Goal: Task Accomplishment & Management: Manage account settings

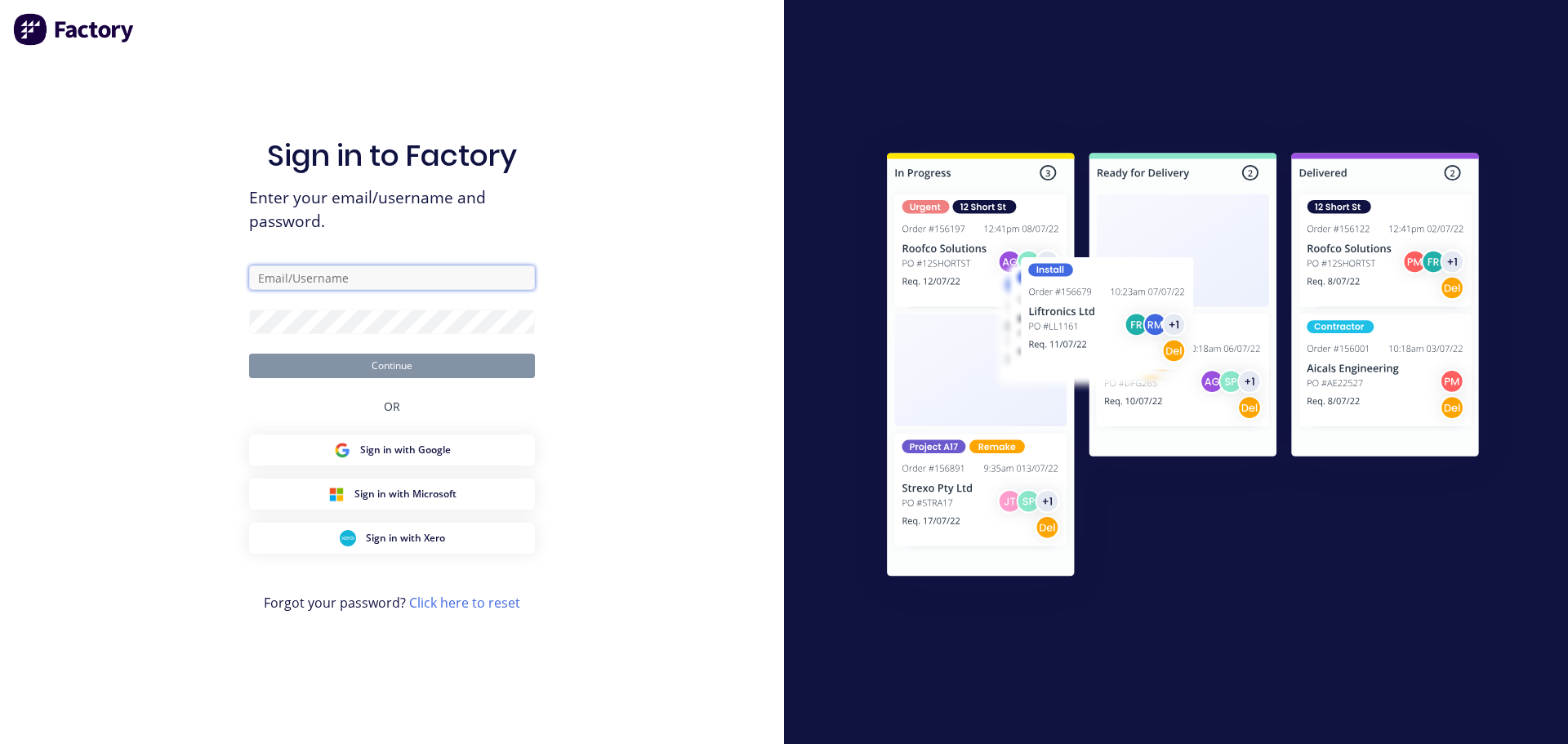
type input "leanne@krgsdoors.com.au"
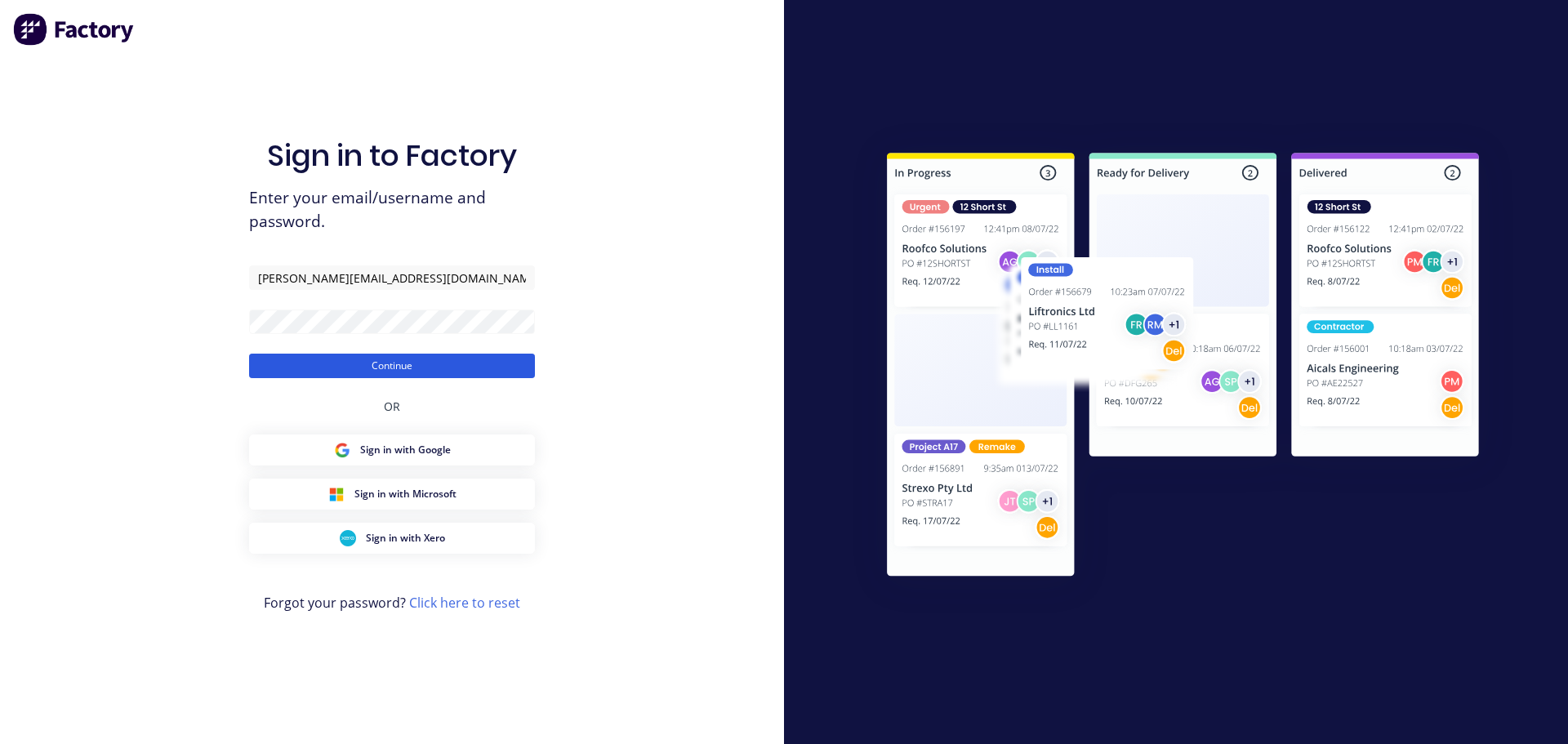
click at [390, 367] on button "Continue" at bounding box center [392, 366] width 286 height 24
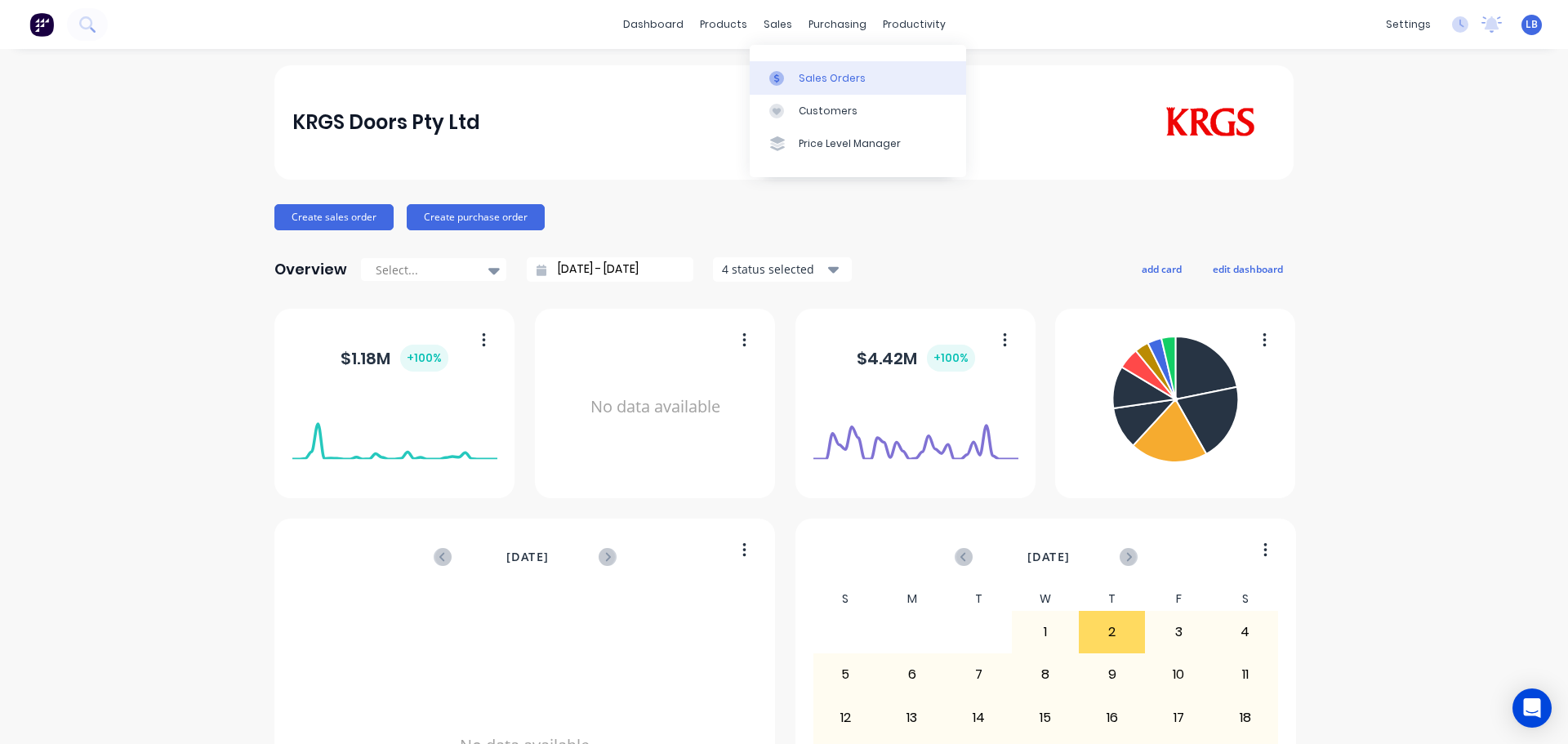
click at [843, 83] on div "Sales Orders" at bounding box center [832, 78] width 67 height 15
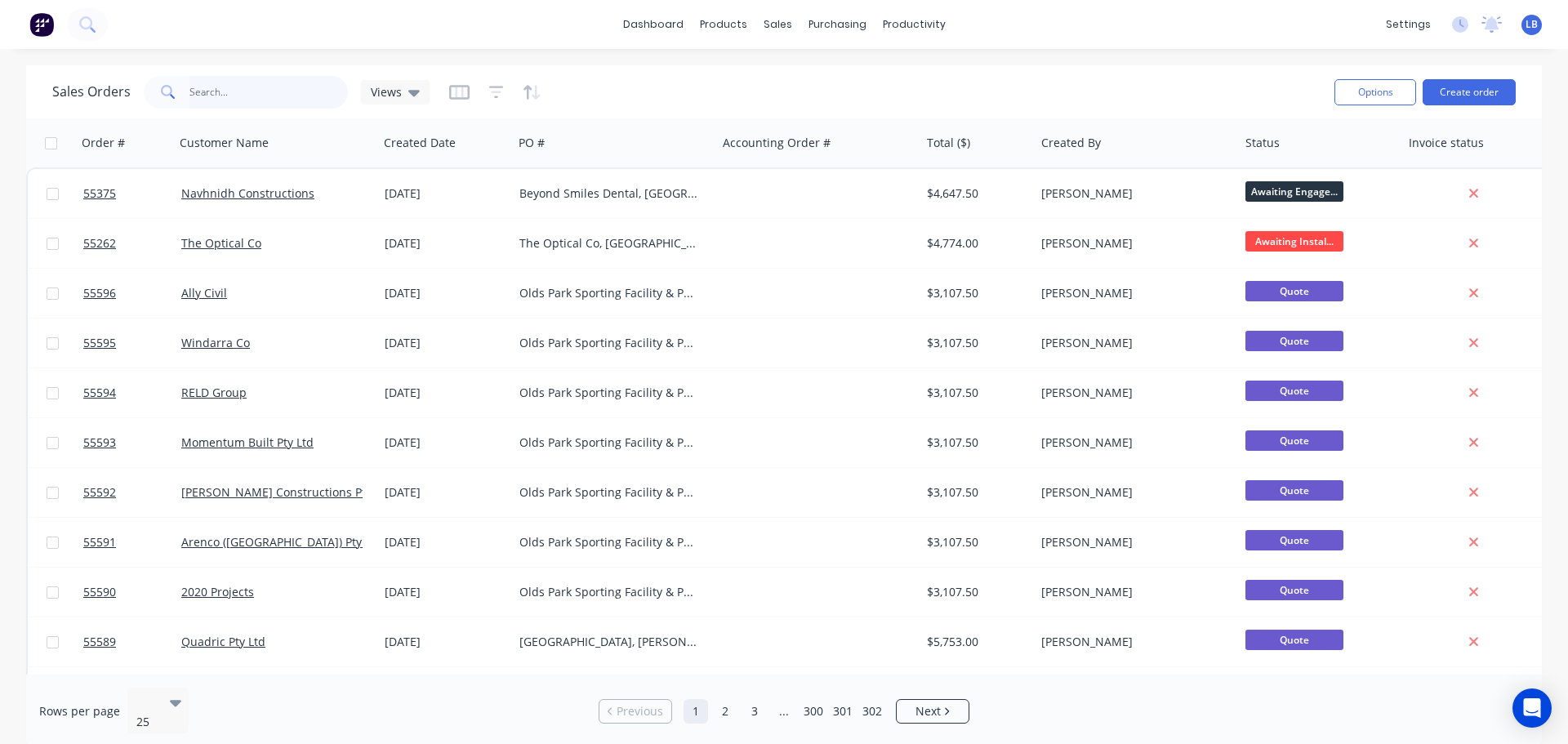
click at [234, 88] on input "text" at bounding box center [268, 92] width 159 height 33
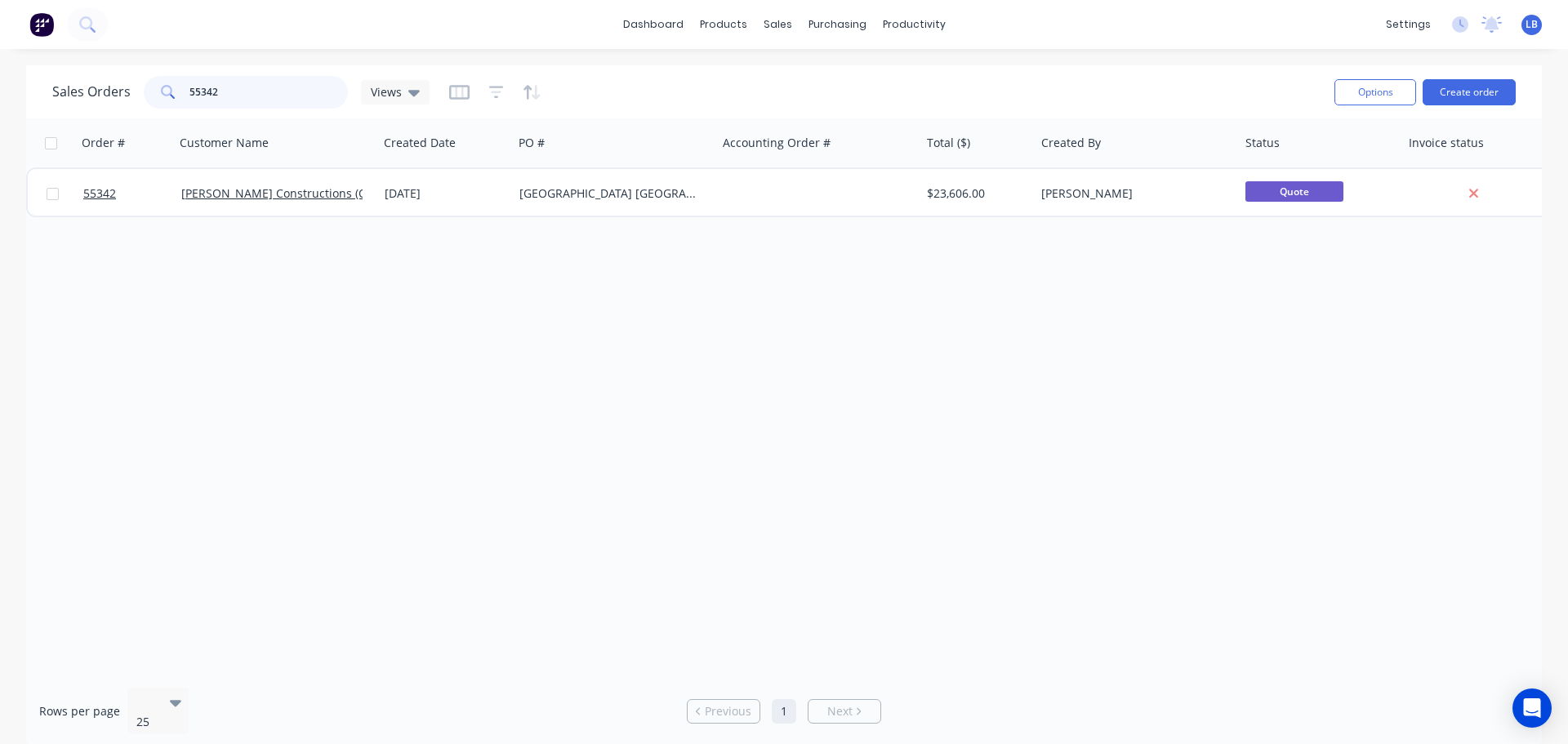
drag, startPoint x: 227, startPoint y: 89, endPoint x: 170, endPoint y: 101, distance: 58.2
click at [170, 101] on div "55342" at bounding box center [246, 92] width 204 height 33
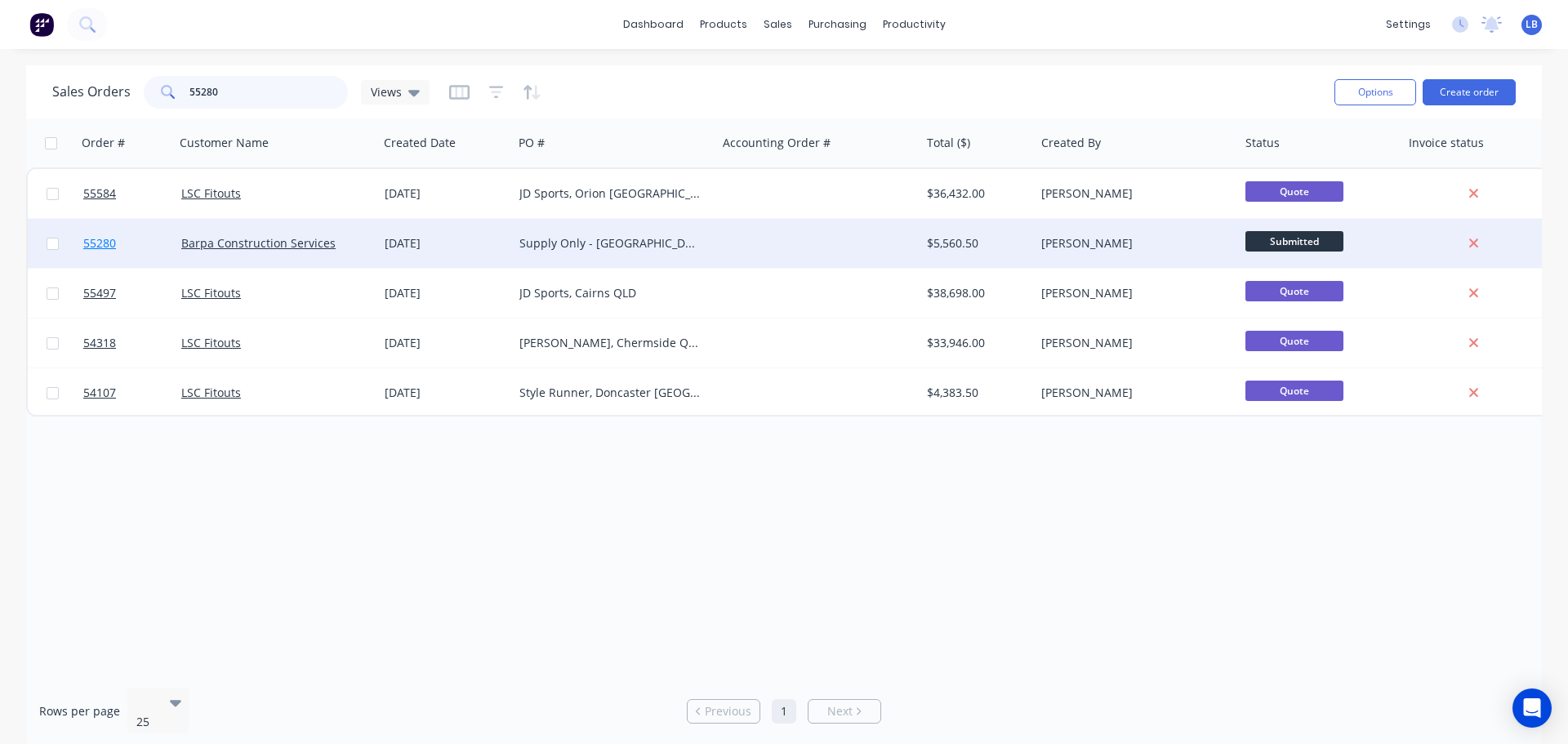
type input "55280"
click at [108, 239] on span "55280" at bounding box center [99, 243] width 33 height 17
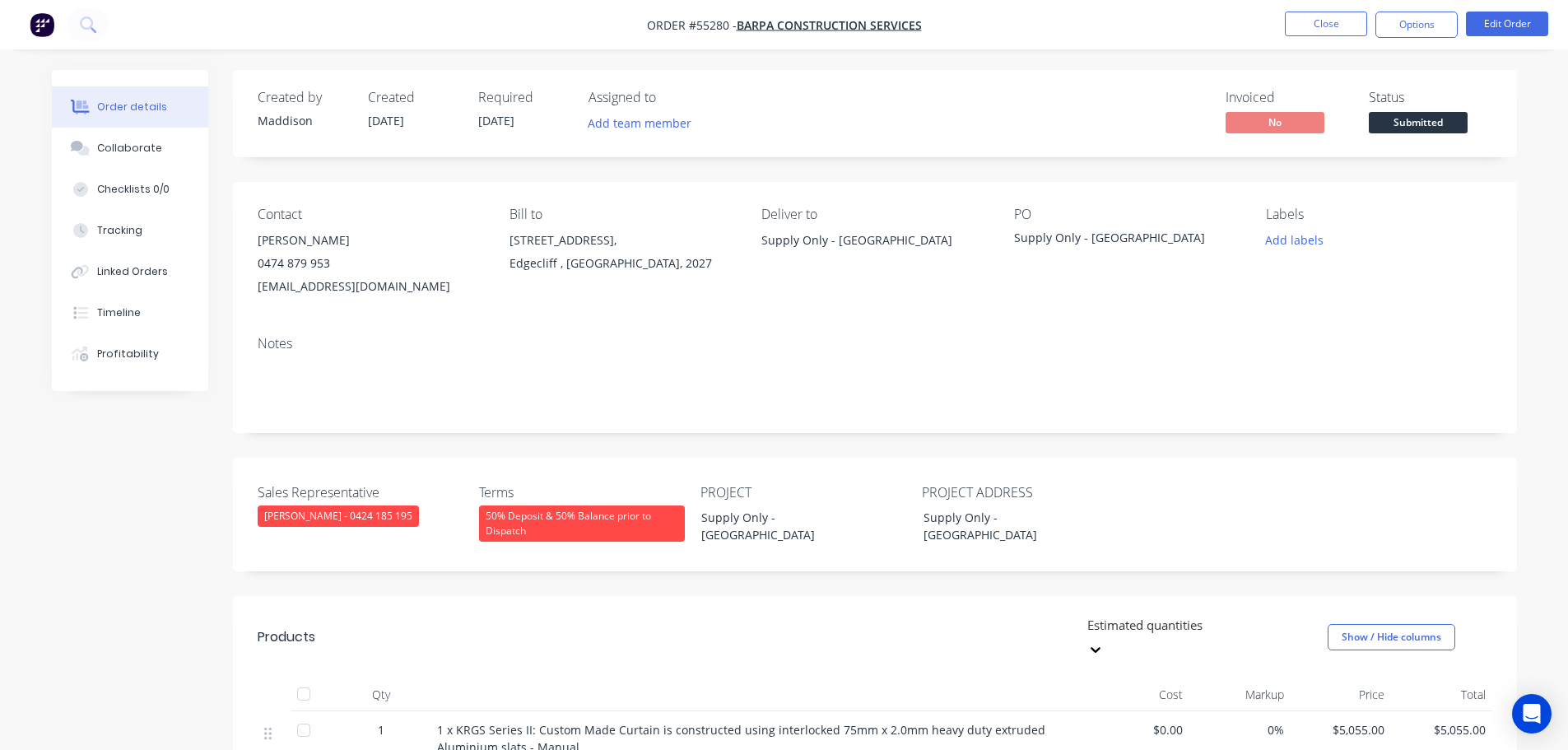
click at [855, 622] on div "Estimated quantities Show / Hide columns" at bounding box center [1005, 637] width 972 height 50
click at [1316, 21] on button "Close" at bounding box center [1326, 23] width 82 height 24
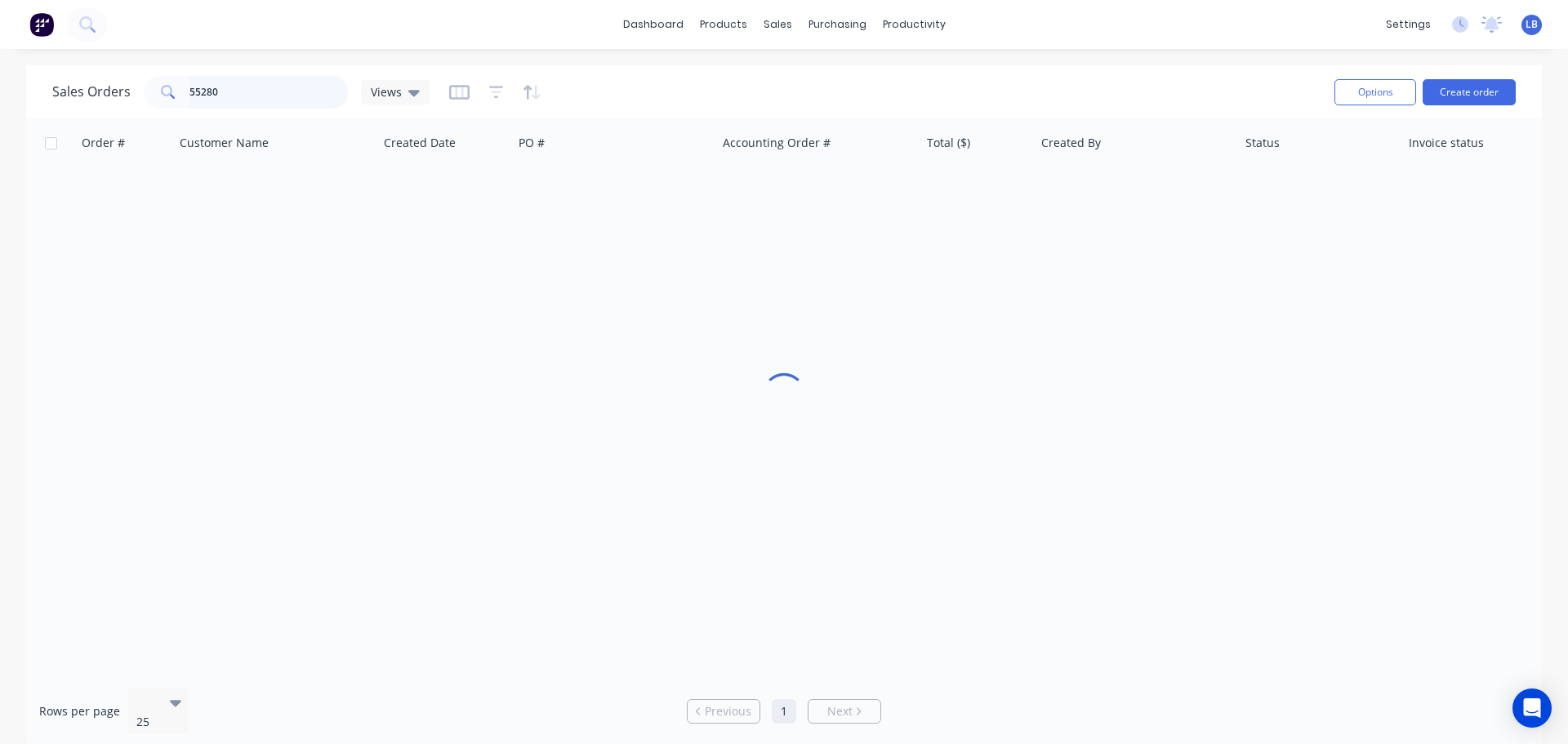
drag, startPoint x: 224, startPoint y: 91, endPoint x: 152, endPoint y: 116, distance: 76.2
click at [152, 116] on div "Sales Orders 55280 Views Options Create order" at bounding box center [784, 91] width 1516 height 53
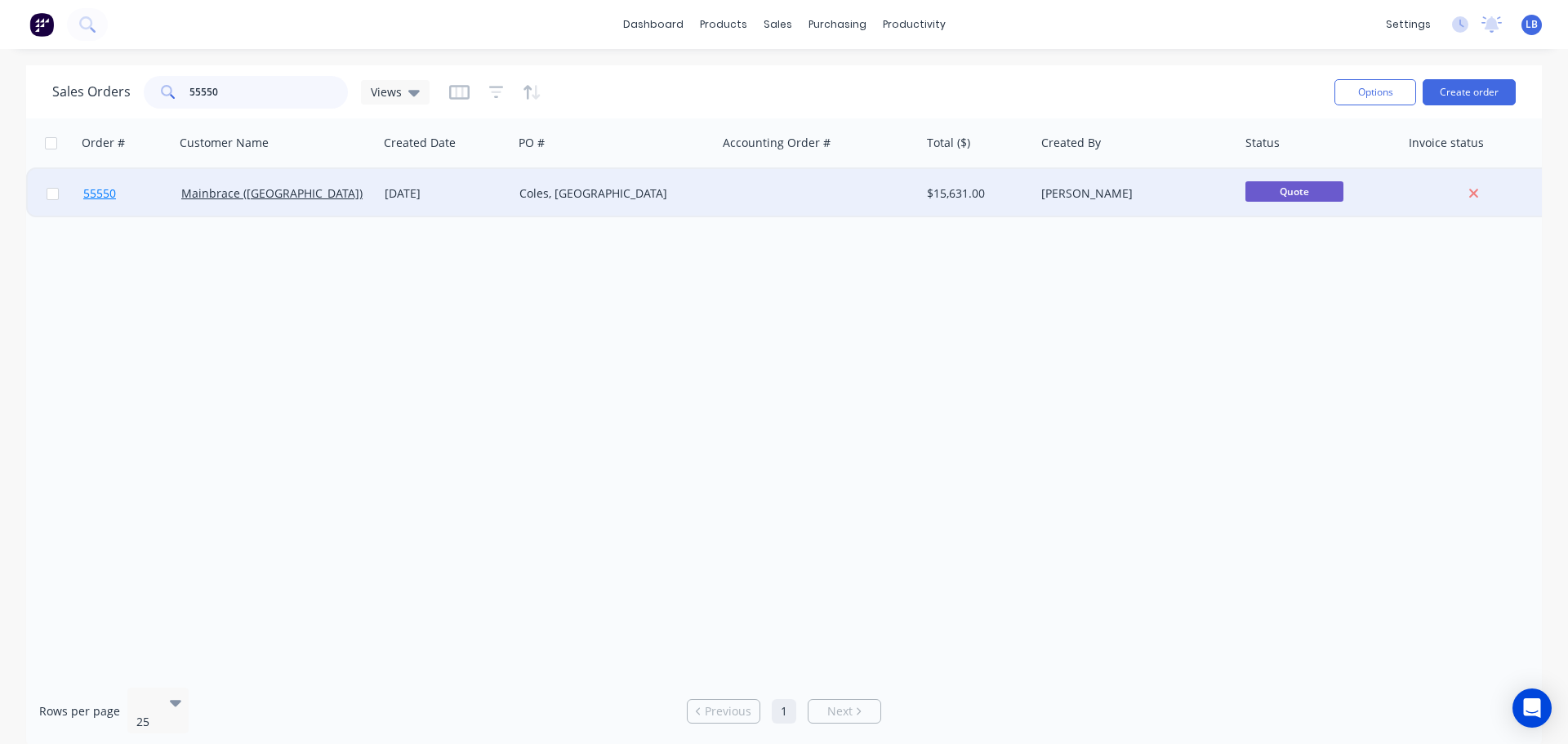
type input "55550"
click at [90, 199] on span "55550" at bounding box center [99, 194] width 33 height 17
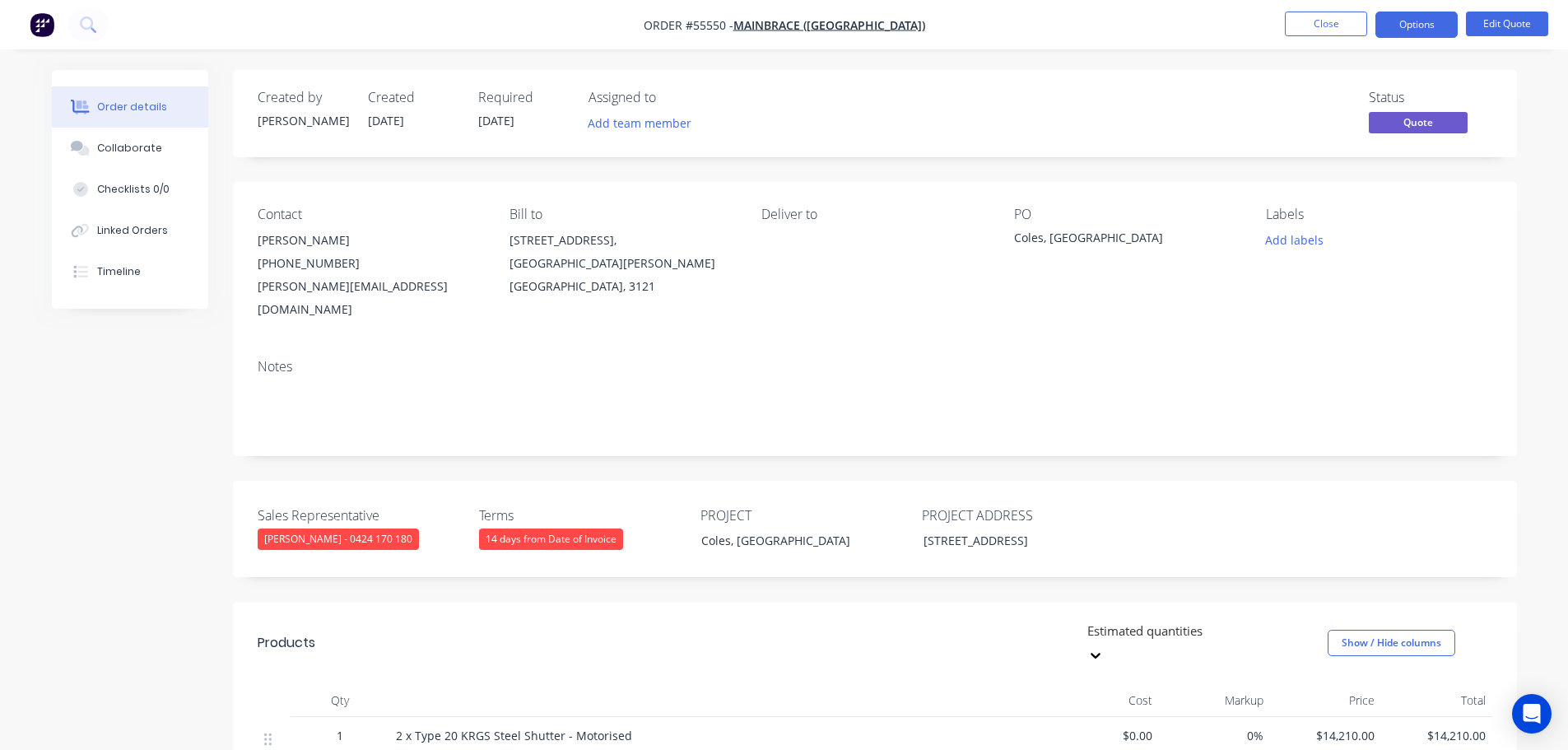
scroll to position [330, 0]
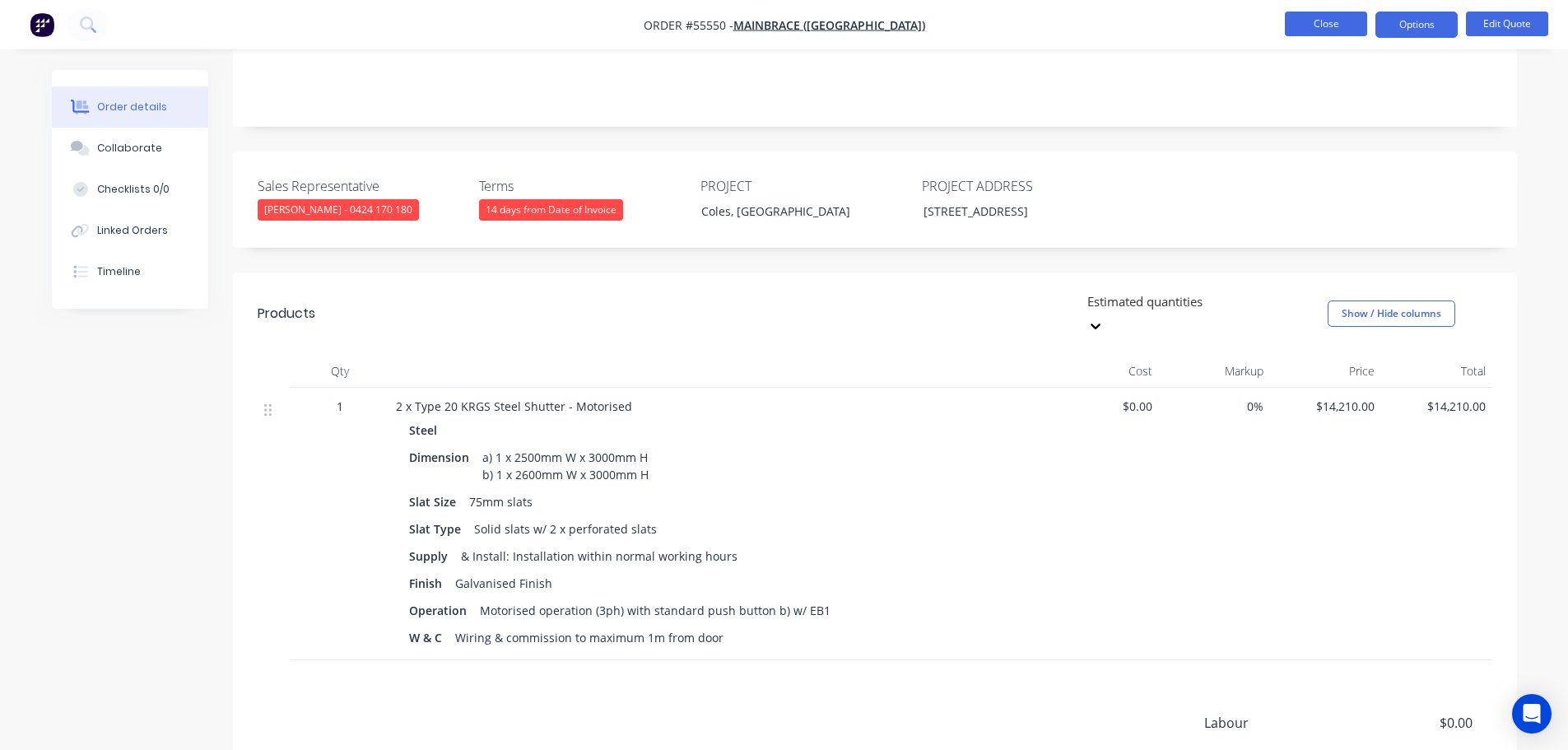
click at [1312, 35] on button "Close" at bounding box center [1326, 23] width 82 height 24
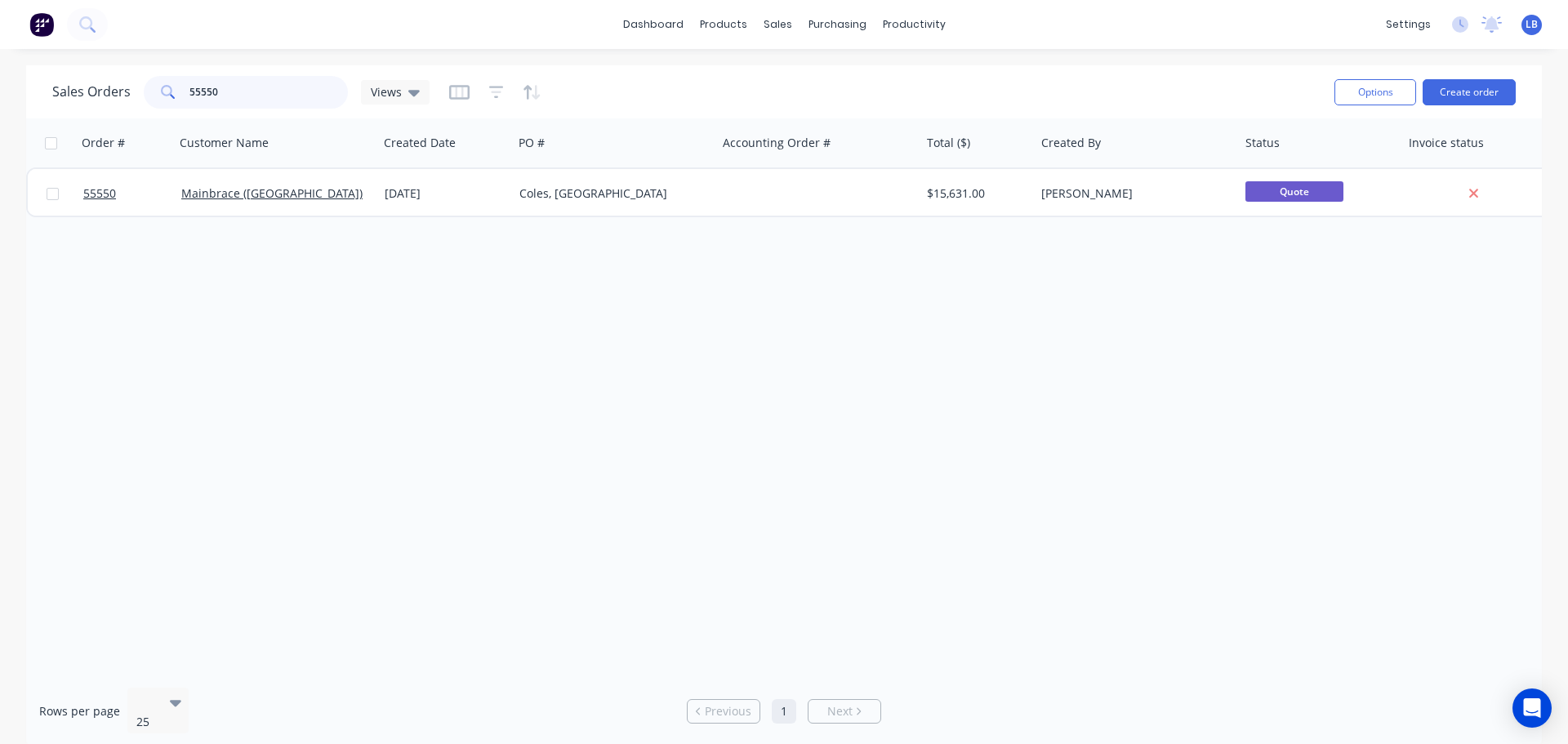
drag, startPoint x: 229, startPoint y: 91, endPoint x: 119, endPoint y: 111, distance: 111.8
click at [119, 111] on div "Sales Orders 55550 Views Options Create order" at bounding box center [784, 91] width 1516 height 53
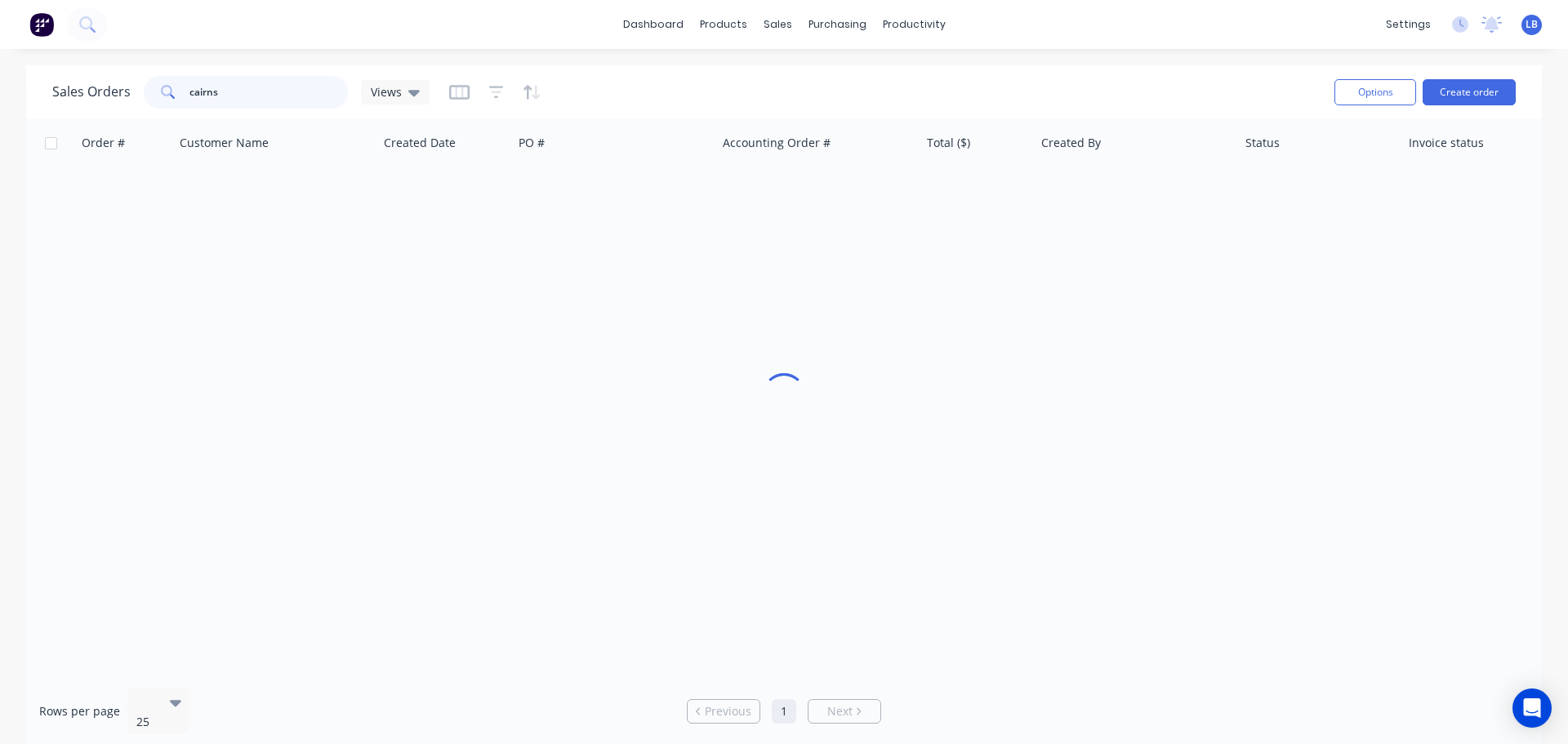
type input "cairns"
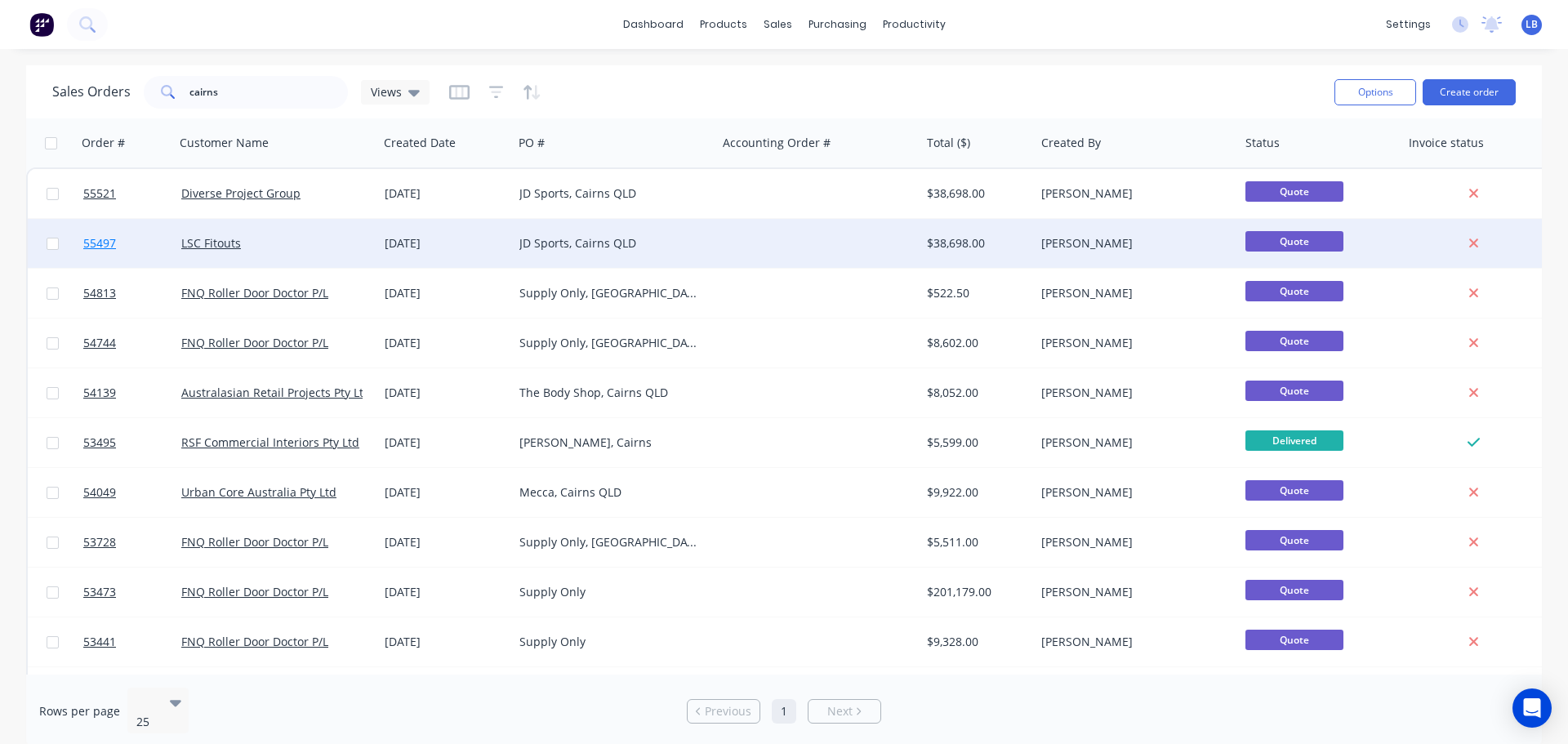
click at [87, 241] on span "55497" at bounding box center [99, 243] width 33 height 17
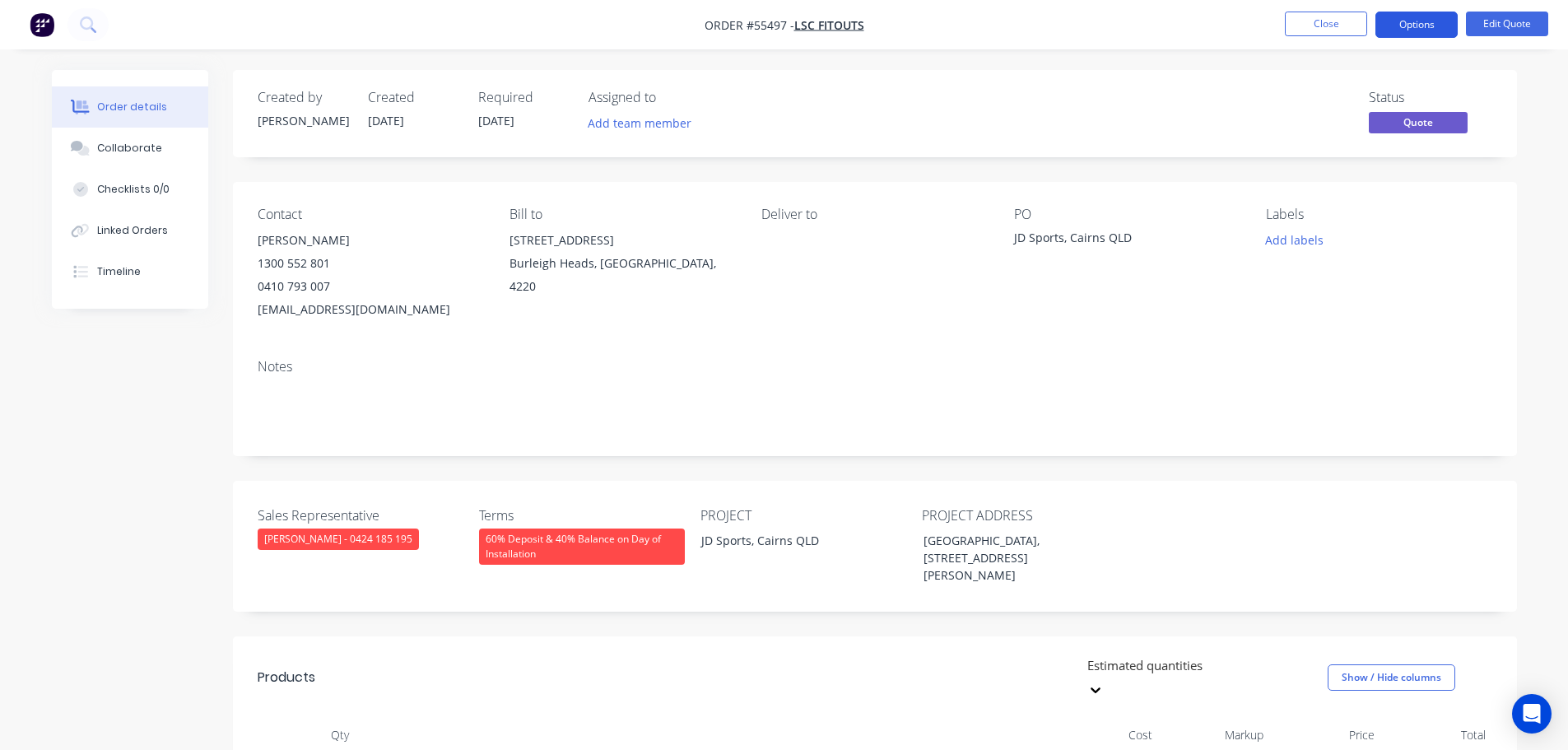
click at [1393, 26] on button "Options" at bounding box center [1416, 24] width 82 height 26
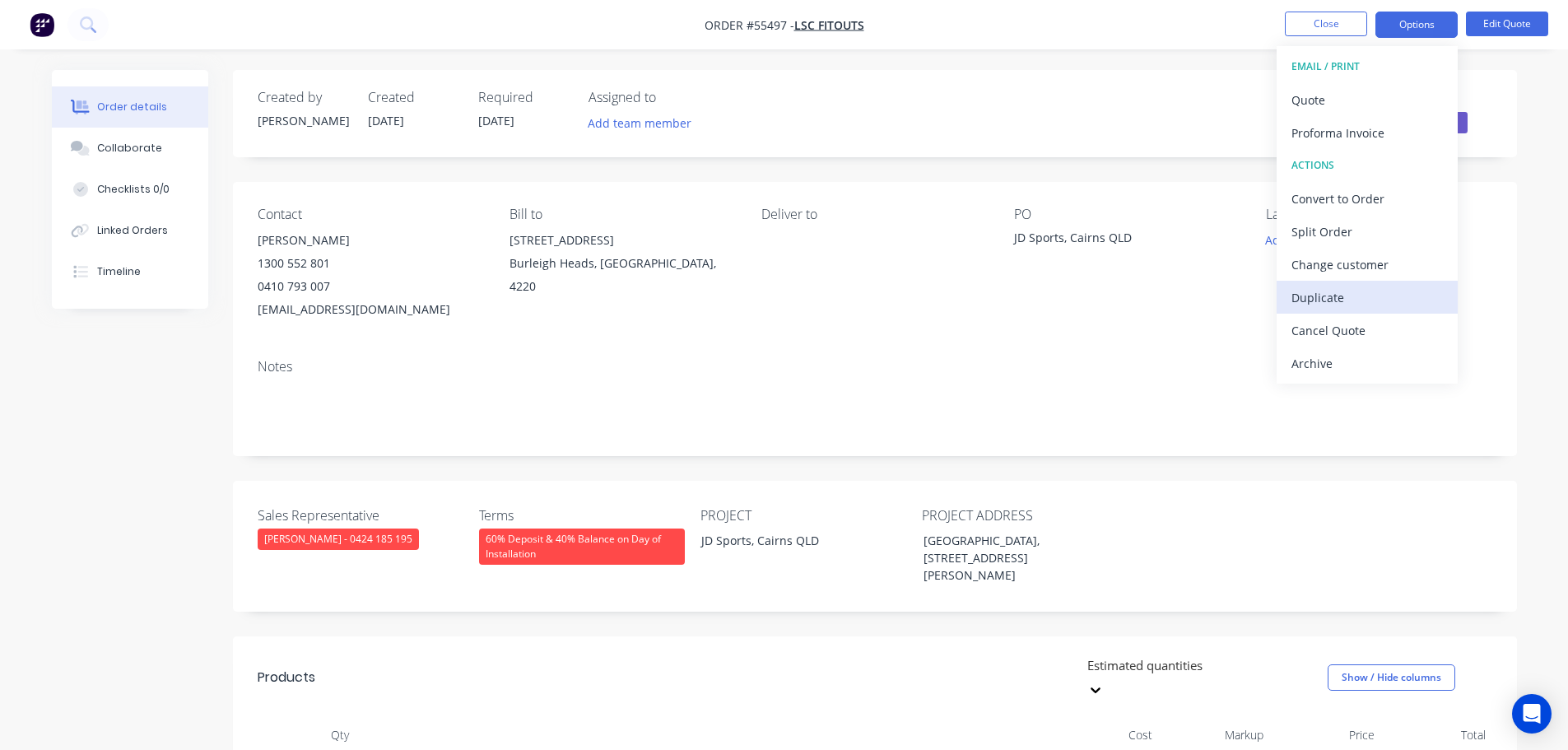
click at [1312, 303] on div "Duplicate" at bounding box center [1367, 297] width 152 height 23
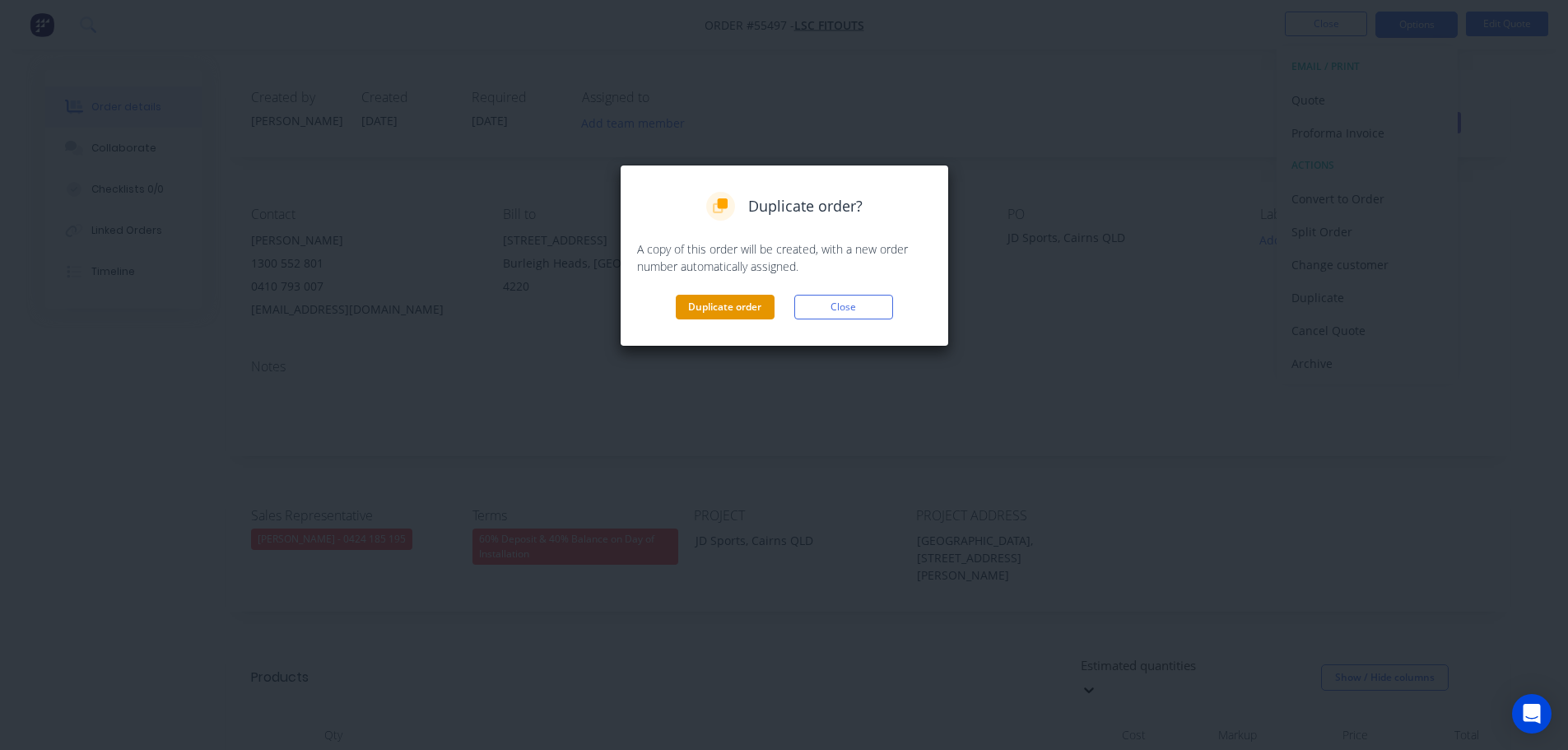
click at [699, 308] on button "Duplicate order" at bounding box center [725, 307] width 99 height 24
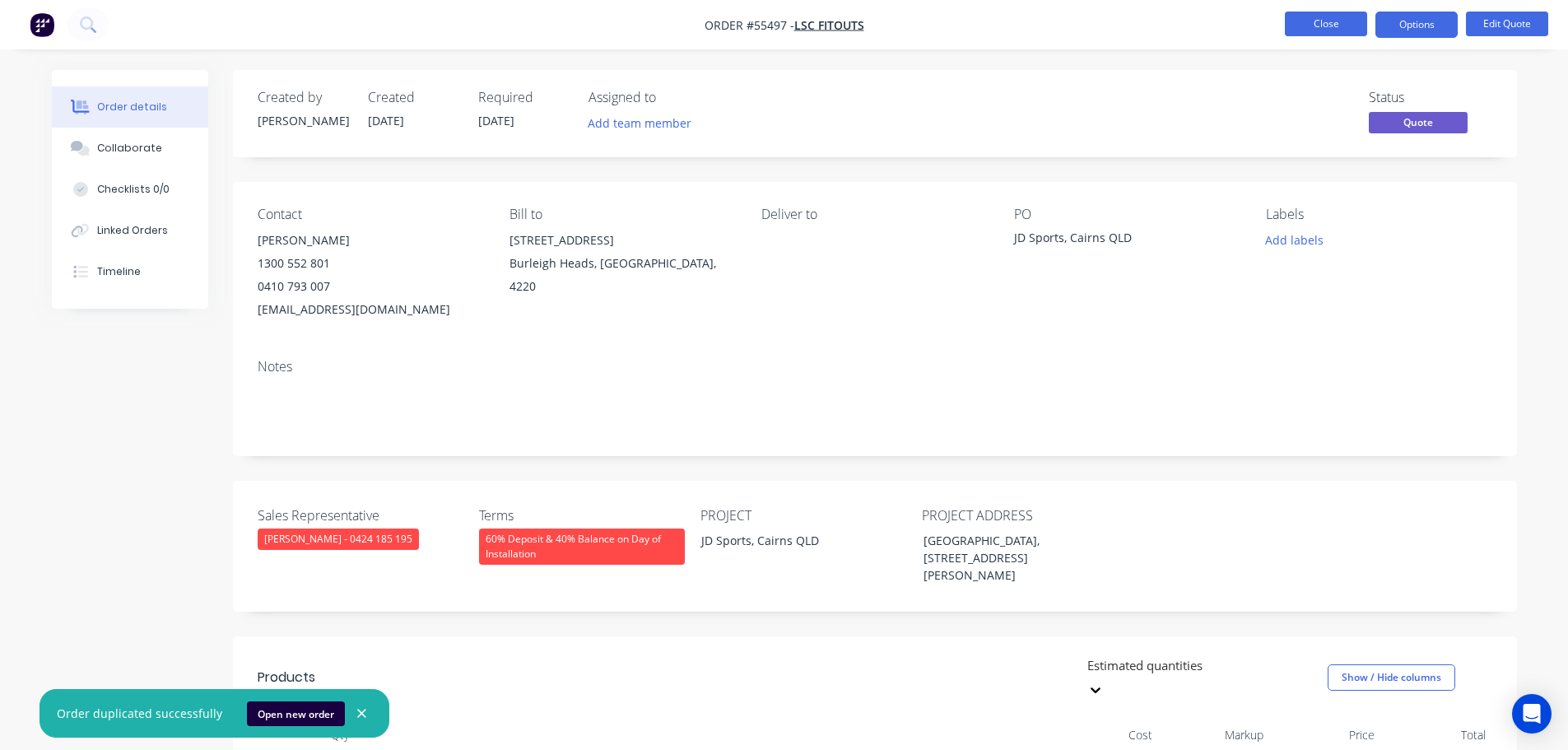
click at [1303, 31] on button "Close" at bounding box center [1326, 23] width 82 height 24
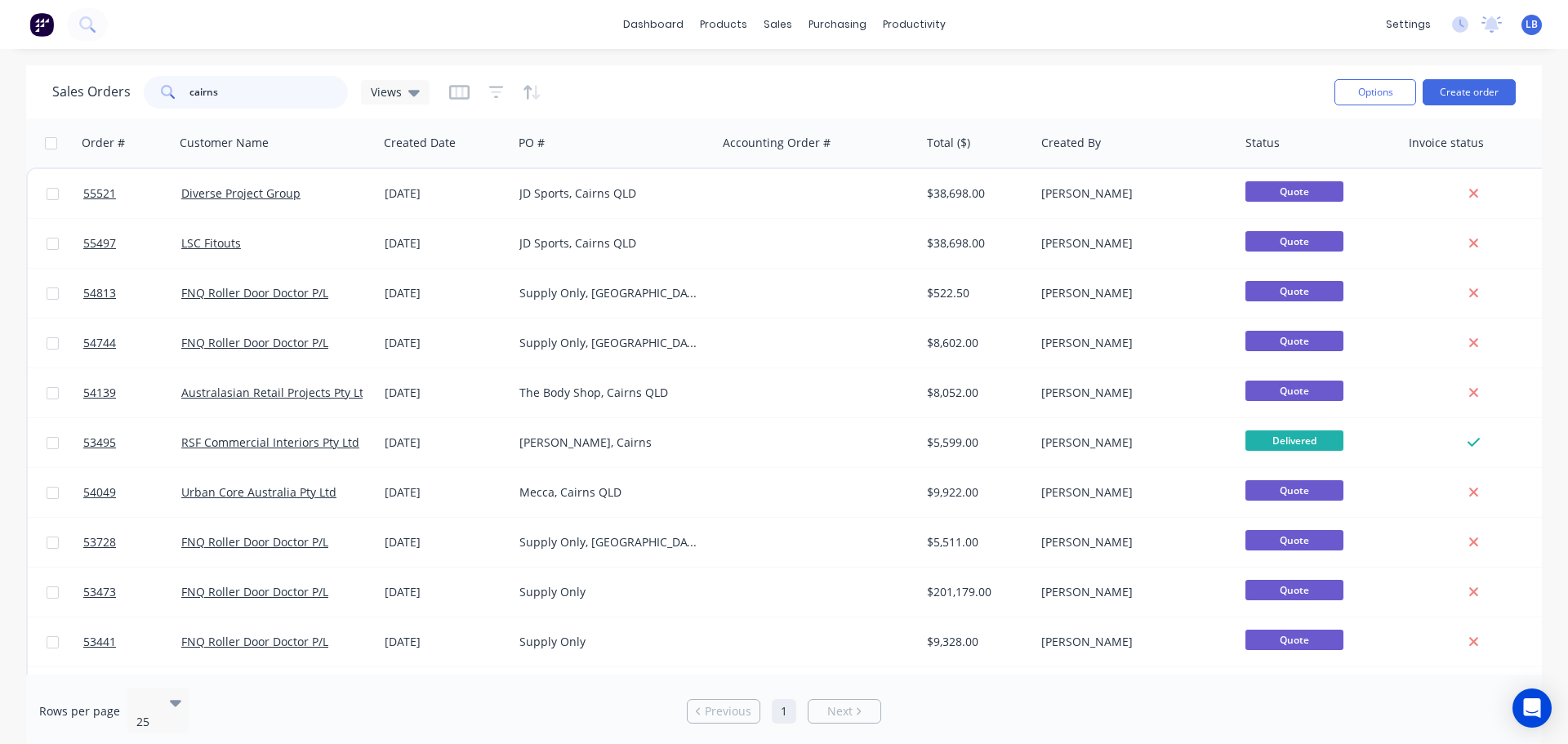
drag, startPoint x: 220, startPoint y: 89, endPoint x: 134, endPoint y: 112, distance: 89.0
click at [134, 112] on div "Sales Orders cairns Views Options Create order" at bounding box center [784, 91] width 1516 height 53
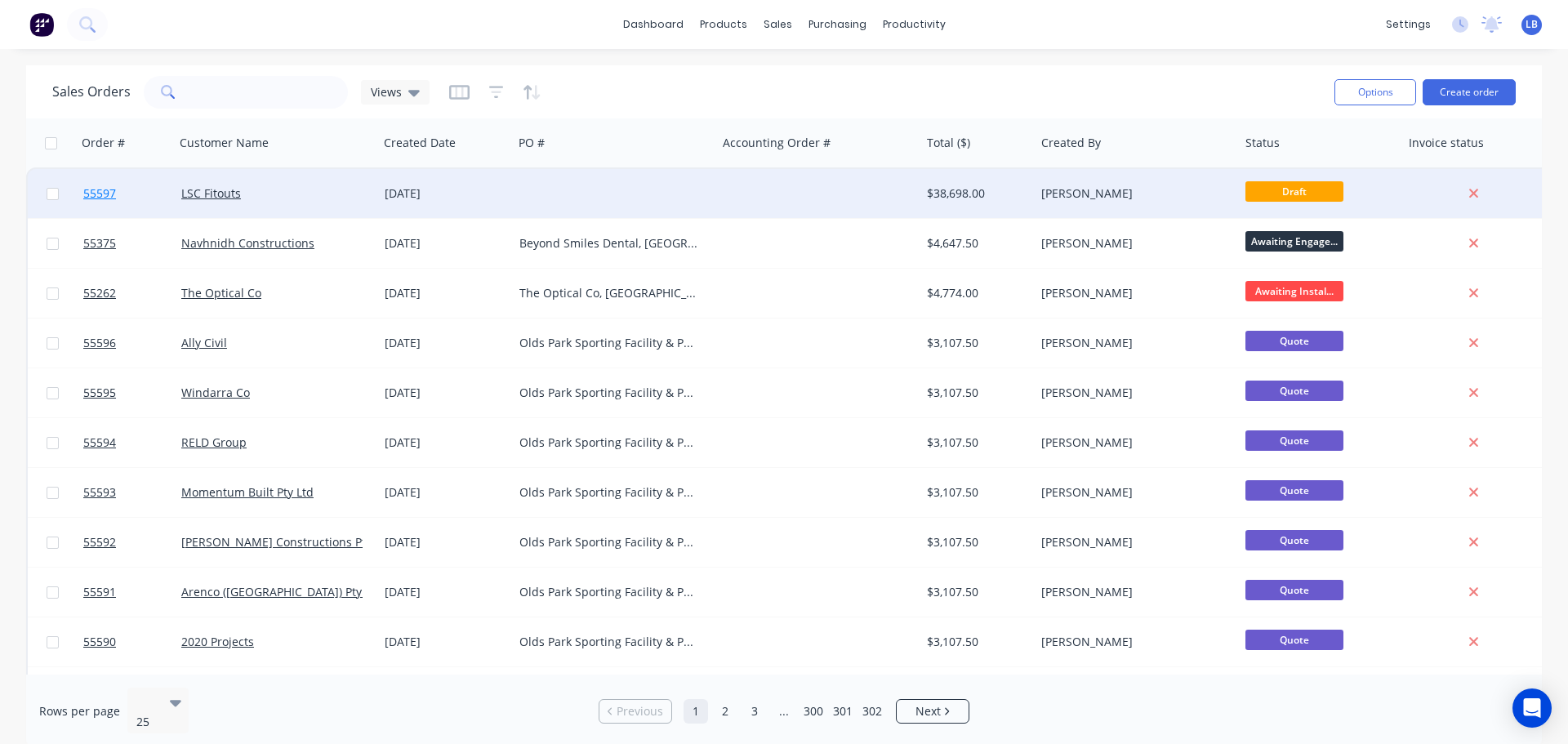
click at [102, 193] on span "55597" at bounding box center [99, 194] width 33 height 17
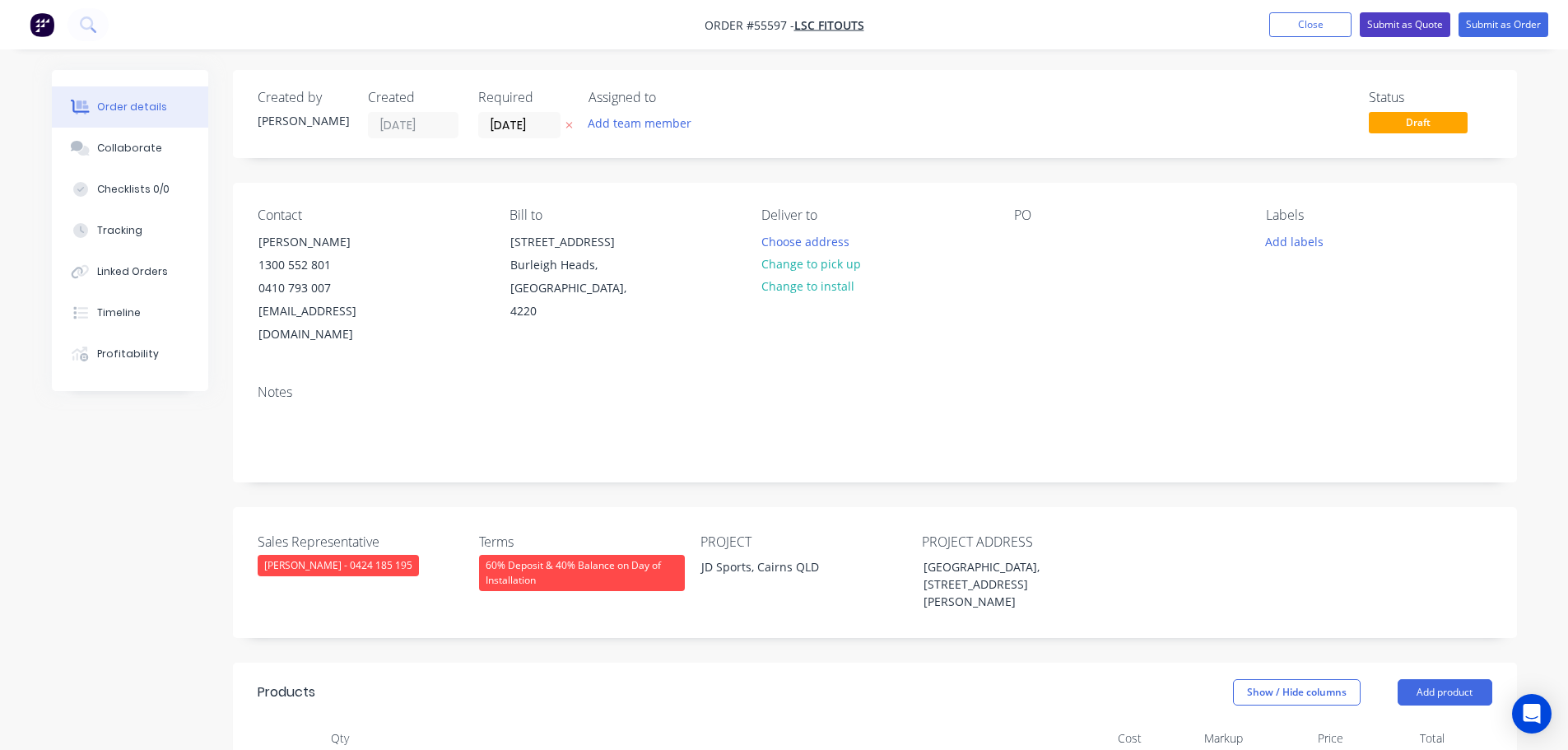
click at [1403, 22] on button "Submit as Quote" at bounding box center [1404, 24] width 91 height 24
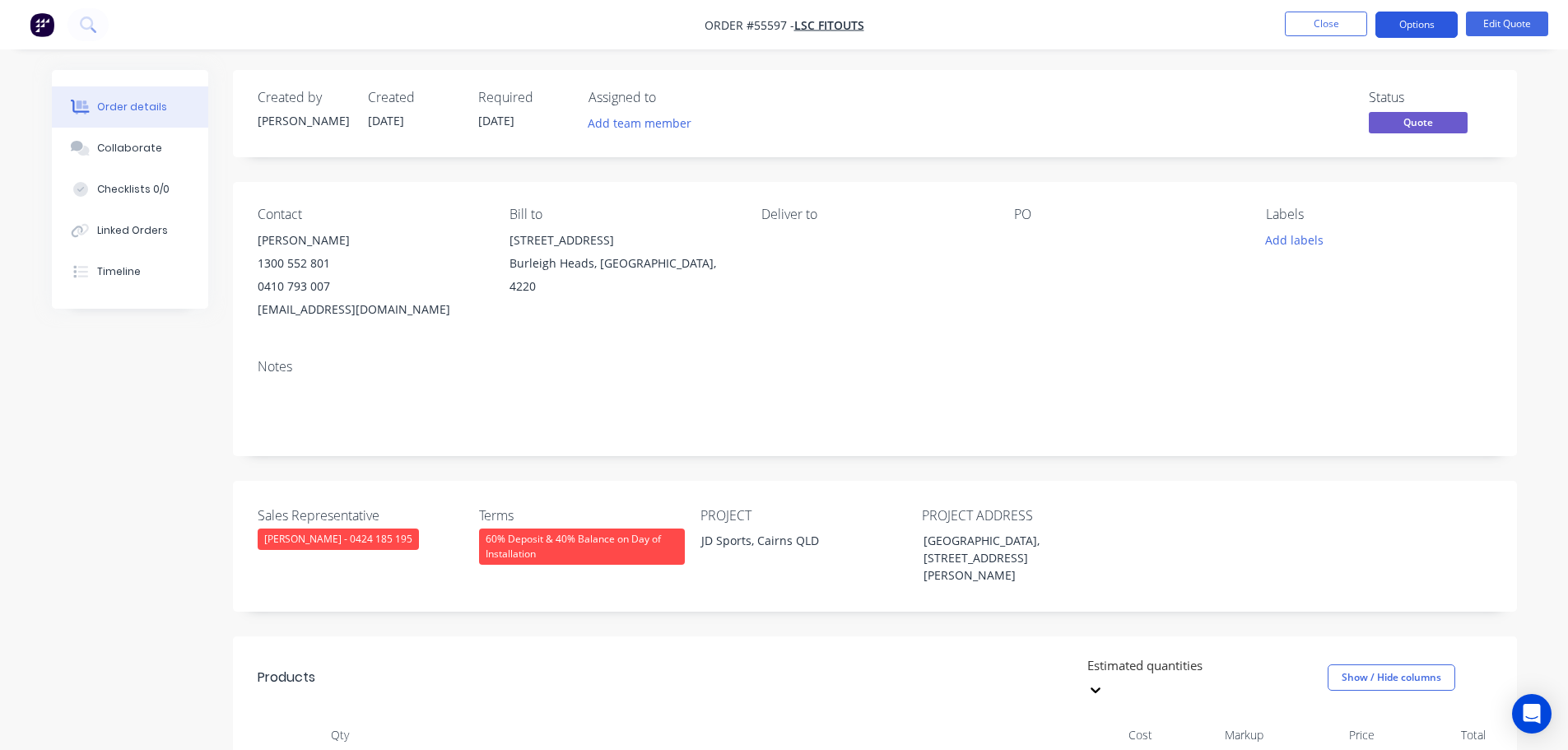
click at [1402, 25] on button "Options" at bounding box center [1416, 24] width 82 height 26
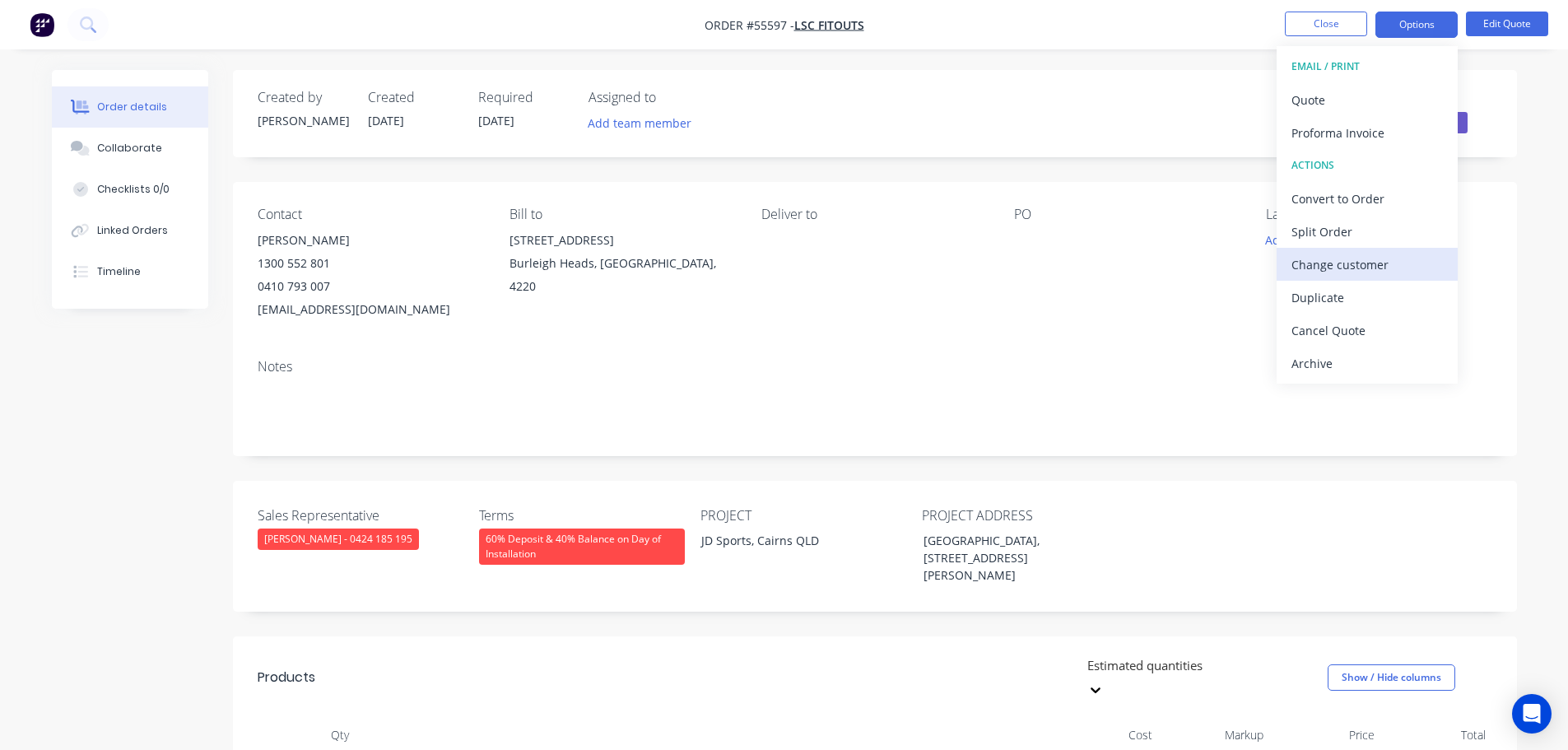
click at [1316, 268] on div "Change customer" at bounding box center [1367, 264] width 152 height 23
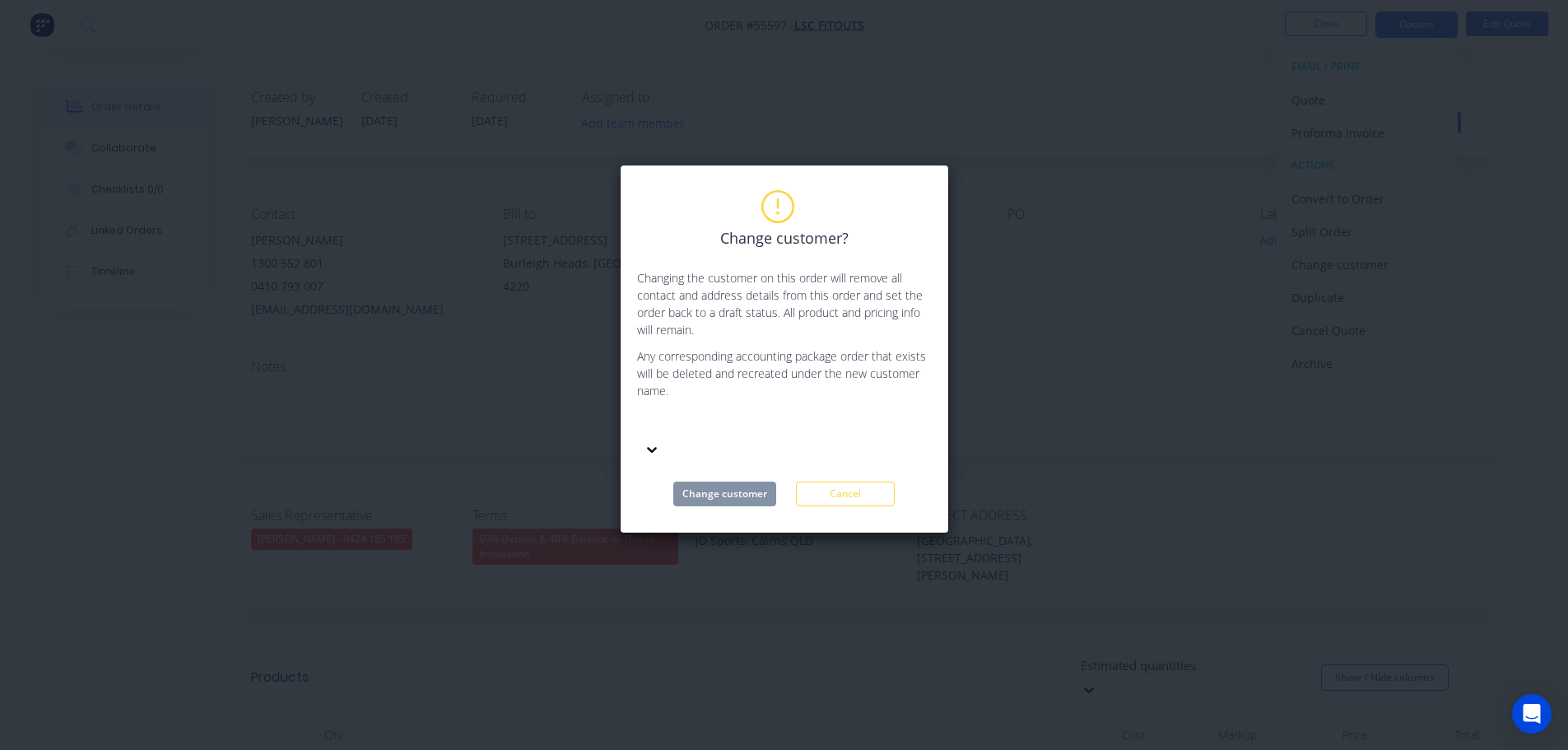
click at [695, 420] on div at bounding box center [760, 425] width 237 height 21
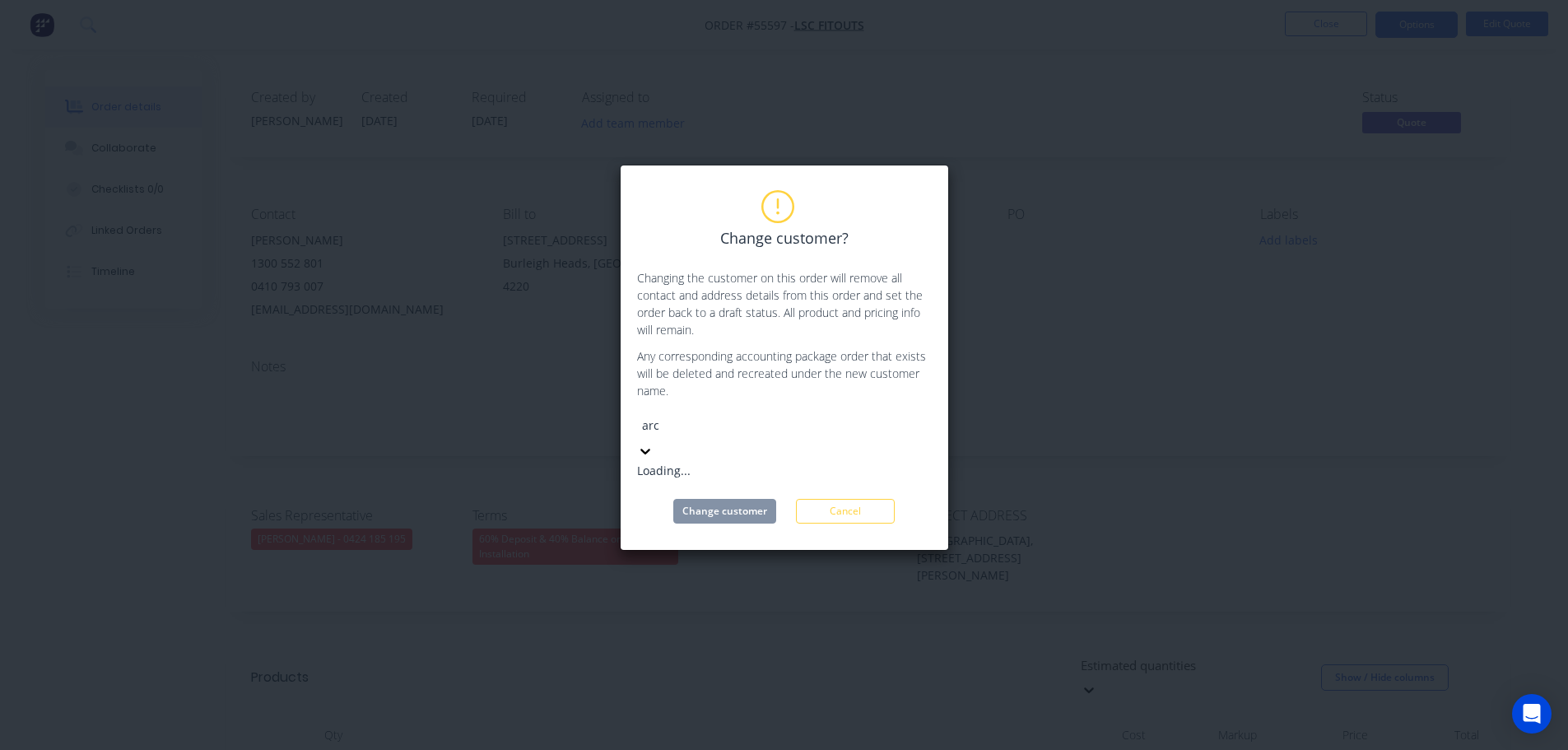
type input "arco"
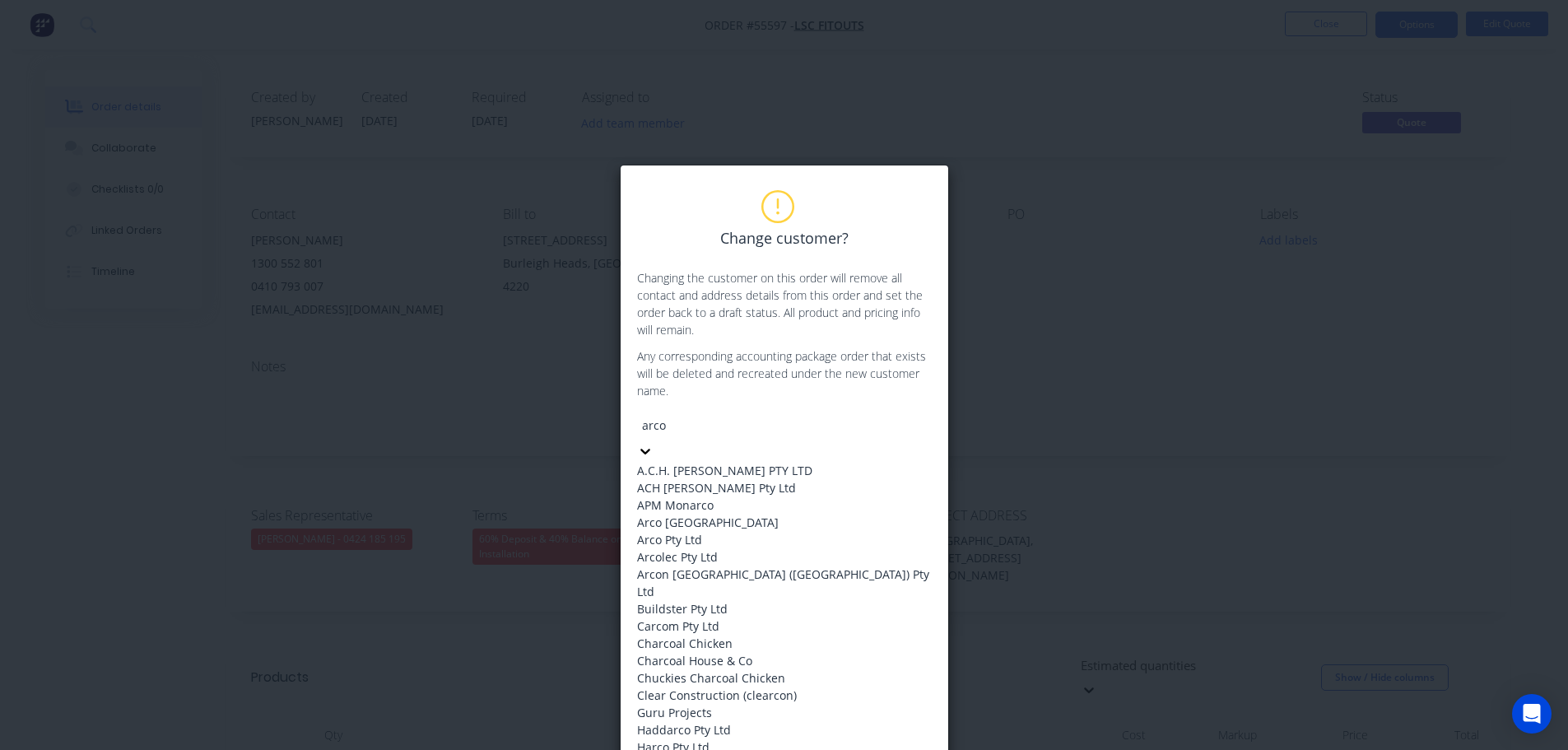
click at [671, 549] on div "Arco Pty Ltd" at bounding box center [784, 539] width 295 height 17
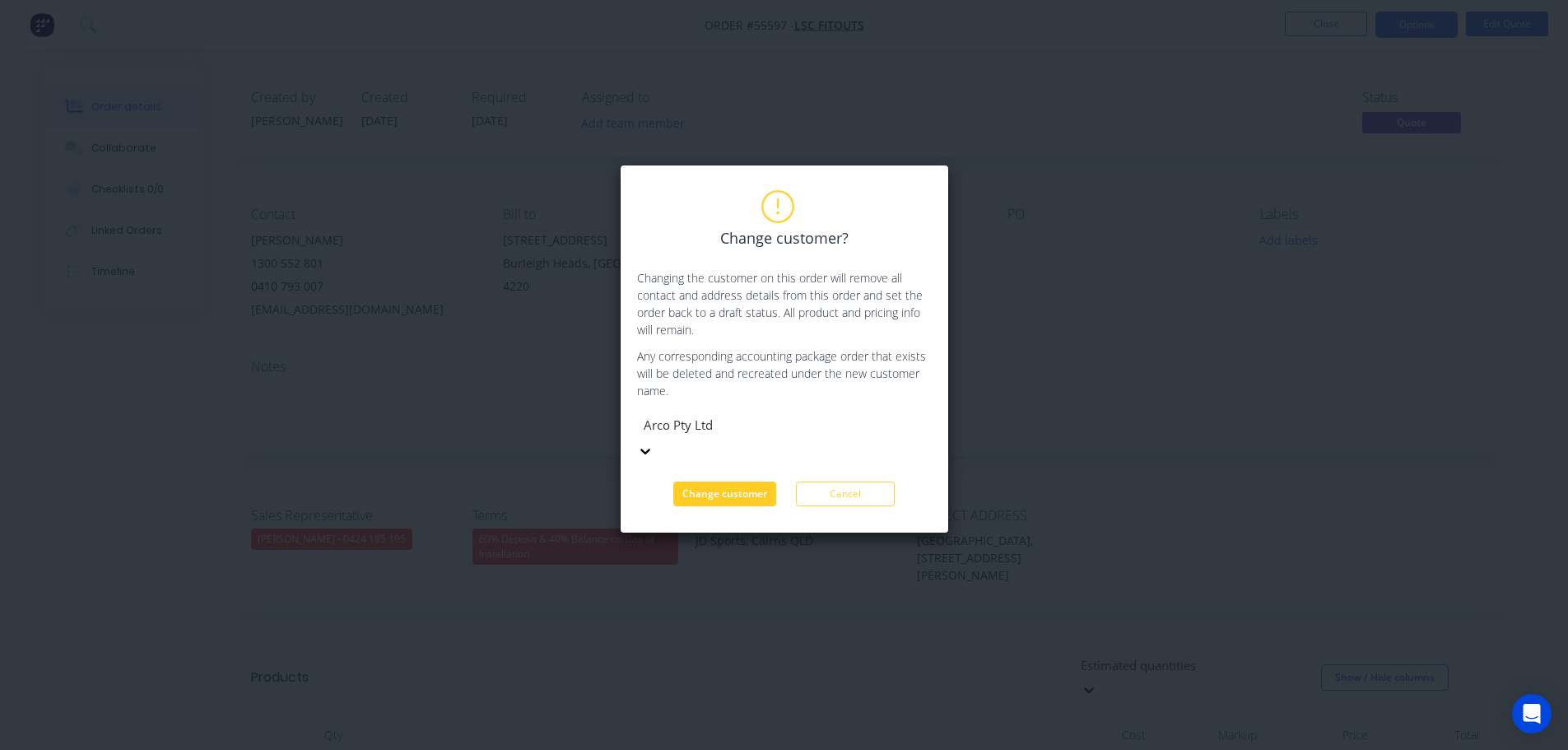
click at [727, 481] on button "Change customer" at bounding box center [725, 493] width 103 height 24
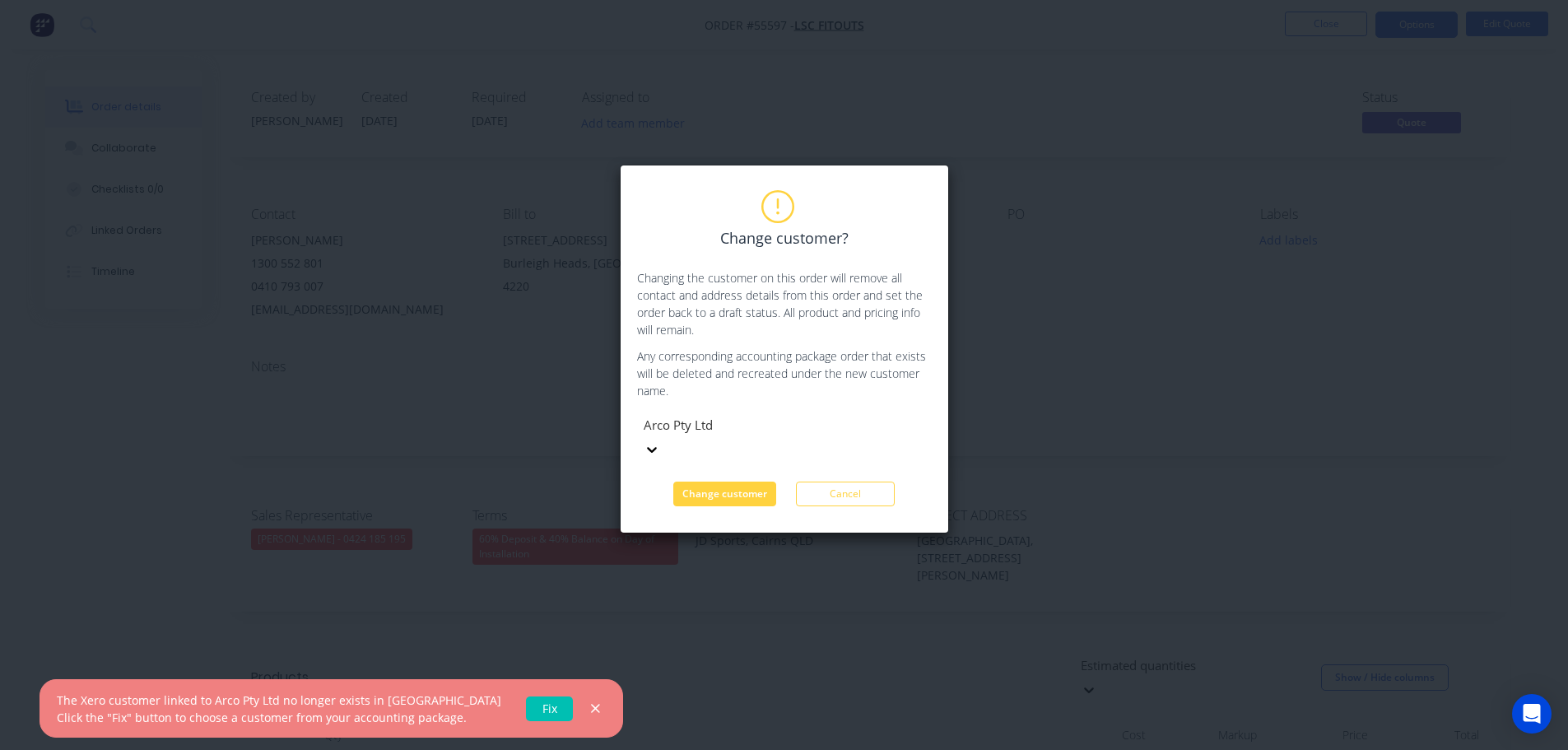
click at [526, 714] on link "Fix" at bounding box center [550, 709] width 47 height 24
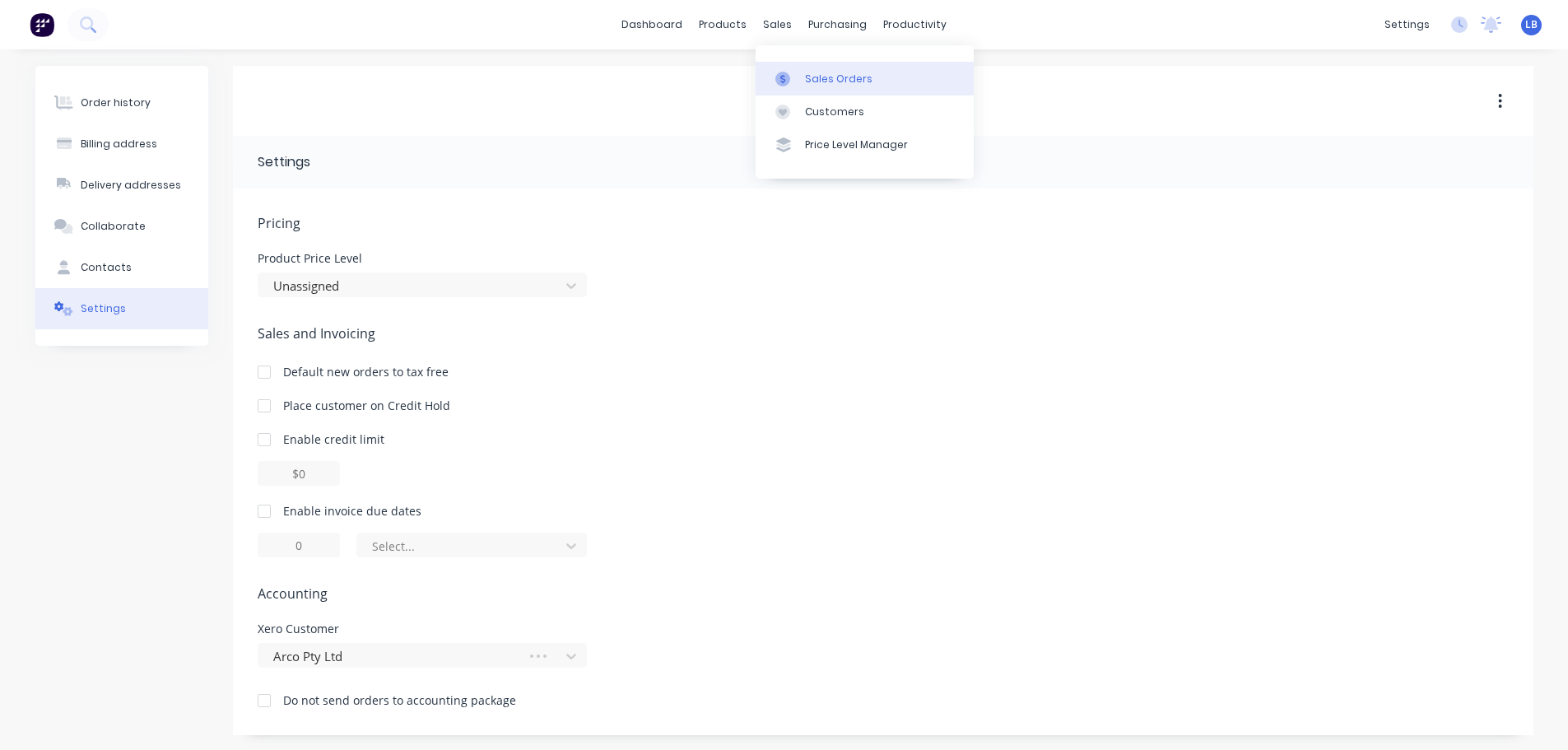
click at [841, 79] on div "Sales Orders" at bounding box center [839, 79] width 67 height 15
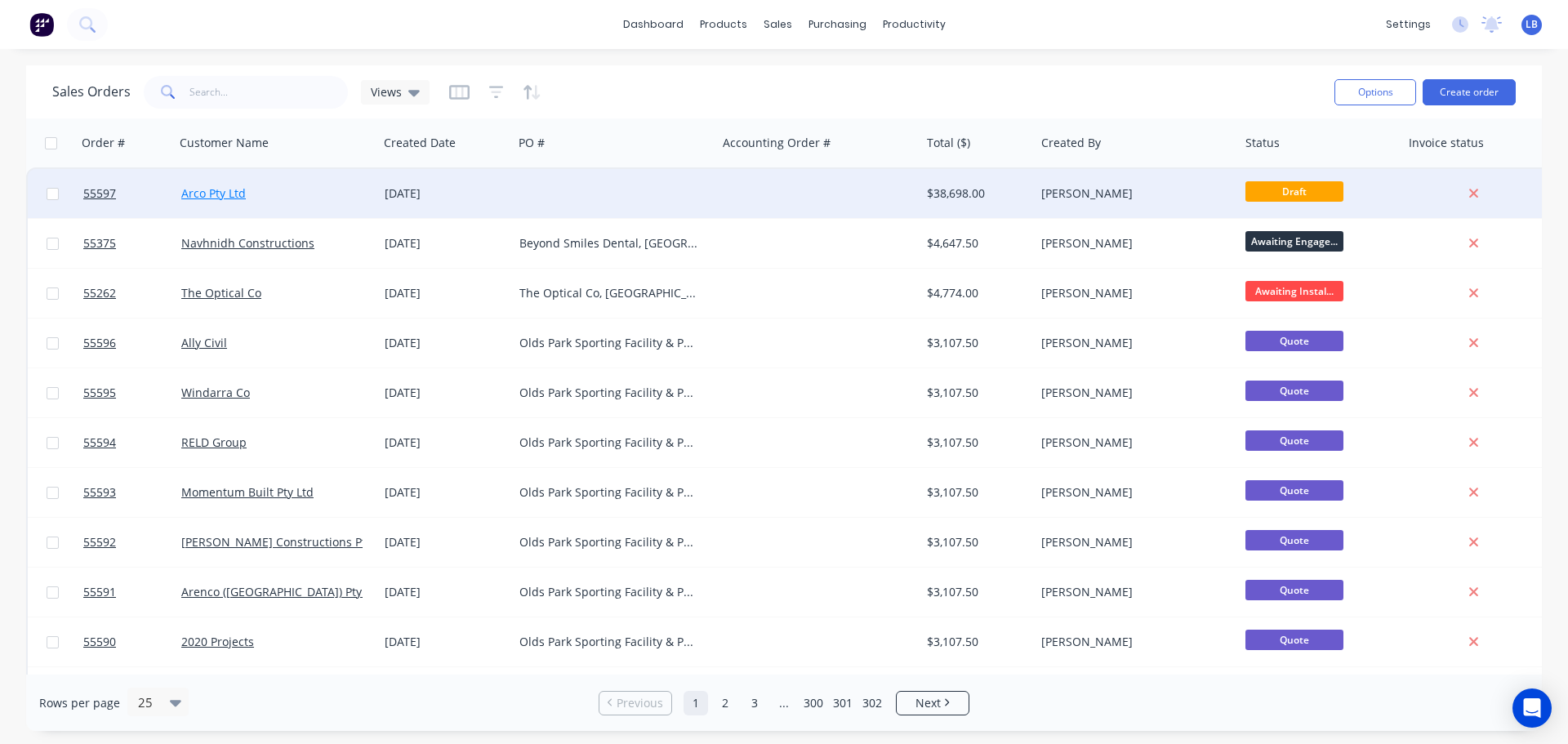
click at [220, 194] on link "Arco Pty Ltd" at bounding box center [213, 193] width 64 height 16
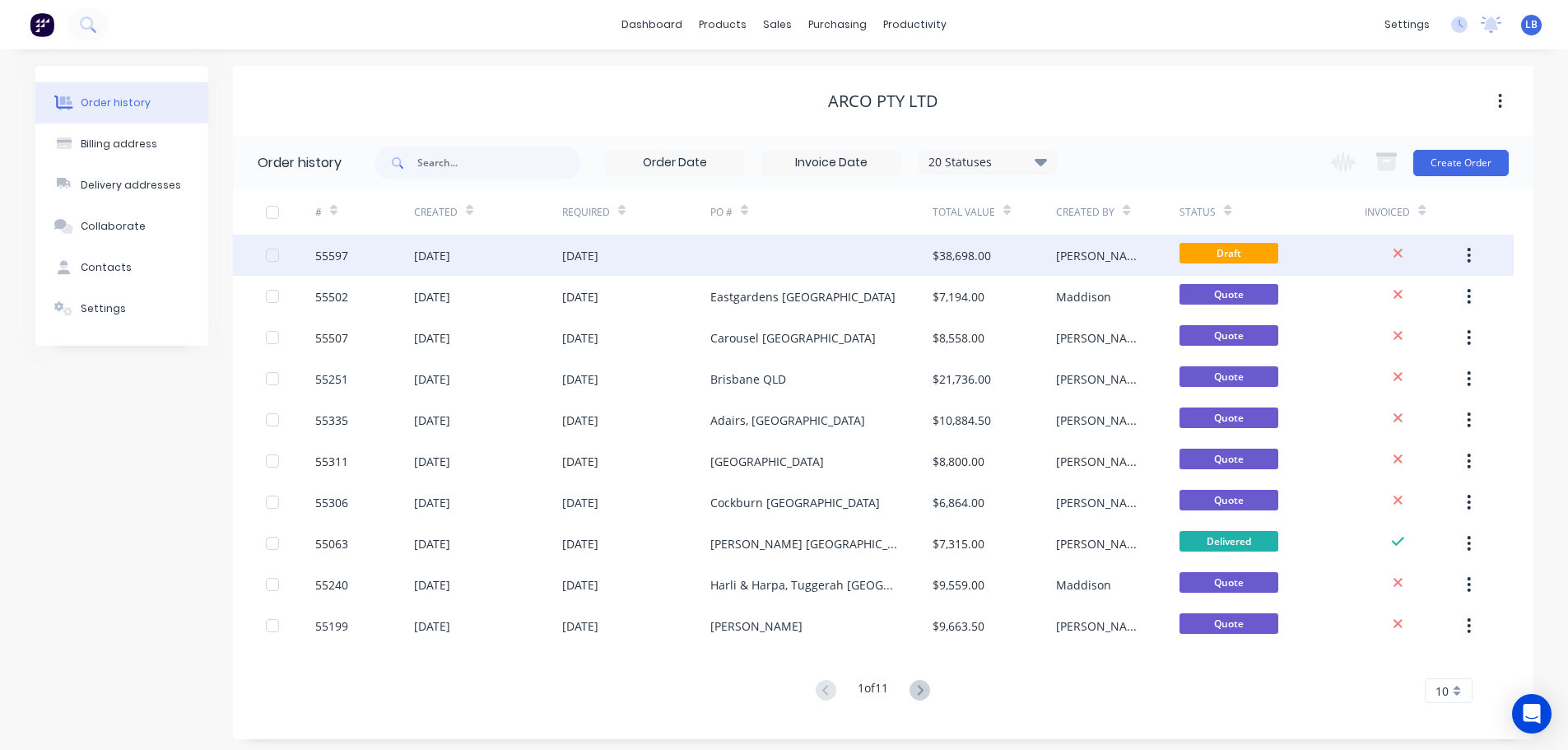
click at [324, 258] on div "55597" at bounding box center [331, 256] width 33 height 17
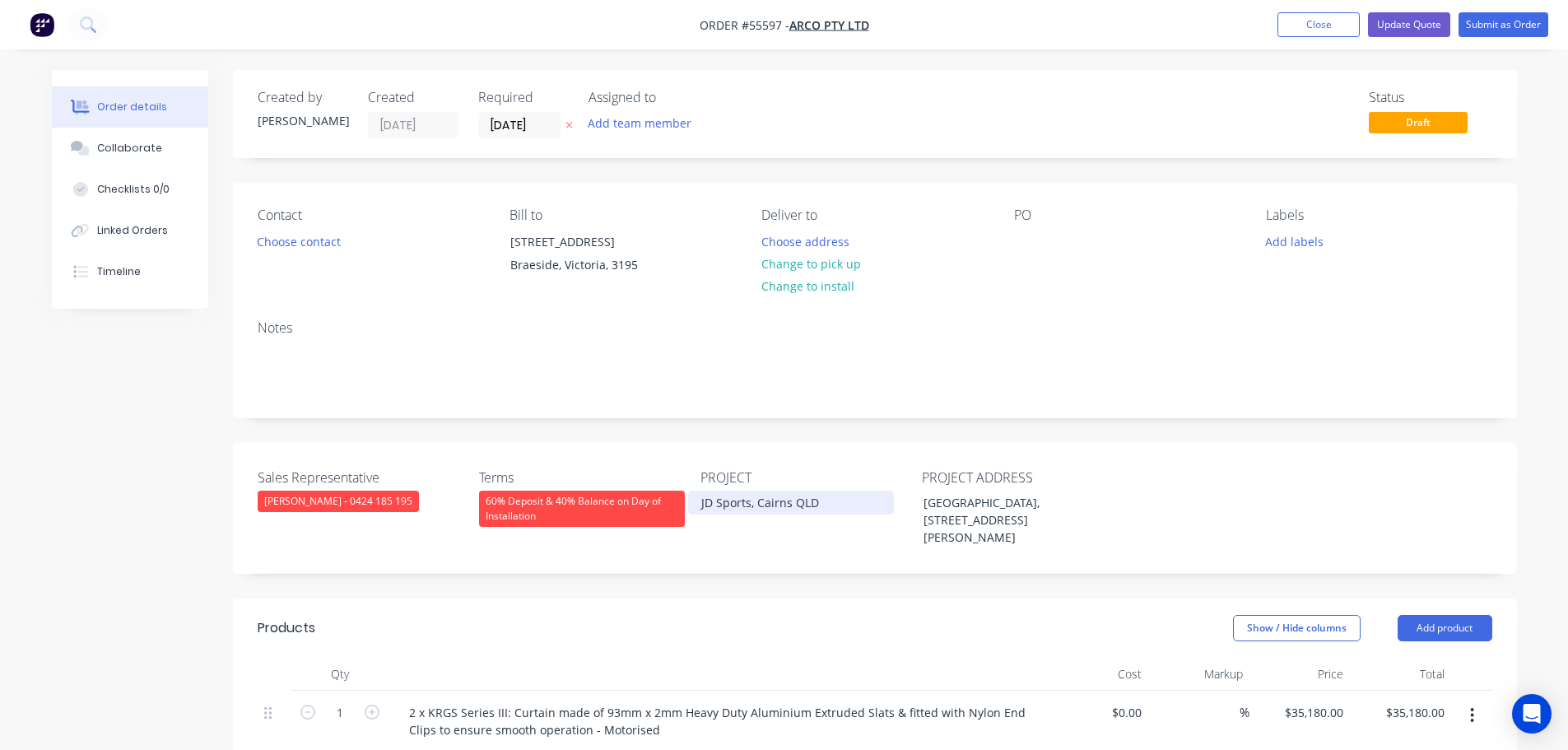
click at [737, 507] on div "JD Sports, Cairns QLD" at bounding box center [791, 502] width 206 height 23
copy div "JD Sports, Cairns QLD"
click at [1023, 233] on div at bounding box center [1027, 241] width 26 height 23
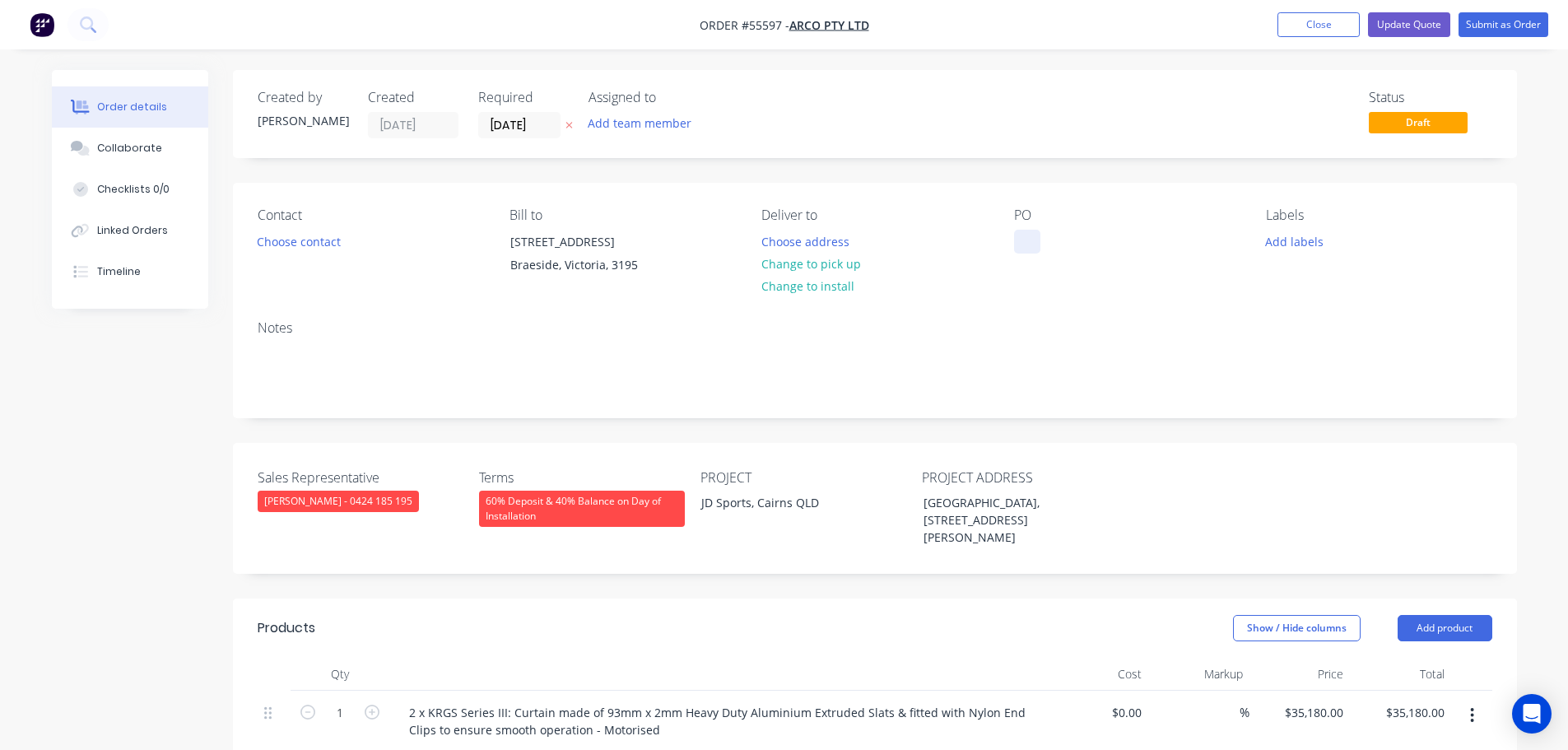
paste div
click at [1286, 31] on button "Close" at bounding box center [1319, 24] width 82 height 24
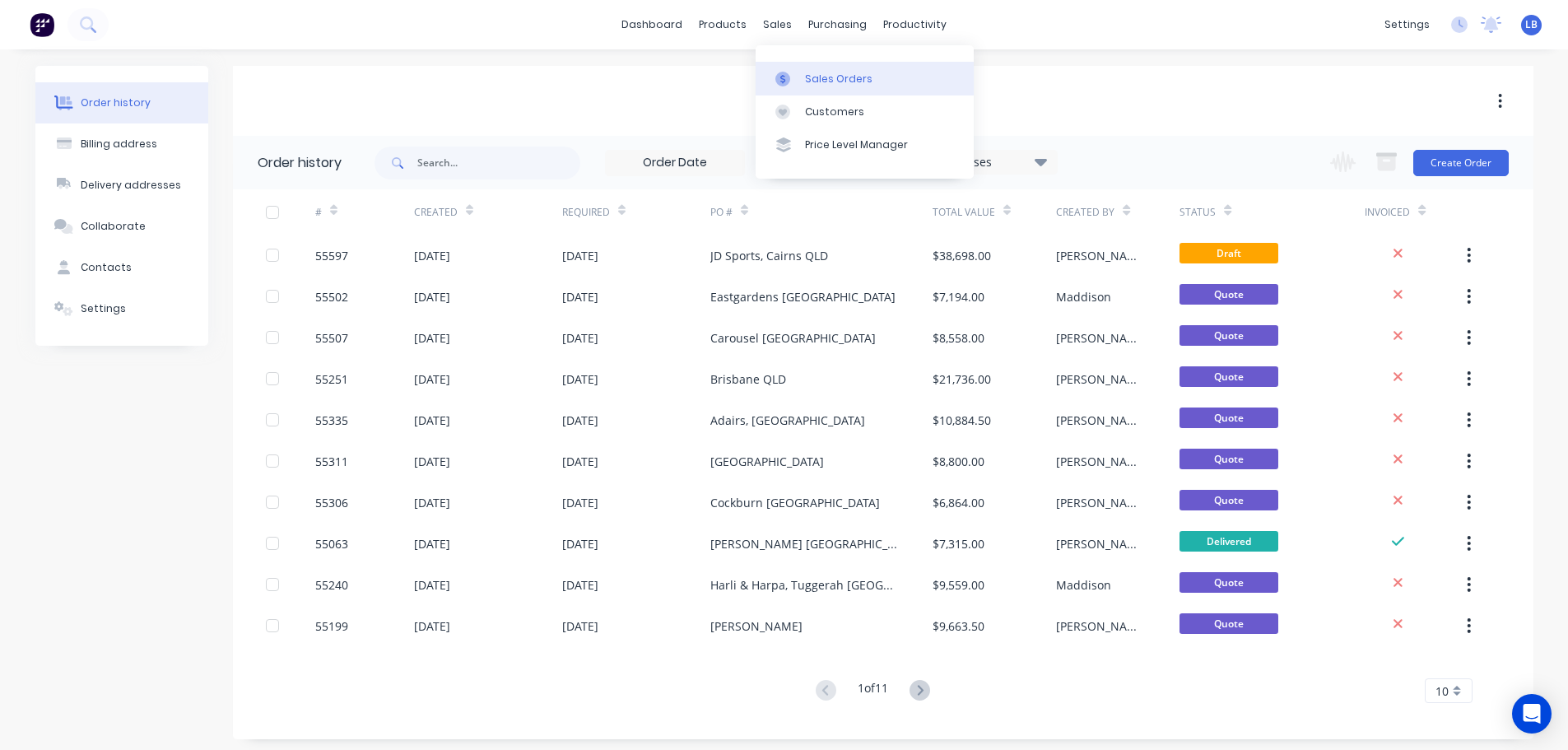
click at [828, 79] on div "Sales Orders" at bounding box center [839, 79] width 67 height 15
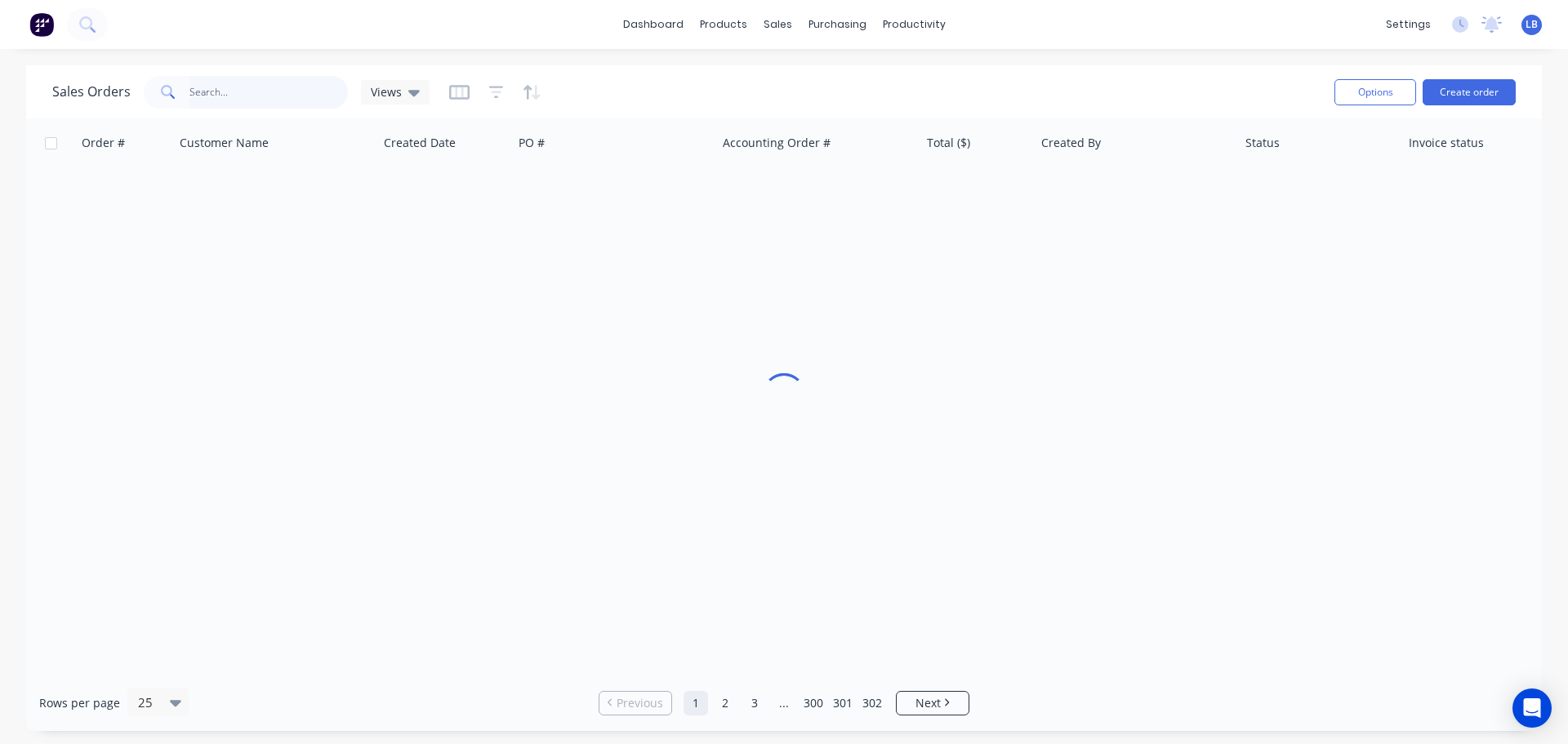
click at [213, 98] on input "text" at bounding box center [268, 92] width 159 height 33
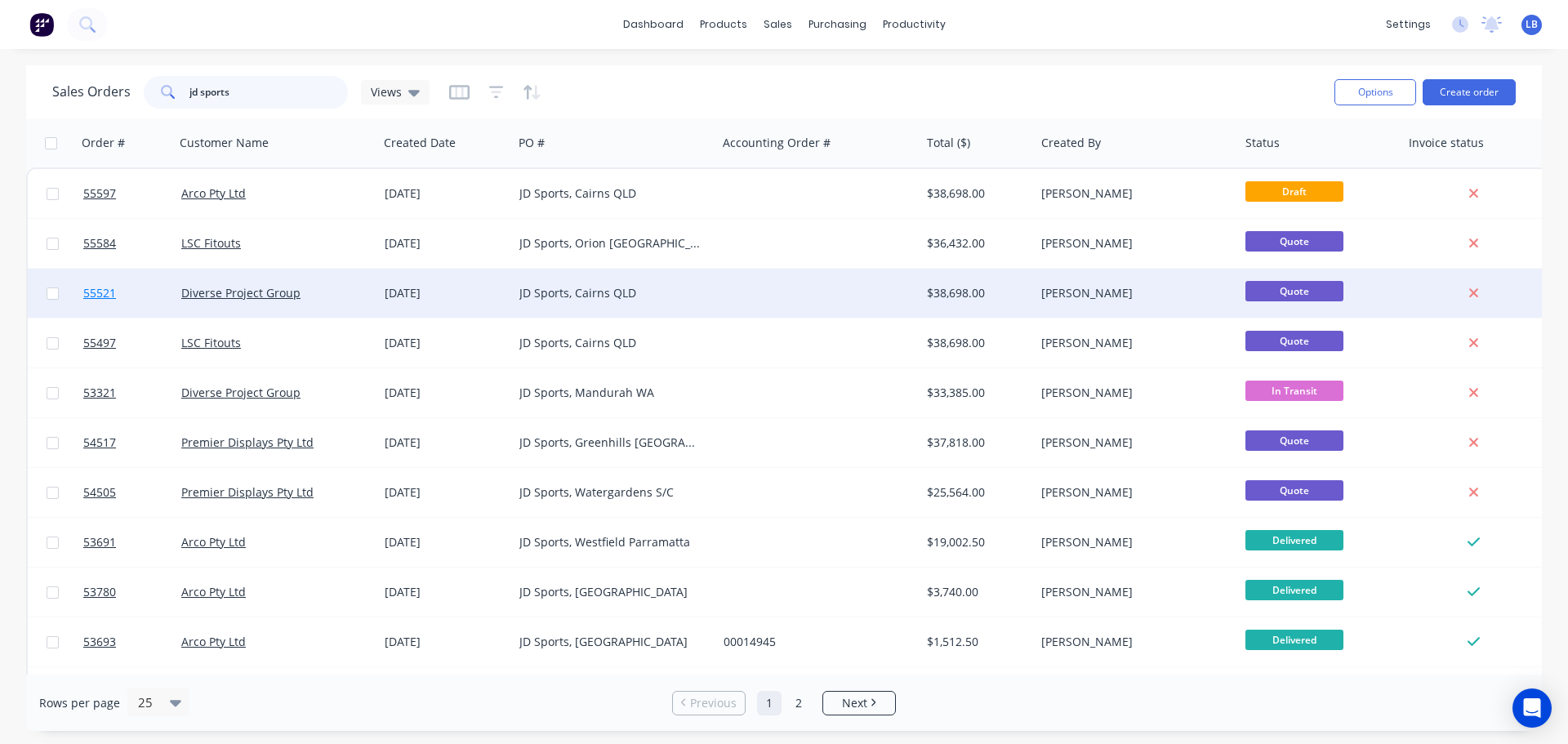
type input "jd sports"
click at [97, 297] on span "55521" at bounding box center [99, 294] width 33 height 17
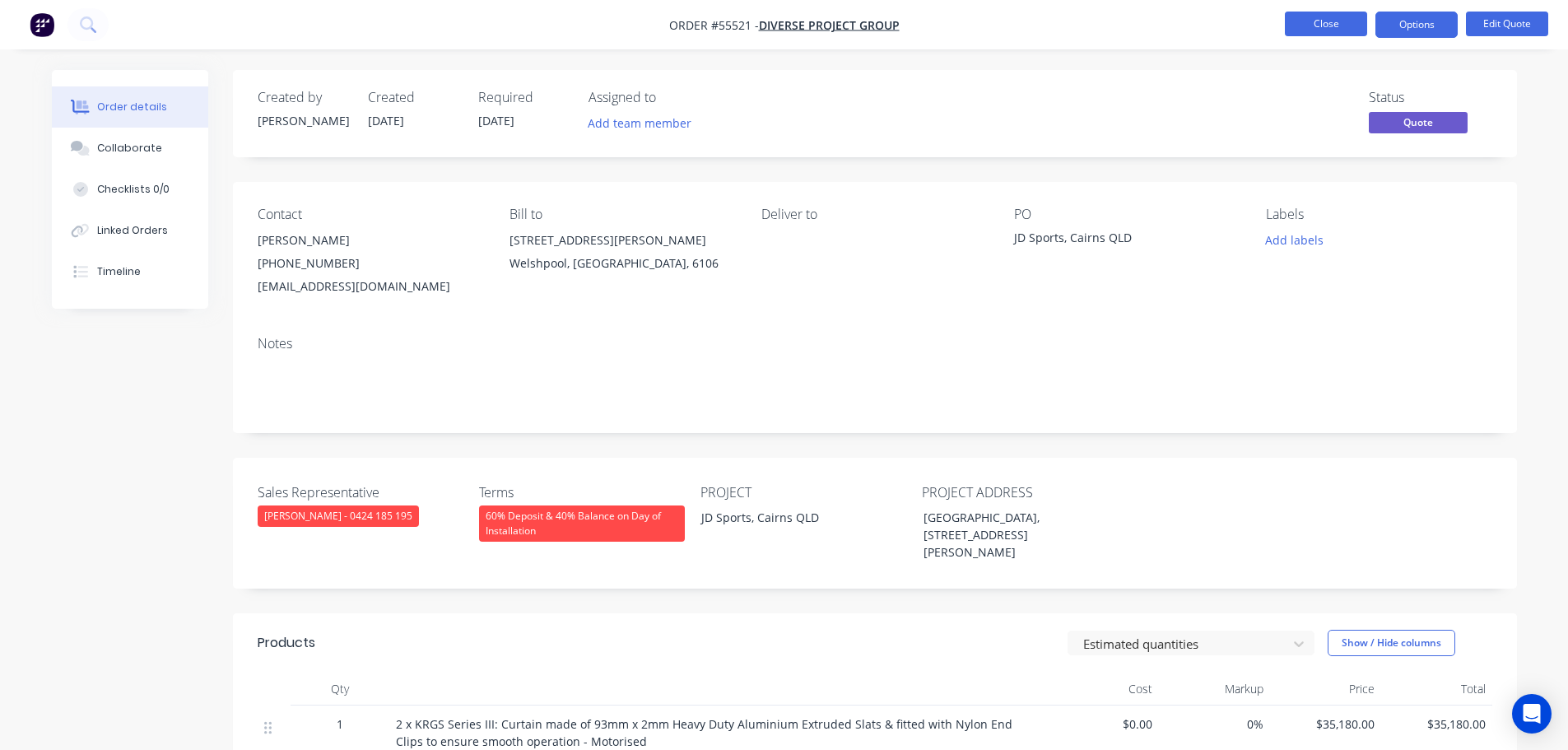
click at [1297, 21] on button "Close" at bounding box center [1326, 23] width 82 height 24
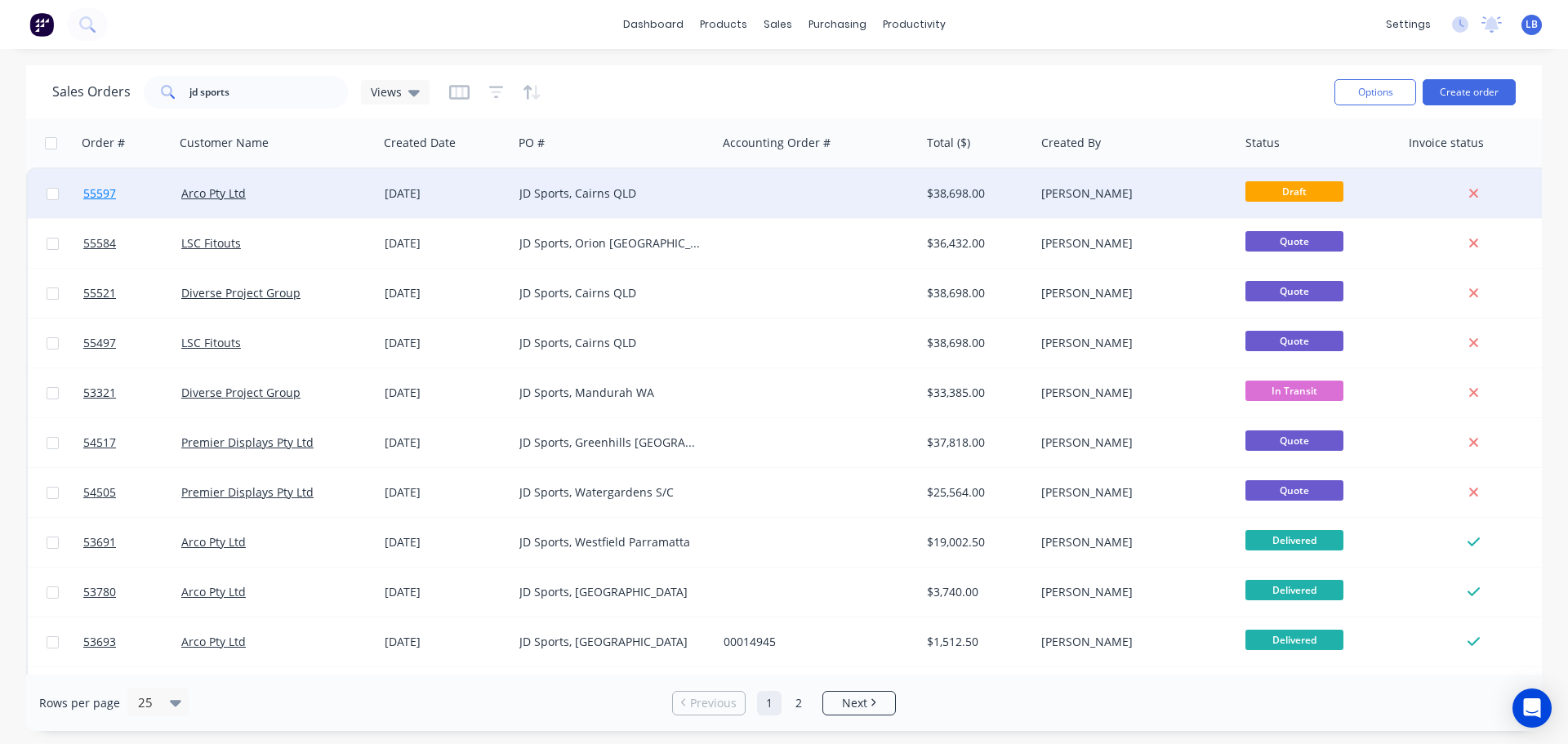
click at [88, 196] on span "55597" at bounding box center [99, 194] width 33 height 17
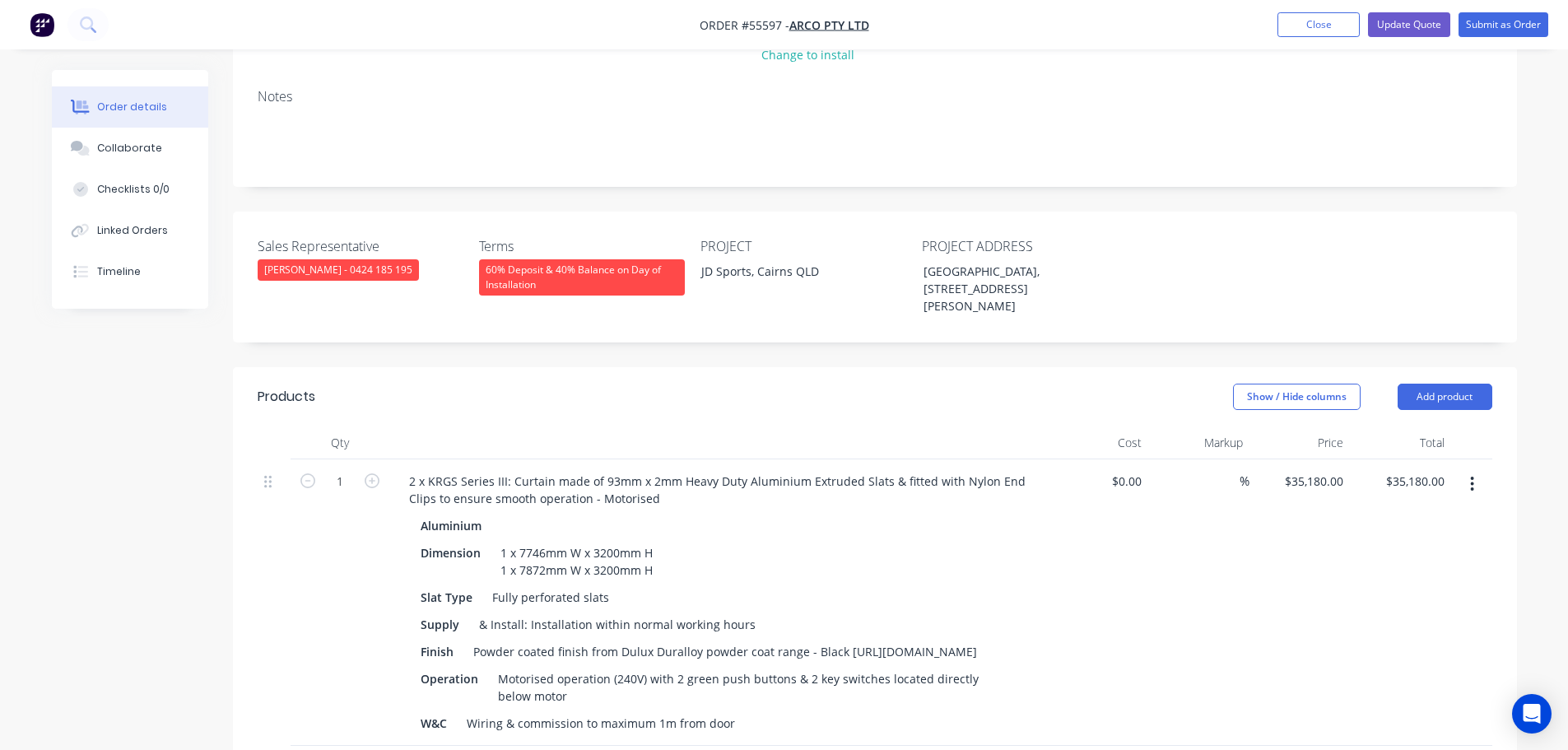
scroll to position [247, 0]
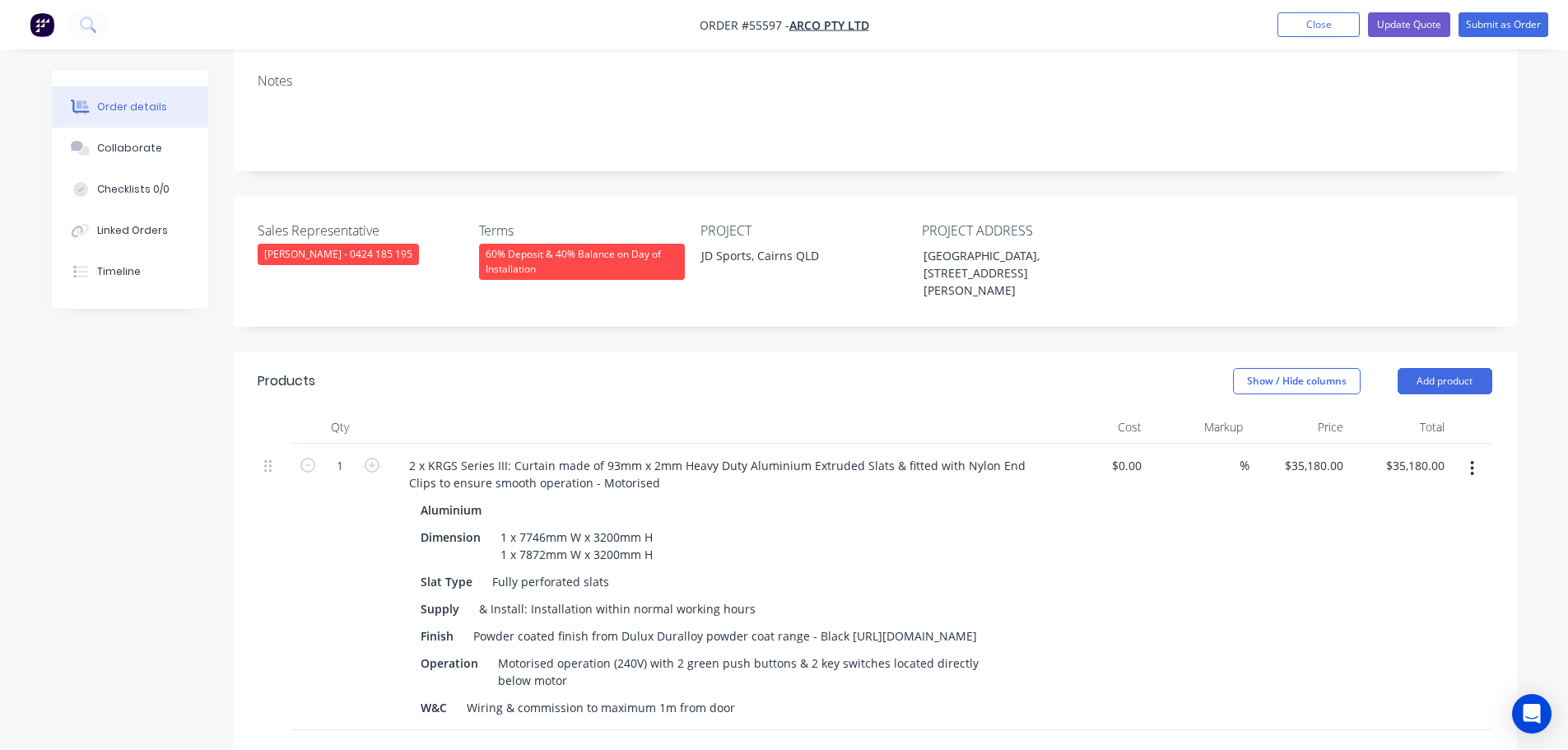
click at [545, 269] on div "60% Deposit & 40% Balance on Day of Installation" at bounding box center [582, 261] width 206 height 37
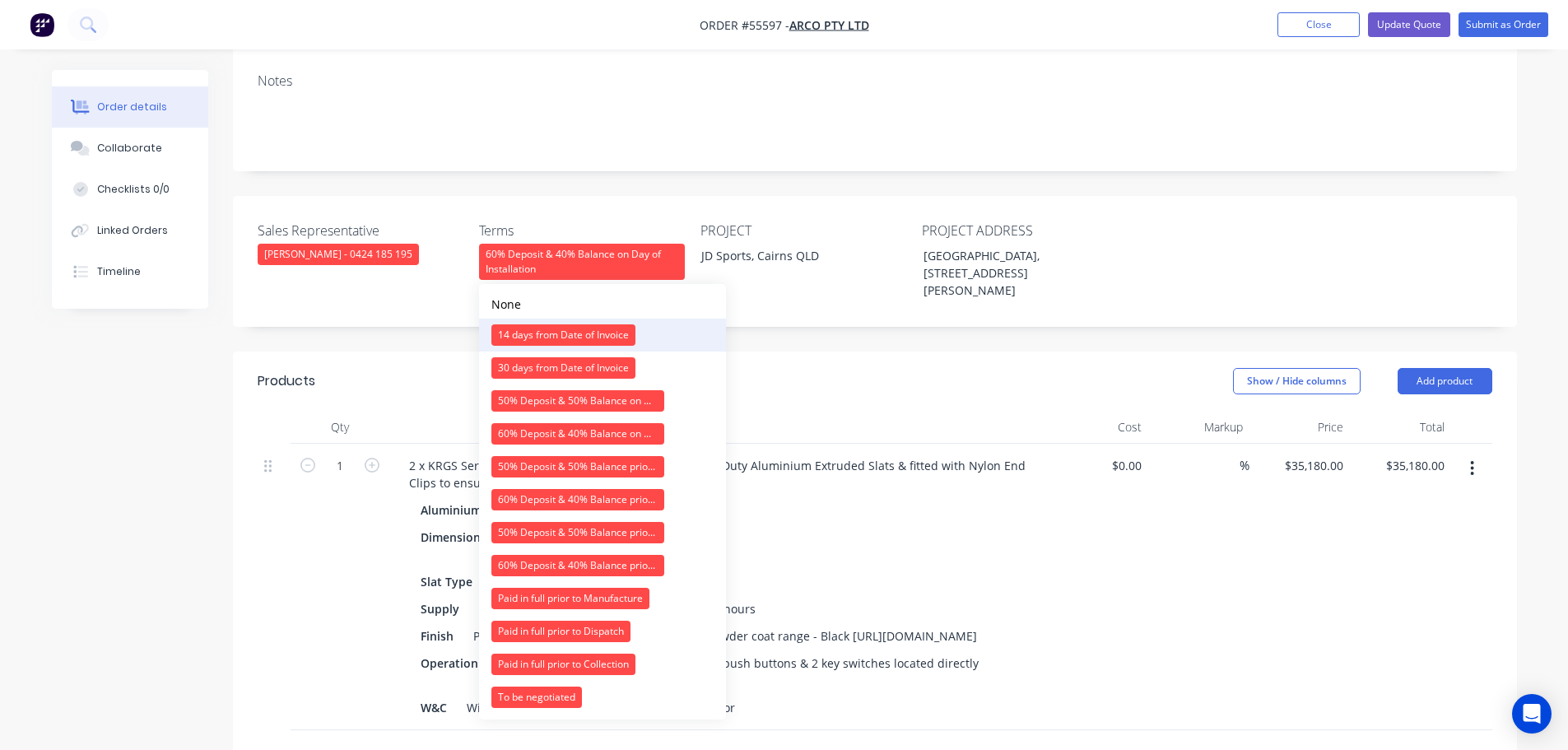
click at [549, 333] on div "14 days from Date of Invoice" at bounding box center [564, 334] width 144 height 22
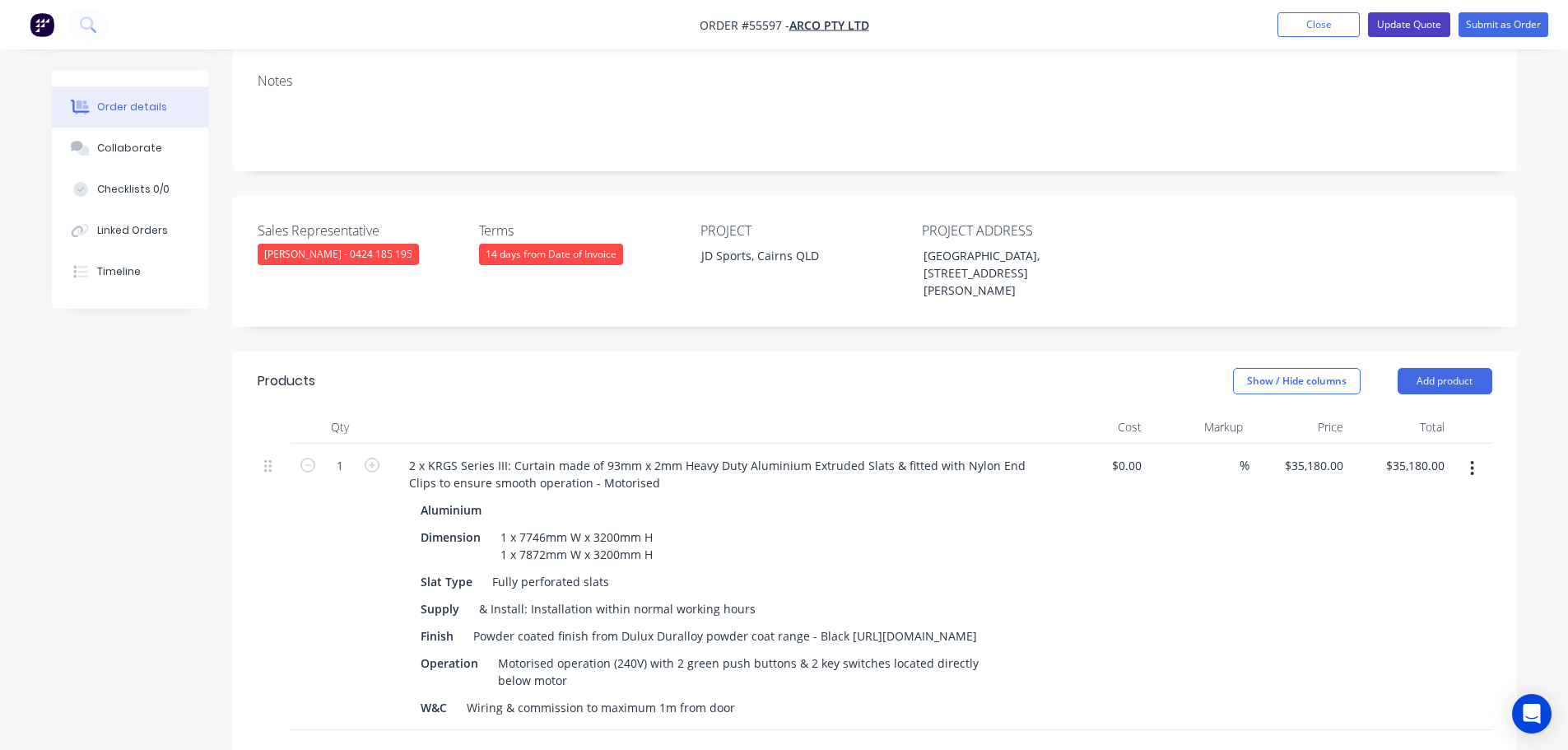
click at [1397, 31] on button "Update Quote" at bounding box center [1409, 24] width 82 height 24
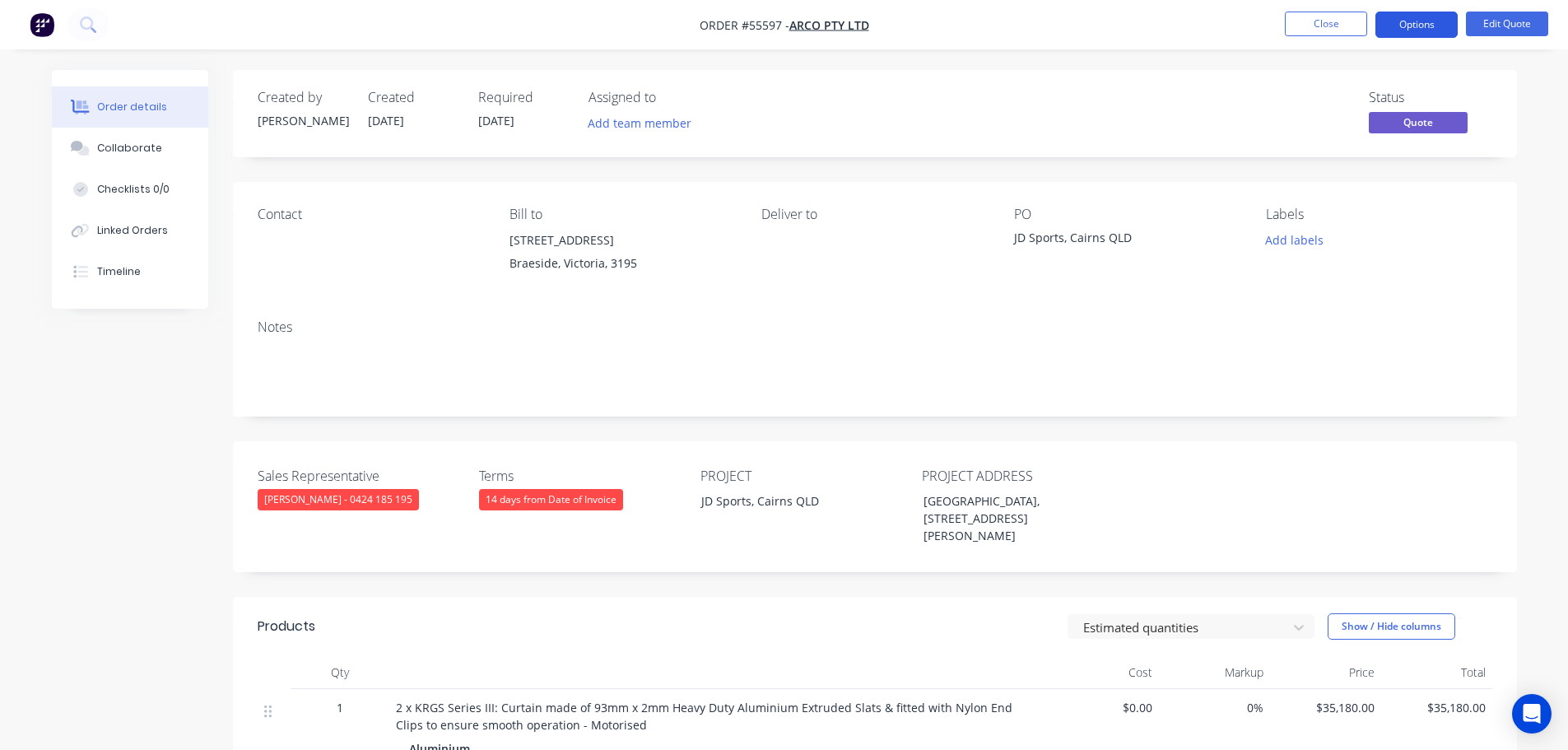
click at [1400, 19] on button "Options" at bounding box center [1416, 24] width 82 height 26
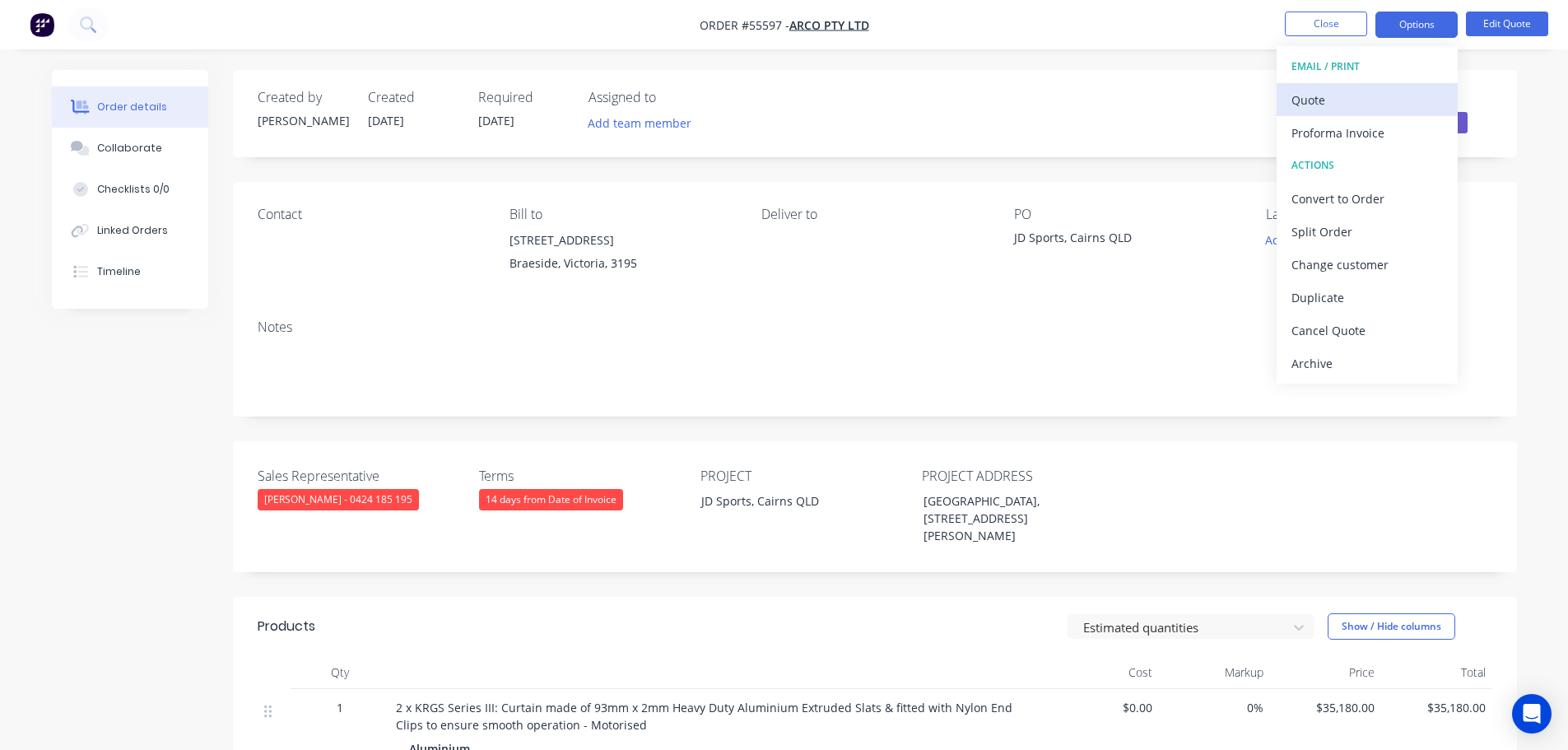
click at [1310, 109] on div "Quote" at bounding box center [1367, 99] width 152 height 23
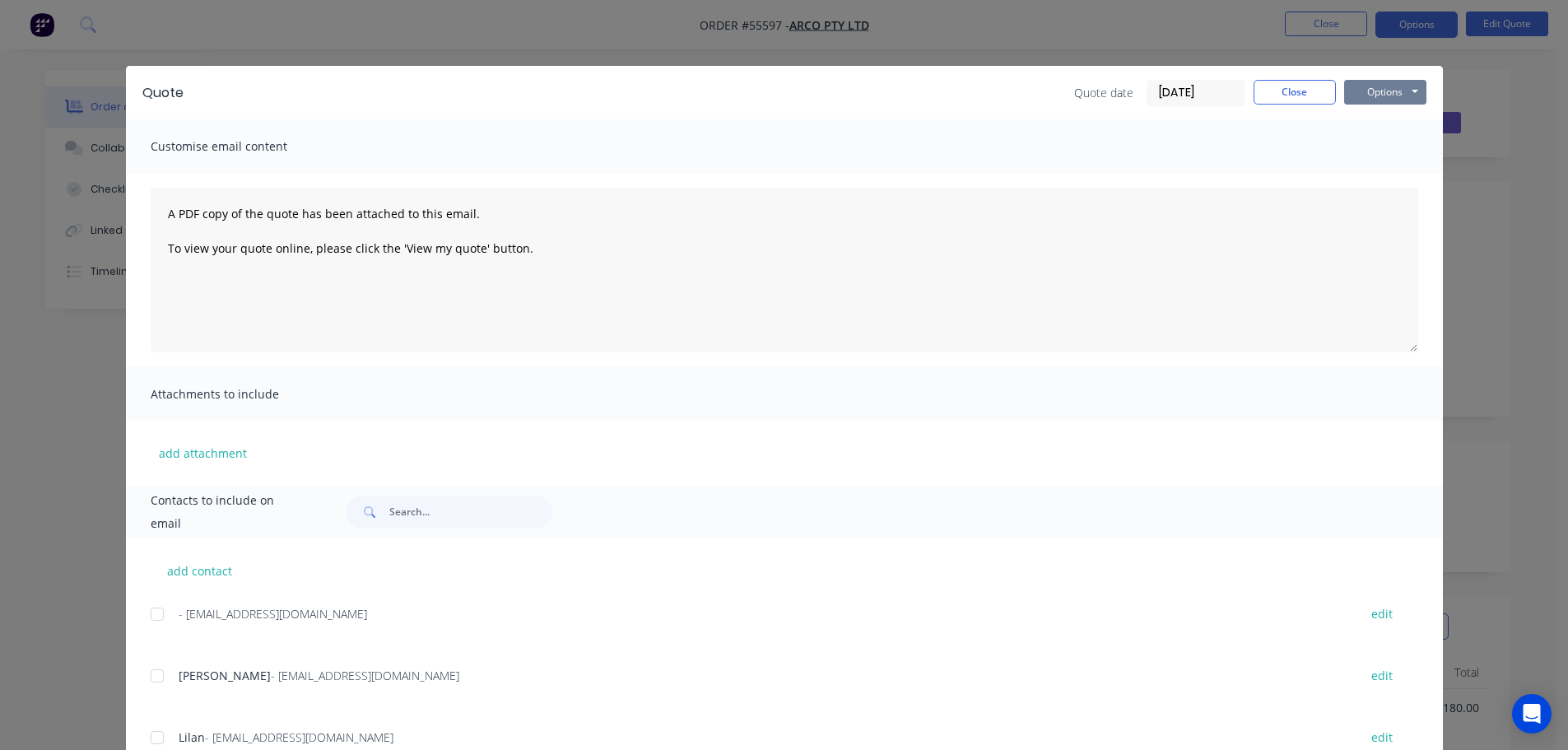
click at [1371, 87] on button "Options" at bounding box center [1385, 92] width 82 height 24
click at [1370, 146] on button "Print" at bounding box center [1397, 148] width 106 height 27
click at [1253, 92] on button "Close" at bounding box center [1295, 92] width 82 height 24
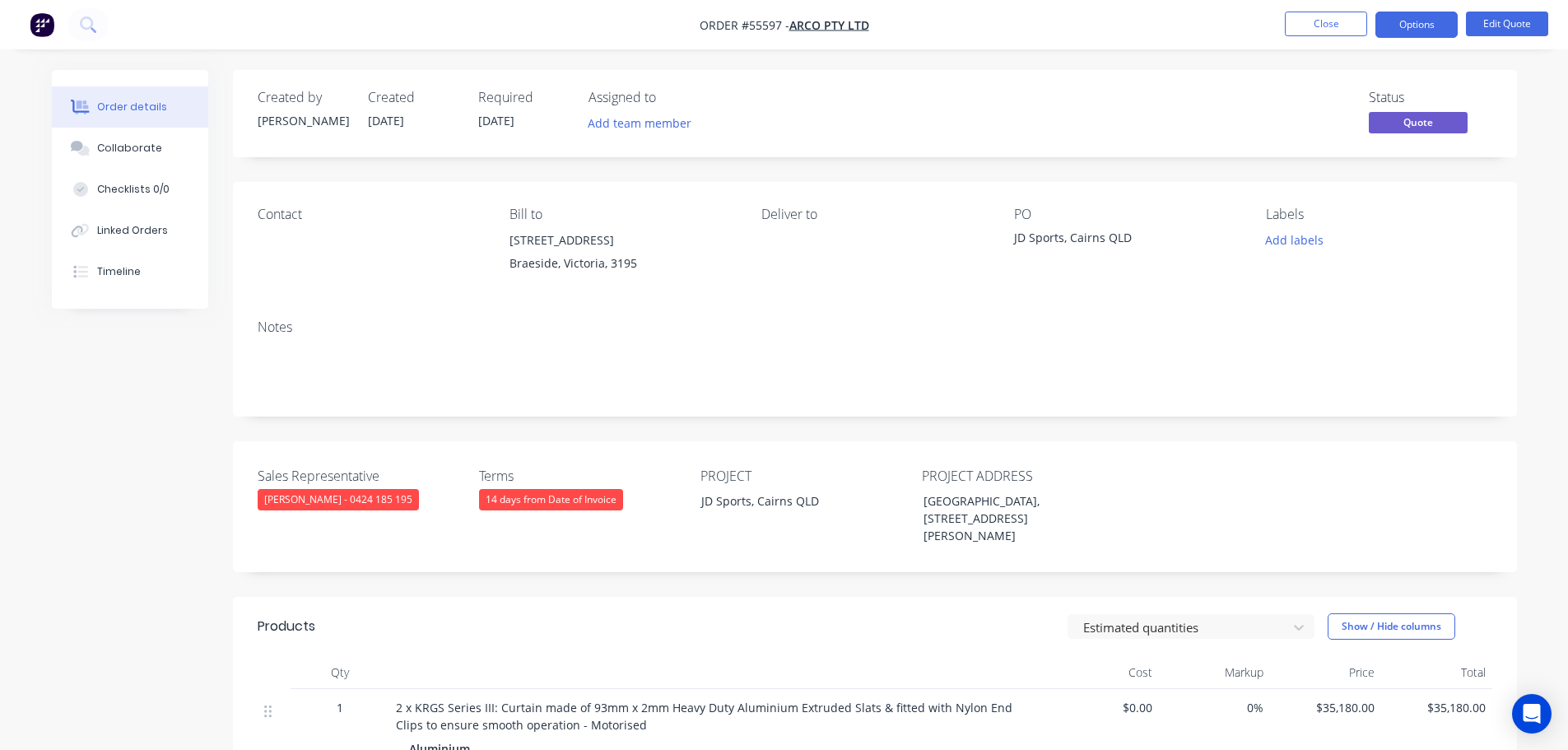
click at [1222, 81] on div "Created by Leanne Created 07/10/25 Required 07/10/25 Assigned to Add team membe…" at bounding box center [875, 113] width 1284 height 87
click at [1489, 24] on button "Edit Quote" at bounding box center [1507, 23] width 82 height 24
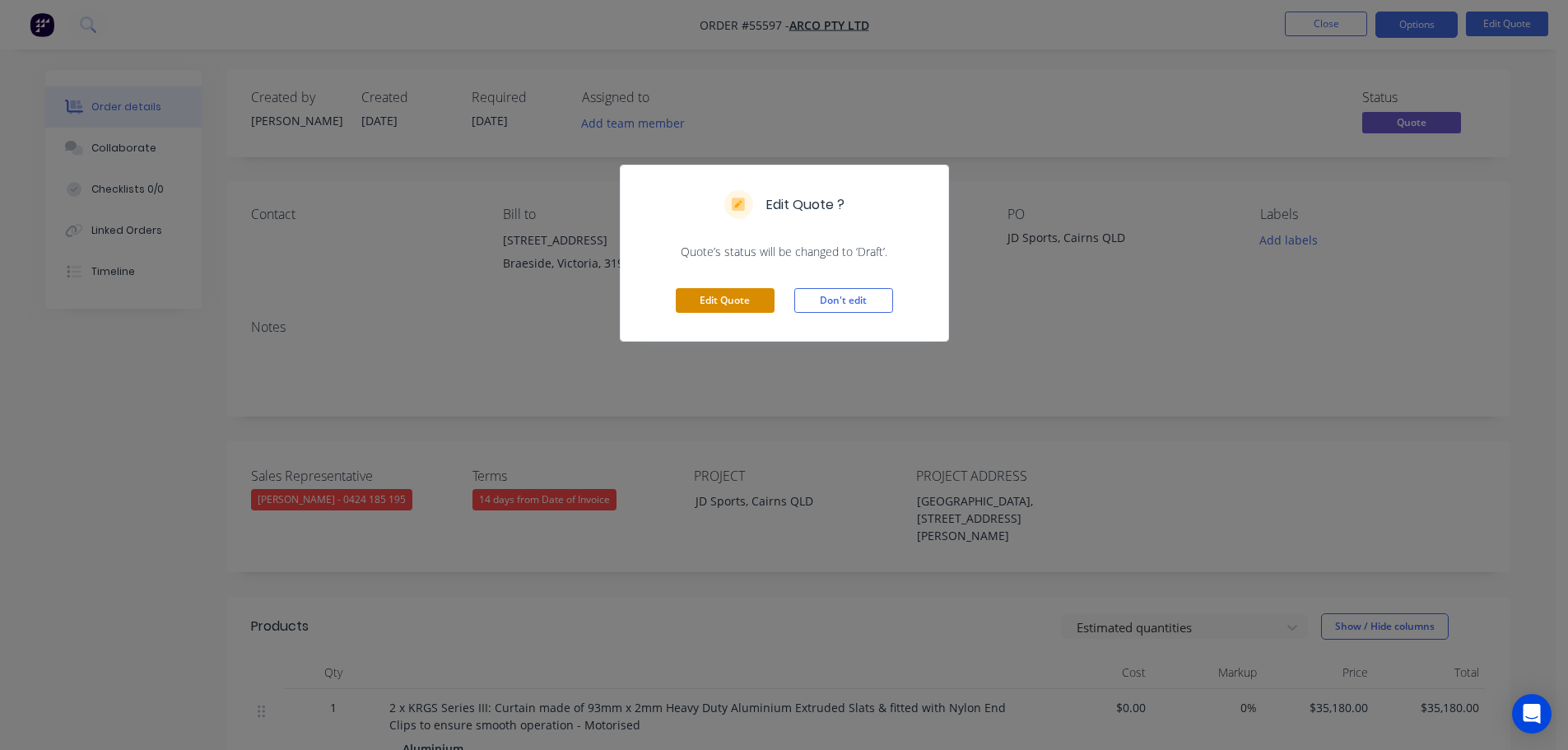
click at [746, 297] on button "Edit Quote" at bounding box center [725, 301] width 99 height 24
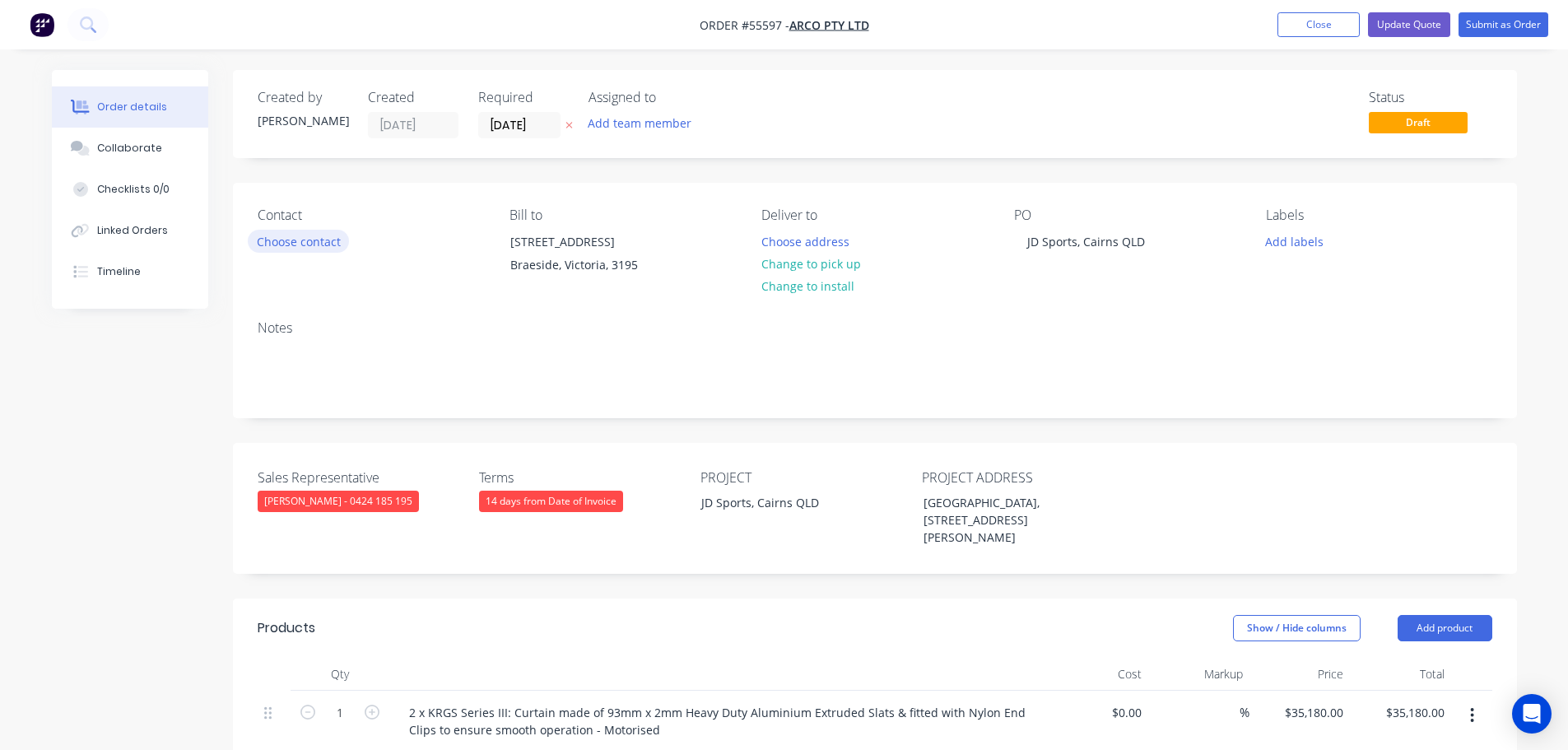
click at [308, 240] on button "Choose contact" at bounding box center [299, 241] width 101 height 22
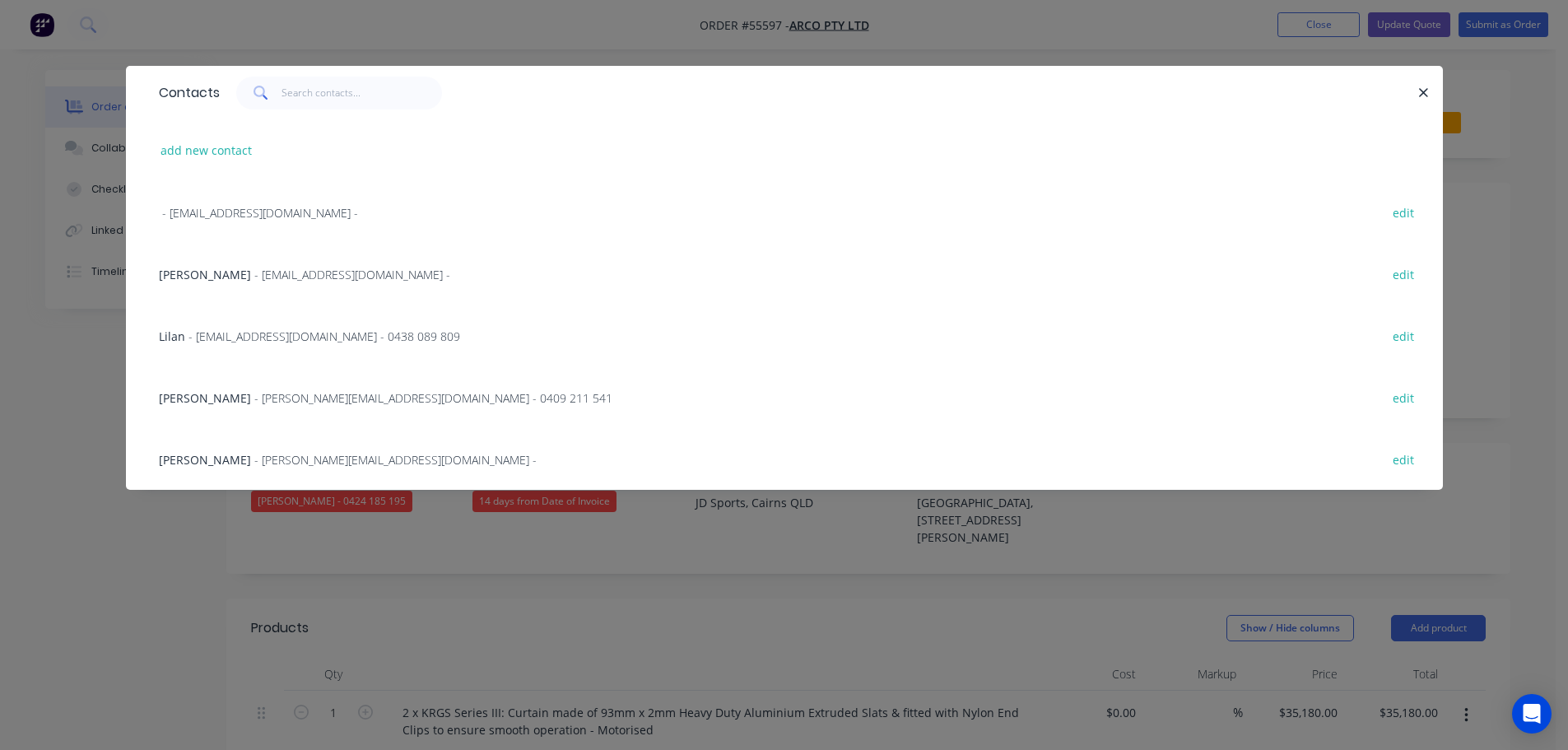
click at [164, 459] on span "Tony" at bounding box center [205, 460] width 92 height 16
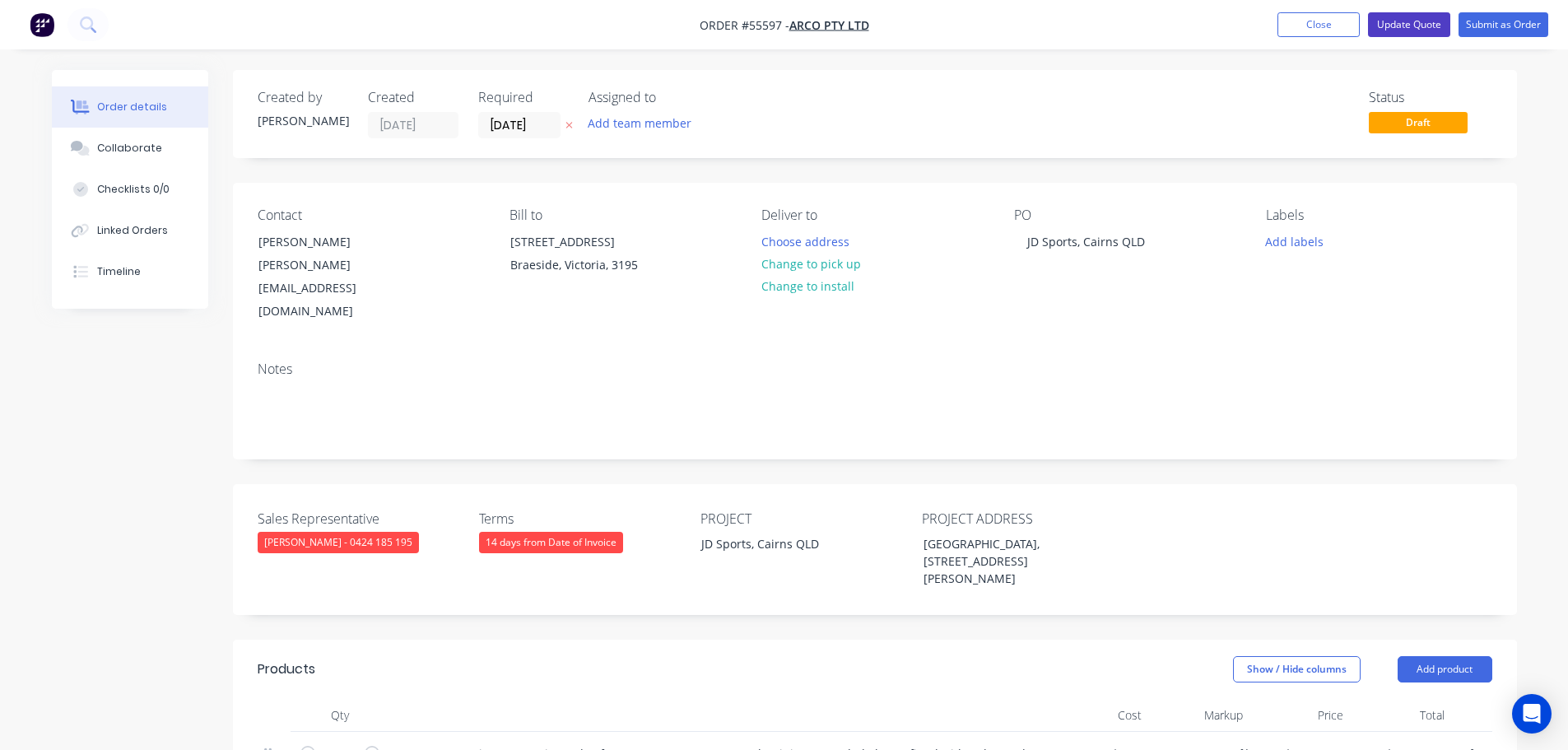
click at [1421, 25] on button "Update Quote" at bounding box center [1409, 24] width 82 height 24
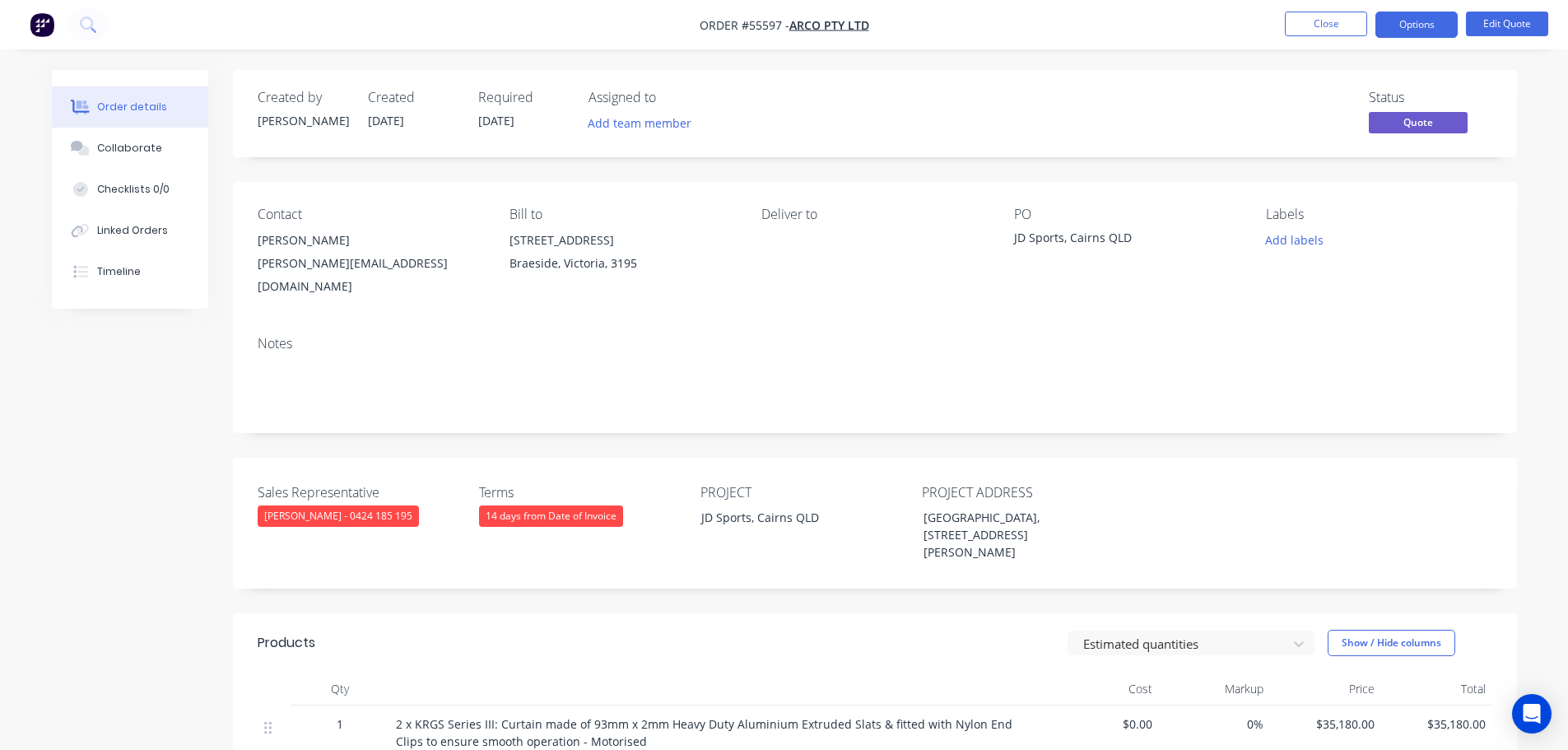
click at [1421, 25] on button "Options" at bounding box center [1416, 24] width 82 height 26
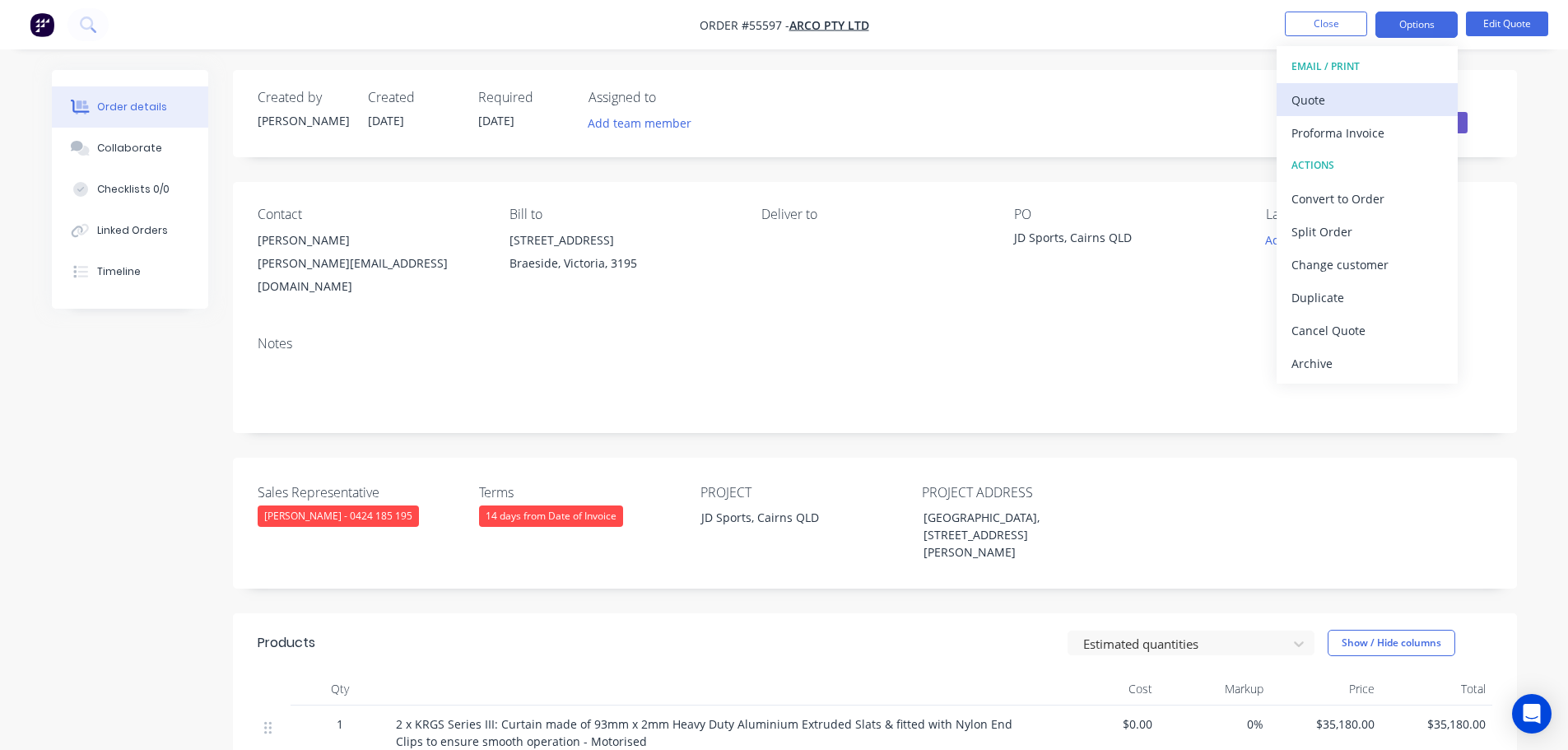
click at [1321, 103] on div "Quote" at bounding box center [1367, 99] width 152 height 23
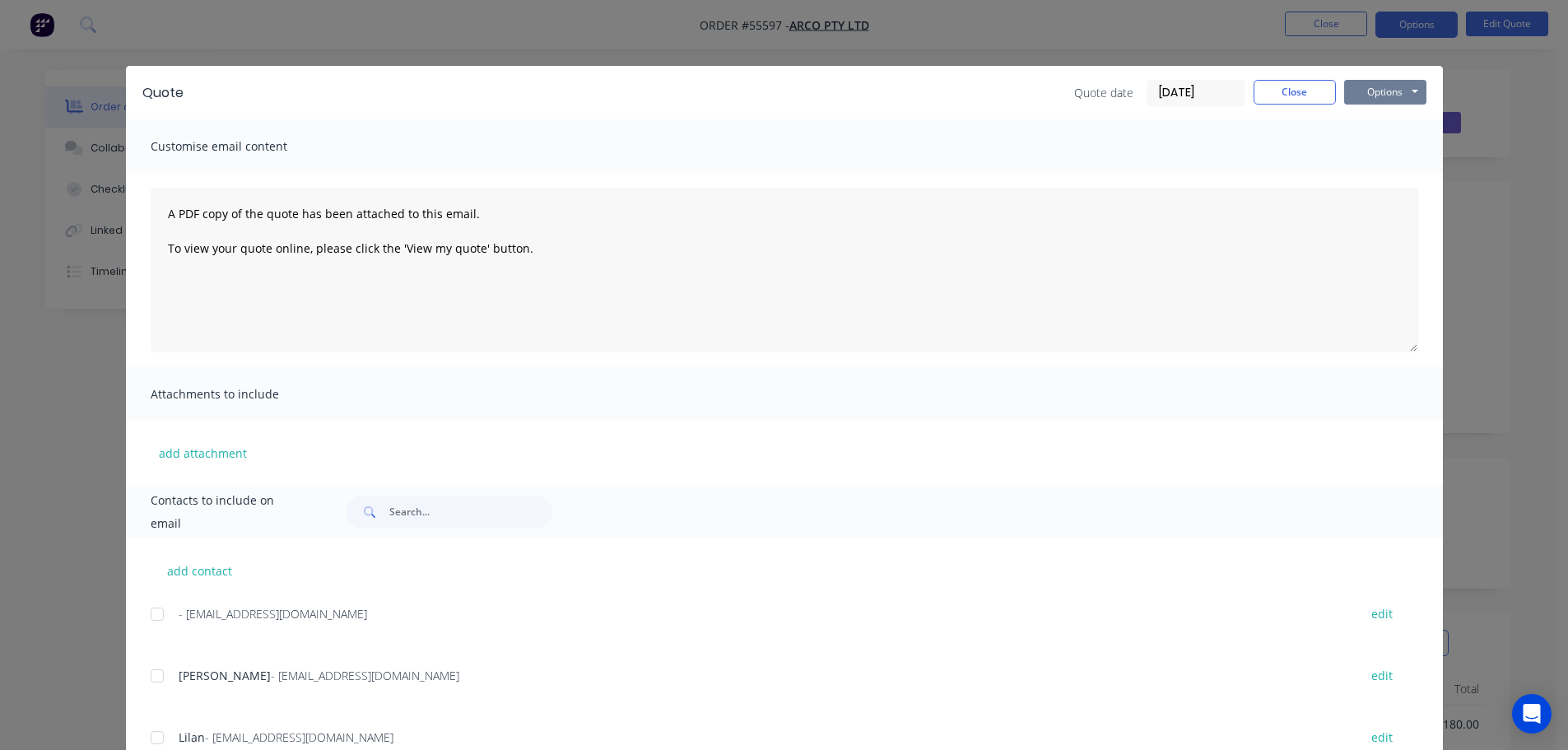
click at [1345, 102] on button "Options" at bounding box center [1385, 92] width 82 height 24
click at [1366, 147] on button "Print" at bounding box center [1397, 148] width 106 height 27
click at [1281, 90] on button "Close" at bounding box center [1295, 92] width 82 height 24
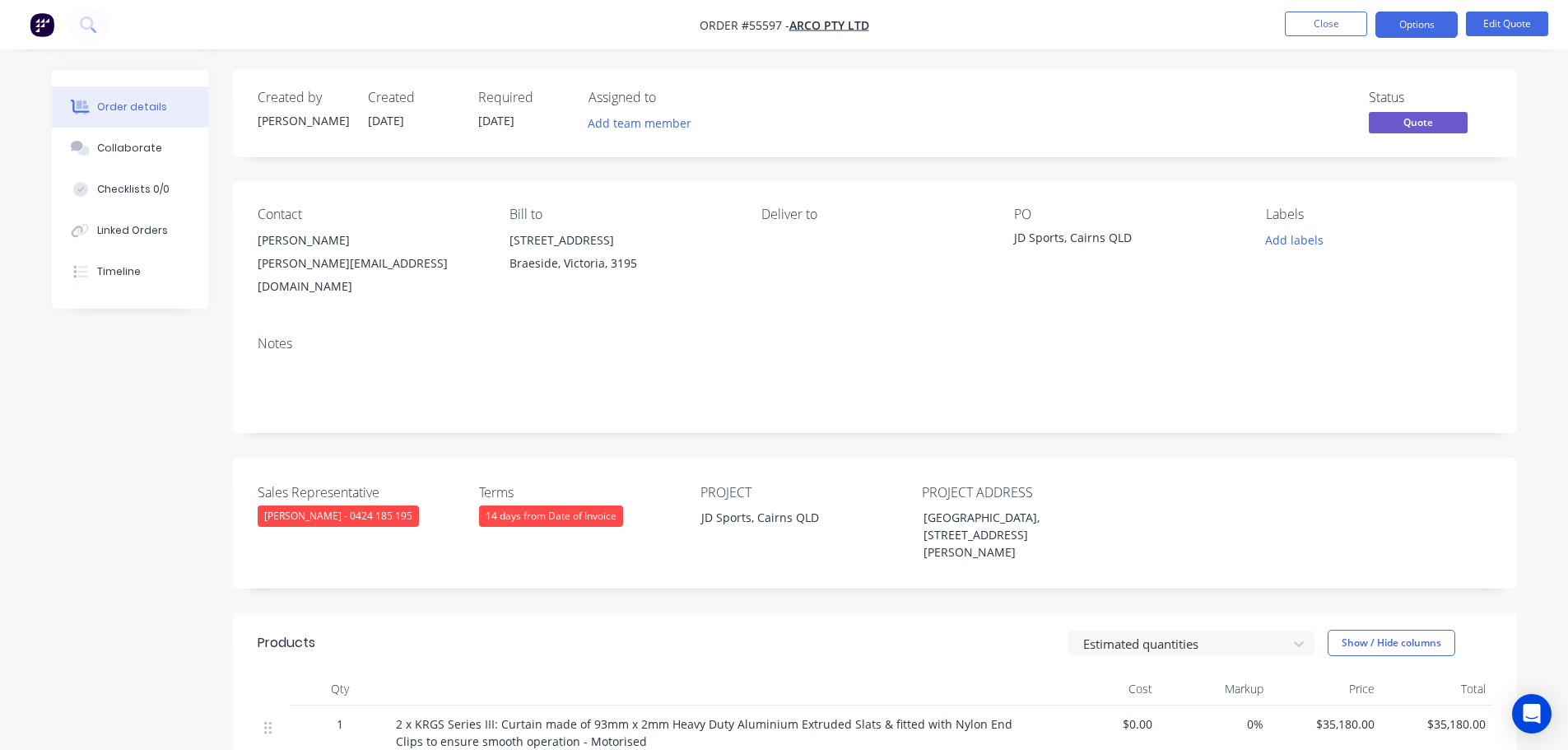
click at [306, 262] on div "tonyv@arco.com.au" at bounding box center [370, 274] width 226 height 46
copy div "tonyv@arco.com.au"
click at [1060, 238] on div "JD Sports, Cairns QLD" at bounding box center [1117, 240] width 206 height 23
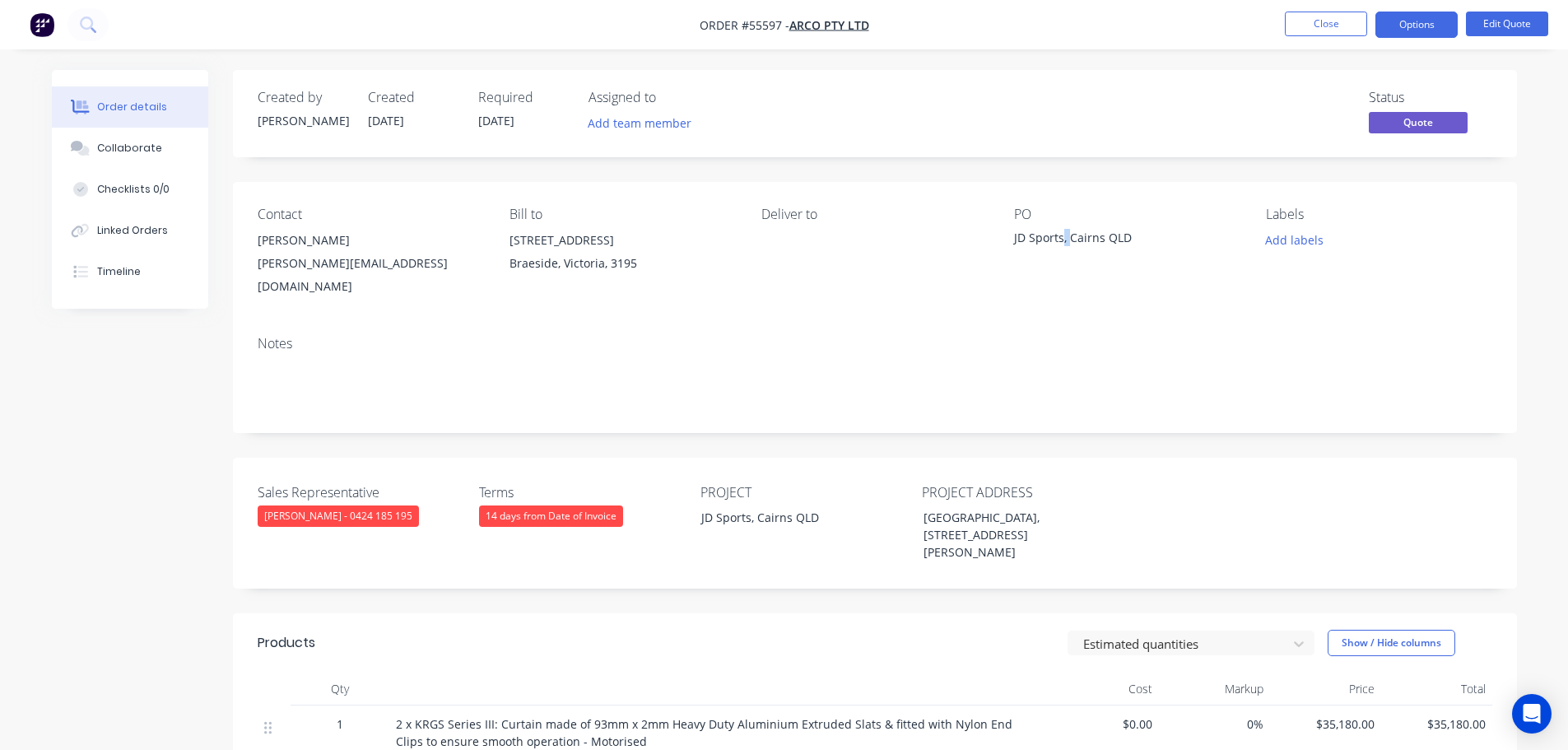
click at [1060, 238] on div "JD Sports, Cairns QLD" at bounding box center [1117, 240] width 206 height 23
copy div "JD Sports, Cairns QLD"
click at [1306, 16] on button "Close" at bounding box center [1326, 23] width 82 height 24
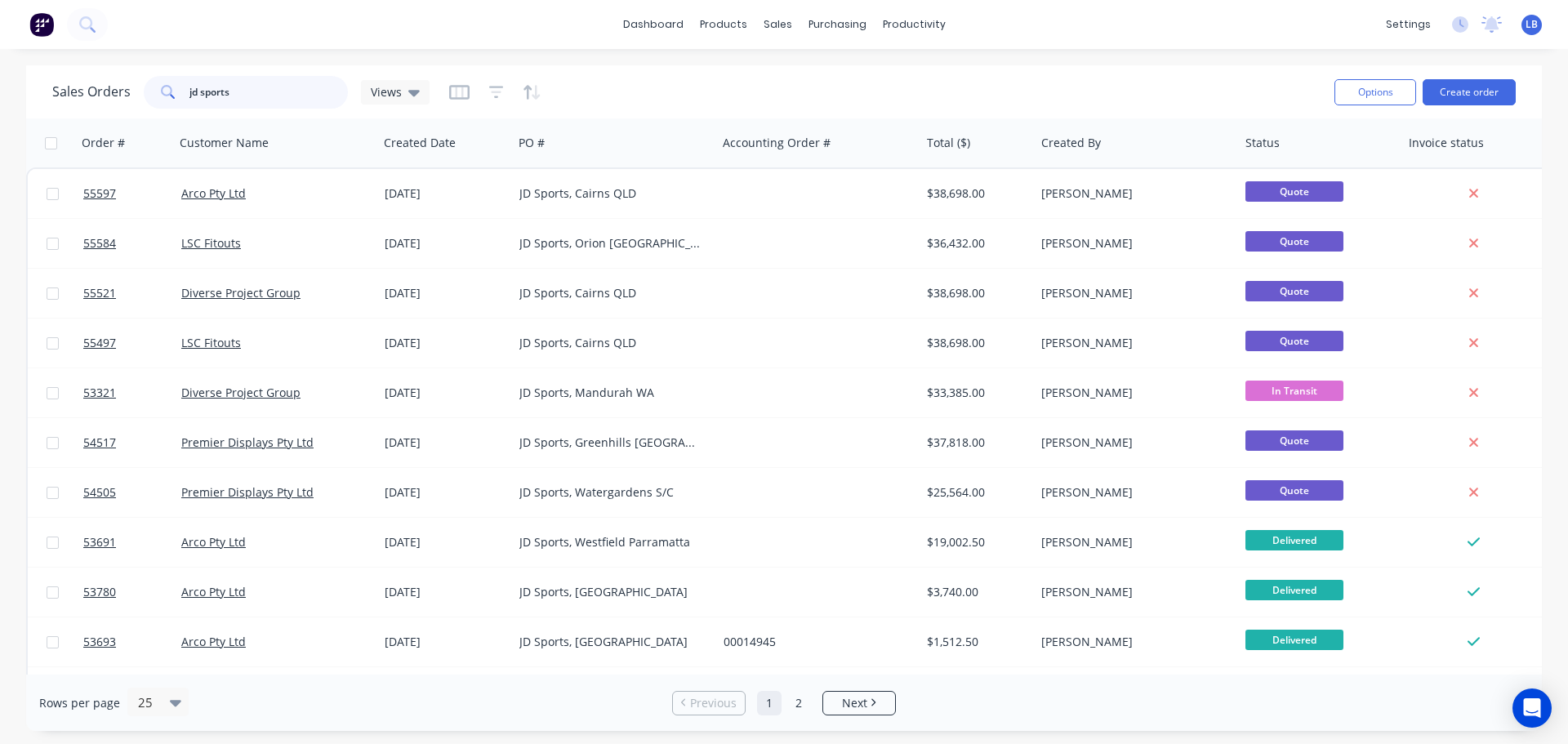
drag, startPoint x: 238, startPoint y: 92, endPoint x: 132, endPoint y: 117, distance: 108.9
click at [132, 117] on div "Sales Orders jd sports Views Options Create order" at bounding box center [784, 91] width 1516 height 53
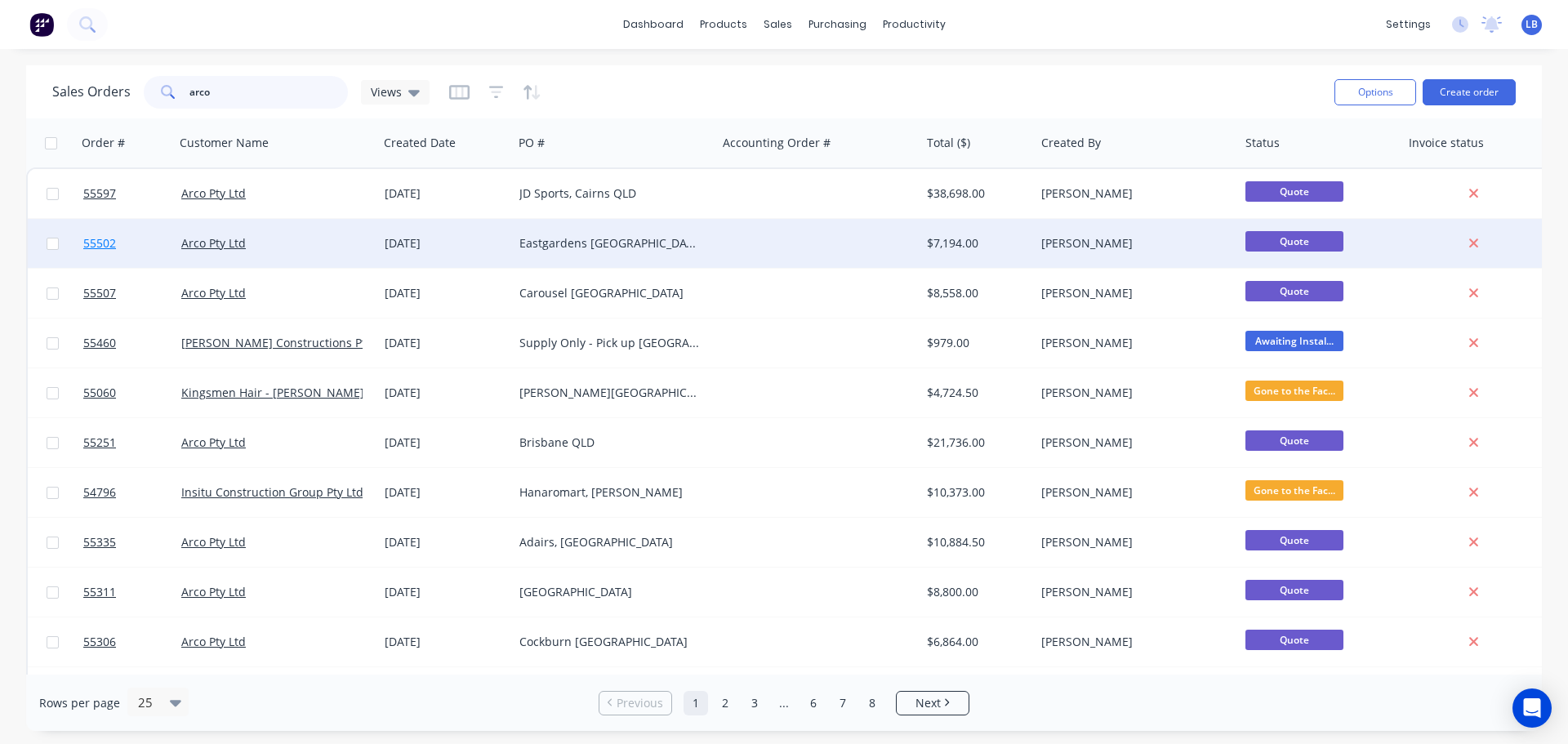
type input "arco"
click at [94, 242] on span "55502" at bounding box center [99, 243] width 33 height 17
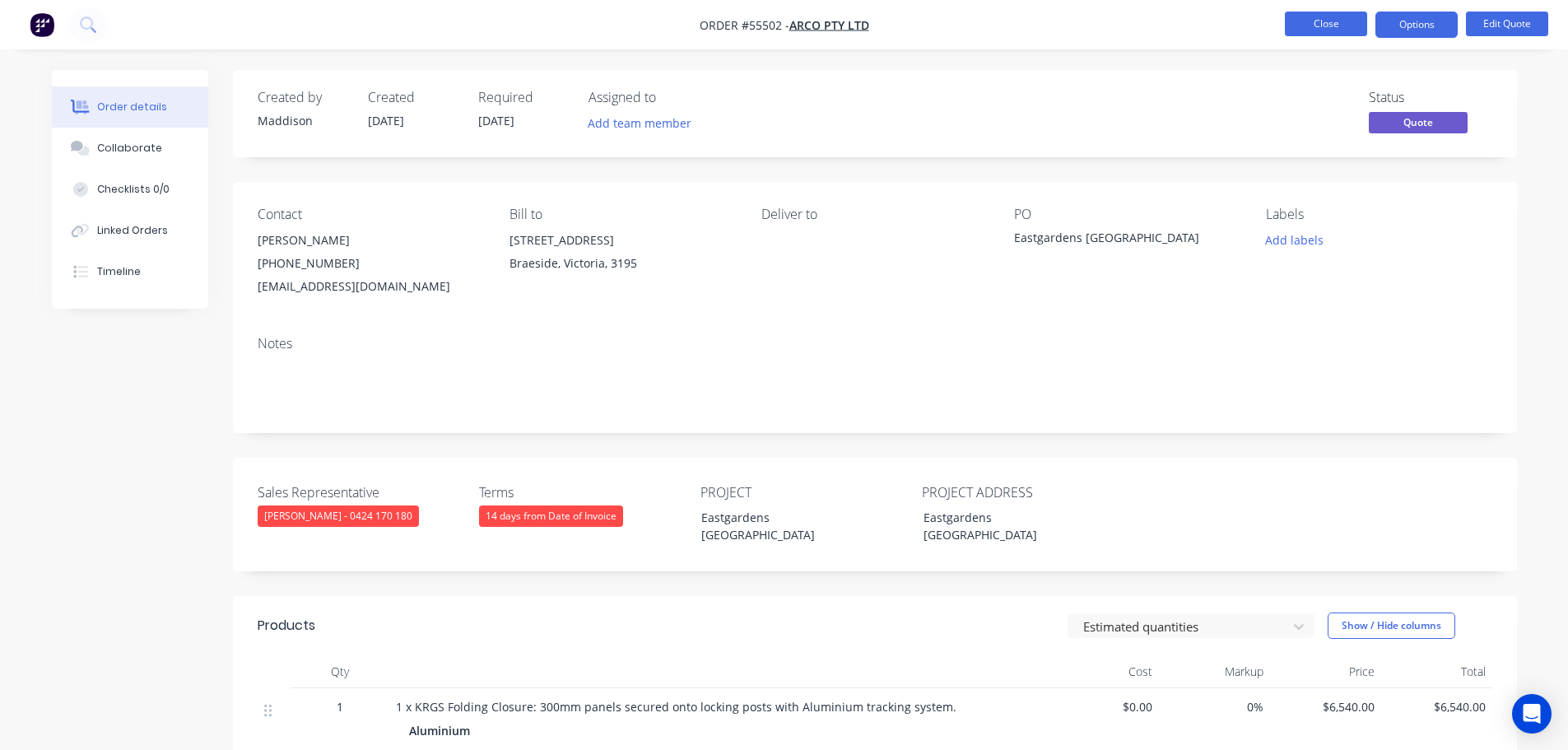
click at [1303, 30] on button "Close" at bounding box center [1326, 23] width 82 height 24
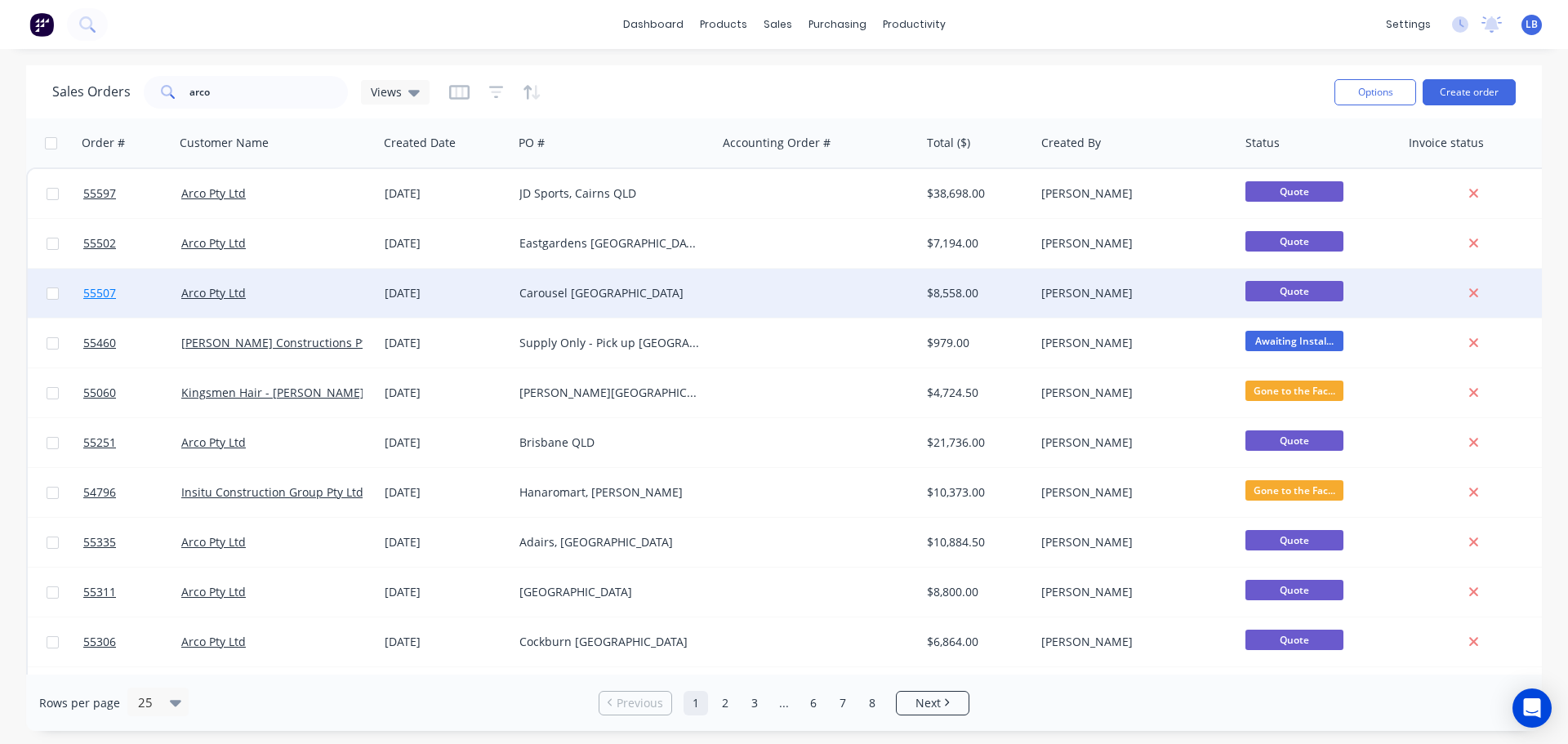
click at [108, 294] on span "55507" at bounding box center [99, 294] width 33 height 17
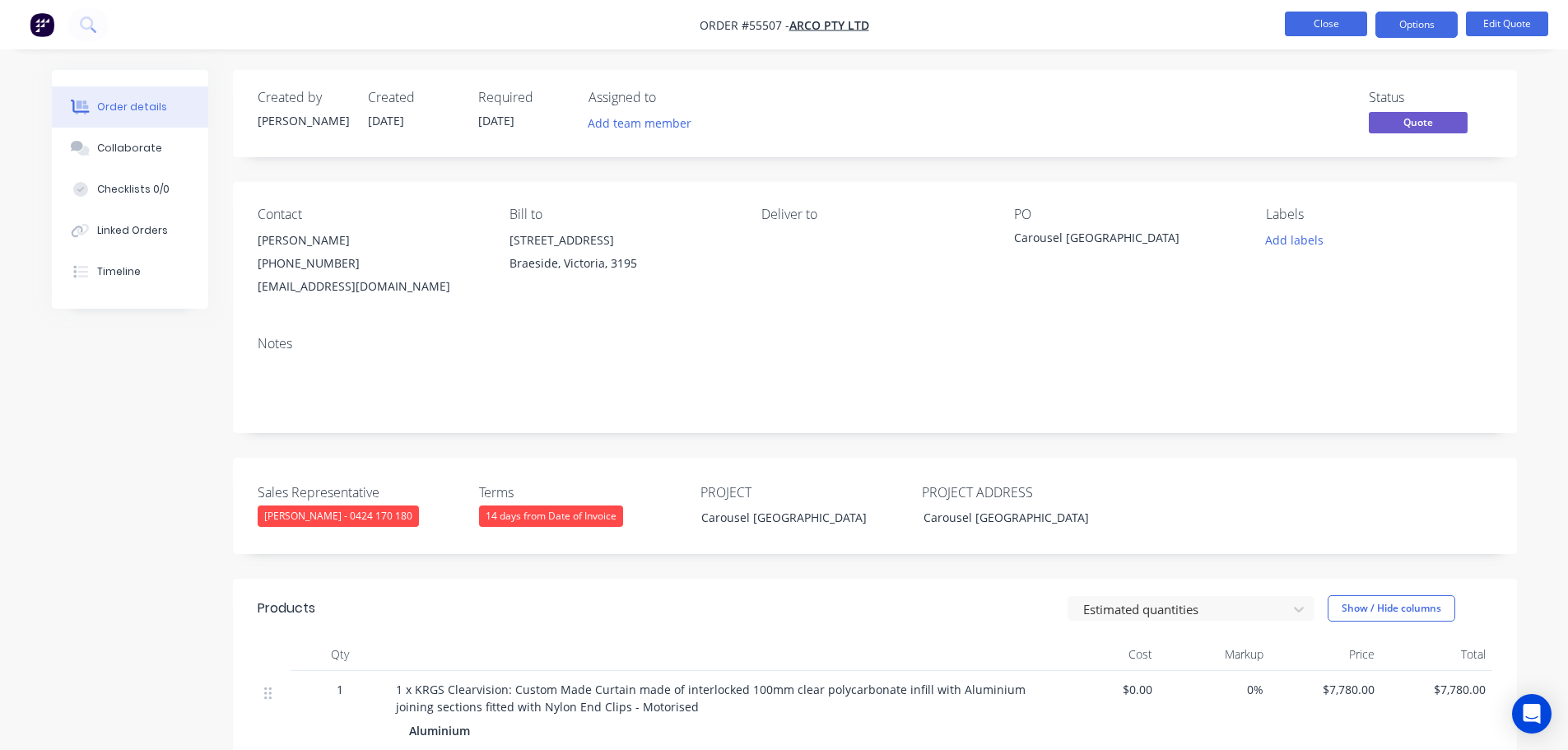
click at [1326, 28] on button "Close" at bounding box center [1326, 23] width 82 height 24
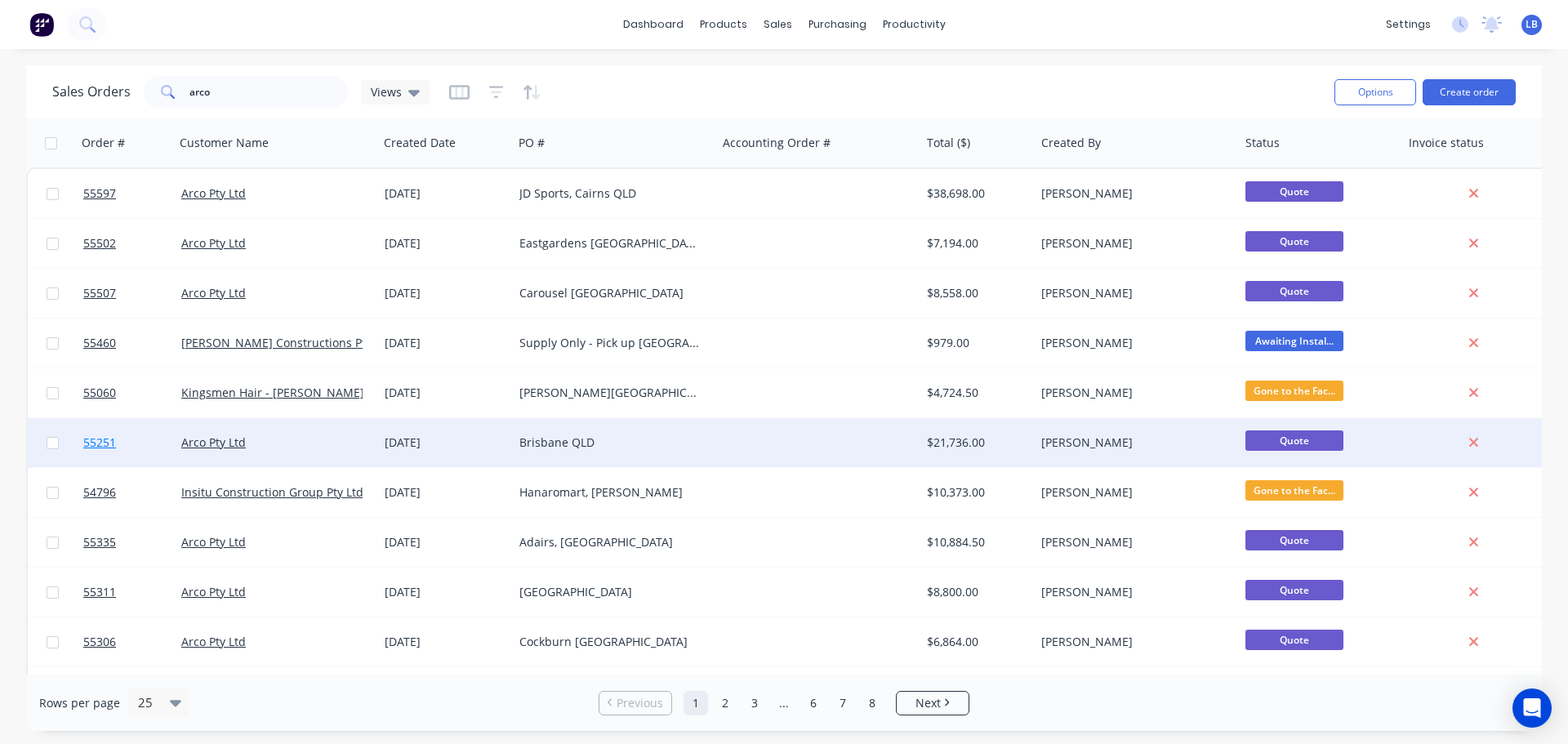
click at [96, 440] on span "55251" at bounding box center [99, 443] width 33 height 17
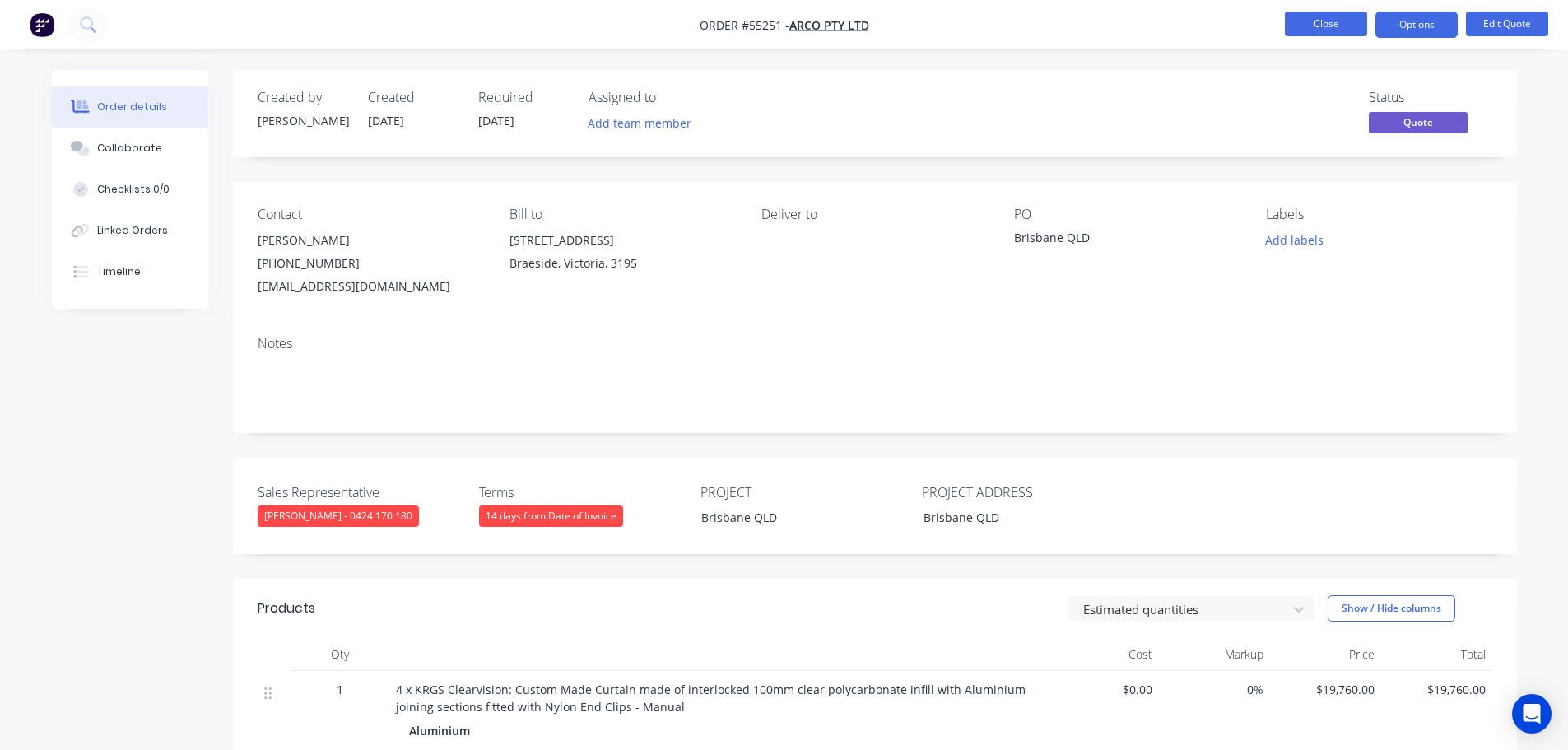
click at [1337, 29] on button "Close" at bounding box center [1326, 23] width 82 height 24
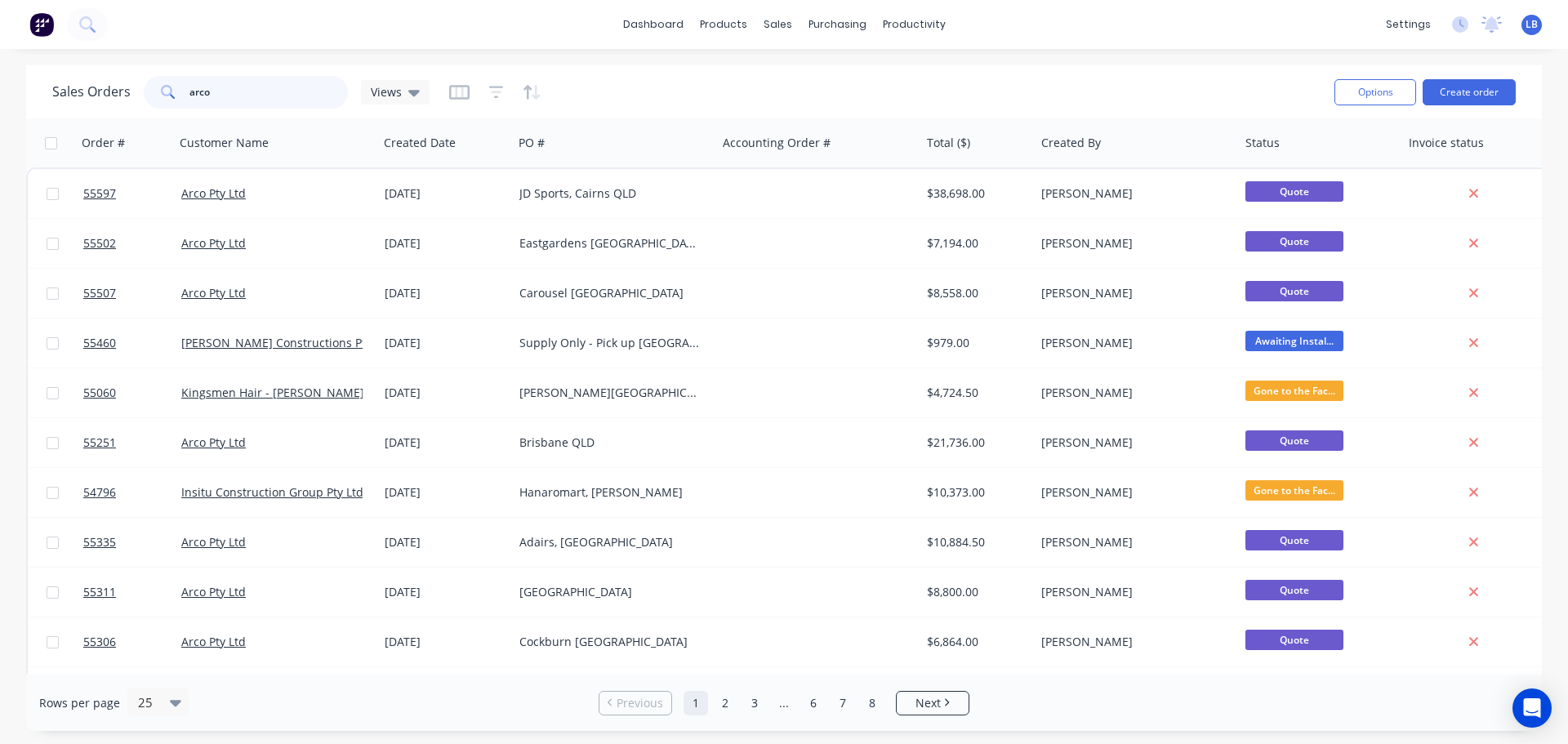
drag, startPoint x: 219, startPoint y: 93, endPoint x: 153, endPoint y: 105, distance: 67.1
click at [155, 105] on div "arco" at bounding box center [246, 92] width 204 height 33
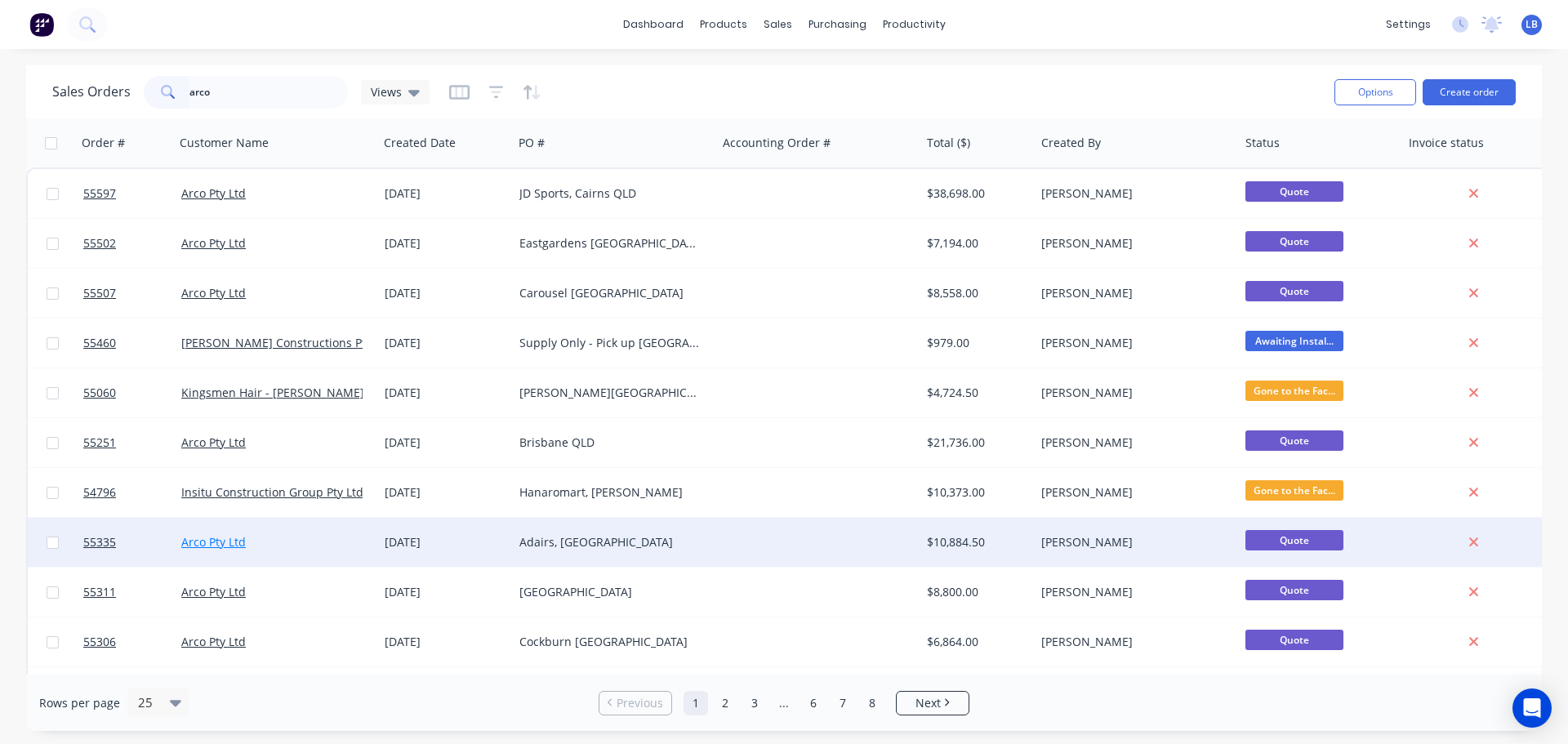
click at [187, 538] on link "Arco Pty Ltd" at bounding box center [213, 542] width 64 height 16
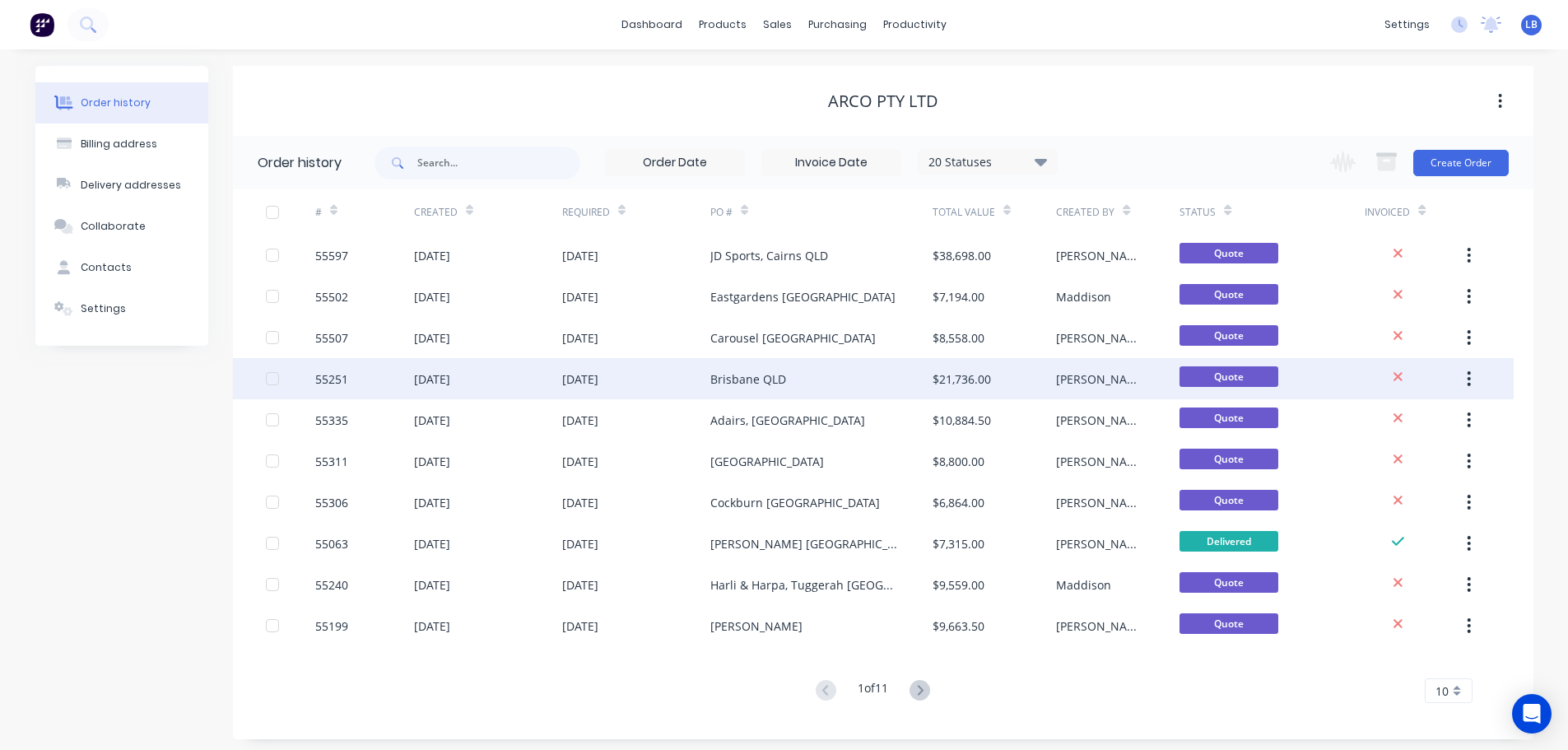
click at [329, 378] on div "55251" at bounding box center [331, 379] width 33 height 17
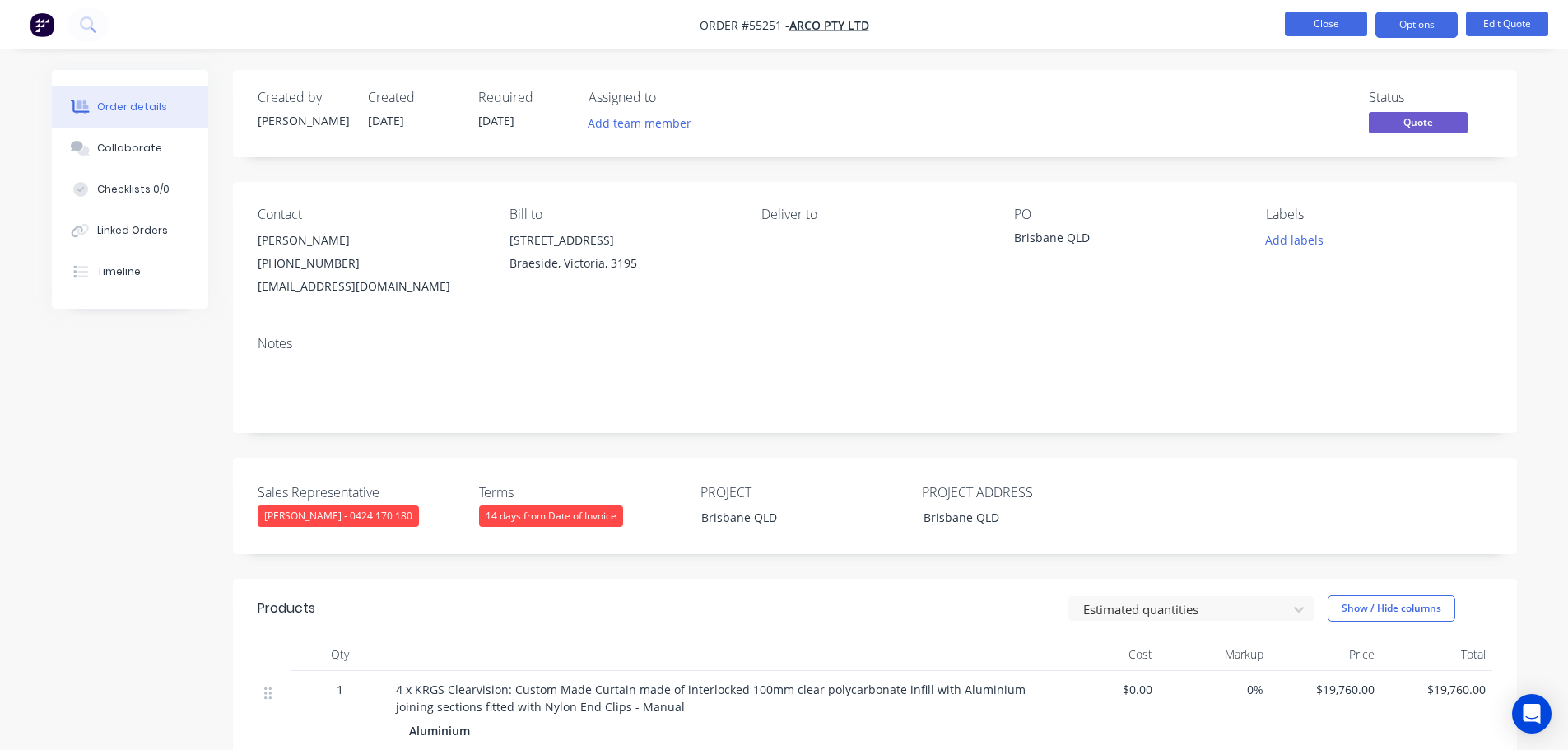
click at [1290, 20] on button "Close" at bounding box center [1326, 23] width 82 height 24
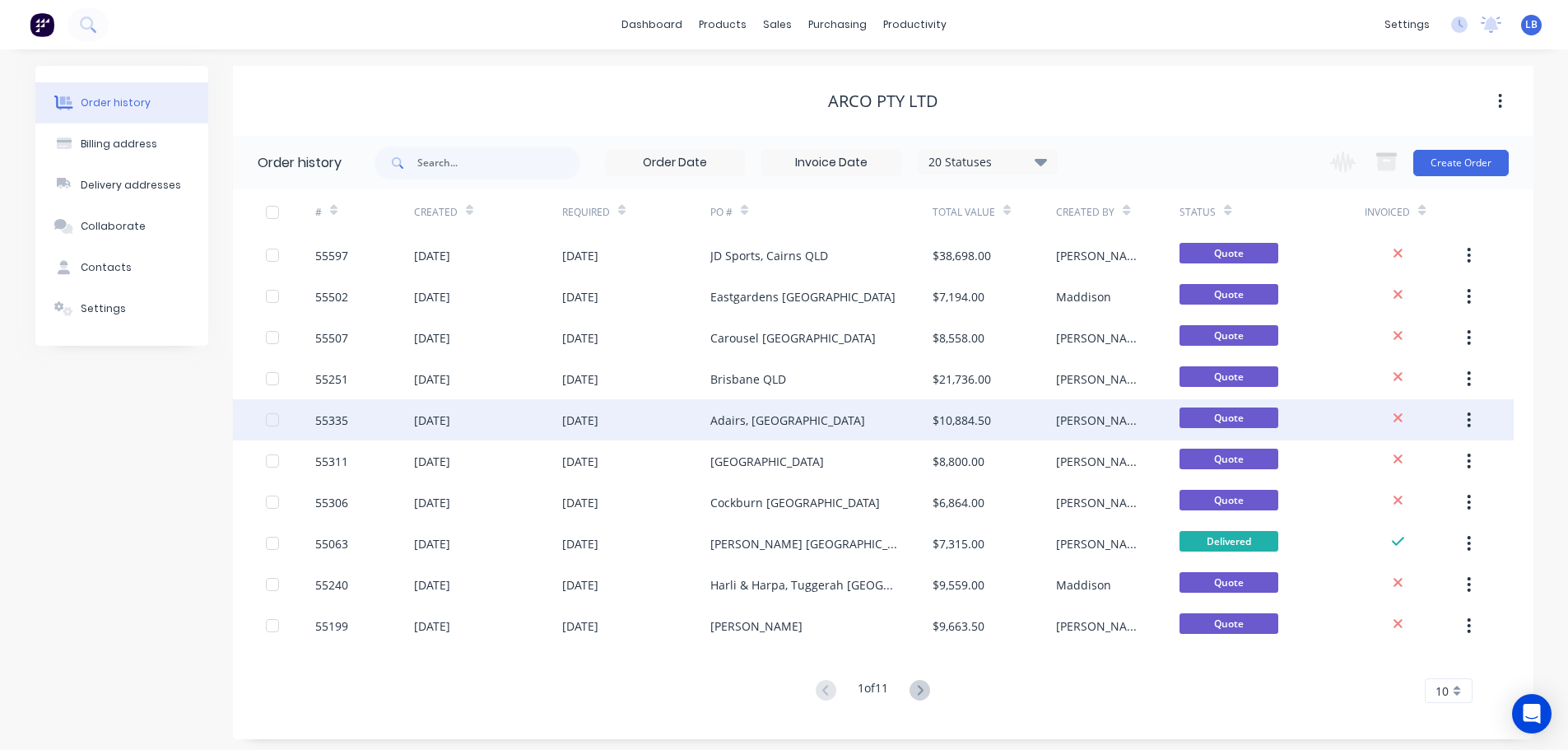
click at [330, 415] on div "55335" at bounding box center [331, 420] width 33 height 17
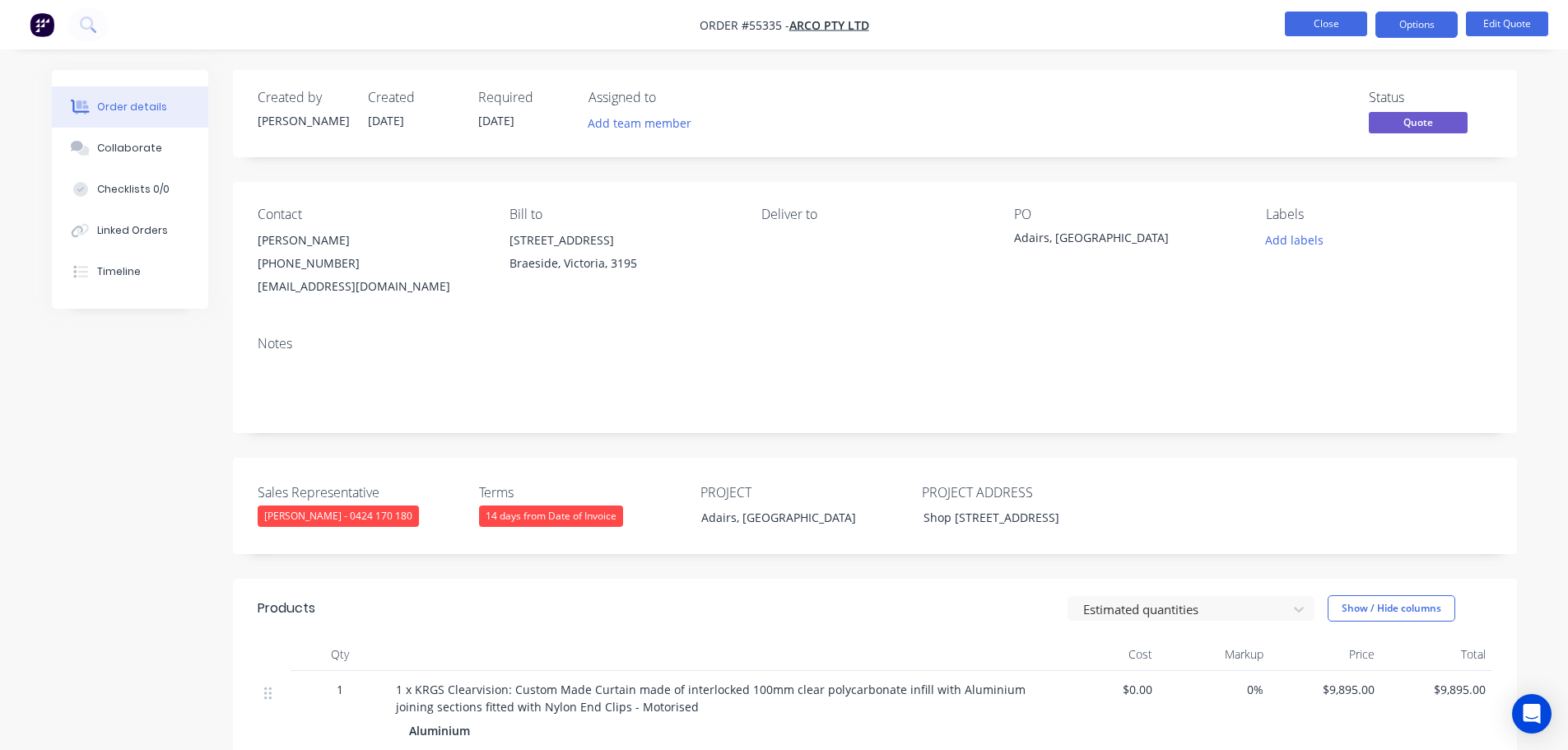
click at [1310, 29] on button "Close" at bounding box center [1326, 23] width 82 height 24
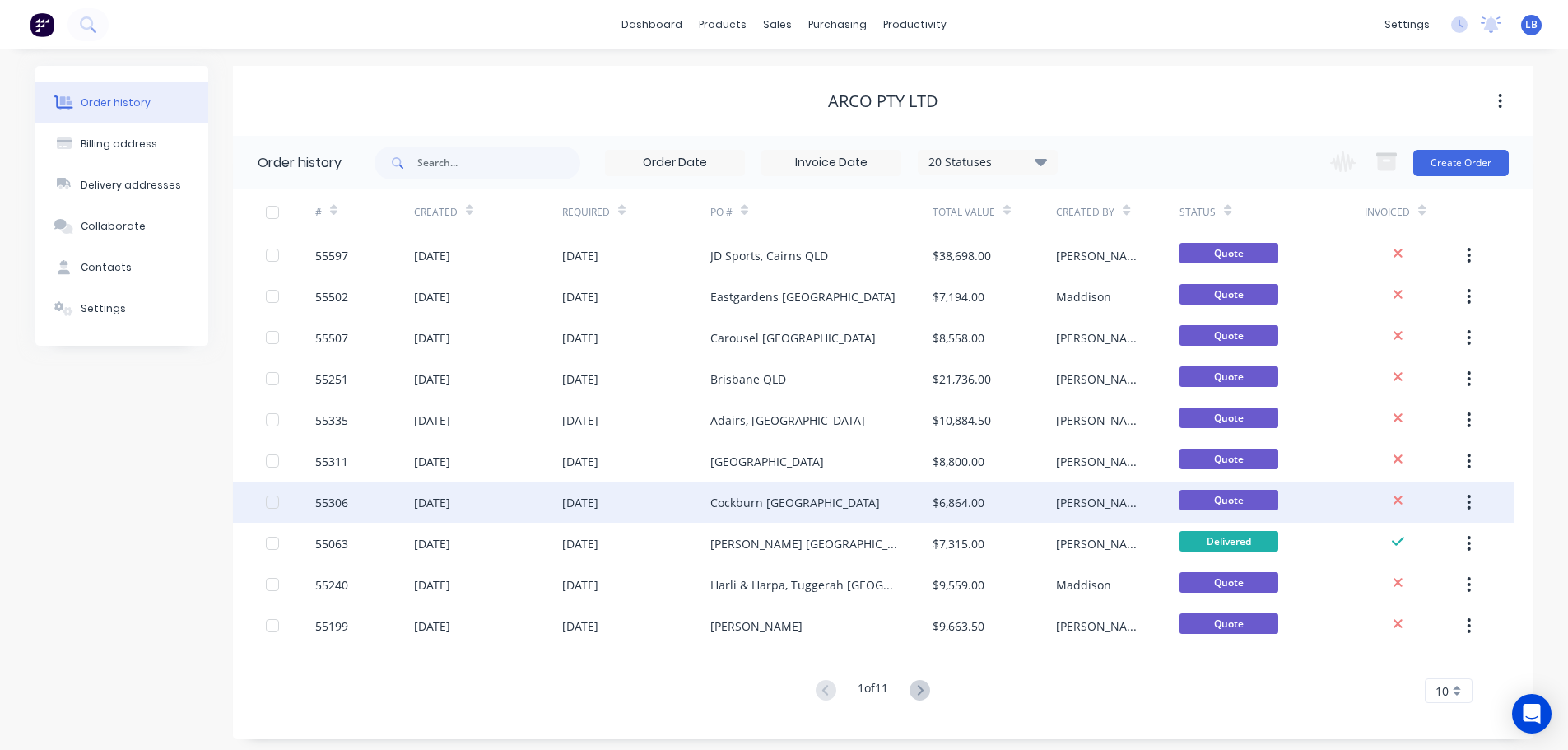
click at [323, 503] on div "55306" at bounding box center [331, 503] width 33 height 17
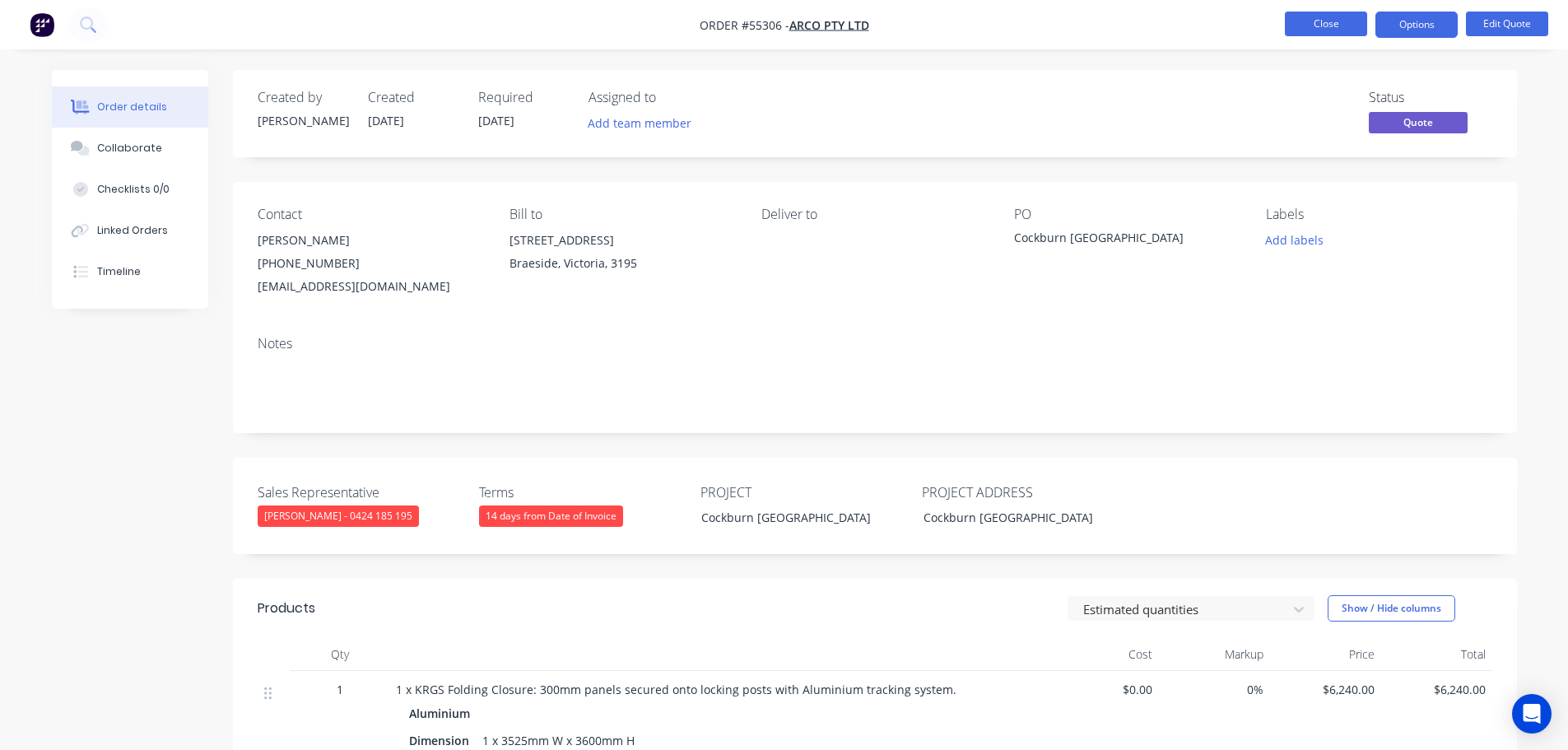
click at [1355, 22] on button "Close" at bounding box center [1326, 23] width 82 height 24
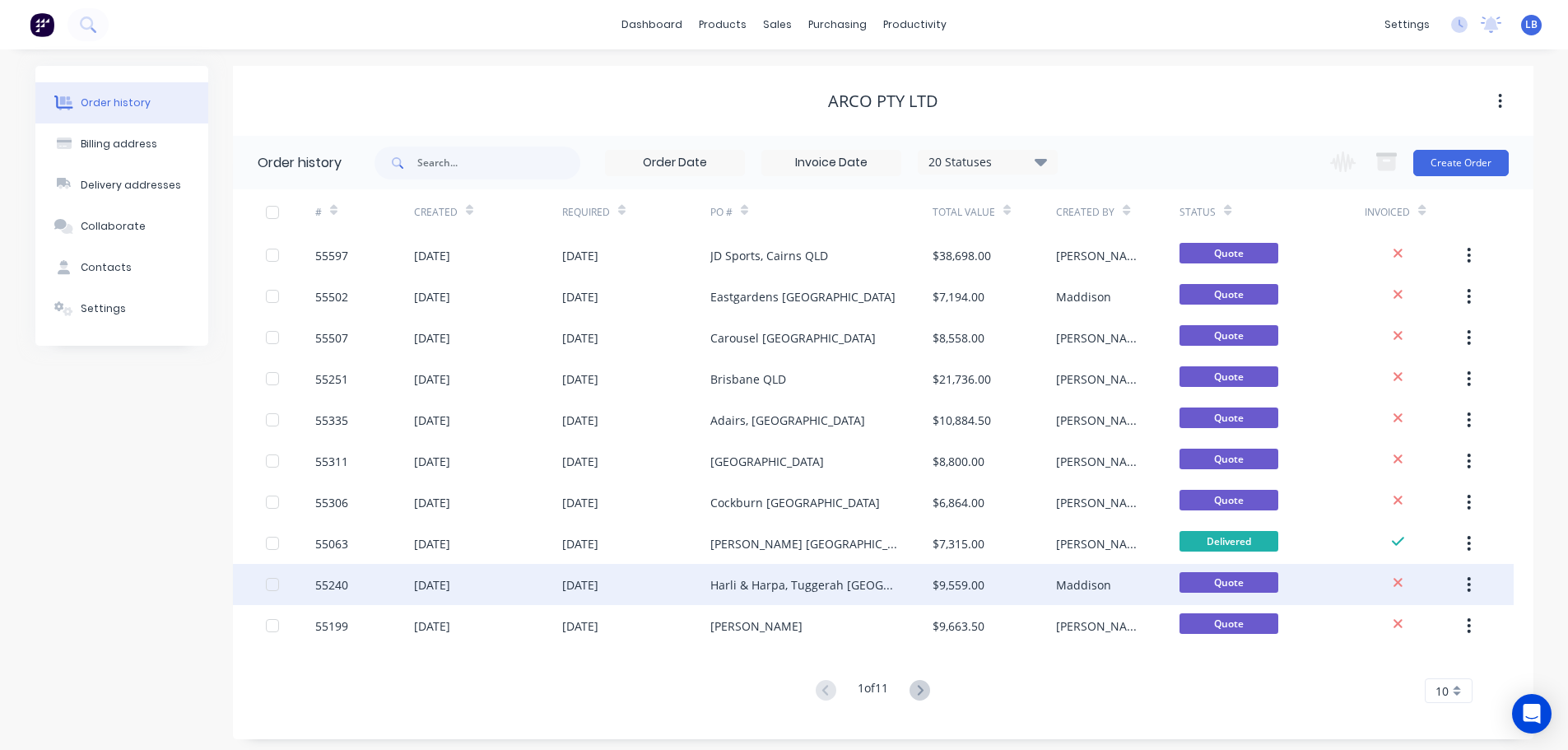
click at [336, 587] on div "55240" at bounding box center [331, 584] width 33 height 17
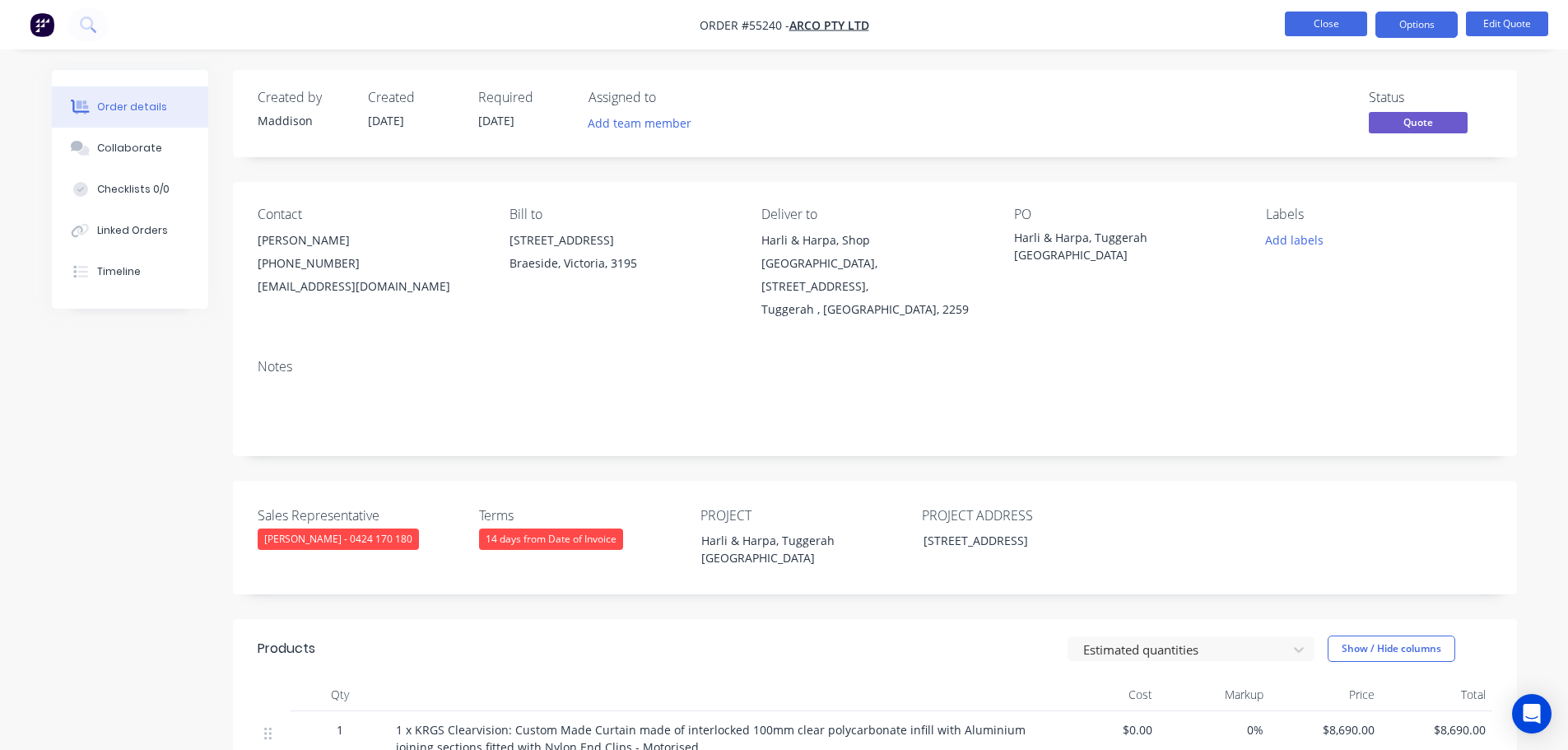
click at [1312, 28] on button "Close" at bounding box center [1326, 23] width 82 height 24
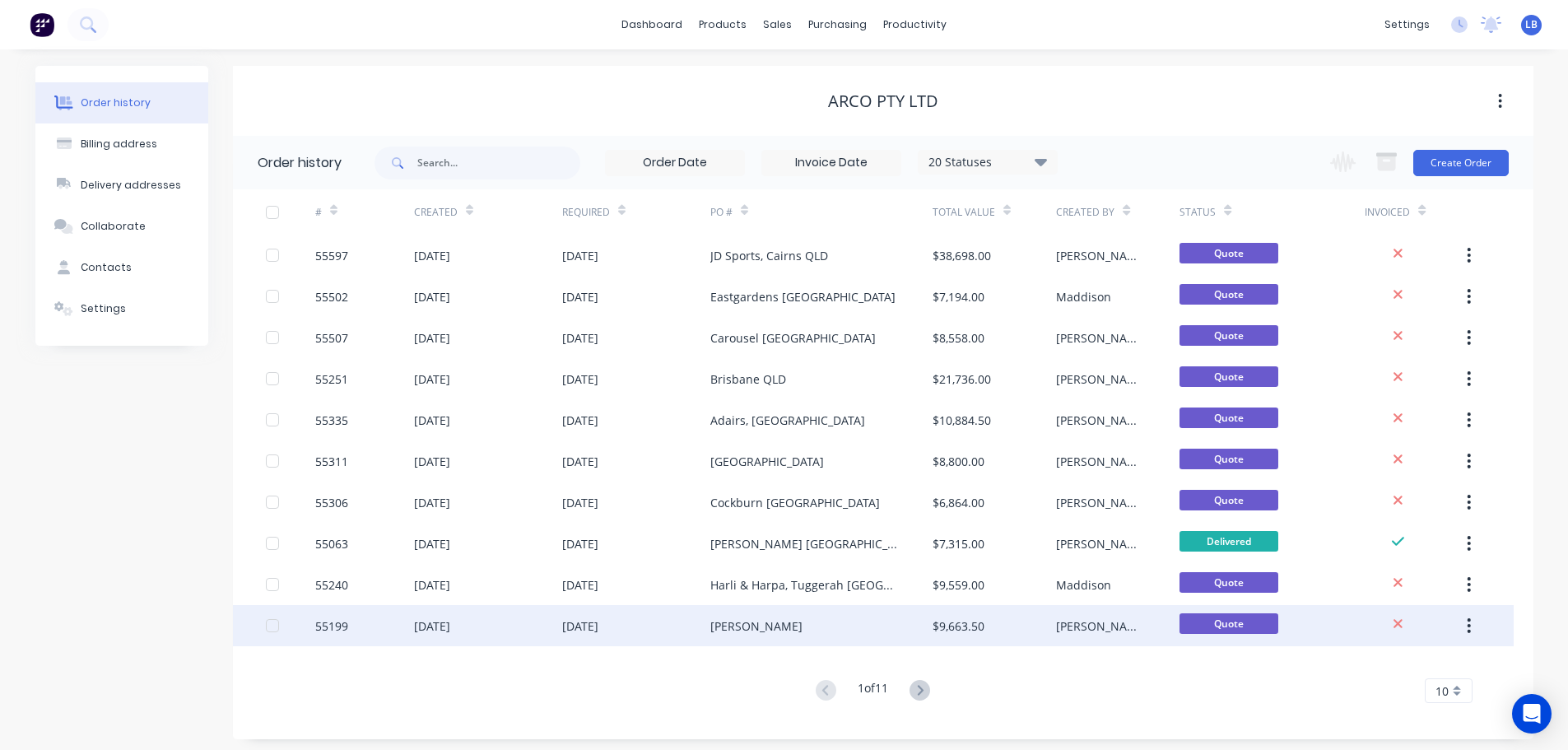
click at [339, 627] on div "55199" at bounding box center [331, 625] width 33 height 17
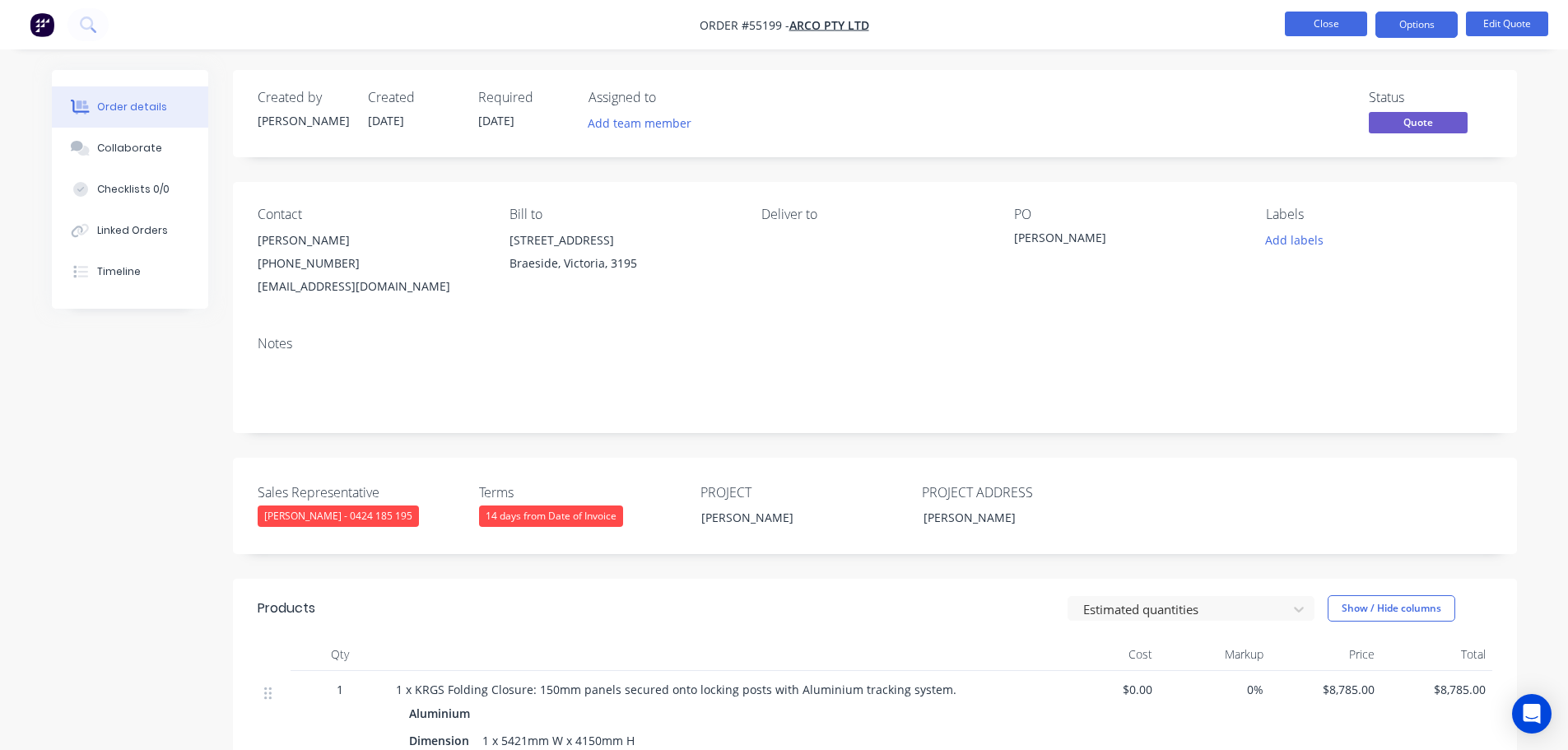
click at [1318, 18] on button "Close" at bounding box center [1326, 23] width 82 height 24
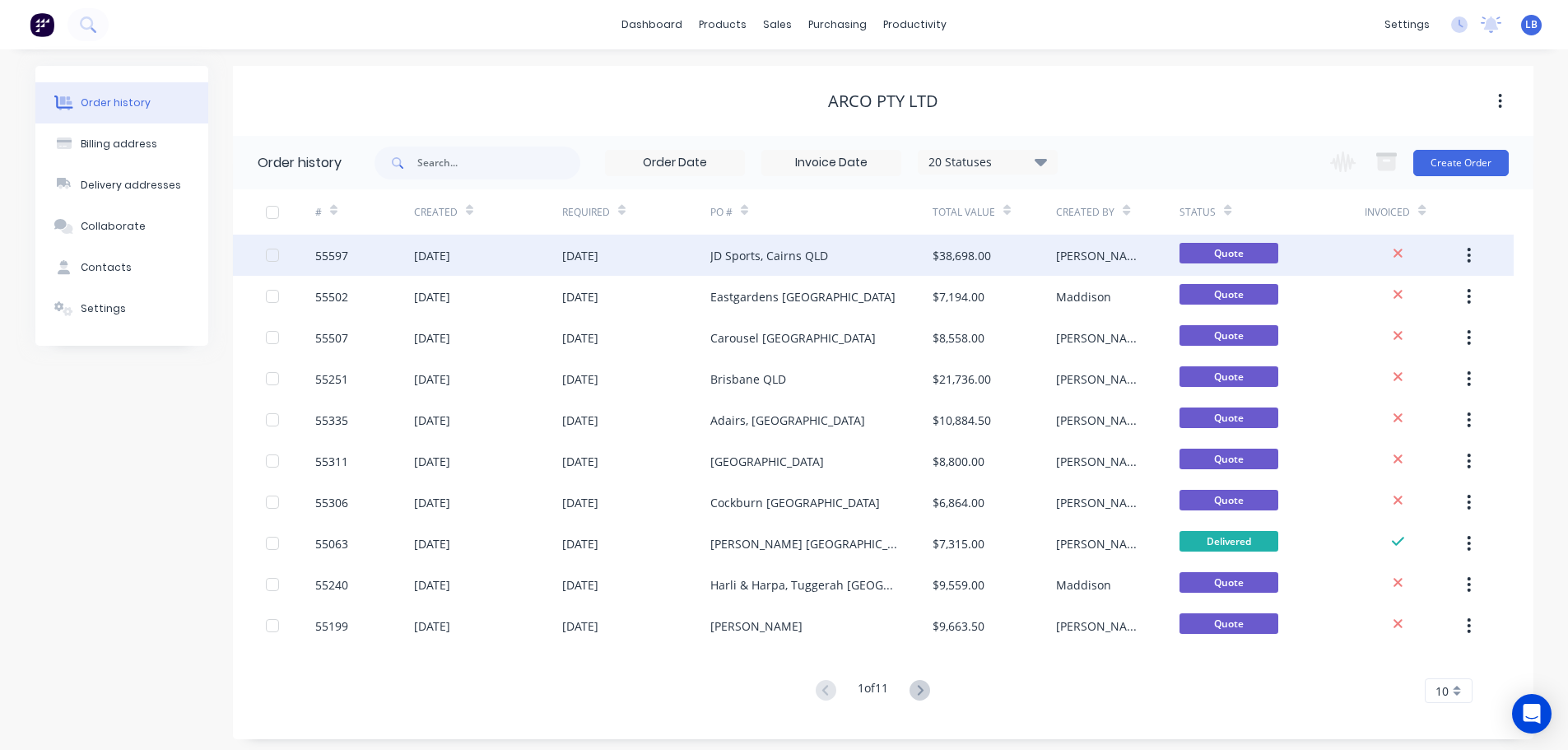
click at [332, 257] on div "55597" at bounding box center [331, 256] width 33 height 17
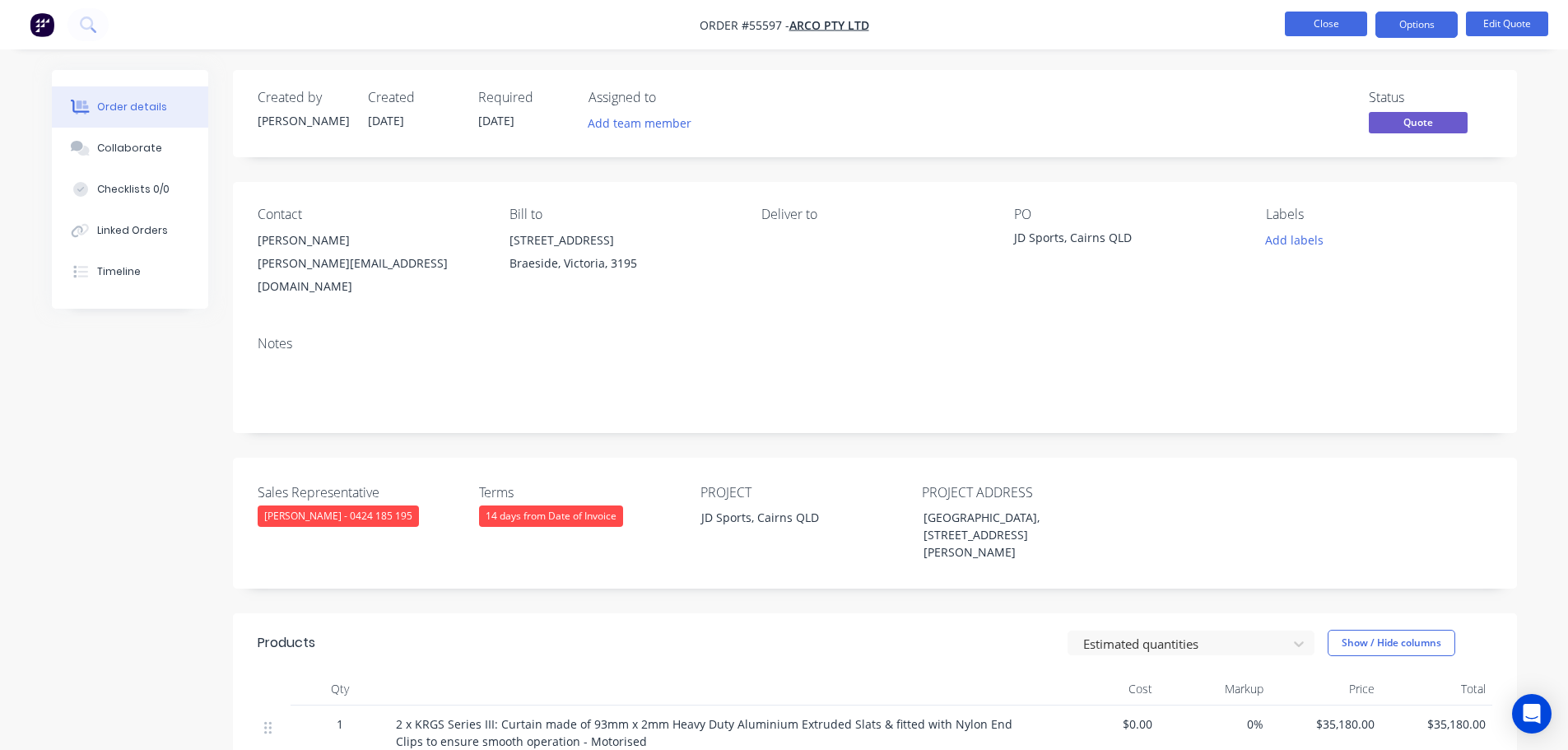
click at [1317, 26] on button "Close" at bounding box center [1326, 23] width 82 height 24
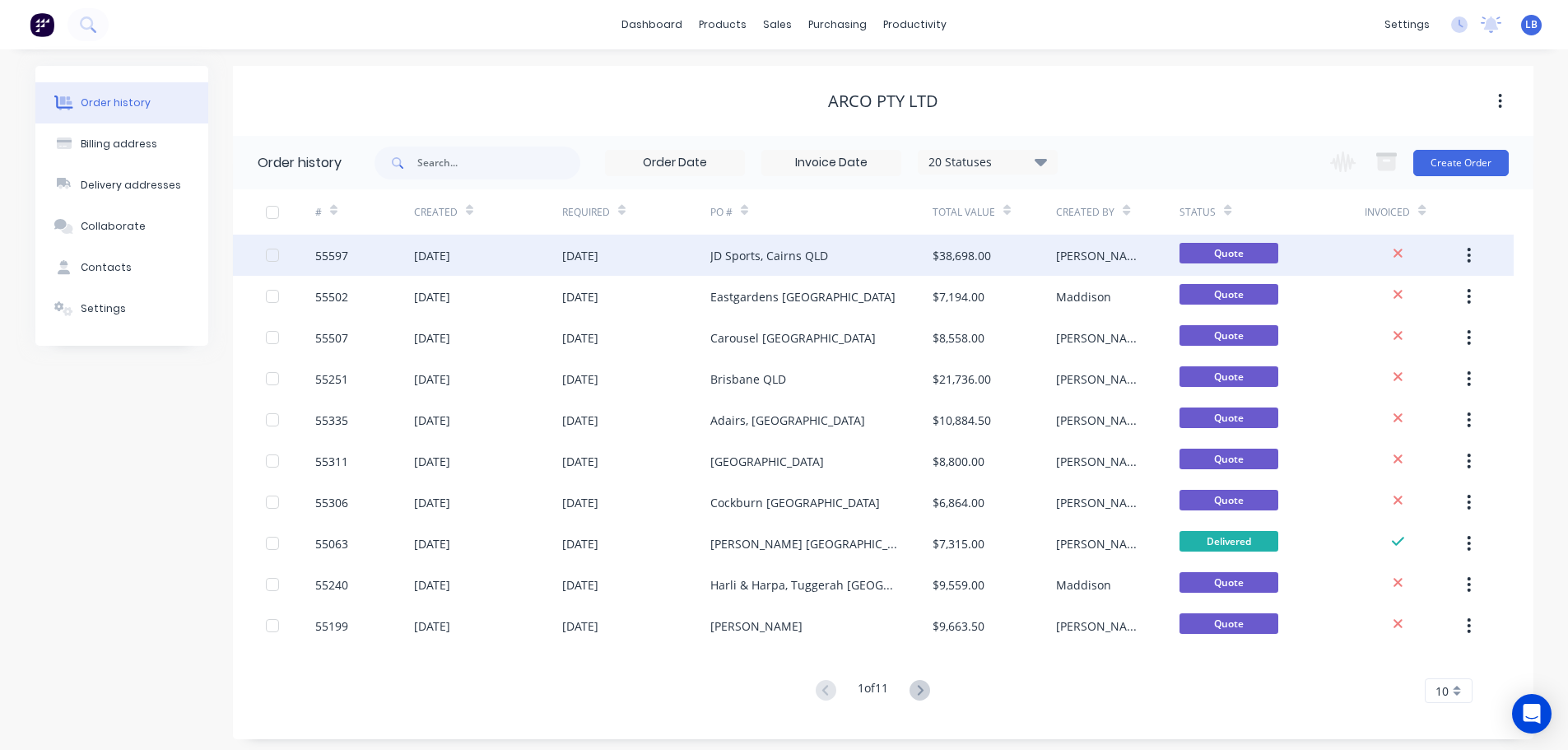
click at [333, 254] on div "55597" at bounding box center [331, 256] width 33 height 17
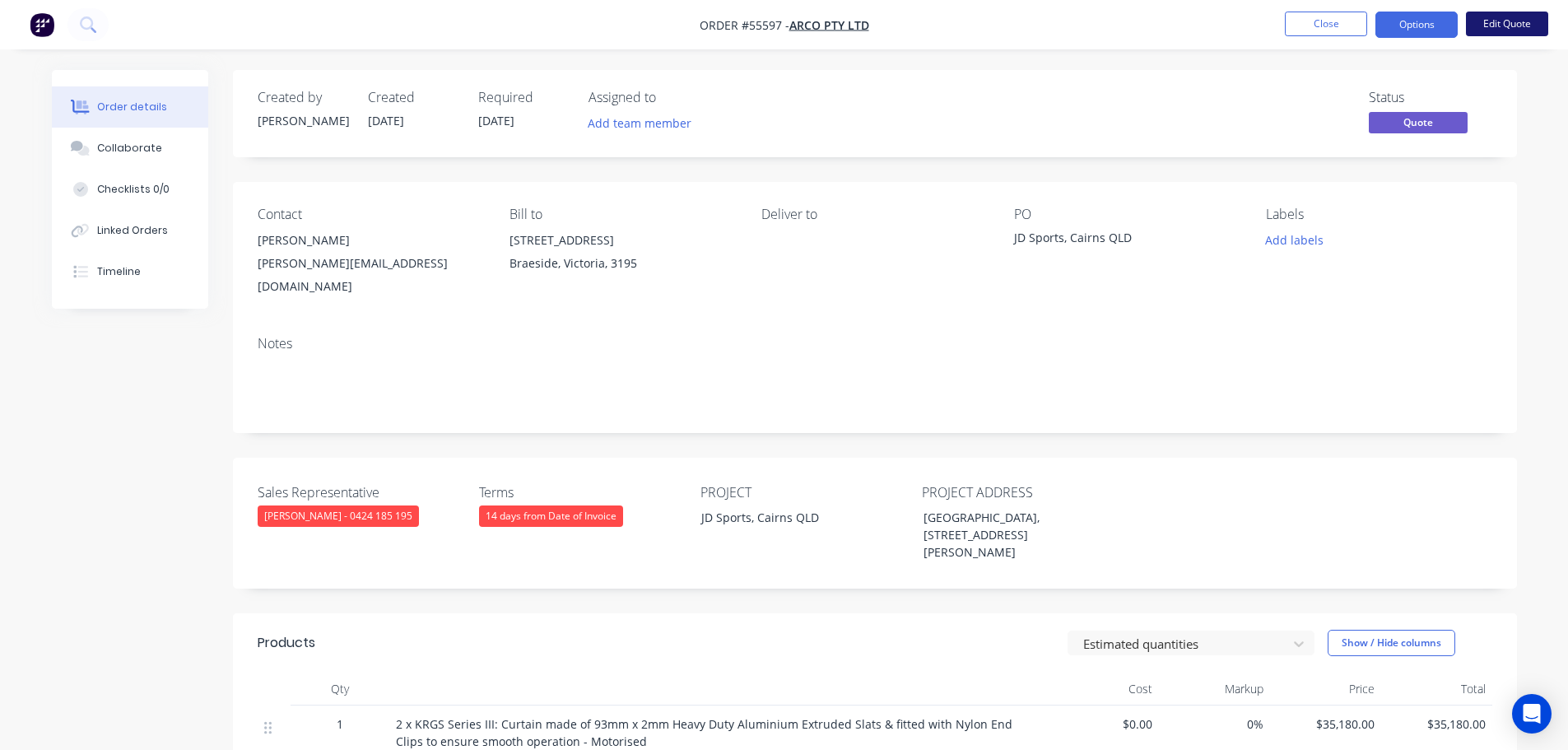
click at [1488, 18] on button "Edit Quote" at bounding box center [1507, 23] width 82 height 24
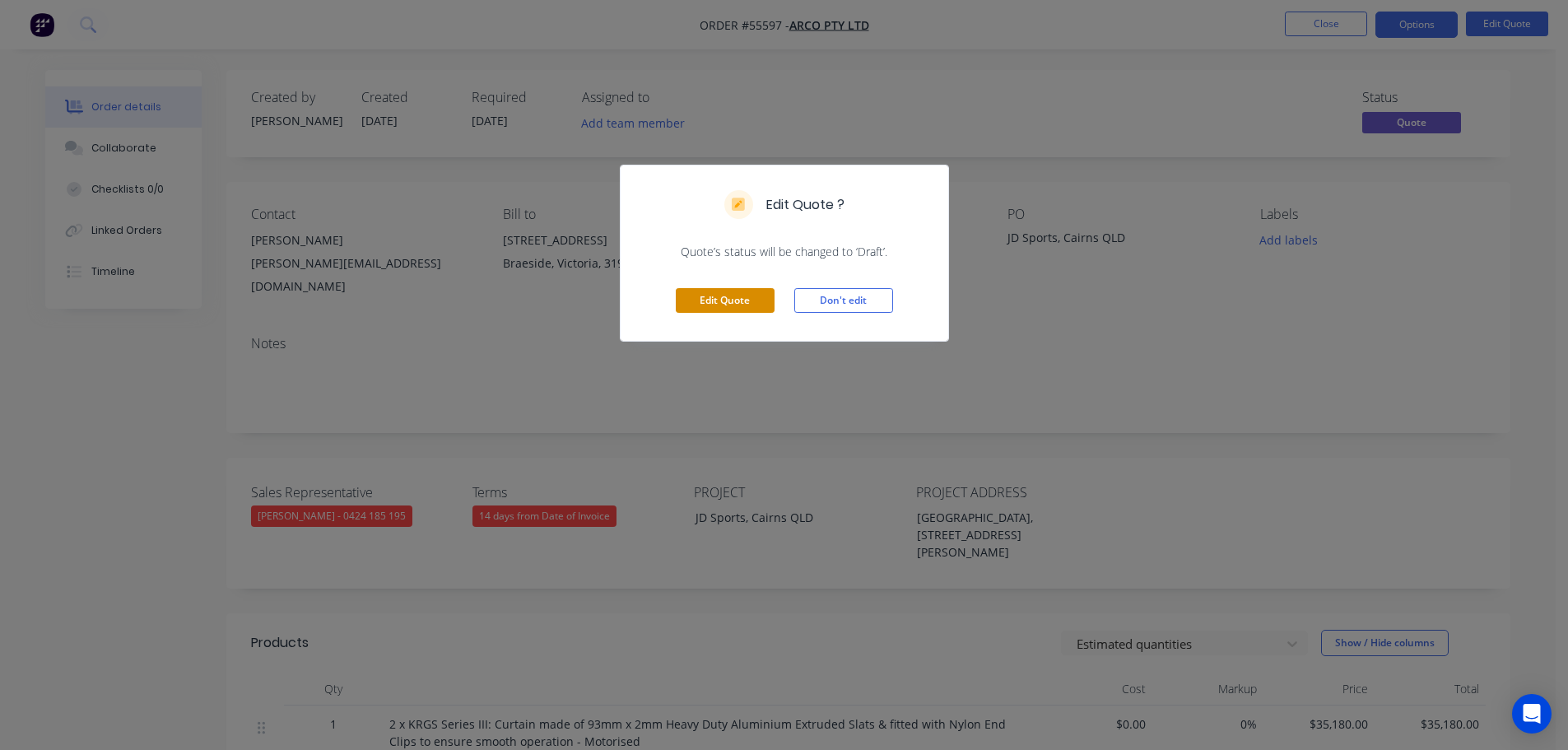
click at [705, 312] on button "Edit Quote" at bounding box center [725, 301] width 99 height 24
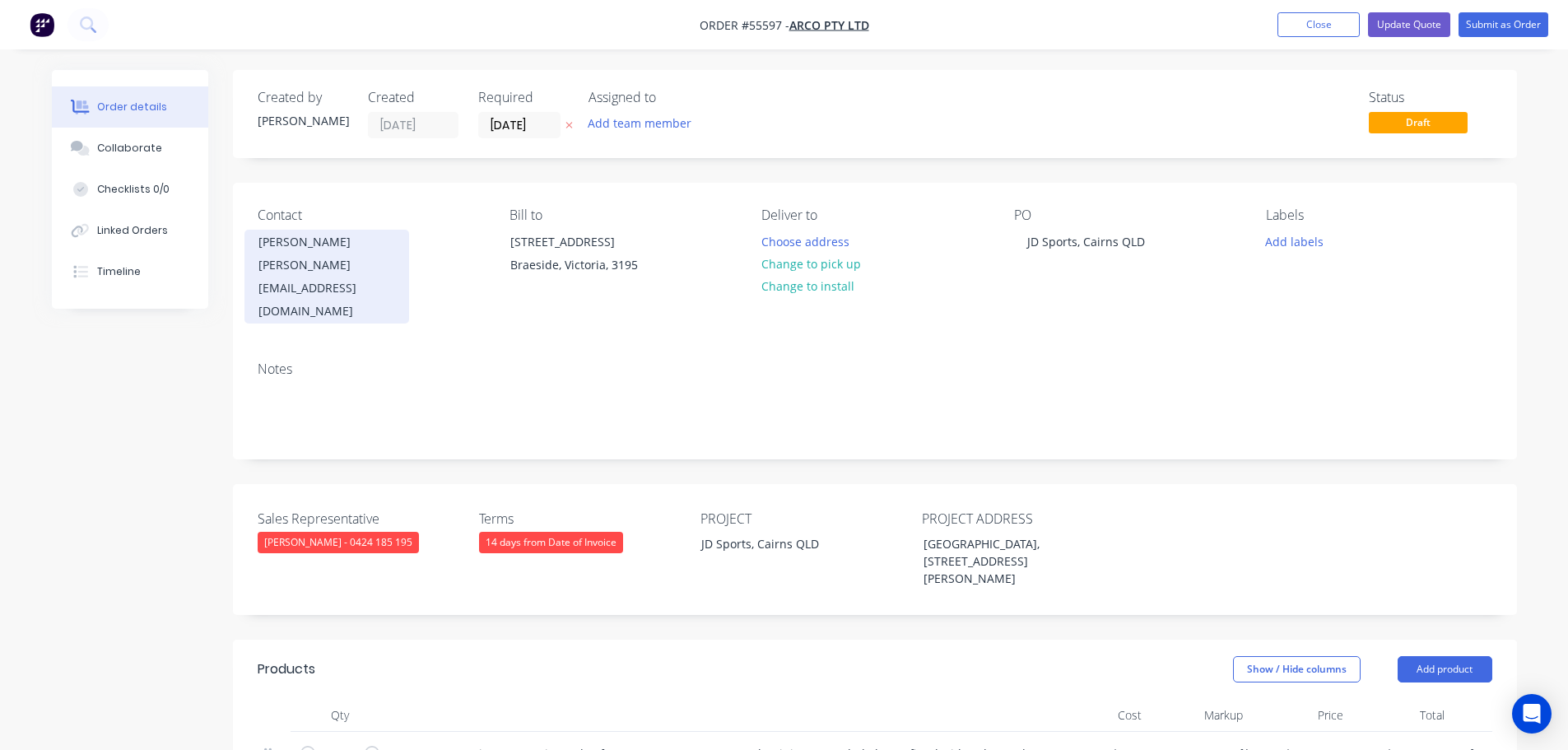
click at [355, 262] on div "tonyv@arco.com.au" at bounding box center [327, 288] width 137 height 69
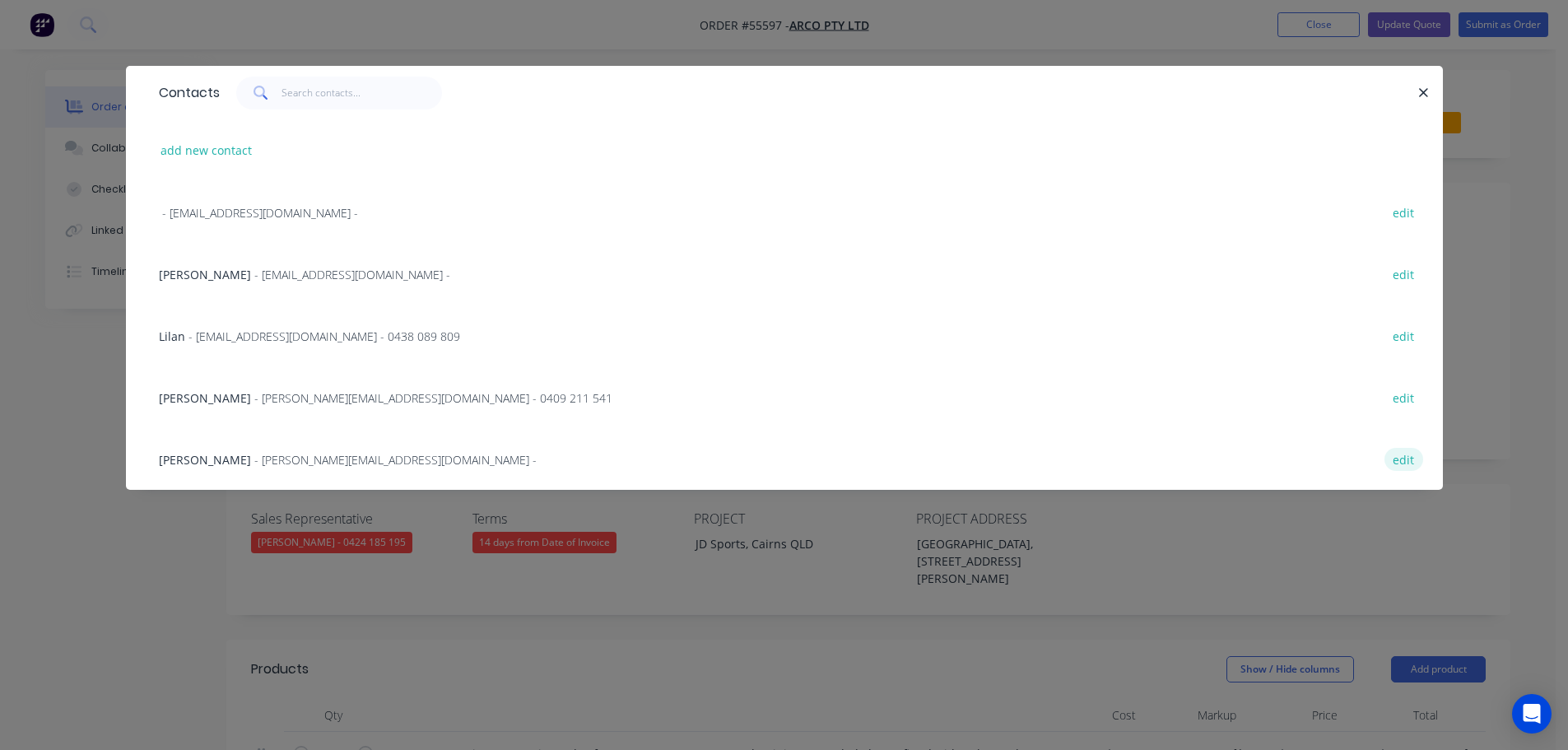
click at [1397, 462] on button "edit" at bounding box center [1403, 459] width 38 height 22
select select "AU"
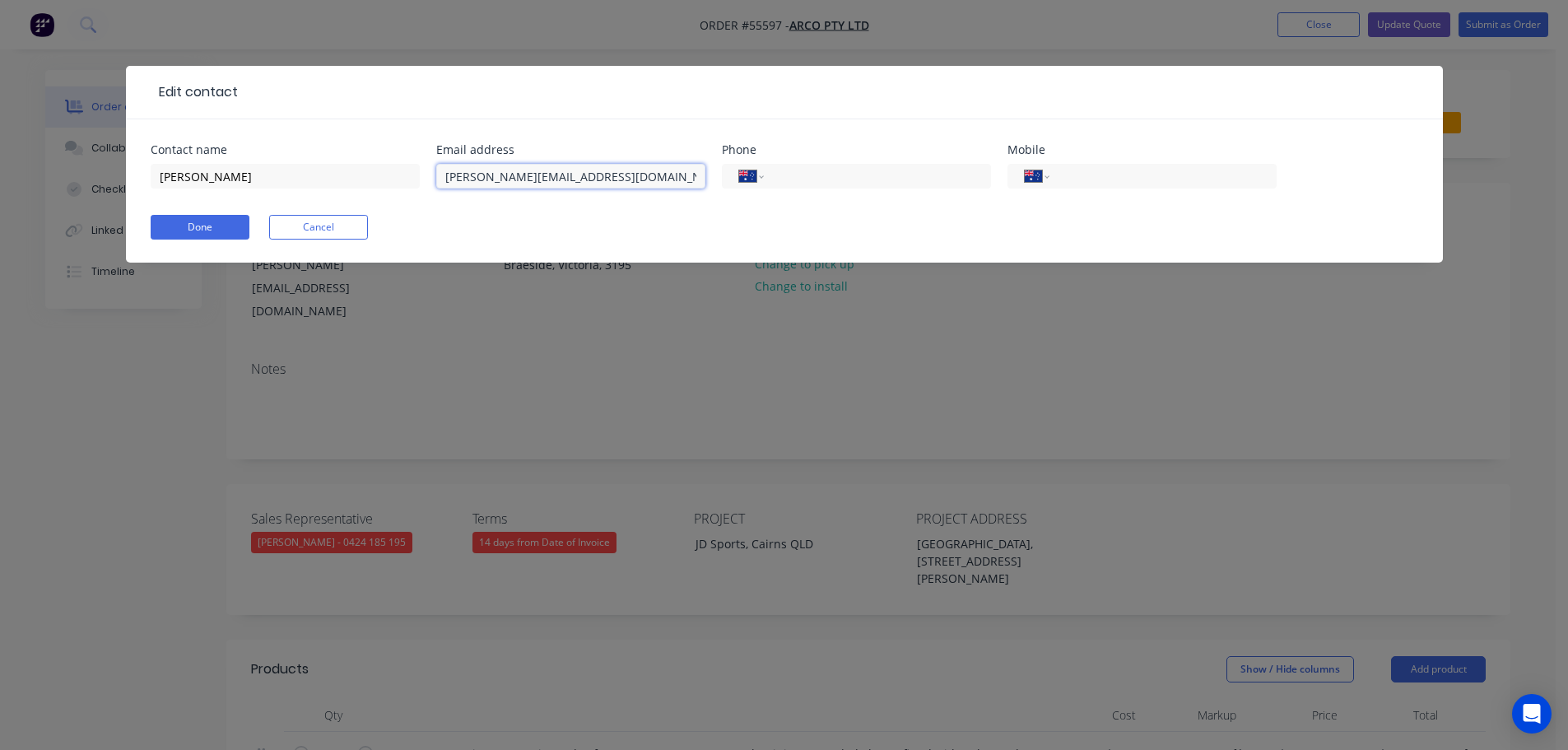
click at [467, 181] on input "tonyv@arco.com.au" at bounding box center [570, 176] width 269 height 24
type input "tony.v@arco.com.au"
click at [224, 234] on button "Done" at bounding box center [200, 227] width 99 height 24
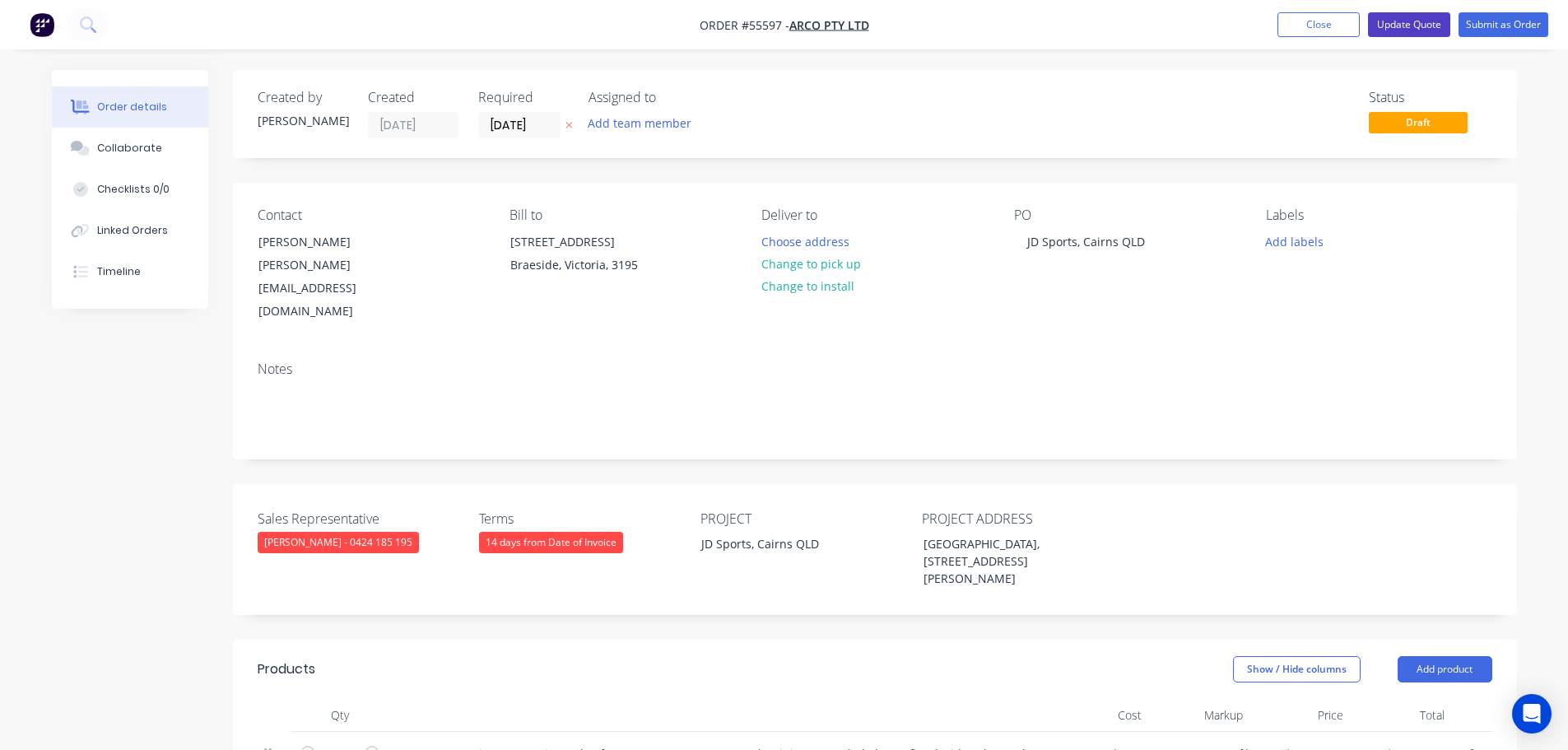
click at [1415, 29] on button "Update Quote" at bounding box center [1409, 24] width 82 height 24
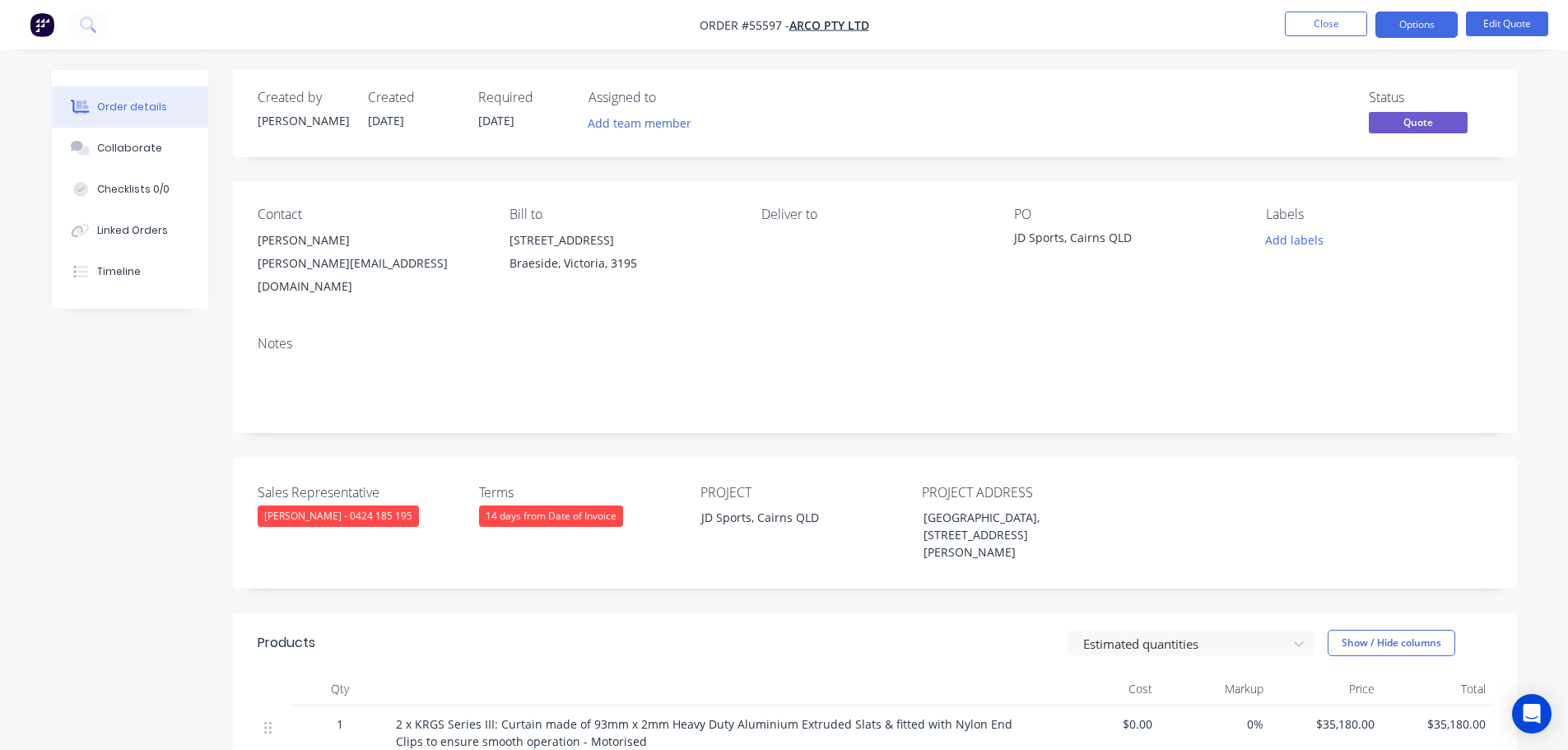
click at [1415, 29] on button "Options" at bounding box center [1416, 24] width 82 height 26
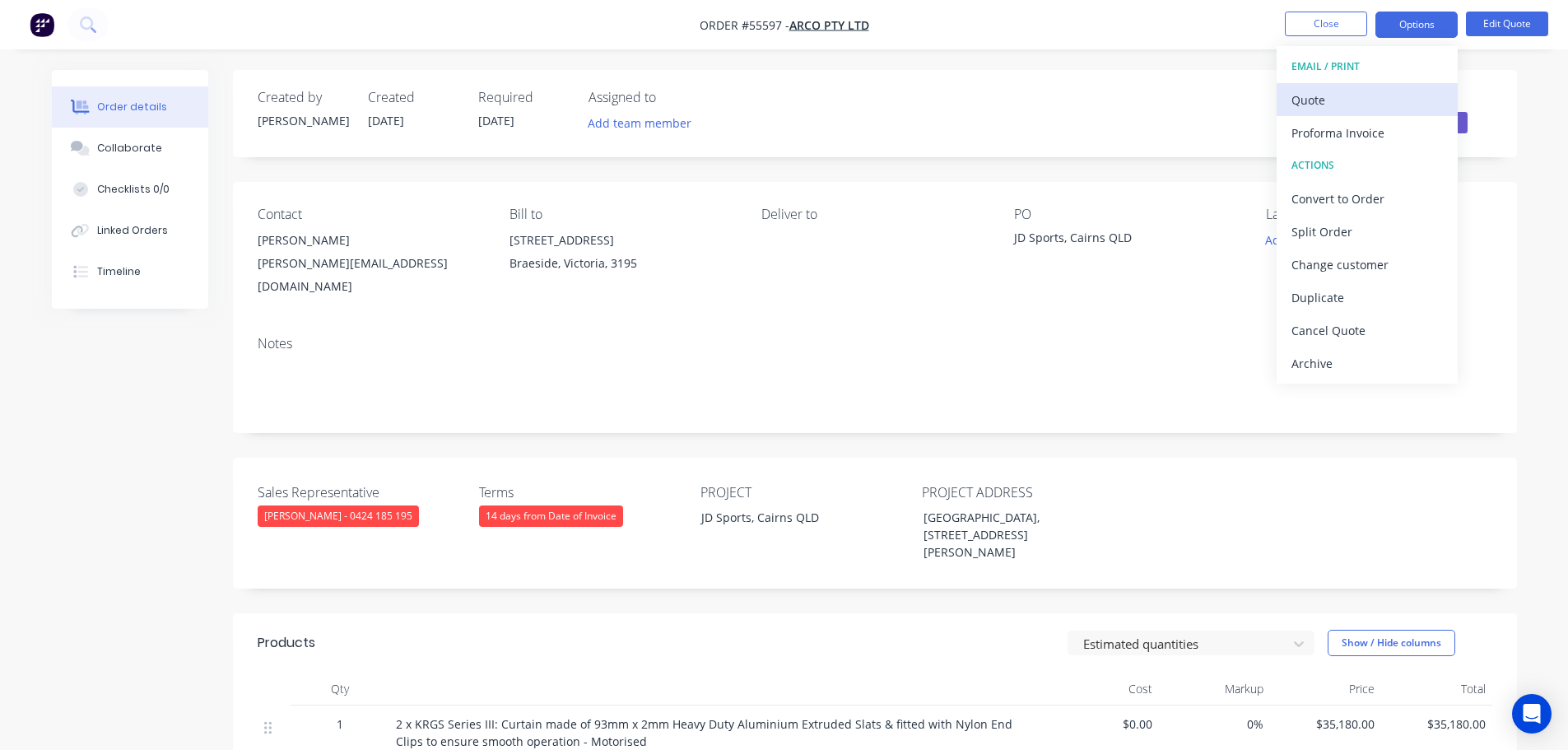
click at [1300, 100] on div "Quote" at bounding box center [1367, 99] width 152 height 23
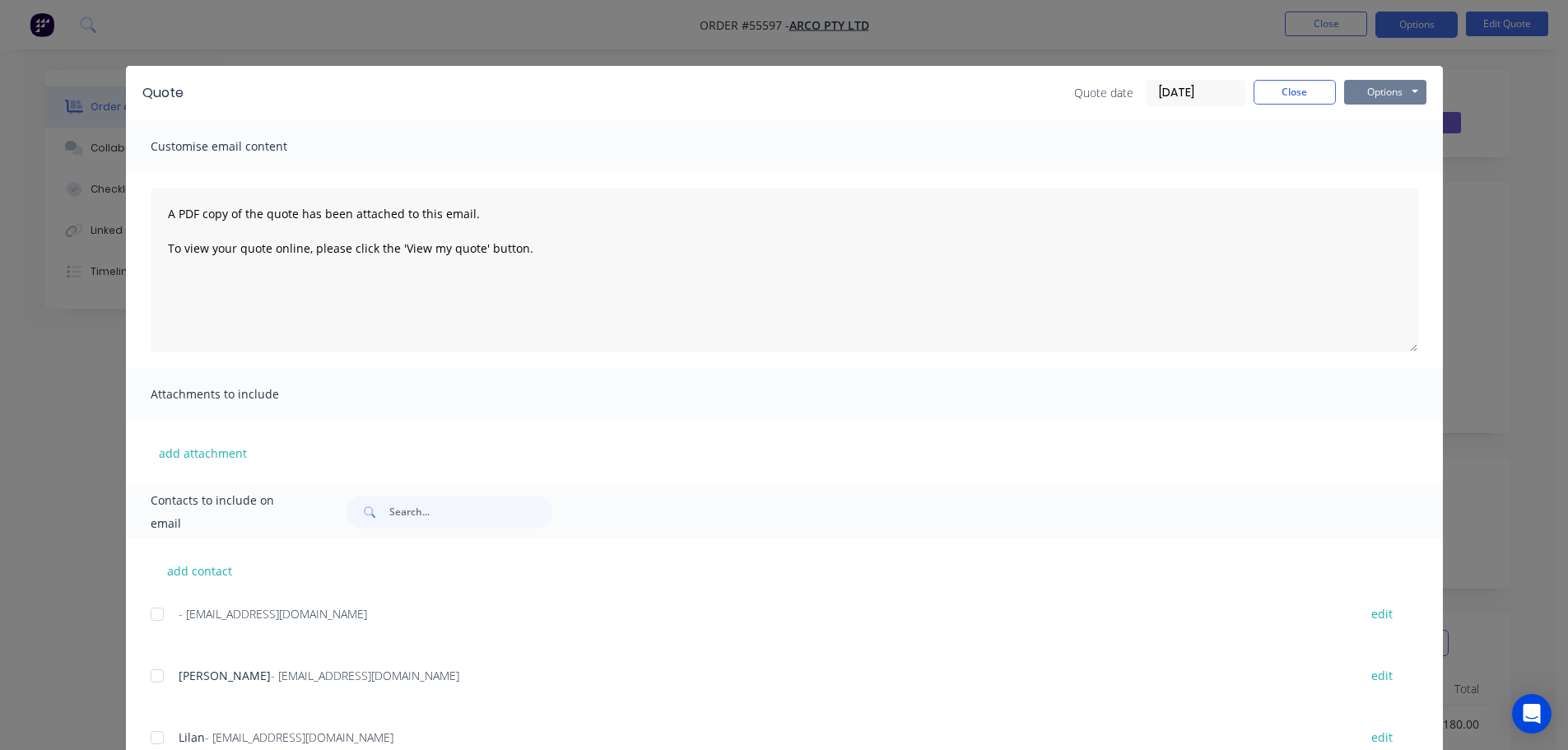
click at [1381, 92] on button "Options" at bounding box center [1385, 92] width 82 height 24
click at [1380, 151] on button "Print" at bounding box center [1397, 148] width 106 height 27
click at [1253, 94] on button "Close" at bounding box center [1295, 92] width 82 height 24
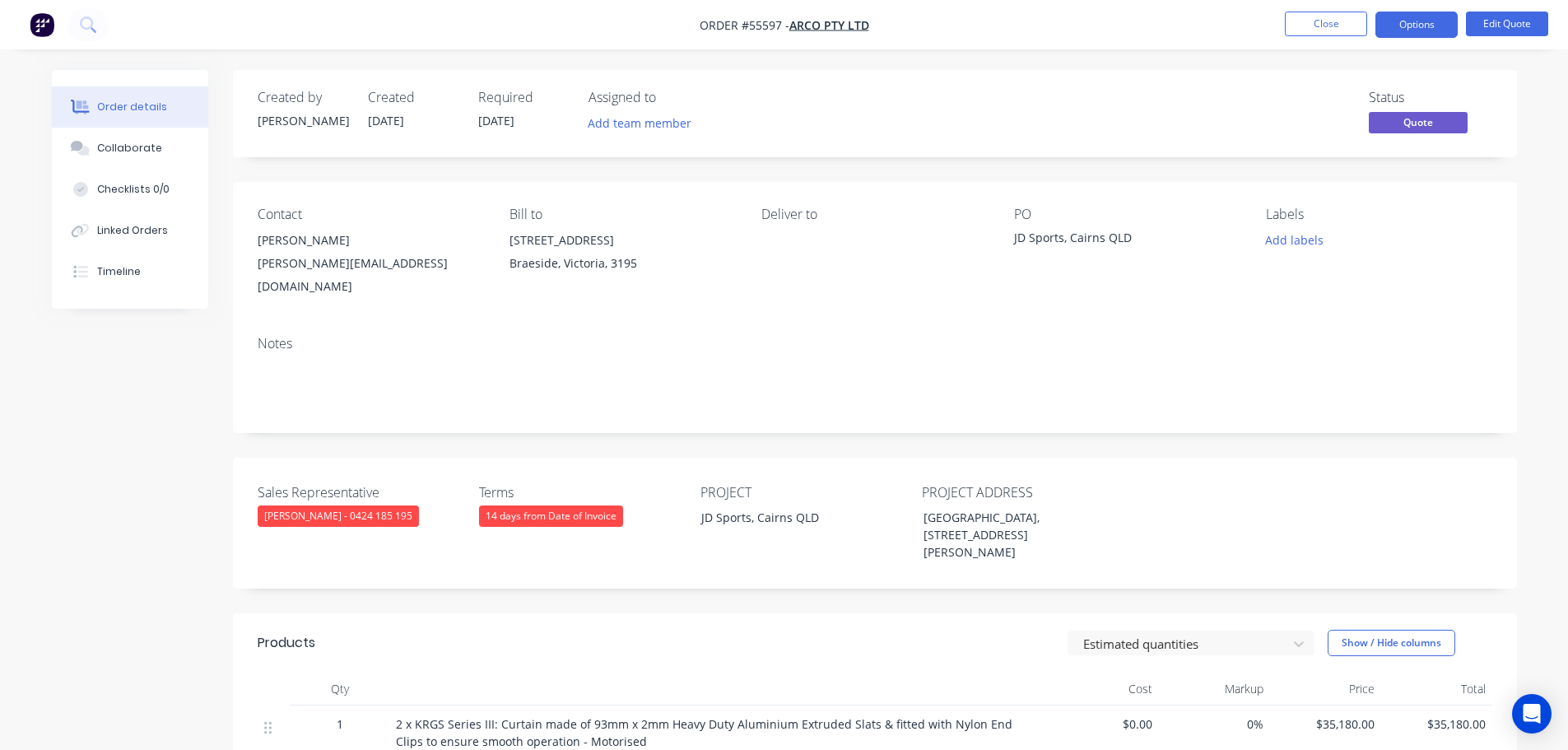
click at [298, 258] on div "tony.v@arco.com.au" at bounding box center [370, 274] width 226 height 46
copy div "tony.v@arco.com.au"
click at [1079, 235] on div "JD Sports, Cairns QLD" at bounding box center [1117, 240] width 206 height 23
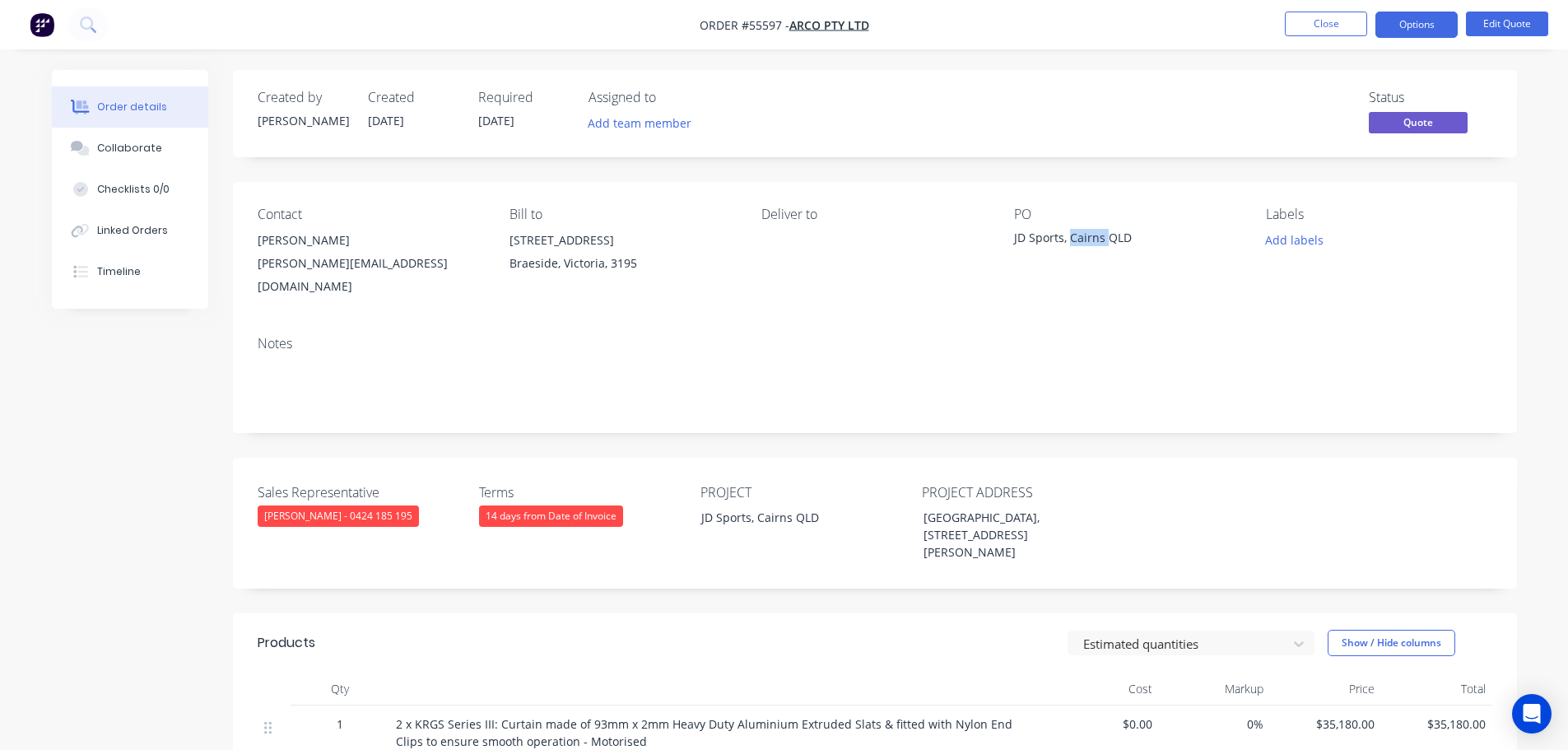
click at [1079, 235] on div "JD Sports, Cairns QLD" at bounding box center [1117, 240] width 206 height 23
copy div "JD Sports, Cairns QLD"
click at [1331, 22] on button "Close" at bounding box center [1326, 23] width 82 height 24
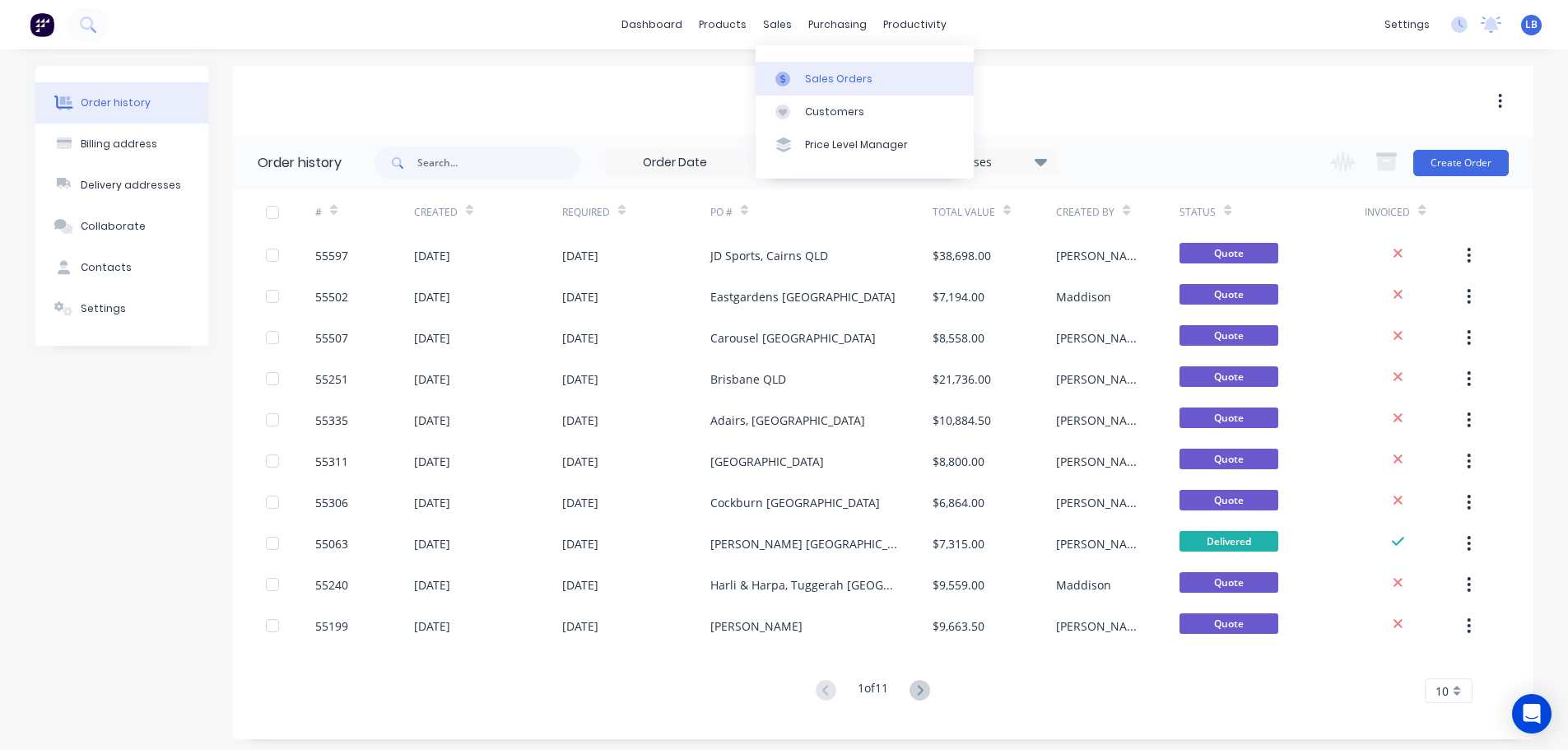
click at [835, 88] on link "Sales Orders" at bounding box center [864, 78] width 218 height 33
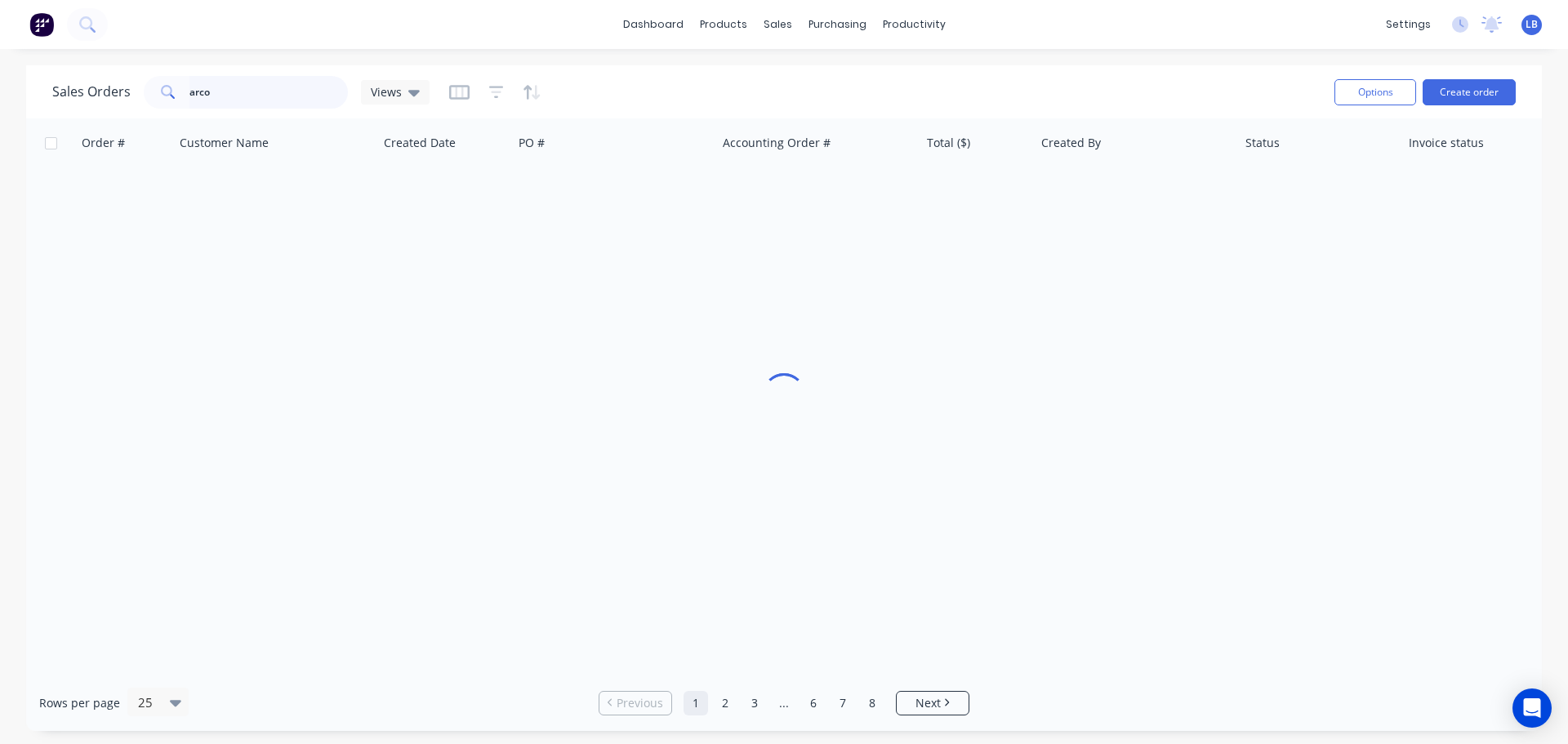
drag, startPoint x: 227, startPoint y: 89, endPoint x: -89, endPoint y: 98, distance: 316.1
click at [0, 98] on html "dashboard products sales purchasing productivity dashboard products Product Cat…" at bounding box center [784, 372] width 1568 height 744
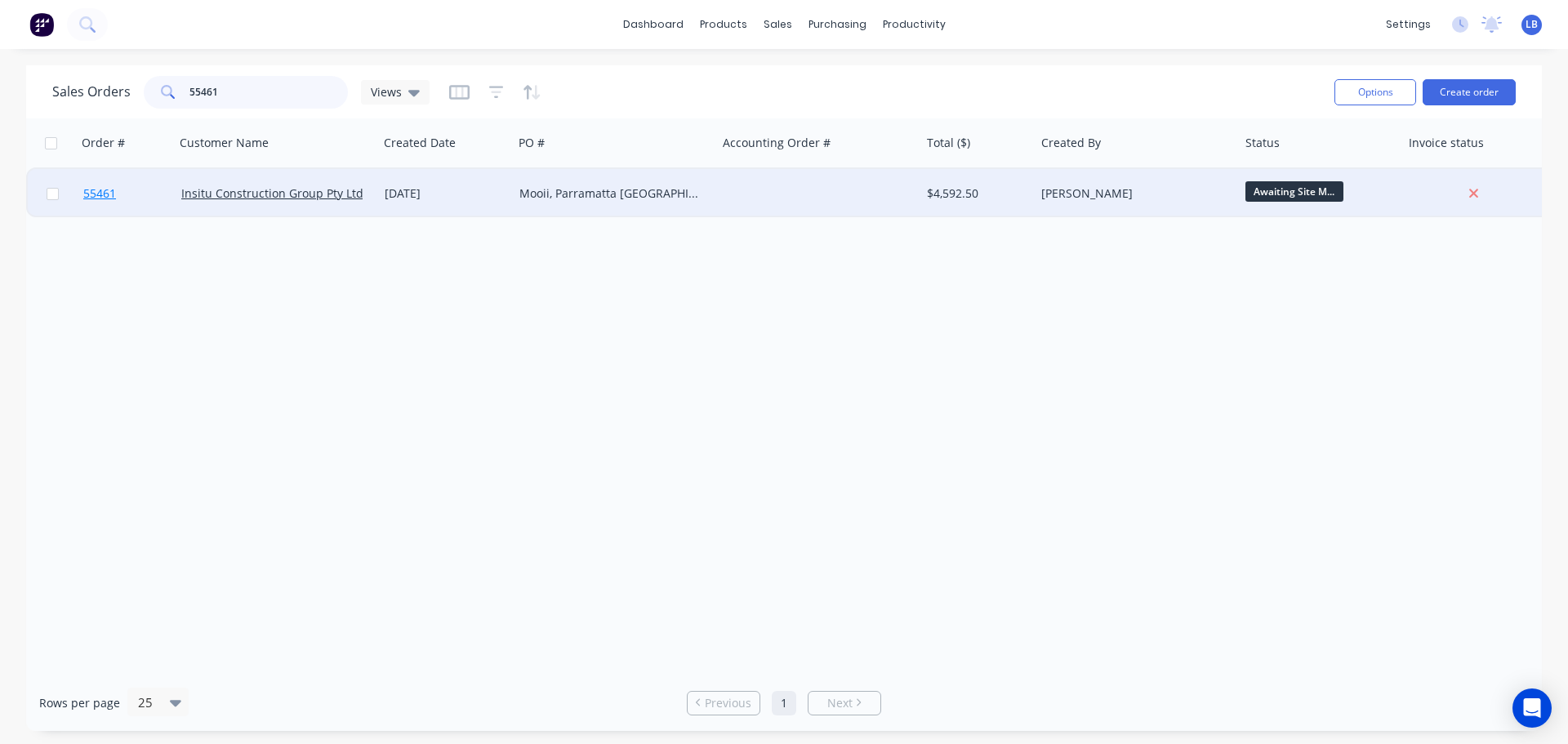
type input "55461"
click at [91, 190] on span "55461" at bounding box center [99, 194] width 33 height 17
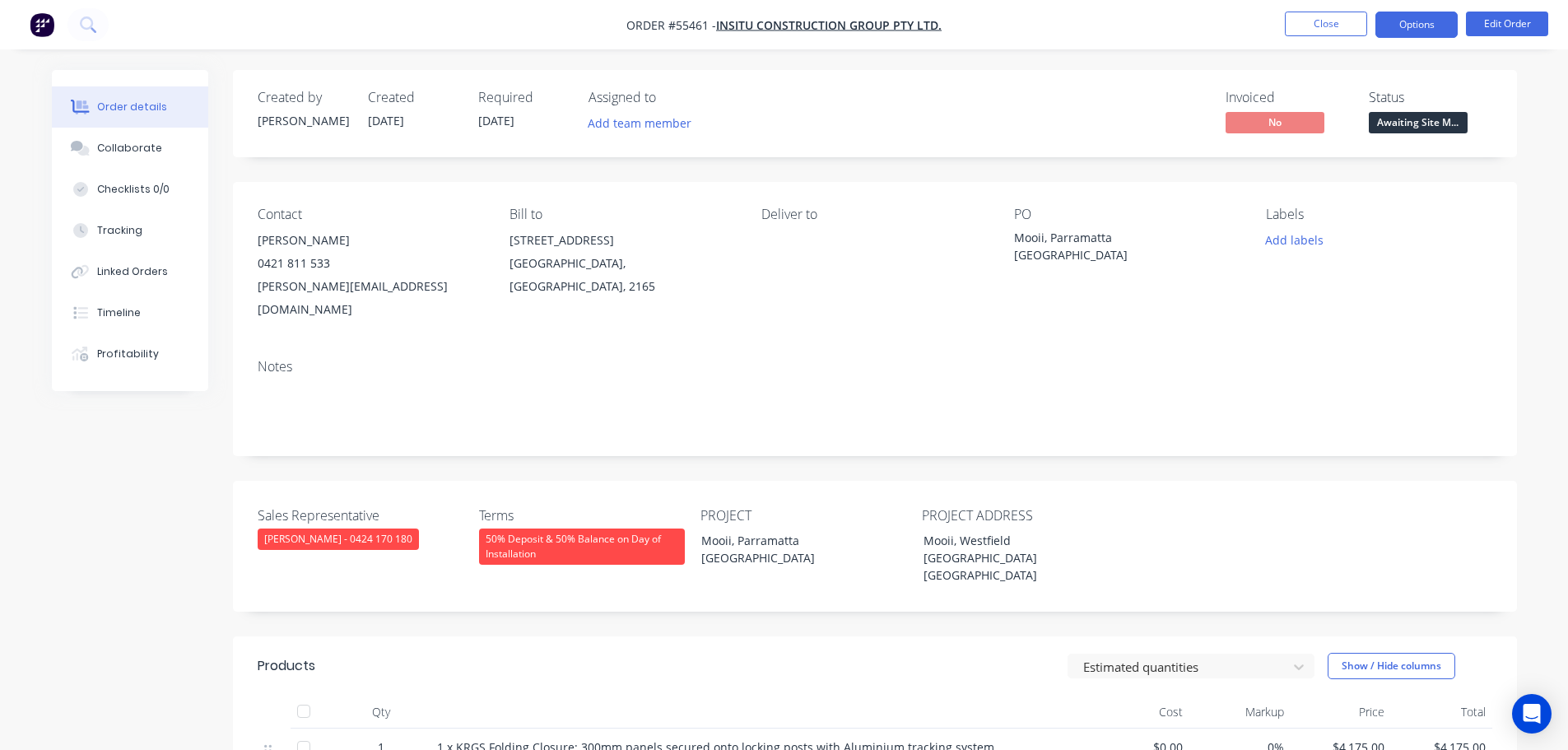
click at [1388, 22] on button "Options" at bounding box center [1416, 24] width 82 height 26
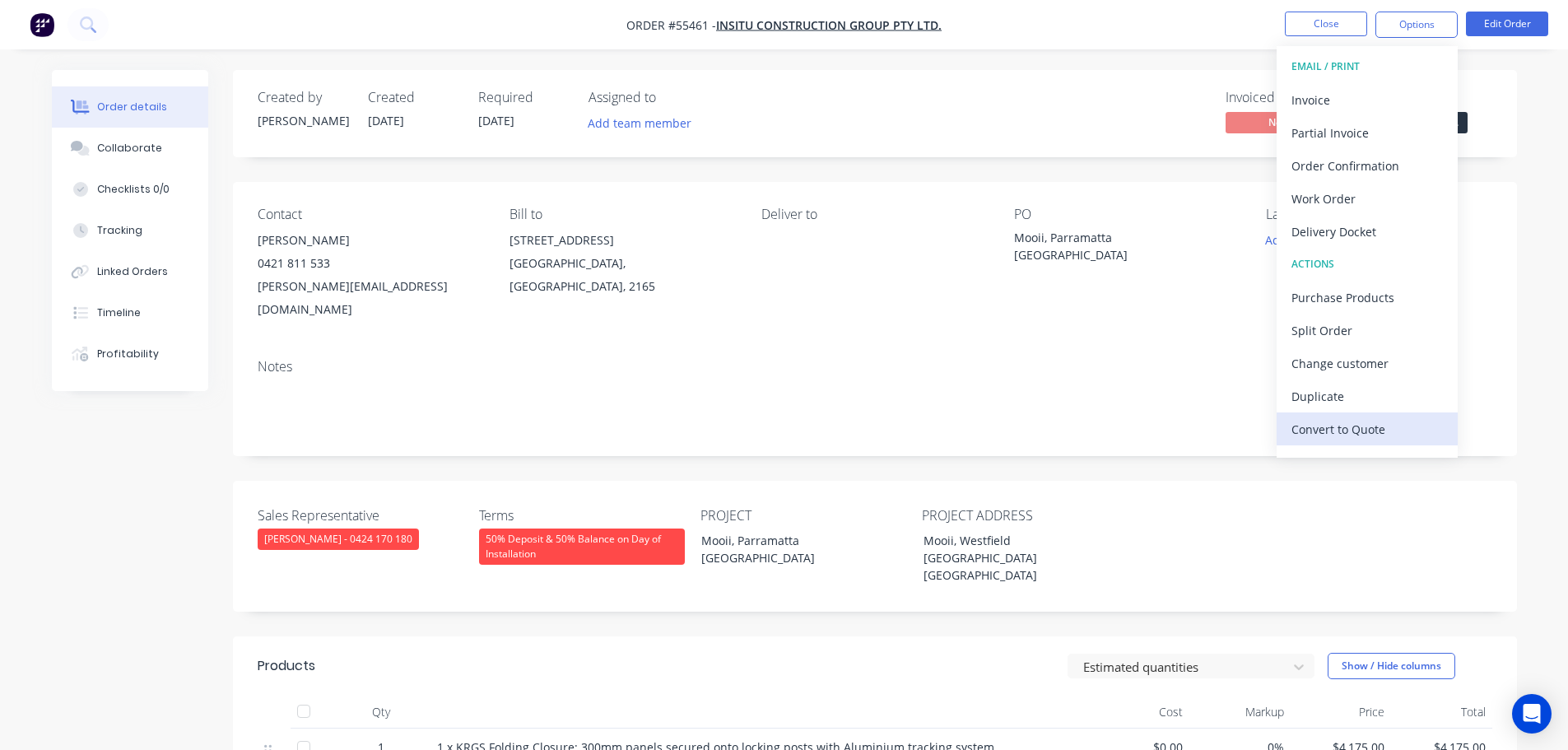
click at [1345, 432] on div "Convert to Quote" at bounding box center [1367, 429] width 152 height 23
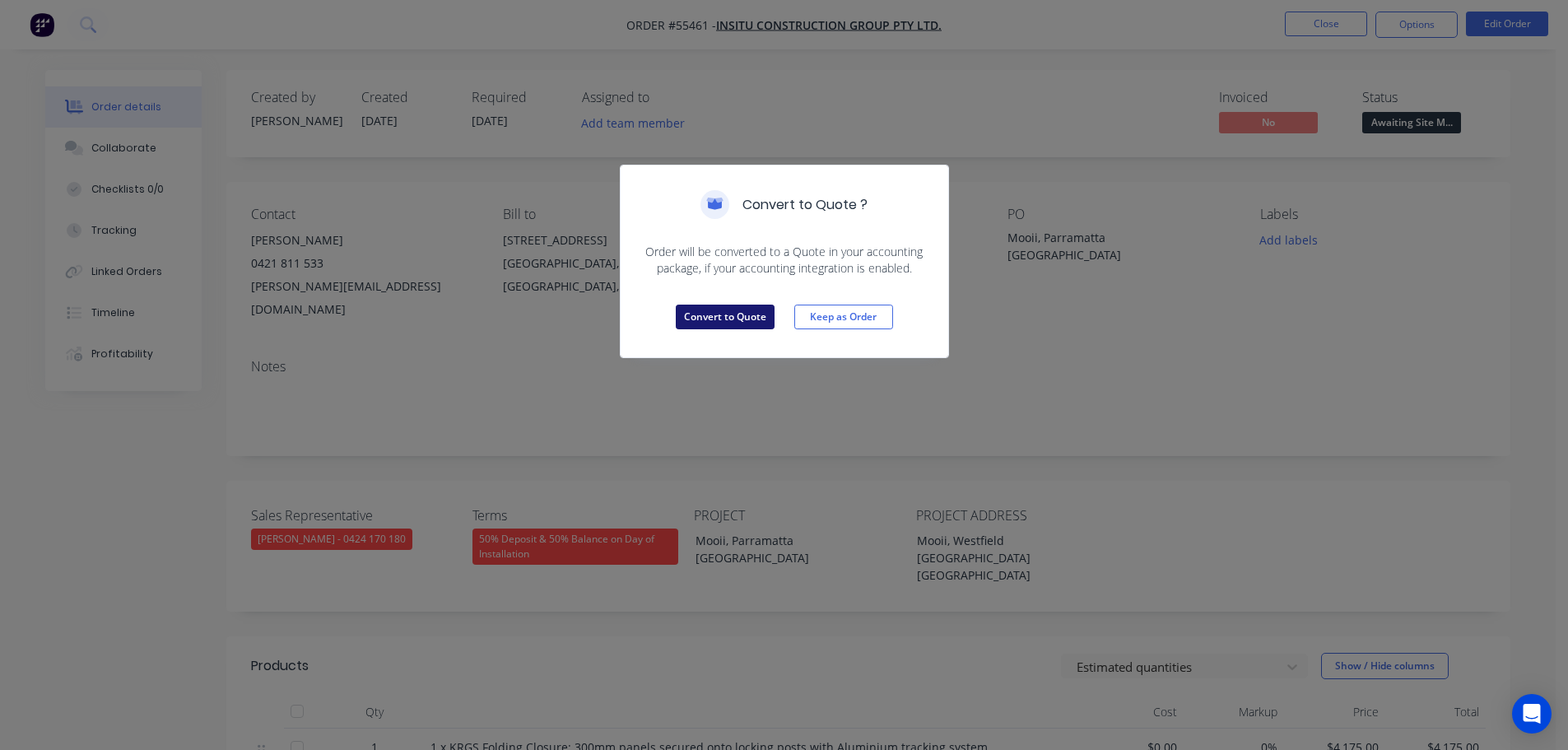
click at [746, 324] on button "Convert to Quote" at bounding box center [725, 316] width 99 height 24
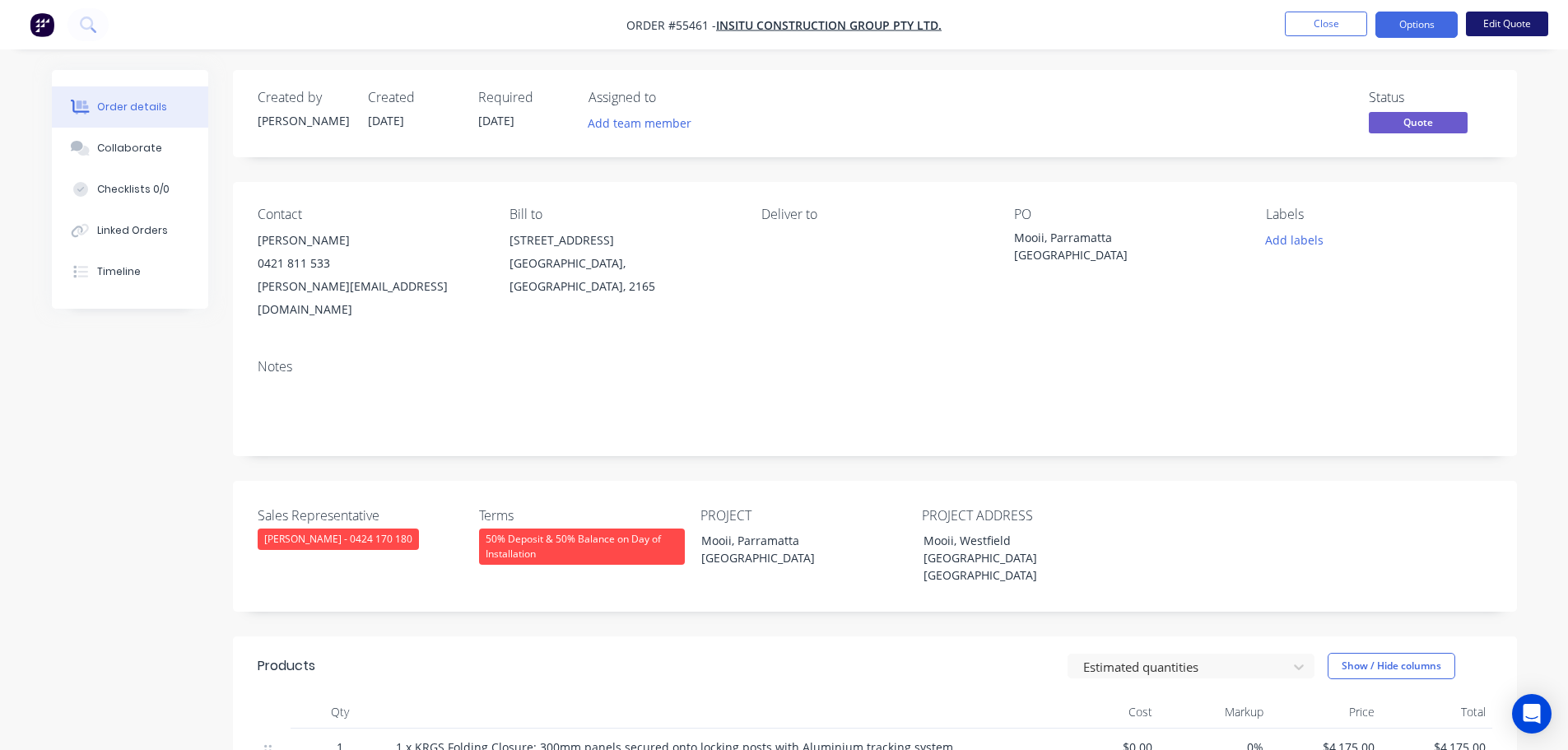
click at [1509, 22] on button "Edit Quote" at bounding box center [1507, 23] width 82 height 24
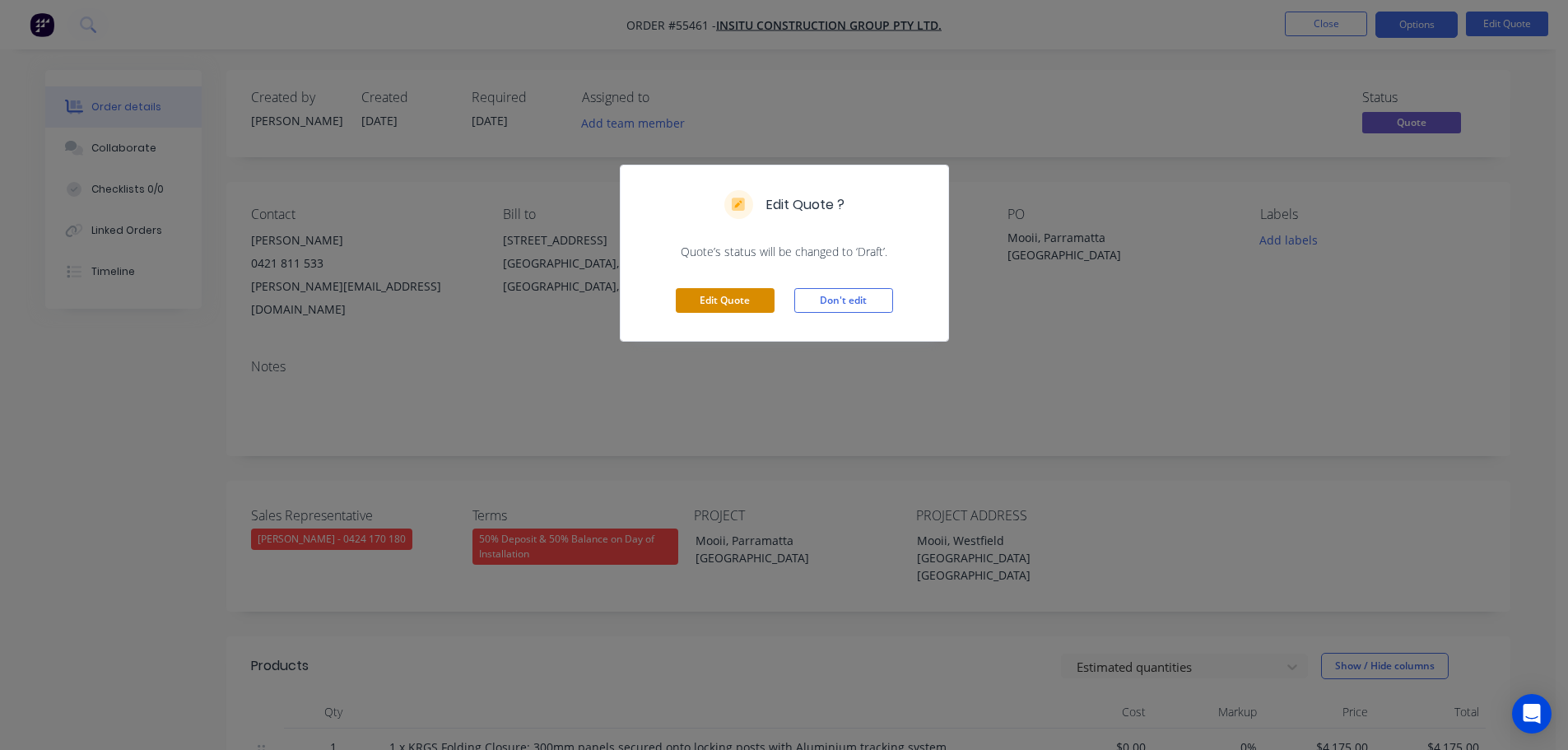
click at [725, 309] on button "Edit Quote" at bounding box center [725, 301] width 99 height 24
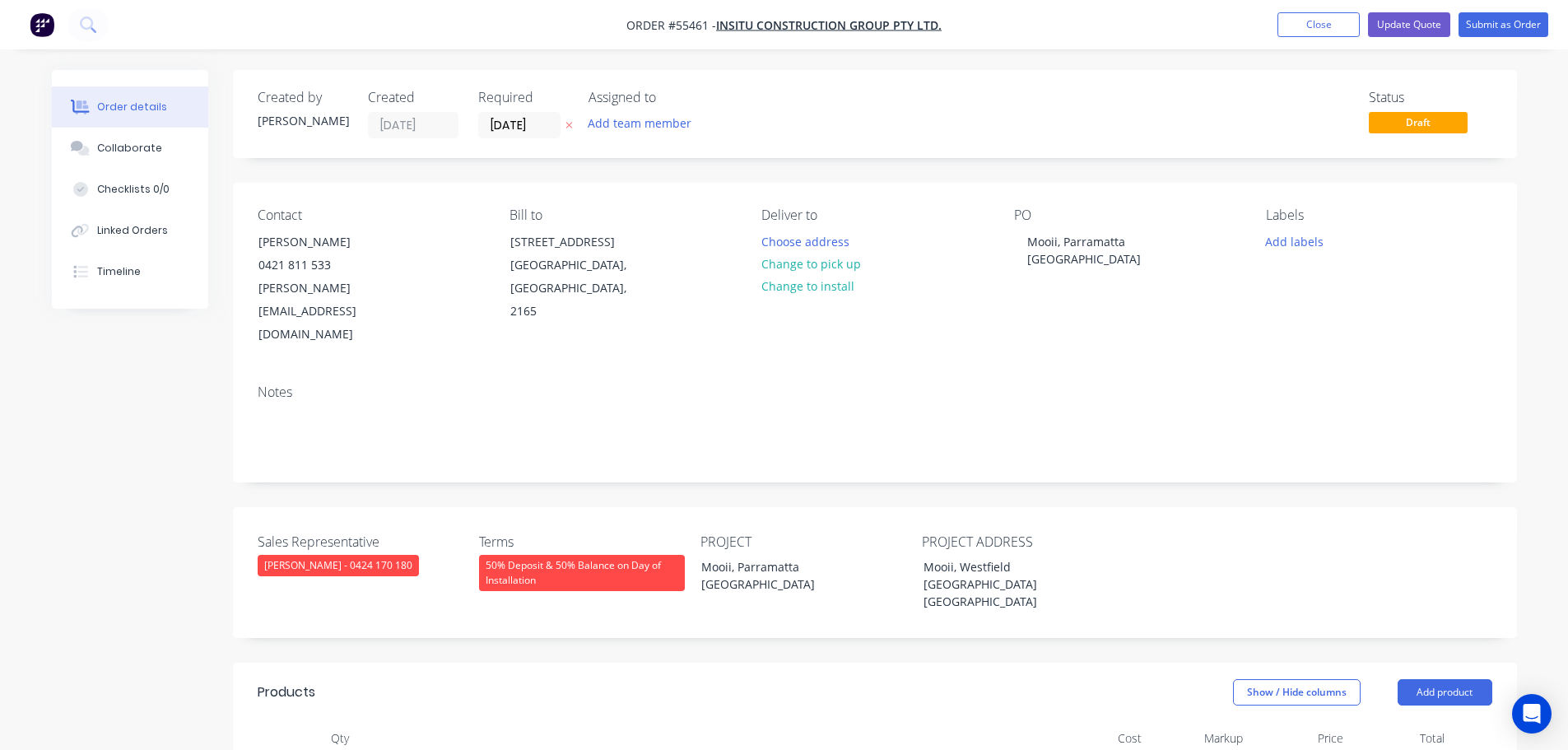
scroll to position [247, 0]
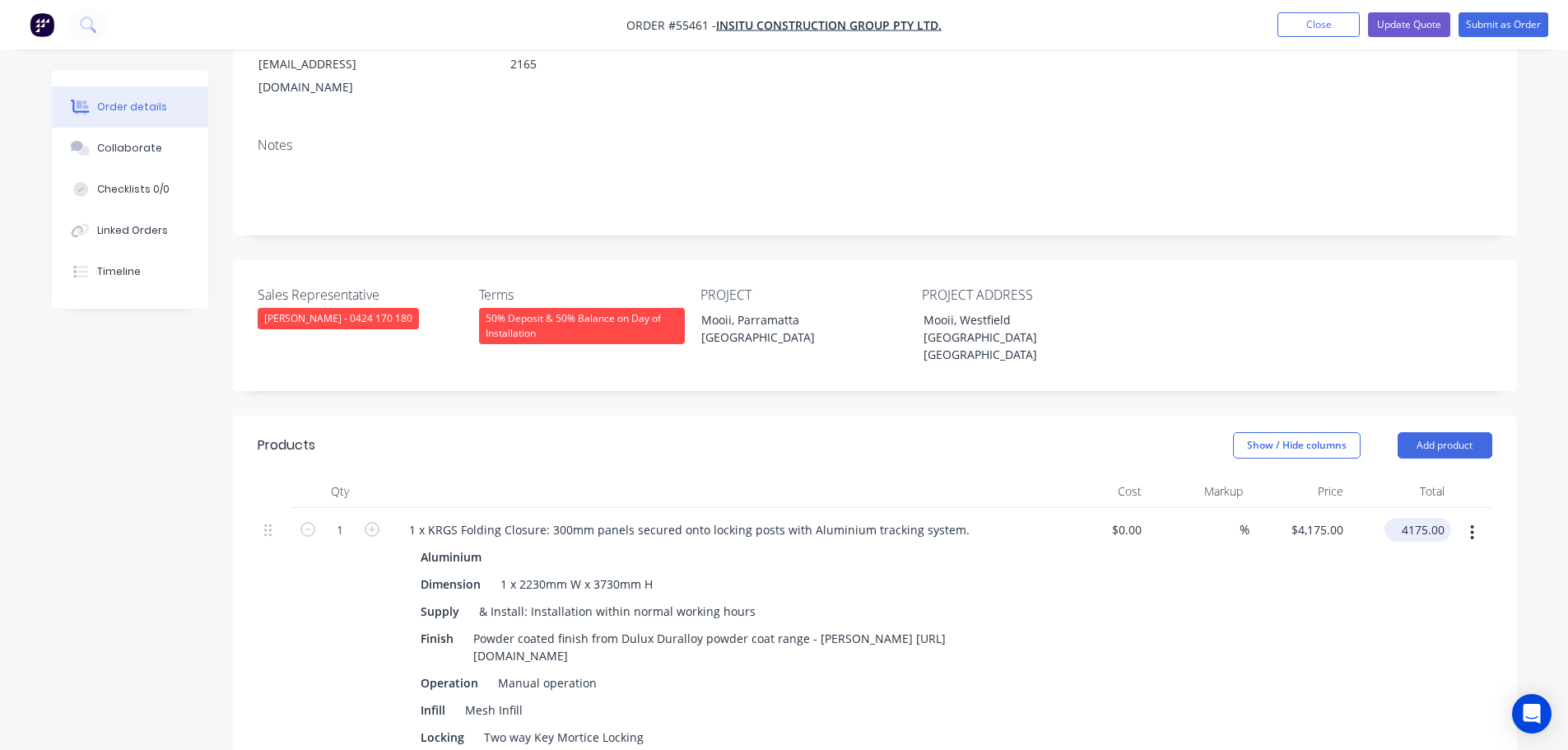
click at [1428, 518] on input "4175.00" at bounding box center [1421, 529] width 60 height 23
type input "4380"
type input "$4,380.00"
click at [567, 518] on div "1 x KRGS Folding Closure: 300mm panels secured onto locking posts with Aluminiu…" at bounding box center [689, 529] width 587 height 23
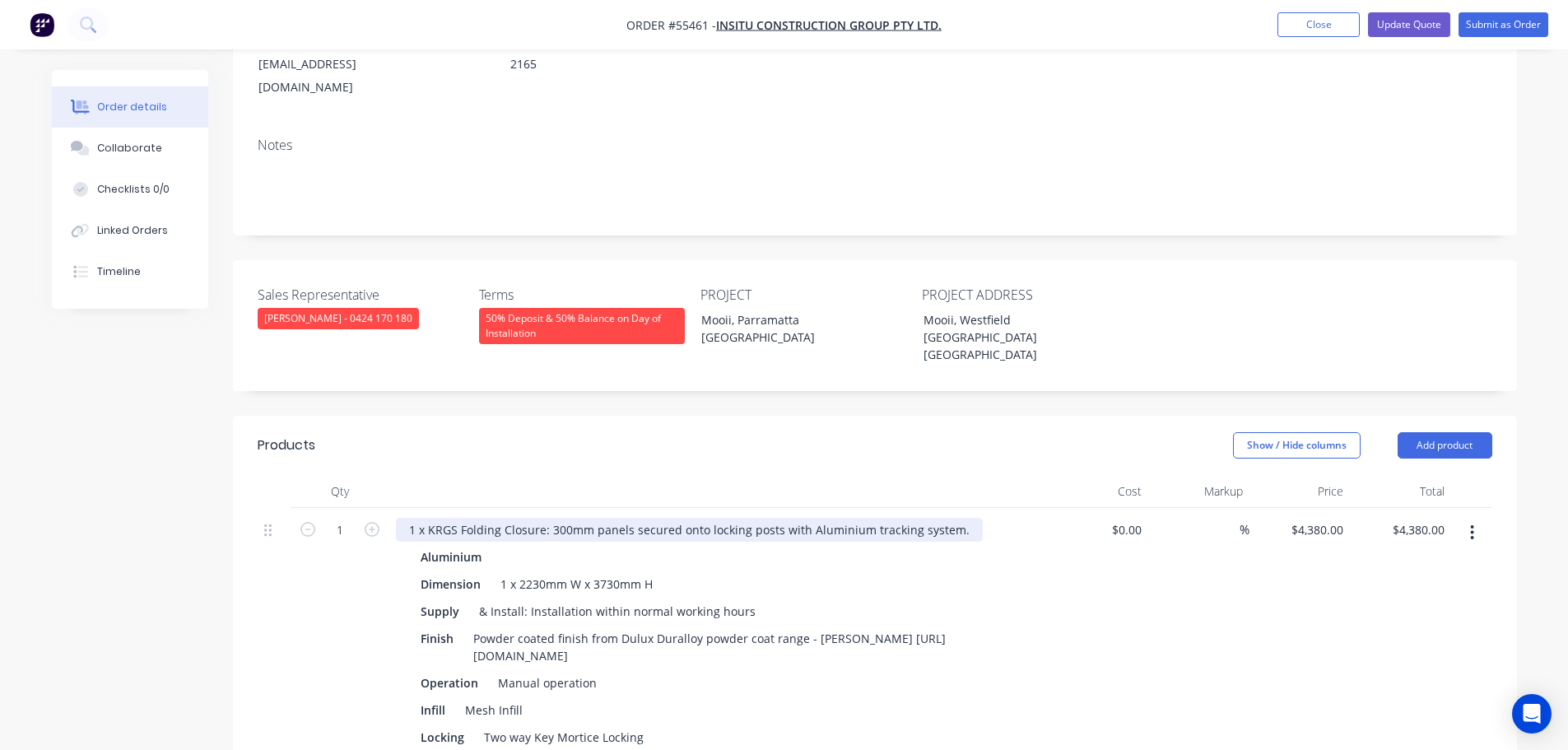
click at [569, 518] on div "1 x KRGS Folding Closure: 300mm panels secured onto locking posts with Aluminiu…" at bounding box center [689, 529] width 587 height 23
click at [667, 572] on div "Dimension 1 x 2230mm W x 3730mm H" at bounding box center [715, 583] width 603 height 23
click at [1396, 25] on button "Update Quote" at bounding box center [1409, 24] width 82 height 24
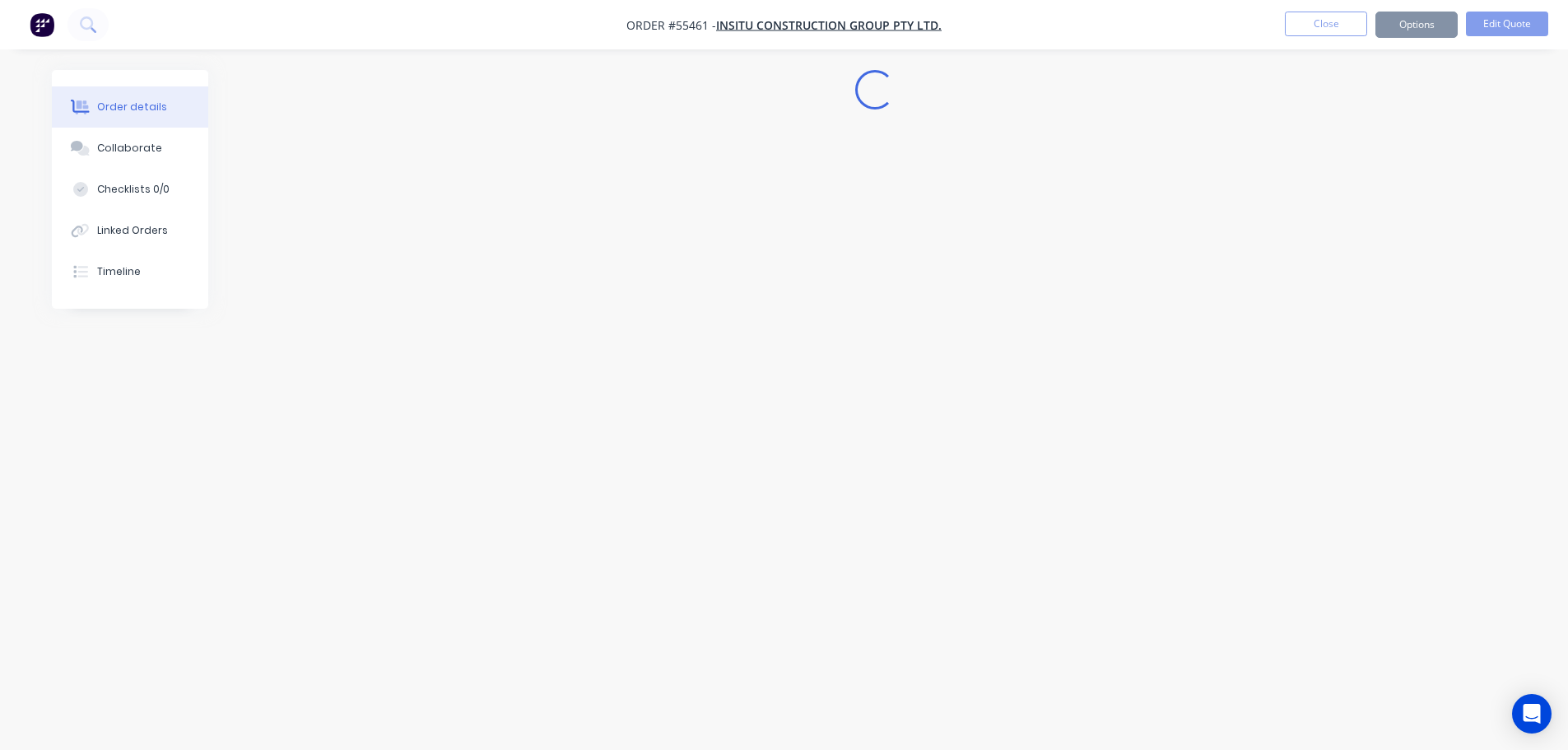
scroll to position [0, 0]
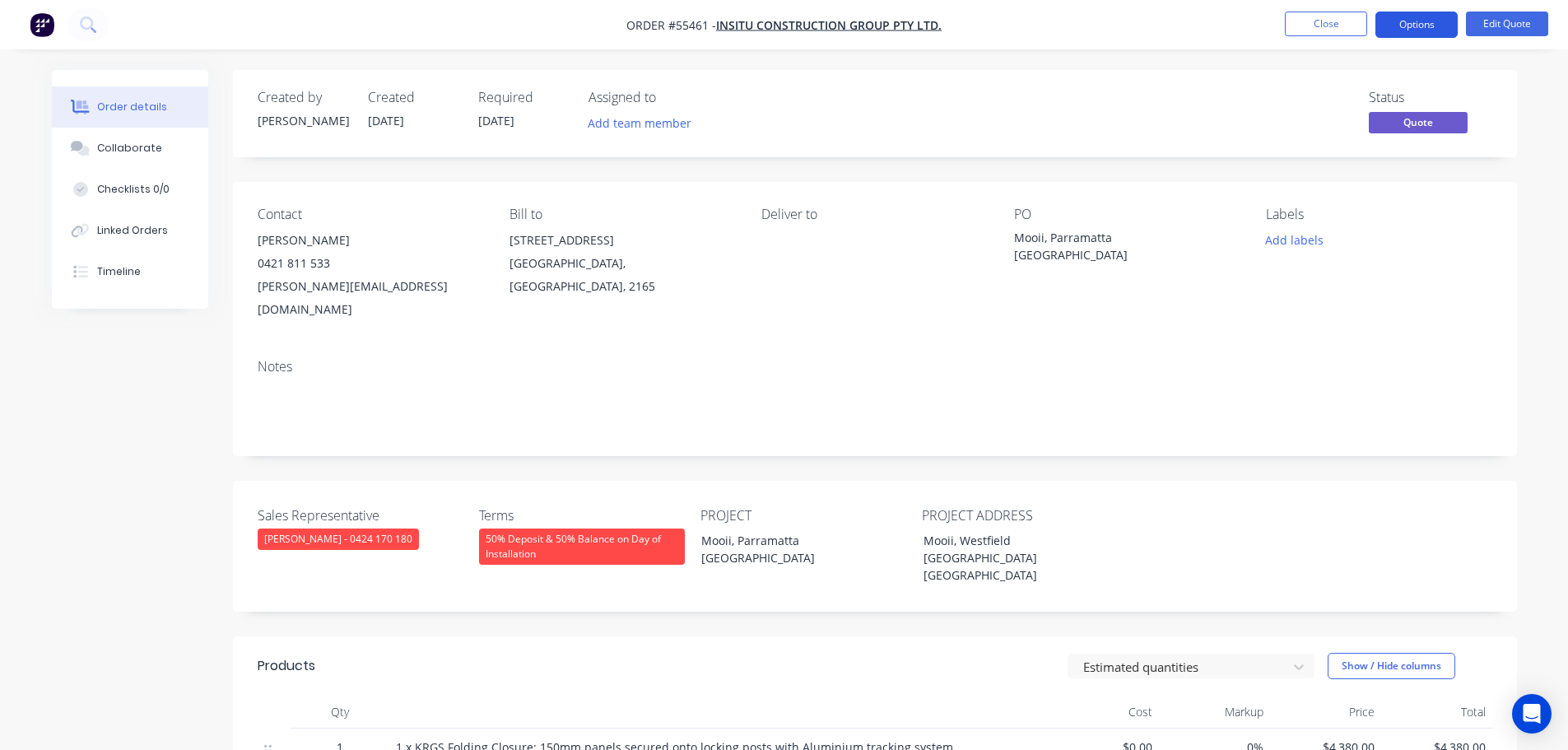
click at [1396, 24] on button "Options" at bounding box center [1416, 24] width 82 height 26
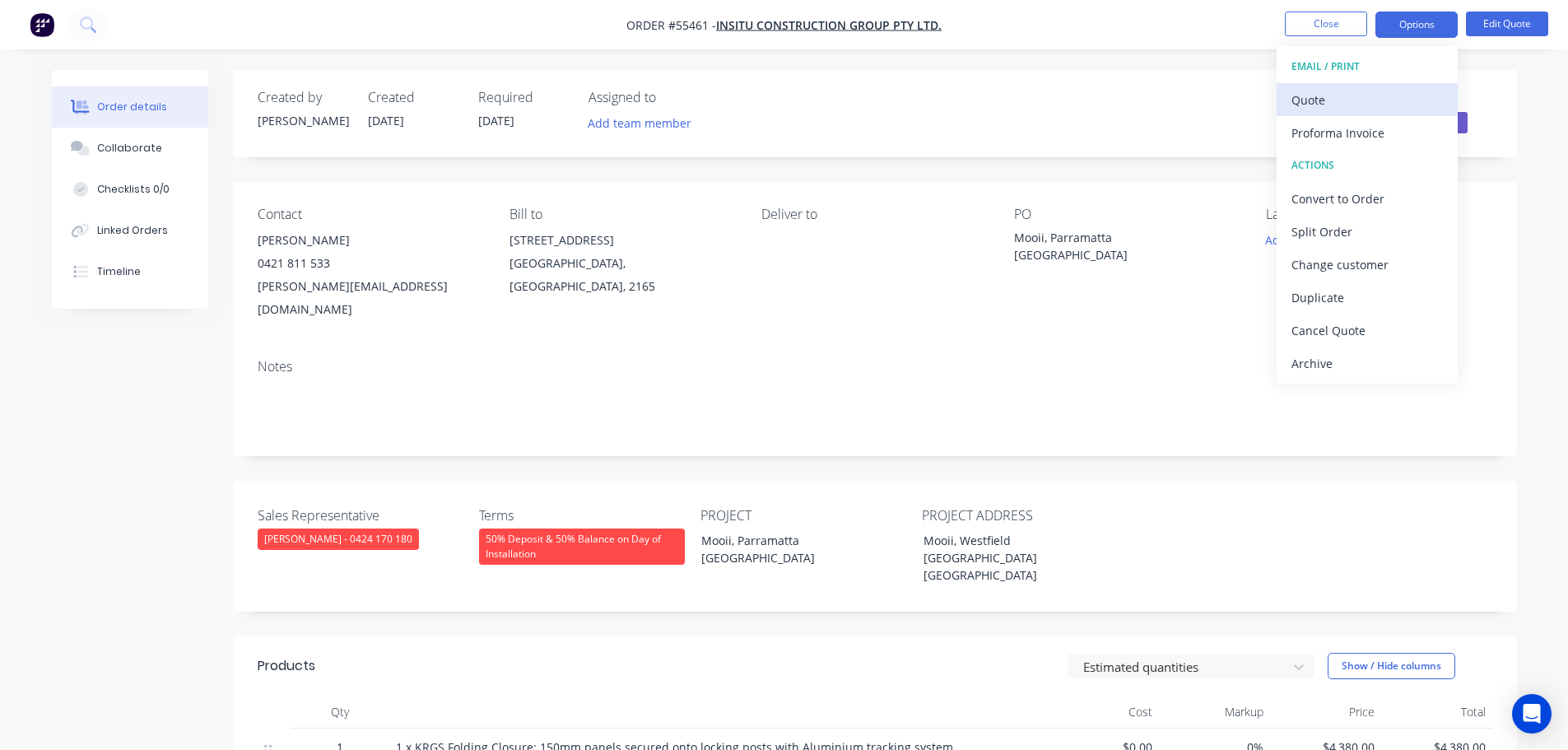
click at [1317, 99] on div "Quote" at bounding box center [1367, 99] width 152 height 23
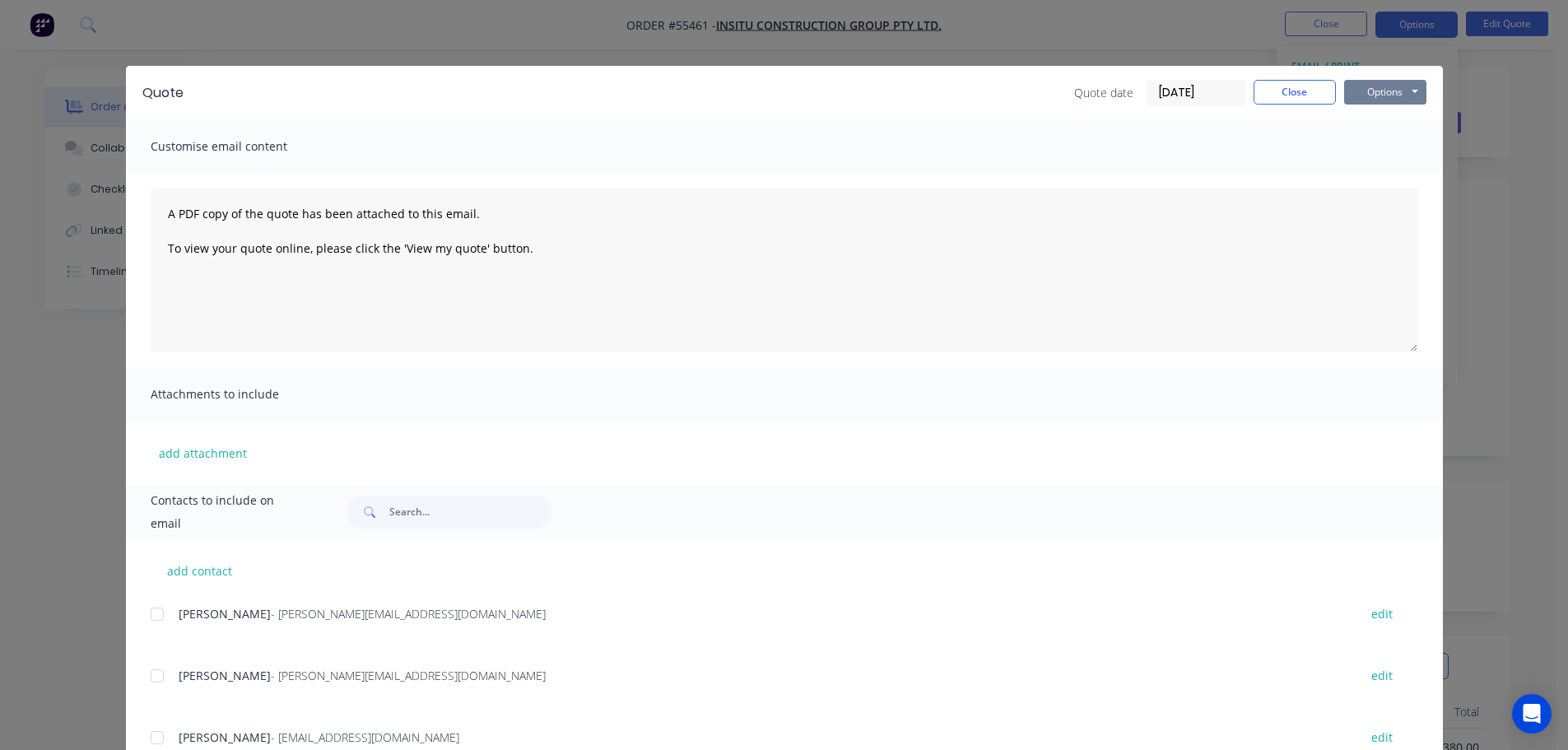
click at [1372, 97] on button "Options" at bounding box center [1385, 92] width 82 height 24
click at [1380, 151] on button "Print" at bounding box center [1397, 148] width 106 height 27
click at [1276, 92] on button "Close" at bounding box center [1295, 92] width 82 height 24
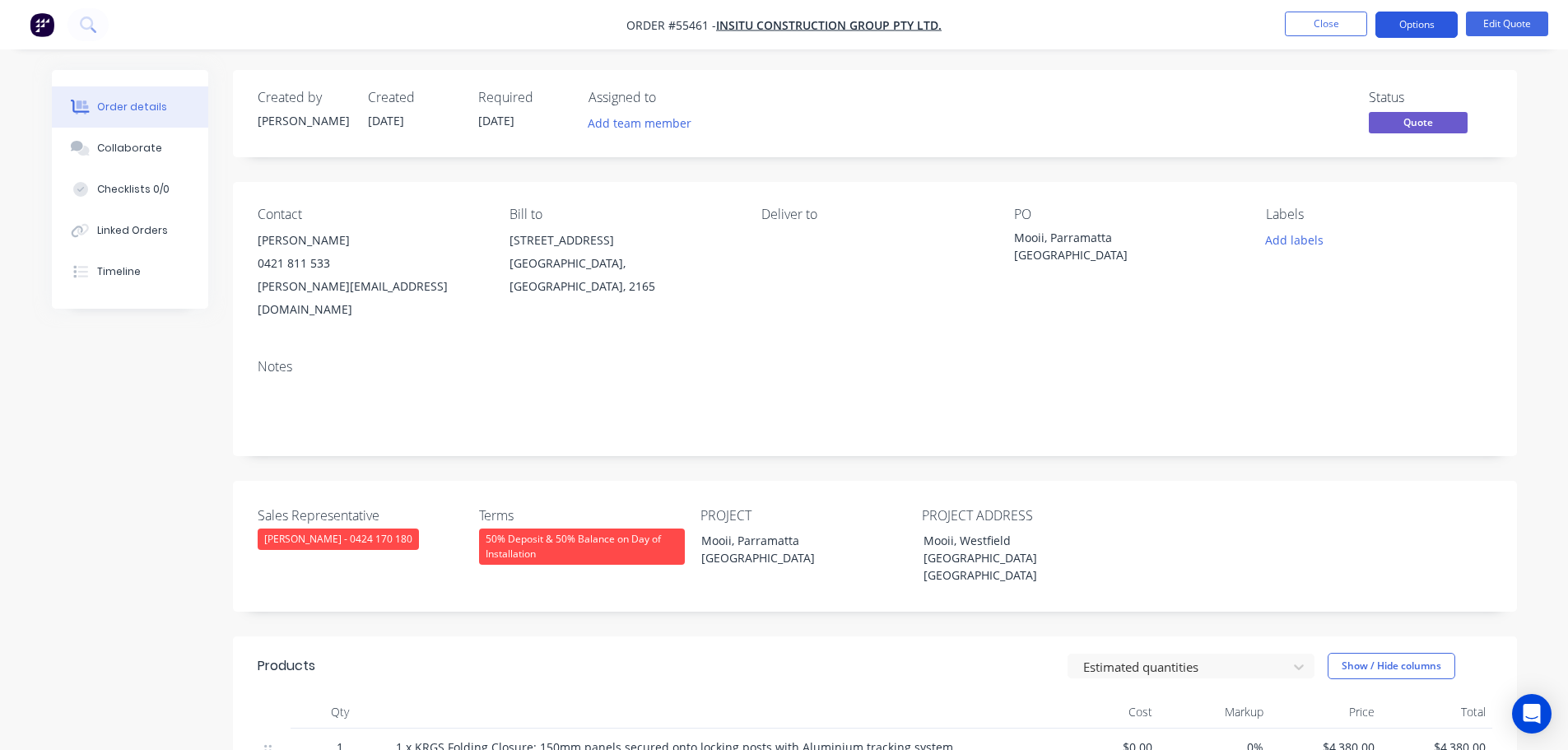
click at [1414, 32] on button "Options" at bounding box center [1416, 24] width 82 height 26
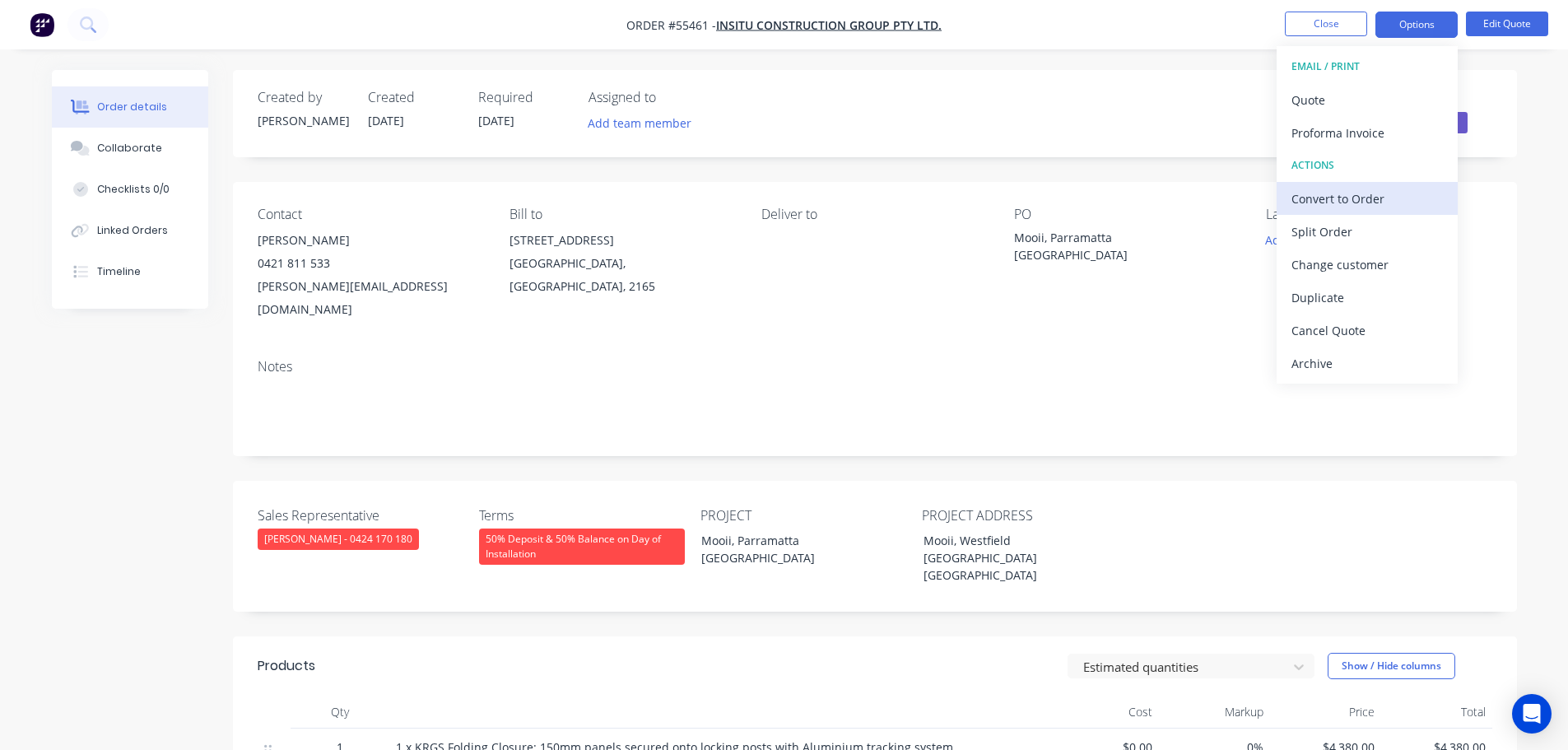
click at [1333, 204] on div "Convert to Order" at bounding box center [1367, 199] width 152 height 23
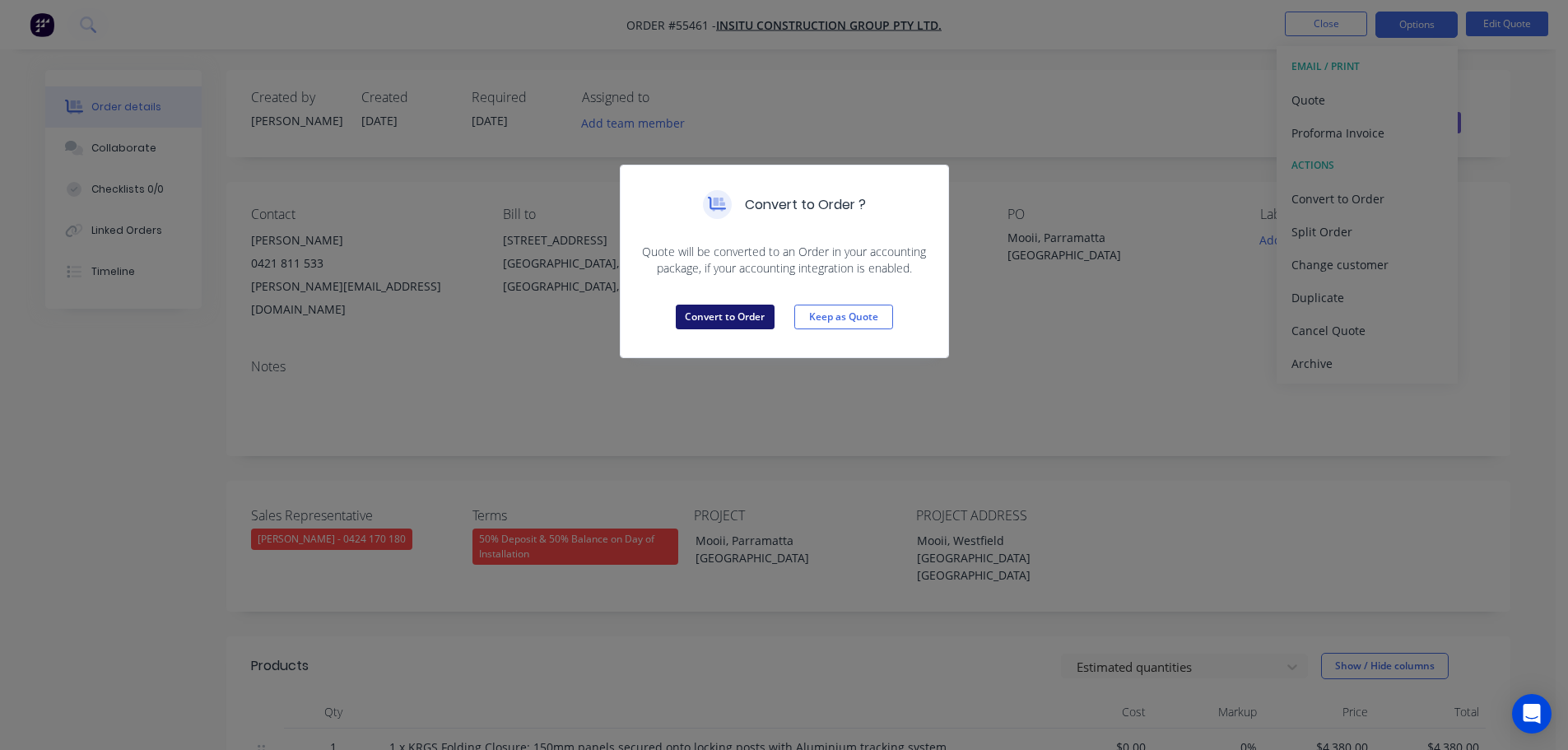
click at [738, 322] on button "Convert to Order" at bounding box center [725, 316] width 99 height 24
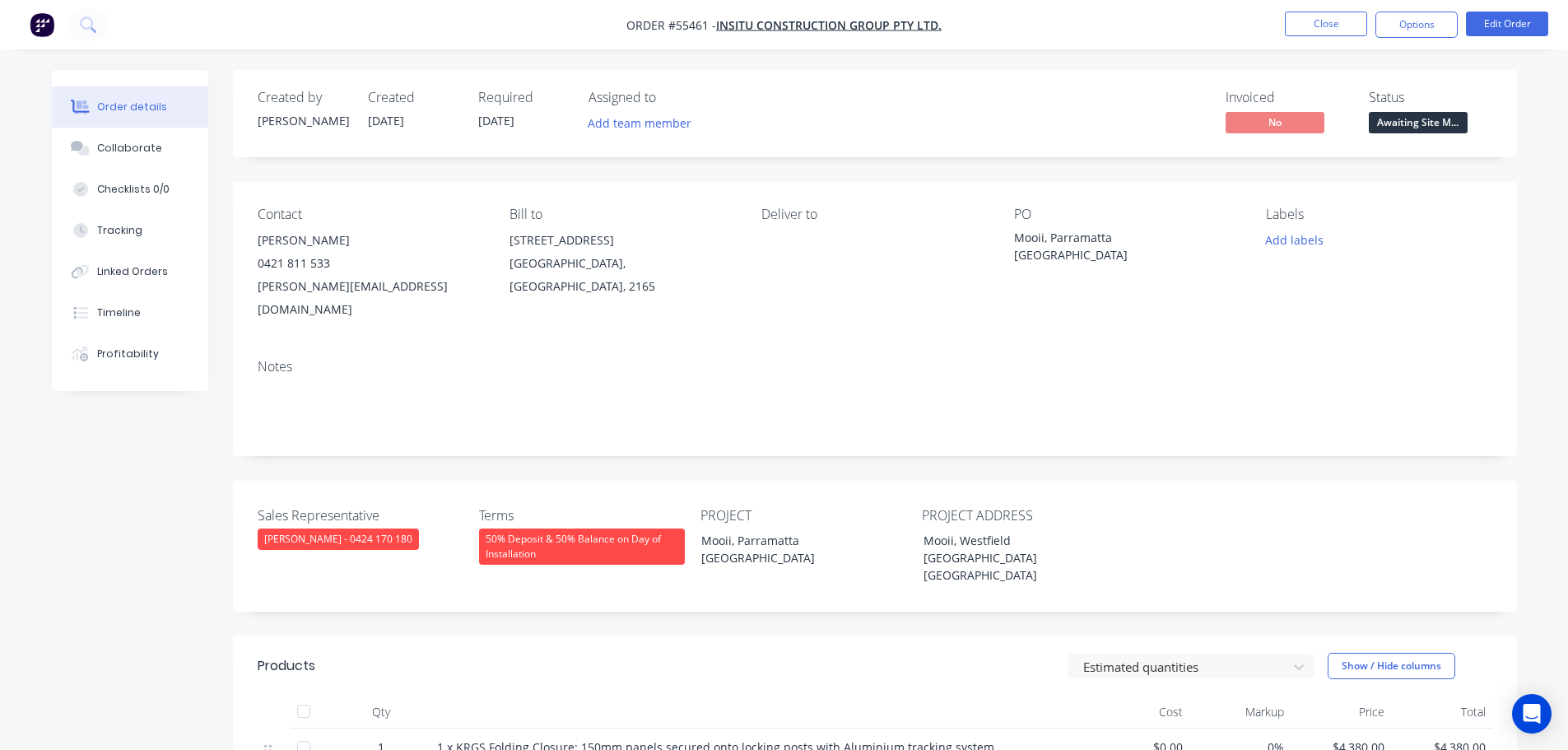
click at [330, 262] on span at bounding box center [330, 263] width 0 height 16
click at [1333, 14] on button "Close" at bounding box center [1326, 23] width 82 height 24
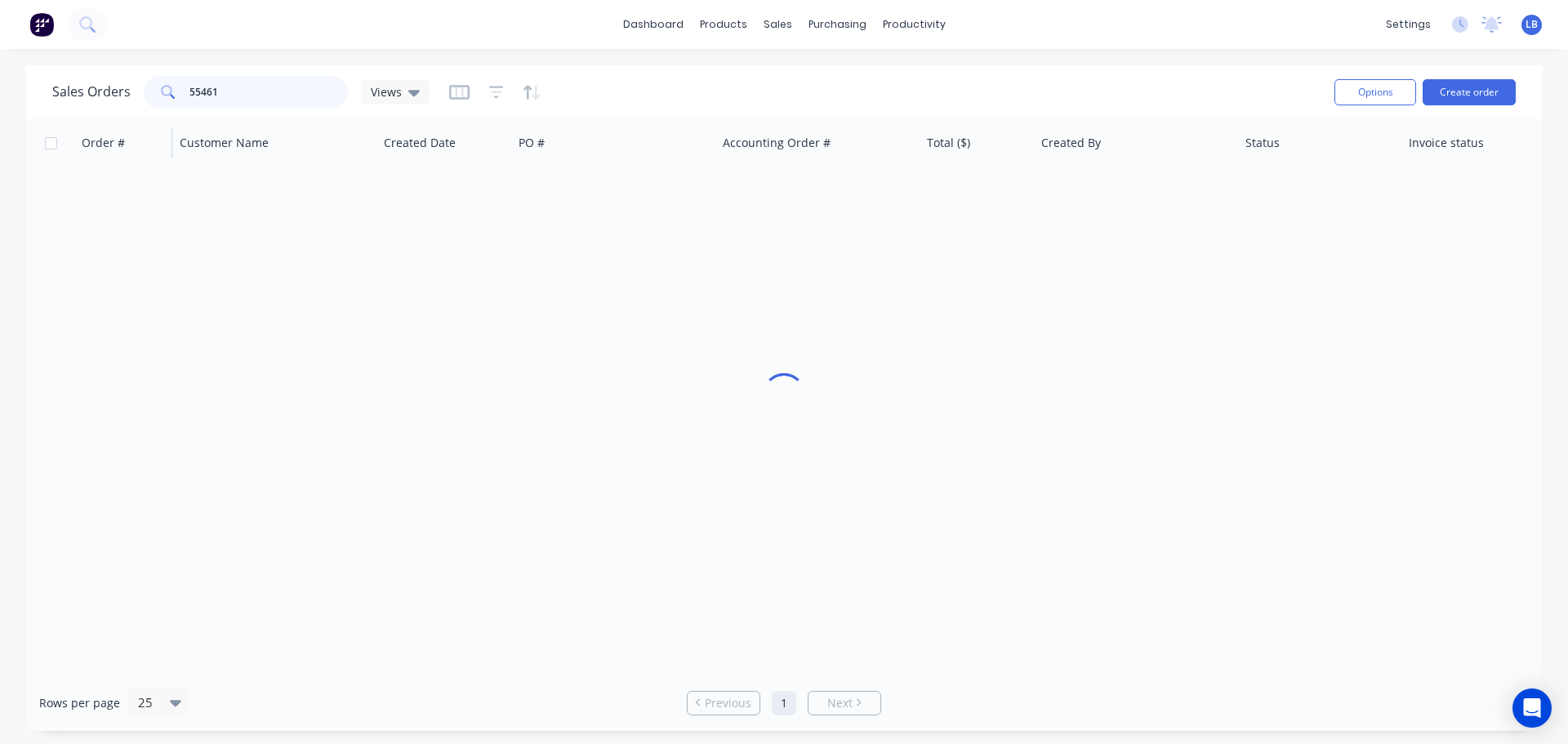
drag, startPoint x: 221, startPoint y: 85, endPoint x: 160, endPoint y: 118, distance: 69.4
click at [160, 118] on div "Sales Orders 55461 Views Options Create order Order # Customer Name Created Dat…" at bounding box center [784, 398] width 1516 height 666
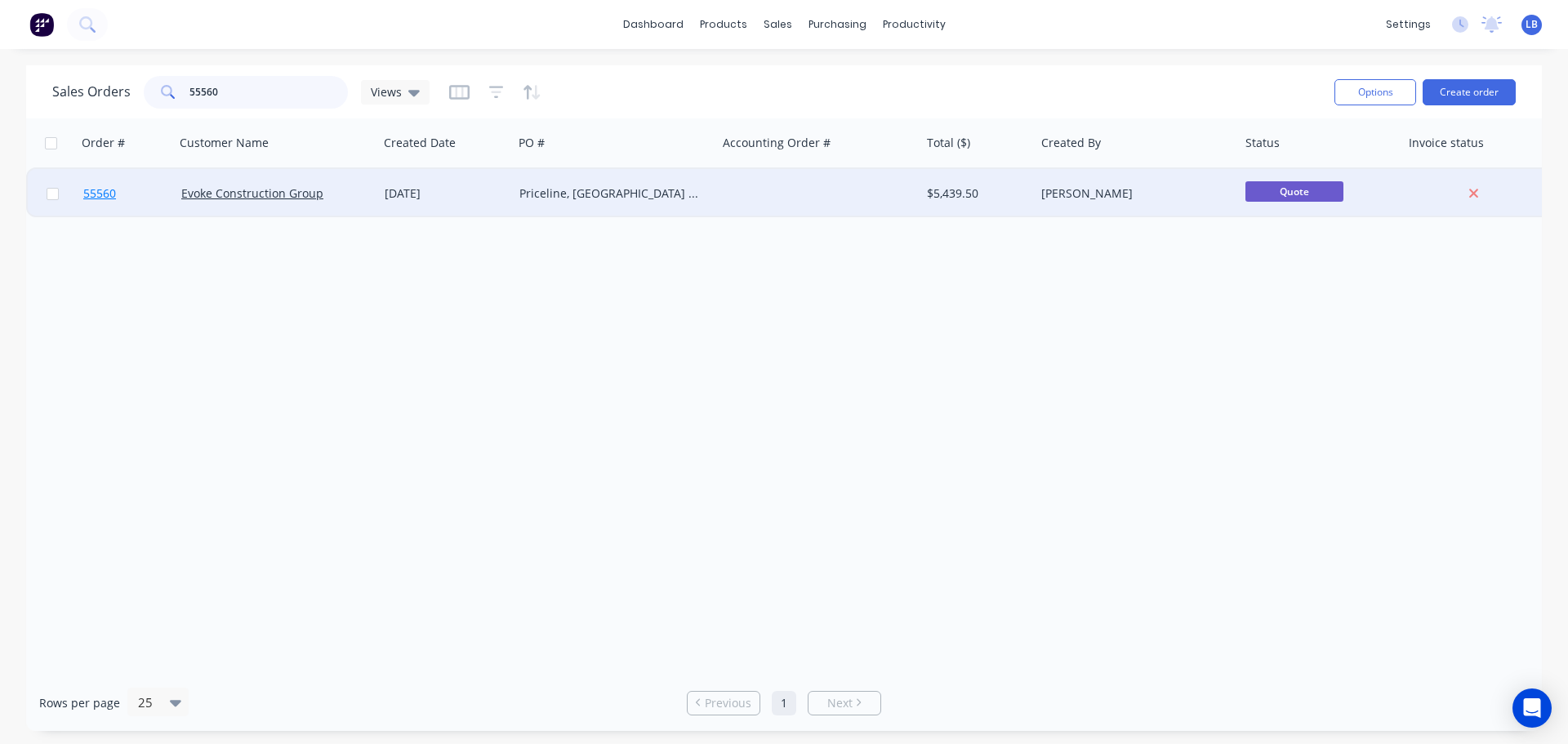
type input "55560"
click at [93, 194] on span "55560" at bounding box center [99, 194] width 33 height 17
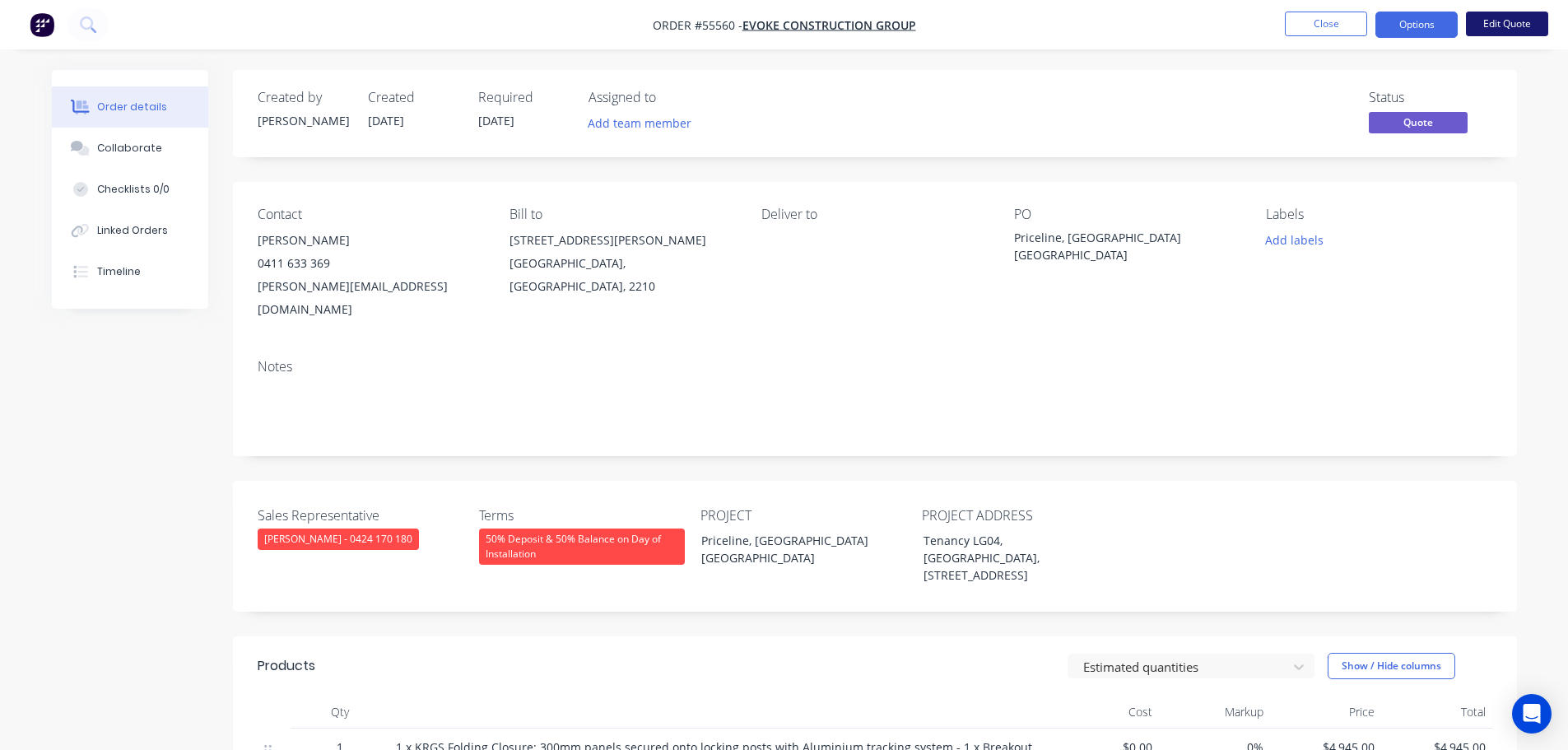
click at [1491, 18] on button "Edit Quote" at bounding box center [1507, 23] width 82 height 24
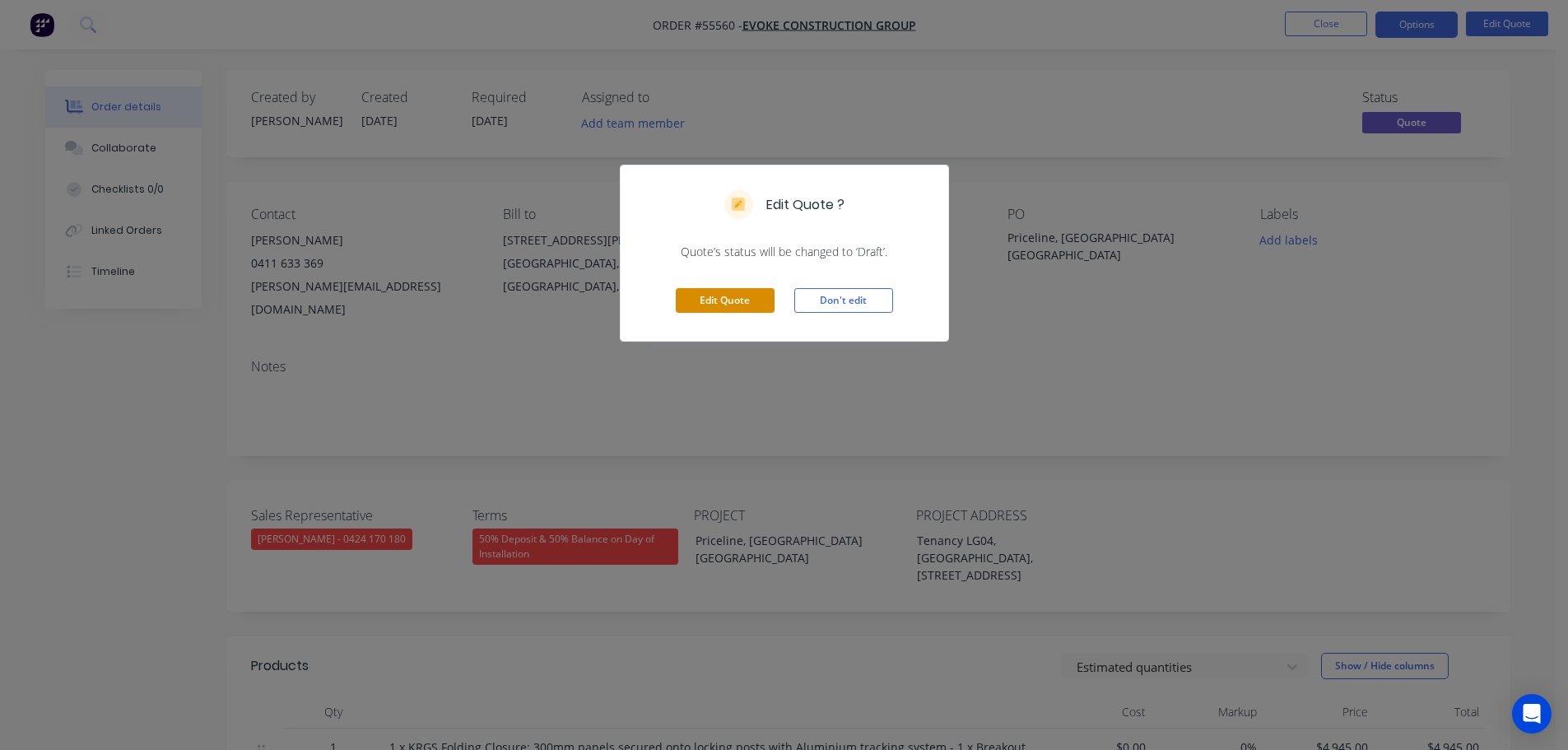
click at [726, 301] on button "Edit Quote" at bounding box center [725, 301] width 99 height 24
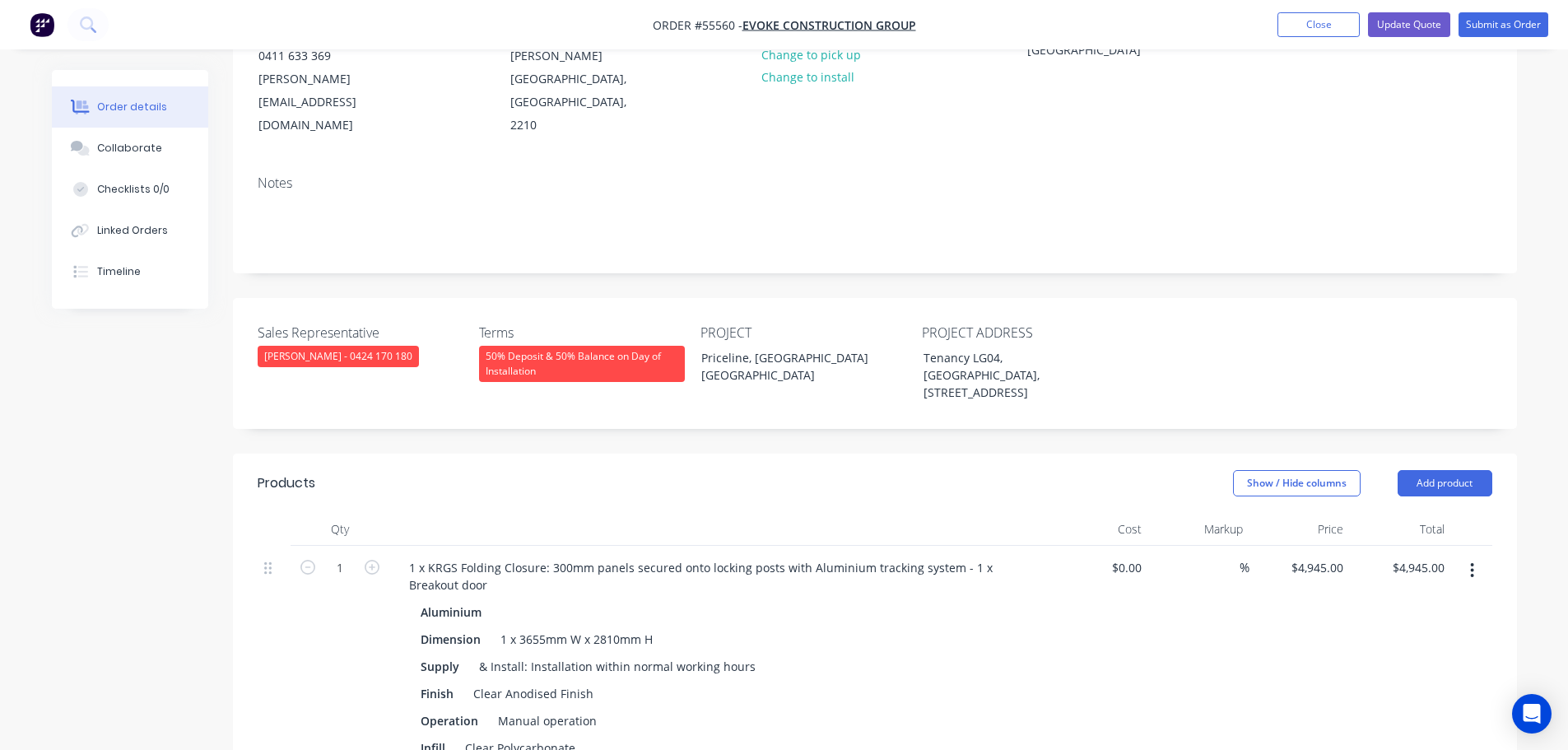
scroll to position [247, 0]
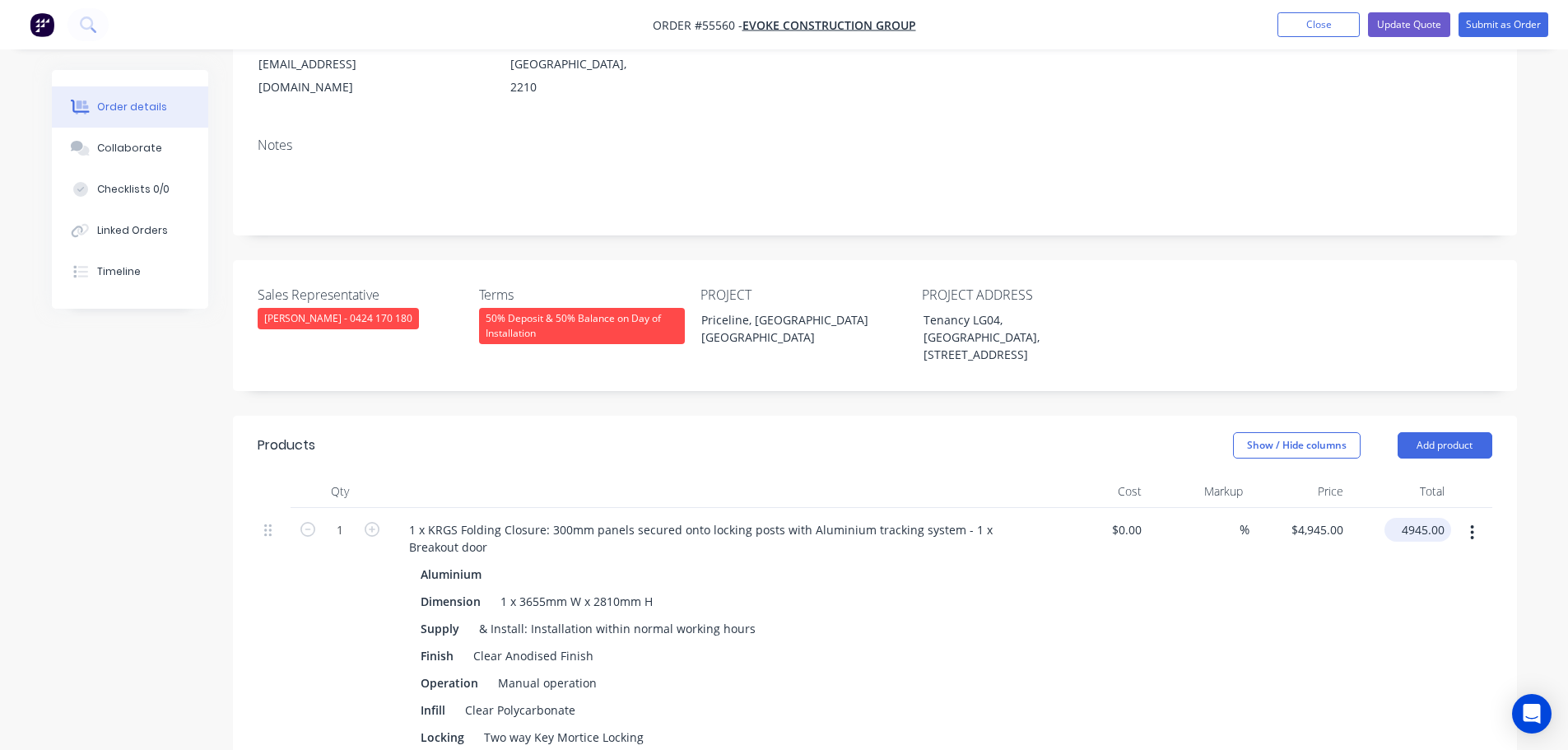
click at [1411, 518] on input "4945.00" at bounding box center [1421, 529] width 60 height 23
type input "5355"
type input "$5,355.00"
drag, startPoint x: 576, startPoint y: 665, endPoint x: 447, endPoint y: 672, distance: 129.2
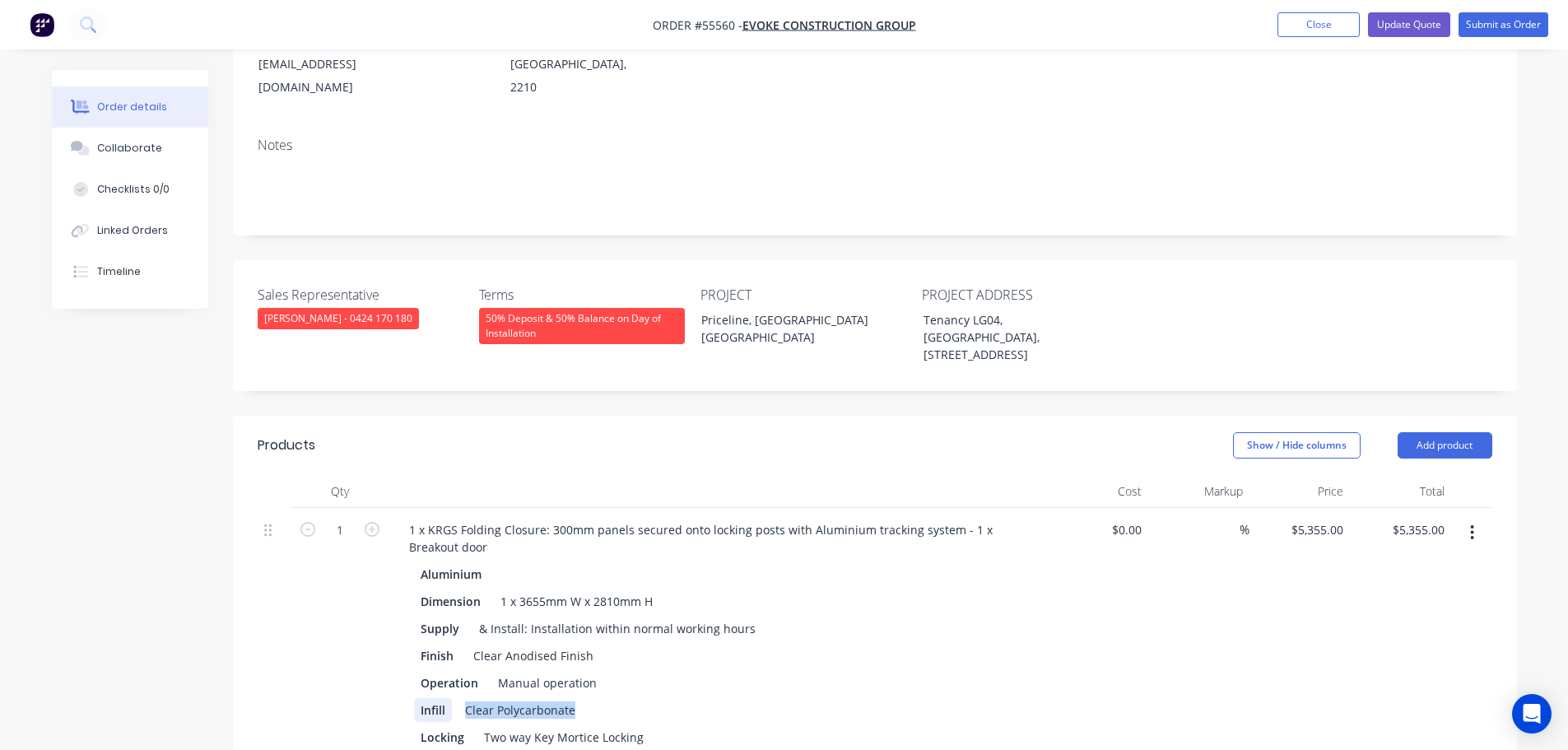
click at [447, 699] on div "Infill Clear Polycarbonate" at bounding box center [715, 710] width 603 height 23
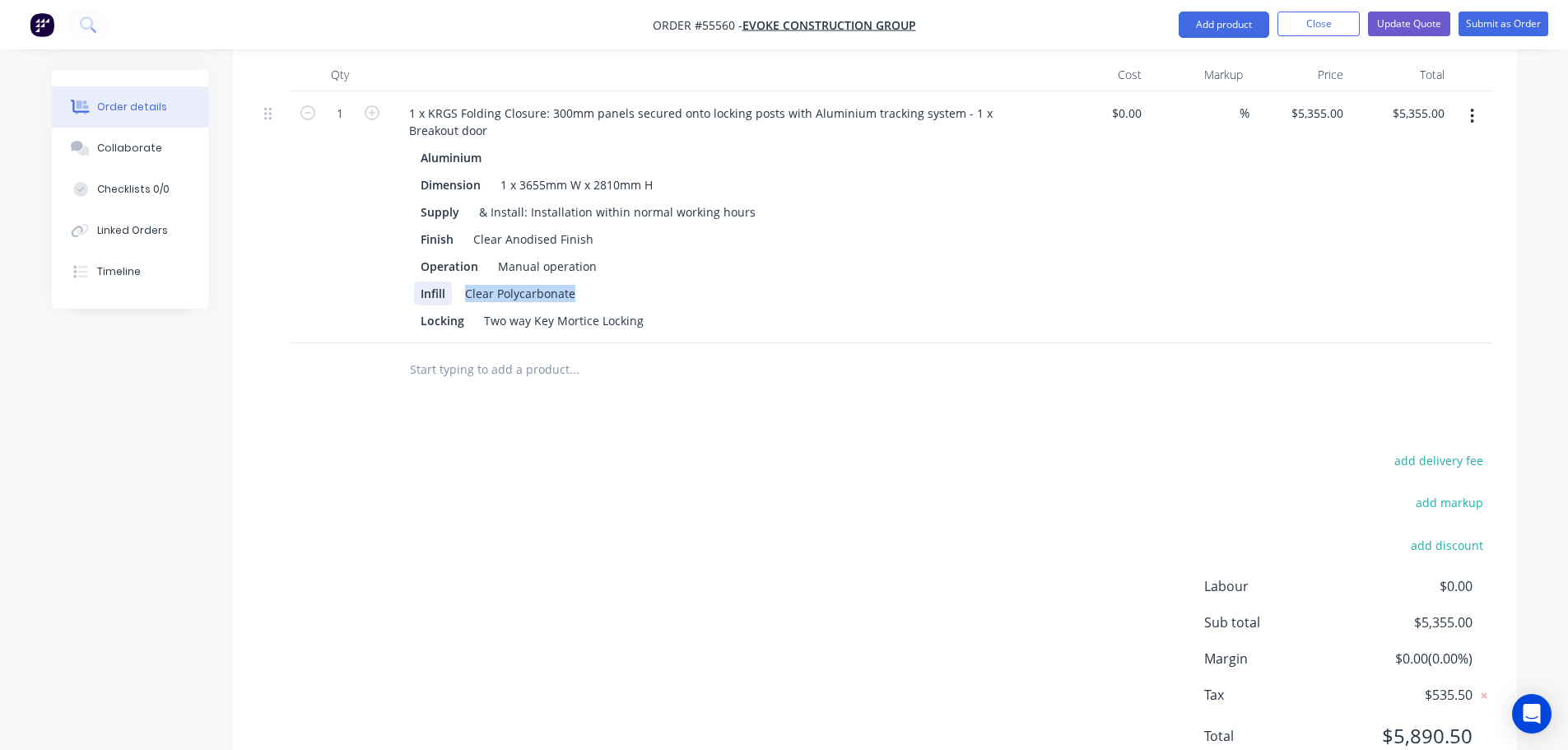
scroll to position [684, 0]
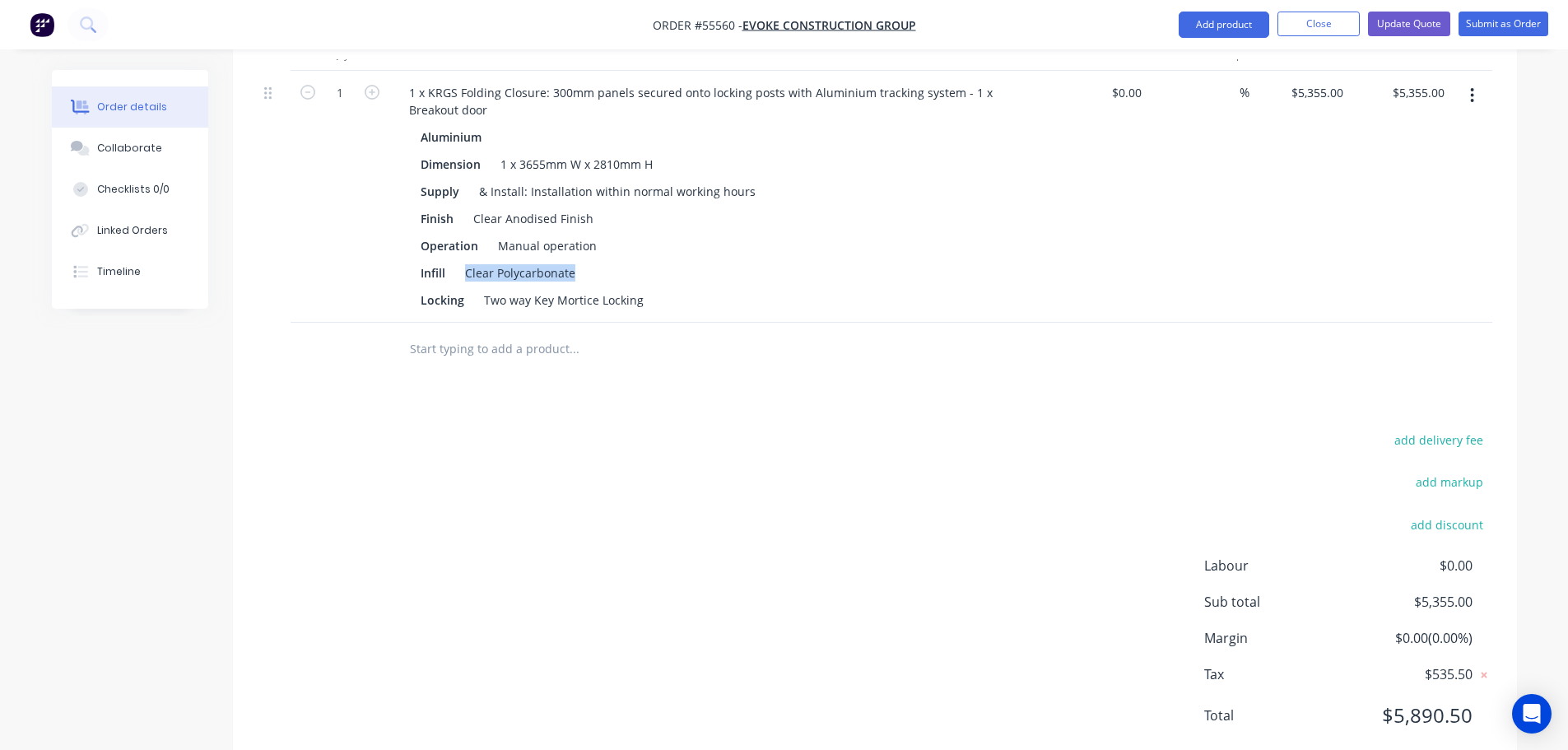
click at [590, 261] on div "Infill Clear Polycarbonate" at bounding box center [715, 272] width 603 height 23
drag, startPoint x: 582, startPoint y: 222, endPoint x: 460, endPoint y: 242, distance: 123.6
click at [460, 242] on div "Aluminium Dimension 1 x 3655mm W x 2810mm H Supply & Install: Installation with…" at bounding box center [718, 219] width 645 height 187
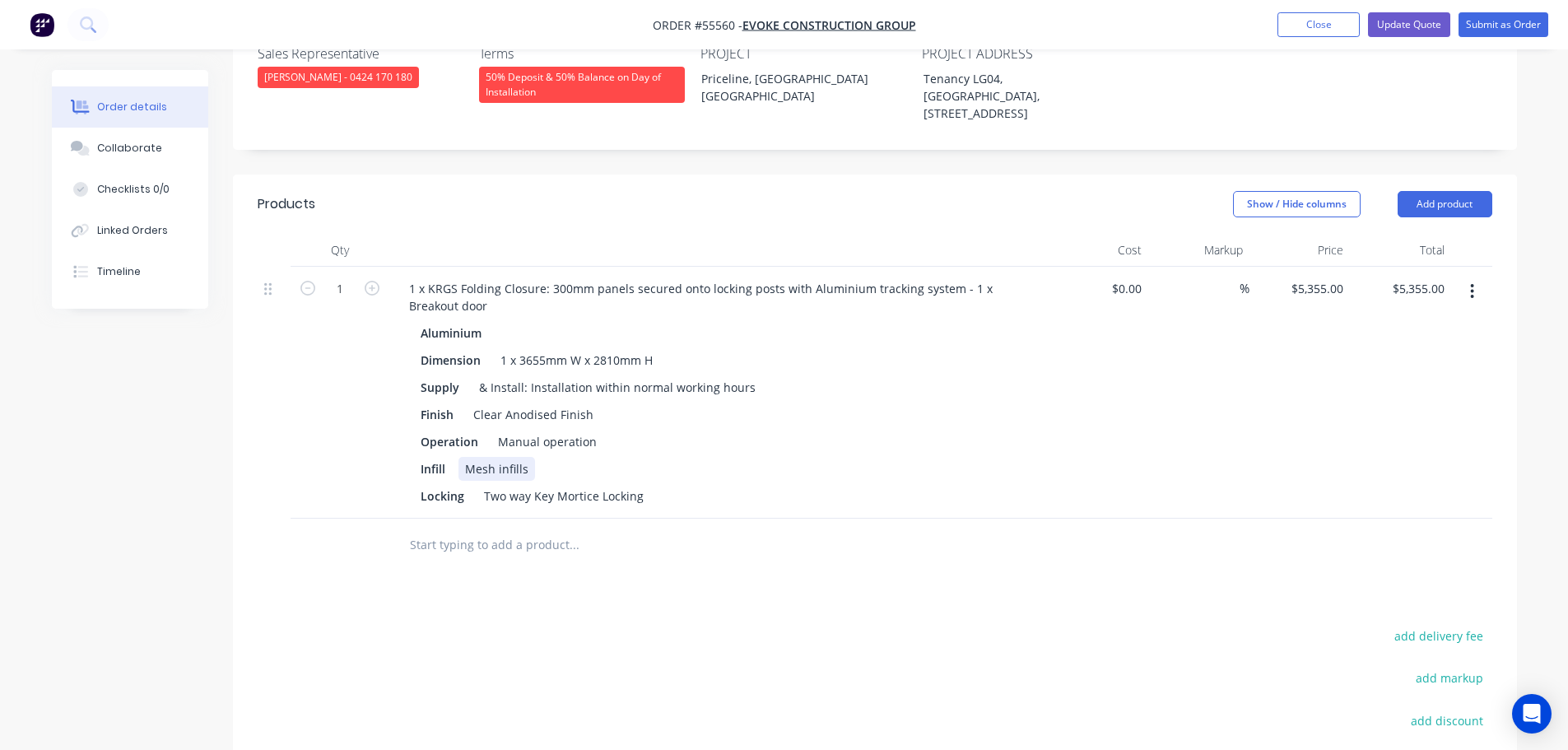
scroll to position [437, 0]
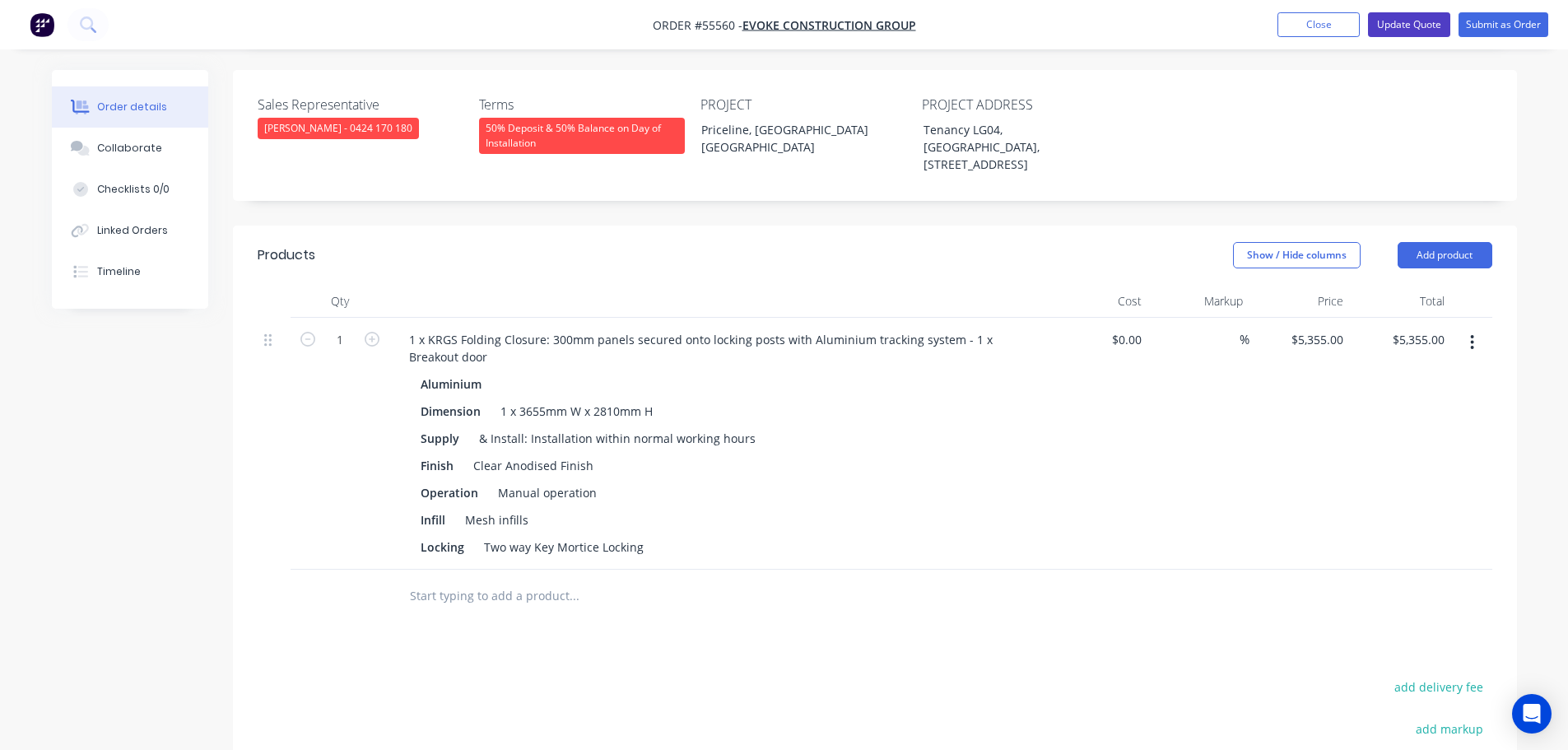
click at [1418, 29] on button "Update Quote" at bounding box center [1409, 24] width 82 height 24
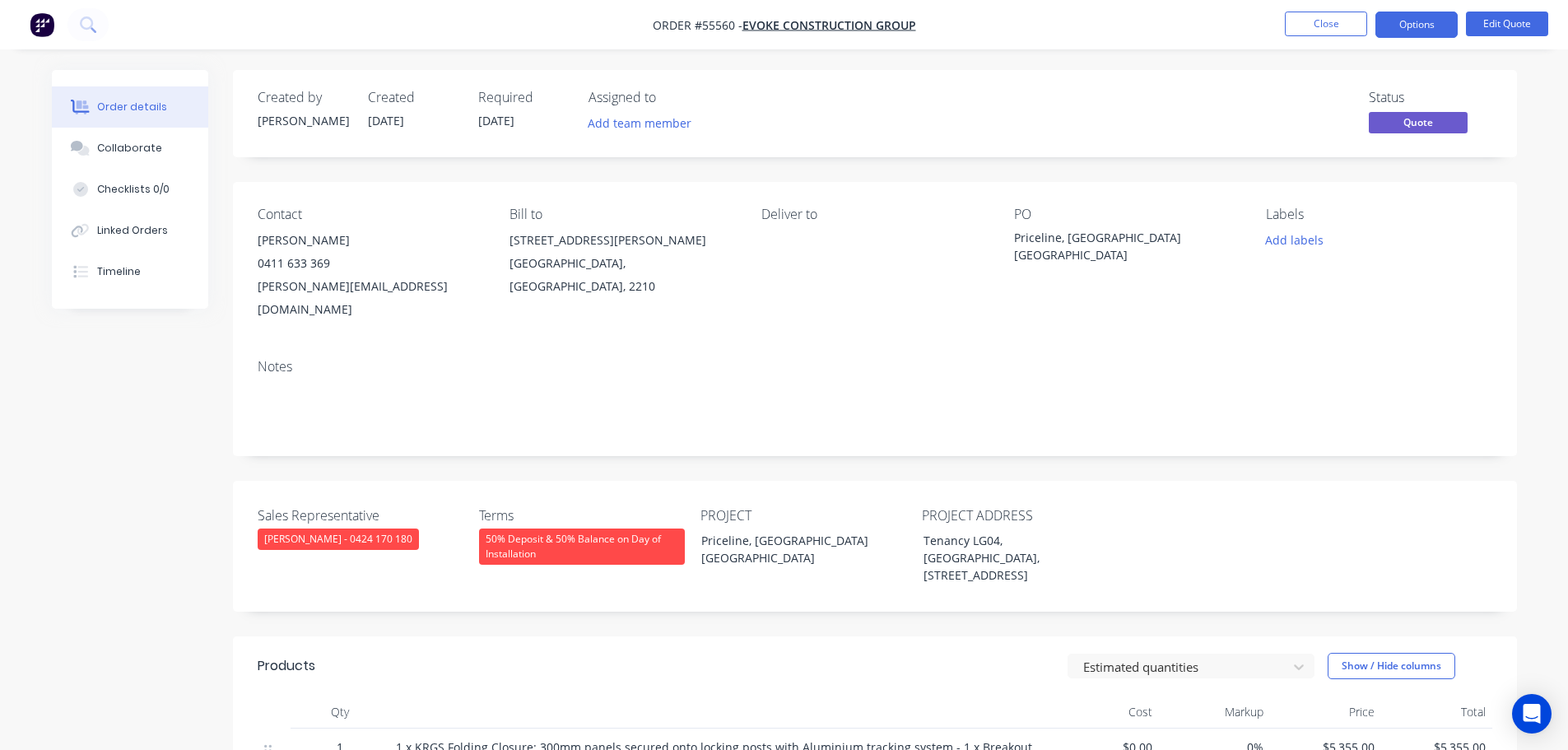
click at [1418, 29] on button "Options" at bounding box center [1416, 24] width 82 height 26
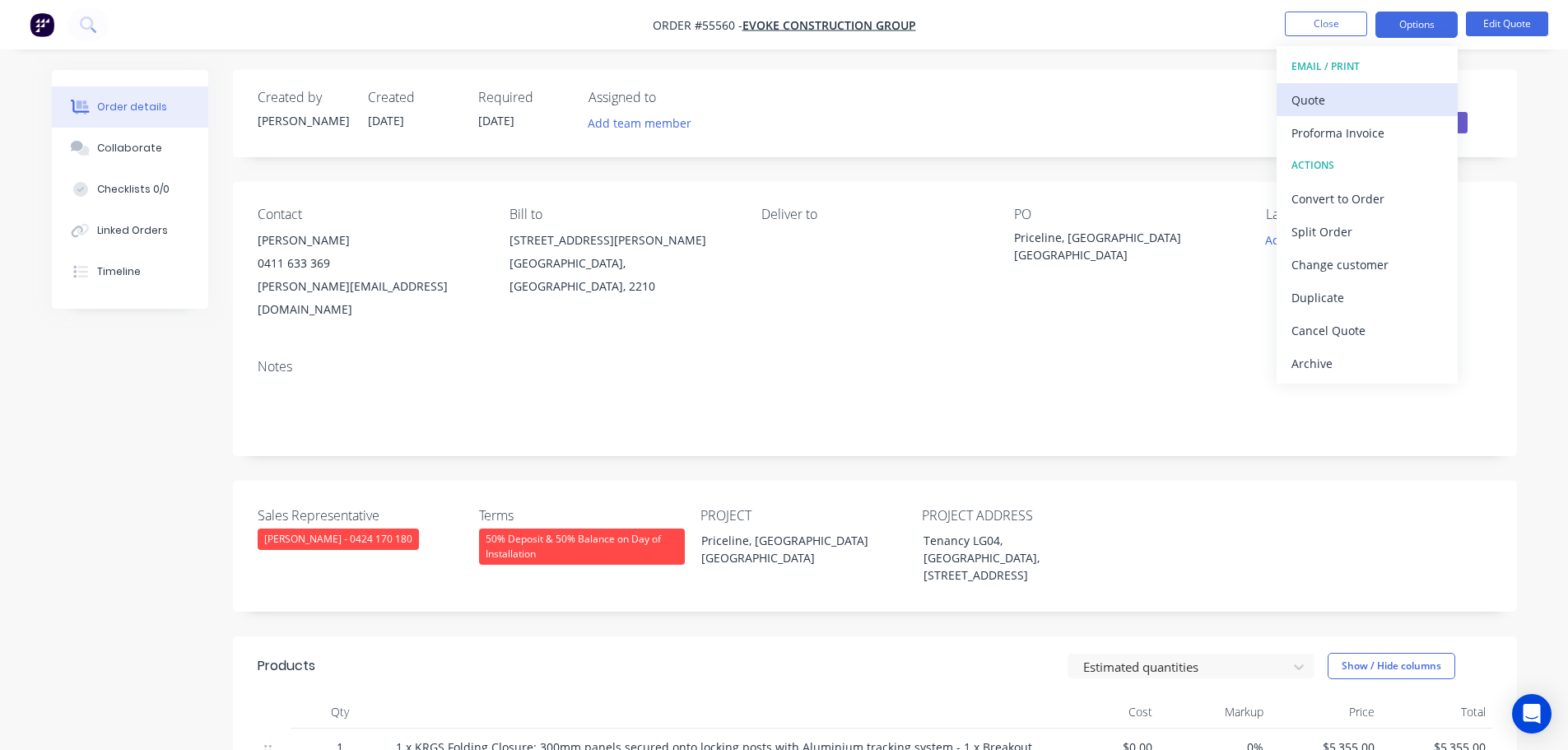
click at [1317, 106] on div "Quote" at bounding box center [1367, 99] width 152 height 23
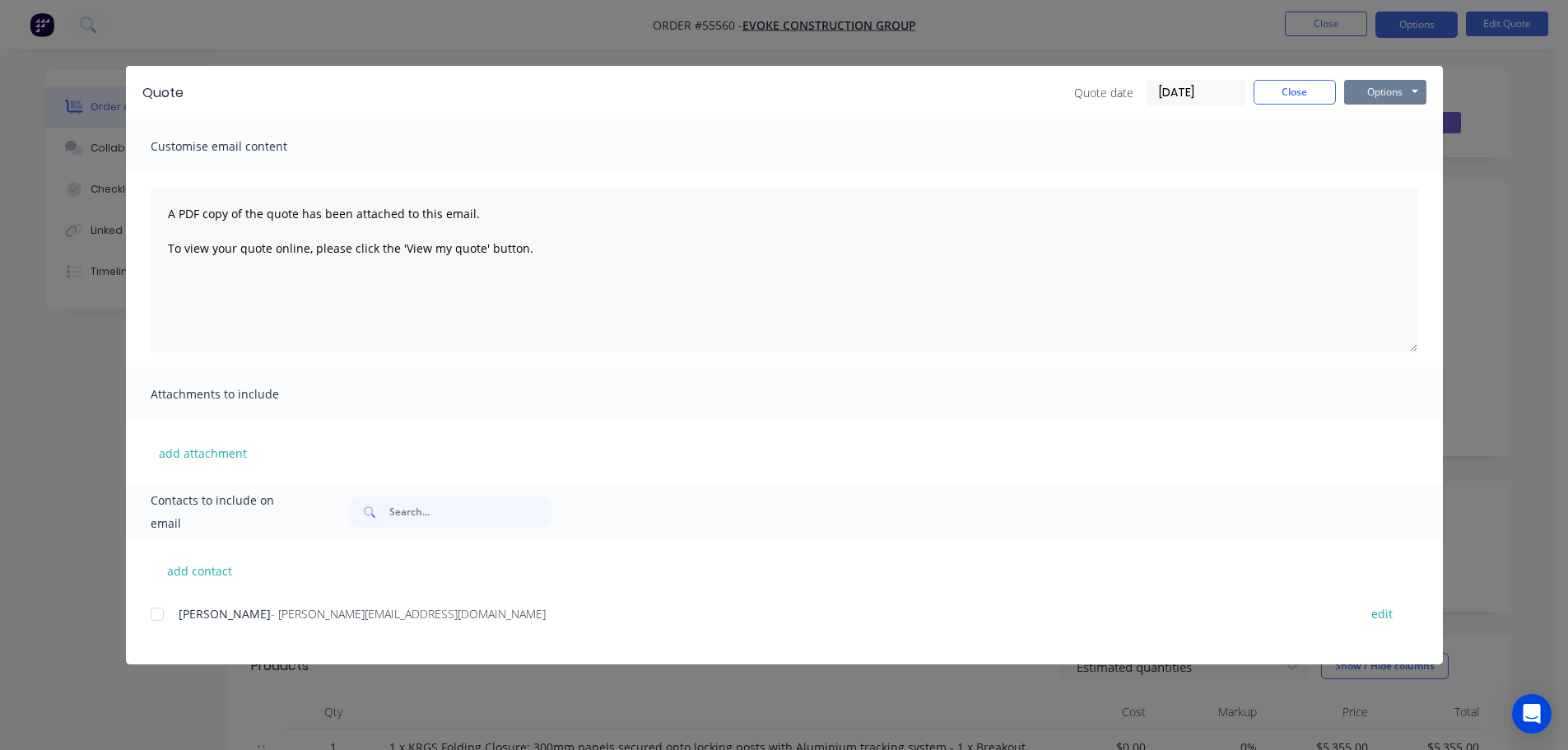
click at [1381, 93] on button "Options" at bounding box center [1385, 92] width 82 height 24
click at [1370, 148] on button "Print" at bounding box center [1397, 148] width 106 height 27
click at [1278, 95] on button "Close" at bounding box center [1295, 92] width 82 height 24
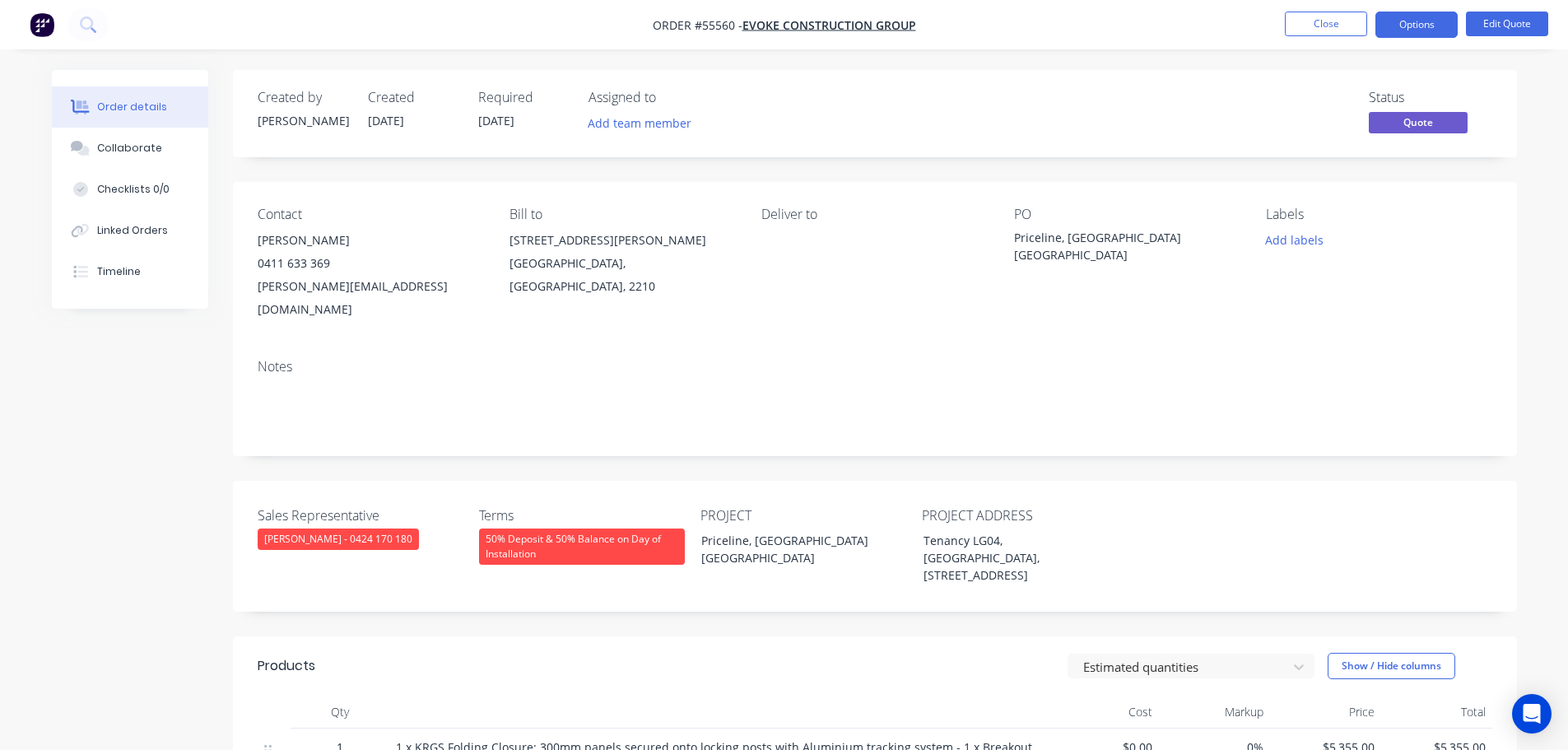
click at [330, 263] on span at bounding box center [330, 263] width 0 height 16
click at [1345, 24] on button "Close" at bounding box center [1326, 23] width 82 height 24
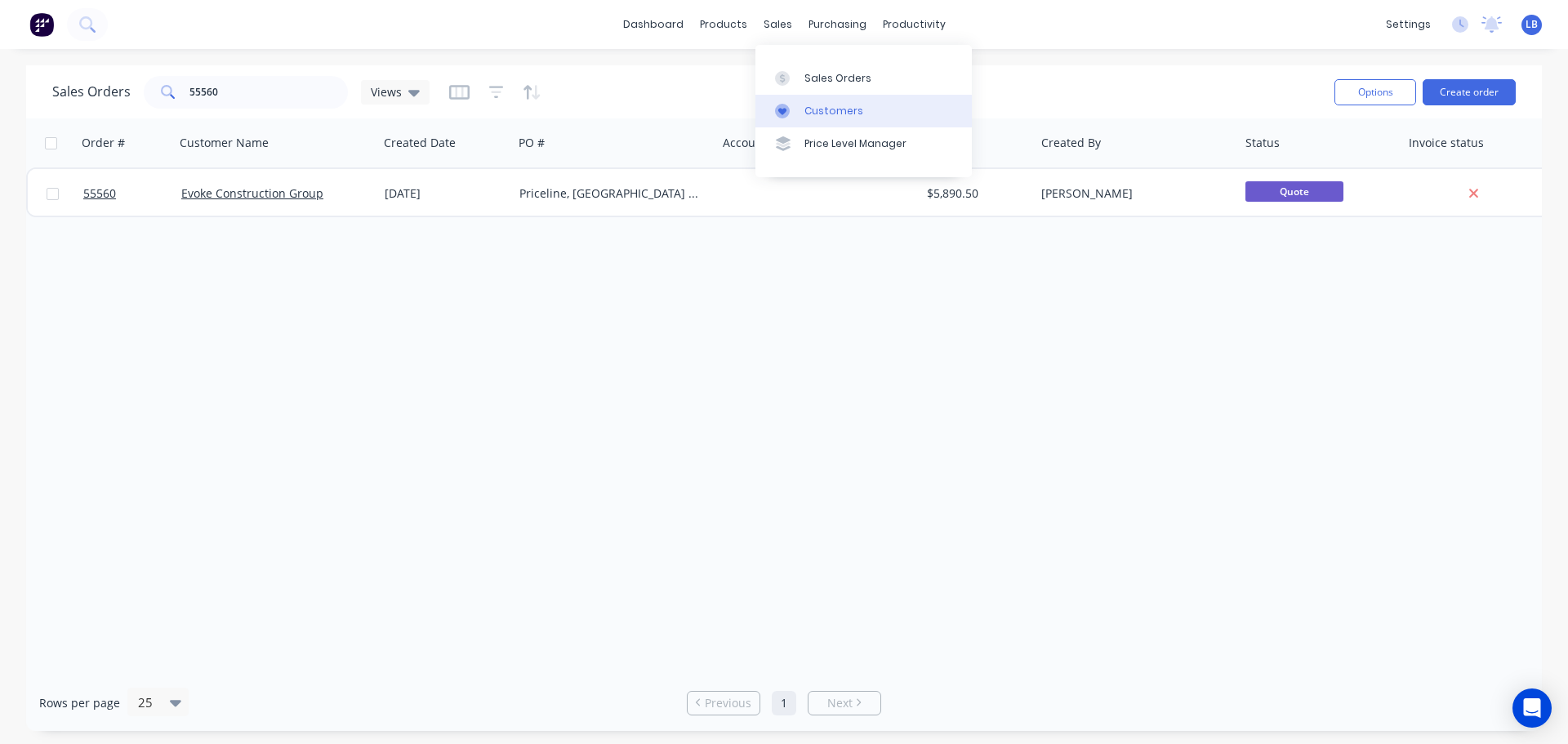
click at [824, 106] on div "Customers" at bounding box center [833, 111] width 59 height 15
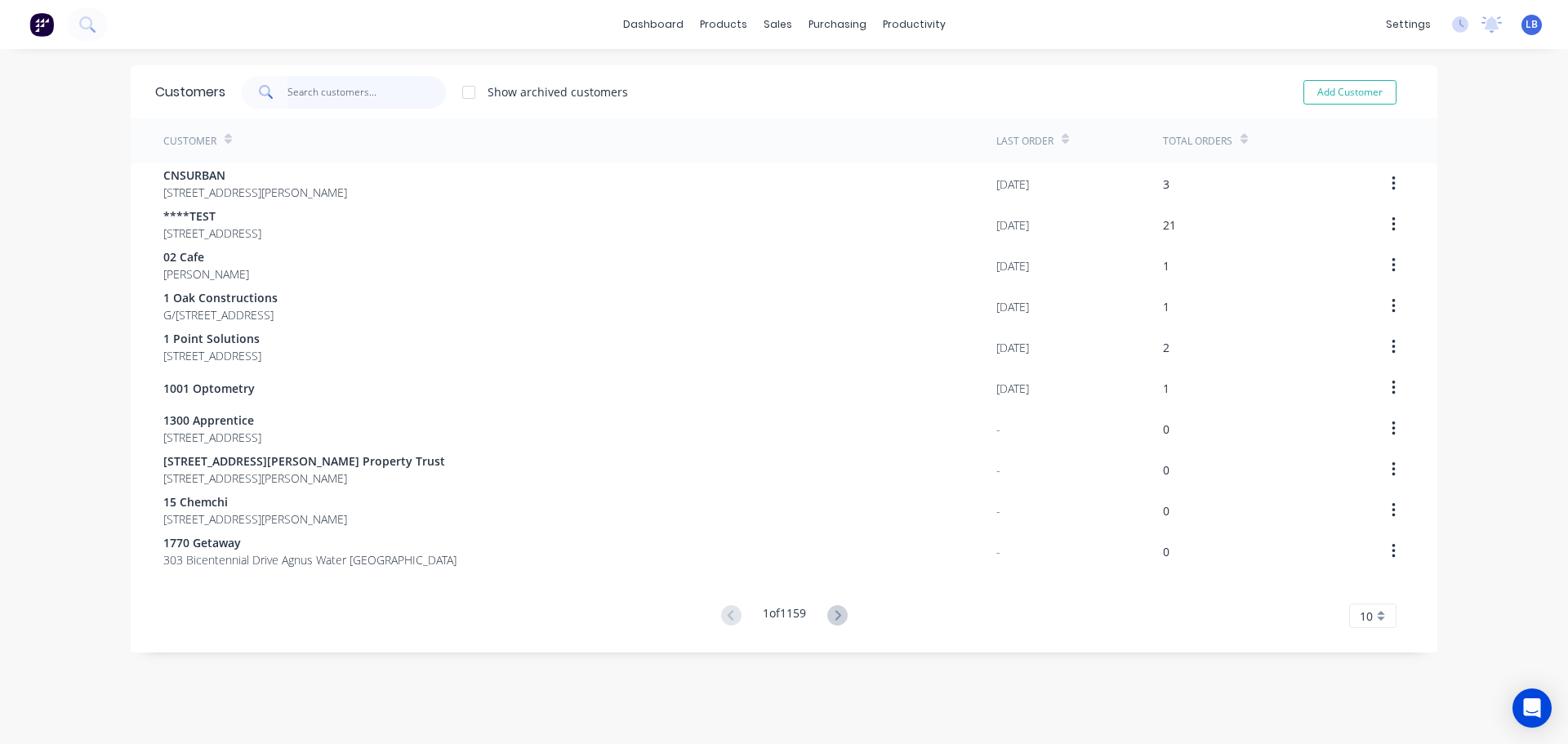
click at [301, 92] on input "text" at bounding box center [366, 92] width 159 height 33
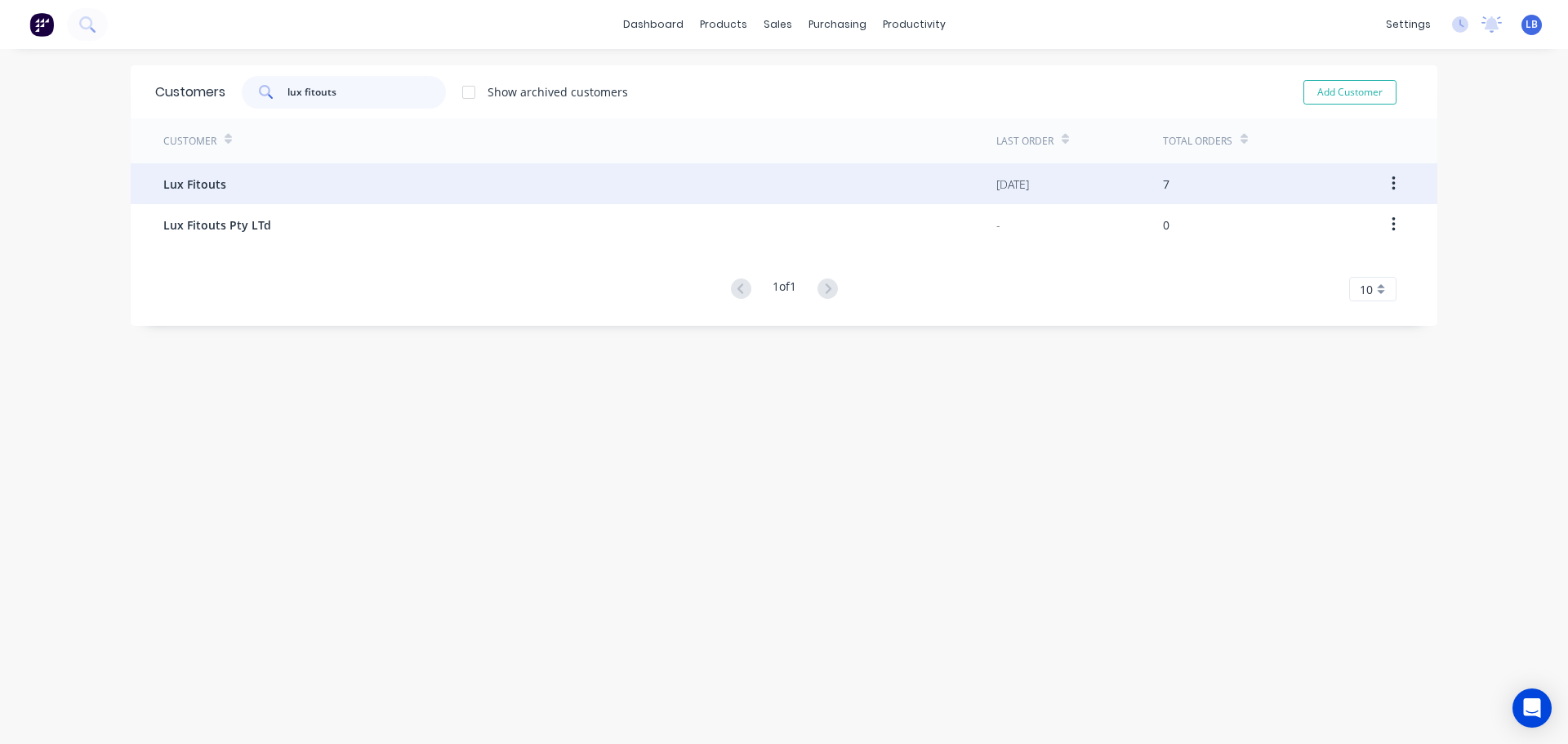
type input "lux fitouts"
click at [185, 187] on span "Lux Fitouts" at bounding box center [195, 184] width 63 height 17
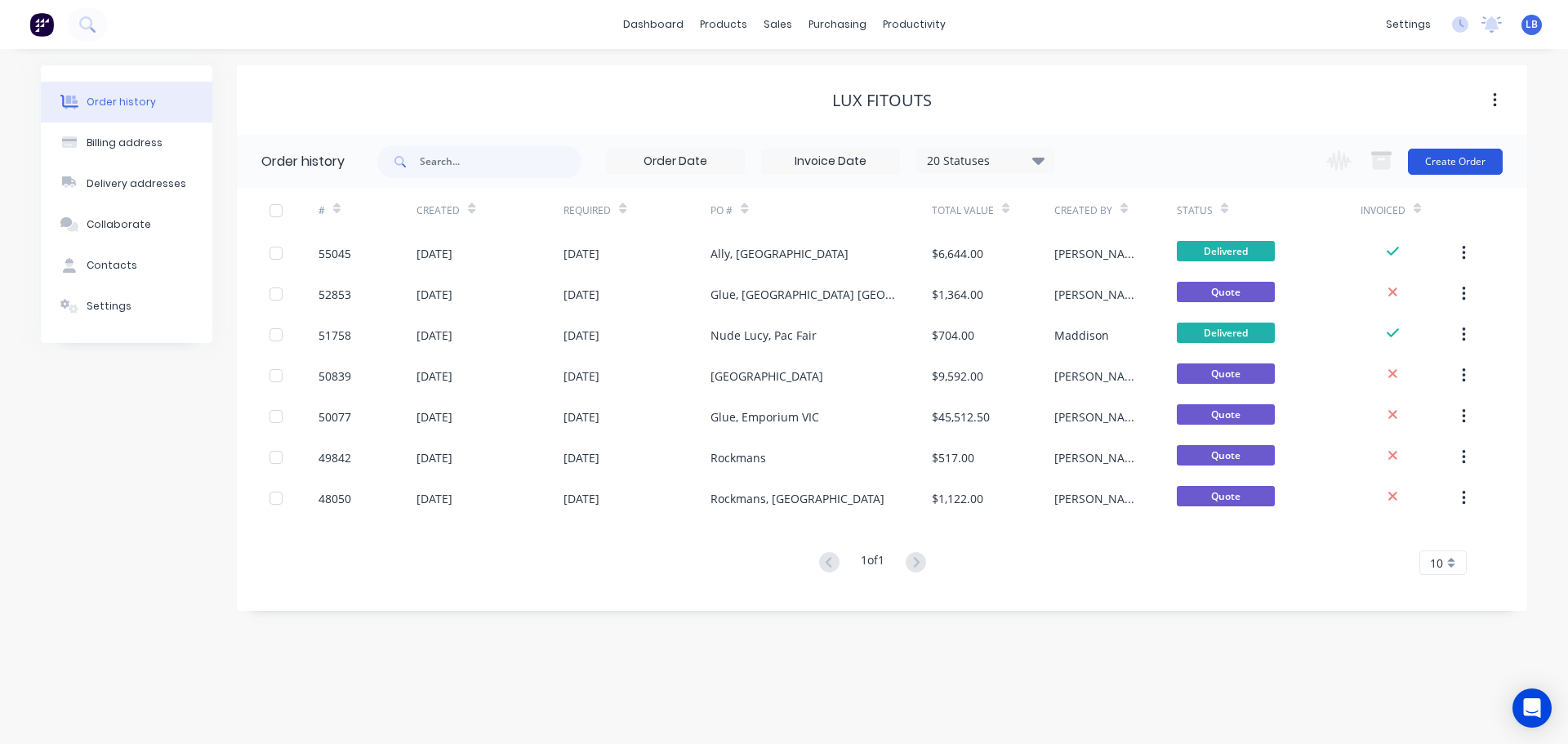
click at [1417, 173] on button "Create Order" at bounding box center [1456, 162] width 95 height 26
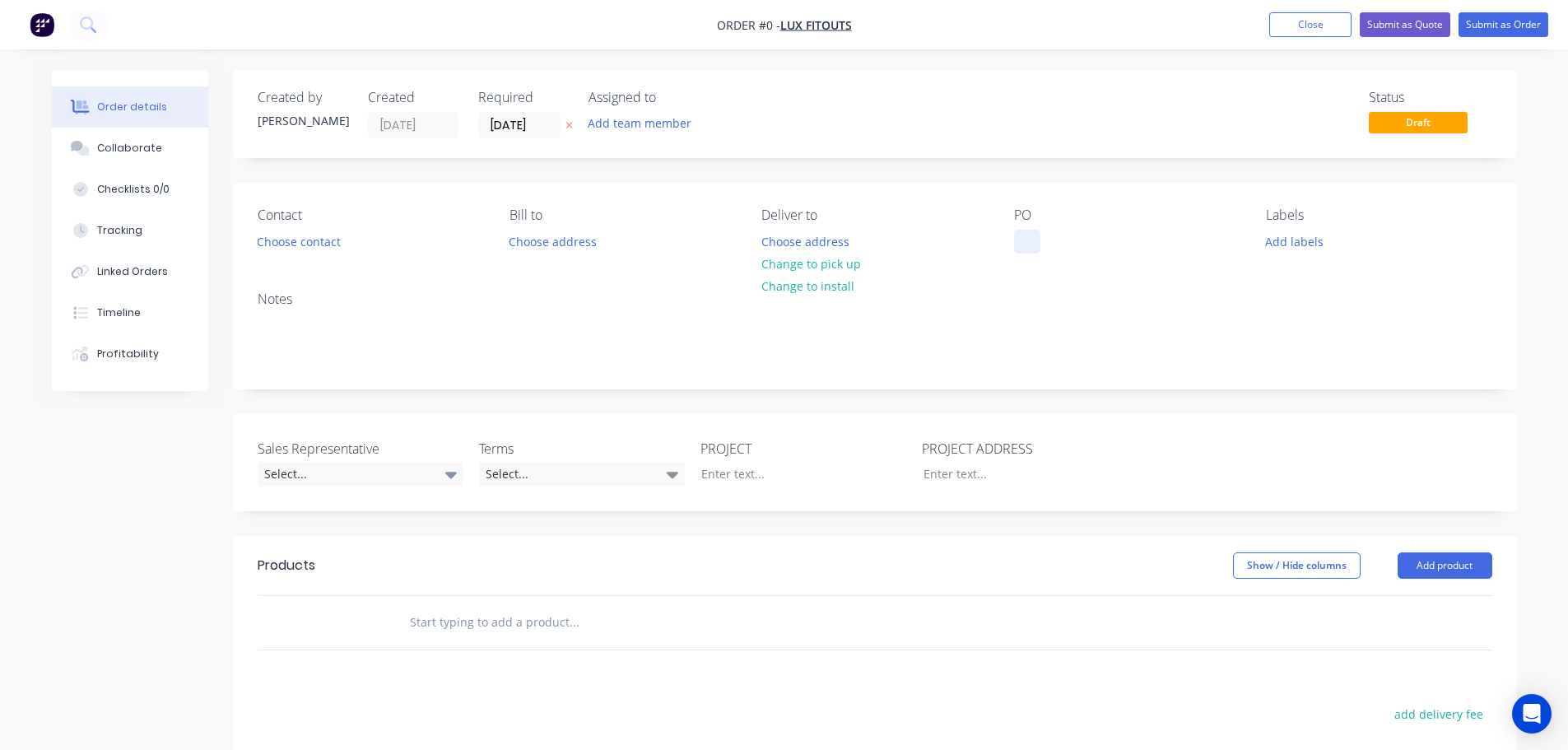
click at [1020, 240] on div at bounding box center [1027, 241] width 26 height 23
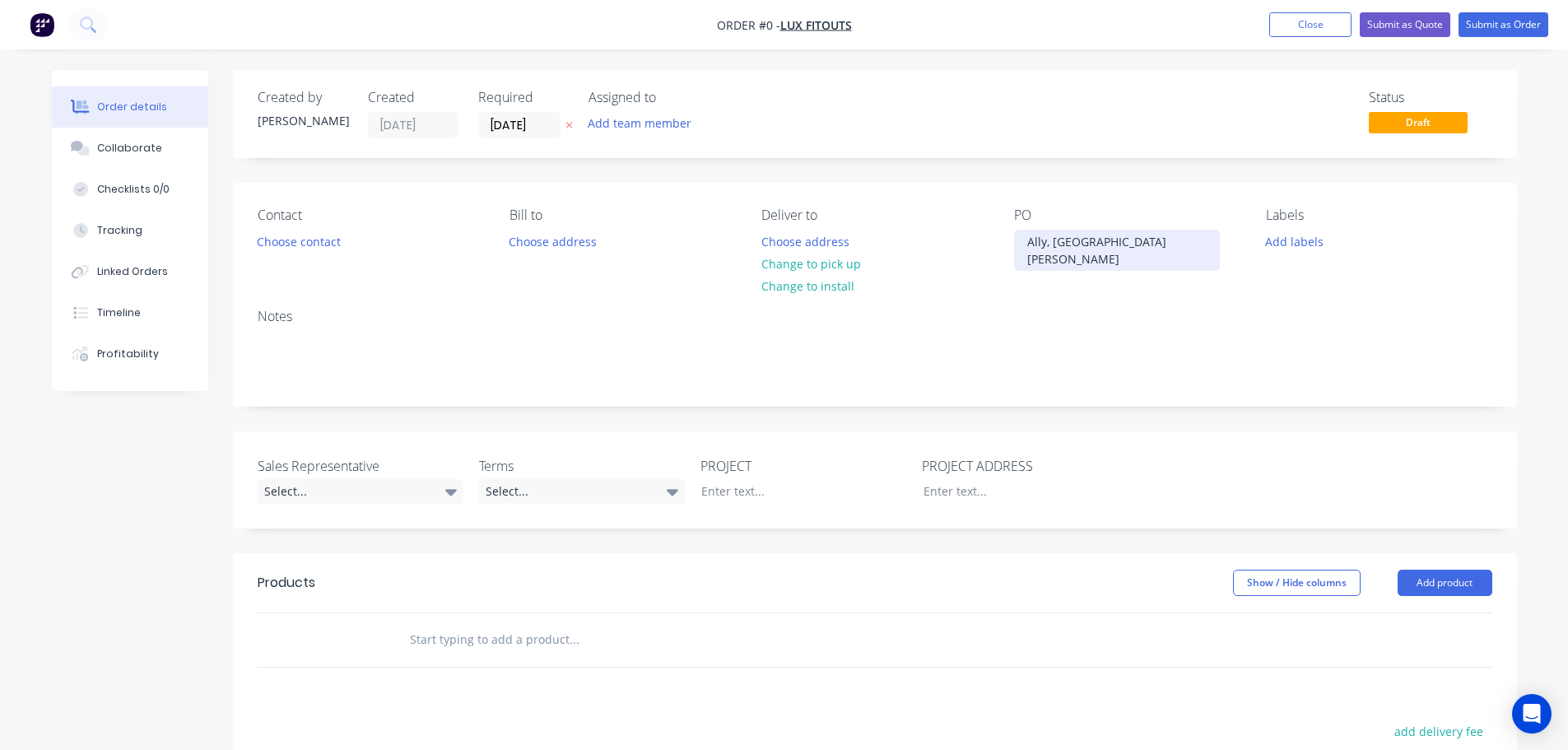
click at [1102, 238] on div "Ally, [GEOGRAPHIC_DATA][PERSON_NAME]" at bounding box center [1117, 250] width 206 height 41
copy div "Ally, [GEOGRAPHIC_DATA][PERSON_NAME]"
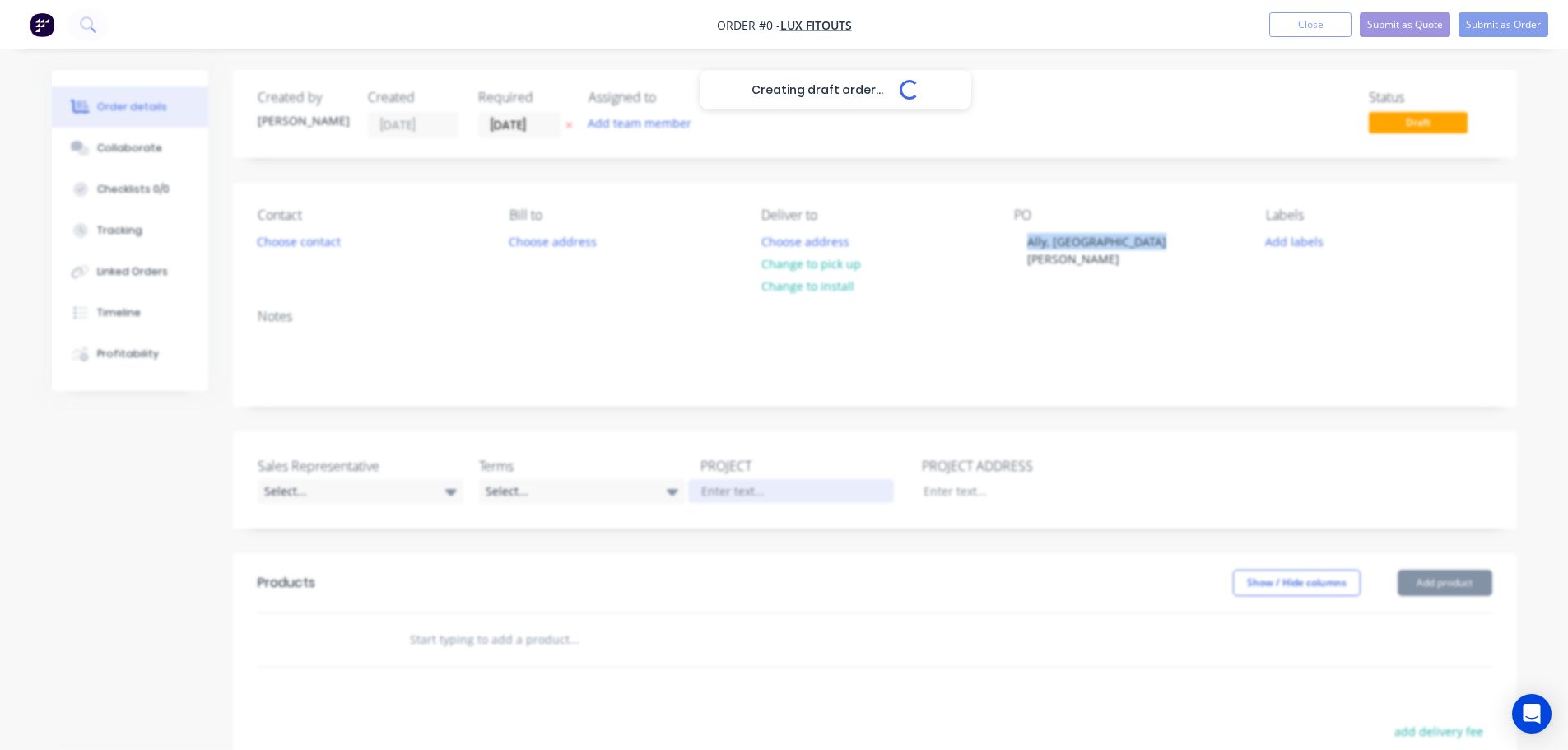
click at [718, 471] on div "Creating draft order... Loading... Order details Collaborate Checklists 0/0 Tra…" at bounding box center [784, 579] width 1498 height 1018
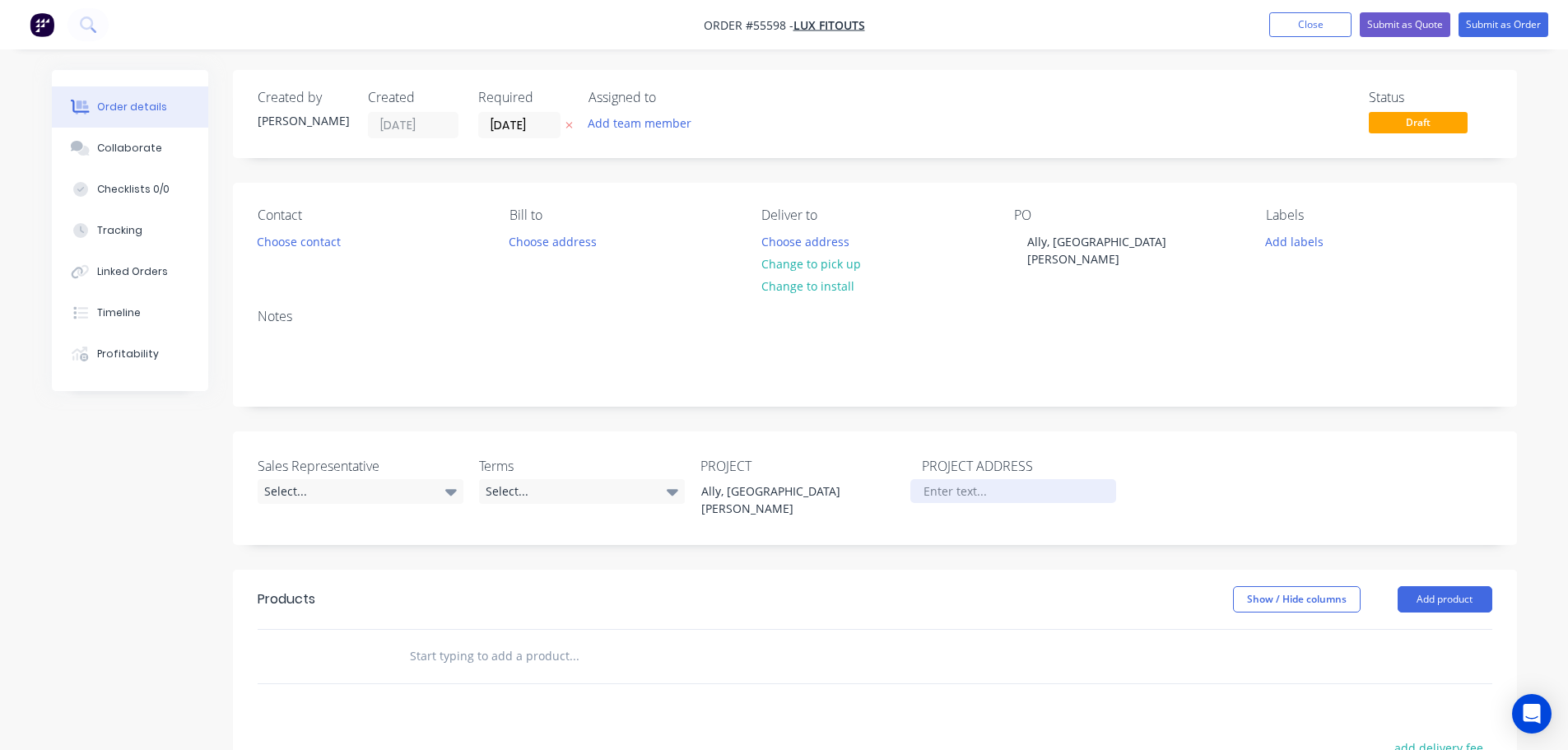
click at [945, 479] on div at bounding box center [1013, 491] width 206 height 23
paste div
click at [310, 244] on button "Choose contact" at bounding box center [299, 241] width 101 height 22
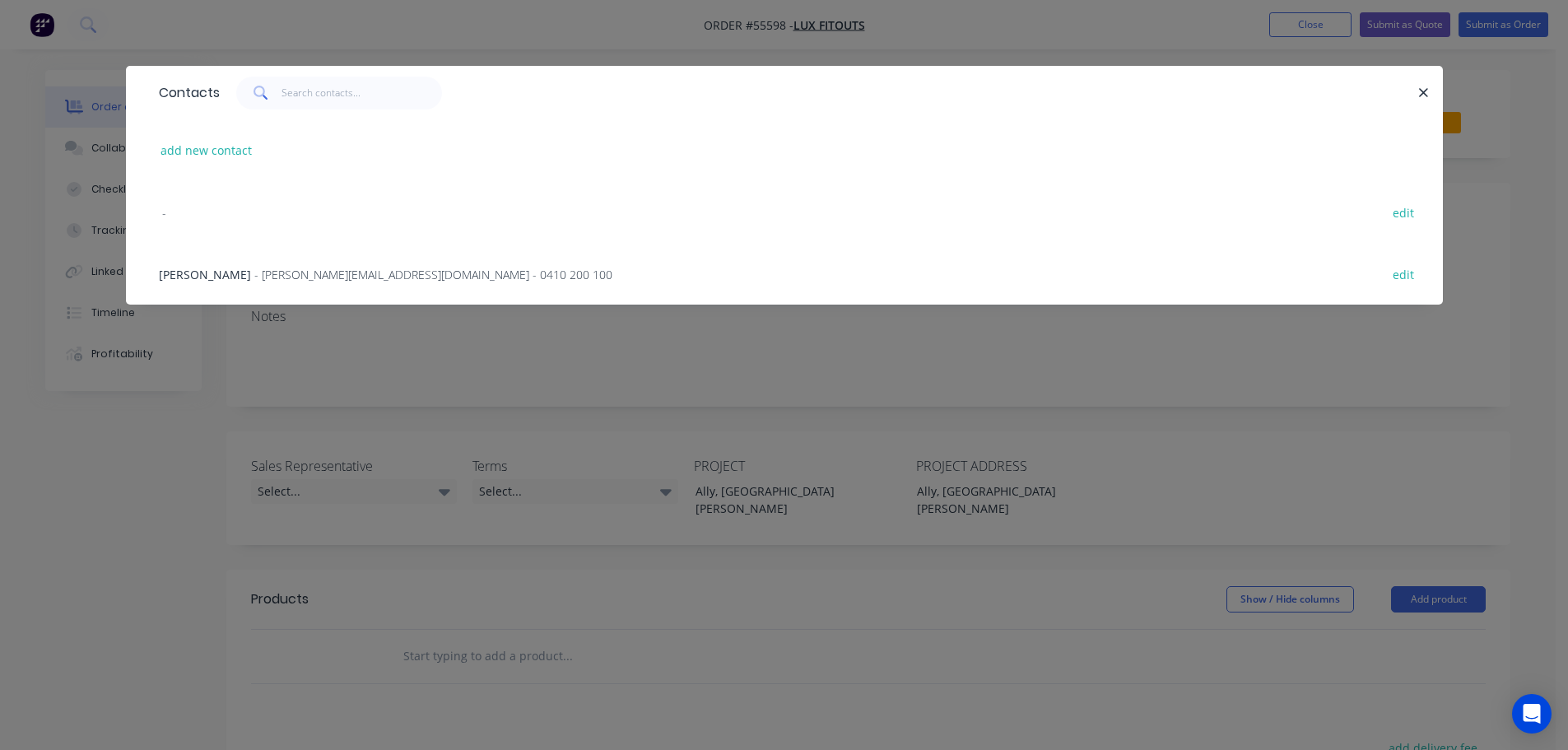
click at [275, 276] on span "- wally@luxfitouts.com.au - 0410 200 100" at bounding box center [433, 274] width 358 height 16
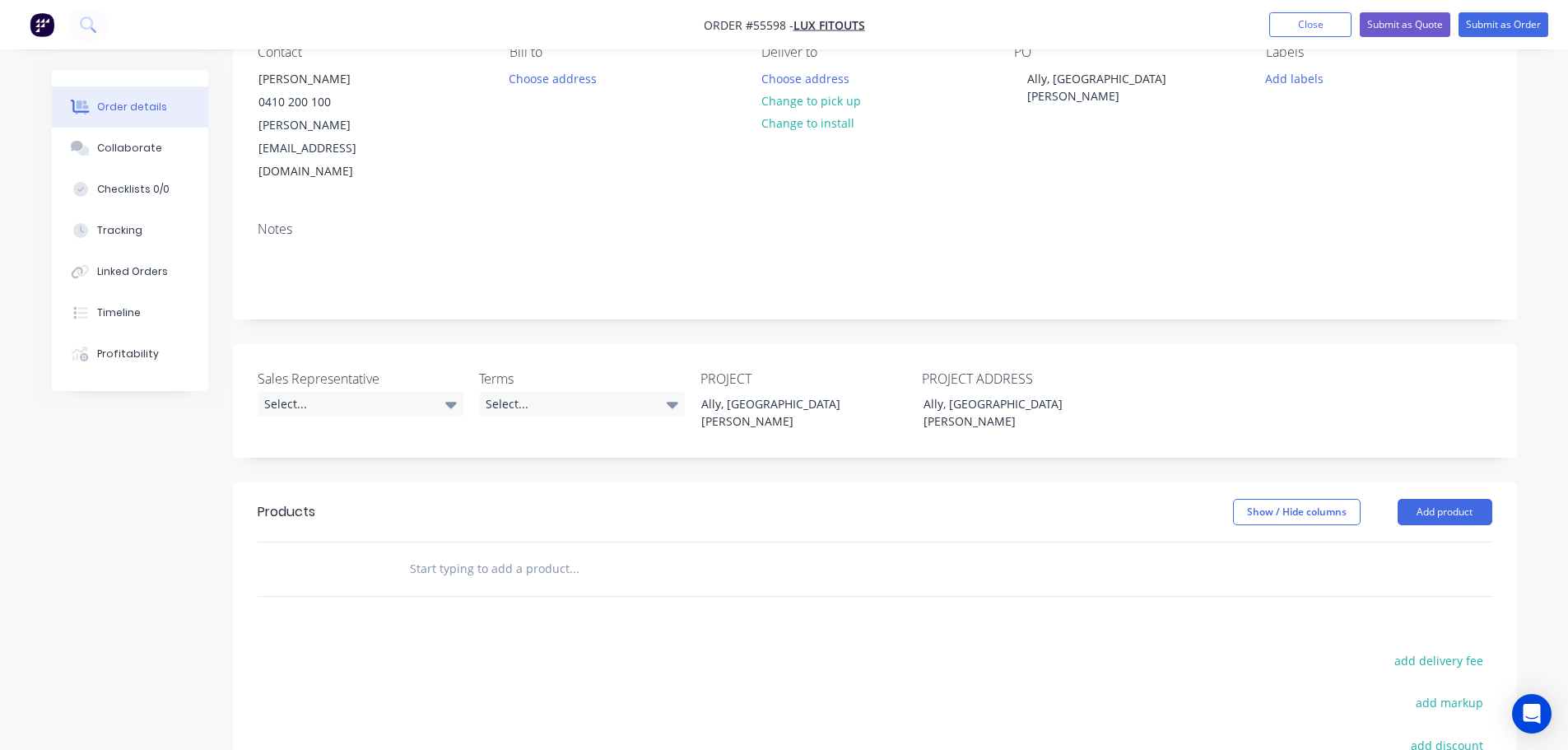
scroll to position [165, 0]
click at [315, 390] on div "Select..." at bounding box center [360, 403] width 206 height 24
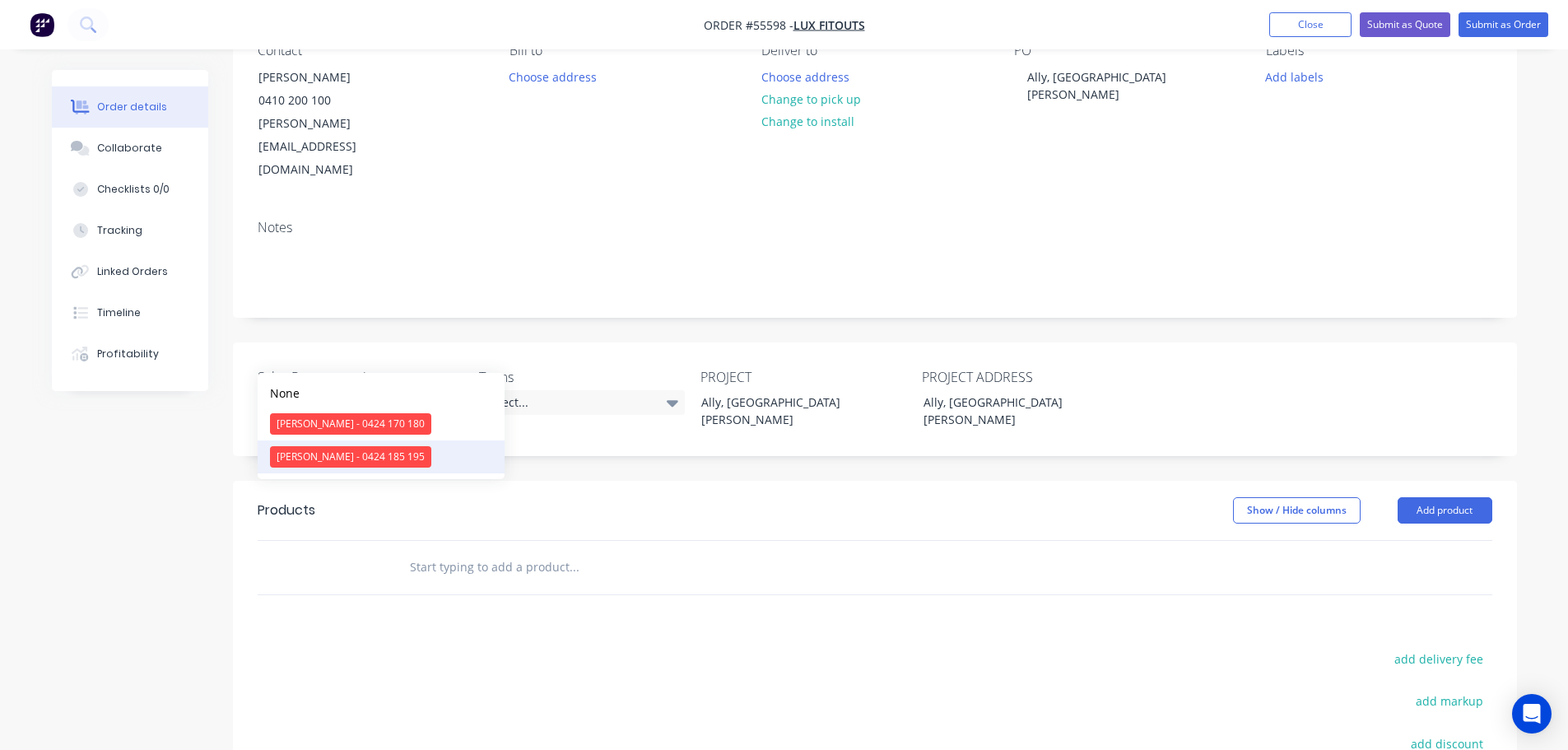
click at [317, 458] on div "[PERSON_NAME] - 0424 185 195" at bounding box center [350, 457] width 161 height 22
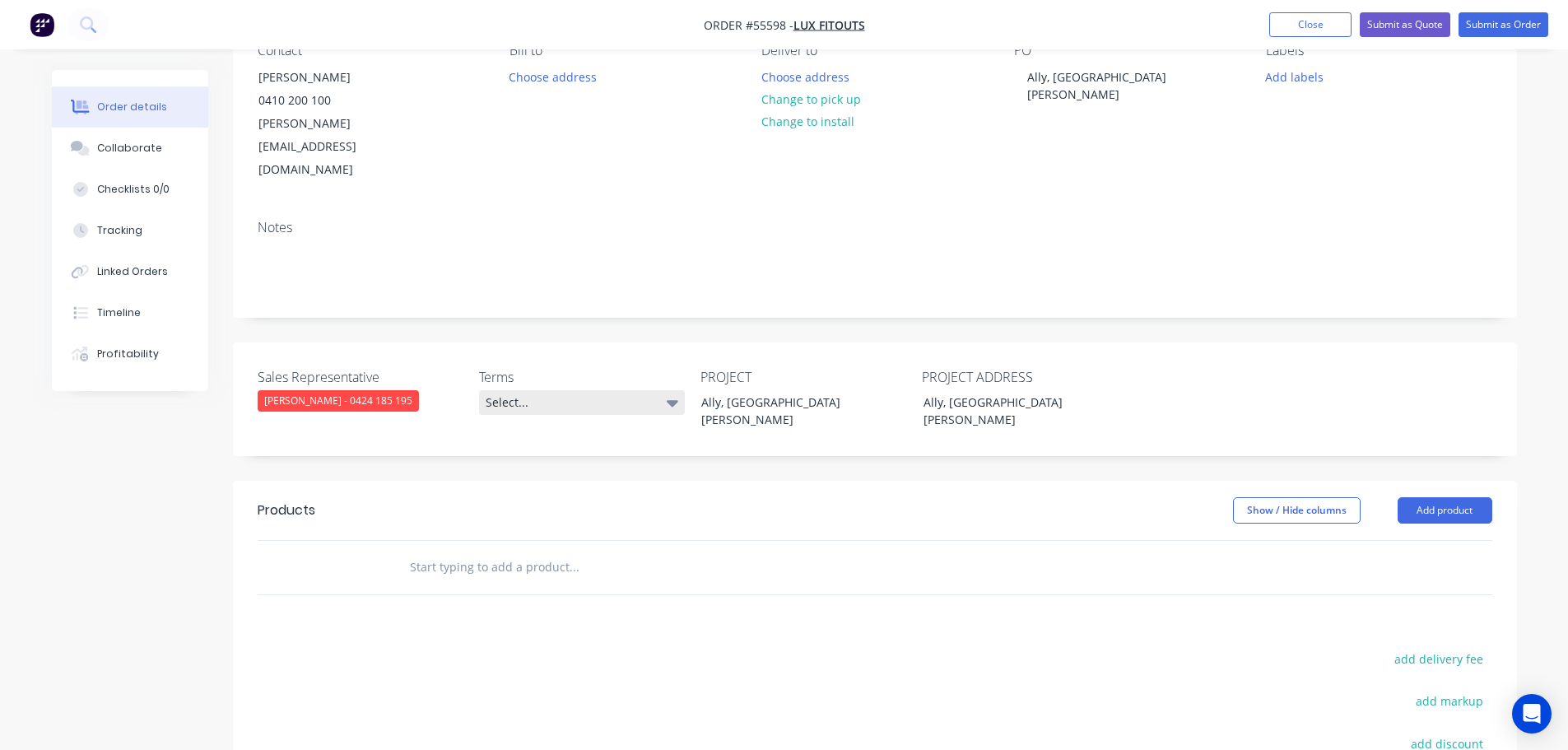
click at [529, 390] on div "Select..." at bounding box center [582, 403] width 206 height 24
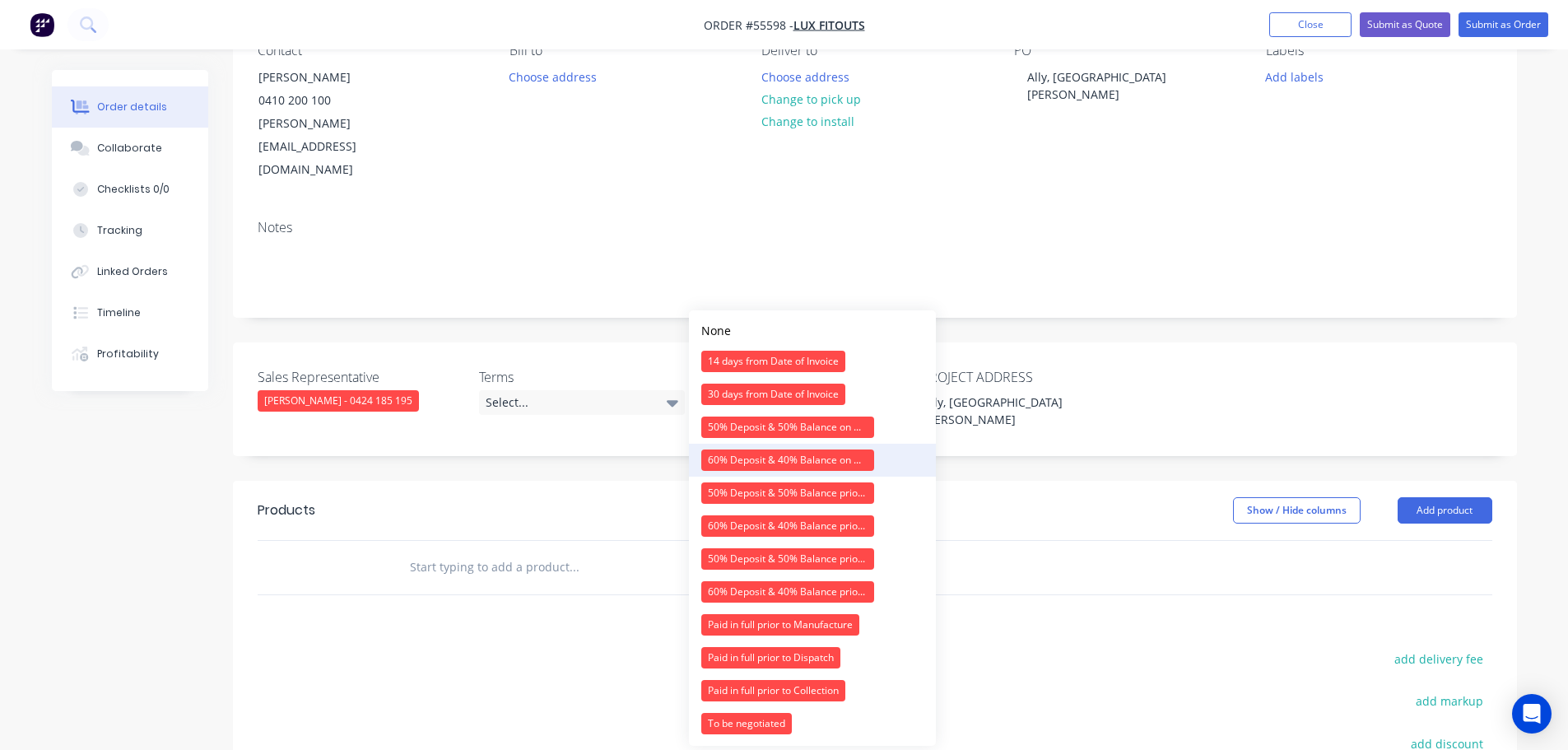
click at [767, 457] on div "60% Deposit & 40% Balance on Day of Installation" at bounding box center [787, 460] width 173 height 22
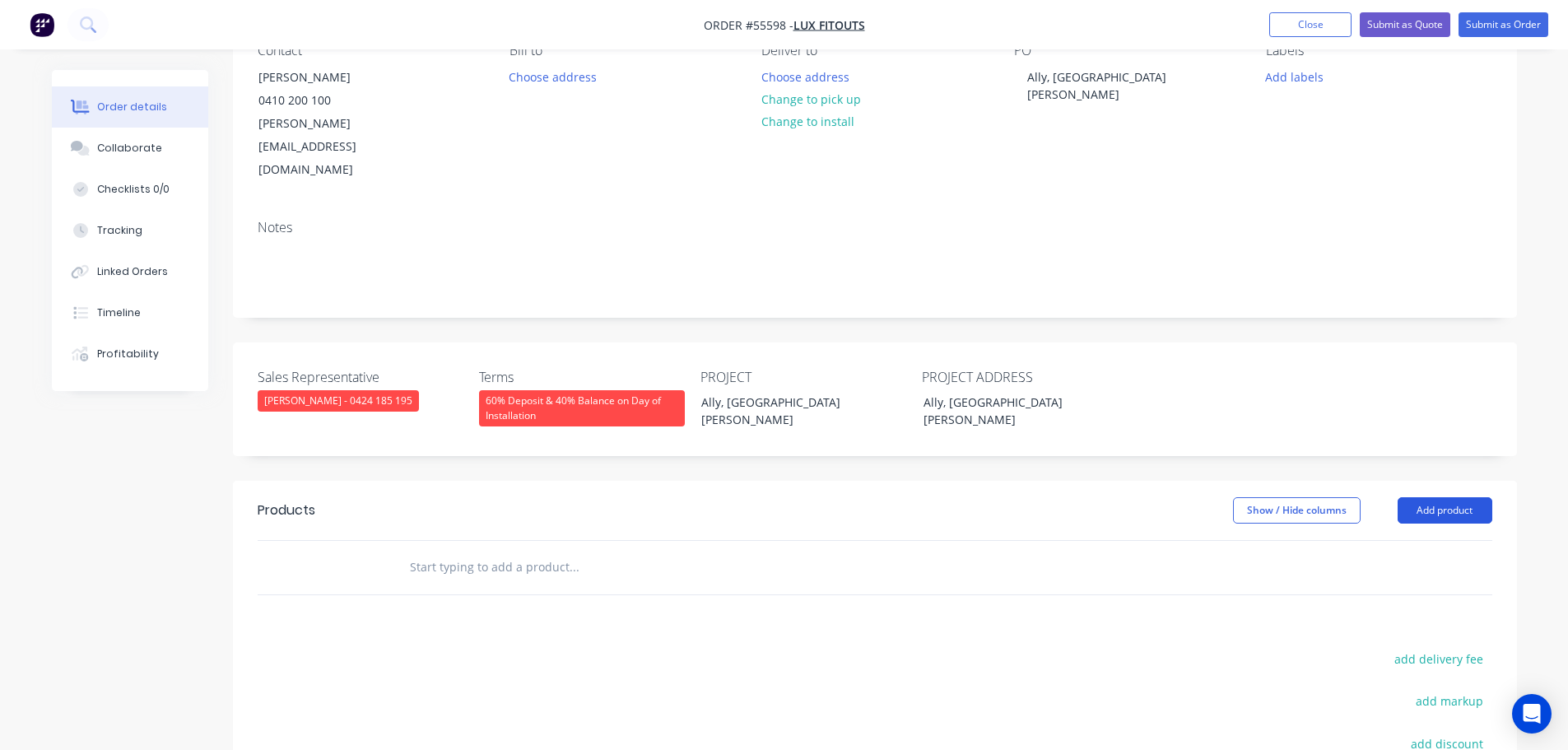
click at [1449, 497] on button "Add product" at bounding box center [1444, 510] width 95 height 26
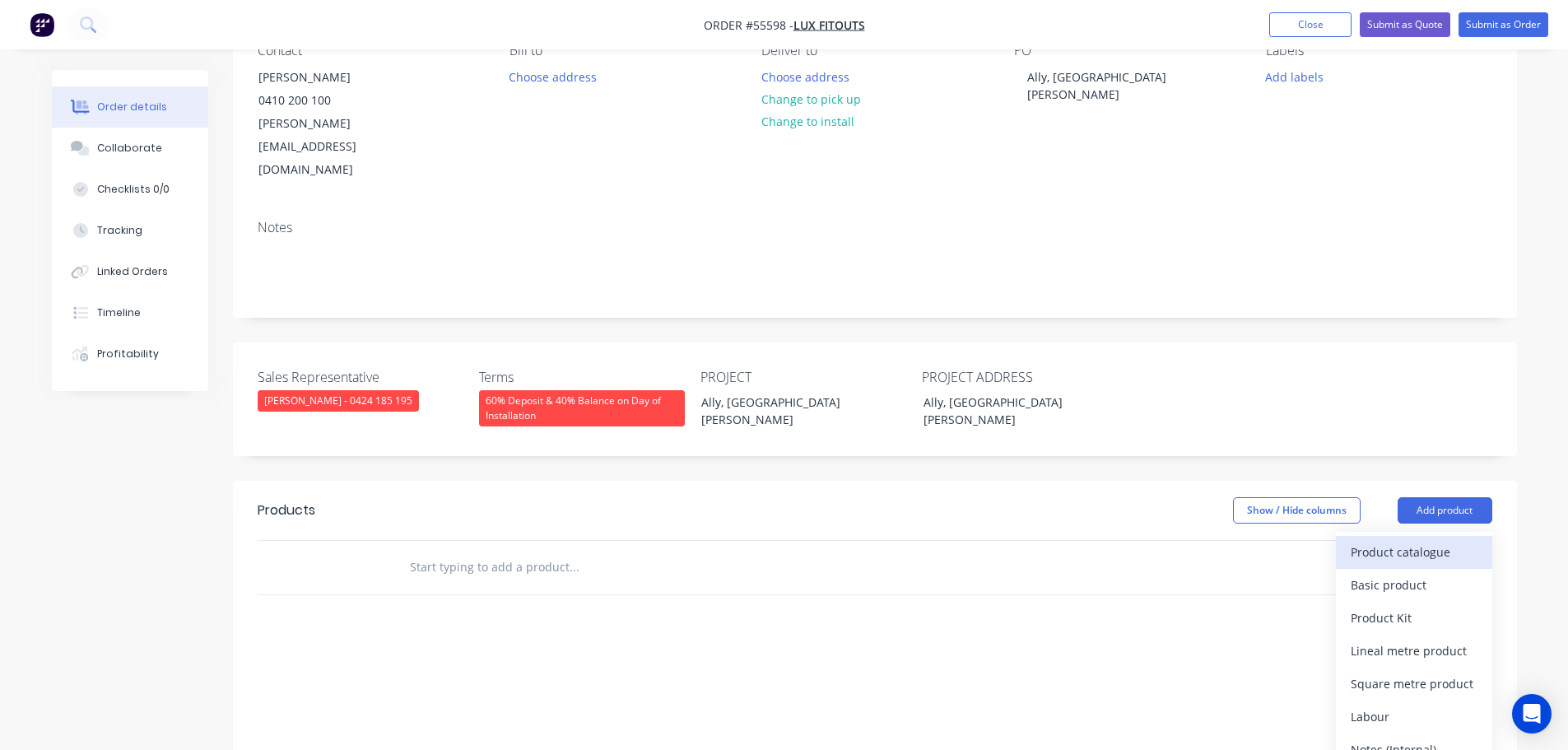
click at [1393, 540] on div "Product catalogue" at bounding box center [1414, 551] width 126 height 23
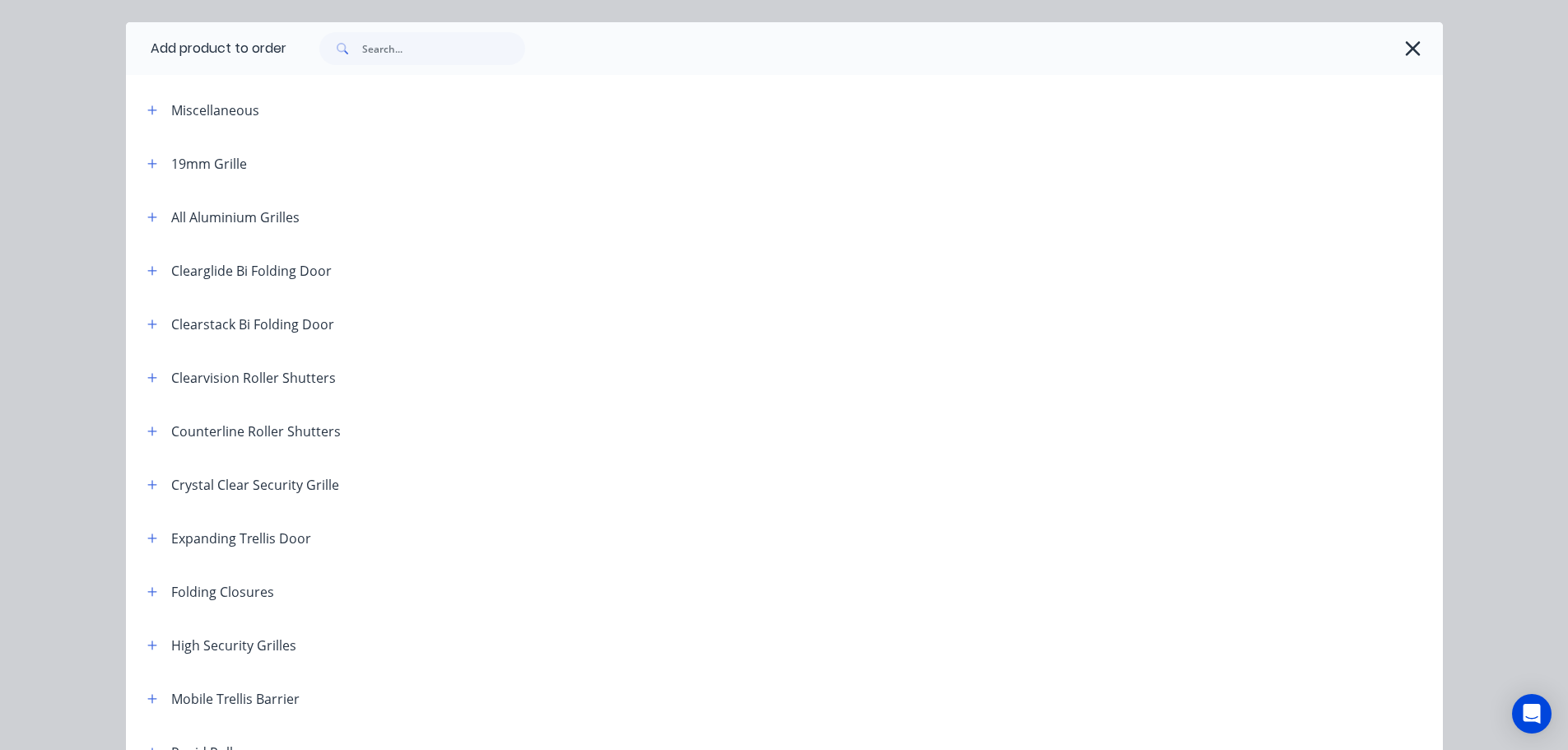
scroll to position [82, 0]
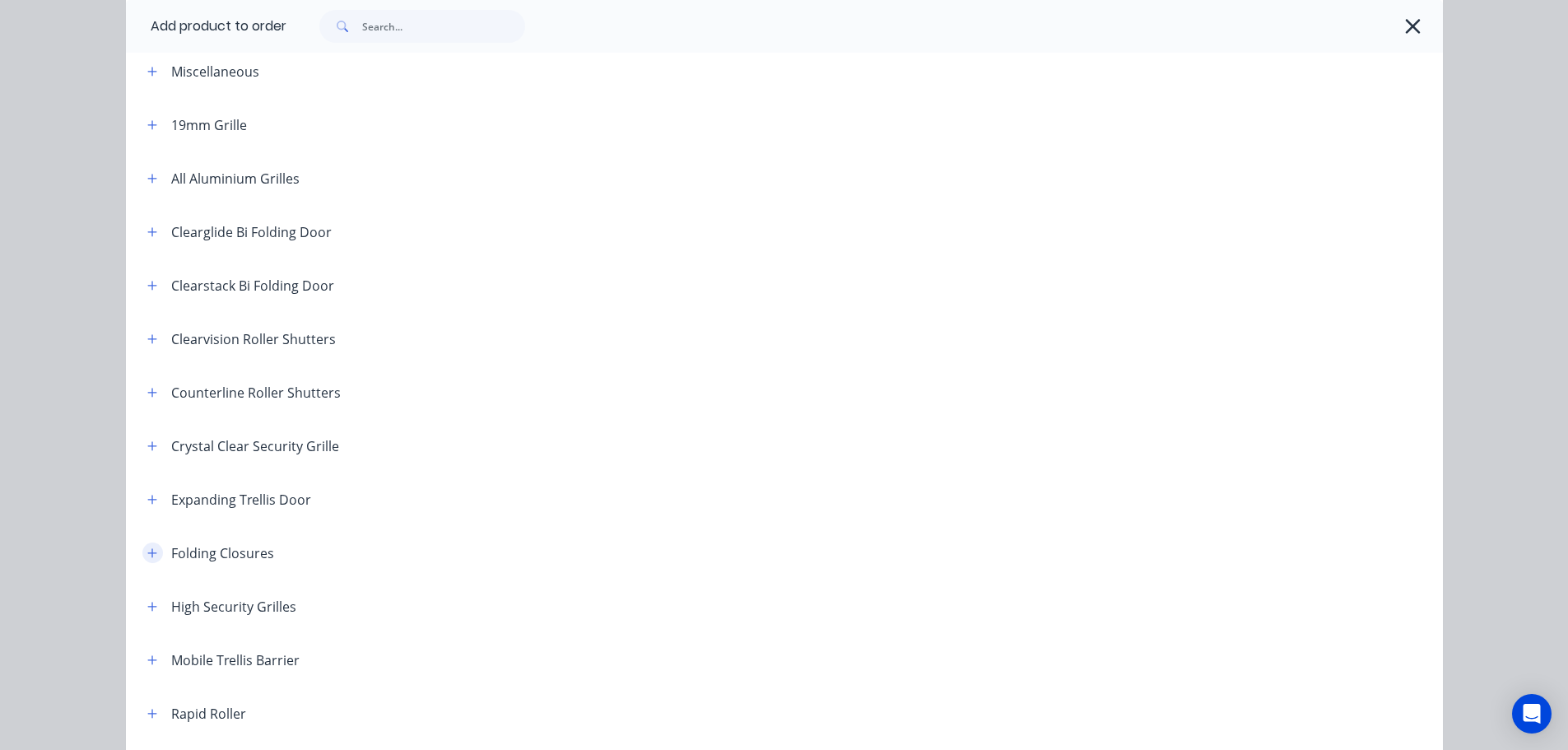
click at [147, 551] on icon "button" at bounding box center [152, 553] width 10 height 11
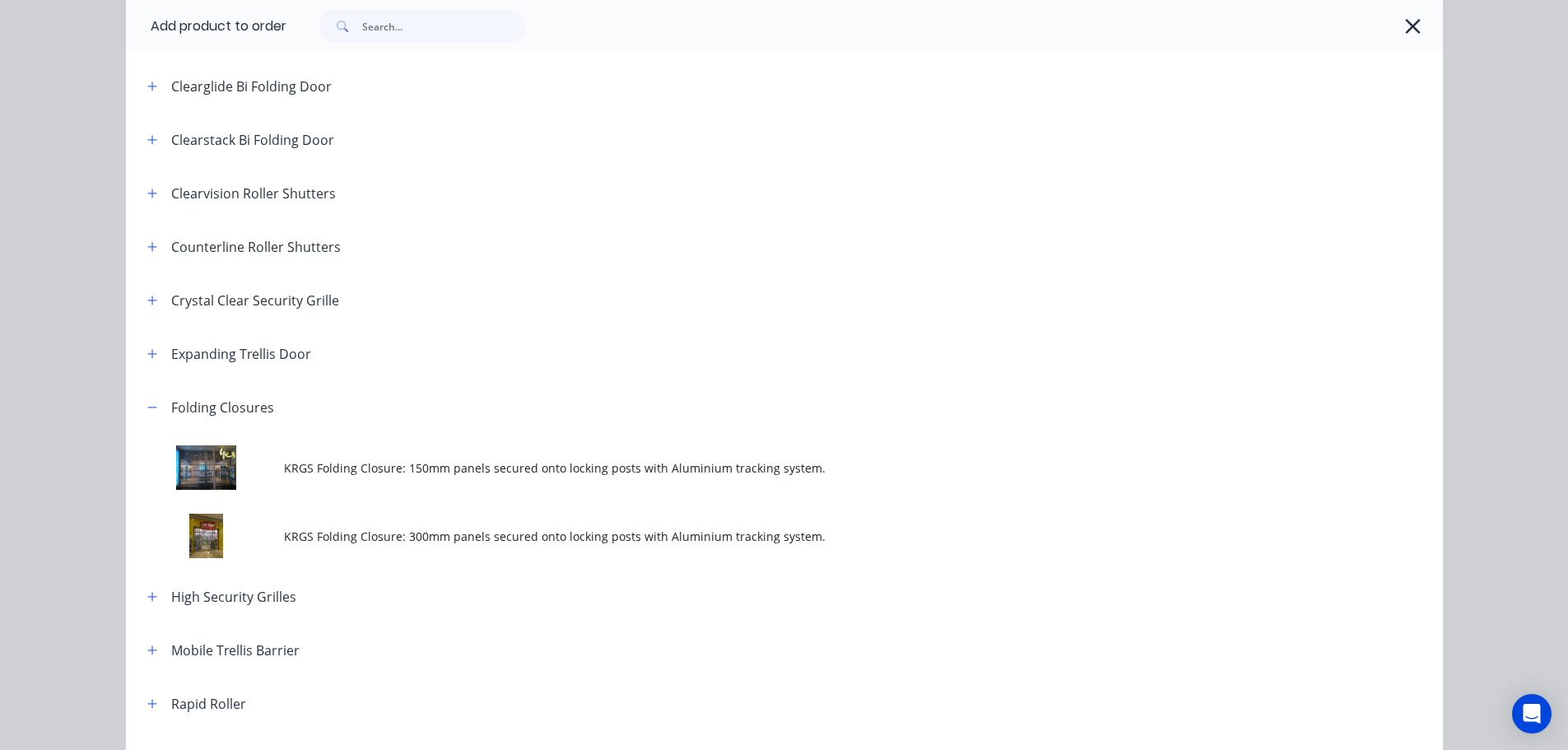
scroll to position [247, 0]
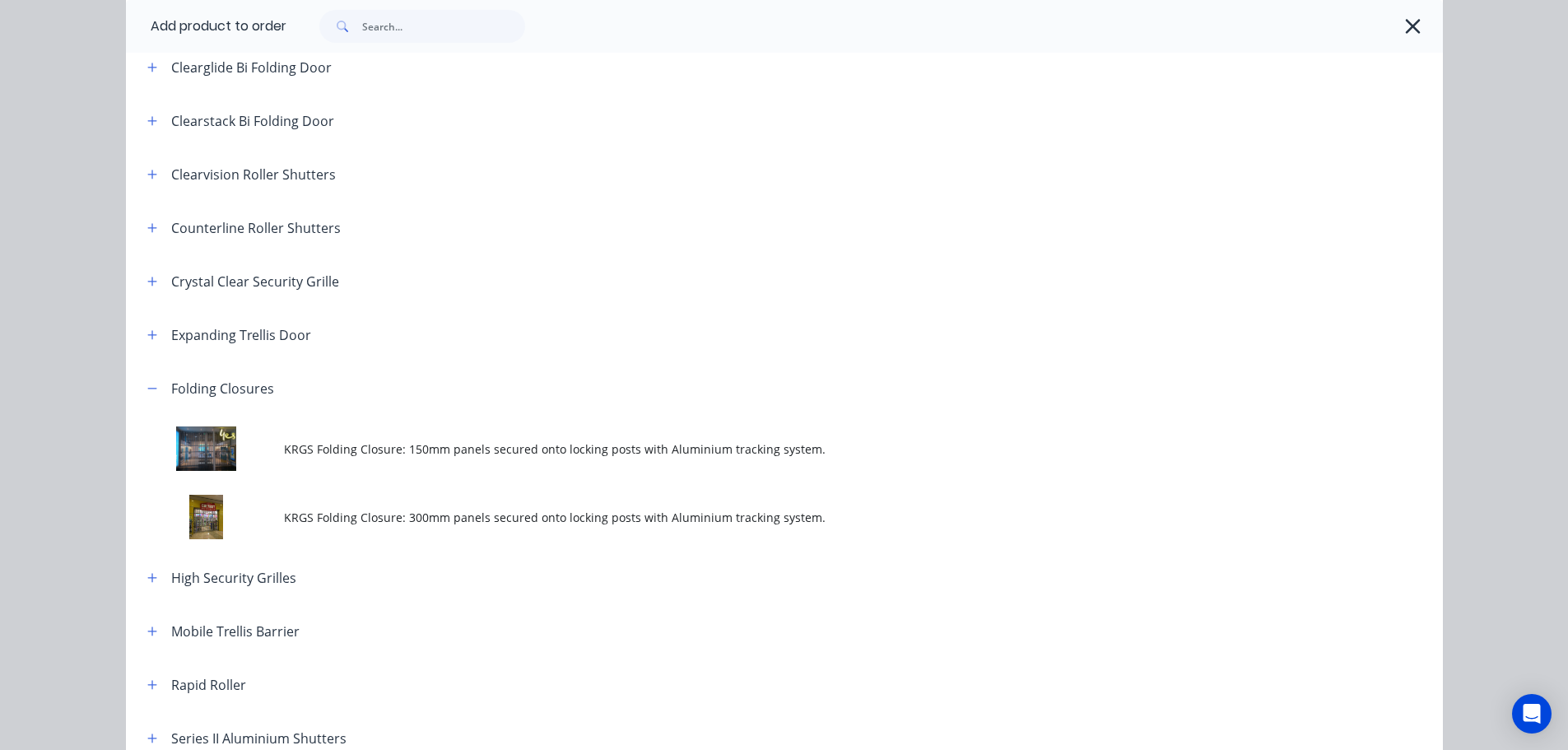
click at [417, 522] on span "KRGS Folding Closure: 300mm panels secured onto locking posts with Aluminium tr…" at bounding box center [747, 517] width 927 height 17
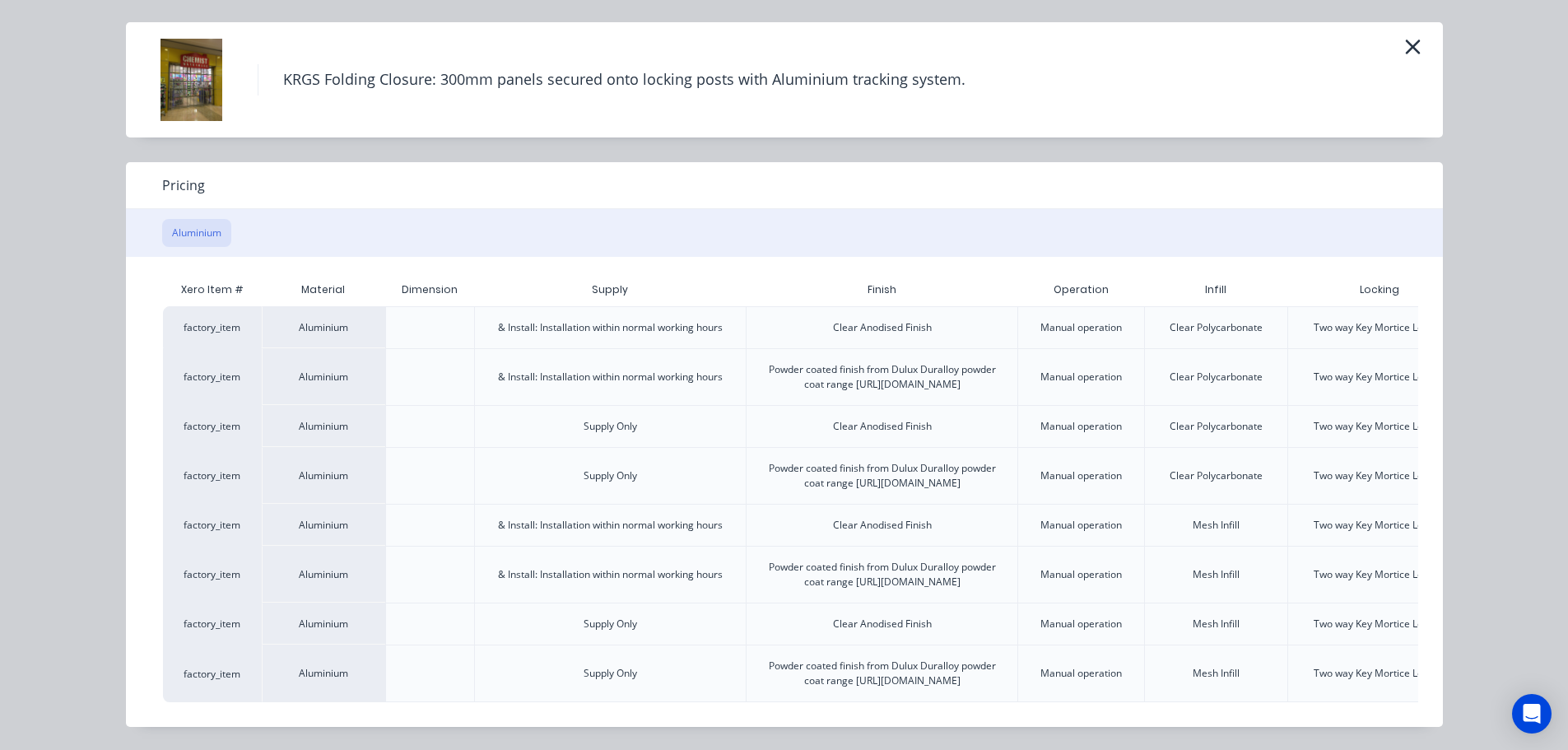
scroll to position [0, 144]
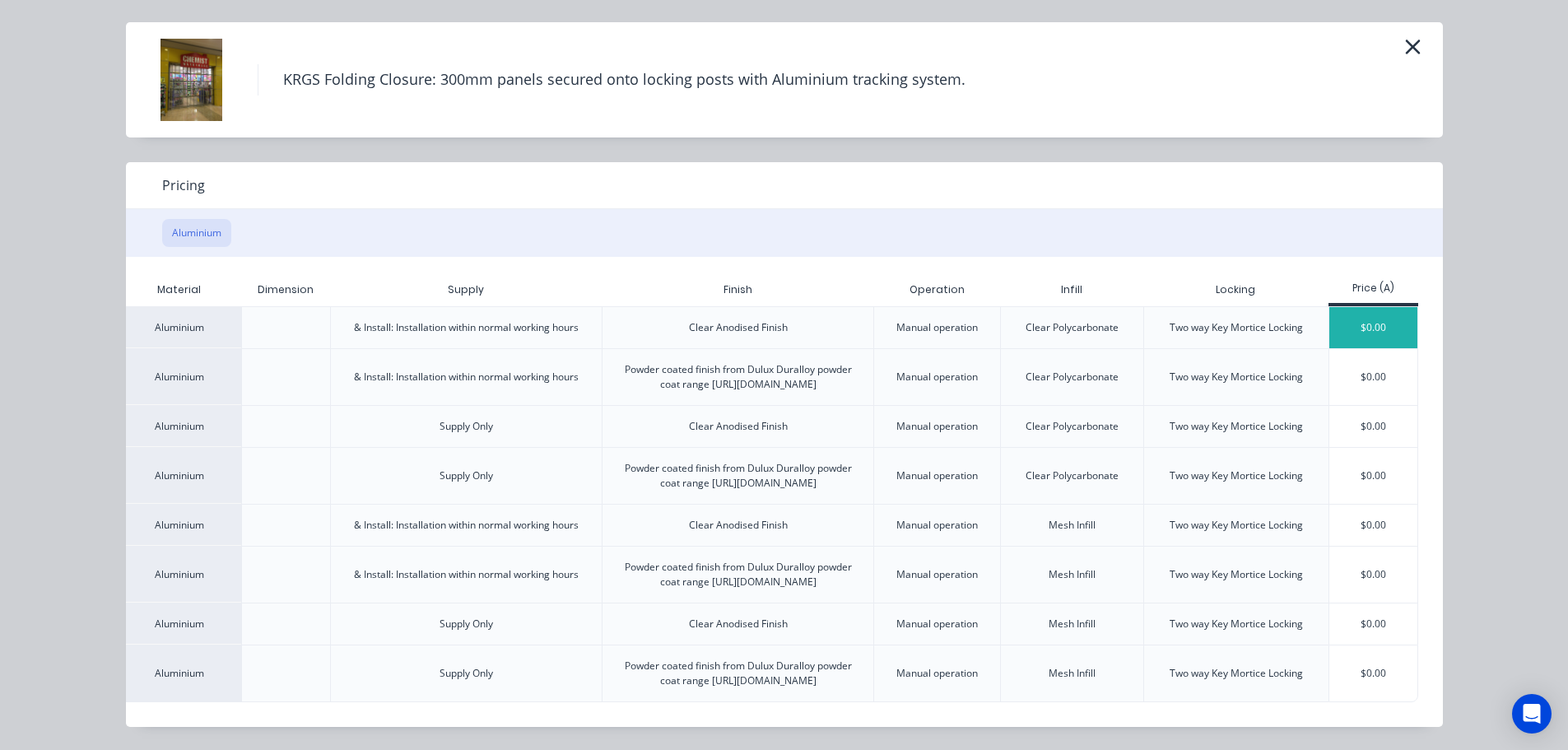
click at [1353, 307] on div "$0.00" at bounding box center [1373, 328] width 88 height 41
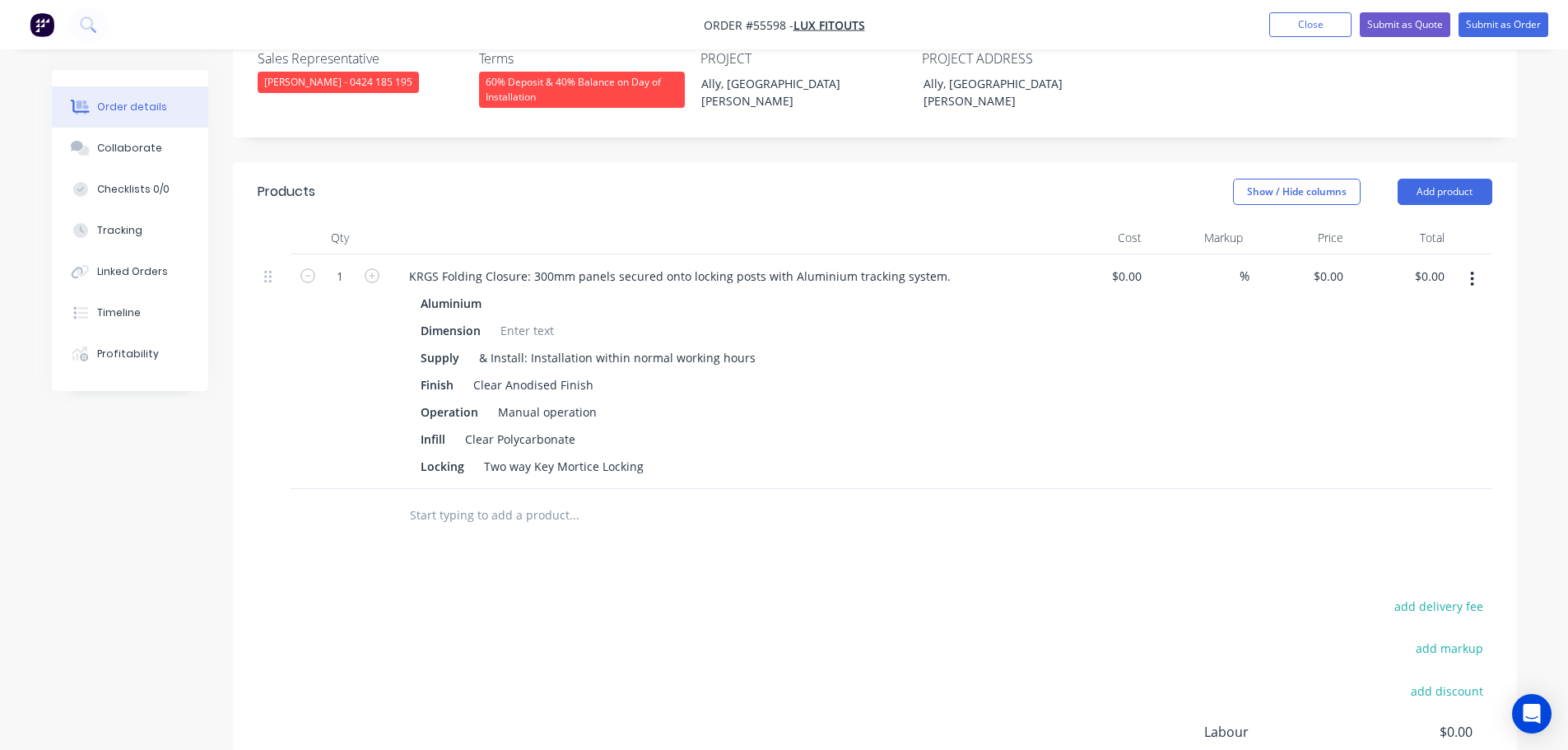
scroll to position [494, 0]
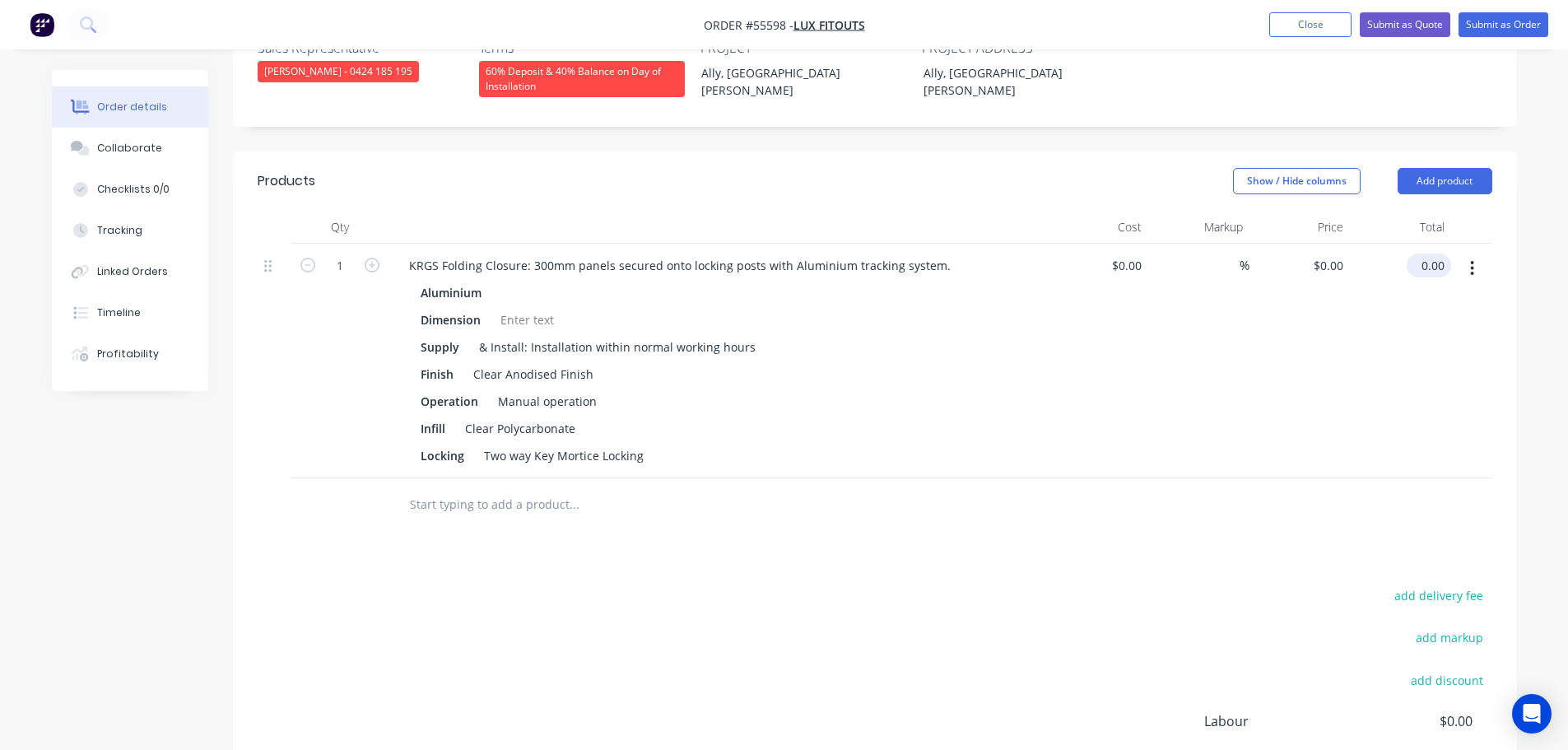
click at [1440, 254] on input "0.00" at bounding box center [1432, 265] width 37 height 23
type input "5635"
type input "$5,635.00"
click at [404, 254] on div "KRGS Folding Closure: 300mm panels secured onto locking posts with Aluminium tr…" at bounding box center [680, 265] width 568 height 23
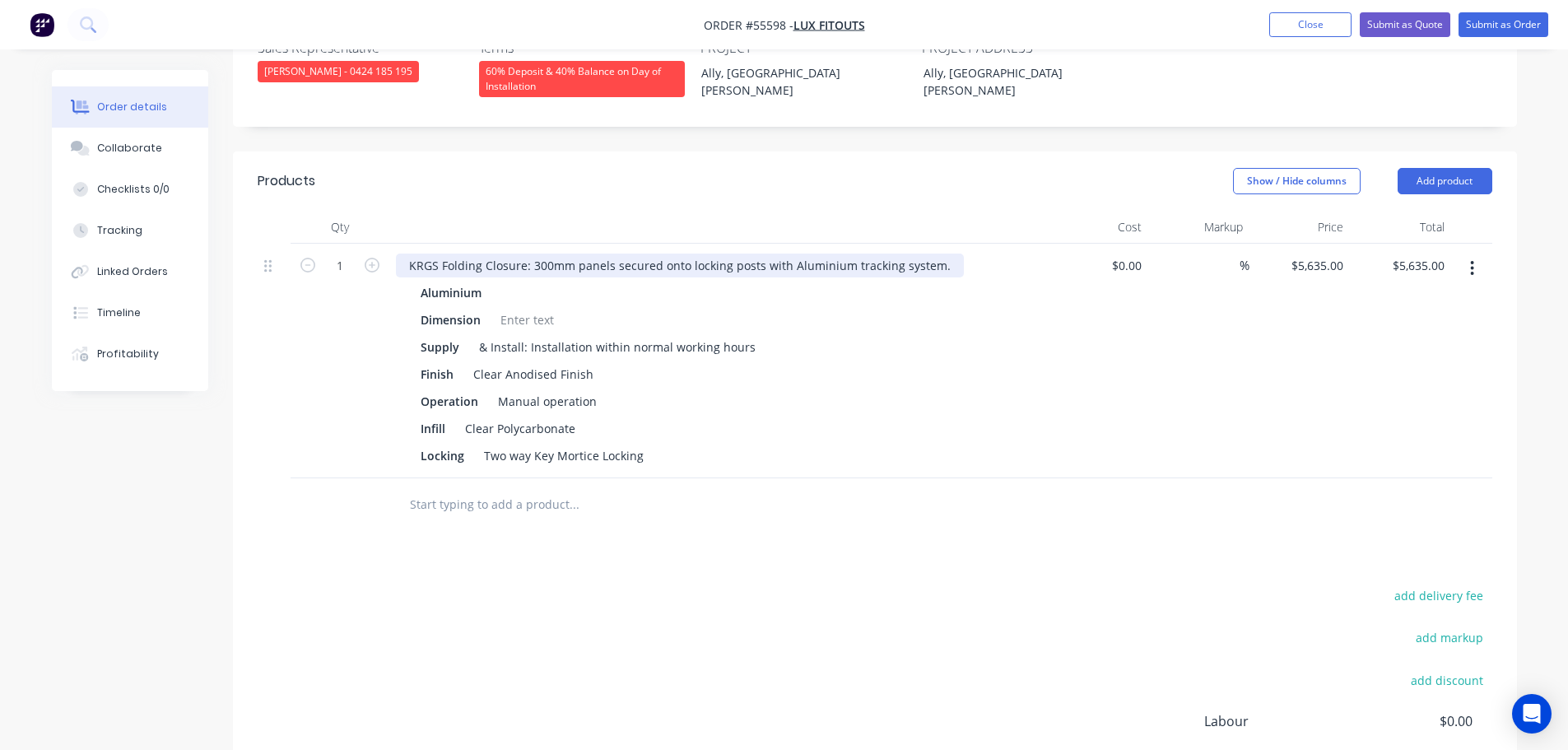
click at [404, 254] on div "KRGS Folding Closure: 300mm panels secured onto locking posts with Aluminium tr…" at bounding box center [680, 265] width 568 height 23
click at [514, 308] on div at bounding box center [527, 319] width 66 height 23
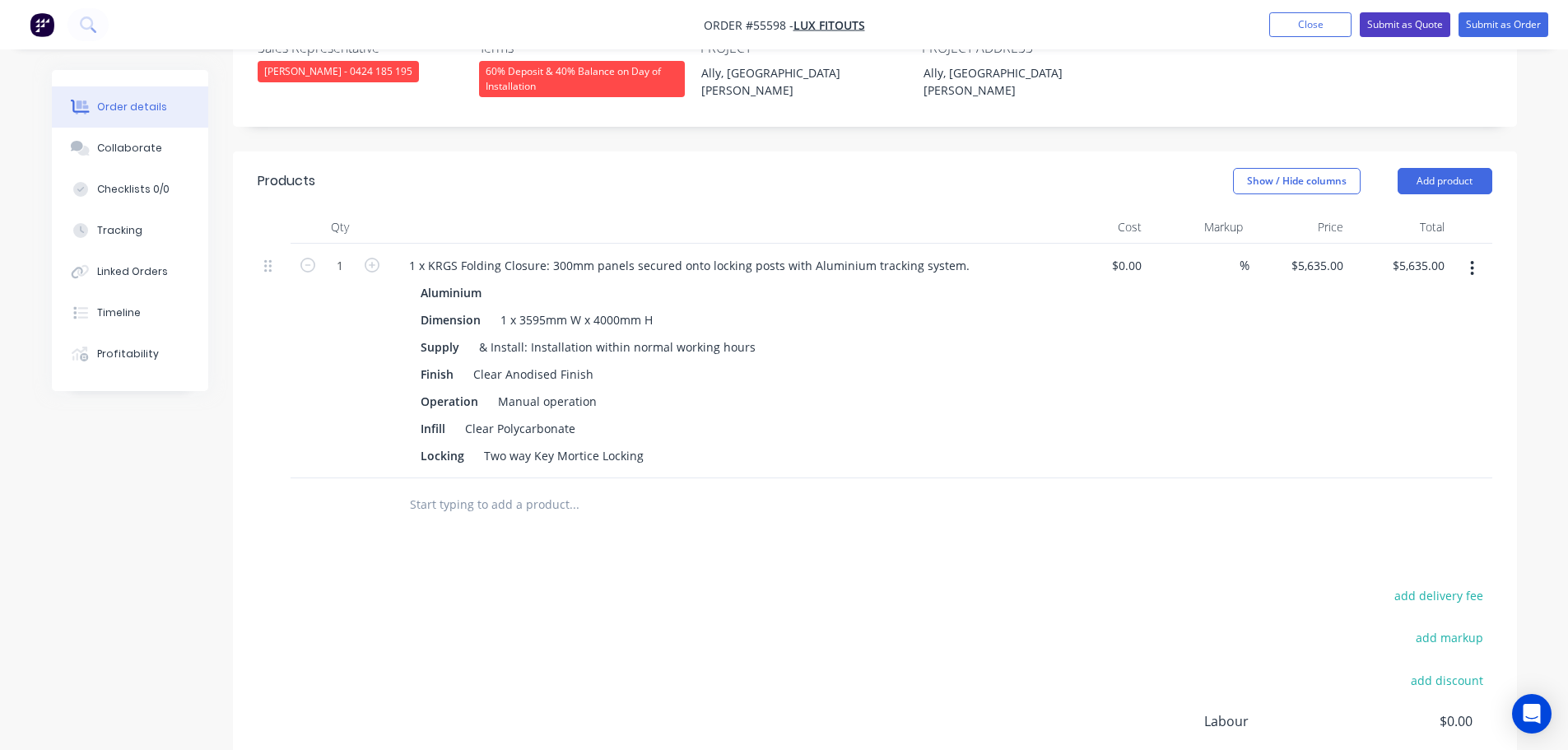
click at [1407, 23] on button "Submit as Quote" at bounding box center [1404, 24] width 91 height 24
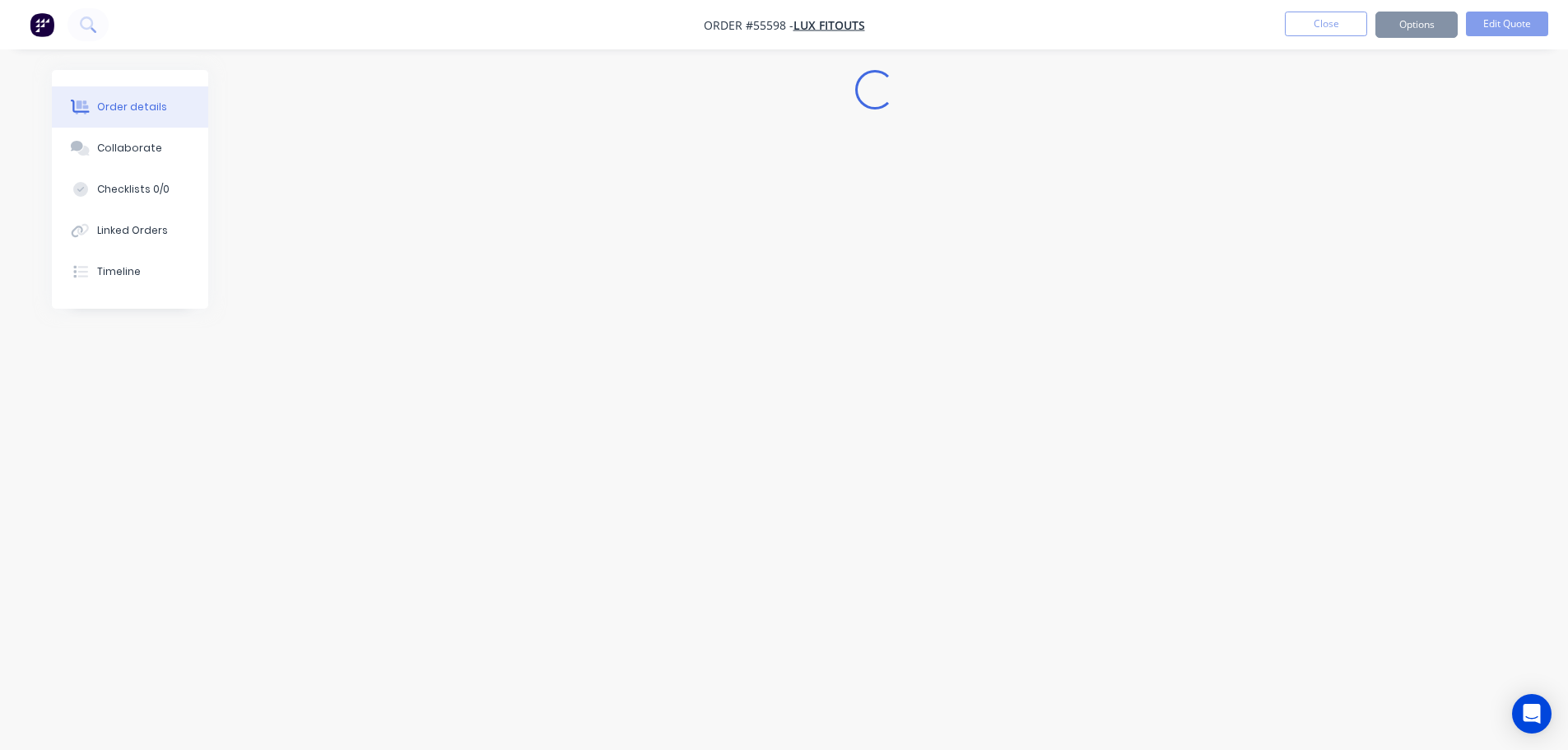
scroll to position [0, 0]
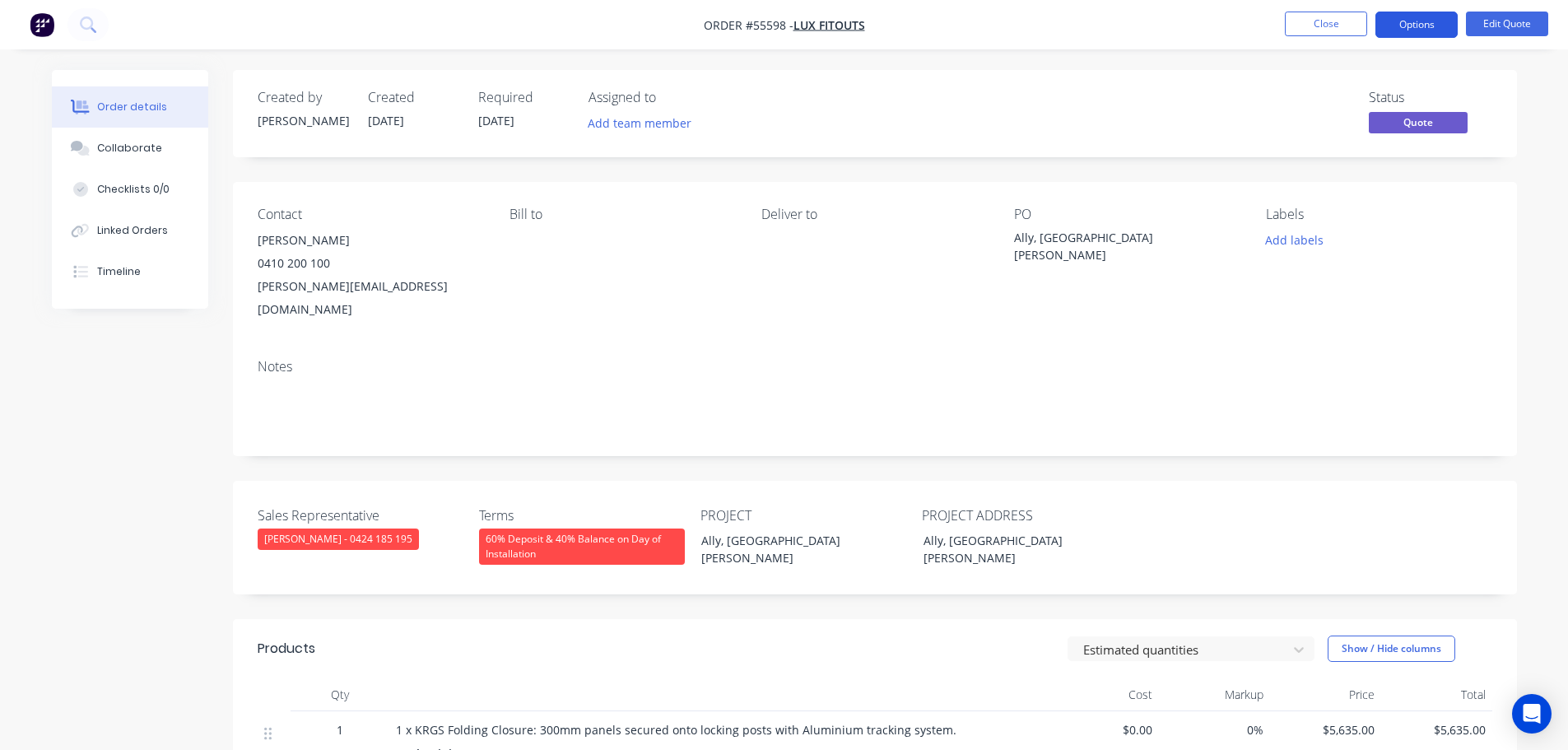
click at [1401, 31] on button "Options" at bounding box center [1416, 24] width 82 height 26
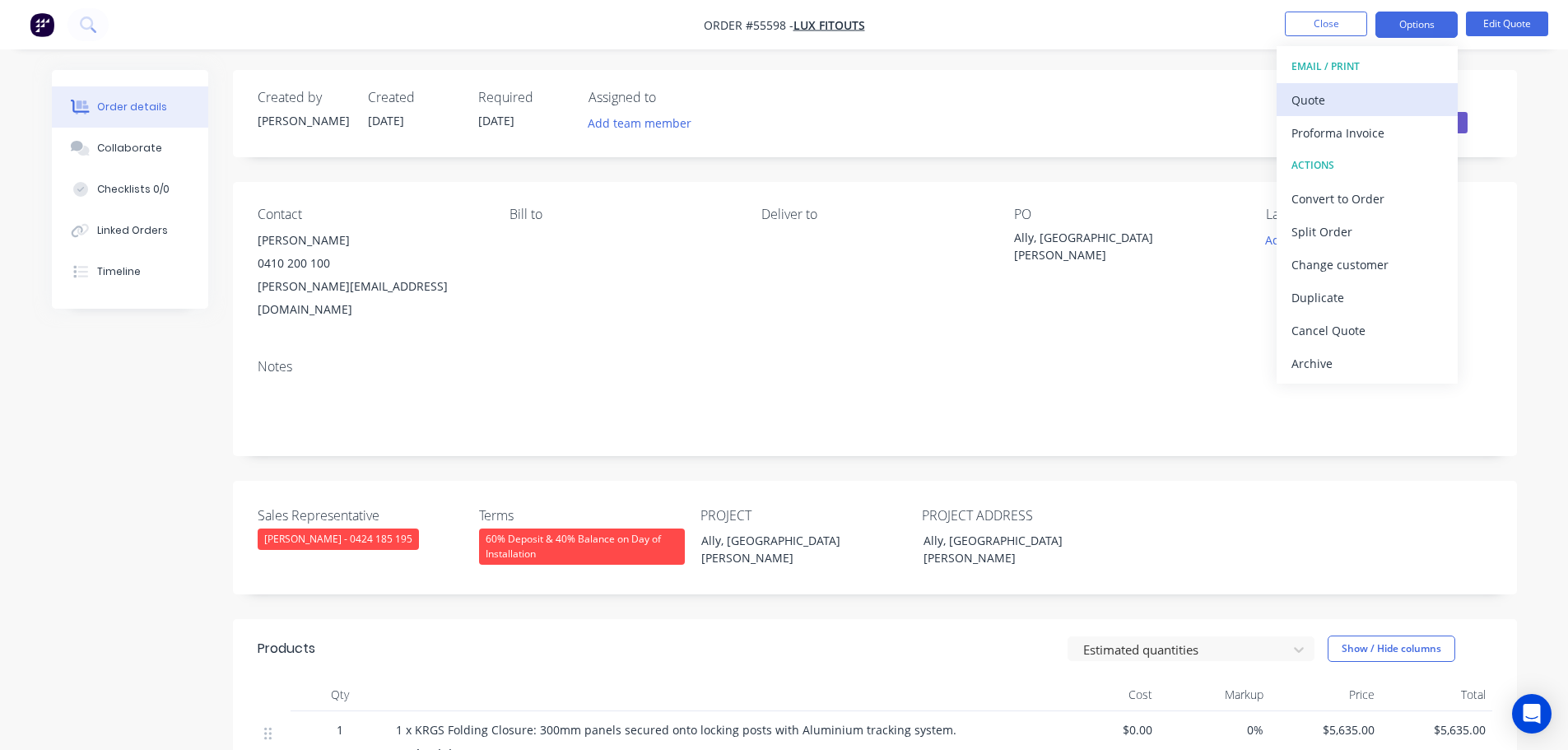
click at [1318, 104] on div "Quote" at bounding box center [1367, 99] width 152 height 23
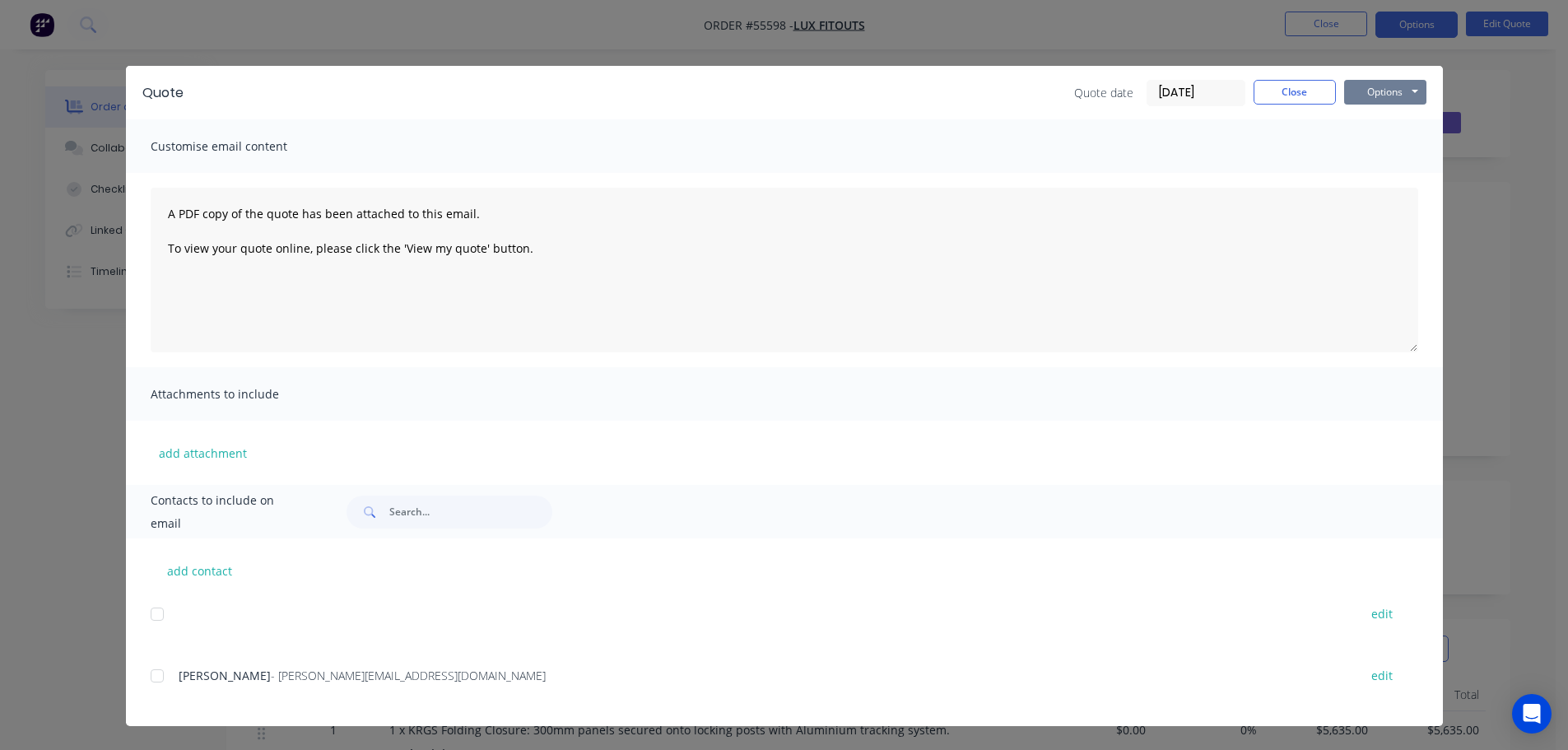
click at [1370, 93] on button "Options" at bounding box center [1385, 92] width 82 height 24
click at [1385, 155] on button "Print" at bounding box center [1397, 148] width 106 height 27
click at [1297, 94] on button "Close" at bounding box center [1295, 92] width 82 height 24
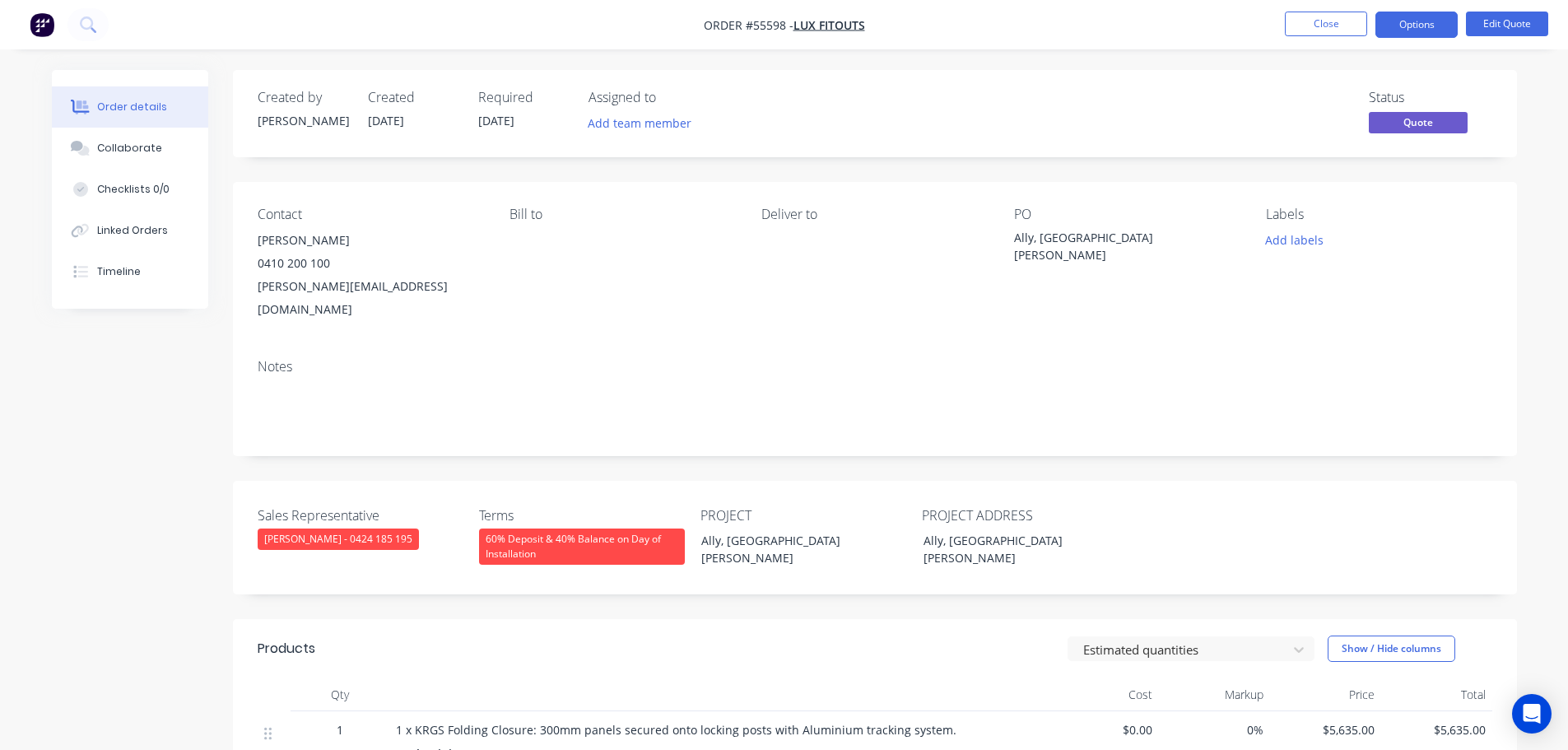
click at [296, 286] on div "wally@luxfitouts.com.au" at bounding box center [370, 298] width 226 height 46
copy div "wally@luxfitouts.com.au"
click at [1081, 239] on div "Ally, [GEOGRAPHIC_DATA][PERSON_NAME]" at bounding box center [1117, 245] width 206 height 35
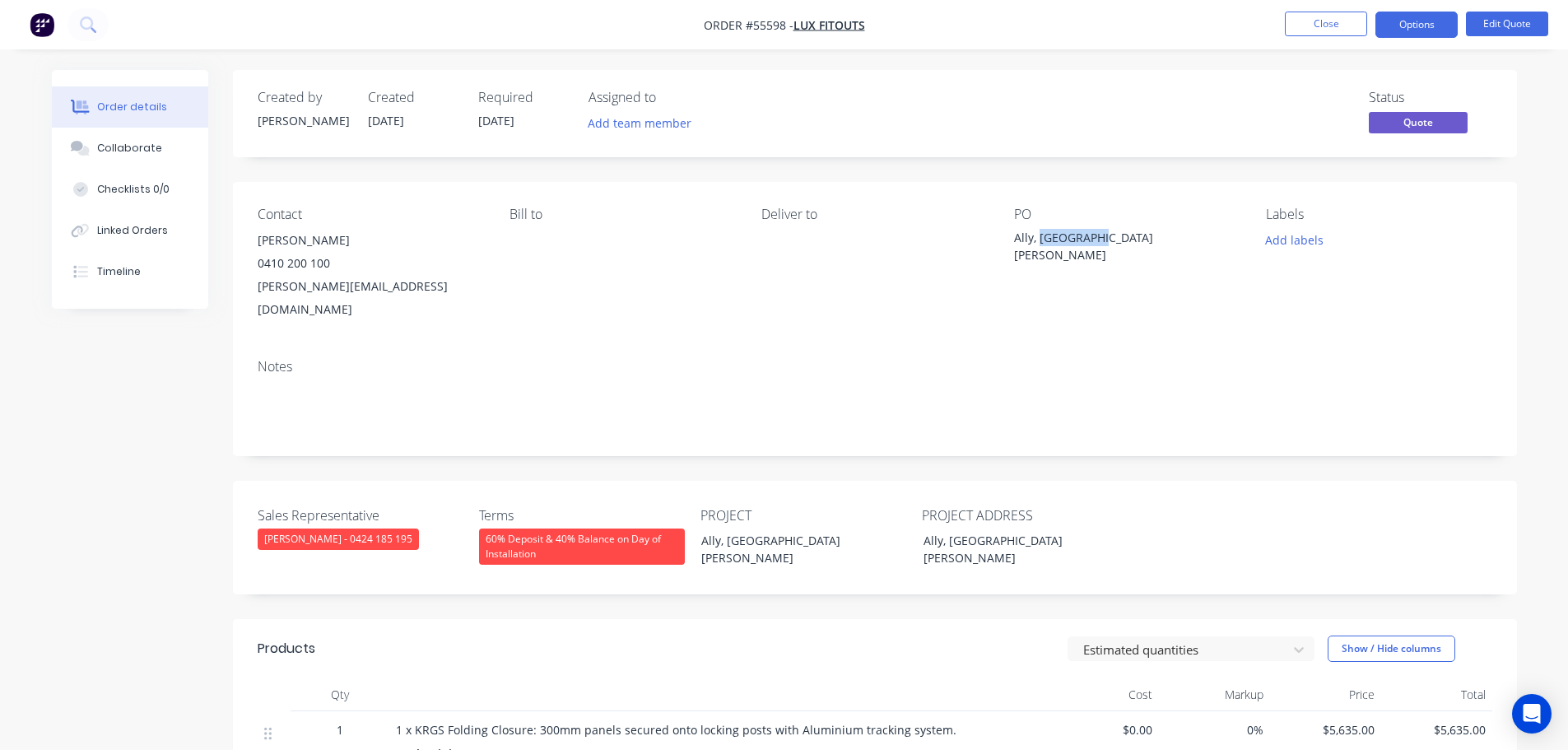
click at [1081, 239] on div "Ally, [GEOGRAPHIC_DATA][PERSON_NAME]" at bounding box center [1117, 245] width 206 height 35
copy div "Ally, [GEOGRAPHIC_DATA][PERSON_NAME]"
click at [330, 263] on span at bounding box center [330, 263] width 0 height 16
click at [1316, 26] on button "Close" at bounding box center [1326, 23] width 82 height 24
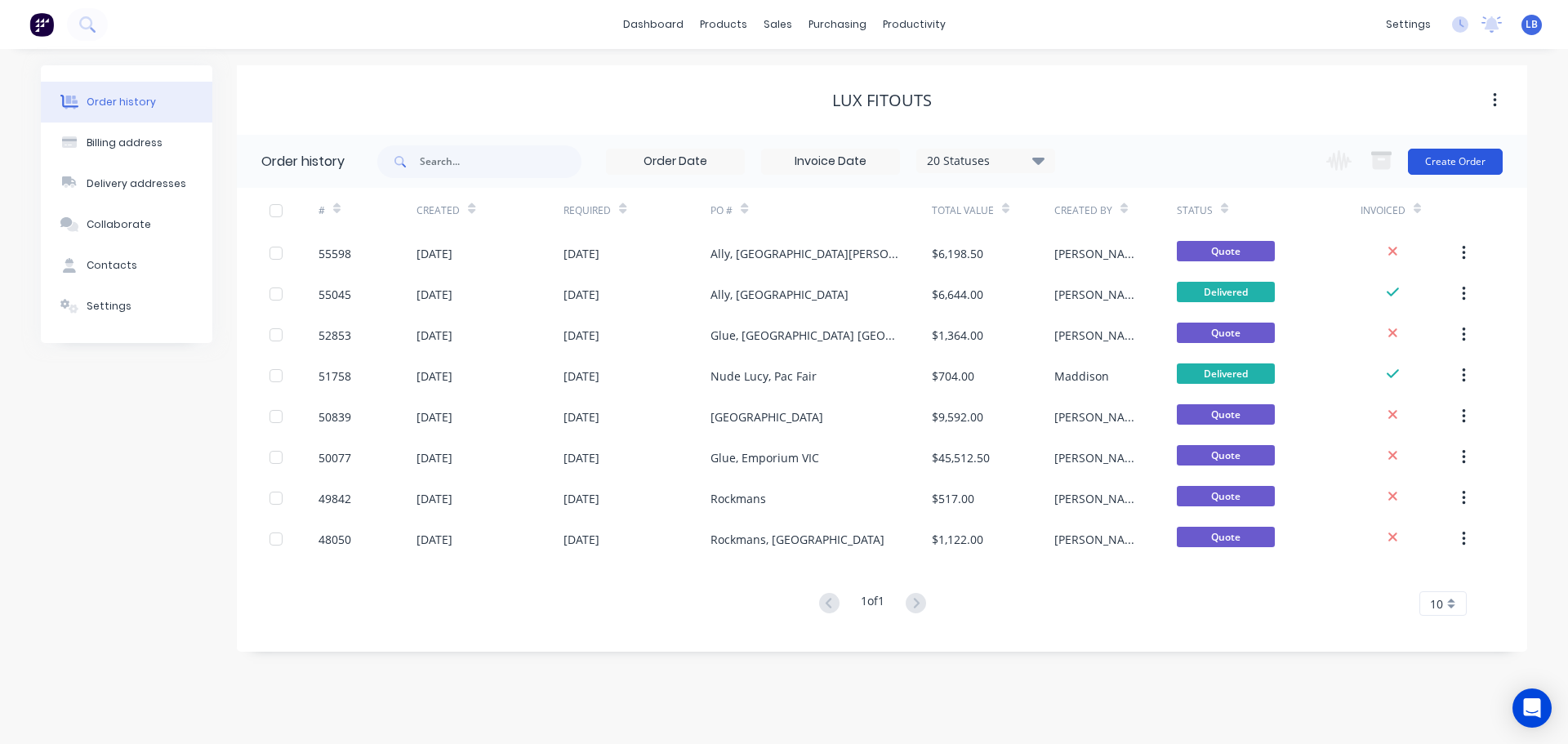
click at [1470, 161] on button "Create Order" at bounding box center [1456, 162] width 95 height 26
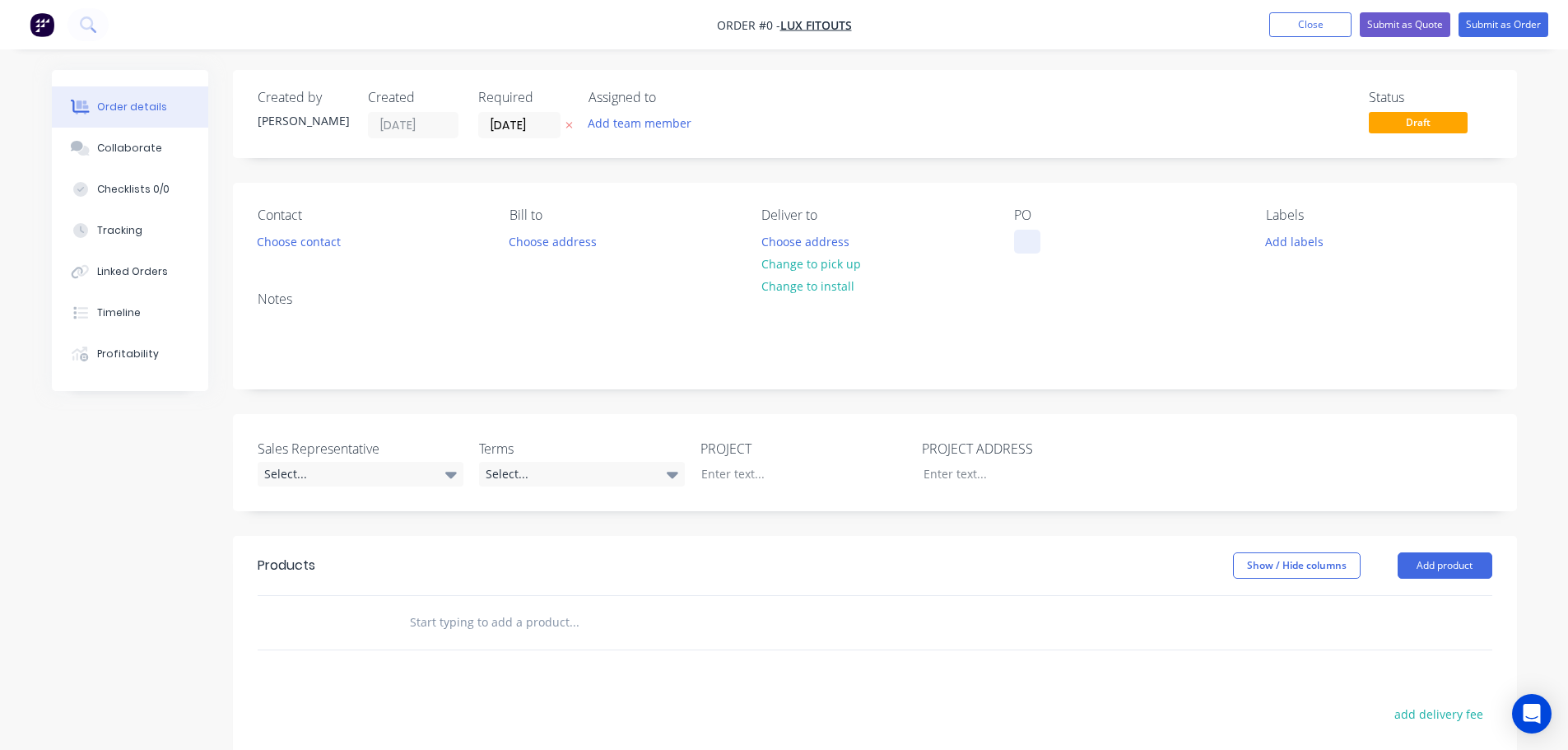
click at [1028, 237] on div at bounding box center [1027, 241] width 26 height 23
click at [1283, 25] on button "Close" at bounding box center [1311, 24] width 82 height 24
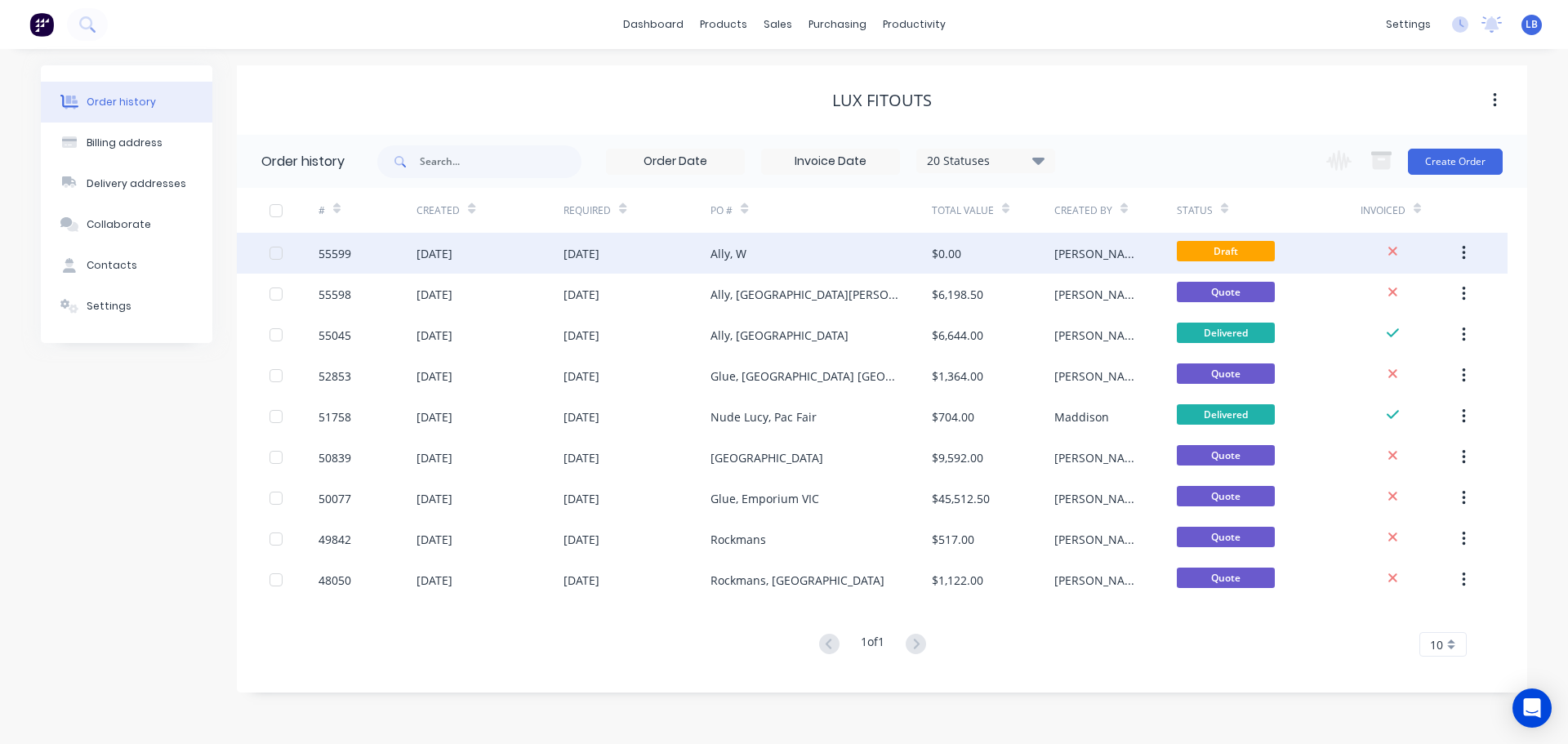
click at [320, 247] on div "55599" at bounding box center [334, 254] width 33 height 17
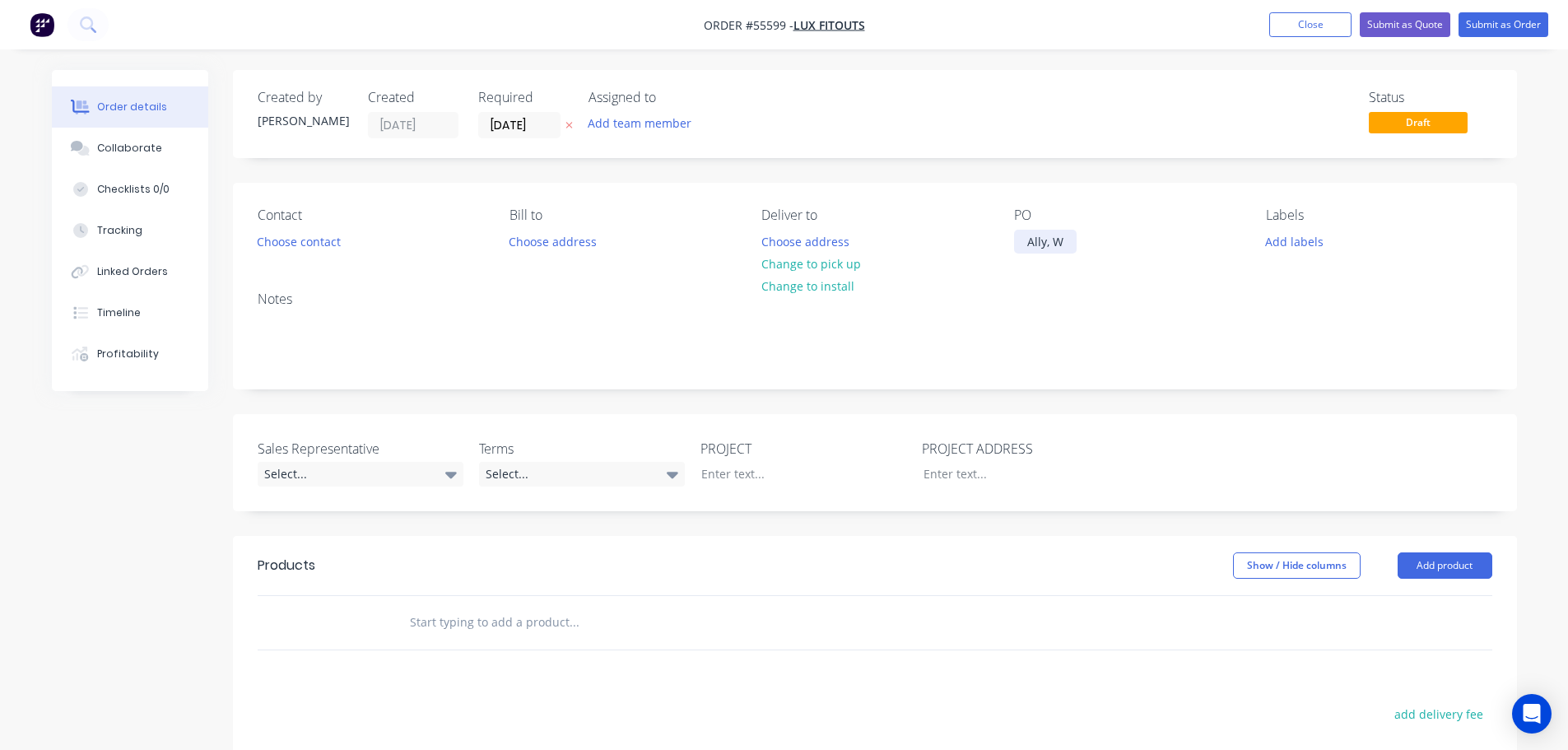
click at [1066, 242] on div "Ally, W" at bounding box center [1045, 241] width 63 height 23
click at [1083, 235] on div "Ally, Westfield Parramatta" at bounding box center [1097, 241] width 168 height 23
copy div "Ally, Westfield Parramatta"
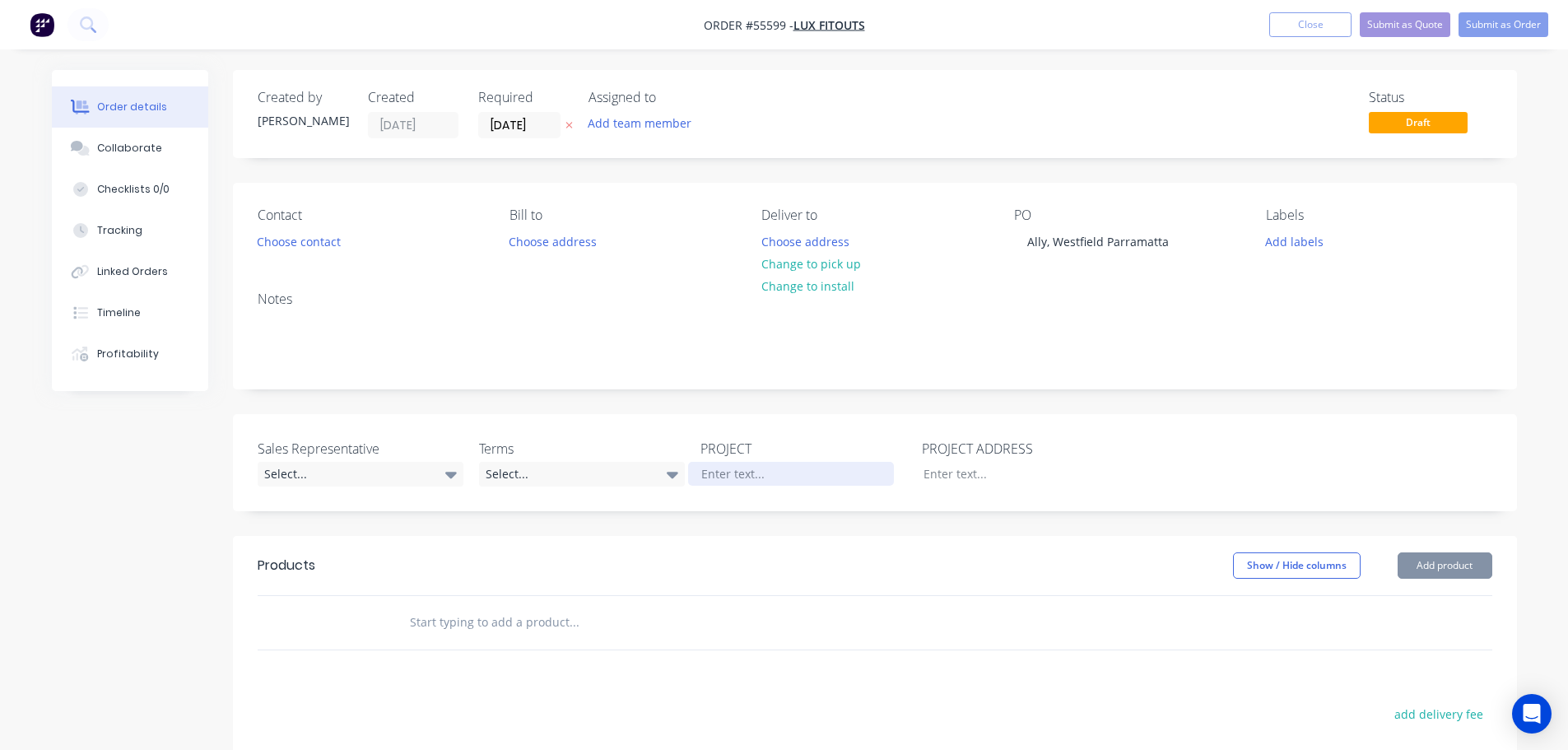
click at [718, 474] on div at bounding box center [791, 473] width 206 height 23
paste div
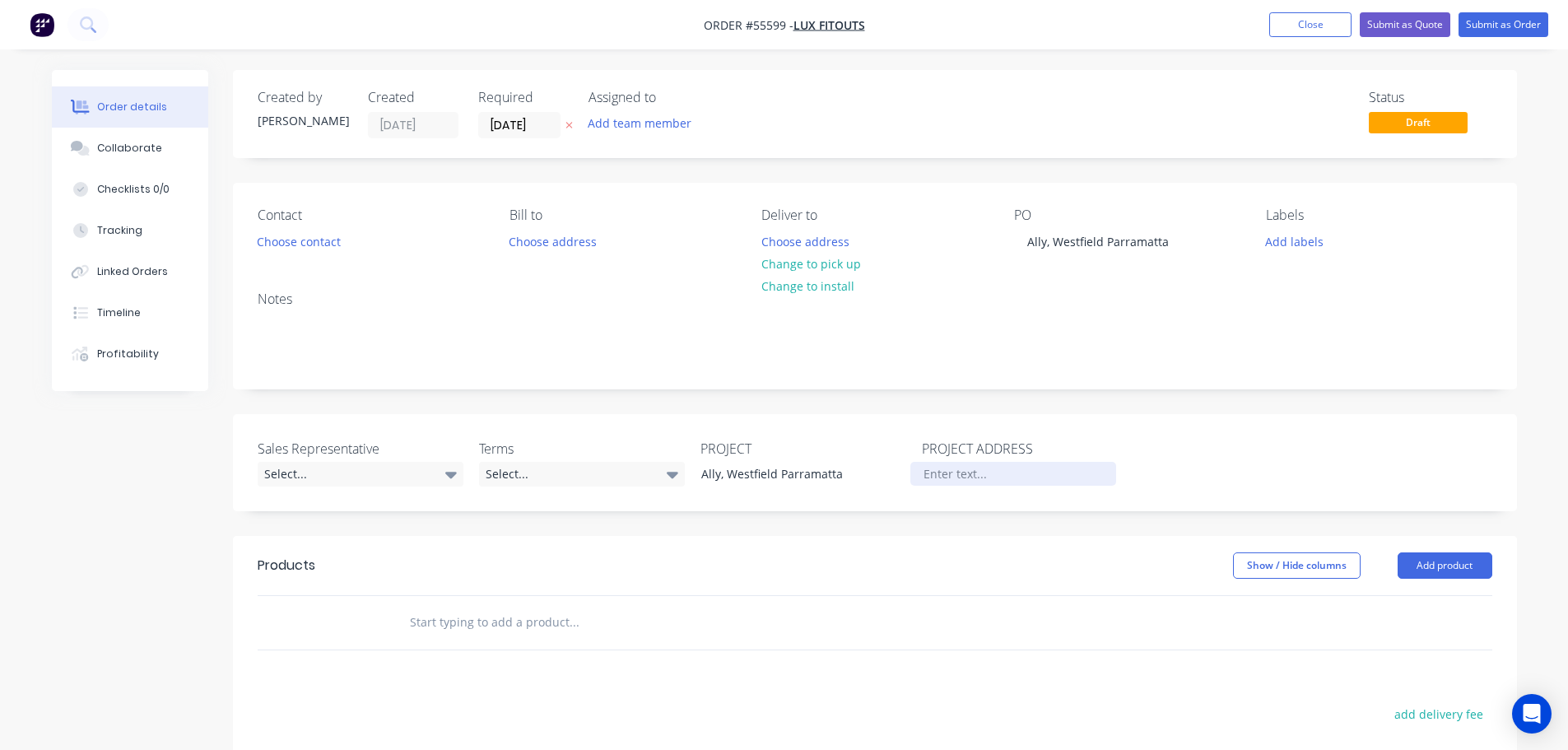
click at [949, 472] on div at bounding box center [1013, 473] width 206 height 23
paste div
click at [298, 242] on button "Choose contact" at bounding box center [299, 241] width 101 height 22
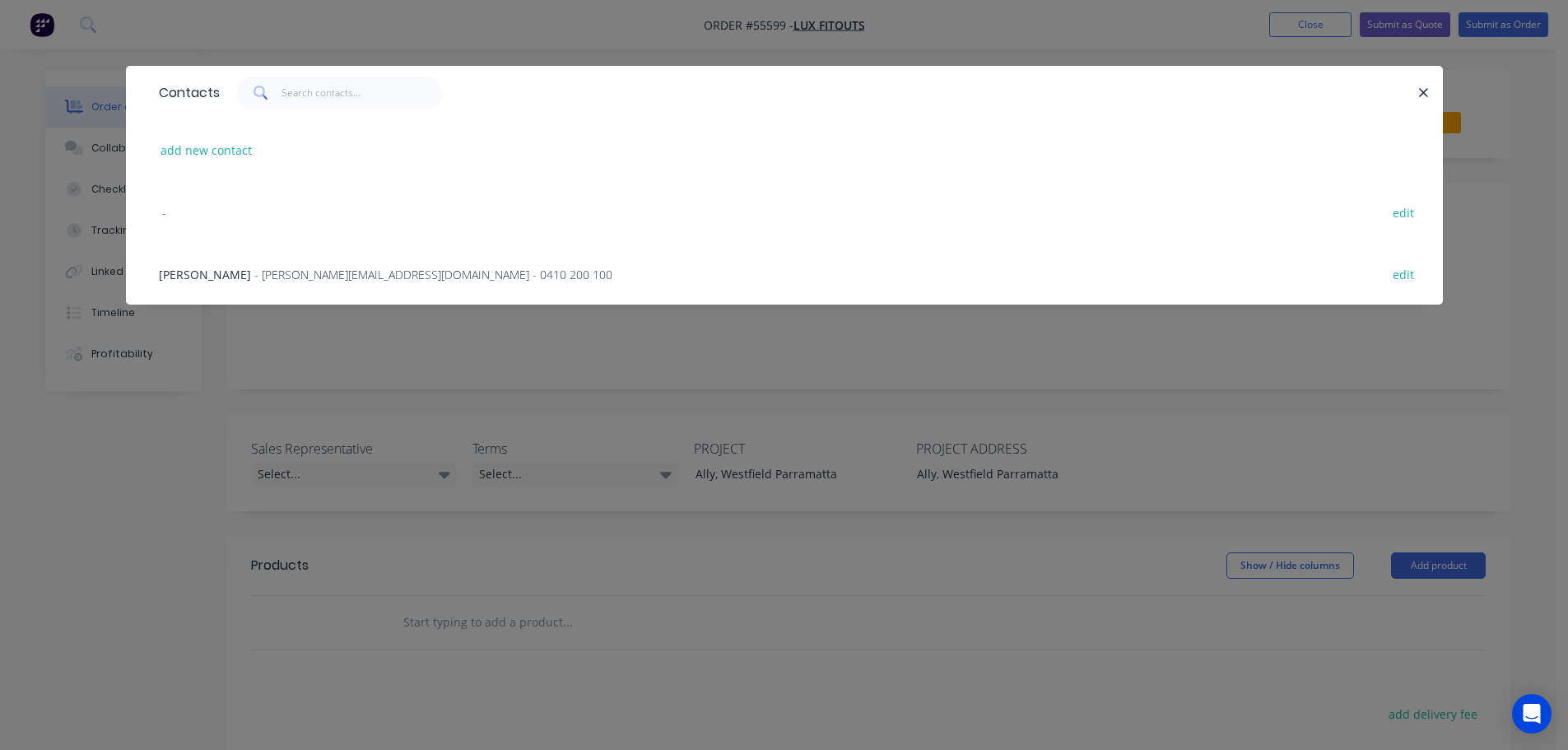
click at [272, 272] on span "- wally@luxfitouts.com.au - 0410 200 100" at bounding box center [433, 274] width 358 height 16
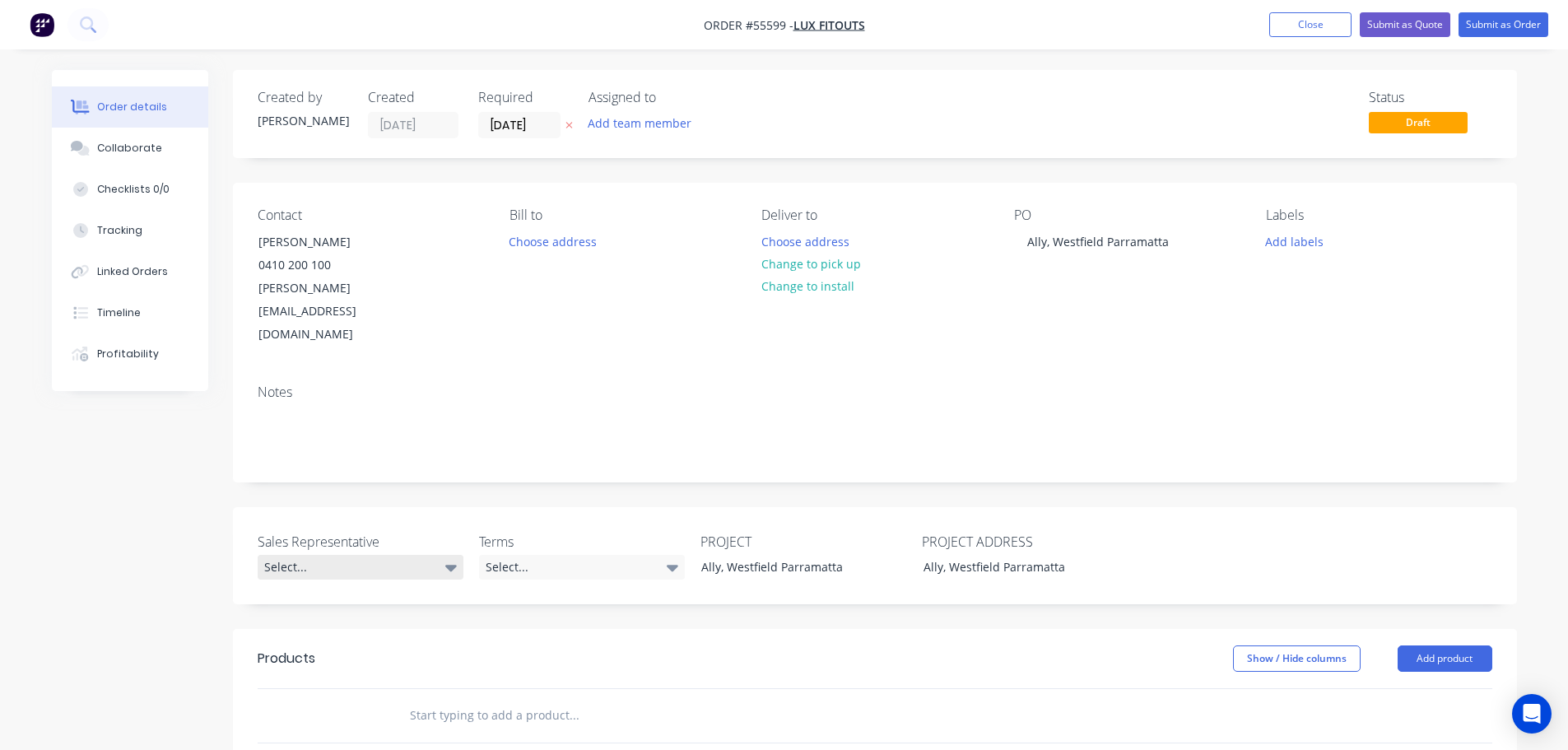
click at [276, 555] on div "Select..." at bounding box center [360, 567] width 206 height 24
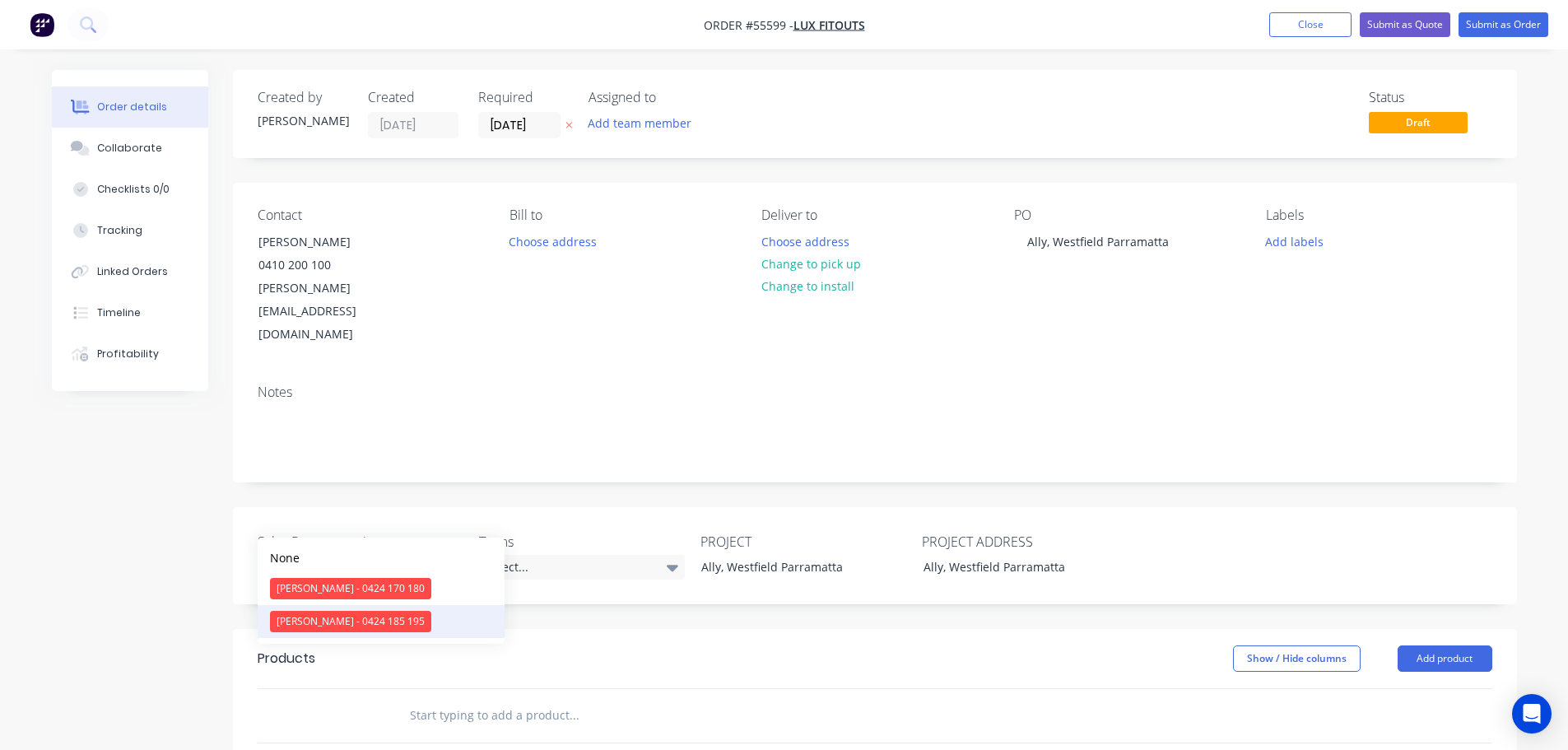
click at [303, 621] on div "[PERSON_NAME] - 0424 185 195" at bounding box center [350, 621] width 161 height 22
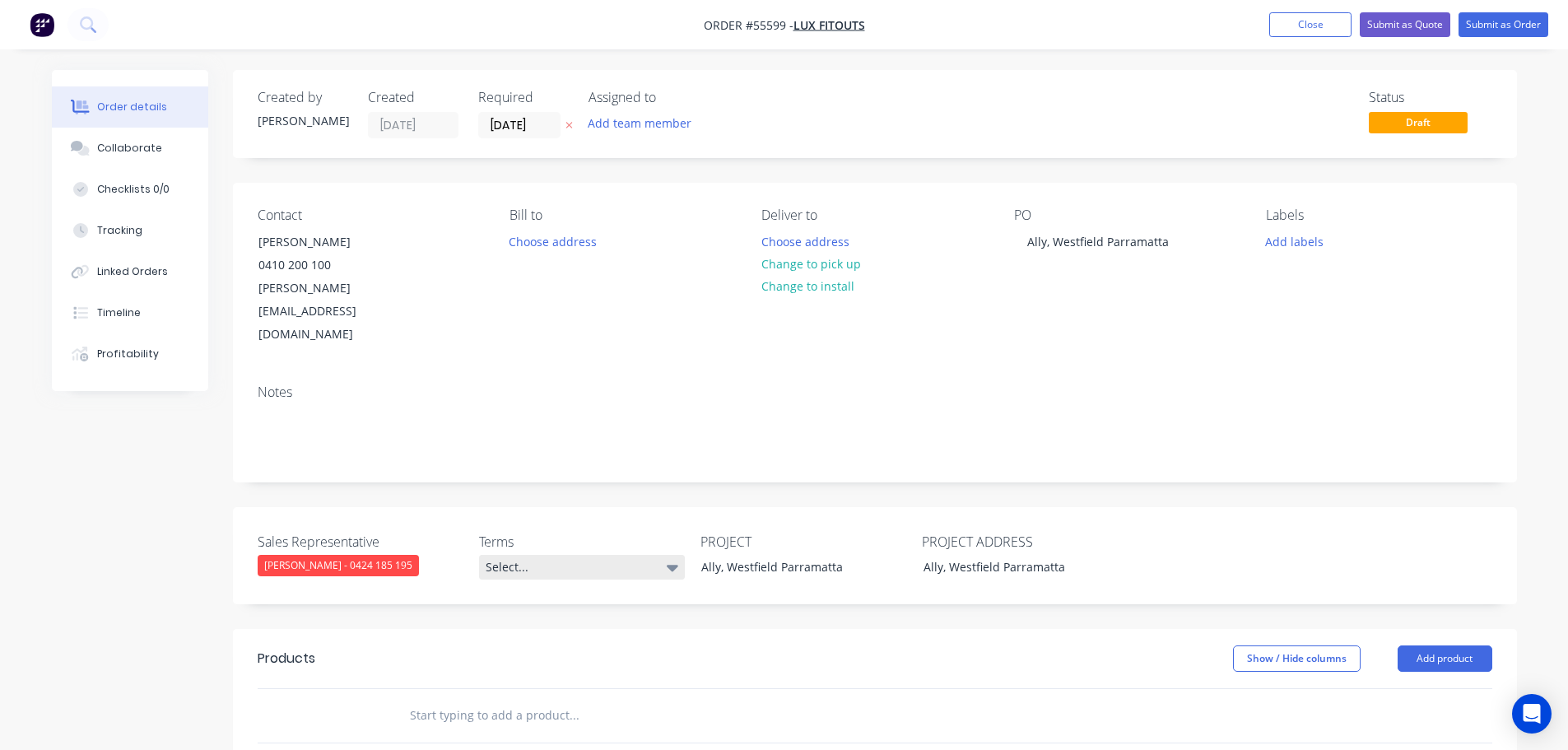
click at [592, 555] on div "Select..." at bounding box center [582, 567] width 206 height 24
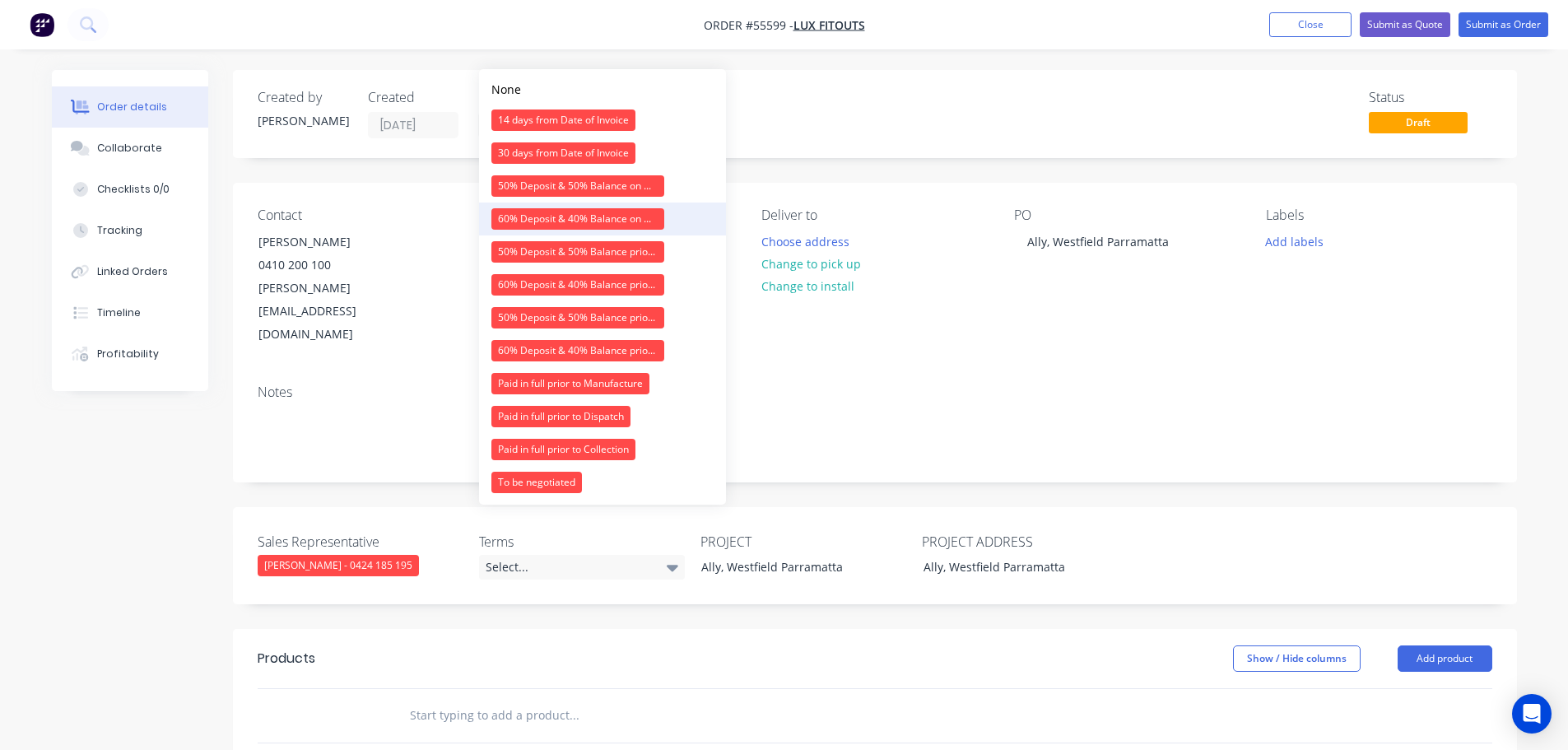
click at [522, 222] on div "60% Deposit & 40% Balance on Day of Installation" at bounding box center [578, 218] width 173 height 22
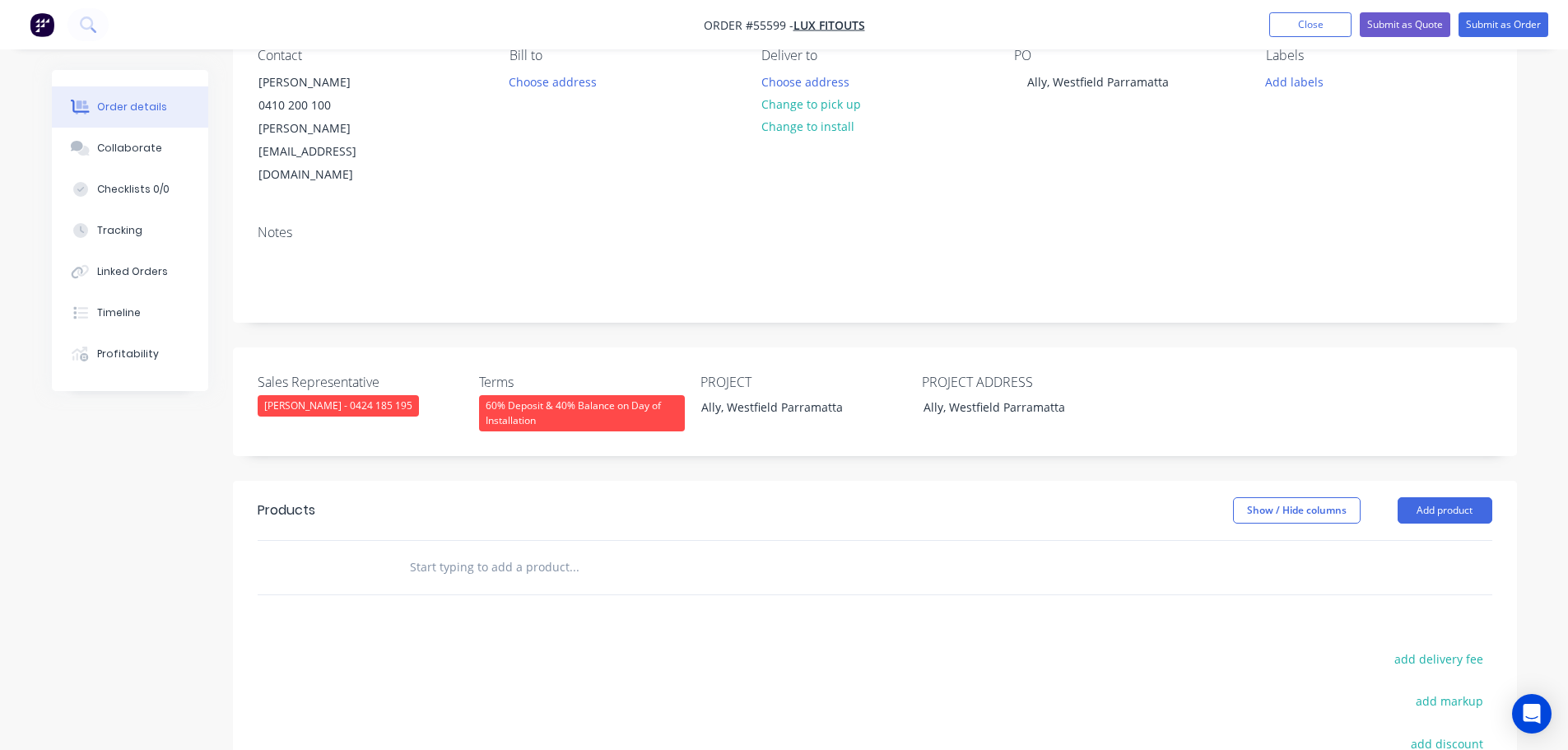
scroll to position [165, 0]
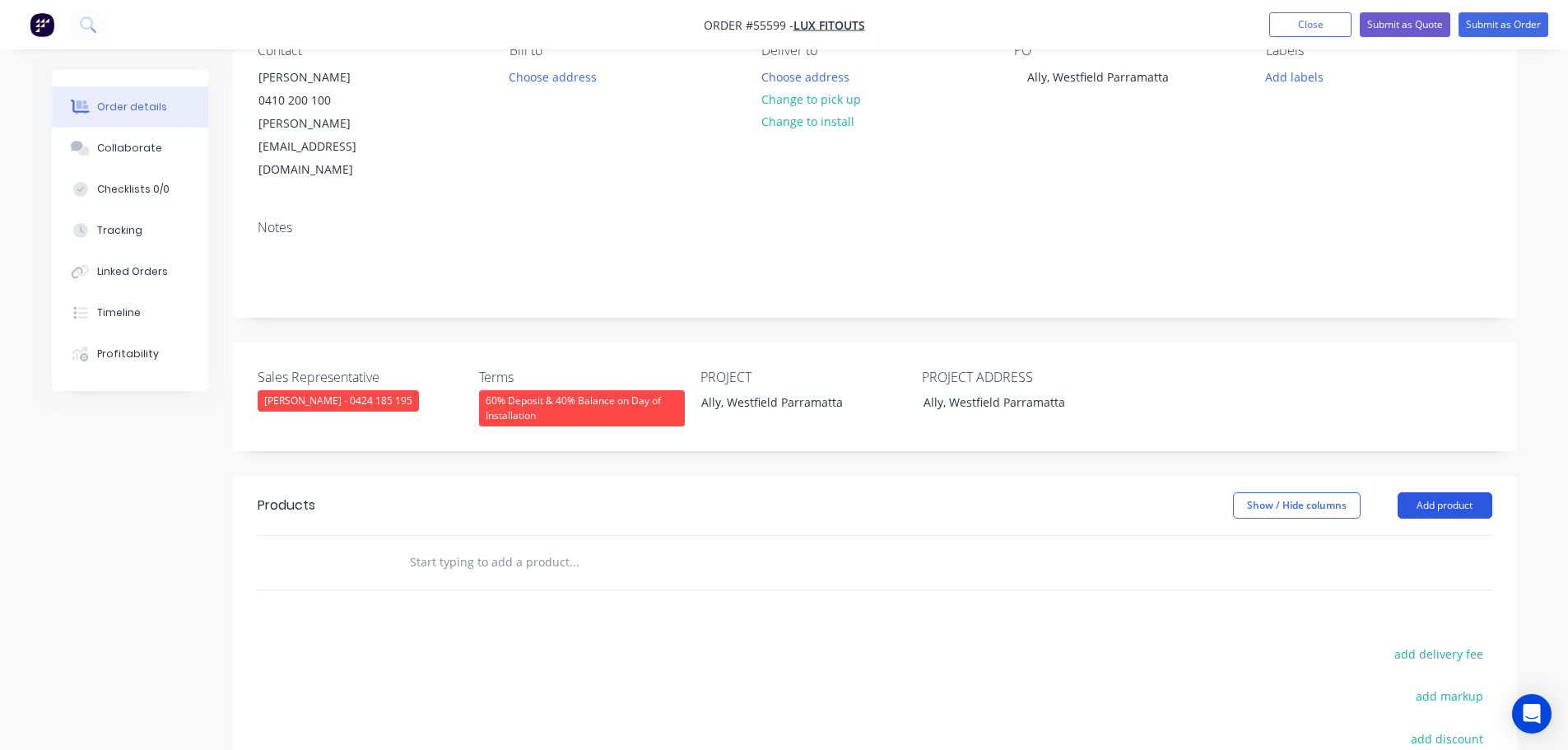
click at [1426, 493] on button "Add product" at bounding box center [1444, 506] width 95 height 26
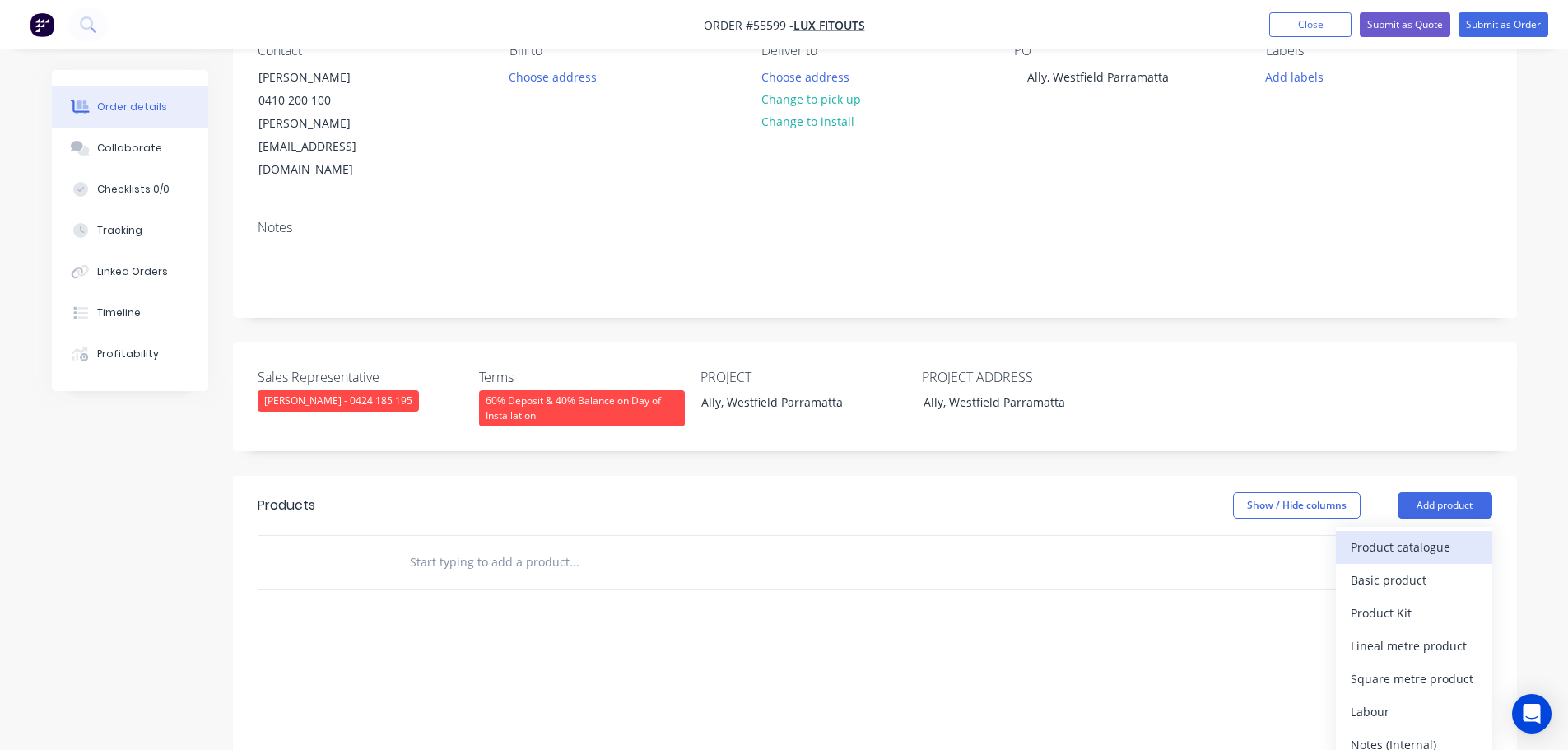
click at [1374, 535] on div "Product catalogue" at bounding box center [1414, 546] width 126 height 23
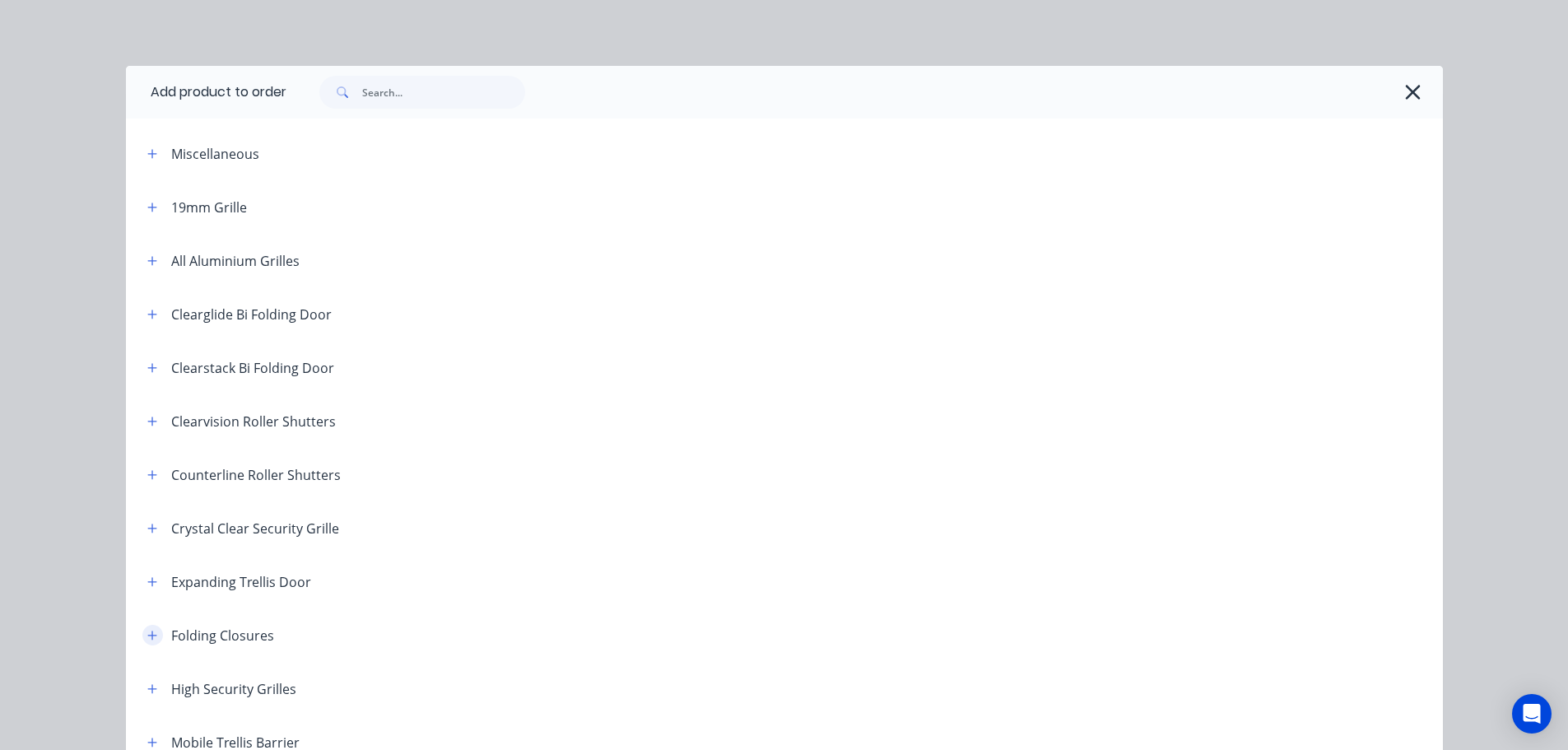
click at [147, 633] on icon "button" at bounding box center [152, 636] width 10 height 11
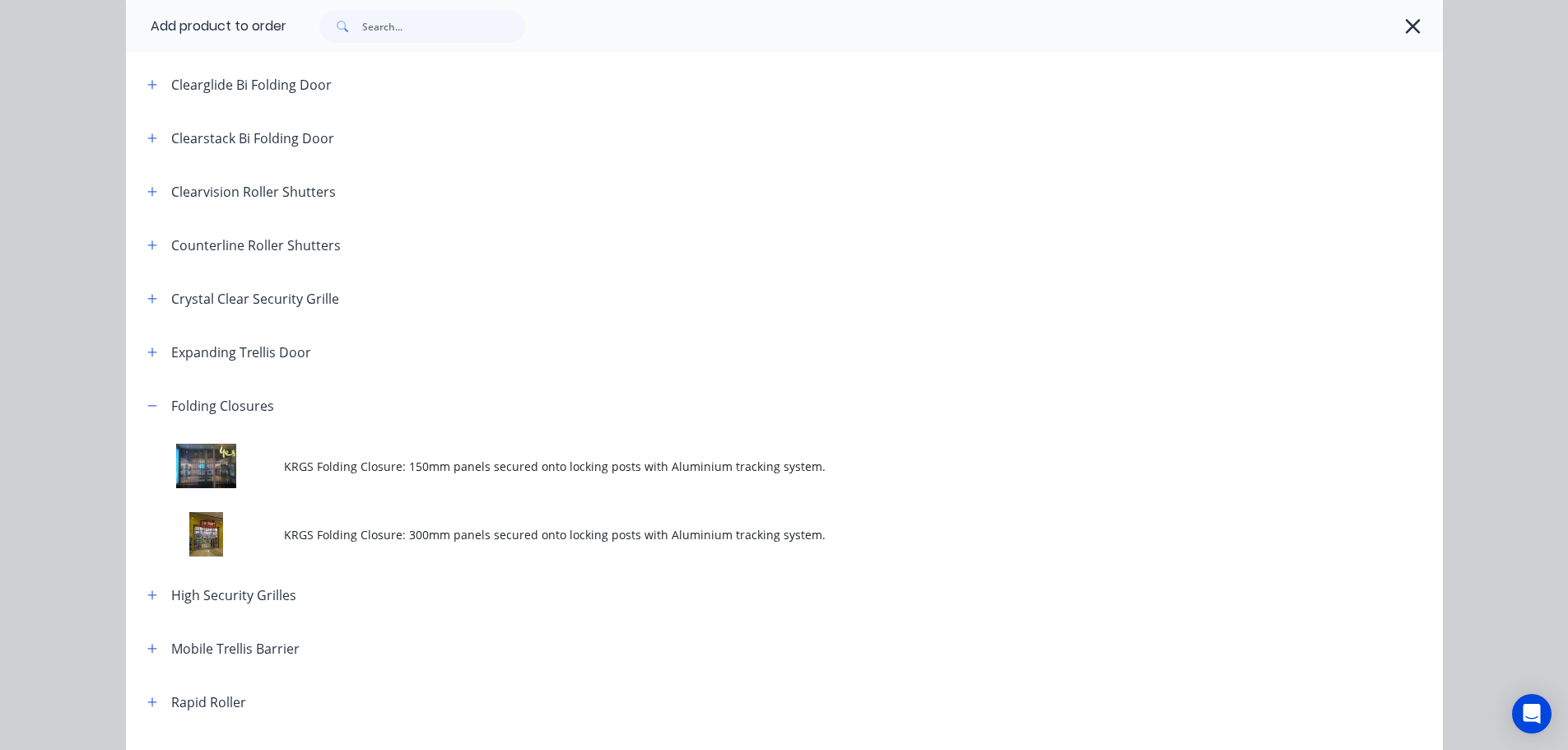
scroll to position [247, 0]
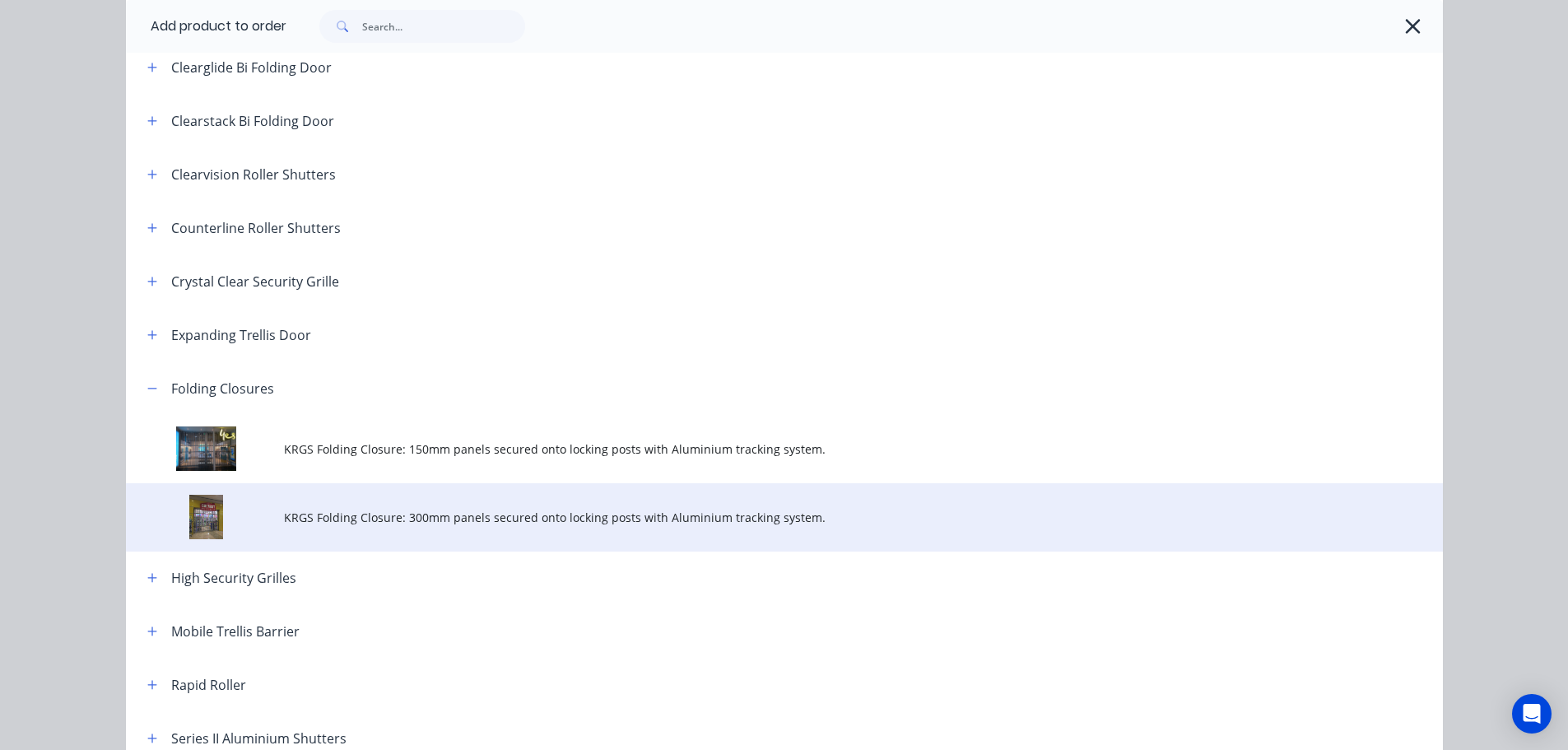
click at [595, 522] on span "KRGS Folding Closure: 300mm panels secured onto locking posts with Aluminium tr…" at bounding box center [747, 517] width 927 height 17
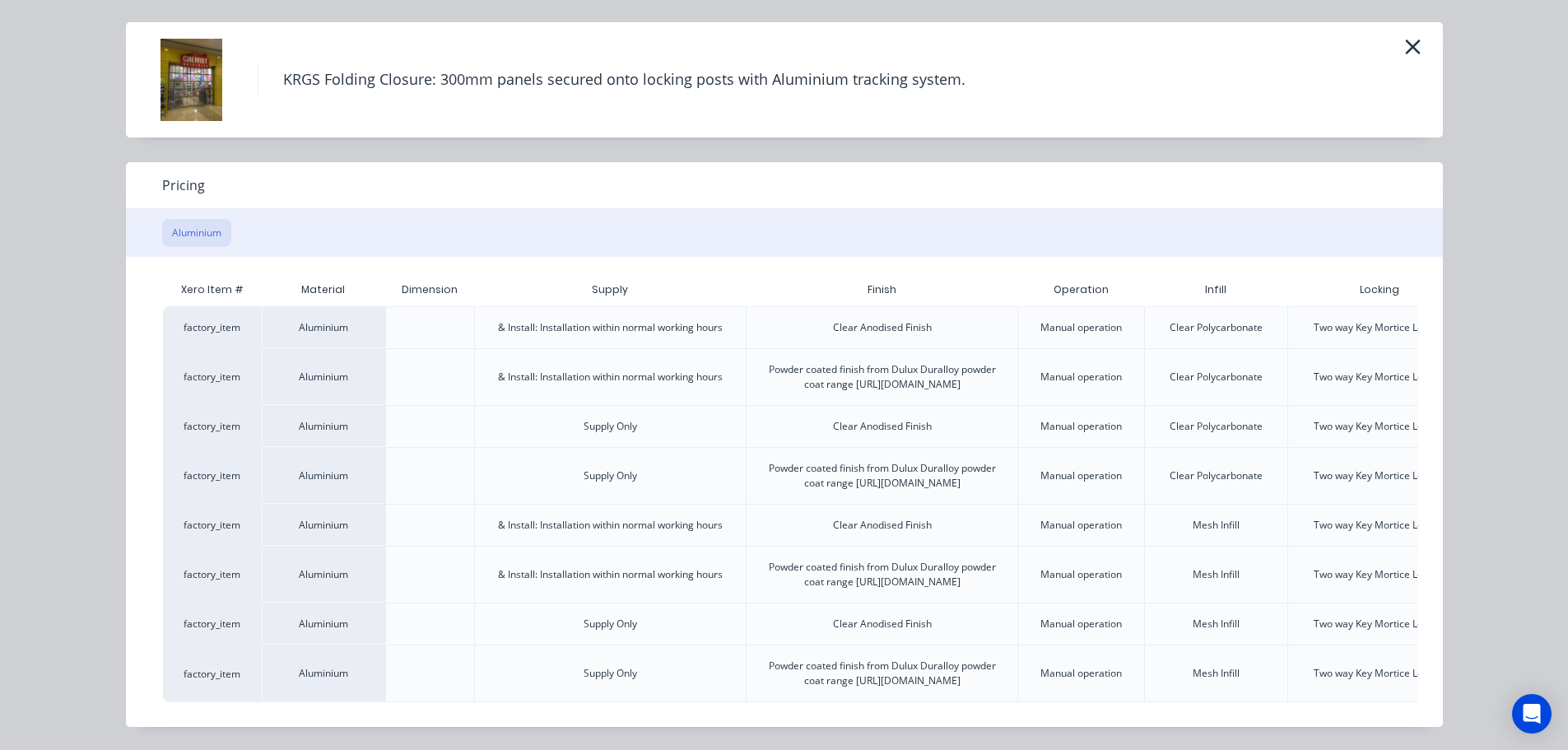
scroll to position [0, 144]
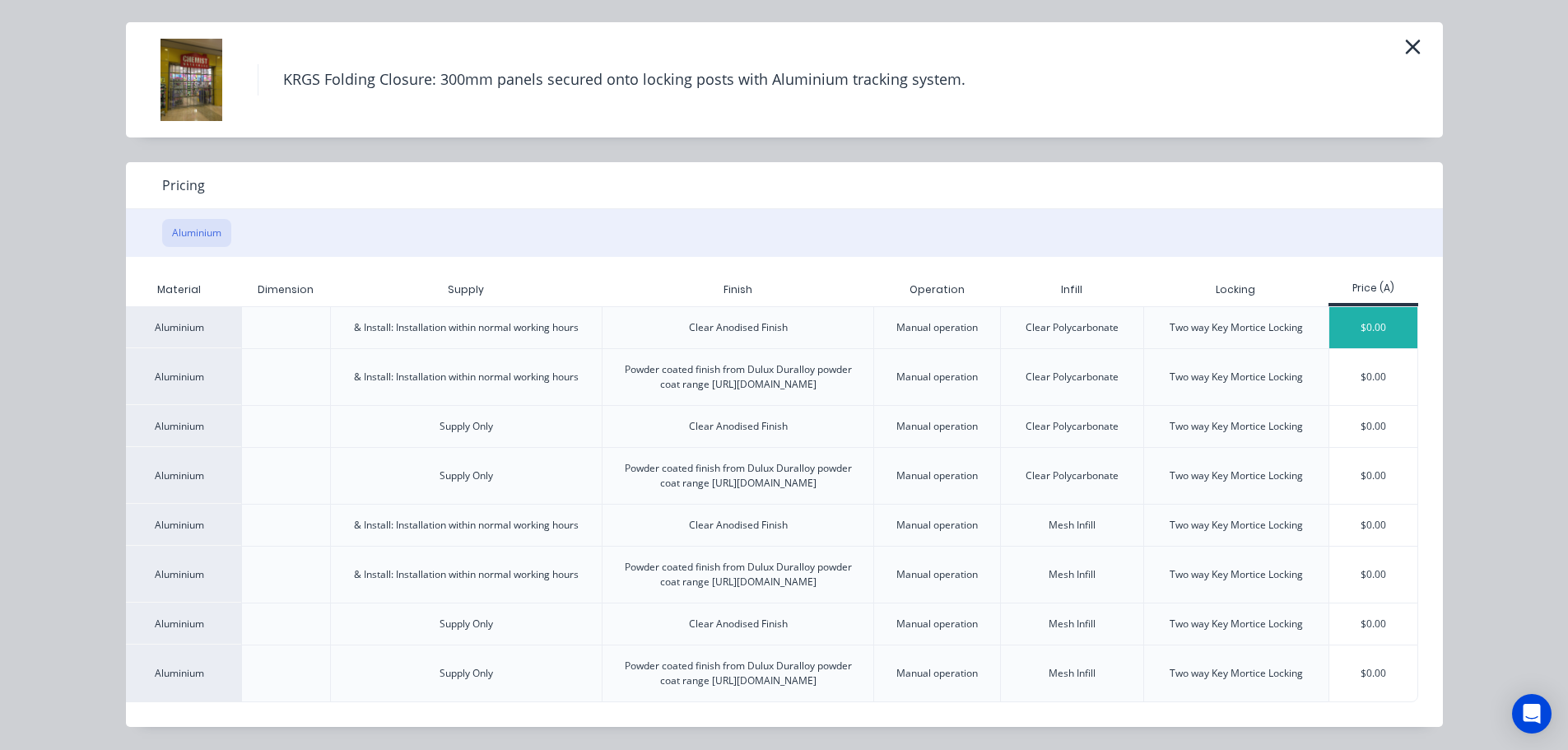
click at [1364, 307] on div "$0.00" at bounding box center [1373, 328] width 88 height 41
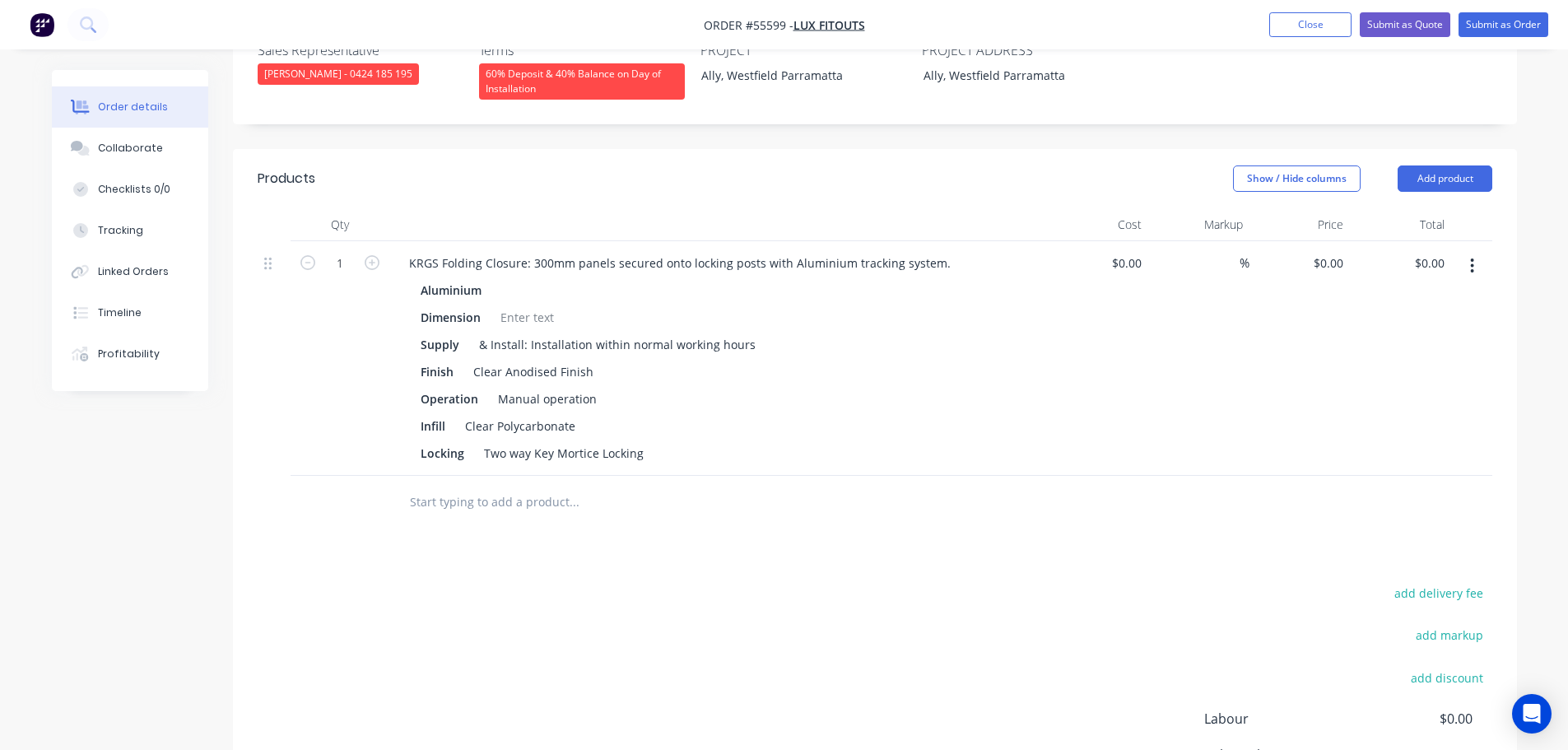
scroll to position [494, 0]
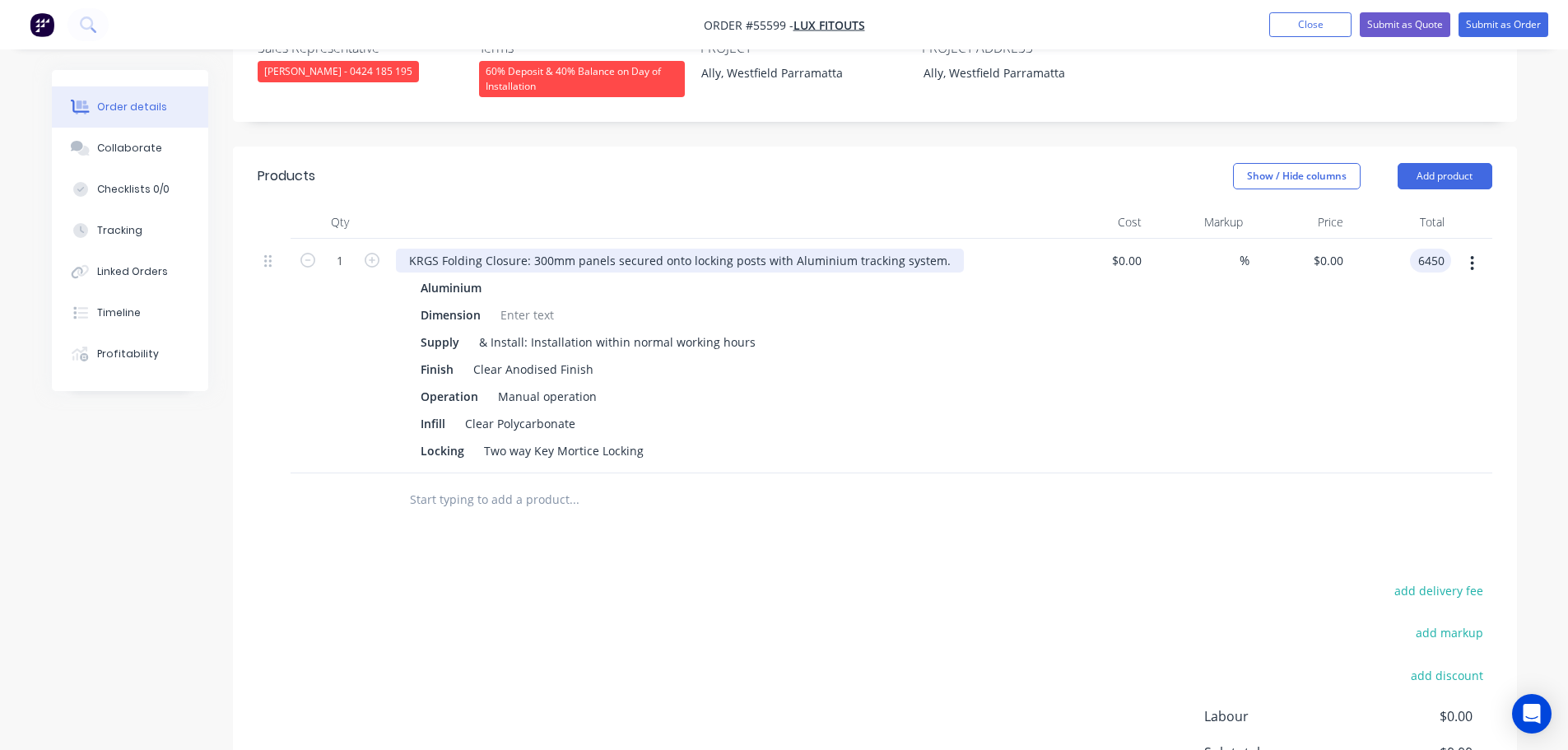
type input "6450"
type input "$6,450.00"
click at [405, 249] on div "KRGS Folding Closure: 300mm panels secured onto locking posts with Aluminium tr…" at bounding box center [680, 260] width 568 height 23
click at [396, 249] on div "KRGS Folding Closure: 300mm panels secured onto locking posts with Aluminium tr…" at bounding box center [680, 260] width 568 height 23
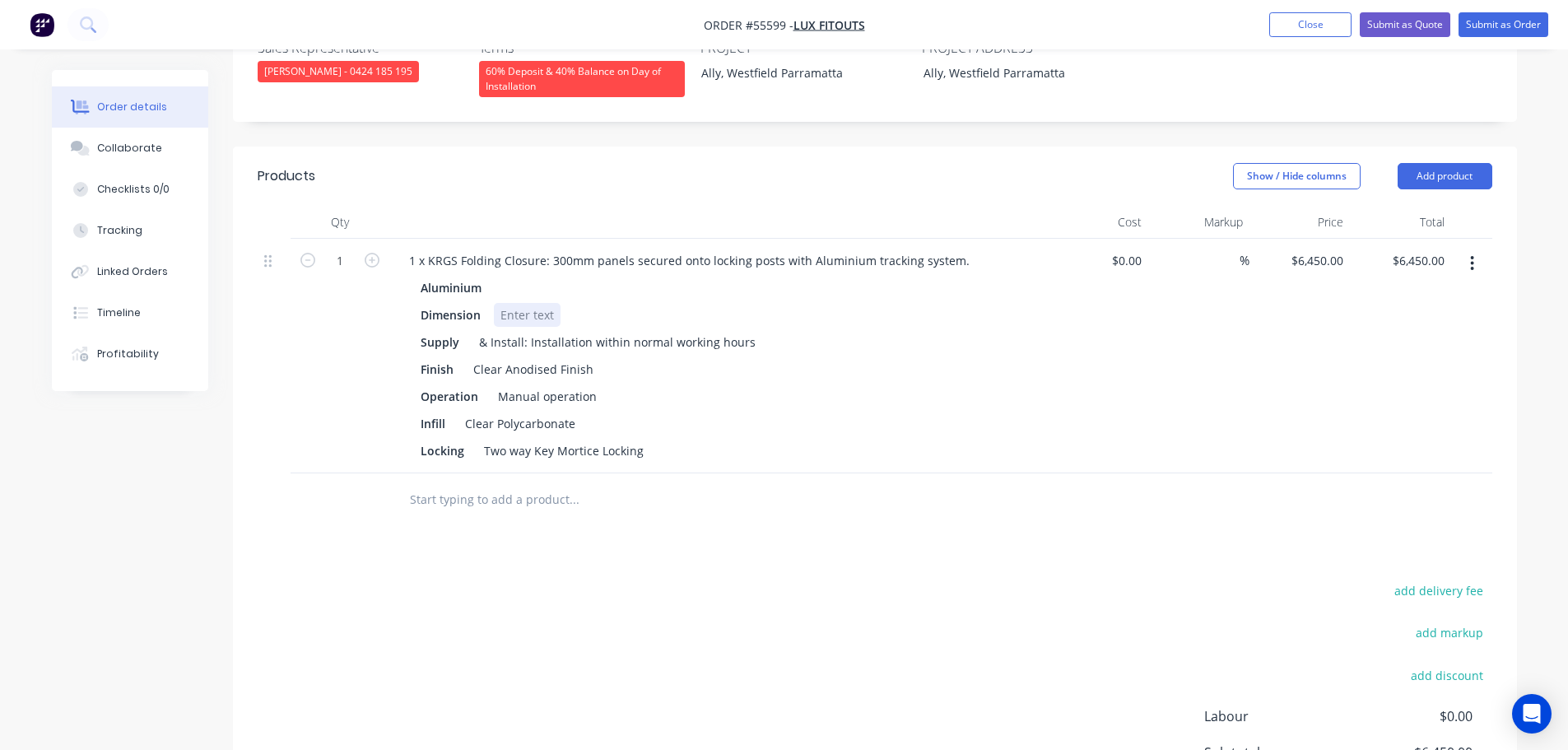
click at [515, 303] on div at bounding box center [527, 315] width 66 height 23
click at [1414, 31] on button "Submit as Quote" at bounding box center [1404, 24] width 91 height 24
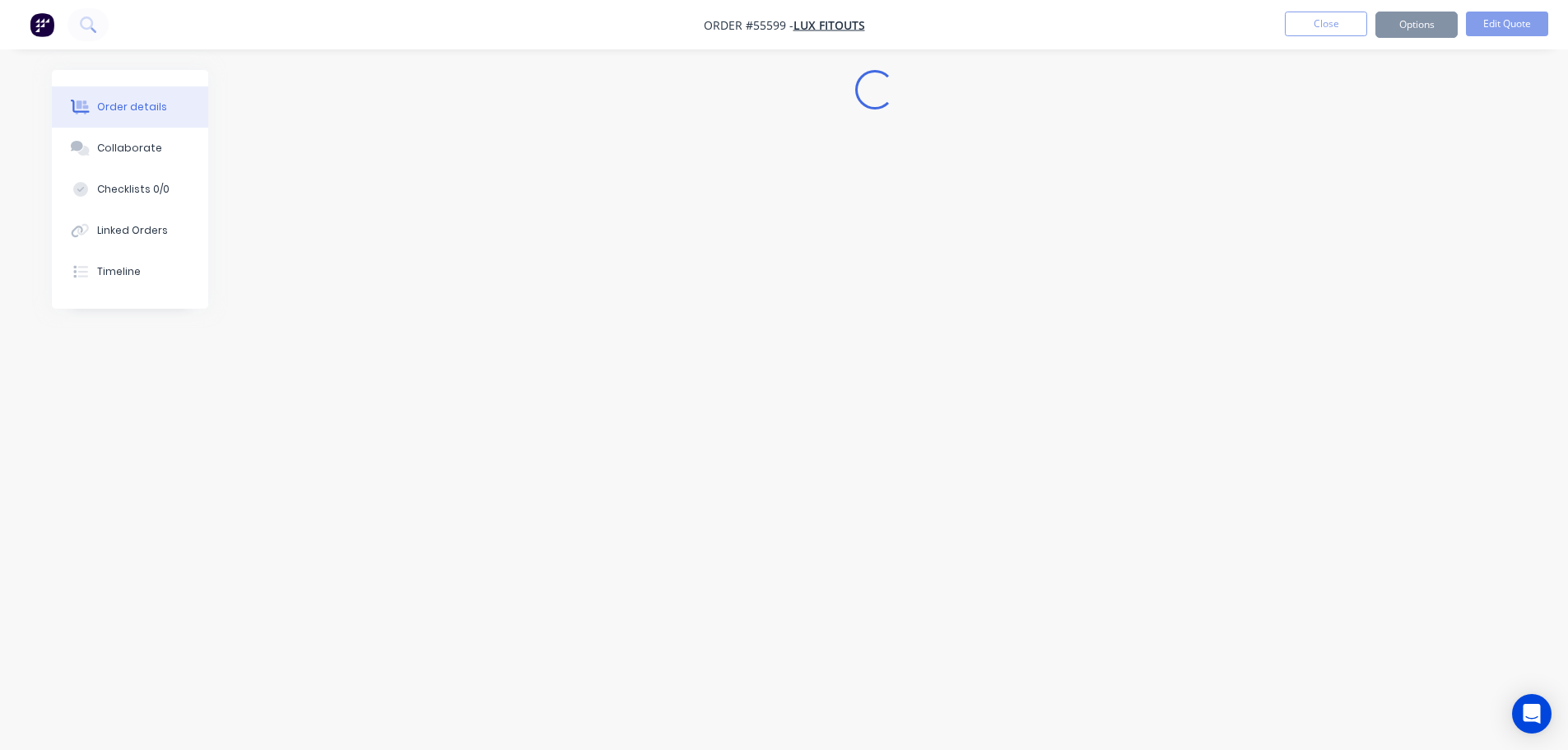
scroll to position [0, 0]
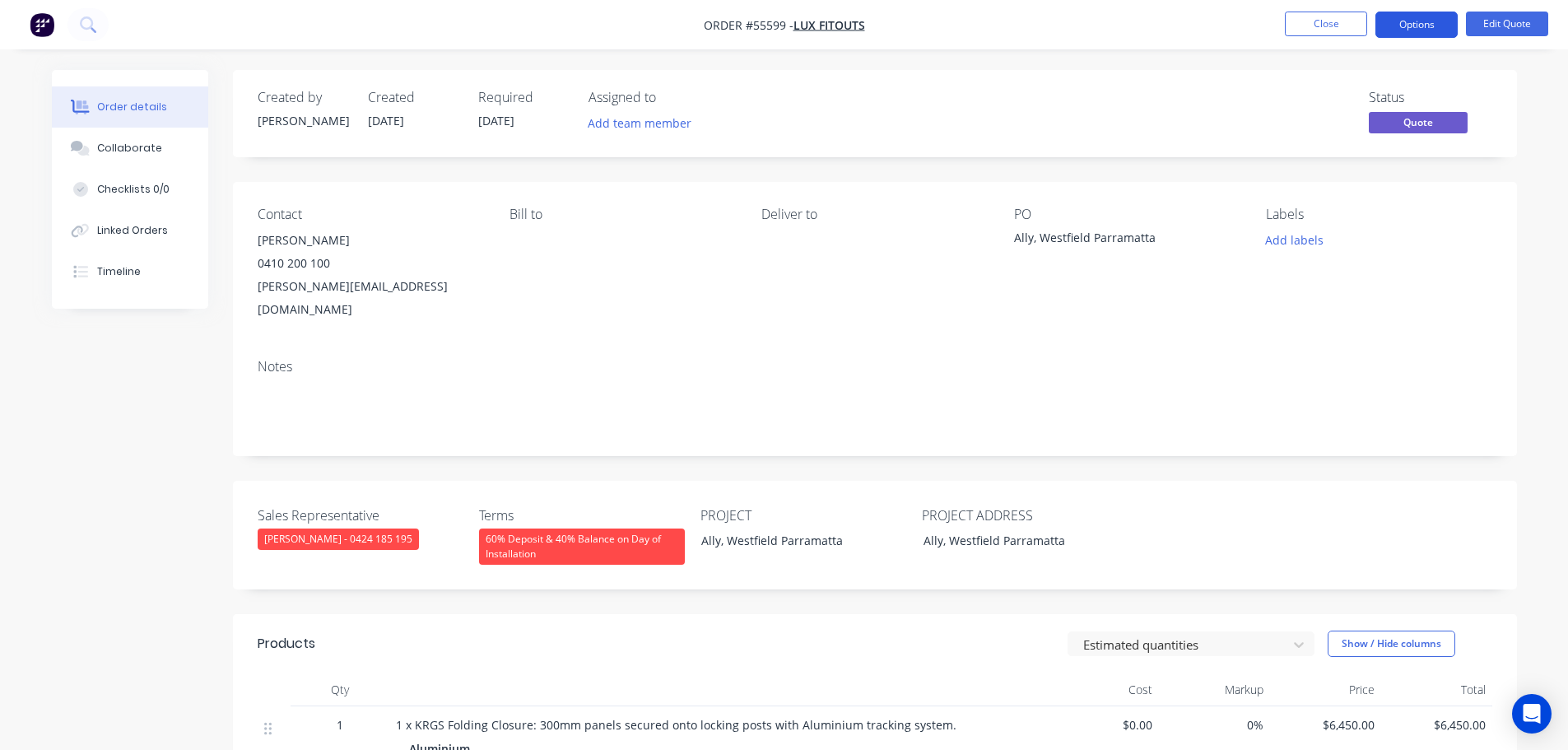
click at [1404, 24] on button "Options" at bounding box center [1416, 24] width 82 height 26
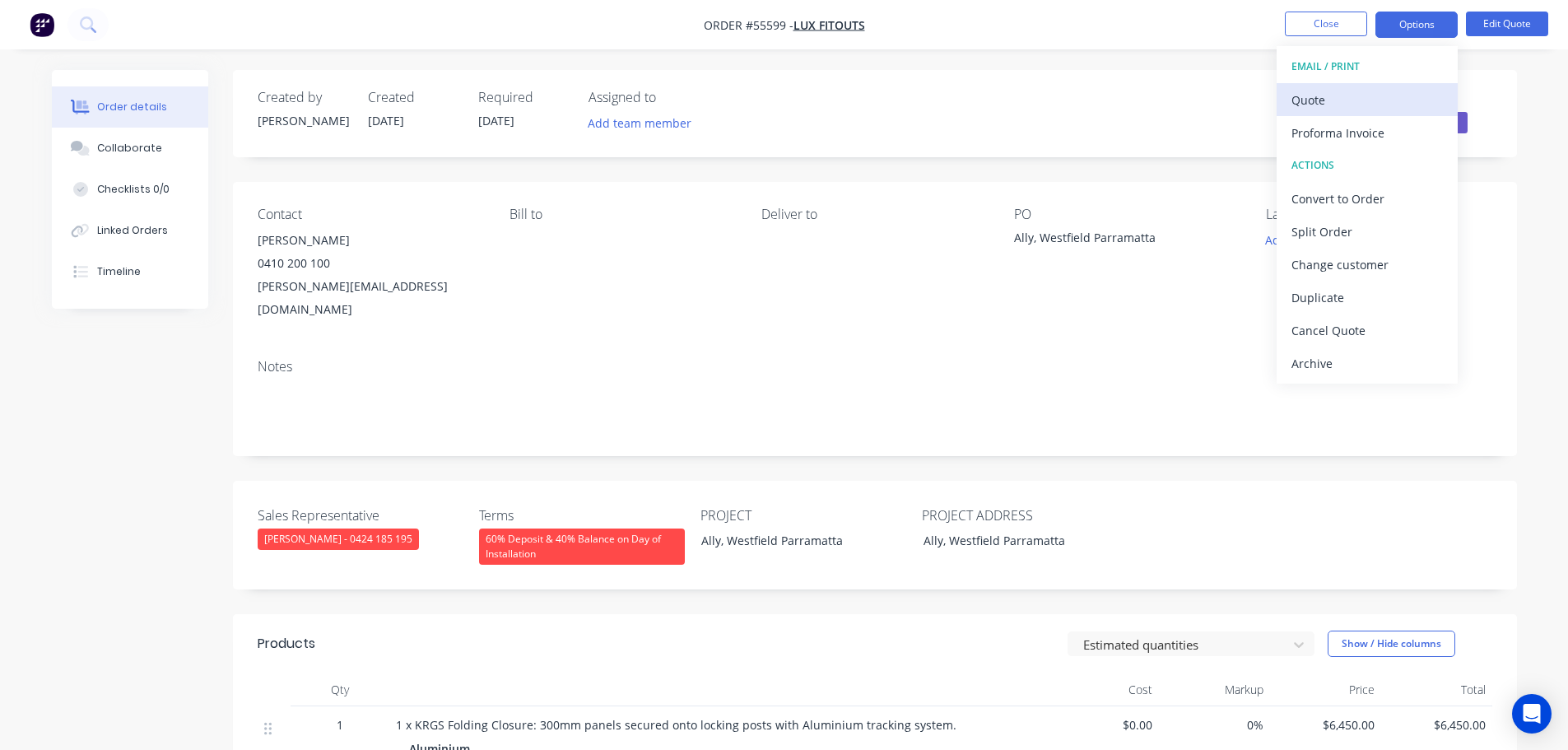
click at [1320, 99] on div "Quote" at bounding box center [1367, 99] width 152 height 23
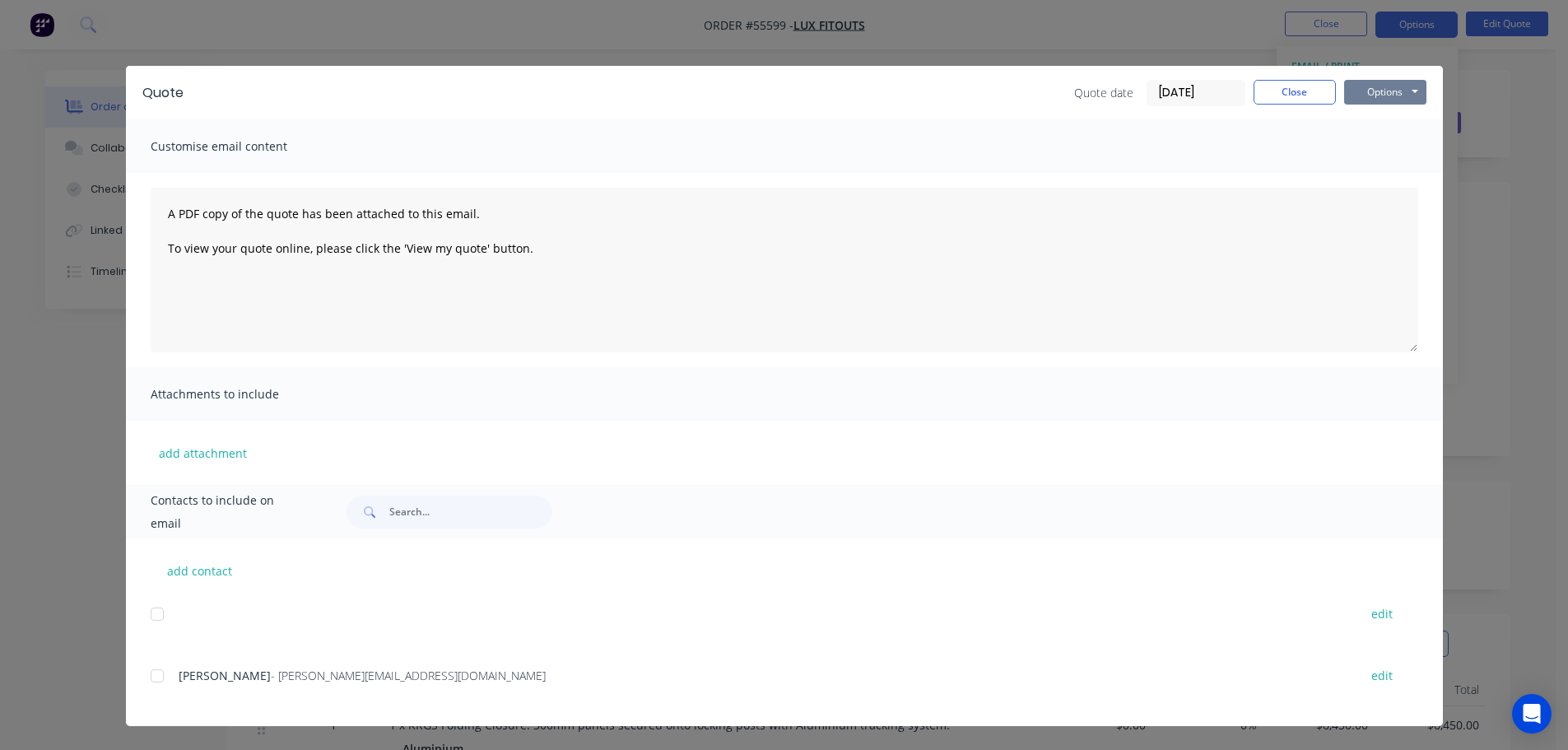
click at [1357, 97] on button "Options" at bounding box center [1385, 92] width 82 height 24
click at [1378, 153] on button "Print" at bounding box center [1397, 148] width 106 height 27
click at [1297, 91] on button "Close" at bounding box center [1295, 92] width 82 height 24
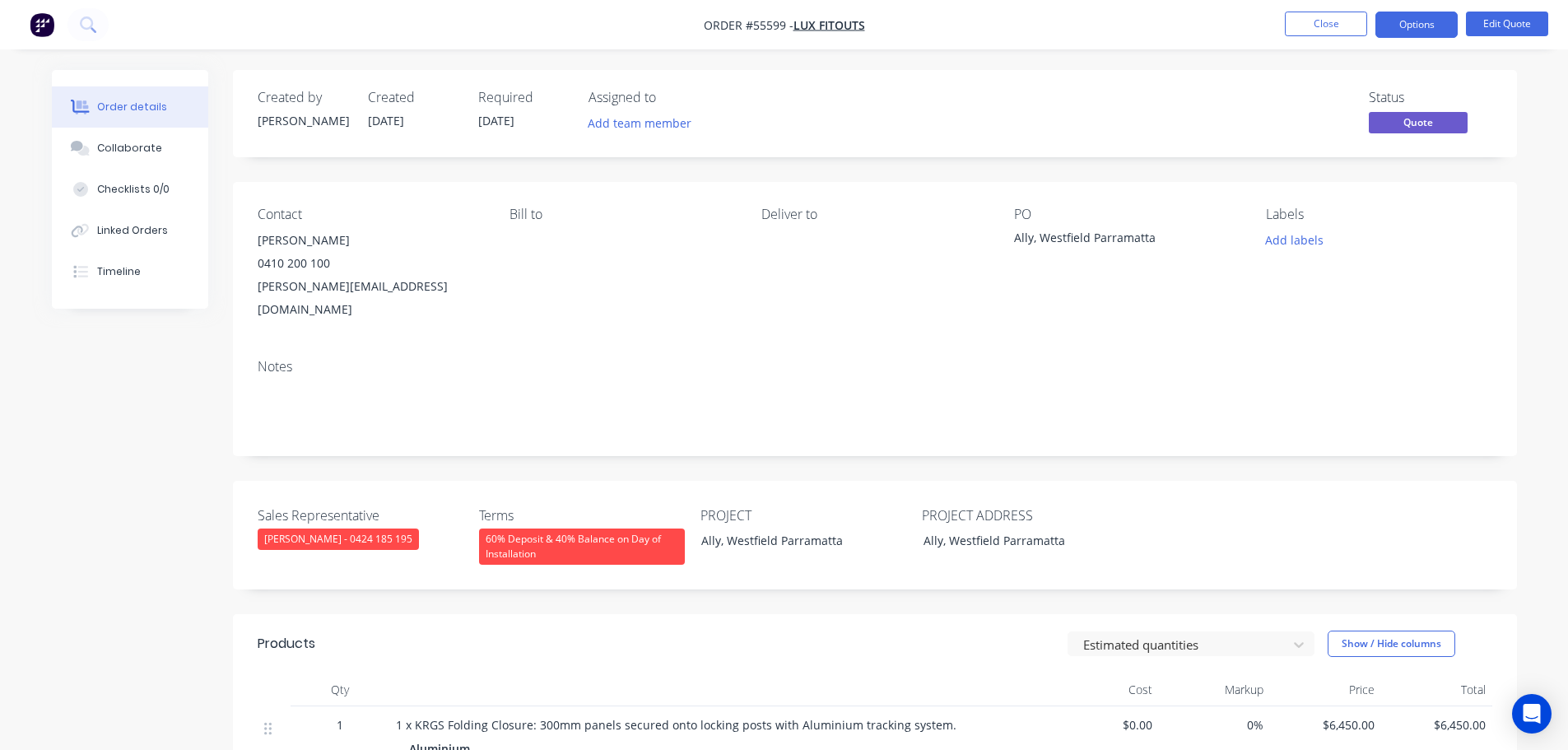
click at [287, 284] on div "wally@luxfitouts.com.au" at bounding box center [370, 298] width 226 height 46
copy div "wally@luxfitouts.com.au"
click at [1084, 235] on div "Ally, Westfield Parramatta" at bounding box center [1117, 240] width 206 height 23
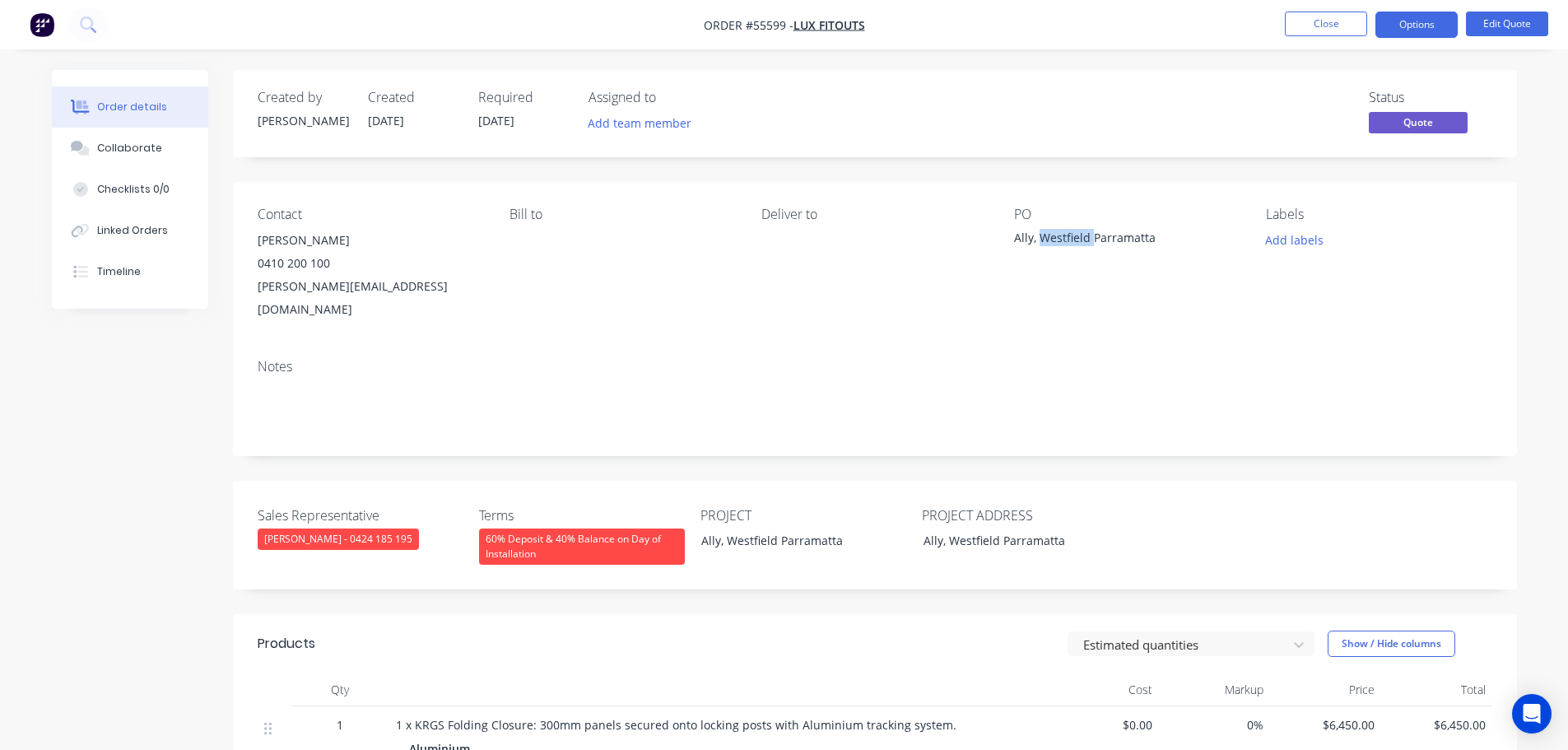
click at [1084, 235] on div "Ally, Westfield Parramatta" at bounding box center [1117, 240] width 206 height 23
click at [1339, 23] on button "Close" at bounding box center [1326, 23] width 82 height 24
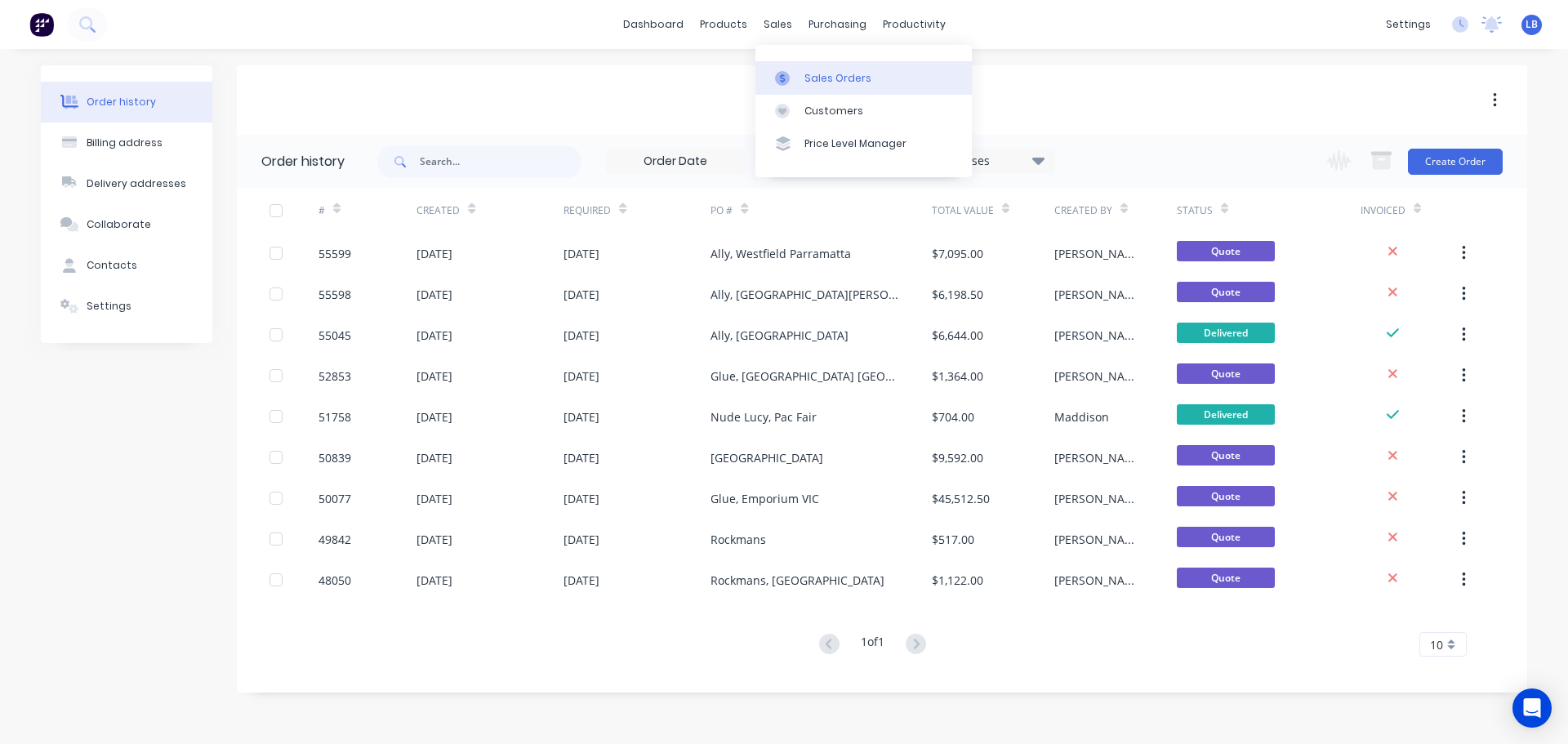
click at [831, 82] on div "Sales Orders" at bounding box center [838, 78] width 67 height 15
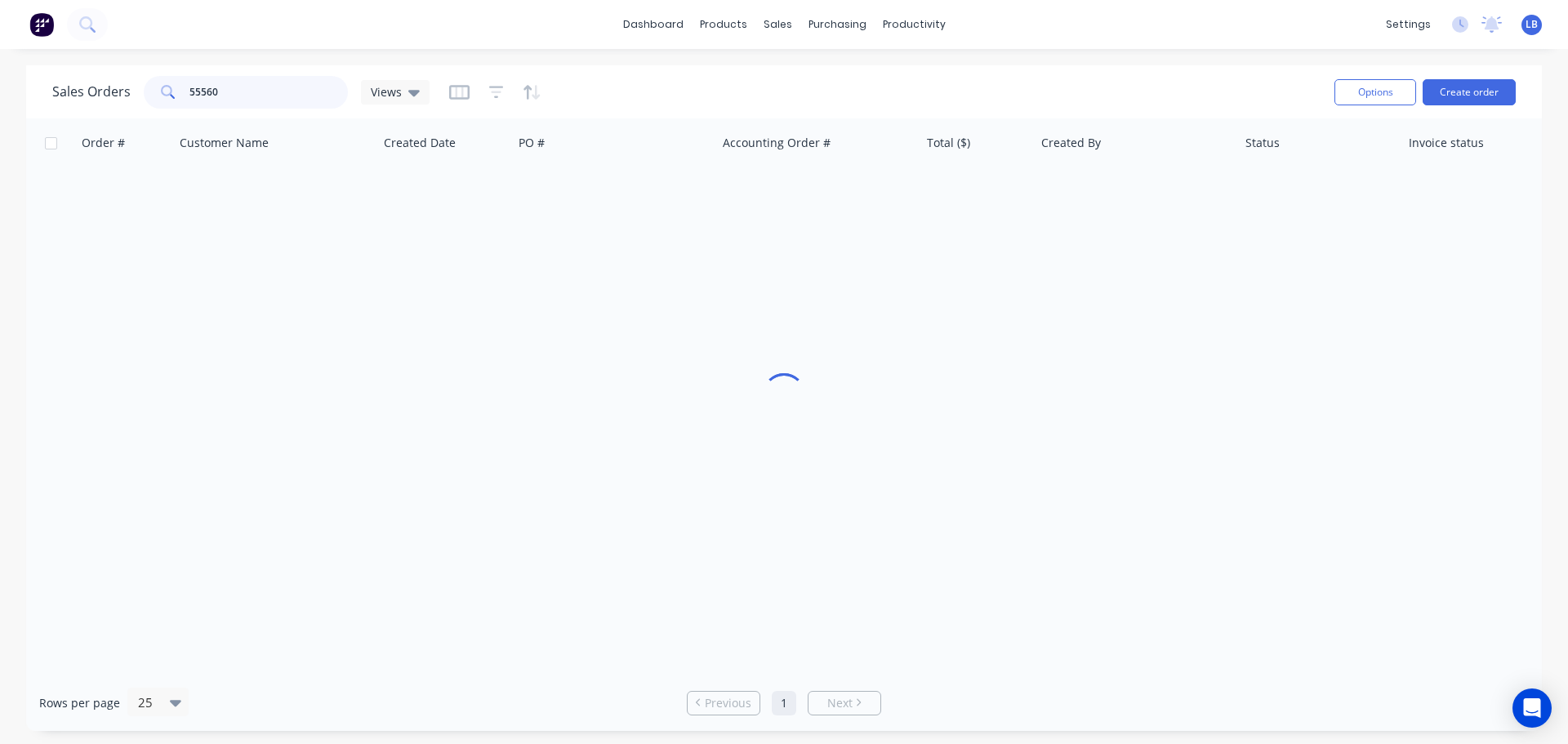
drag, startPoint x: 253, startPoint y: 86, endPoint x: 124, endPoint y: 88, distance: 129.0
click at [124, 88] on div "Sales Orders 55560 Views" at bounding box center [241, 92] width 377 height 33
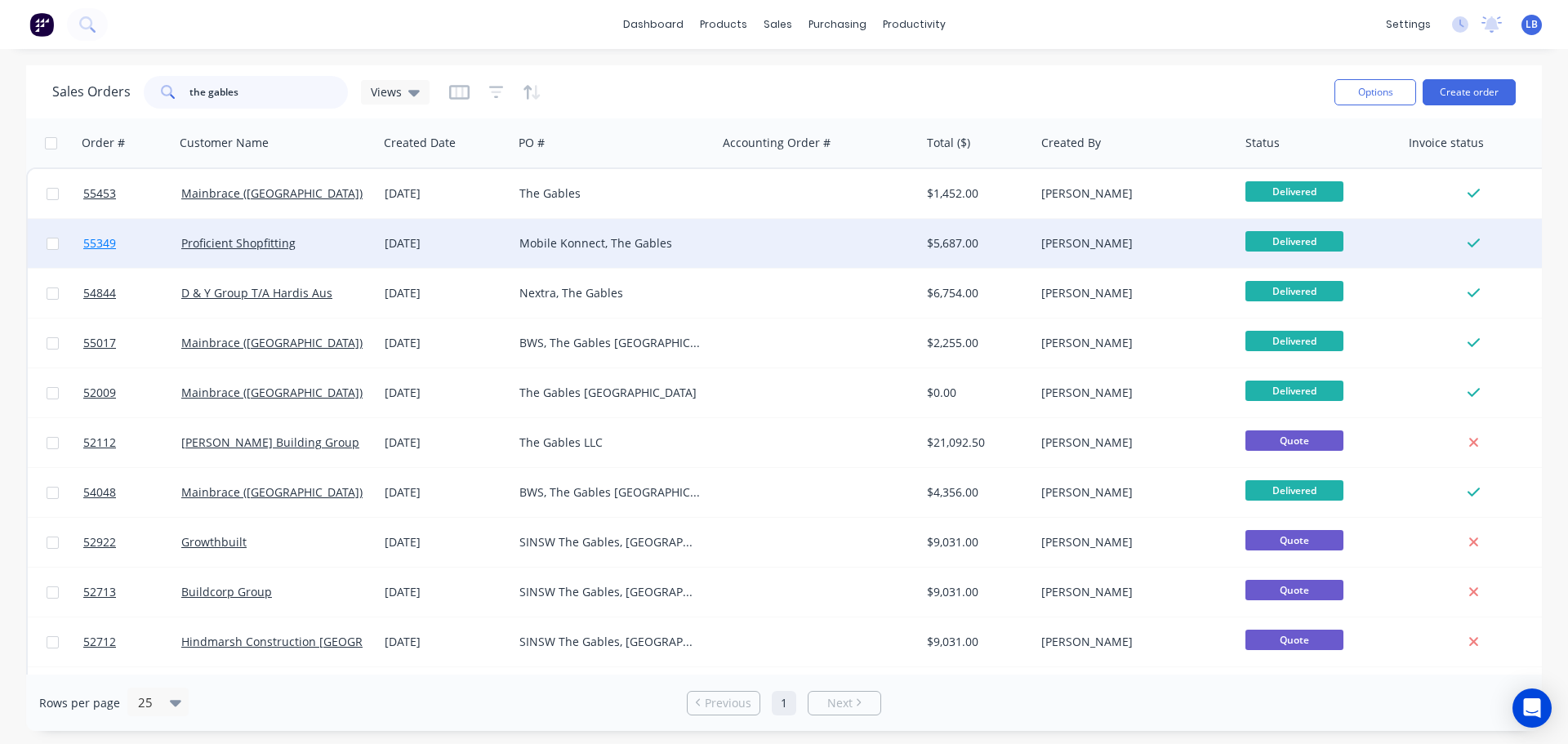
type input "the gables"
click at [99, 242] on span "55349" at bounding box center [99, 243] width 33 height 17
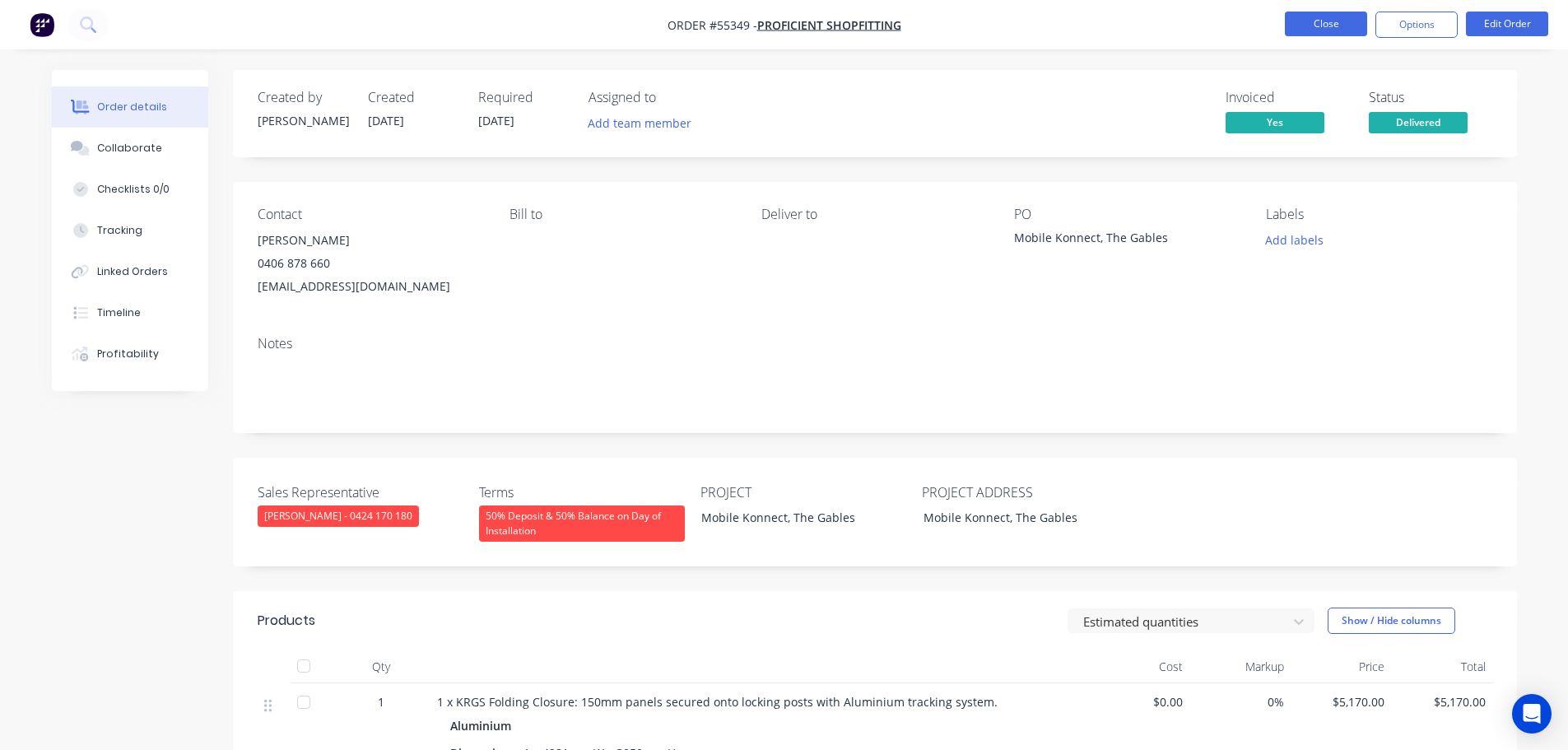
click at [1300, 21] on button "Close" at bounding box center [1326, 23] width 82 height 24
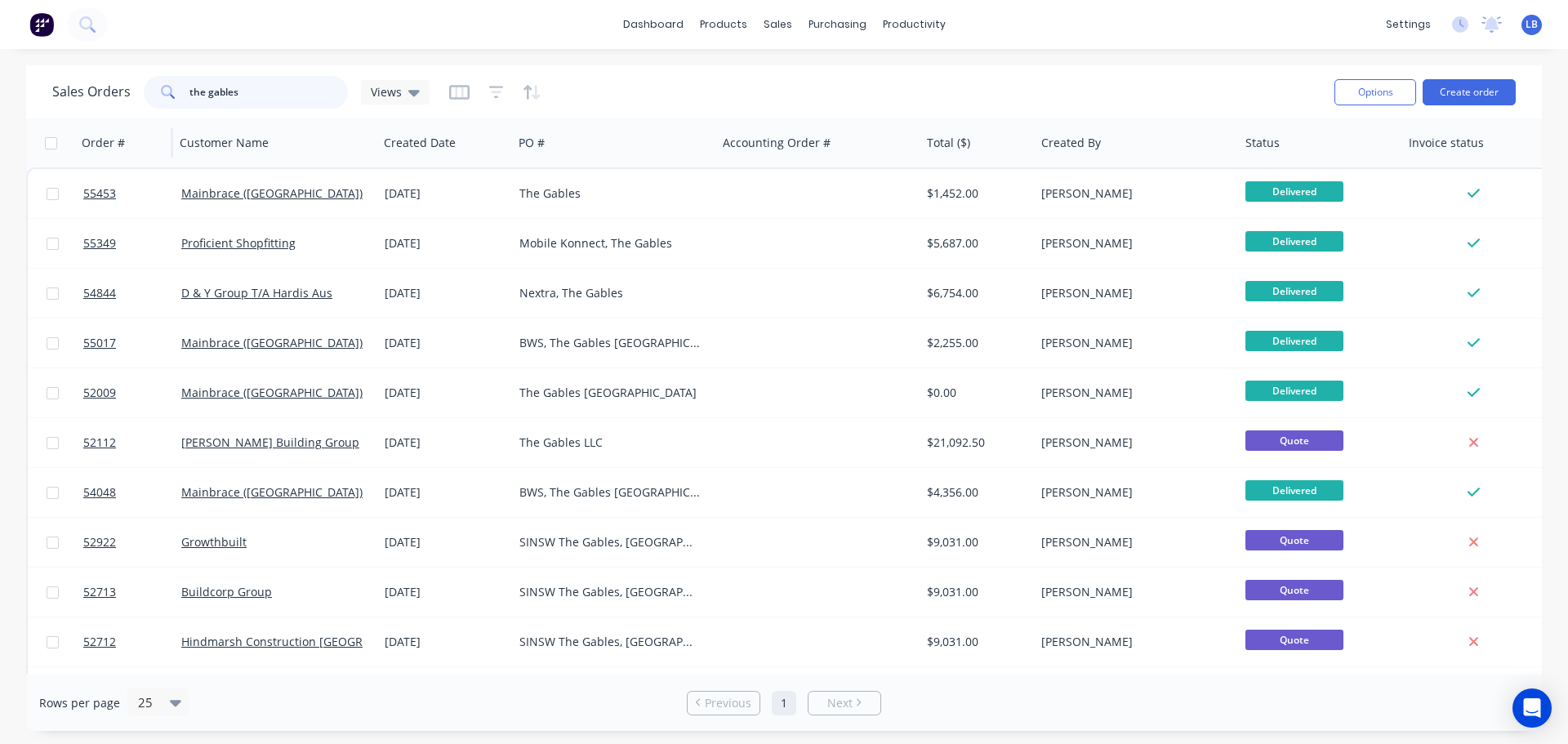
drag, startPoint x: 243, startPoint y: 92, endPoint x: 120, endPoint y: 122, distance: 126.6
click at [120, 122] on div "Sales Orders the gables Views Options Create order Order # Customer Name Create…" at bounding box center [784, 398] width 1516 height 666
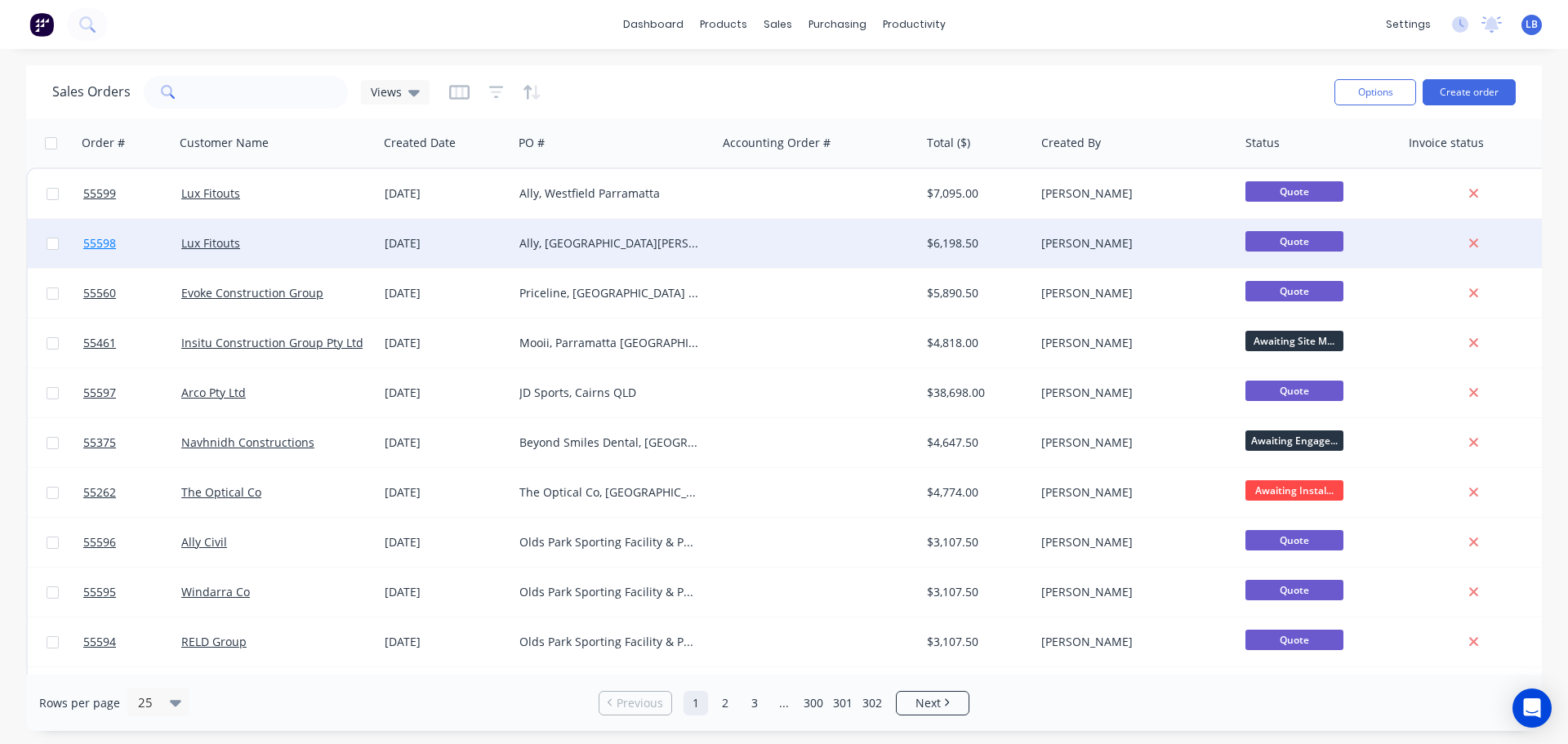
click at [98, 250] on span "55598" at bounding box center [99, 243] width 33 height 17
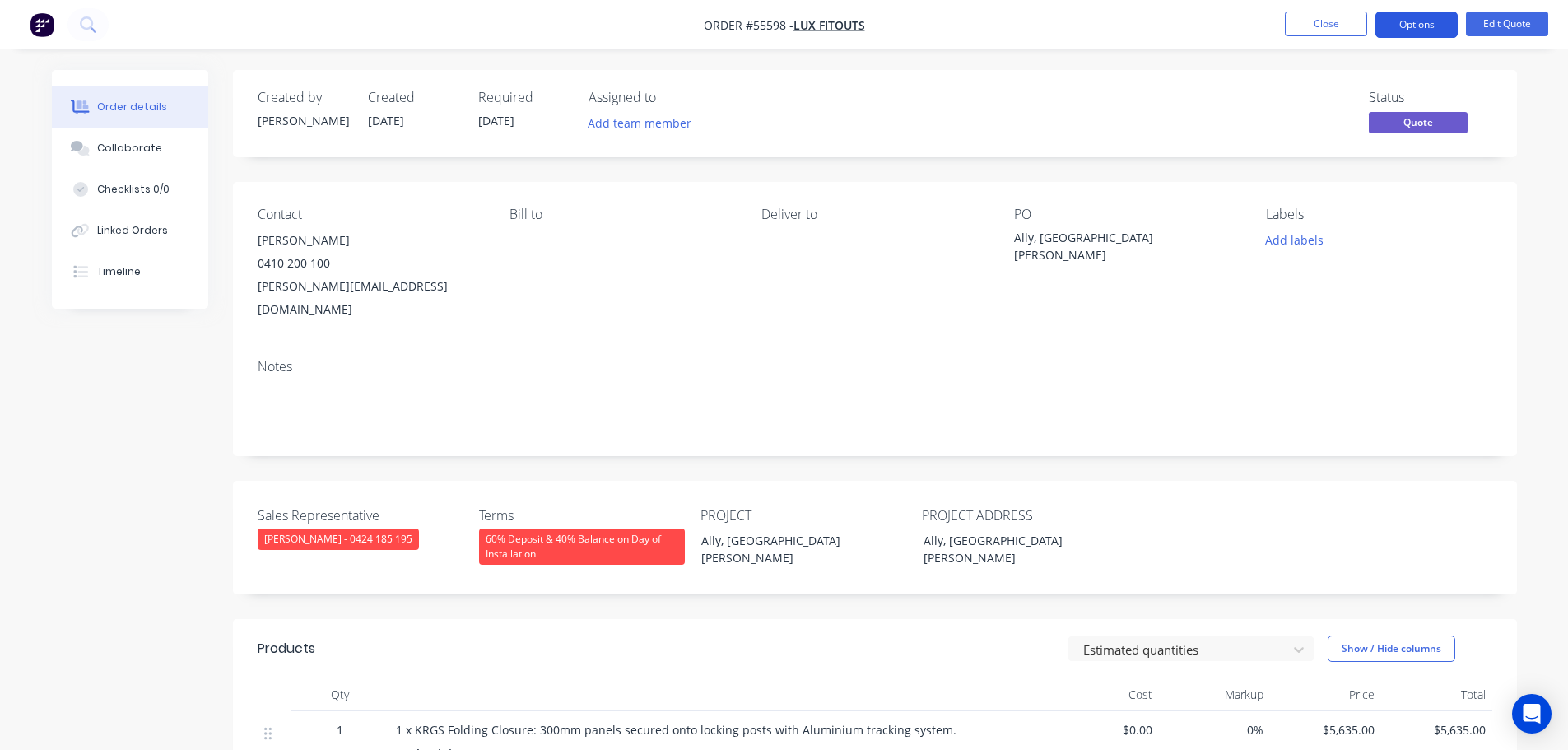
click at [1399, 27] on button "Options" at bounding box center [1416, 24] width 82 height 26
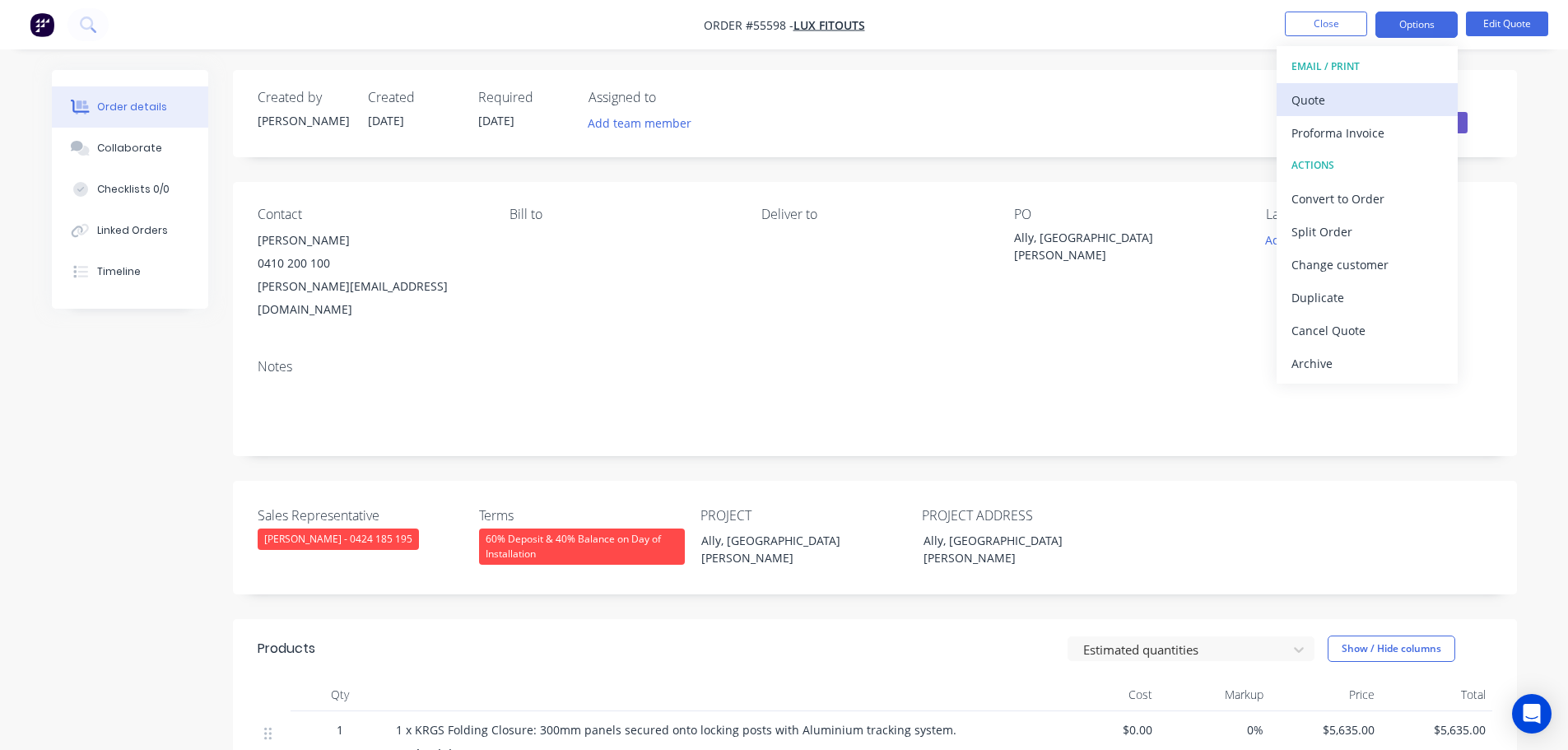
click at [1306, 94] on div "Quote" at bounding box center [1367, 99] width 152 height 23
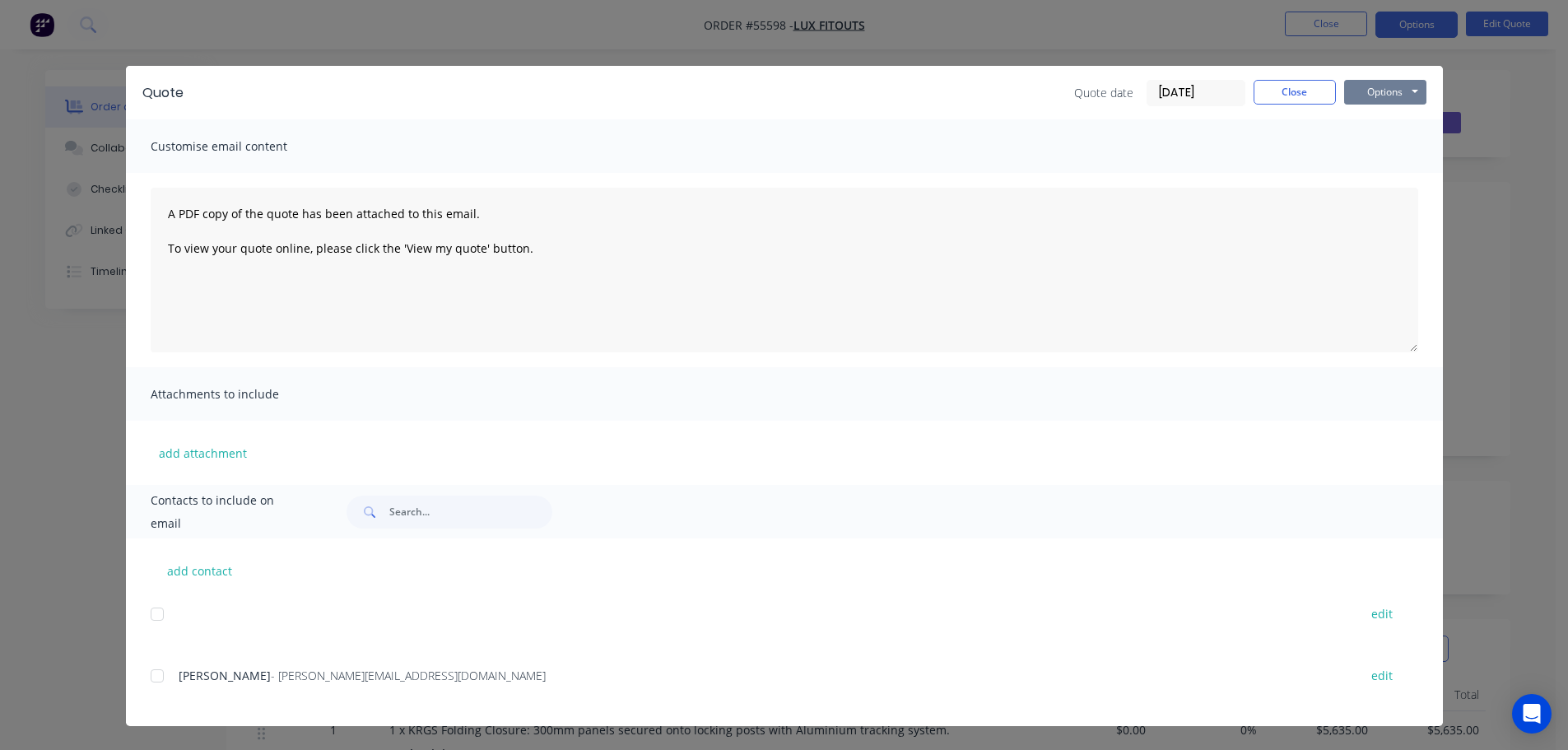
click at [1372, 98] on button "Options" at bounding box center [1385, 92] width 82 height 24
click at [1379, 148] on button "Print" at bounding box center [1397, 148] width 106 height 27
click at [1270, 97] on button "Close" at bounding box center [1295, 92] width 82 height 24
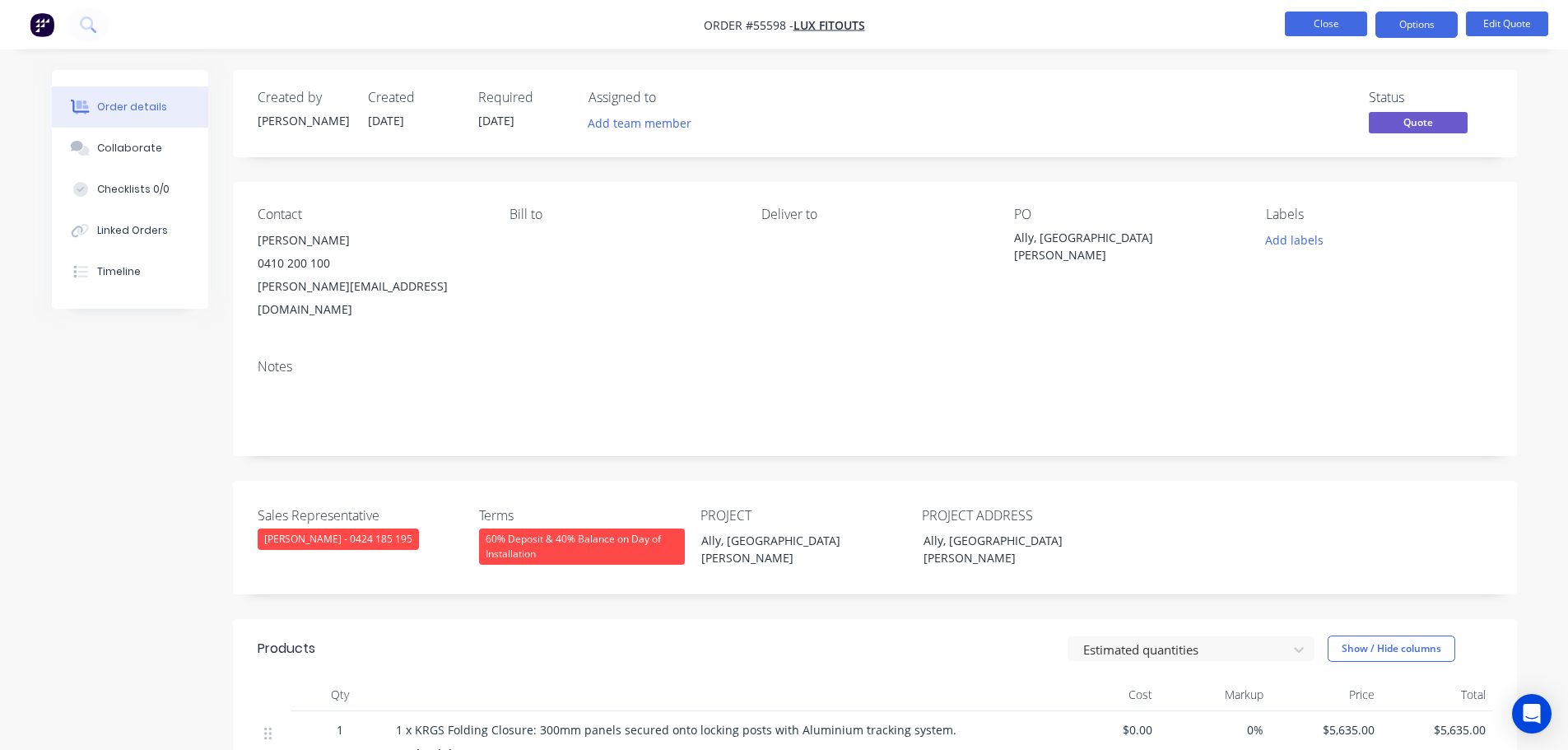
click at [1291, 23] on button "Close" at bounding box center [1326, 23] width 82 height 24
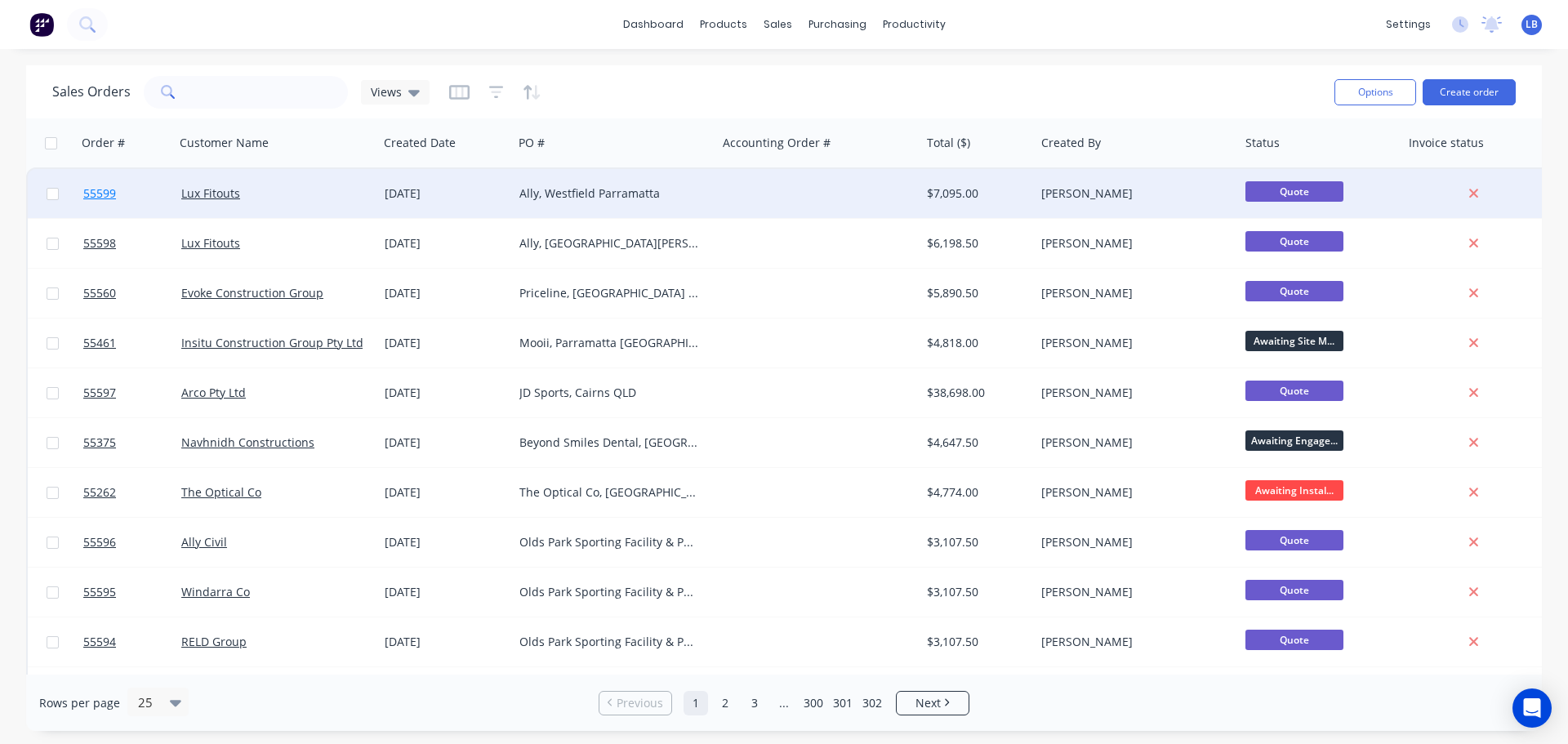
click at [91, 193] on span "55599" at bounding box center [99, 194] width 33 height 17
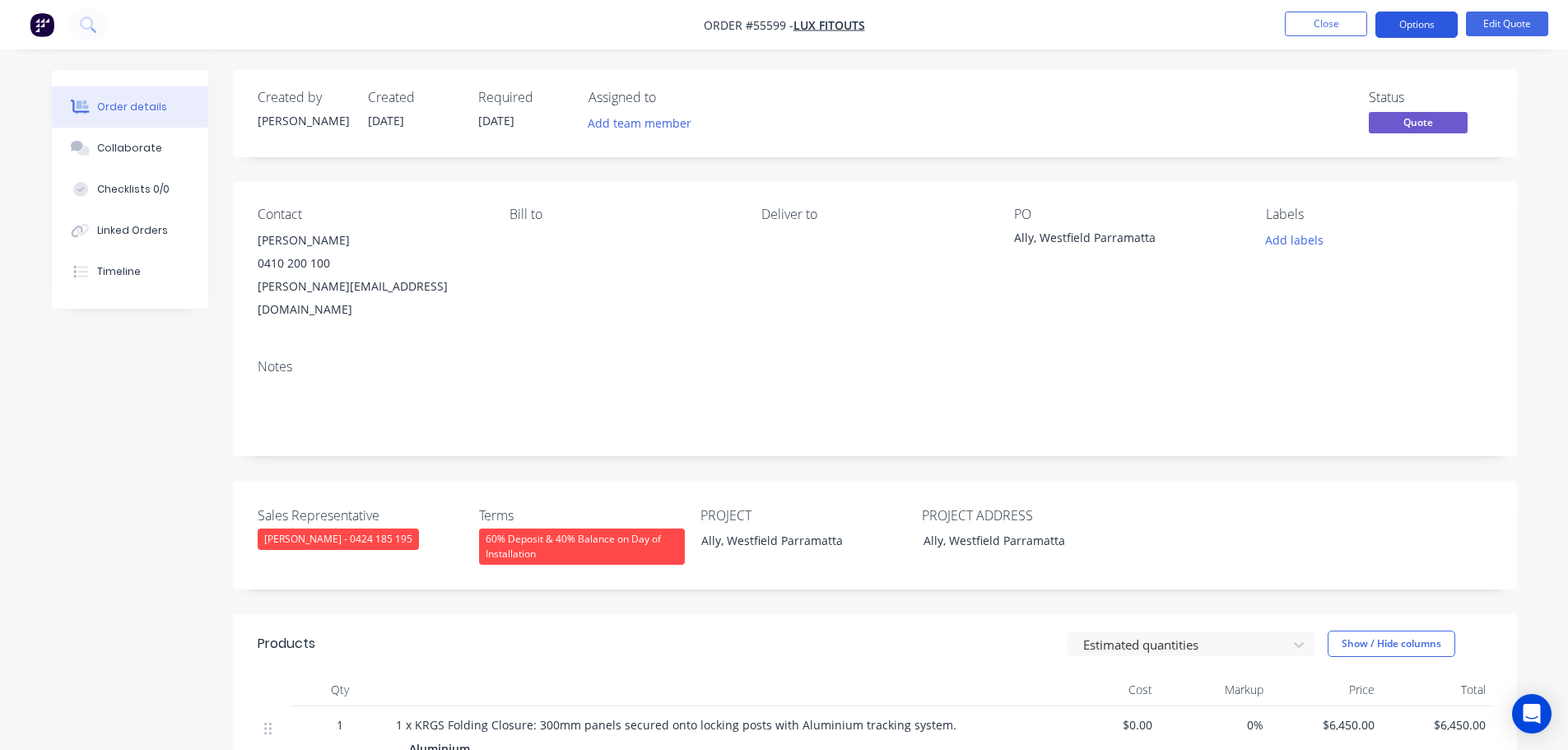
click at [1404, 25] on button "Options" at bounding box center [1416, 24] width 82 height 26
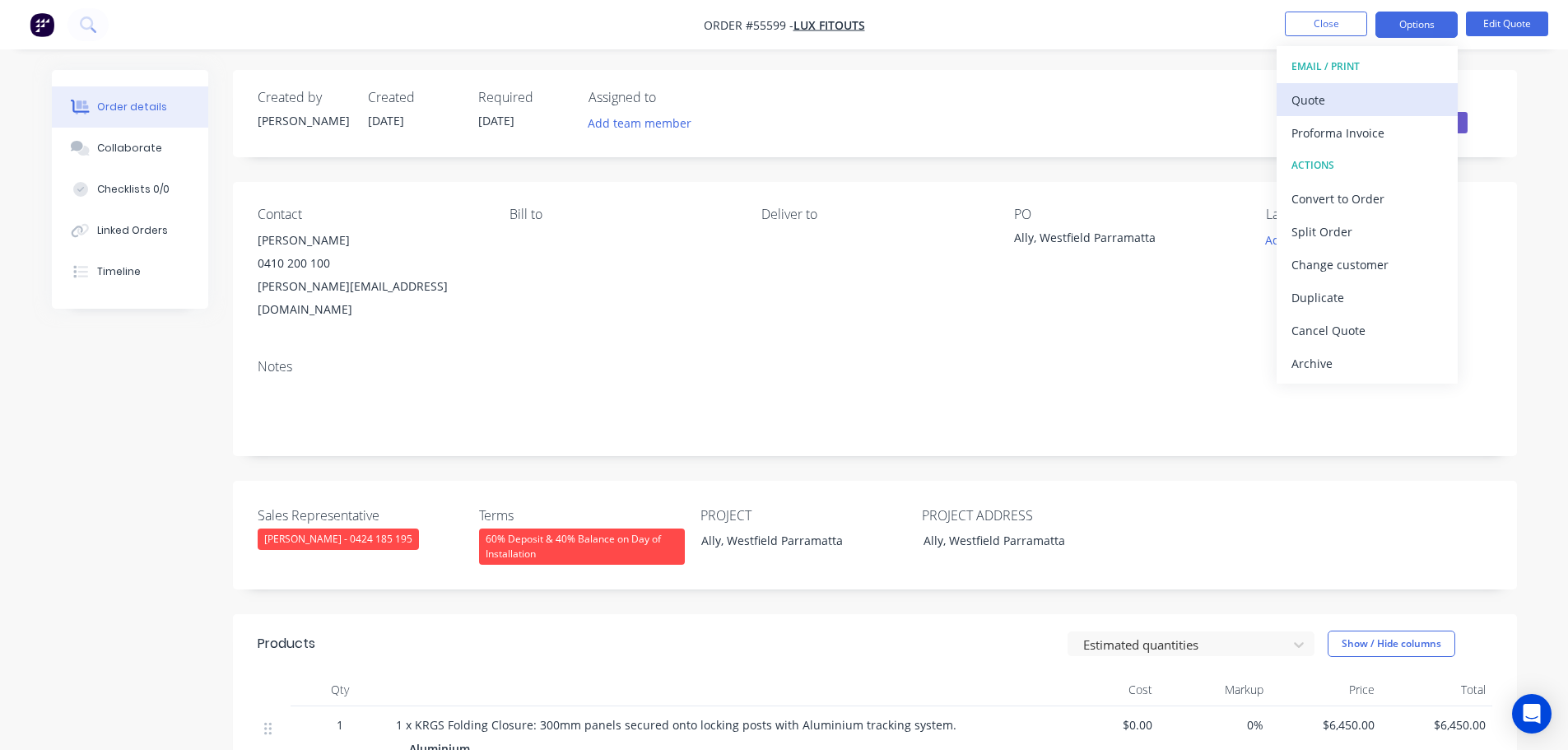
click at [1326, 99] on div "Quote" at bounding box center [1367, 99] width 152 height 23
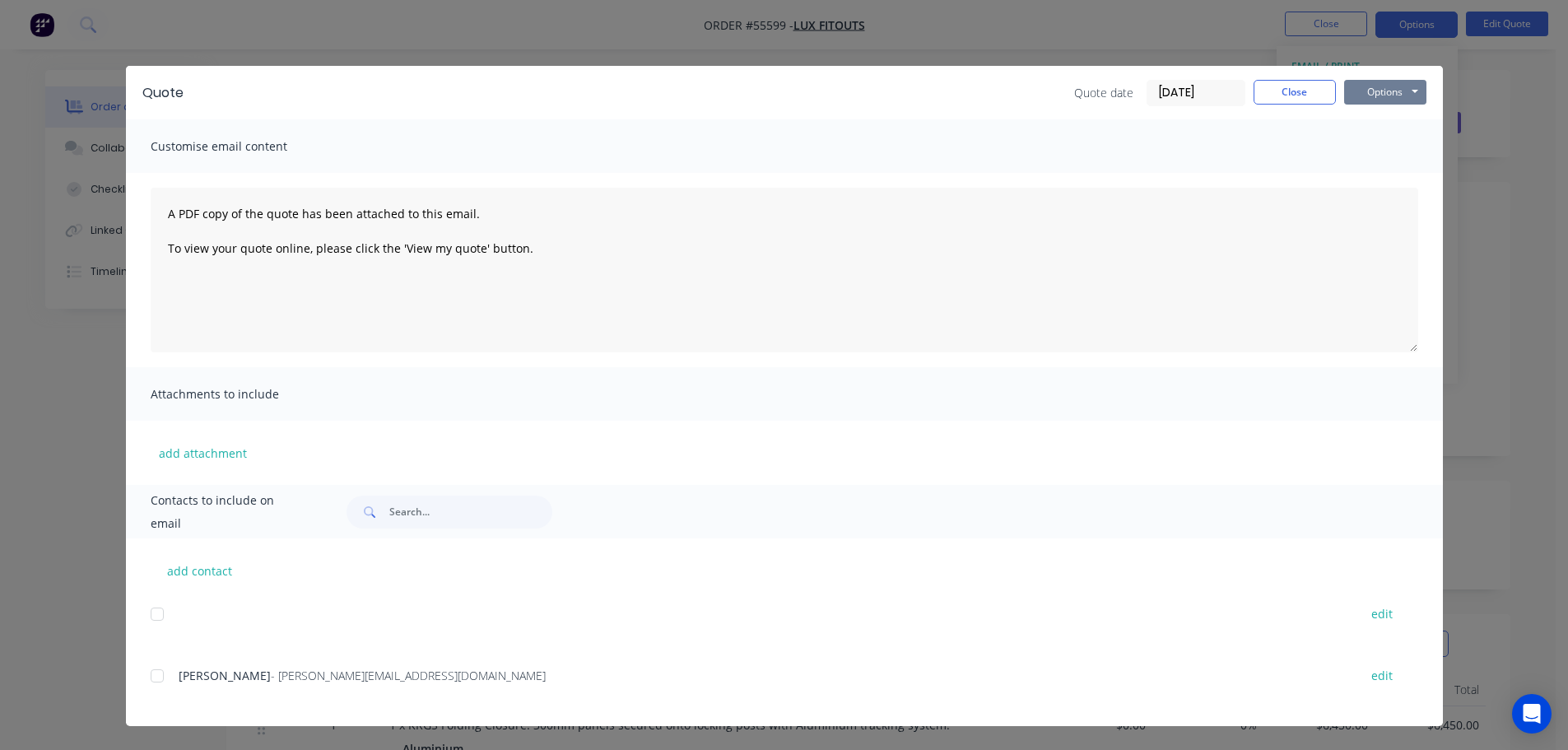
click at [1361, 96] on button "Options" at bounding box center [1385, 92] width 82 height 24
click at [1373, 148] on button "Print" at bounding box center [1397, 148] width 106 height 27
click at [1283, 93] on button "Close" at bounding box center [1295, 92] width 82 height 24
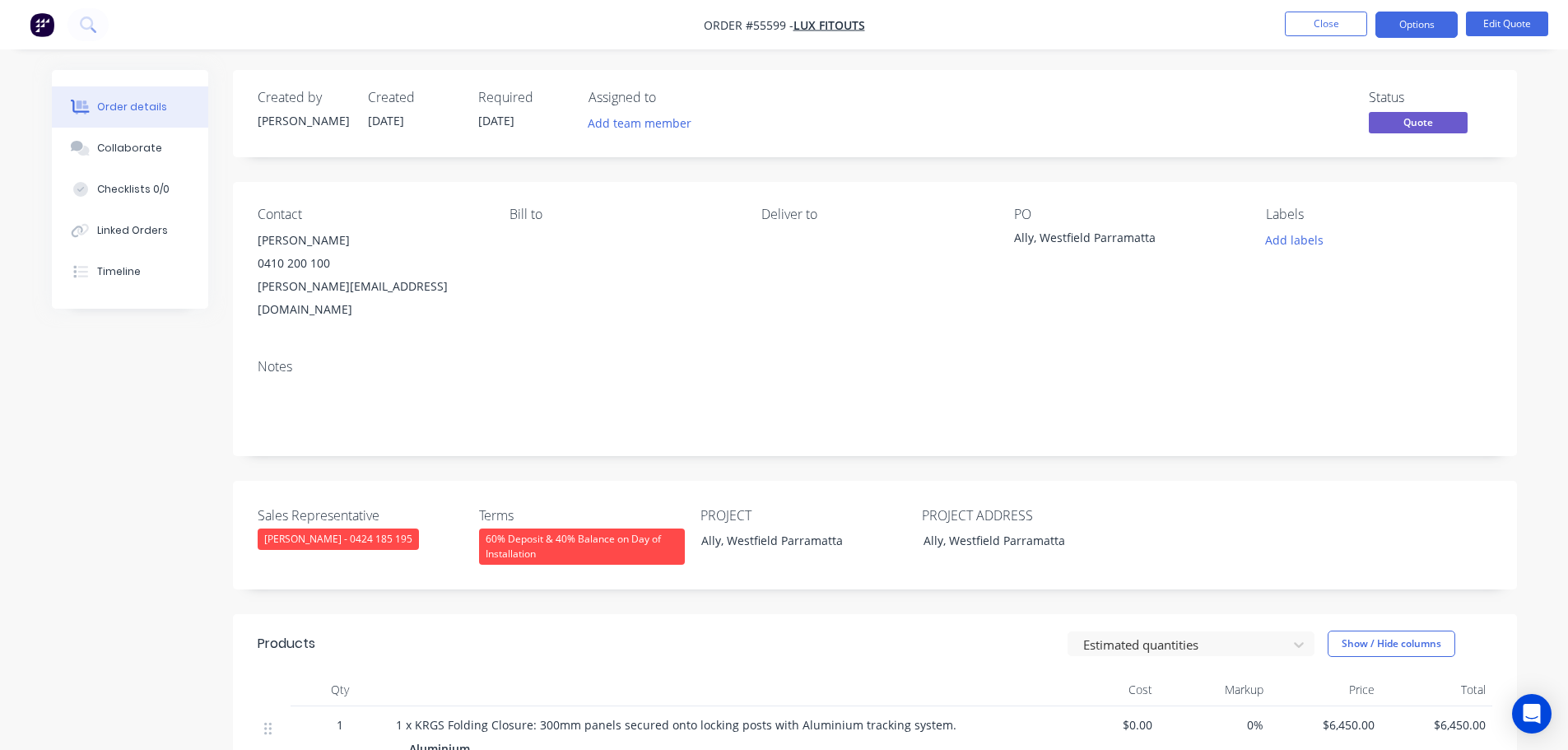
drag, startPoint x: 1318, startPoint y: 1, endPoint x: 872, endPoint y: 132, distance: 464.8
click at [872, 132] on div "Status Quote" at bounding box center [1122, 113] width 740 height 48
click at [1341, 25] on button "Close" at bounding box center [1326, 23] width 82 height 24
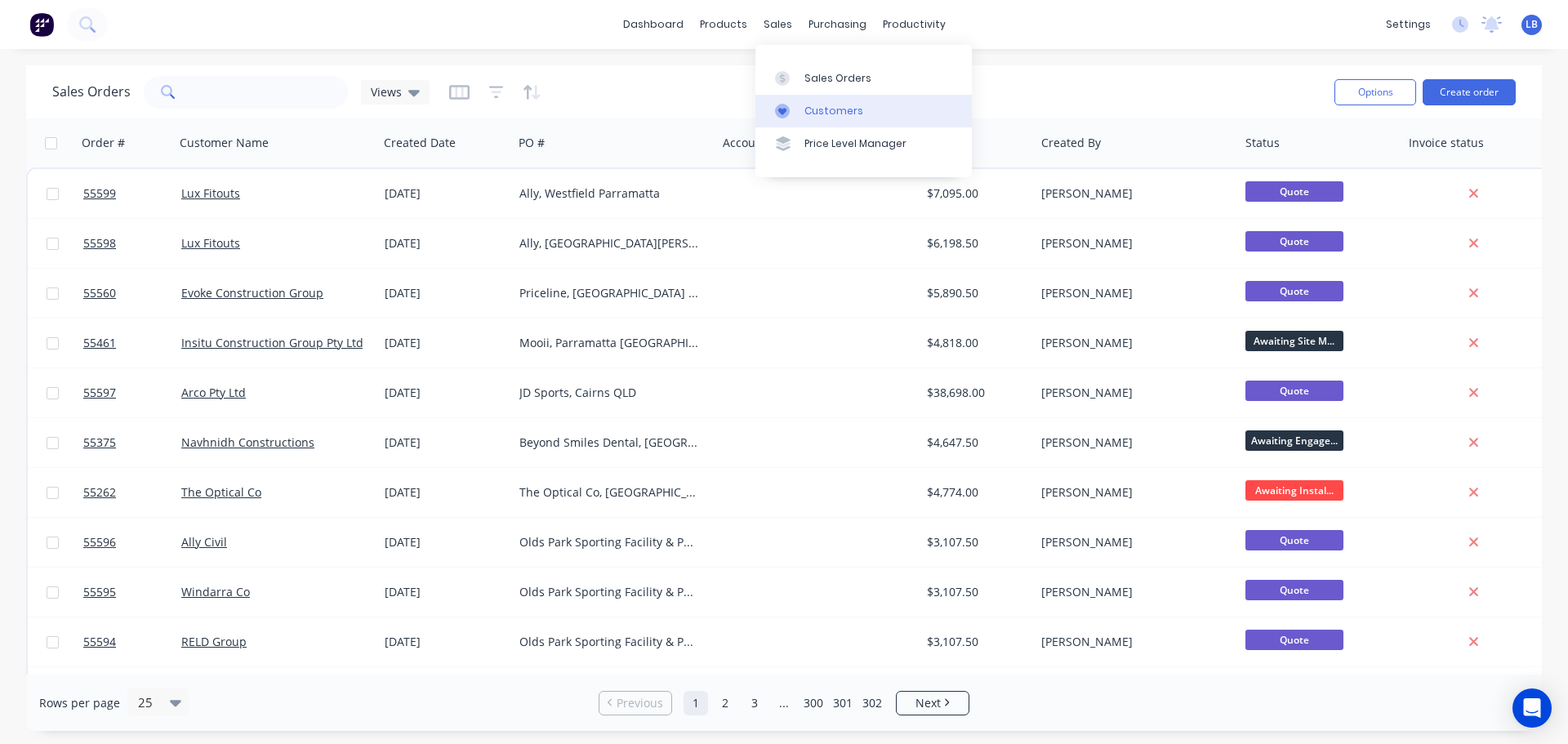
click at [821, 117] on div "Customers" at bounding box center [833, 111] width 59 height 15
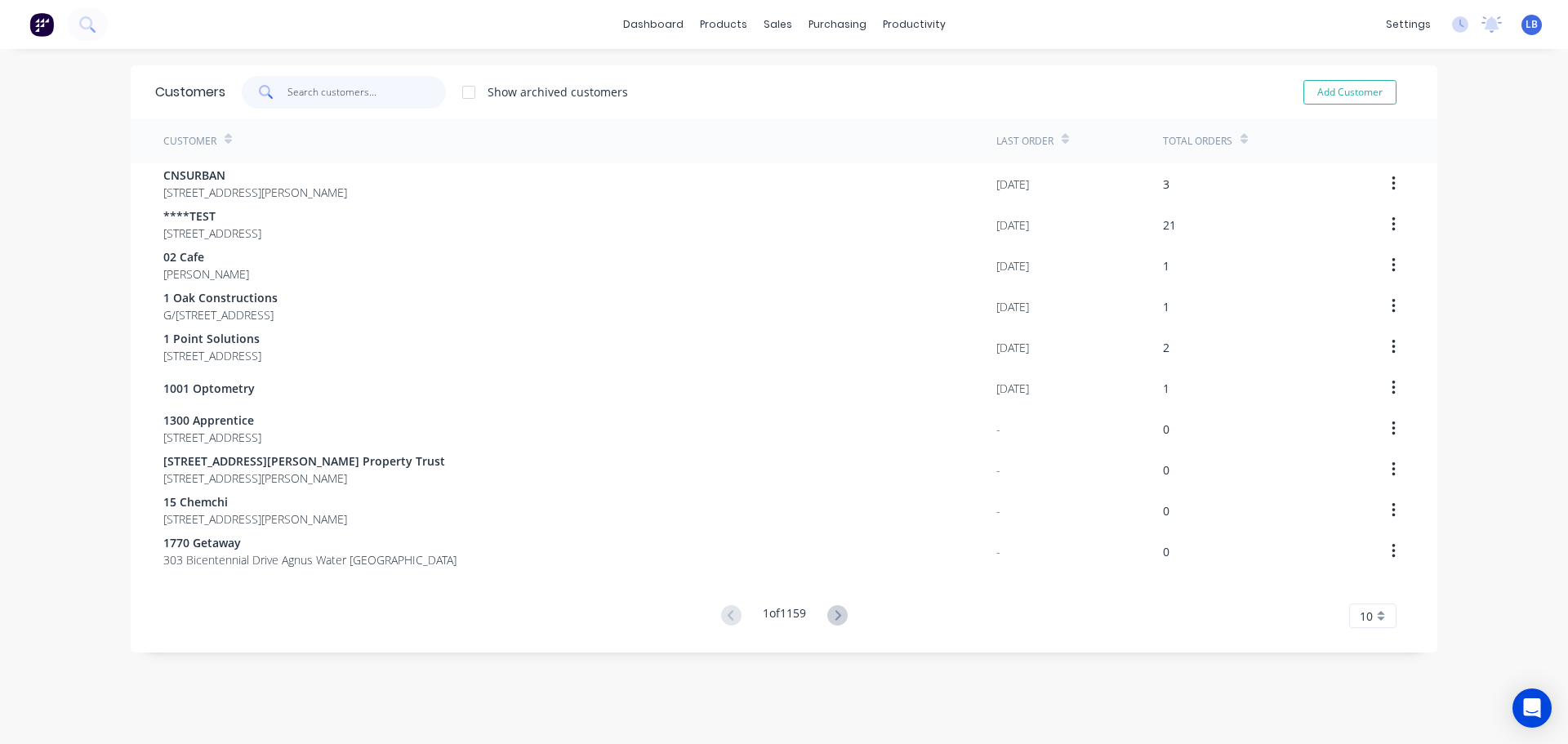
click at [326, 88] on input "text" at bounding box center [366, 92] width 159 height 33
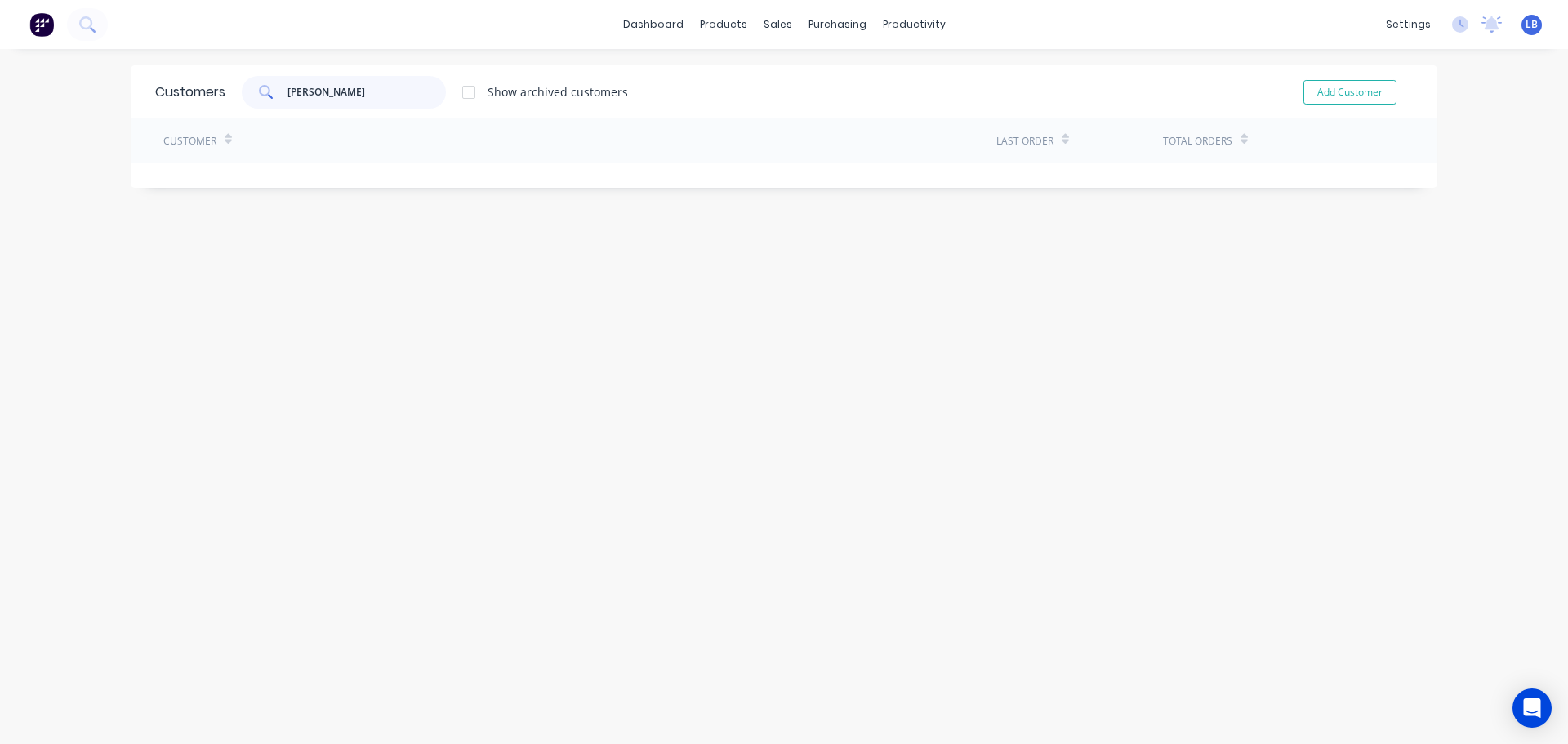
drag, startPoint x: 383, startPoint y: 91, endPoint x: 279, endPoint y: 99, distance: 104.3
click at [279, 99] on div "[PERSON_NAME]" at bounding box center [344, 92] width 204 height 33
type input "[PERSON_NAME]"
click at [1330, 92] on button "Add Customer" at bounding box center [1350, 92] width 93 height 24
select select "AU"
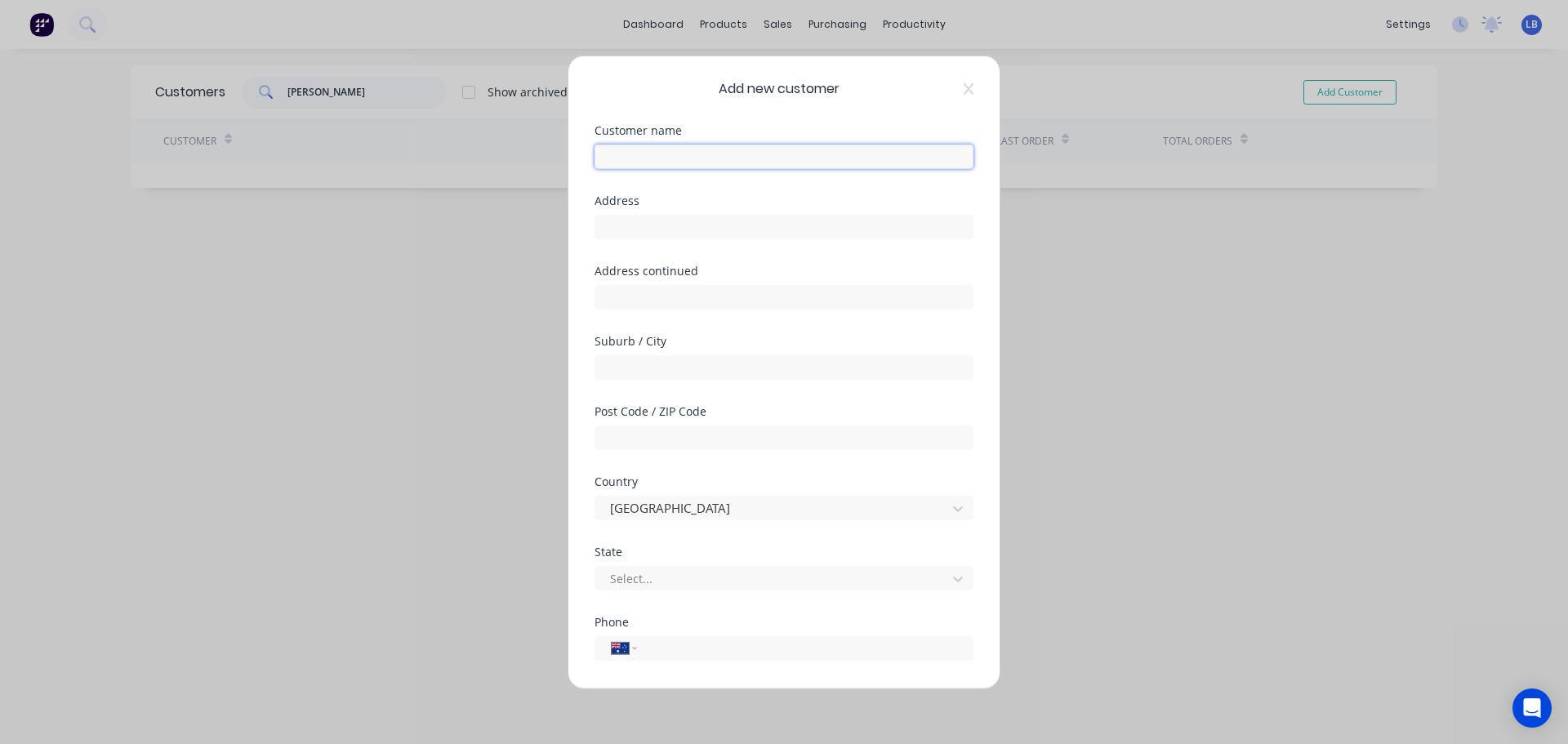
click at [609, 165] on input "text" at bounding box center [784, 156] width 379 height 24
paste input "[PERSON_NAME]"
type input "[PERSON_NAME]"
drag, startPoint x: 612, startPoint y: 227, endPoint x: 580, endPoint y: 307, distance: 86.2
click at [612, 227] on input "text" at bounding box center [784, 226] width 379 height 24
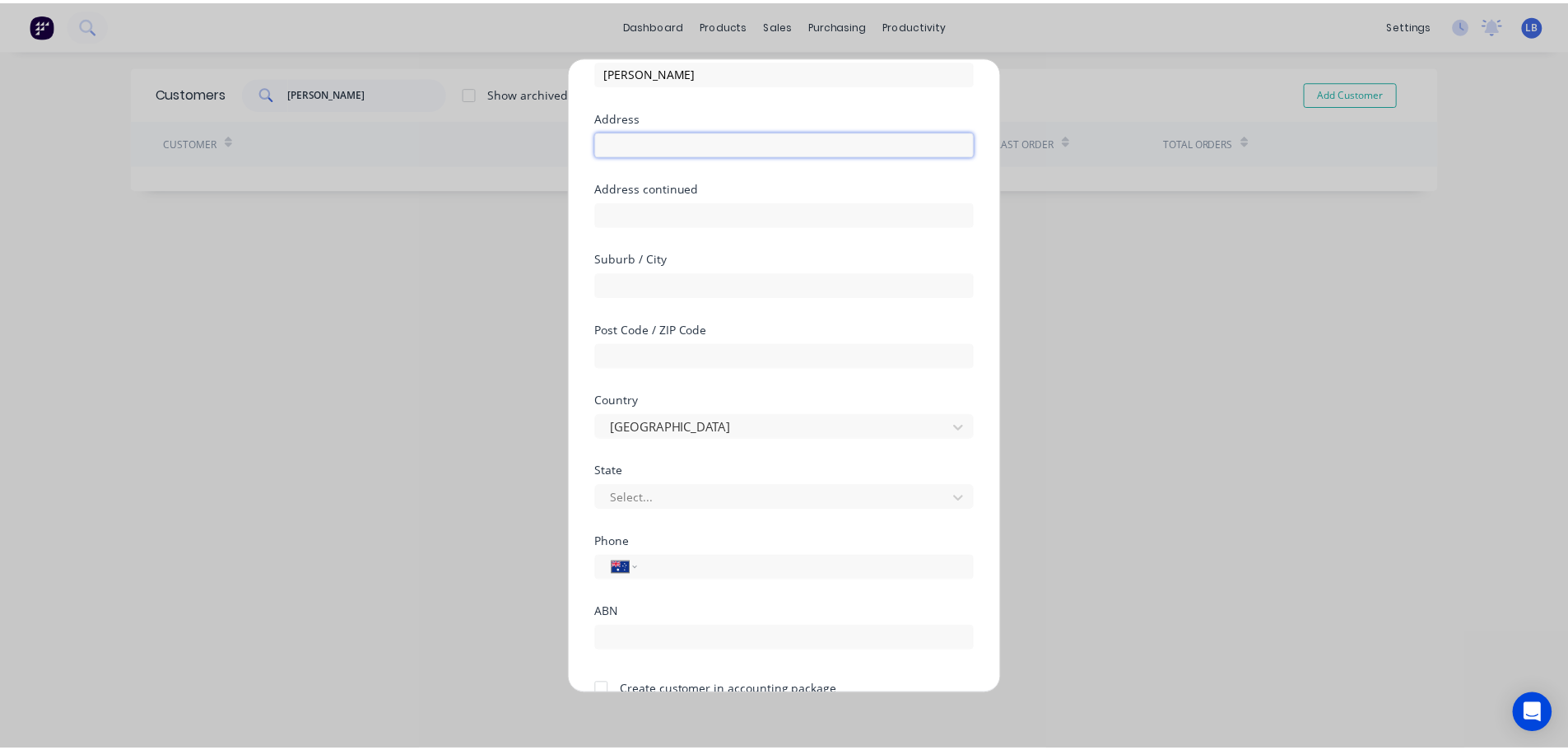
scroll to position [167, 0]
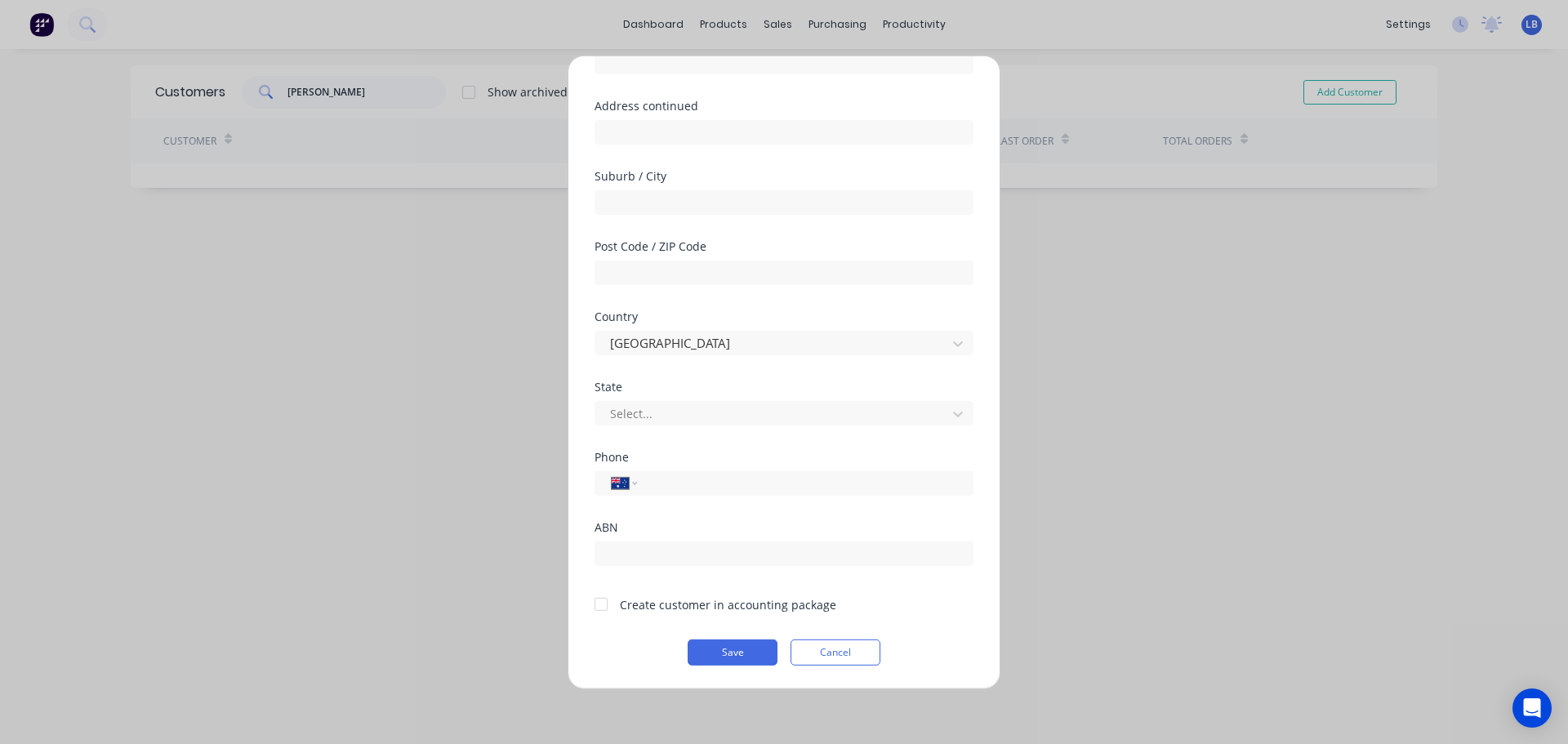
click at [595, 610] on div at bounding box center [601, 604] width 33 height 33
click at [723, 652] on button "Save" at bounding box center [732, 652] width 90 height 26
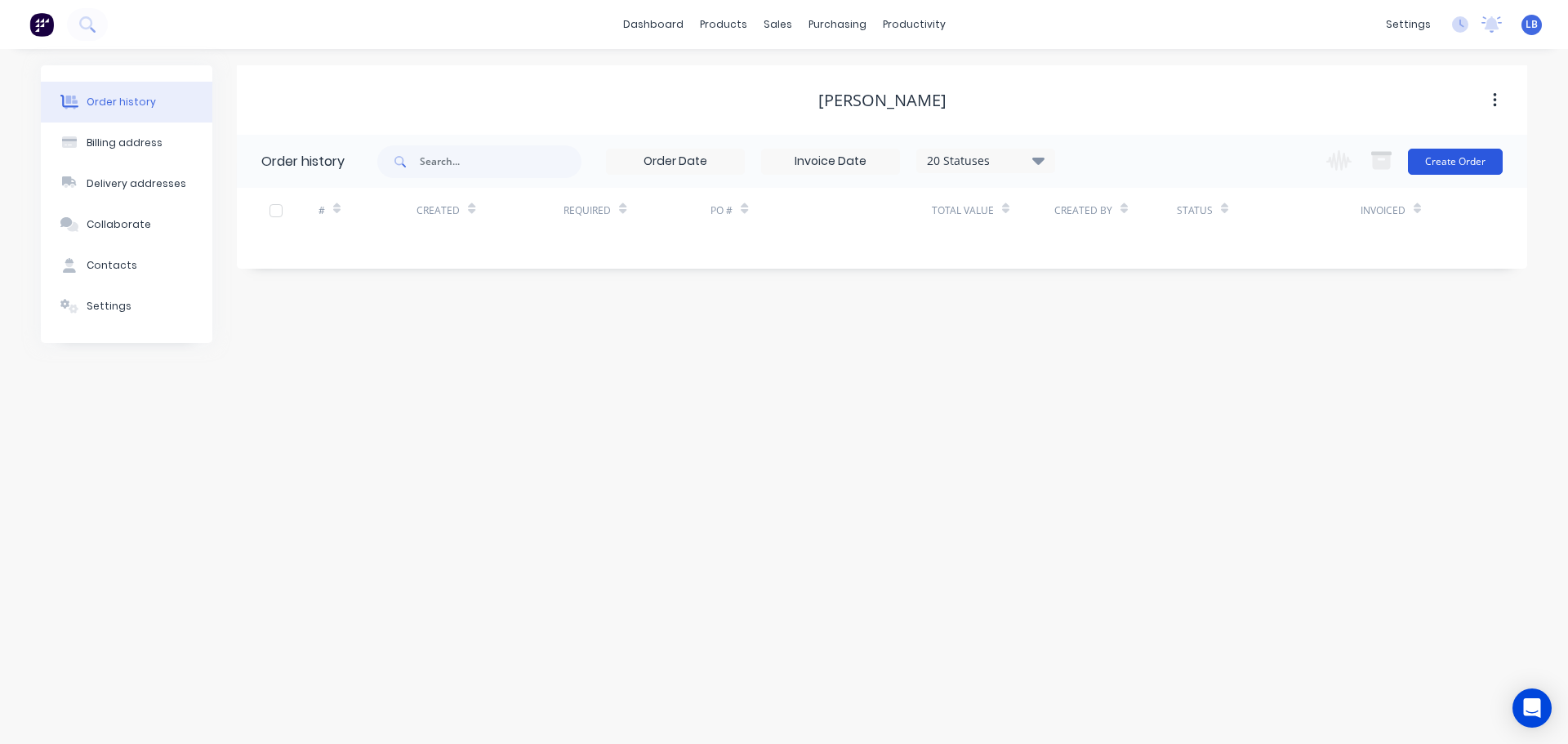
click at [1444, 155] on button "Create Order" at bounding box center [1456, 162] width 95 height 26
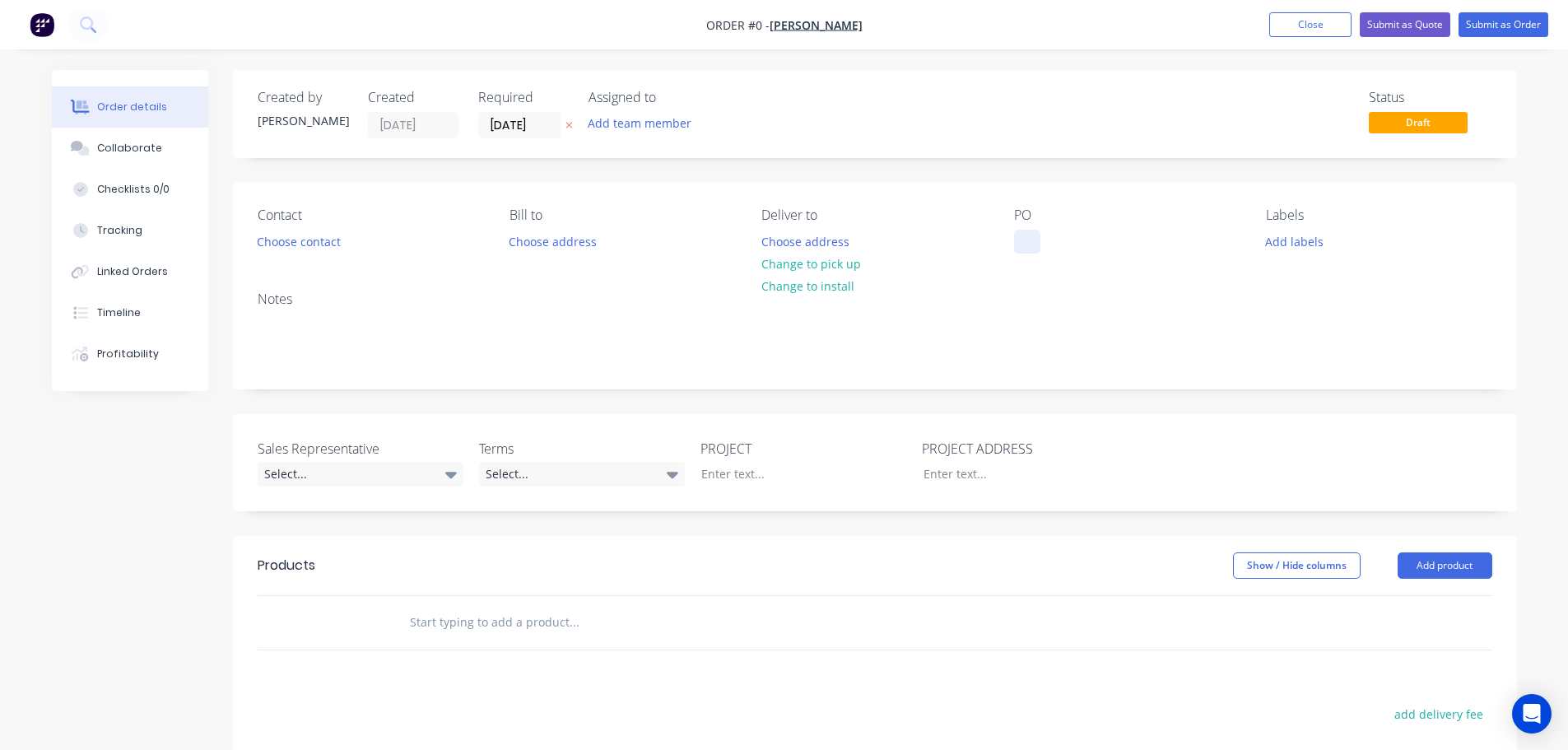
click at [1027, 237] on div at bounding box center [1027, 241] width 26 height 23
click at [1047, 245] on div "[GEOGRAPHIC_DATA]" at bounding box center [1083, 241] width 139 height 23
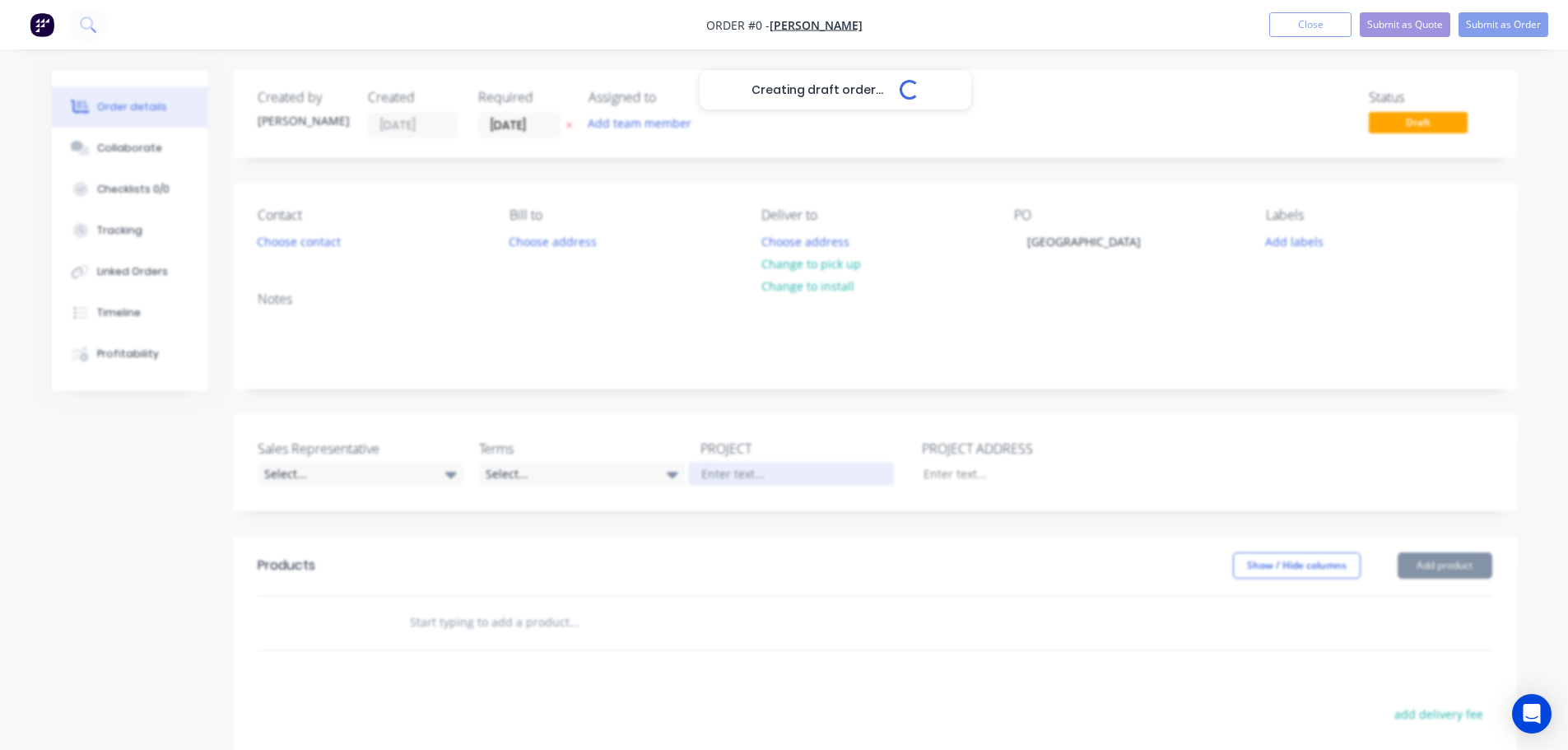
click at [715, 469] on div "Creating draft order... Loading... Order details Collaborate Checklists 0/0 Tra…" at bounding box center [784, 570] width 1498 height 1000
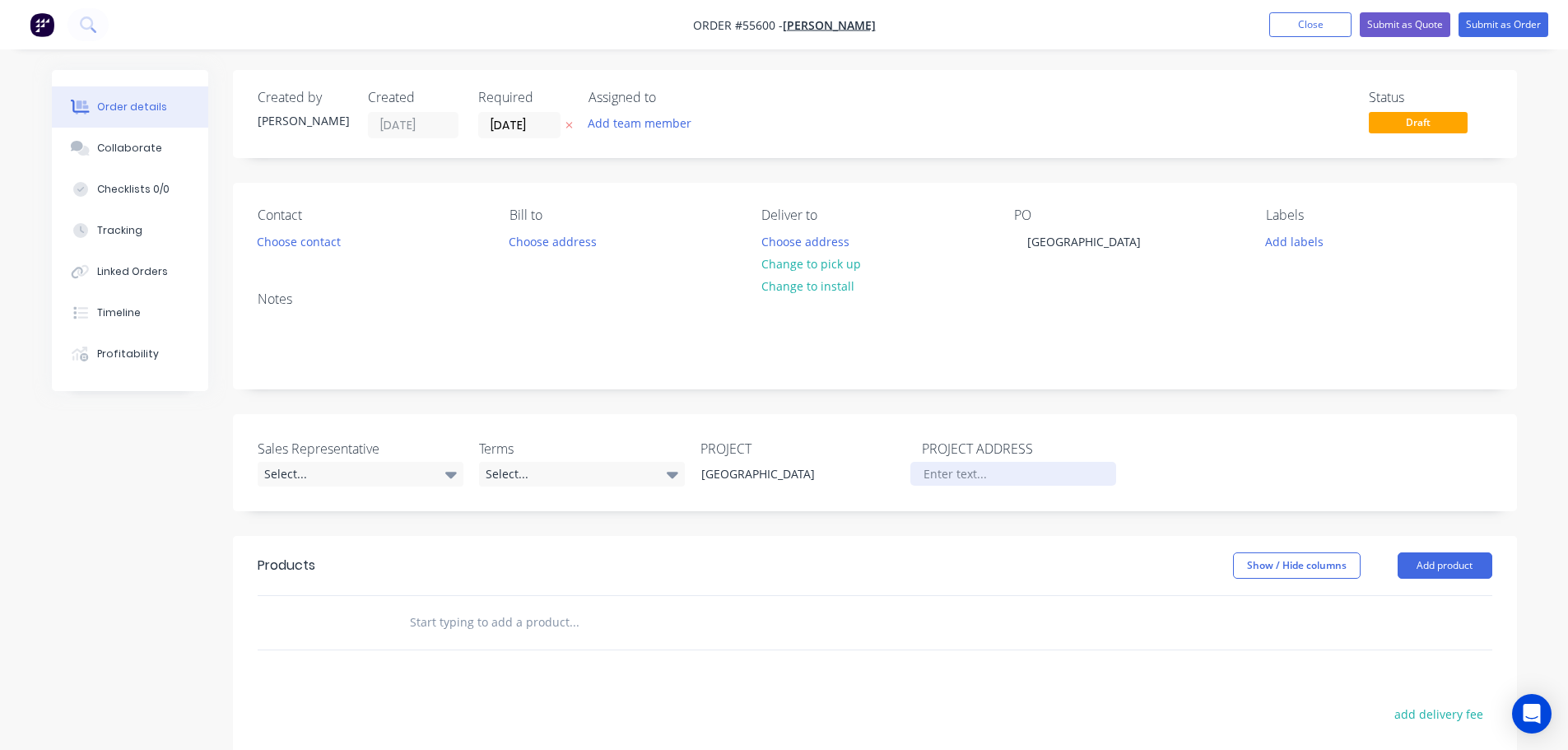
click at [928, 469] on div at bounding box center [1013, 473] width 206 height 23
paste div
click at [922, 474] on div "[GEOGRAPHIC_DATA]" at bounding box center [1013, 473] width 206 height 23
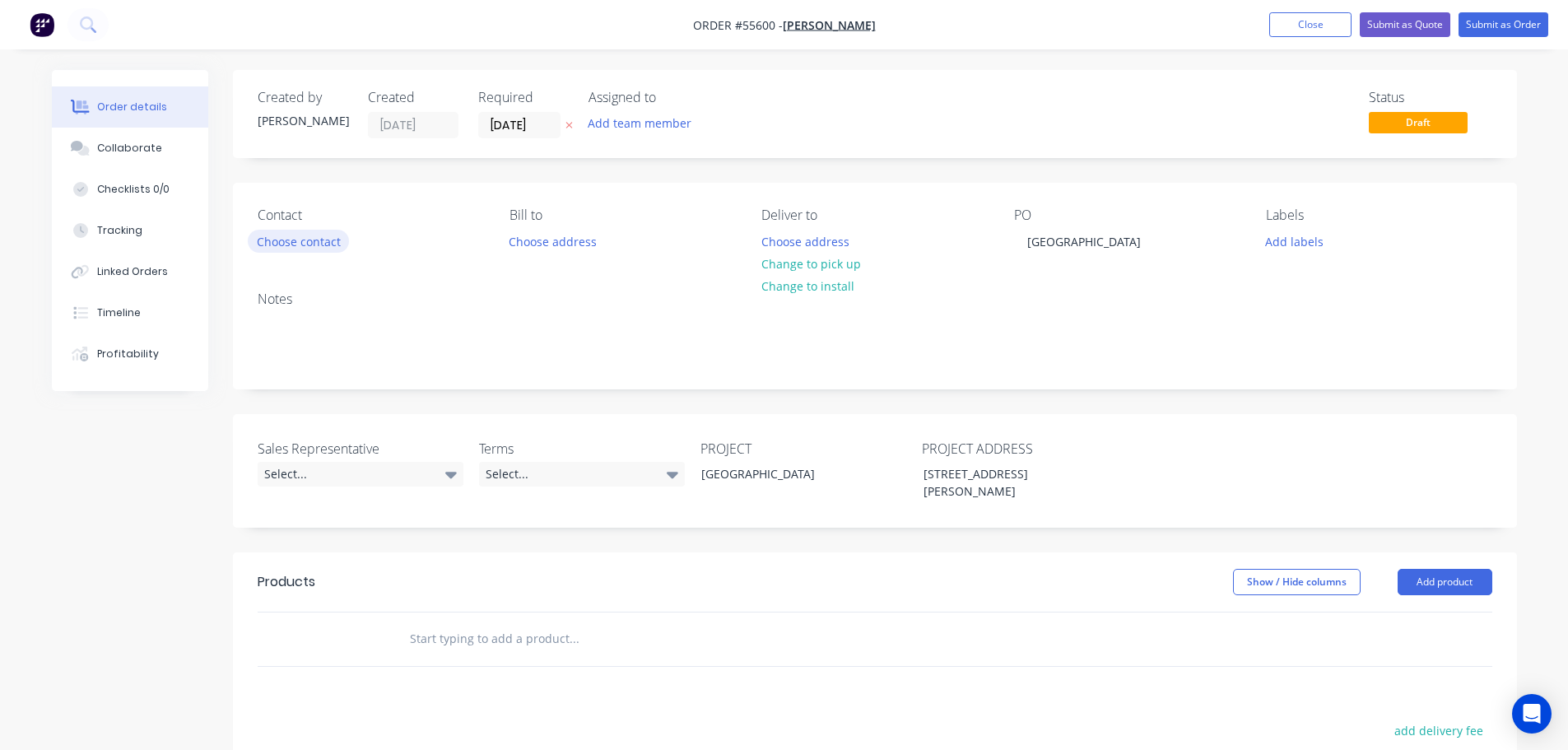
click at [310, 246] on button "Choose contact" at bounding box center [299, 241] width 101 height 22
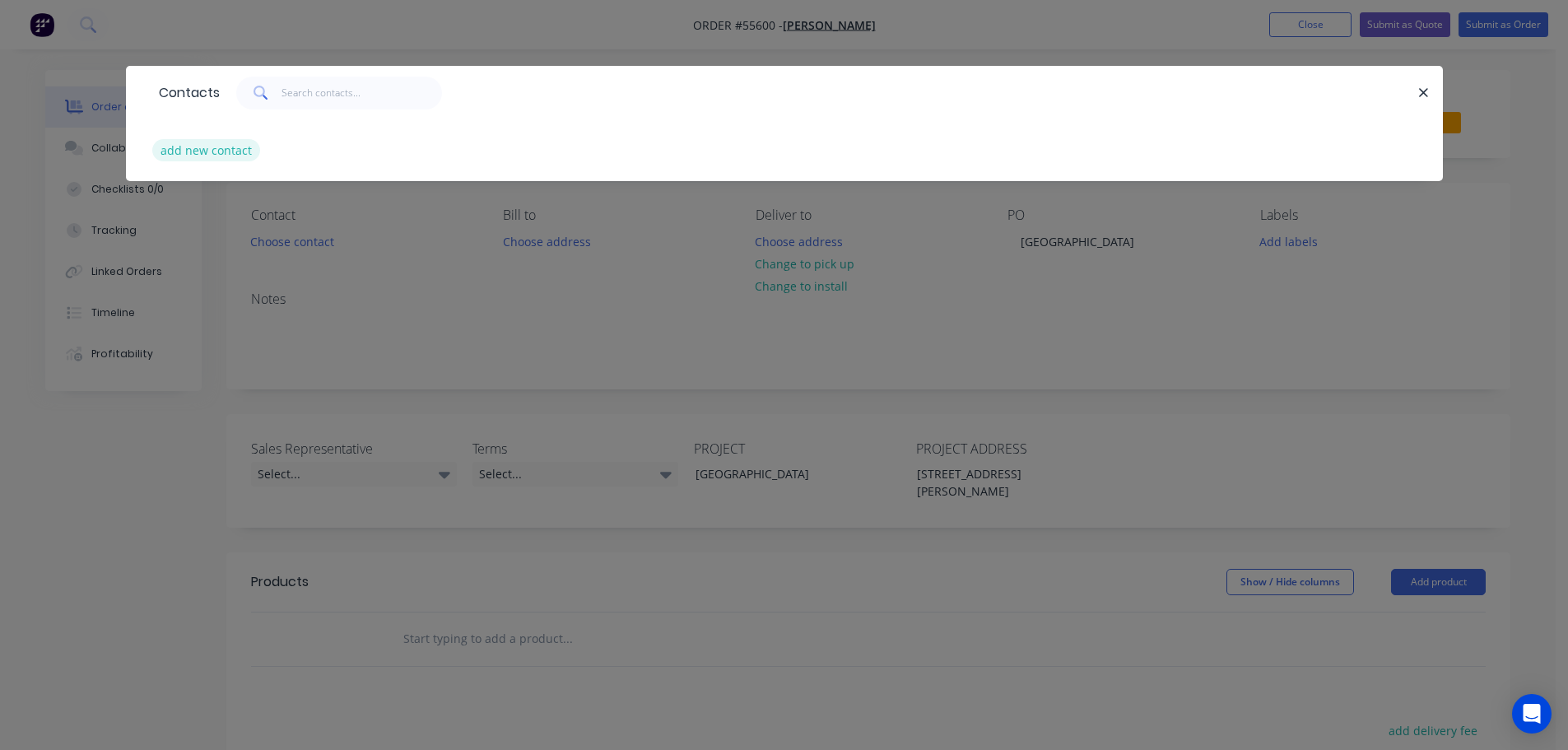
click at [213, 152] on button "add new contact" at bounding box center [207, 151] width 109 height 22
select select "AU"
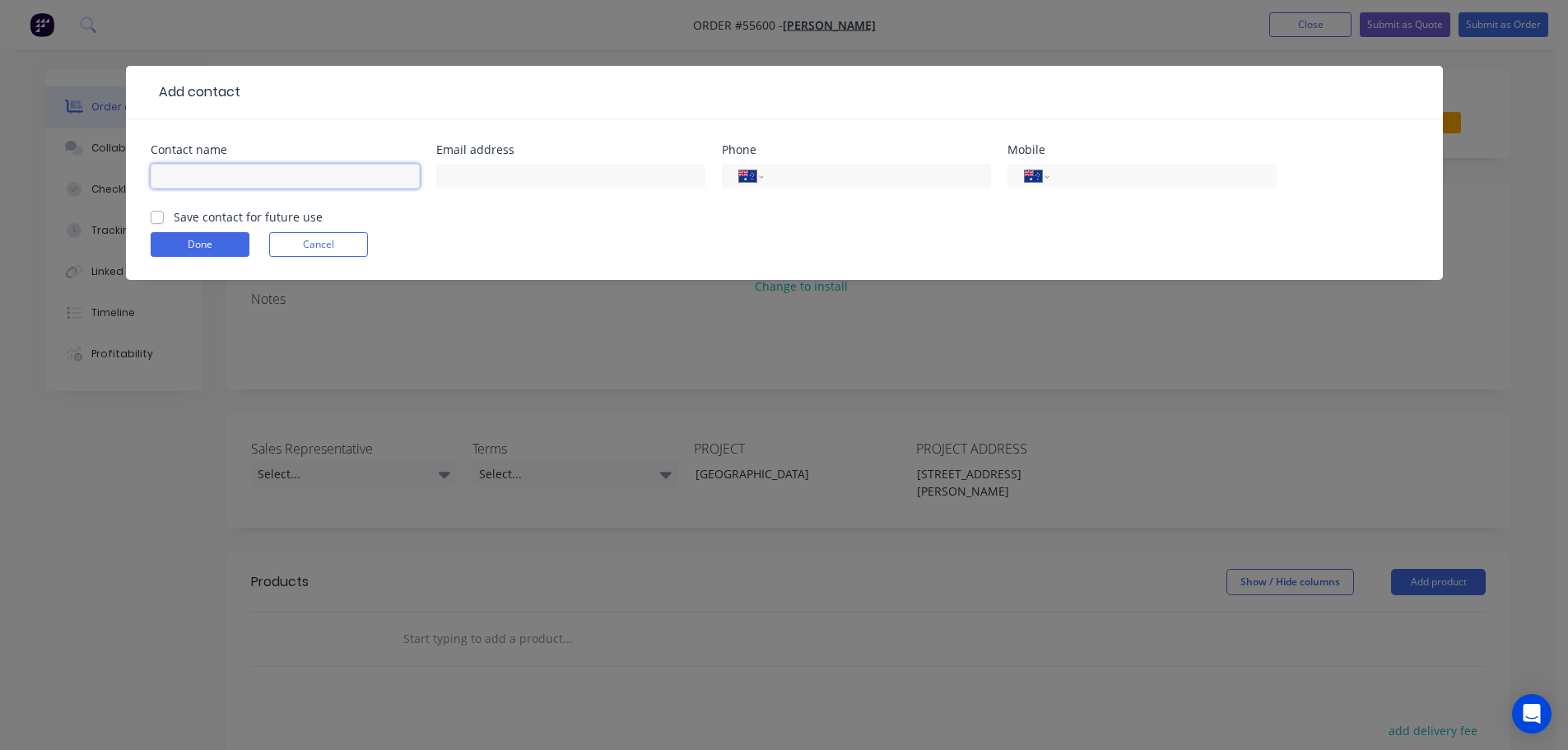
drag, startPoint x: 183, startPoint y: 171, endPoint x: 219, endPoint y: 217, distance: 58.4
click at [183, 171] on input "text" at bounding box center [285, 176] width 269 height 24
type input "Amber"
click at [455, 181] on input "text" at bounding box center [570, 176] width 269 height 24
type input "amberfitts@gmail.com"
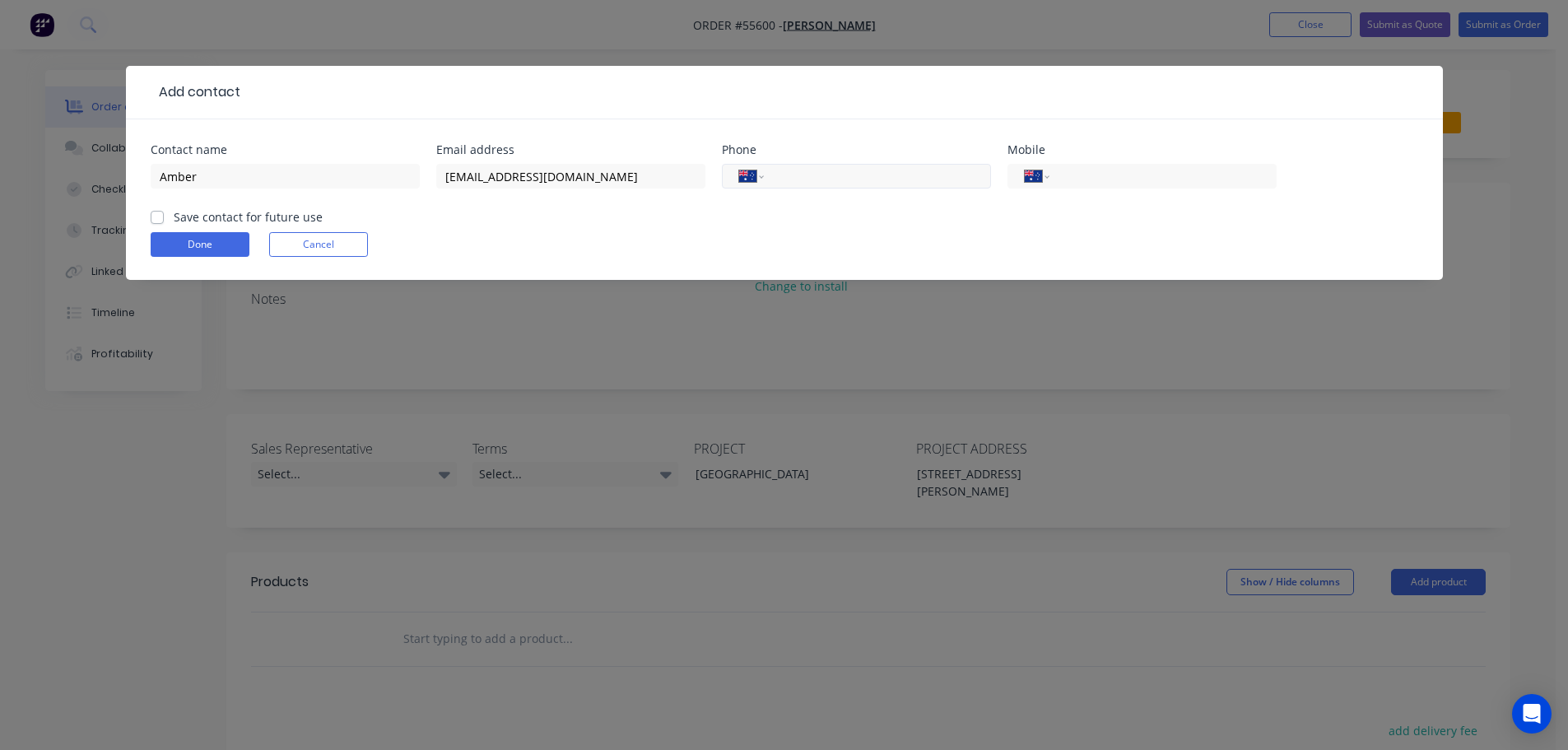
click at [836, 178] on input "tel" at bounding box center [873, 176] width 198 height 19
click at [174, 218] on label "Save contact for future use" at bounding box center [248, 216] width 149 height 17
click at [154, 218] on input "Save contact for future use" at bounding box center [157, 215] width 13 height 16
checkbox input "true"
click at [167, 249] on button "Done" at bounding box center [200, 244] width 99 height 24
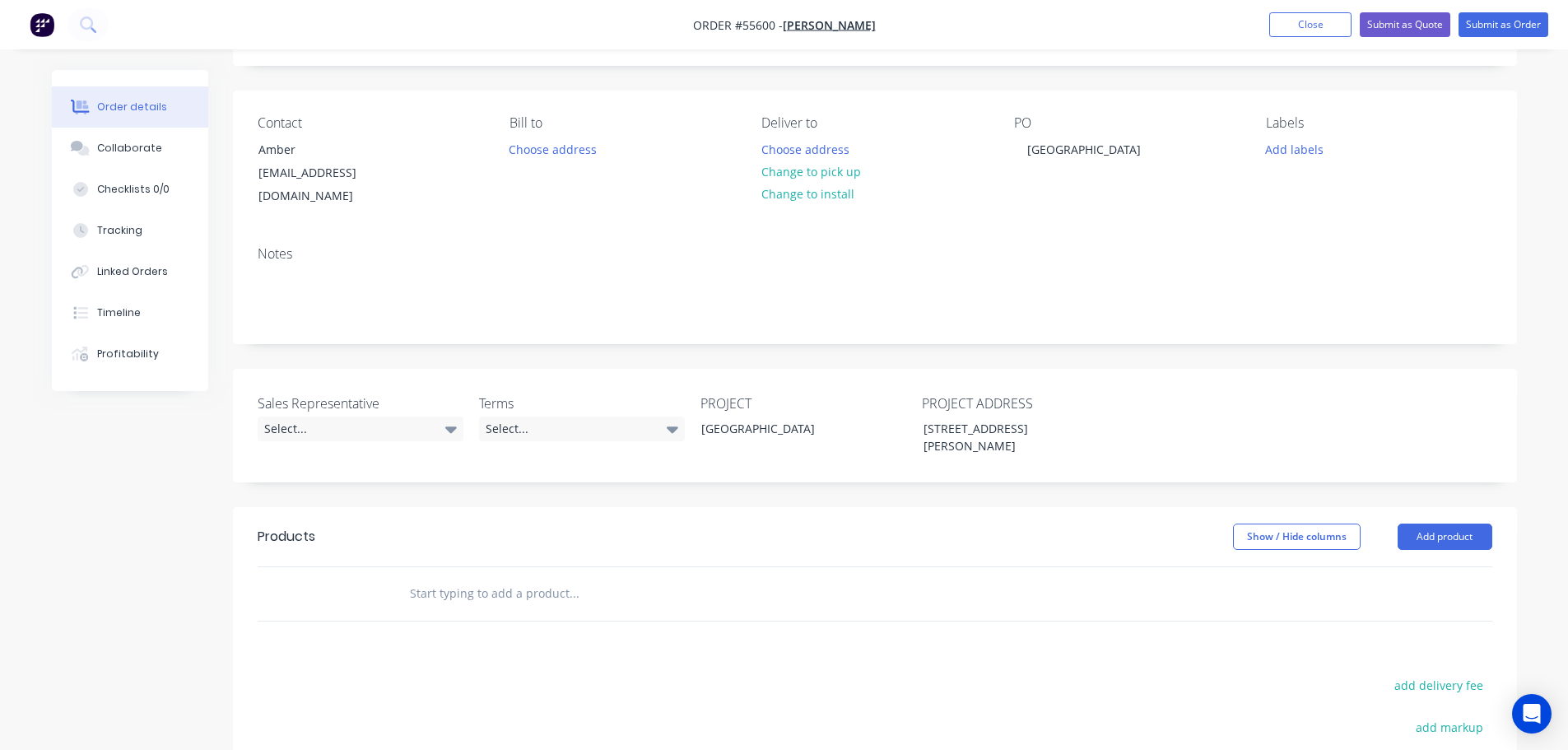
scroll to position [165, 0]
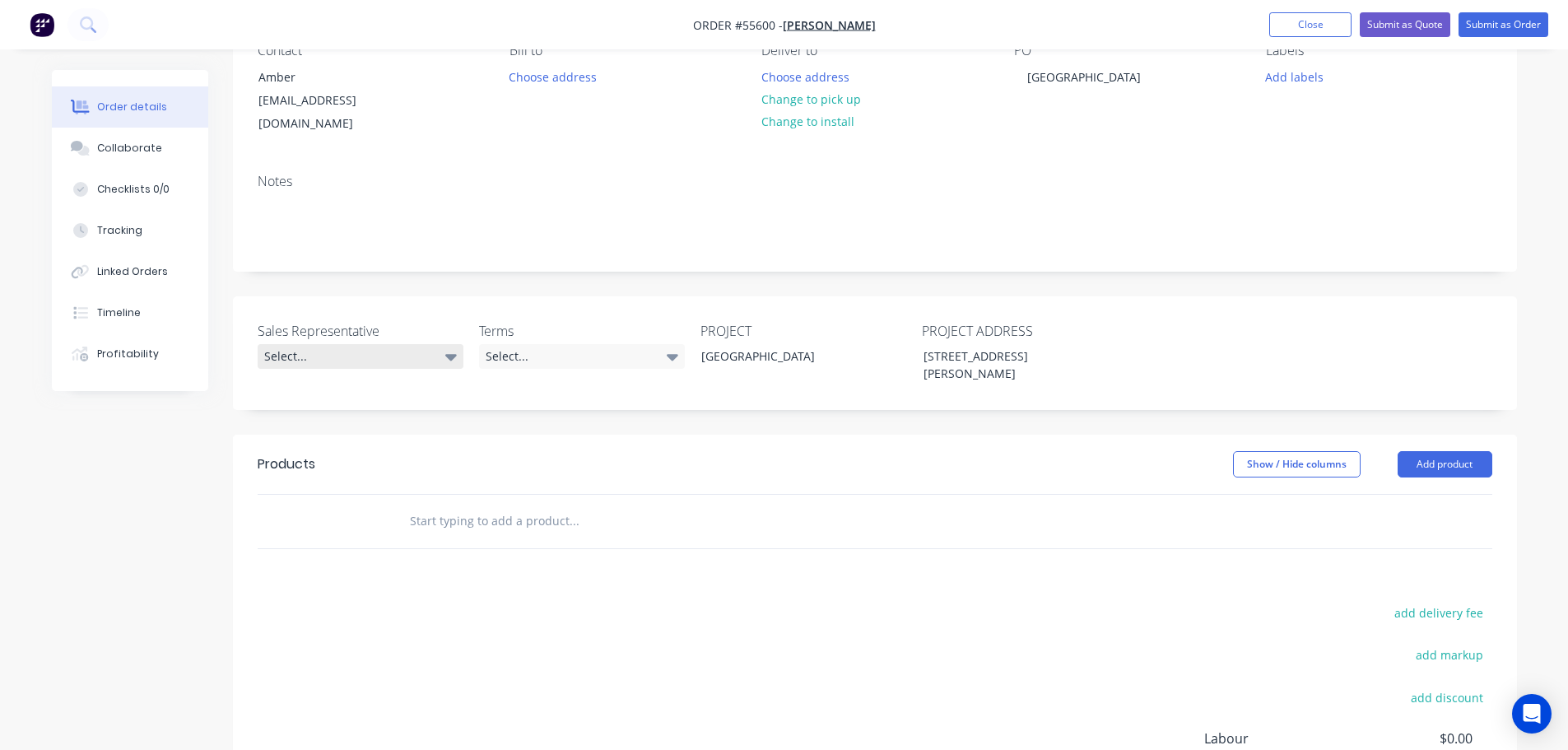
click at [297, 345] on div "Select..." at bounding box center [360, 357] width 206 height 24
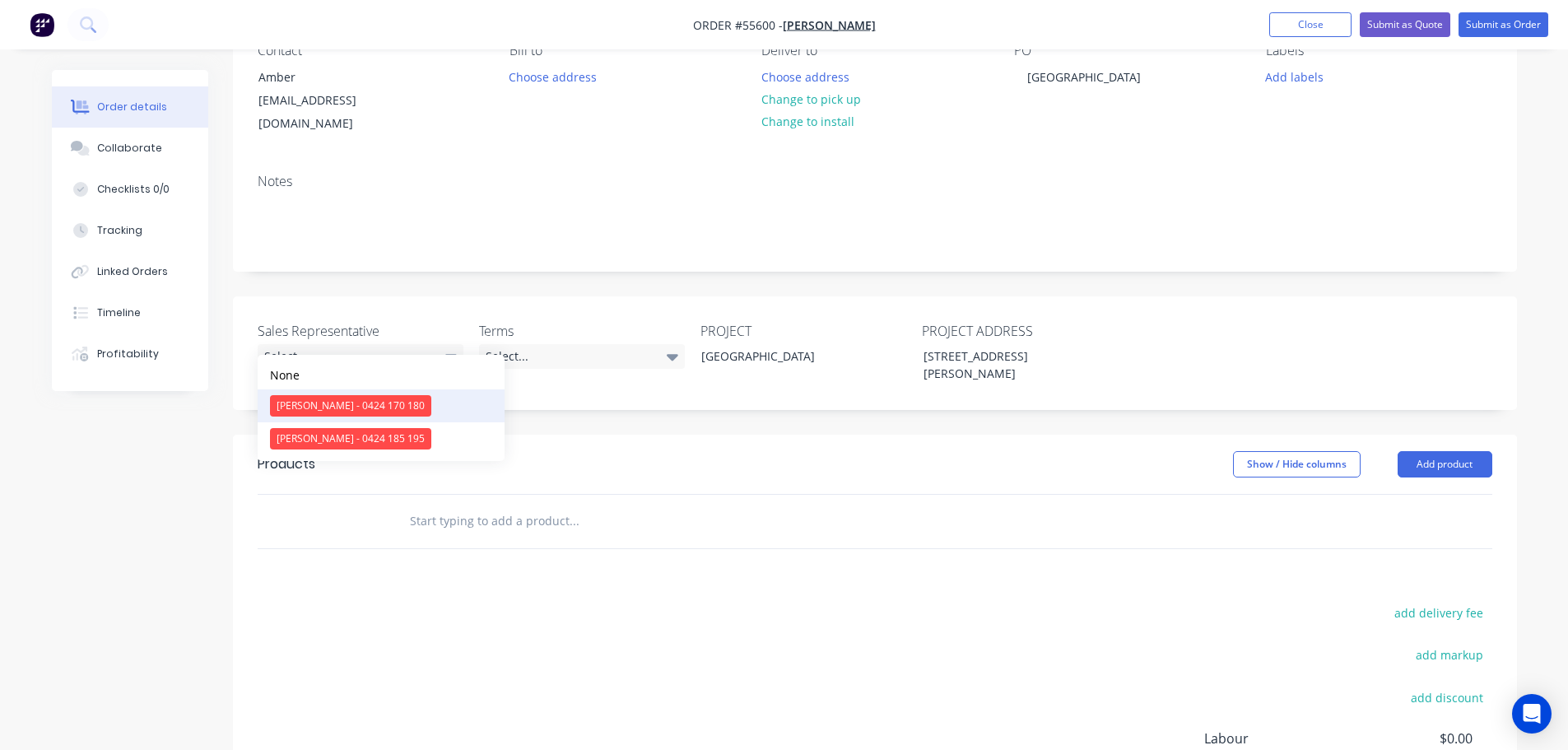
click at [323, 405] on div "[PERSON_NAME] - 0424 170 180" at bounding box center [350, 405] width 161 height 22
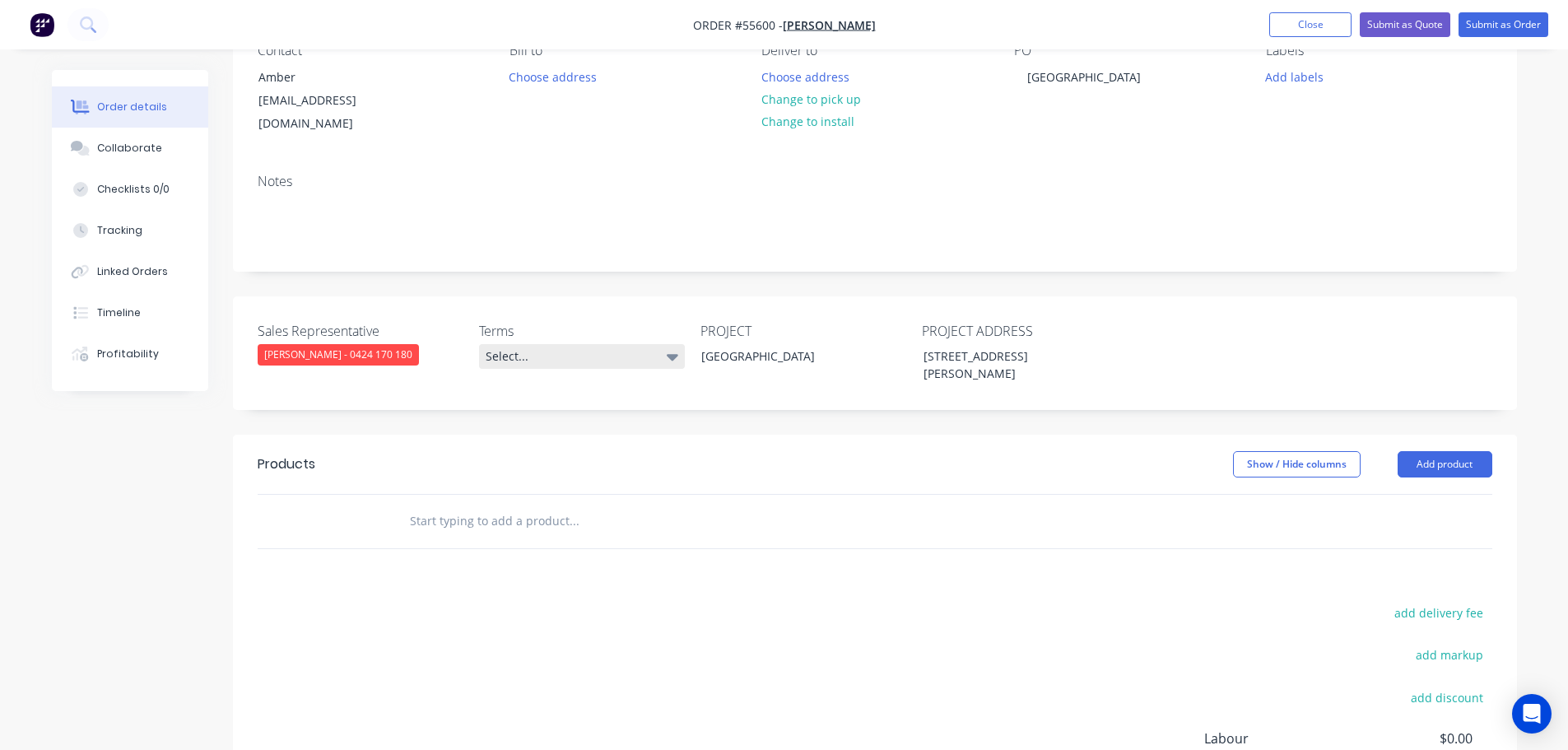
click at [551, 345] on div "Select..." at bounding box center [582, 357] width 206 height 24
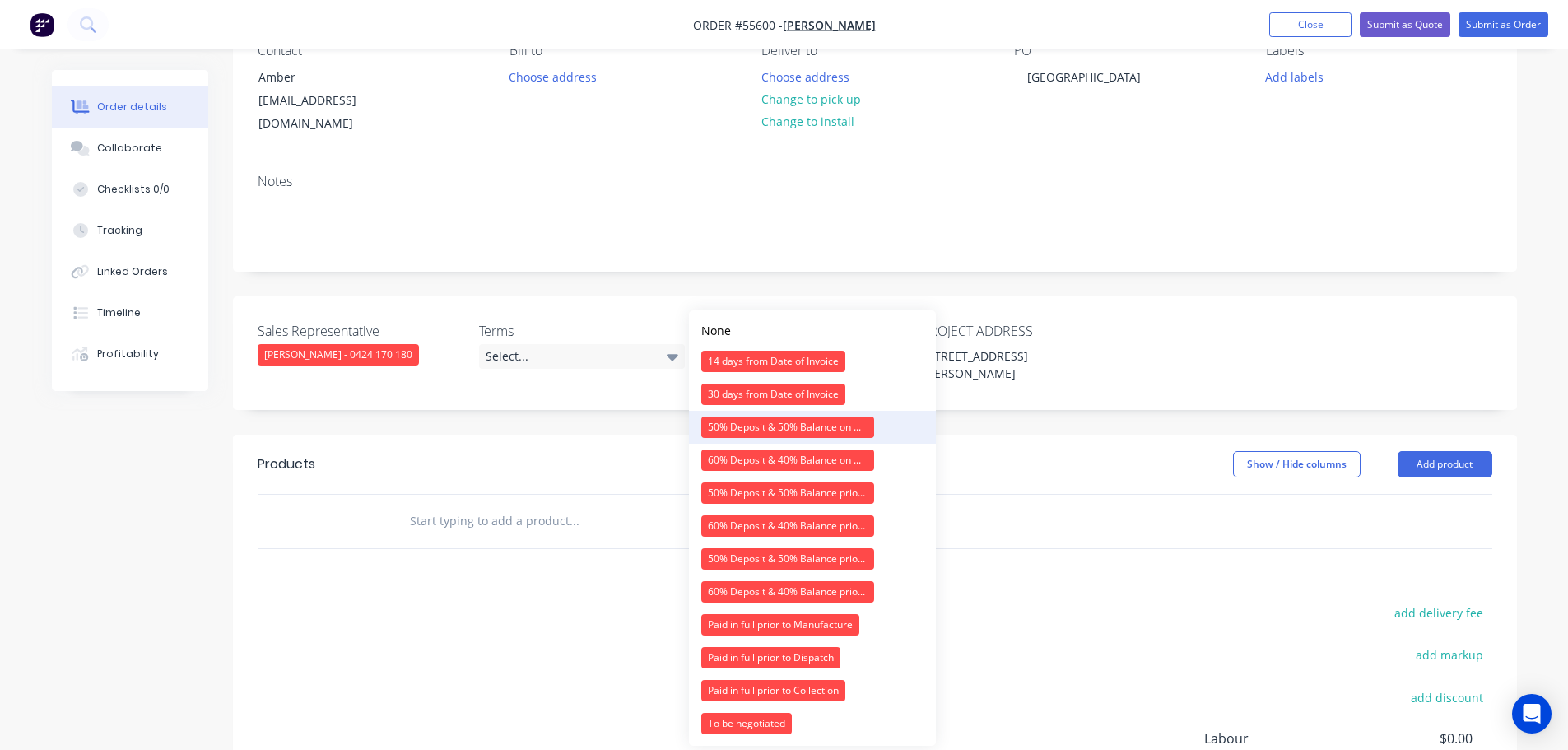
click at [746, 426] on div "50% Deposit & 50% Balance on Day of Installation" at bounding box center [787, 427] width 173 height 22
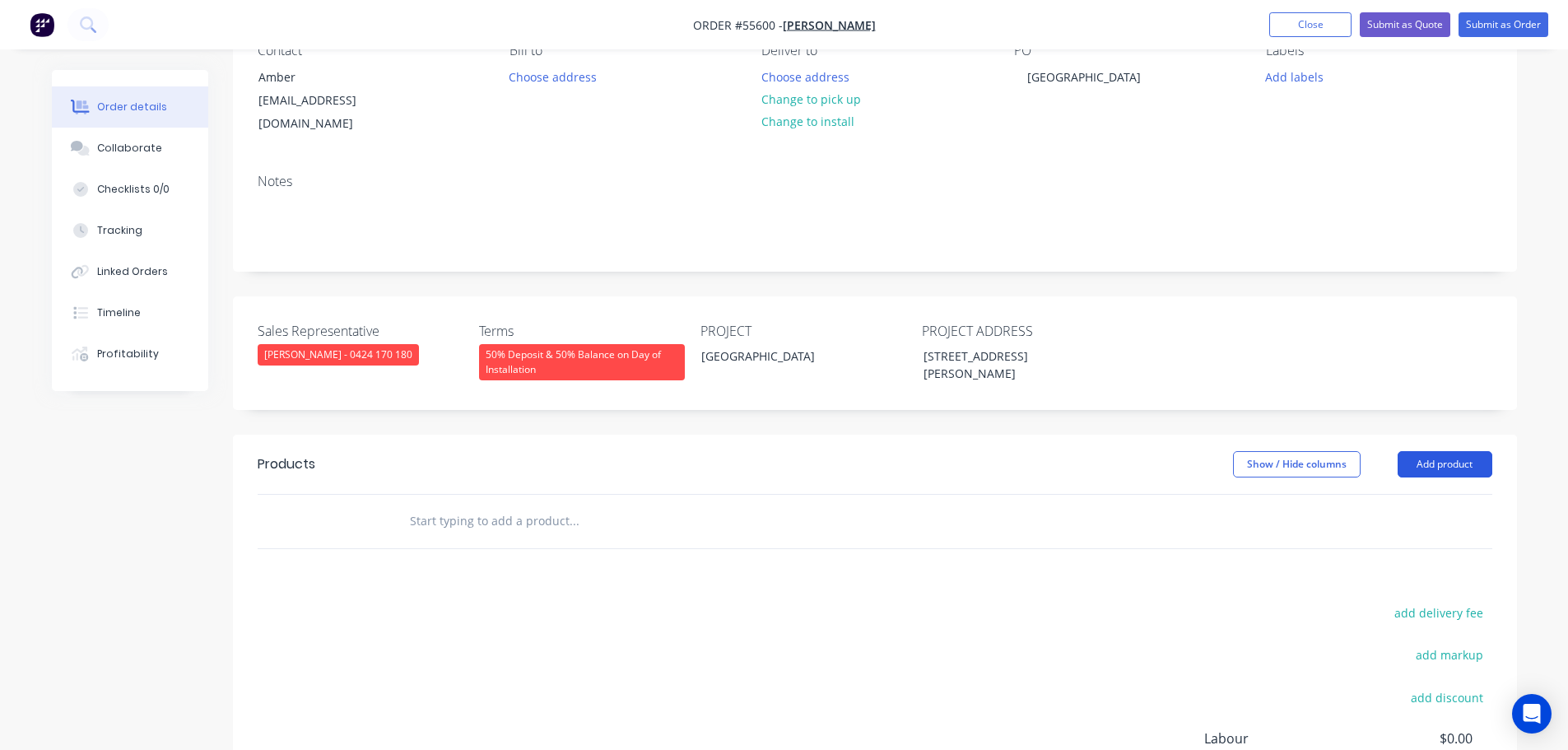
click at [1472, 451] on button "Add product" at bounding box center [1444, 464] width 95 height 26
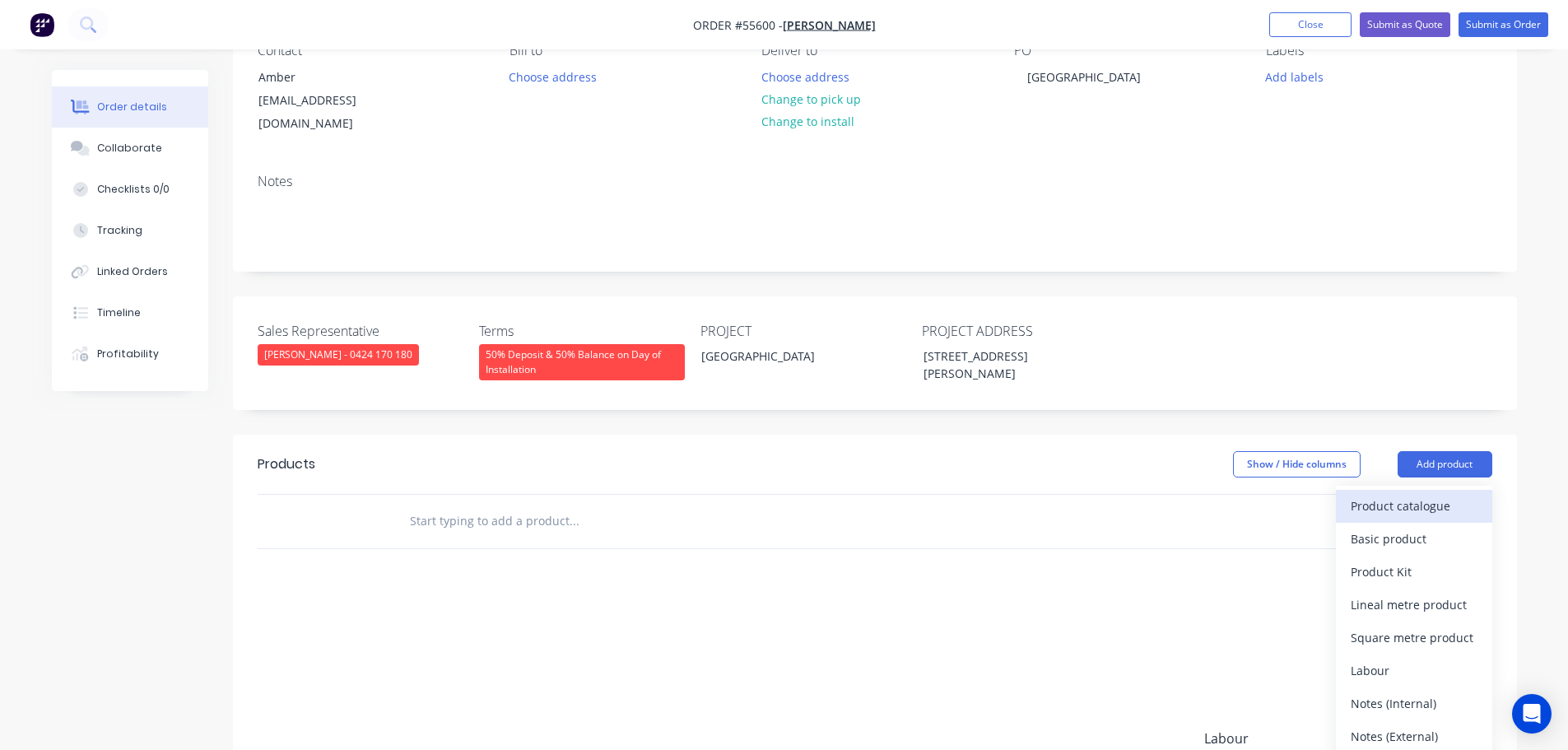
click at [1417, 494] on div "Product catalogue" at bounding box center [1414, 506] width 126 height 23
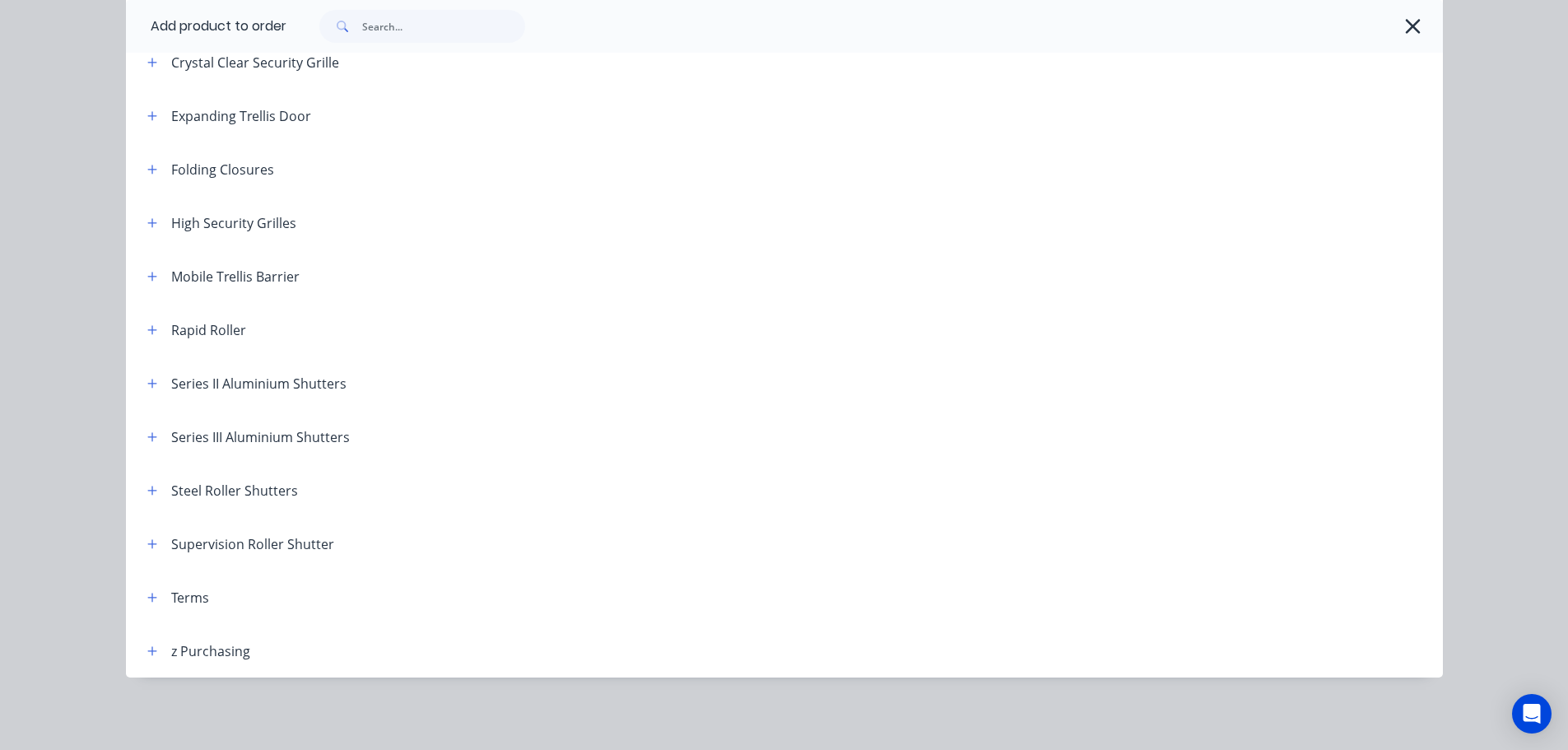
scroll to position [137, 0]
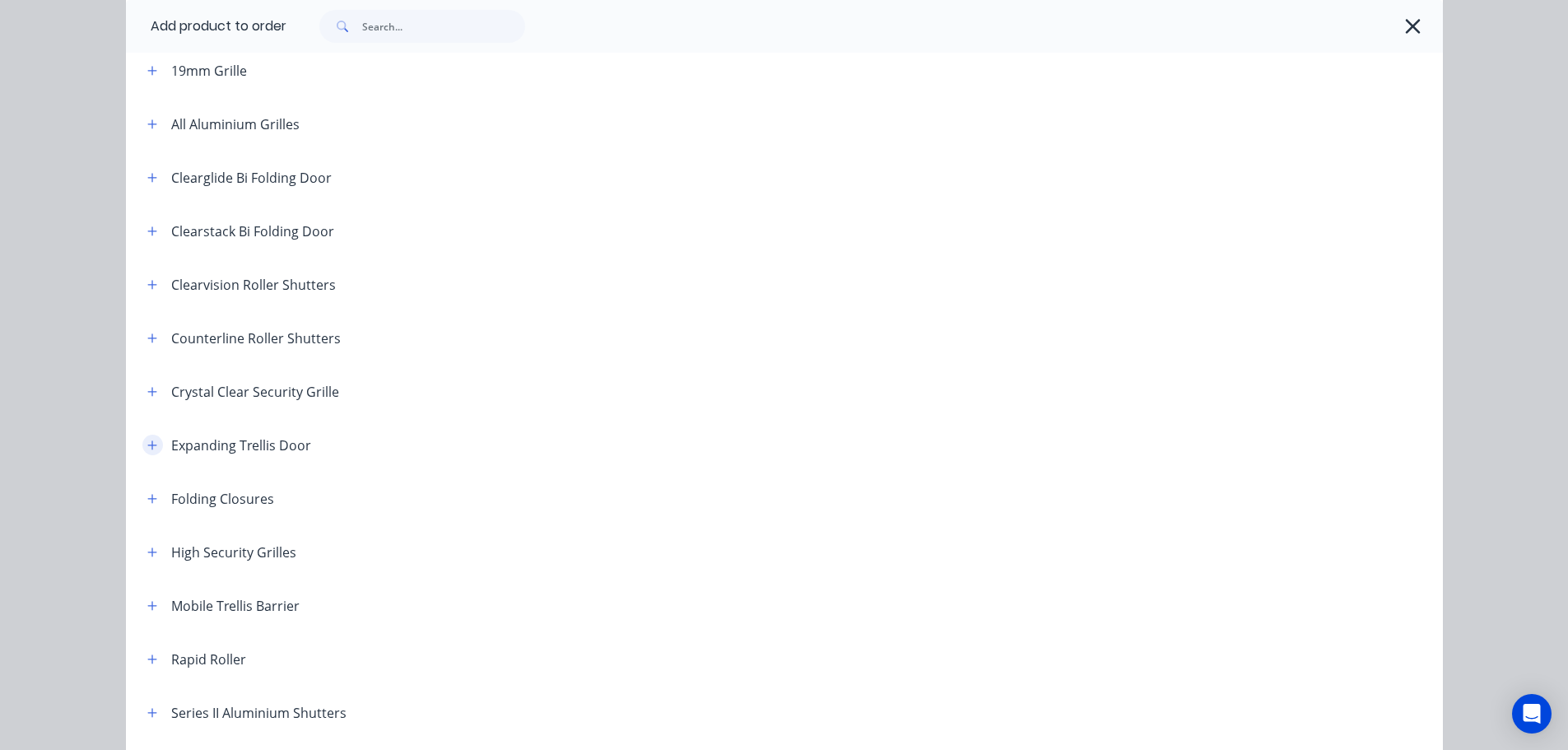
click at [147, 446] on icon "button" at bounding box center [152, 445] width 9 height 9
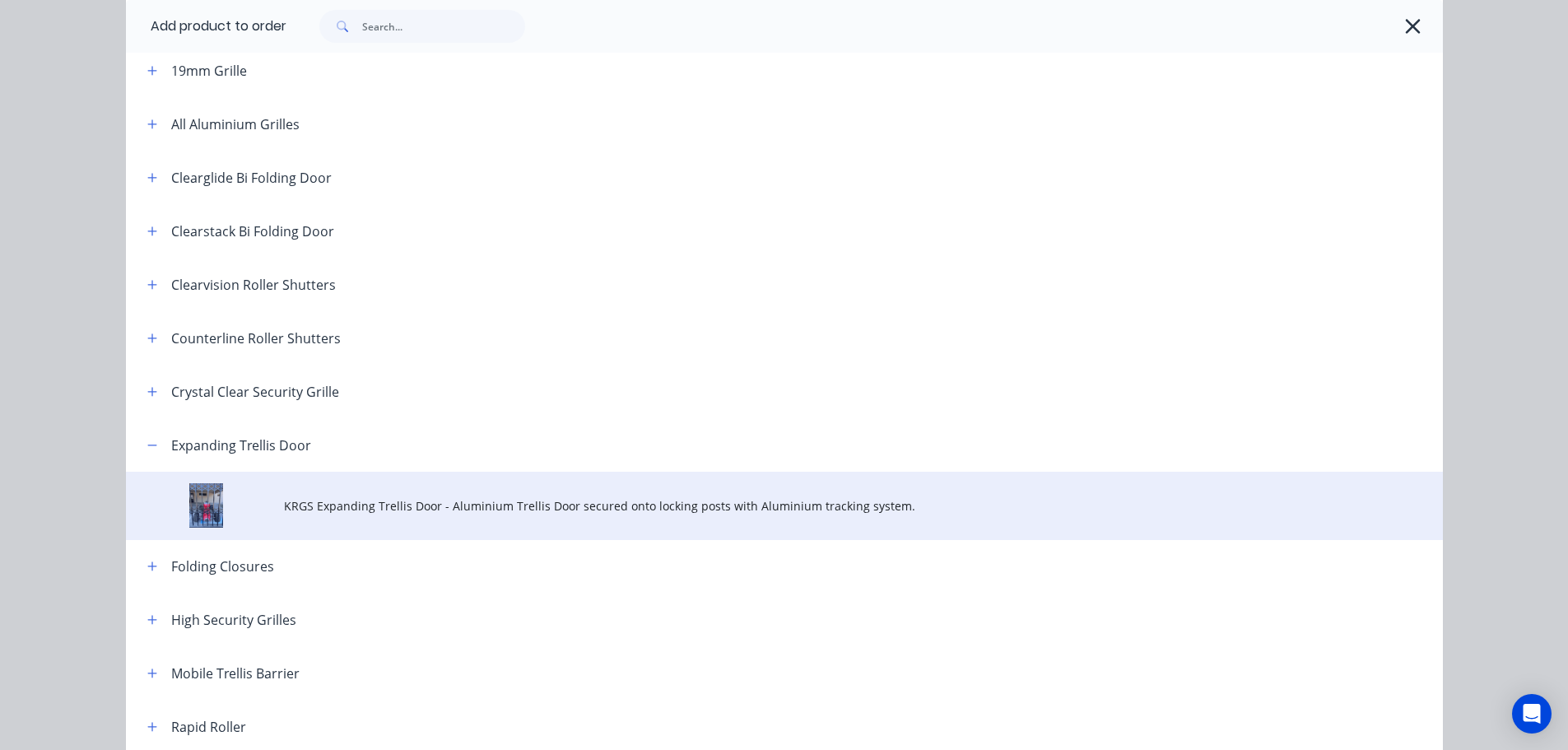
click at [467, 509] on span "KRGS Expanding Trellis Door - Aluminium Trellis Door secured onto locking posts…" at bounding box center [747, 506] width 927 height 17
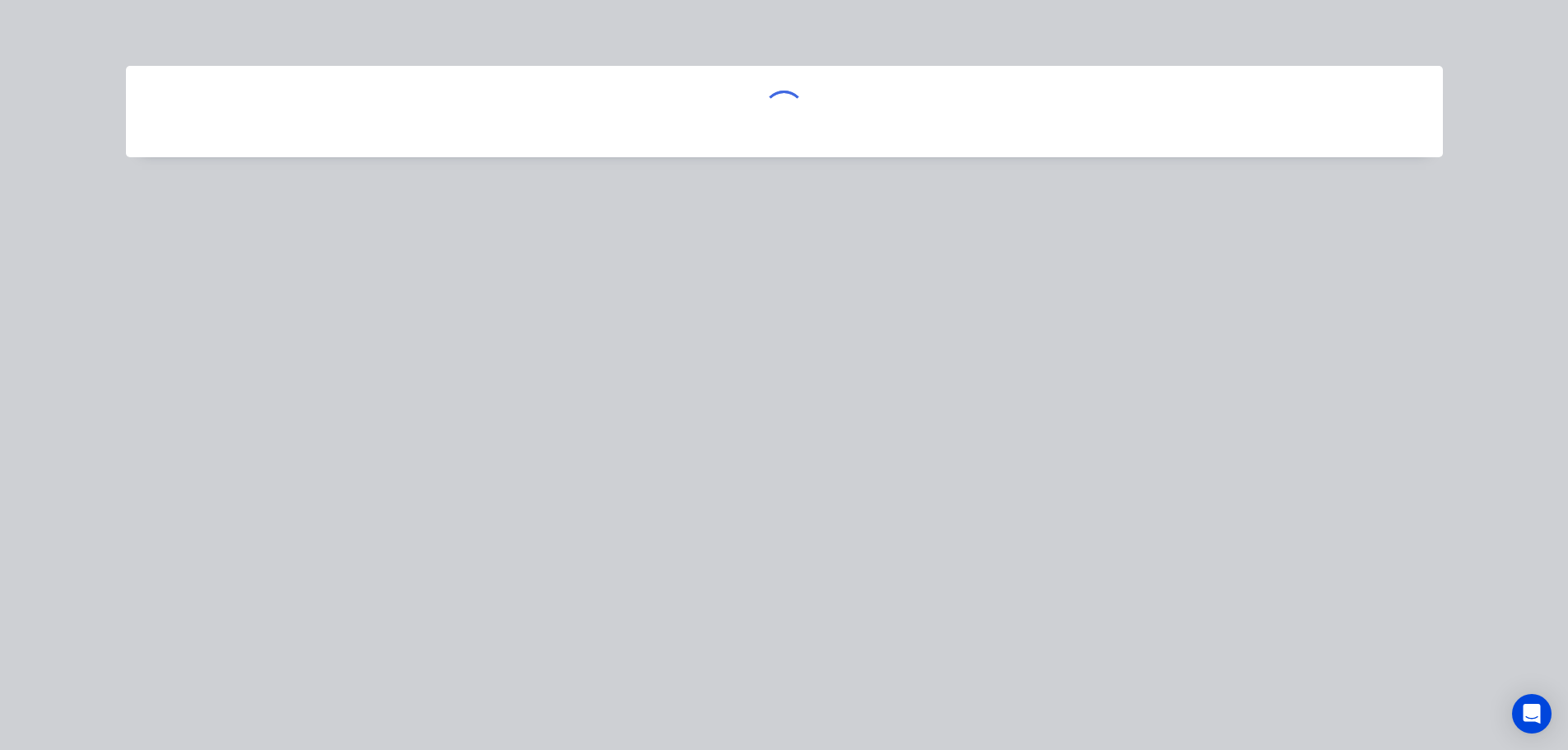
scroll to position [0, 0]
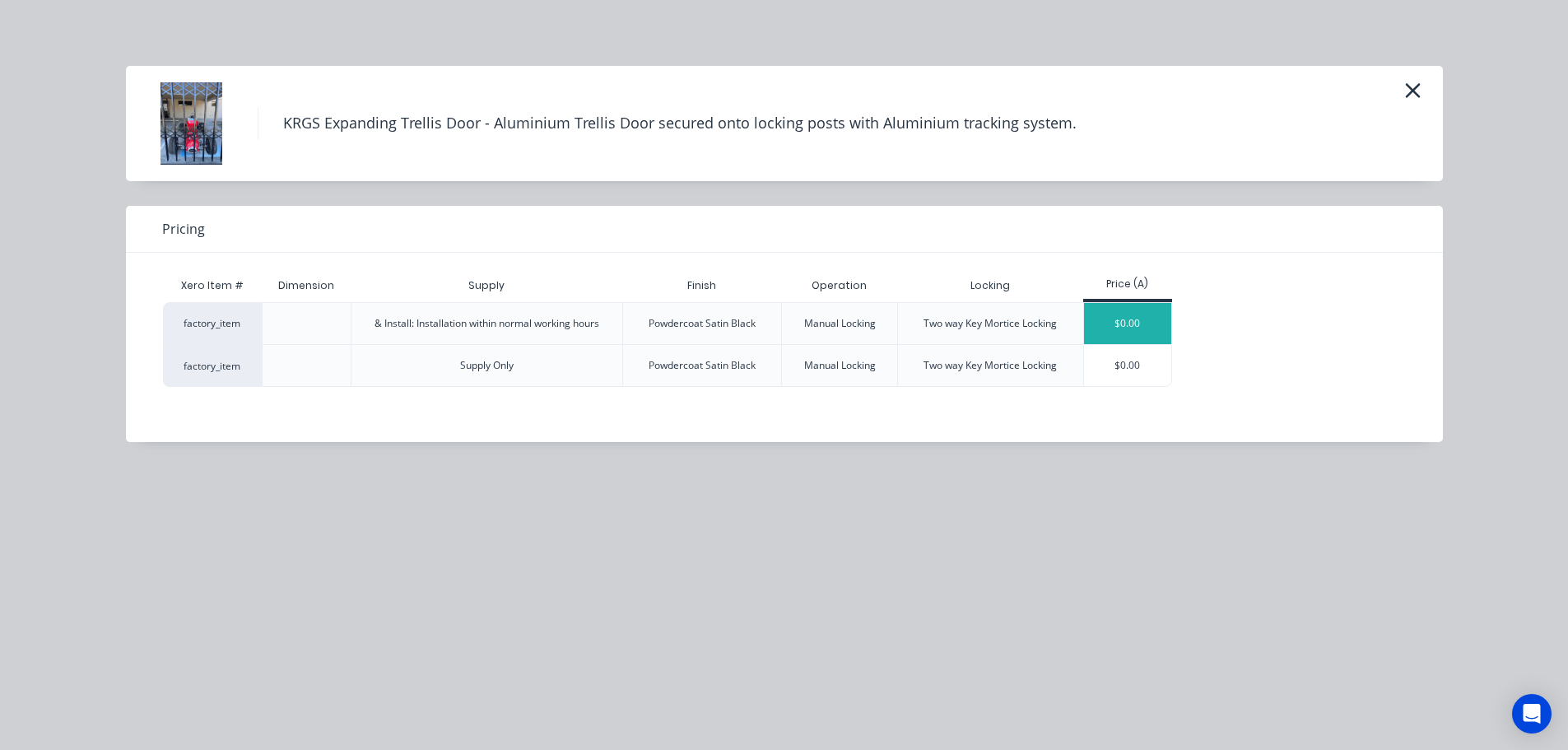
click at [1128, 328] on div "$0.00" at bounding box center [1128, 324] width 88 height 41
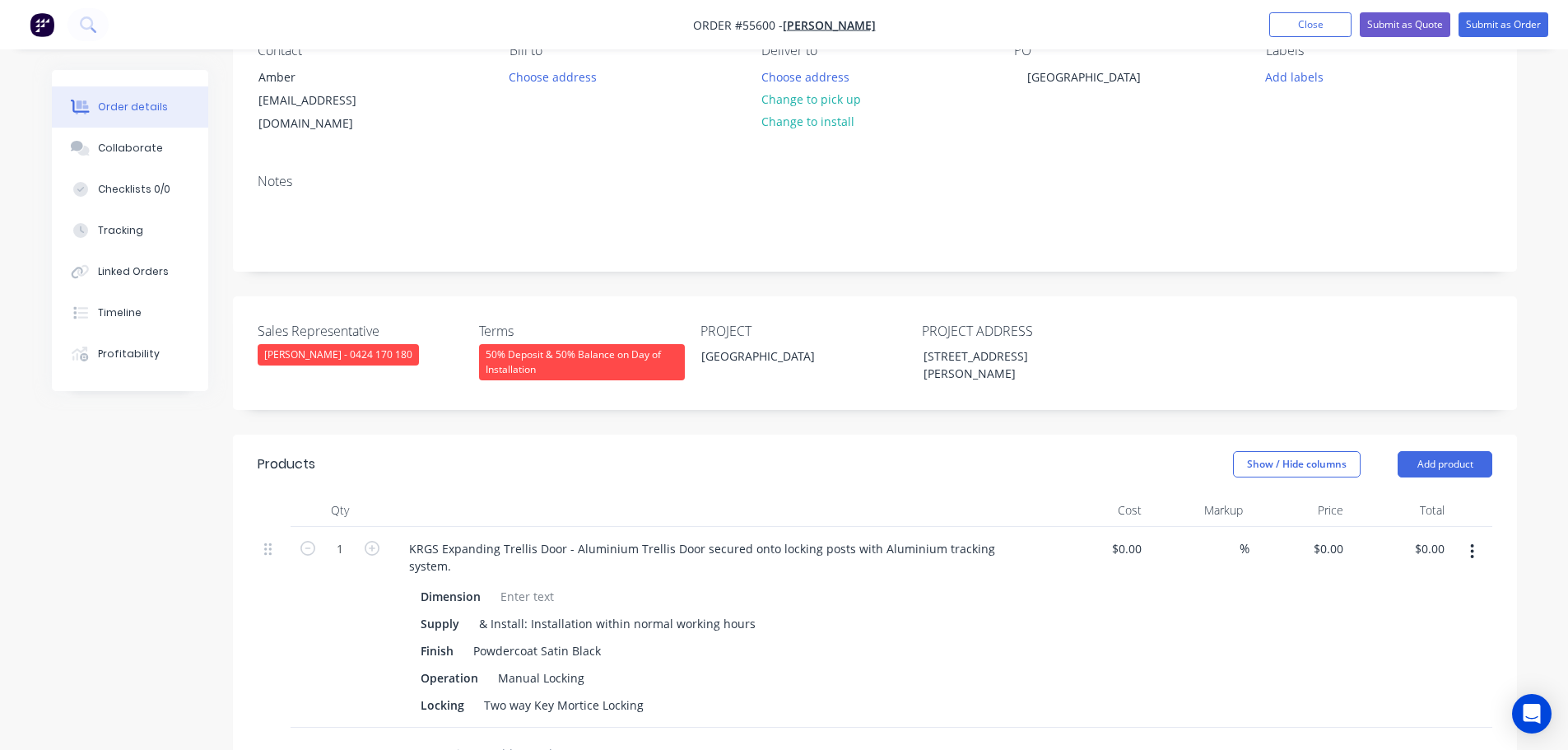
scroll to position [494, 0]
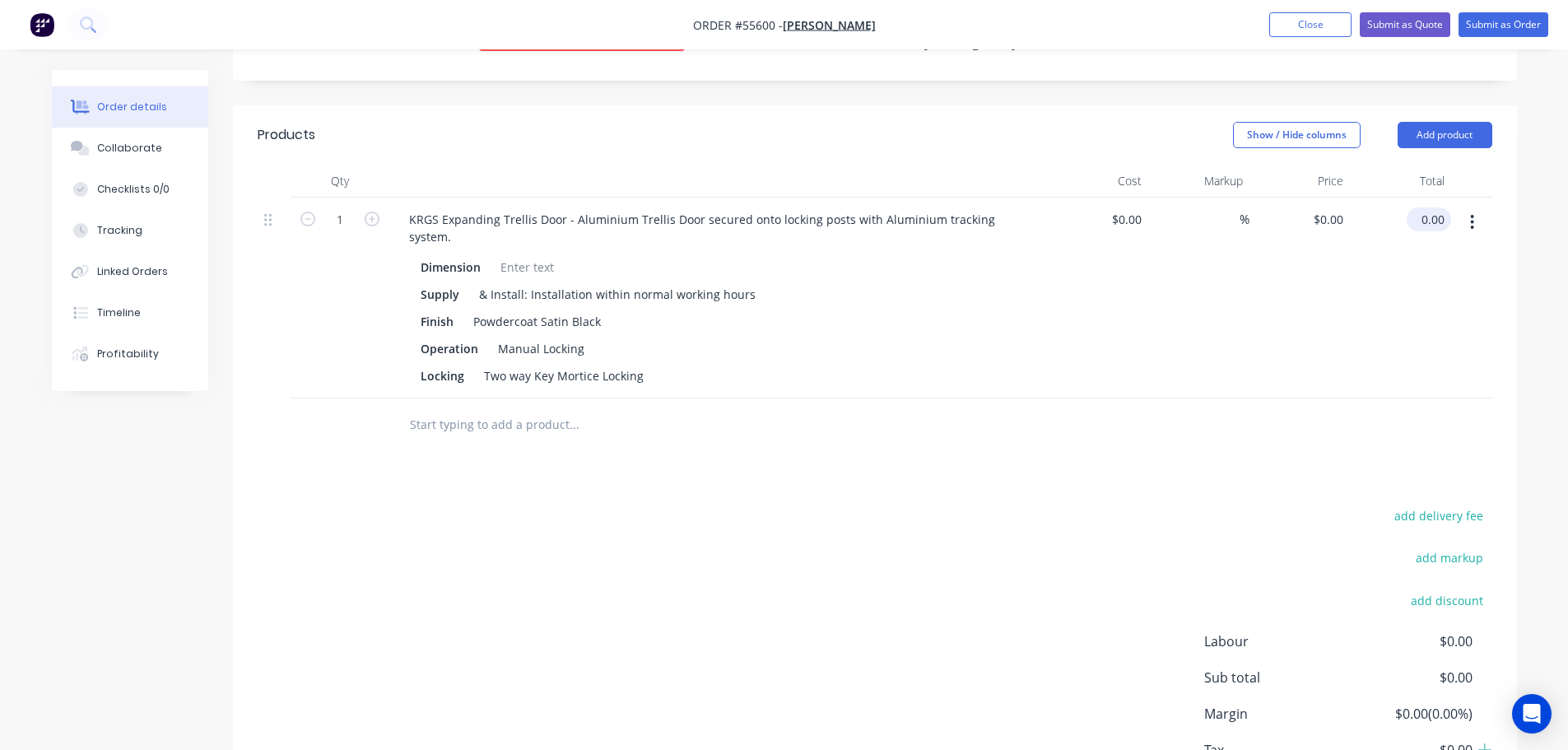
click at [1445, 208] on input "0.00" at bounding box center [1432, 219] width 37 height 23
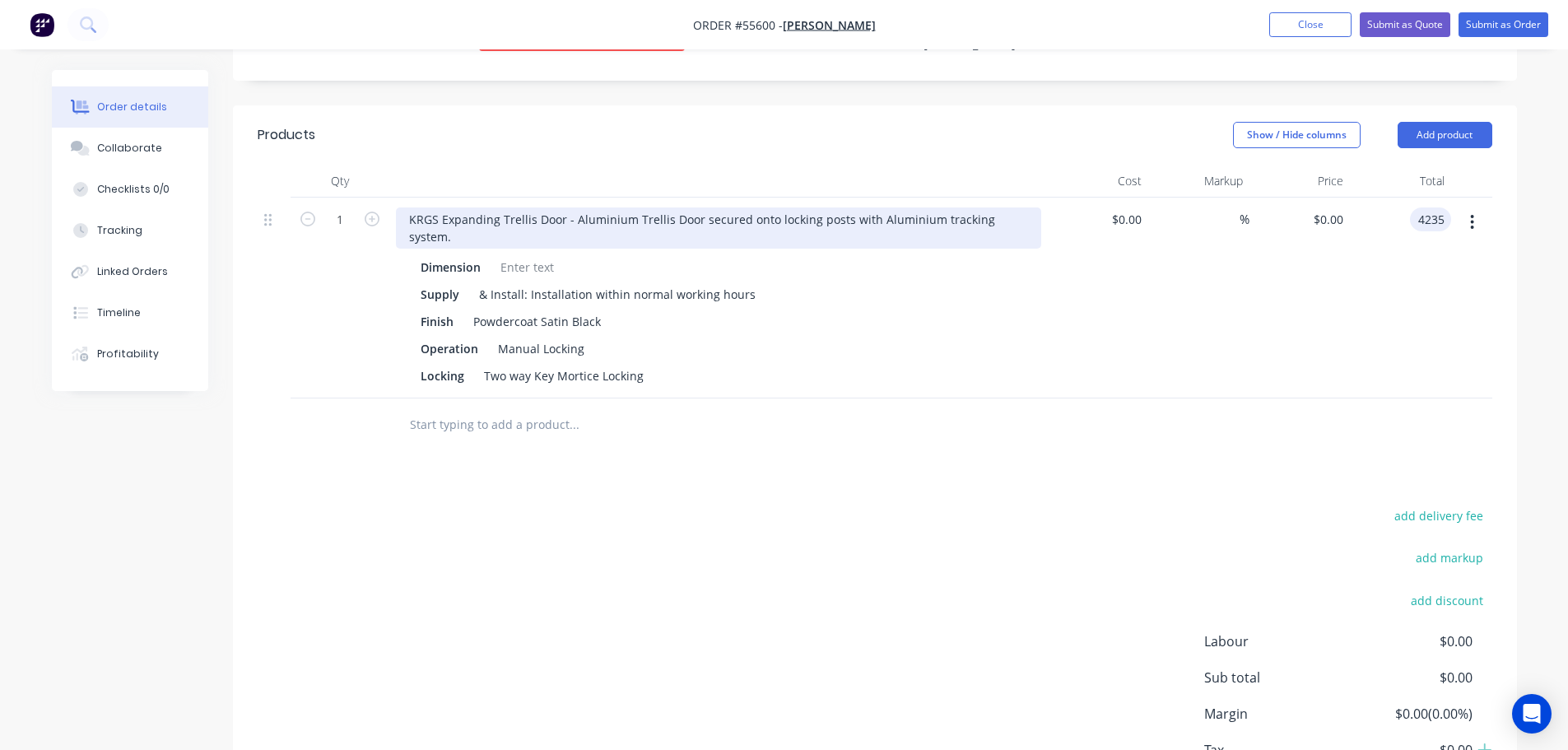
type input "4235"
type input "$4,235.00"
click at [408, 208] on div "KRGS Expanding Trellis Door - Aluminium Trellis Door secured onto locking posts…" at bounding box center [718, 228] width 645 height 41
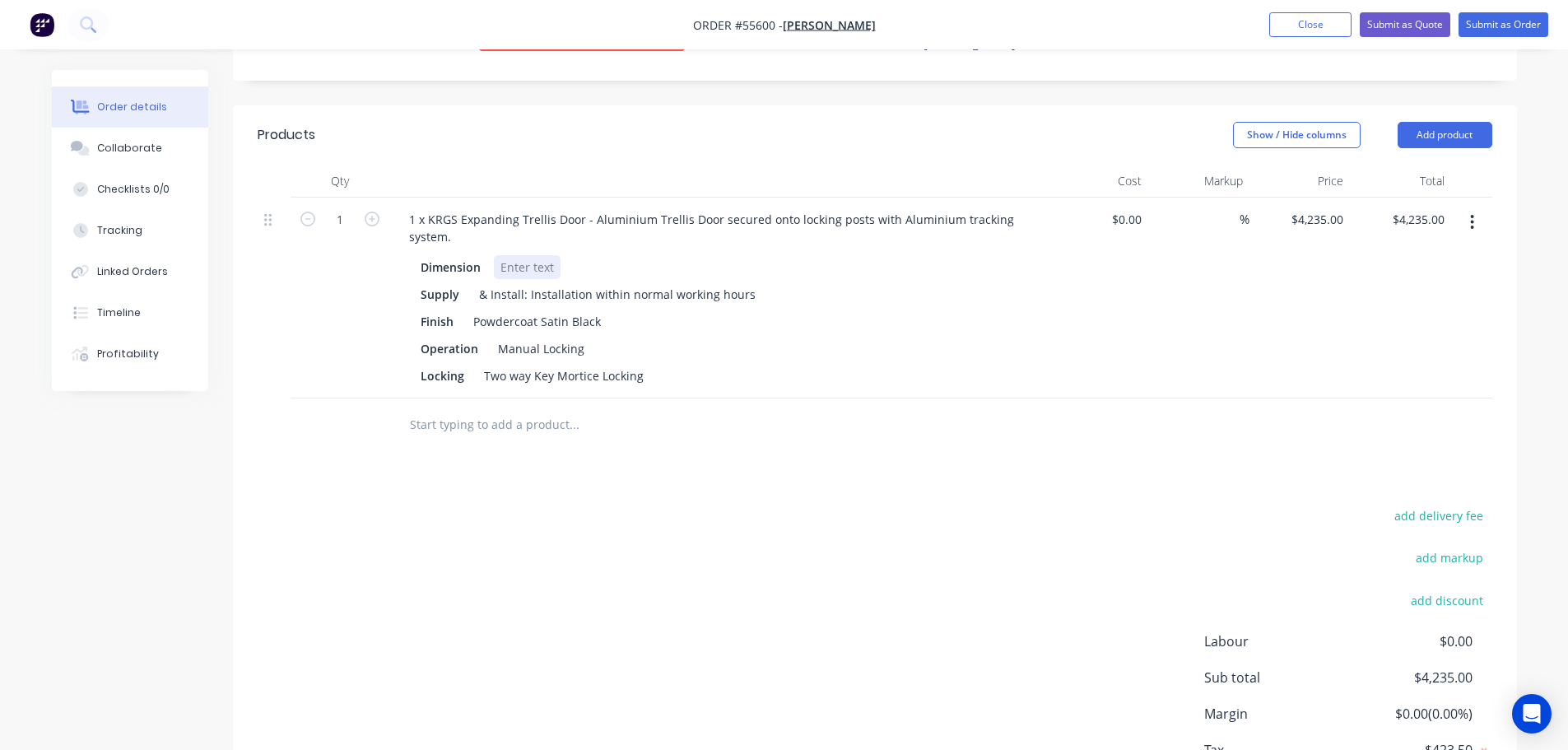
click at [509, 256] on div at bounding box center [527, 267] width 66 height 23
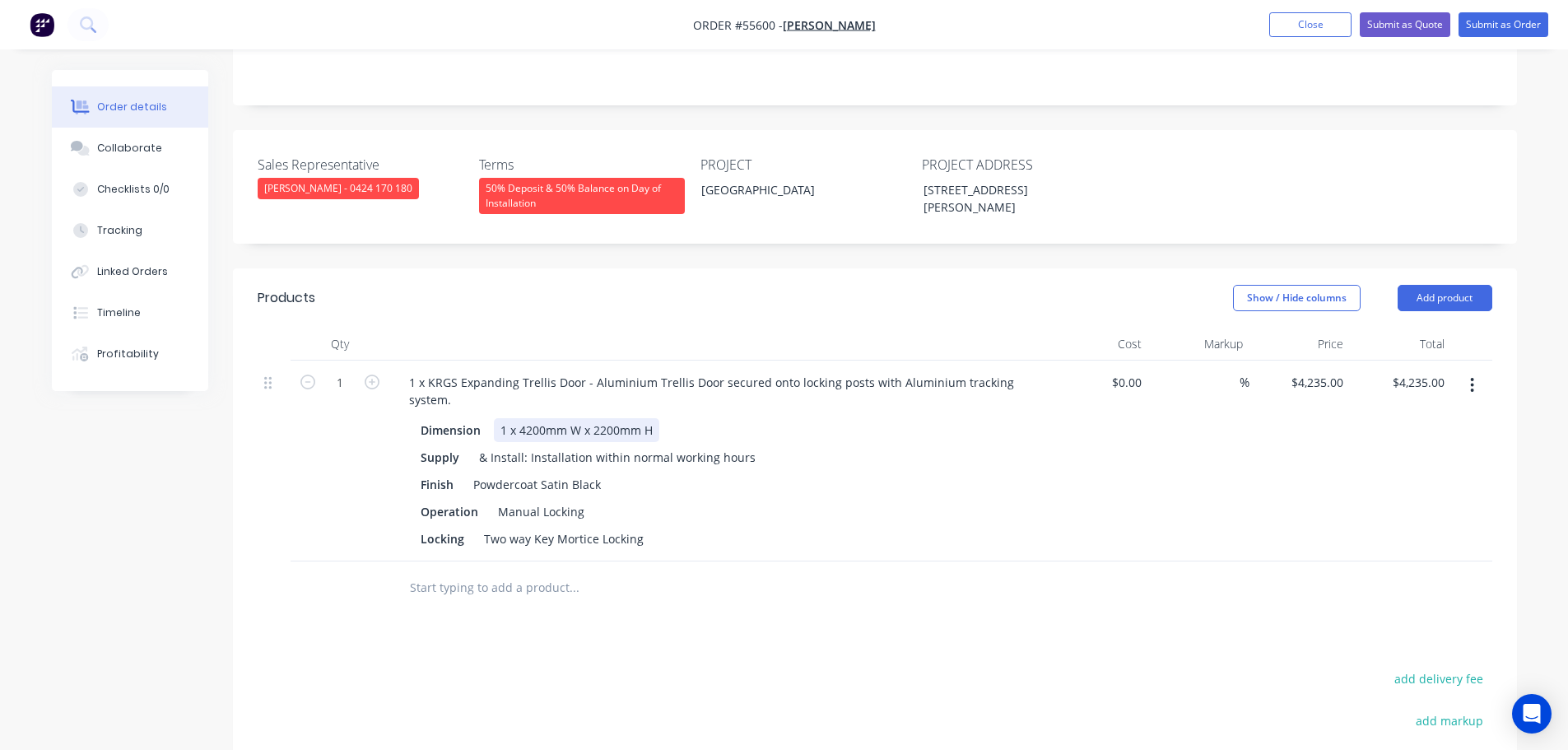
scroll to position [330, 0]
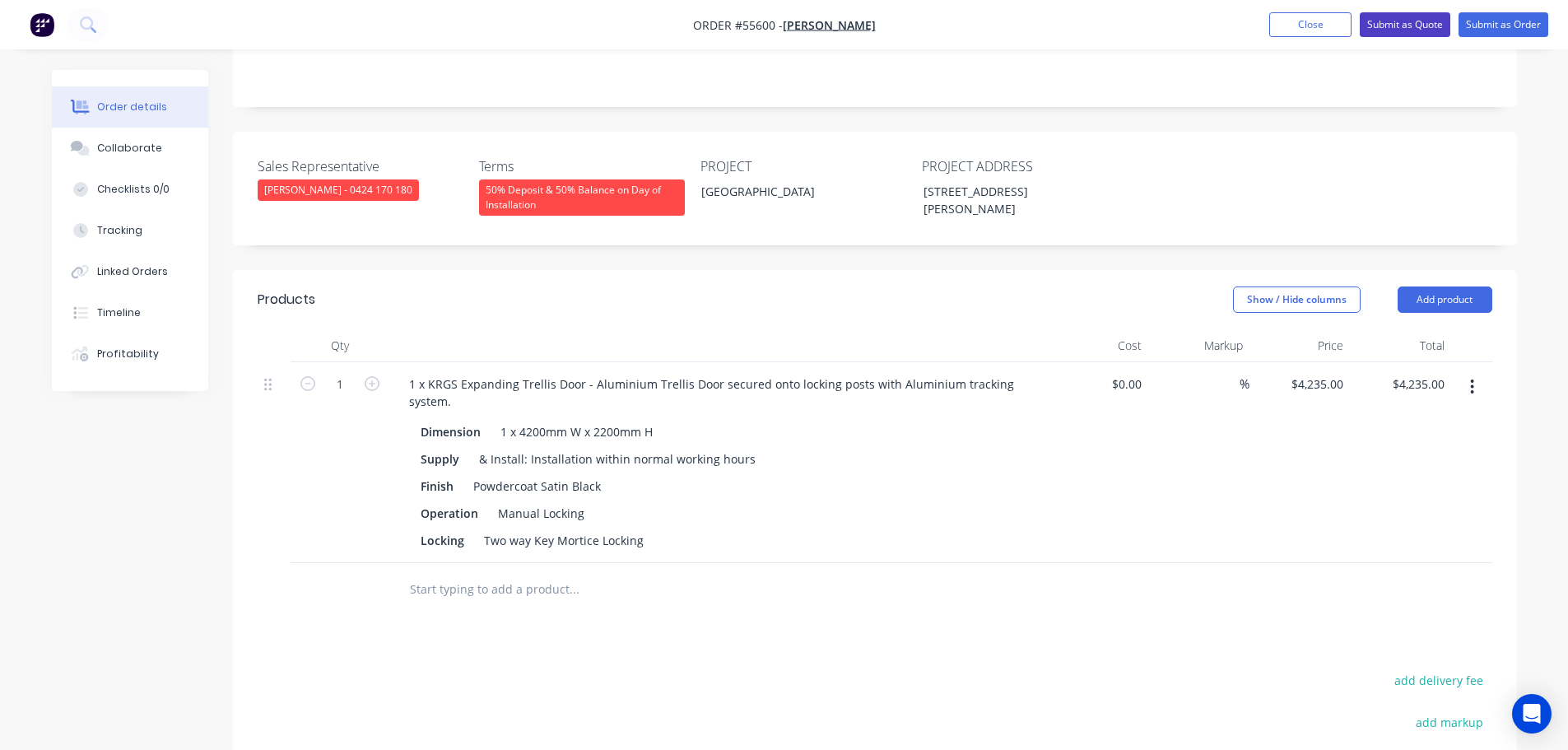
click at [1369, 25] on button "Submit as Quote" at bounding box center [1404, 24] width 91 height 24
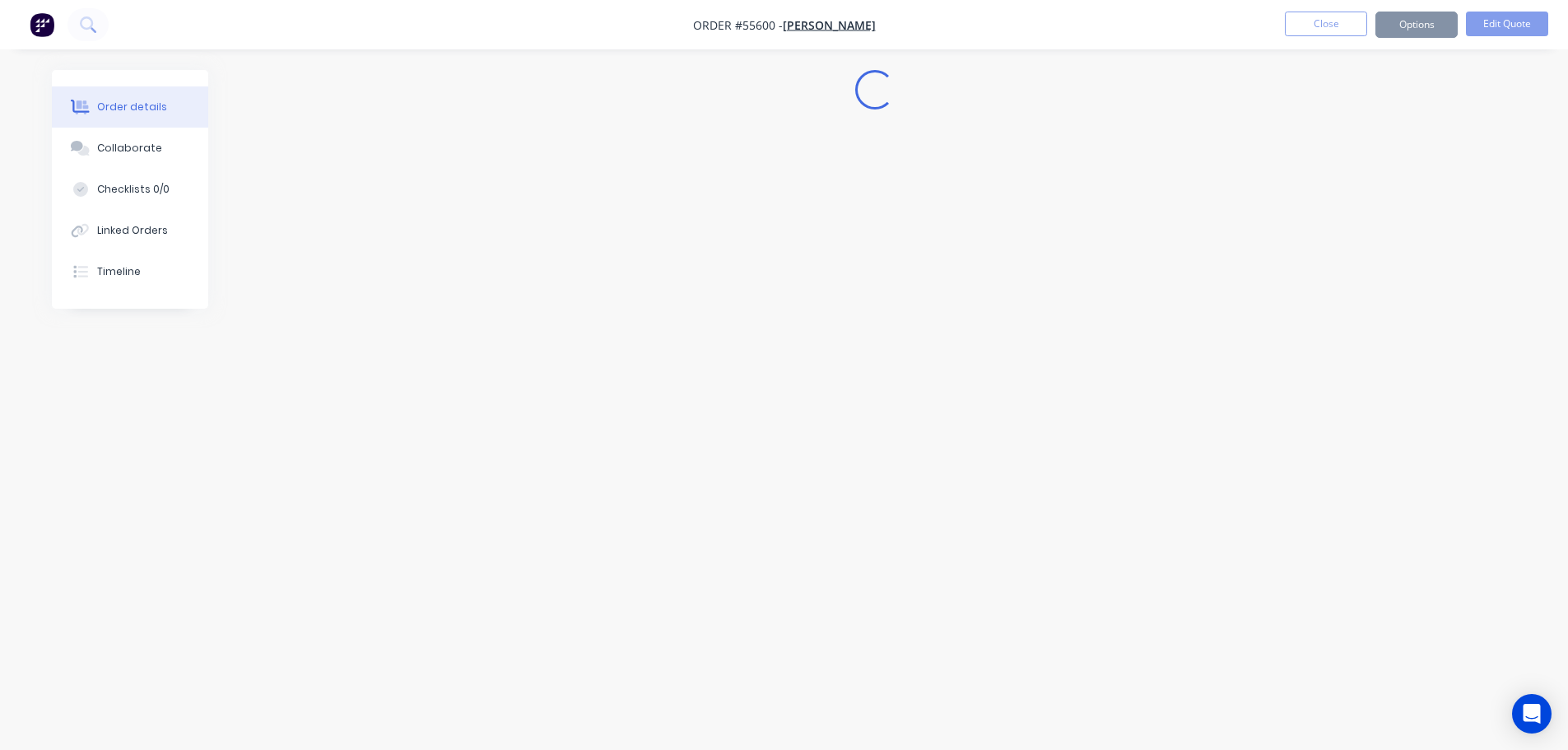
scroll to position [0, 0]
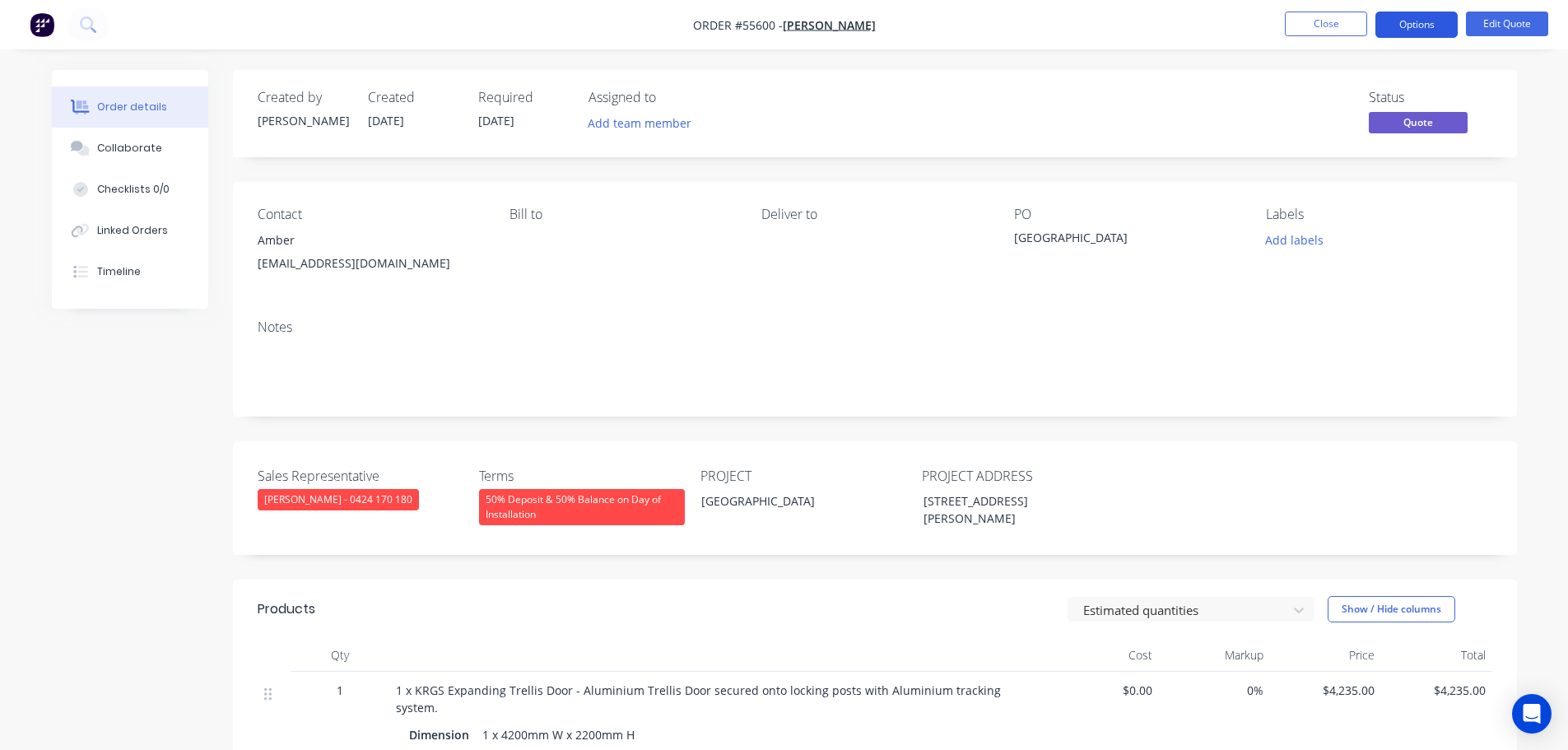
click at [1413, 24] on button "Options" at bounding box center [1416, 24] width 82 height 26
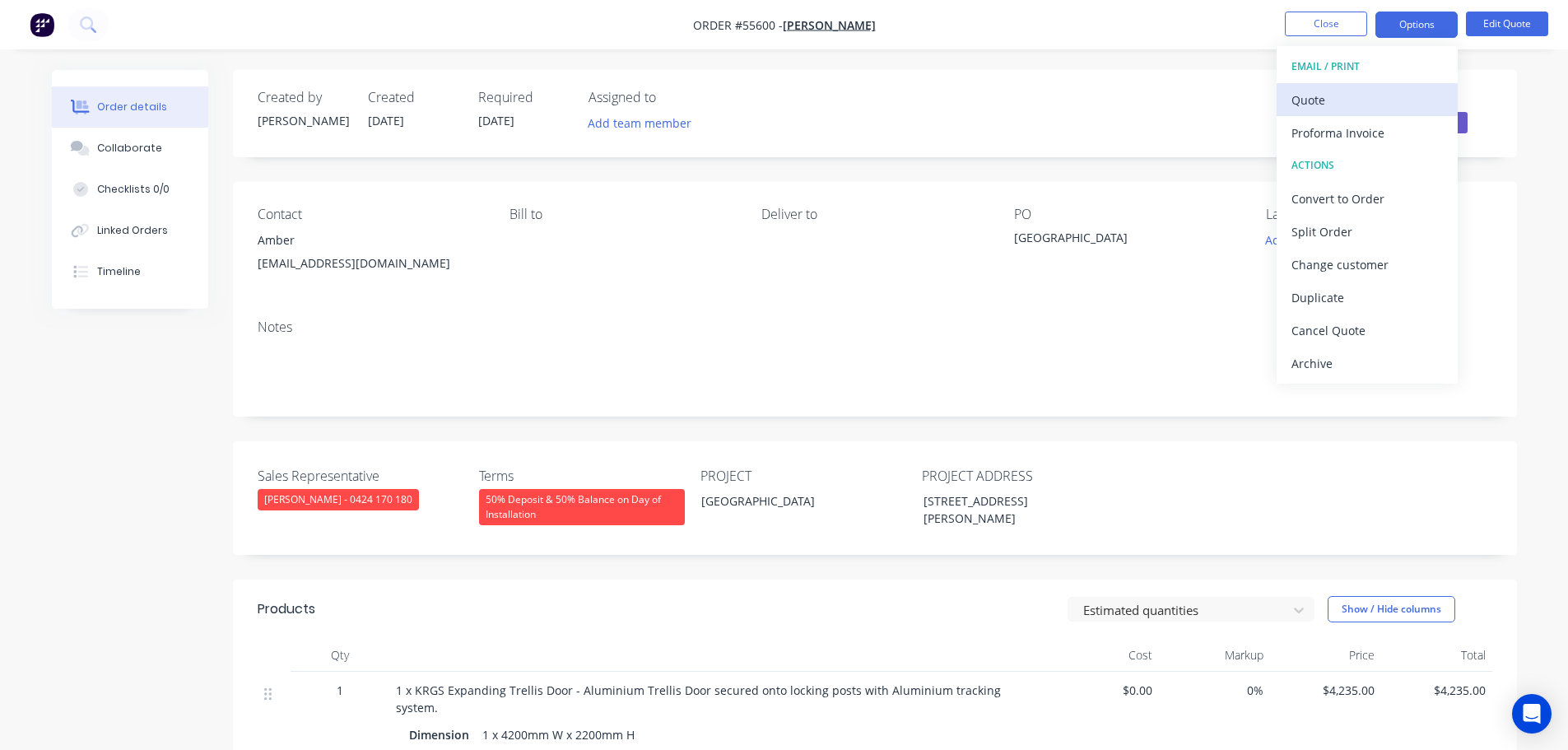
click at [1319, 99] on div "Quote" at bounding box center [1367, 99] width 152 height 23
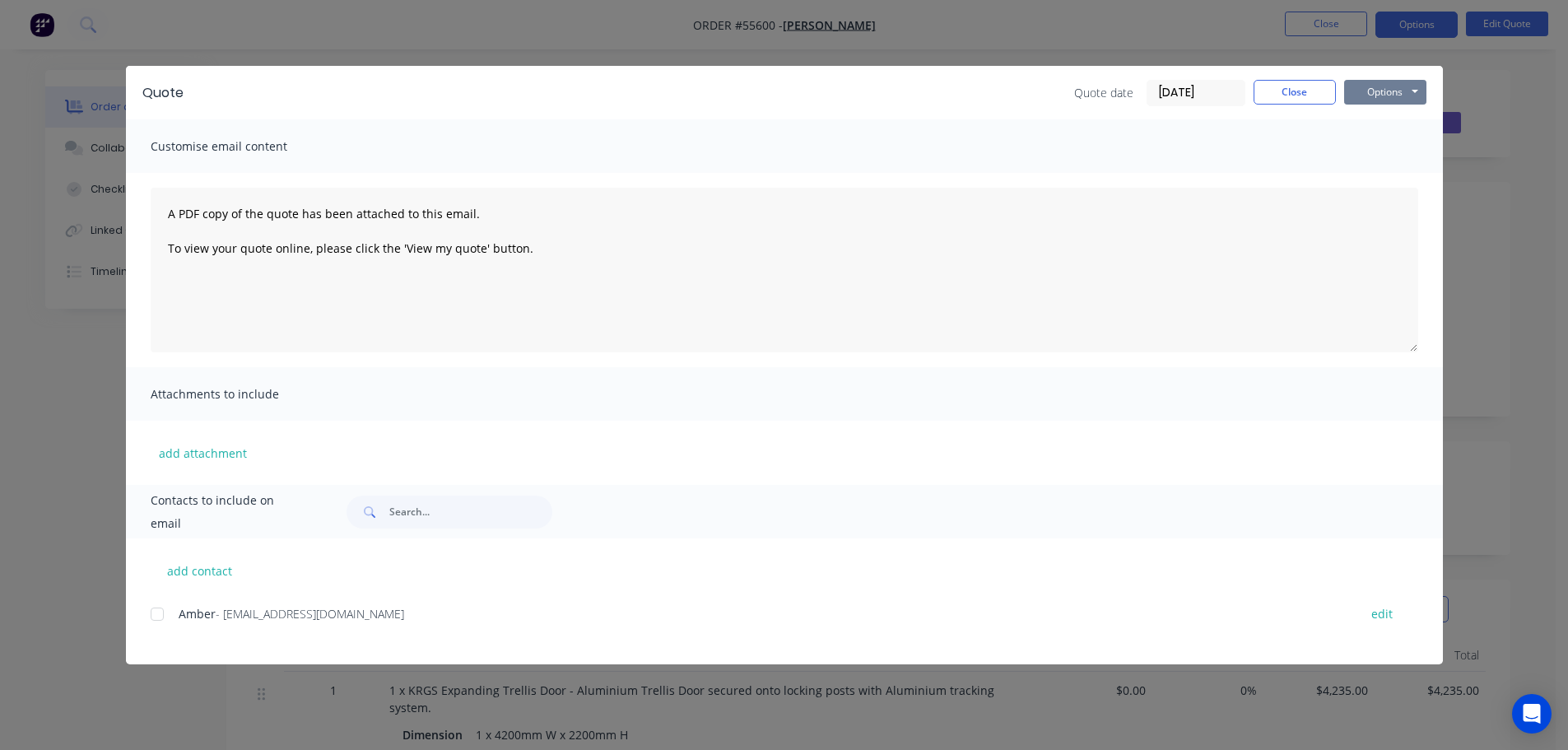
click at [1373, 97] on button "Options" at bounding box center [1385, 92] width 82 height 24
click at [1381, 151] on button "Print" at bounding box center [1397, 148] width 106 height 27
click at [1287, 86] on button "Close" at bounding box center [1295, 92] width 82 height 24
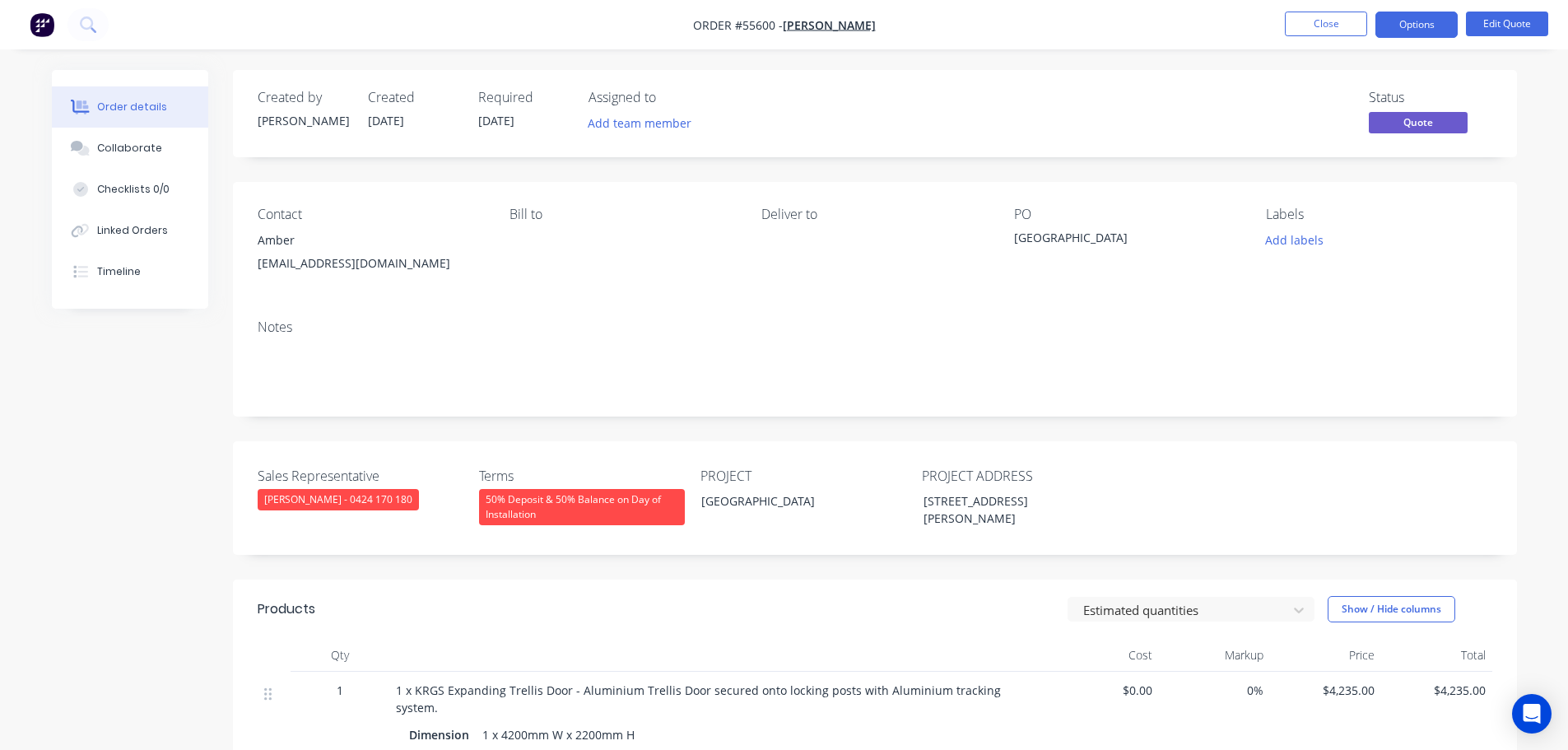
click at [304, 258] on div "amberfitts@gmail.com" at bounding box center [370, 263] width 226 height 23
click at [1049, 240] on div "[GEOGRAPHIC_DATA]" at bounding box center [1117, 240] width 206 height 23
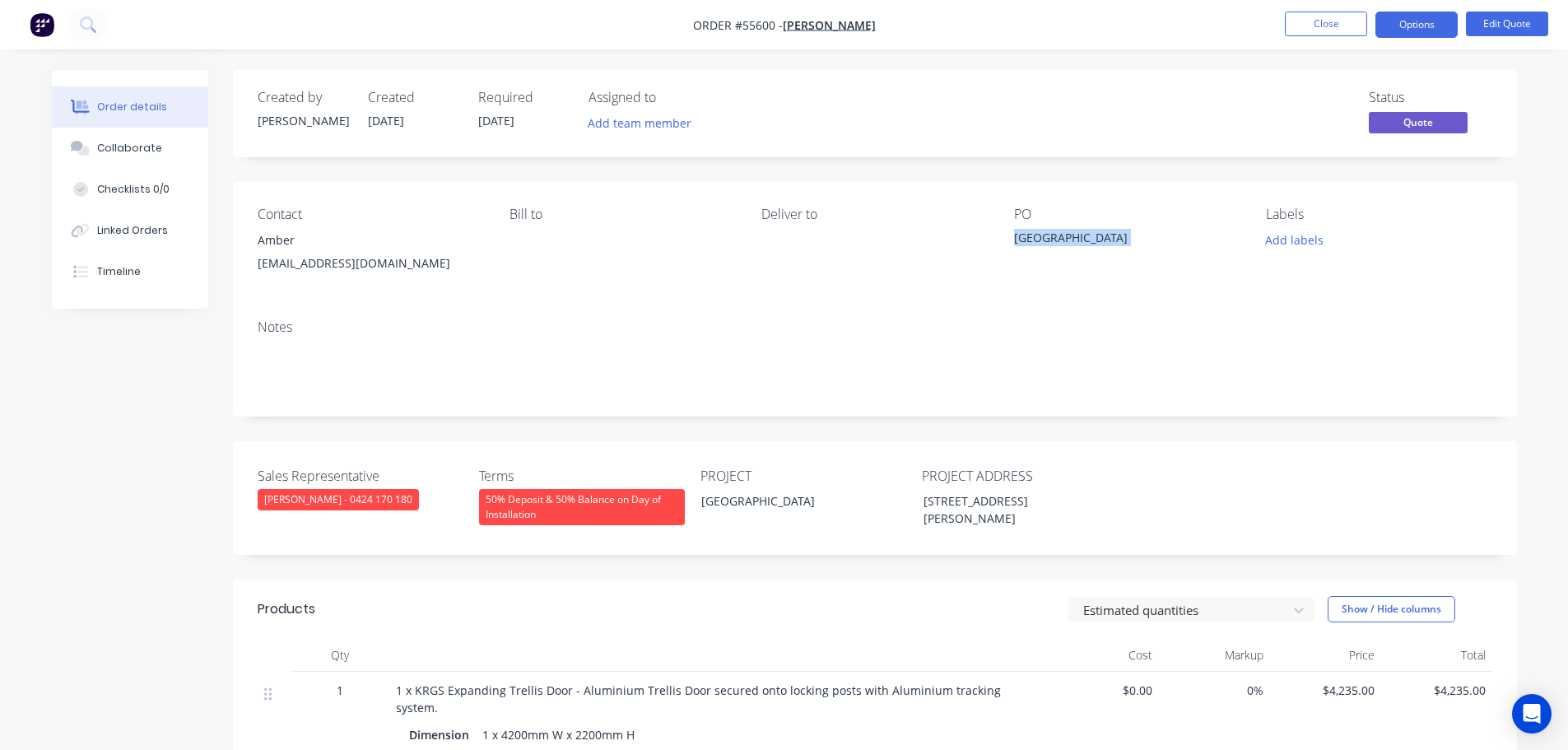
click at [1049, 240] on div "[GEOGRAPHIC_DATA]" at bounding box center [1117, 240] width 206 height 23
click at [1334, 26] on button "Close" at bounding box center [1326, 23] width 82 height 24
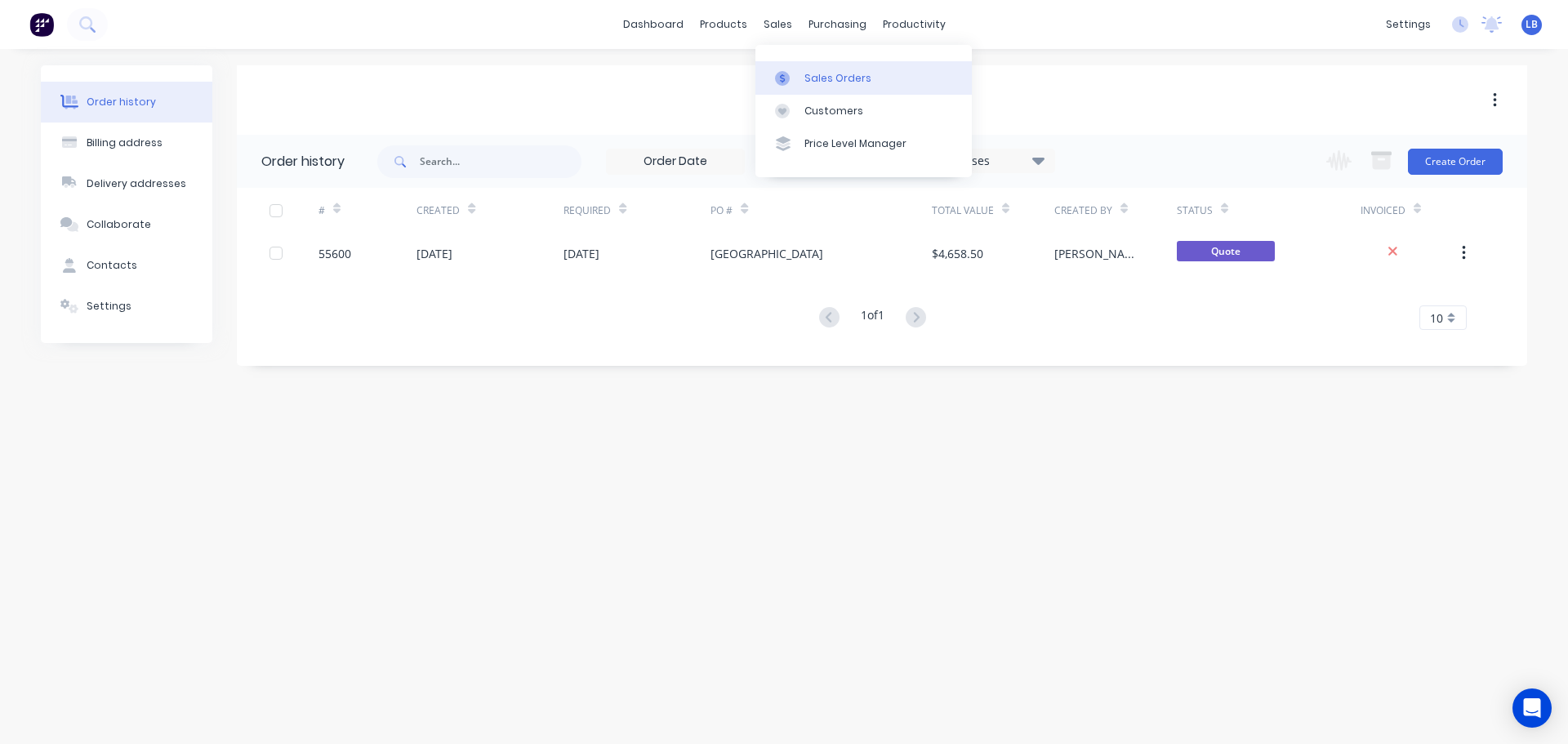
click at [830, 81] on div "Sales Orders" at bounding box center [838, 78] width 67 height 15
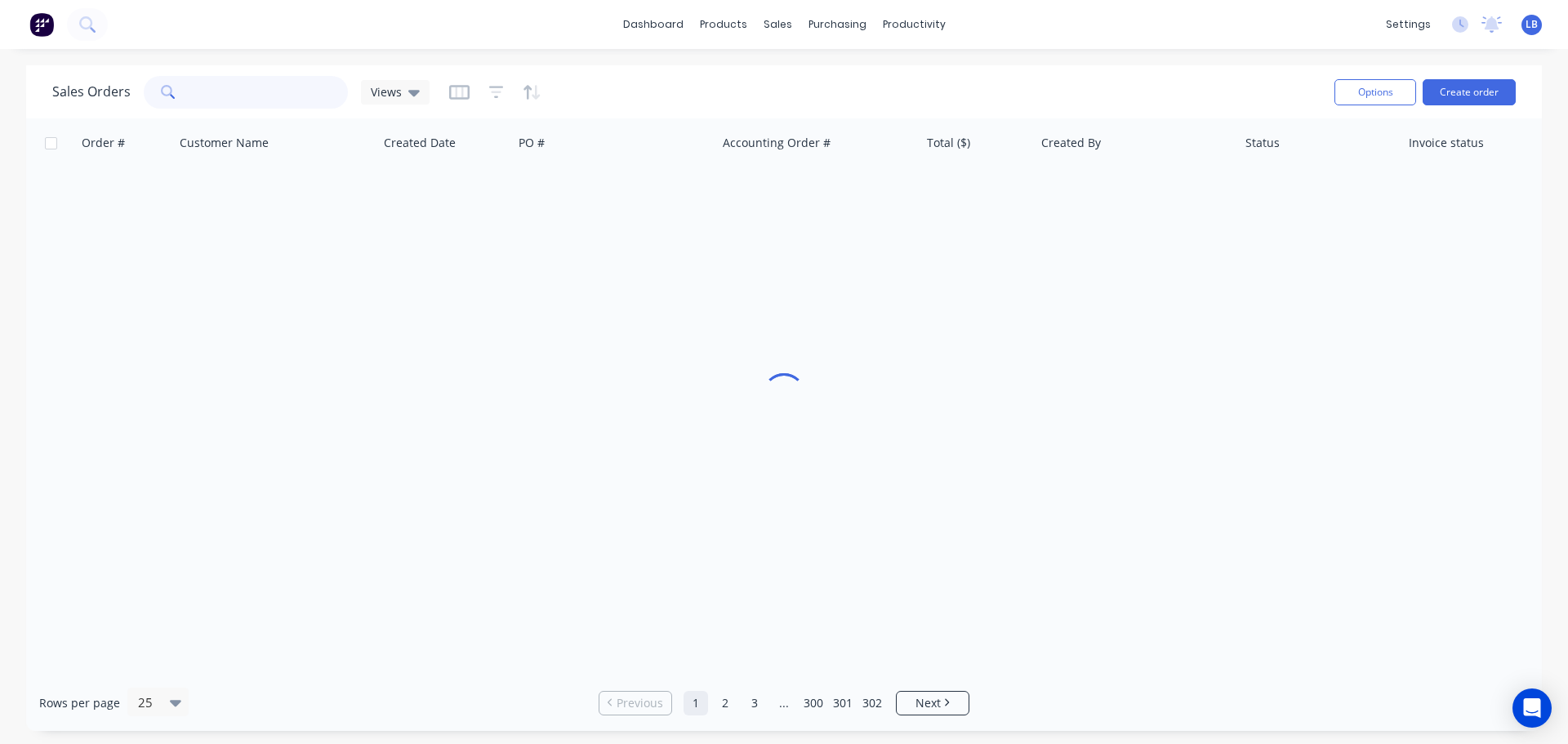
click at [223, 97] on input "text" at bounding box center [268, 92] width 159 height 33
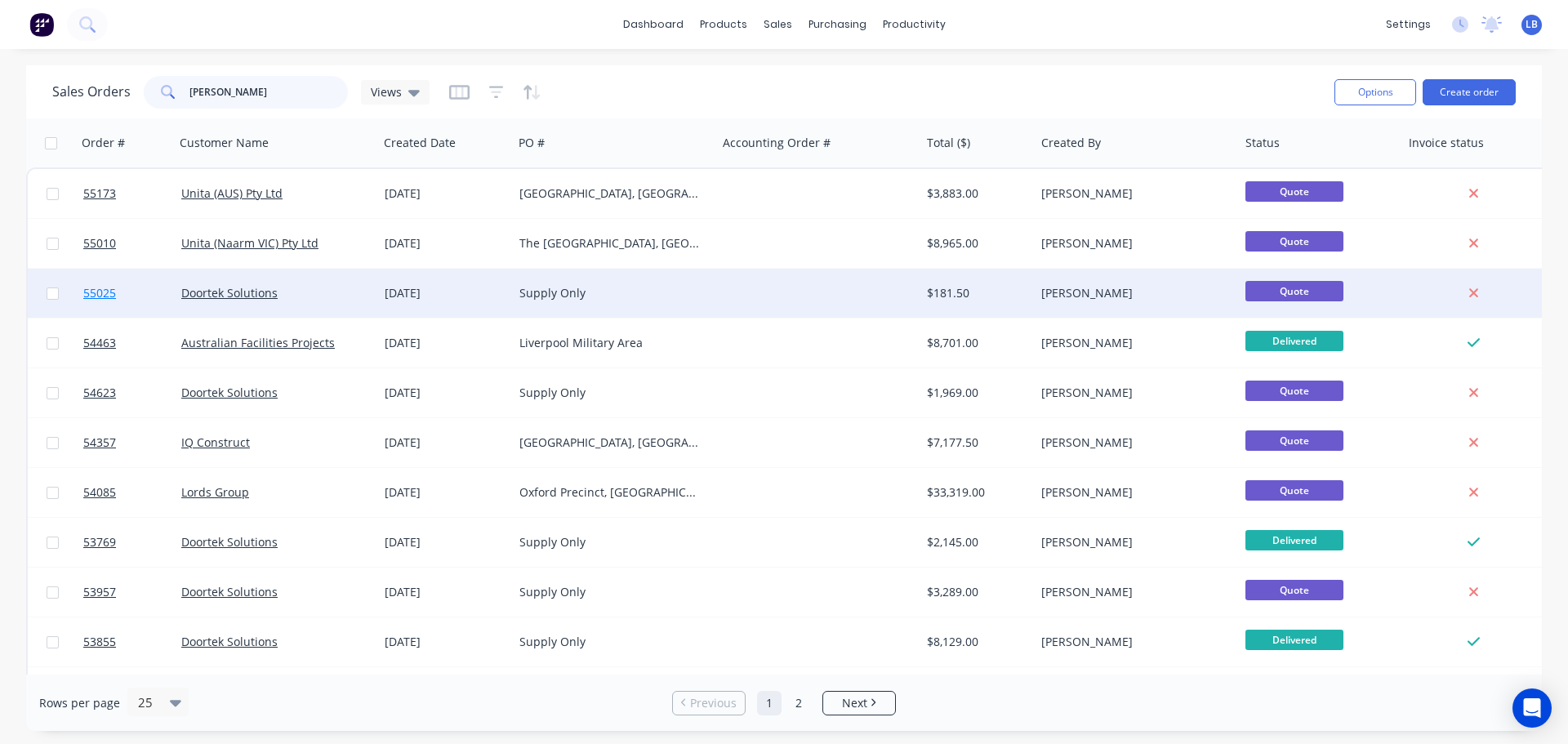
type input "jin"
click at [92, 297] on span "55025" at bounding box center [99, 294] width 33 height 17
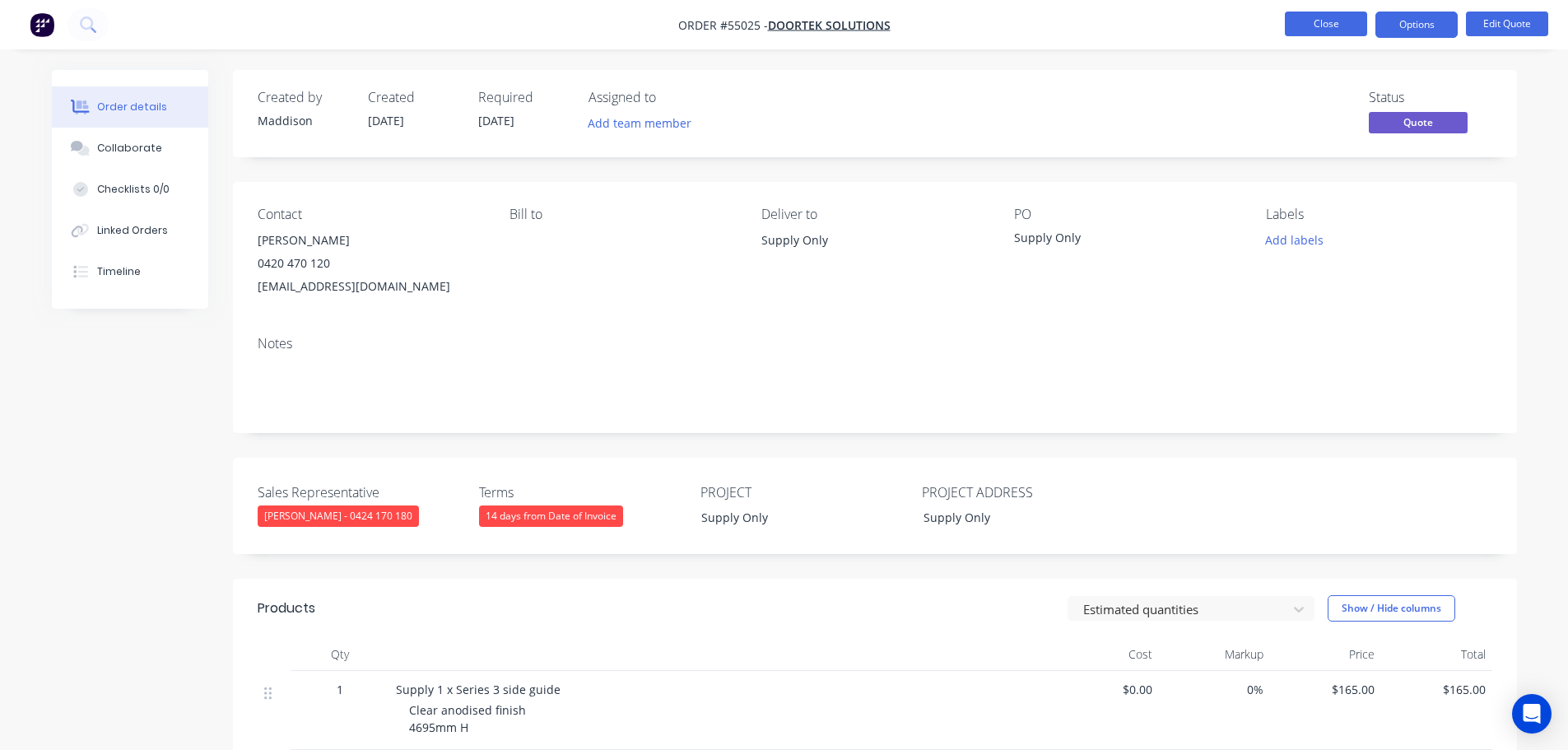
click at [1308, 25] on button "Close" at bounding box center [1326, 23] width 82 height 24
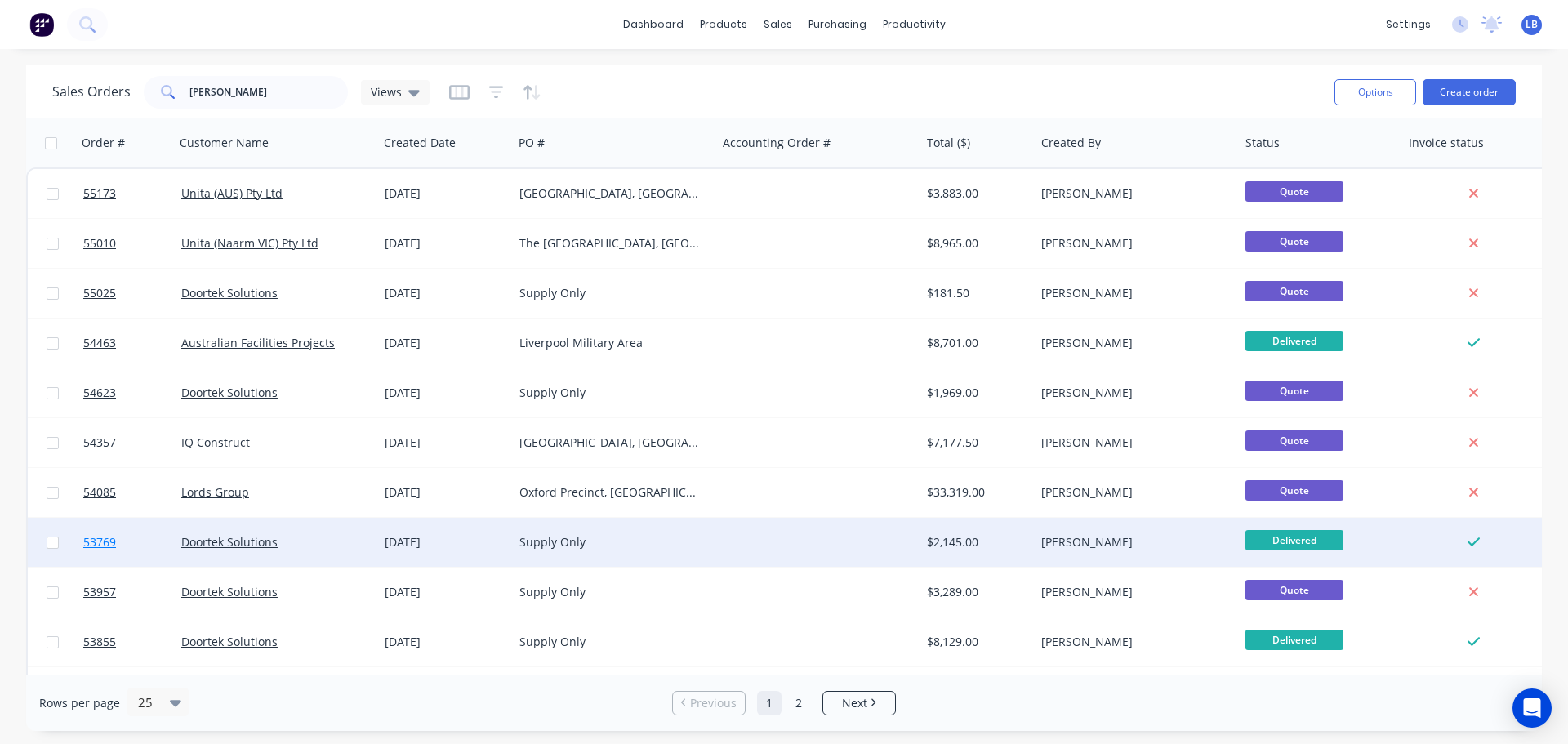
click at [105, 540] on span "53769" at bounding box center [99, 542] width 33 height 17
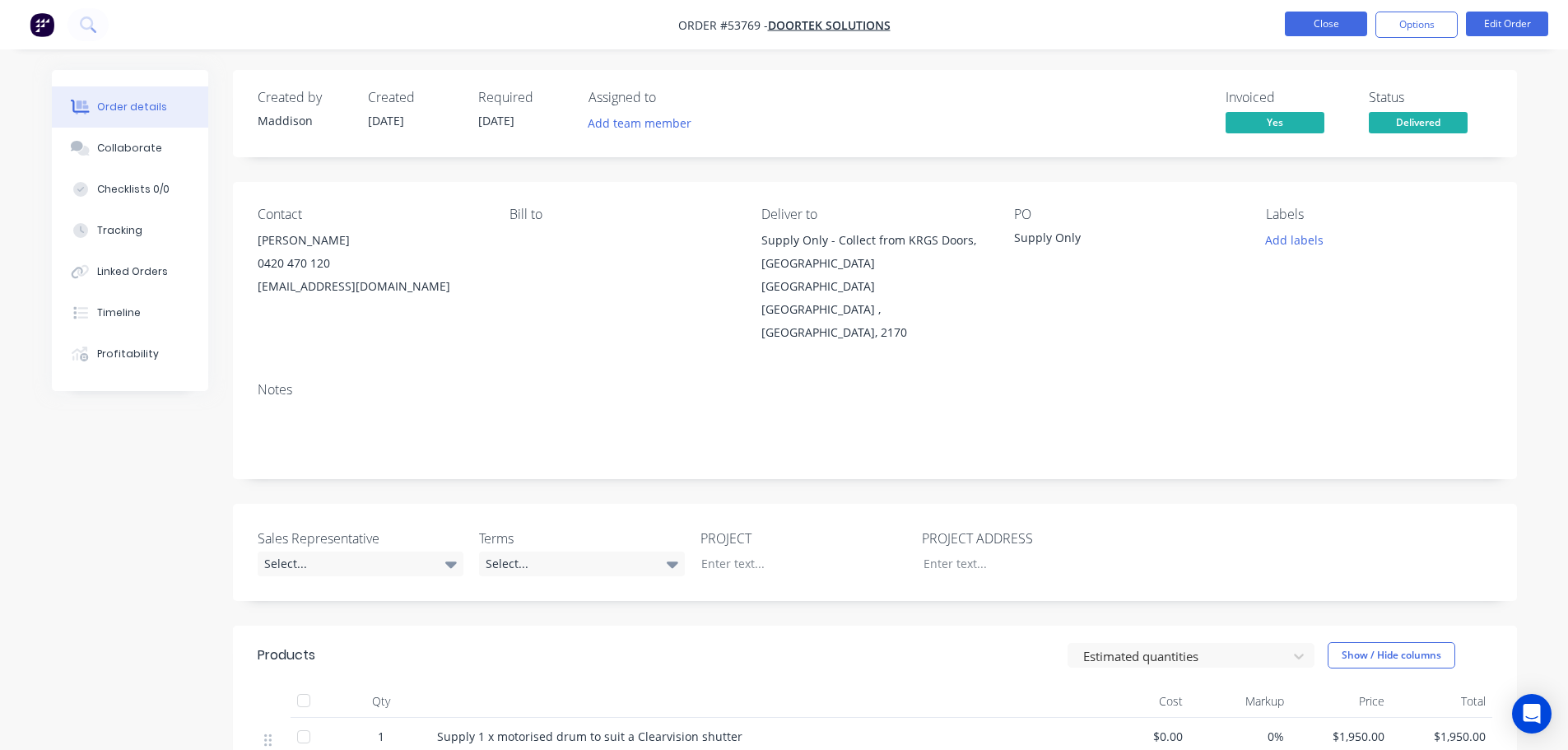
click at [1325, 25] on button "Close" at bounding box center [1326, 23] width 82 height 24
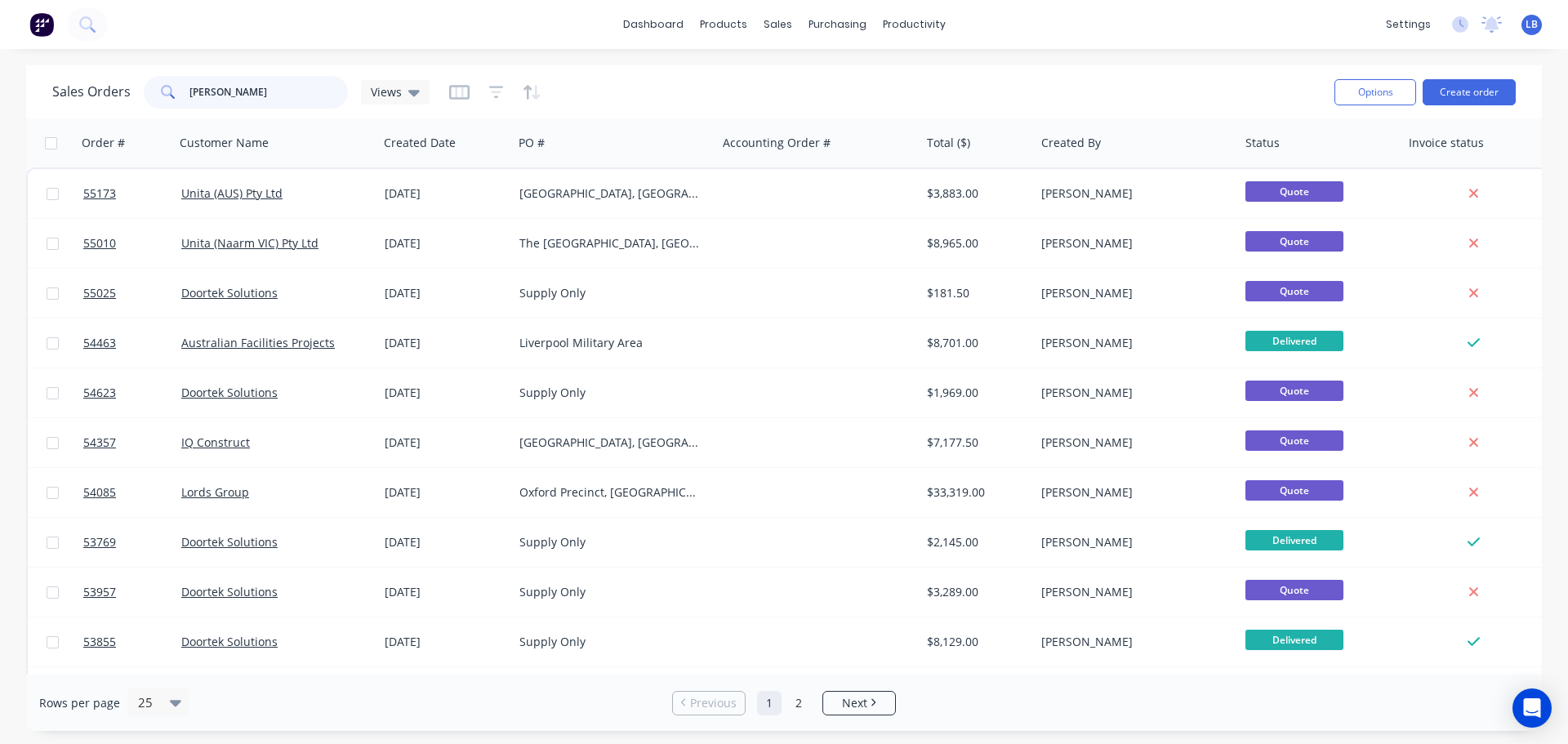
drag, startPoint x: 217, startPoint y: 86, endPoint x: 125, endPoint y: 111, distance: 95.3
click at [137, 109] on div "Sales Orders jin Views" at bounding box center [686, 91] width 1269 height 40
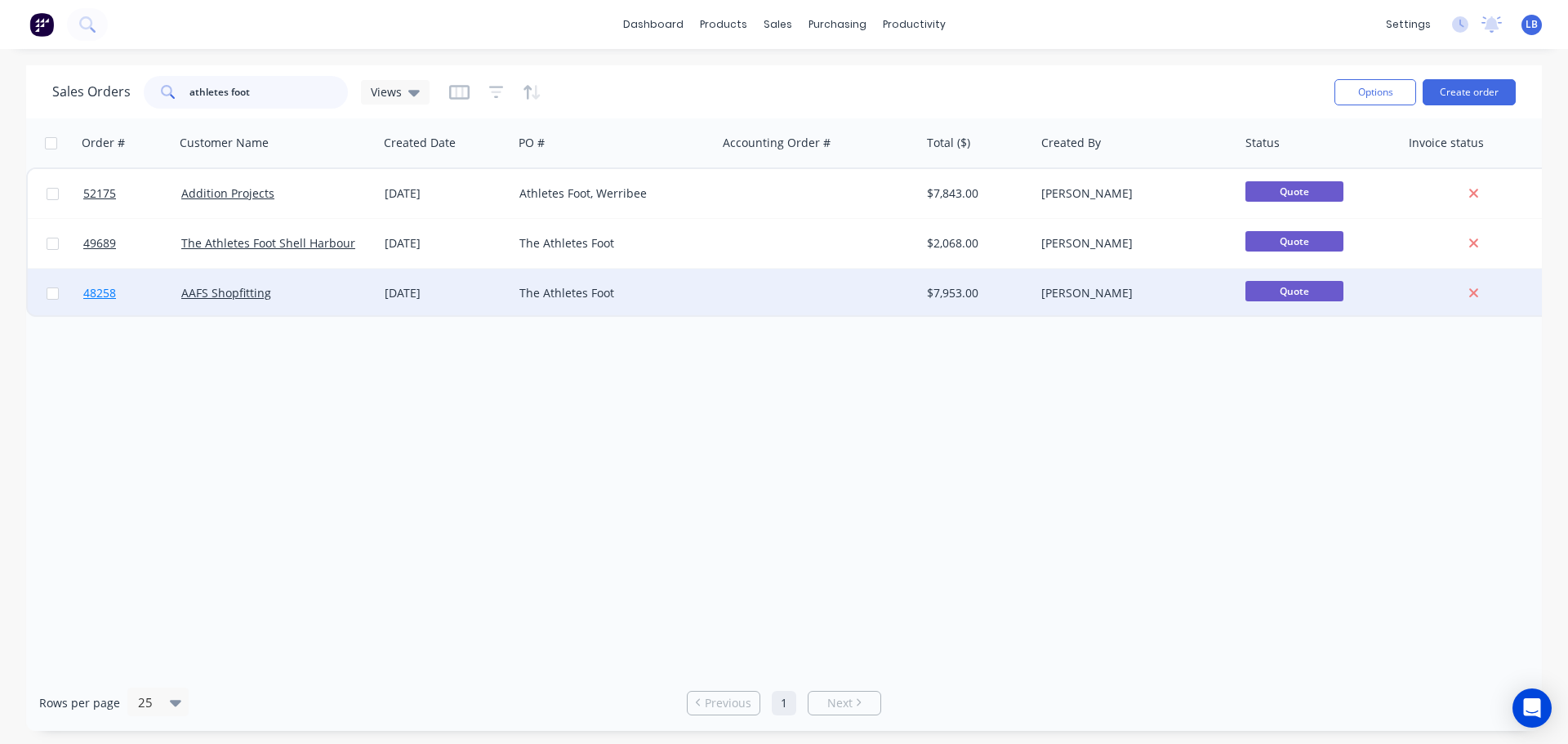
type input "athletes foot"
click at [92, 294] on span "48258" at bounding box center [99, 294] width 33 height 17
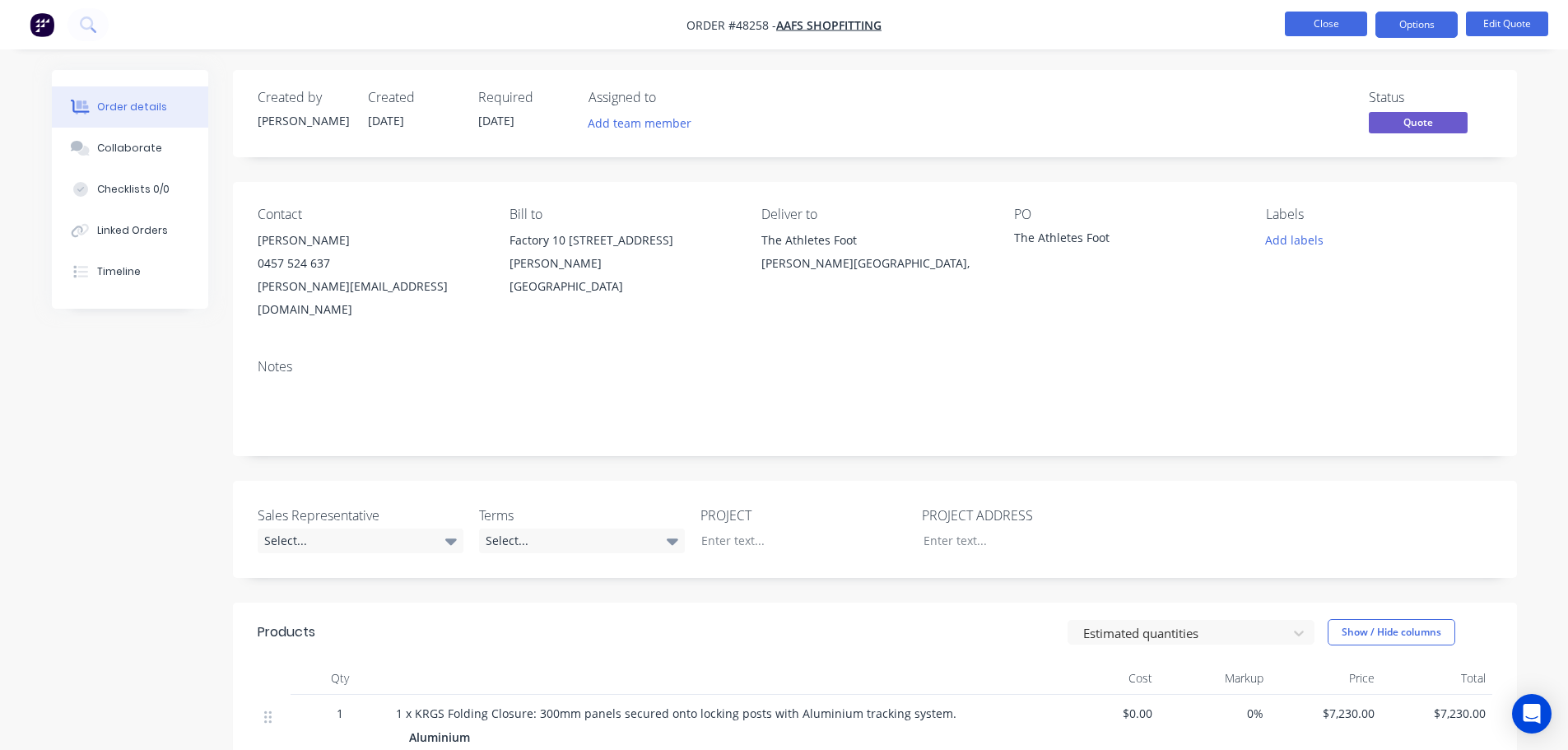
click at [1315, 28] on button "Close" at bounding box center [1326, 23] width 82 height 24
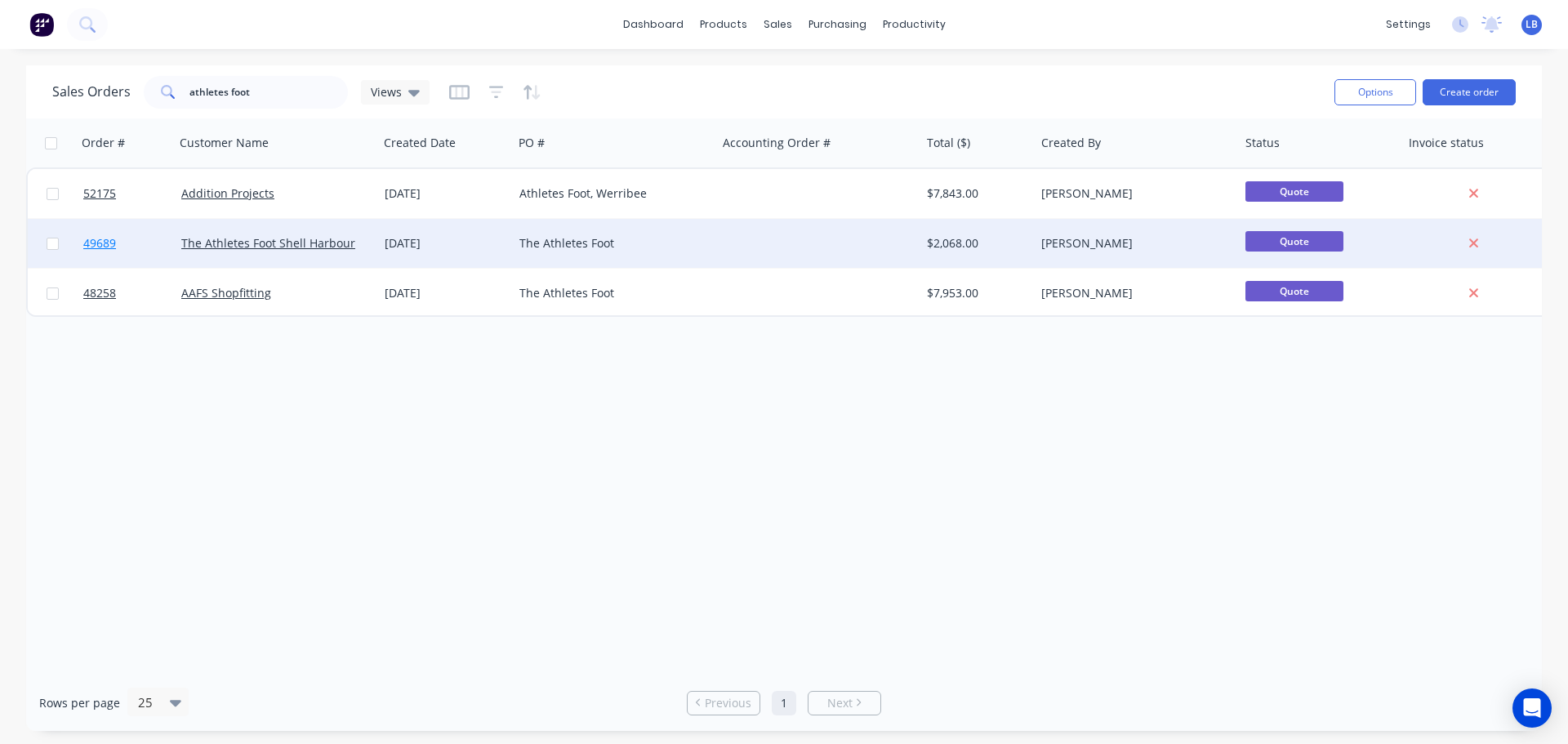
click at [107, 242] on span "49689" at bounding box center [99, 243] width 33 height 17
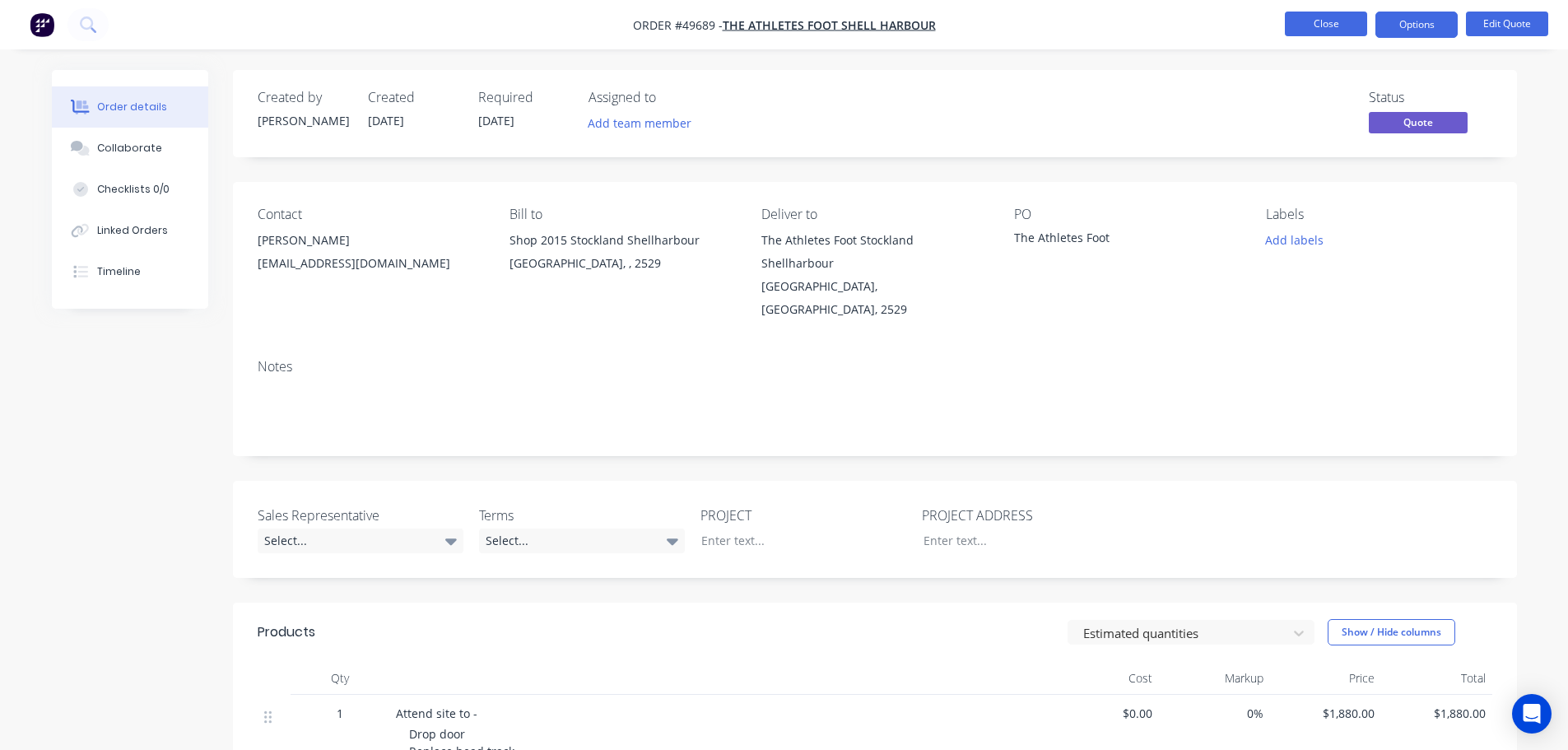
click at [1303, 23] on button "Close" at bounding box center [1326, 23] width 82 height 24
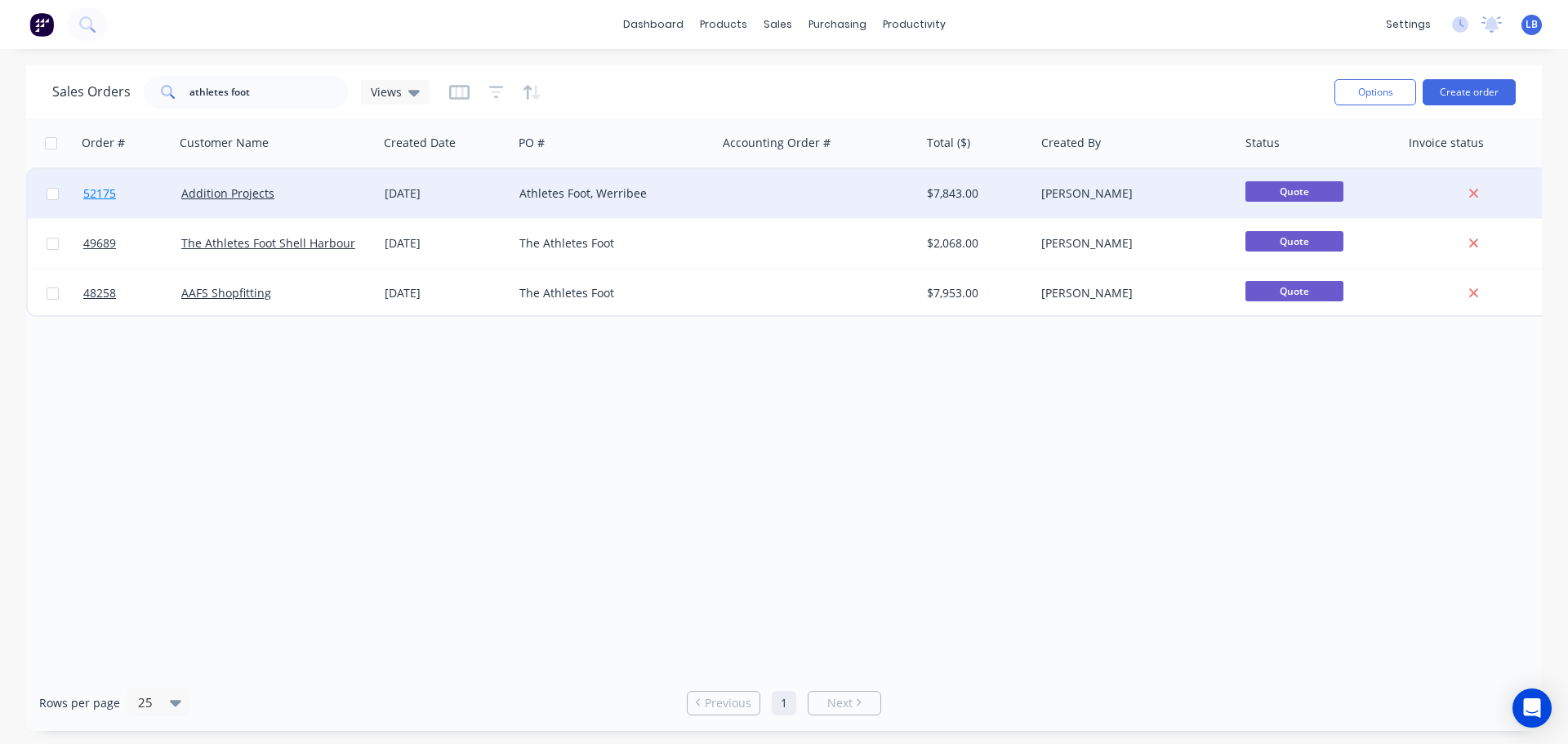
click at [105, 192] on span "52175" at bounding box center [99, 194] width 33 height 17
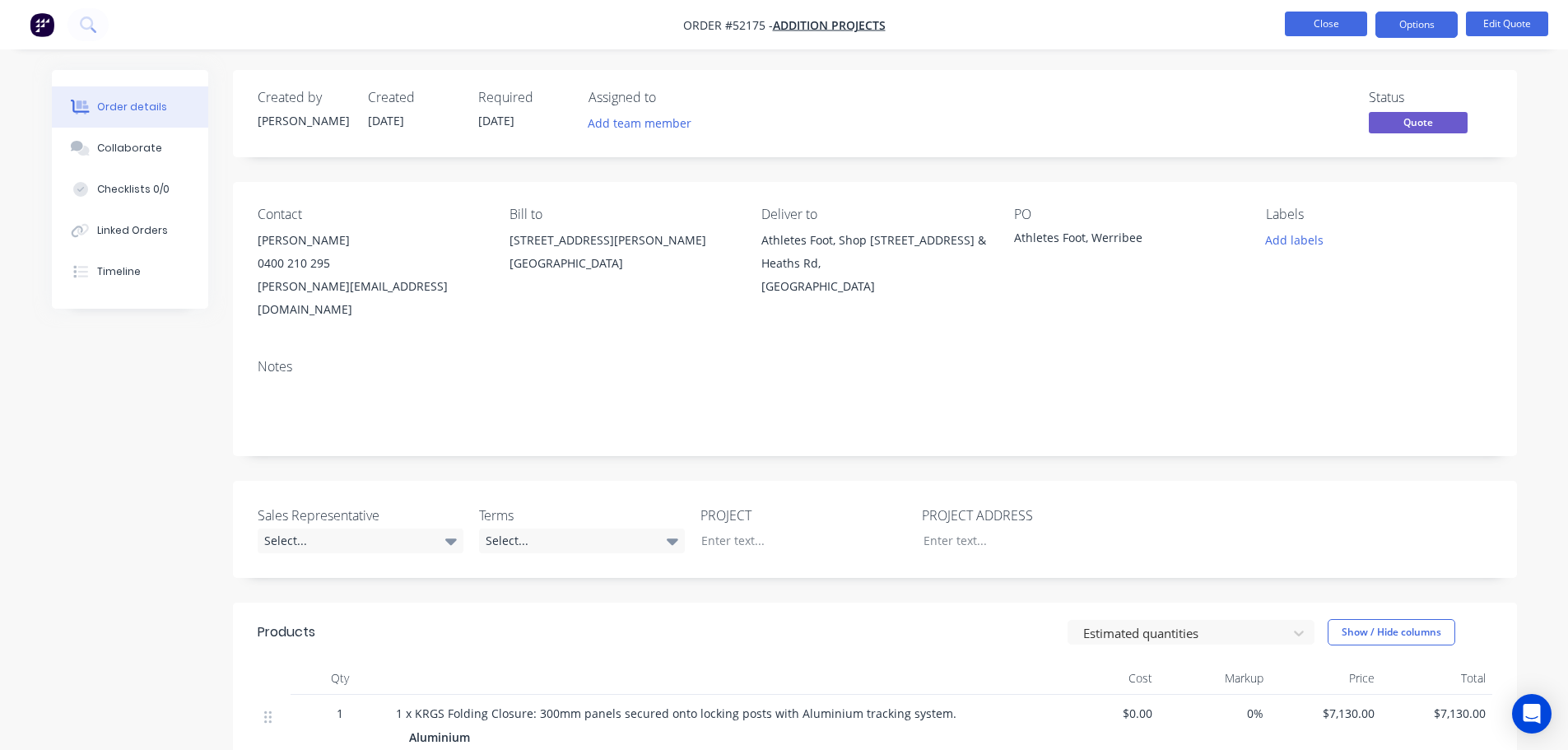
click at [1295, 22] on button "Close" at bounding box center [1326, 23] width 82 height 24
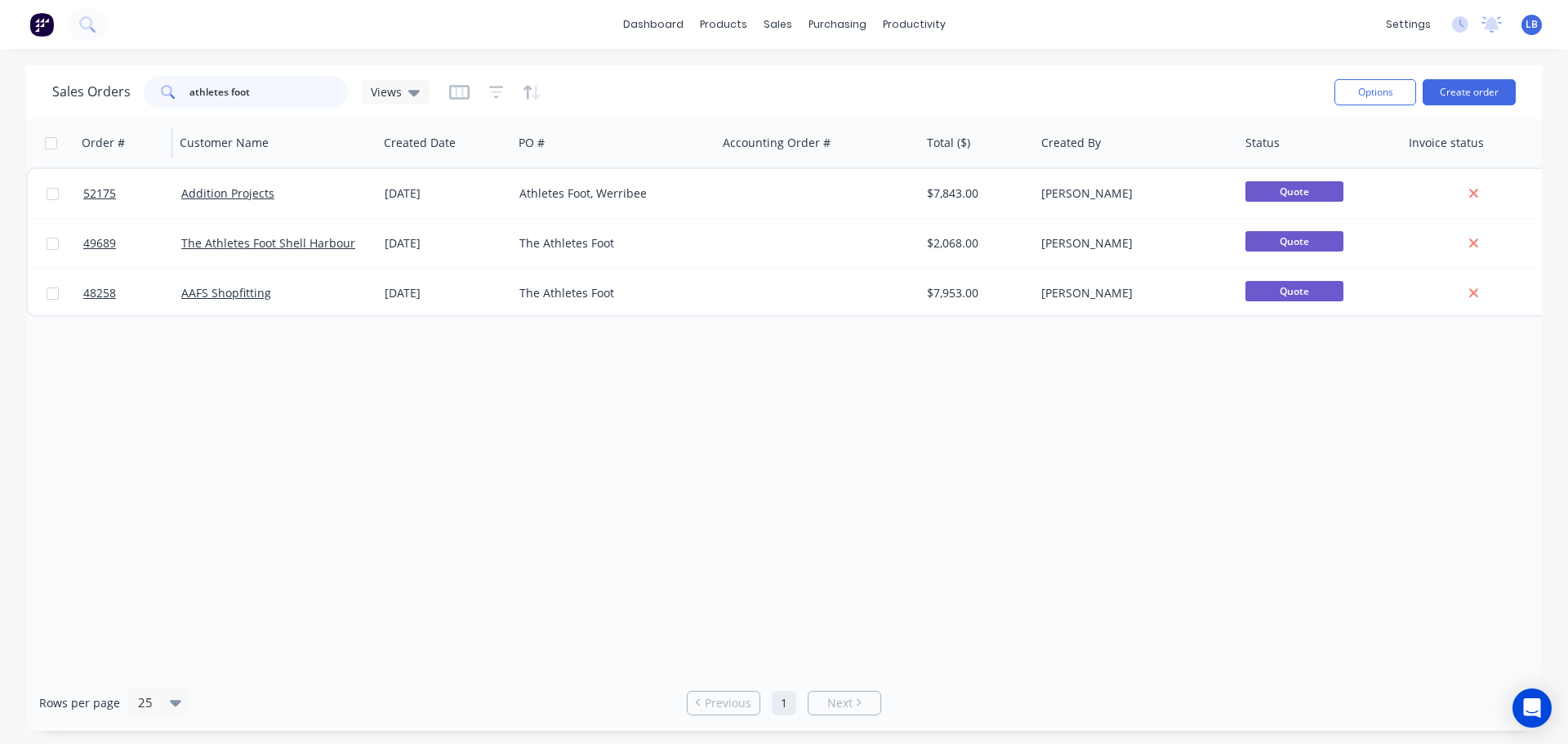
drag, startPoint x: 259, startPoint y: 86, endPoint x: 131, endPoint y: 118, distance: 131.9
click at [131, 118] on div "Sales Orders athletes foot Views Options Create order Order # Customer Name Cre…" at bounding box center [784, 398] width 1516 height 666
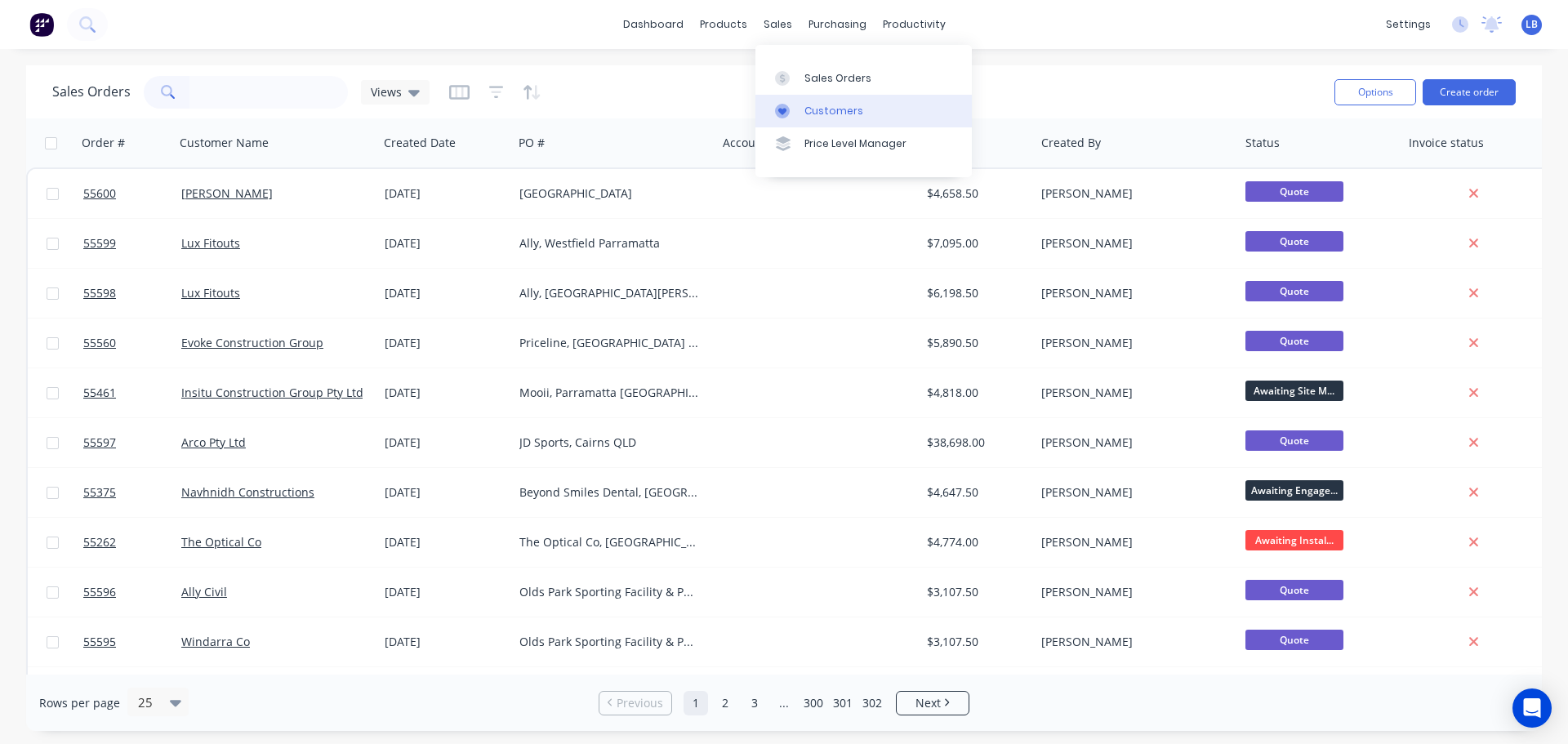
click at [839, 107] on div "Customers" at bounding box center [833, 111] width 59 height 15
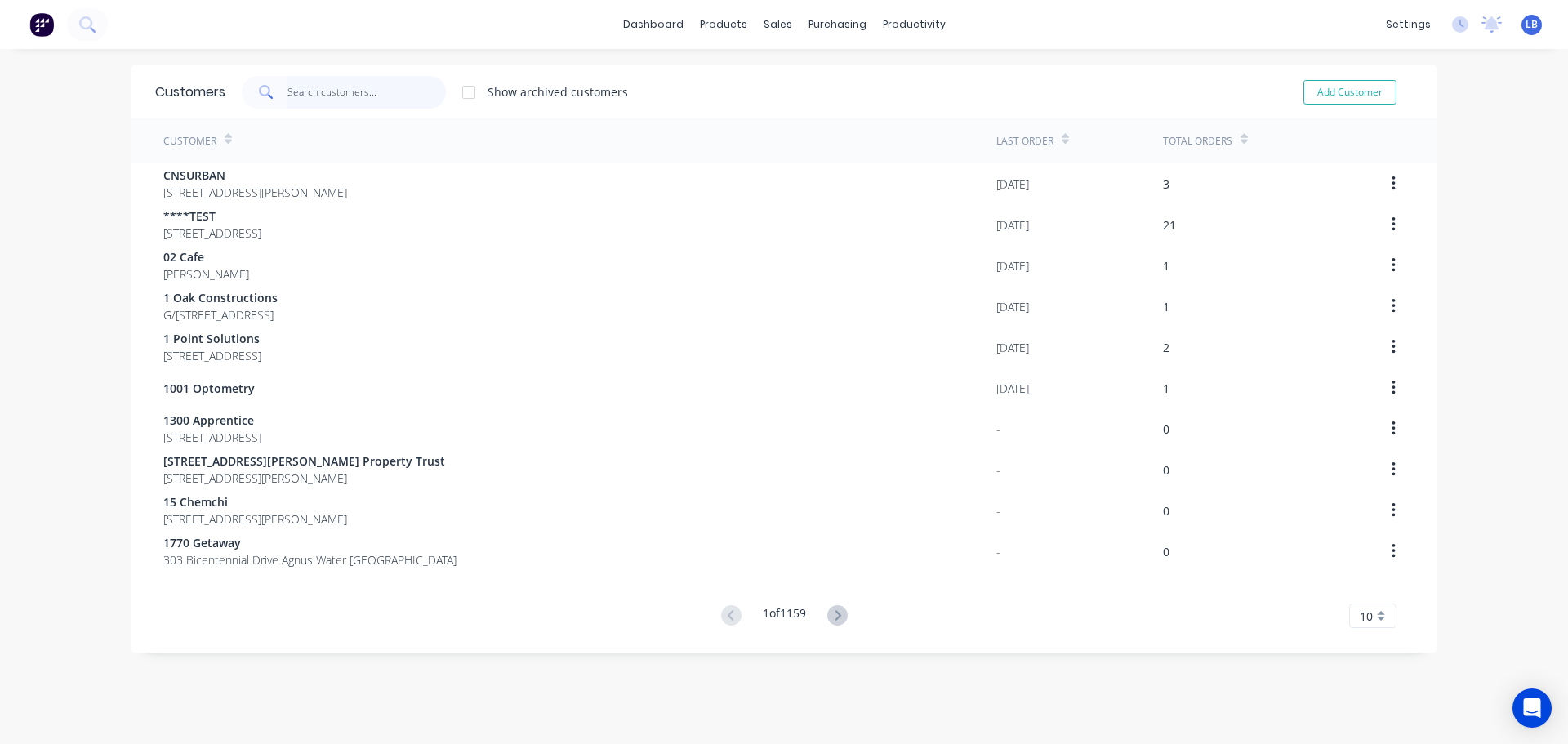
click at [301, 86] on input "text" at bounding box center [366, 92] width 159 height 33
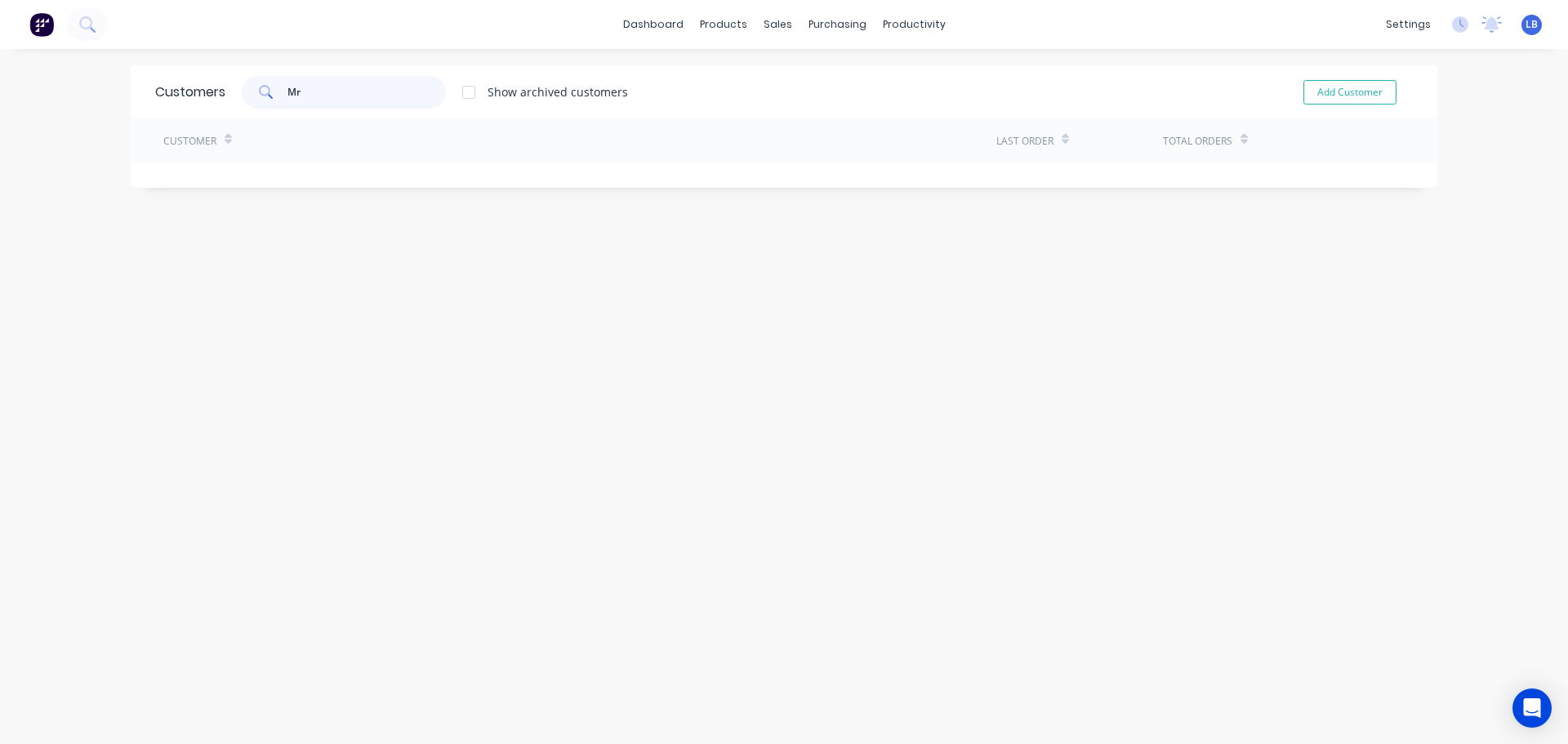
type input "M"
drag, startPoint x: 321, startPoint y: 87, endPoint x: 244, endPoint y: 107, distance: 79.6
click at [244, 107] on div "[PERSON_NAME]" at bounding box center [344, 92] width 204 height 33
type input "[PERSON_NAME]"
click at [1340, 89] on button "Add Customer" at bounding box center [1350, 92] width 93 height 24
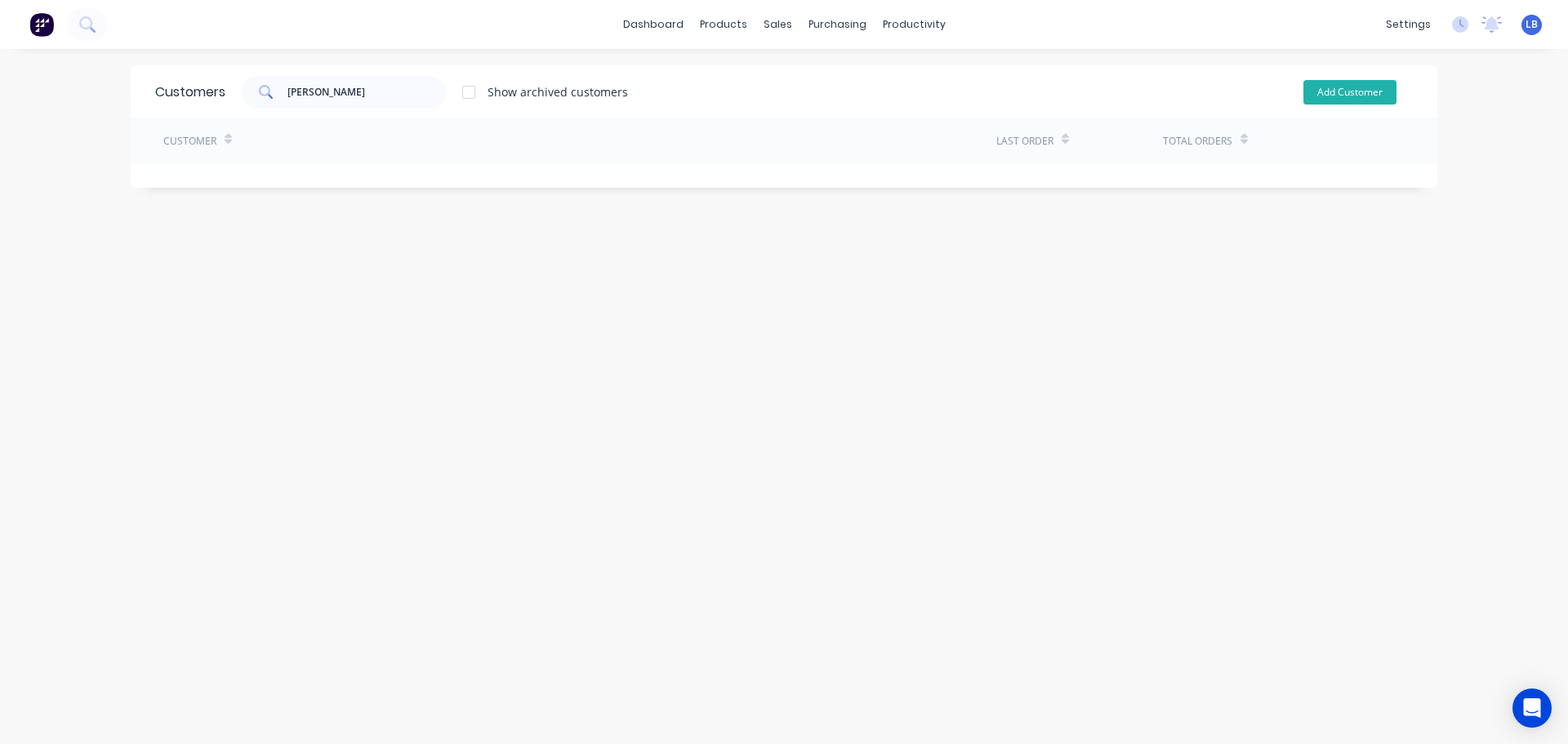
select select "AU"
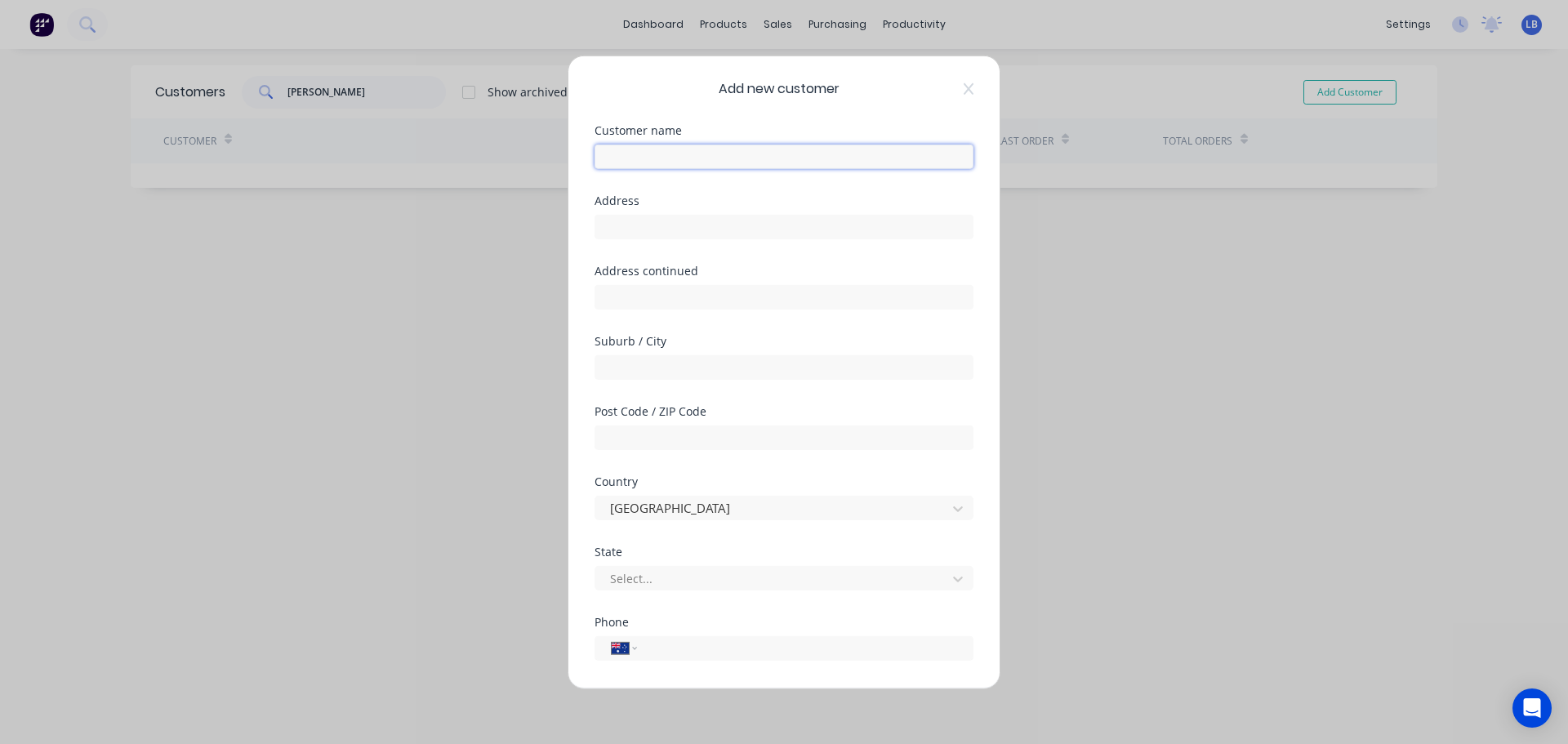
click at [614, 153] on input "text" at bounding box center [784, 156] width 379 height 24
paste input "[PERSON_NAME]"
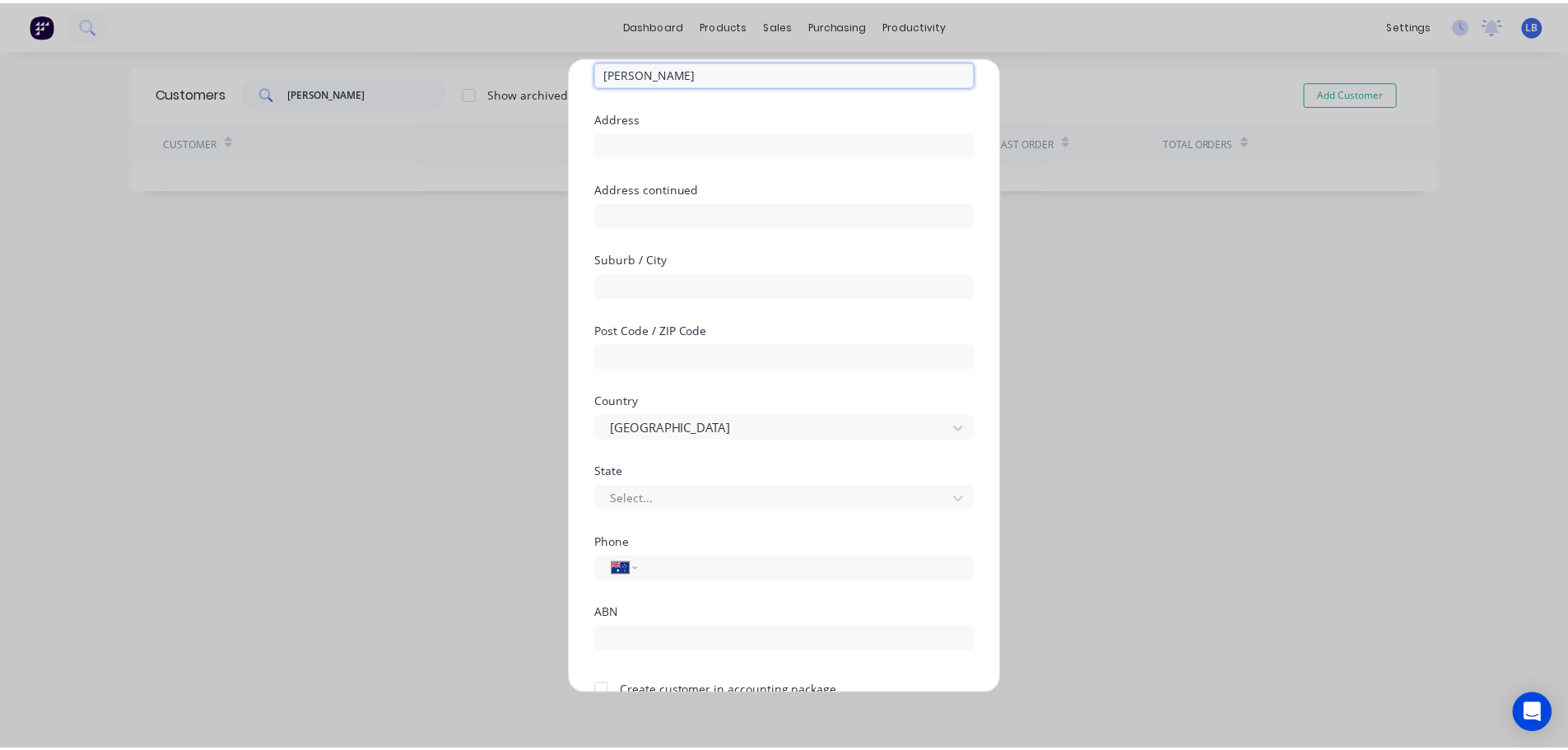
scroll to position [167, 0]
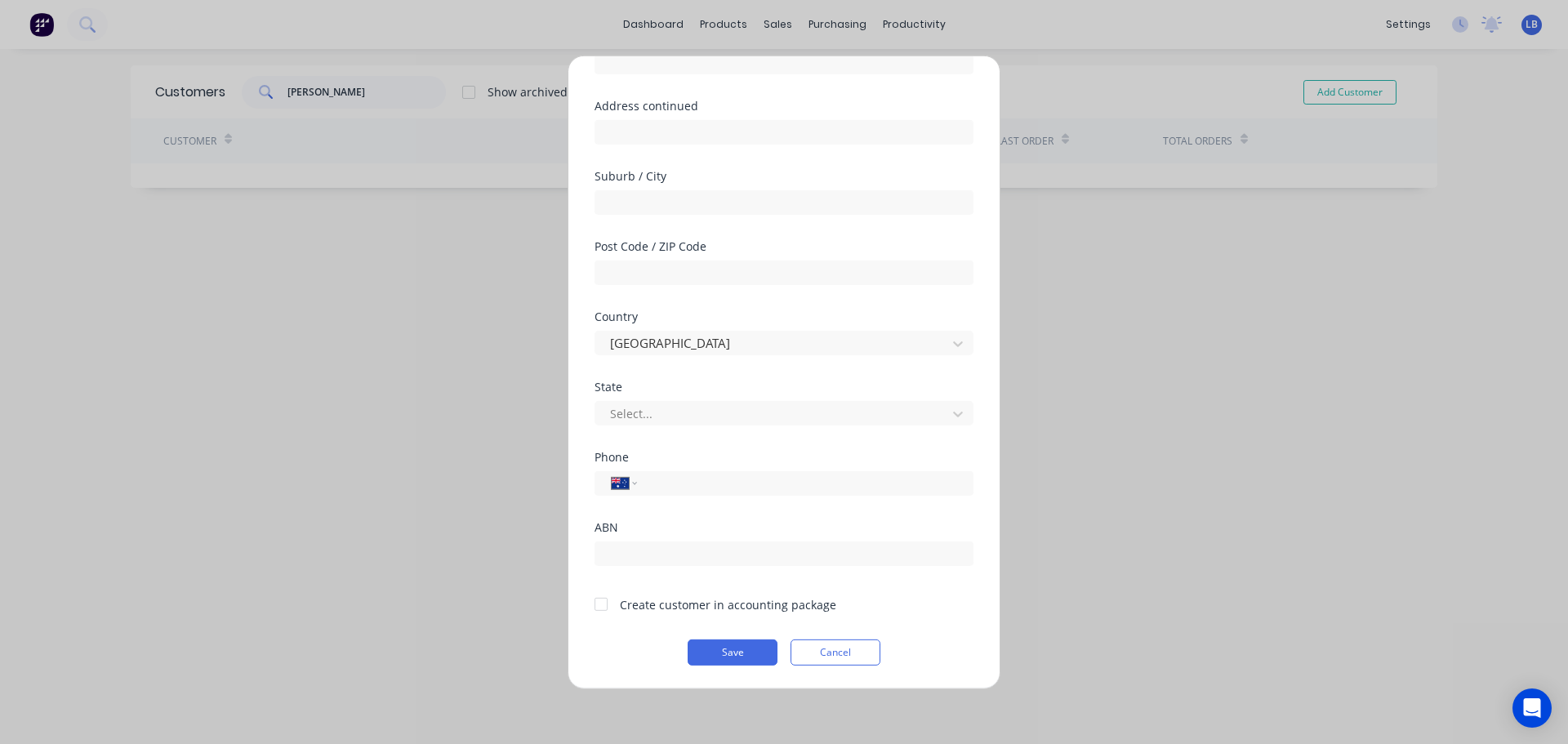
type input "[PERSON_NAME]"
drag, startPoint x: 600, startPoint y: 602, endPoint x: 631, endPoint y: 621, distance: 36.4
click at [601, 604] on div at bounding box center [601, 604] width 33 height 33
click at [725, 658] on button "Save" at bounding box center [732, 652] width 90 height 26
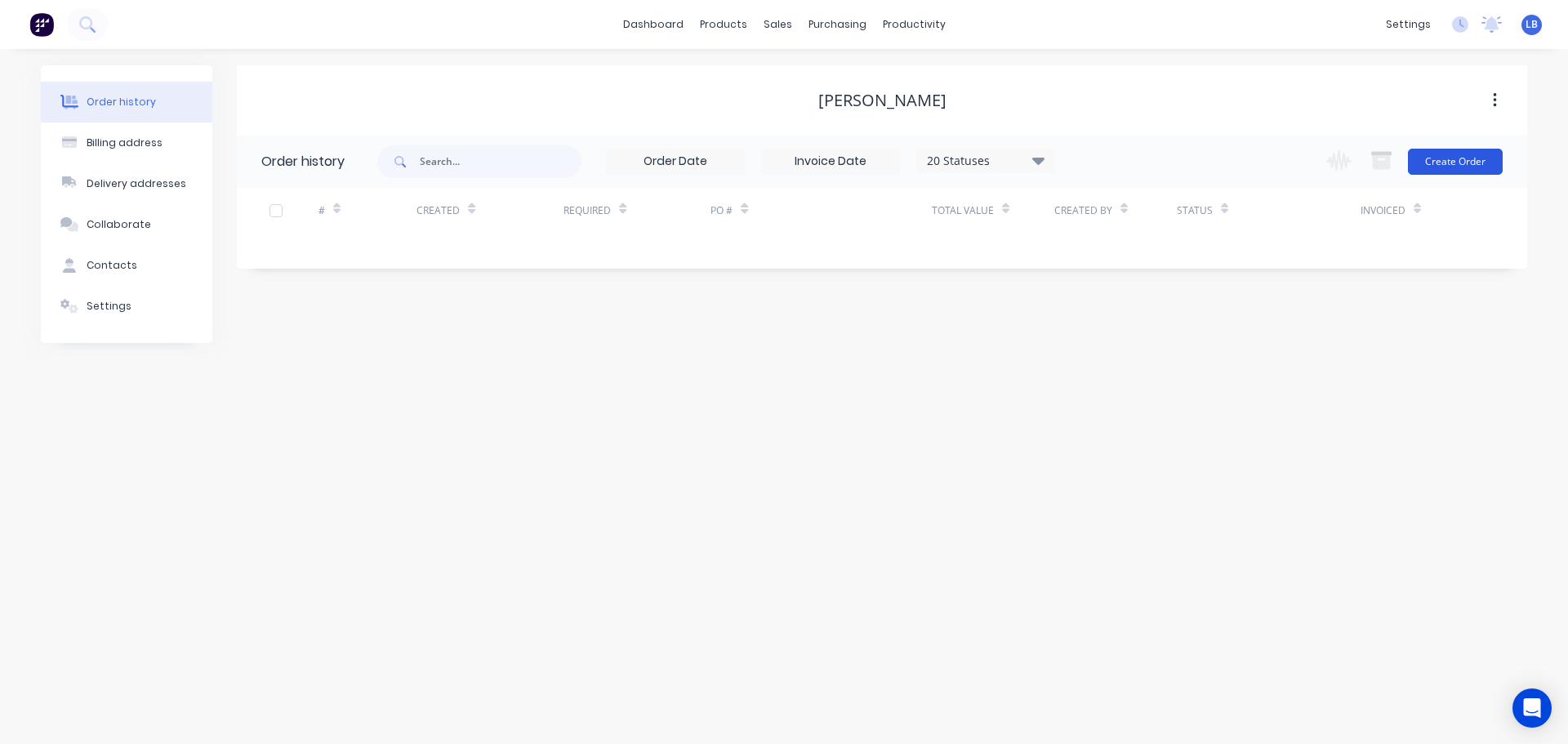
click at [1441, 168] on button "Create Order" at bounding box center [1456, 162] width 95 height 26
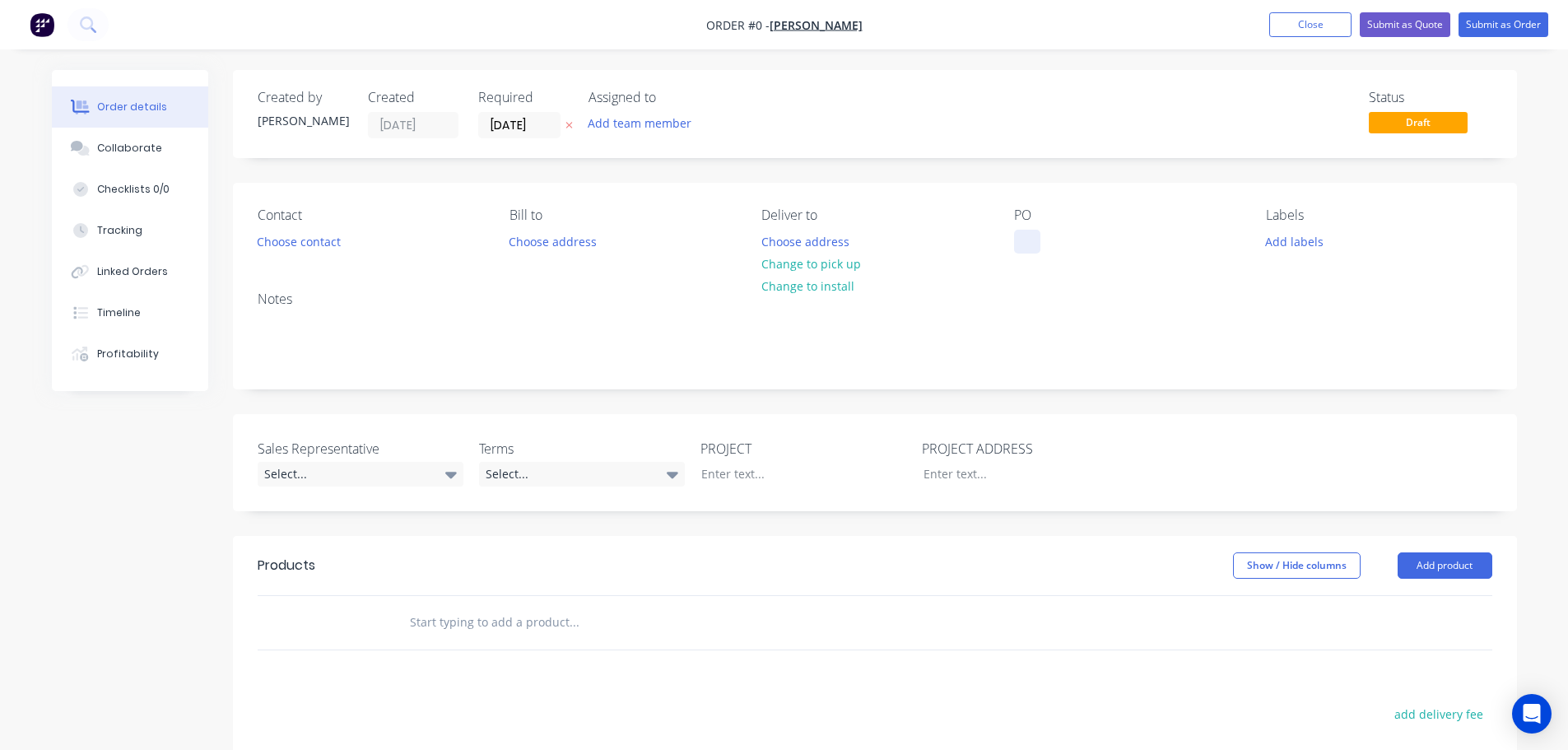
click at [1027, 231] on div at bounding box center [1027, 241] width 26 height 23
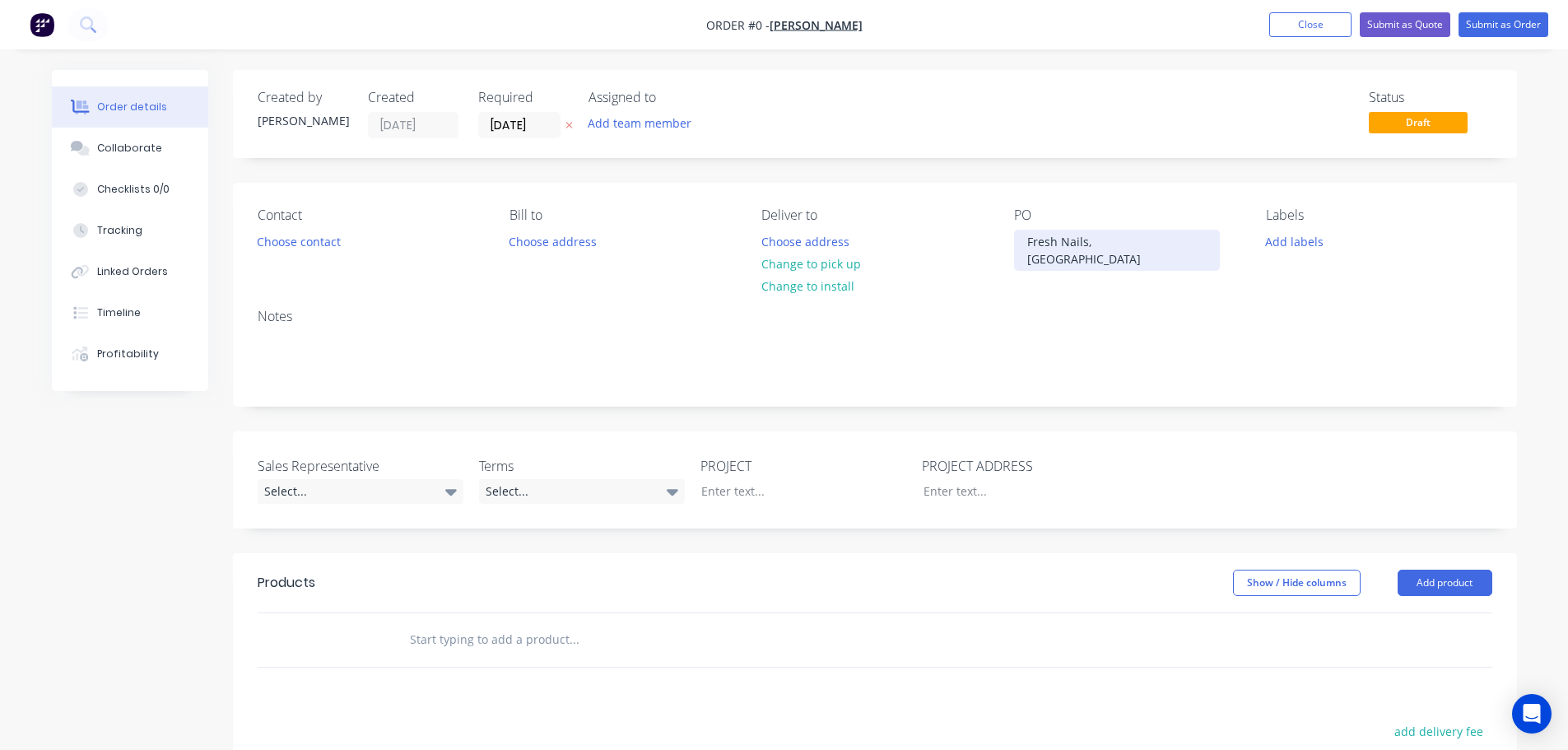
click at [1074, 242] on div "Fresh Nails, [GEOGRAPHIC_DATA]" at bounding box center [1117, 250] width 206 height 41
click at [713, 469] on div "Order details Collaborate Checklists 0/0 Tracking Linked Orders Timeline Profit…" at bounding box center [784, 579] width 1498 height 1018
drag, startPoint x: 713, startPoint y: 469, endPoint x: 784, endPoint y: 563, distance: 117.8
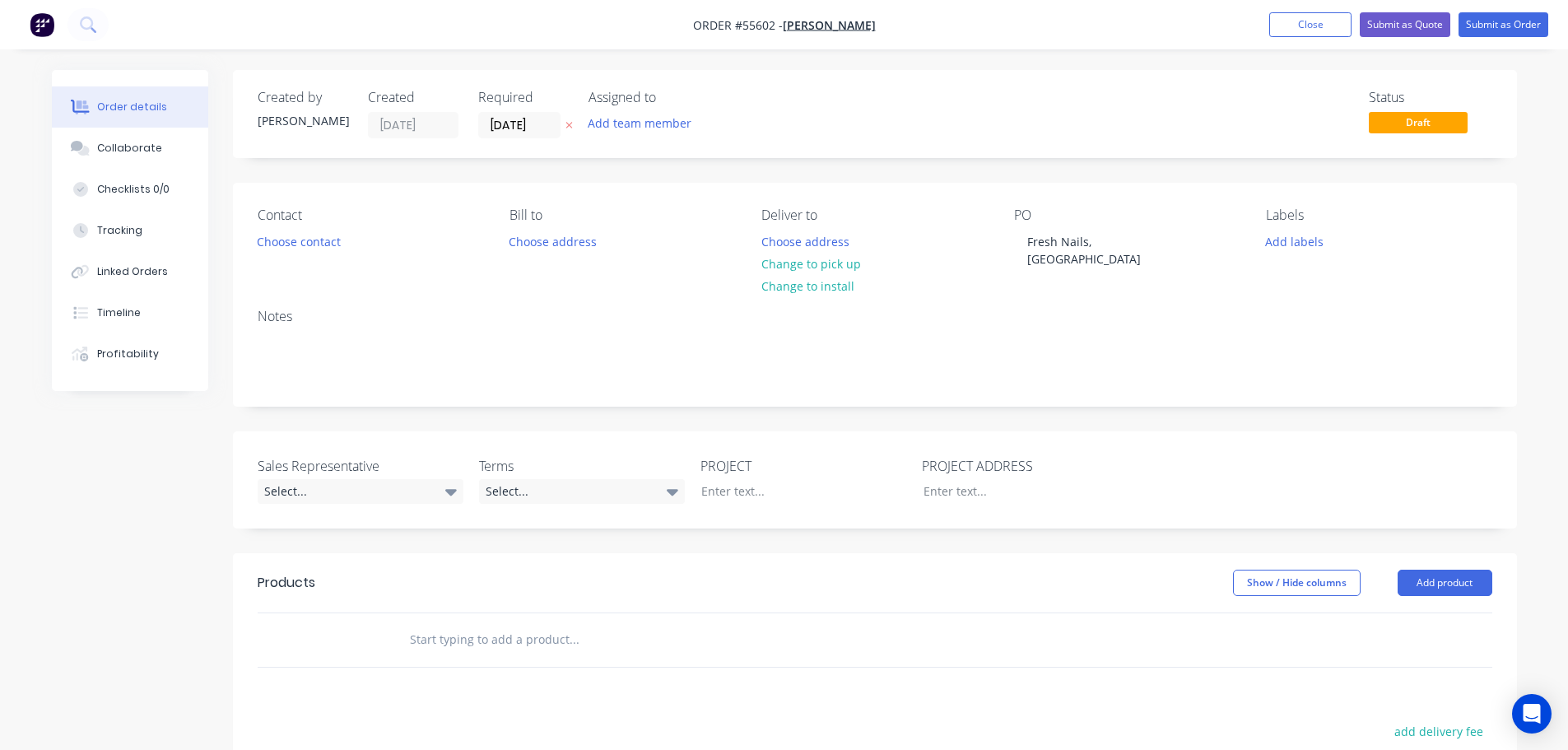
click at [784, 569] on div "Show / Hide columns Add product" at bounding box center [1005, 582] width 972 height 26
click at [707, 479] on div at bounding box center [791, 491] width 206 height 23
paste div
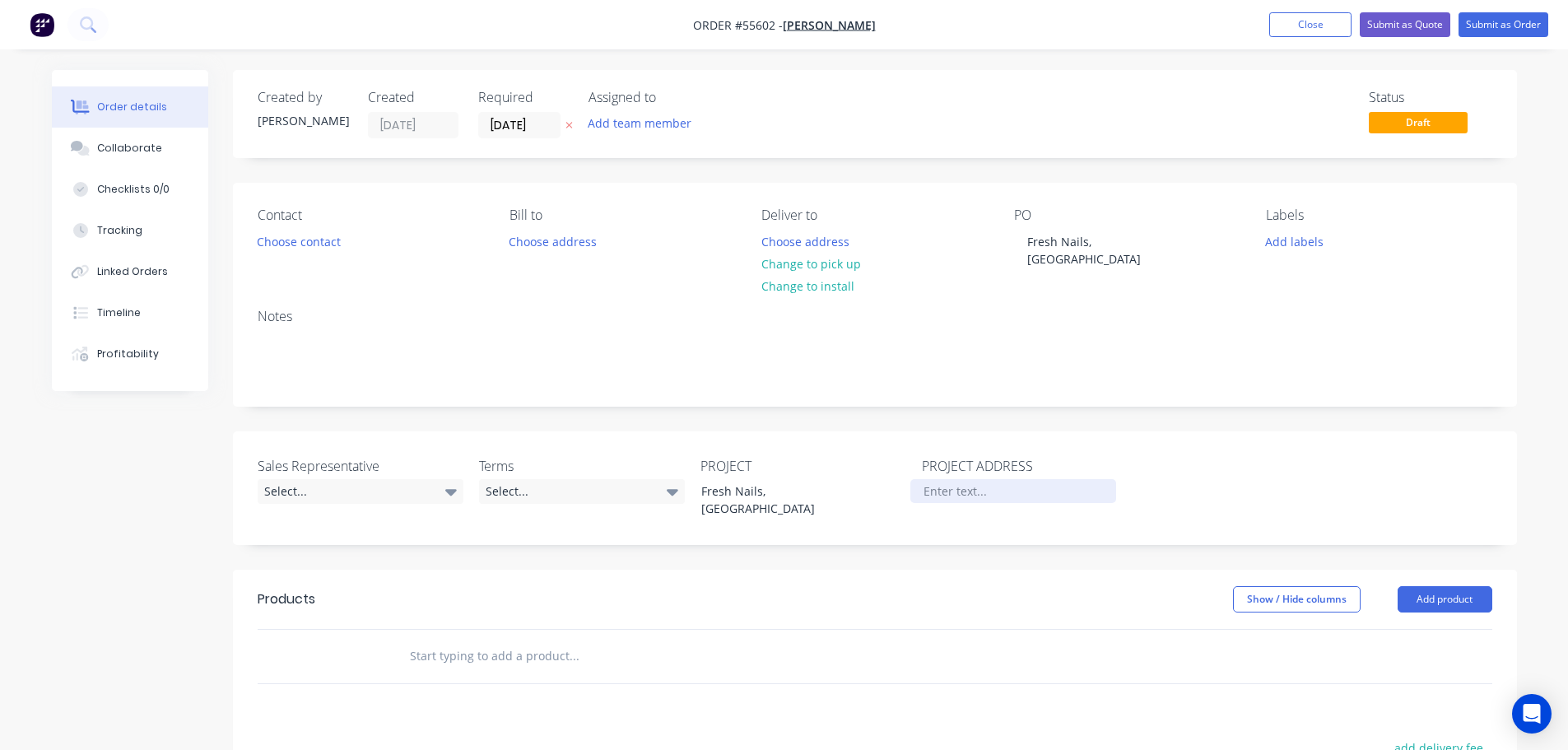
click at [929, 479] on div at bounding box center [1013, 491] width 206 height 23
paste div
click at [1312, 22] on button "Close" at bounding box center [1311, 24] width 82 height 24
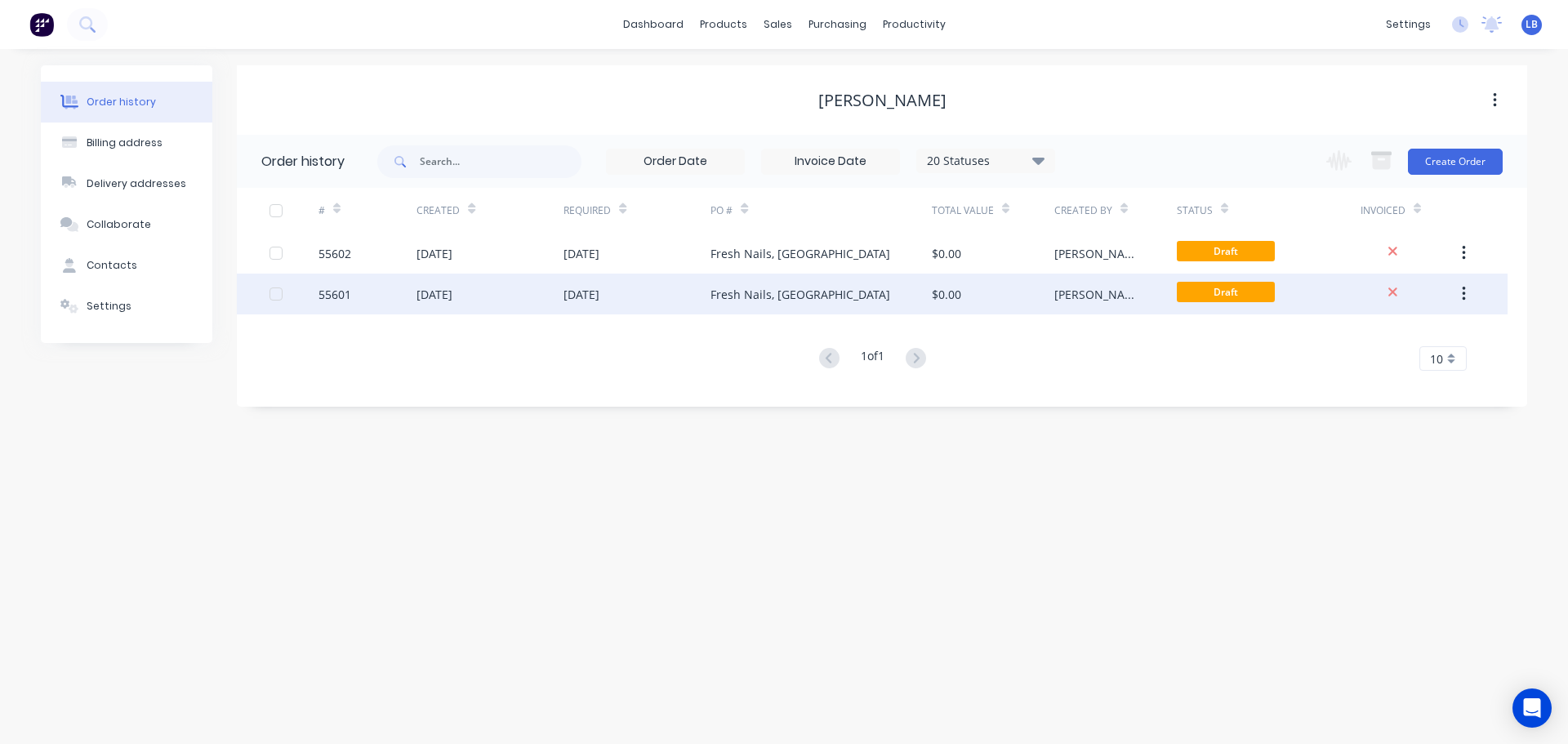
click at [1465, 294] on icon "button" at bounding box center [1464, 294] width 4 height 18
click at [1362, 337] on div "Archive" at bounding box center [1405, 336] width 125 height 23
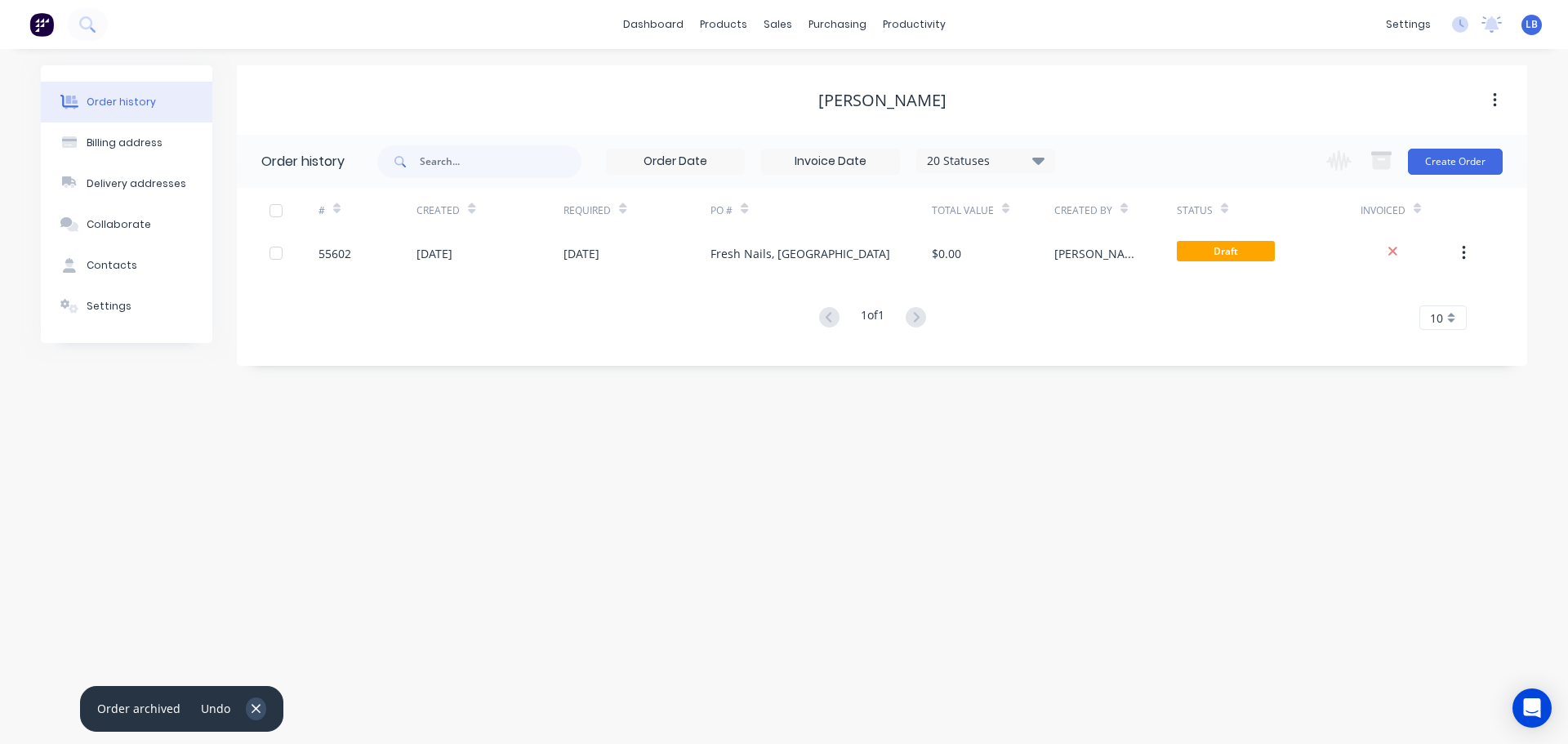
click at [255, 706] on icon "button" at bounding box center [256, 709] width 9 height 9
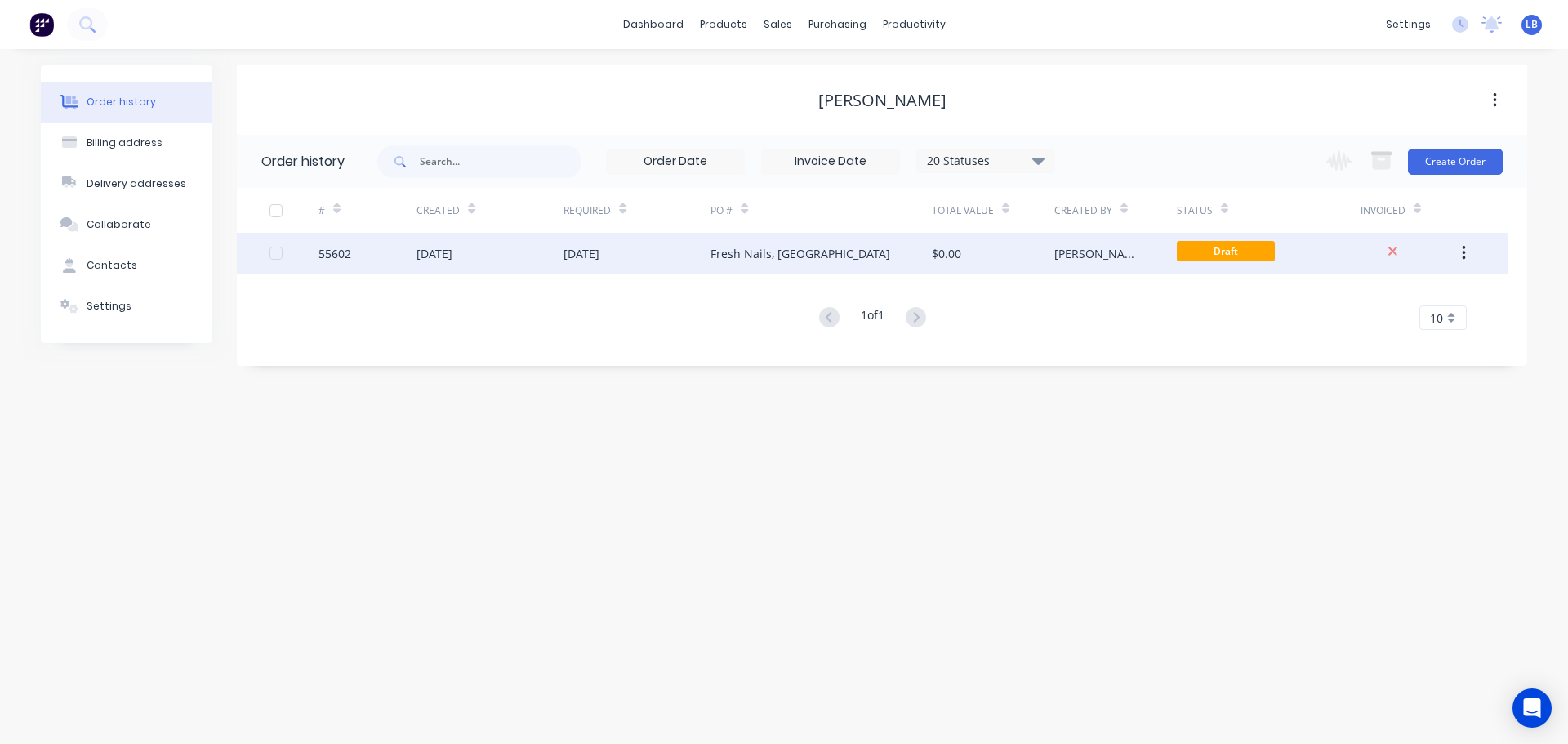
click at [332, 256] on div "55602" at bounding box center [334, 254] width 33 height 17
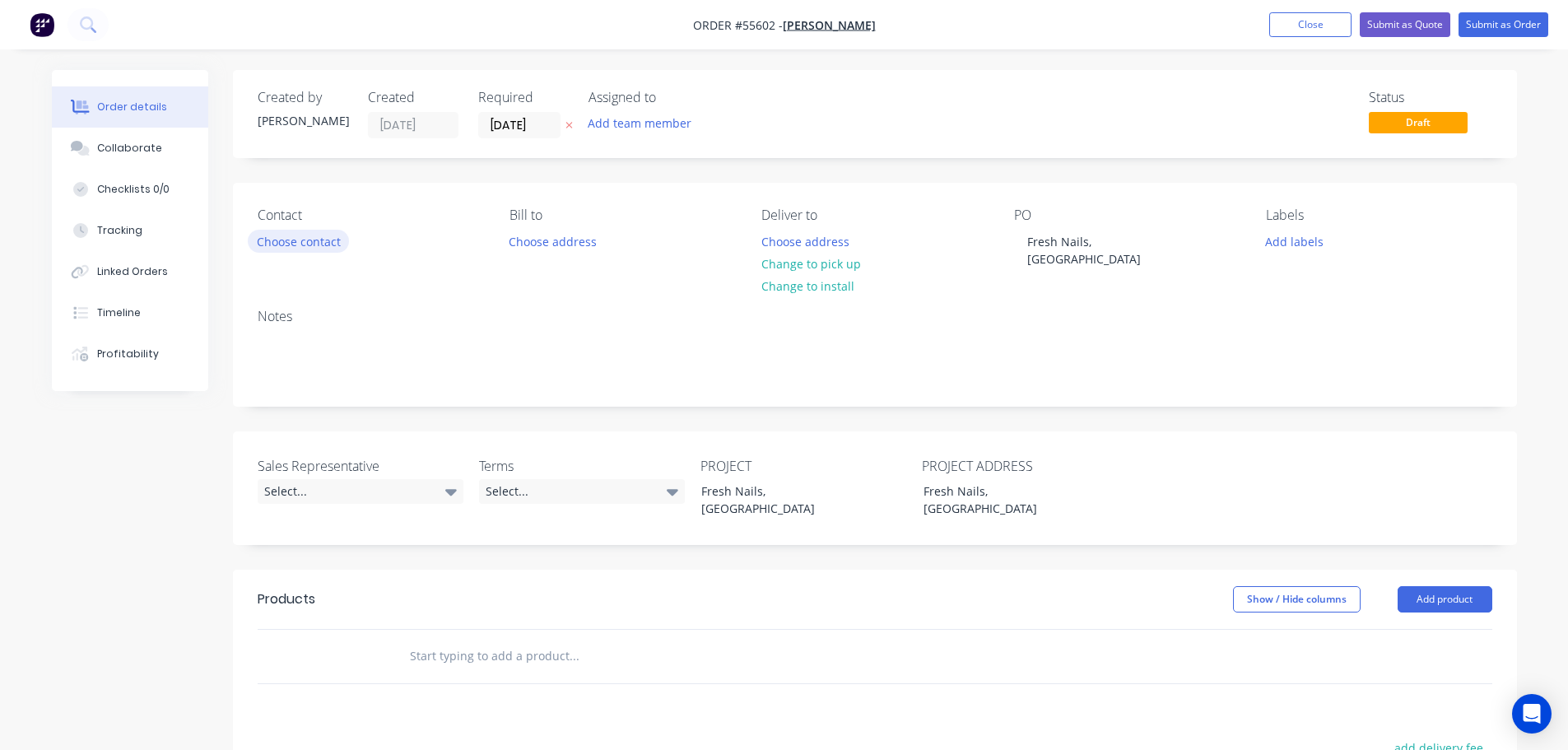
click at [297, 245] on button "Choose contact" at bounding box center [299, 241] width 101 height 22
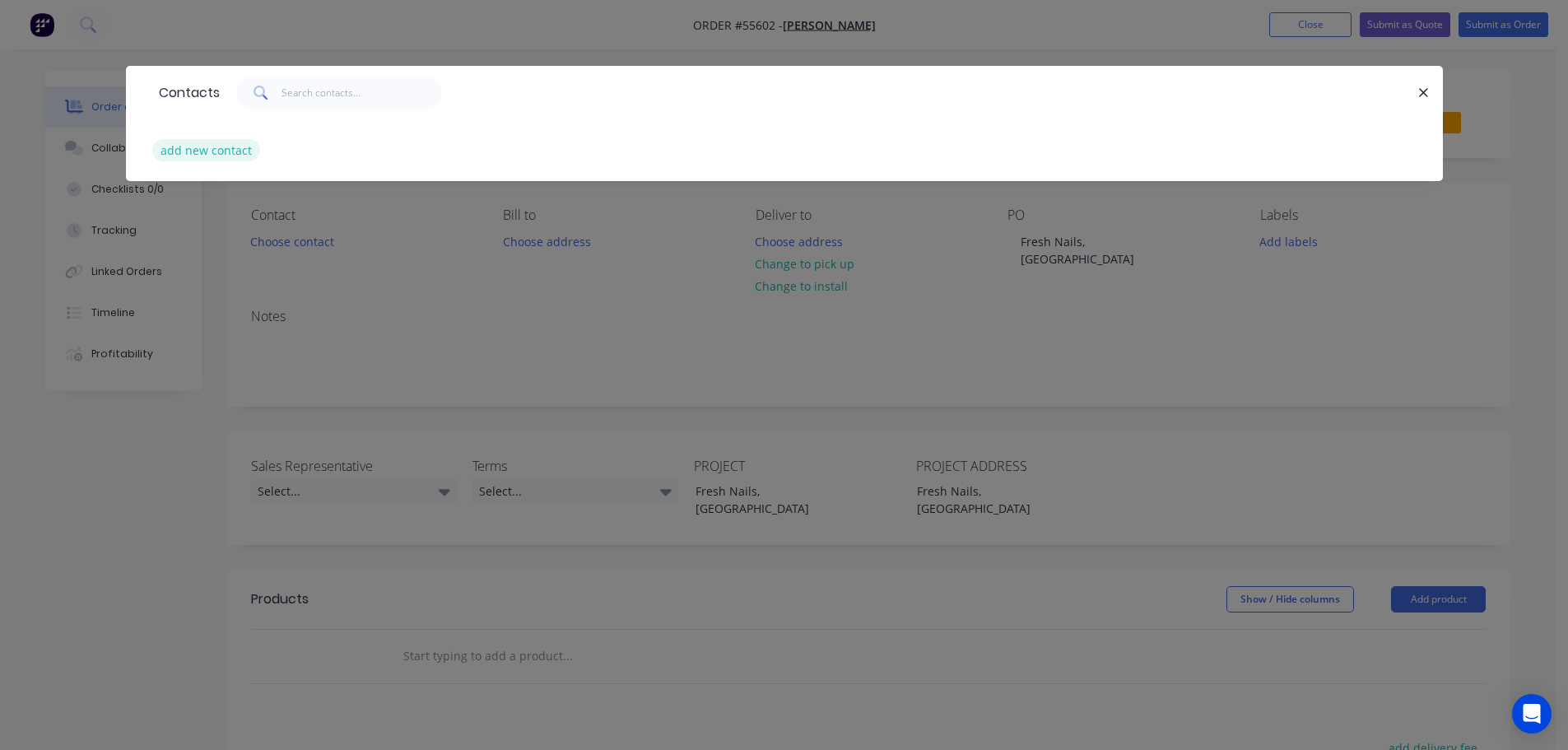
click at [217, 153] on button "add new contact" at bounding box center [207, 151] width 109 height 22
select select "AU"
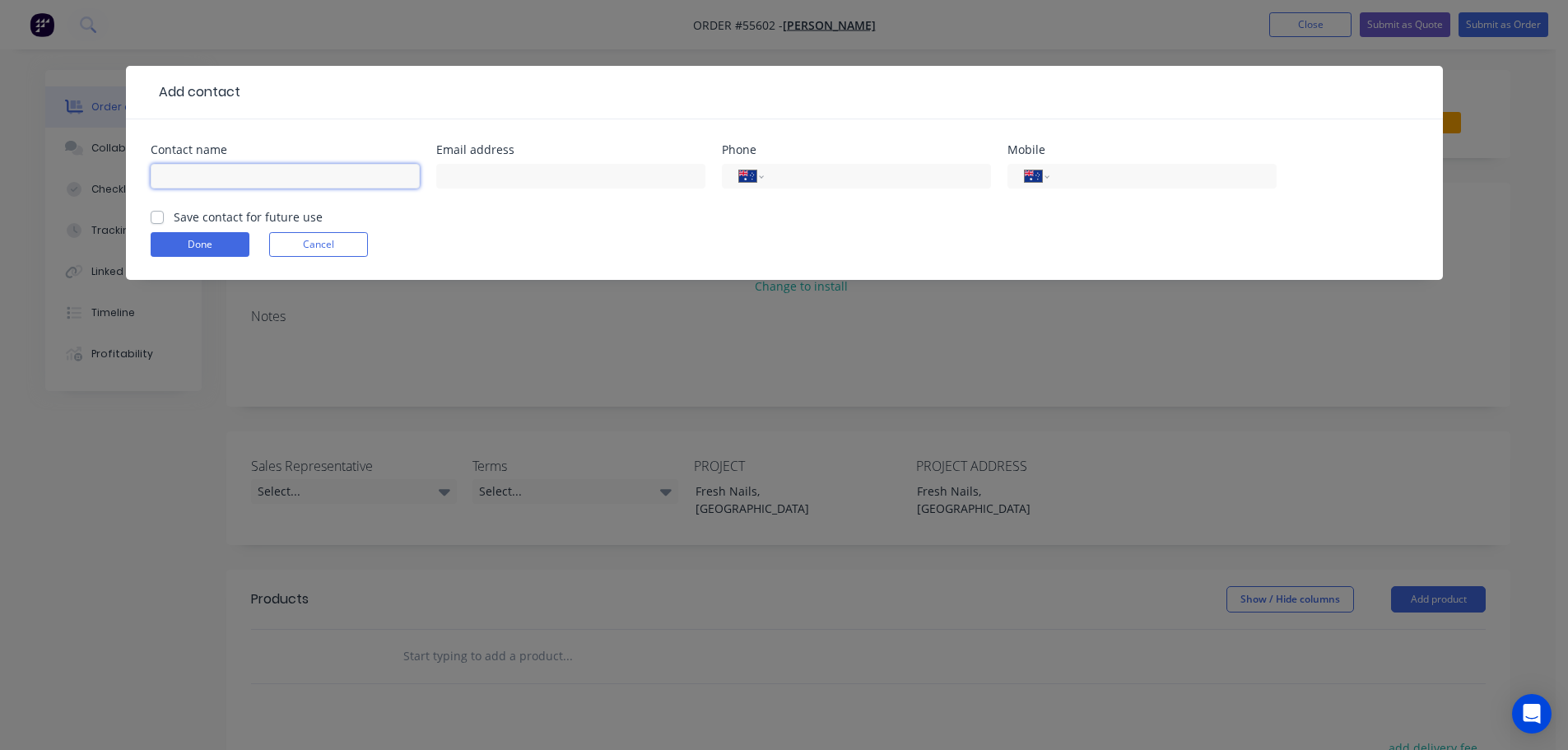
click at [187, 171] on input "text" at bounding box center [285, 176] width 269 height 24
type input "Ki KIm"
drag, startPoint x: 460, startPoint y: 170, endPoint x: 463, endPoint y: 185, distance: 15.3
click at [460, 170] on input "text" at bounding box center [570, 176] width 269 height 24
type input "mr.toolshandymans@gmail.com"
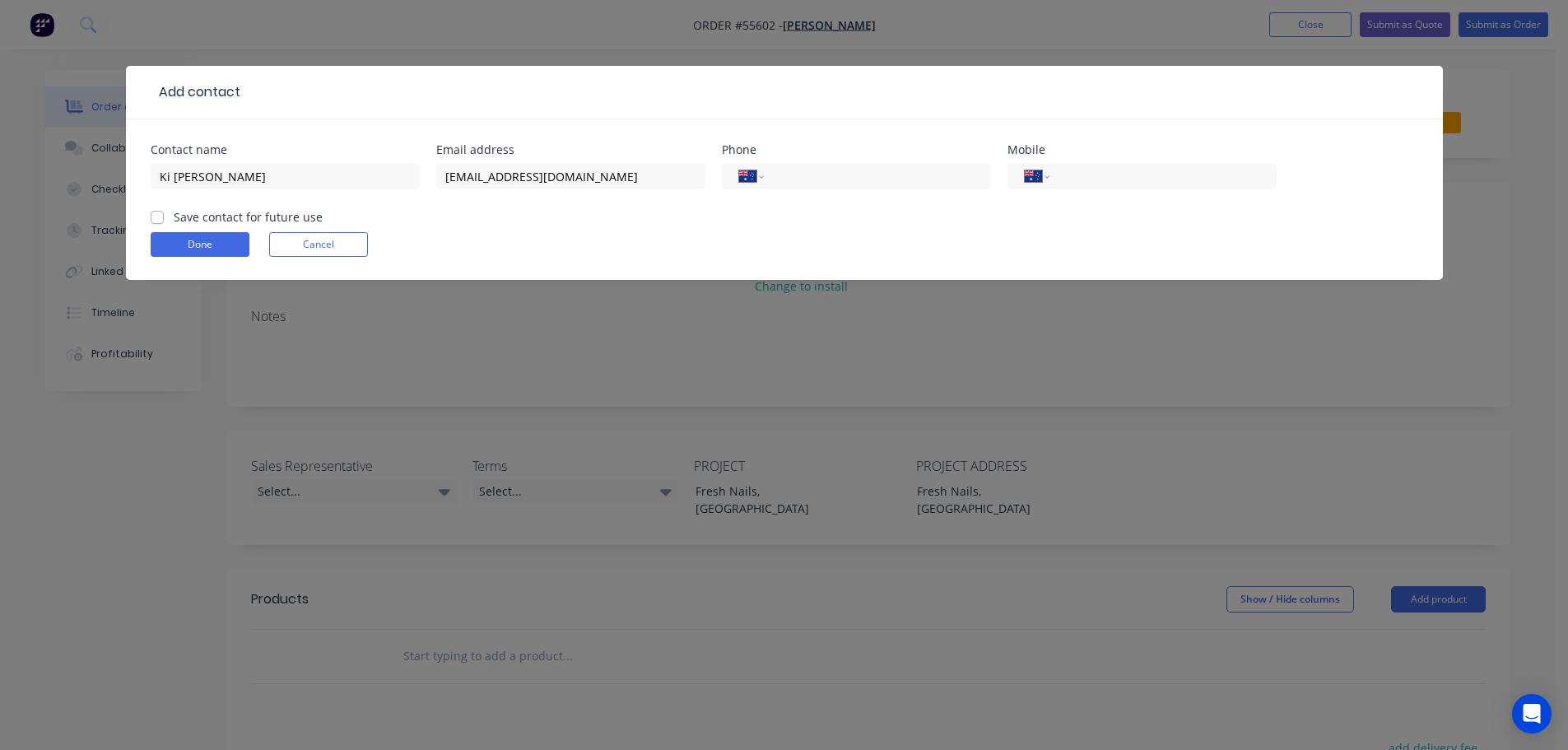
click at [174, 214] on label "Save contact for future use" at bounding box center [248, 216] width 149 height 17
click at [154, 214] on input "Save contact for future use" at bounding box center [157, 215] width 13 height 16
checkbox input "true"
click at [177, 242] on button "Done" at bounding box center [200, 244] width 99 height 24
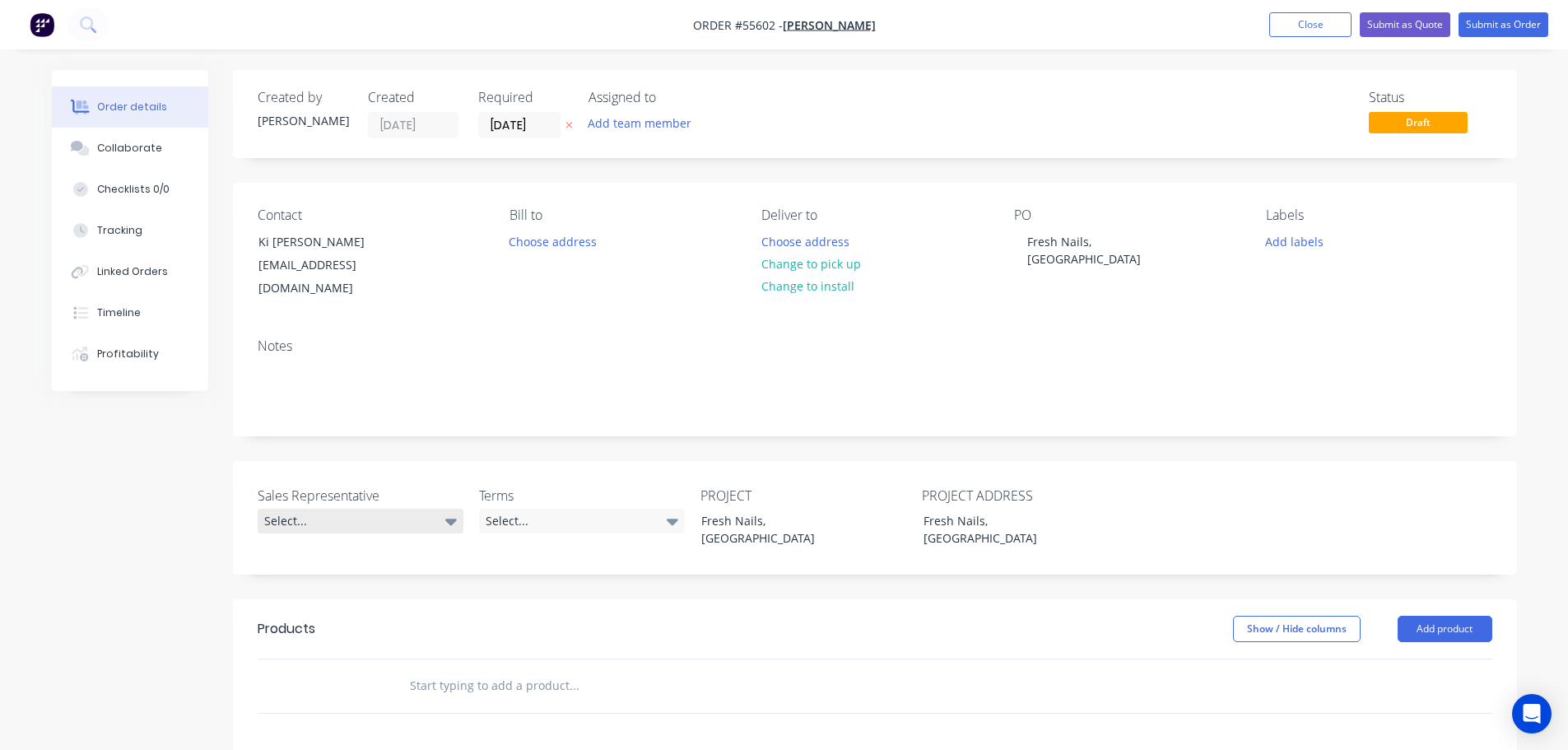
click at [329, 508] on div "Select..." at bounding box center [360, 521] width 206 height 24
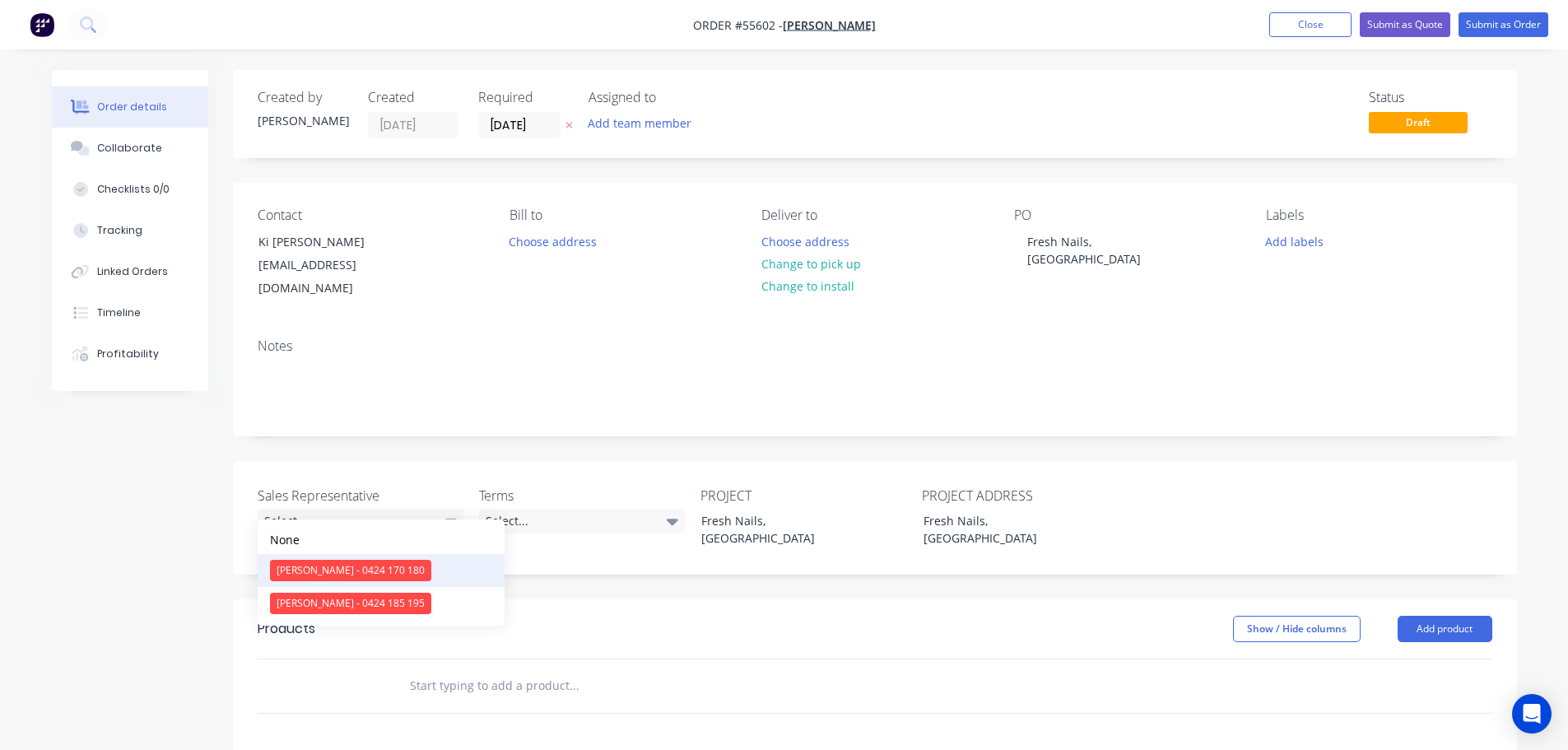
click at [329, 570] on div "[PERSON_NAME] - 0424 170 180" at bounding box center [350, 570] width 161 height 22
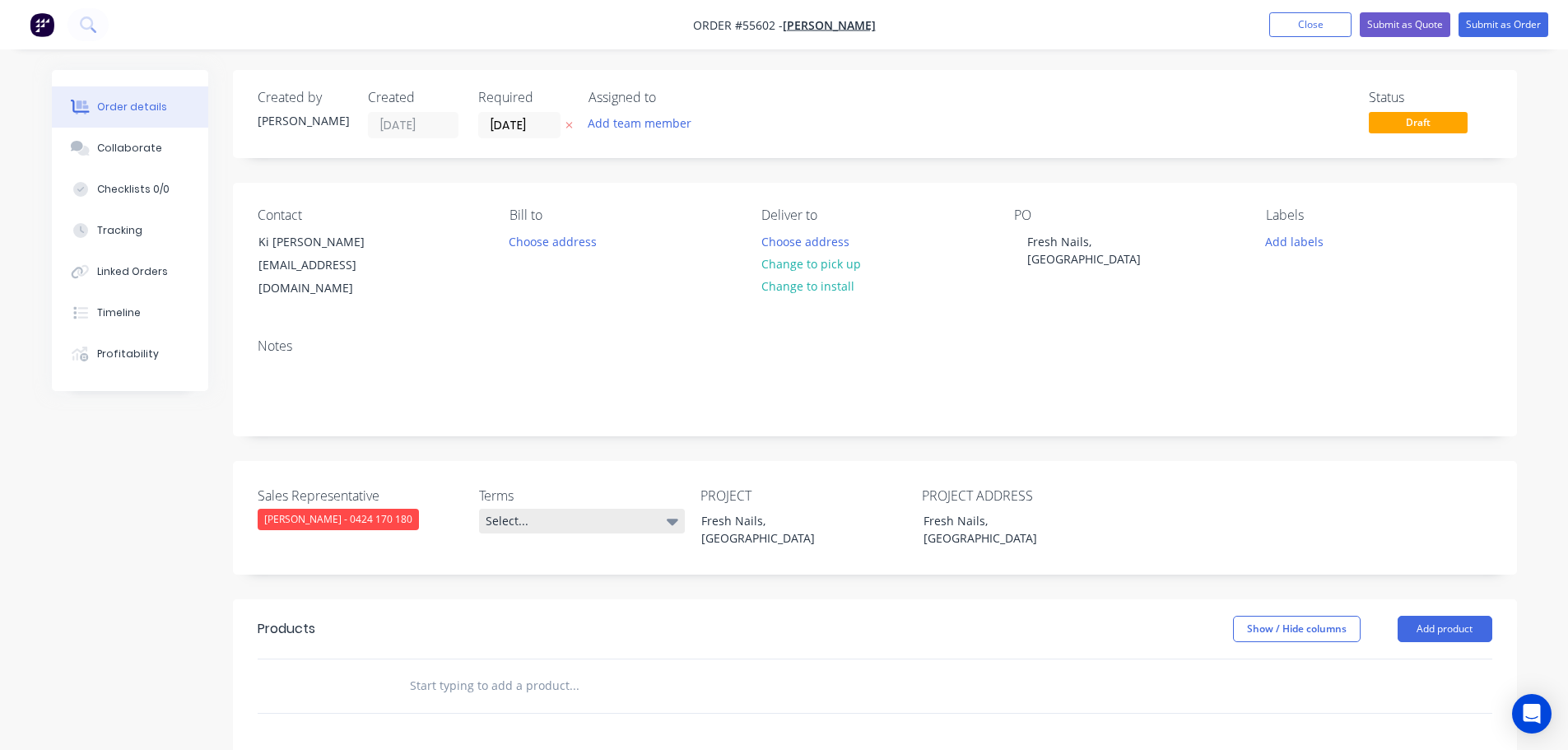
click at [505, 508] on div "Select..." at bounding box center [582, 521] width 206 height 24
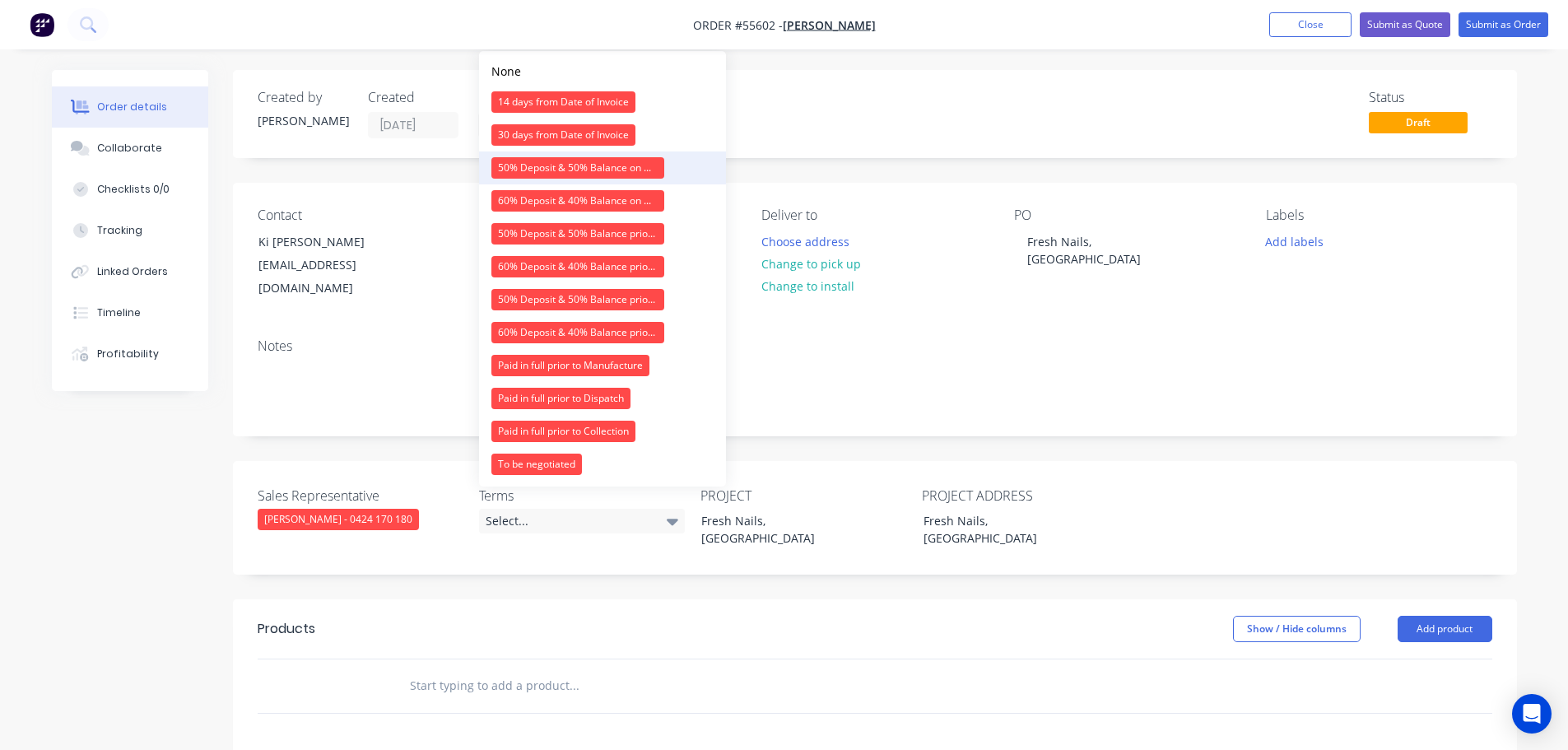
click at [548, 171] on div "50% Deposit & 50% Balance on Day of Installation" at bounding box center [578, 168] width 173 height 22
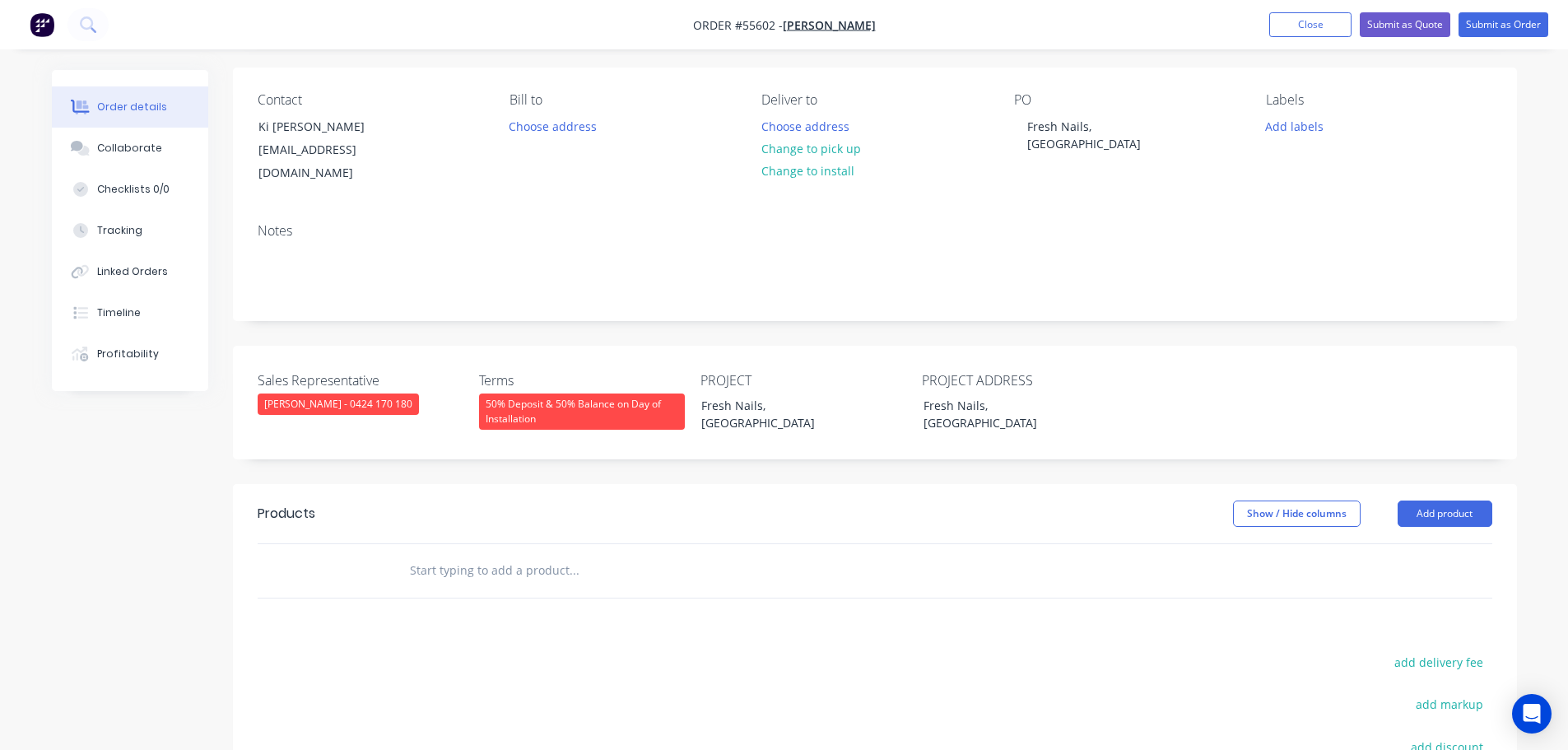
scroll to position [165, 0]
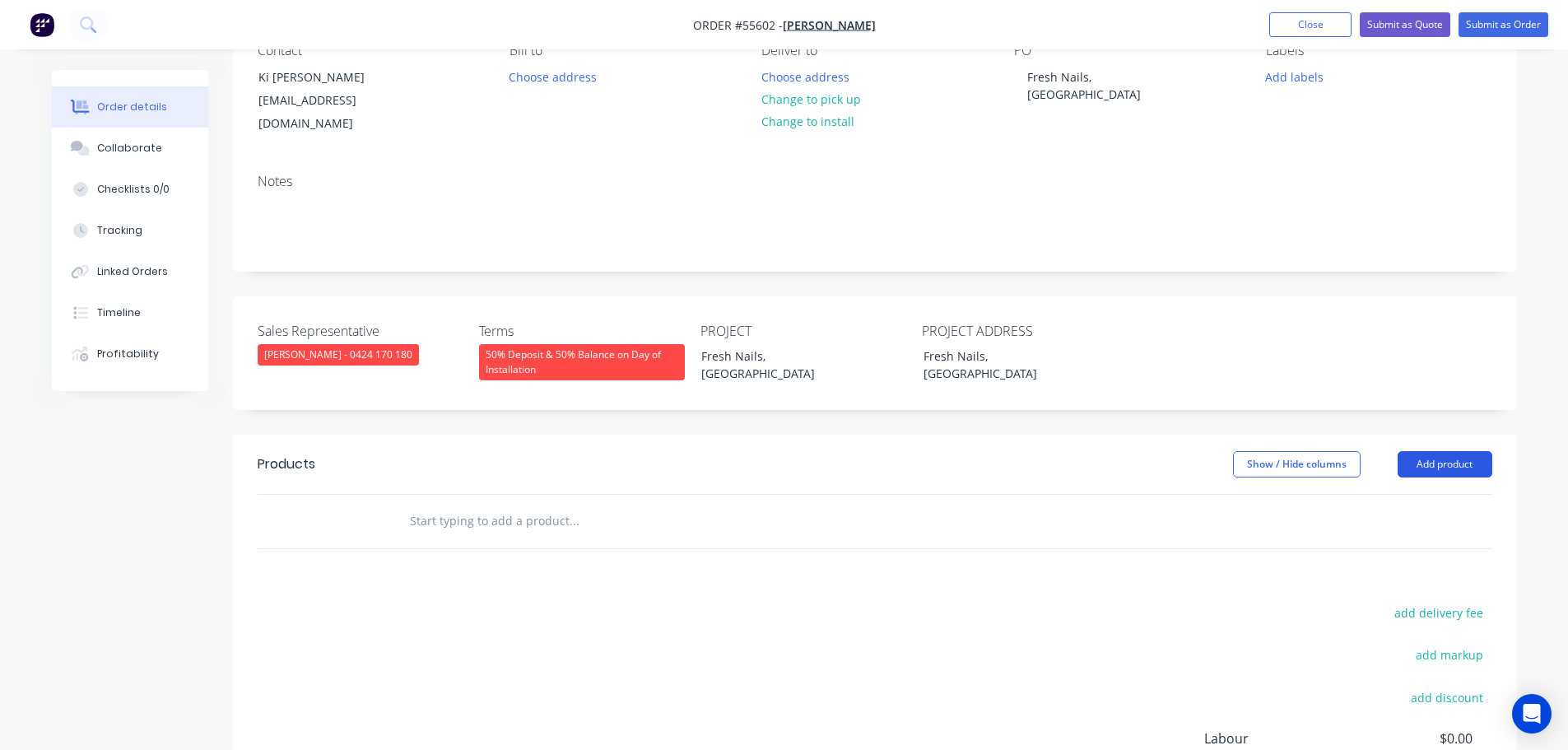
click at [1455, 451] on button "Add product" at bounding box center [1444, 464] width 95 height 26
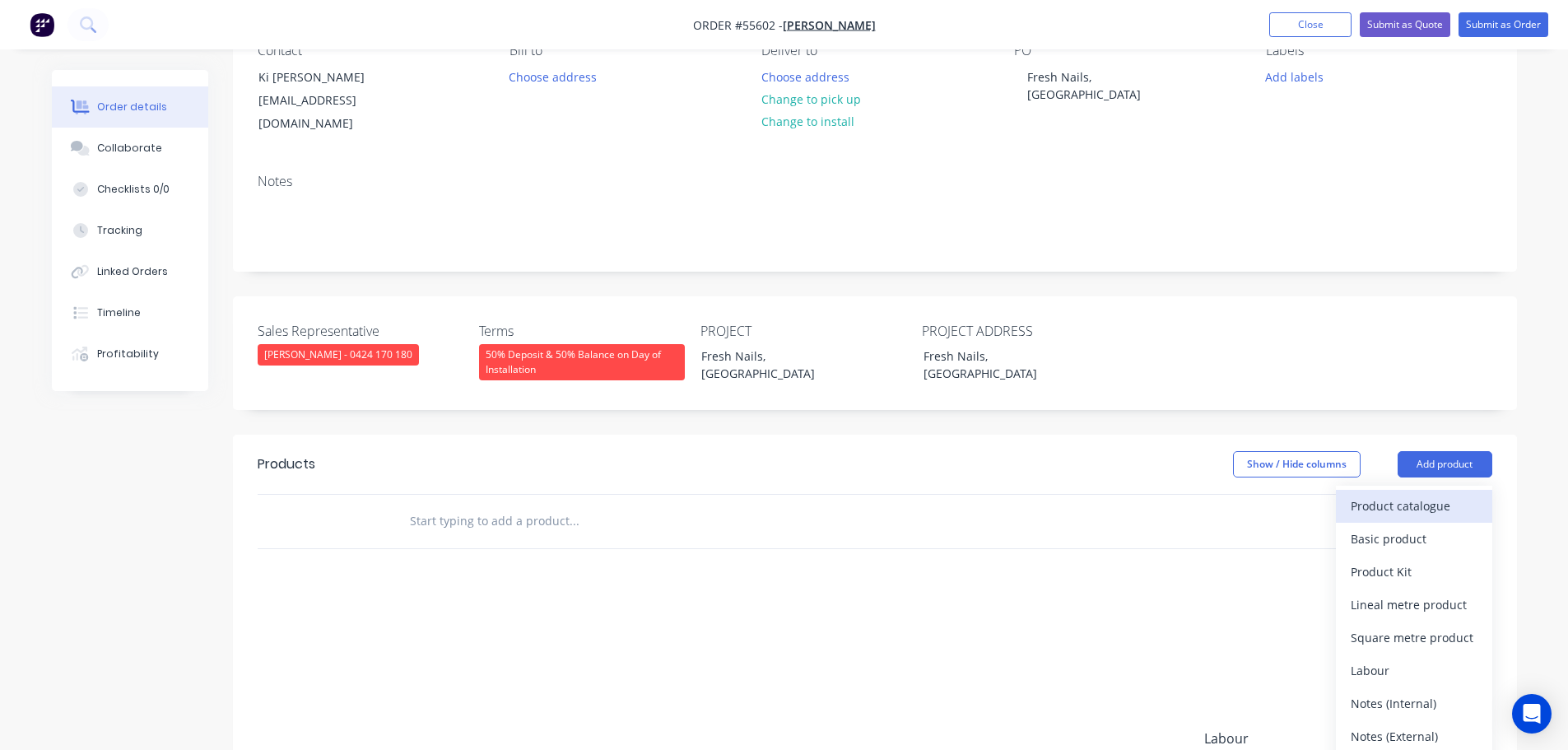
click at [1399, 494] on div "Product catalogue" at bounding box center [1414, 506] width 126 height 23
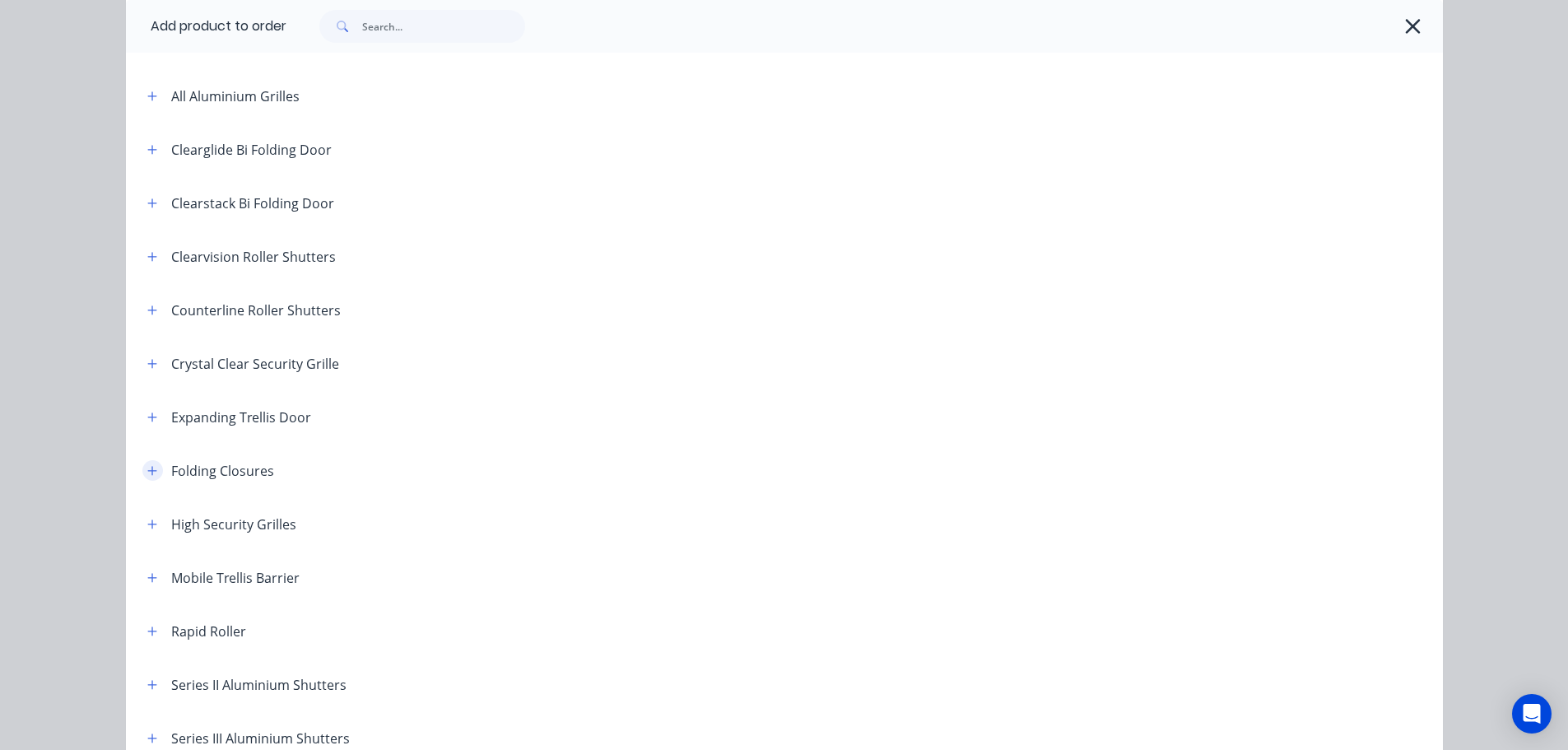
click at [147, 466] on icon "button" at bounding box center [152, 471] width 10 height 11
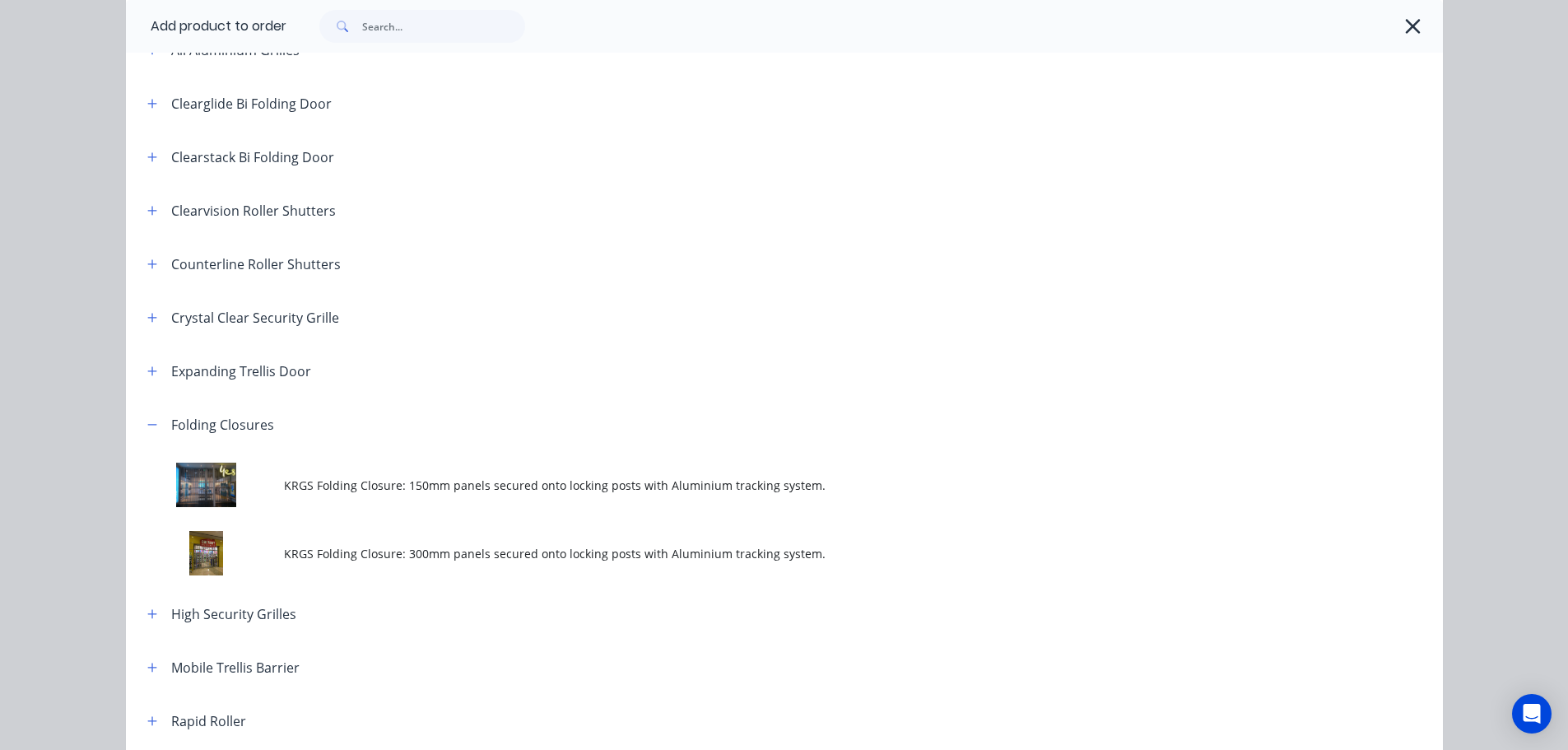
scroll to position [247, 0]
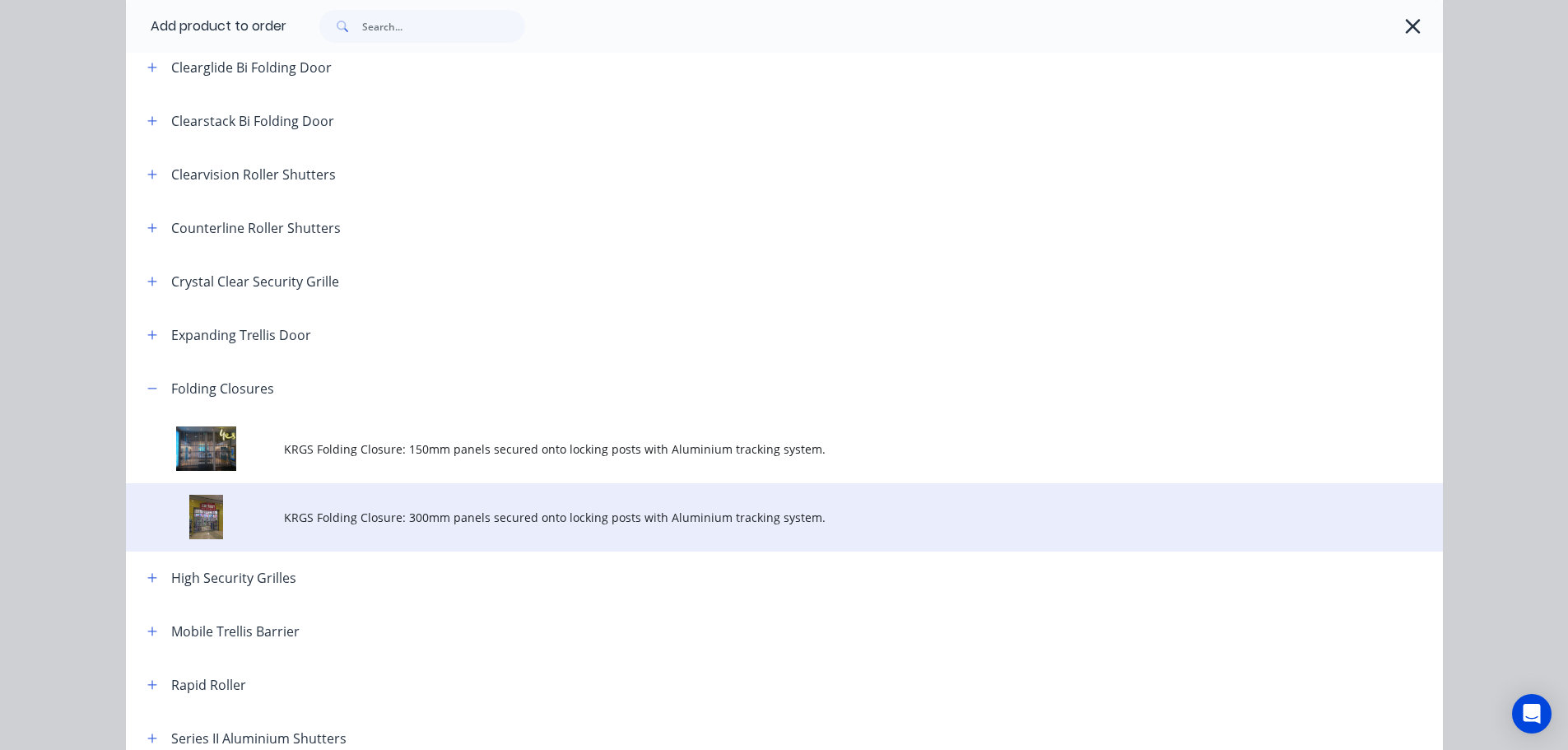
click at [360, 513] on span "KRGS Folding Closure: 300mm panels secured onto locking posts with Aluminium tr…" at bounding box center [747, 517] width 927 height 17
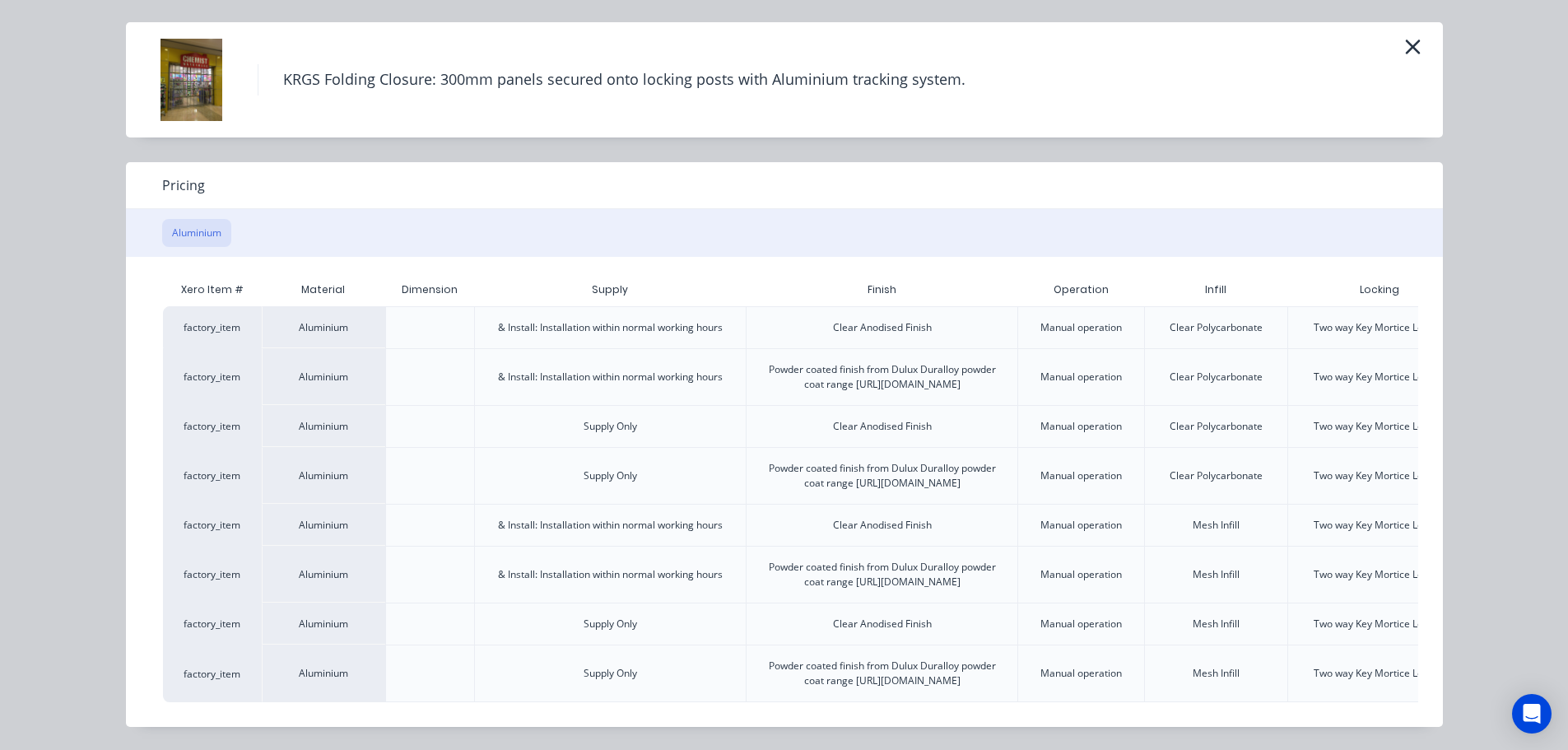
scroll to position [0, 144]
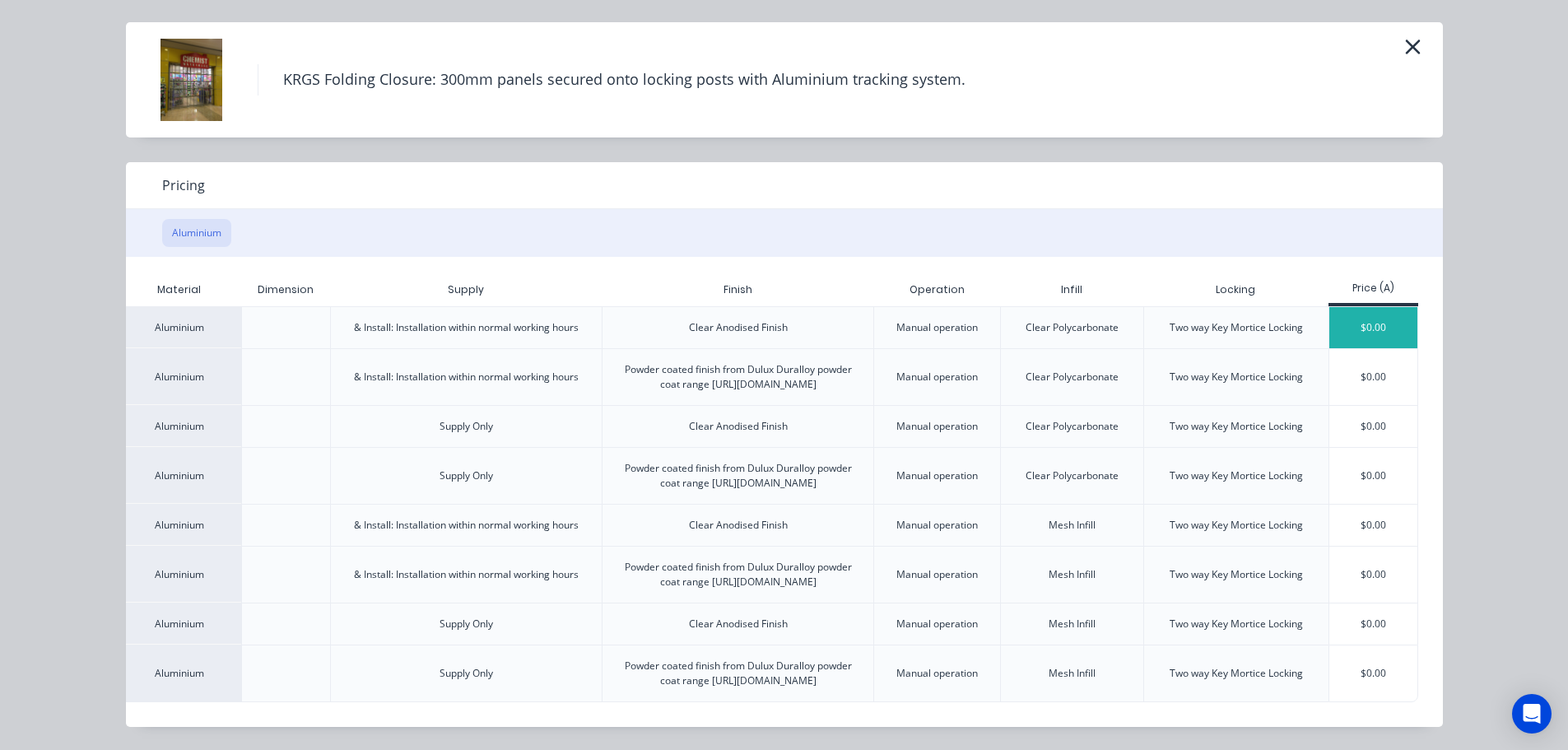
click at [1395, 307] on div "$0.00" at bounding box center [1373, 328] width 88 height 41
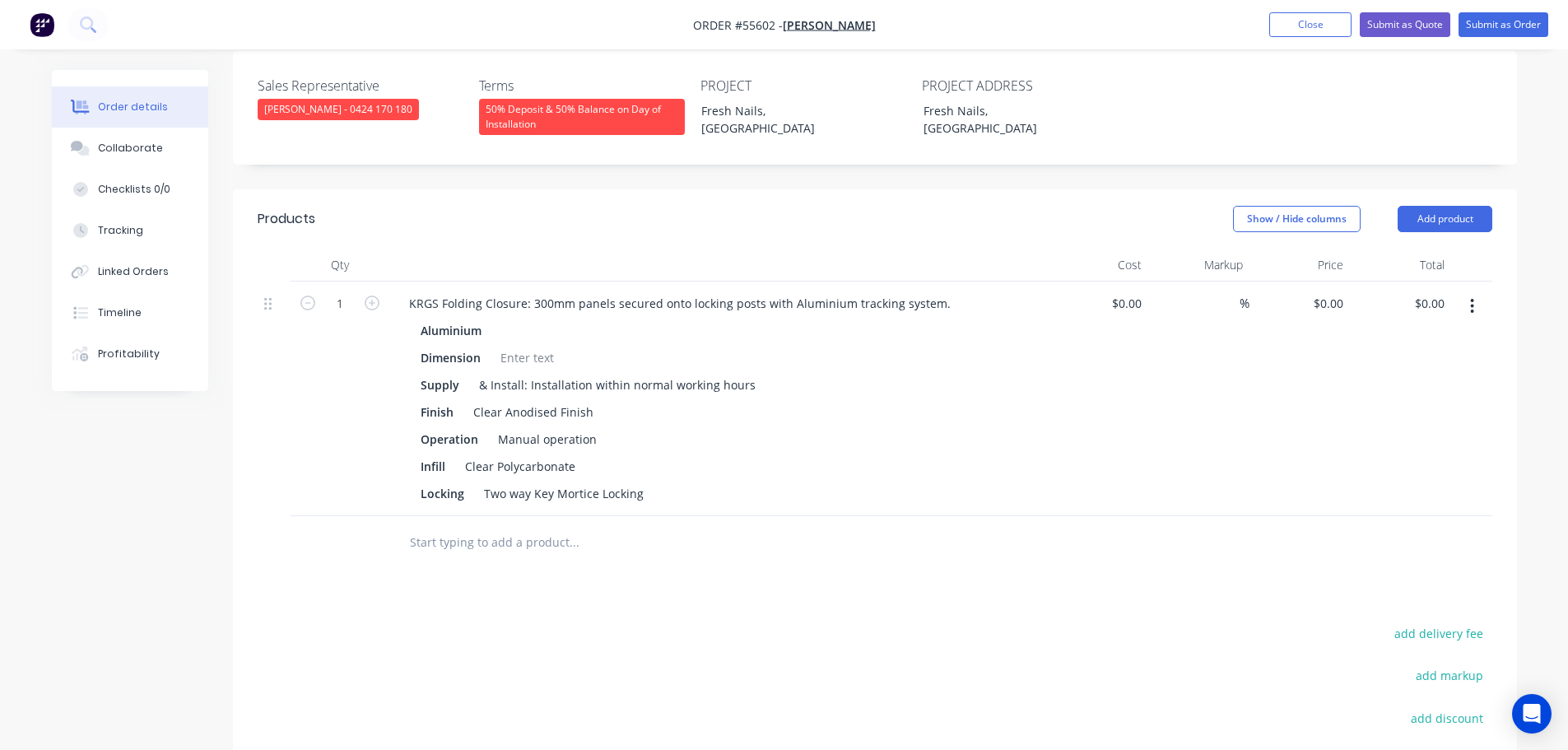
scroll to position [412, 0]
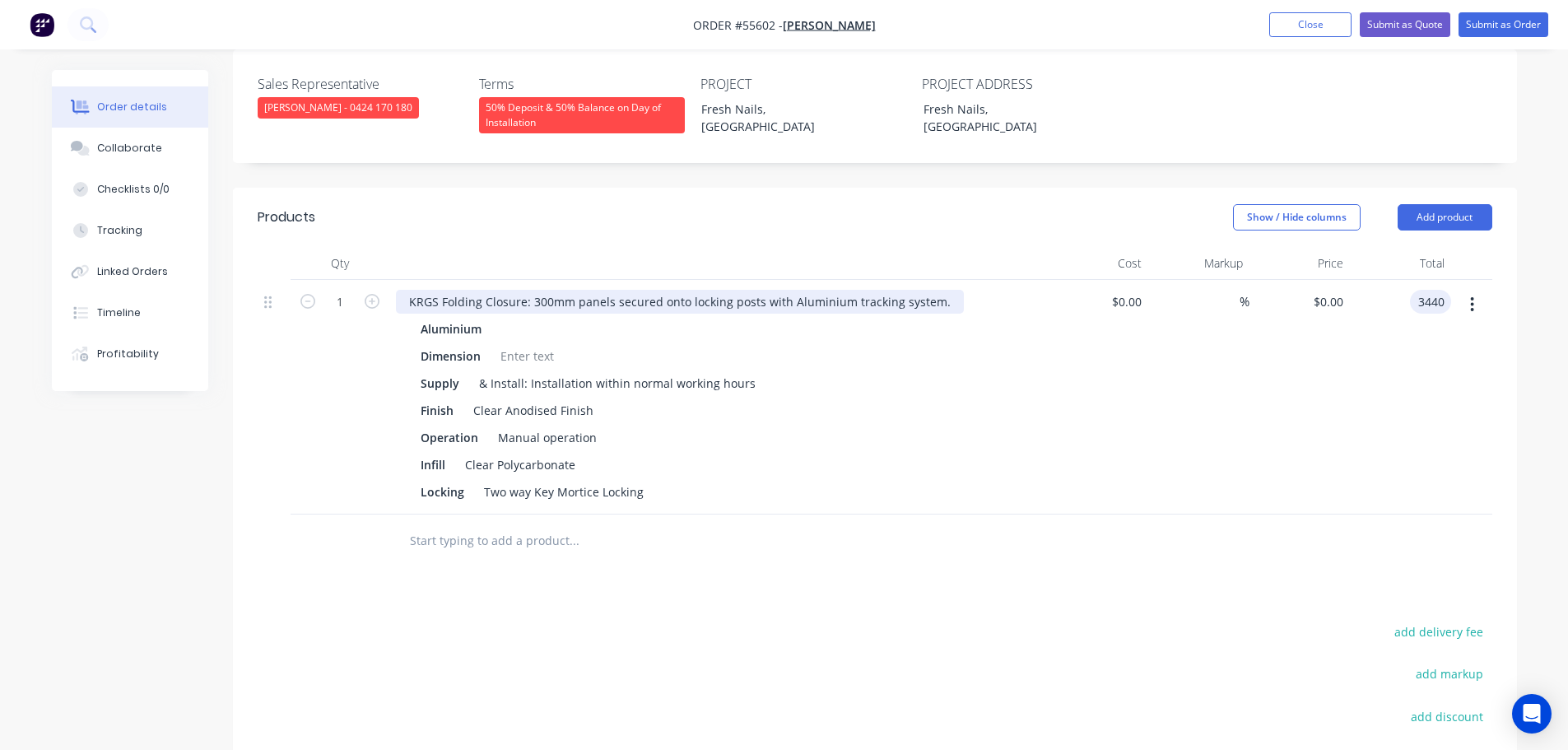
type input "3440"
type input "$3,440.00"
click at [408, 289] on div "KRGS Folding Closure: 300mm panels secured onto locking posts with Aluminium tr…" at bounding box center [680, 301] width 568 height 23
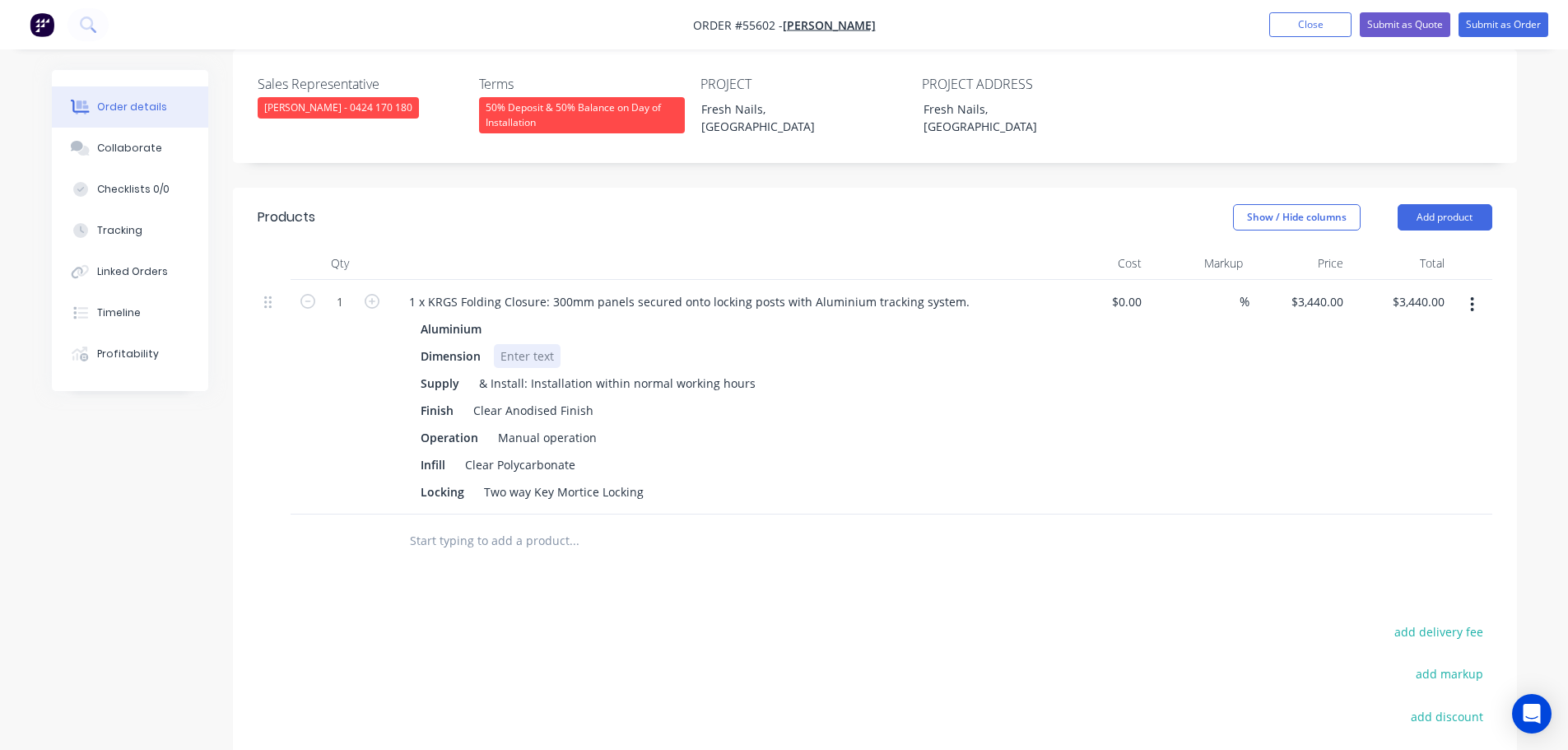
click at [531, 345] on div at bounding box center [527, 356] width 66 height 23
click at [529, 345] on div at bounding box center [527, 356] width 66 height 23
click at [1410, 21] on button "Submit as Quote" at bounding box center [1404, 24] width 91 height 24
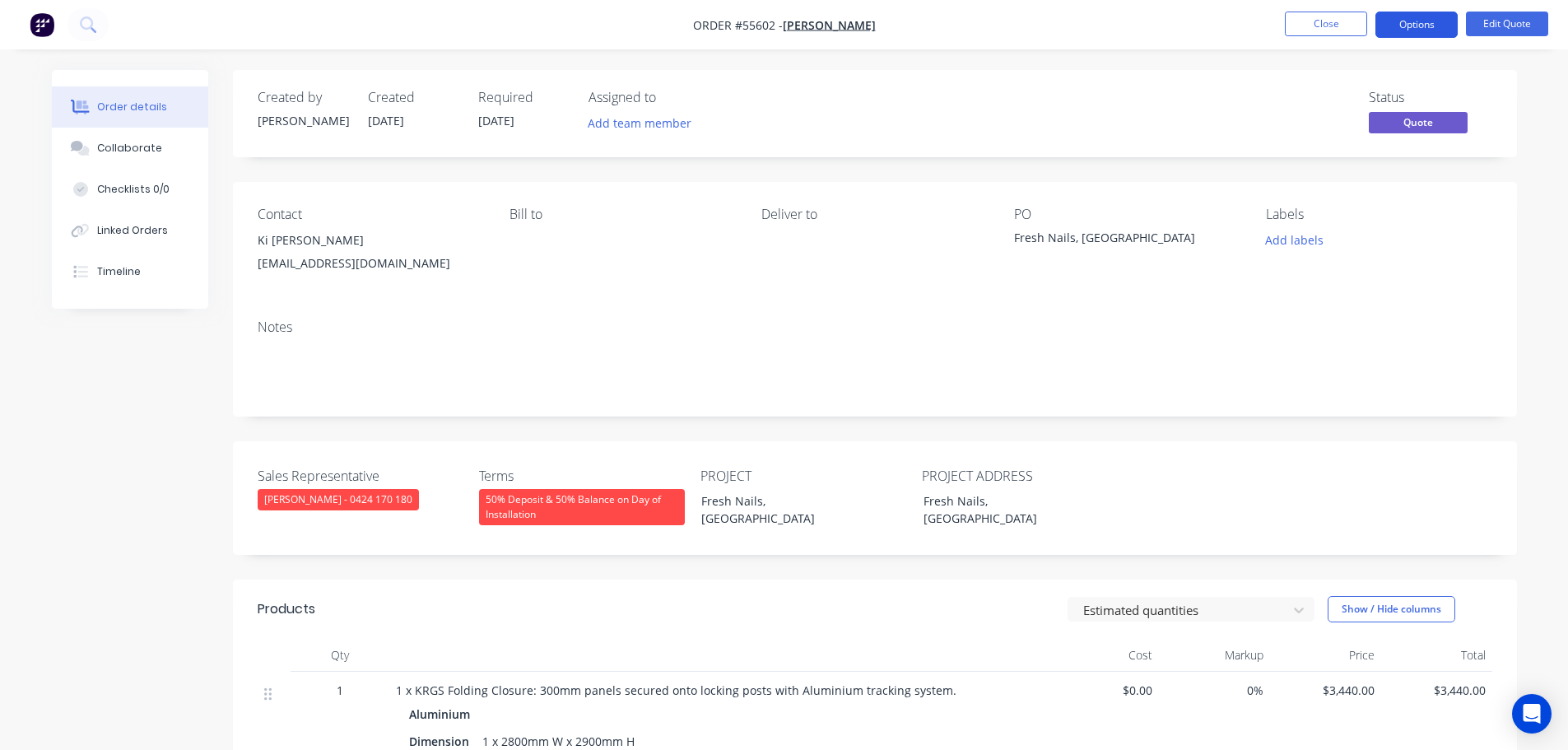
click at [1411, 29] on button "Options" at bounding box center [1416, 24] width 82 height 26
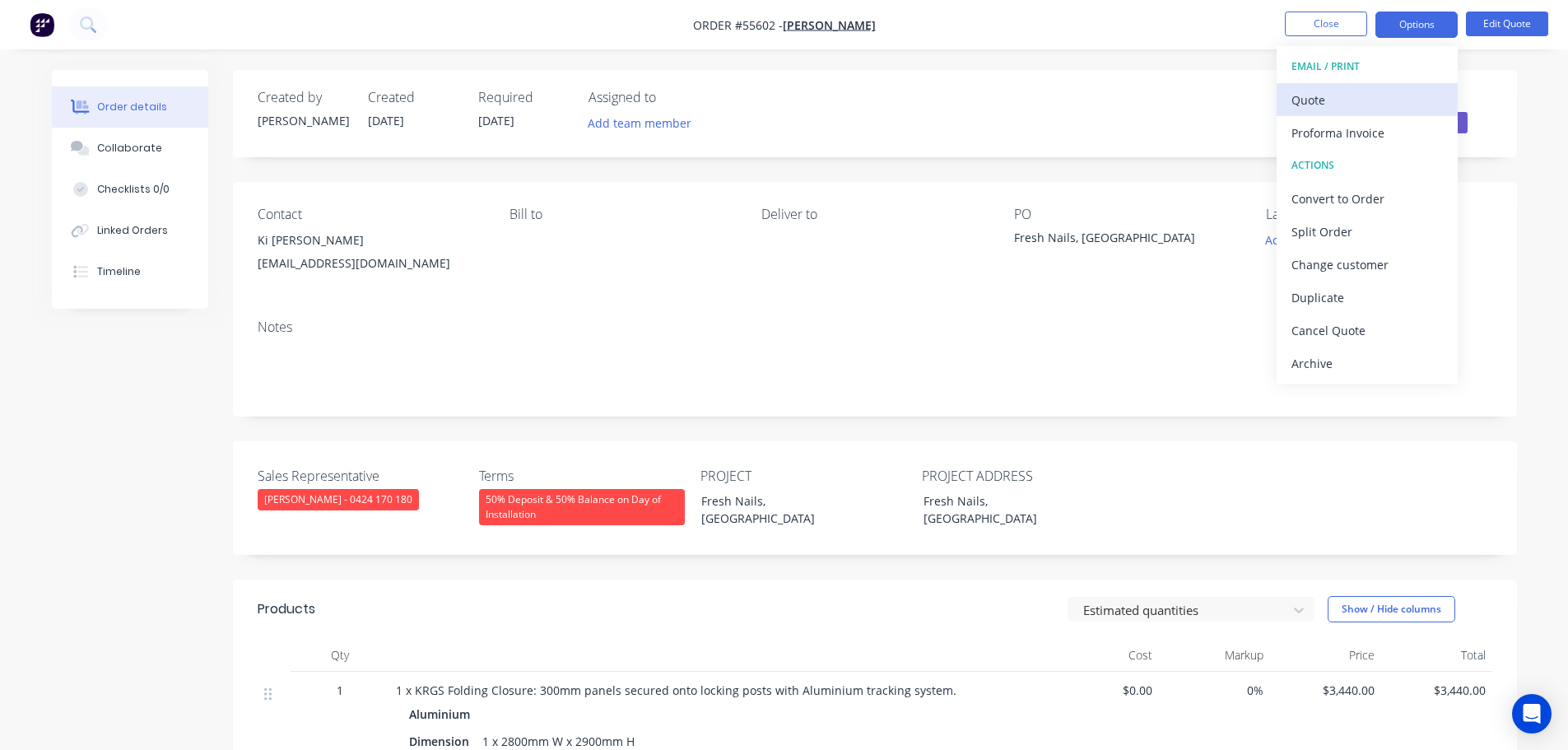
click at [1325, 100] on div "Quote" at bounding box center [1367, 99] width 152 height 23
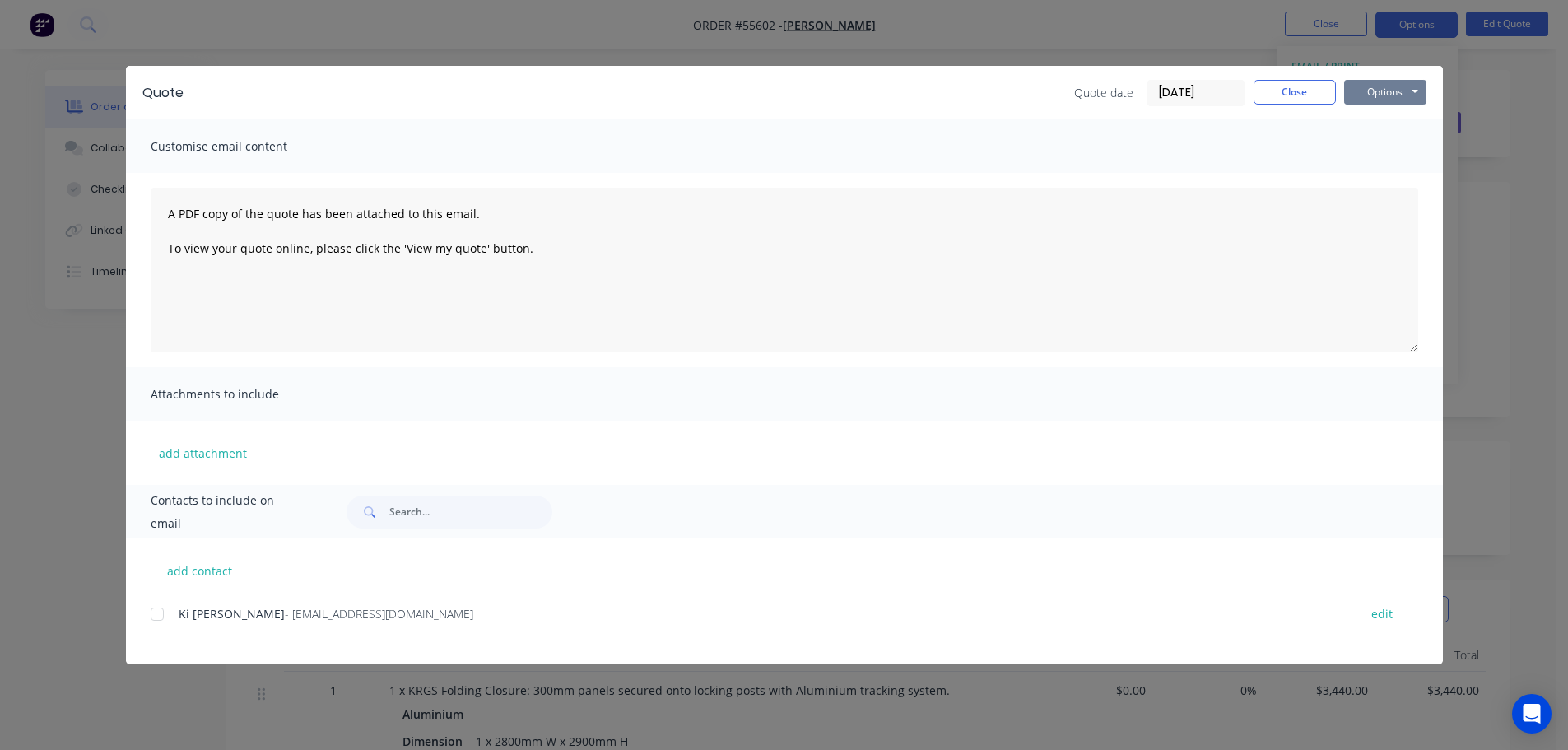
click at [1374, 96] on button "Options" at bounding box center [1385, 92] width 82 height 24
click at [1372, 154] on button "Print" at bounding box center [1397, 148] width 106 height 27
click at [1273, 92] on button "Close" at bounding box center [1295, 92] width 82 height 24
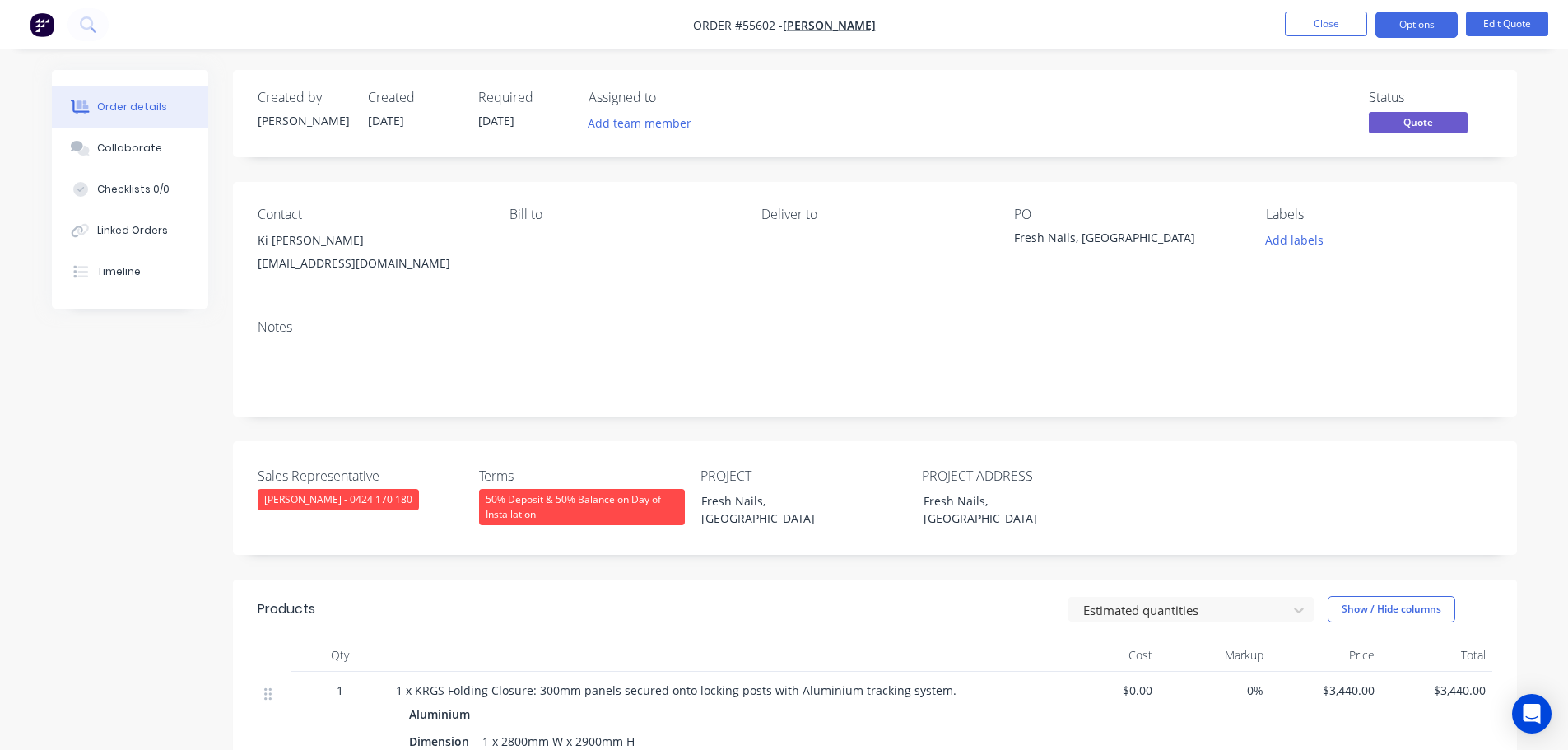
click at [324, 262] on div "mr.toolshandymans@gmail.com" at bounding box center [370, 263] width 226 height 23
click at [1082, 231] on div "Fresh Nails, [GEOGRAPHIC_DATA]" at bounding box center [1117, 240] width 206 height 23
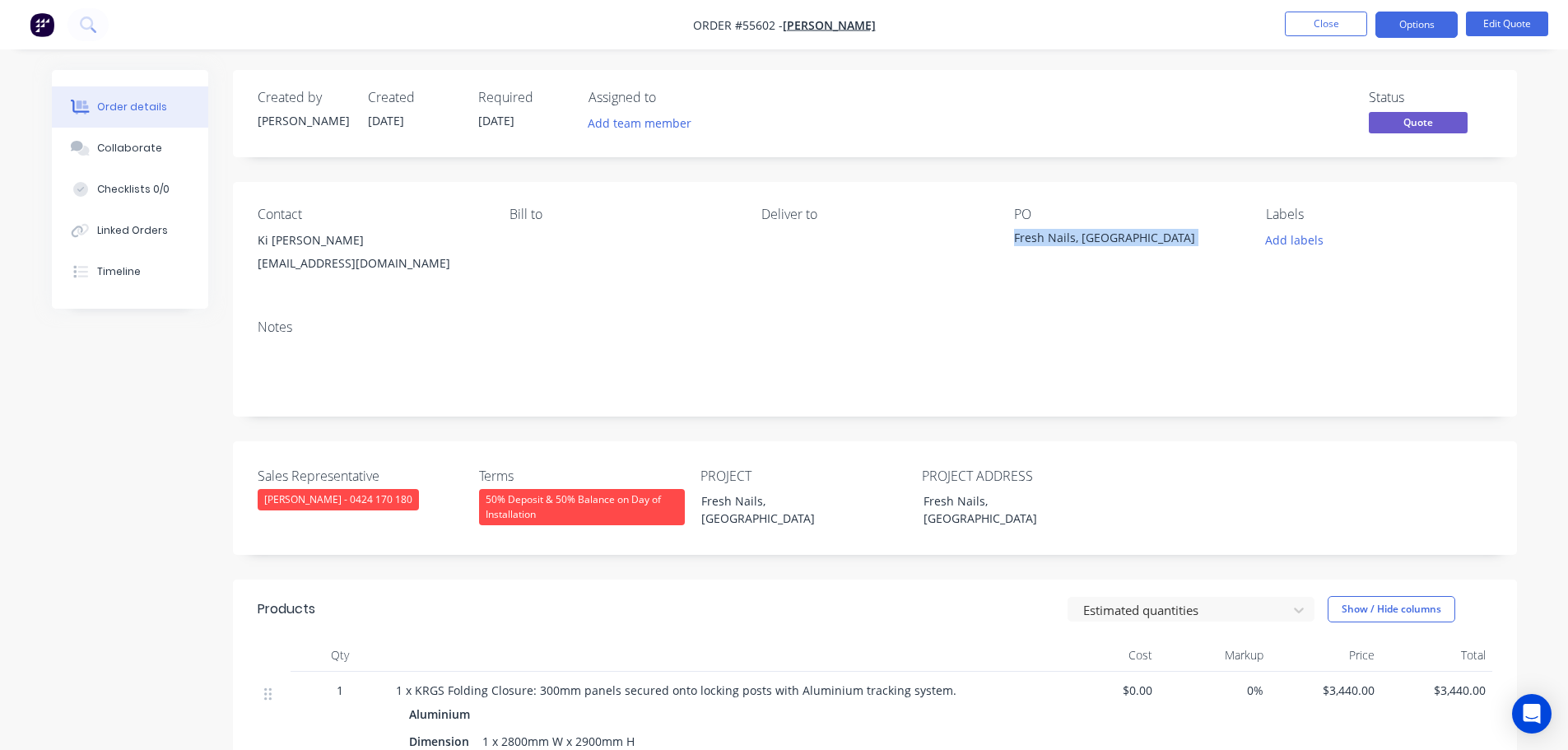
click at [1082, 231] on div "Fresh Nails, [GEOGRAPHIC_DATA]" at bounding box center [1117, 240] width 206 height 23
click at [1320, 24] on button "Close" at bounding box center [1326, 23] width 82 height 24
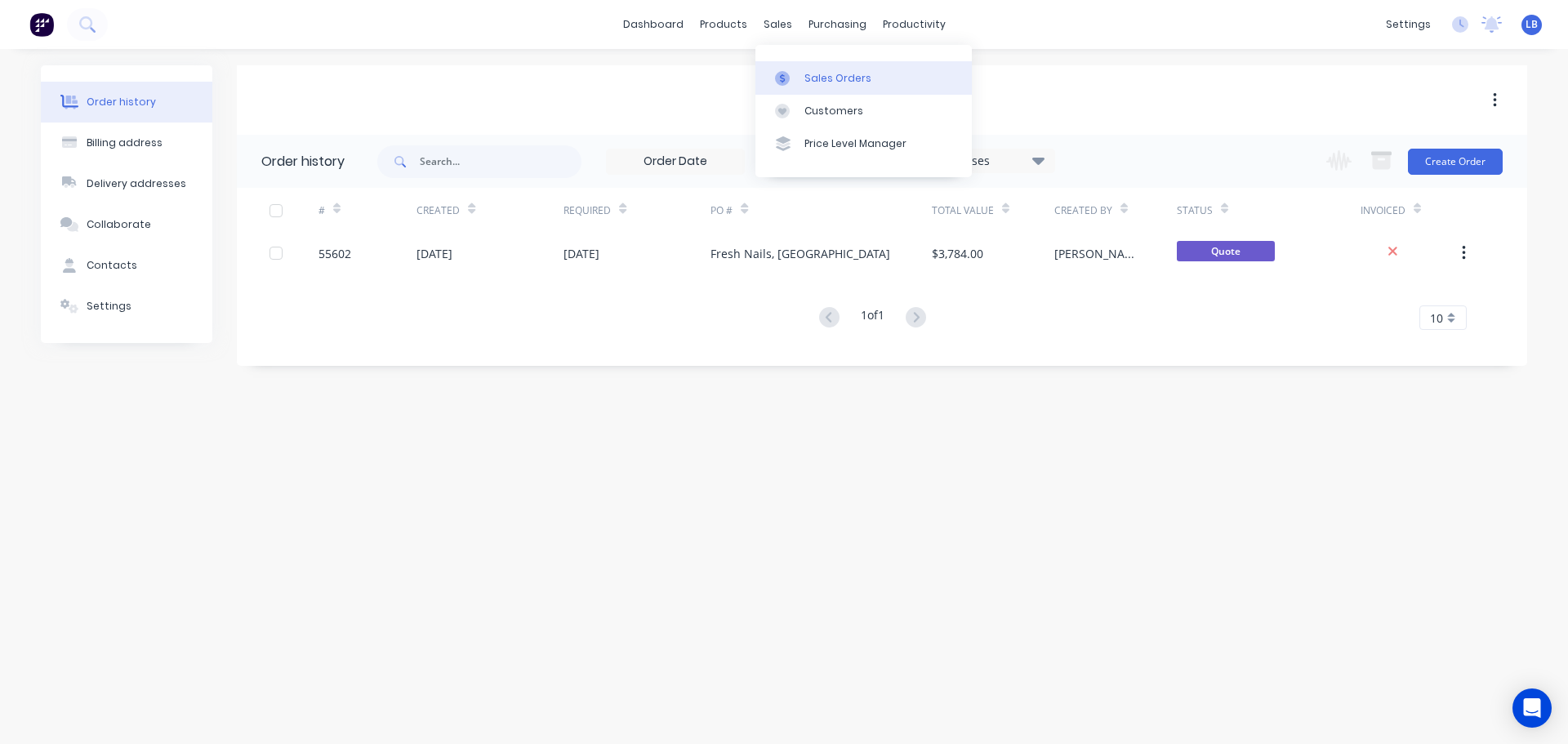
click at [836, 78] on div "Sales Orders" at bounding box center [838, 78] width 67 height 15
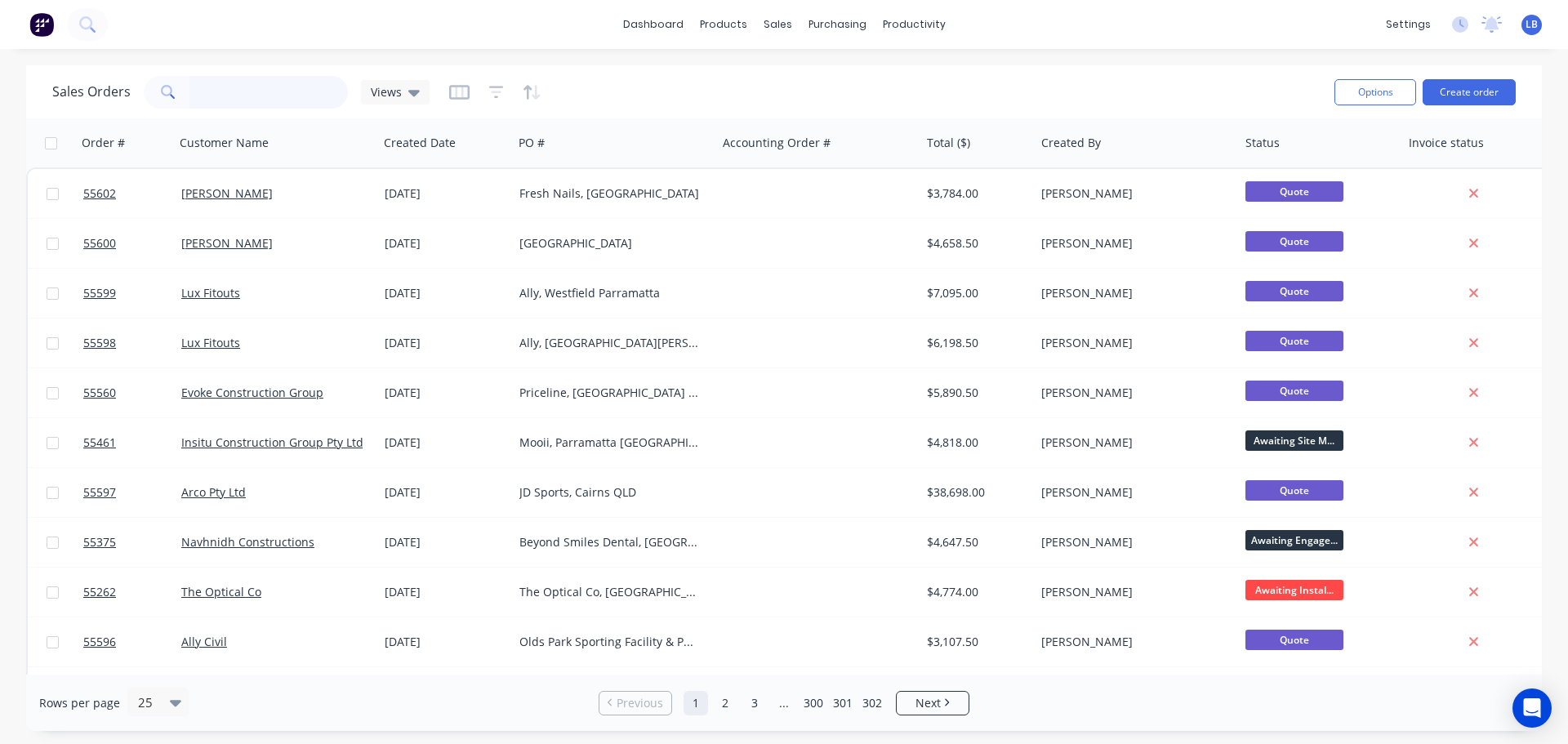
click at [217, 96] on input "text" at bounding box center [268, 92] width 159 height 33
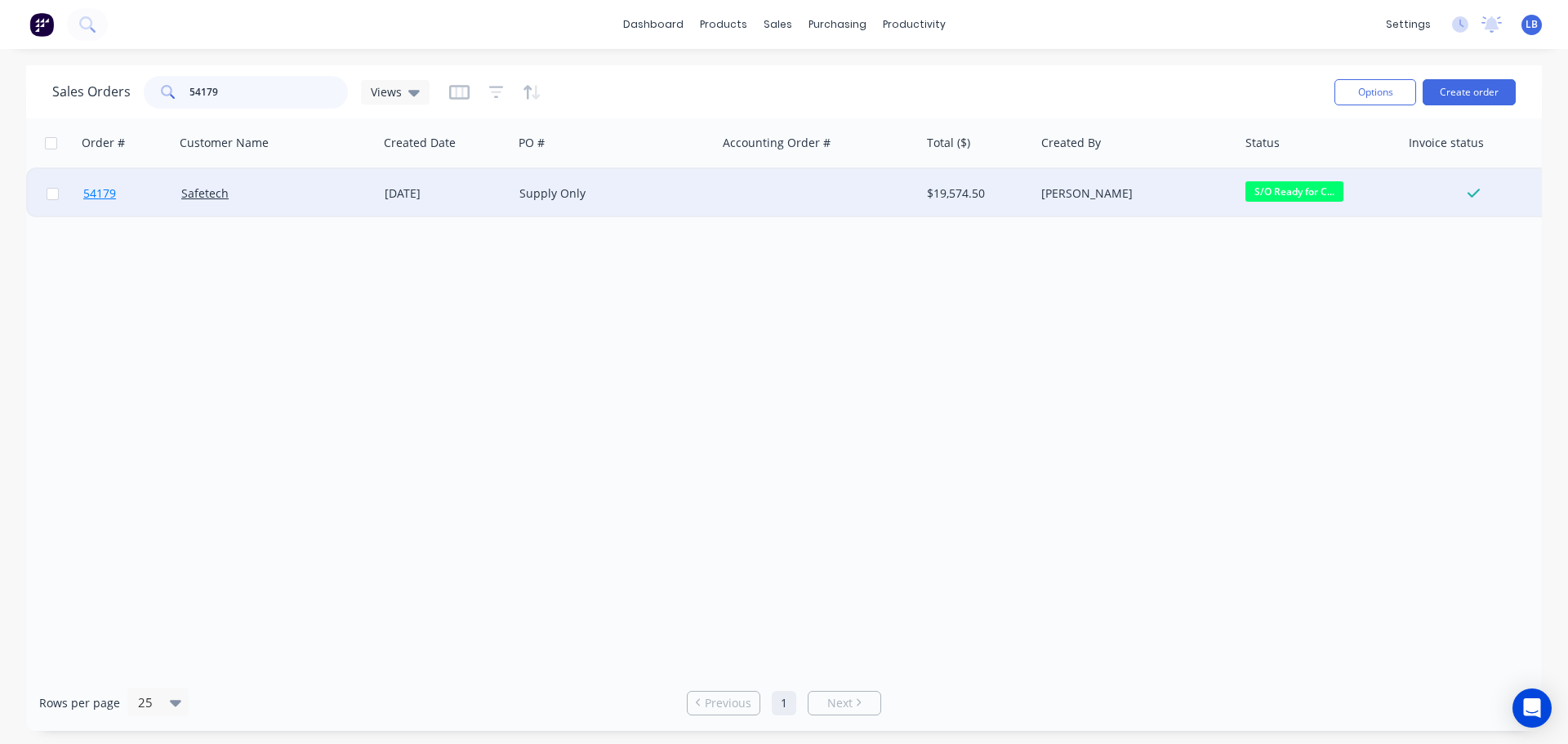
type input "54179"
click at [99, 192] on span "54179" at bounding box center [99, 194] width 33 height 17
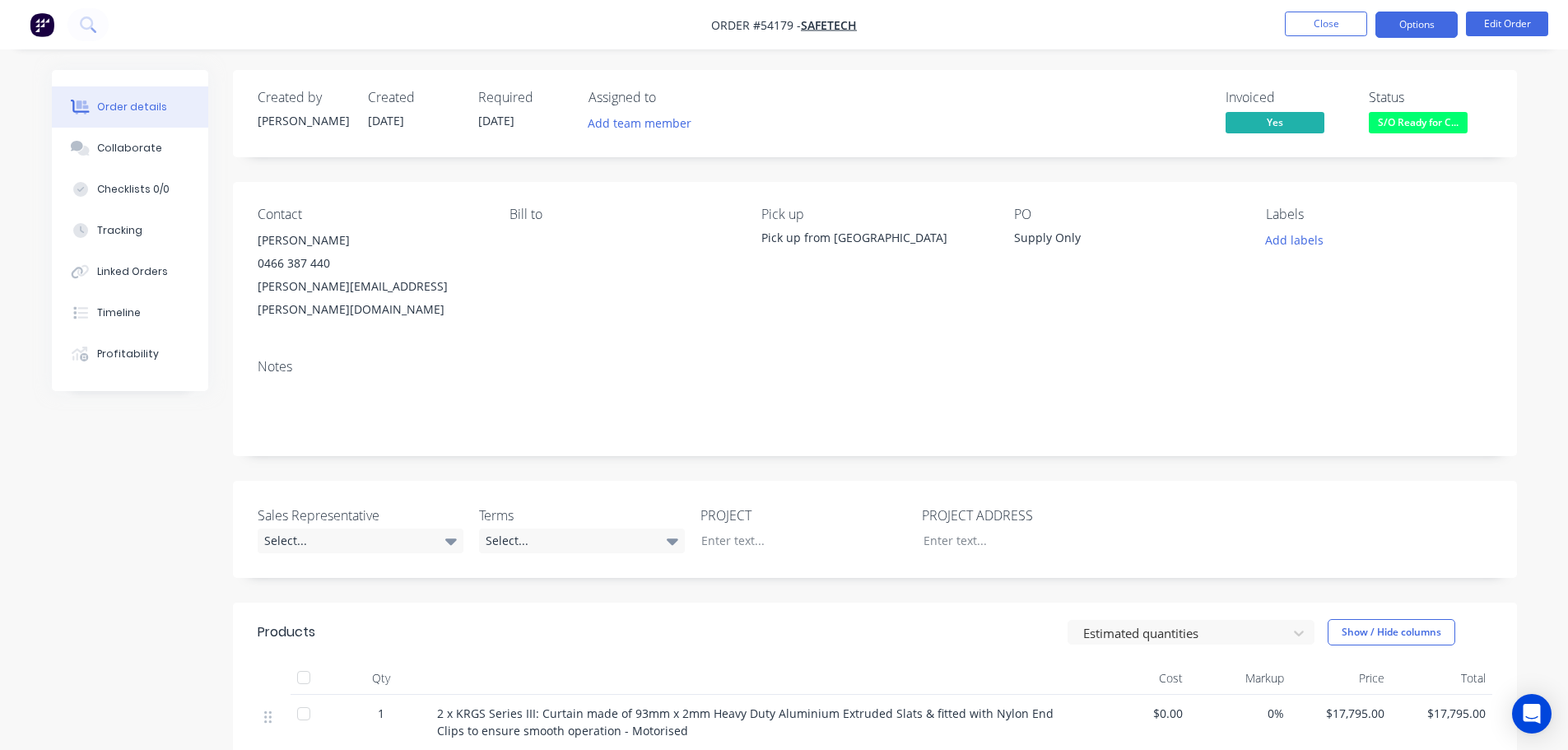
click at [1421, 27] on button "Options" at bounding box center [1416, 24] width 82 height 26
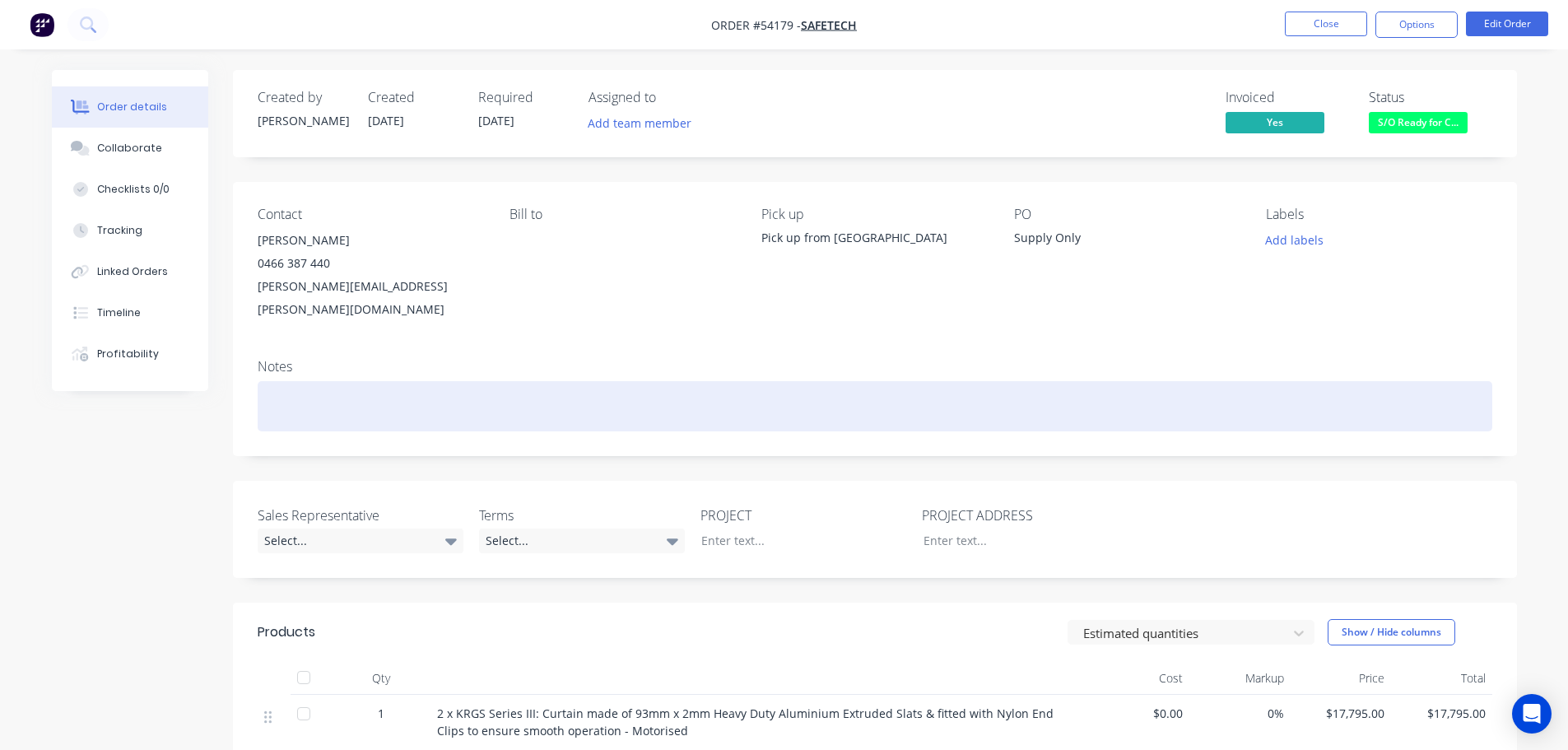
click at [1177, 381] on div at bounding box center [874, 406] width 1235 height 51
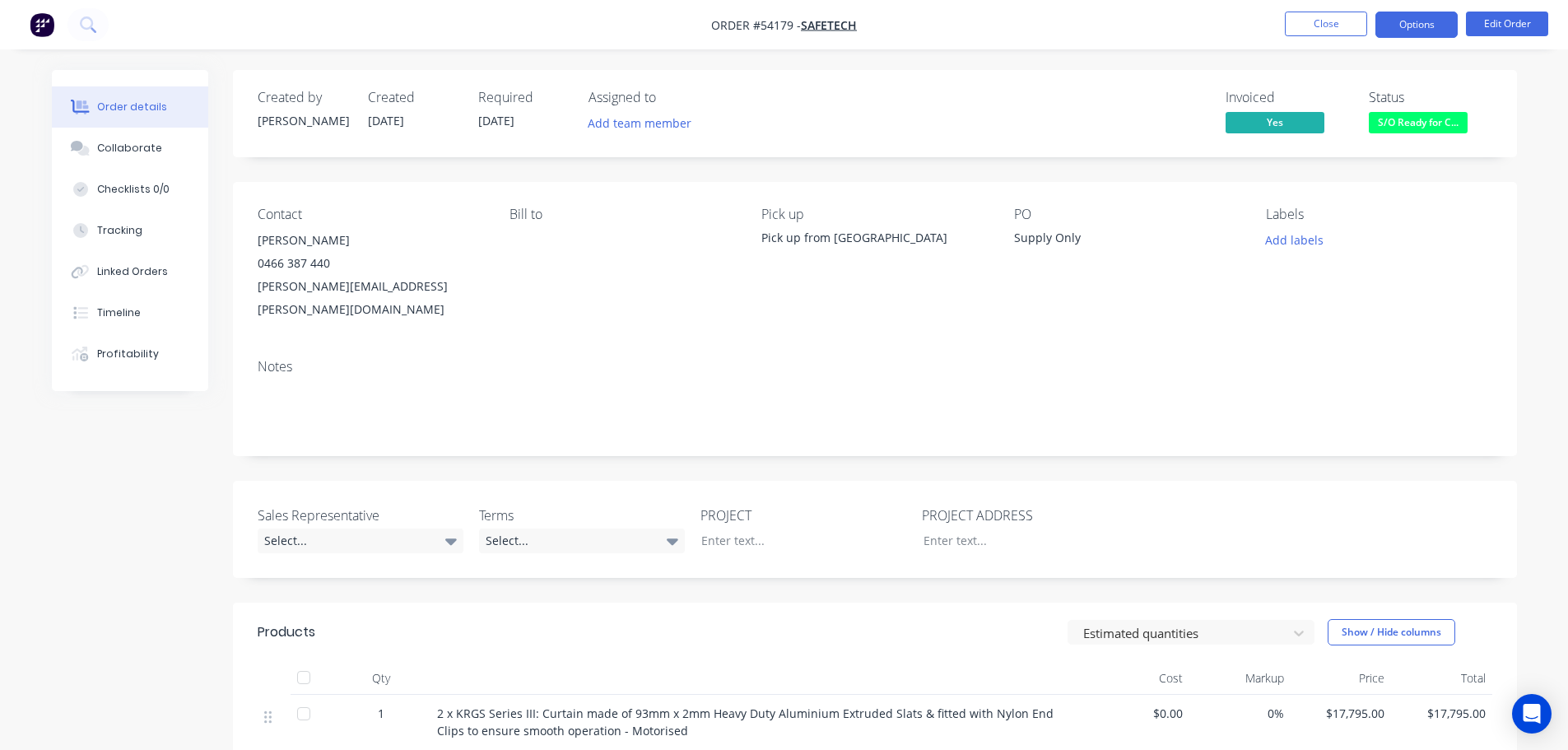
click at [1412, 31] on button "Options" at bounding box center [1416, 24] width 82 height 26
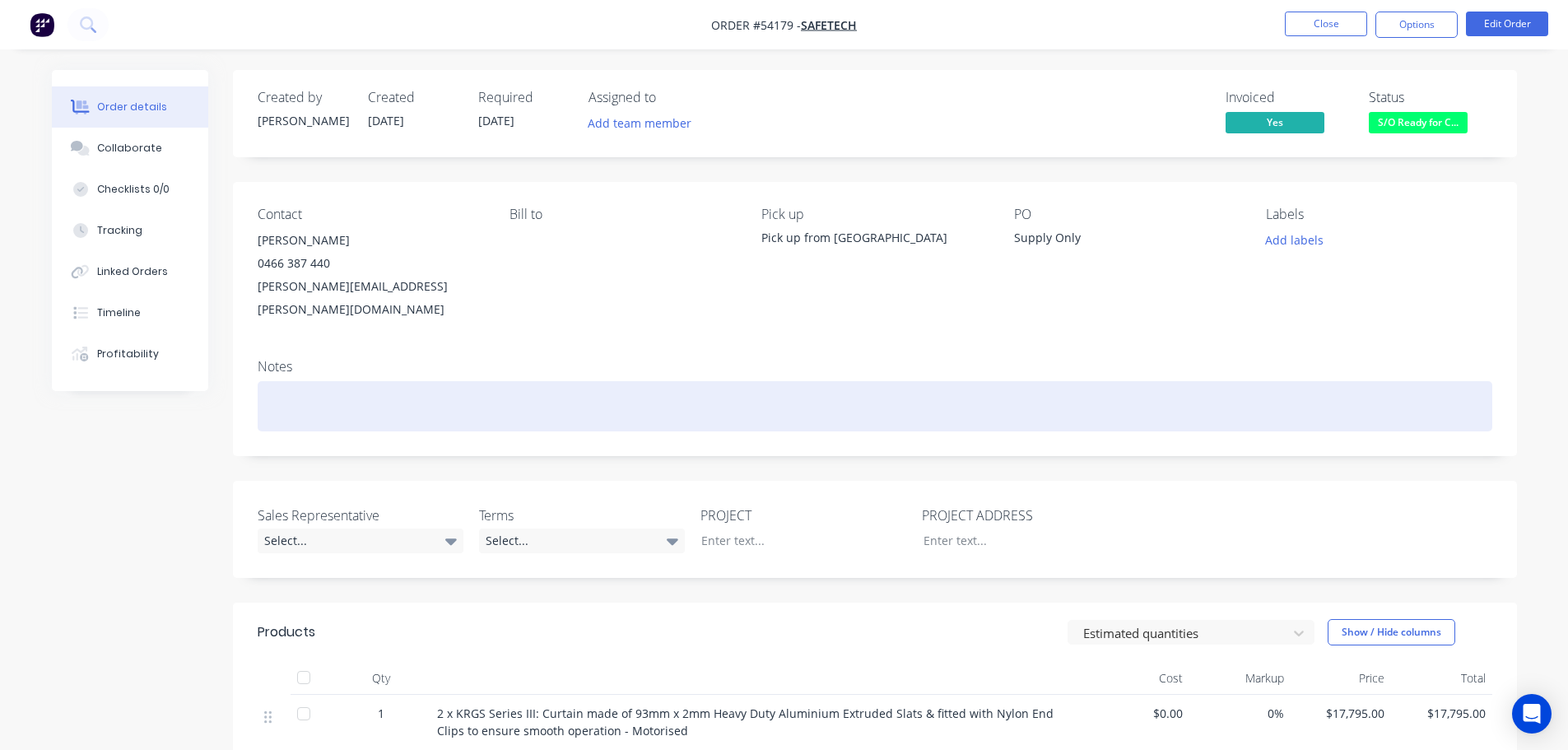
click at [1189, 405] on div at bounding box center [874, 406] width 1235 height 51
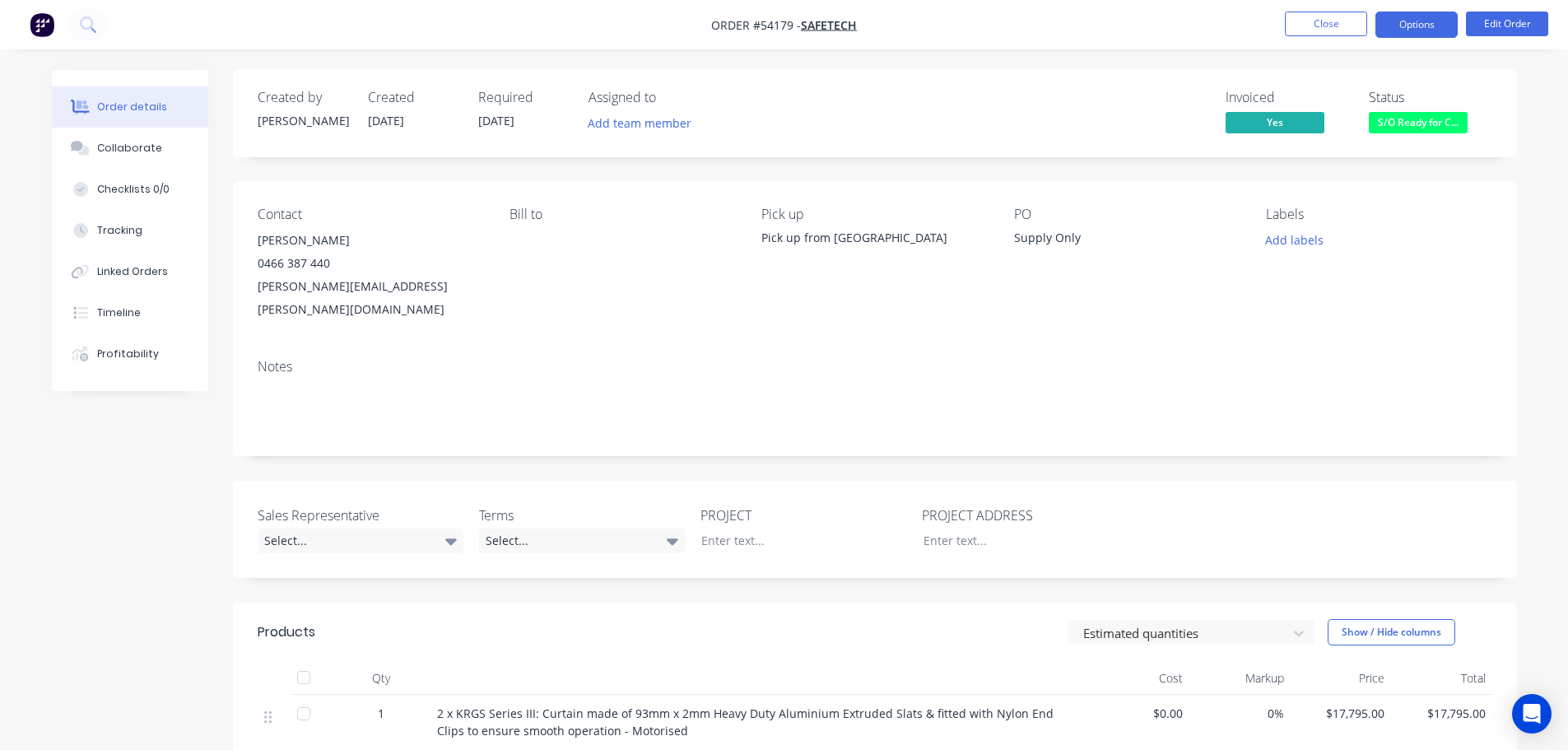
click at [1413, 22] on button "Options" at bounding box center [1416, 24] width 82 height 26
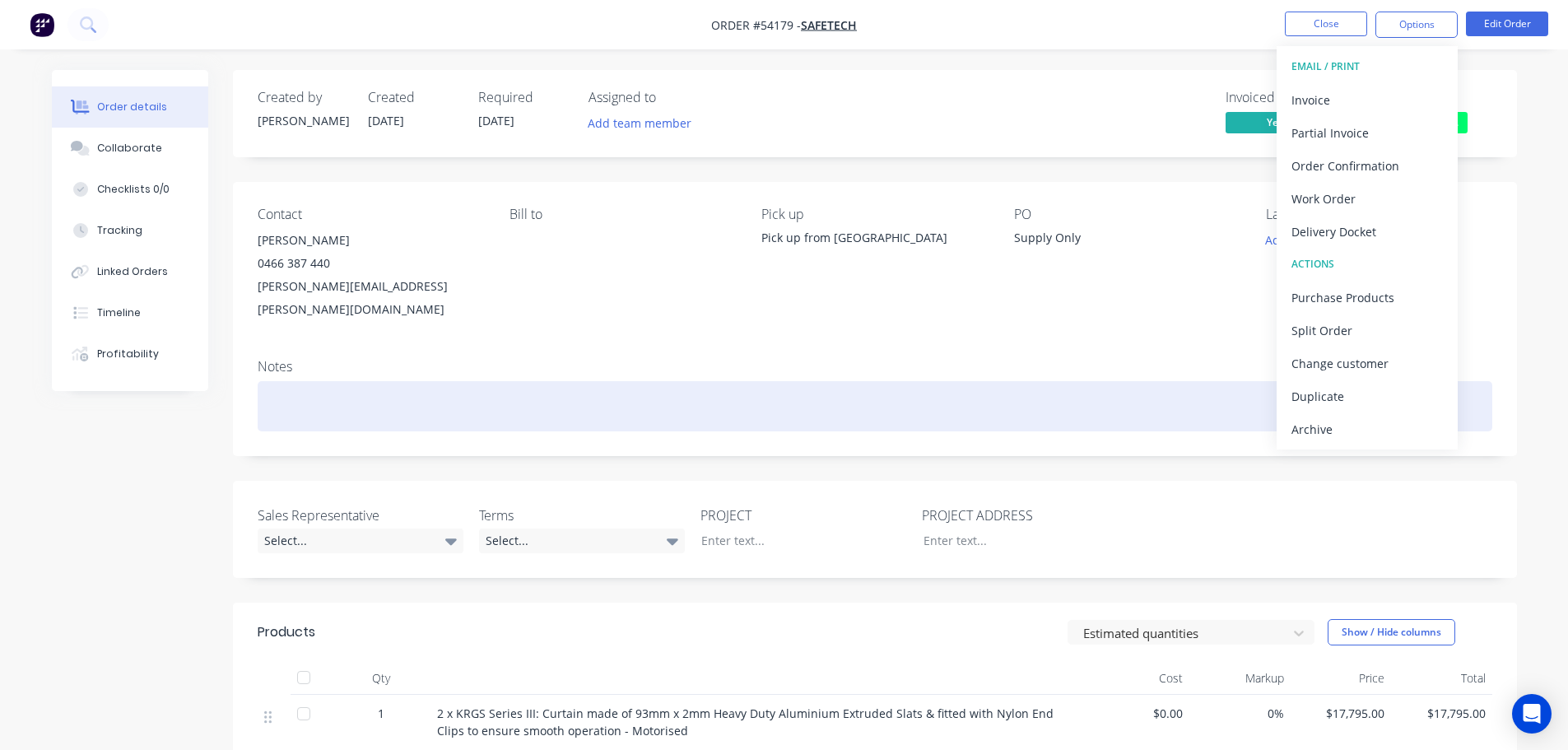
click at [1192, 381] on div at bounding box center [874, 406] width 1235 height 51
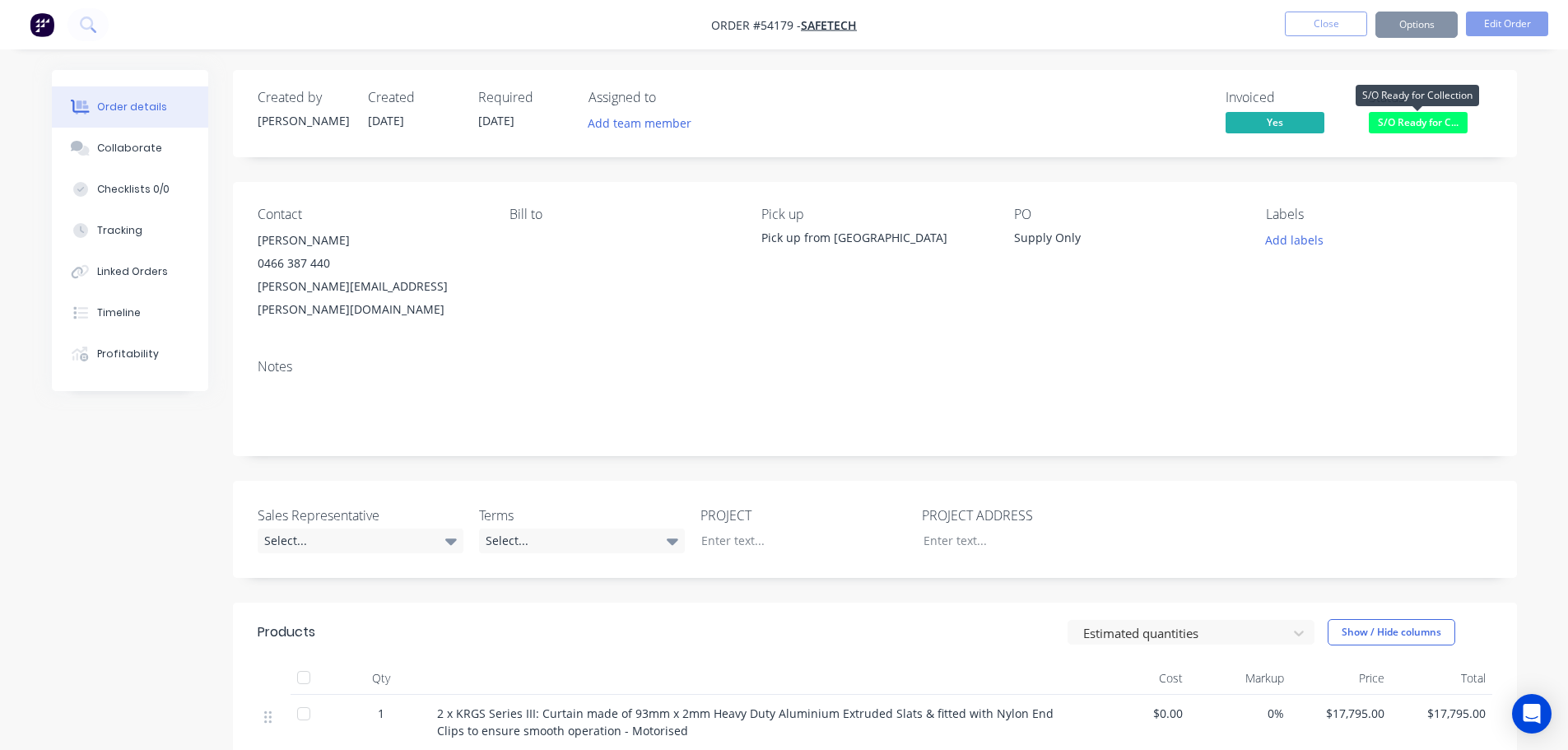
click at [1405, 128] on span "S/O Ready for C..." at bounding box center [1418, 123] width 99 height 21
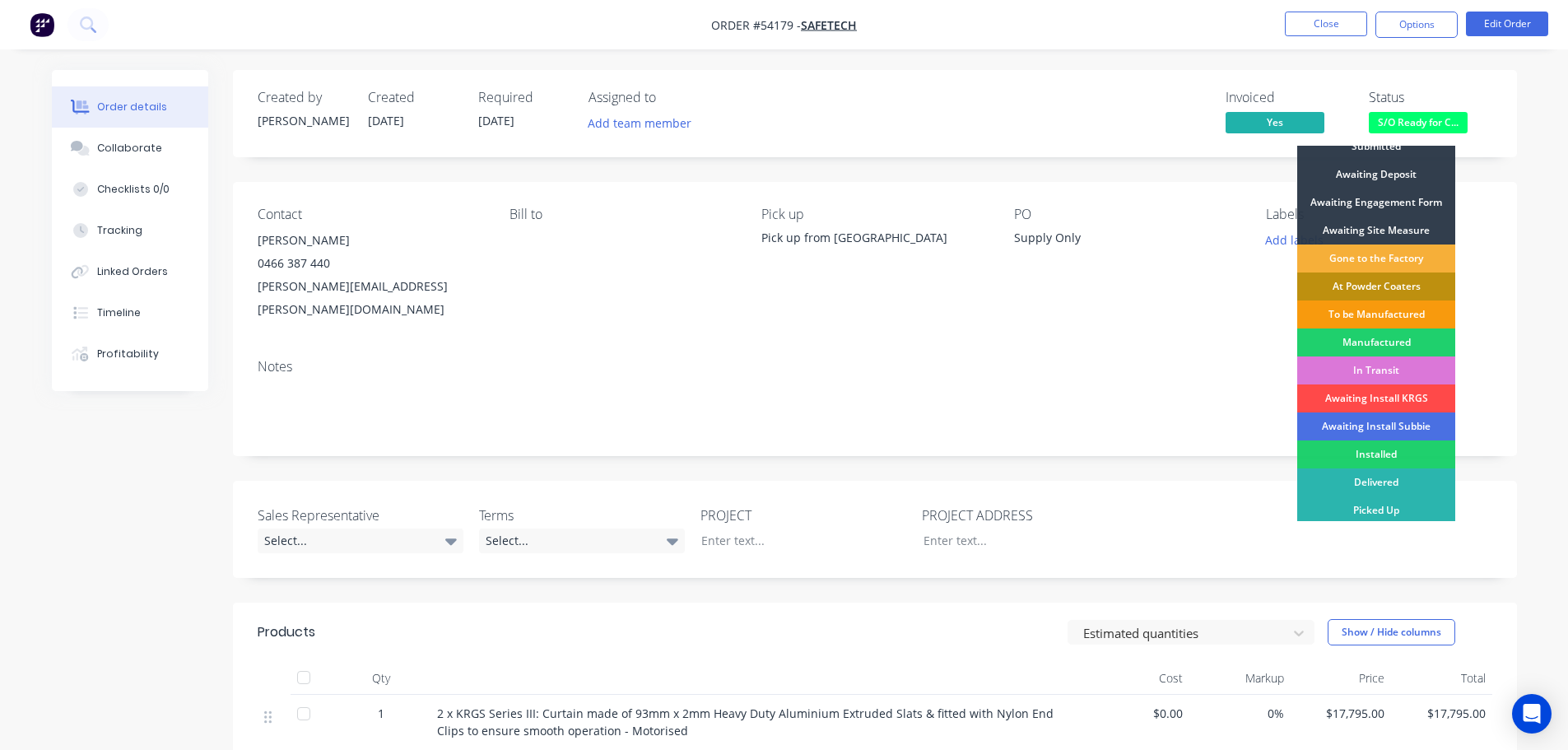
scroll to position [17, 0]
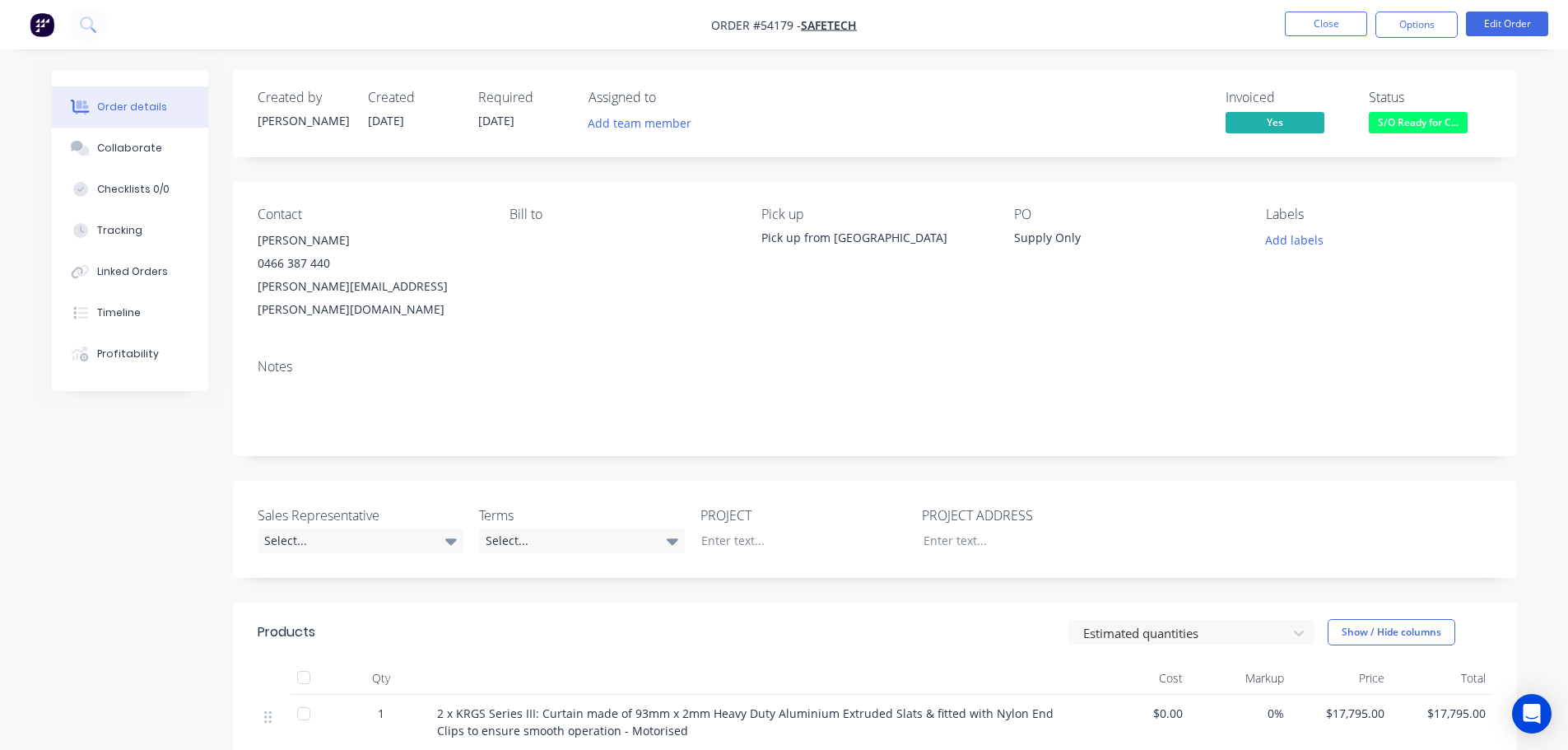
click at [1142, 414] on div "Notes" at bounding box center [875, 401] width 1284 height 110
click at [1305, 22] on button "Close" at bounding box center [1326, 23] width 82 height 24
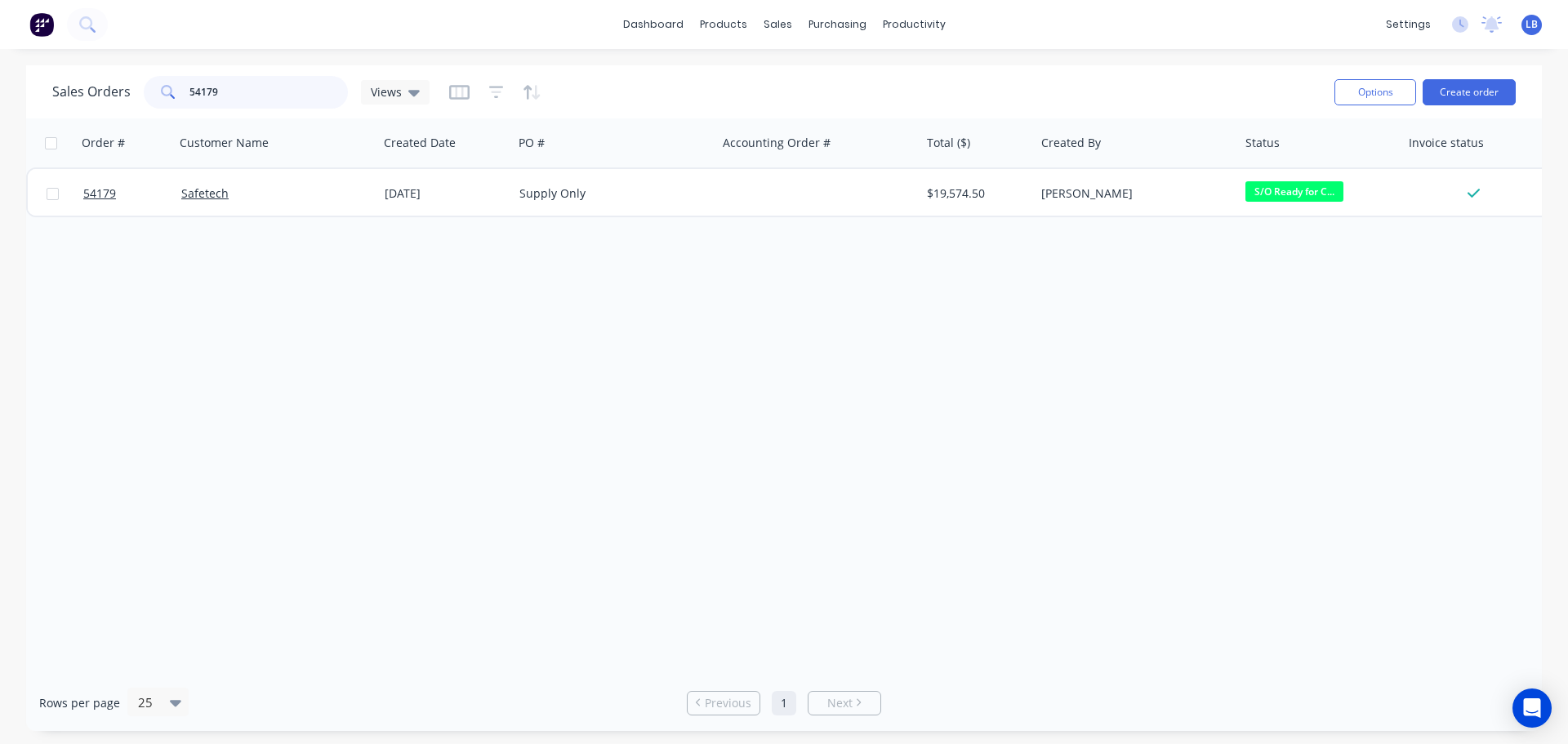
drag, startPoint x: 245, startPoint y: 90, endPoint x: 100, endPoint y: 94, distance: 145.1
click at [100, 94] on div "Sales Orders 54179 Views" at bounding box center [241, 92] width 377 height 33
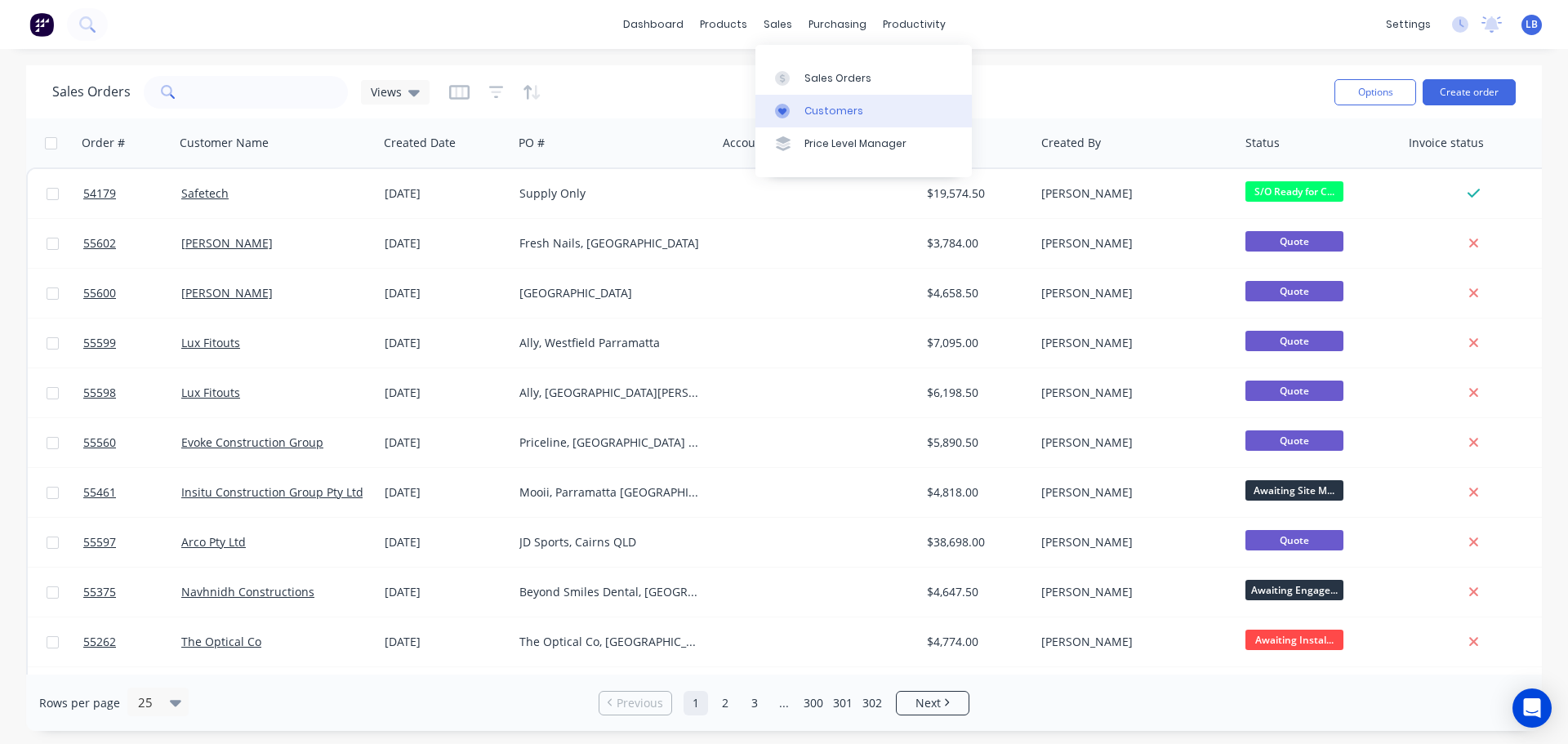
click at [835, 114] on div "Customers" at bounding box center [833, 111] width 59 height 15
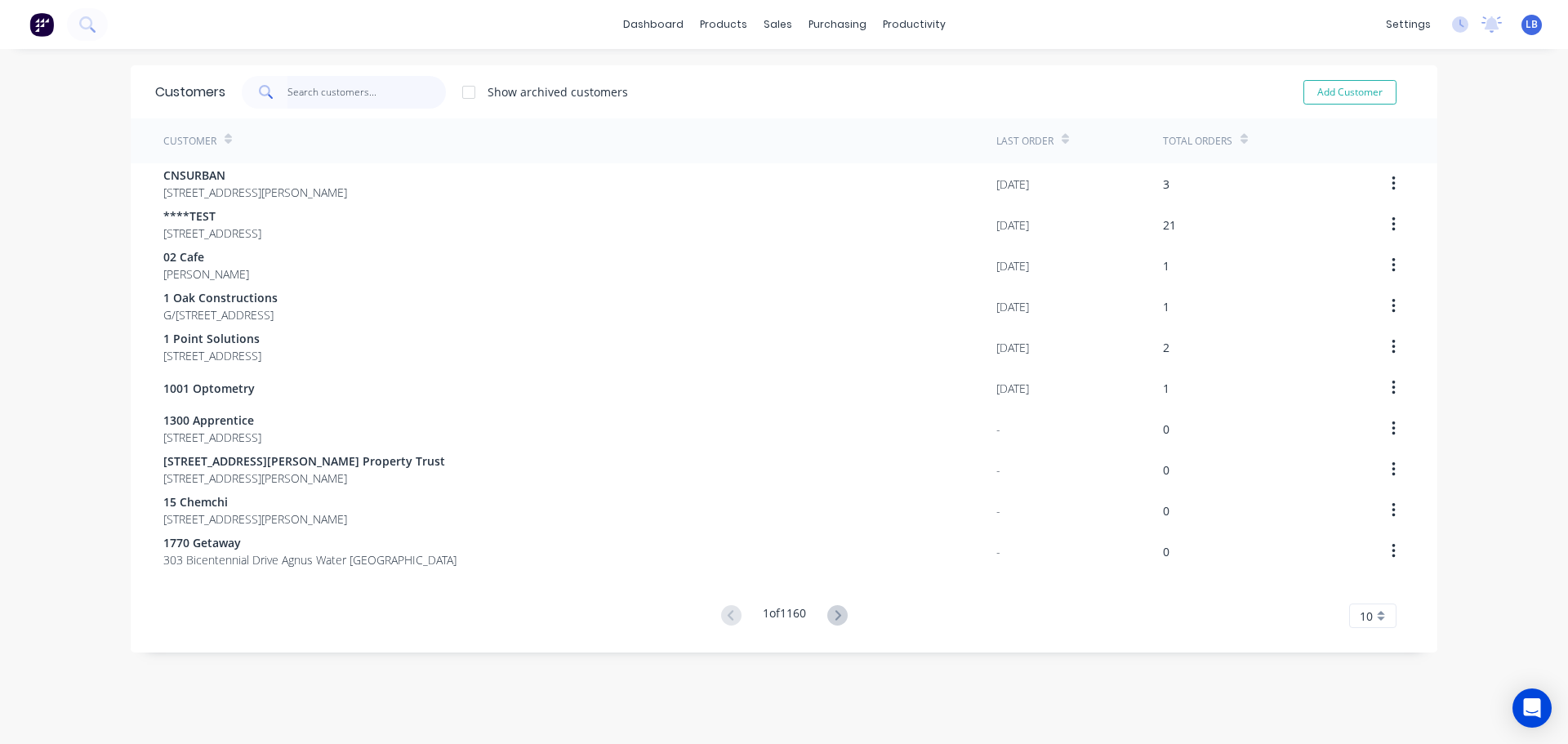
click at [314, 88] on input "text" at bounding box center [366, 92] width 159 height 33
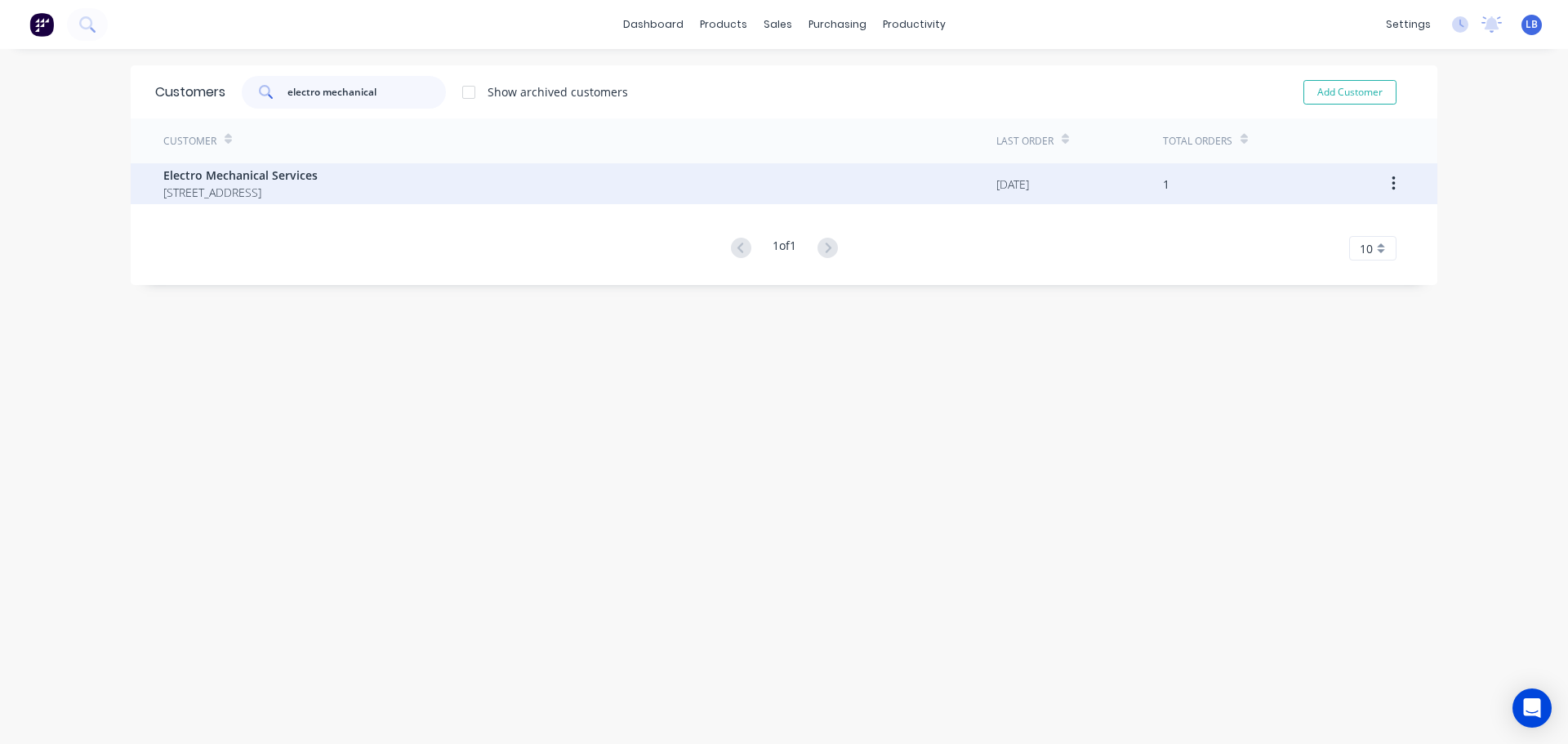
type input "electro mechanical"
click at [272, 176] on span "Electro Mechanical Services" at bounding box center [241, 175] width 154 height 17
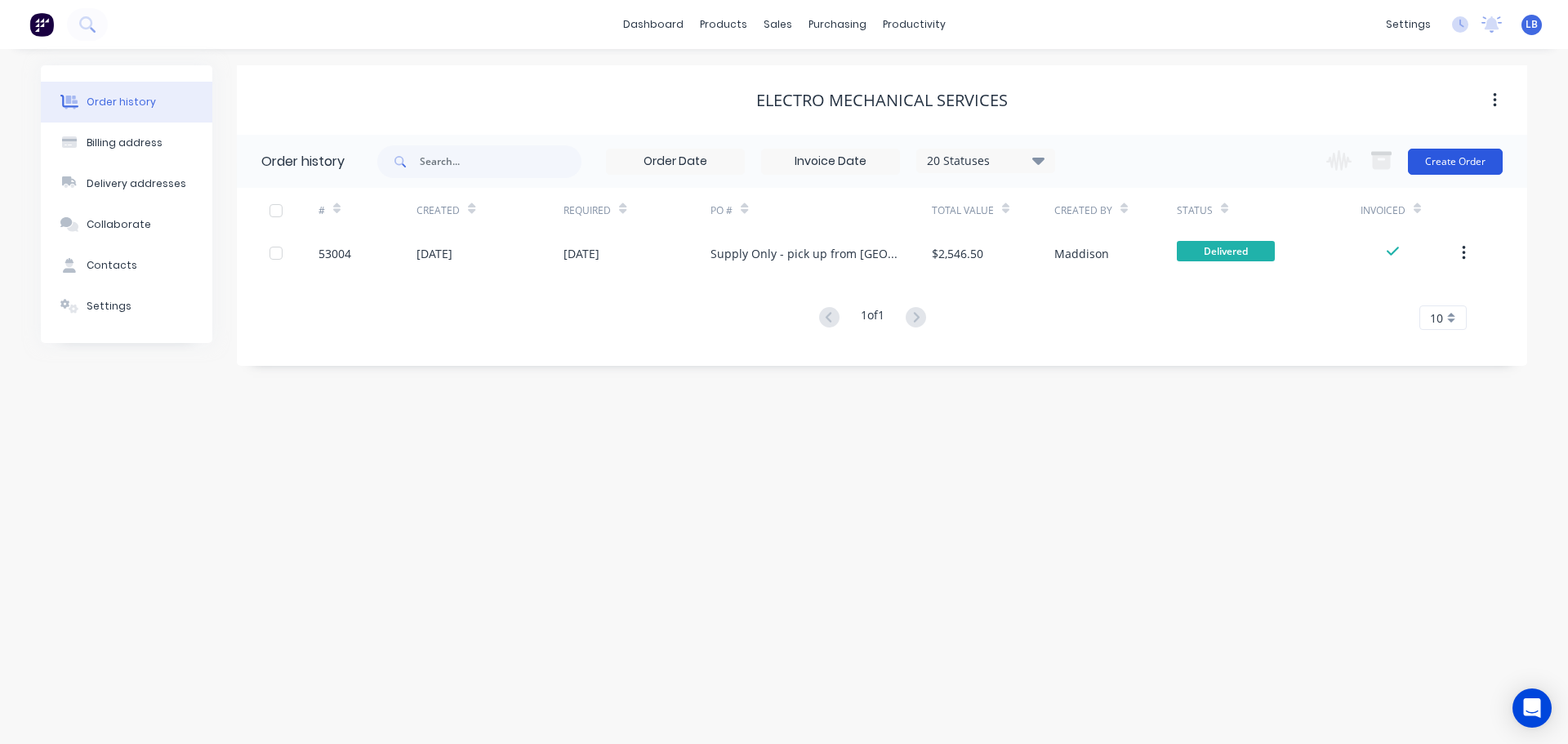
click at [1448, 157] on button "Create Order" at bounding box center [1456, 162] width 95 height 26
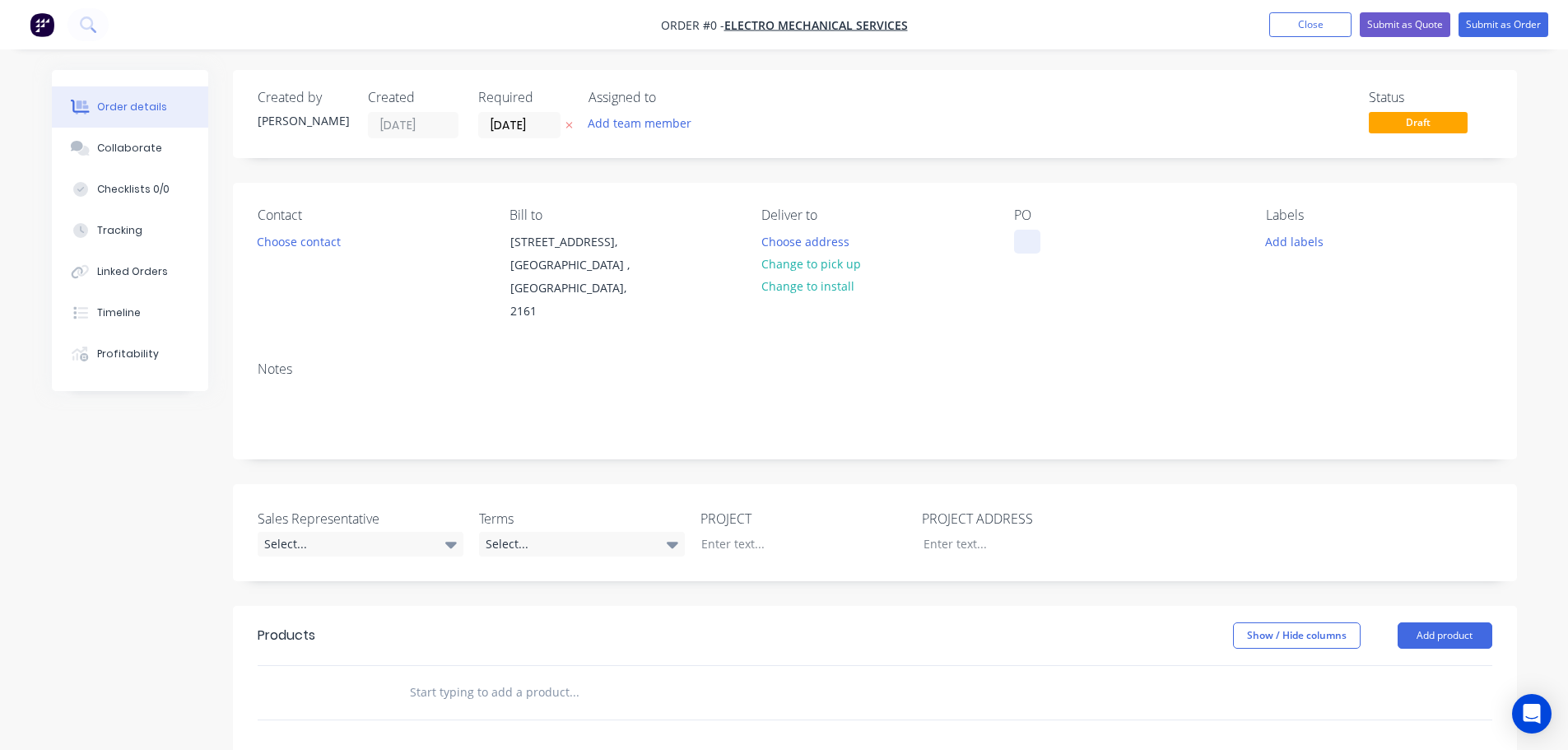
click at [1023, 237] on div at bounding box center [1027, 241] width 26 height 23
click at [300, 244] on div "Order details Collaborate Checklists 0/0 Tracking Linked Orders Timeline Profit…" at bounding box center [784, 605] width 1498 height 1070
click at [300, 244] on button "Choose contact" at bounding box center [299, 241] width 101 height 22
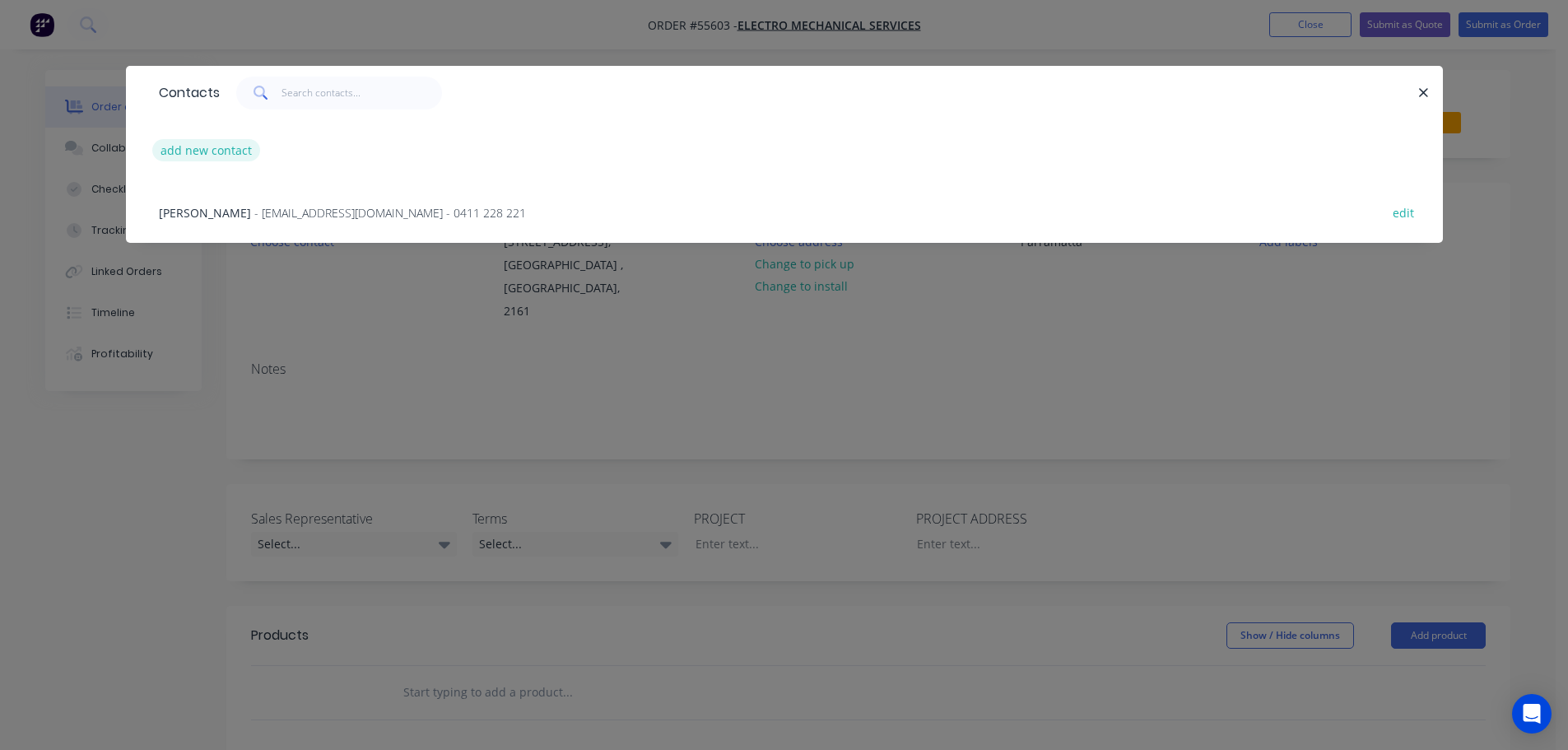
click at [203, 153] on button "add new contact" at bounding box center [207, 151] width 109 height 22
select select "AU"
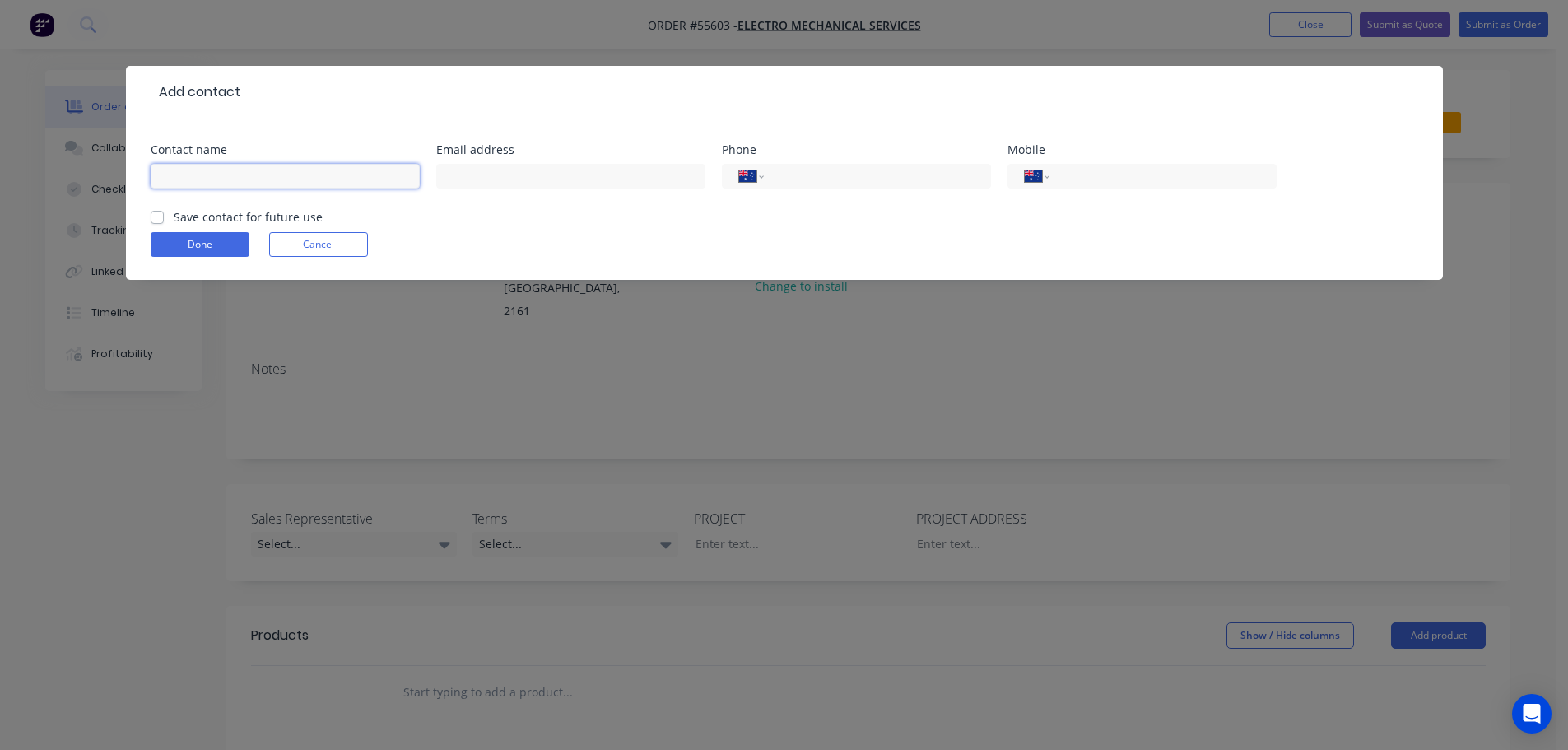
click at [167, 169] on input "text" at bounding box center [285, 176] width 269 height 24
type input "Adam Wiggins"
drag, startPoint x: 489, startPoint y: 185, endPoint x: 480, endPoint y: 224, distance: 40.0
click at [489, 185] on input "text" at bounding box center [570, 176] width 269 height 24
type input "adam.wiggins@safetech.com.au"
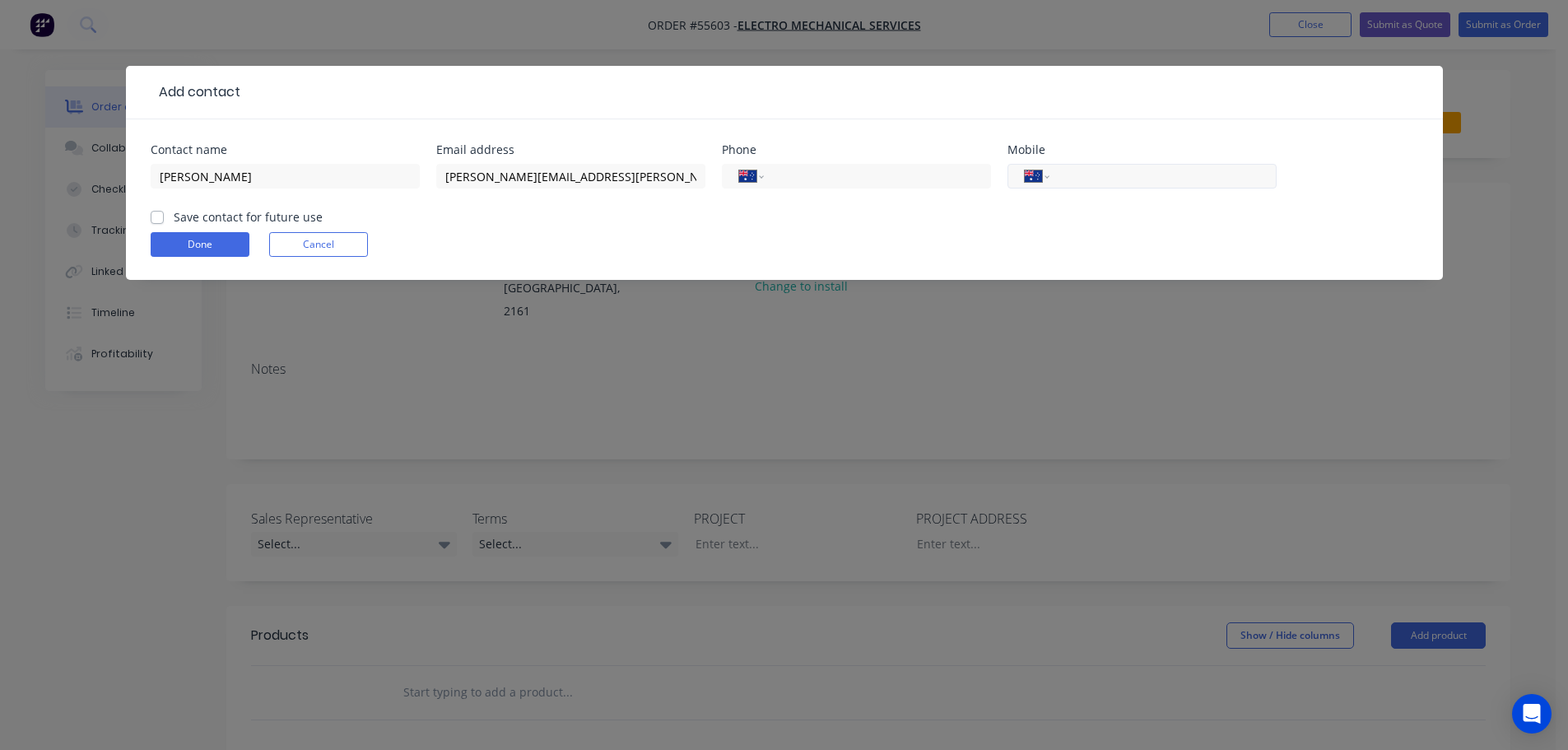
click at [1117, 178] on input "tel" at bounding box center [1159, 176] width 198 height 19
type input "0466 387 440"
click at [174, 220] on label "Save contact for future use" at bounding box center [248, 216] width 149 height 17
click at [161, 220] on input "Save contact for future use" at bounding box center [157, 215] width 13 height 16
checkbox input "true"
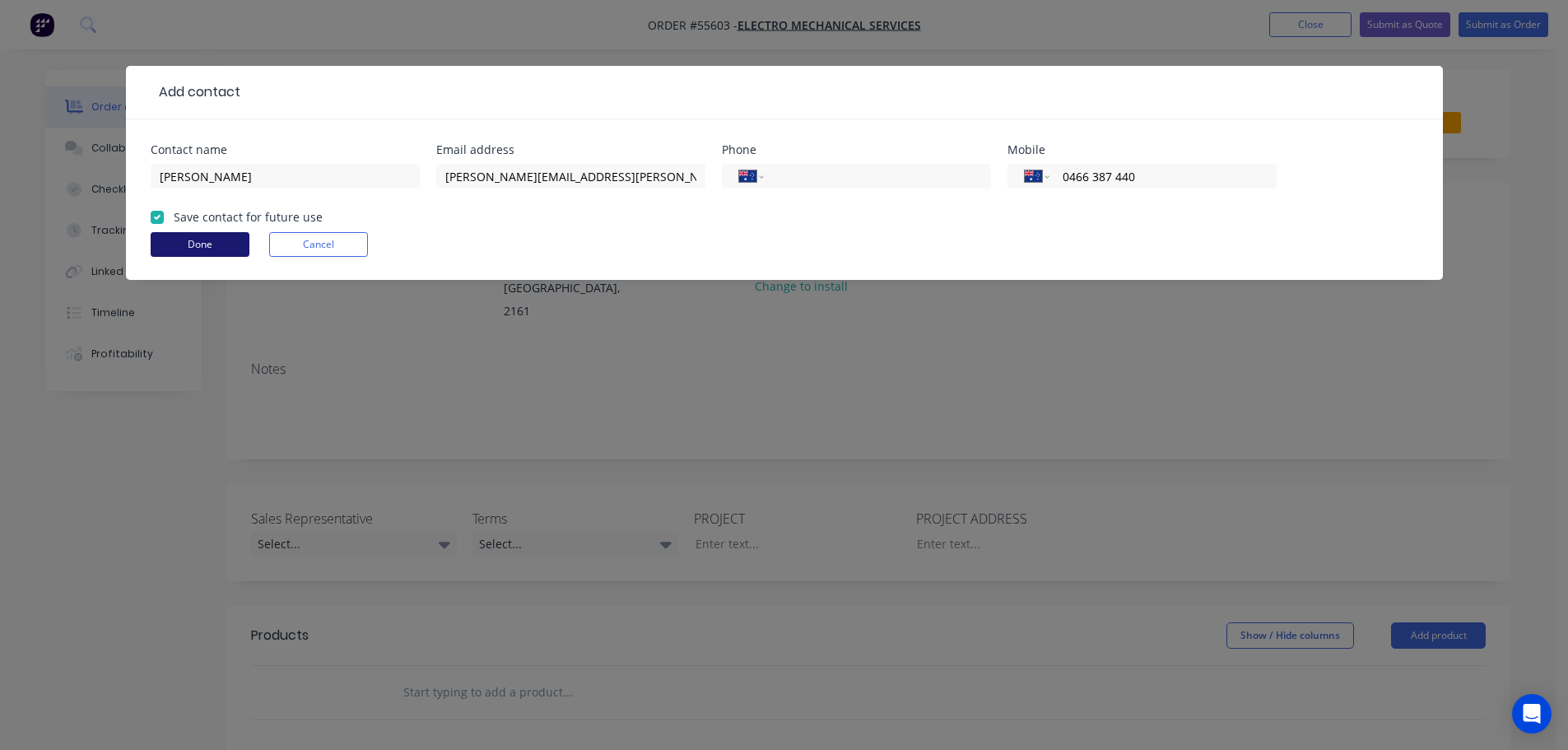
click at [180, 253] on button "Done" at bounding box center [200, 244] width 99 height 24
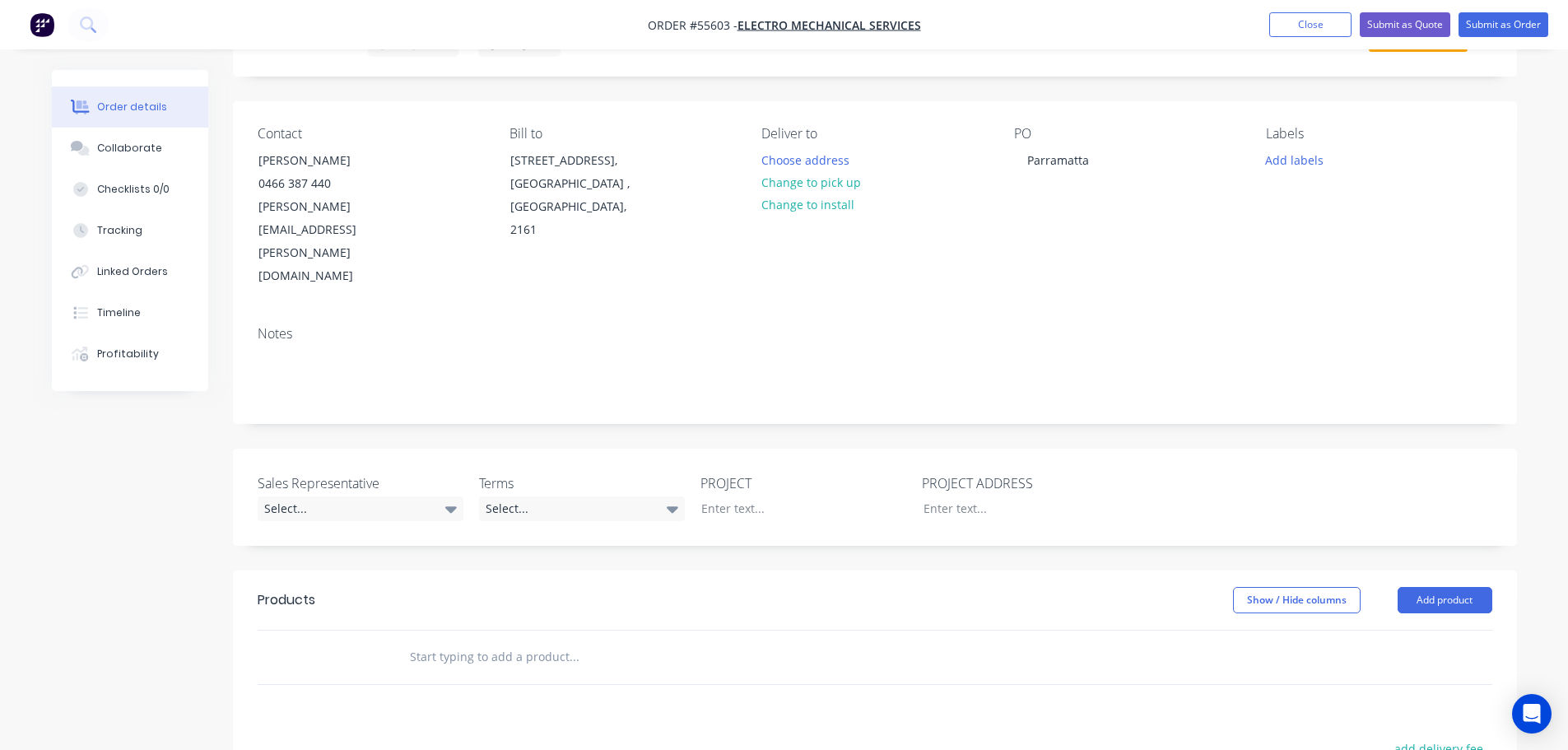
scroll to position [82, 0]
click at [310, 495] on div "Select..." at bounding box center [360, 507] width 206 height 24
click at [336, 500] on div "[PERSON_NAME] - 0424 170 180" at bounding box center [350, 506] width 161 height 22
click at [601, 495] on div "Select..." at bounding box center [582, 507] width 206 height 24
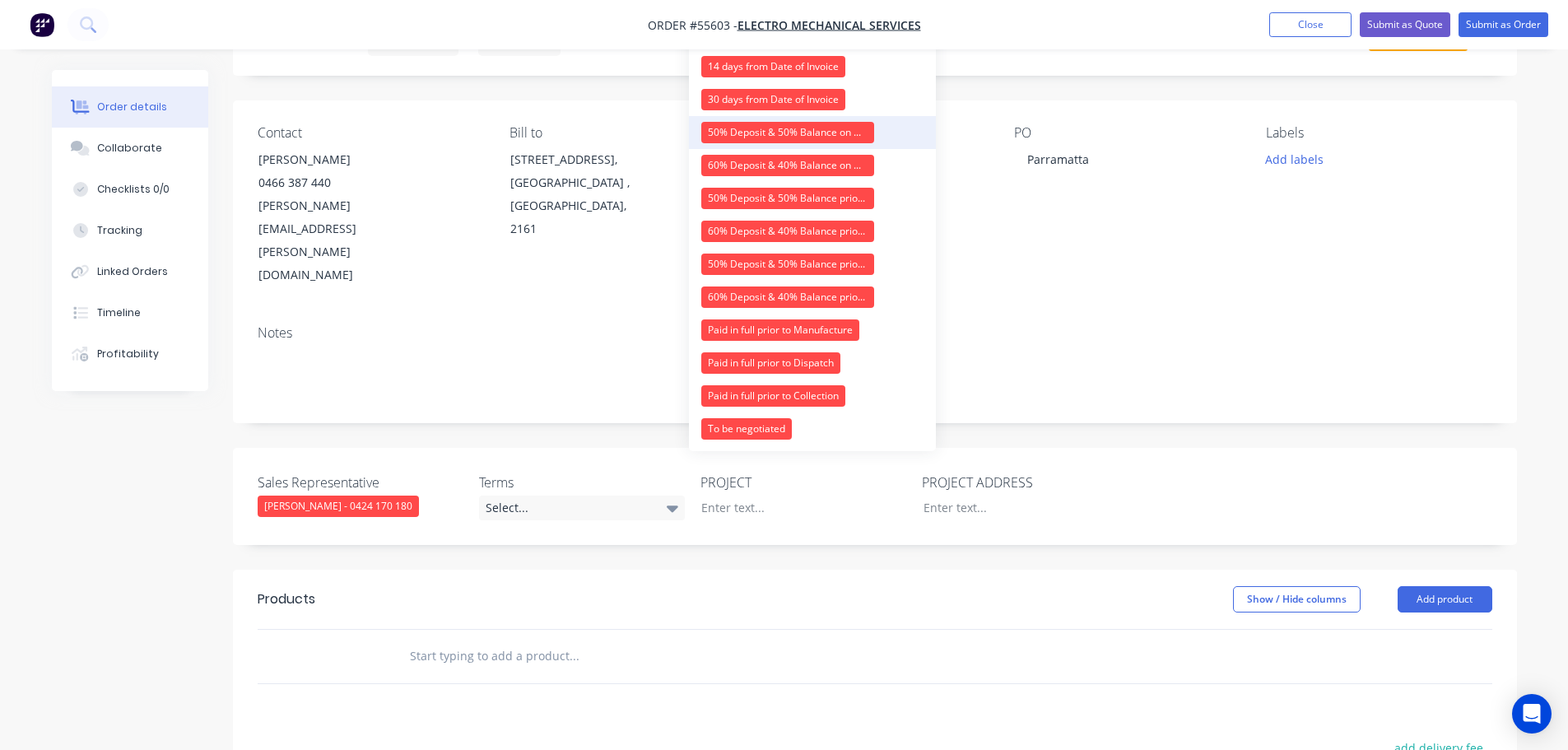
click at [740, 129] on div "50% Deposit & 50% Balance on Day of Installation" at bounding box center [787, 132] width 173 height 22
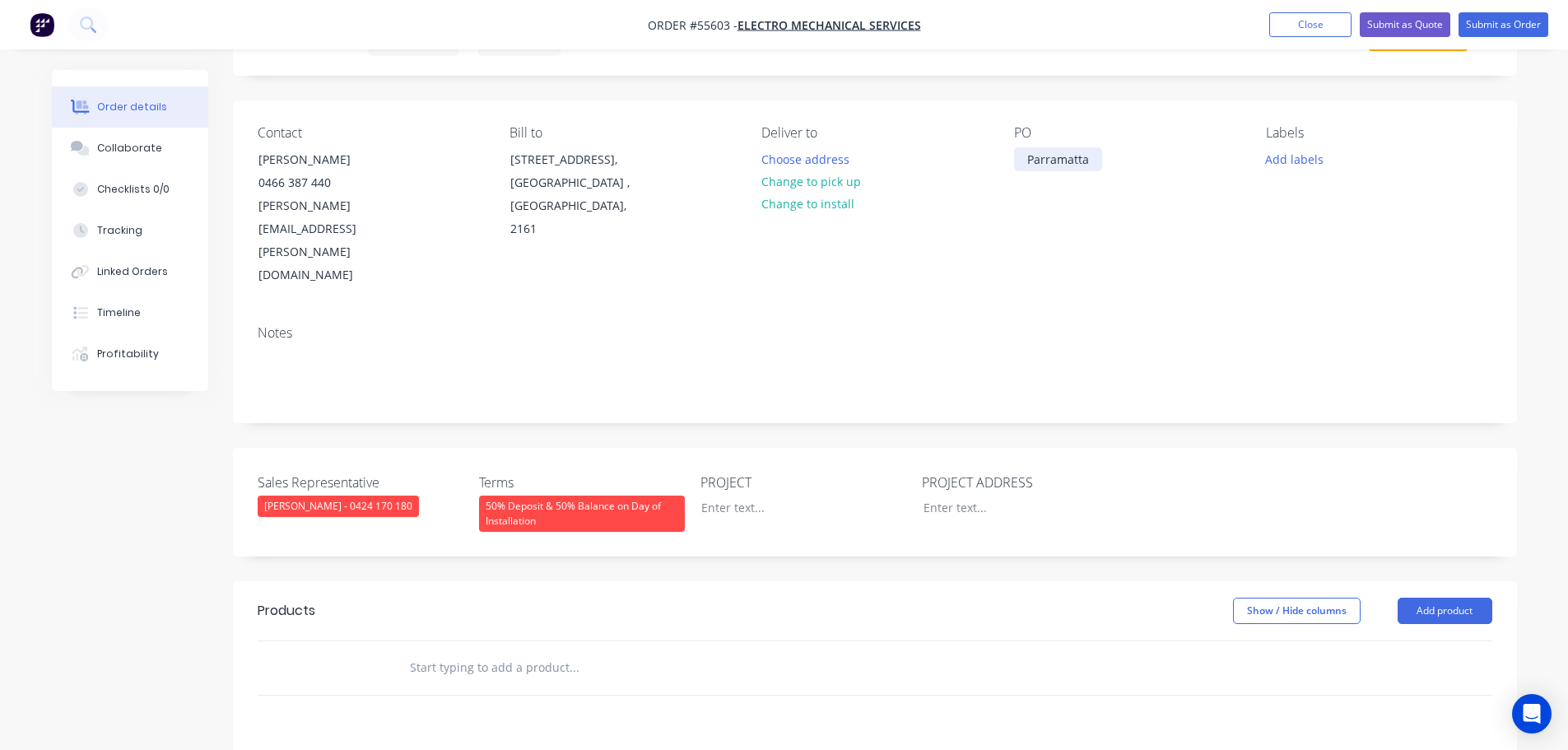
click at [1059, 158] on div "Parramatta" at bounding box center [1058, 158] width 88 height 23
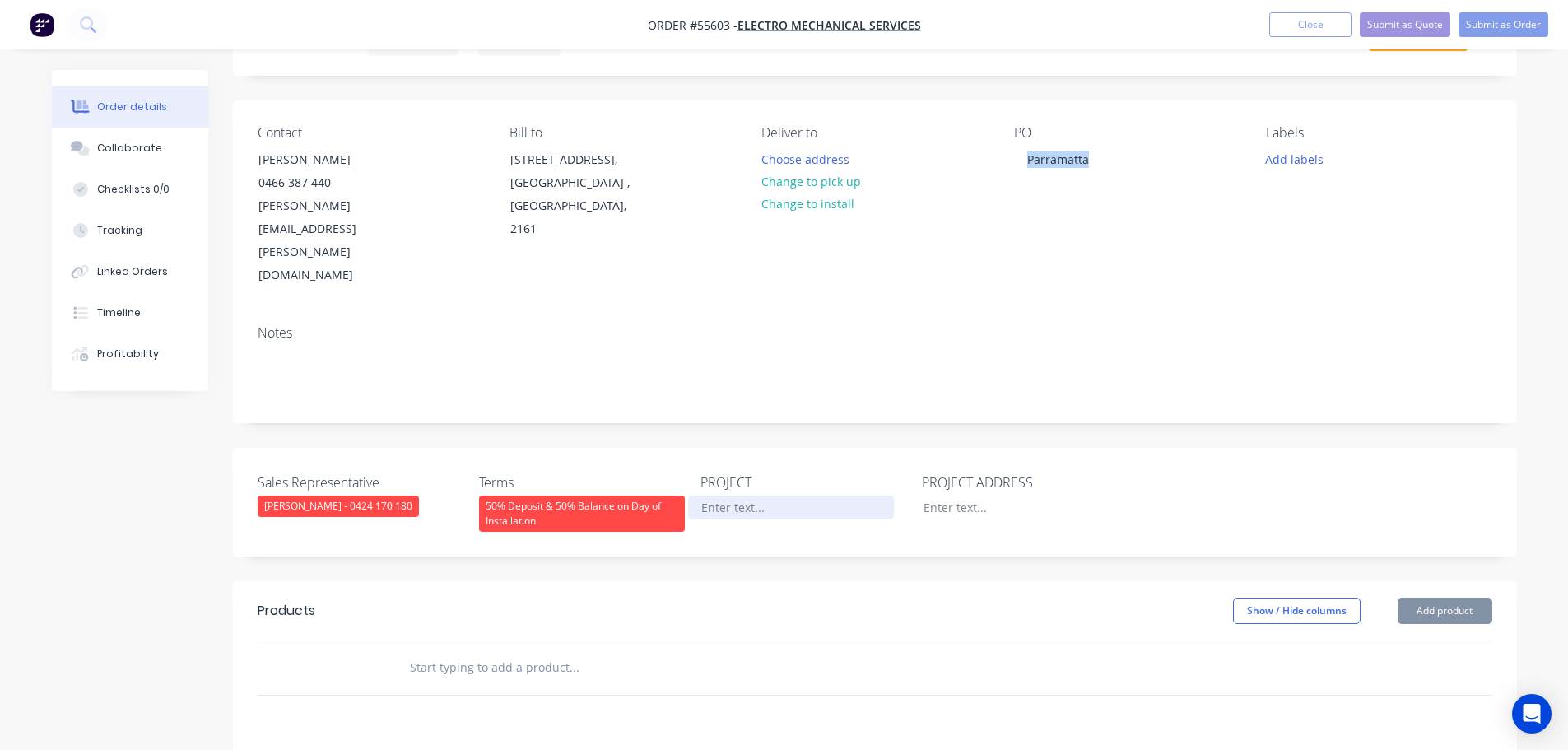
click at [730, 495] on div at bounding box center [791, 507] width 206 height 23
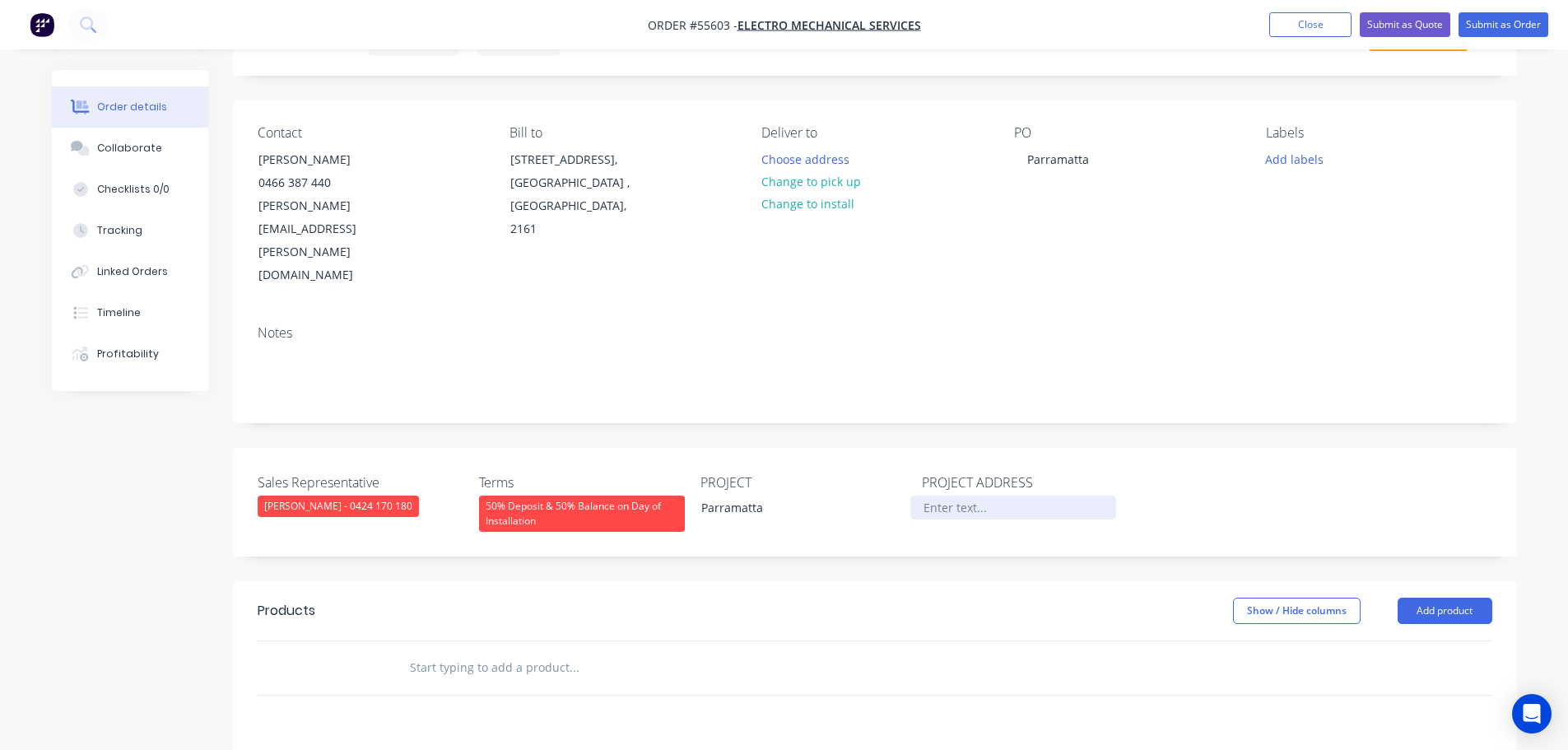
click at [946, 495] on div at bounding box center [1013, 507] width 206 height 23
click at [1420, 597] on button "Add product" at bounding box center [1444, 610] width 95 height 26
click at [1401, 640] on div "Product catalogue" at bounding box center [1414, 652] width 126 height 23
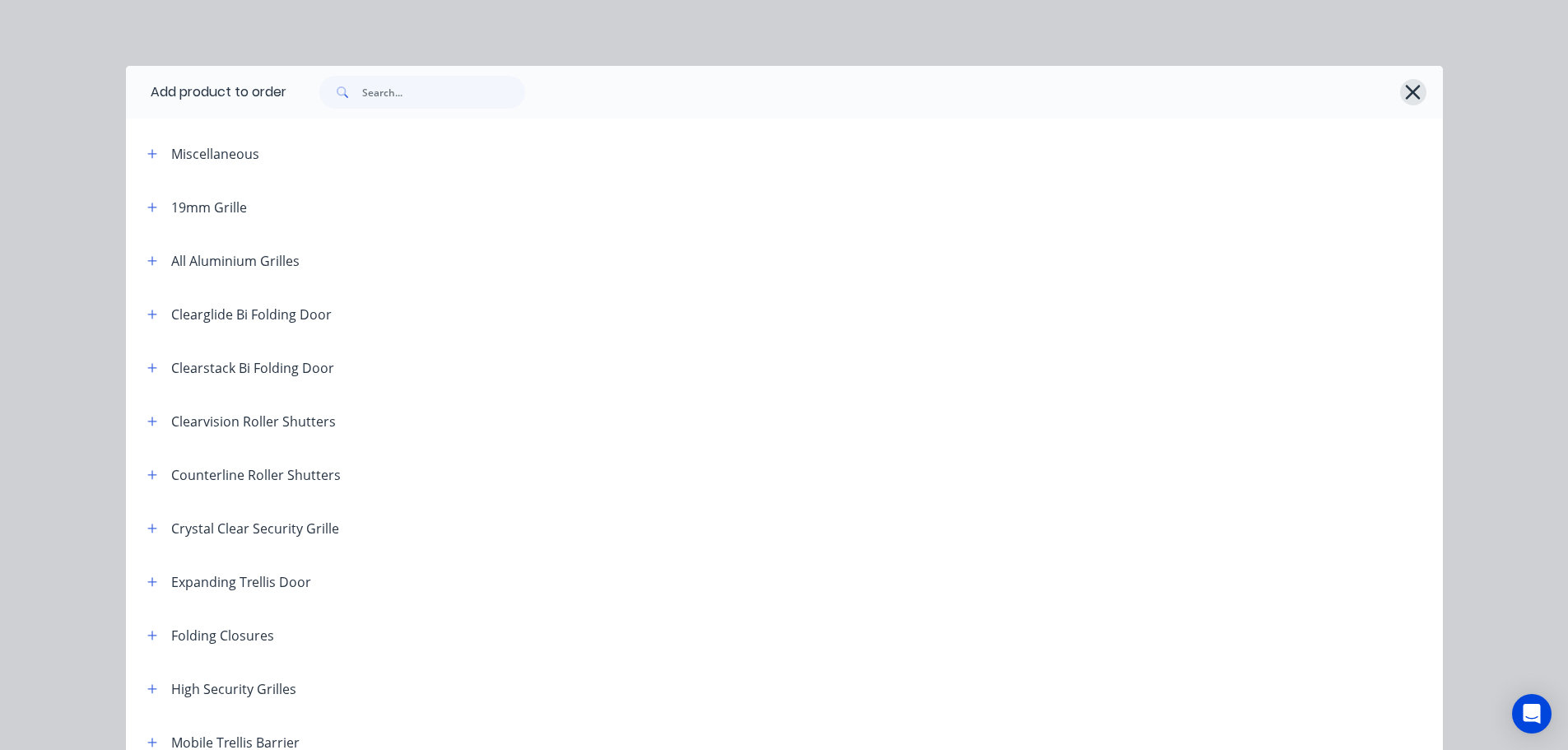
click at [1410, 87] on icon "button" at bounding box center [1413, 92] width 17 height 23
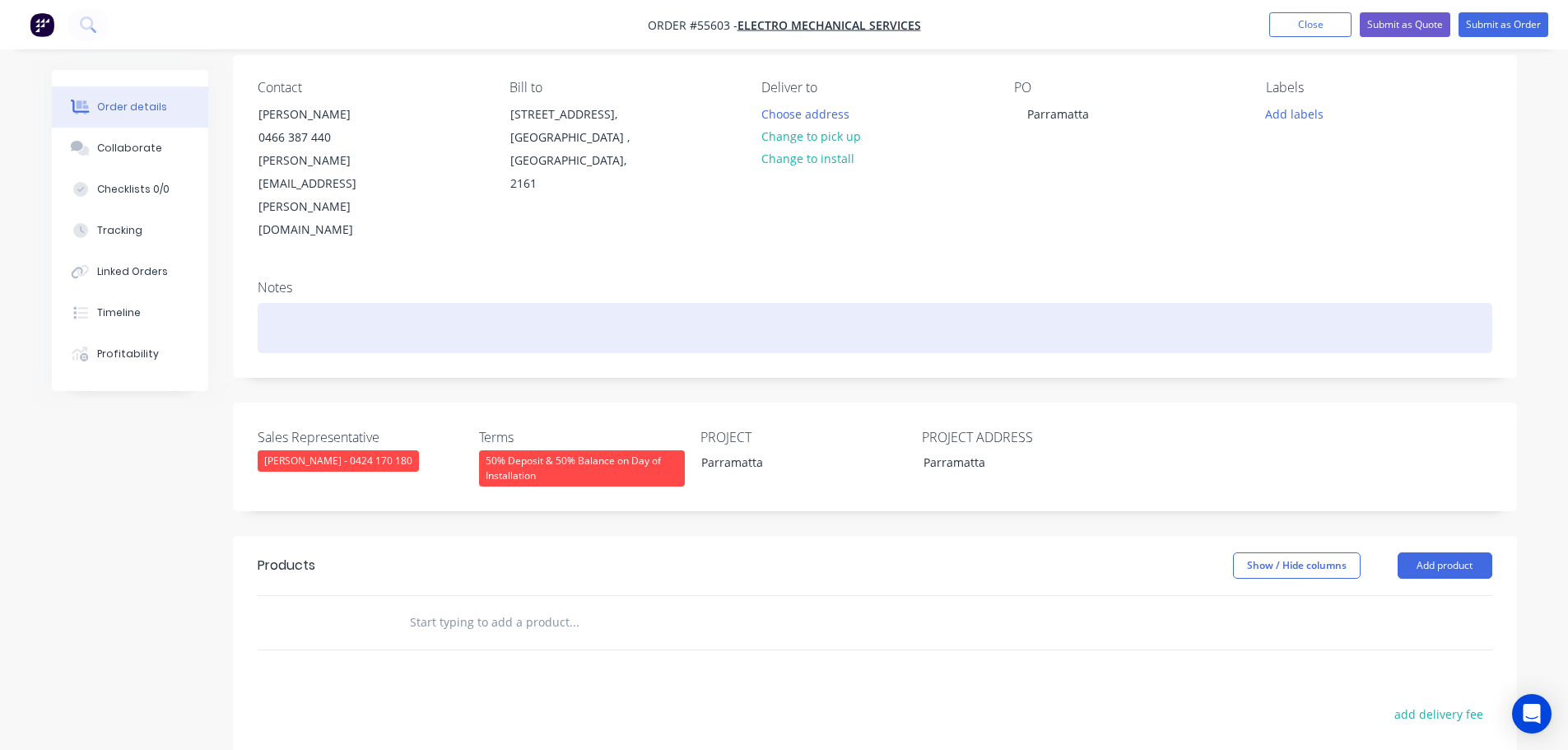
scroll to position [247, 0]
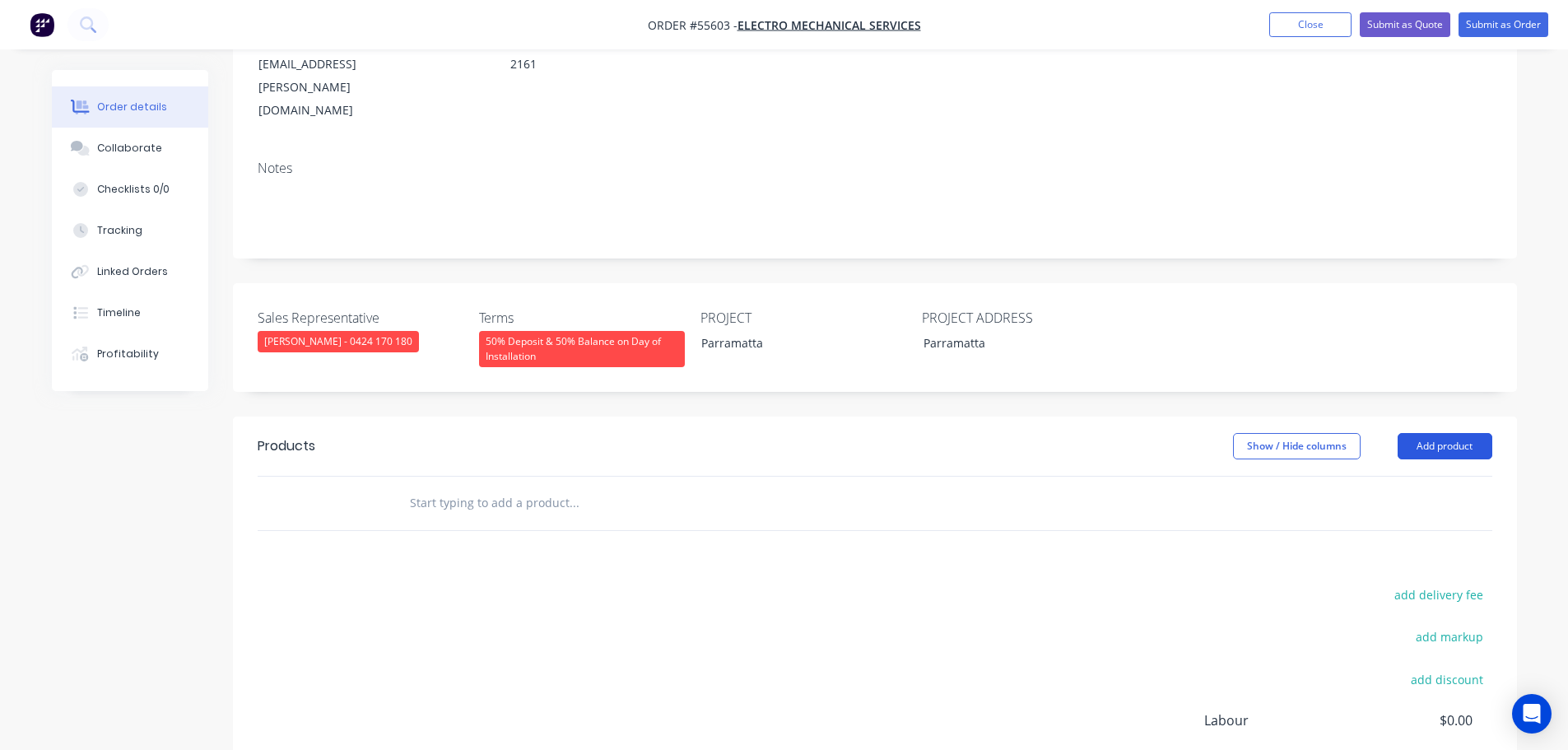
click at [1447, 433] on button "Add product" at bounding box center [1444, 446] width 95 height 26
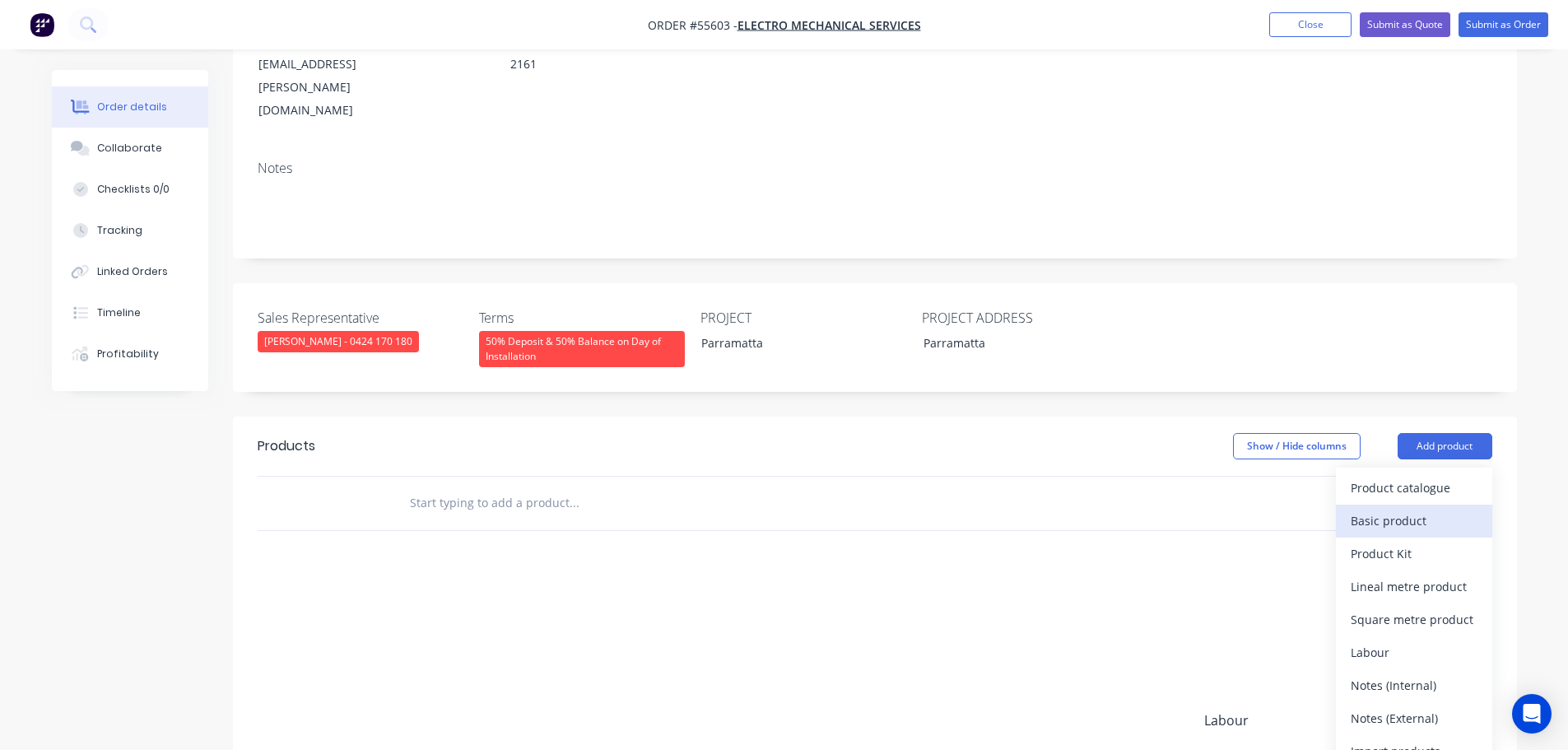
click at [1375, 508] on div "Basic product" at bounding box center [1414, 520] width 126 height 23
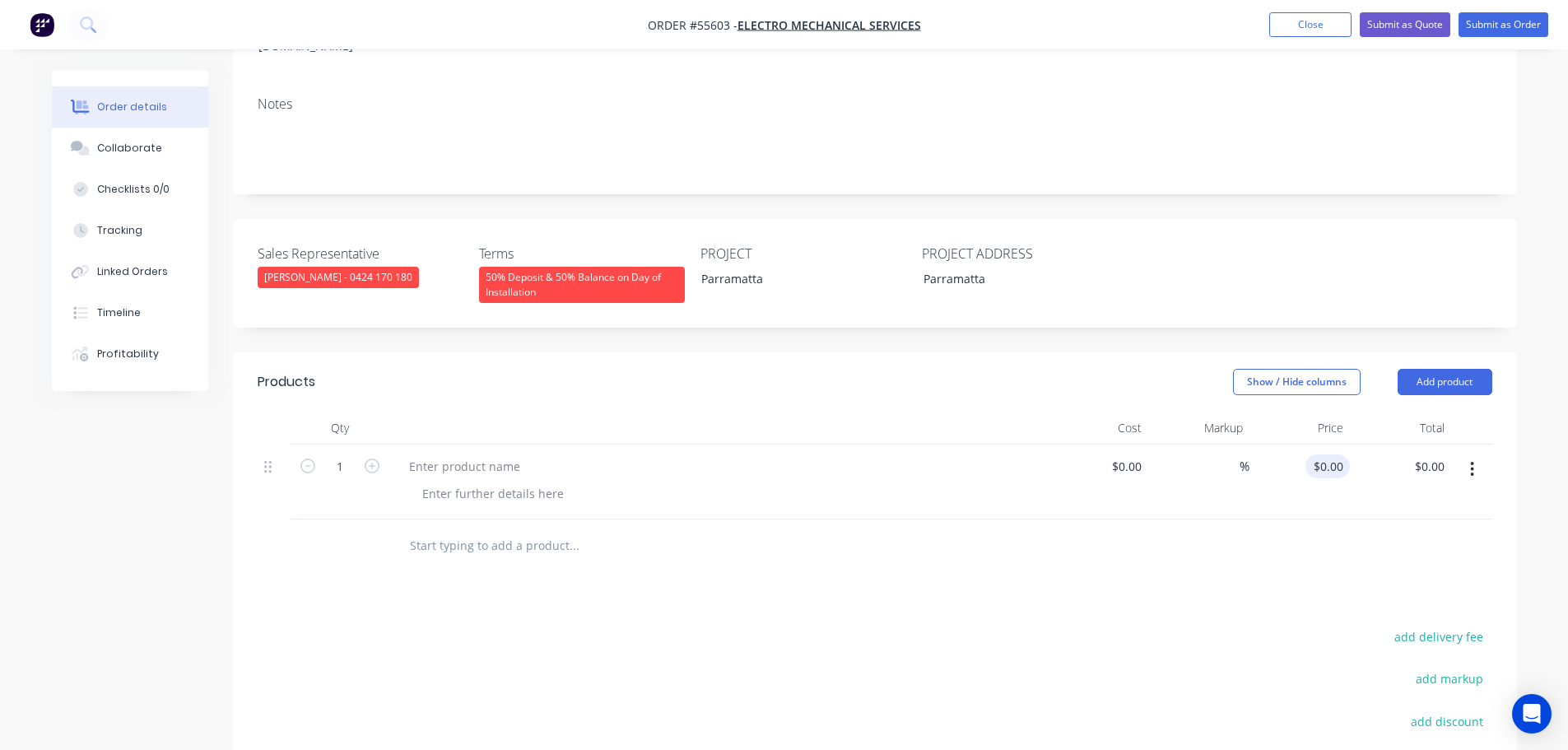
scroll to position [412, 0]
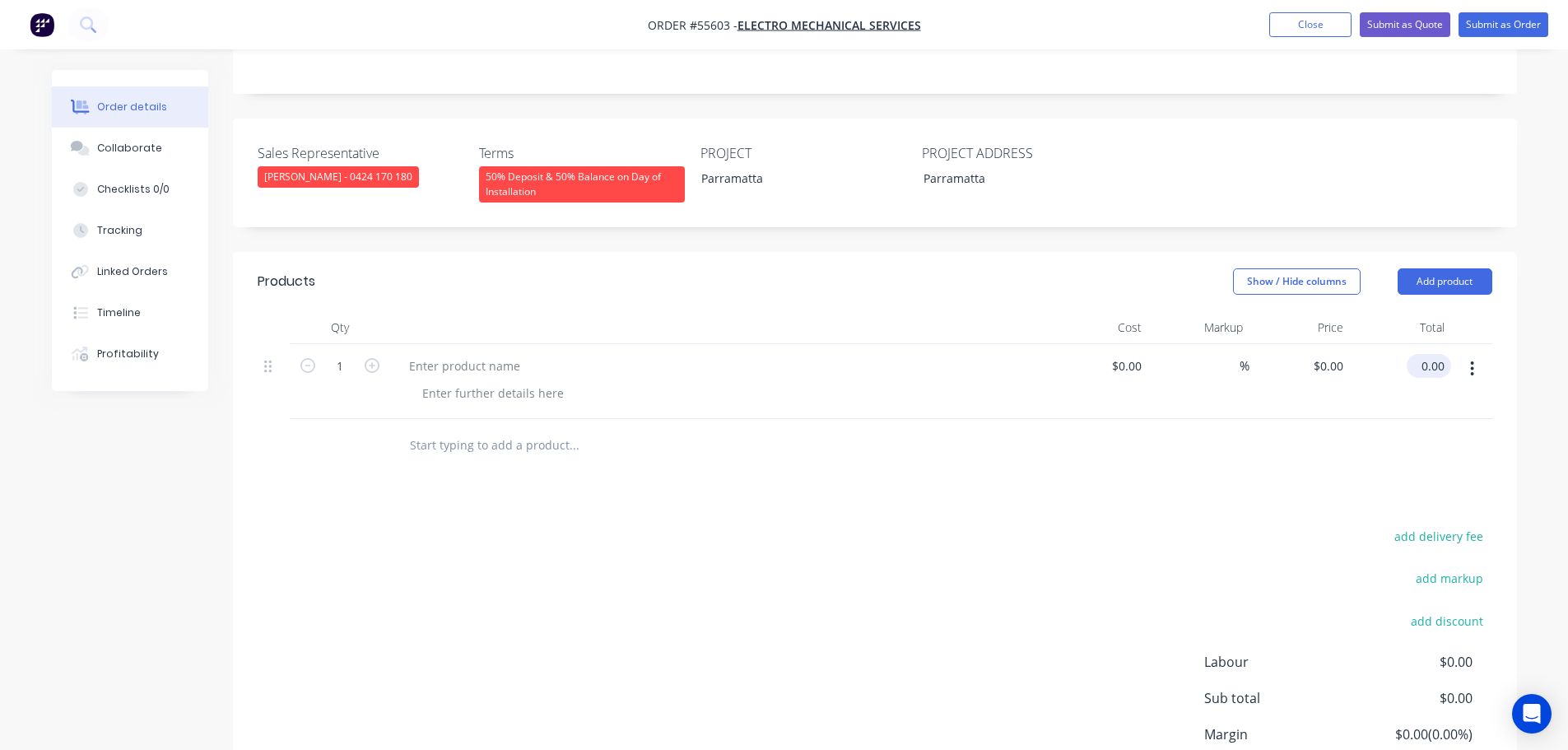
click at [1435, 354] on input "0.00" at bounding box center [1432, 365] width 37 height 23
type input "2000"
type input "$2,000.00"
click at [445, 354] on div at bounding box center [464, 365] width 138 height 23
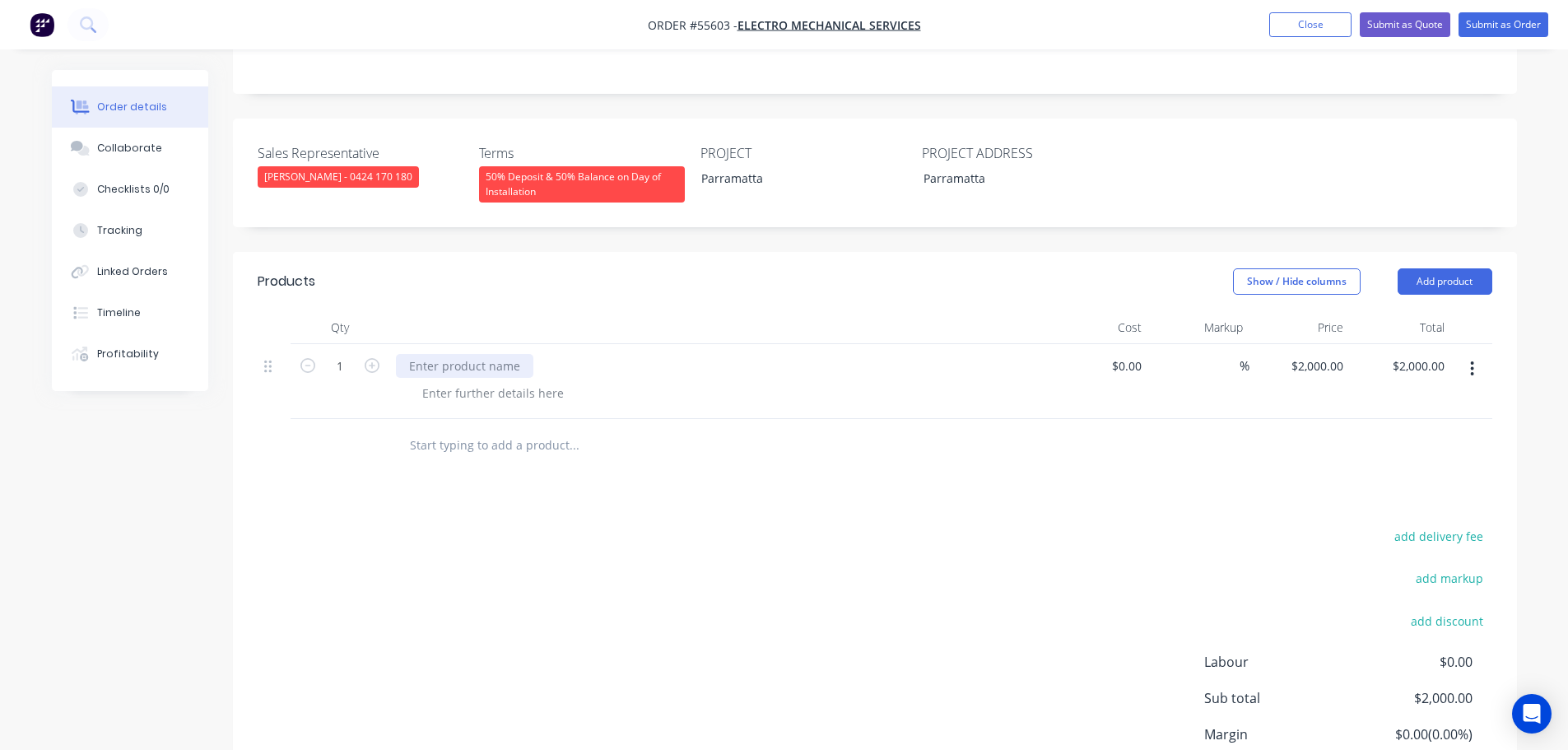
click at [427, 354] on div at bounding box center [464, 365] width 138 height 23
click at [461, 381] on div at bounding box center [492, 392] width 168 height 23
click at [426, 381] on div "1 x Series III Shutter" at bounding box center [477, 392] width 137 height 23
drag, startPoint x: 531, startPoint y: 295, endPoint x: 518, endPoint y: 369, distance: 75.1
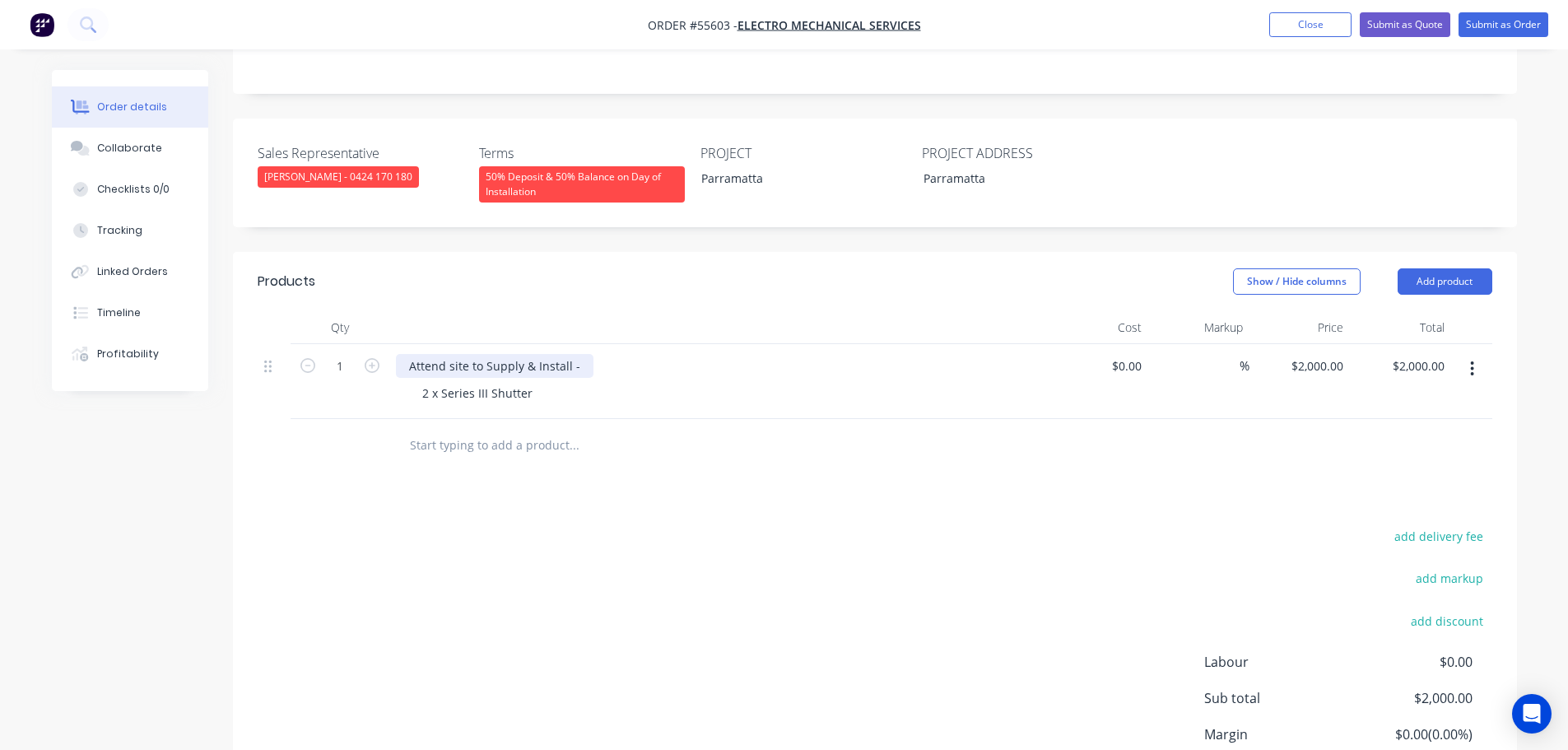
click at [531, 354] on div "Attend site to Supply & Install -" at bounding box center [494, 365] width 198 height 23
click at [532, 381] on div "2 x Series III Shutter" at bounding box center [477, 392] width 137 height 23
click at [528, 381] on div "2 x Series III Shutter" at bounding box center [477, 392] width 137 height 23
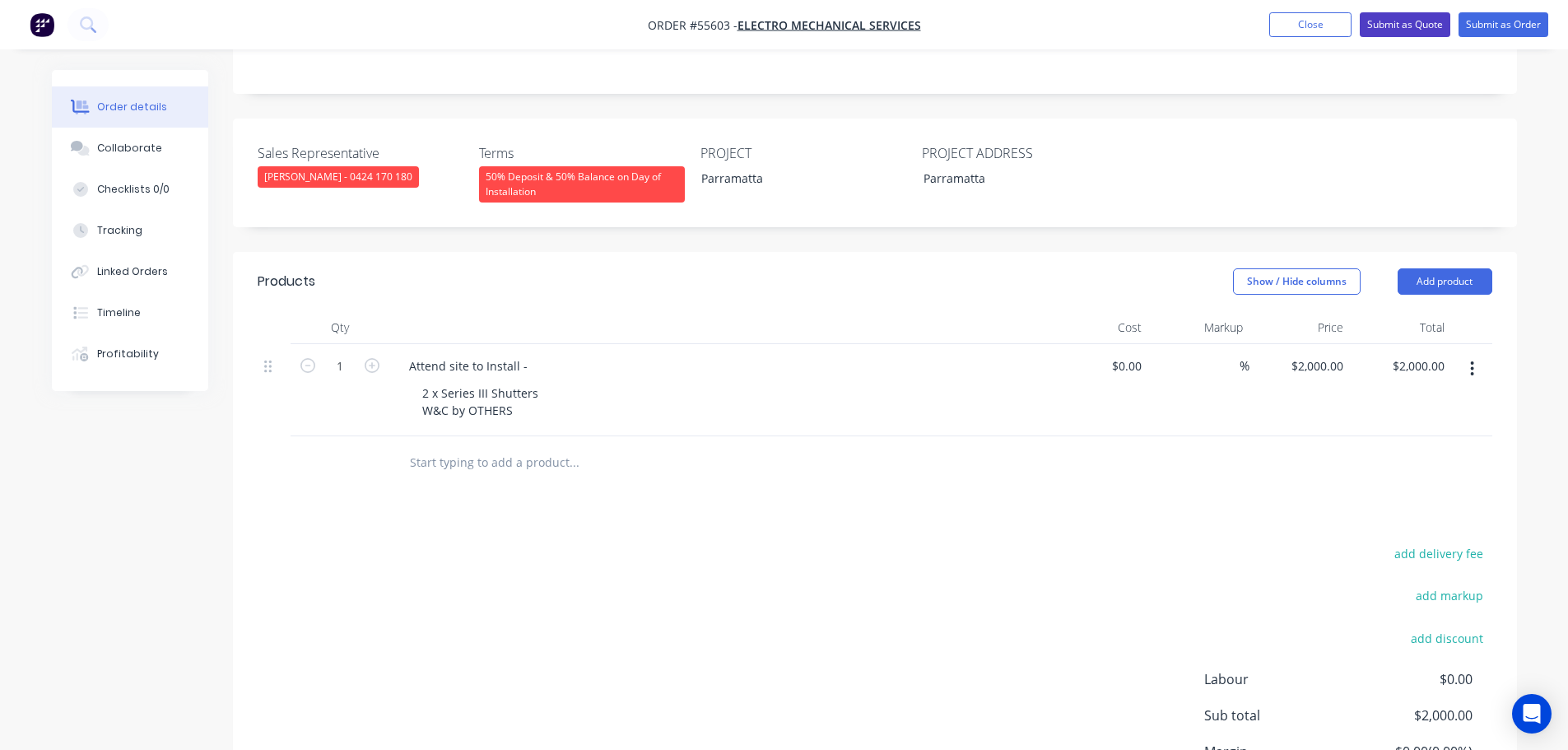
click at [1399, 30] on button "Submit as Quote" at bounding box center [1404, 24] width 91 height 24
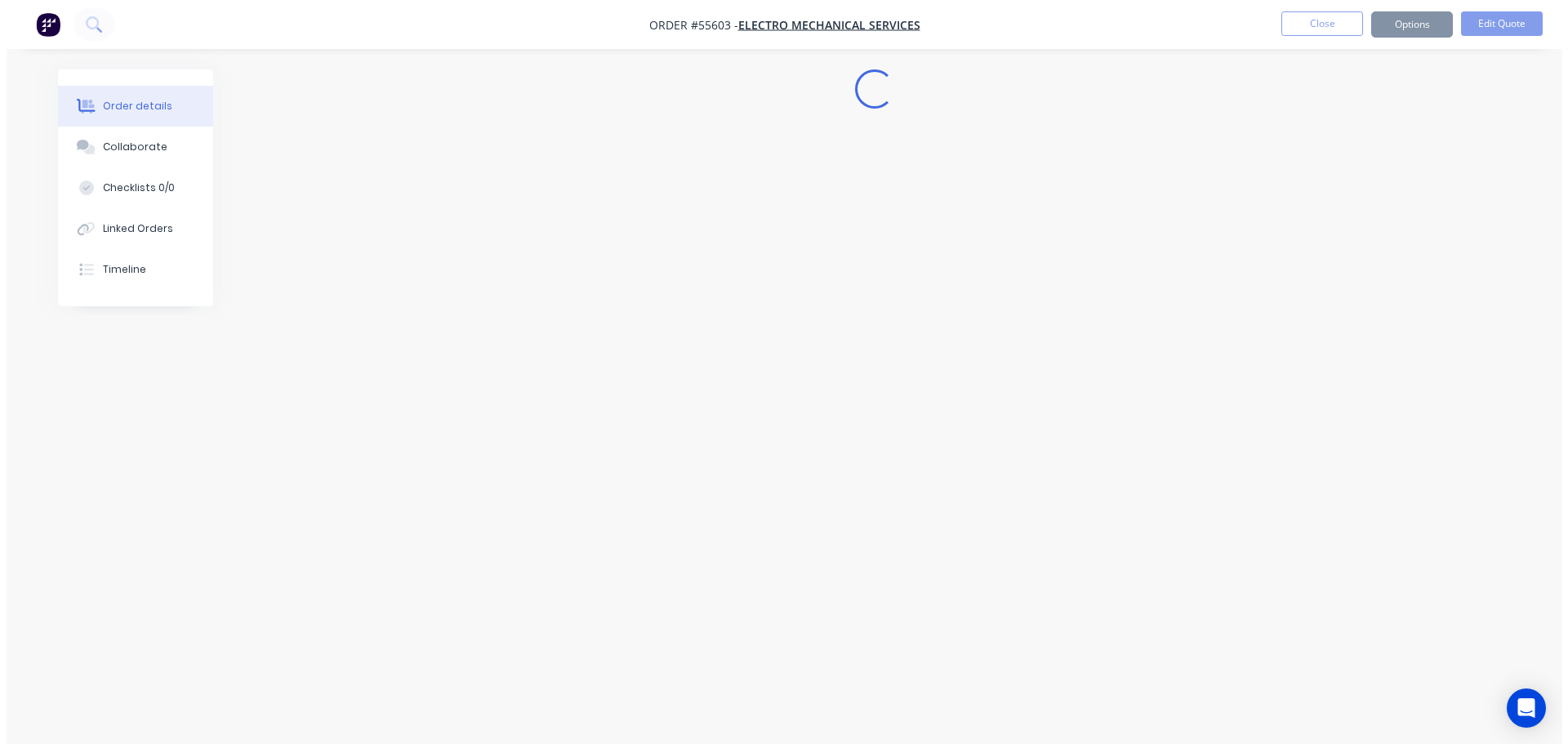
scroll to position [0, 0]
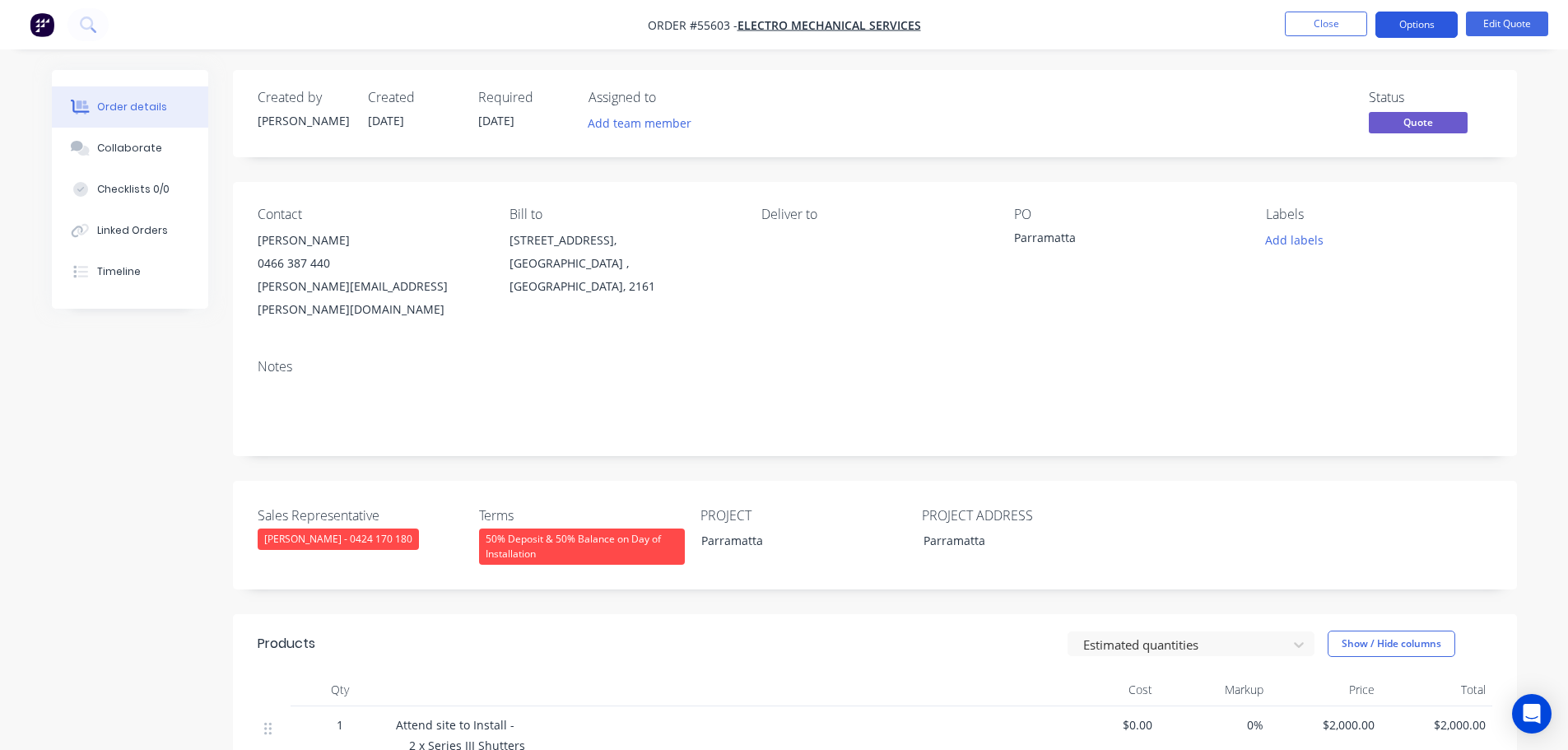
click at [1407, 28] on button "Options" at bounding box center [1416, 24] width 82 height 26
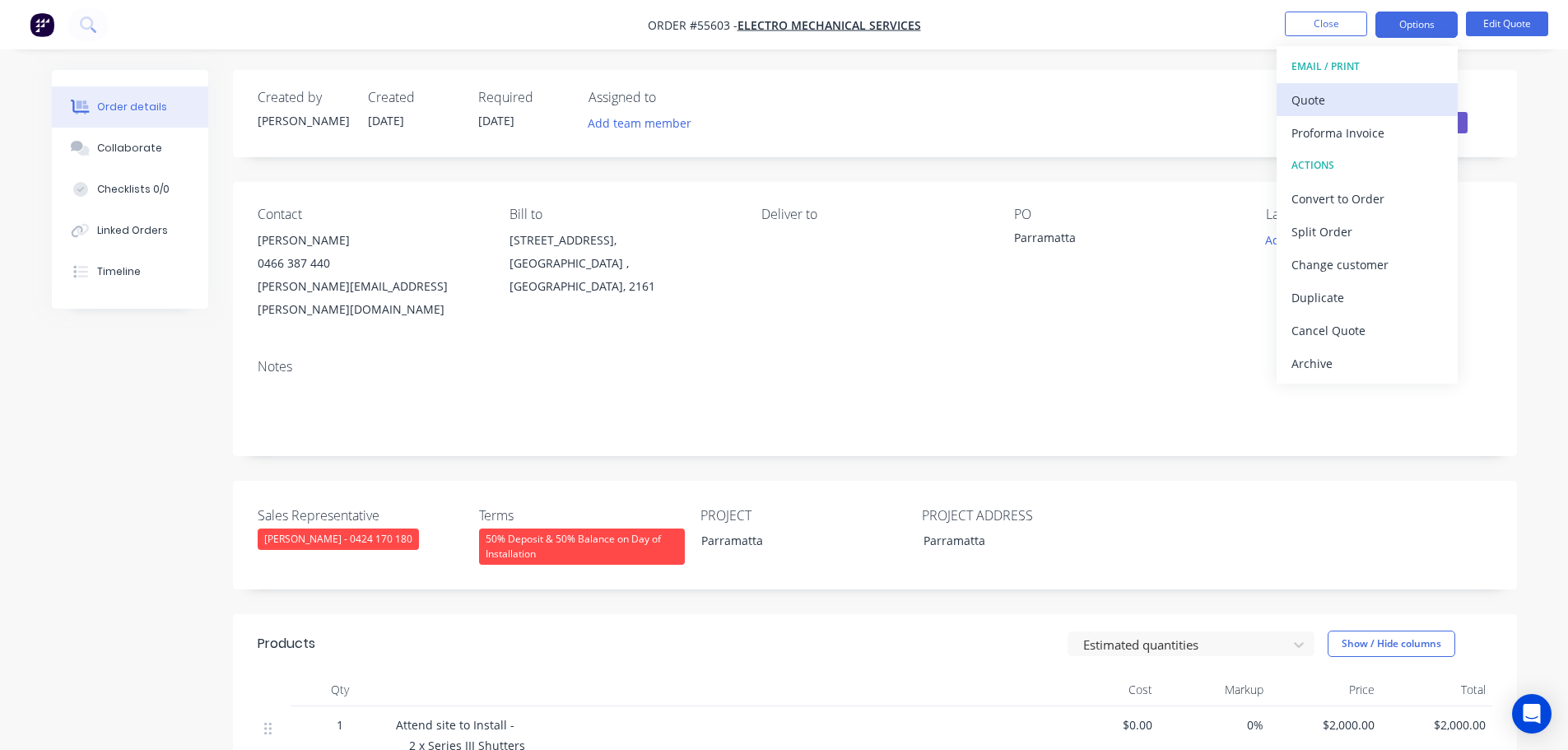
click at [1317, 102] on div "Quote" at bounding box center [1367, 99] width 152 height 23
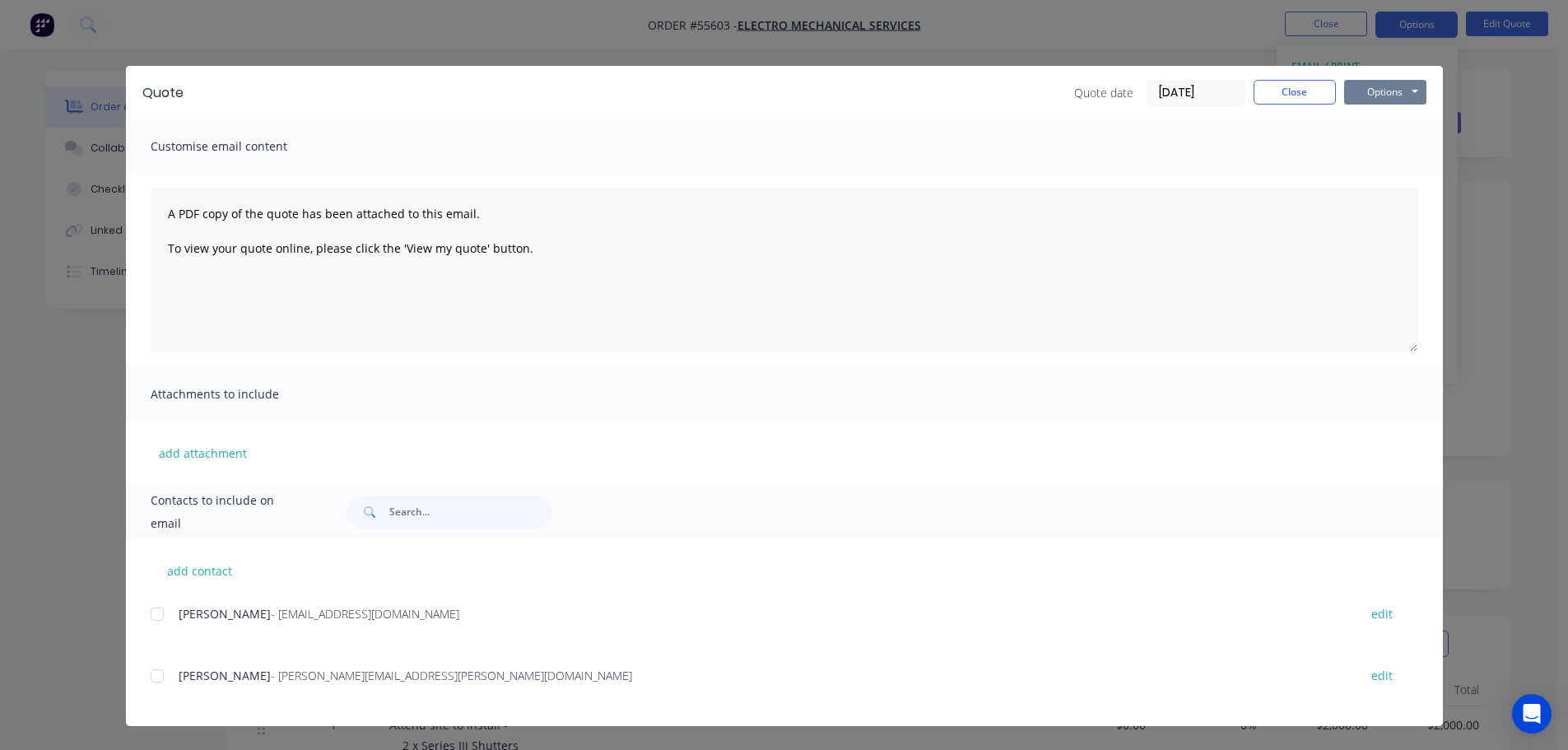
click at [1366, 99] on button "Options" at bounding box center [1385, 92] width 82 height 24
click at [1377, 150] on button "Print" at bounding box center [1397, 148] width 106 height 27
click at [1292, 91] on button "Close" at bounding box center [1295, 92] width 82 height 24
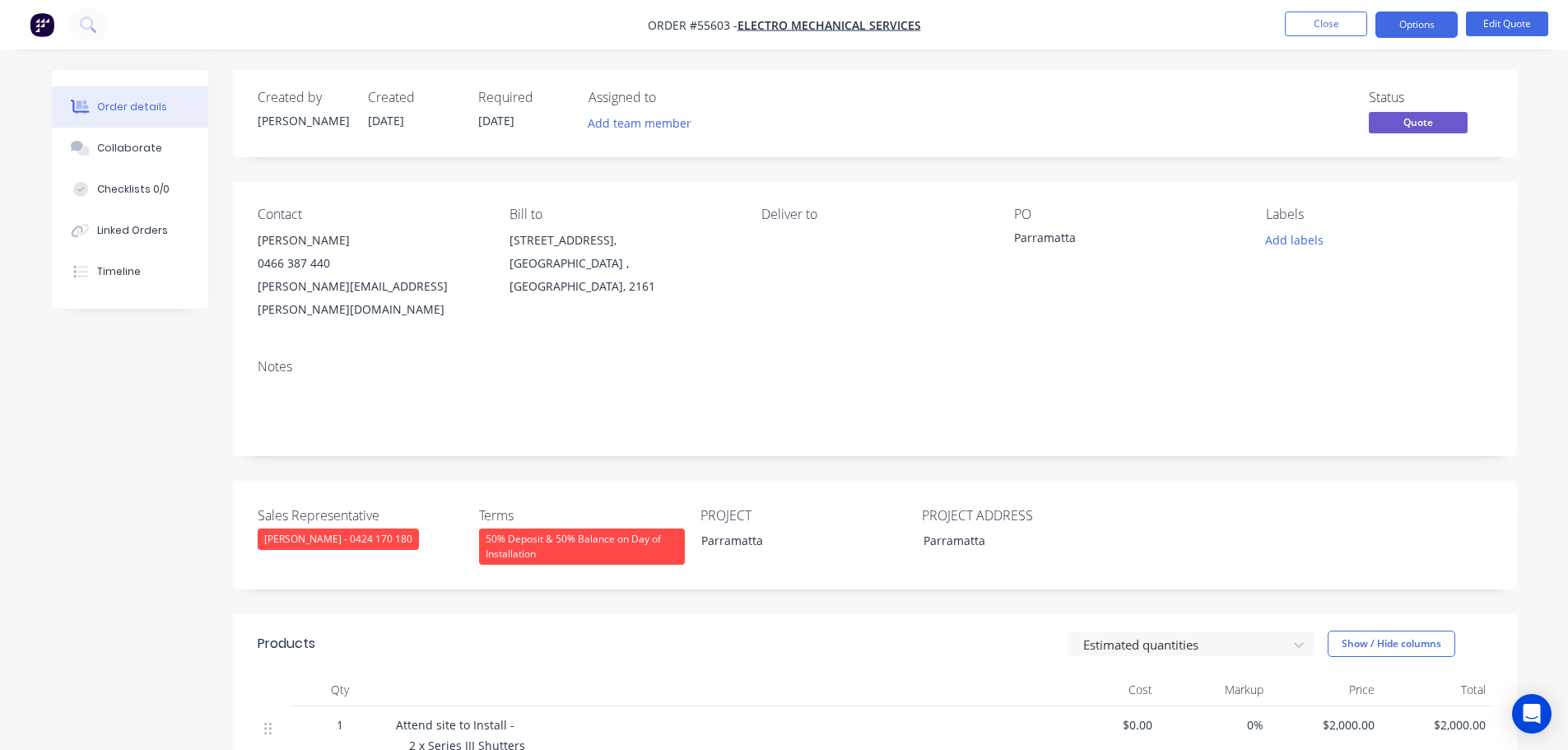
click at [353, 290] on div "adam.wiggins@safetech.com.au" at bounding box center [370, 298] width 226 height 46
click at [1052, 239] on div "Parramatta" at bounding box center [1117, 240] width 206 height 23
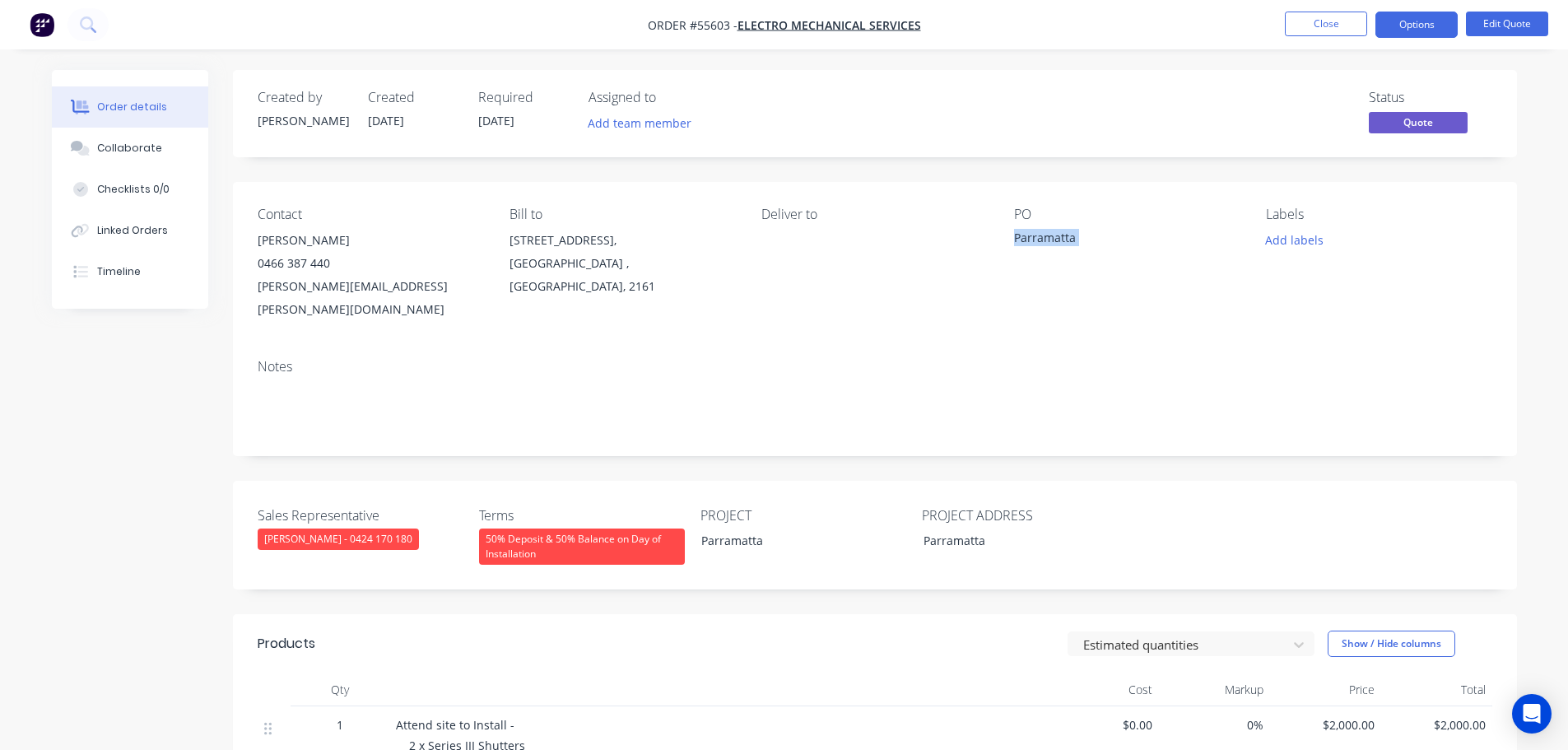
click at [1052, 239] on div "Parramatta" at bounding box center [1117, 240] width 206 height 23
click at [1295, 25] on button "Close" at bounding box center [1326, 23] width 82 height 24
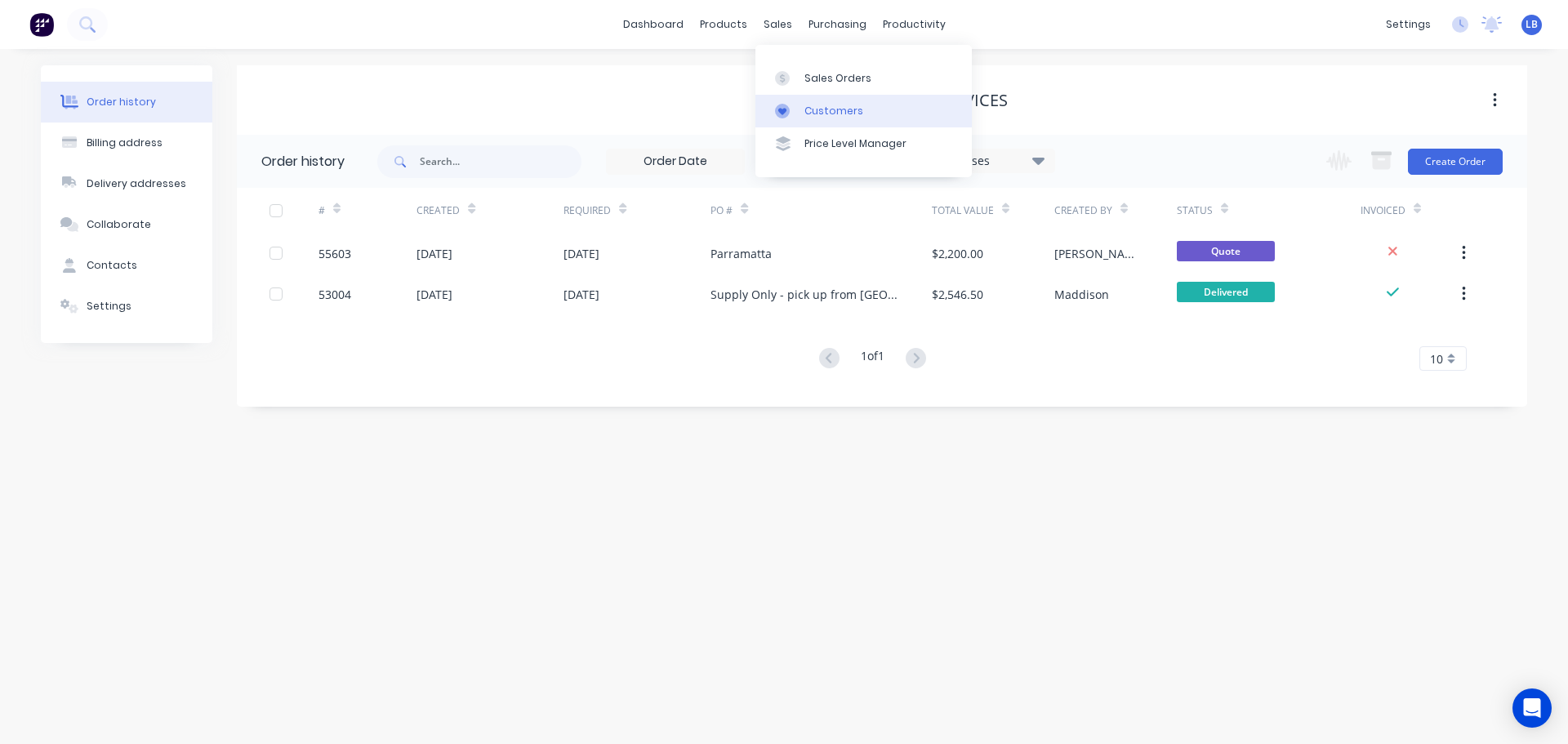
click at [839, 107] on div "Customers" at bounding box center [833, 111] width 59 height 15
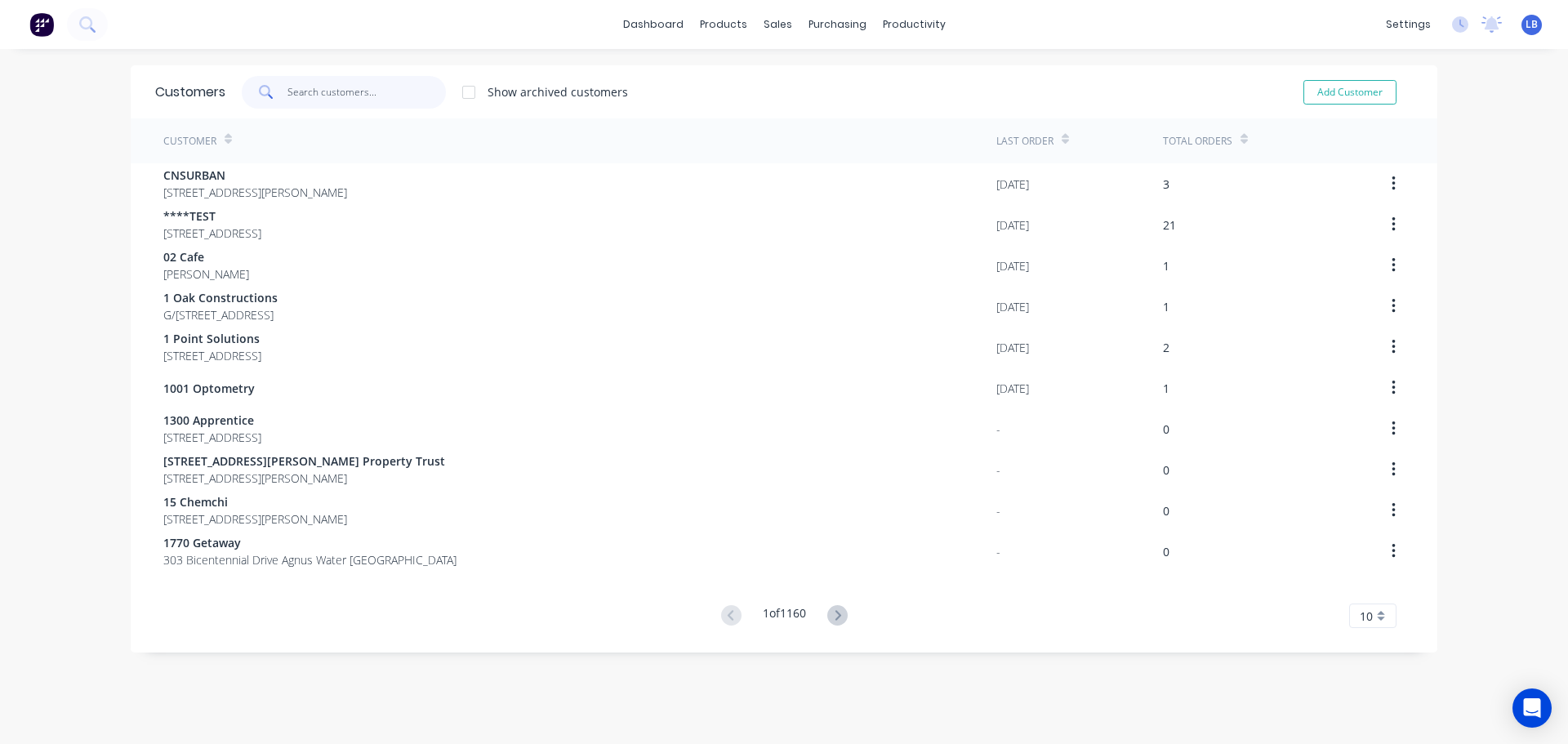
click at [318, 97] on input "text" at bounding box center [366, 92] width 159 height 33
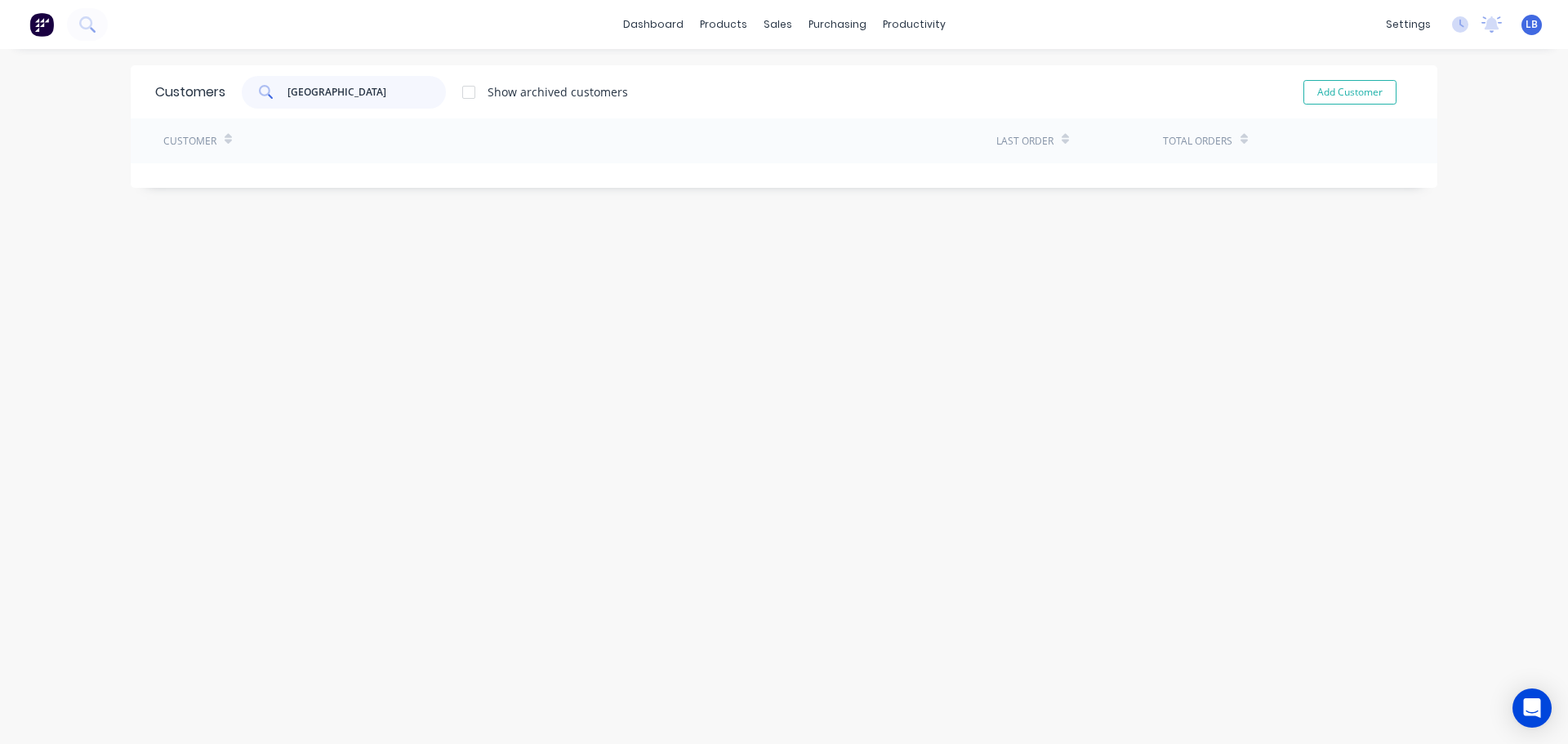
drag, startPoint x: 373, startPoint y: 97, endPoint x: 267, endPoint y: 98, distance: 106.0
click at [267, 98] on div "[GEOGRAPHIC_DATA]" at bounding box center [344, 92] width 204 height 33
type input "[GEOGRAPHIC_DATA]"
click at [1339, 95] on button "Add Customer" at bounding box center [1350, 92] width 93 height 24
select select "AU"
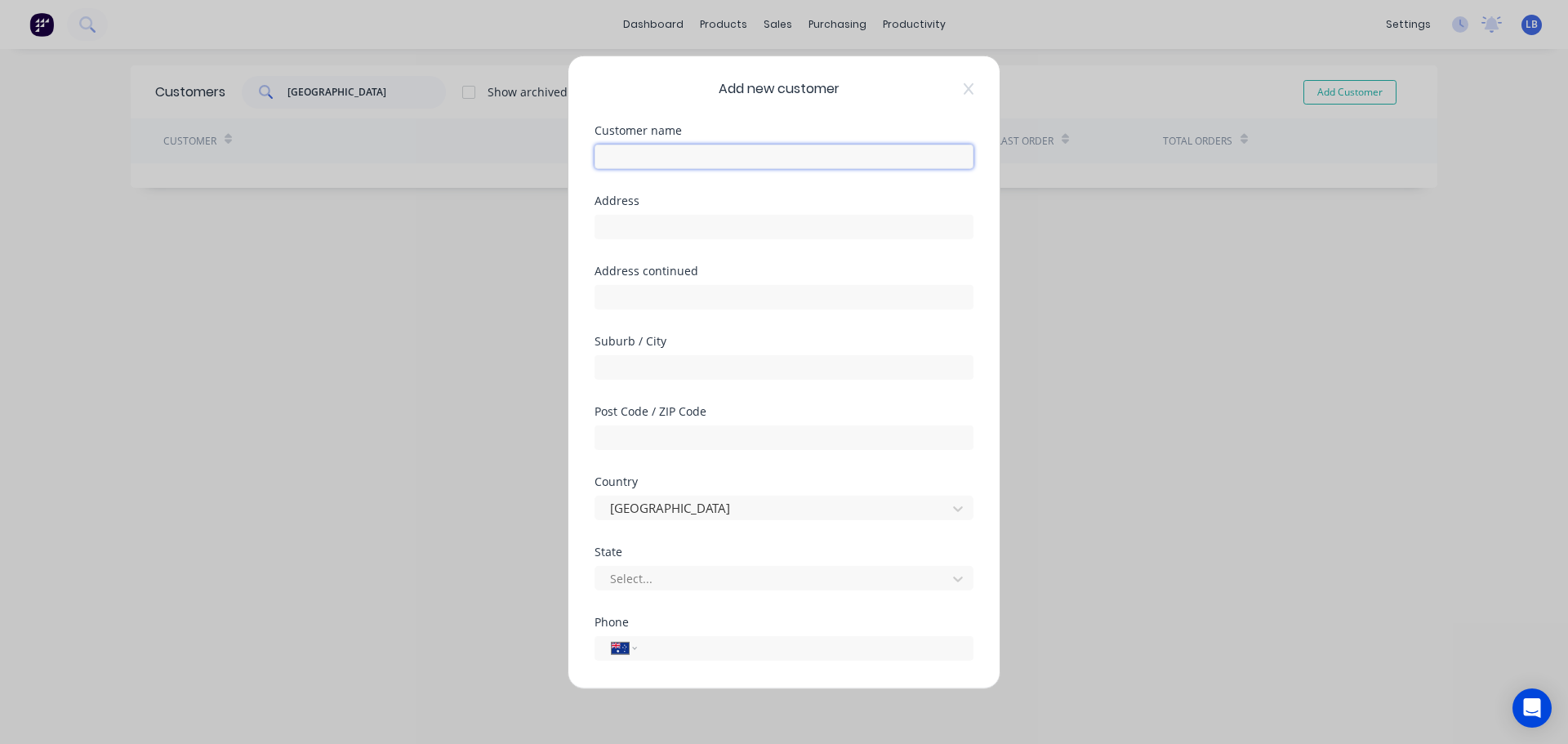
click at [598, 160] on input "text" at bounding box center [784, 156] width 379 height 24
paste input "[GEOGRAPHIC_DATA]"
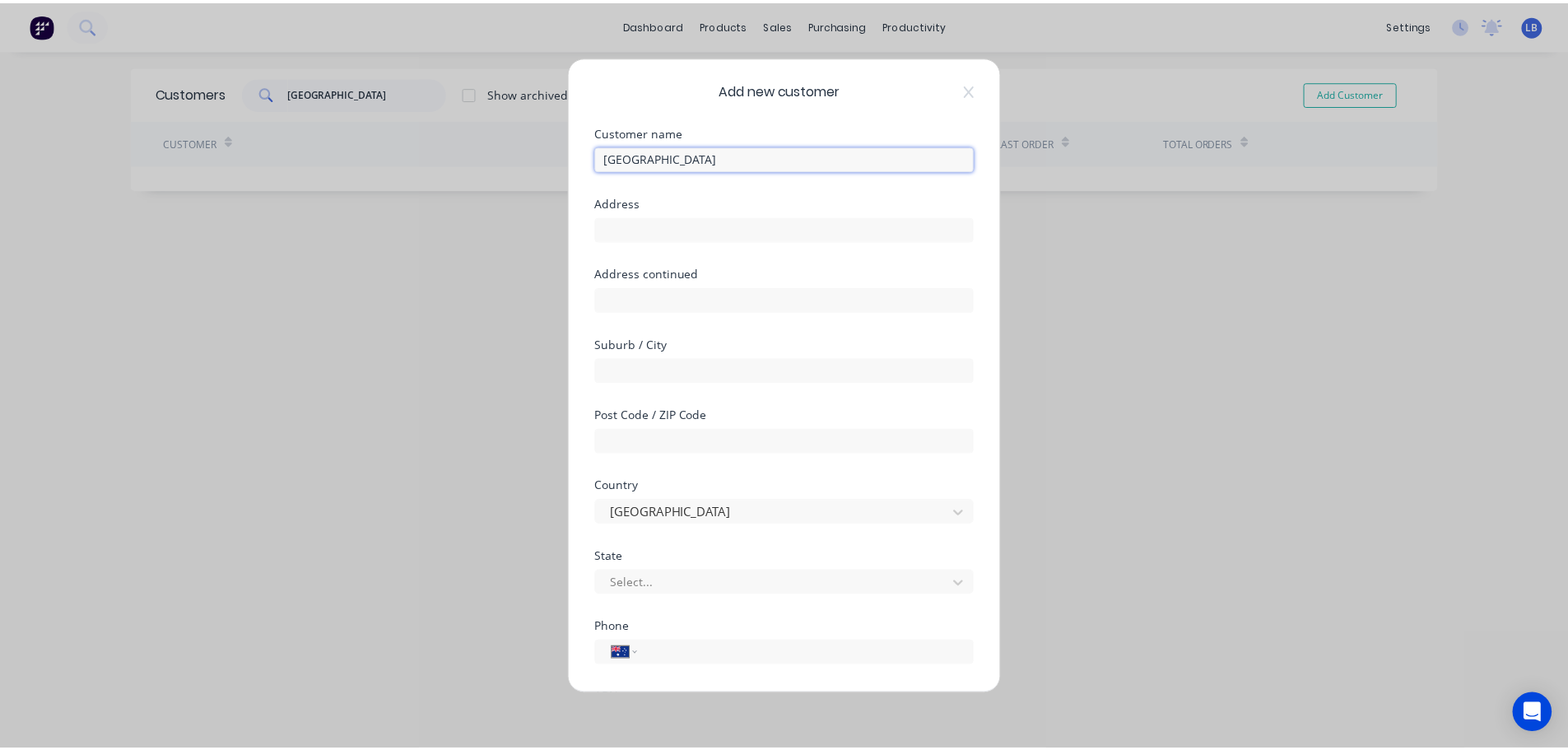
scroll to position [167, 0]
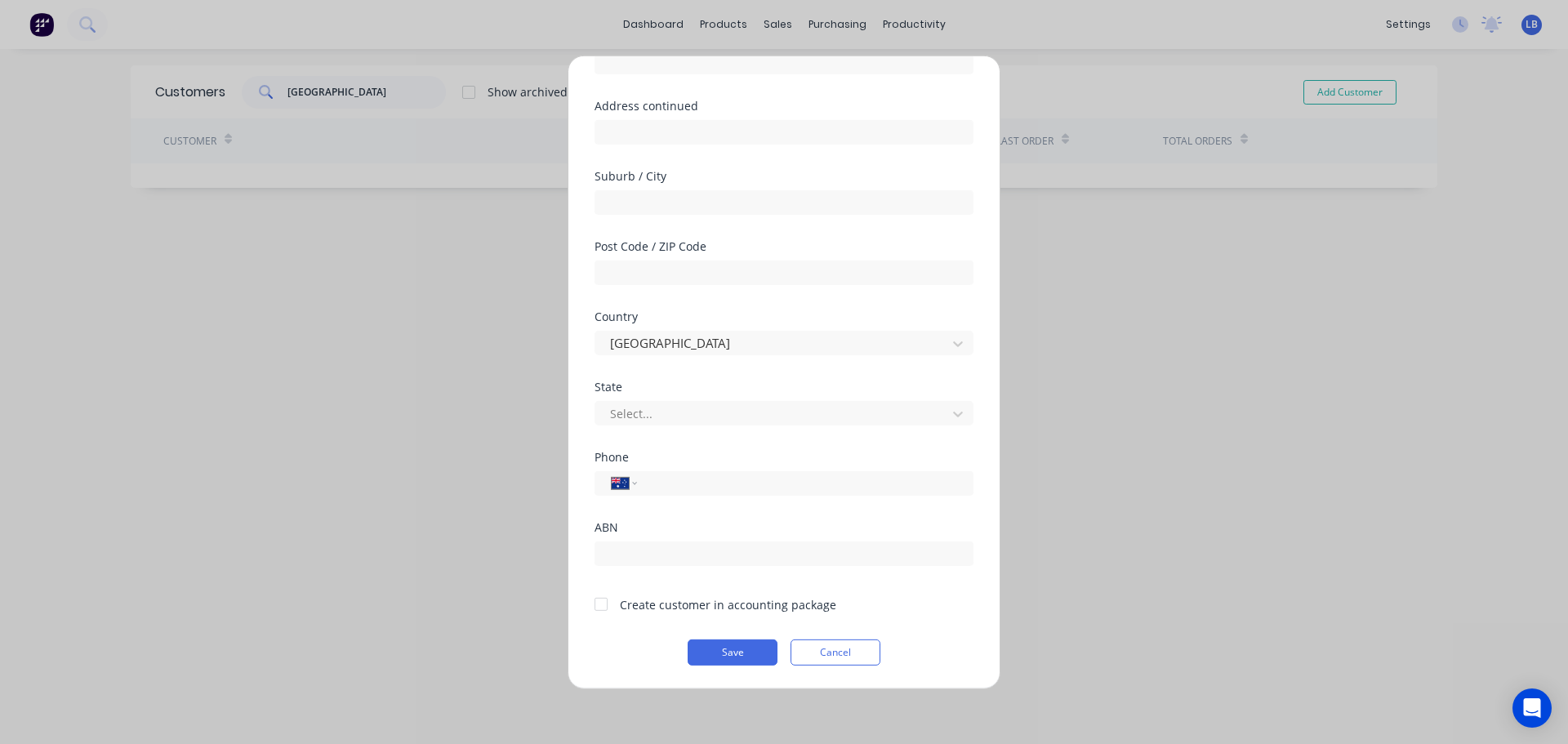
type input "[GEOGRAPHIC_DATA]"
click at [611, 611] on div at bounding box center [601, 604] width 33 height 33
click at [730, 657] on button "Save" at bounding box center [732, 652] width 90 height 26
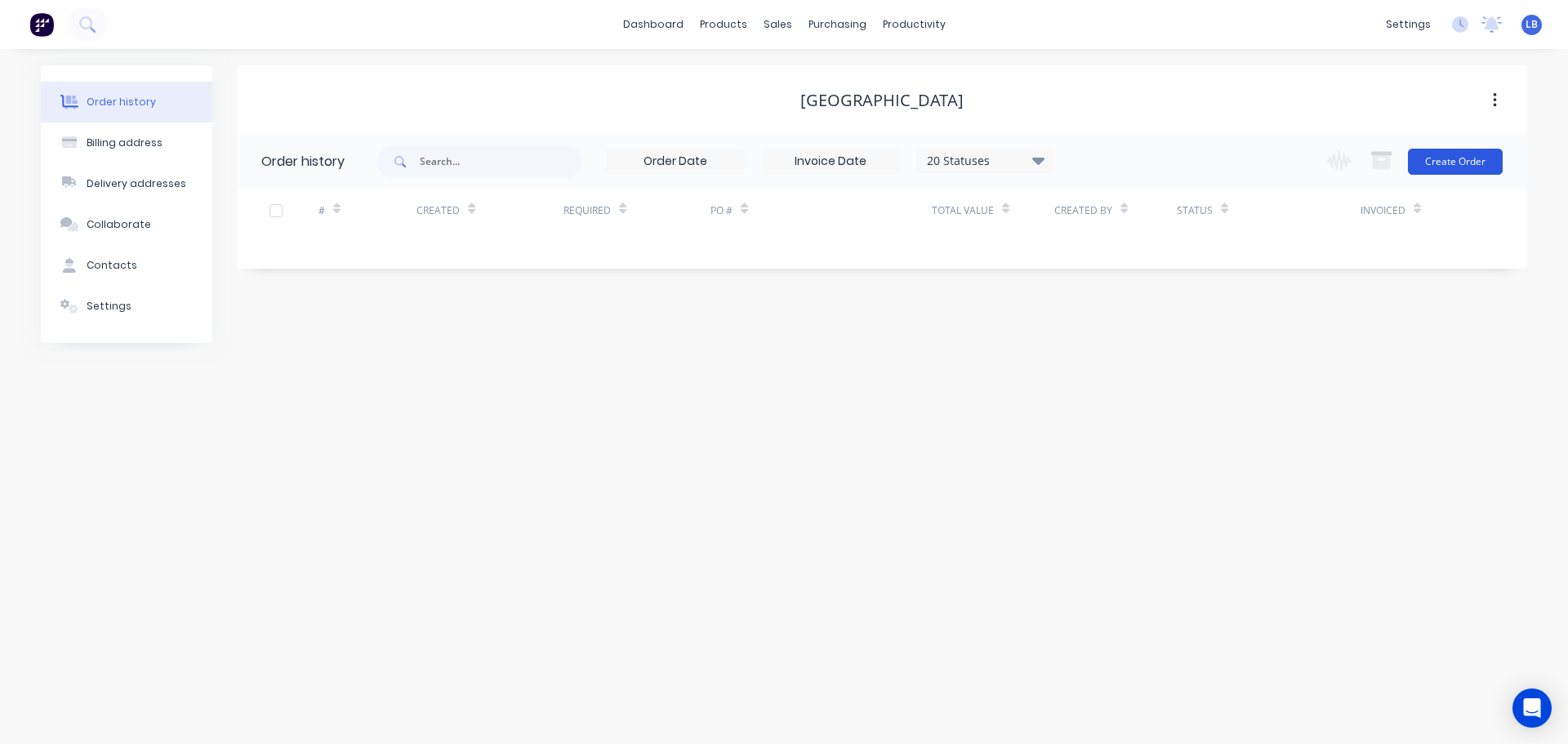
click at [1461, 163] on button "Create Order" at bounding box center [1456, 162] width 95 height 26
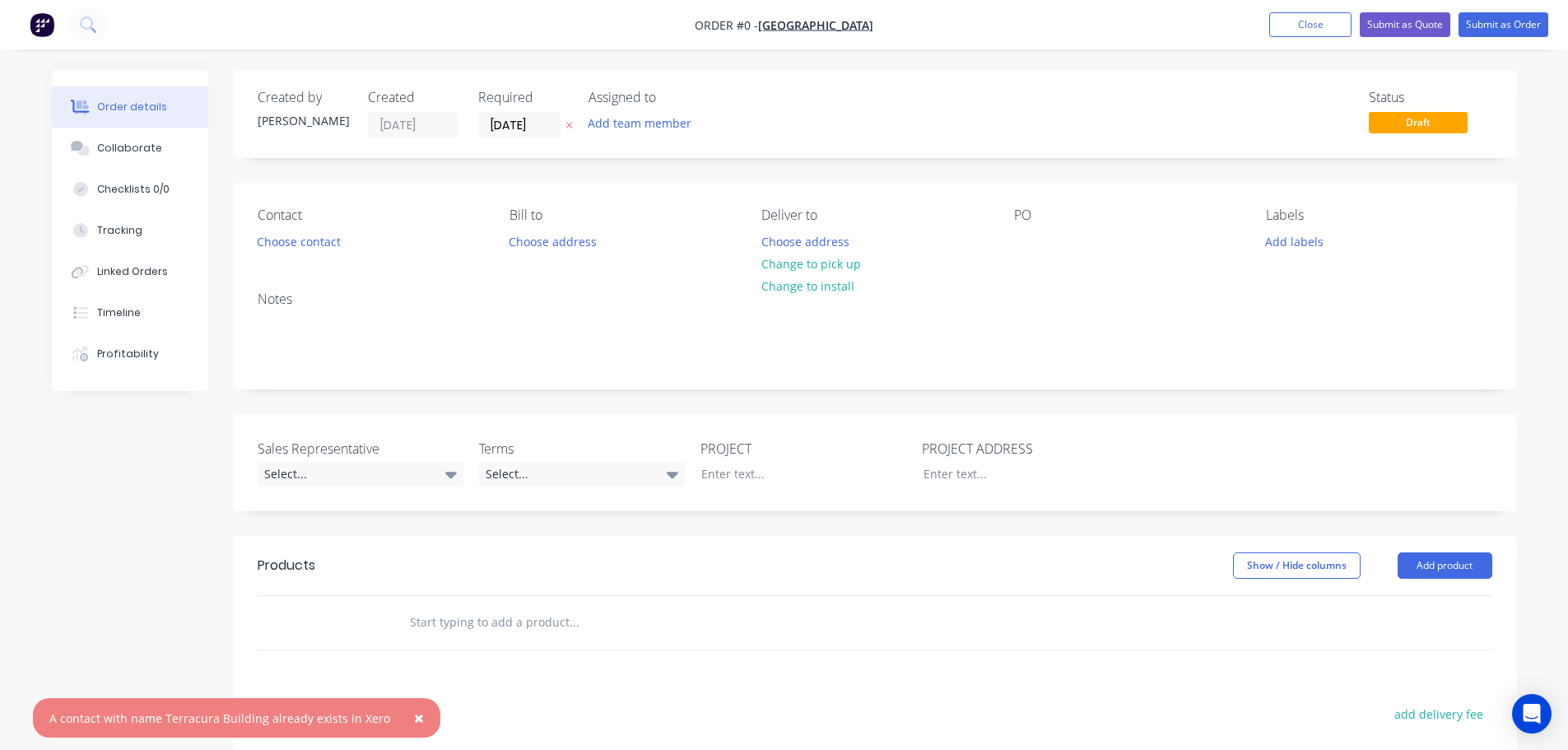
click at [414, 721] on span "×" at bounding box center [418, 717] width 10 height 23
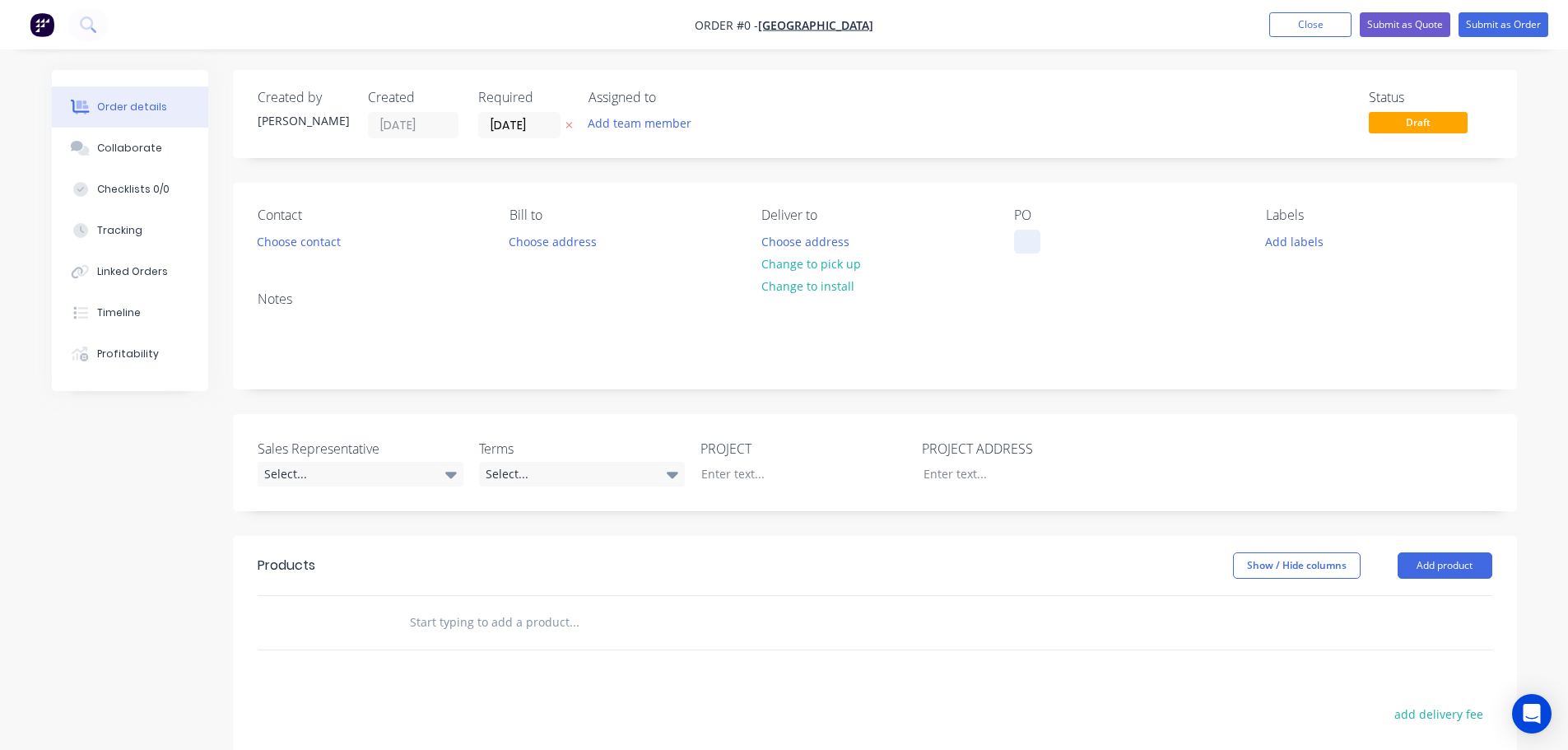
click at [1027, 232] on div at bounding box center [1027, 241] width 26 height 23
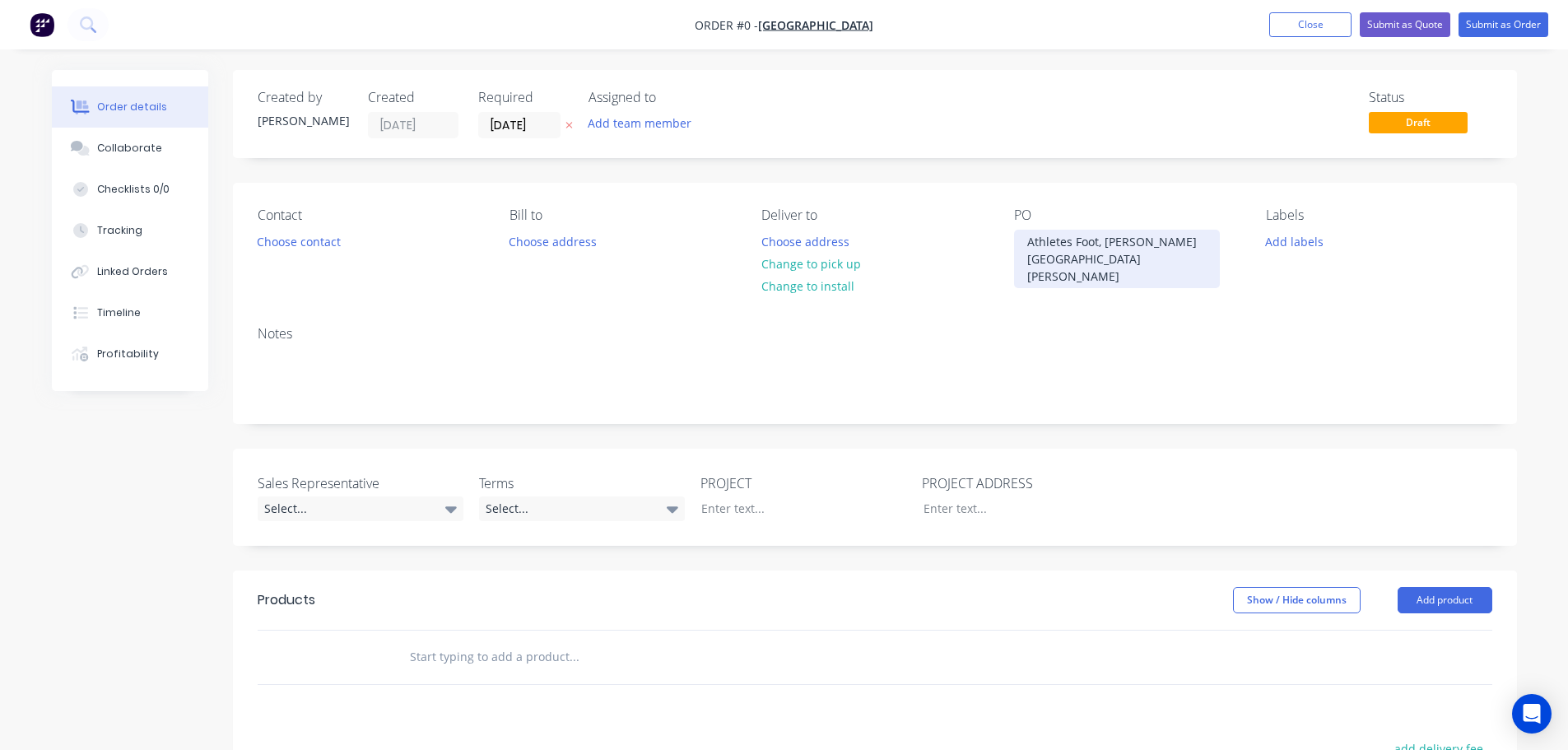
click at [1078, 243] on div "Athletes Foot, [PERSON_NAME][GEOGRAPHIC_DATA][PERSON_NAME]" at bounding box center [1117, 258] width 206 height 58
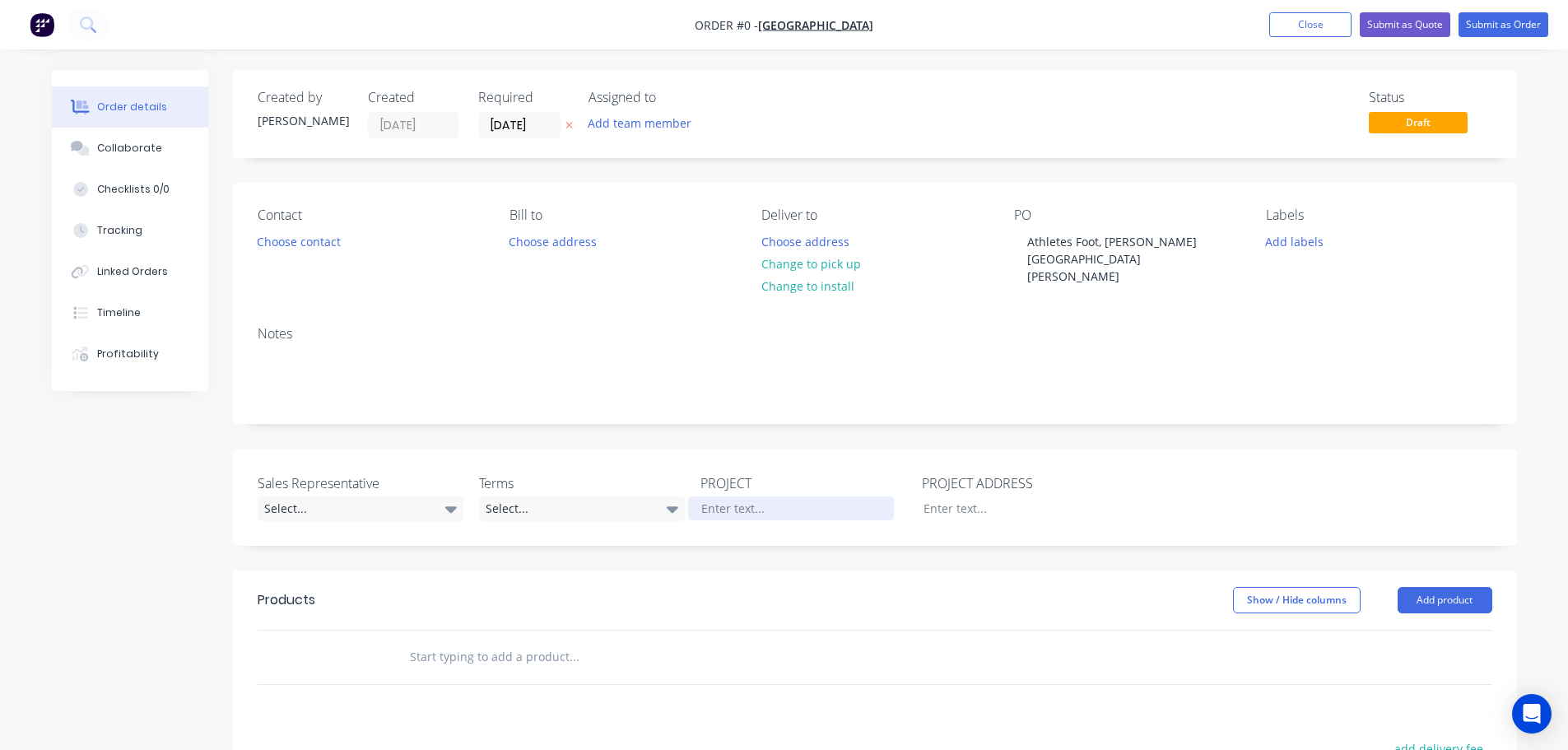
click at [715, 469] on div "Order details Collaborate Checklists 0/0 Tracking Linked Orders Timeline Profit…" at bounding box center [784, 587] width 1498 height 1035
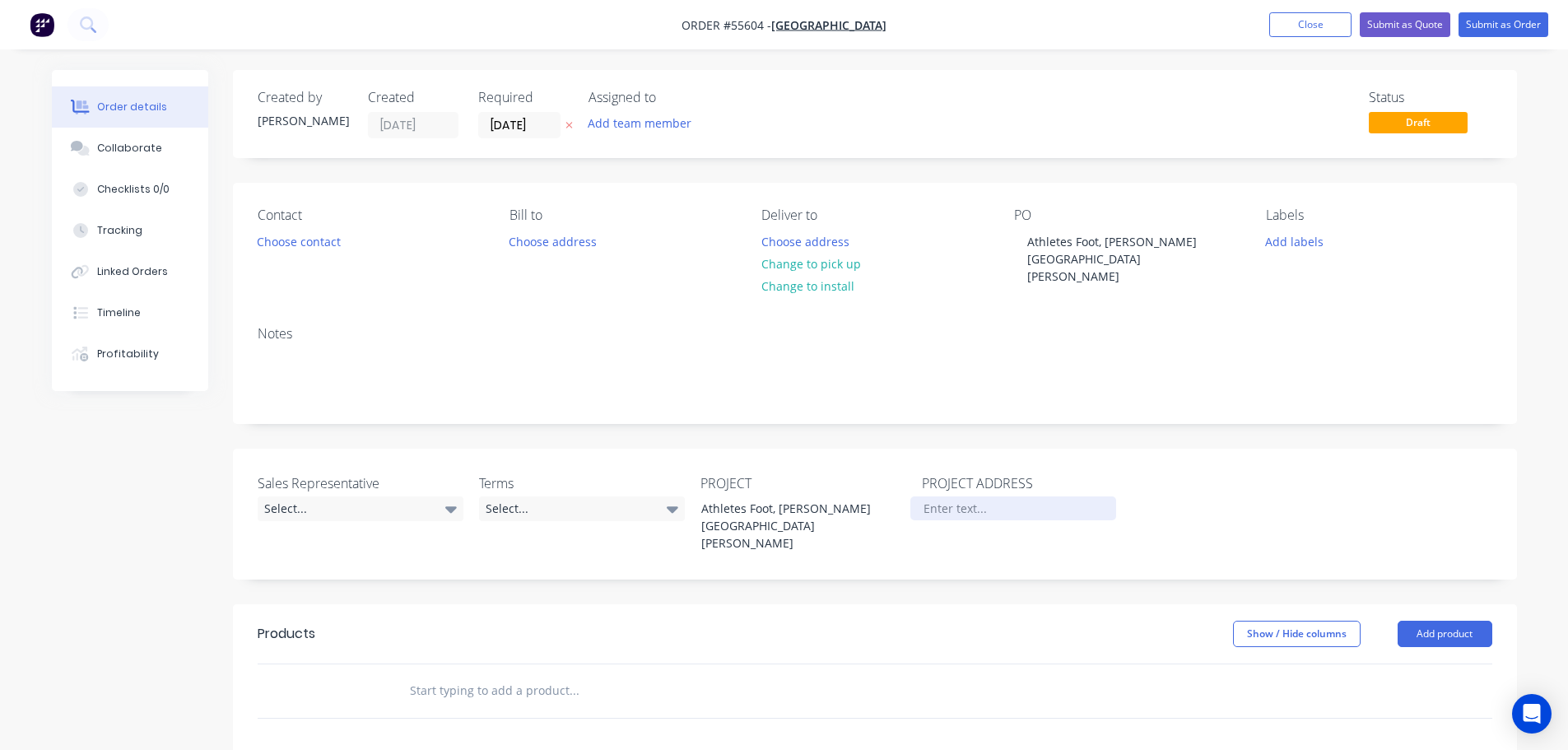
click at [946, 496] on div at bounding box center [1013, 507] width 206 height 23
paste div
click at [1310, 27] on button "Close" at bounding box center [1311, 24] width 82 height 24
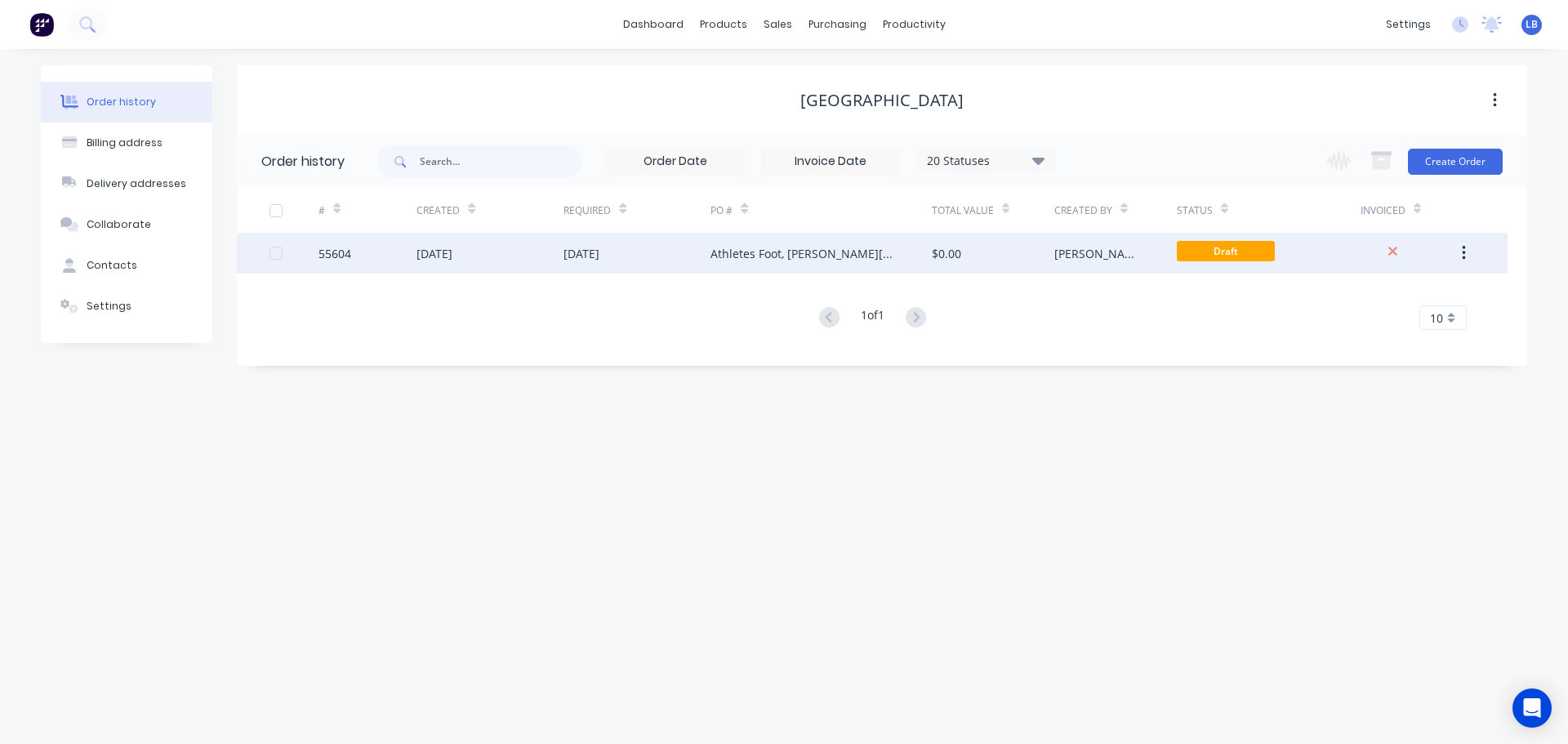
click at [328, 250] on div "55604" at bounding box center [334, 254] width 33 height 17
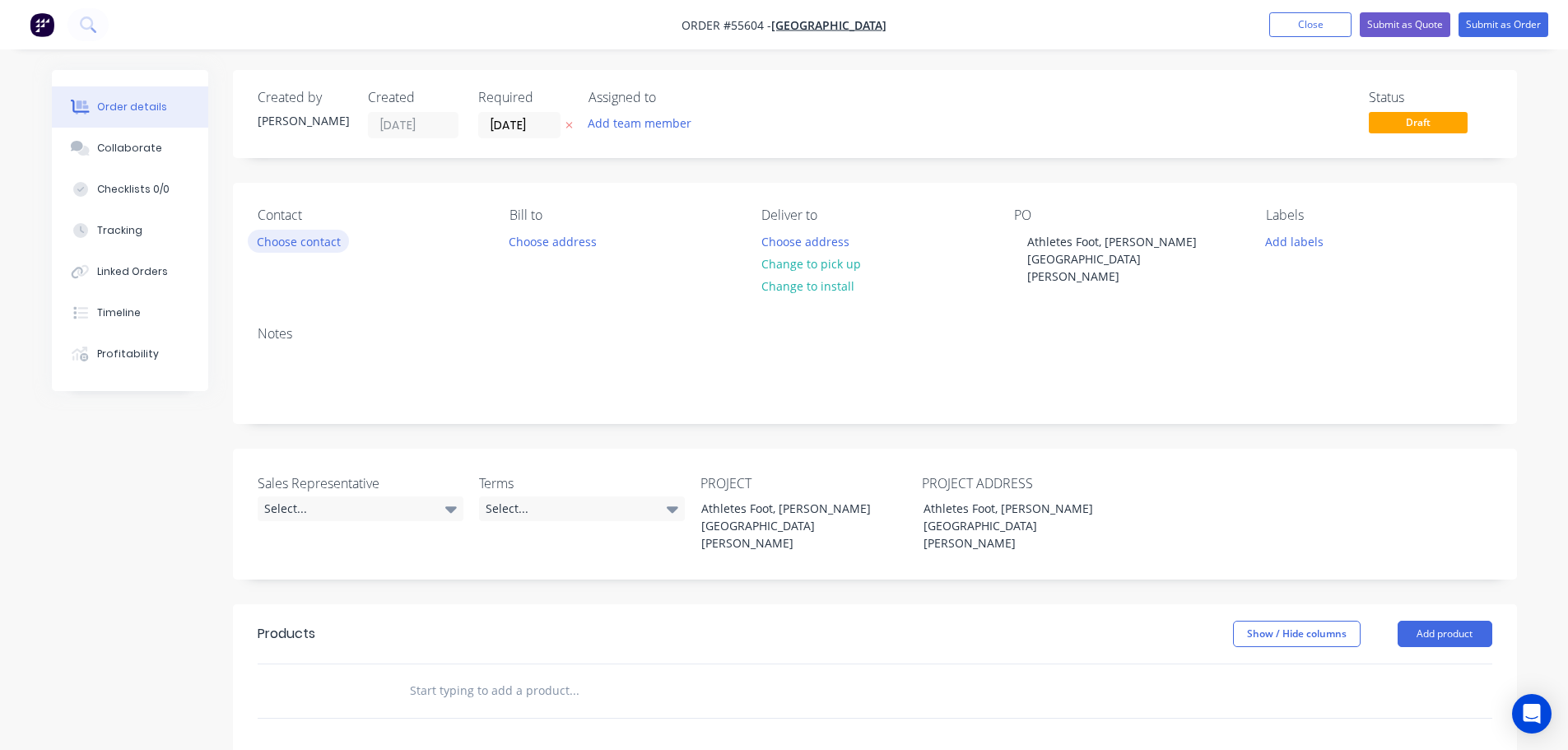
click at [303, 244] on button "Choose contact" at bounding box center [299, 241] width 101 height 22
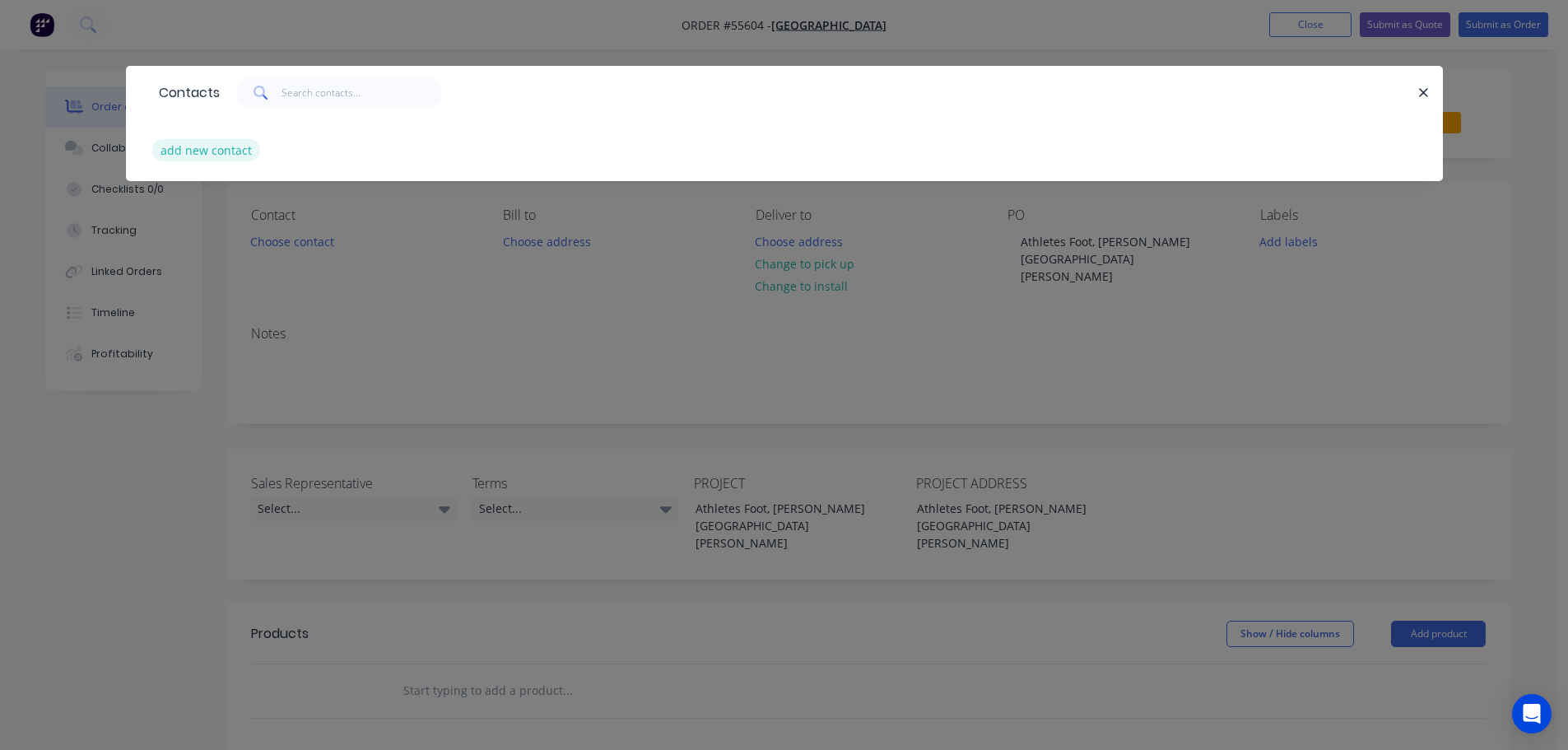
click at [205, 146] on button "add new contact" at bounding box center [207, 151] width 109 height 22
select select "AU"
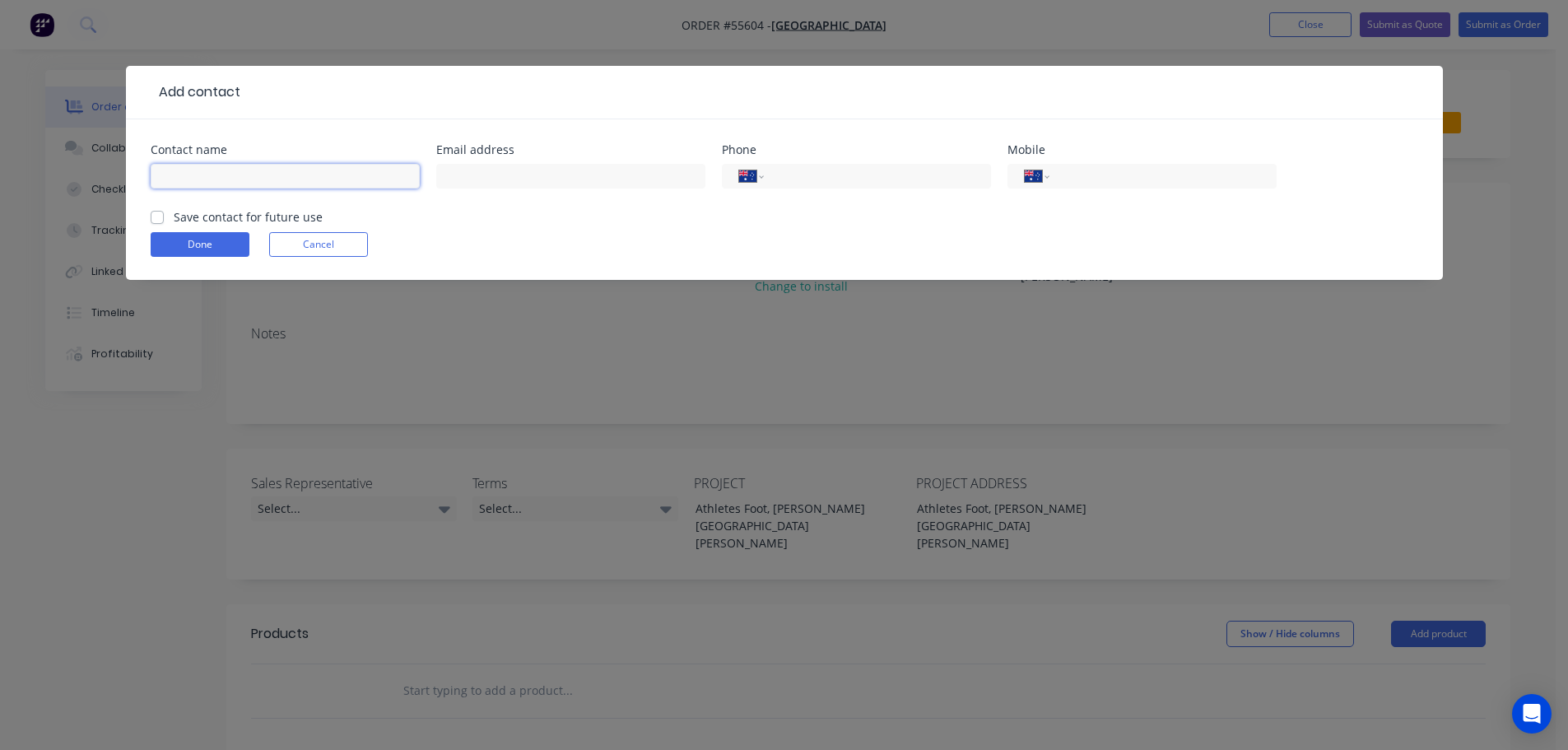
drag, startPoint x: 205, startPoint y: 146, endPoint x: 187, endPoint y: 171, distance: 30.8
click at [187, 171] on input "text" at bounding box center [285, 176] width 269 height 24
type input "[PERSON_NAME]"
click at [477, 182] on input "text" at bounding box center [570, 176] width 269 height 24
type input "[PERSON_NAME][EMAIL_ADDRESS][DOMAIN_NAME]"
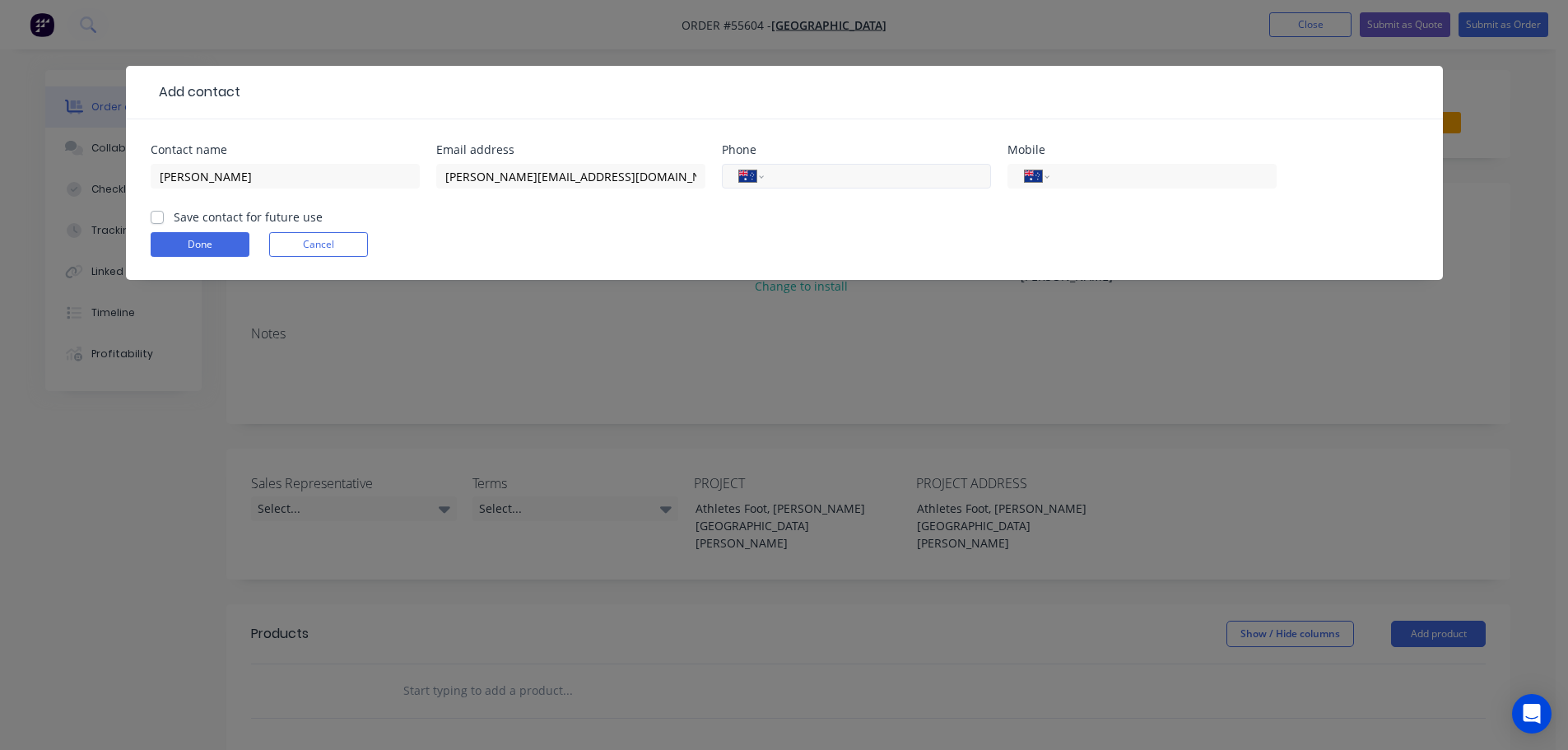
click at [828, 181] on input "tel" at bounding box center [873, 176] width 198 height 19
click at [1130, 177] on input "tel" at bounding box center [1159, 176] width 198 height 19
type input "0414 586 264"
click at [174, 216] on label "Save contact for future use" at bounding box center [248, 216] width 149 height 17
click at [157, 216] on input "Save contact for future use" at bounding box center [157, 215] width 13 height 16
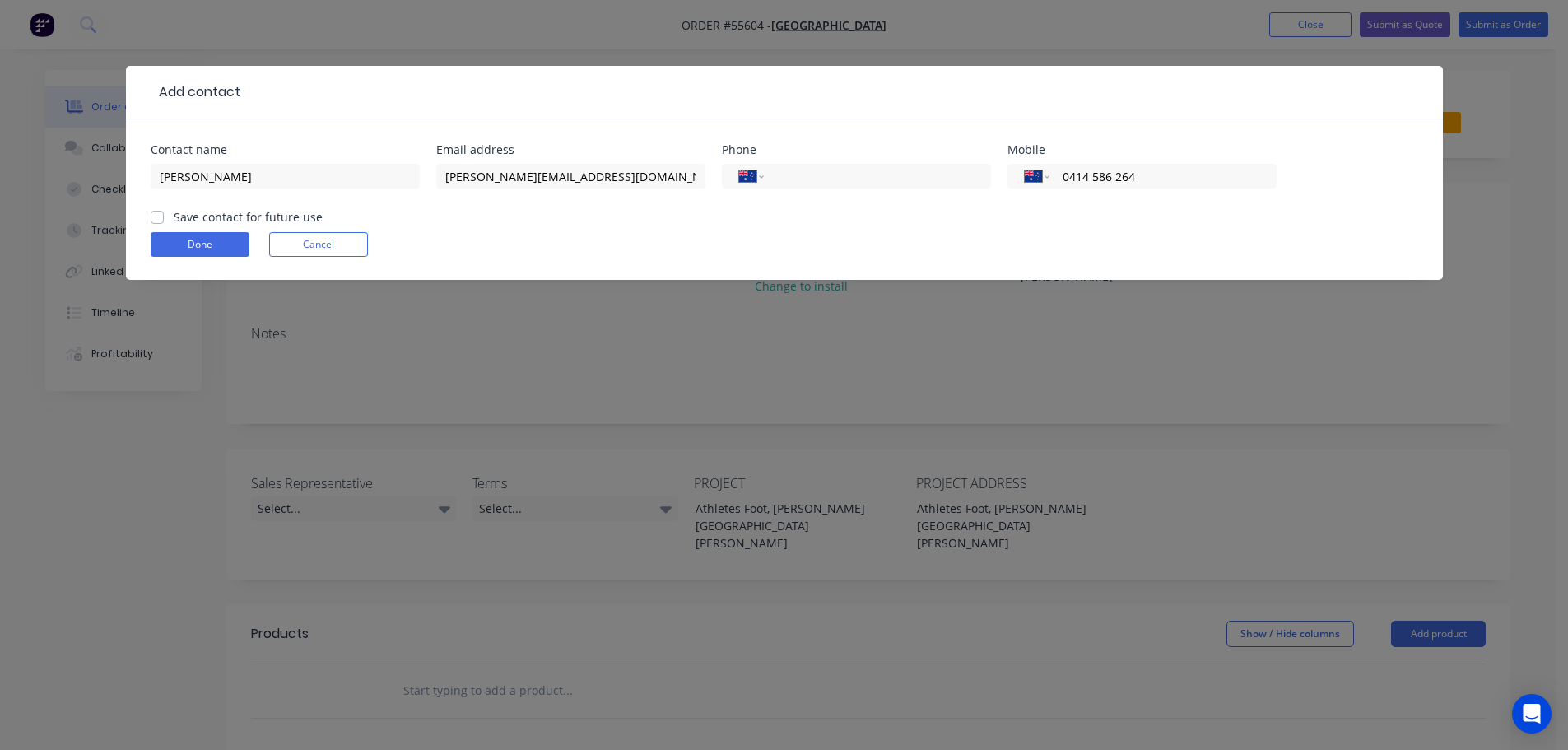
checkbox input "true"
click at [202, 242] on button "Done" at bounding box center [200, 244] width 99 height 24
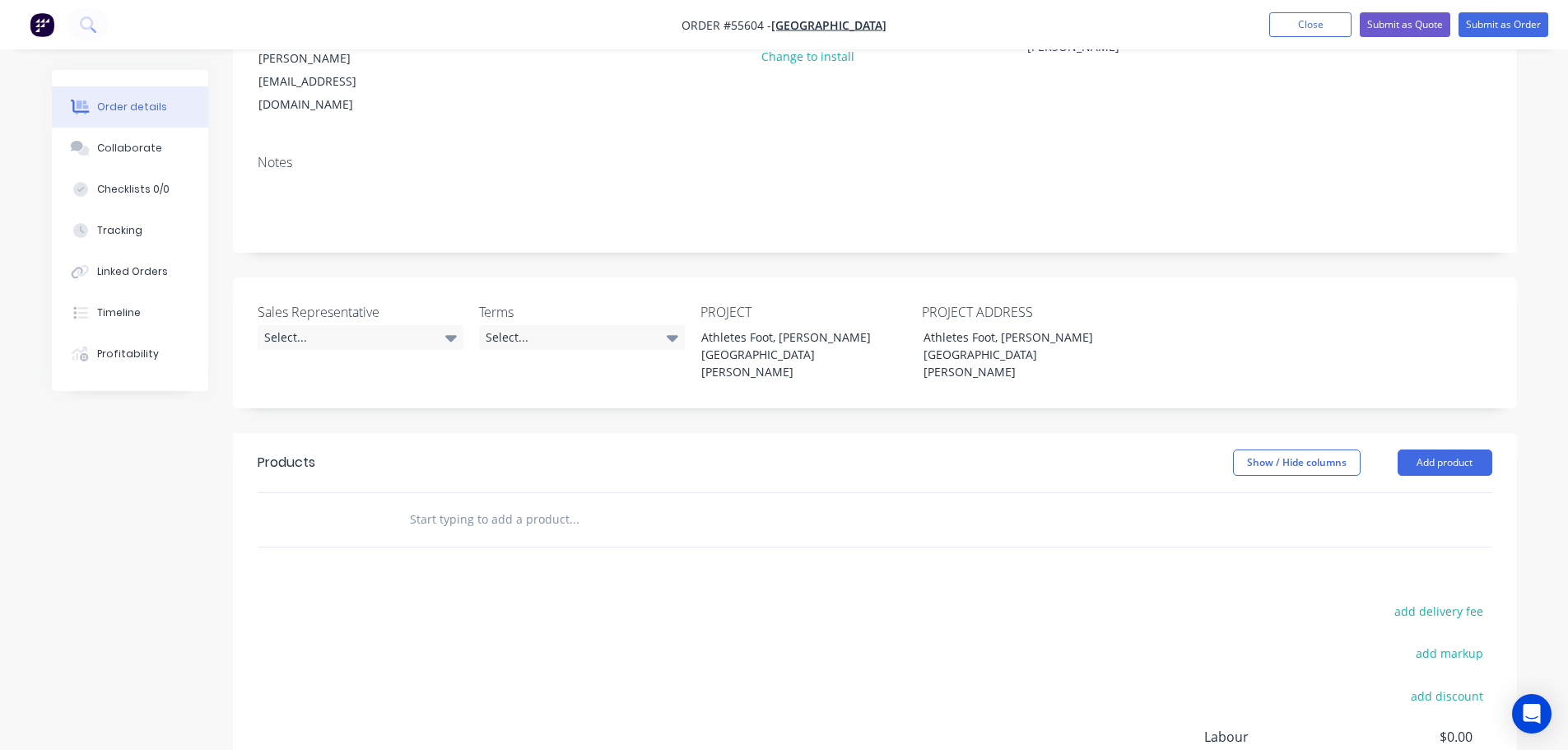
scroll to position [247, 0]
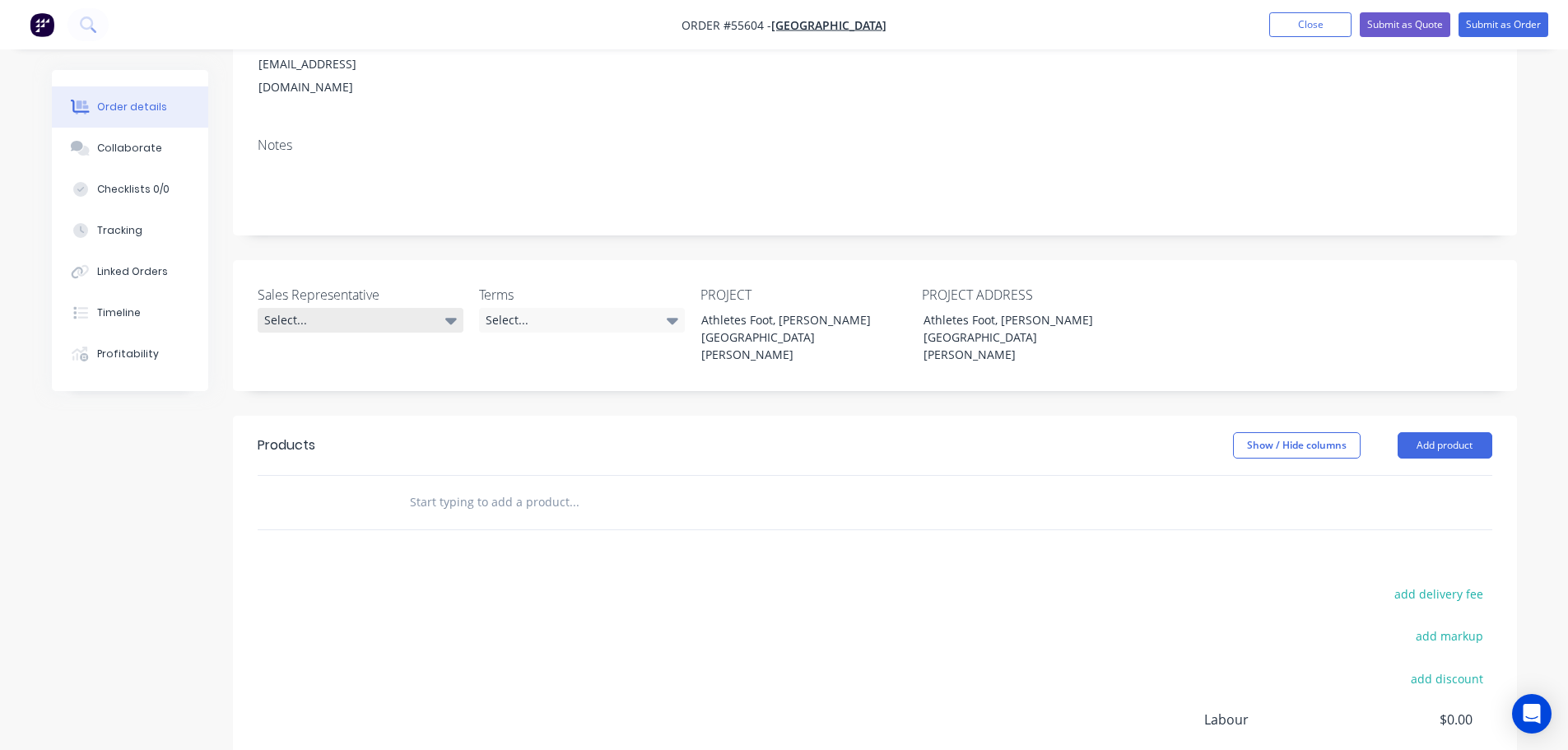
click at [296, 308] on div "Select..." at bounding box center [360, 320] width 206 height 24
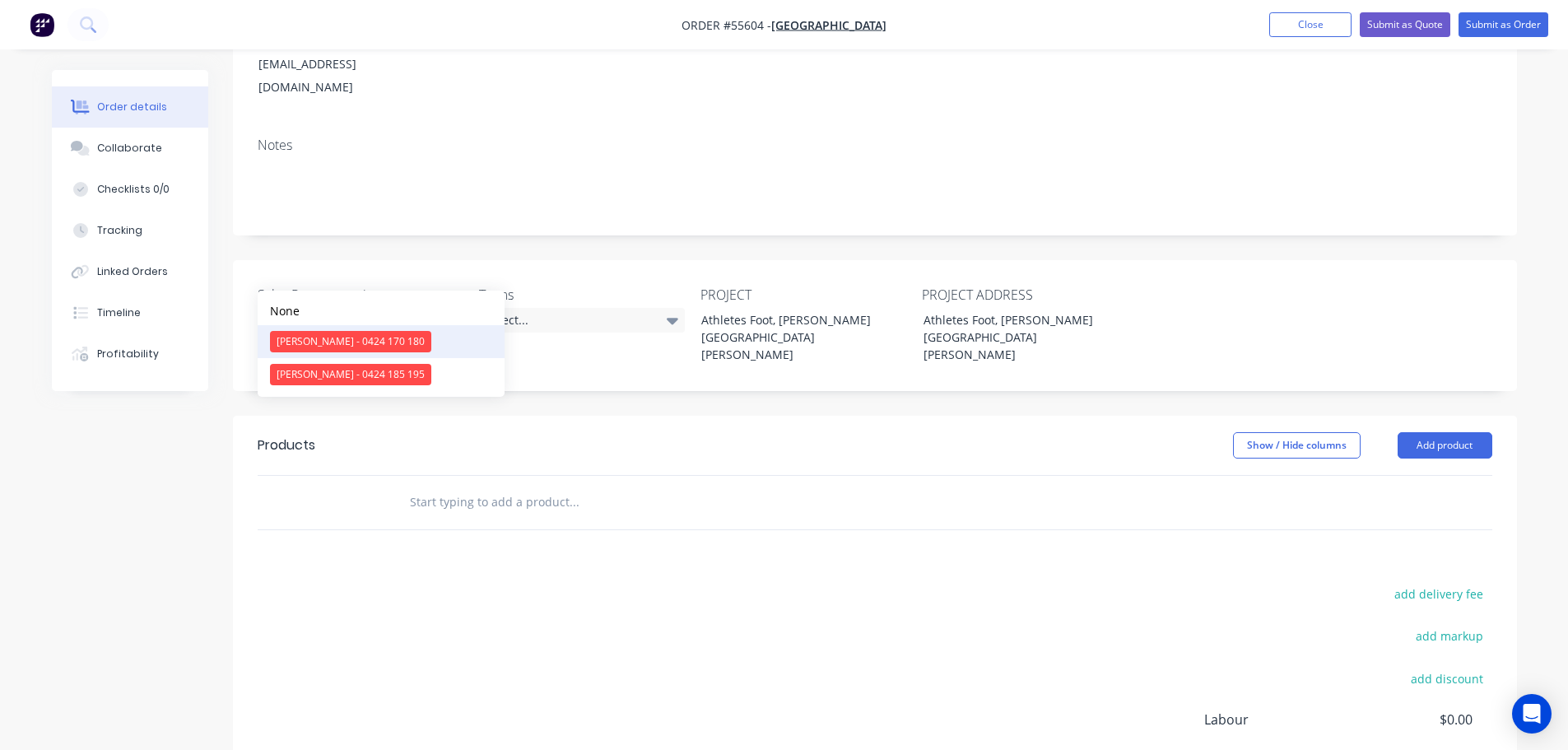
click at [351, 338] on div "[PERSON_NAME] - 0424 170 180" at bounding box center [350, 341] width 161 height 22
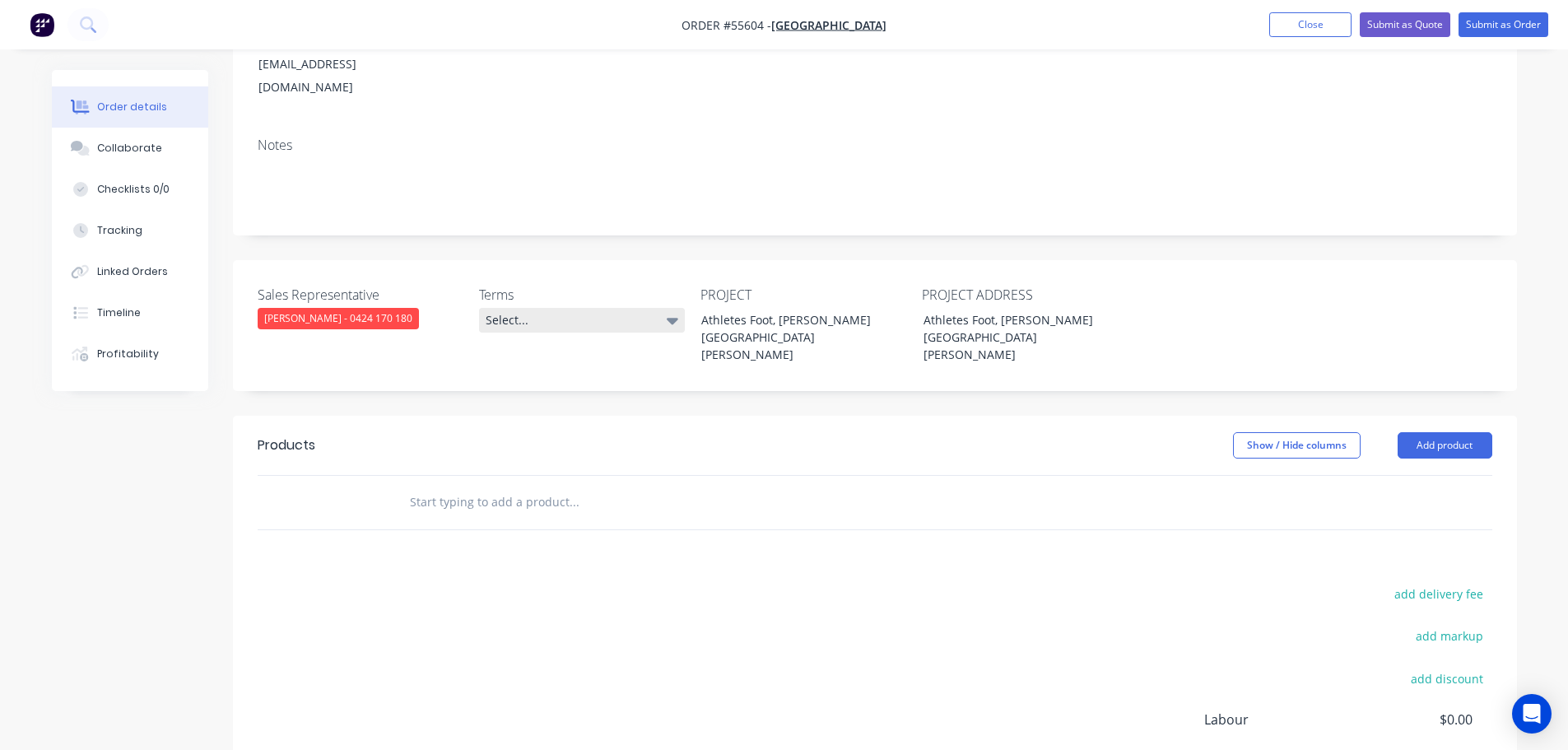
click at [536, 308] on div "Select..." at bounding box center [582, 320] width 206 height 24
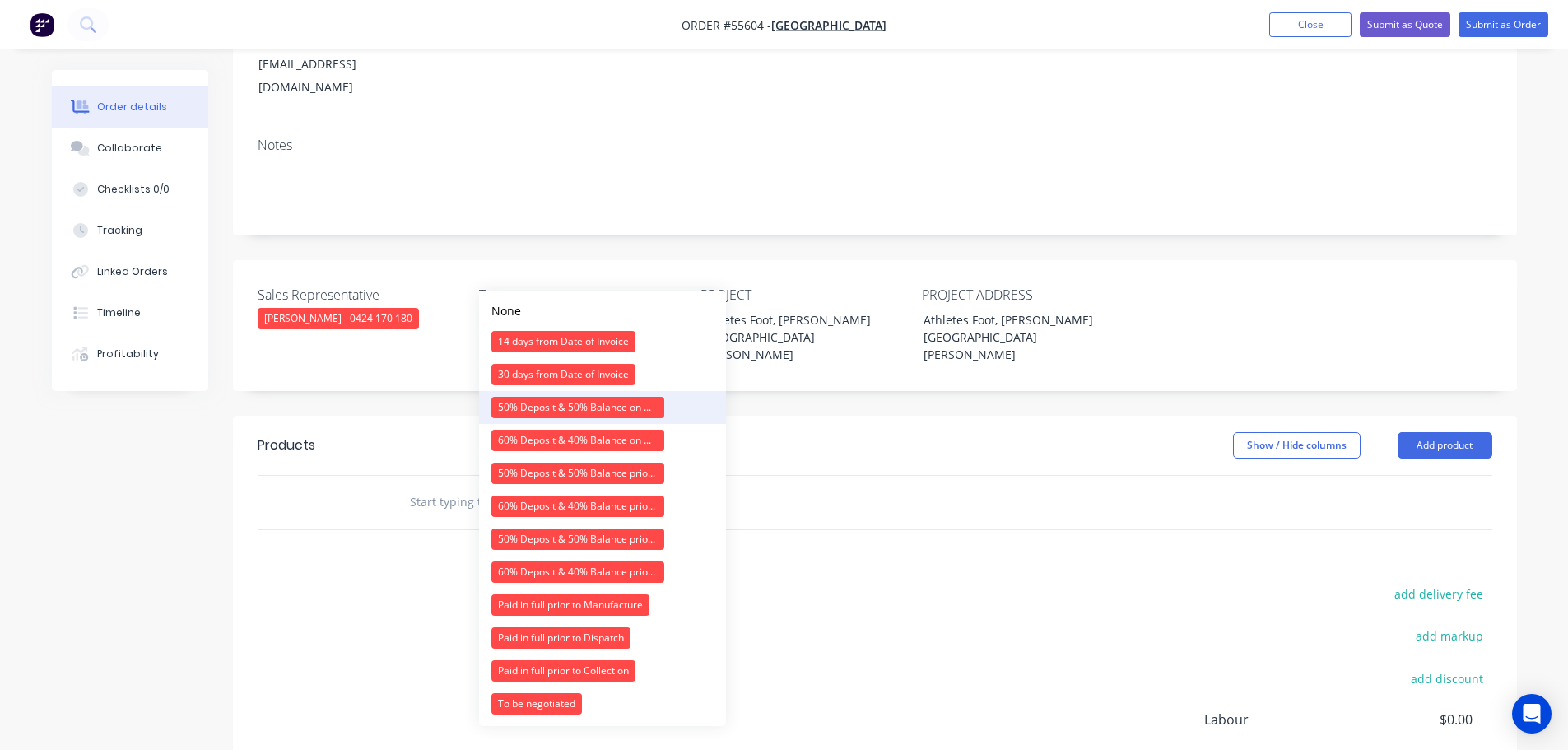
click at [532, 412] on div "50% Deposit & 50% Balance on Day of Installation" at bounding box center [578, 407] width 173 height 22
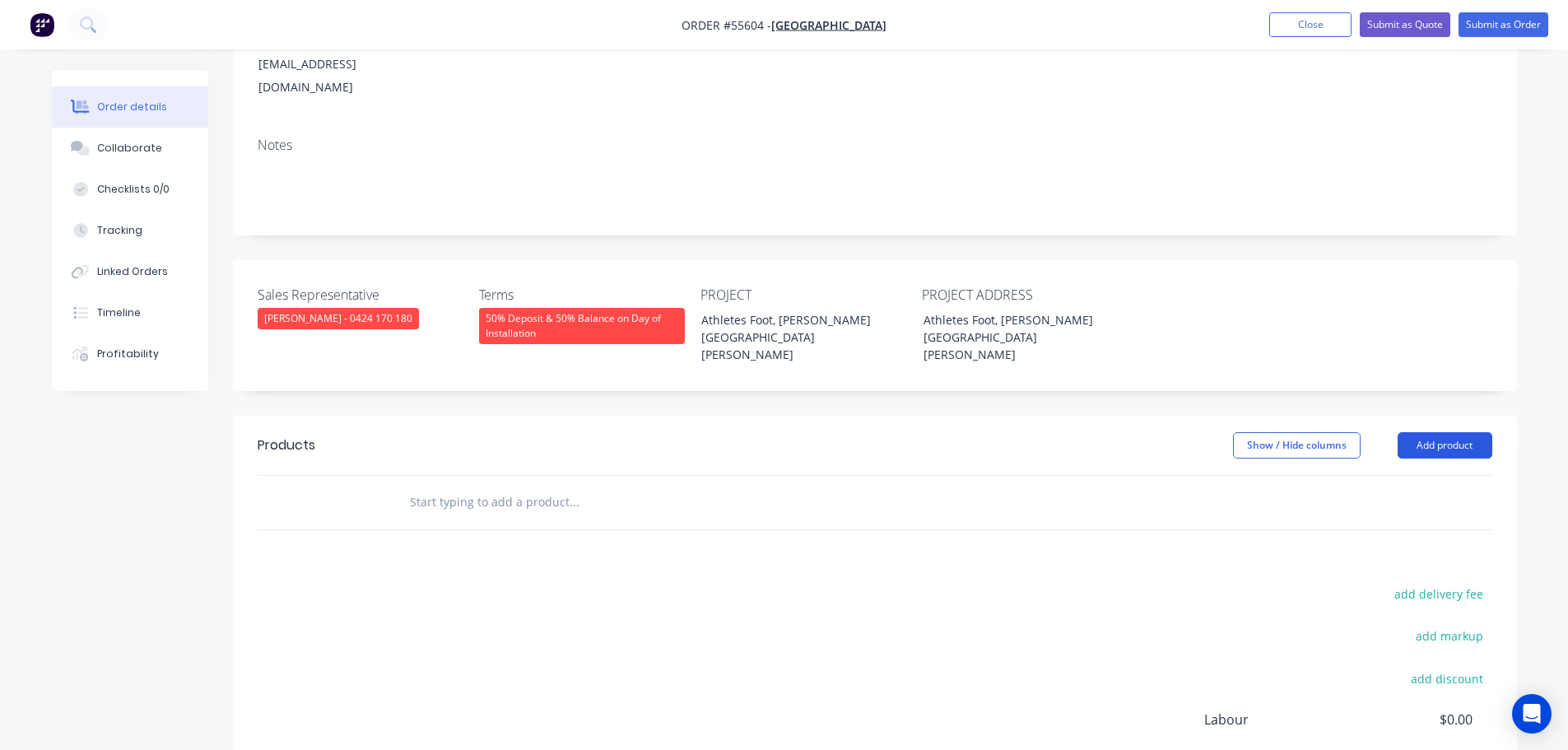
click at [1440, 433] on button "Add product" at bounding box center [1444, 446] width 95 height 26
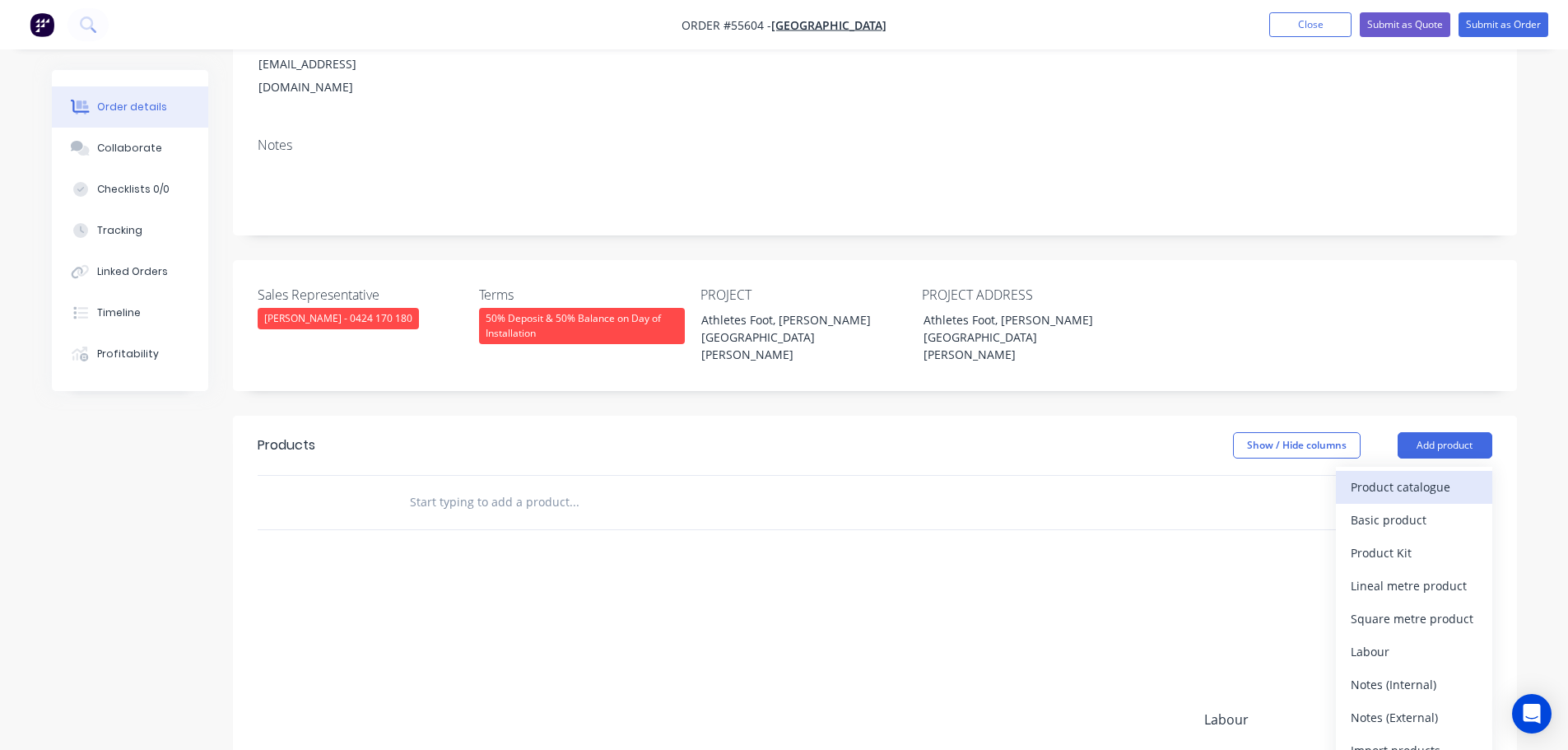
click at [1383, 475] on div "Product catalogue" at bounding box center [1414, 486] width 126 height 23
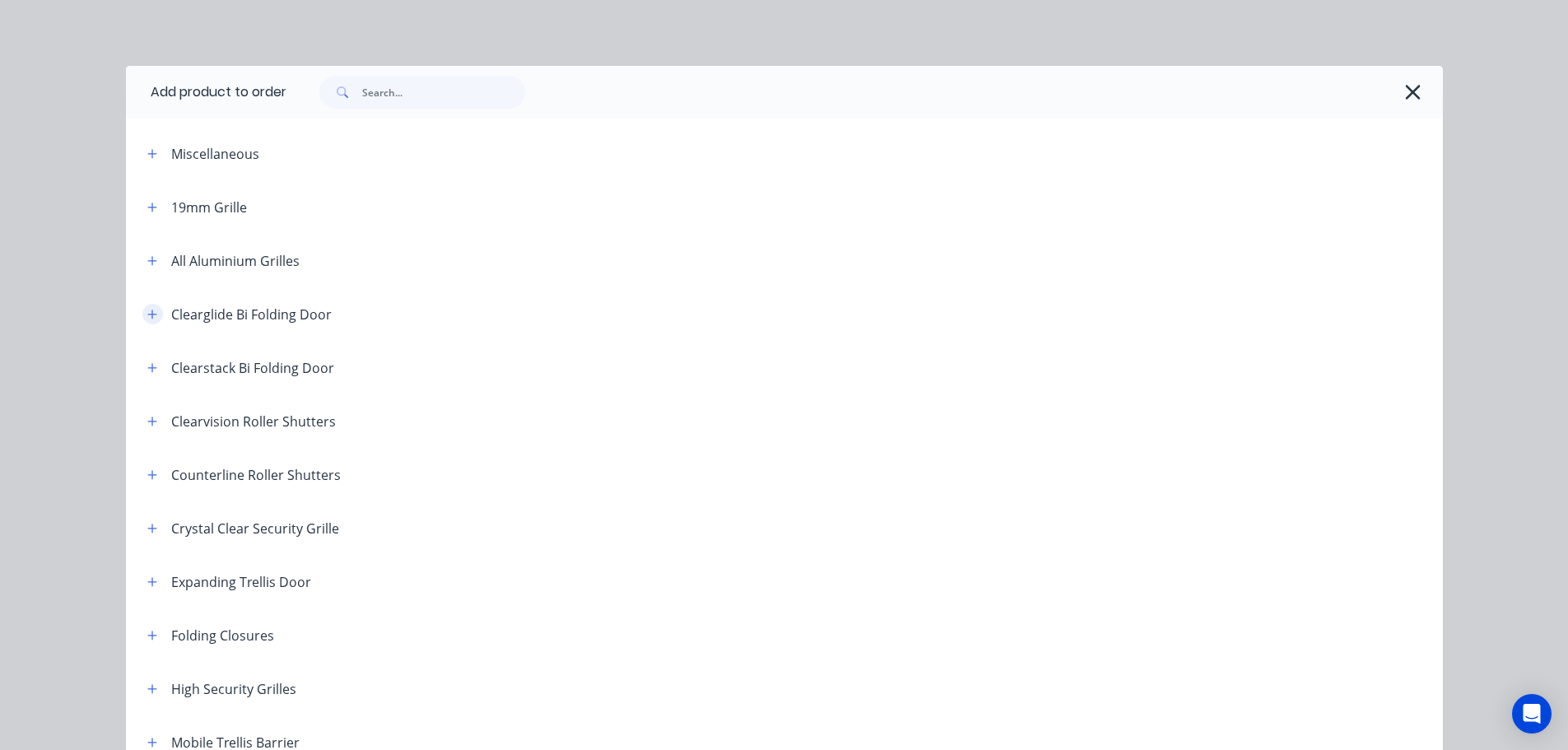
click at [147, 313] on icon "button" at bounding box center [152, 315] width 10 height 11
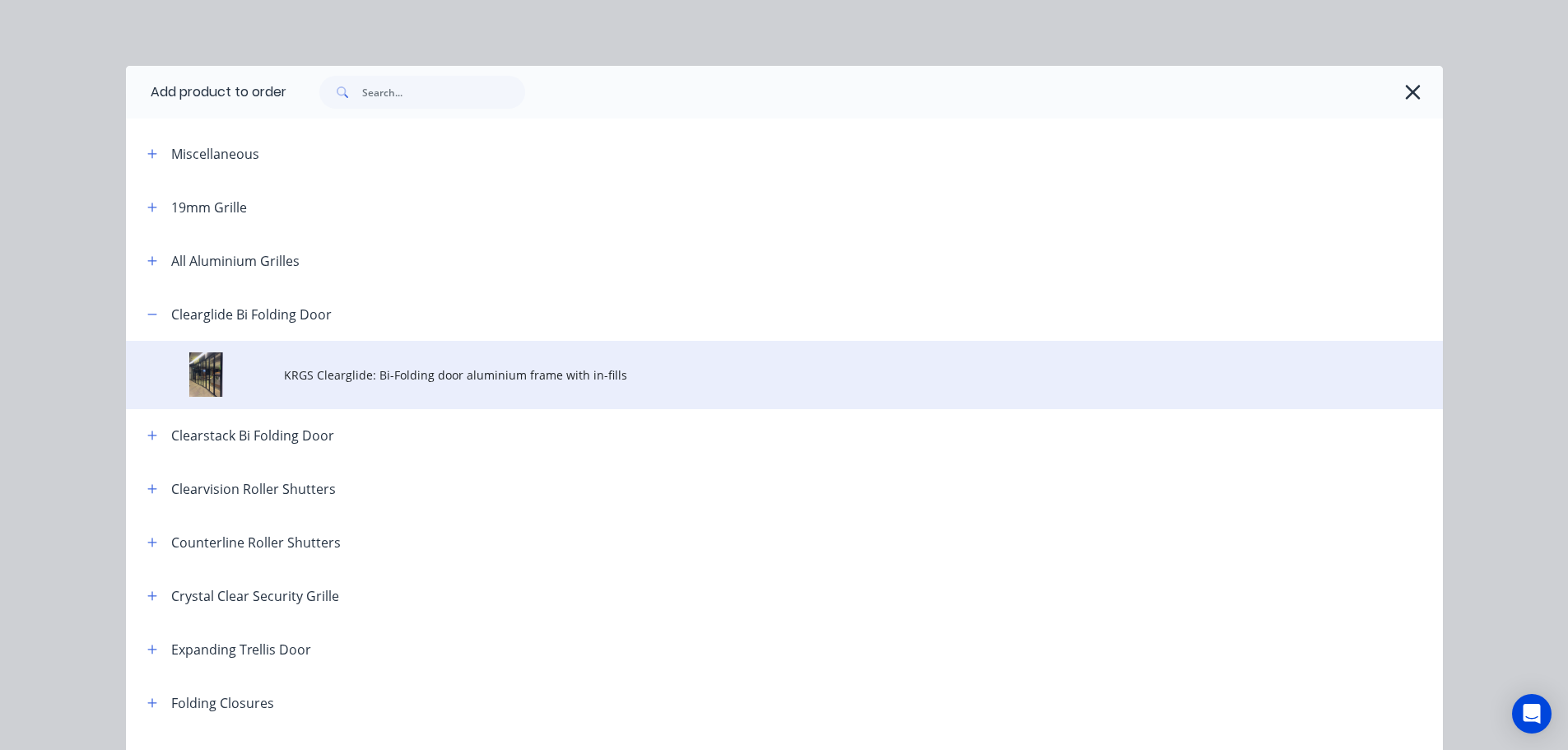
click at [471, 377] on span "KRGS Clearglide: Bi-Folding door aluminium frame with in-fills" at bounding box center [747, 375] width 927 height 17
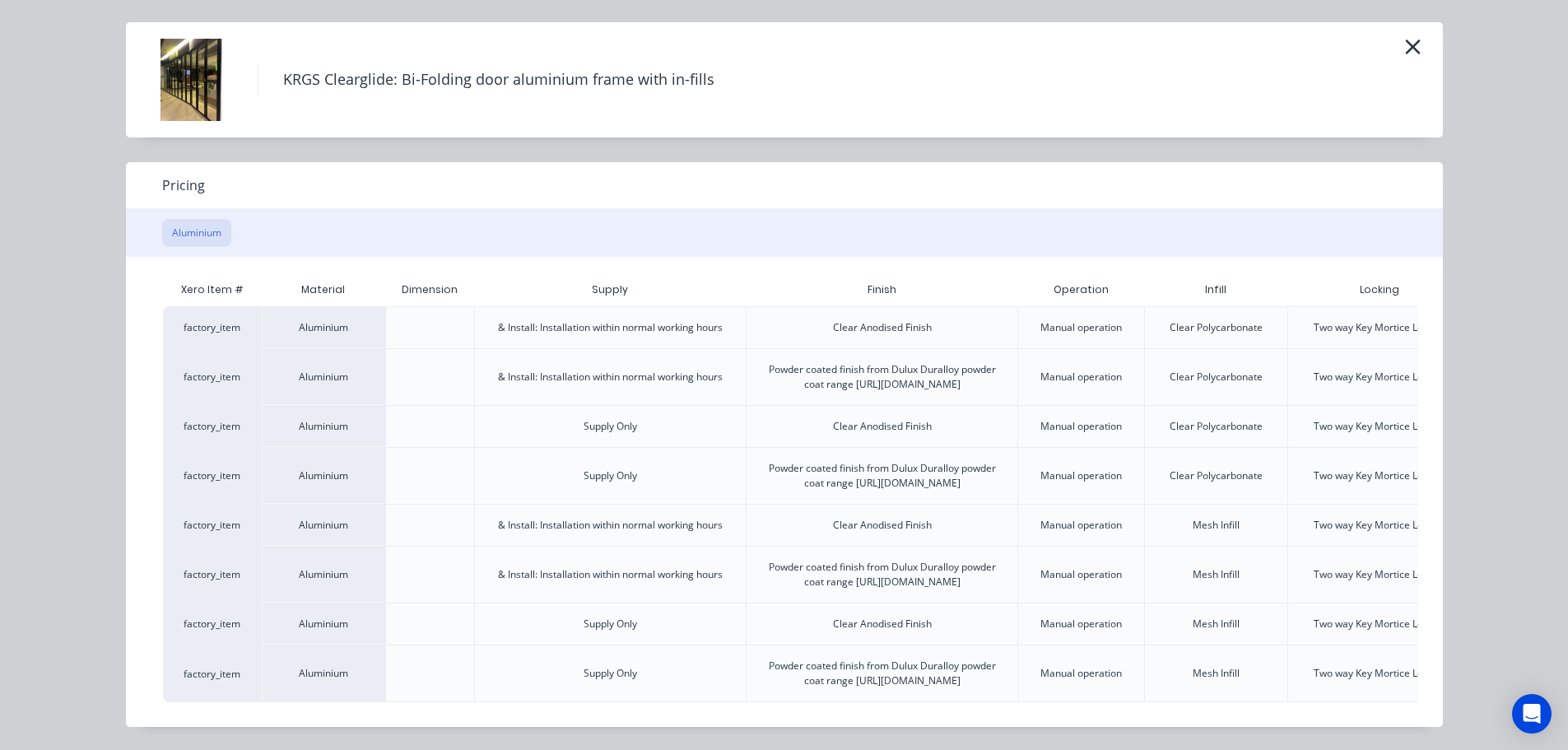
scroll to position [0, 144]
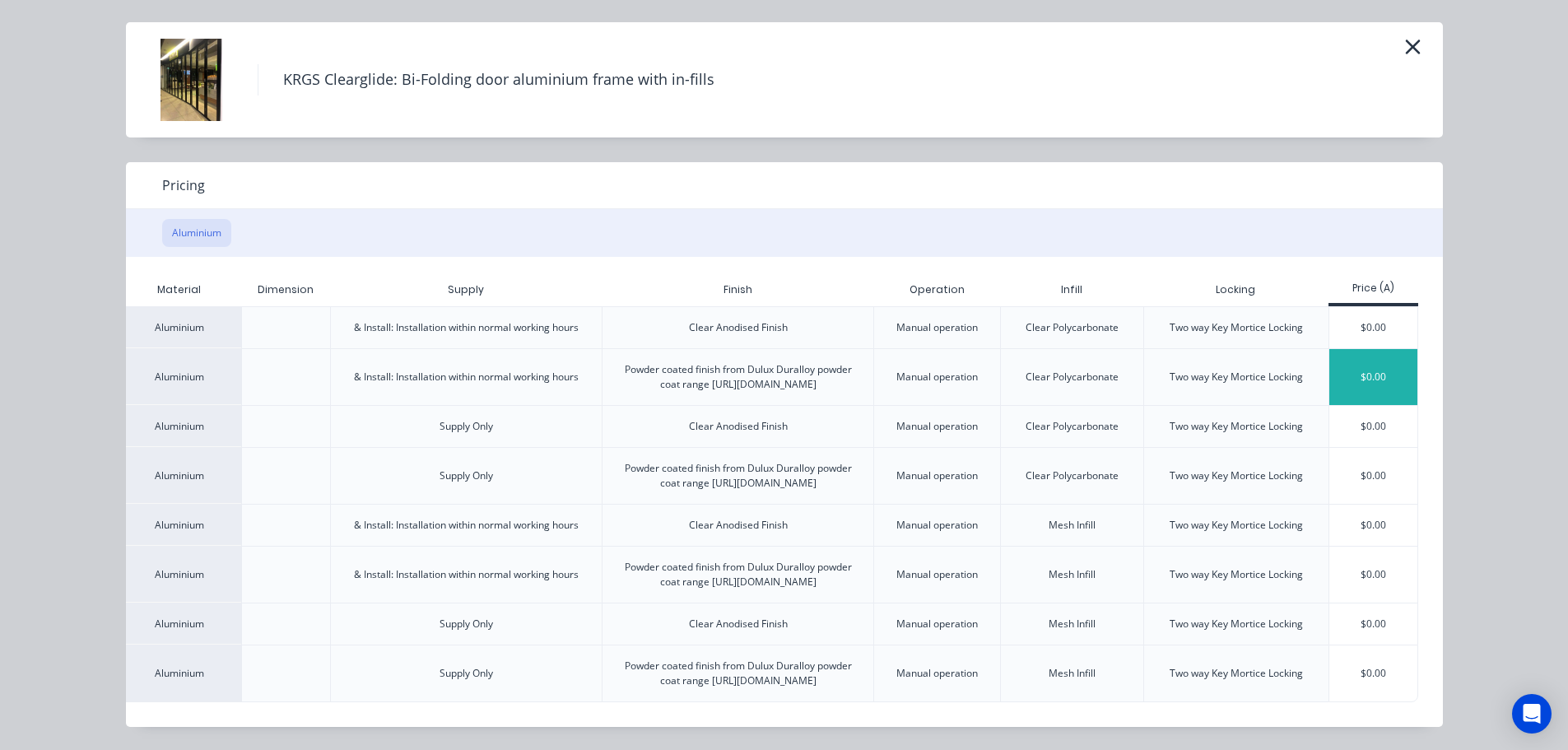
click at [1372, 349] on div "$0.00" at bounding box center [1373, 377] width 88 height 56
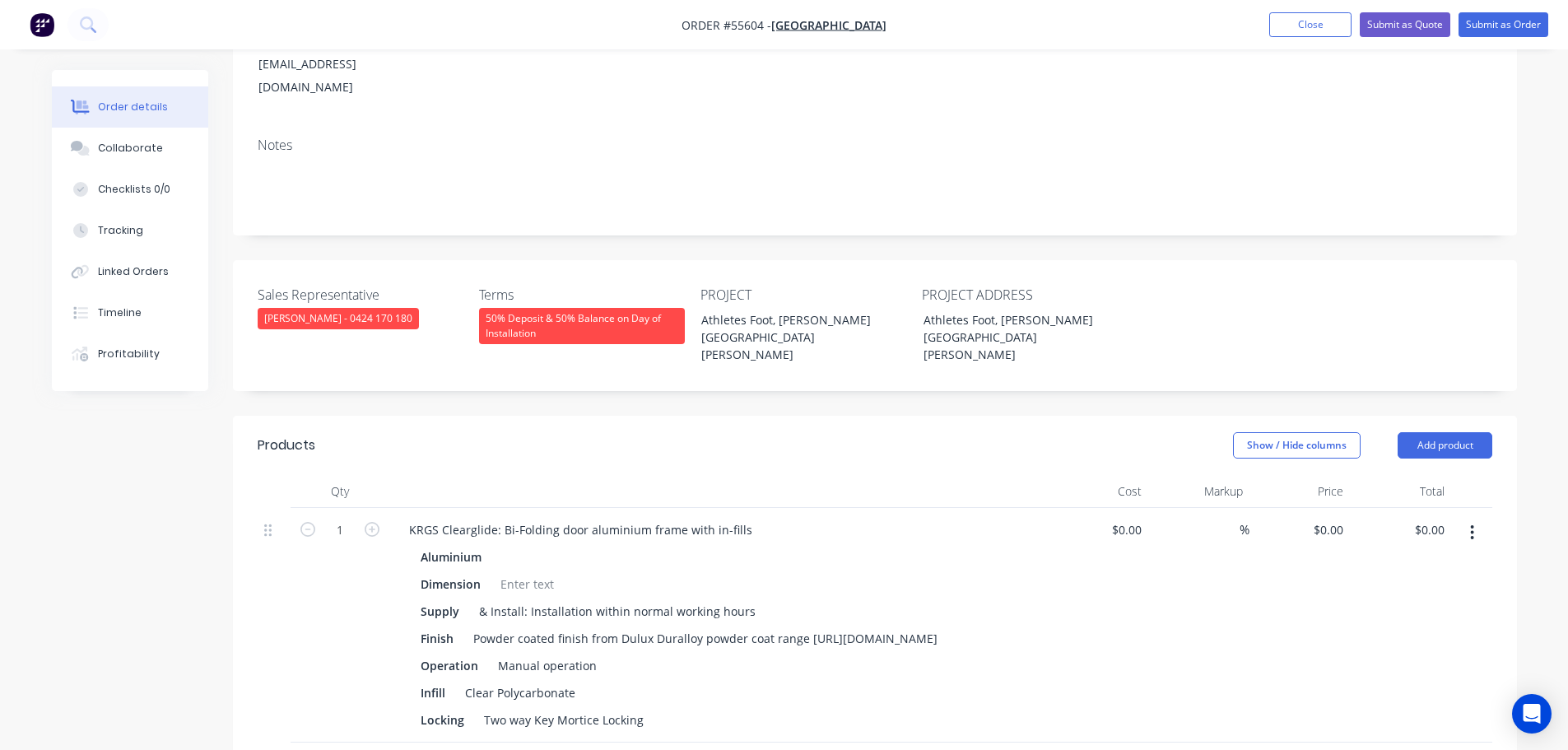
scroll to position [576, 0]
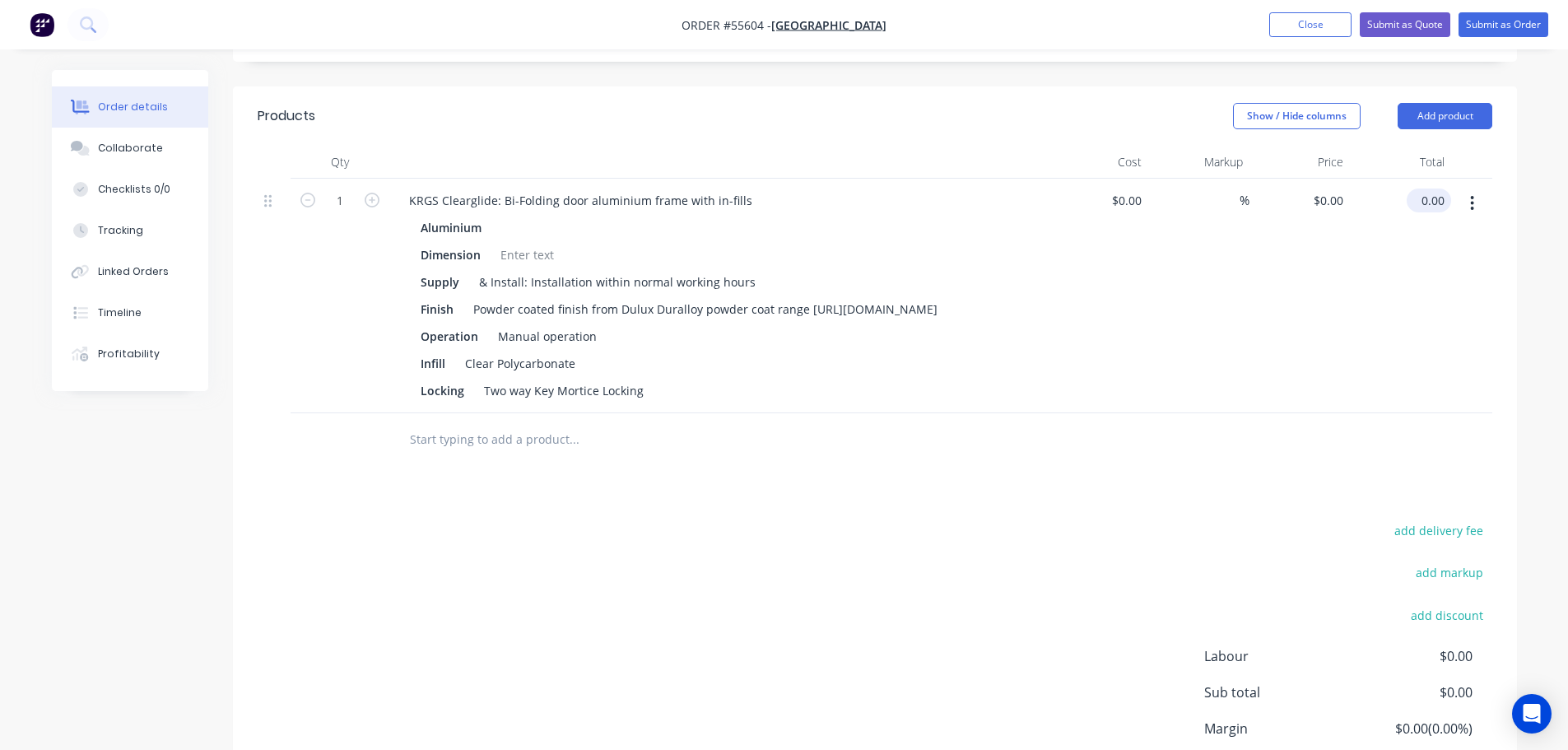
click at [1441, 188] on input "0.00" at bounding box center [1432, 199] width 37 height 23
type input "13400"
type input "$13,400.00"
click at [403, 188] on div "KRGS Clearglide: Bi-Folding door aluminium frame with in-fills" at bounding box center [580, 199] width 370 height 23
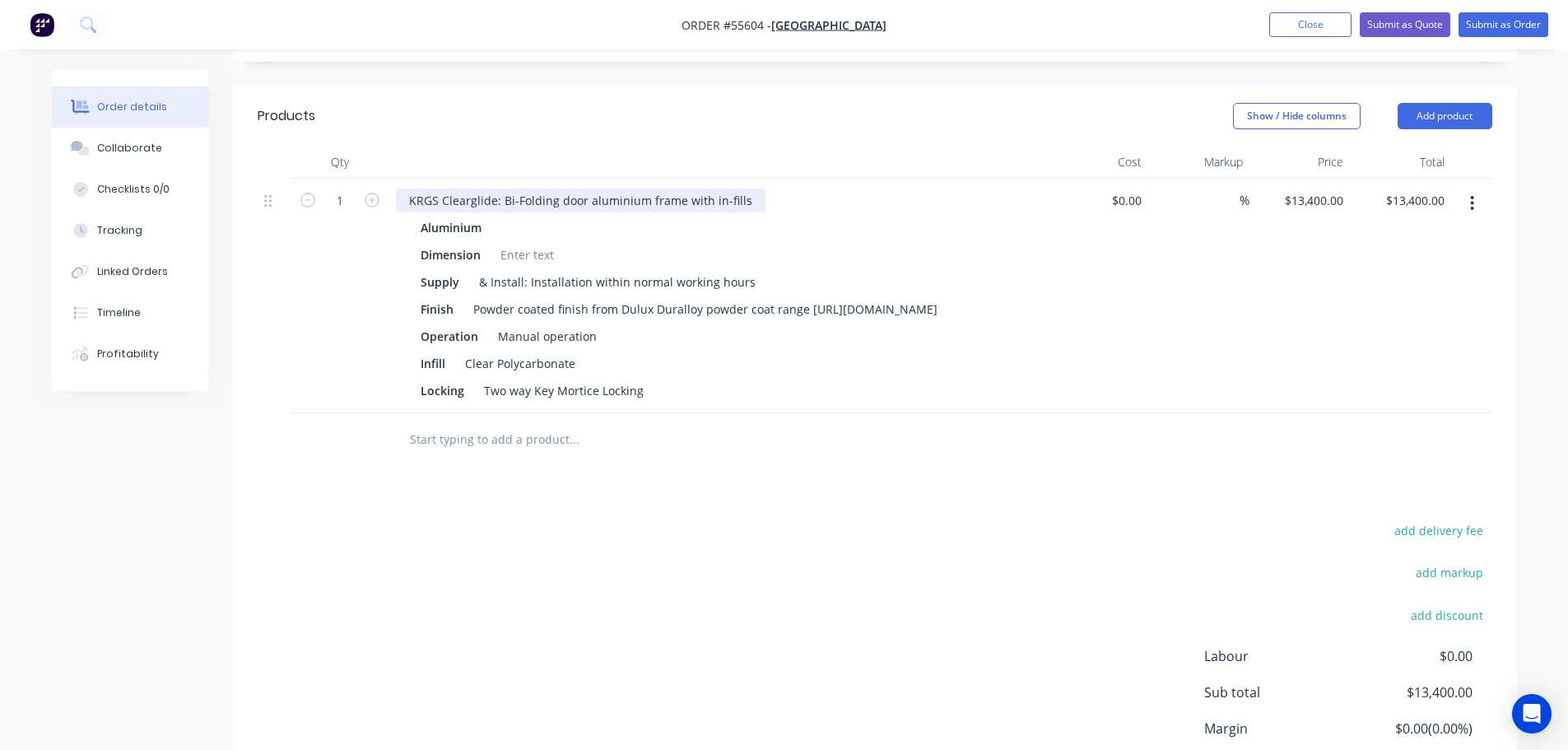
click at [399, 188] on div "KRGS Clearglide: Bi-Folding door aluminium frame with in-fills" at bounding box center [580, 199] width 370 height 23
click at [538, 243] on div at bounding box center [527, 254] width 66 height 23
click at [533, 243] on div at bounding box center [527, 254] width 66 height 23
click at [763, 188] on div "1 x KRGS Clearglide: Bi-Folding door aluminium frame with in-fills" at bounding box center [590, 199] width 388 height 23
click at [791, 188] on div "1 x KRGS Clearglide: Bi-Folding door aluminium frame with in-fills - 8 x panels" at bounding box center [623, 199] width 455 height 23
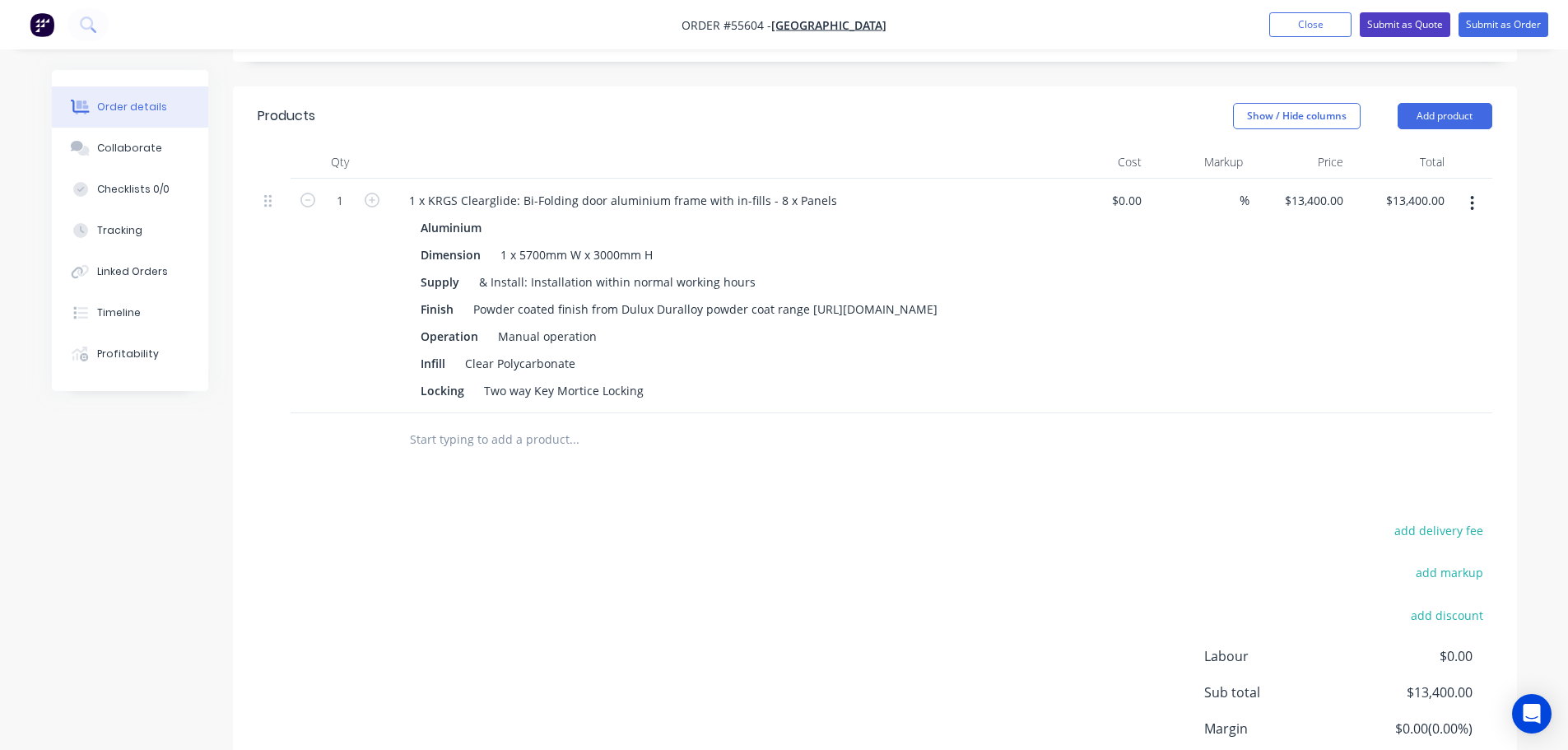
click at [1368, 26] on button "Submit as Quote" at bounding box center [1404, 24] width 91 height 24
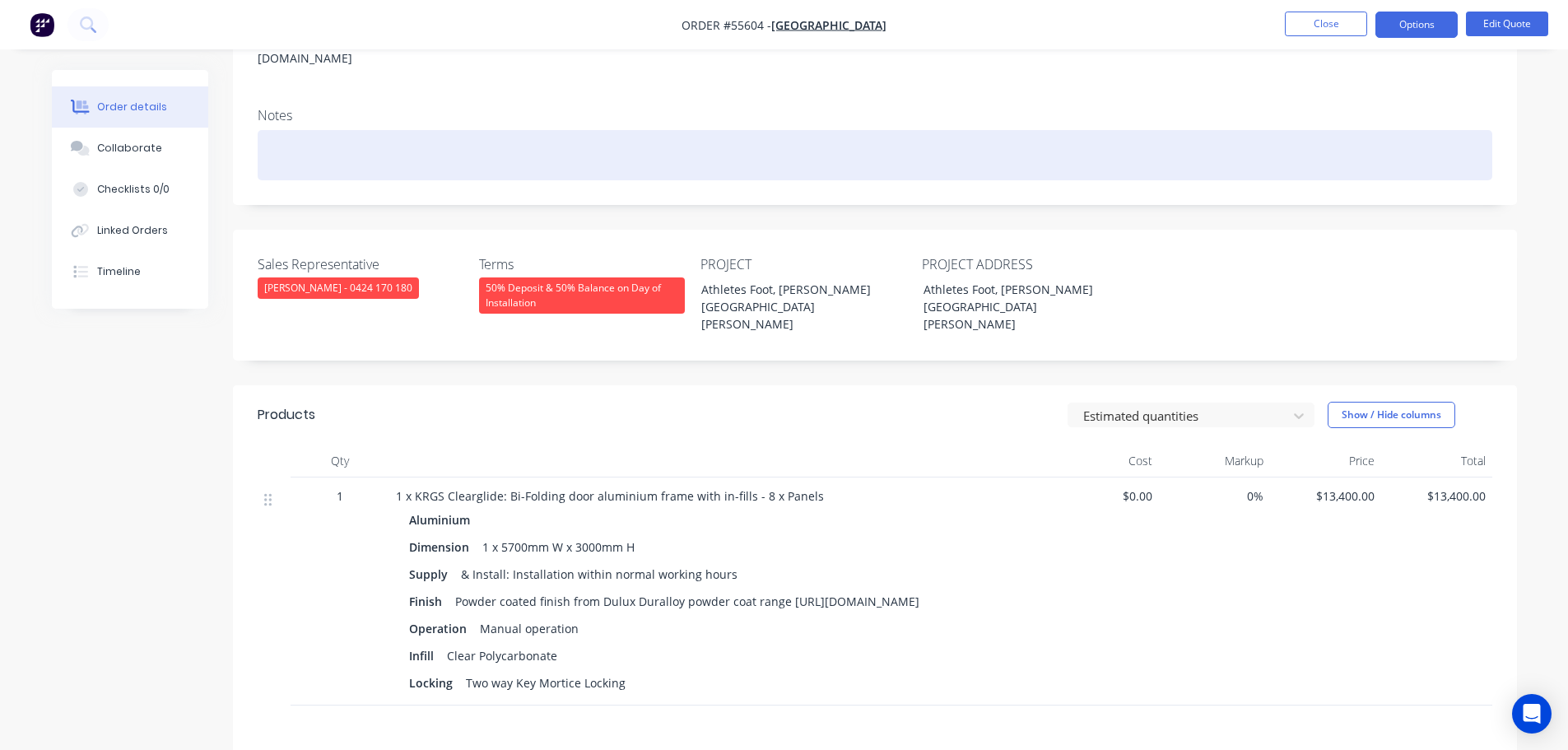
scroll to position [330, 0]
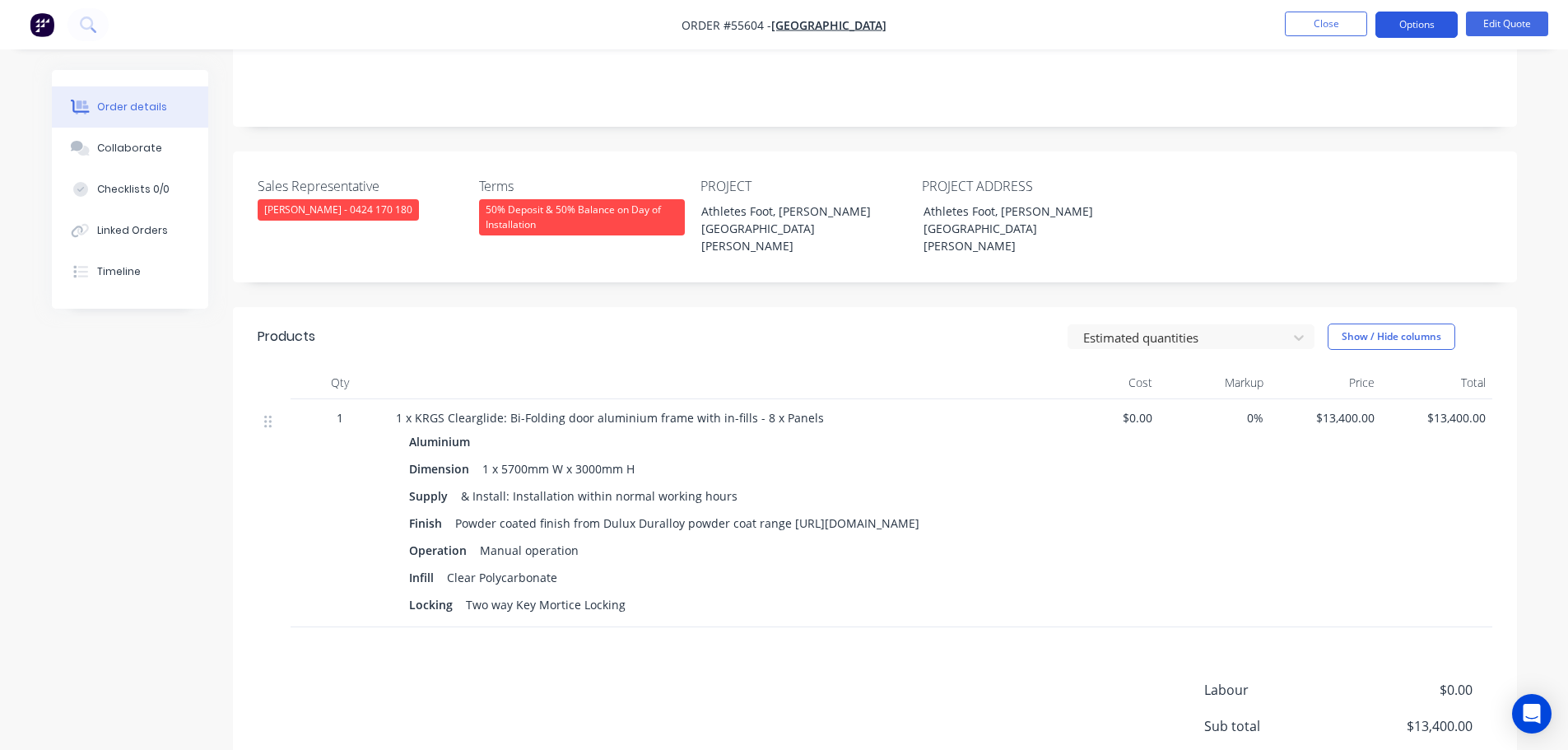
click at [1389, 37] on button "Options" at bounding box center [1416, 24] width 82 height 26
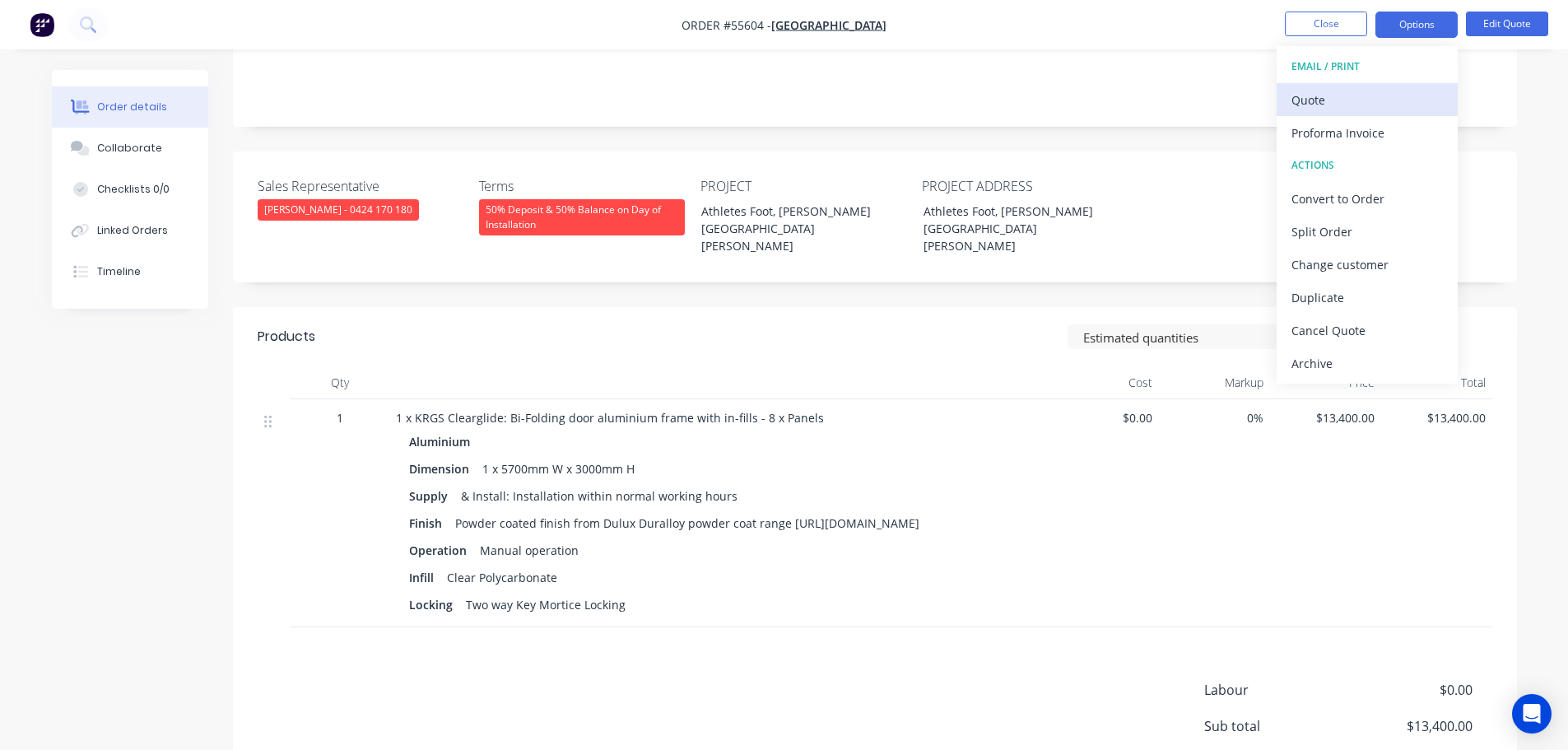
click at [1312, 101] on div "Quote" at bounding box center [1367, 99] width 152 height 23
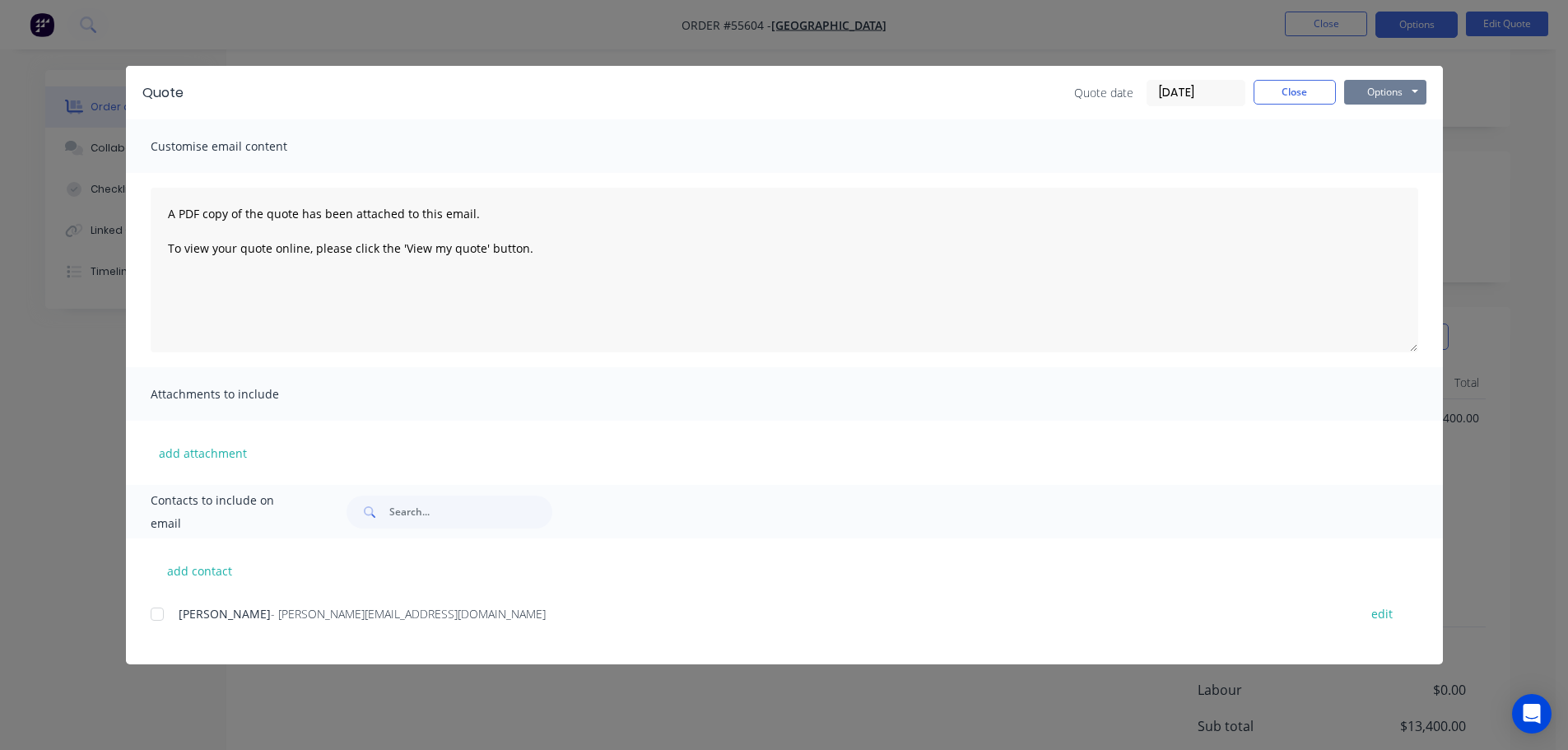
click at [1354, 95] on button "Options" at bounding box center [1385, 92] width 82 height 24
click at [1370, 147] on button "Print" at bounding box center [1397, 148] width 106 height 27
click at [1288, 97] on button "Close" at bounding box center [1295, 92] width 82 height 24
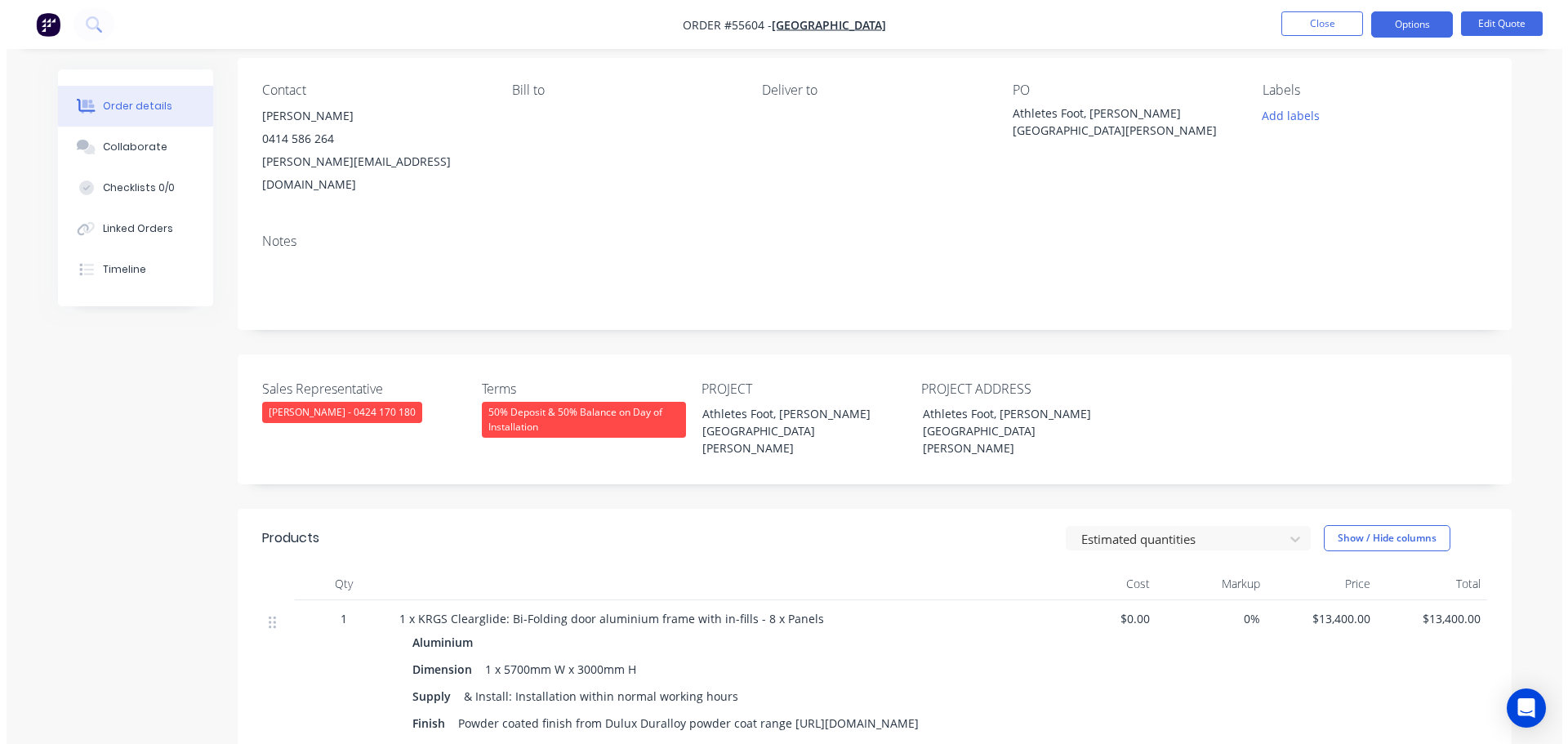
scroll to position [0, 0]
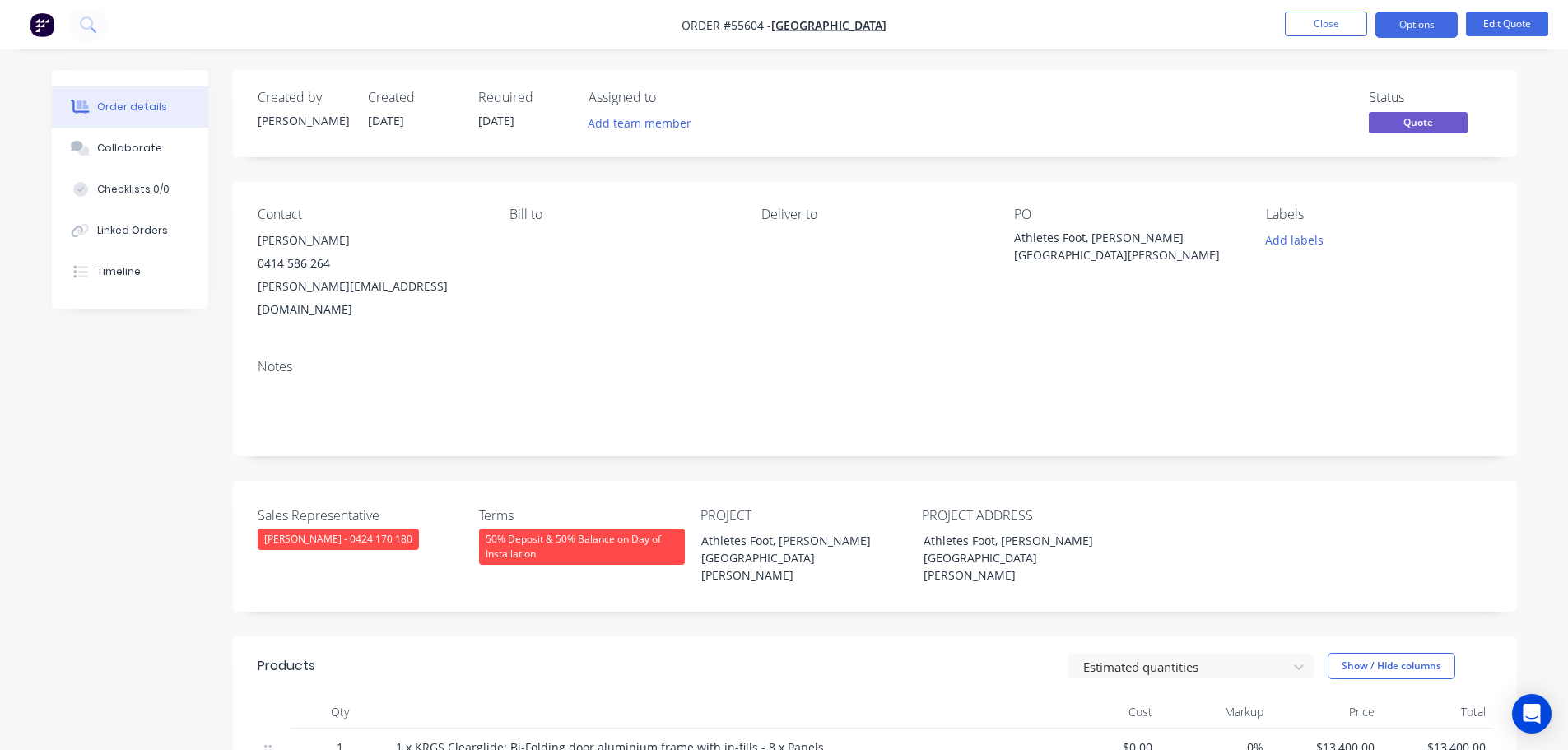
click at [336, 281] on div "[PERSON_NAME][EMAIL_ADDRESS][DOMAIN_NAME]" at bounding box center [370, 298] width 226 height 46
click at [1107, 235] on div "Athletes Foot, [PERSON_NAME][GEOGRAPHIC_DATA][PERSON_NAME]" at bounding box center [1117, 245] width 206 height 35
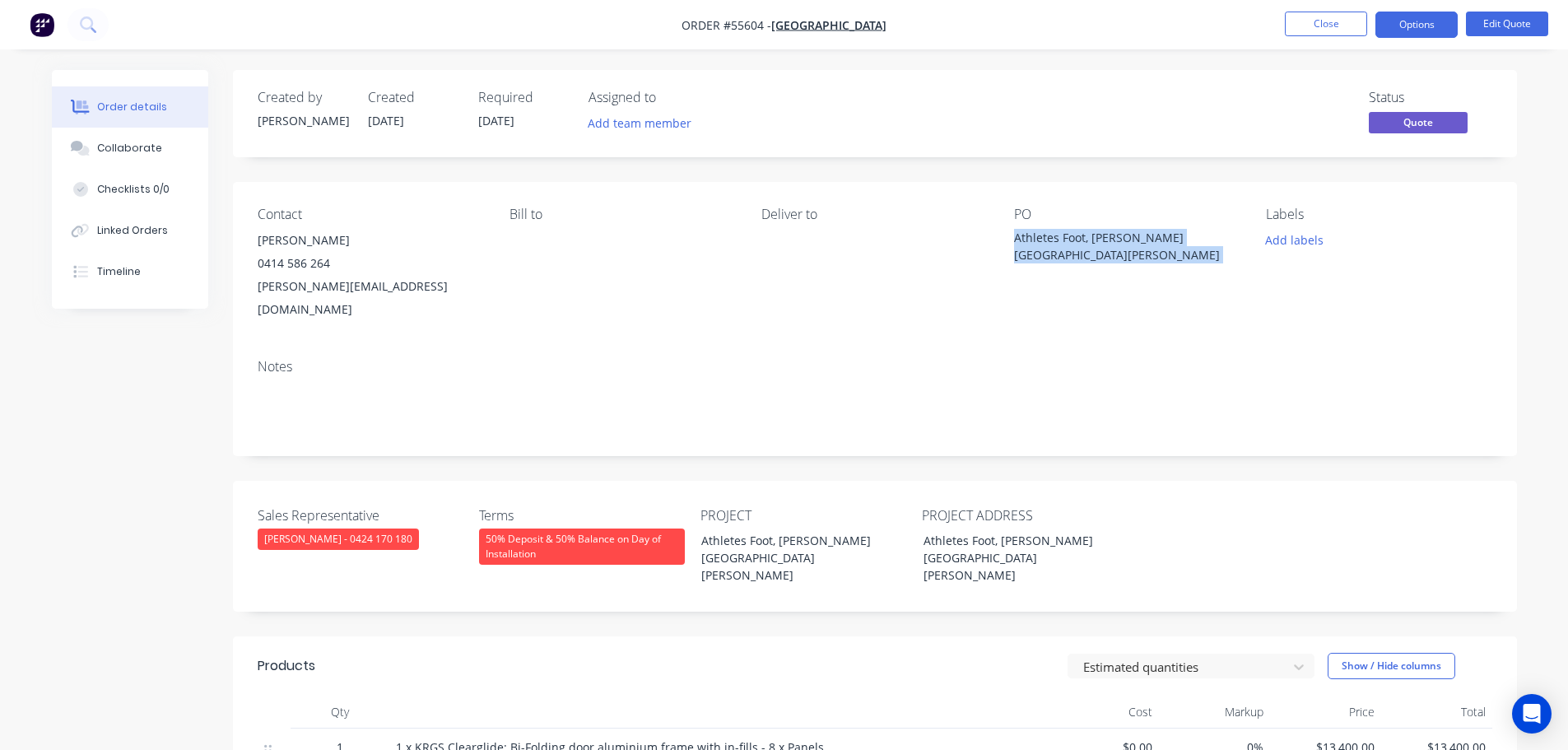
click at [1107, 235] on div "Athletes Foot, [PERSON_NAME][GEOGRAPHIC_DATA][PERSON_NAME]" at bounding box center [1117, 245] width 206 height 35
click at [330, 267] on span at bounding box center [330, 263] width 0 height 16
click at [1312, 22] on button "Close" at bounding box center [1326, 23] width 82 height 24
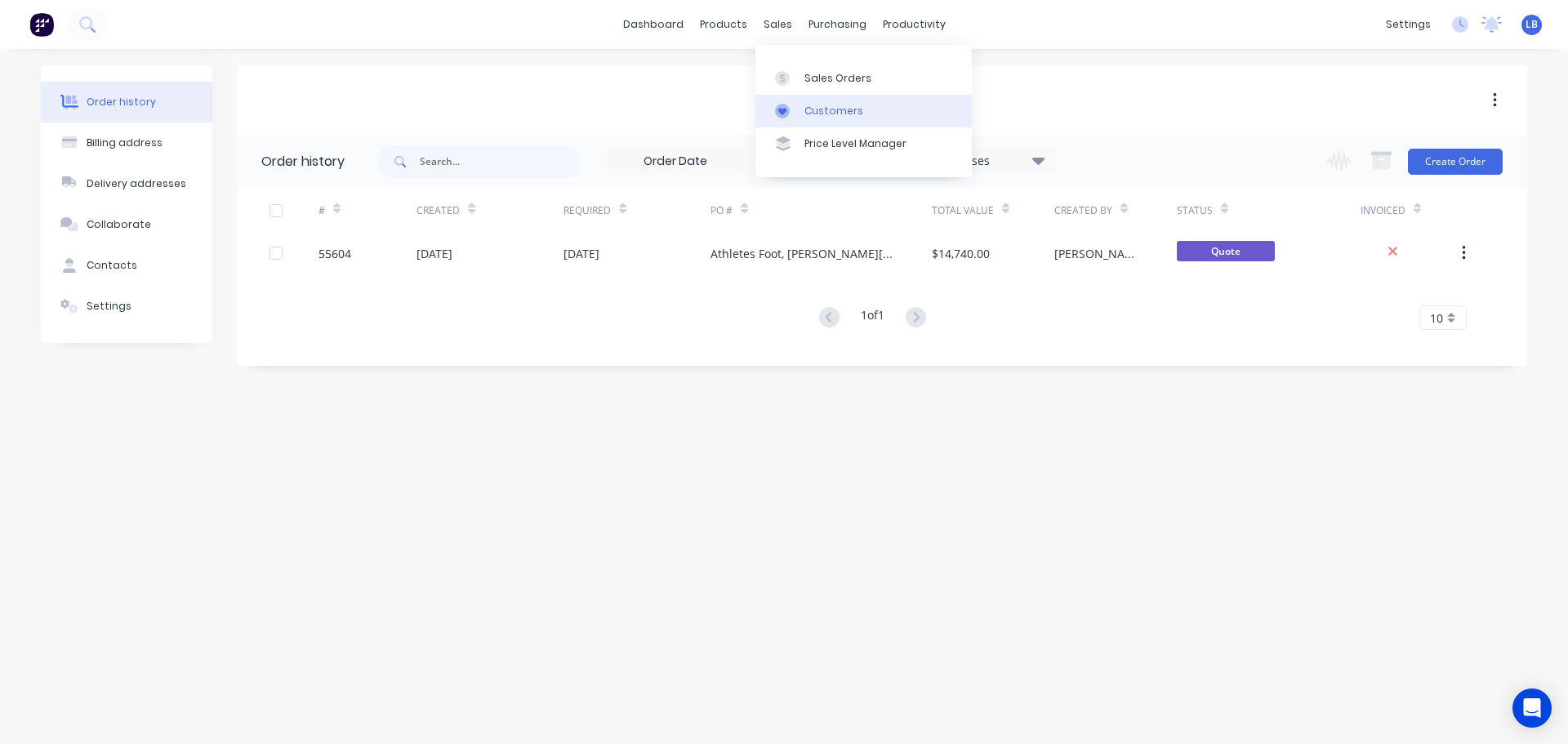
click at [816, 105] on div "Customers" at bounding box center [833, 111] width 59 height 15
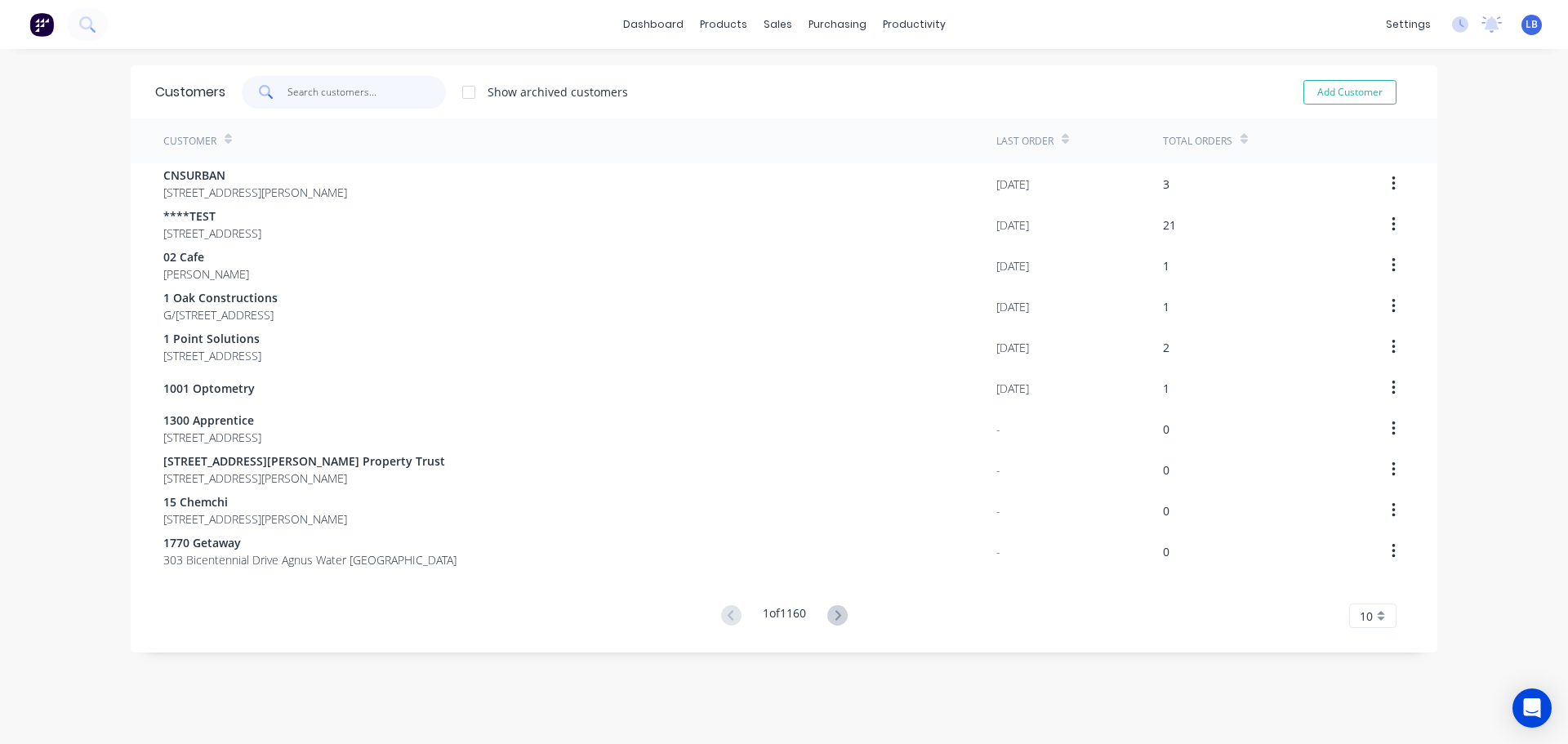
click at [303, 100] on input "text" at bounding box center [366, 92] width 159 height 33
click at [1370, 90] on button "Add Customer" at bounding box center [1350, 92] width 93 height 24
select select "AU"
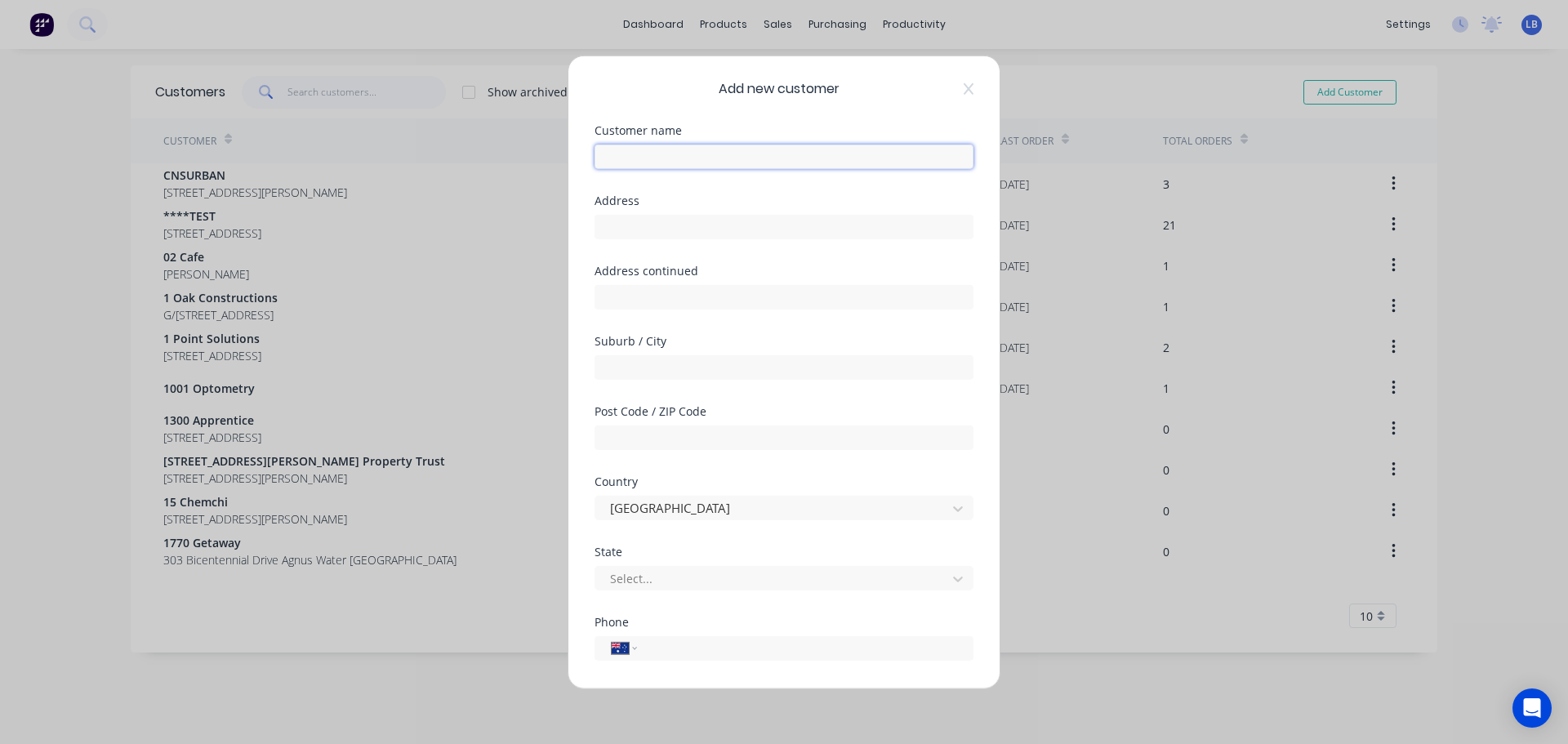
drag, startPoint x: 619, startPoint y: 155, endPoint x: 625, endPoint y: 162, distance: 9.2
click at [619, 155] on input "text" at bounding box center [784, 156] width 379 height 24
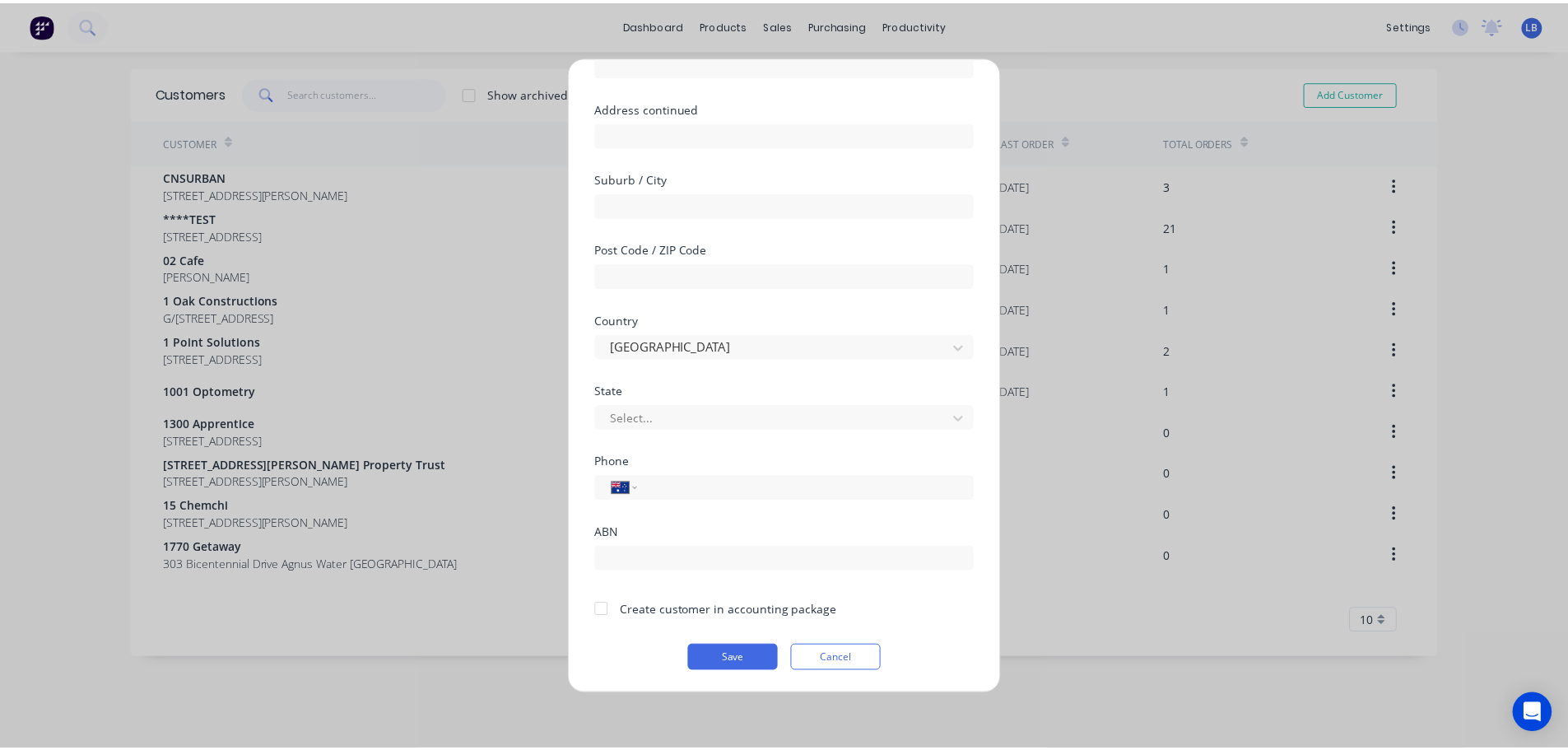
scroll to position [167, 0]
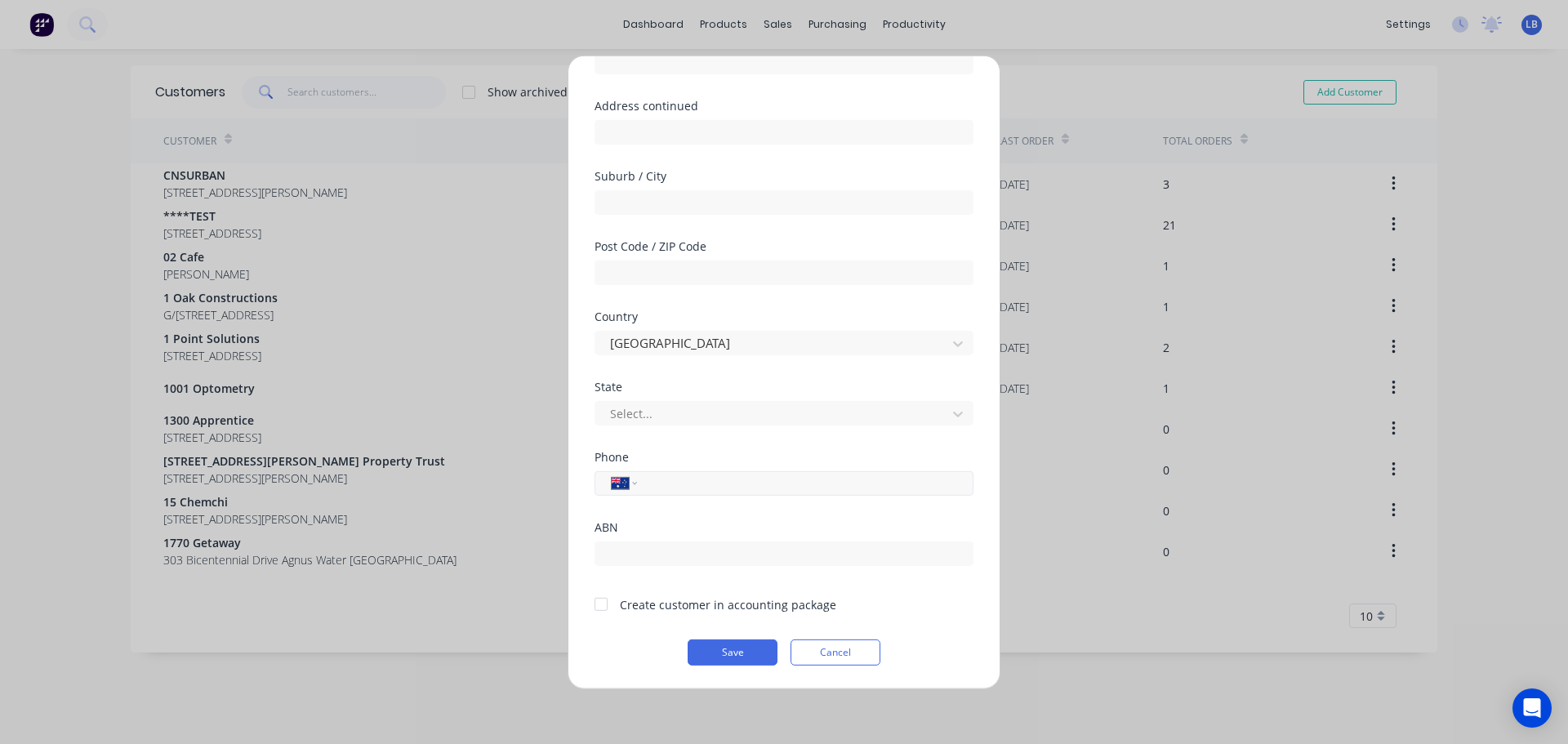
type input "[PERSON_NAME]"
click at [670, 476] on input "tel" at bounding box center [802, 483] width 307 height 19
type input "0435 473 087"
click at [607, 607] on div at bounding box center [601, 604] width 33 height 33
click at [715, 651] on button "Save" at bounding box center [732, 652] width 90 height 26
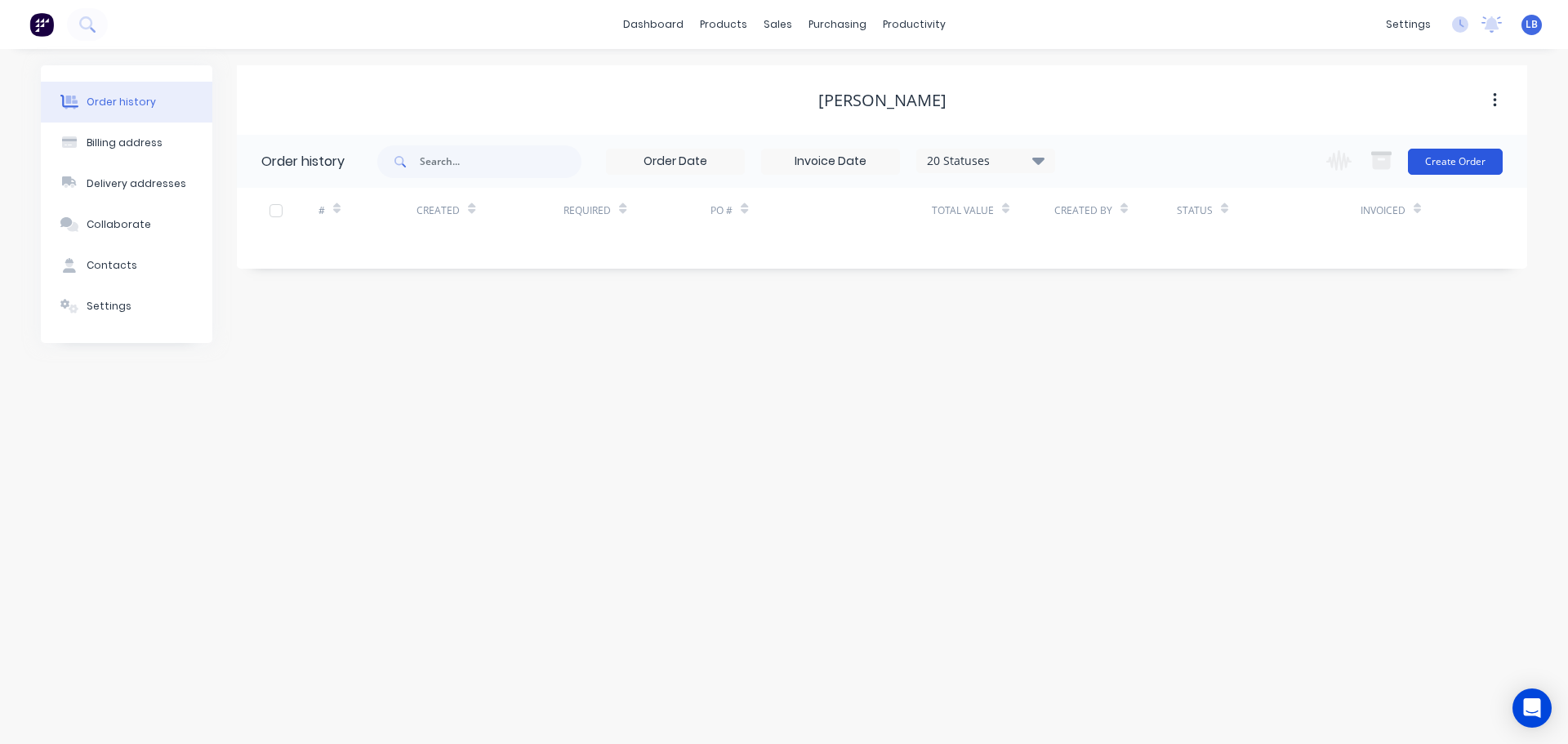
click at [1427, 163] on button "Create Order" at bounding box center [1456, 162] width 95 height 26
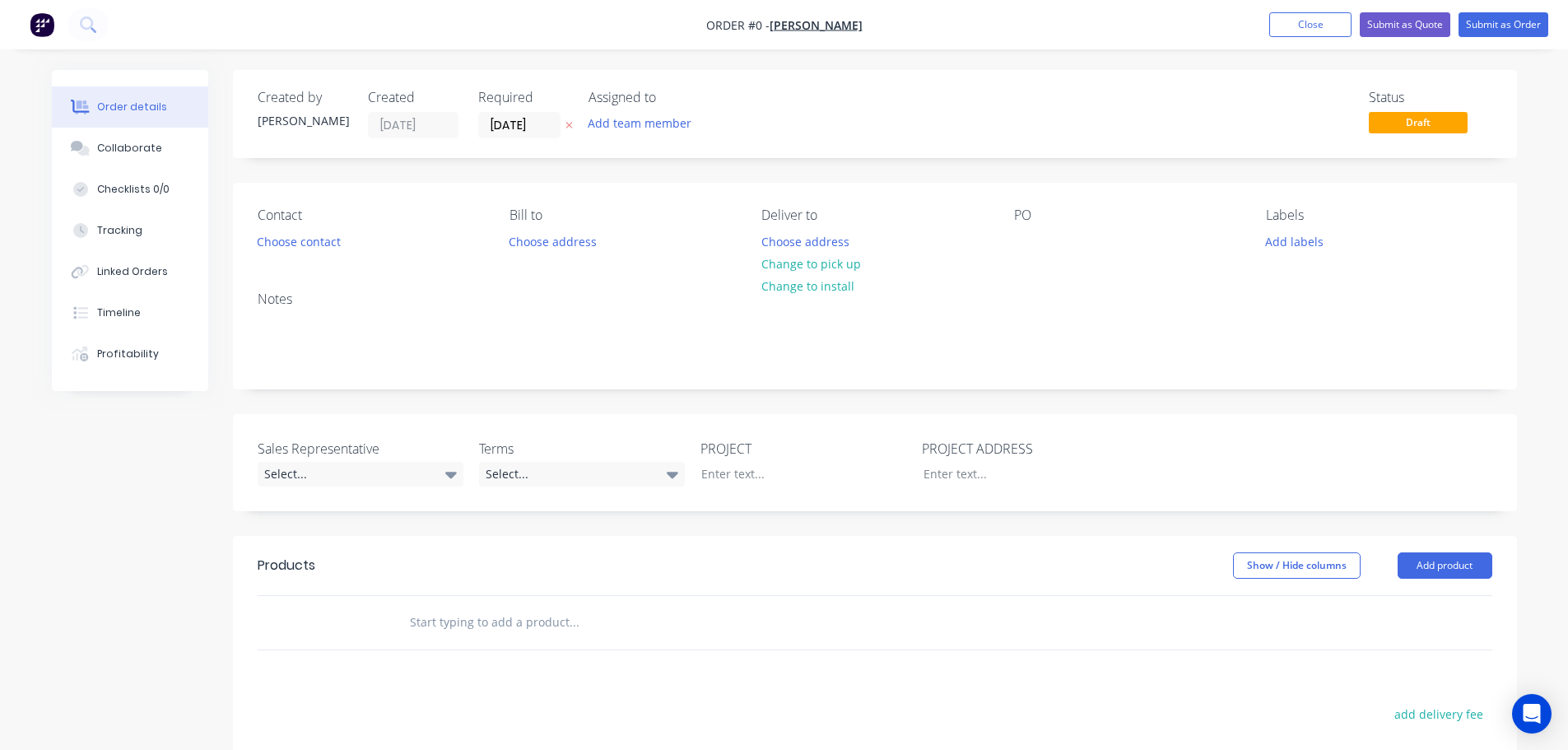
click at [1042, 237] on div "PO" at bounding box center [1126, 230] width 226 height 46
click at [1025, 244] on div at bounding box center [1027, 241] width 26 height 23
click at [1052, 242] on div "Joondalup S/C" at bounding box center [1065, 241] width 104 height 23
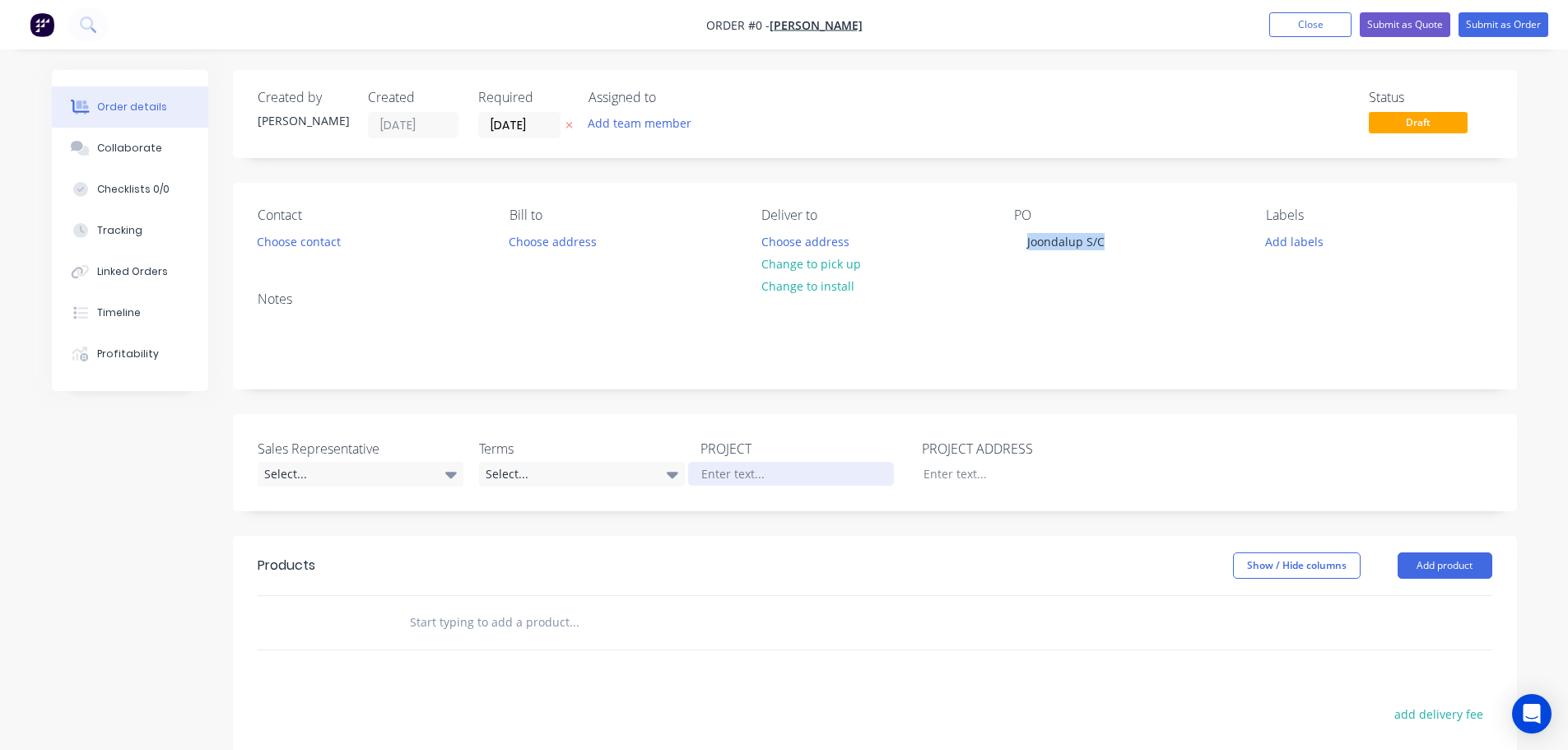
click at [703, 472] on div "Order details Collaborate Checklists 0/0 Tracking Linked Orders Timeline Profit…" at bounding box center [784, 570] width 1498 height 1000
click at [1314, 22] on button "Close" at bounding box center [1311, 24] width 82 height 24
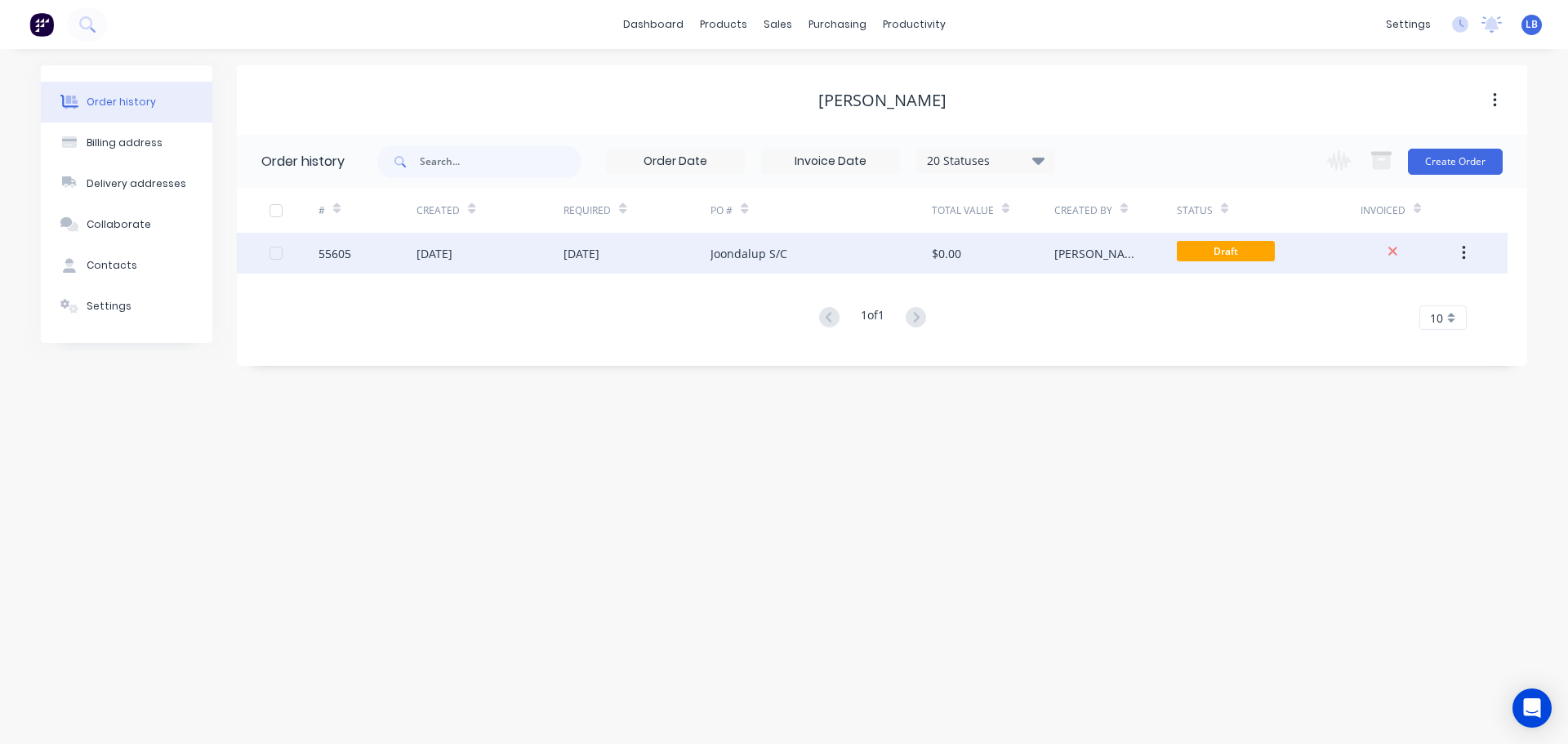
click at [329, 256] on div "55605" at bounding box center [334, 254] width 33 height 17
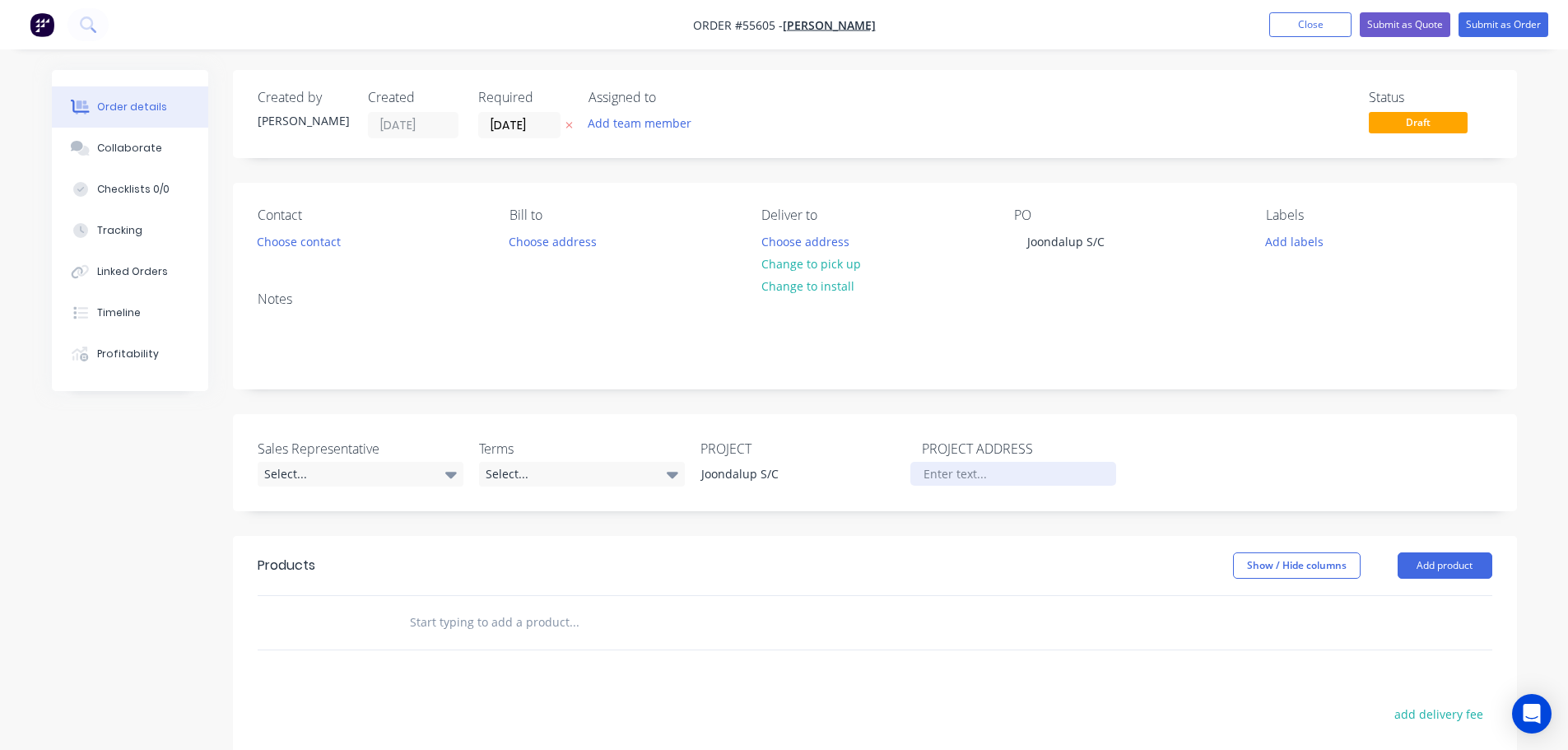
click at [928, 476] on div at bounding box center [1013, 473] width 206 height 23
paste div
click at [304, 241] on button "Choose contact" at bounding box center [299, 241] width 101 height 22
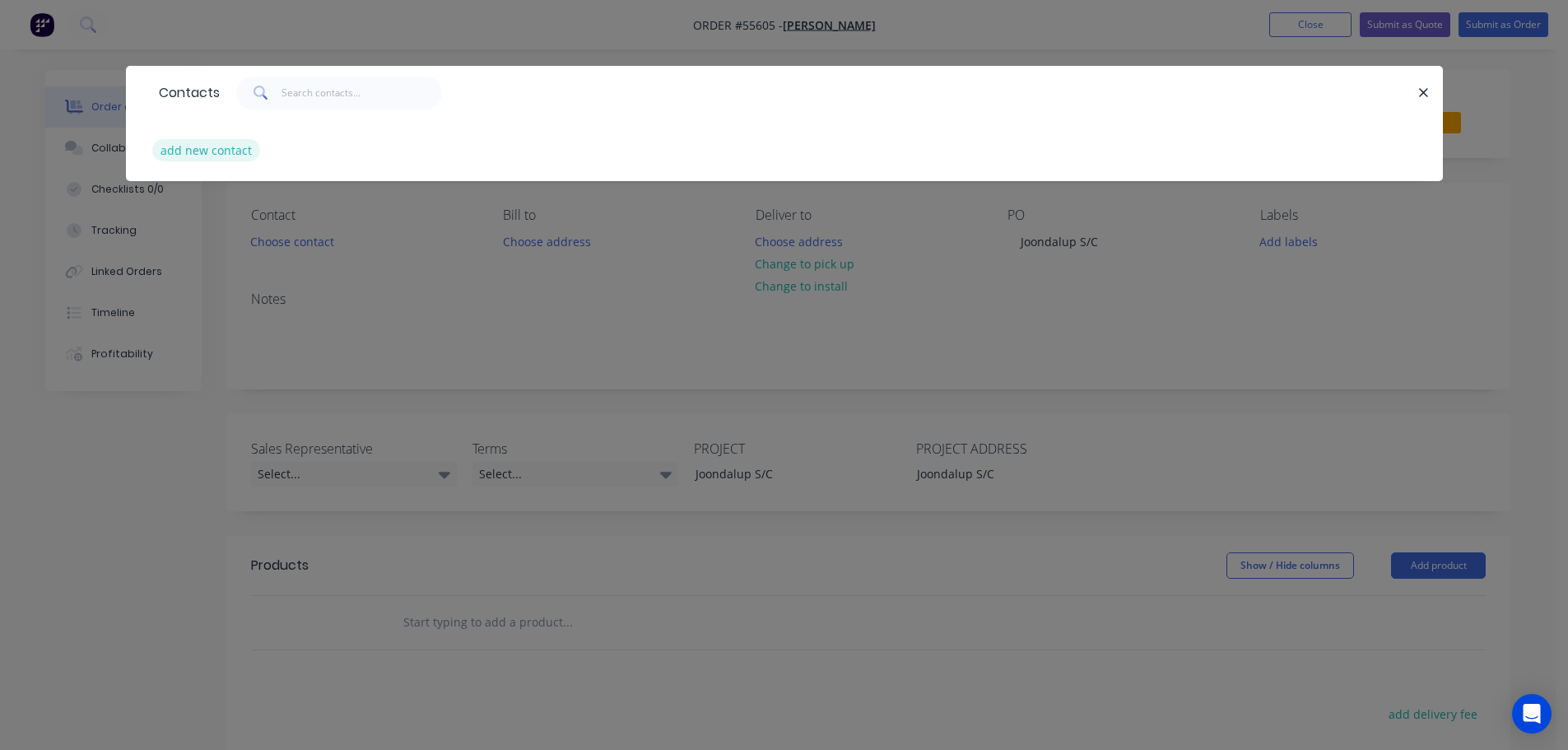
click at [215, 152] on button "add new contact" at bounding box center [207, 151] width 109 height 22
select select "AU"
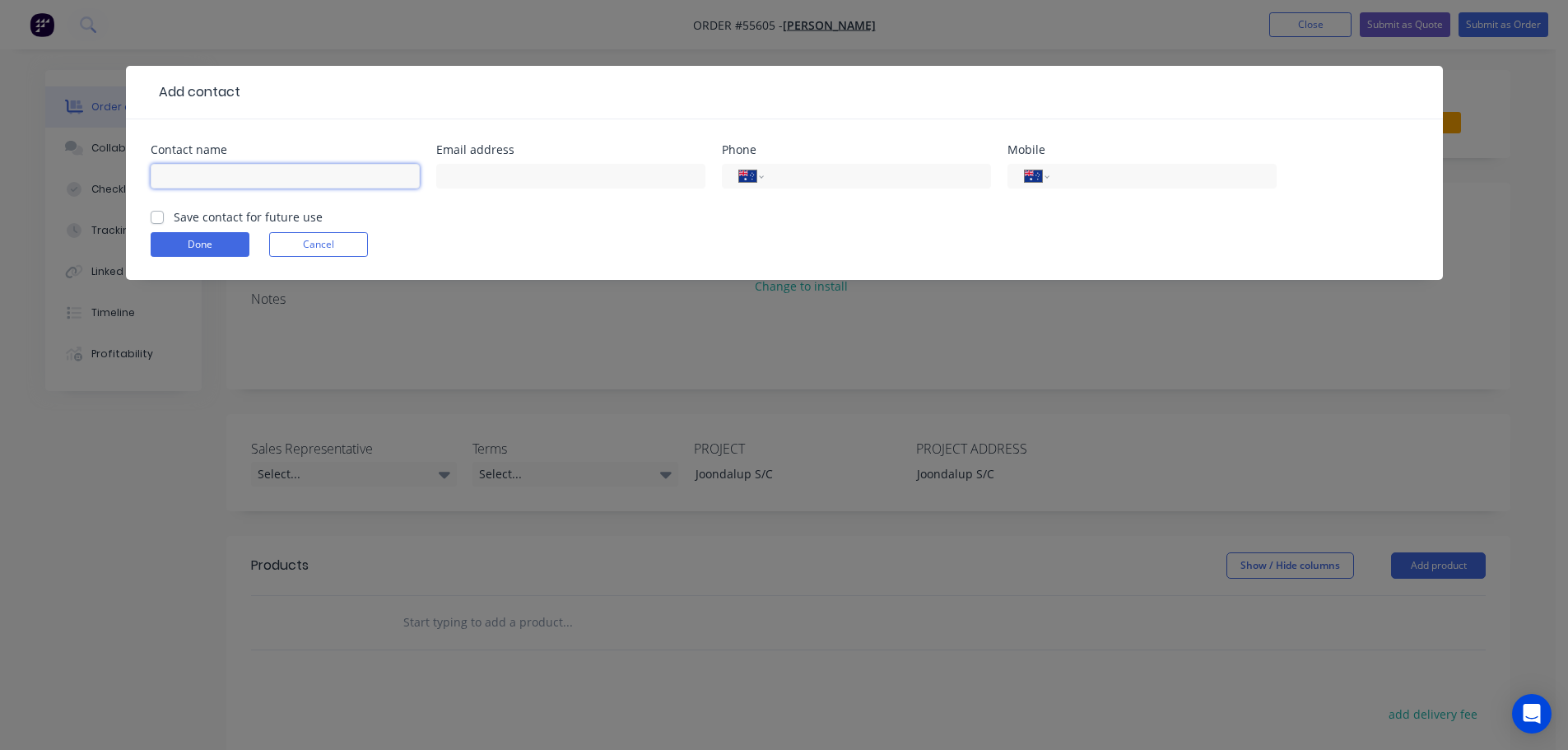
click at [173, 175] on input "text" at bounding box center [285, 176] width 269 height 24
type input "Mostafa Fooladvand"
click at [492, 173] on input "text" at bounding box center [570, 176] width 269 height 24
type input "fooladmostafa@gmail.com"
click at [894, 172] on input "tel" at bounding box center [873, 176] width 198 height 19
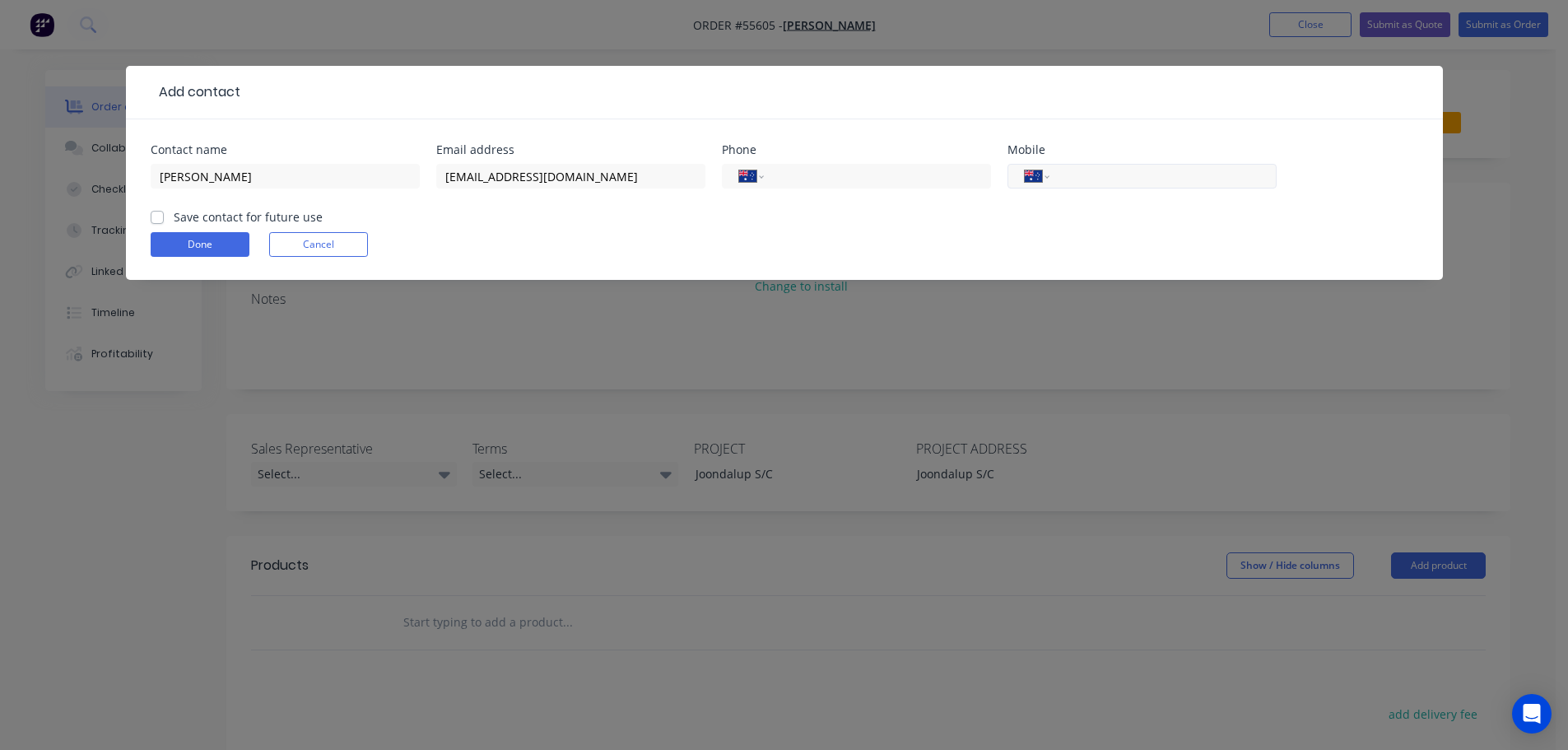
click at [1115, 171] on input "tel" at bounding box center [1159, 176] width 198 height 19
type input "0435 473 087"
click at [174, 221] on label "Save contact for future use" at bounding box center [248, 216] width 149 height 17
click at [154, 221] on input "Save contact for future use" at bounding box center [157, 215] width 13 height 16
checkbox input "true"
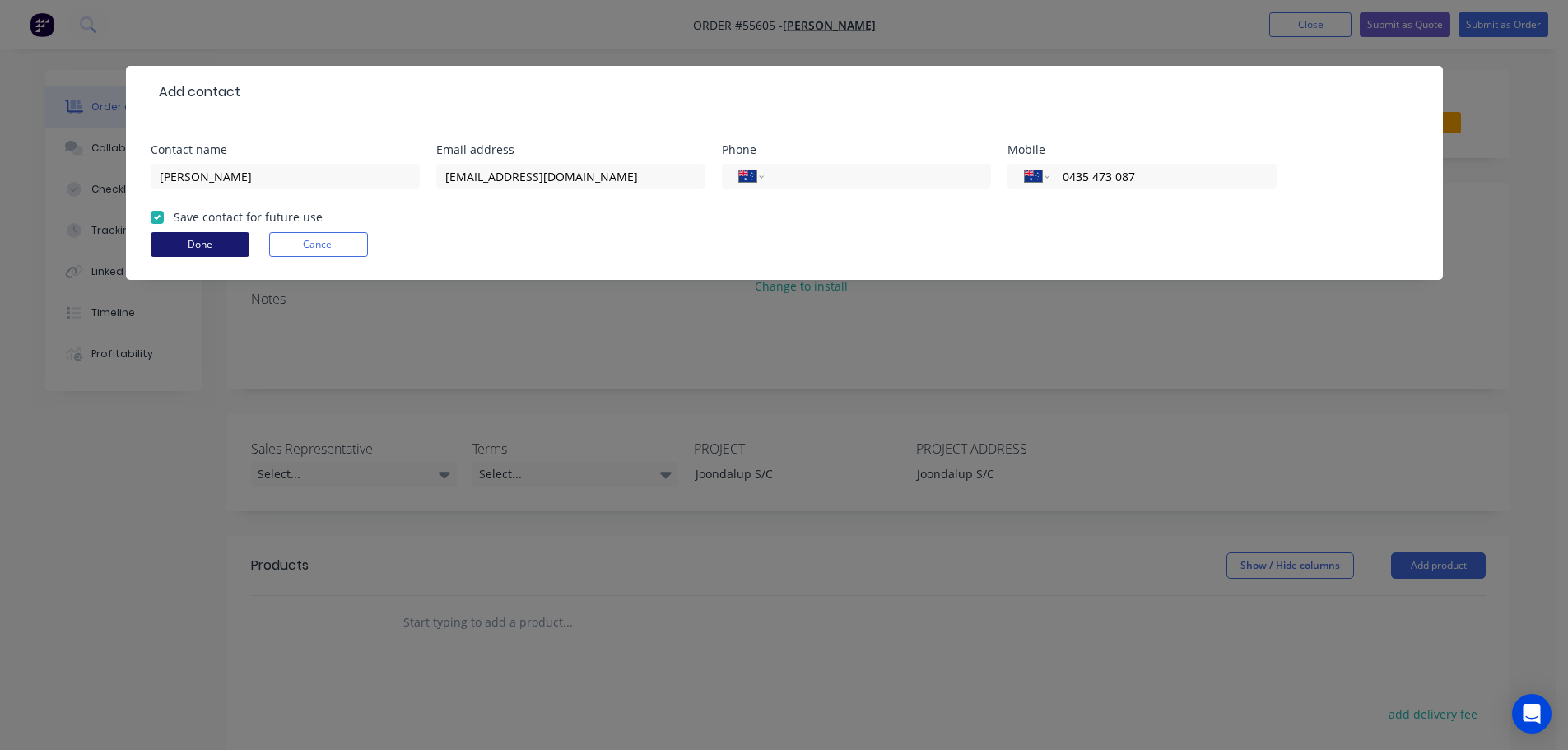
click at [169, 239] on button "Done" at bounding box center [200, 244] width 99 height 24
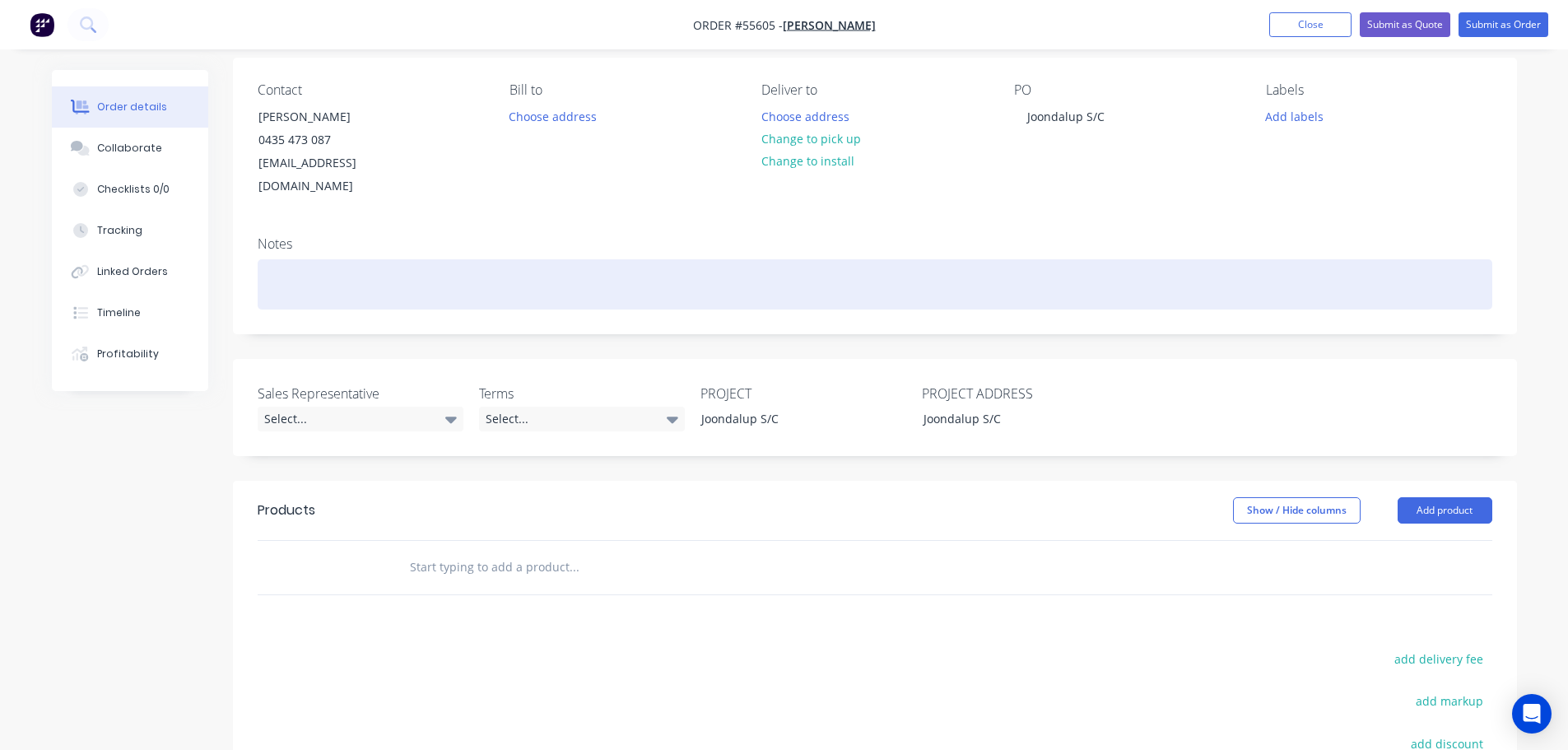
scroll to position [165, 0]
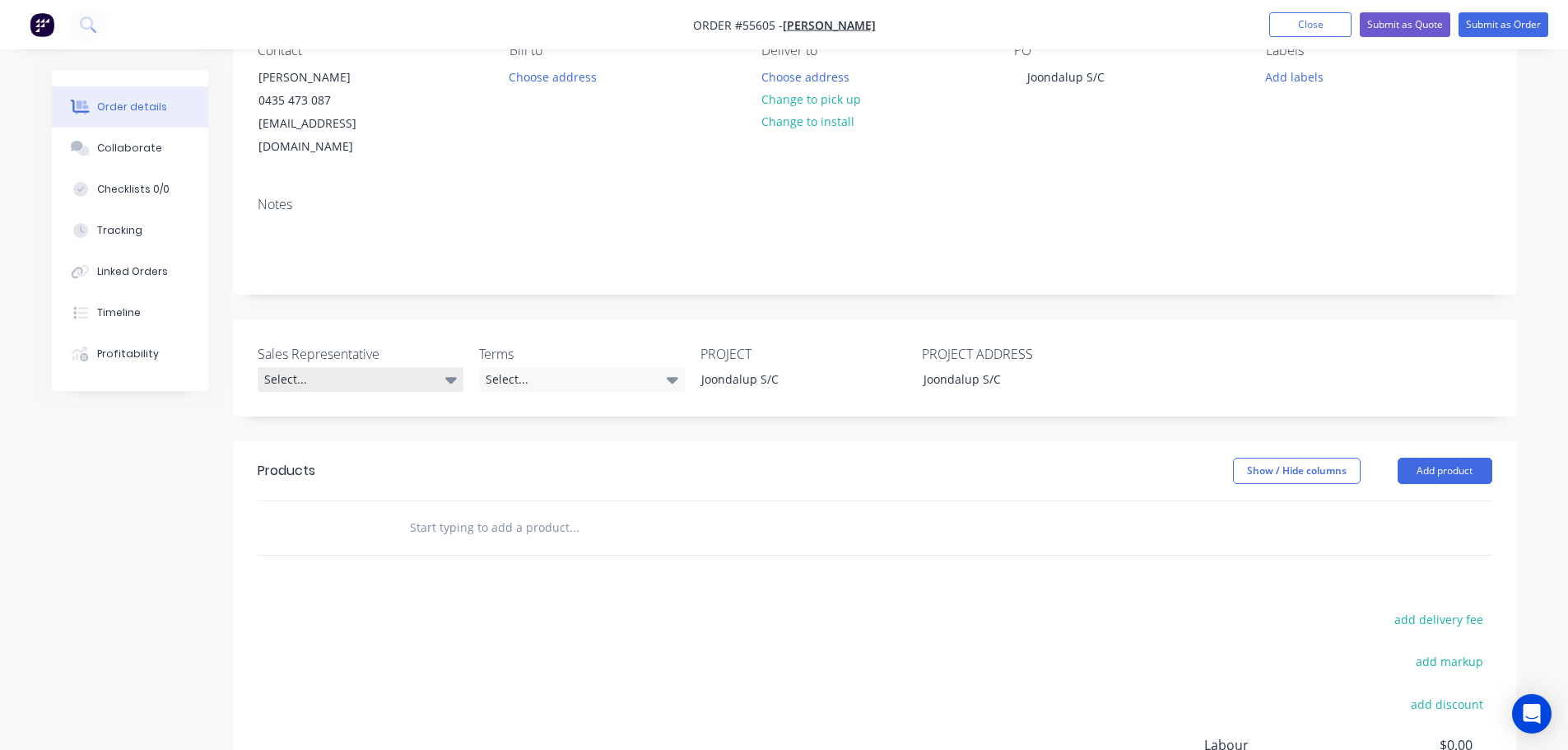
click at [300, 367] on div "Select..." at bounding box center [360, 379] width 206 height 24
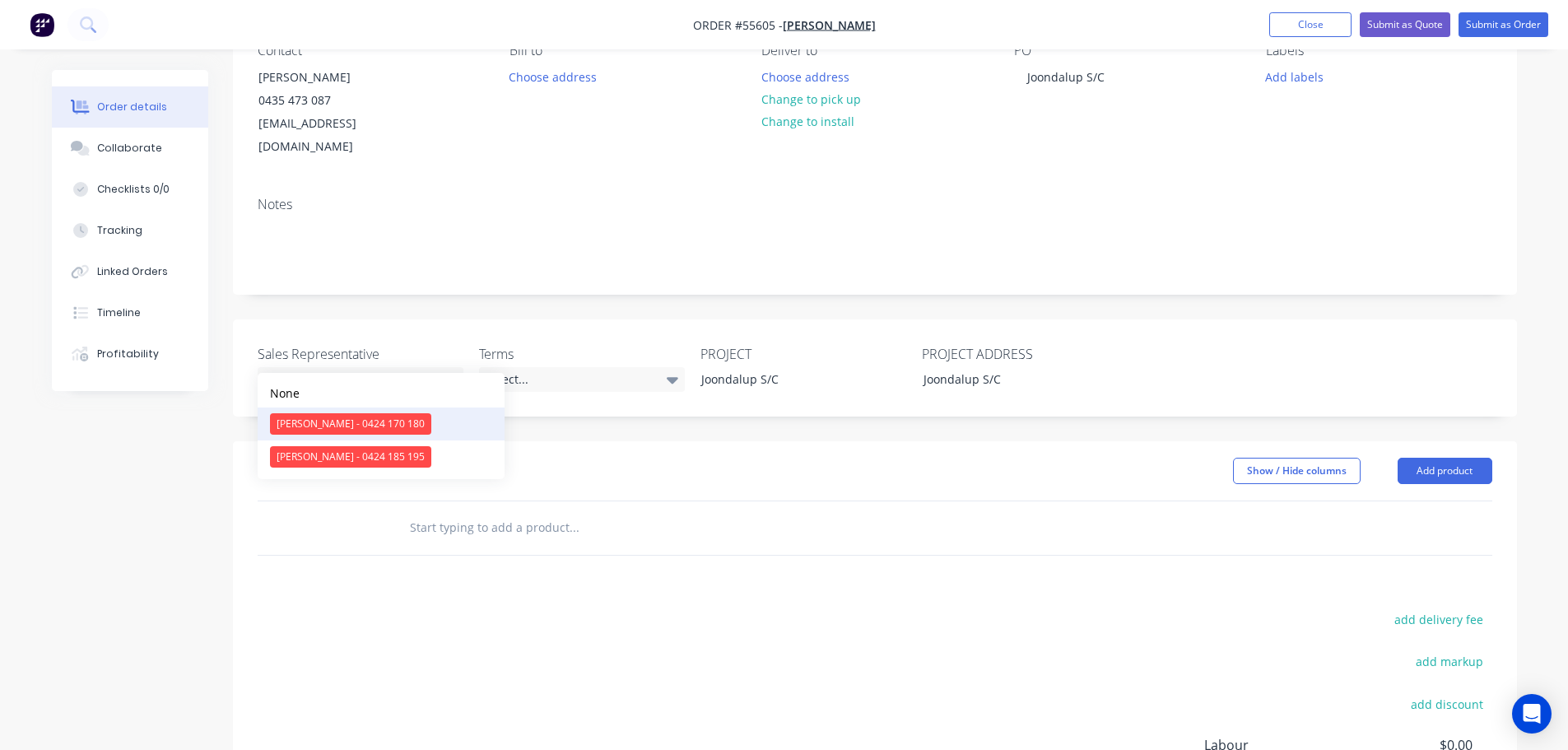
click at [337, 418] on div "[PERSON_NAME] - 0424 170 180" at bounding box center [350, 423] width 161 height 22
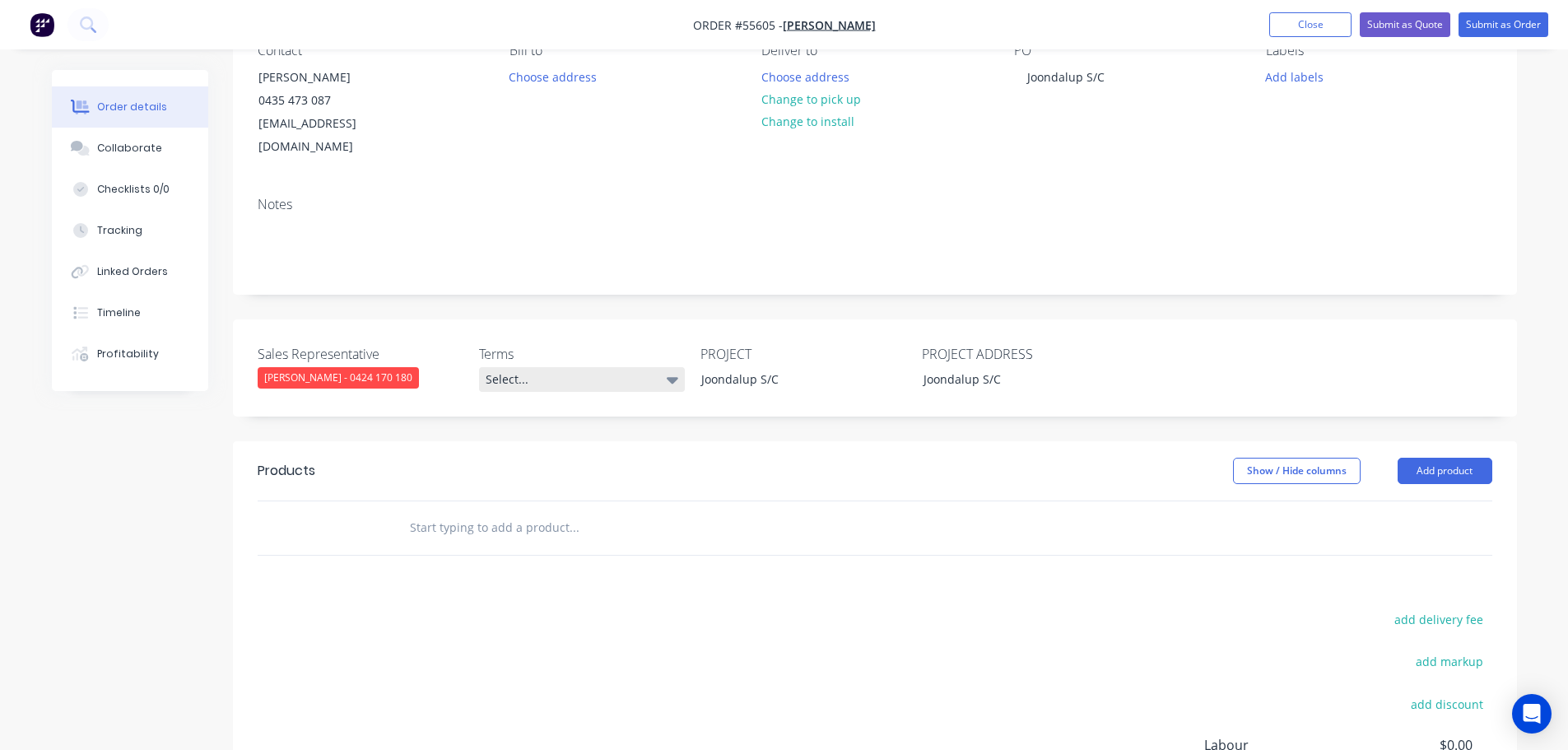
click at [536, 367] on div "Select..." at bounding box center [582, 379] width 206 height 24
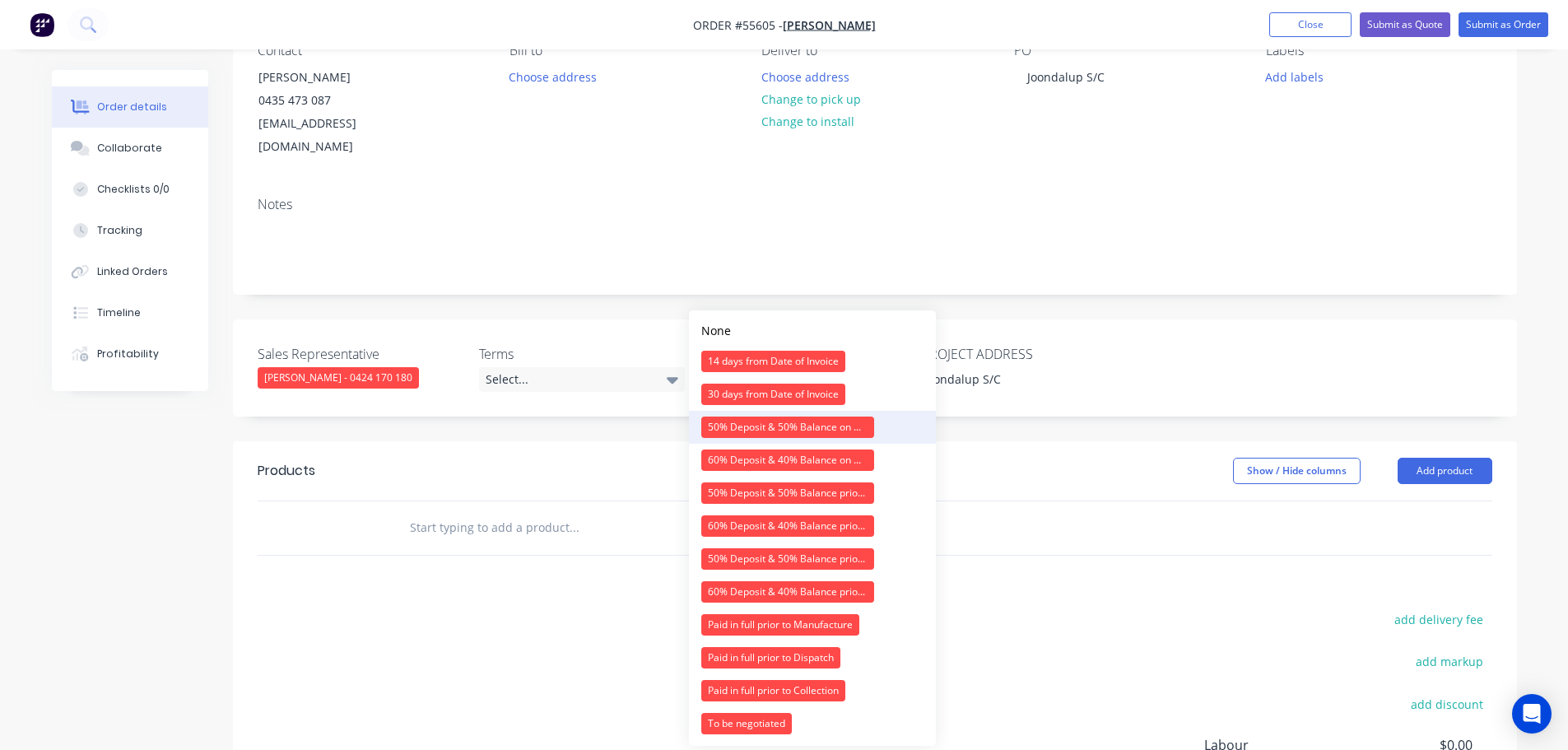
click at [742, 428] on div "50% Deposit & 50% Balance on Day of Installation" at bounding box center [787, 427] width 173 height 22
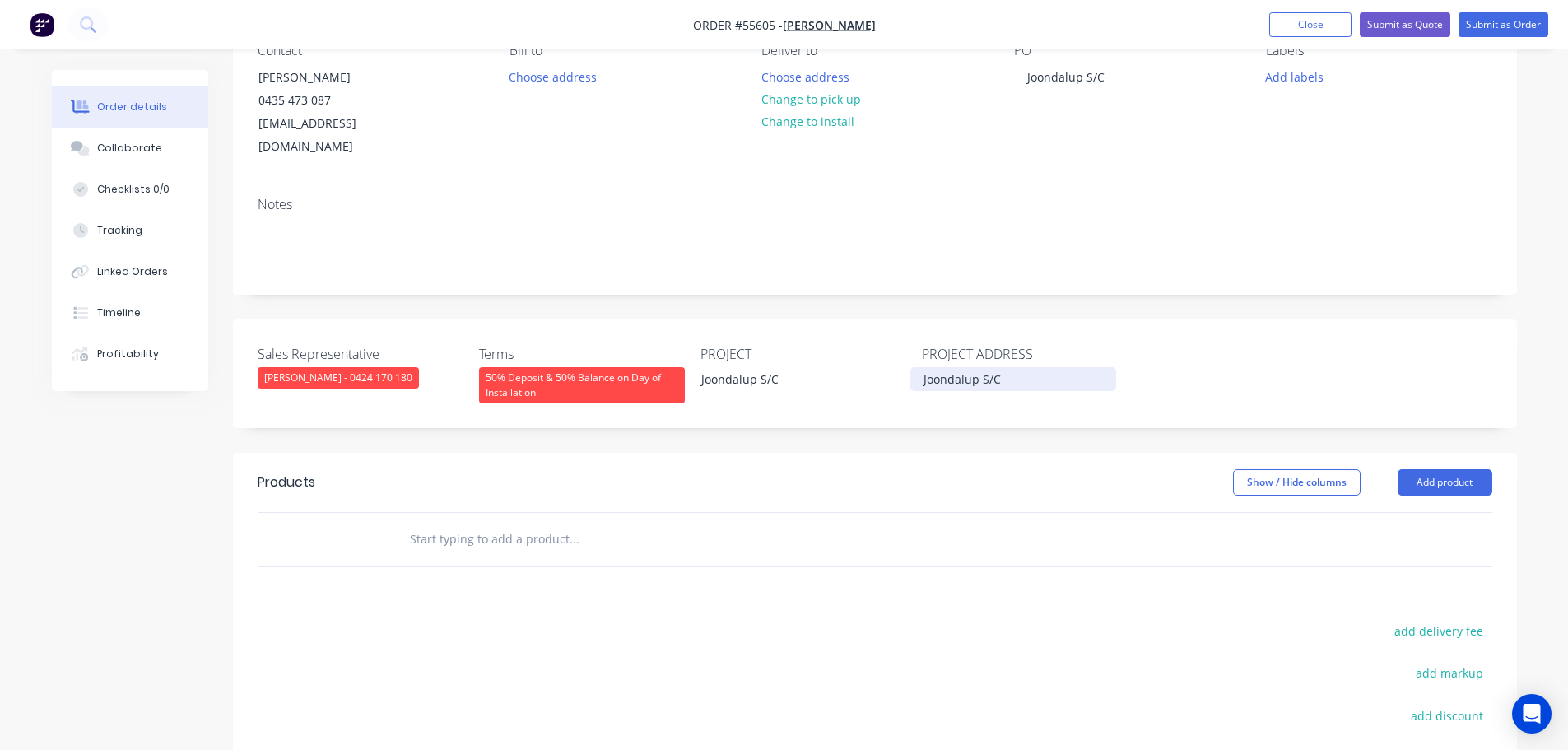
click at [1006, 367] on div "Joondalup S/C" at bounding box center [1013, 378] width 206 height 23
click at [1450, 469] on button "Add product" at bounding box center [1444, 482] width 95 height 26
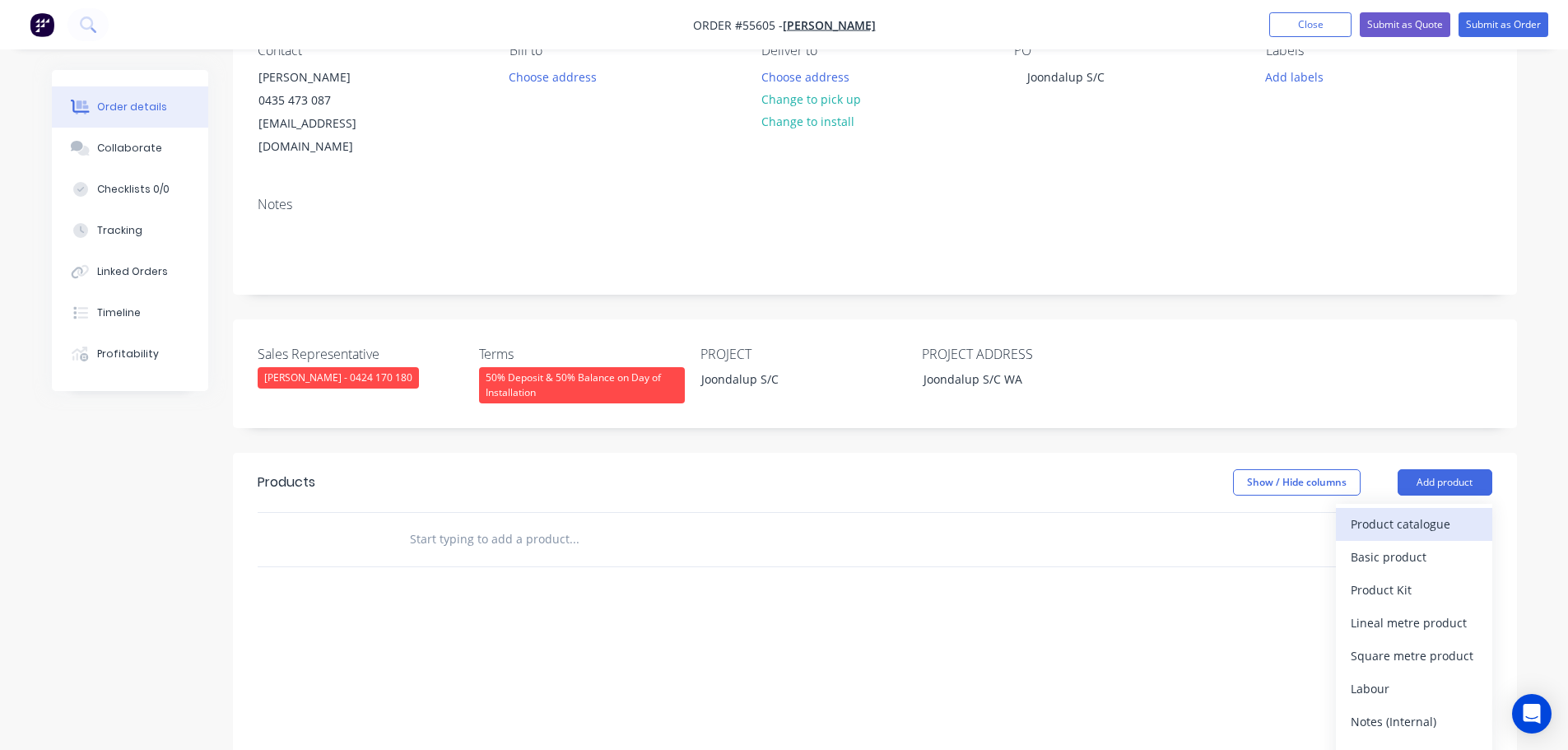
click at [1397, 512] on div "Product catalogue" at bounding box center [1414, 523] width 126 height 23
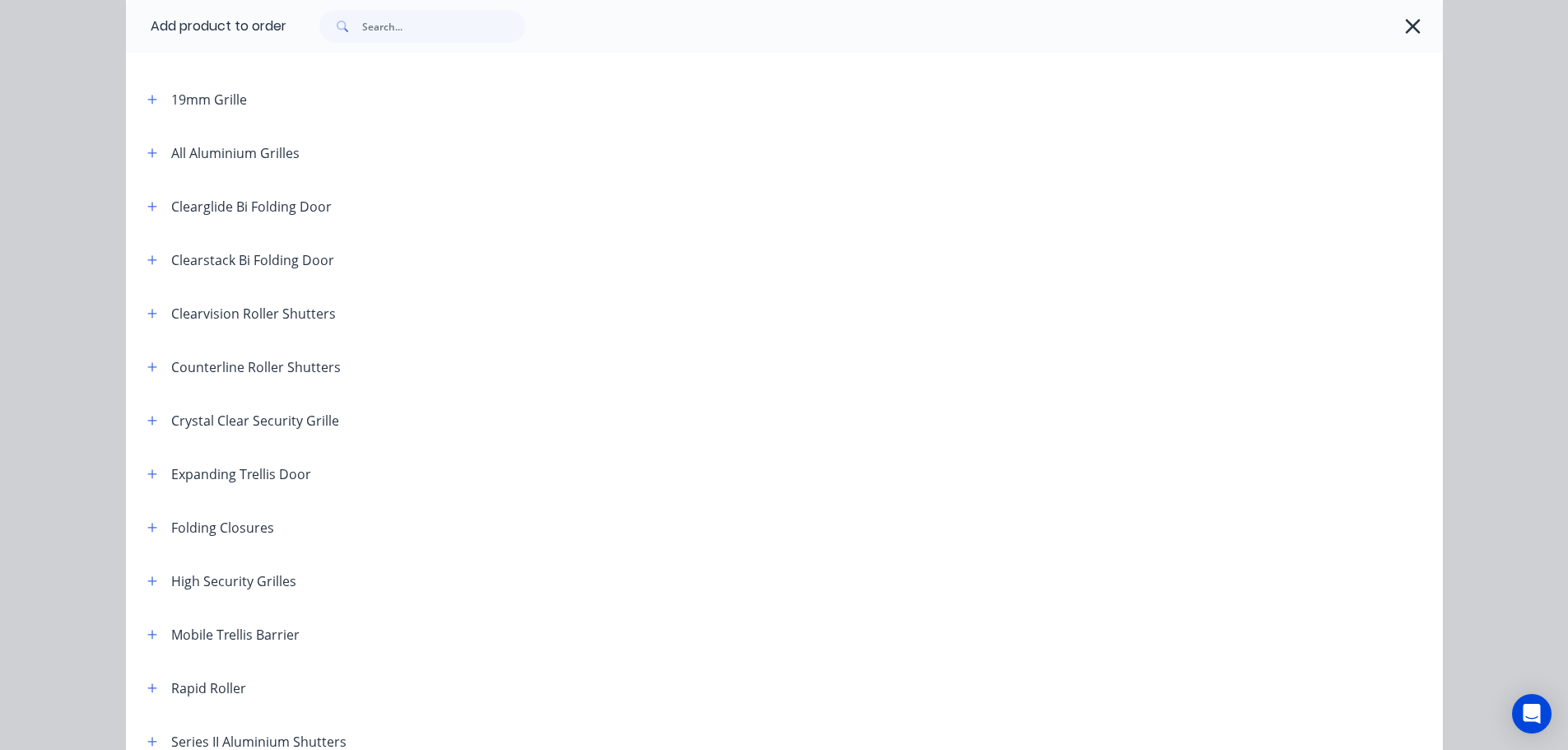
scroll to position [247, 0]
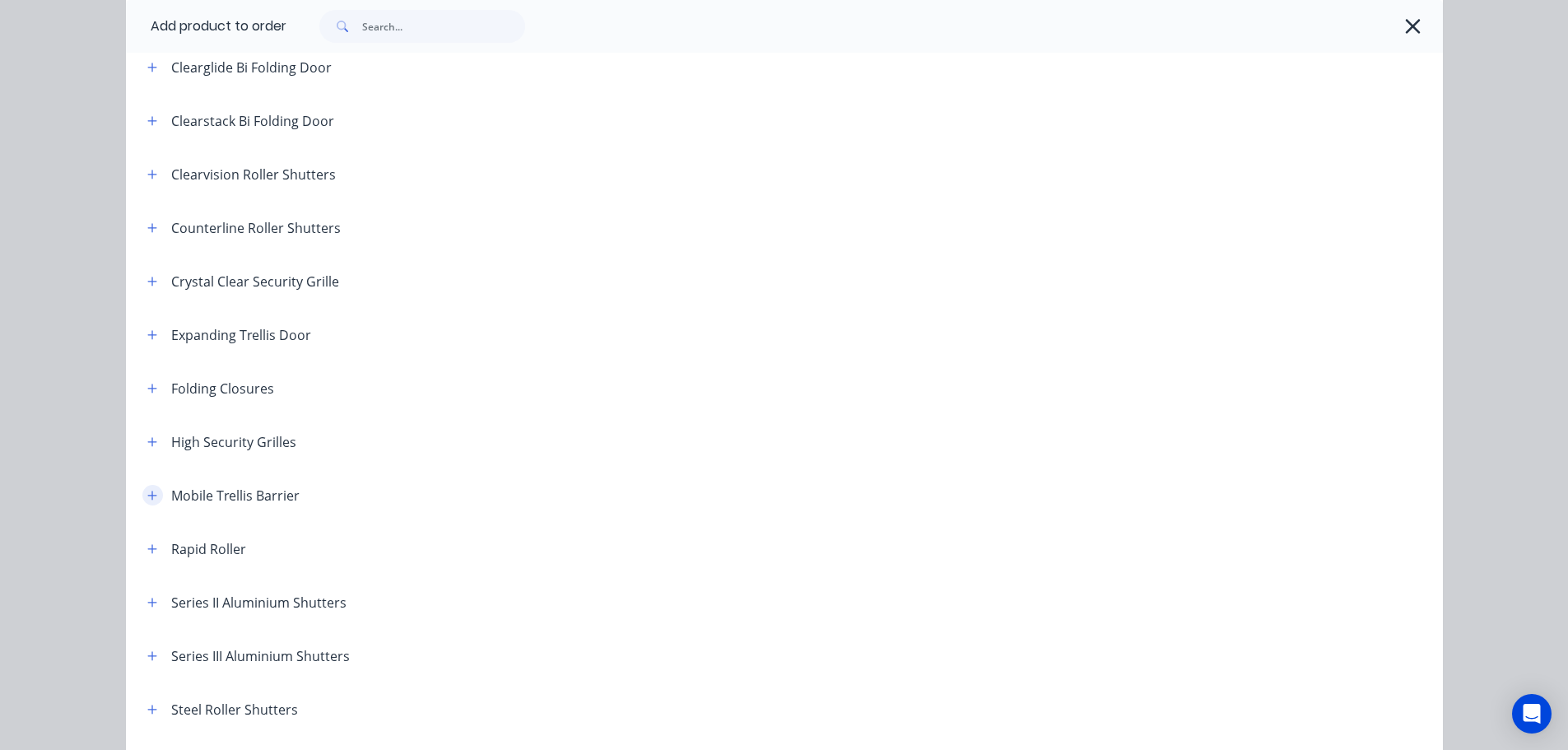
click at [148, 494] on icon "button" at bounding box center [152, 495] width 9 height 9
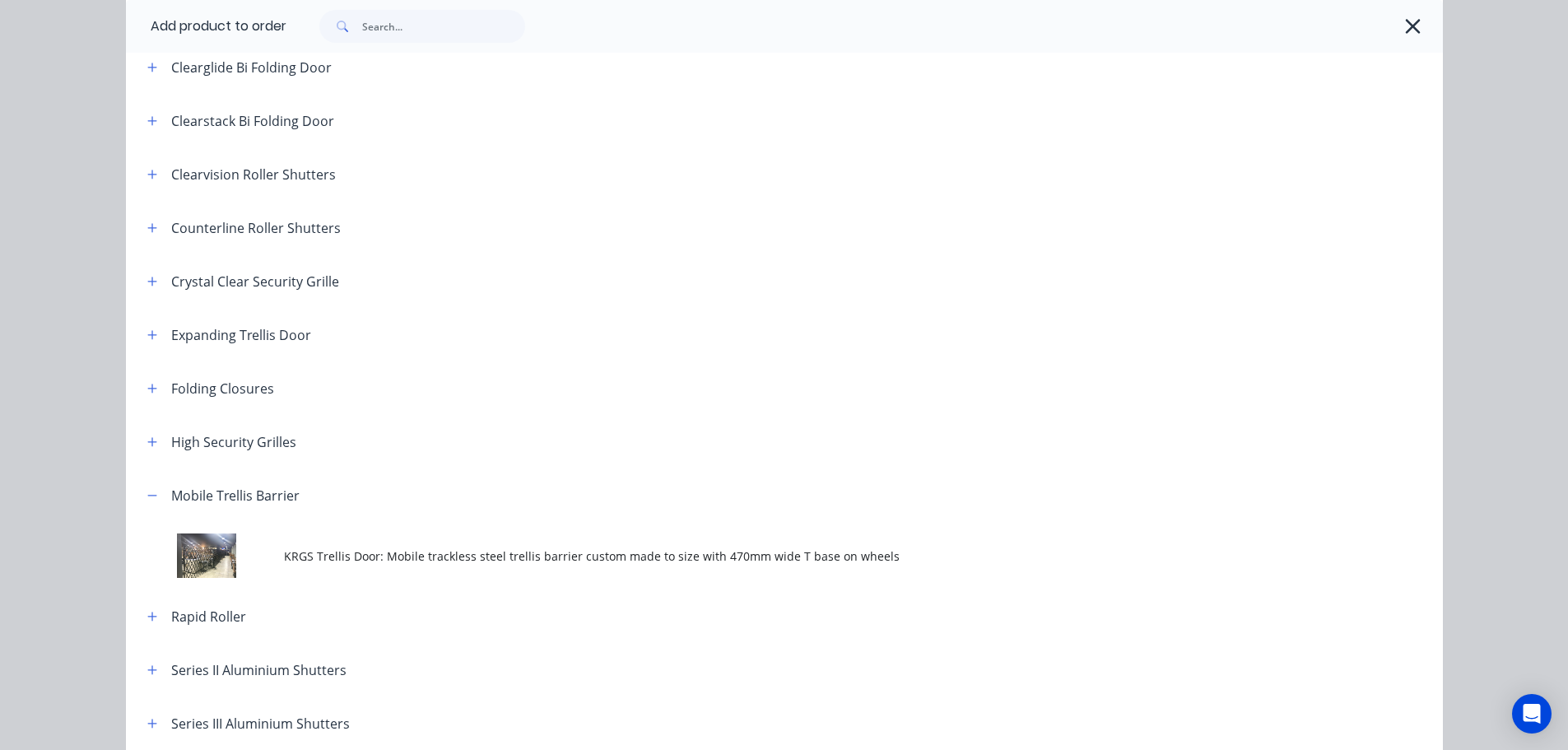
scroll to position [494, 0]
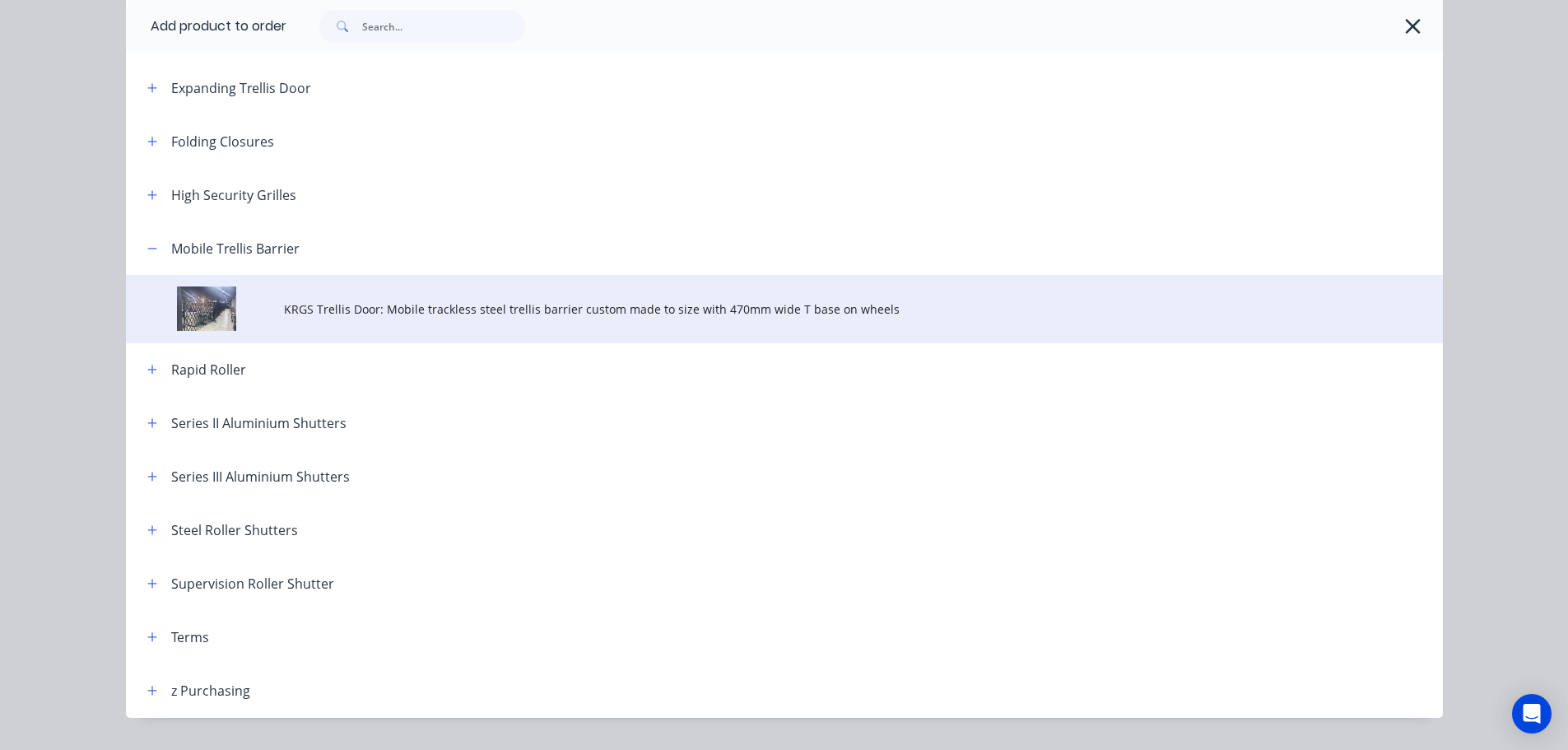
click at [631, 308] on span "KRGS Trellis Door: Mobile trackless steel trellis barrier custom made to size w…" at bounding box center [747, 309] width 927 height 17
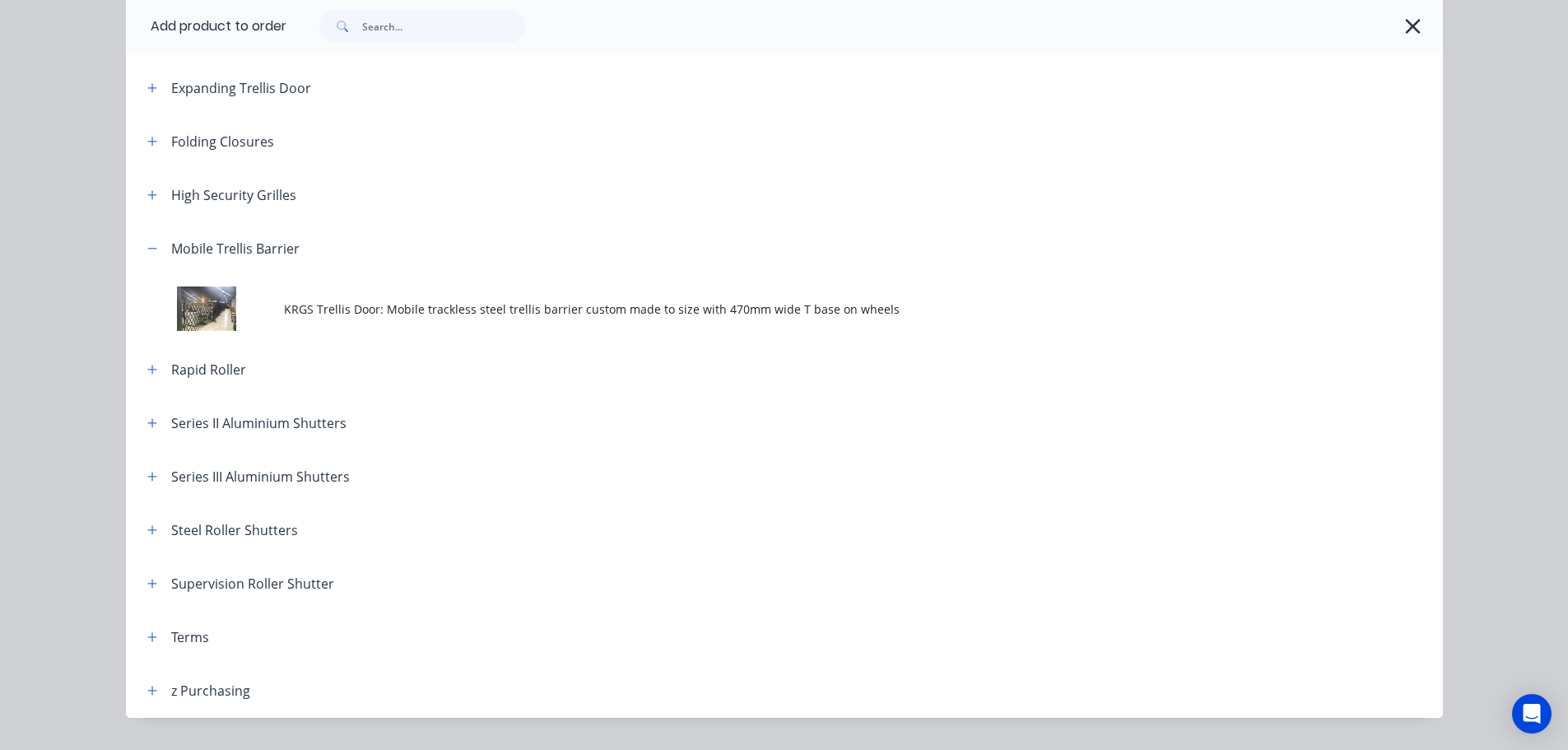
scroll to position [0, 0]
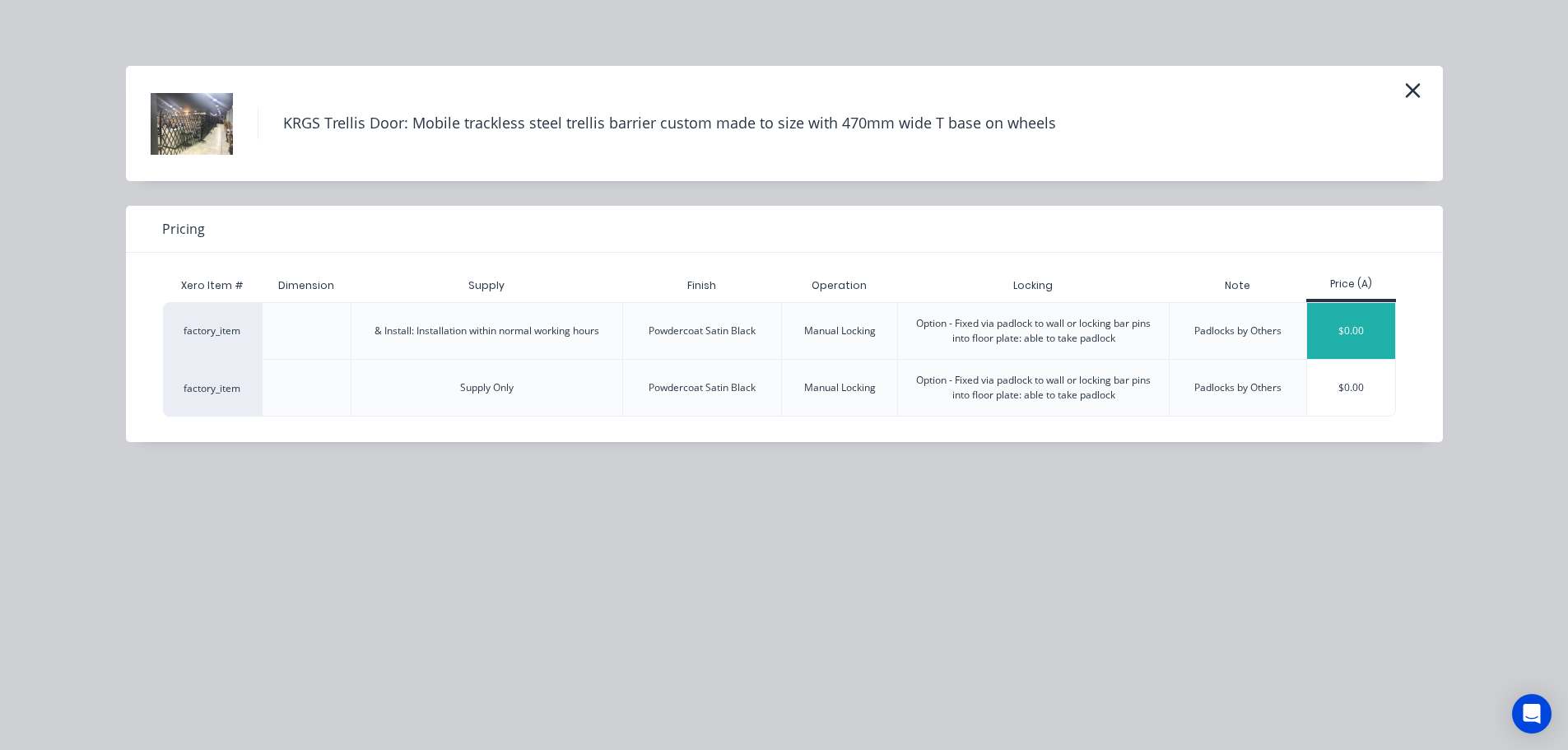
click at [1354, 339] on div "$0.00" at bounding box center [1351, 331] width 88 height 56
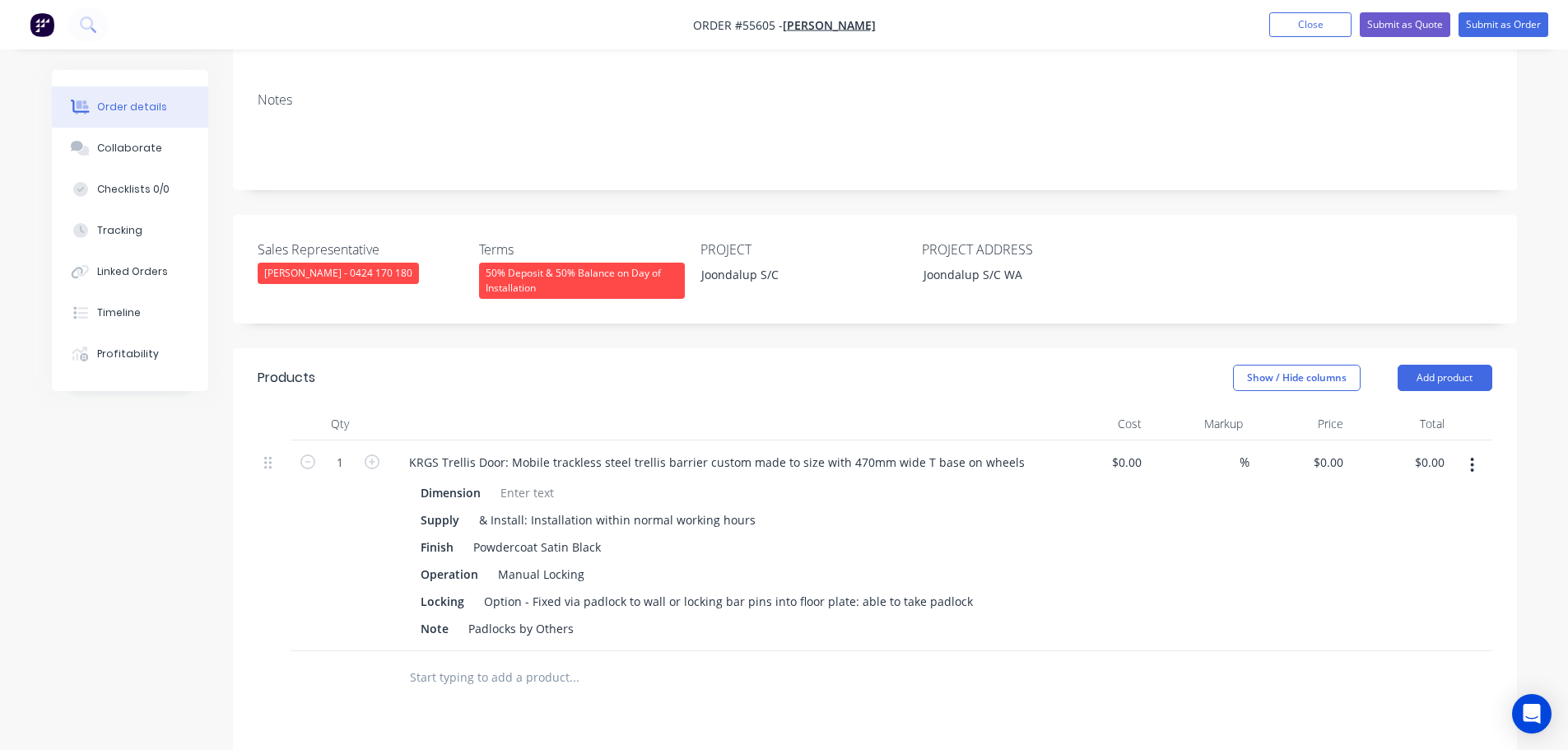
scroll to position [494, 0]
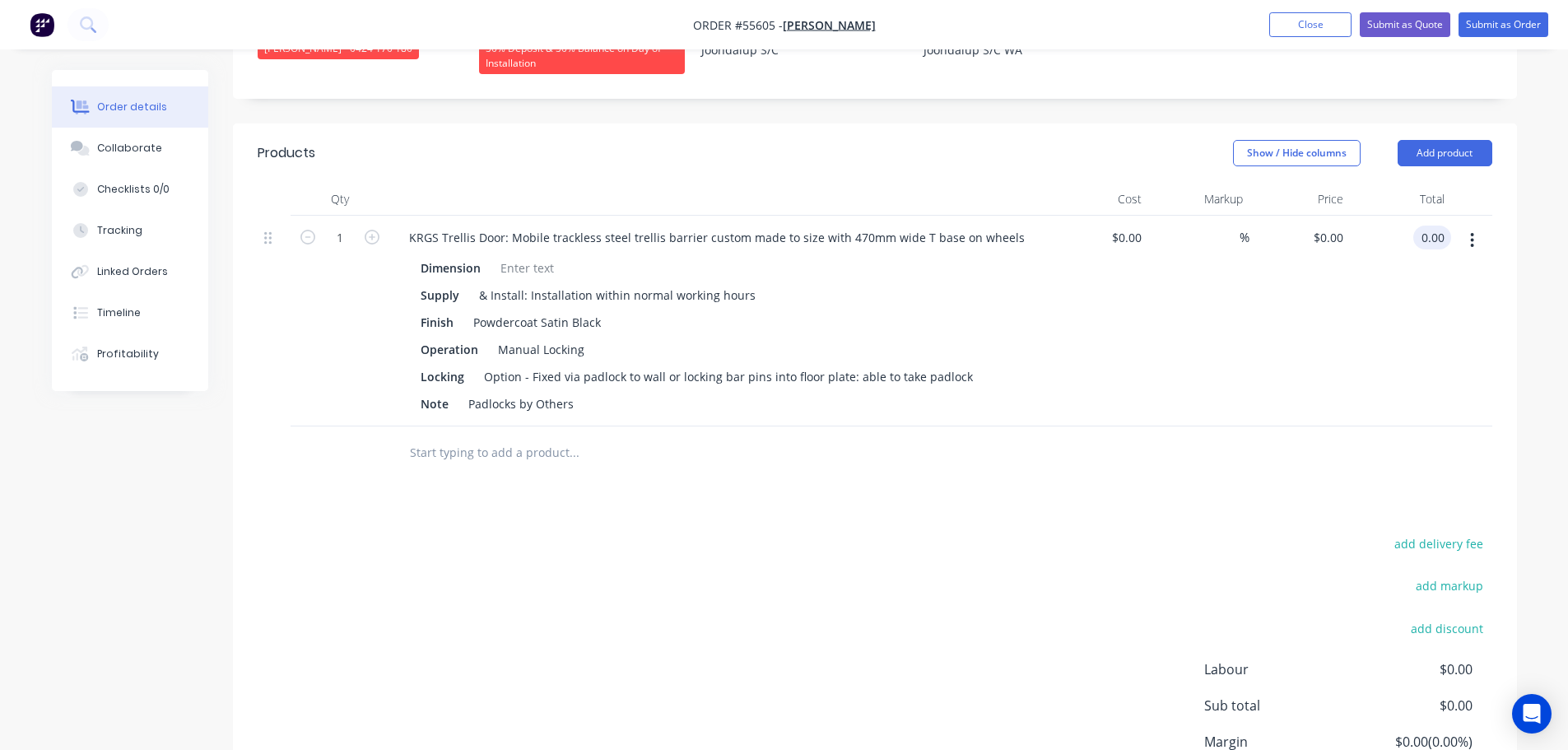
click at [1448, 226] on input "0.00" at bounding box center [1435, 237] width 31 height 23
type input "2630"
type input "$2,630.00"
click at [403, 226] on div "KRGS Trellis Door: Mobile trackless steel trellis barrier custom made to size w…" at bounding box center [717, 237] width 642 height 23
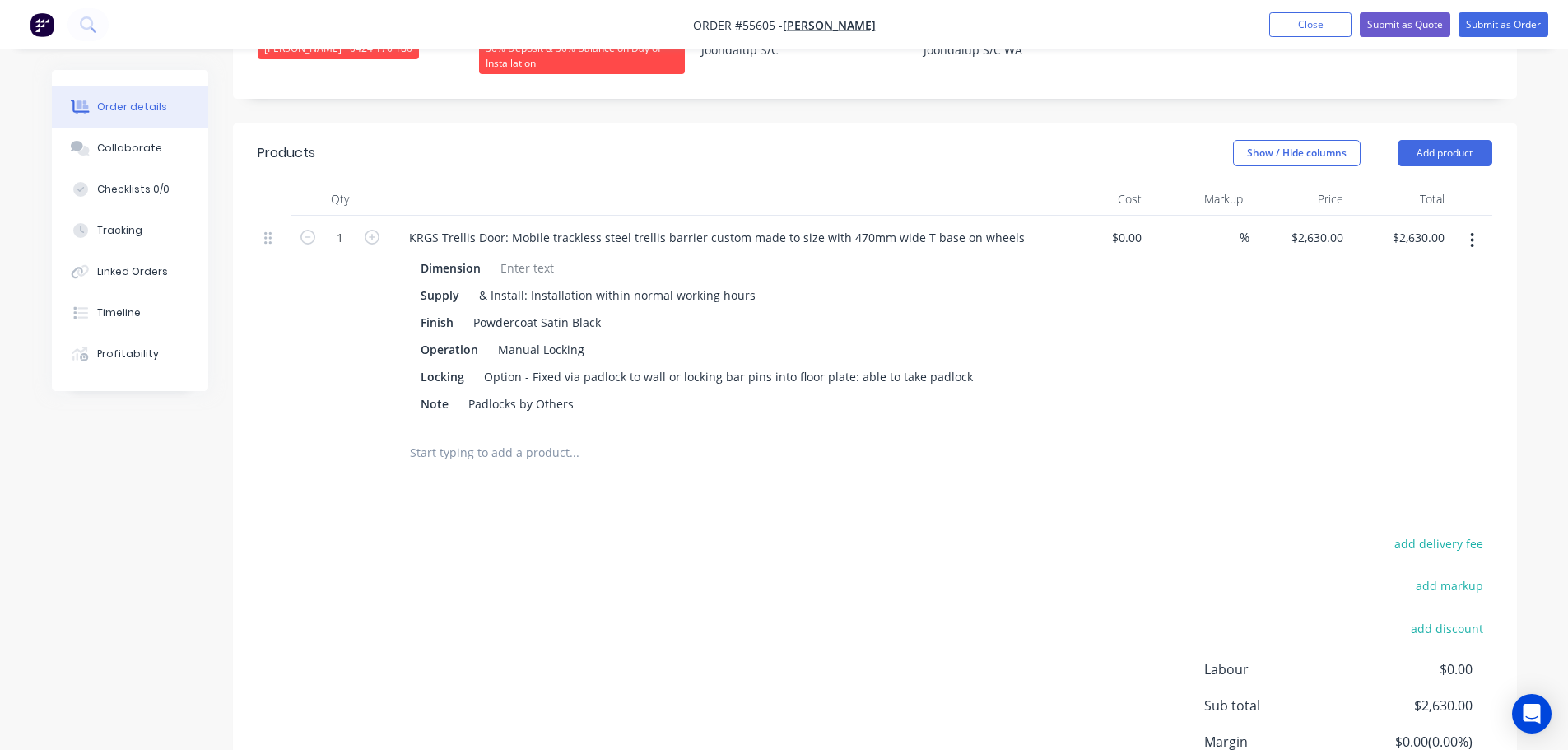
click at [394, 216] on div "KRGS Trellis Door: Mobile trackless steel trellis barrier custom made to size w…" at bounding box center [718, 320] width 658 height 211
click at [401, 226] on div "KRGS Trellis Door: Mobile trackless steel trellis barrier custom made to size w…" at bounding box center [717, 237] width 642 height 23
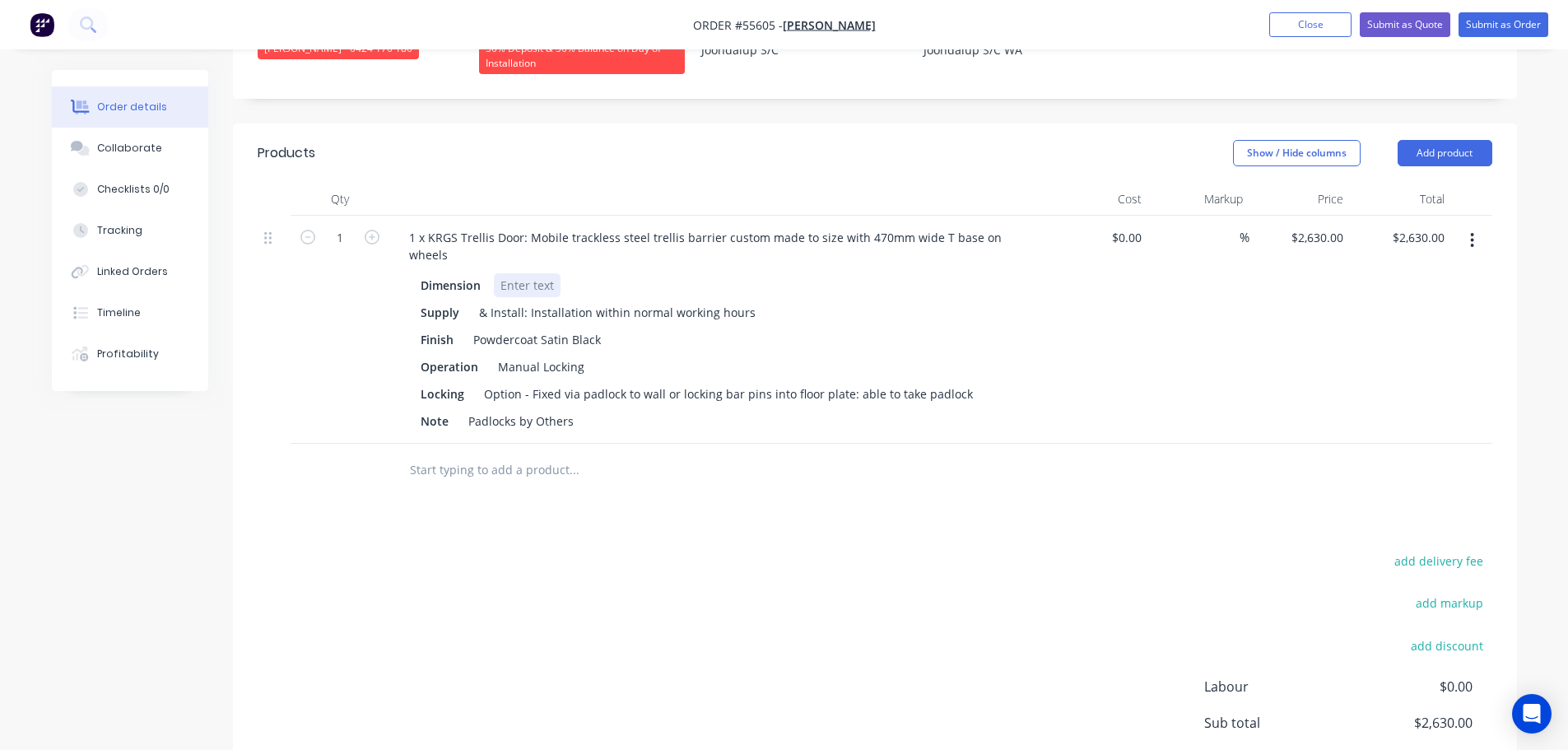
click at [521, 273] on div at bounding box center [527, 285] width 66 height 23
click at [611, 273] on div "1 x 3200mm W x 200mm H" at bounding box center [574, 285] width 159 height 23
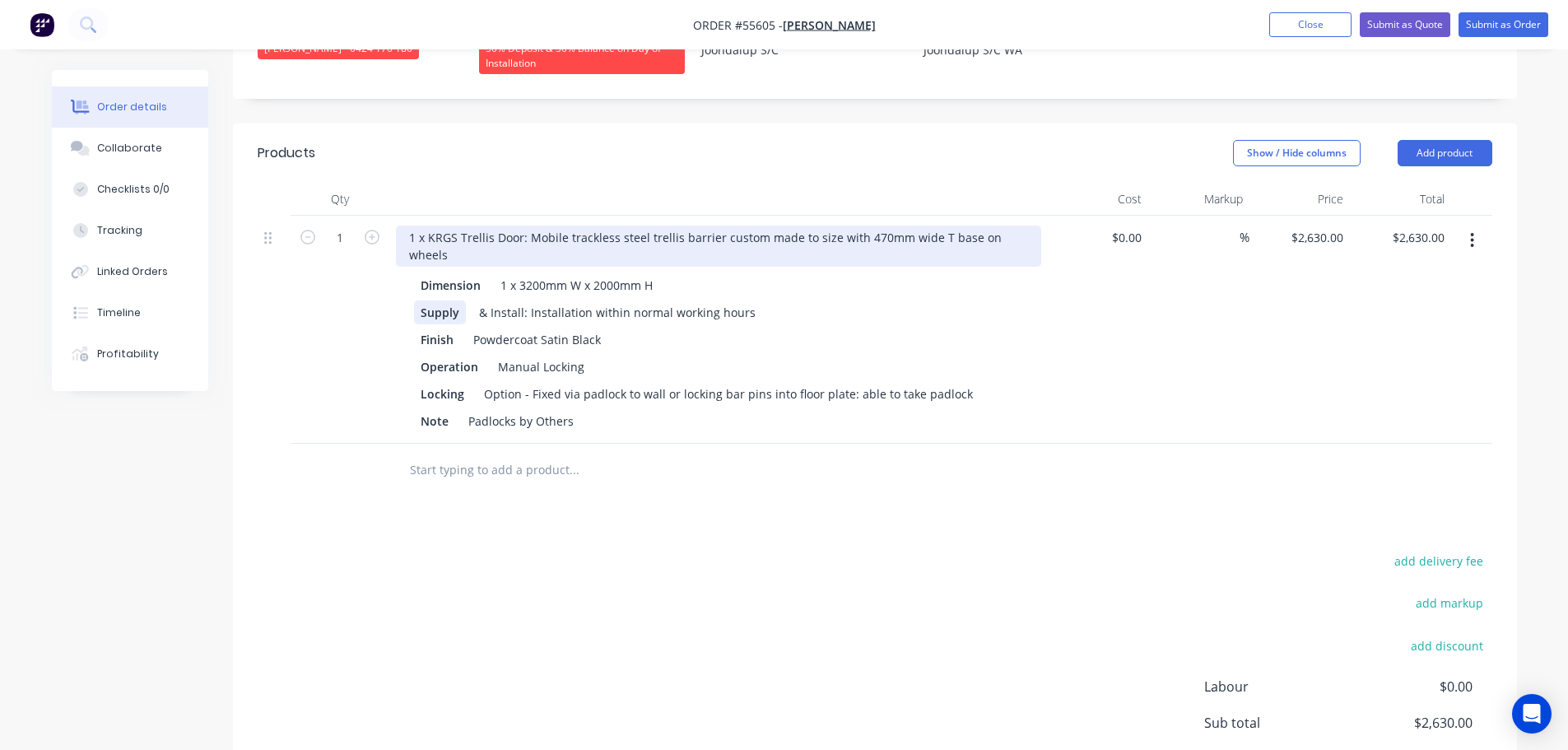
drag, startPoint x: 427, startPoint y: 212, endPoint x: 432, endPoint y: 269, distance: 57.2
click at [427, 226] on div "1 x KRGS Trellis Door: Mobile trackless steel trellis barrier custom made to si…" at bounding box center [718, 246] width 645 height 41
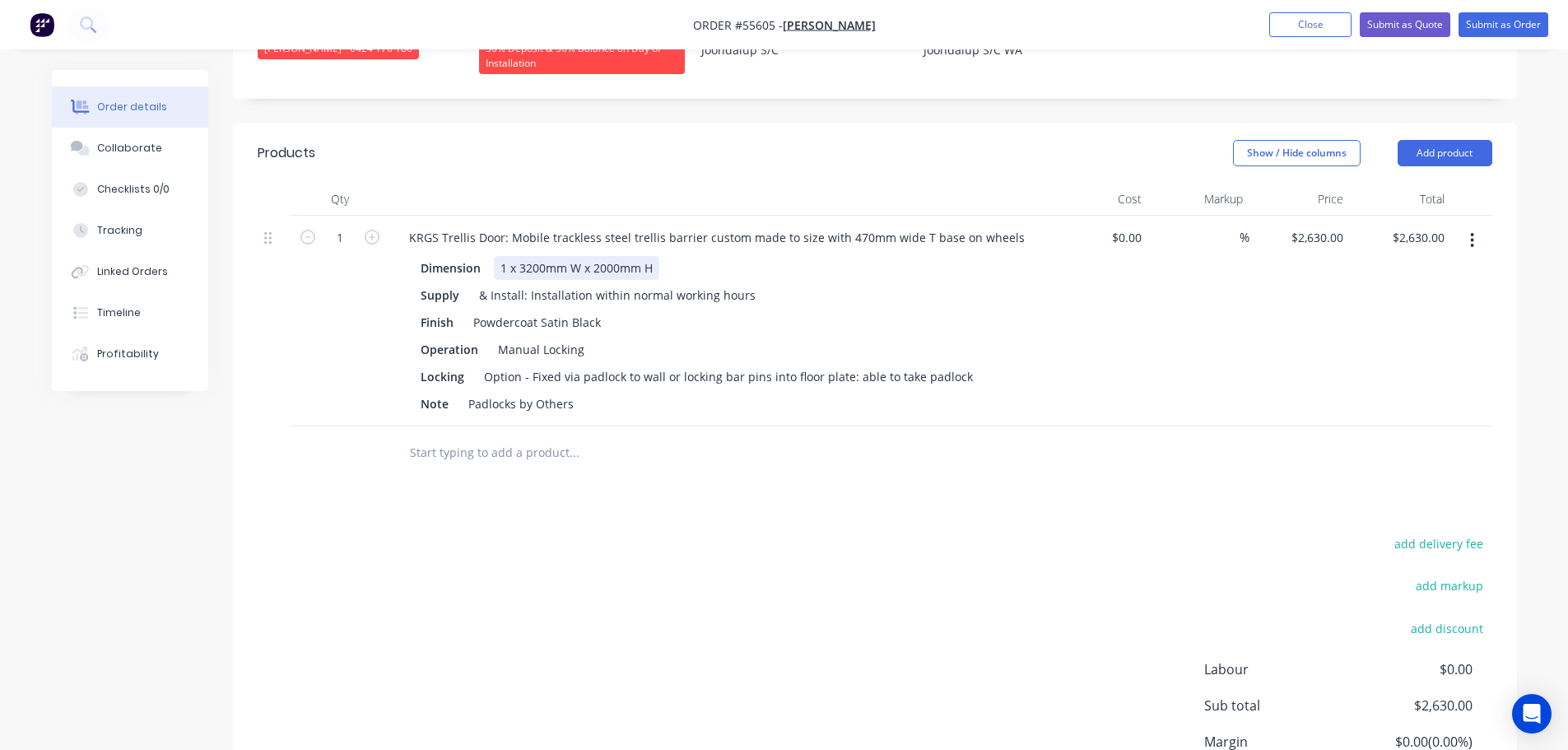
click at [520, 256] on div "1 x 3200mm W x 2000mm H" at bounding box center [577, 267] width 166 height 23
click at [1407, 18] on button "Submit as Quote" at bounding box center [1404, 24] width 91 height 24
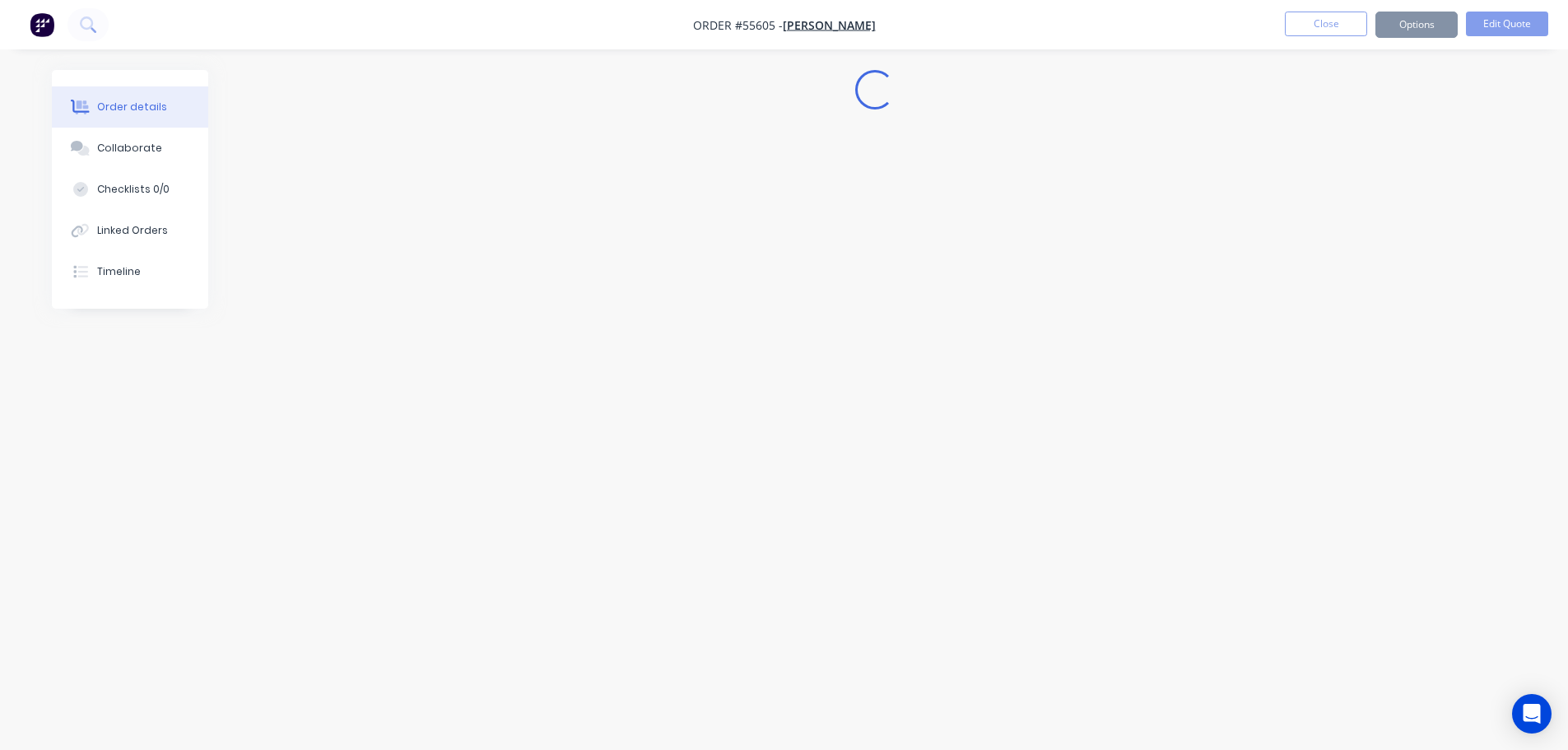
scroll to position [0, 0]
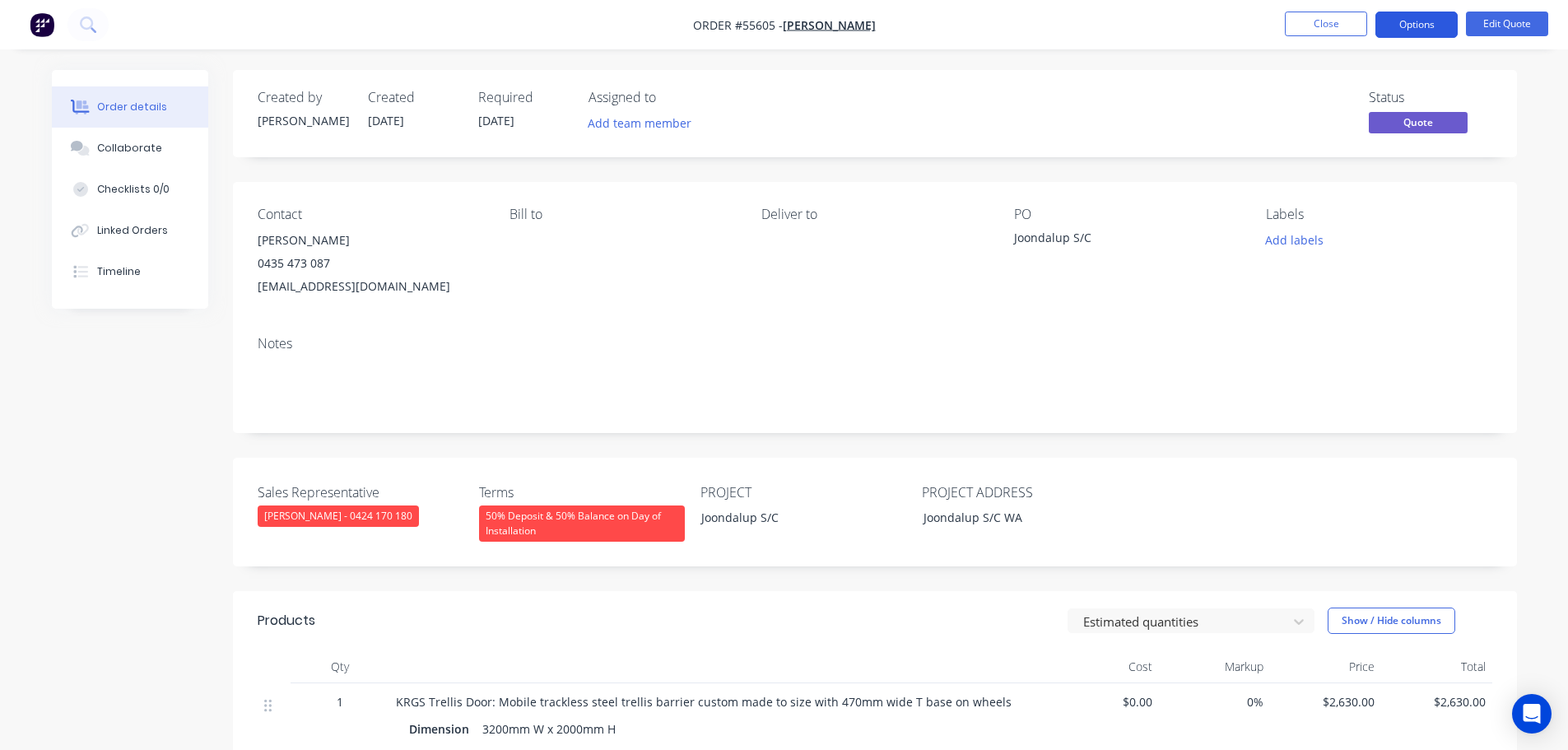
click at [1410, 22] on button "Options" at bounding box center [1416, 24] width 82 height 26
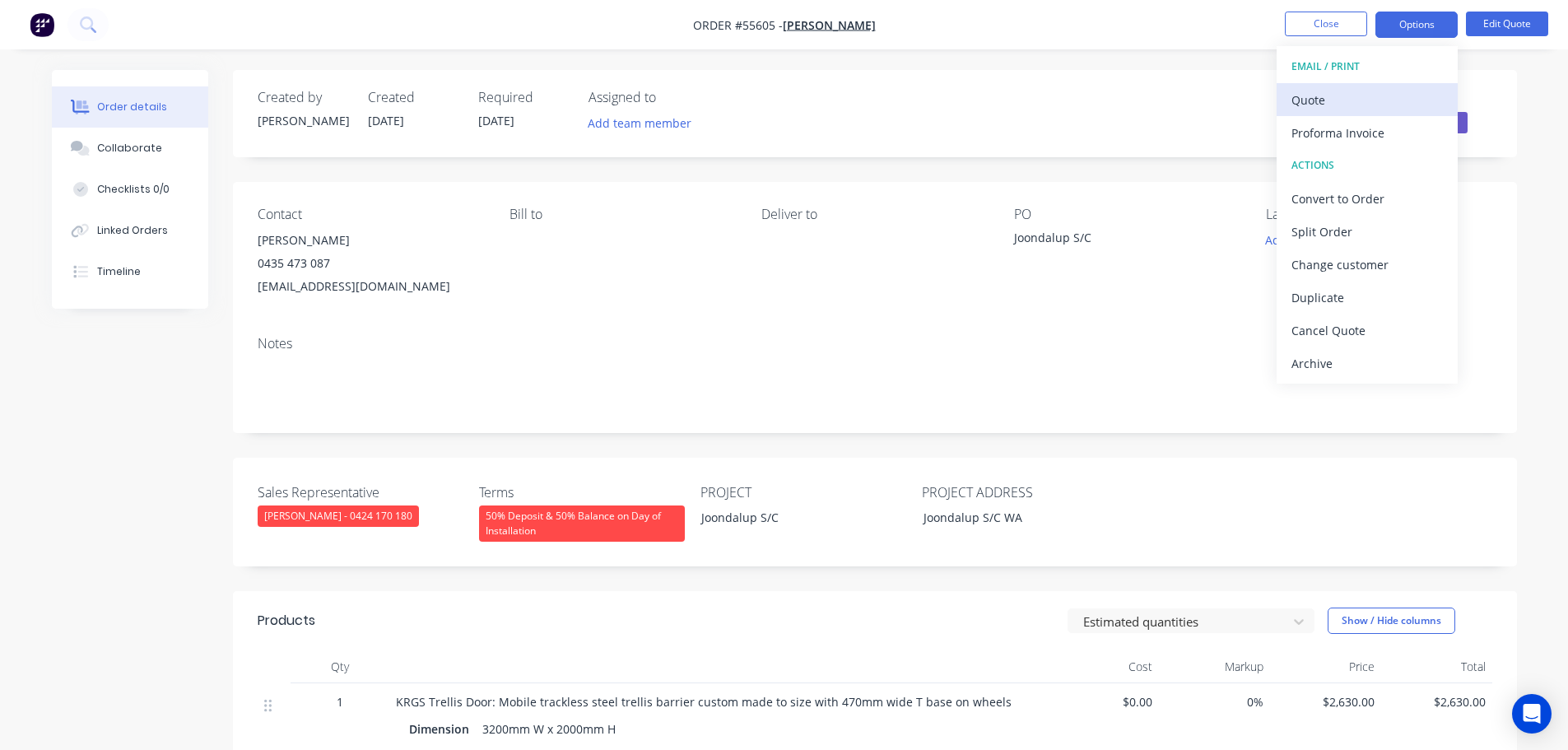
click at [1299, 106] on div "Quote" at bounding box center [1367, 99] width 152 height 23
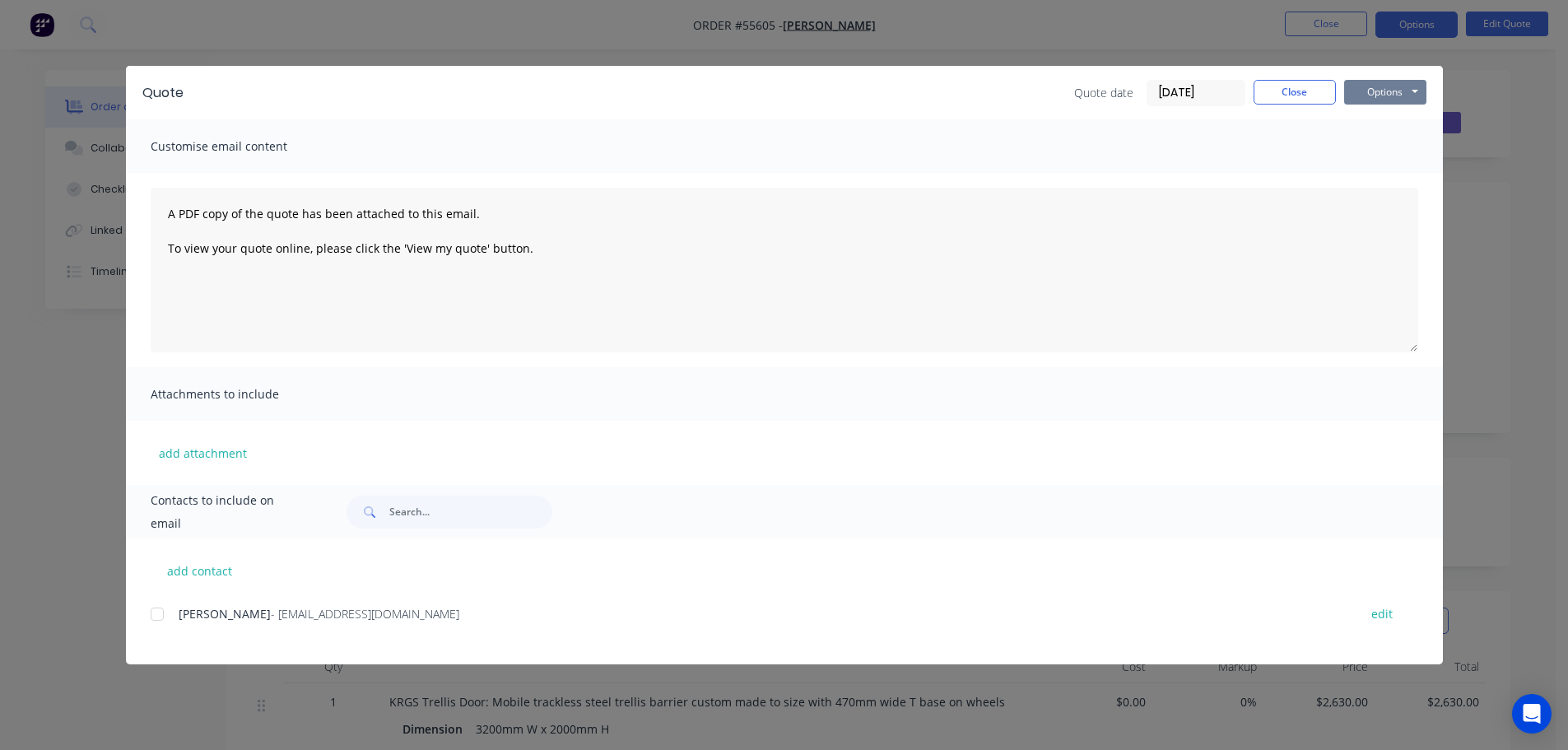
click at [1361, 92] on button "Options" at bounding box center [1385, 92] width 82 height 24
click at [1375, 154] on button "Print" at bounding box center [1397, 148] width 106 height 27
click at [1289, 88] on button "Close" at bounding box center [1295, 92] width 82 height 24
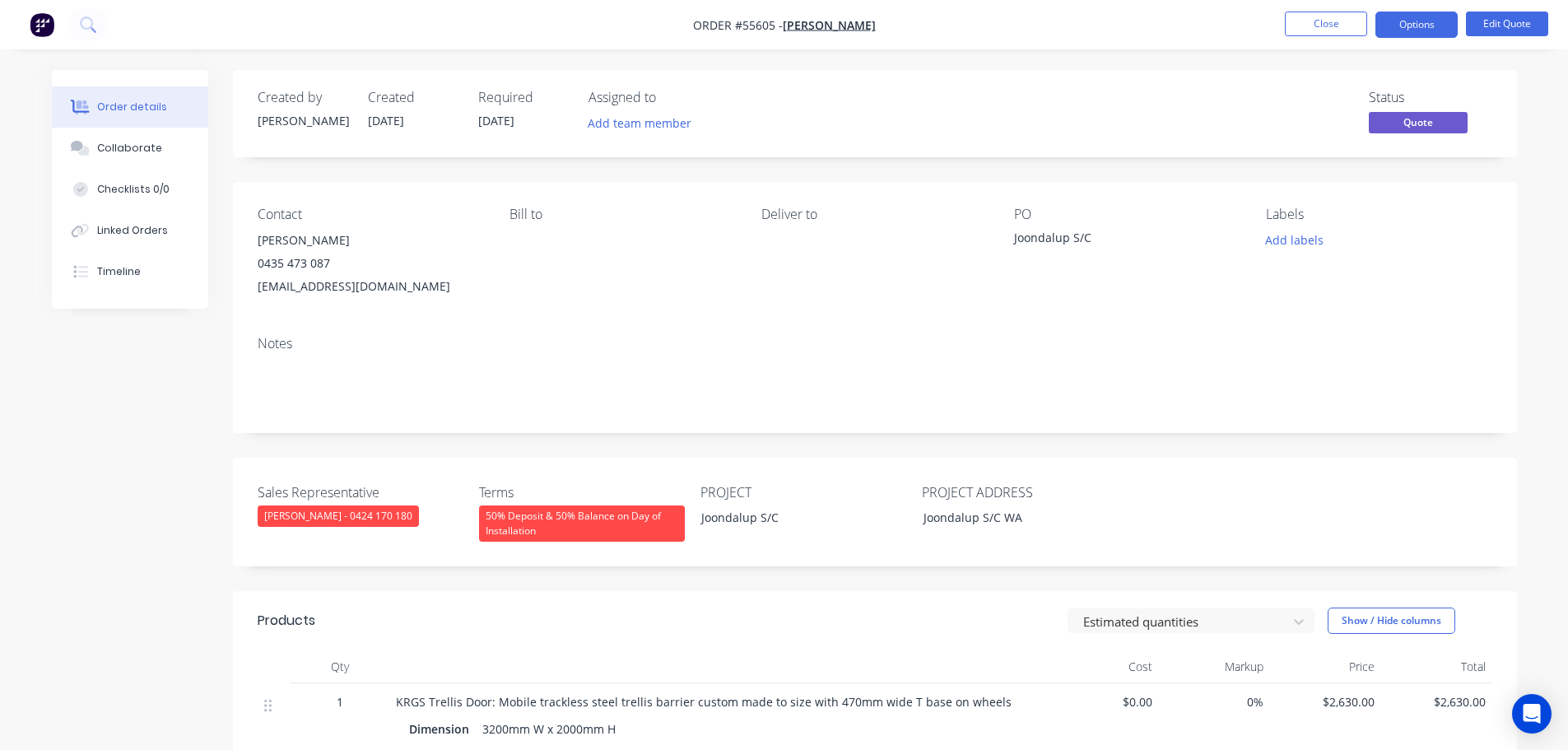
click at [311, 287] on div "fooladmostafa@gmail.com" at bounding box center [370, 287] width 226 height 23
click at [1056, 241] on div "Joondalup S/C" at bounding box center [1117, 240] width 206 height 23
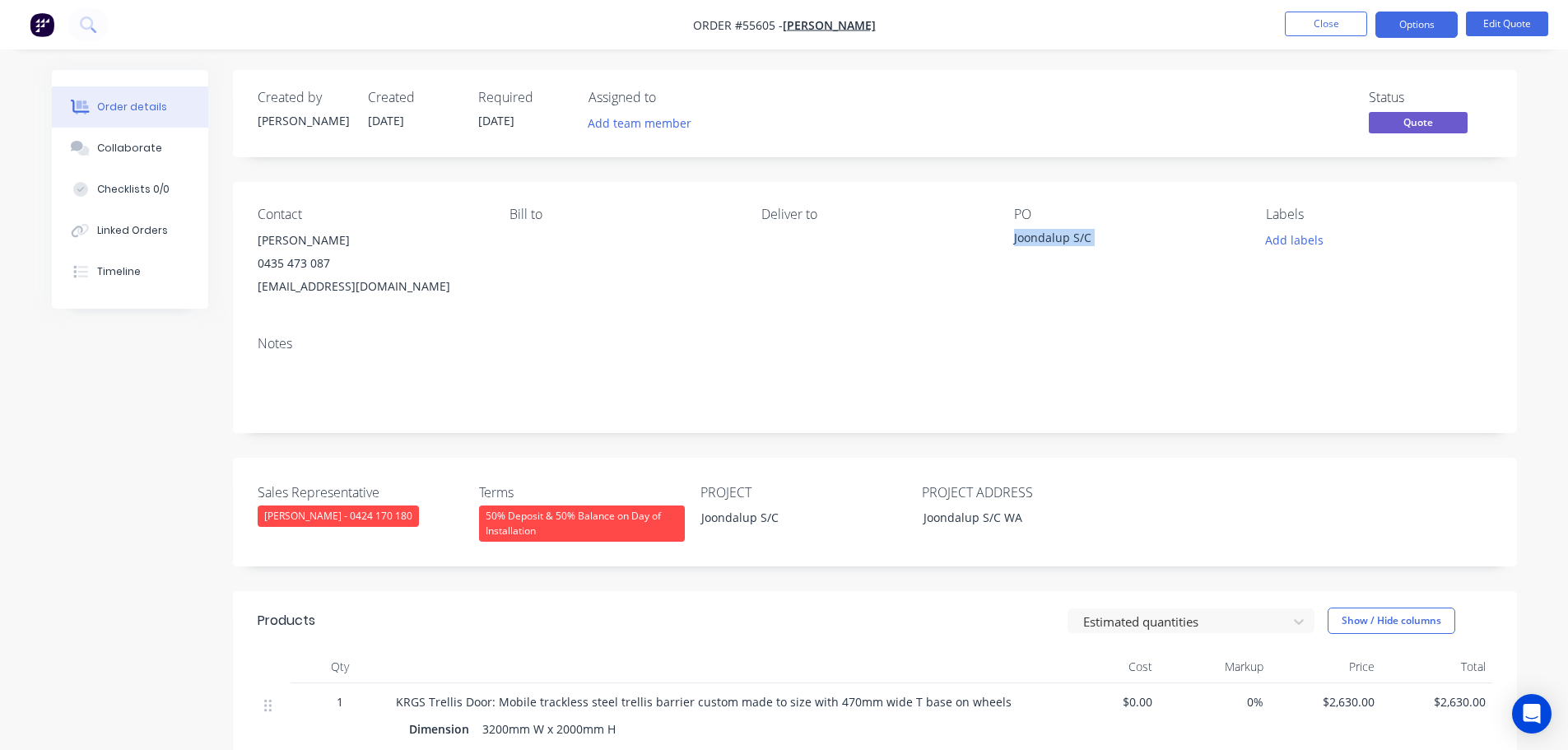
click at [1056, 241] on div "Joondalup S/C" at bounding box center [1117, 240] width 206 height 23
click at [330, 264] on span at bounding box center [330, 263] width 0 height 16
click at [1312, 18] on button "Close" at bounding box center [1326, 23] width 82 height 24
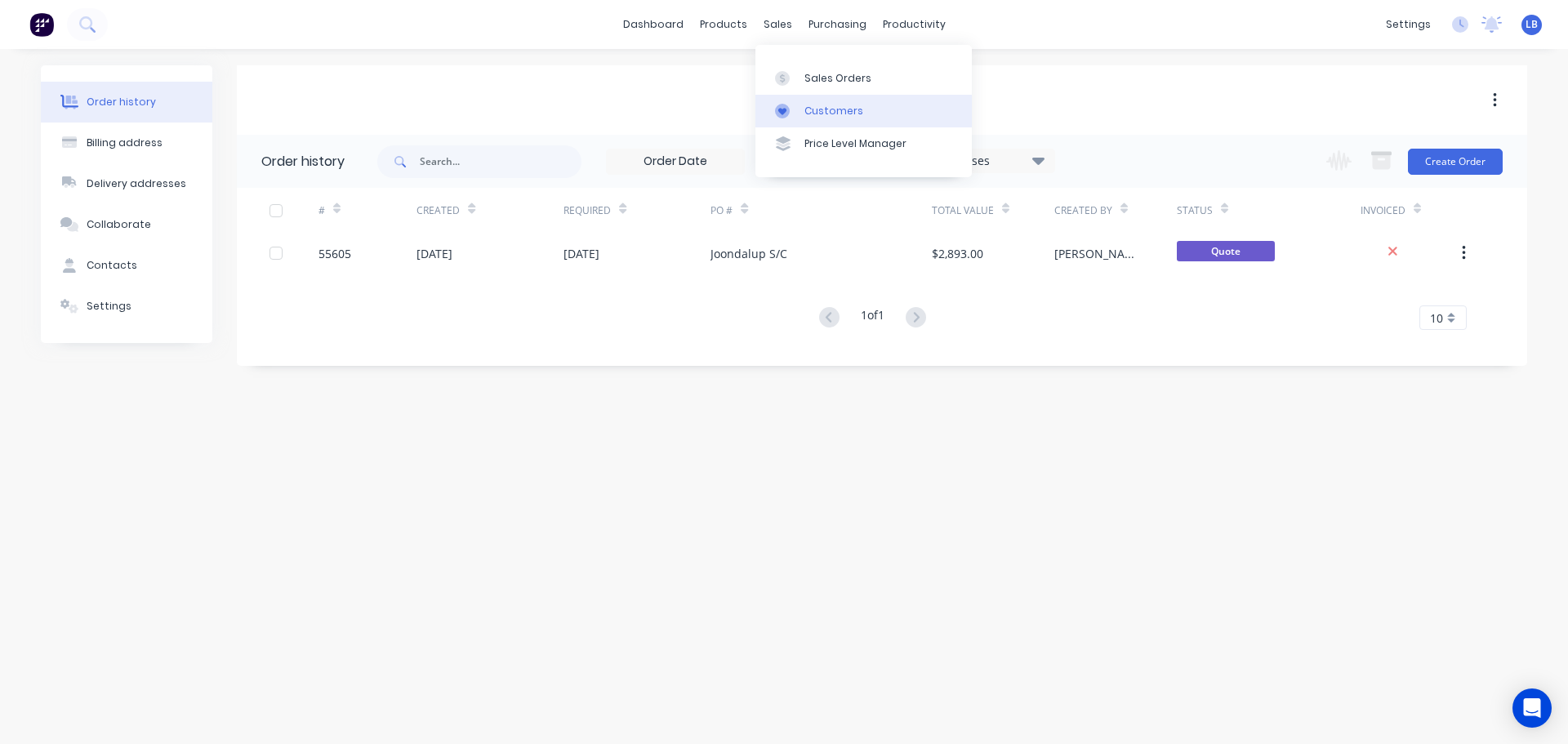
click at [826, 105] on div "Customers" at bounding box center [833, 111] width 59 height 15
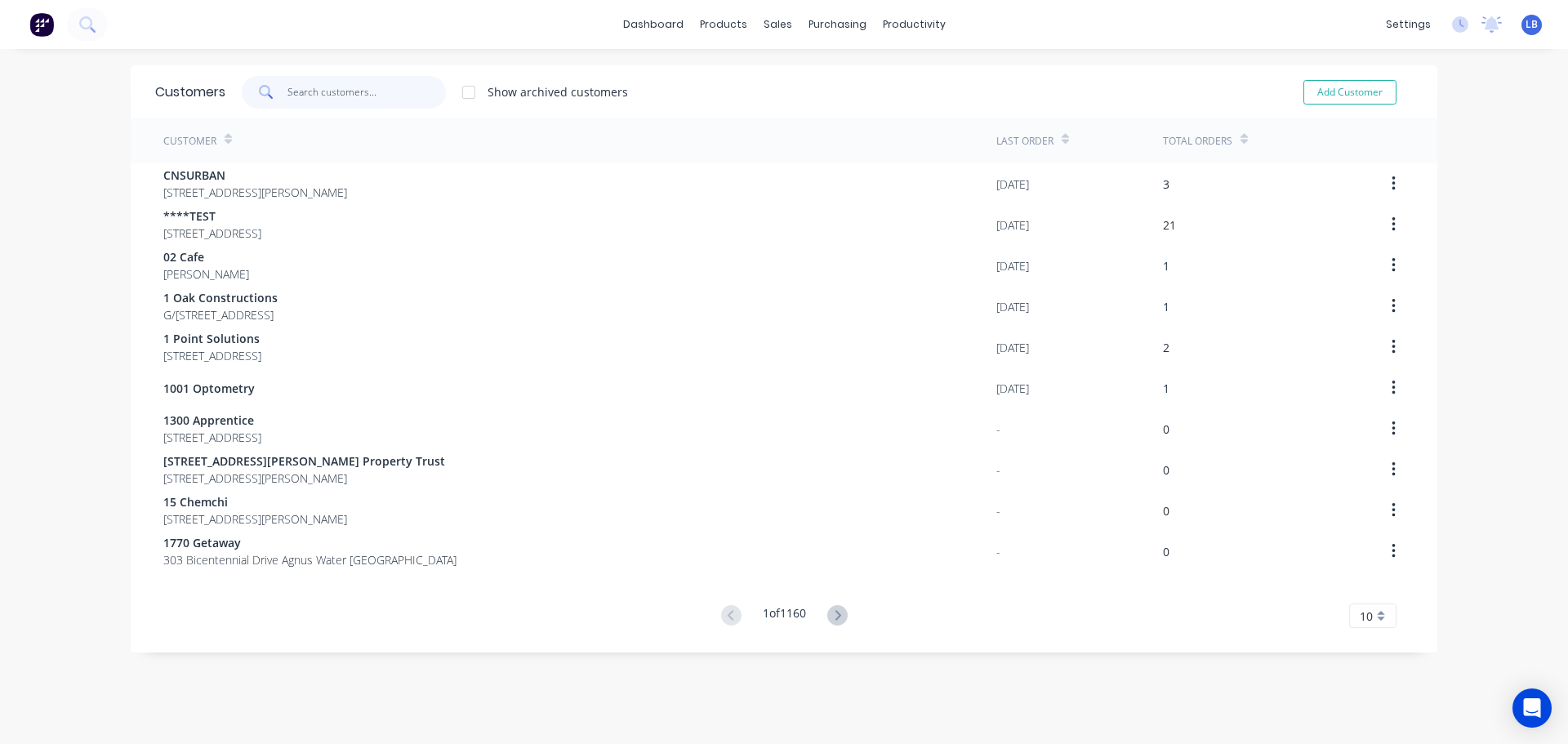
click at [340, 98] on input "text" at bounding box center [366, 92] width 159 height 33
click at [825, 78] on div "Sales Orders" at bounding box center [832, 78] width 67 height 15
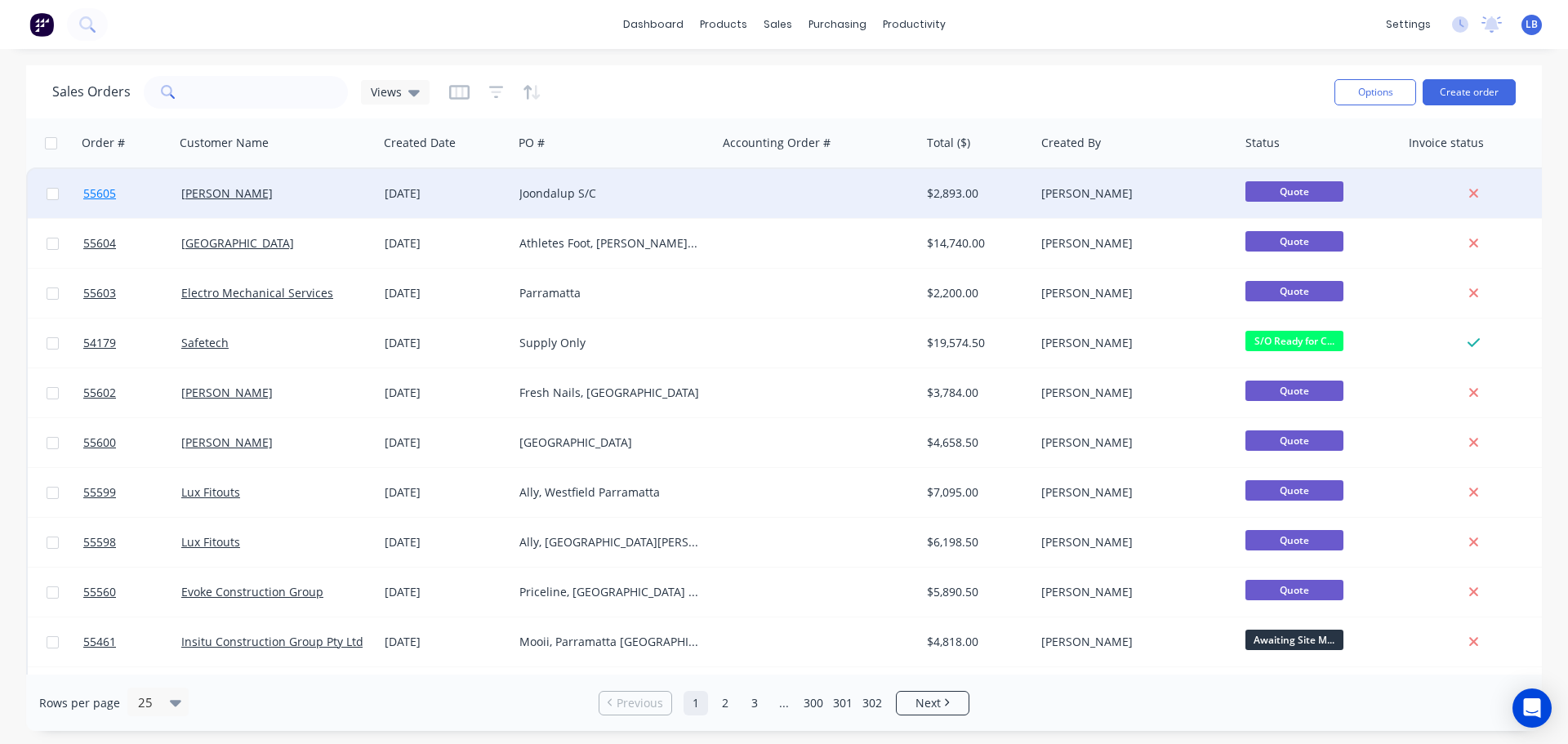
click at [102, 188] on span "55605" at bounding box center [99, 194] width 33 height 17
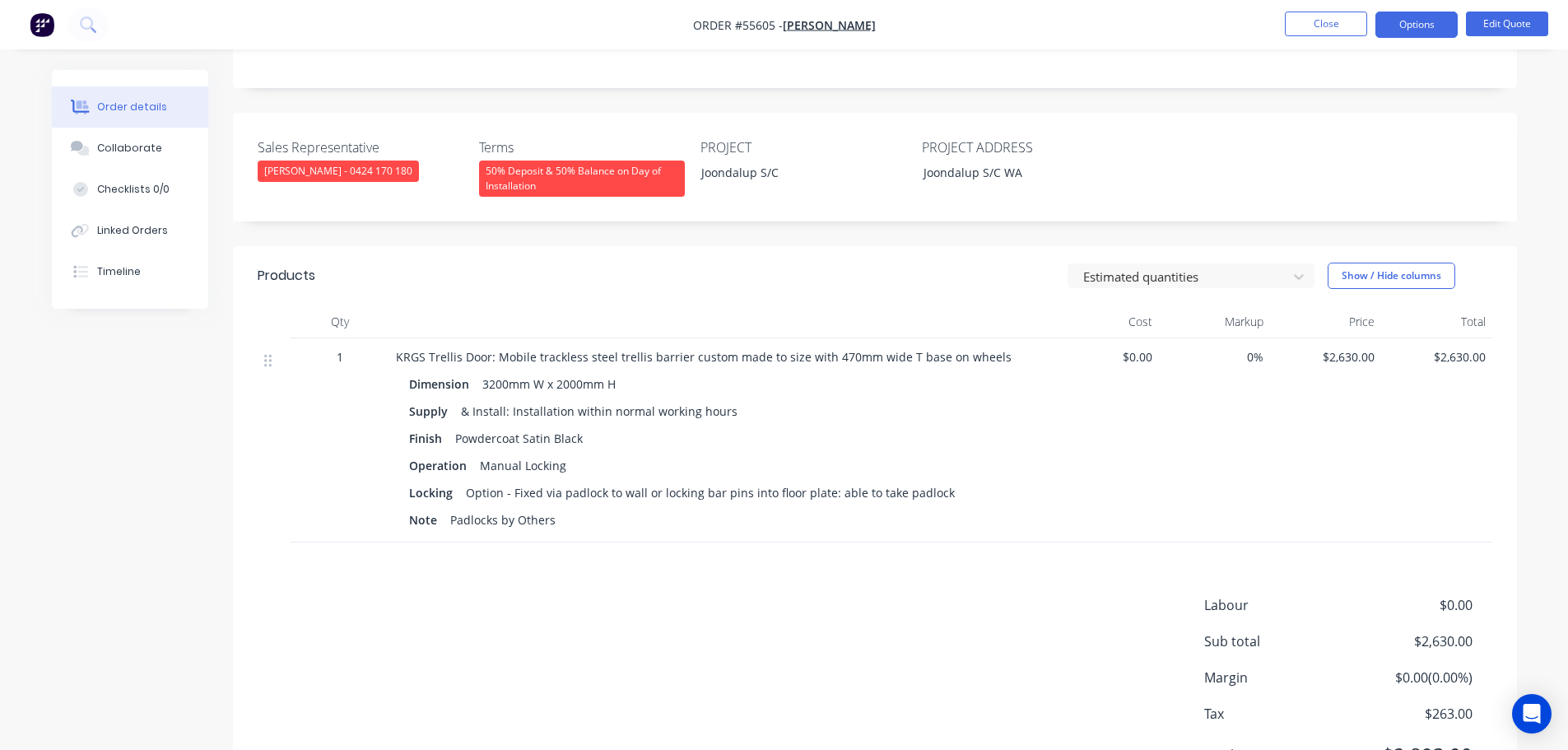
scroll to position [412, 0]
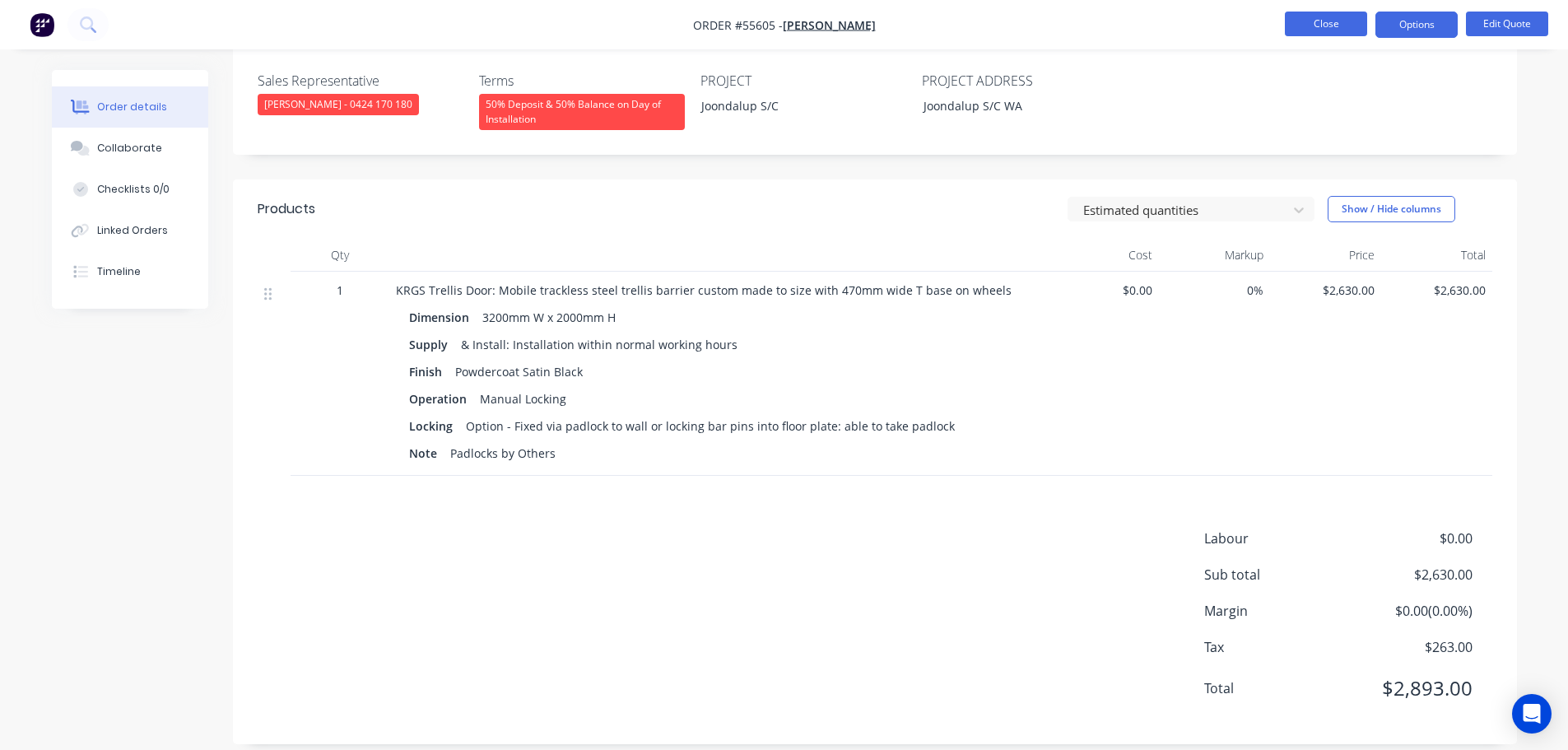
click at [1311, 27] on button "Close" at bounding box center [1326, 23] width 82 height 24
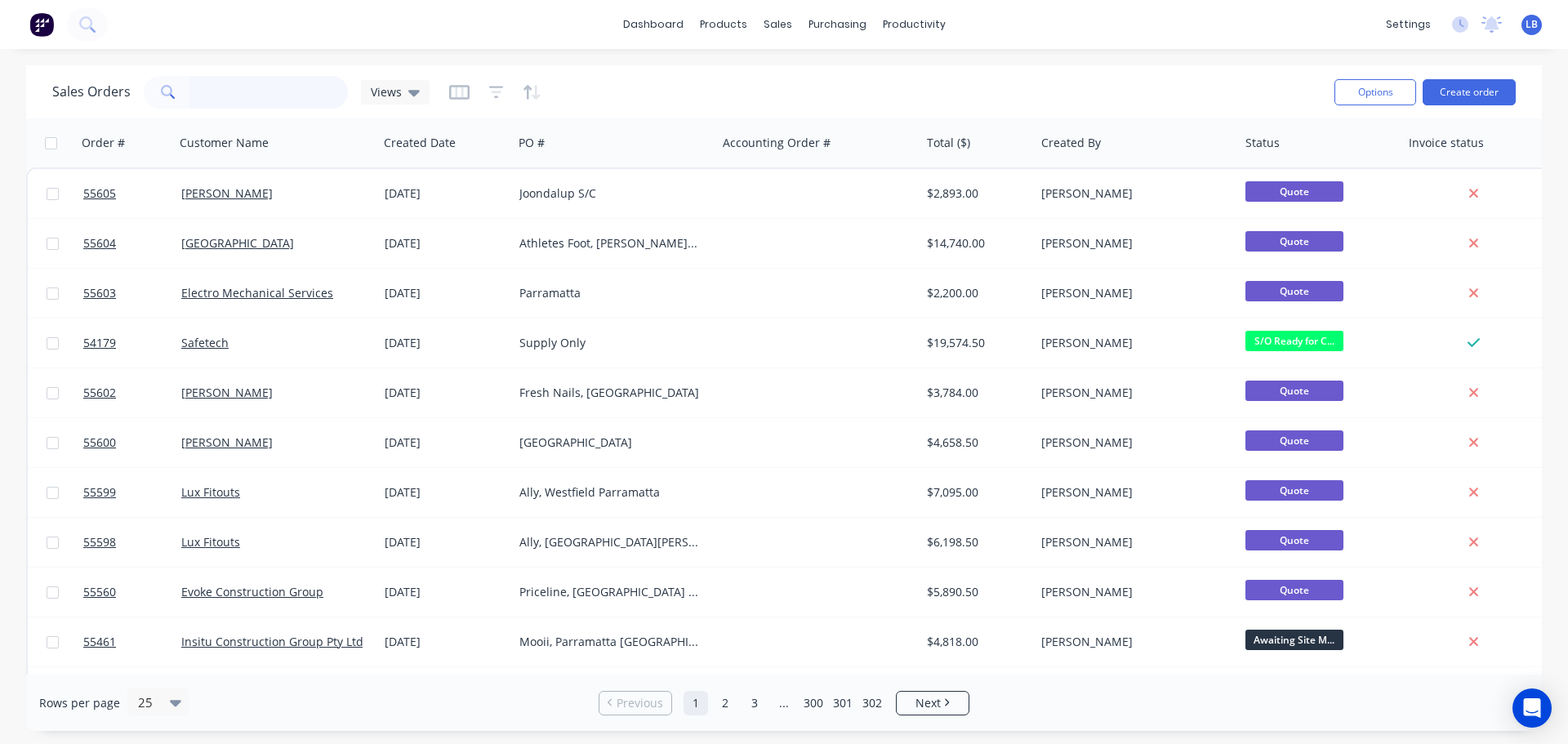
click at [240, 87] on input "text" at bounding box center [268, 92] width 159 height 33
click at [837, 110] on div "Customers" at bounding box center [833, 111] width 59 height 15
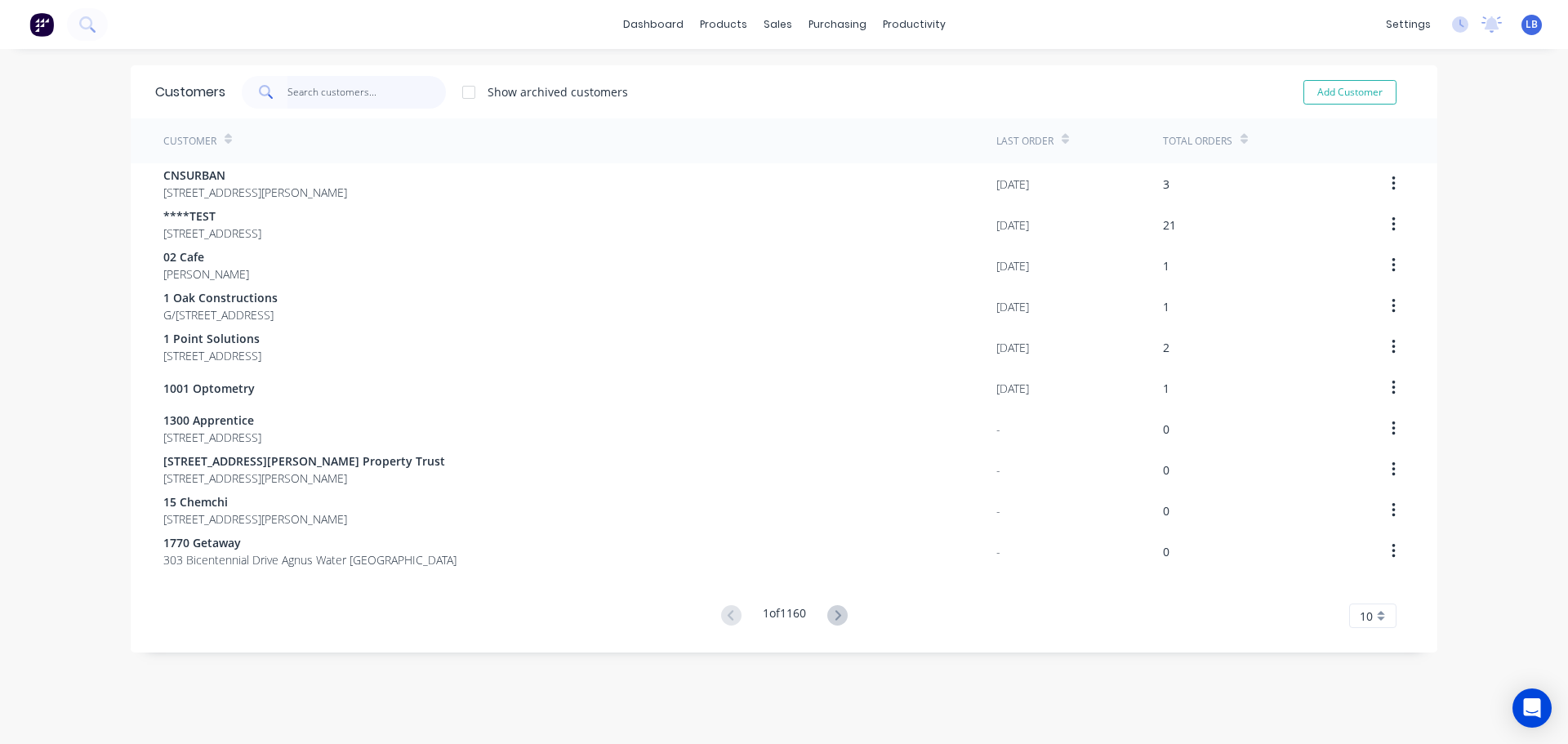
click at [321, 96] on input "text" at bounding box center [366, 92] width 159 height 33
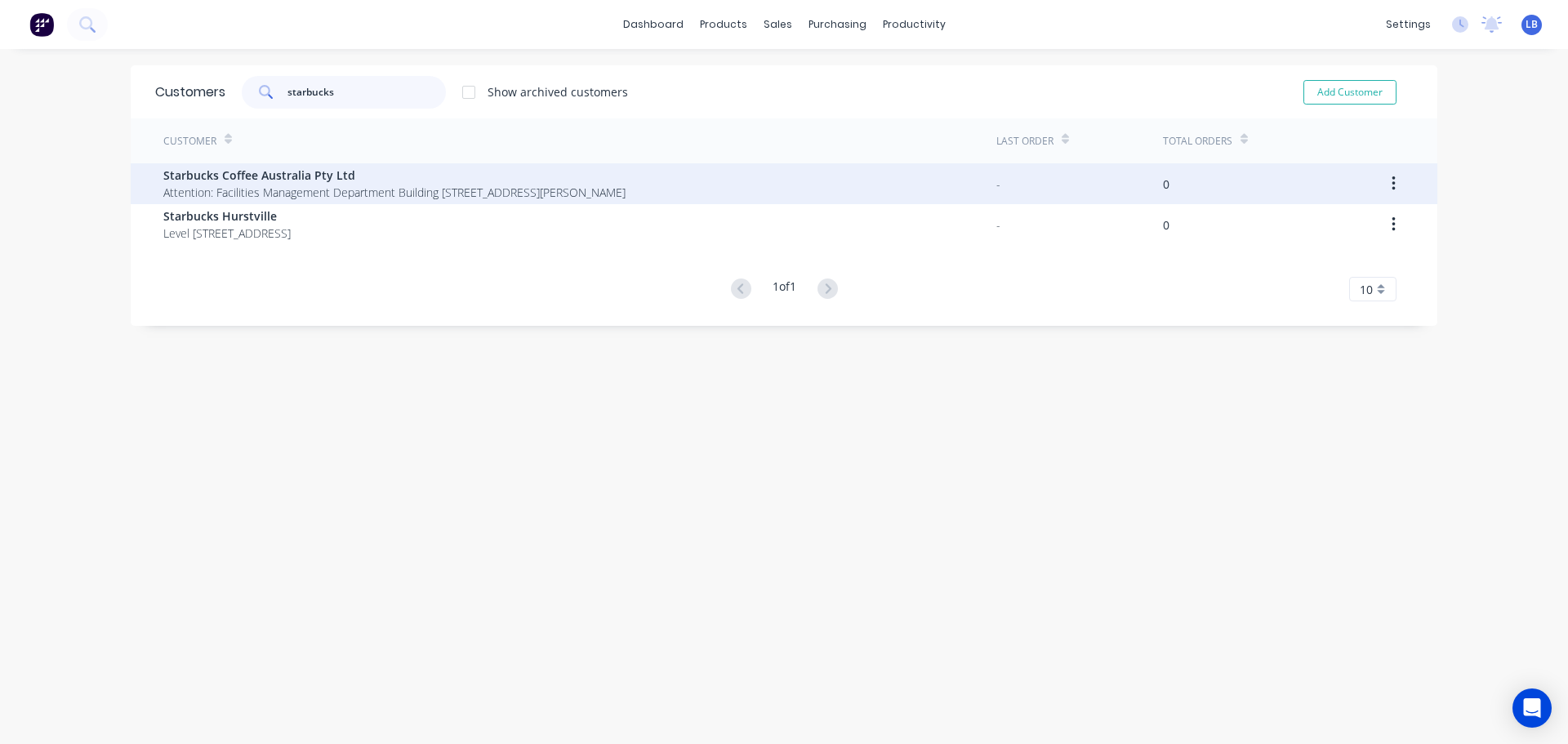
type input "starbucks"
click at [255, 185] on span "Attention: Facilities Management Department Building 2 Richmond Victoria 3121" at bounding box center [395, 192] width 463 height 17
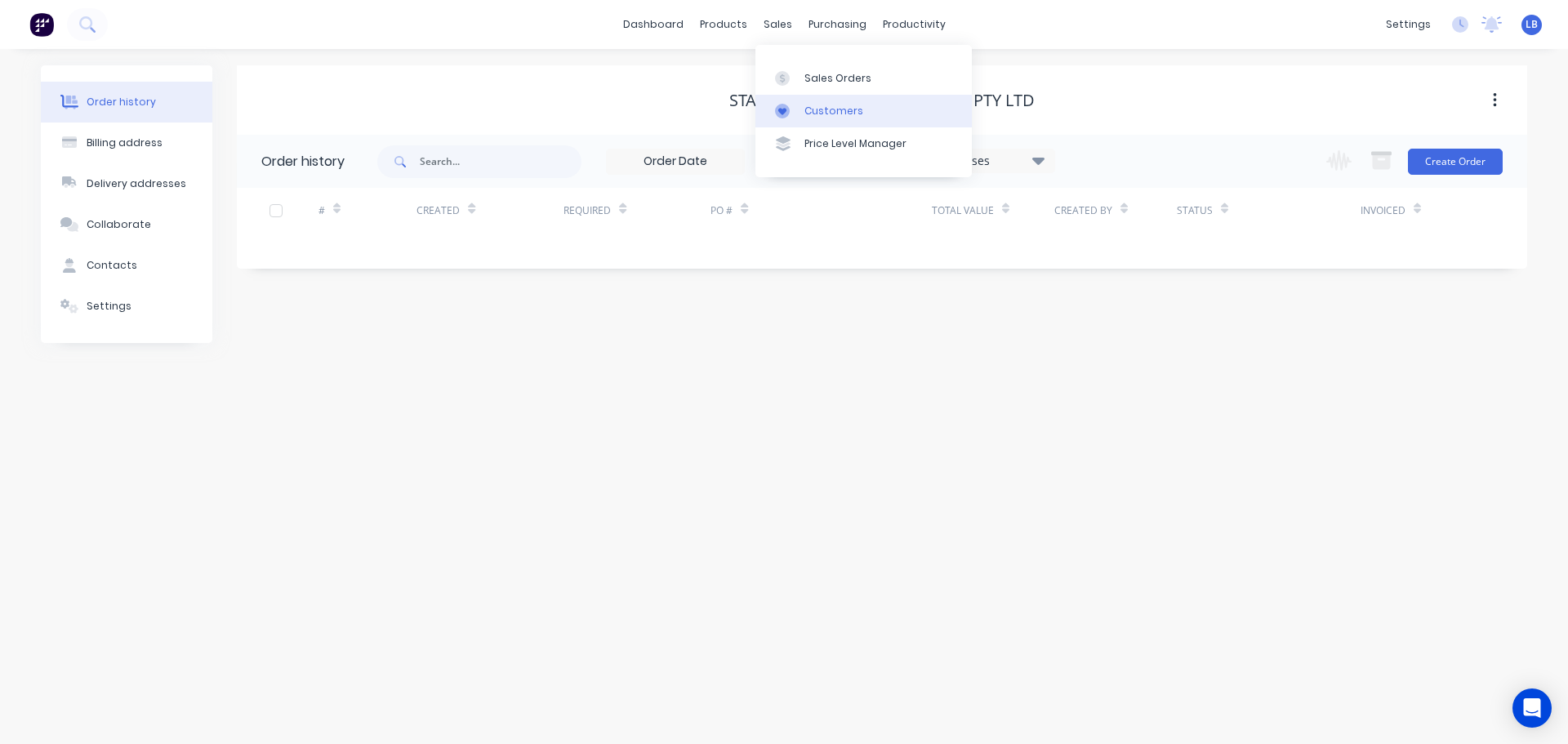
click at [836, 118] on div "Customers" at bounding box center [833, 111] width 59 height 15
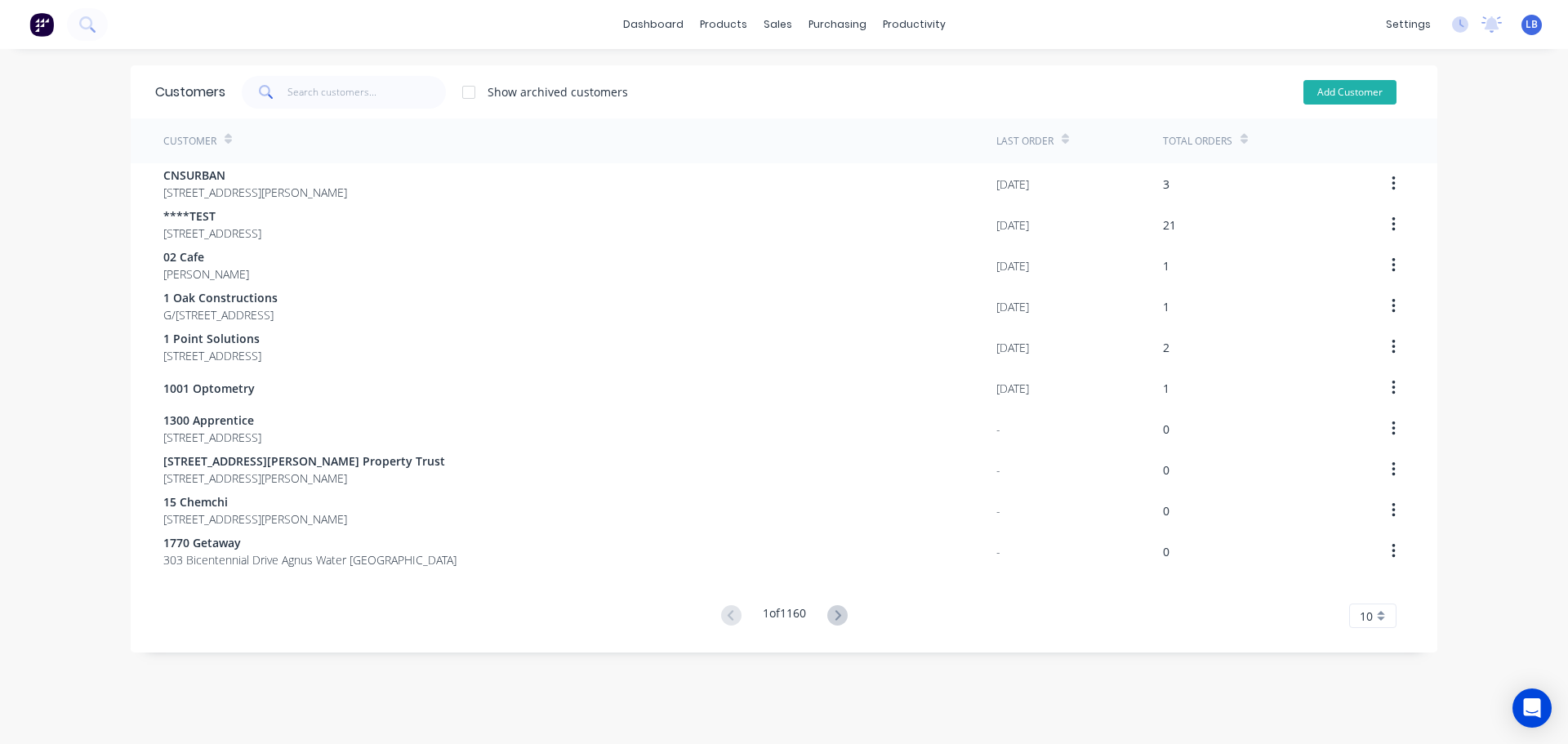
click at [1331, 87] on button "Add Customer" at bounding box center [1350, 92] width 93 height 24
select select "AU"
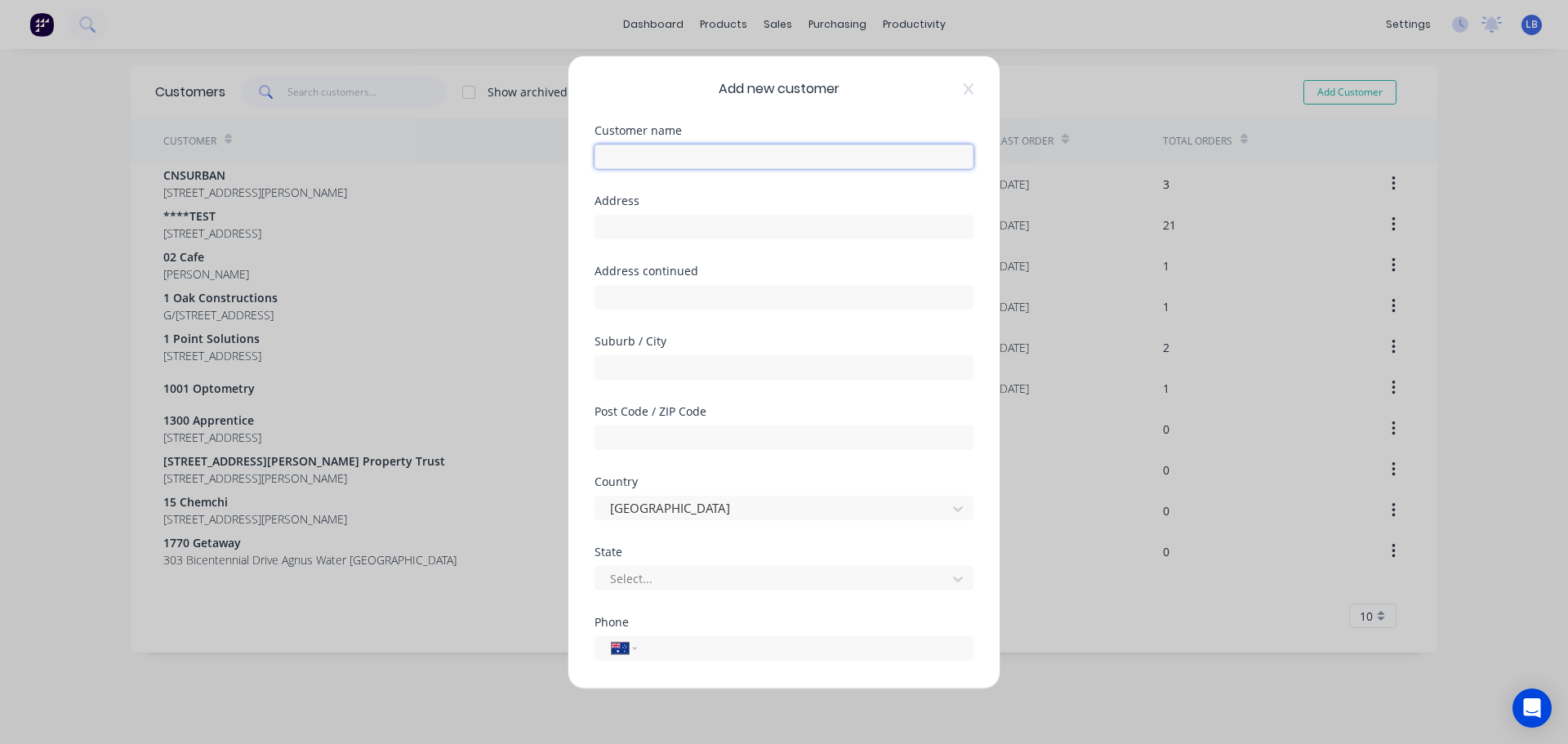
click at [613, 159] on input "text" at bounding box center [784, 156] width 379 height 24
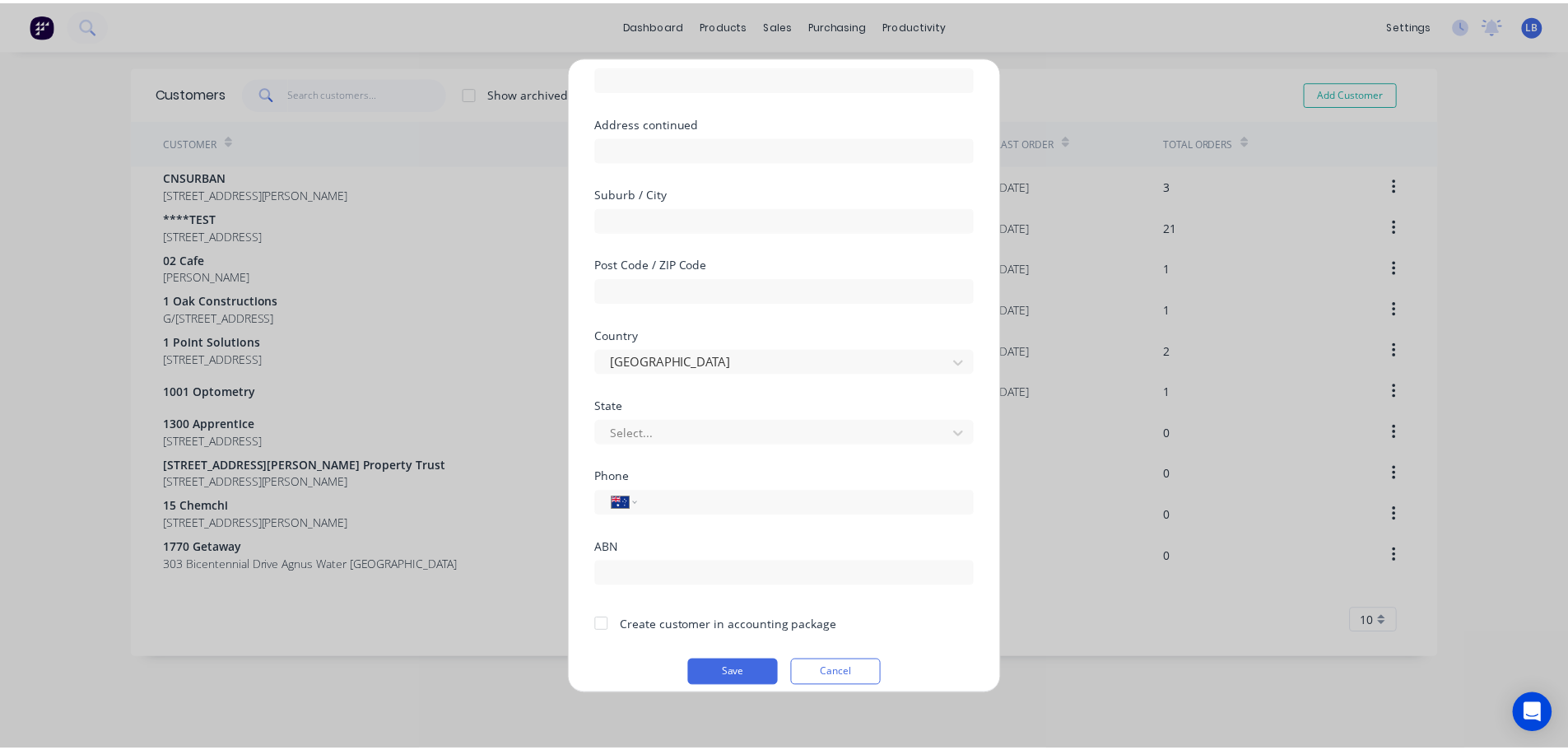
scroll to position [167, 0]
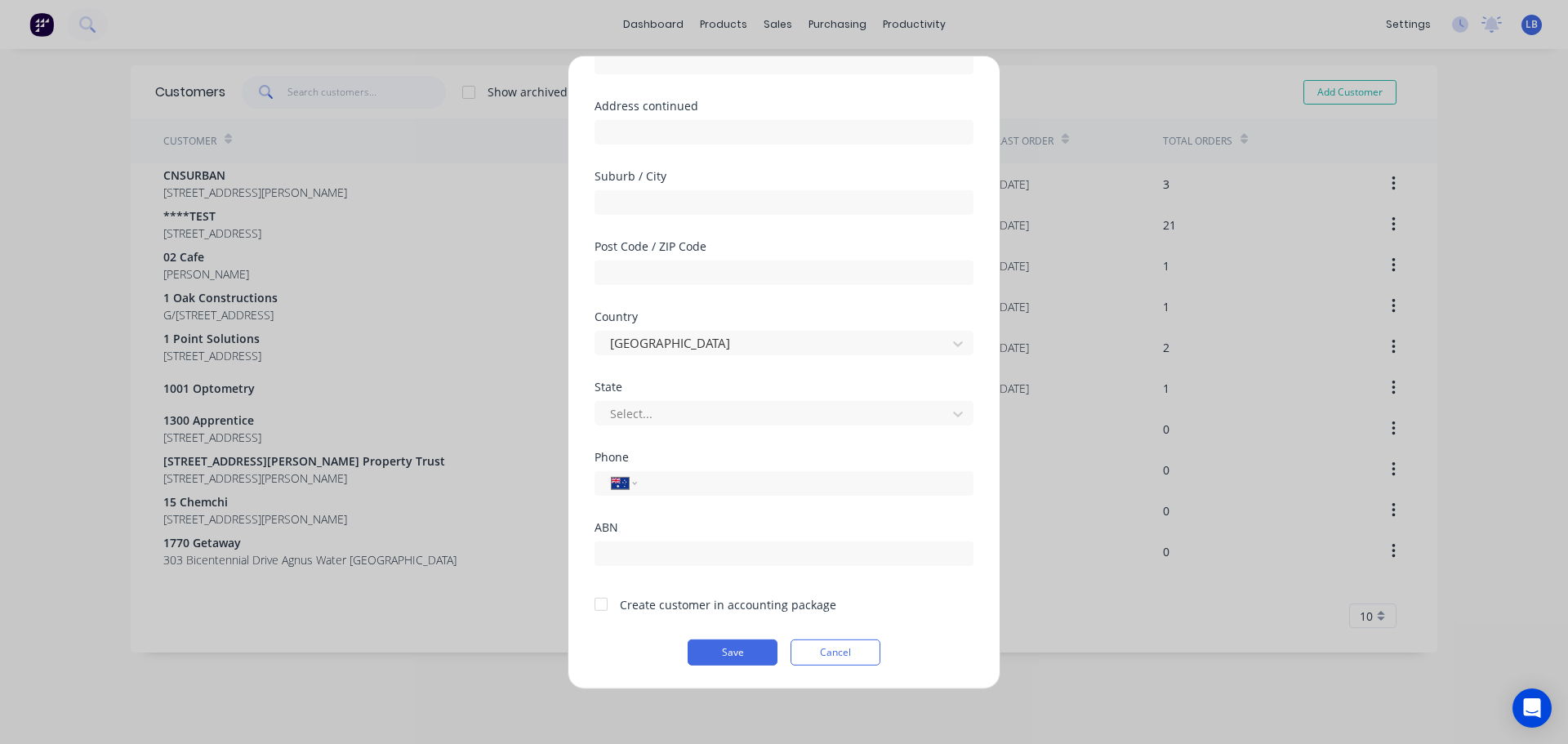
type input "Starbucks - [GEOGRAPHIC_DATA]"
click at [595, 604] on div at bounding box center [601, 604] width 33 height 33
click at [717, 659] on button "Save" at bounding box center [732, 652] width 90 height 26
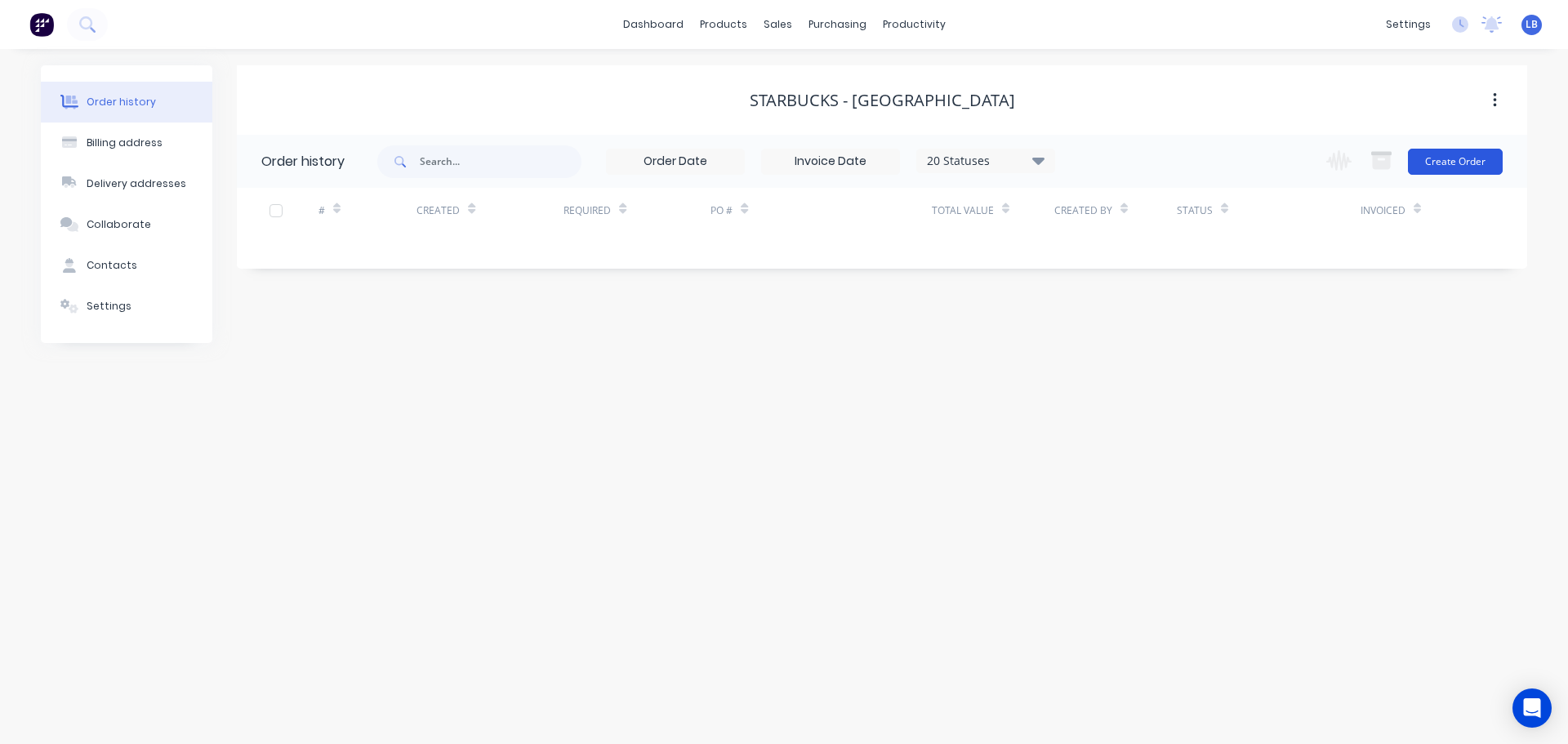
click at [1455, 156] on button "Create Order" at bounding box center [1456, 162] width 95 height 26
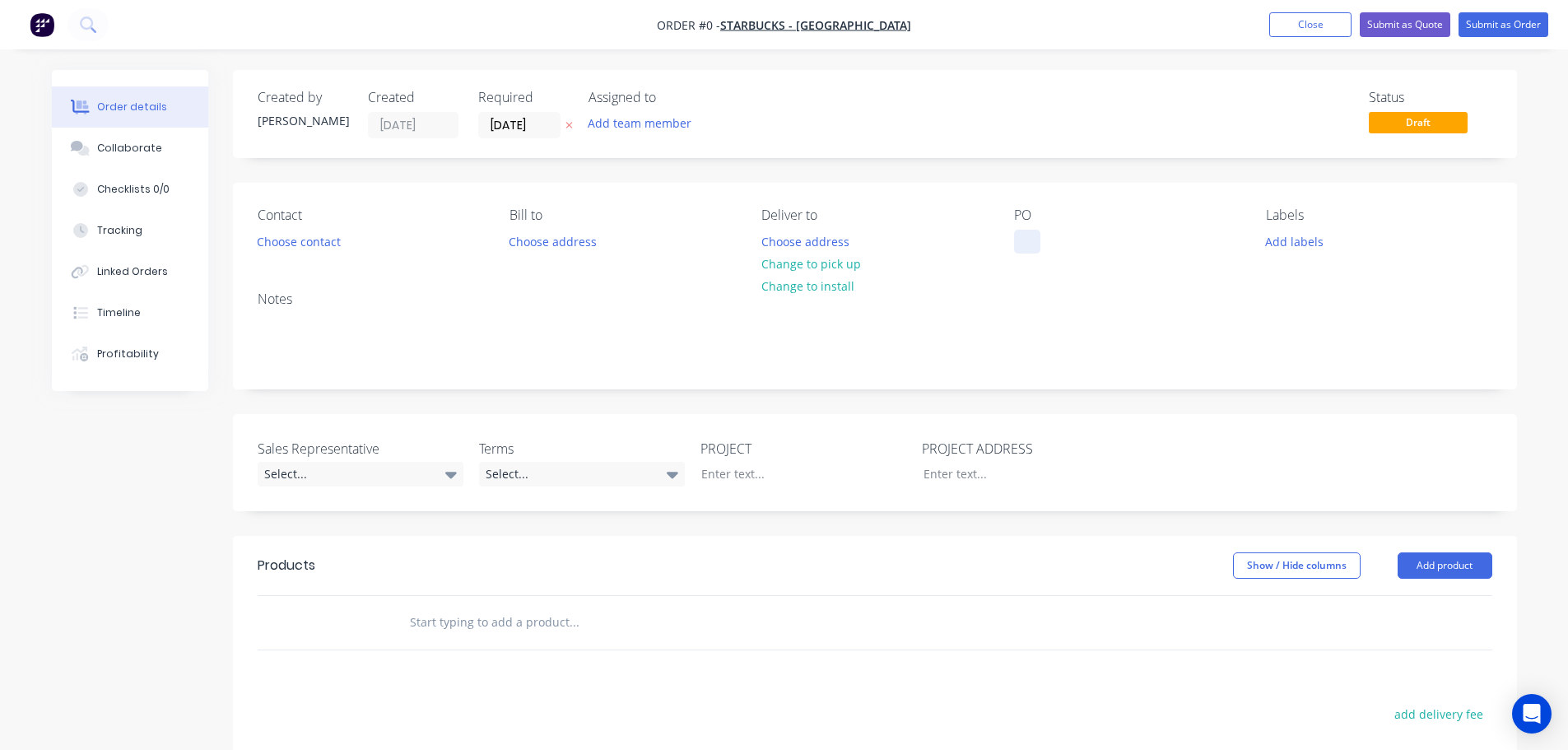
click at [1024, 229] on div at bounding box center [1027, 241] width 26 height 23
click at [1088, 242] on div "Starbucks, W/F Parramatta" at bounding box center [1100, 241] width 172 height 23
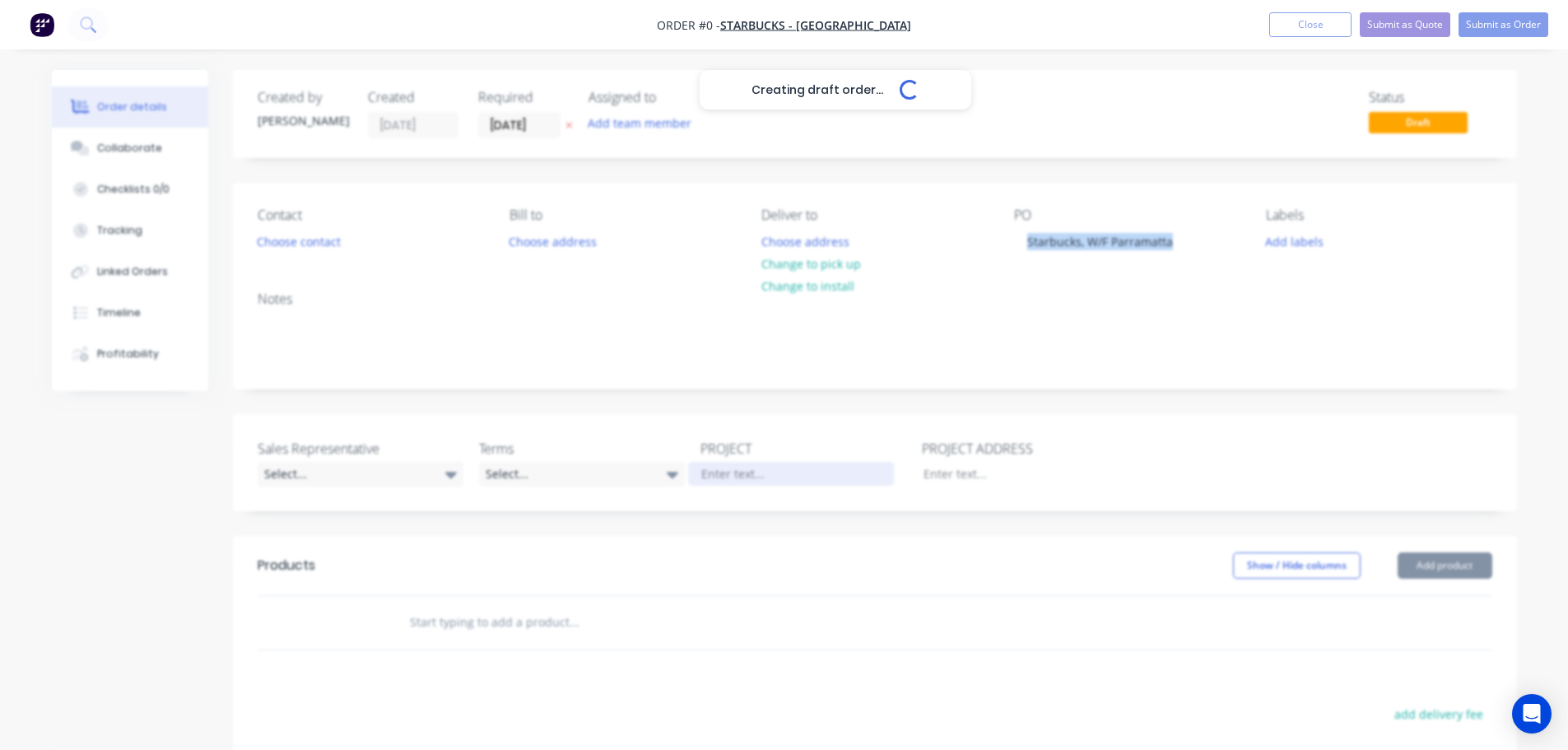
click at [707, 474] on div "Creating draft order... Loading... Order details Collaborate Checklists 0/0 Tra…" at bounding box center [784, 570] width 1498 height 1000
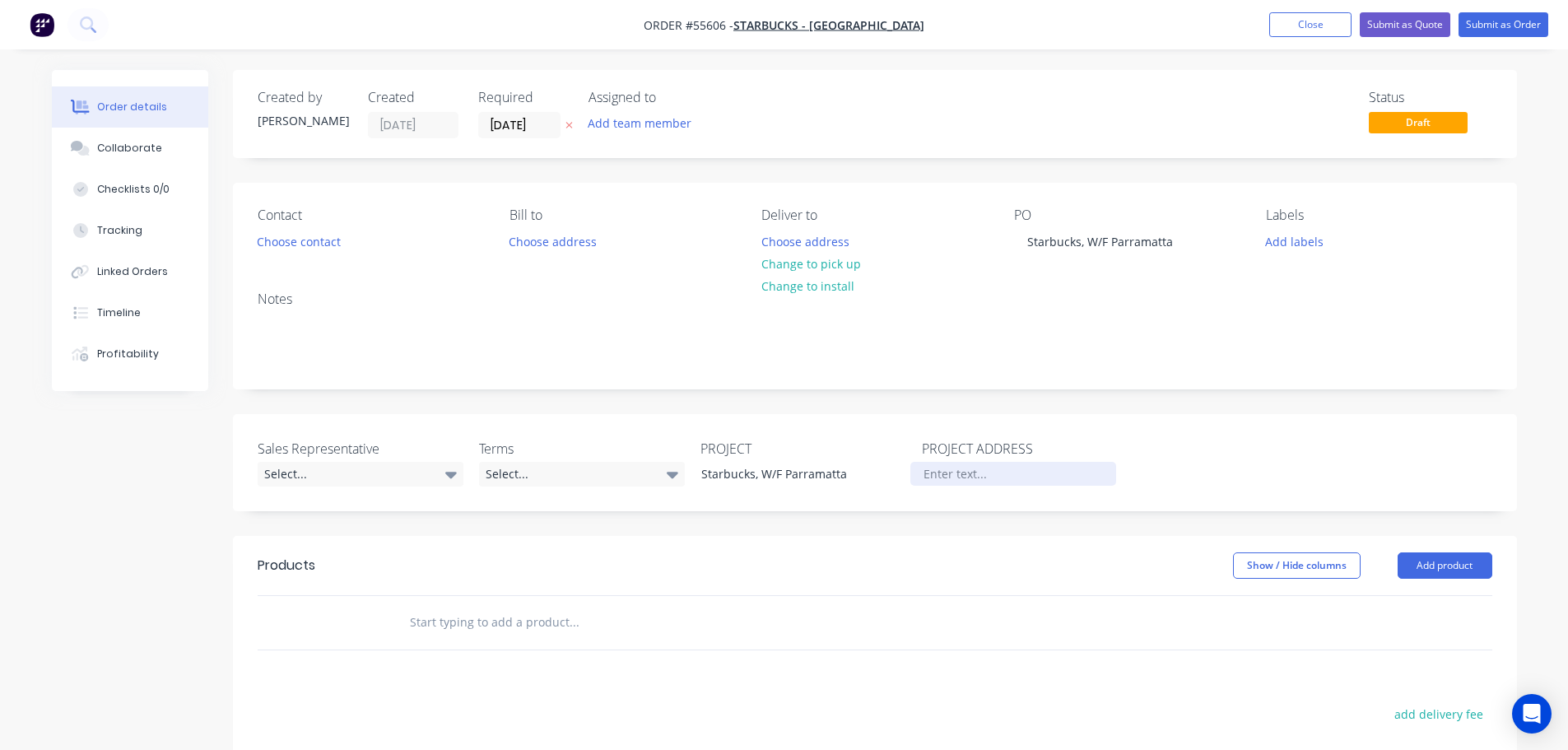
click at [932, 476] on div at bounding box center [1013, 473] width 206 height 23
paste div
click at [283, 242] on button "Choose contact" at bounding box center [299, 241] width 101 height 22
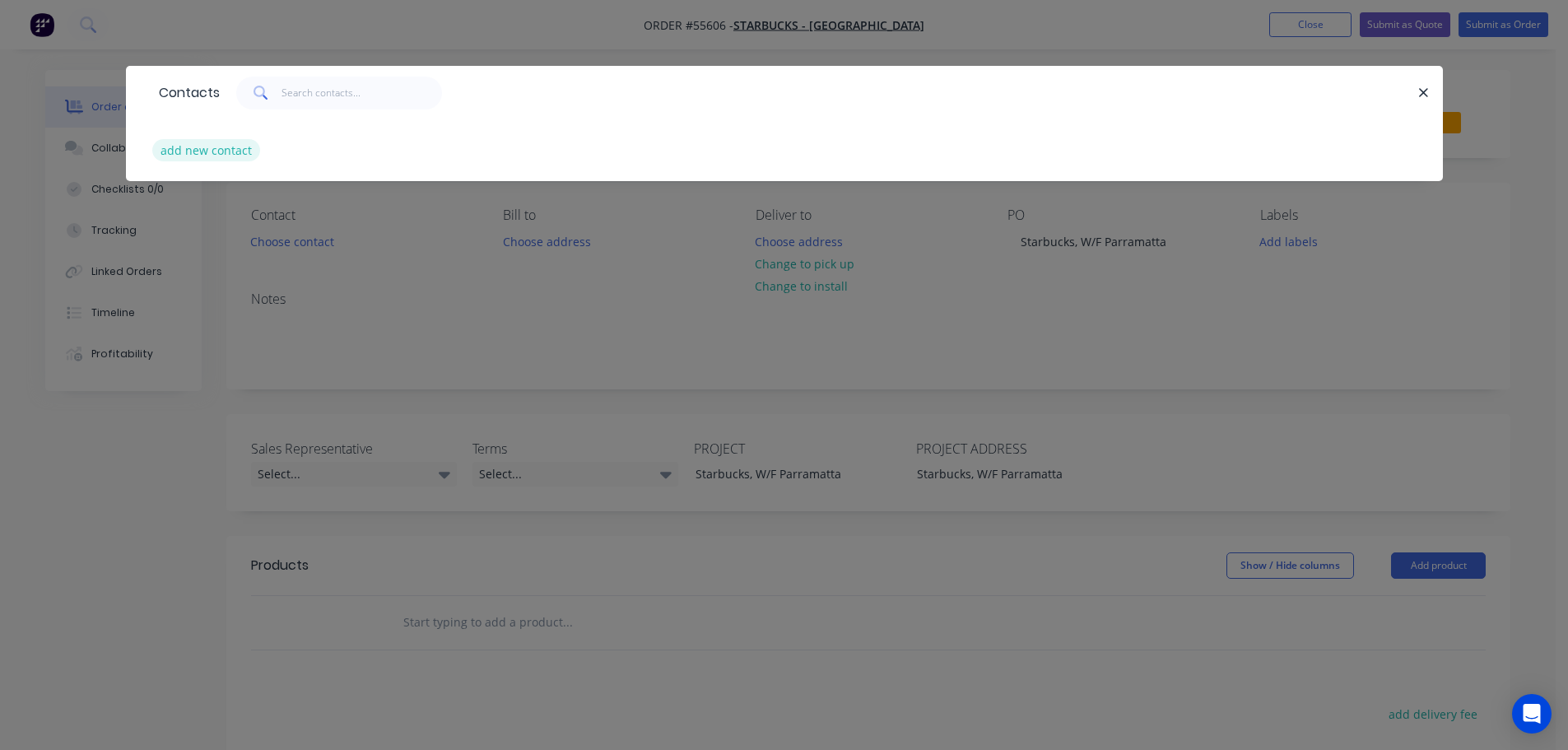
click at [200, 154] on button "add new contact" at bounding box center [207, 151] width 109 height 22
select select "AU"
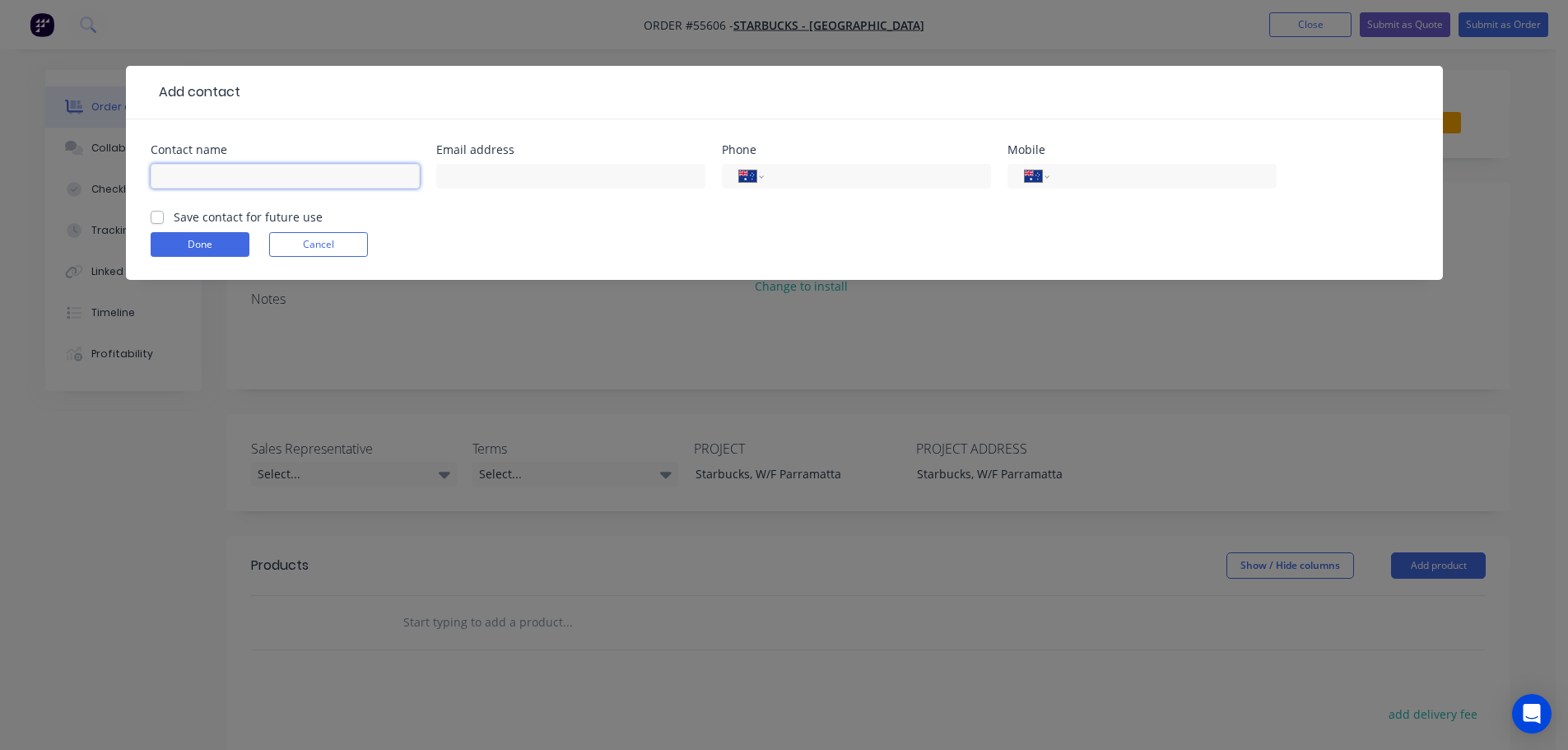
click at [192, 172] on input "text" at bounding box center [285, 176] width 269 height 24
type input "Sarah Davis"
click at [473, 176] on input "text" at bounding box center [570, 176] width 269 height 24
type input "sdavis@starbucks.com.au"
click at [1180, 170] on input "tel" at bounding box center [1159, 176] width 198 height 19
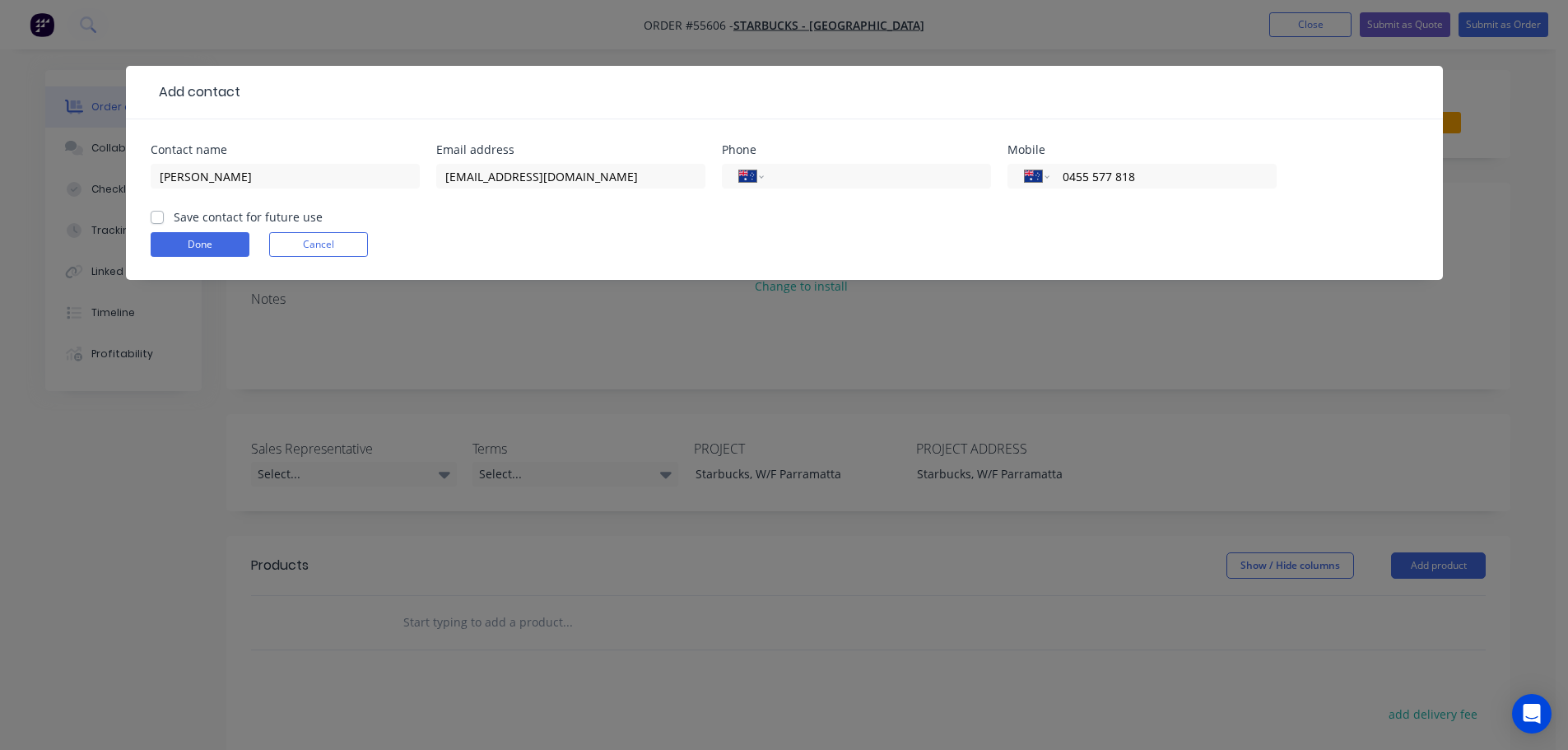
type input "0455 577 818"
click at [174, 218] on label "Save contact for future use" at bounding box center [248, 216] width 149 height 17
click at [153, 218] on input "Save contact for future use" at bounding box center [157, 215] width 13 height 16
checkbox input "true"
click at [175, 242] on button "Done" at bounding box center [200, 244] width 99 height 24
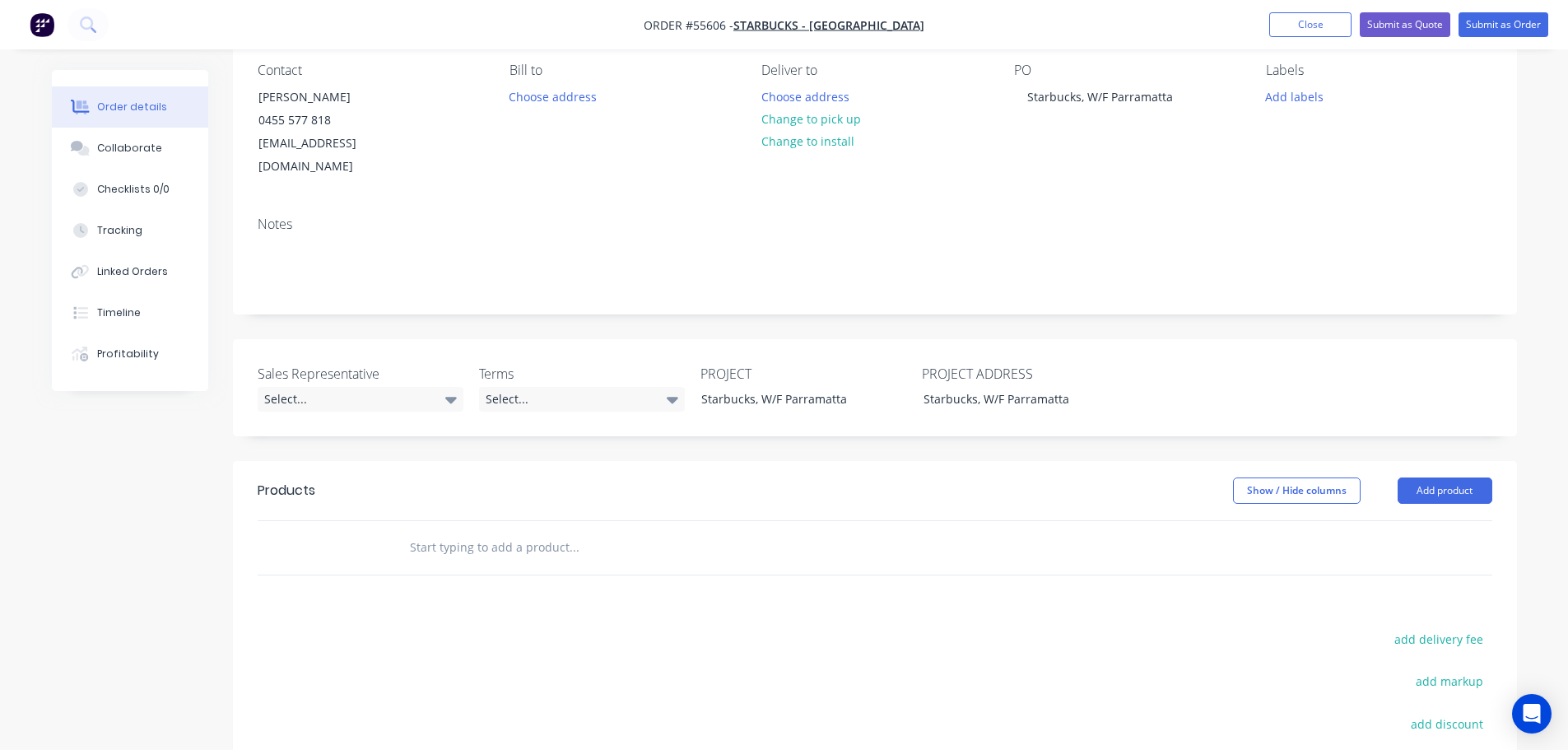
scroll to position [165, 0]
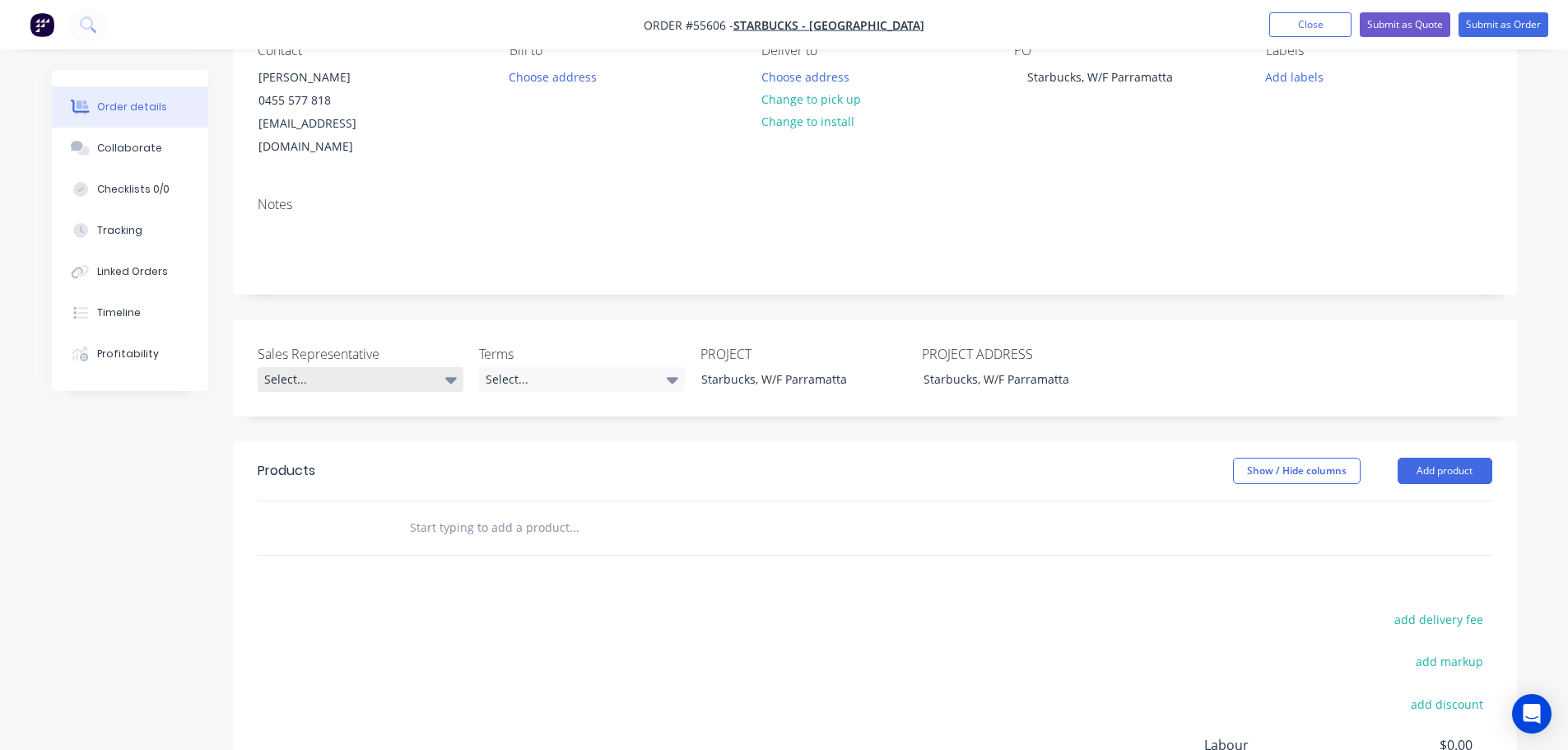
click at [287, 367] on div "Select..." at bounding box center [360, 379] width 206 height 24
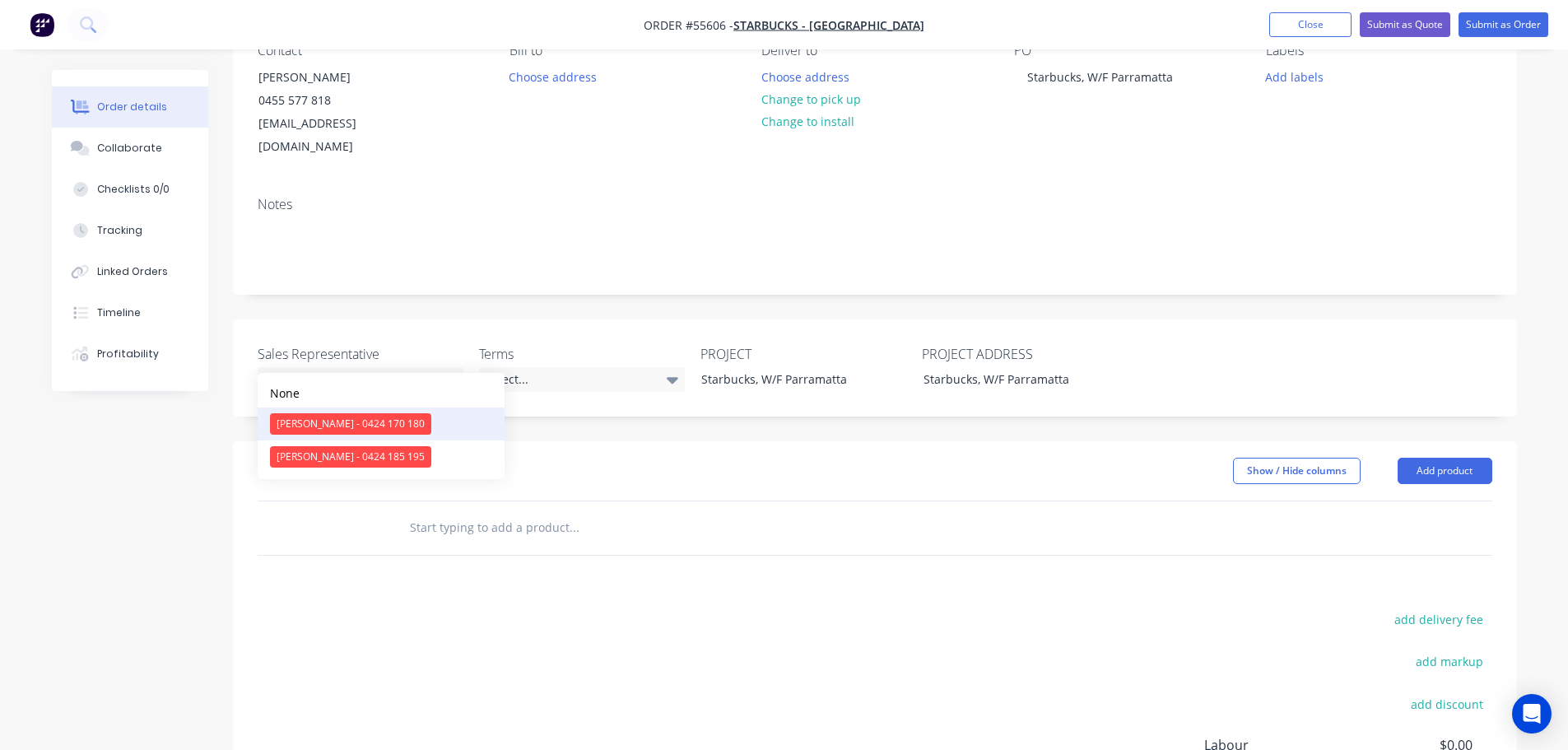
click at [309, 425] on div "[PERSON_NAME] - 0424 170 180" at bounding box center [350, 423] width 161 height 22
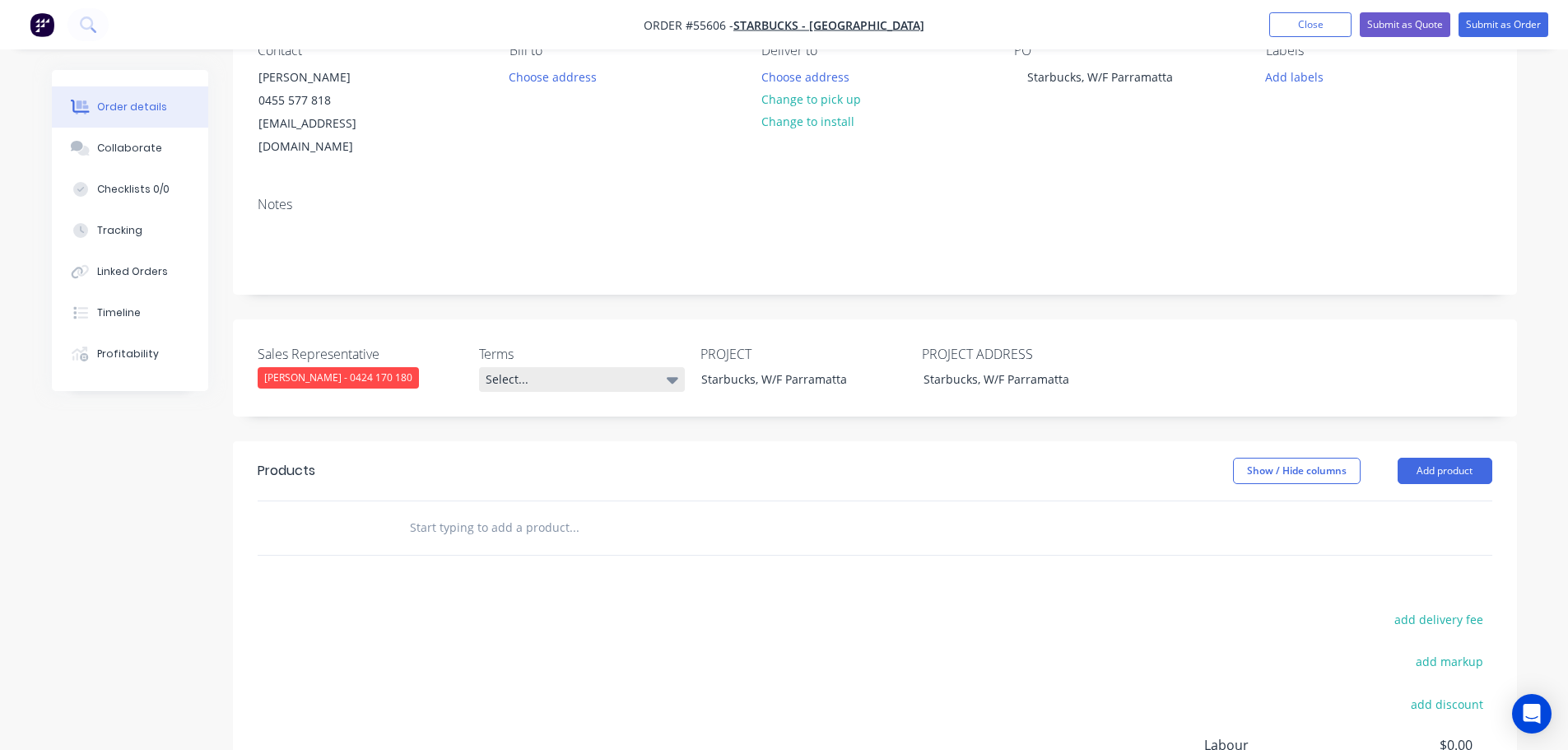
click at [535, 367] on div "Select..." at bounding box center [582, 379] width 206 height 24
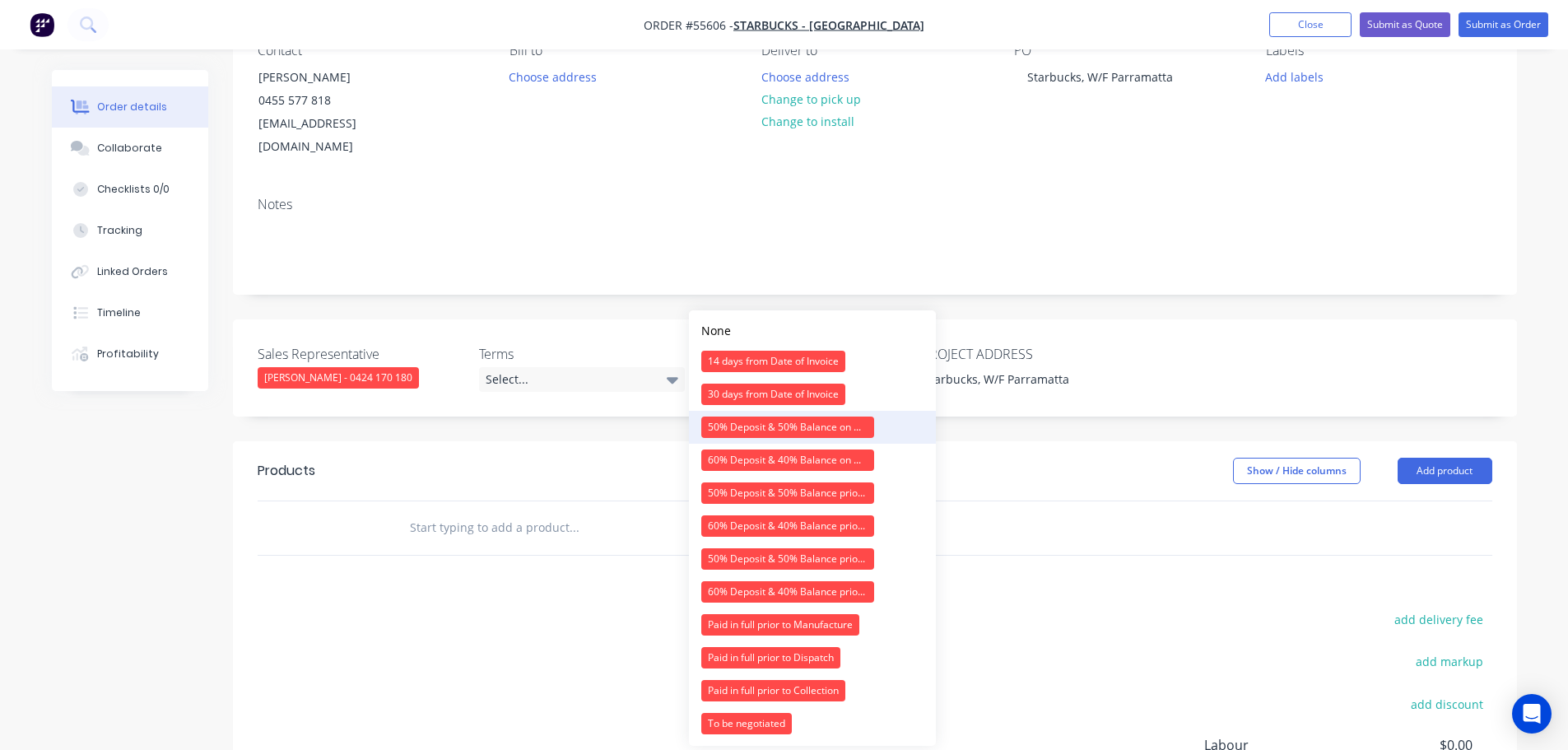
click at [772, 429] on div "50% Deposit & 50% Balance on Day of Installation" at bounding box center [787, 427] width 173 height 22
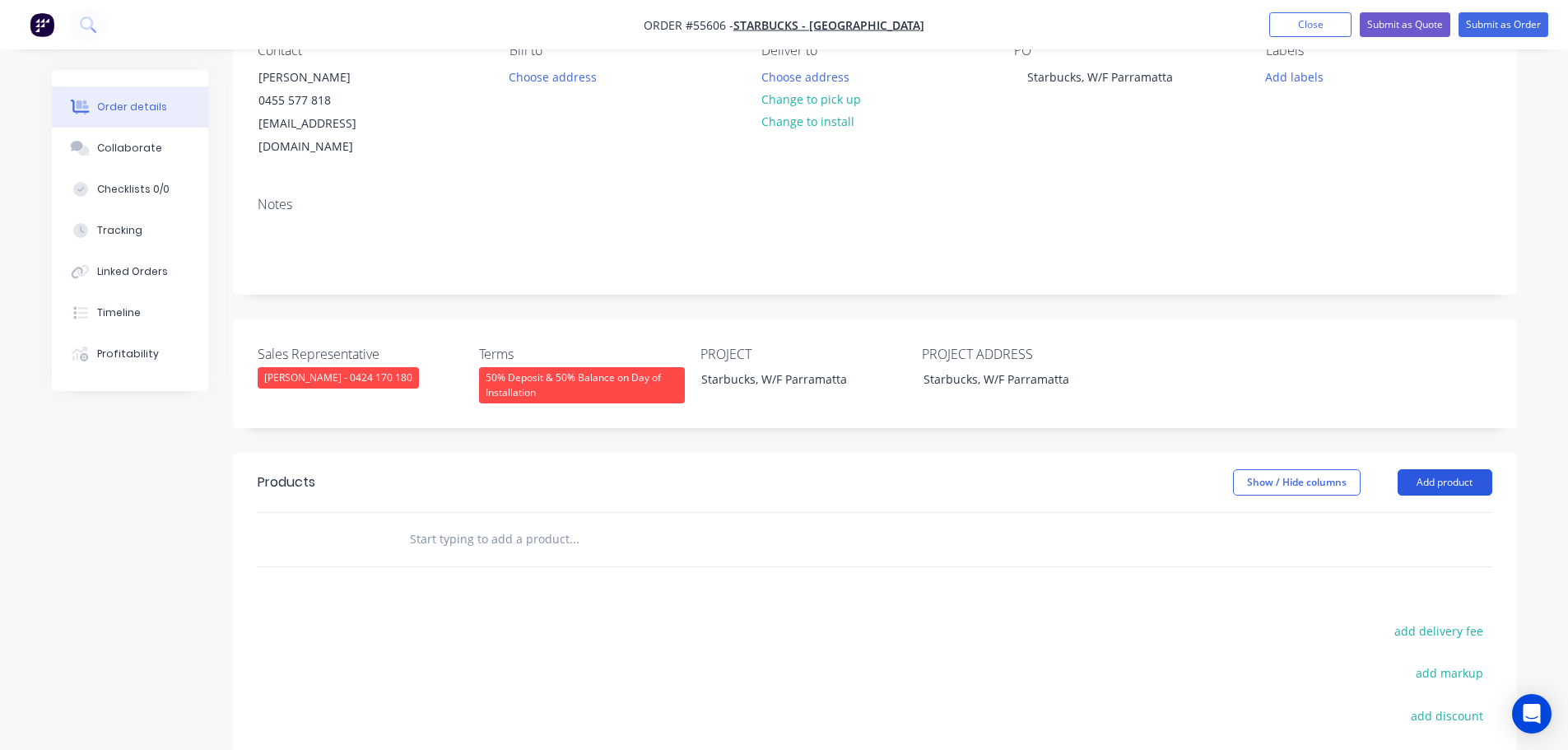
click at [1448, 469] on button "Add product" at bounding box center [1444, 482] width 95 height 26
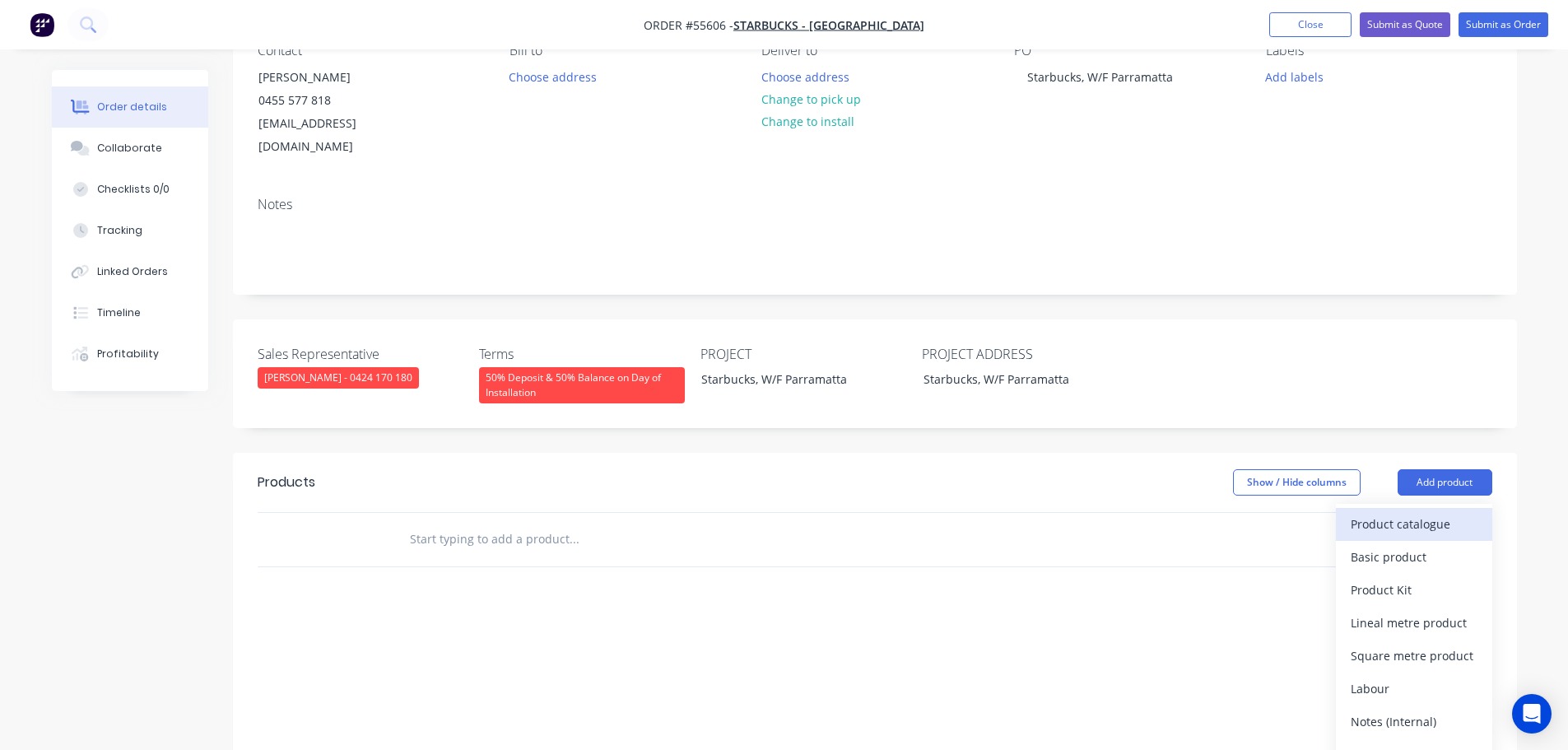
click at [1386, 512] on div "Product catalogue" at bounding box center [1414, 523] width 126 height 23
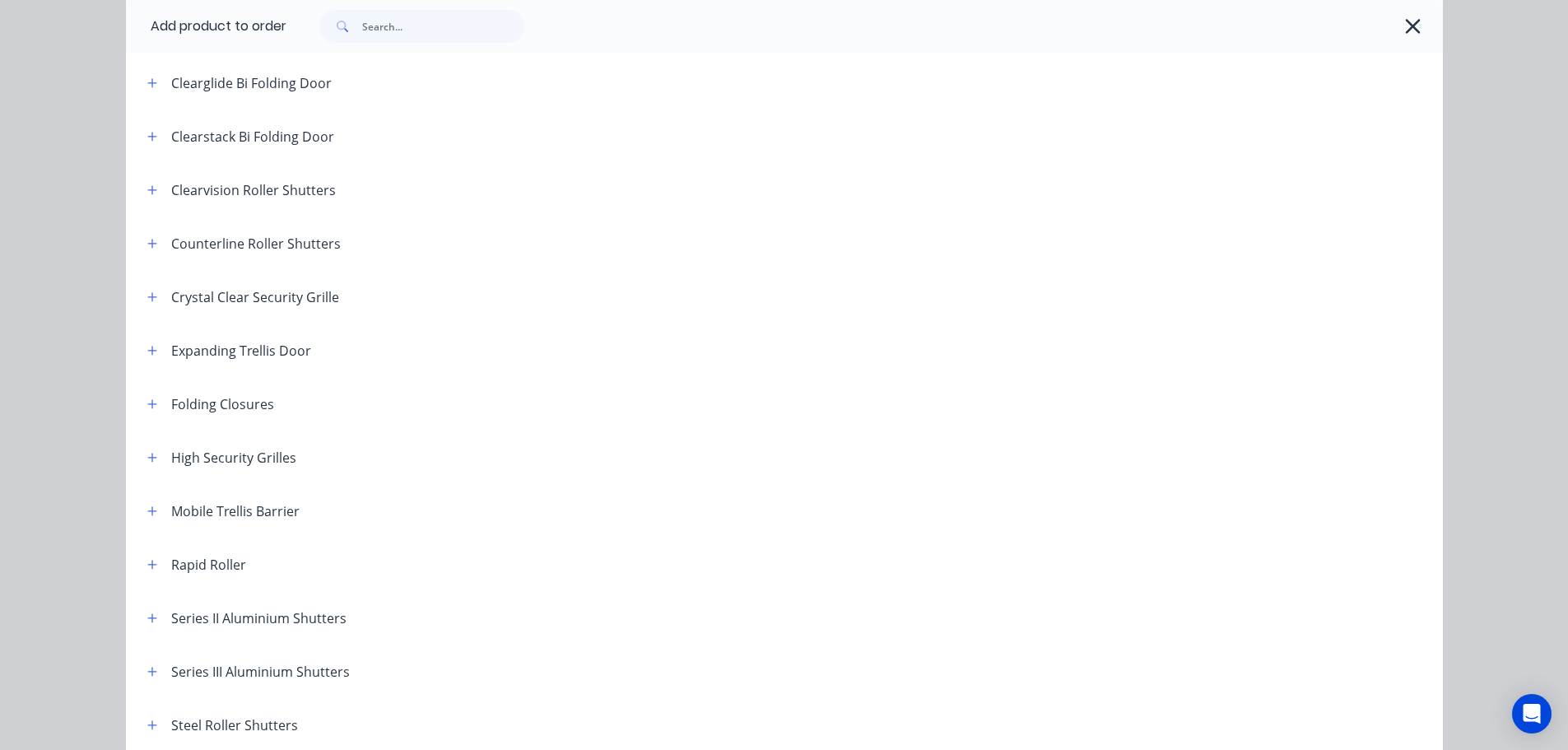
scroll to position [247, 0]
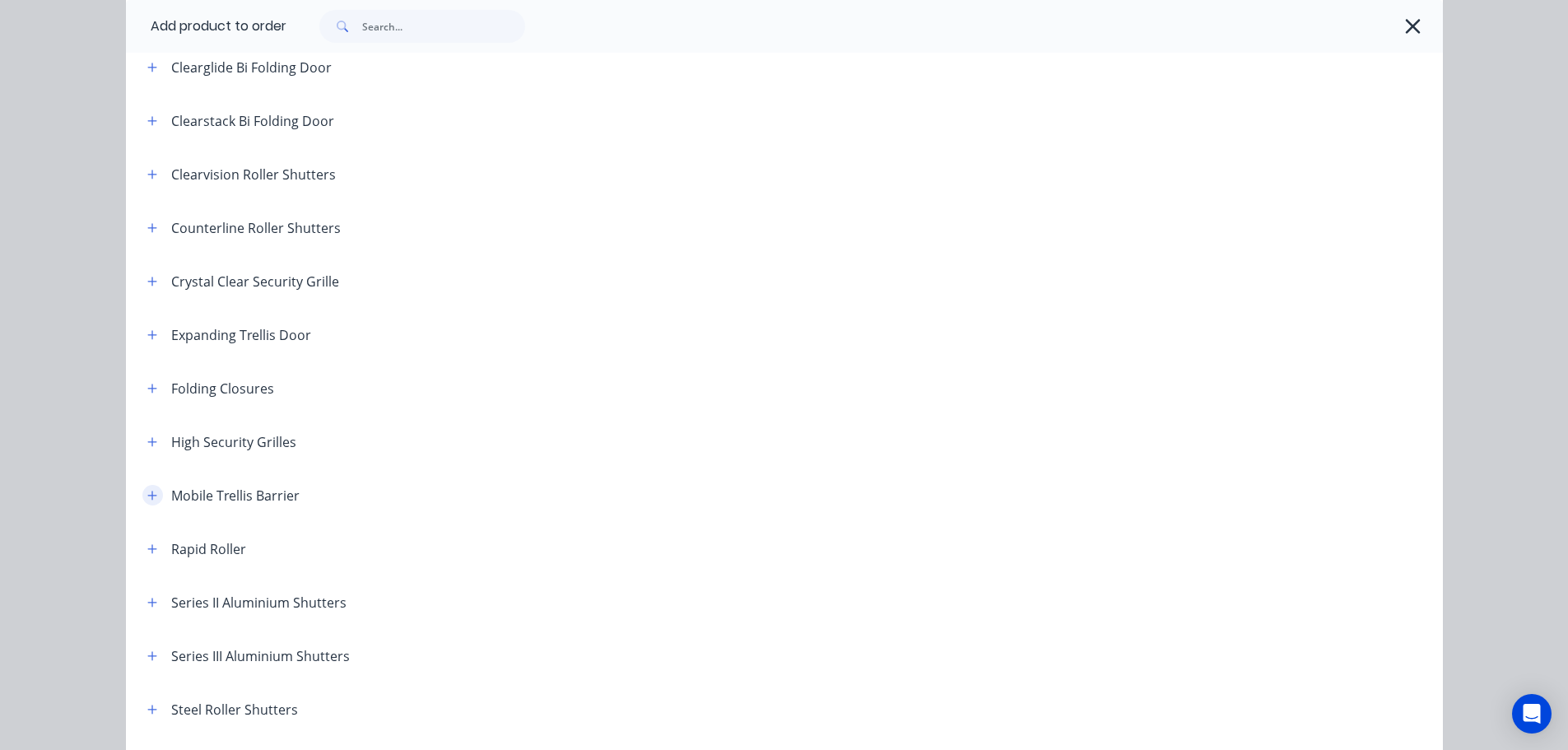
click at [147, 493] on icon "button" at bounding box center [152, 495] width 10 height 11
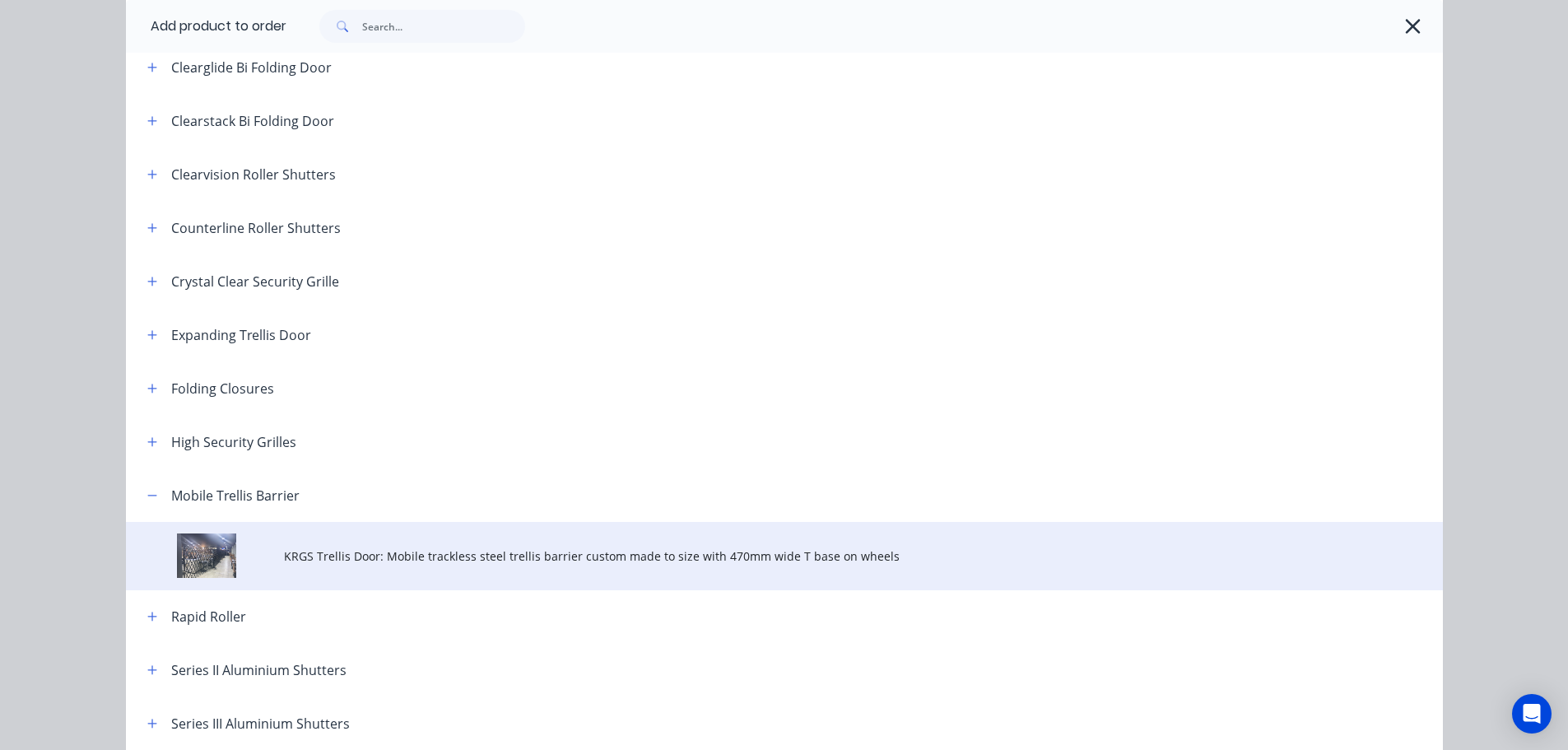
click at [549, 555] on span "KRGS Trellis Door: Mobile trackless steel trellis barrier custom made to size w…" at bounding box center [747, 556] width 927 height 17
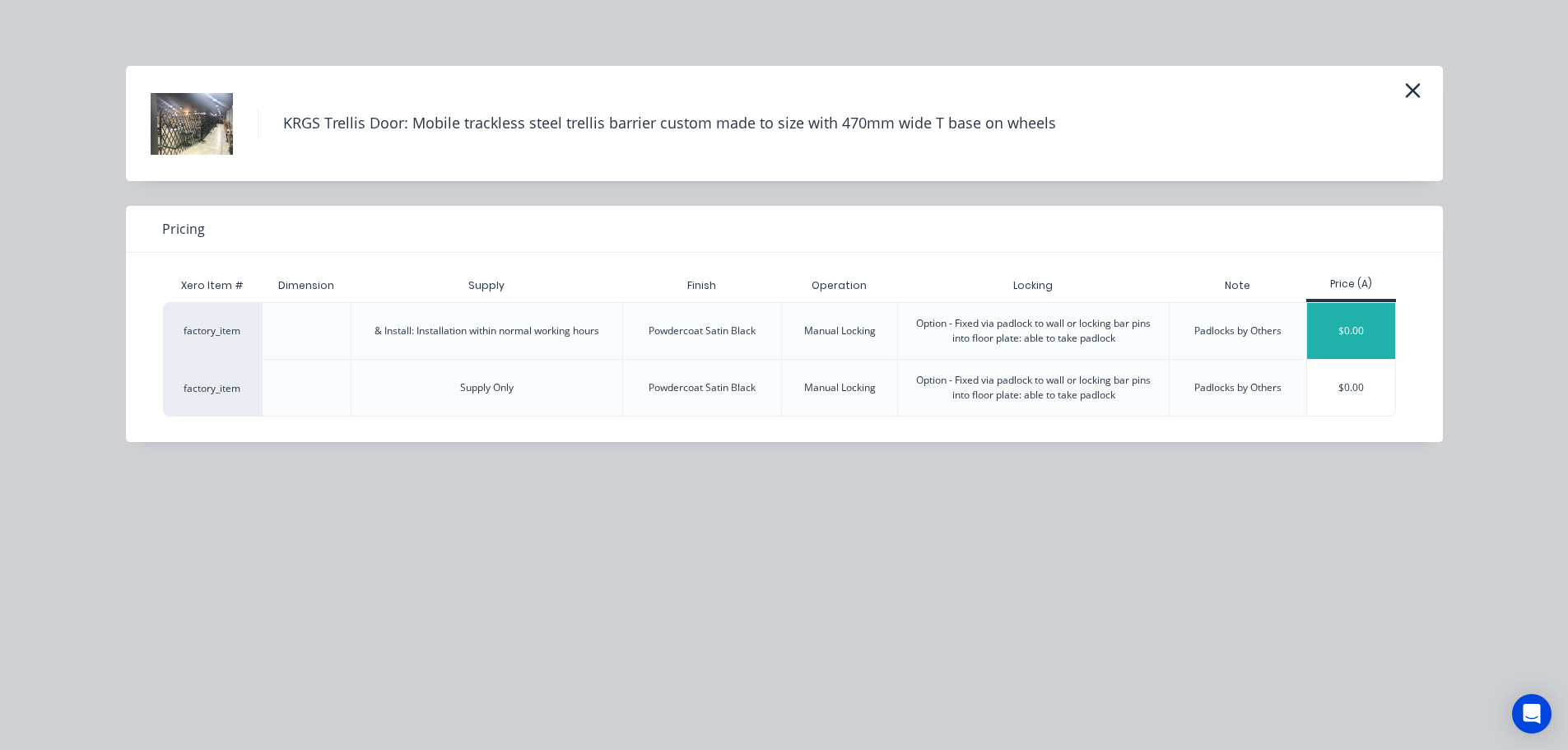
click at [1340, 331] on div "$0.00" at bounding box center [1351, 331] width 88 height 56
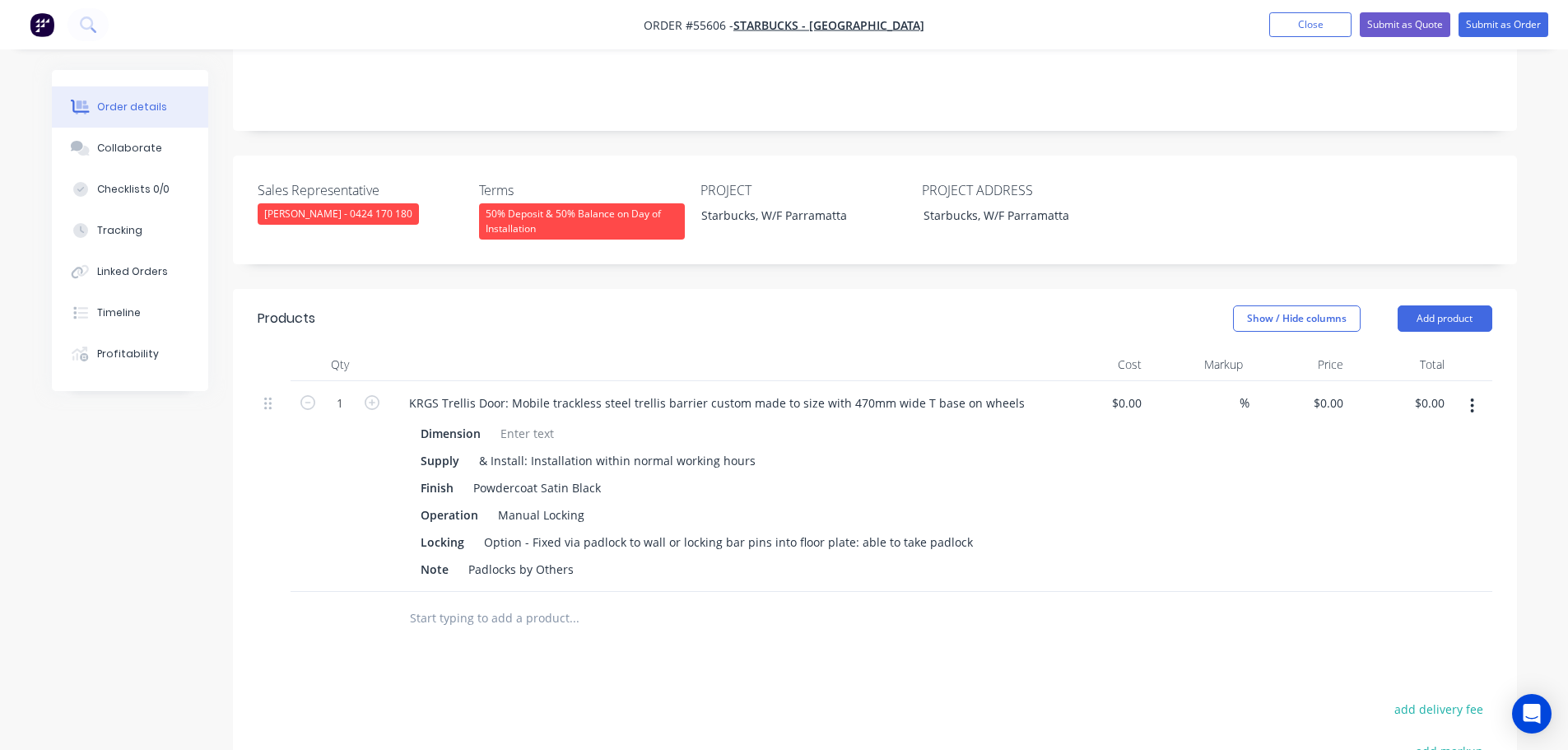
scroll to position [330, 0]
type input "4120"
type input "$4,120.00"
click at [518, 420] on div at bounding box center [527, 432] width 66 height 23
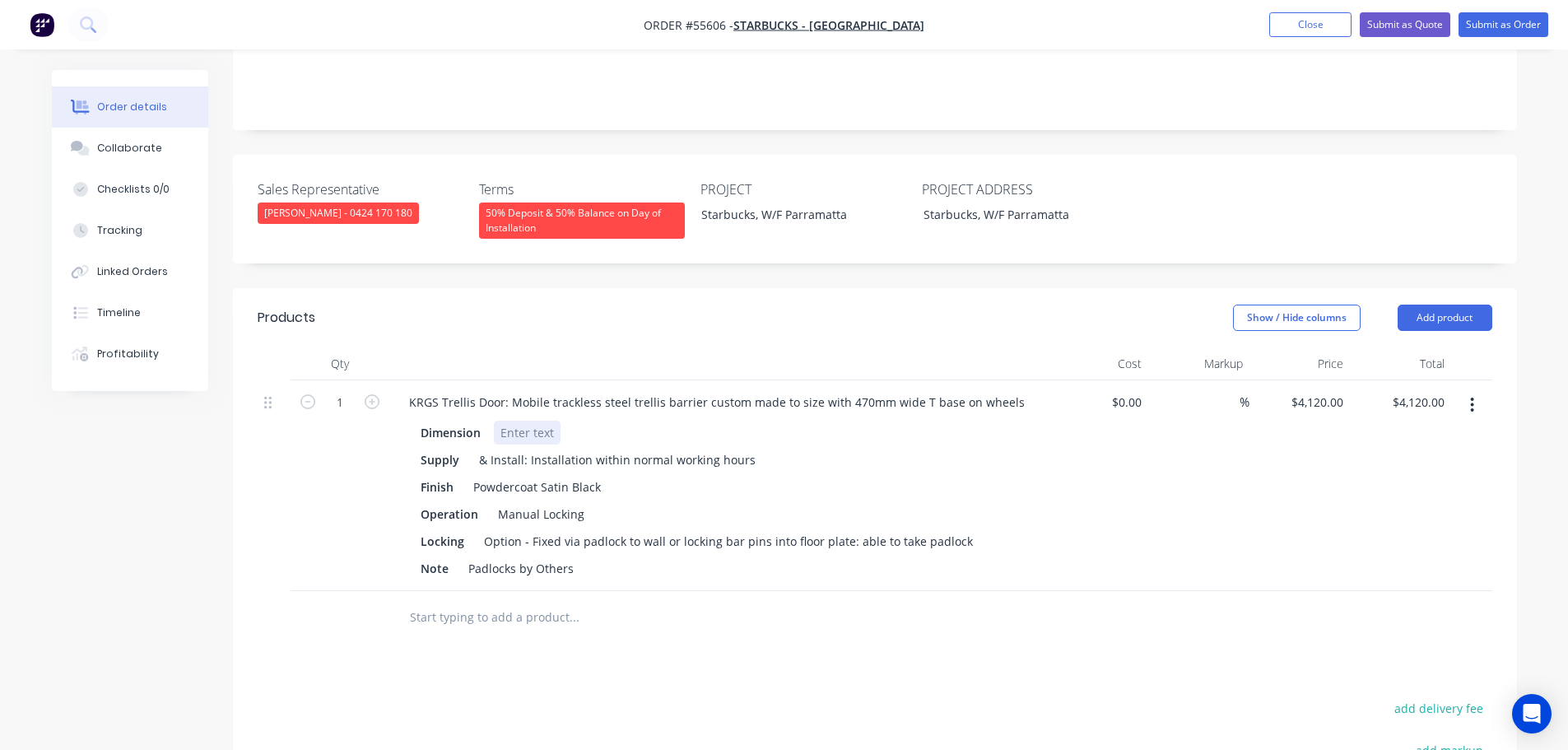
click at [518, 420] on div at bounding box center [527, 432] width 66 height 23
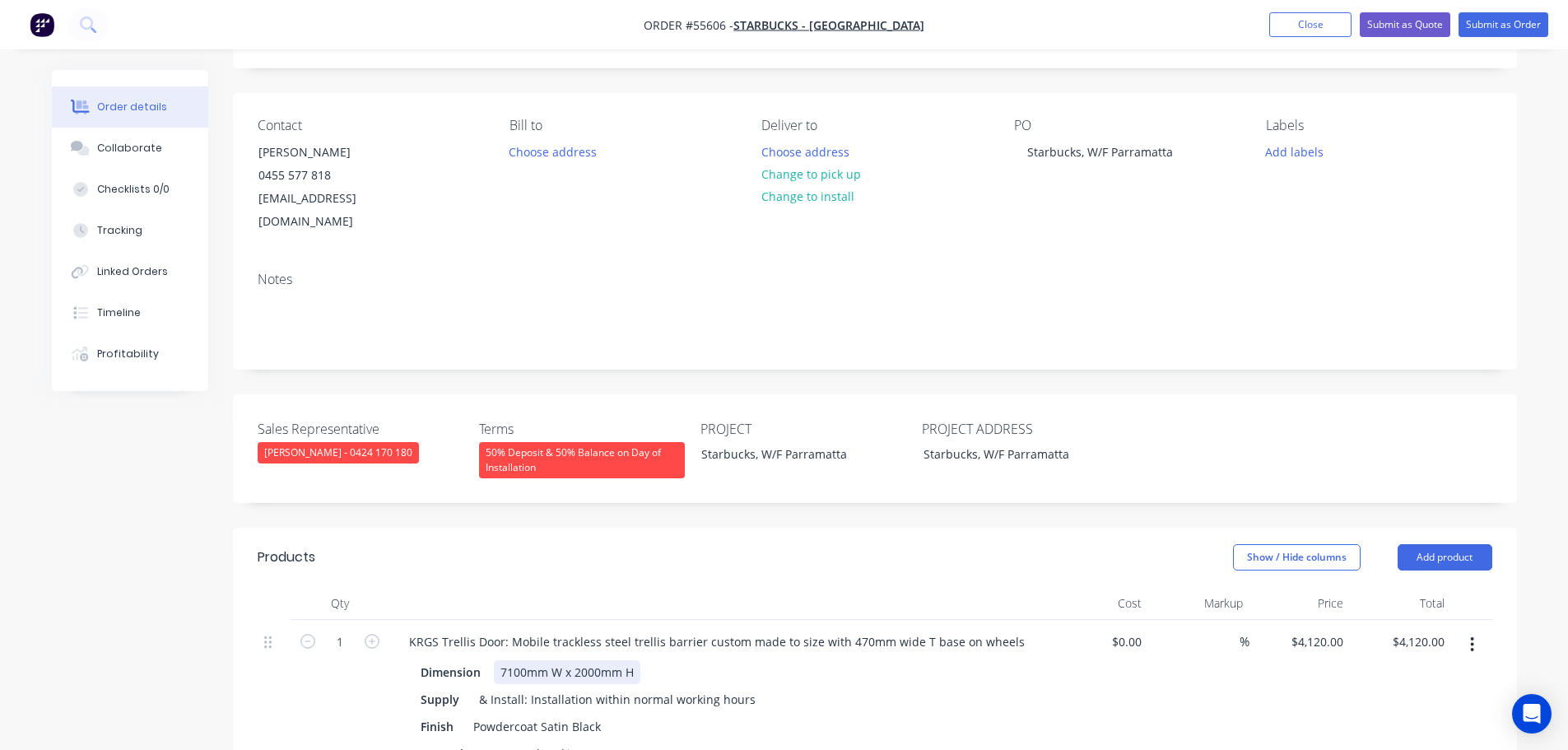
scroll to position [82, 0]
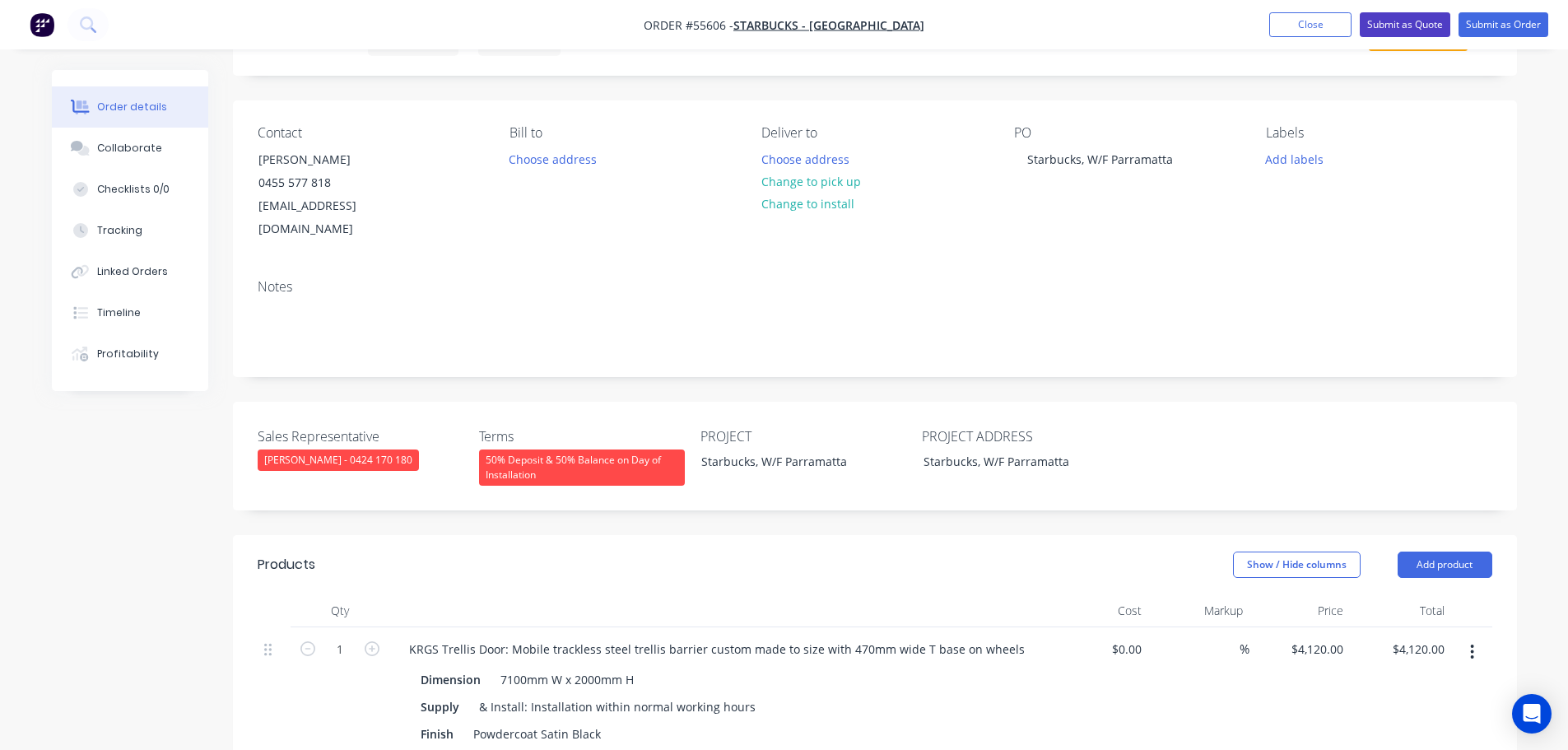
click at [1391, 25] on button "Submit as Quote" at bounding box center [1404, 24] width 91 height 24
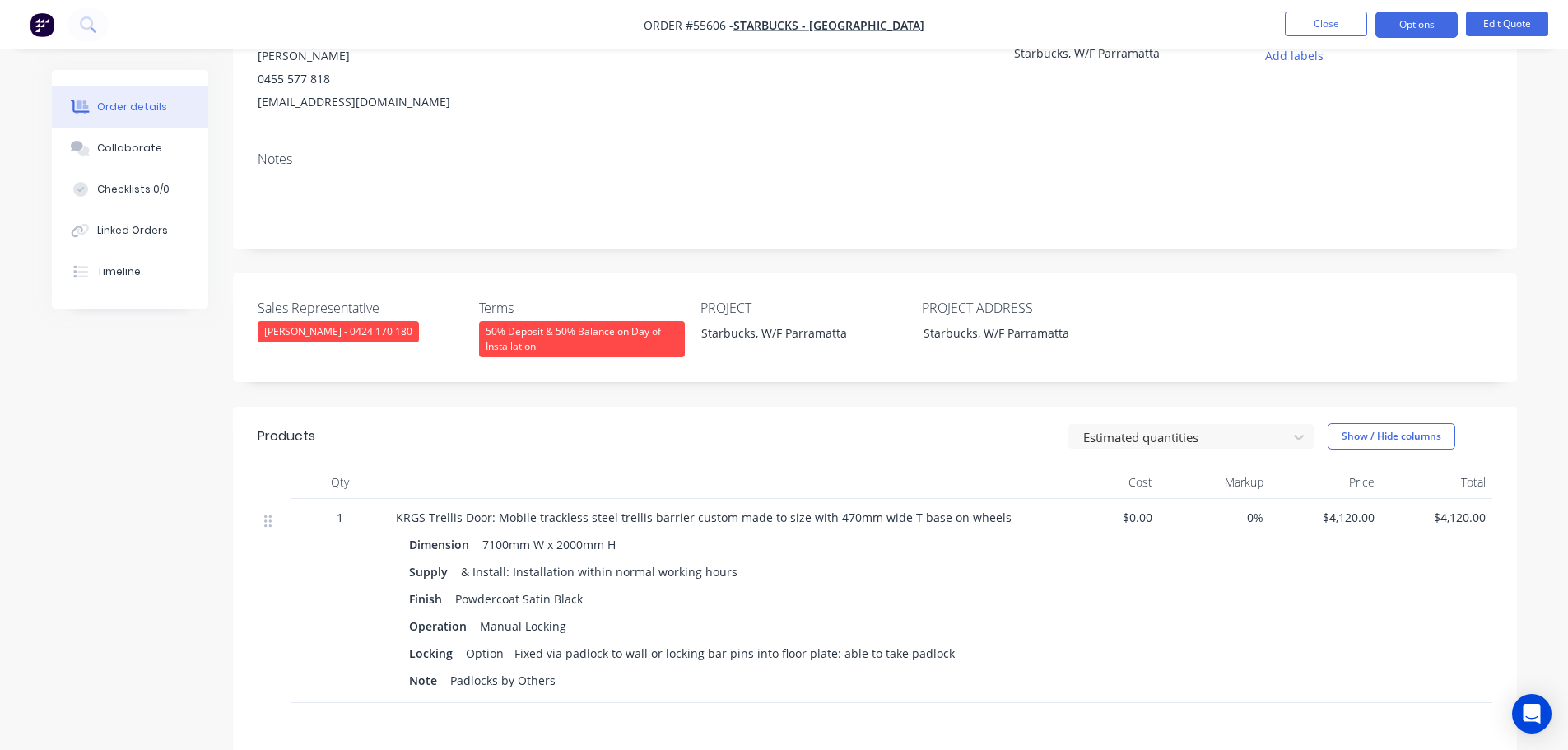
scroll to position [247, 0]
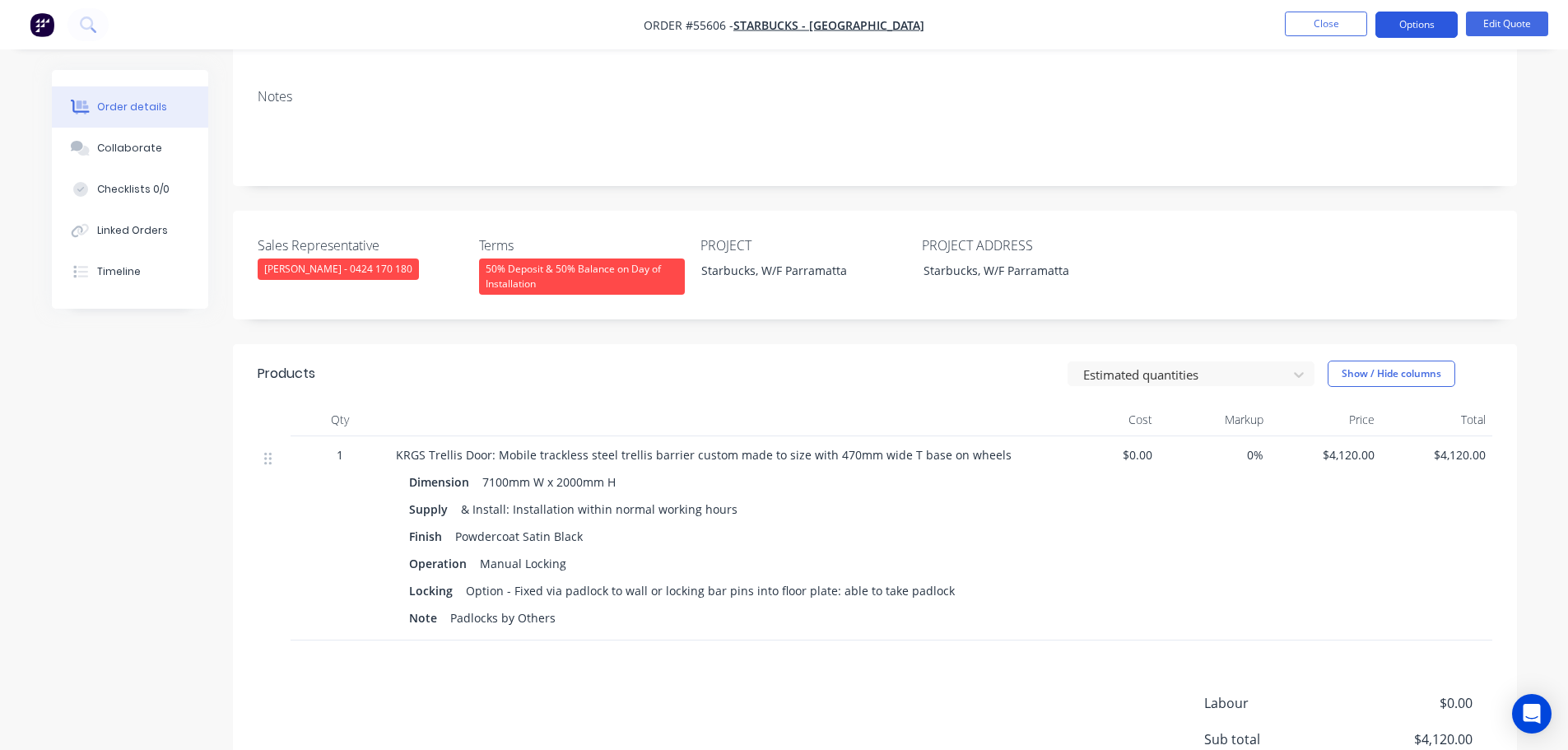
click at [1393, 22] on button "Options" at bounding box center [1416, 24] width 82 height 26
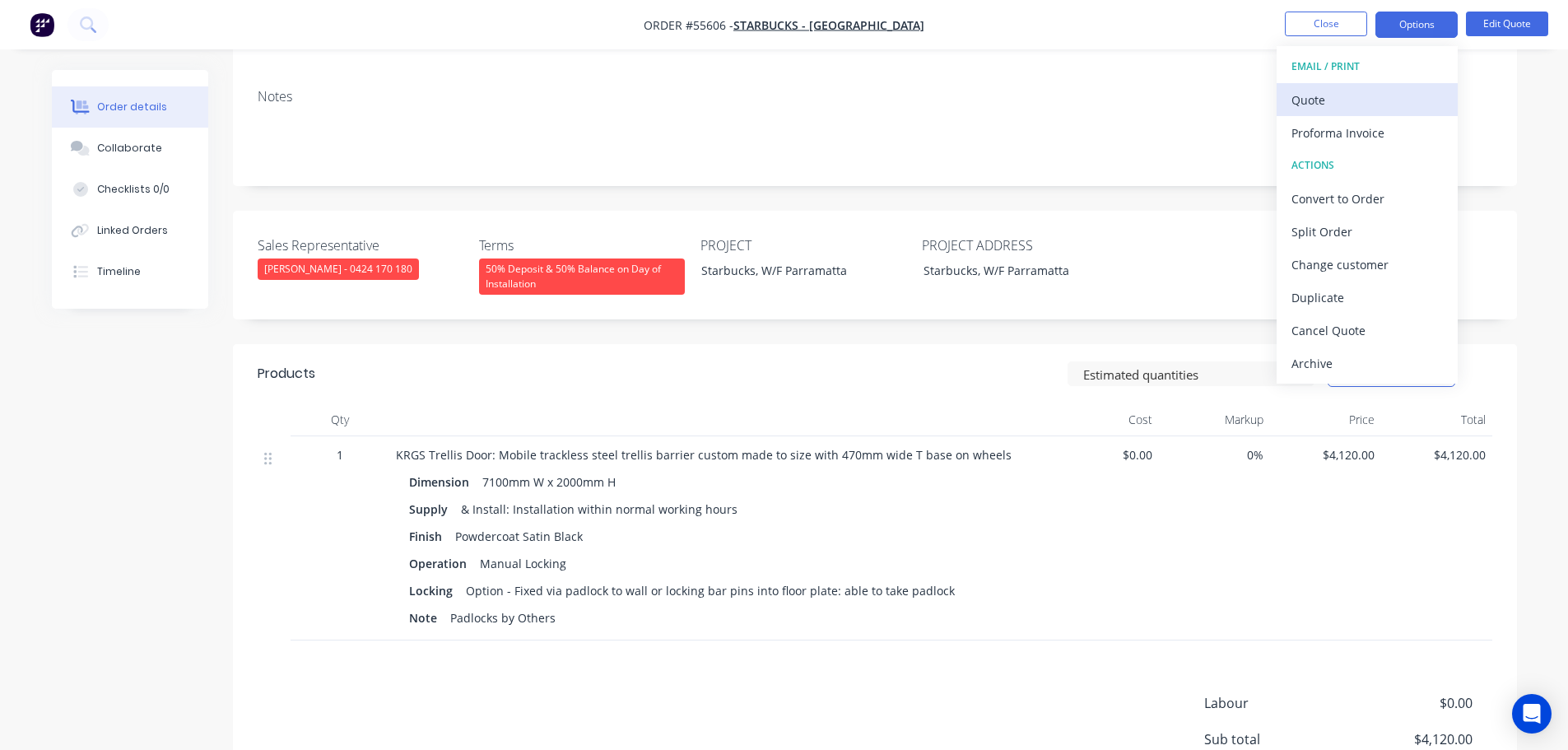
click at [1294, 98] on div "Quote" at bounding box center [1367, 99] width 152 height 23
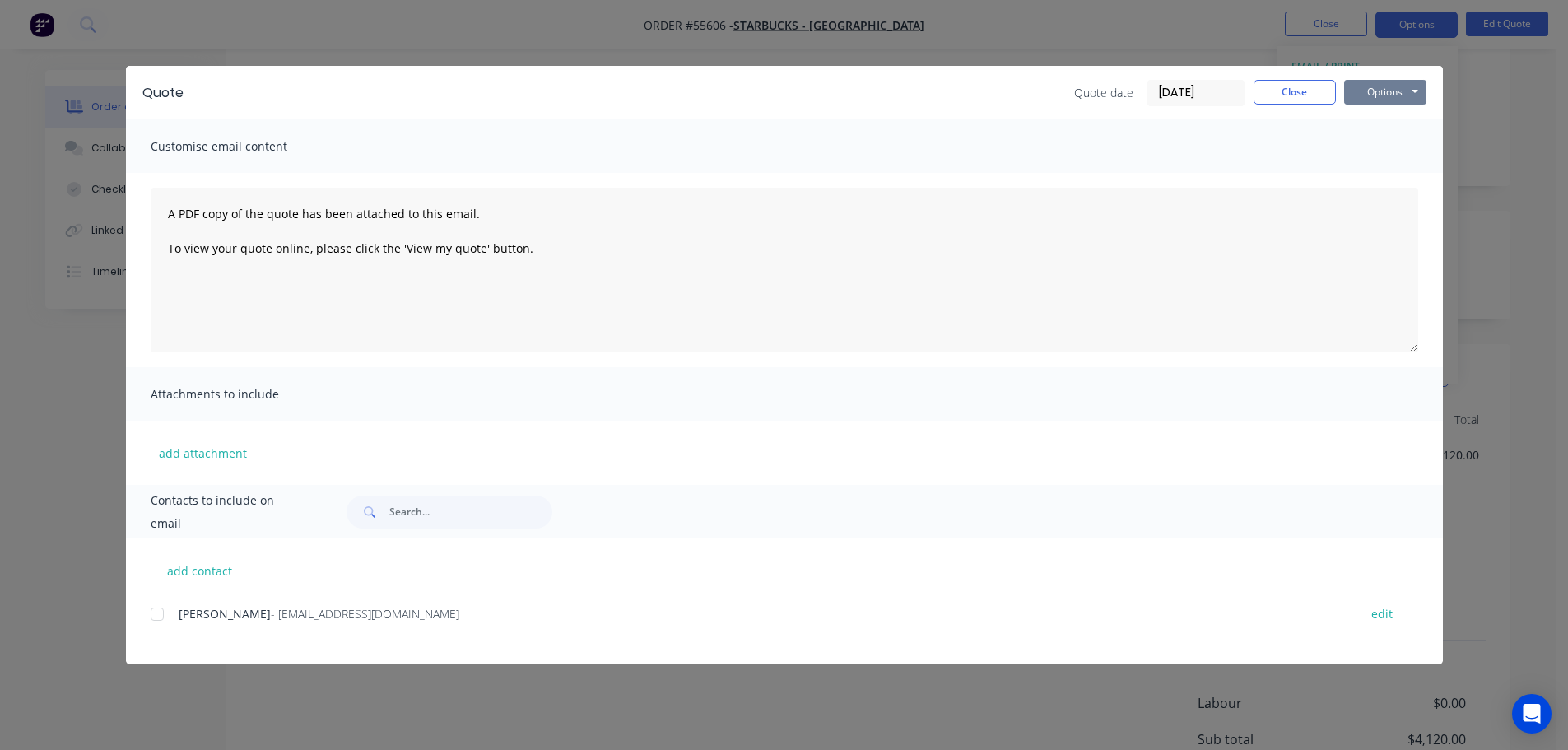
click at [1402, 92] on button "Options" at bounding box center [1385, 92] width 82 height 24
click at [1386, 146] on button "Print" at bounding box center [1397, 148] width 106 height 27
click at [1284, 93] on button "Close" at bounding box center [1295, 92] width 82 height 24
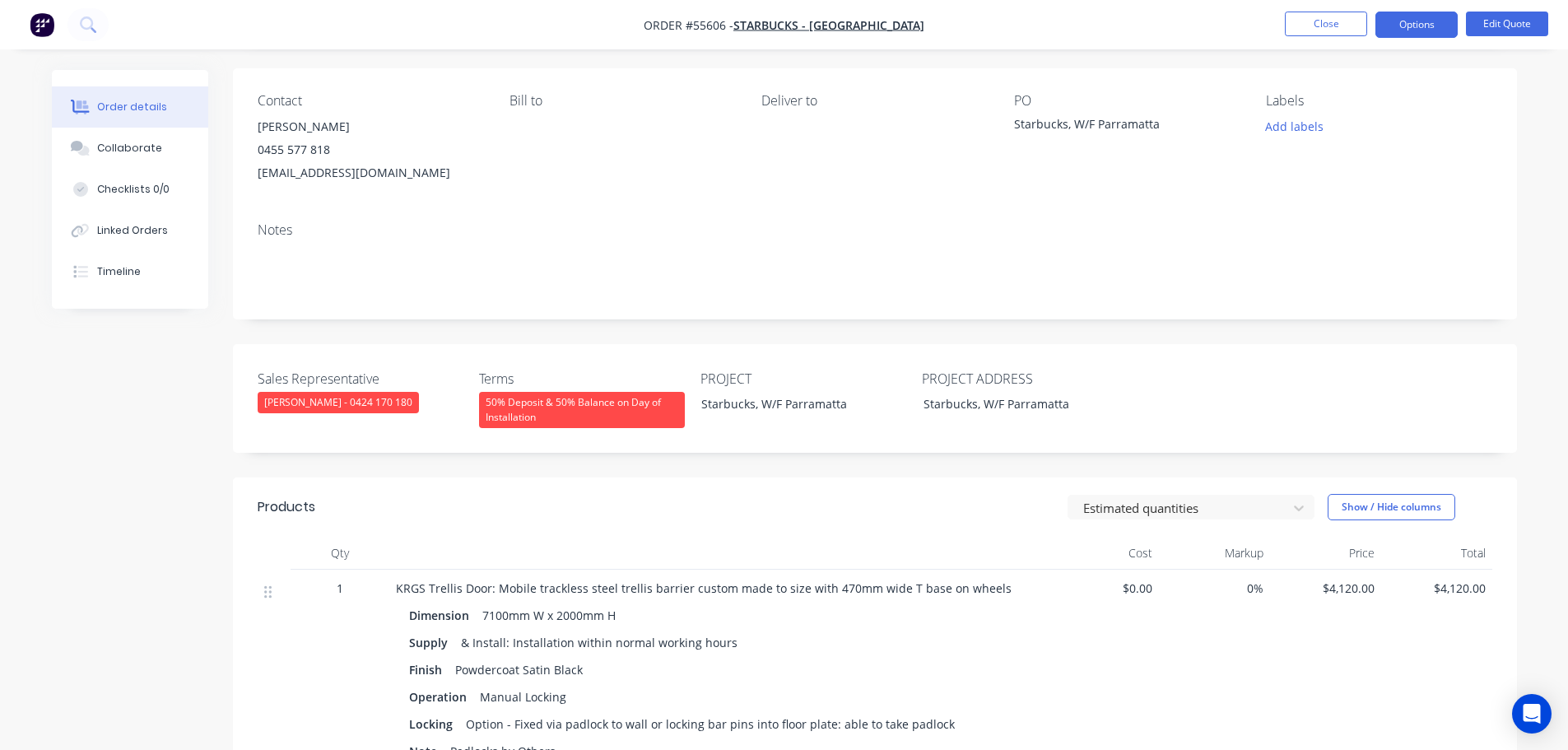
scroll to position [0, 0]
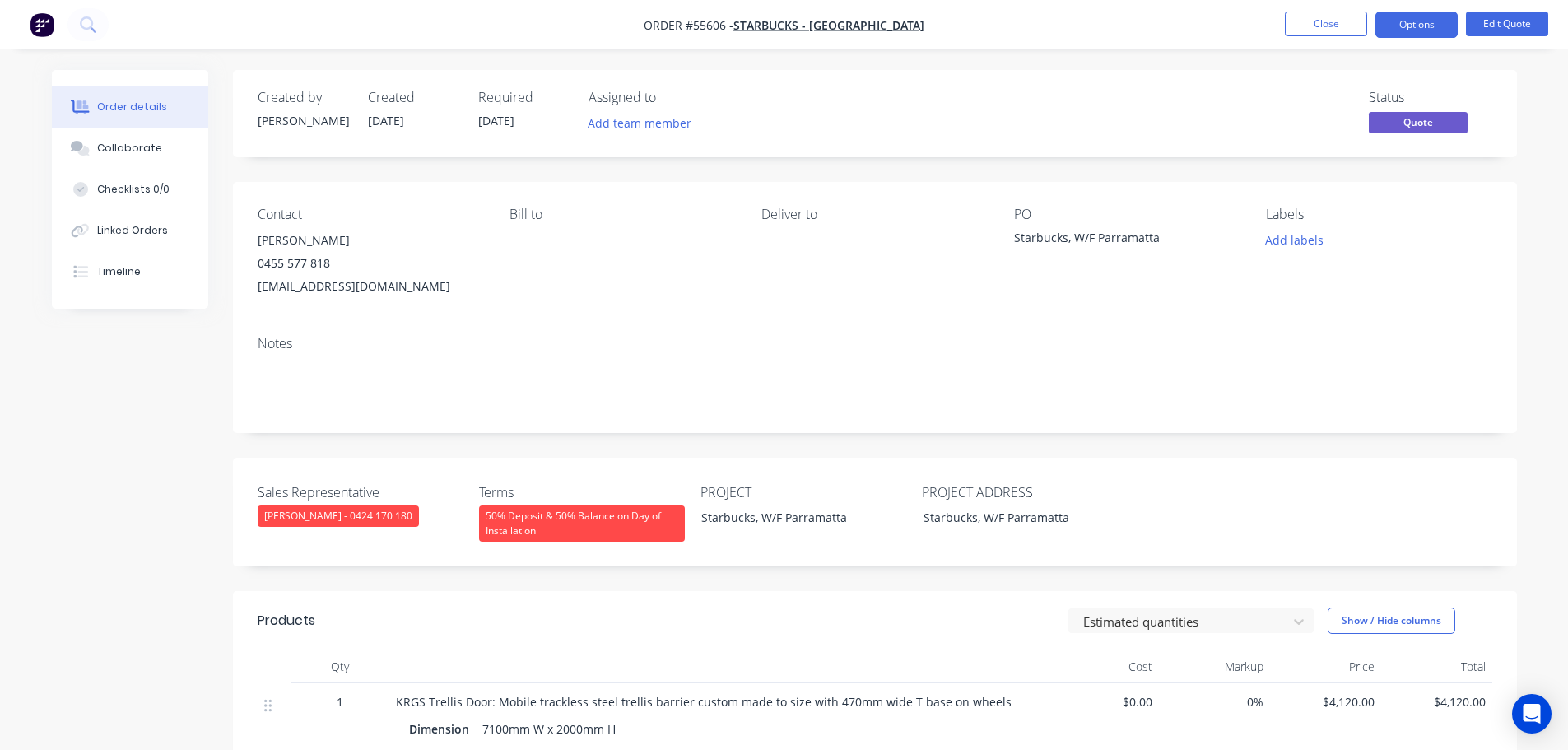
click at [319, 288] on div "sdavis@starbucks.com.au" at bounding box center [370, 287] width 226 height 23
click at [1066, 232] on div "Starbucks, W/F Parramatta" at bounding box center [1117, 240] width 206 height 23
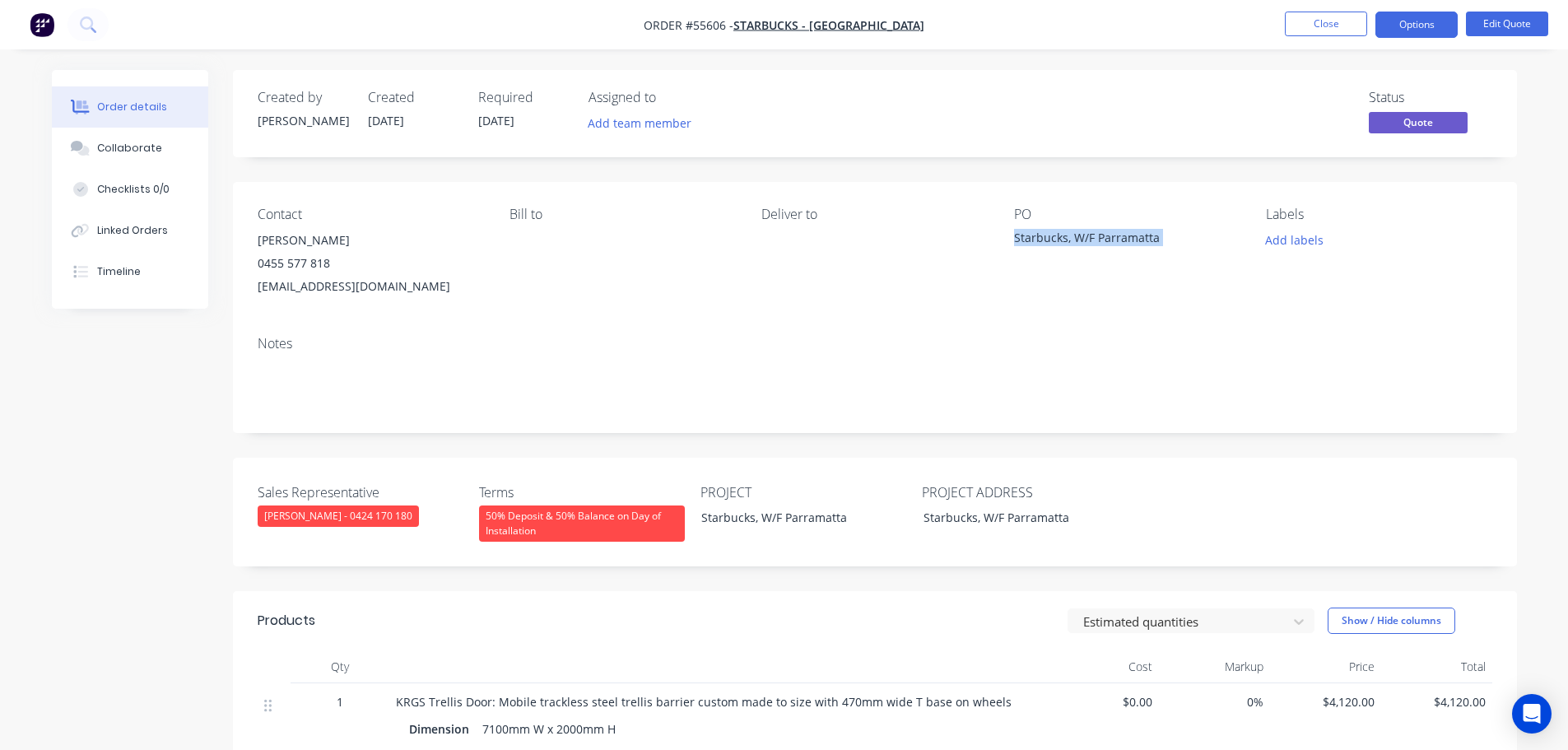
click at [1066, 232] on div "Starbucks, W/F Parramatta" at bounding box center [1117, 240] width 206 height 23
click at [330, 264] on span at bounding box center [330, 263] width 0 height 16
click at [1331, 22] on button "Close" at bounding box center [1326, 23] width 82 height 24
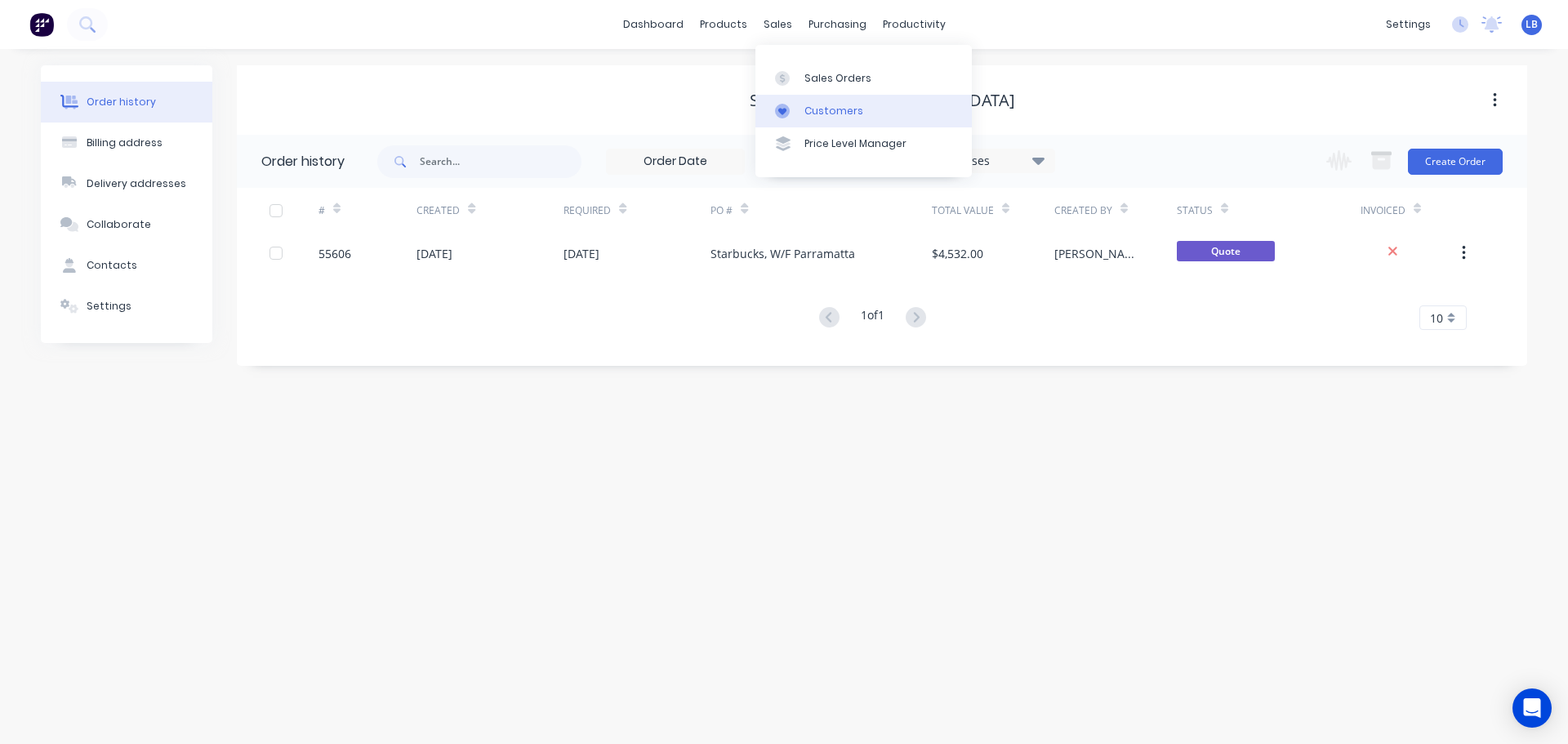
click at [817, 110] on div "Customers" at bounding box center [833, 111] width 59 height 15
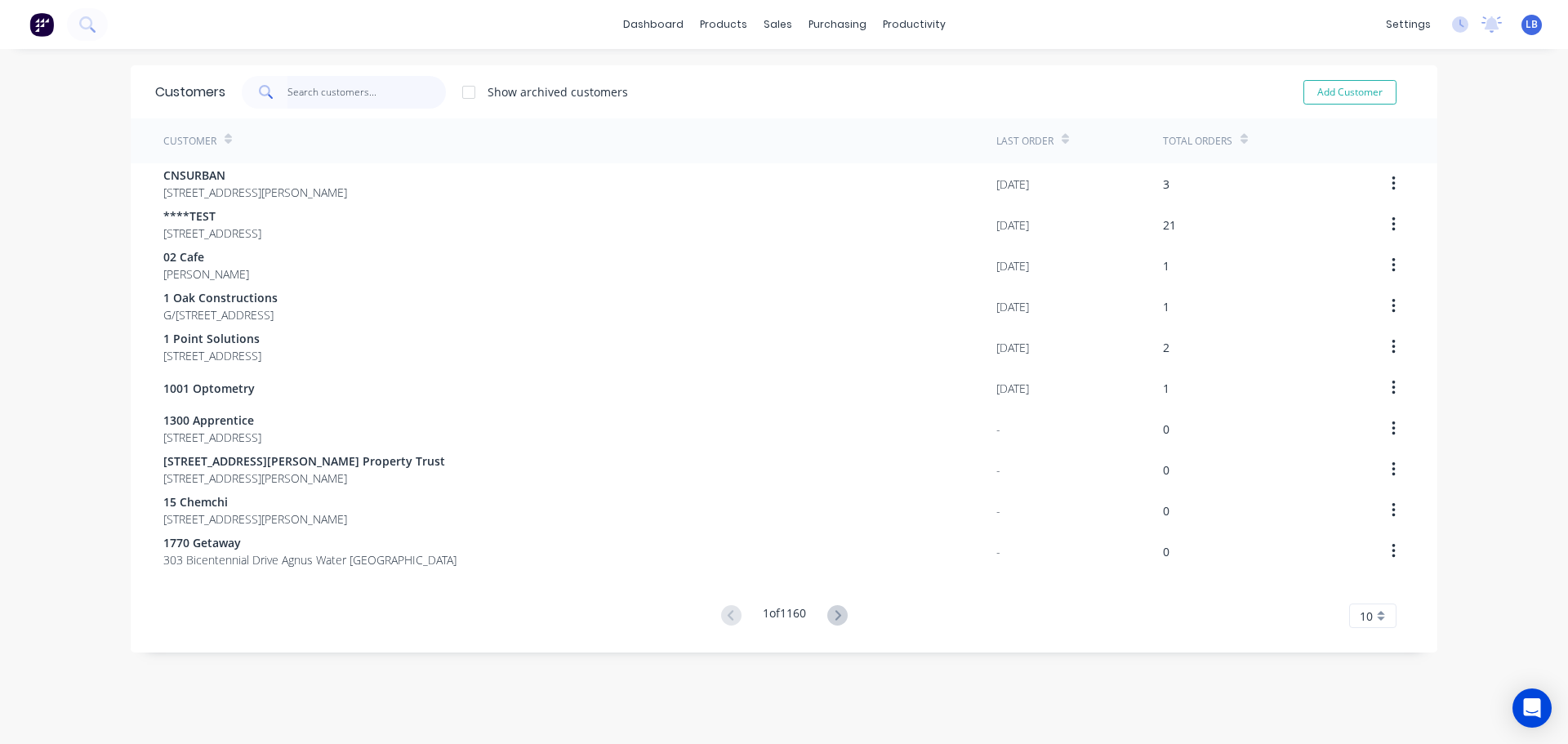
click at [317, 92] on input "text" at bounding box center [366, 92] width 159 height 33
click at [828, 85] on div "Sales Orders" at bounding box center [832, 78] width 67 height 15
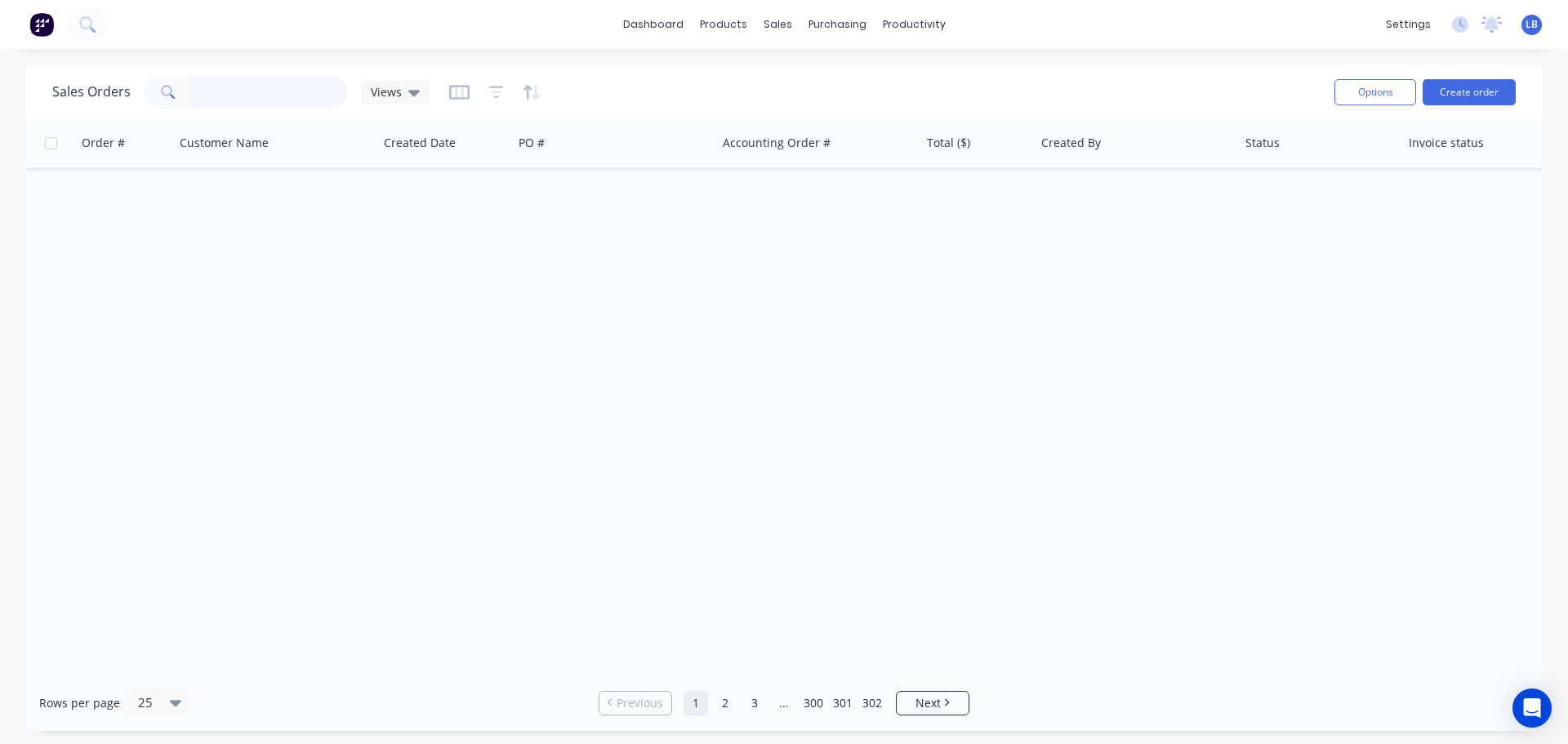
click at [235, 85] on input "text" at bounding box center [268, 92] width 159 height 33
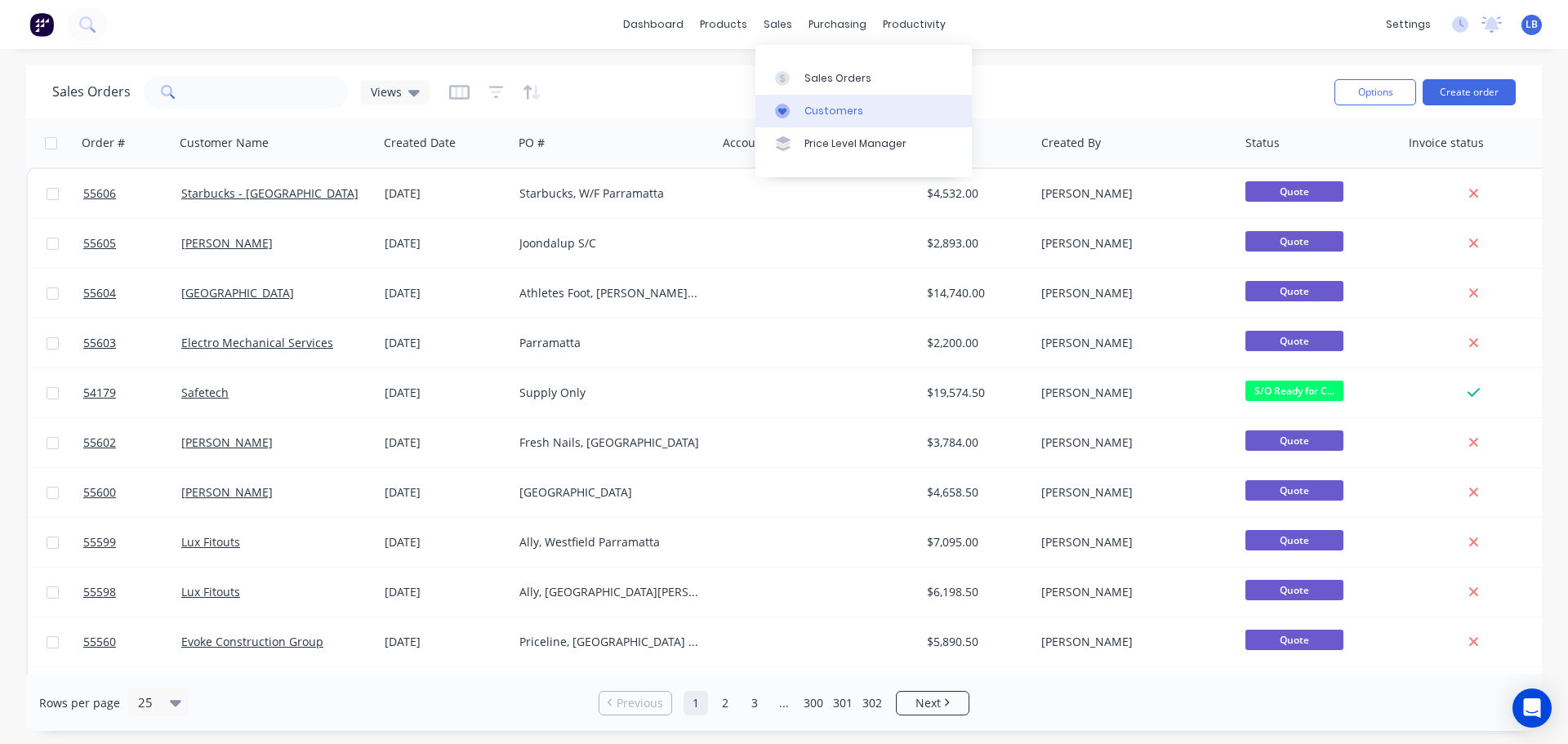
click at [842, 106] on div "Customers" at bounding box center [833, 111] width 59 height 15
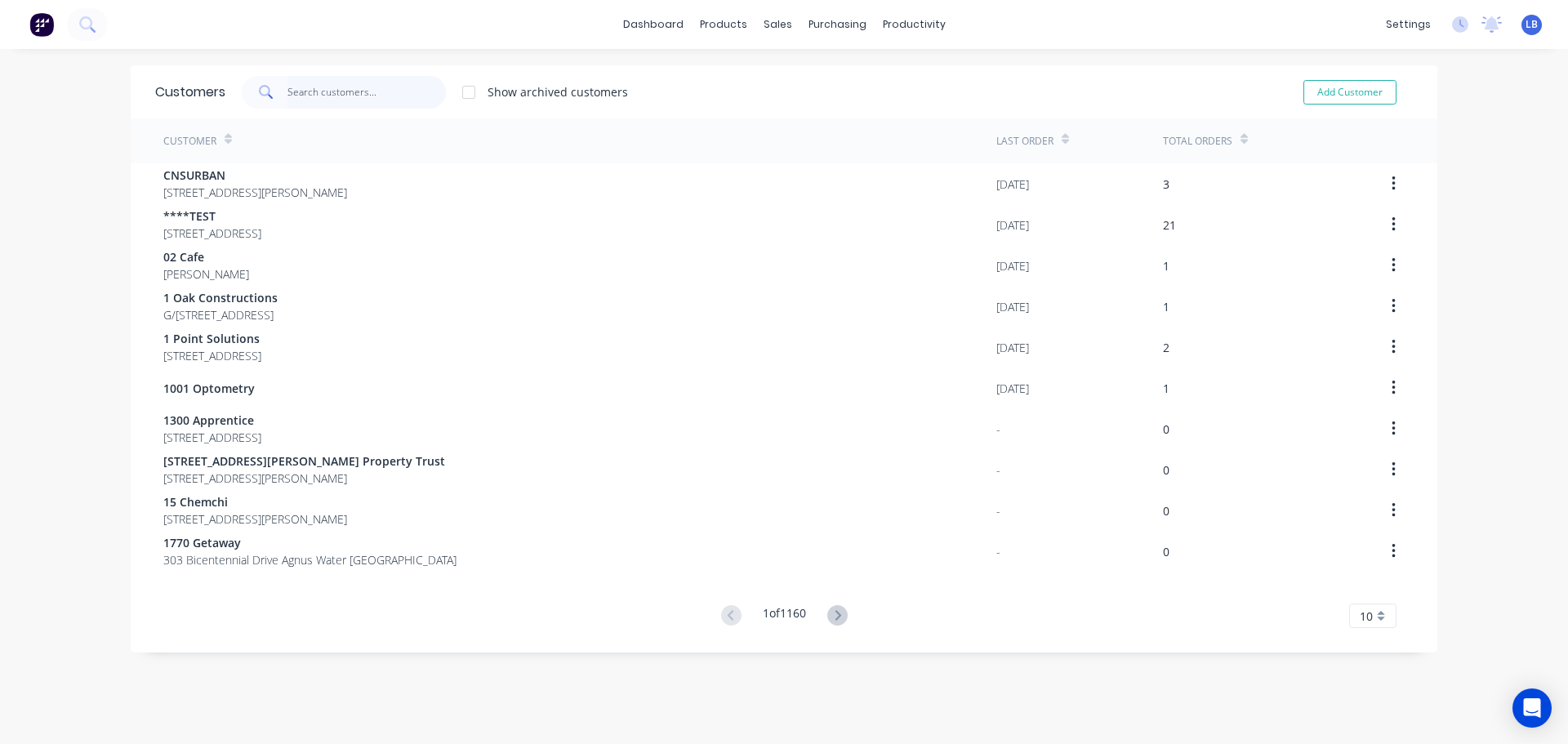
click at [306, 91] on input "text" at bounding box center [366, 92] width 159 height 33
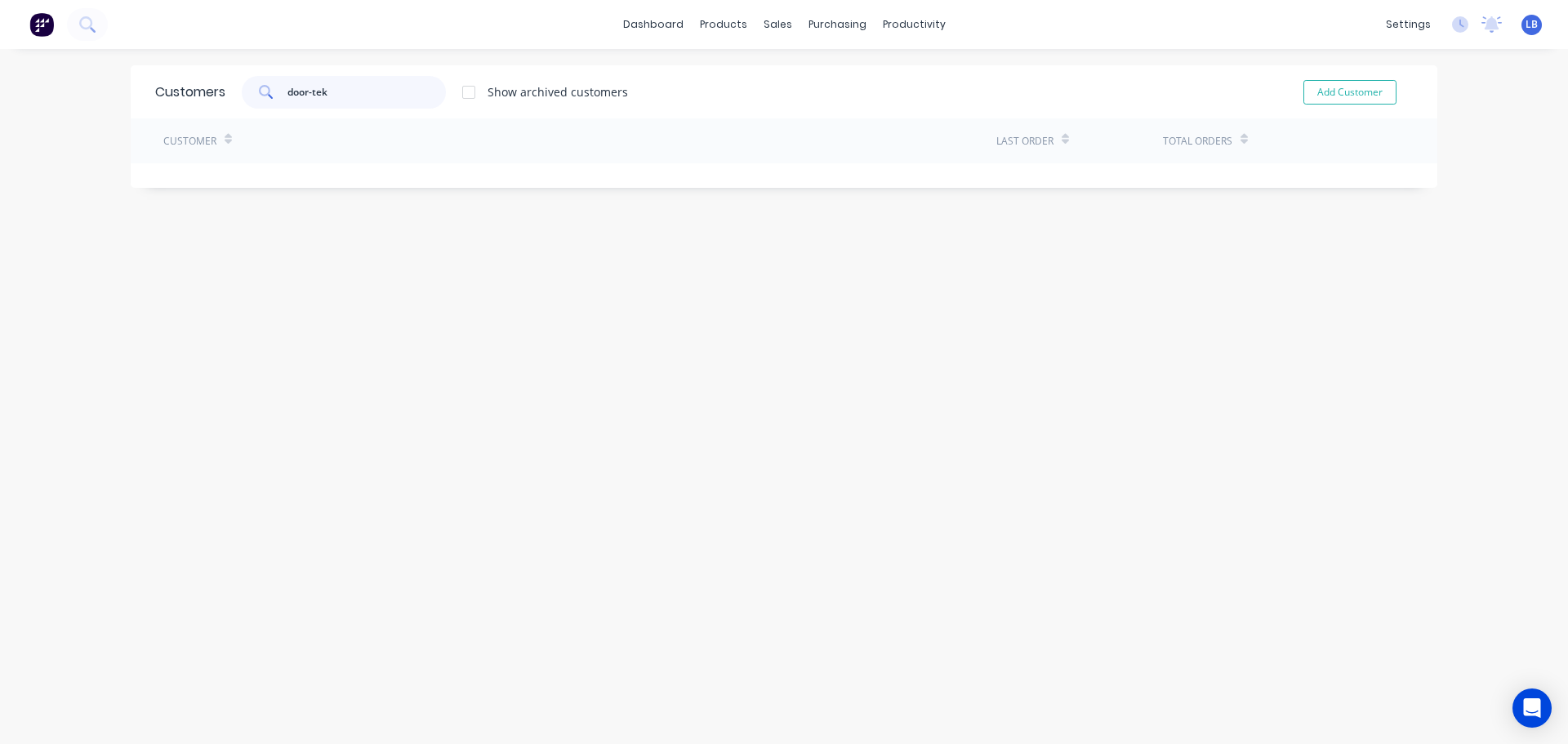
click at [309, 90] on input "door-tek" at bounding box center [366, 92] width 159 height 33
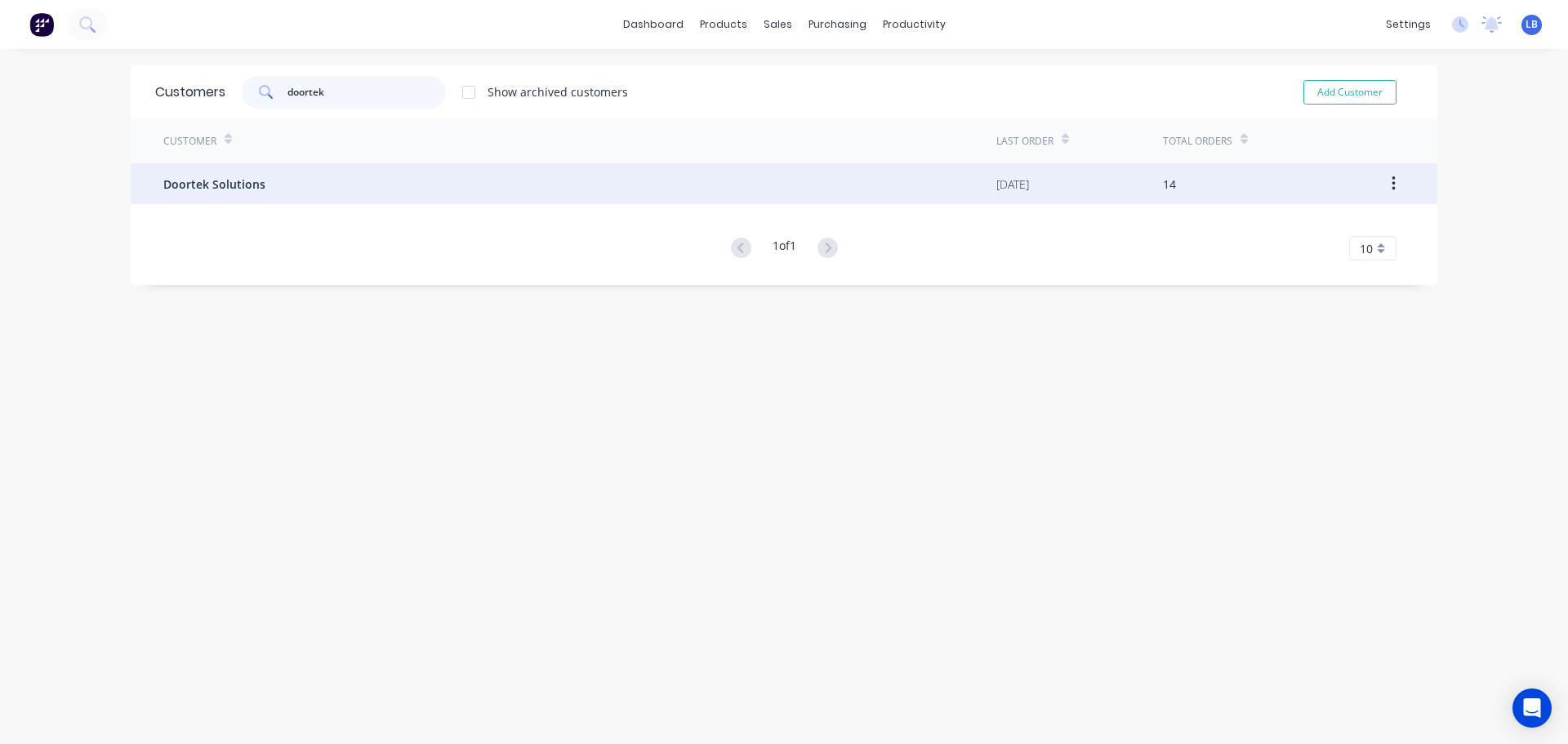
type input "doortek"
click at [227, 184] on span "Doortek Solutions" at bounding box center [215, 184] width 102 height 17
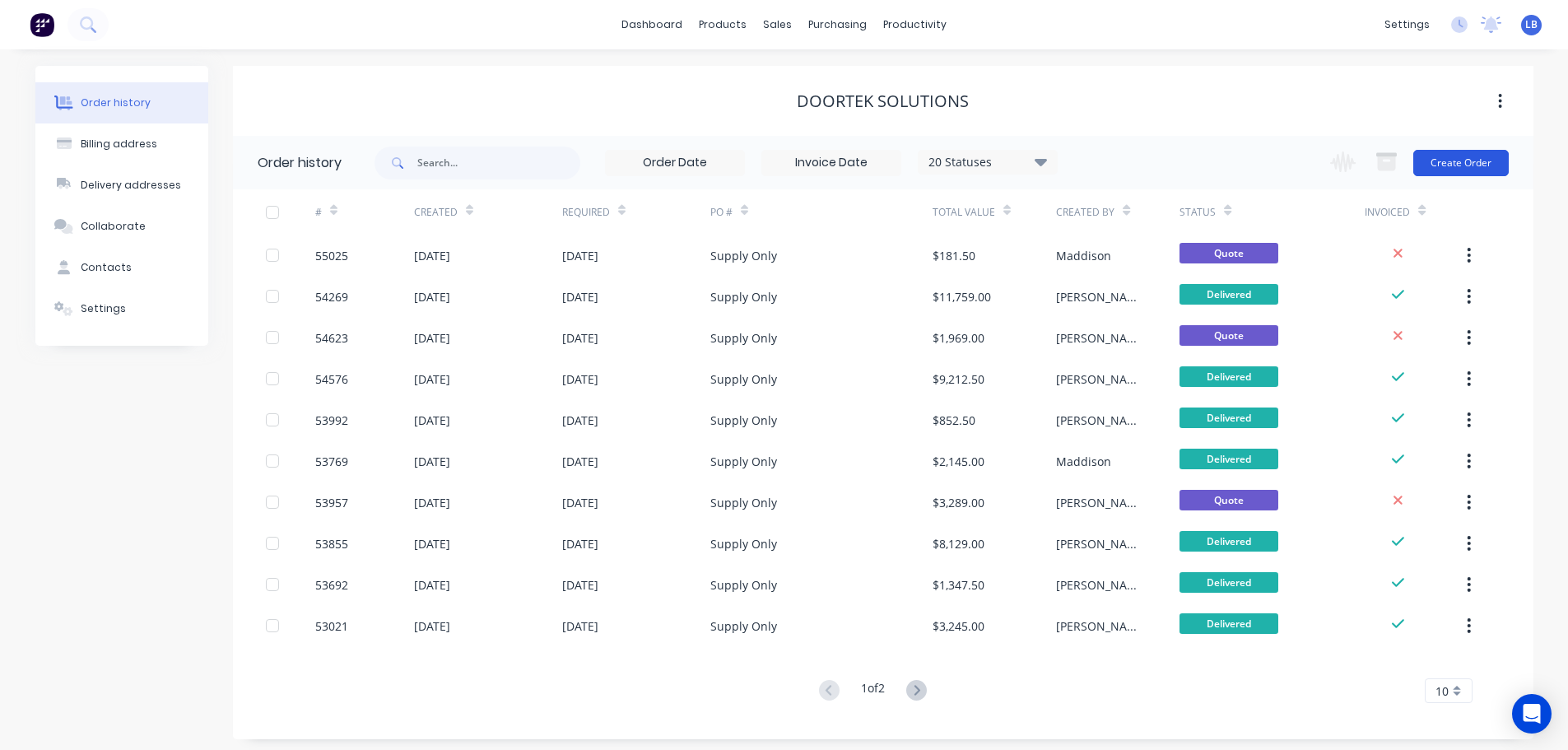
click at [1448, 160] on button "Create Order" at bounding box center [1461, 163] width 95 height 26
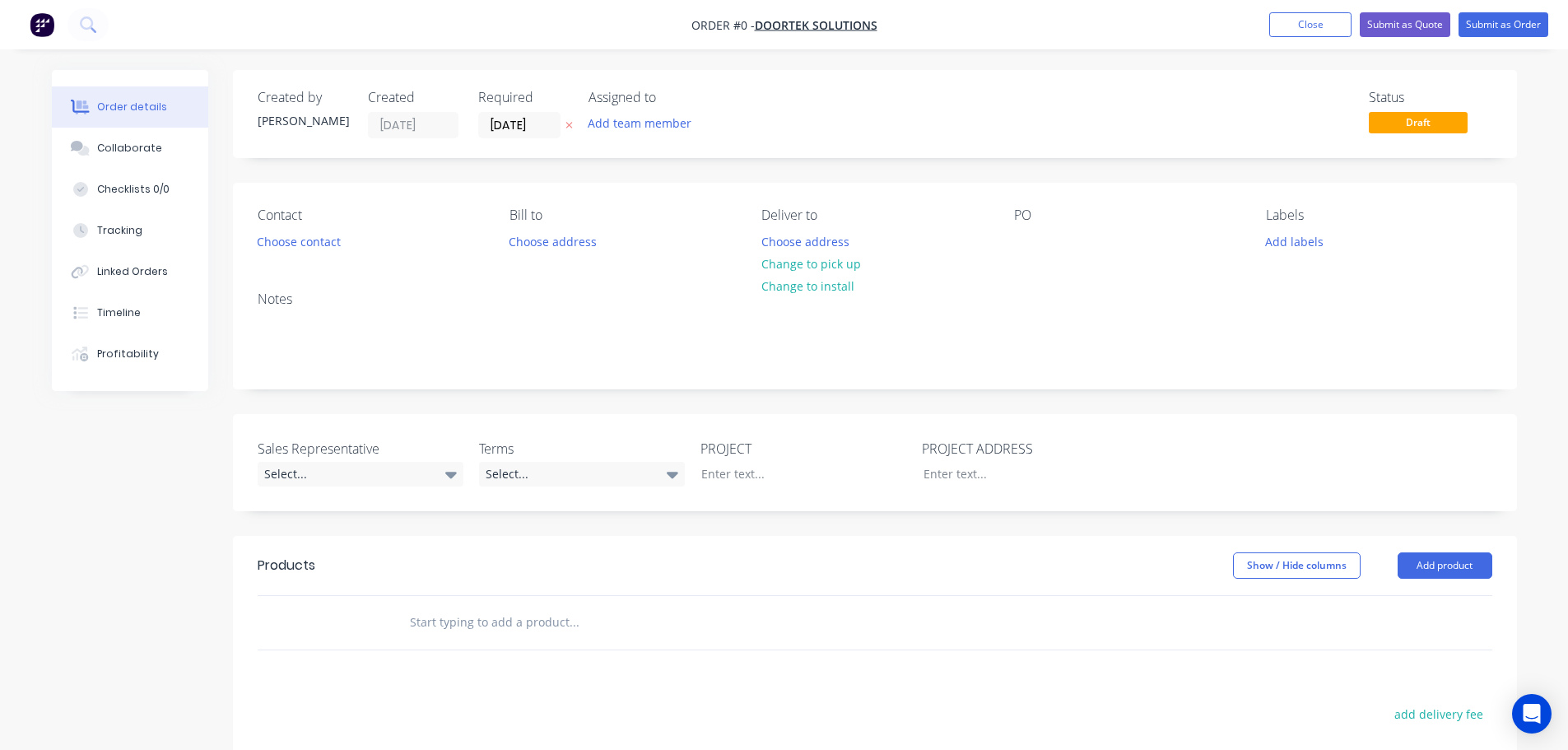
click at [1024, 228] on div "PO" at bounding box center [1126, 230] width 226 height 46
click at [1032, 239] on div at bounding box center [1027, 241] width 26 height 23
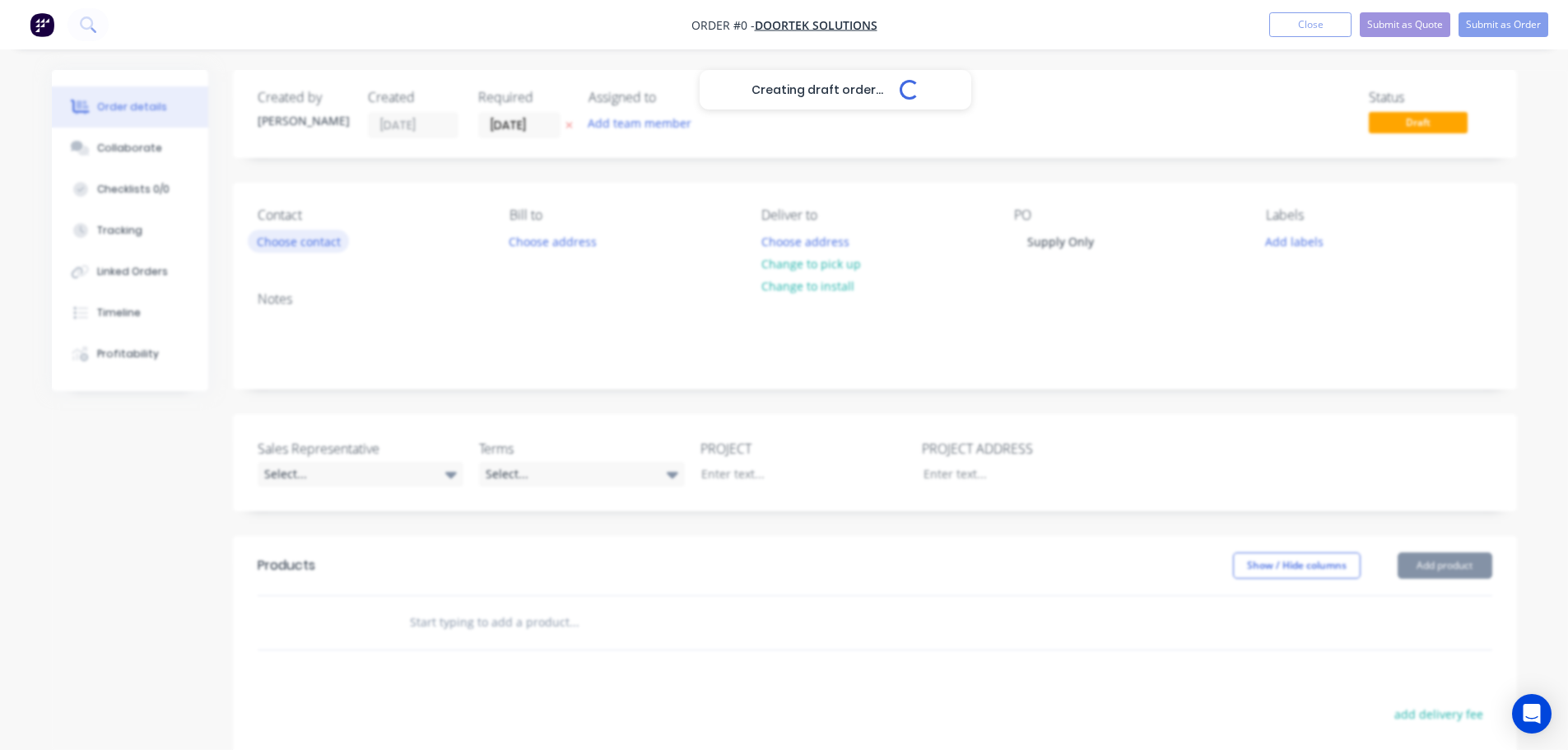
click at [301, 233] on div "Creating draft order... Loading... Order details Collaborate Checklists 0/0 Tra…" at bounding box center [784, 570] width 1498 height 1000
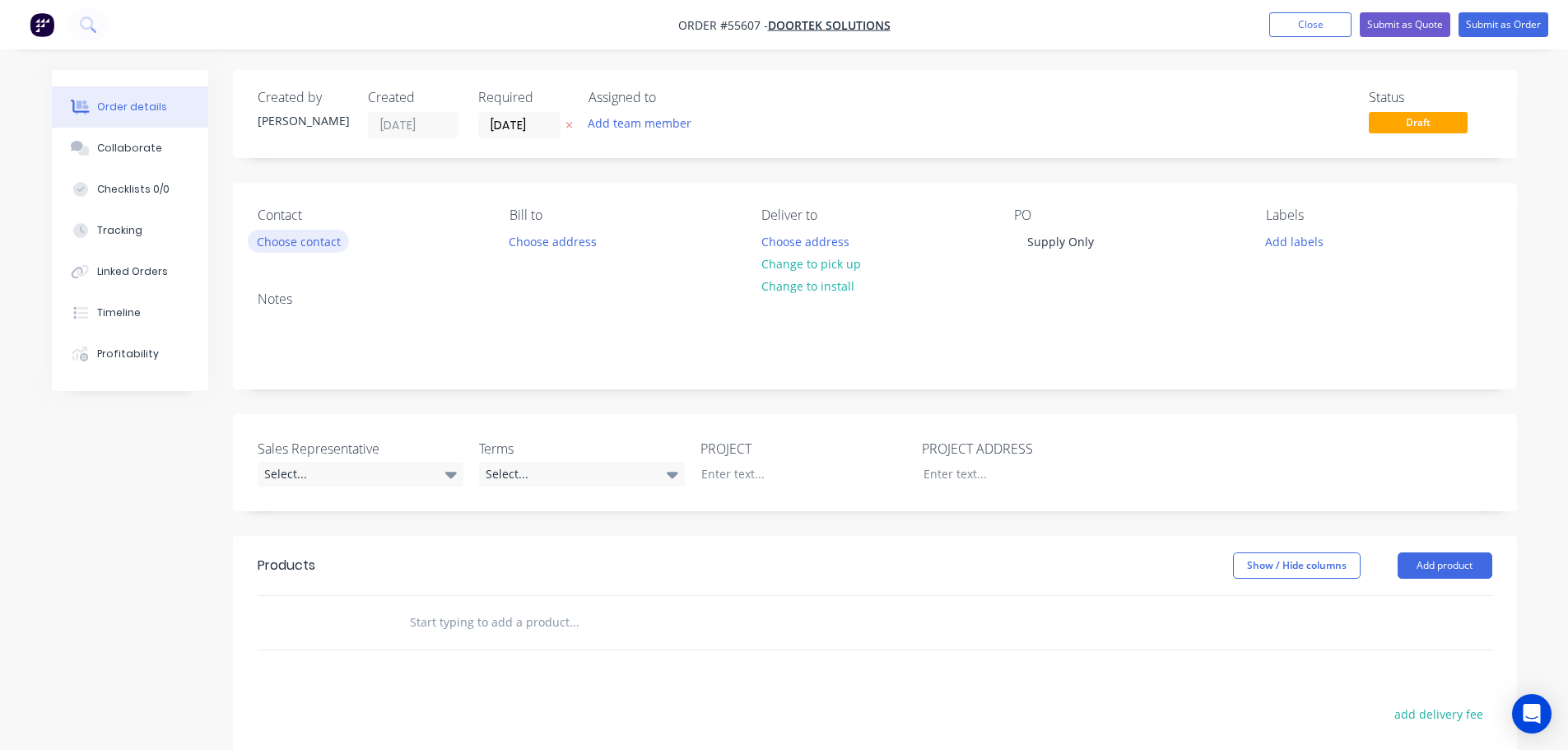
click at [300, 237] on button "Choose contact" at bounding box center [299, 241] width 101 height 22
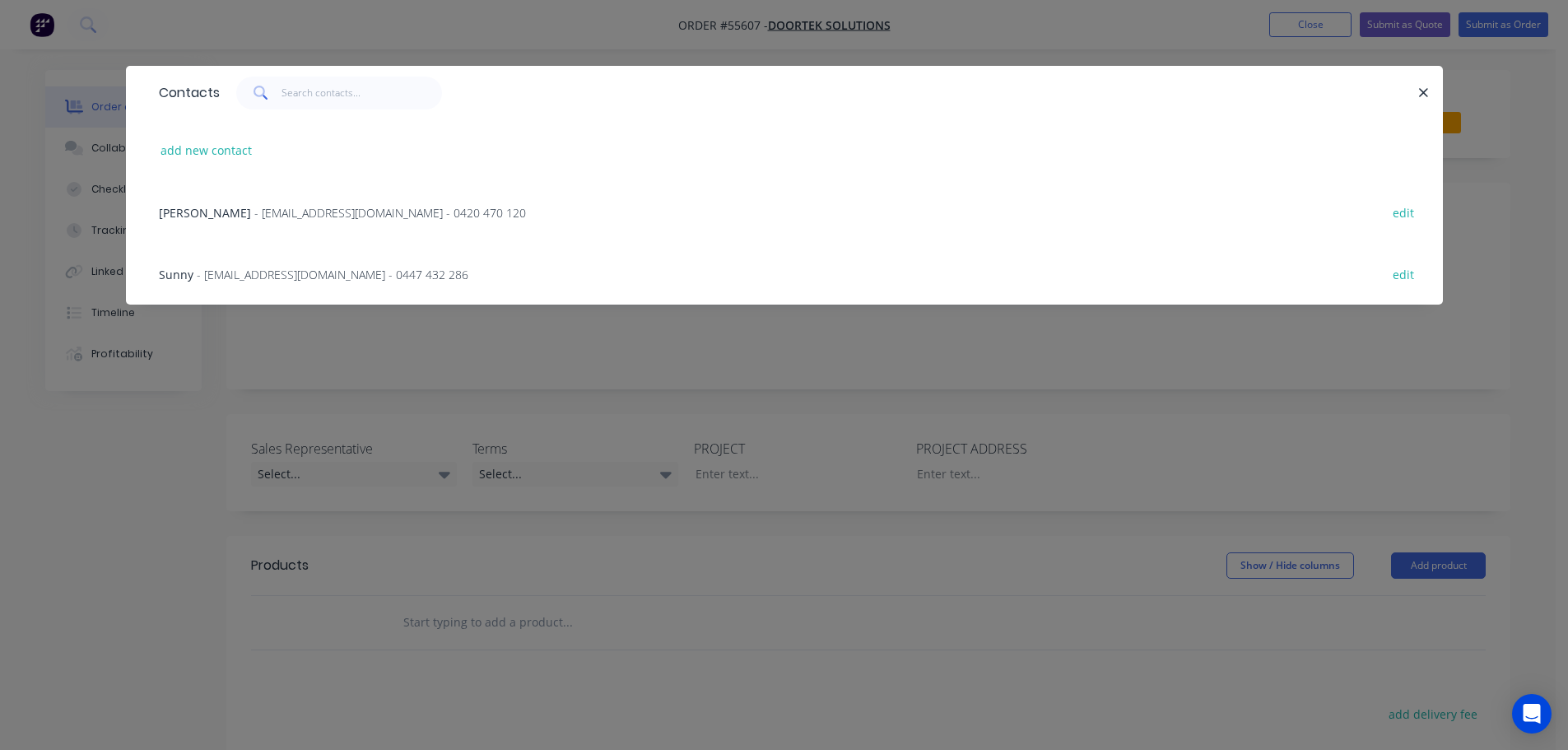
click at [270, 216] on span "- service@doortek-solutions.com - 0420 470 120" at bounding box center [390, 213] width 271 height 16
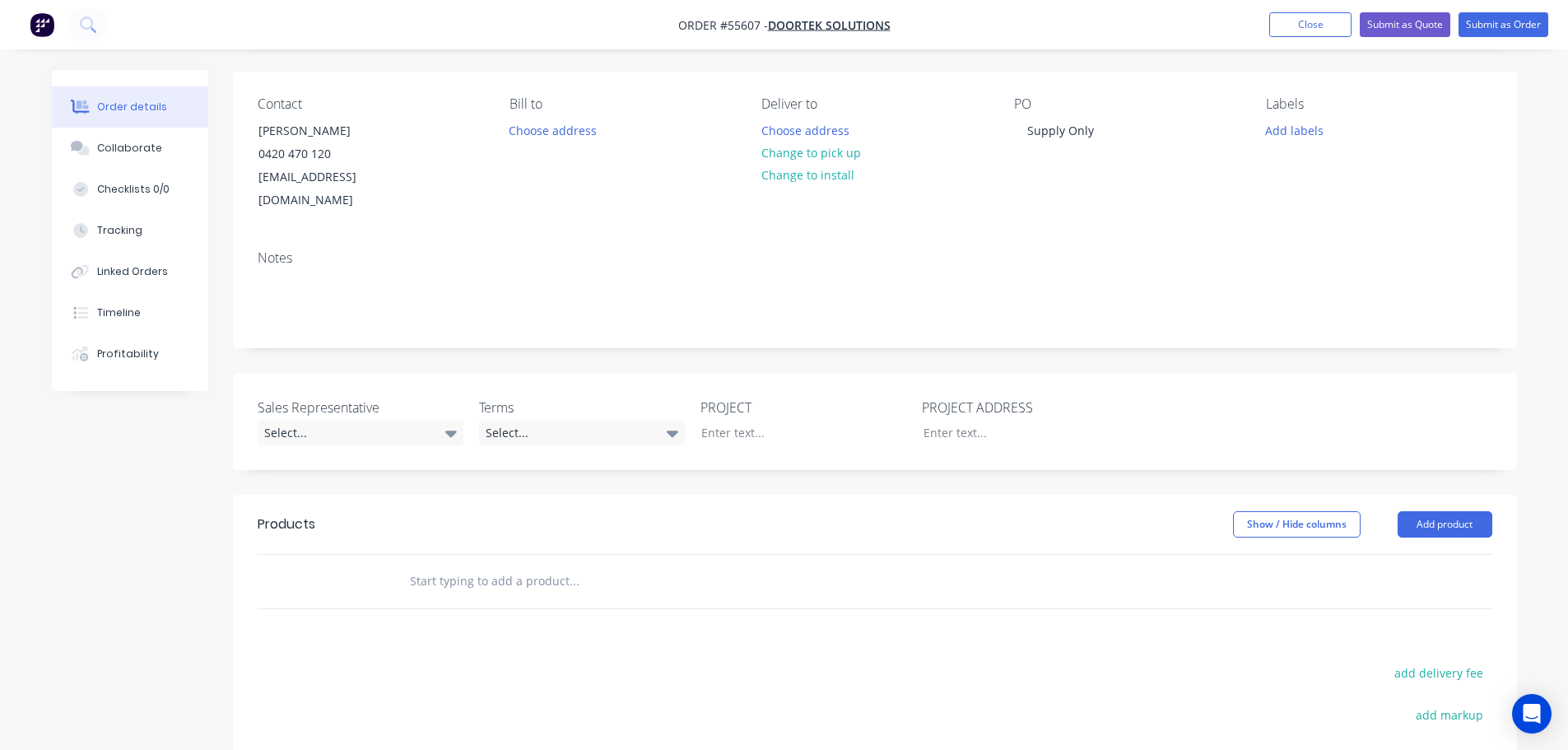
scroll to position [165, 0]
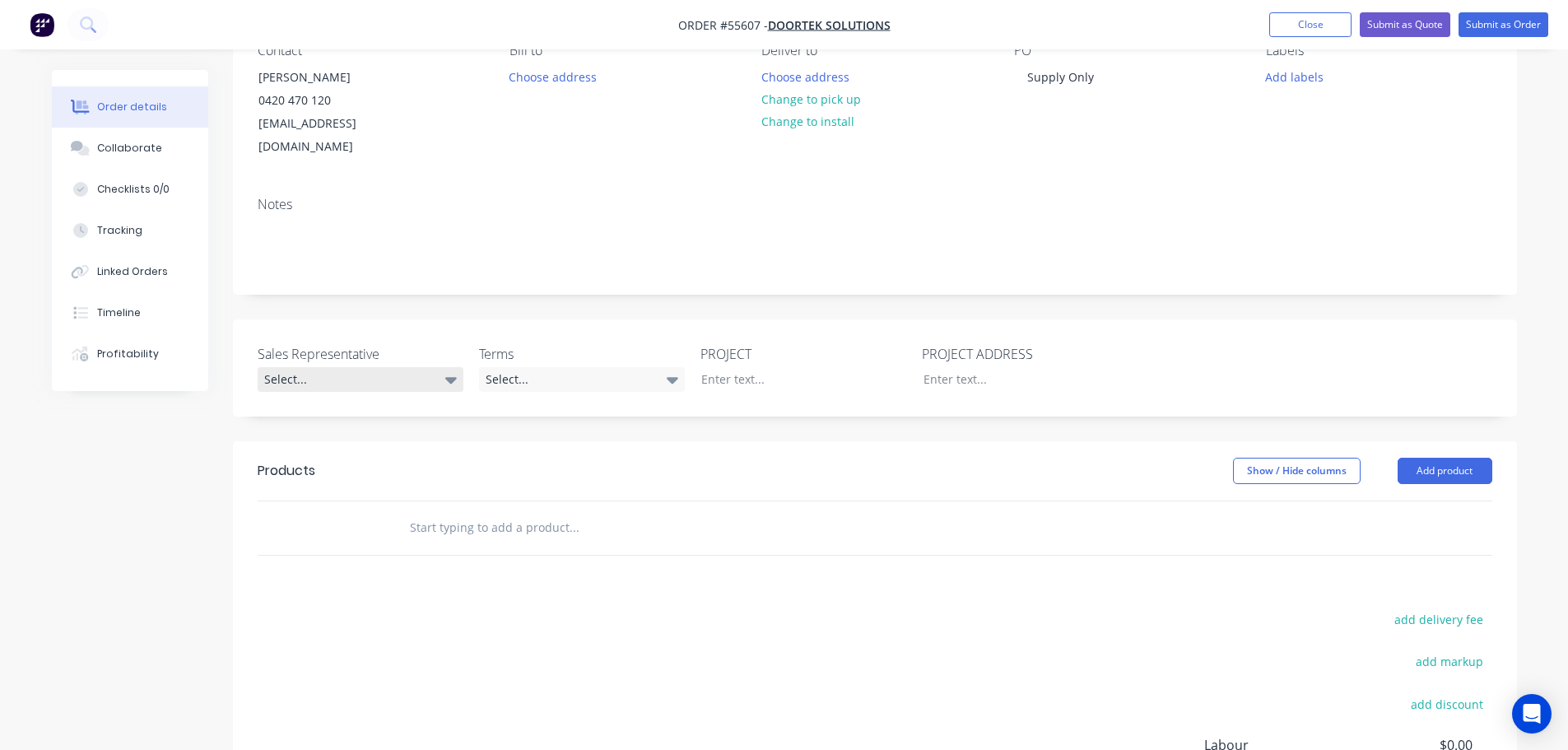
click at [276, 378] on div "Select..." at bounding box center [360, 379] width 206 height 24
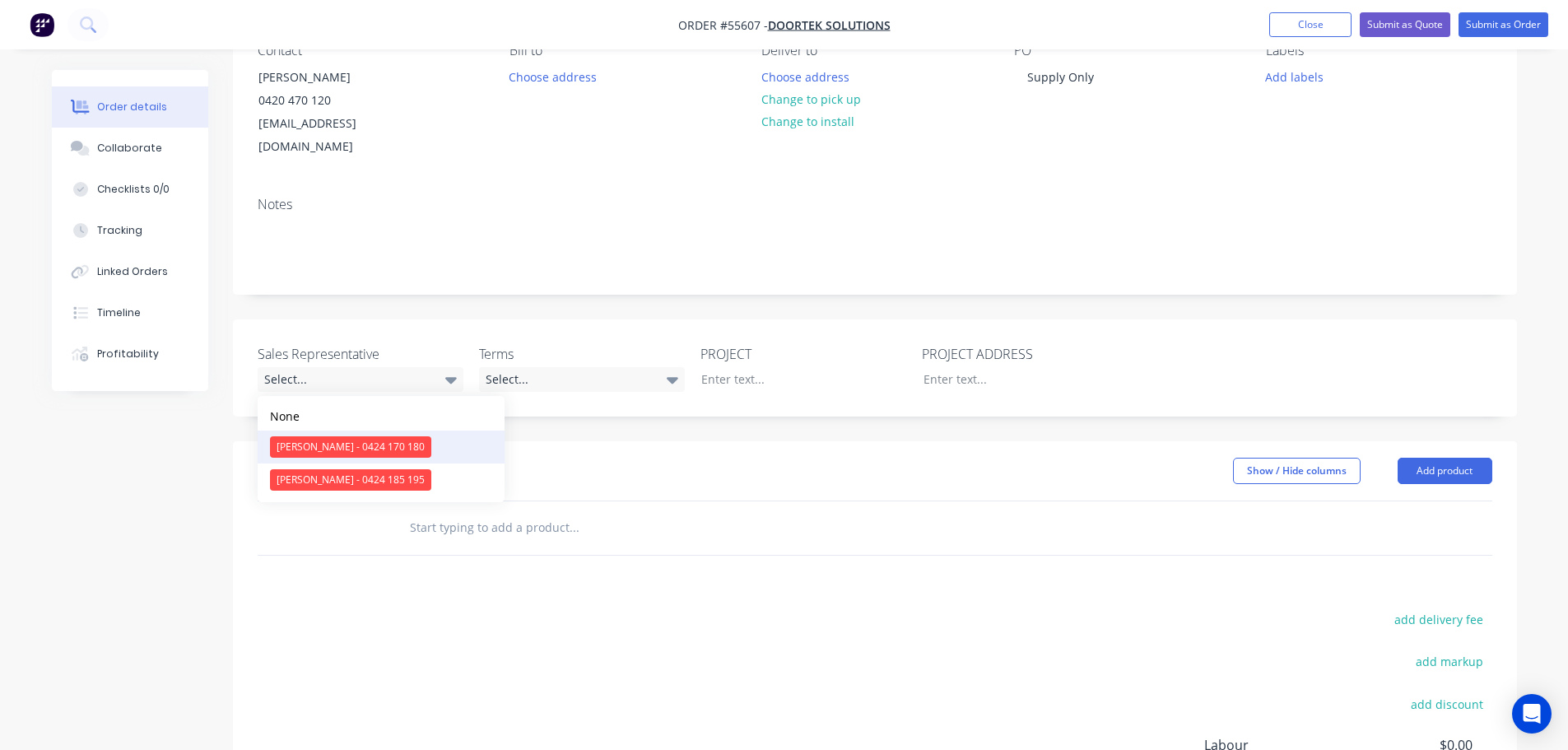
click at [322, 447] on div "[PERSON_NAME] - 0424 170 180" at bounding box center [350, 447] width 161 height 22
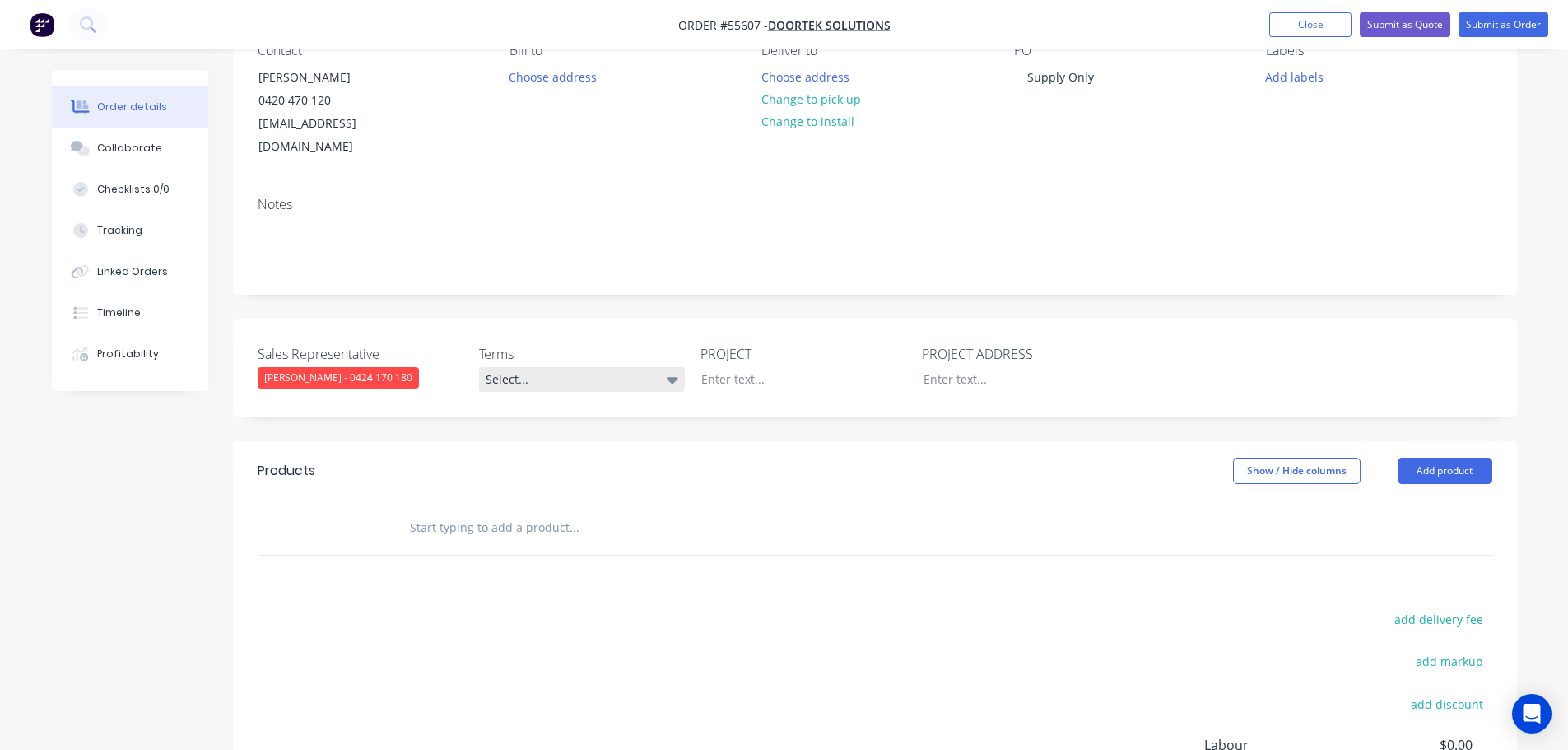
click at [608, 375] on div "Select..." at bounding box center [582, 379] width 206 height 24
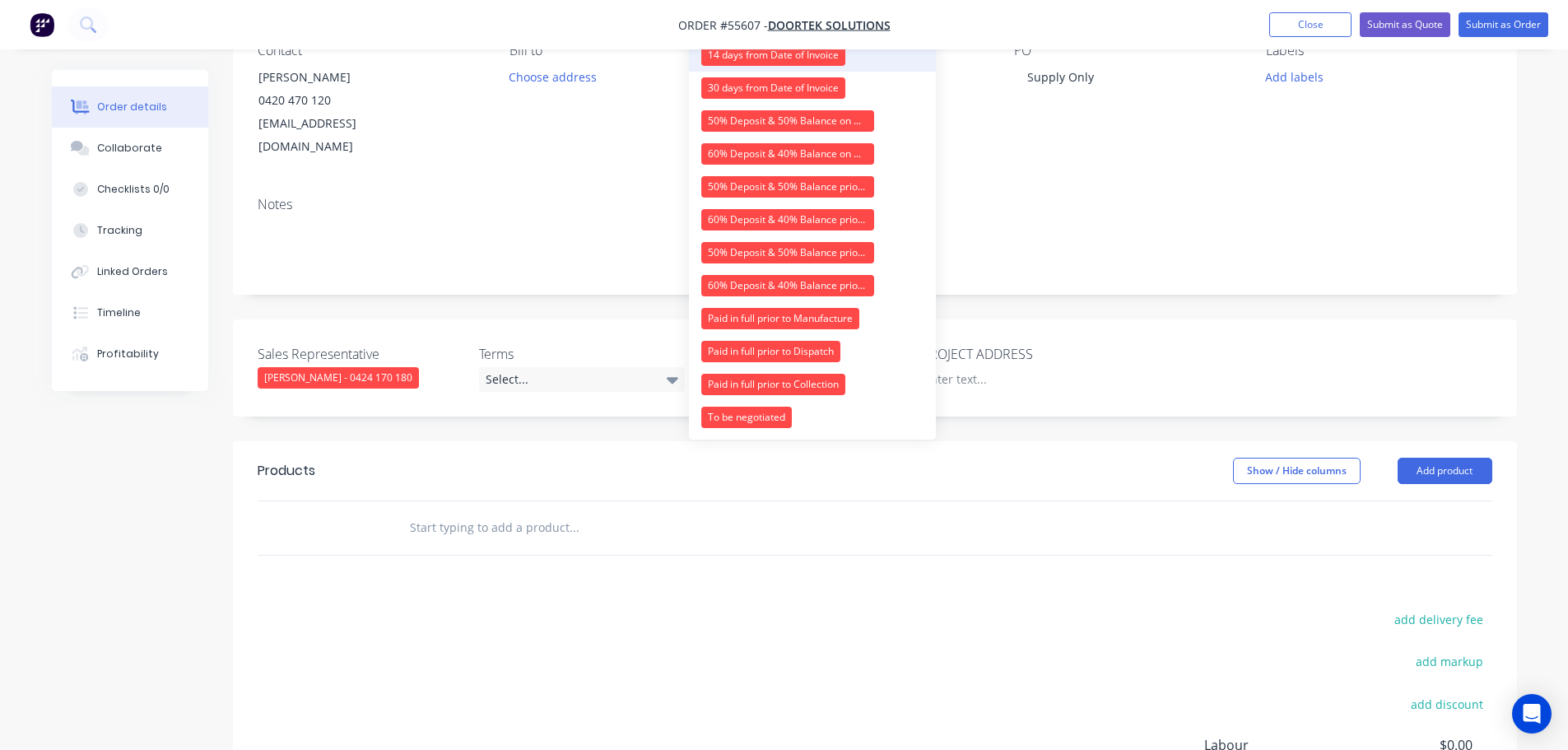
click at [759, 60] on div "14 days from Date of Invoice" at bounding box center [773, 54] width 144 height 22
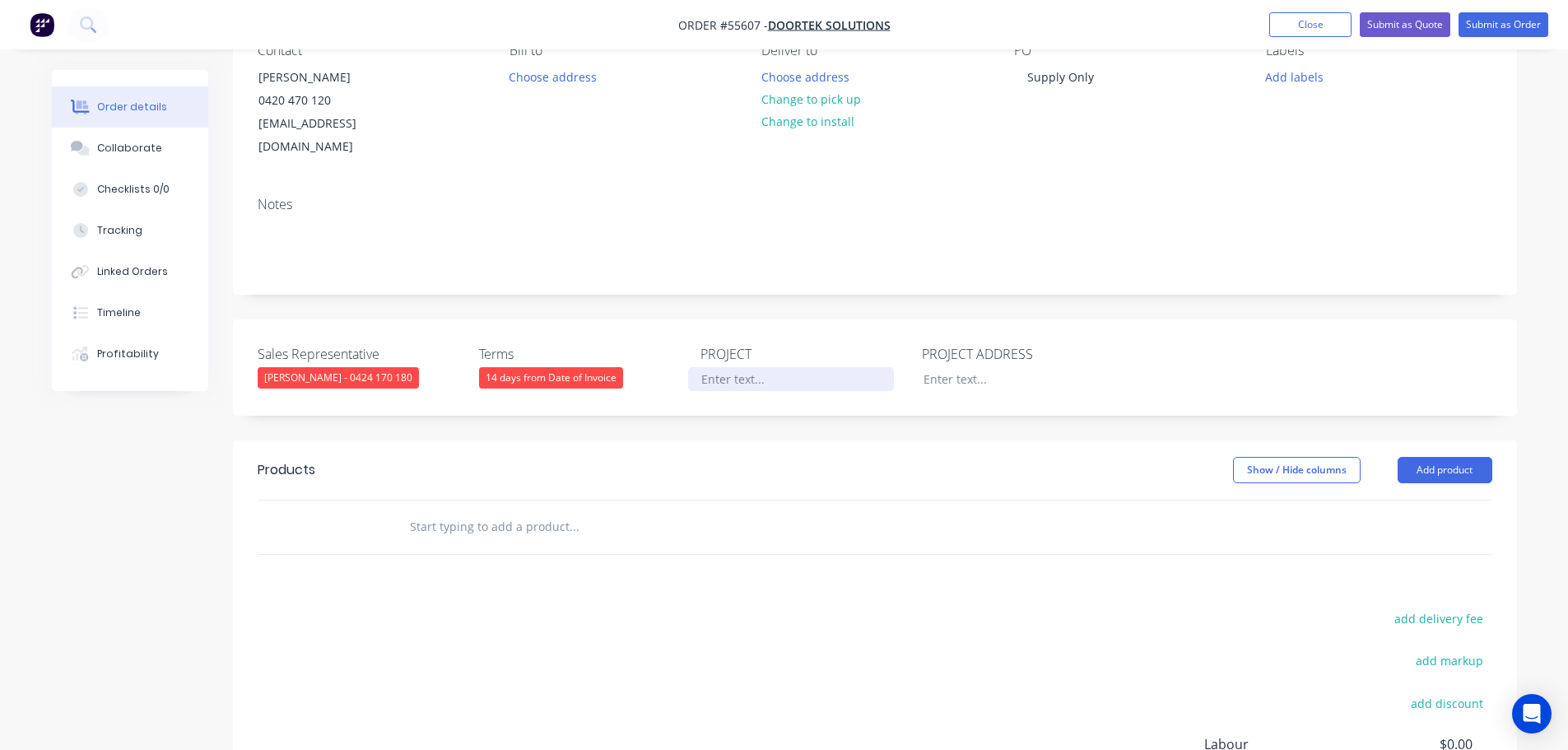
click at [732, 384] on div at bounding box center [791, 378] width 206 height 23
drag, startPoint x: 756, startPoint y: 378, endPoint x: 744, endPoint y: 452, distance: 75.0
click at [756, 390] on div "Supply ONly" at bounding box center [791, 378] width 206 height 23
click at [960, 377] on div at bounding box center [1013, 378] width 206 height 23
click at [753, 379] on div "Supply Only" at bounding box center [791, 378] width 206 height 23
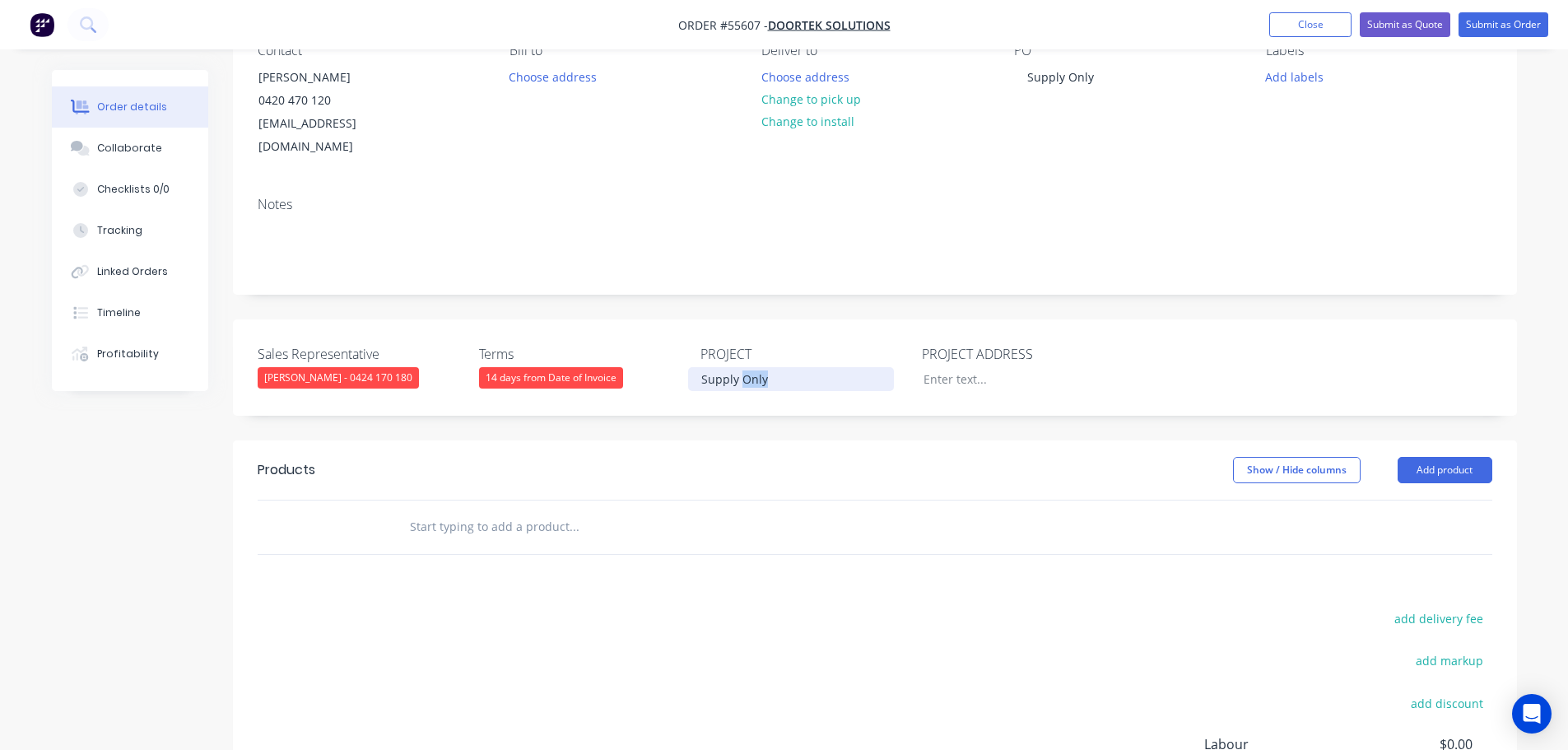
click at [753, 379] on div "Supply Only" at bounding box center [791, 378] width 206 height 23
click at [928, 378] on div at bounding box center [1013, 378] width 206 height 23
paste div
click at [1418, 455] on header "Products Show / Hide columns Add product" at bounding box center [875, 469] width 1284 height 59
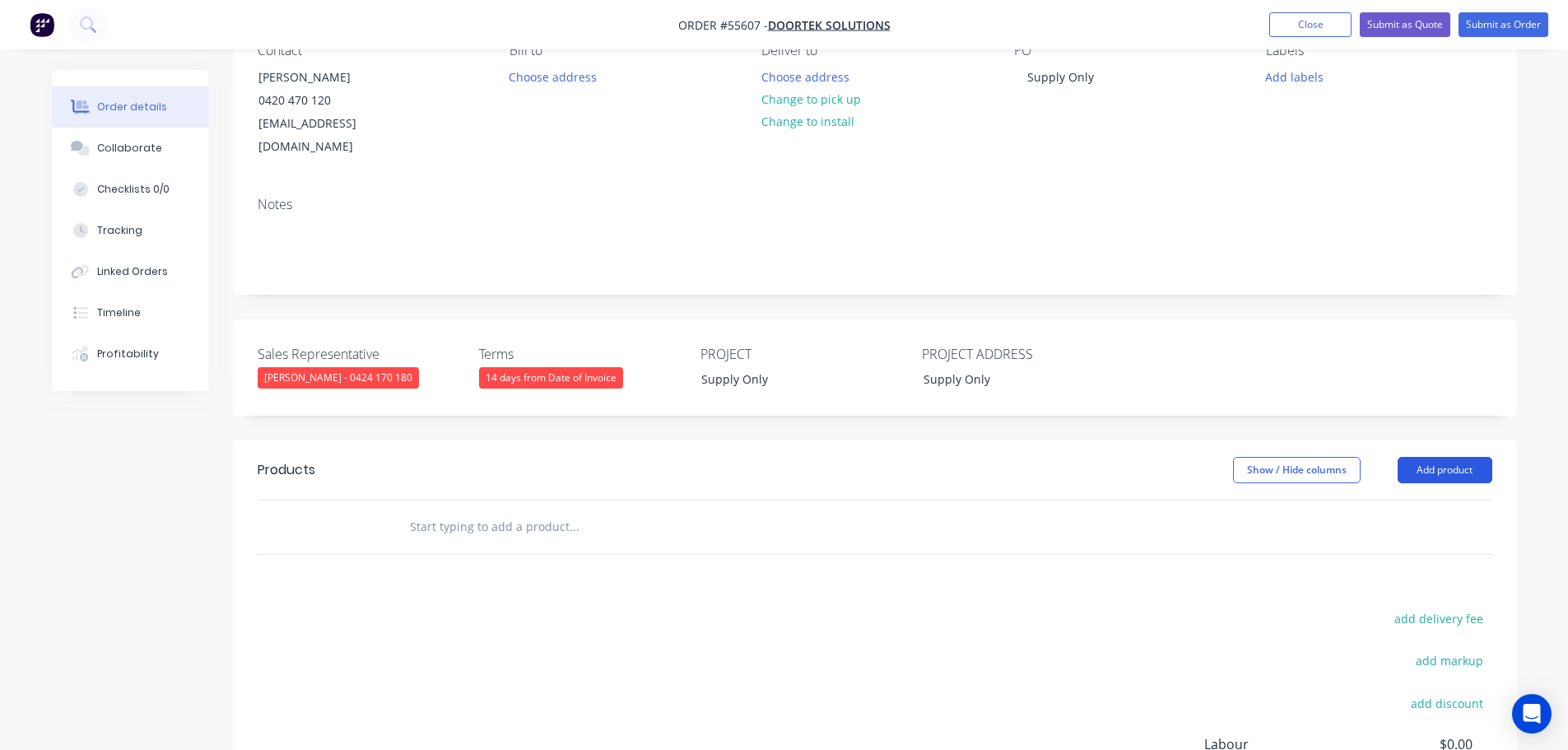
click at [1429, 478] on button "Add product" at bounding box center [1444, 470] width 95 height 26
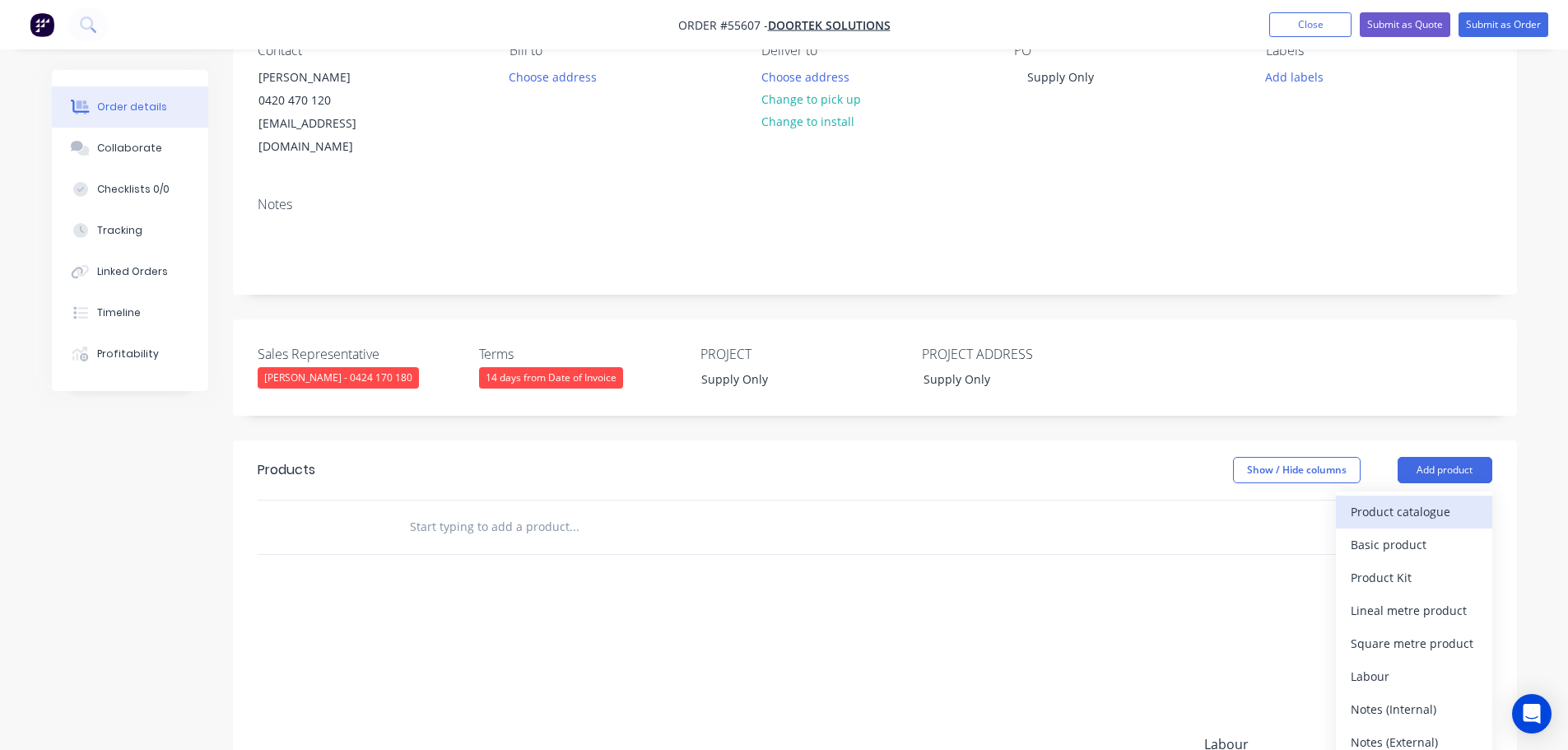
click at [1366, 516] on div "Product catalogue" at bounding box center [1414, 511] width 126 height 23
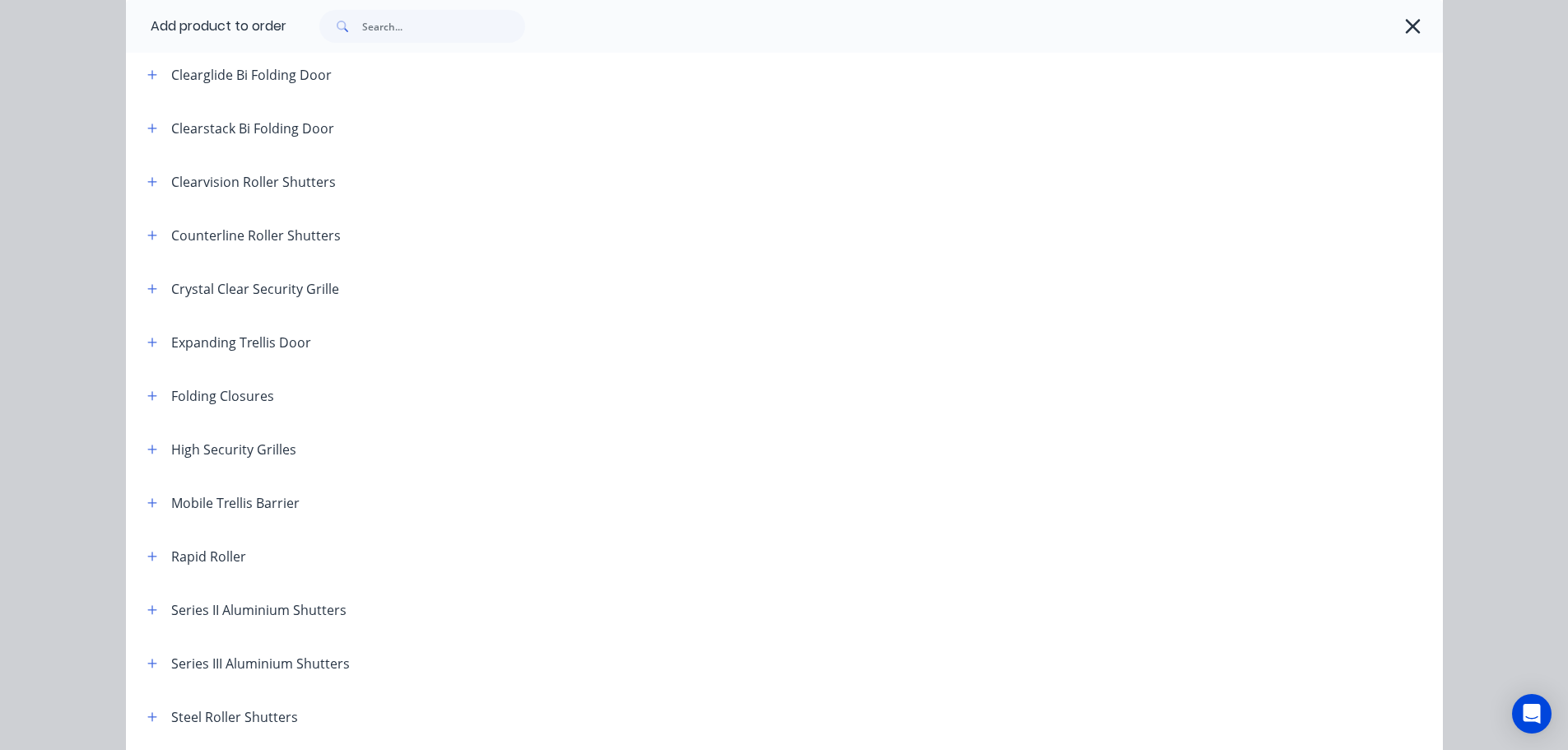
scroll to position [247, 0]
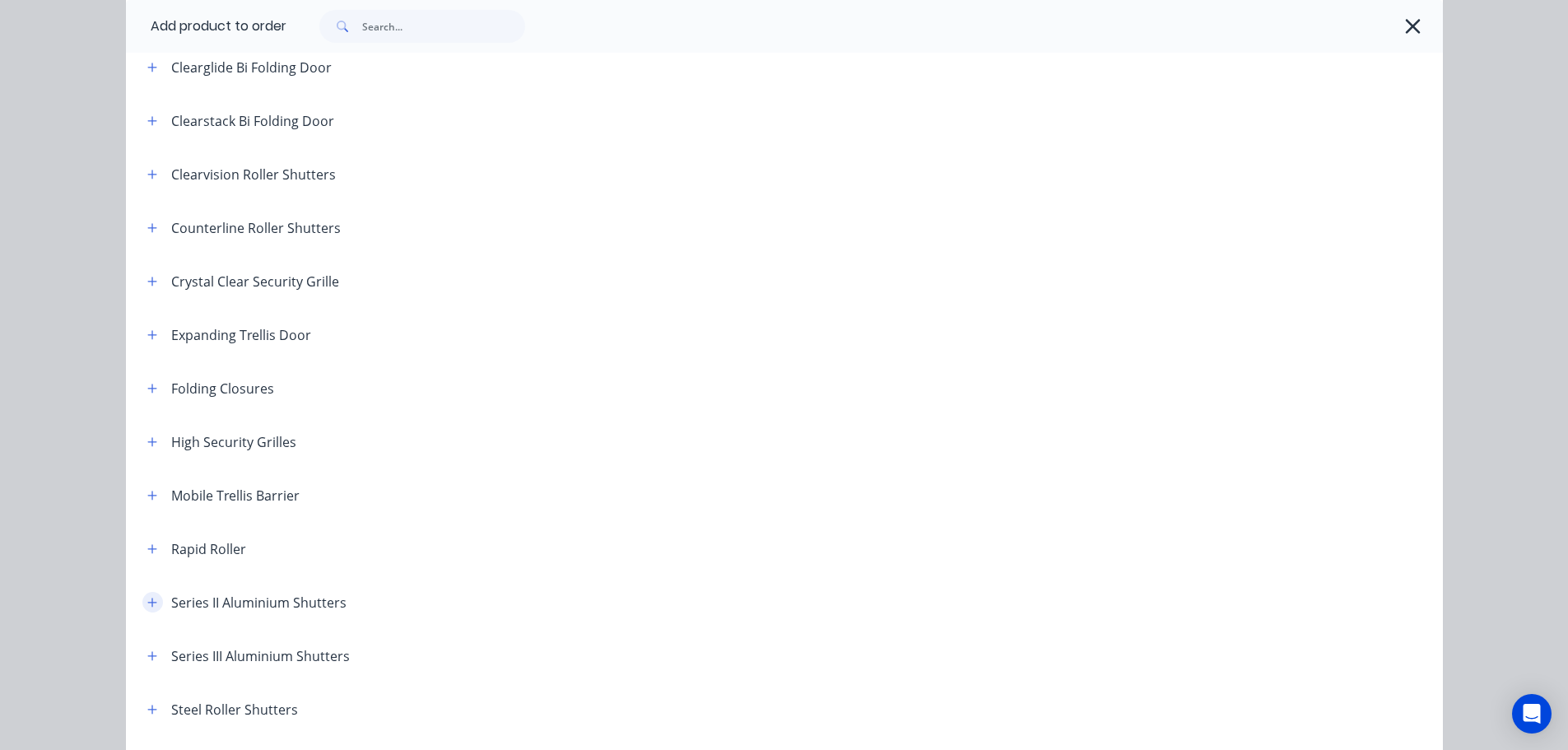
click at [142, 601] on button "button" at bounding box center [153, 602] width 21 height 21
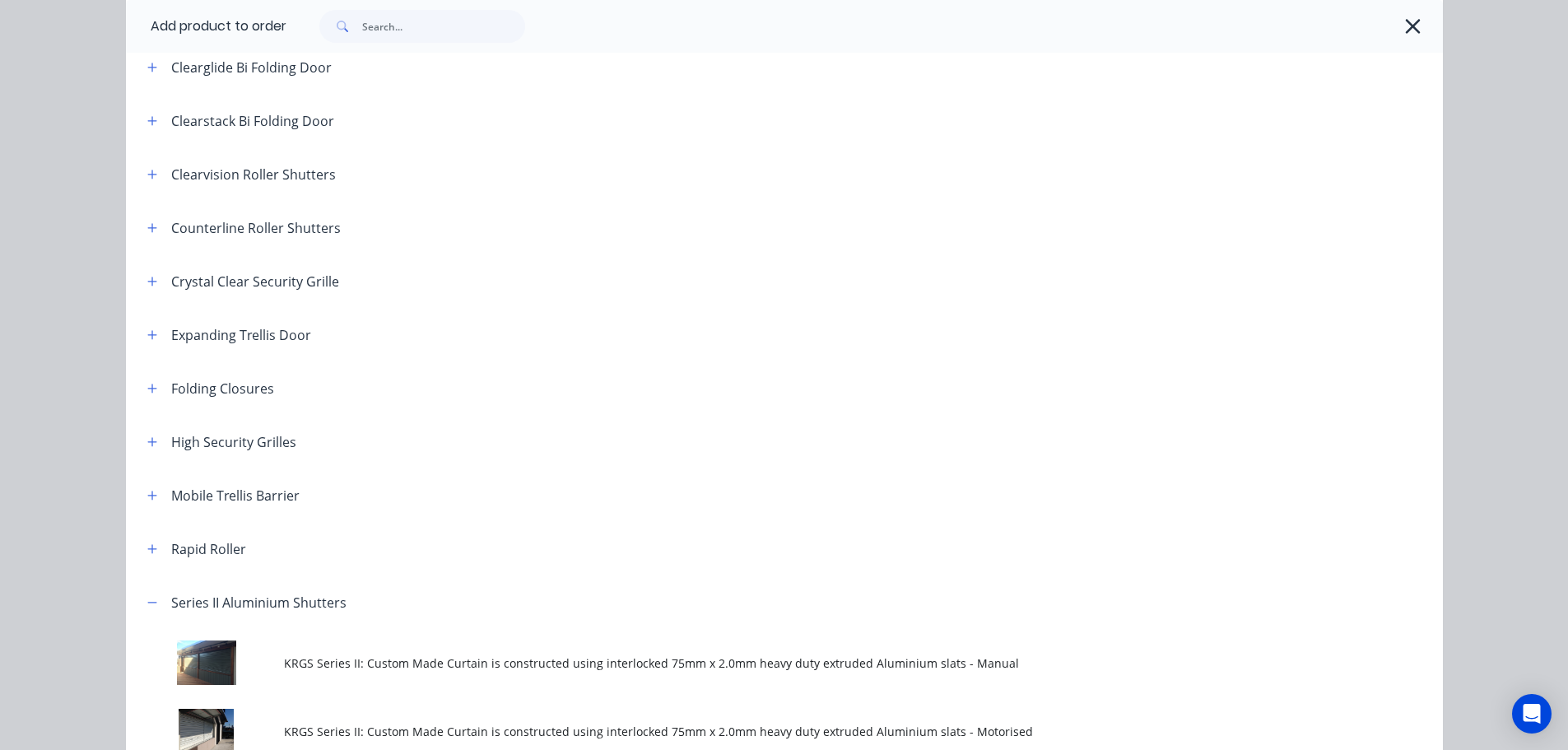
scroll to position [576, 0]
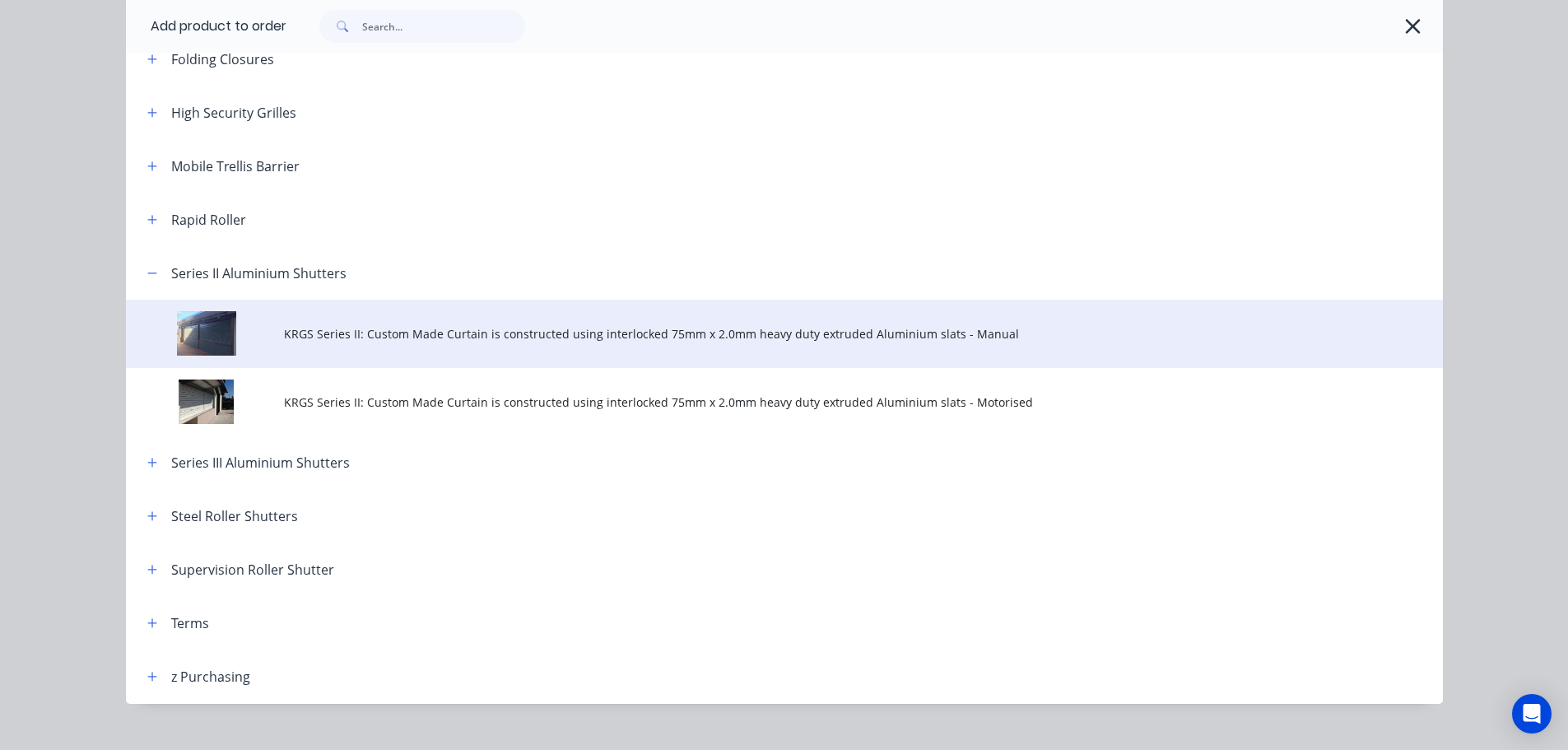
click at [602, 334] on span "KRGS Series II: Custom Made Curtain is constructed using interlocked 75mm x 2.0…" at bounding box center [747, 333] width 927 height 17
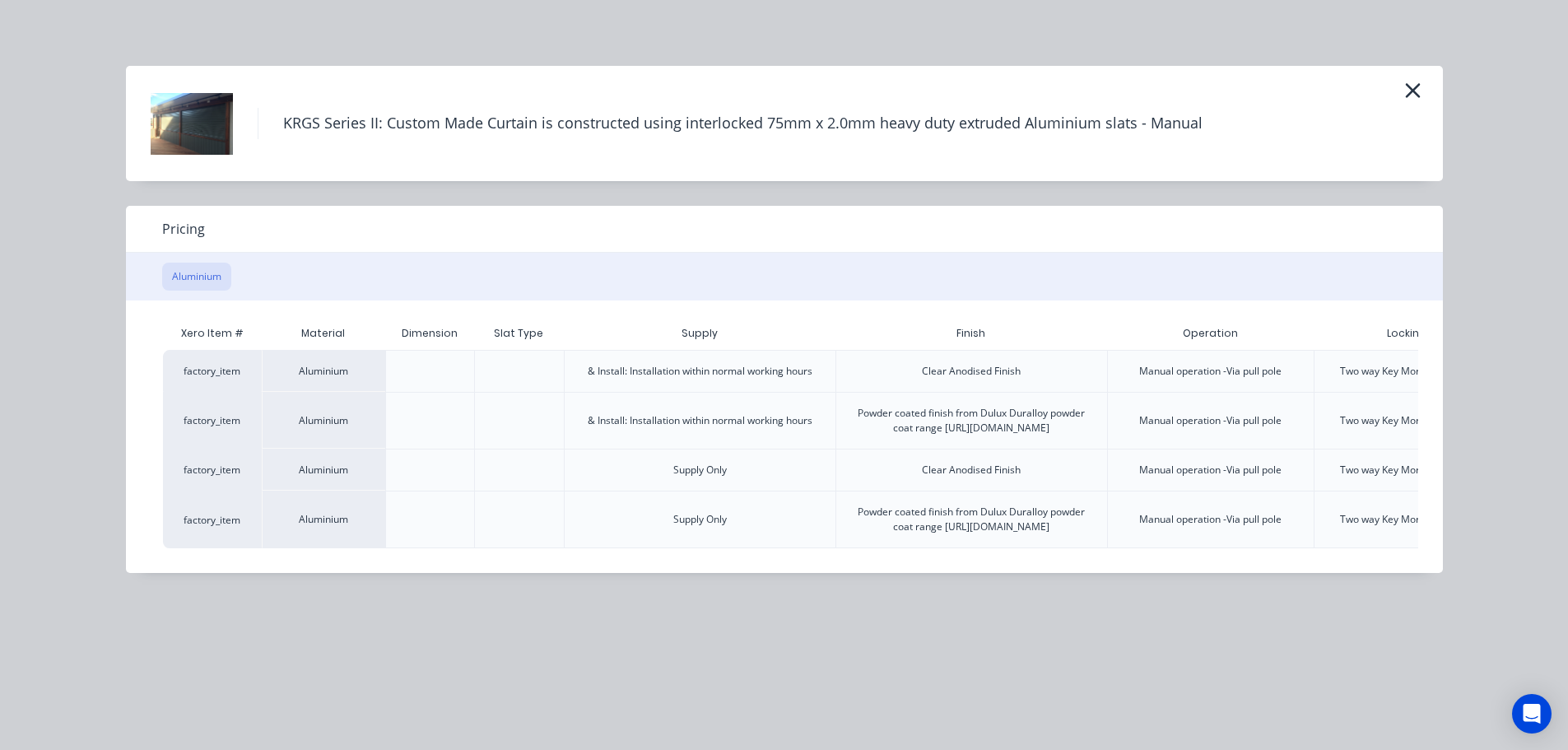
scroll to position [0, 170]
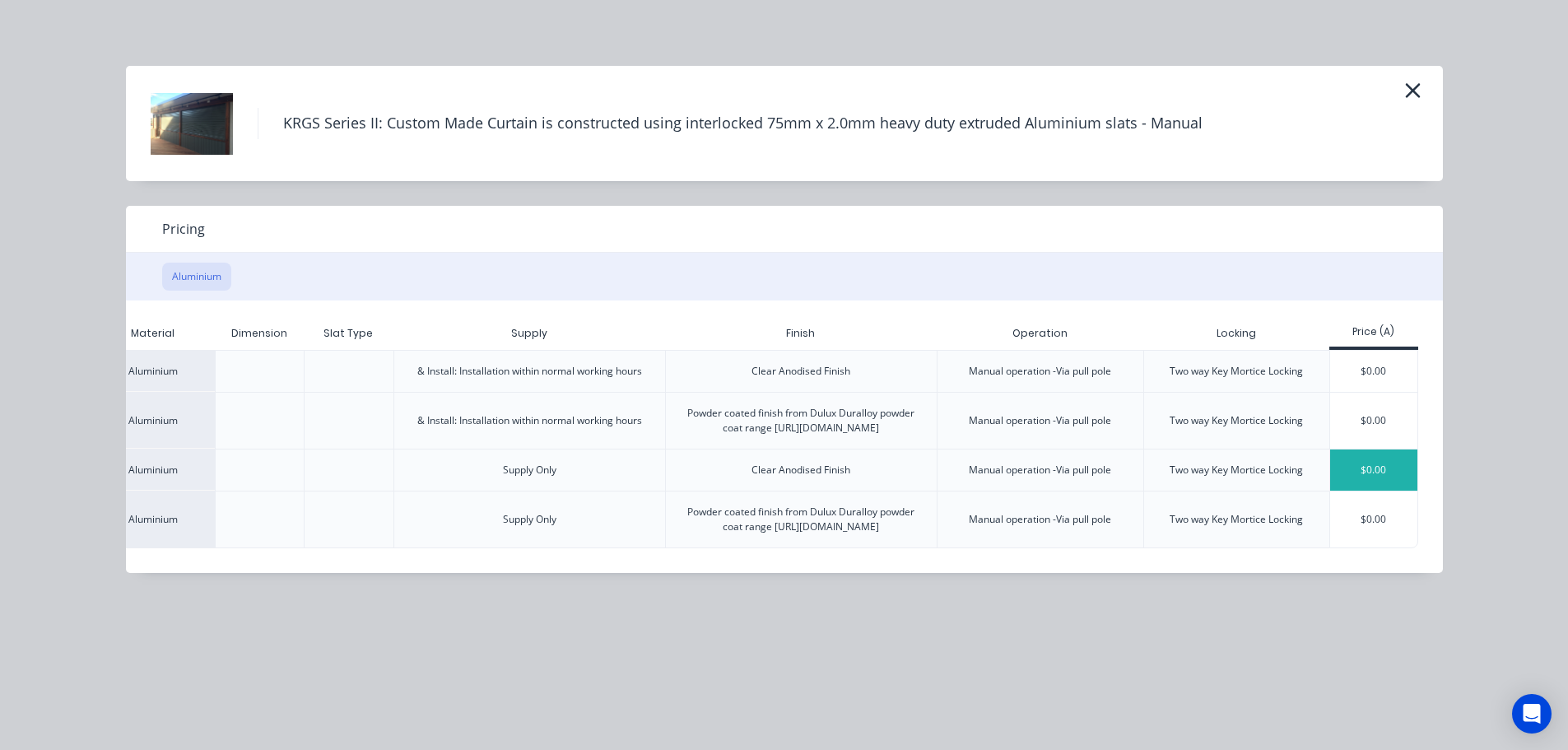
click at [1357, 483] on div "$0.00" at bounding box center [1374, 470] width 88 height 41
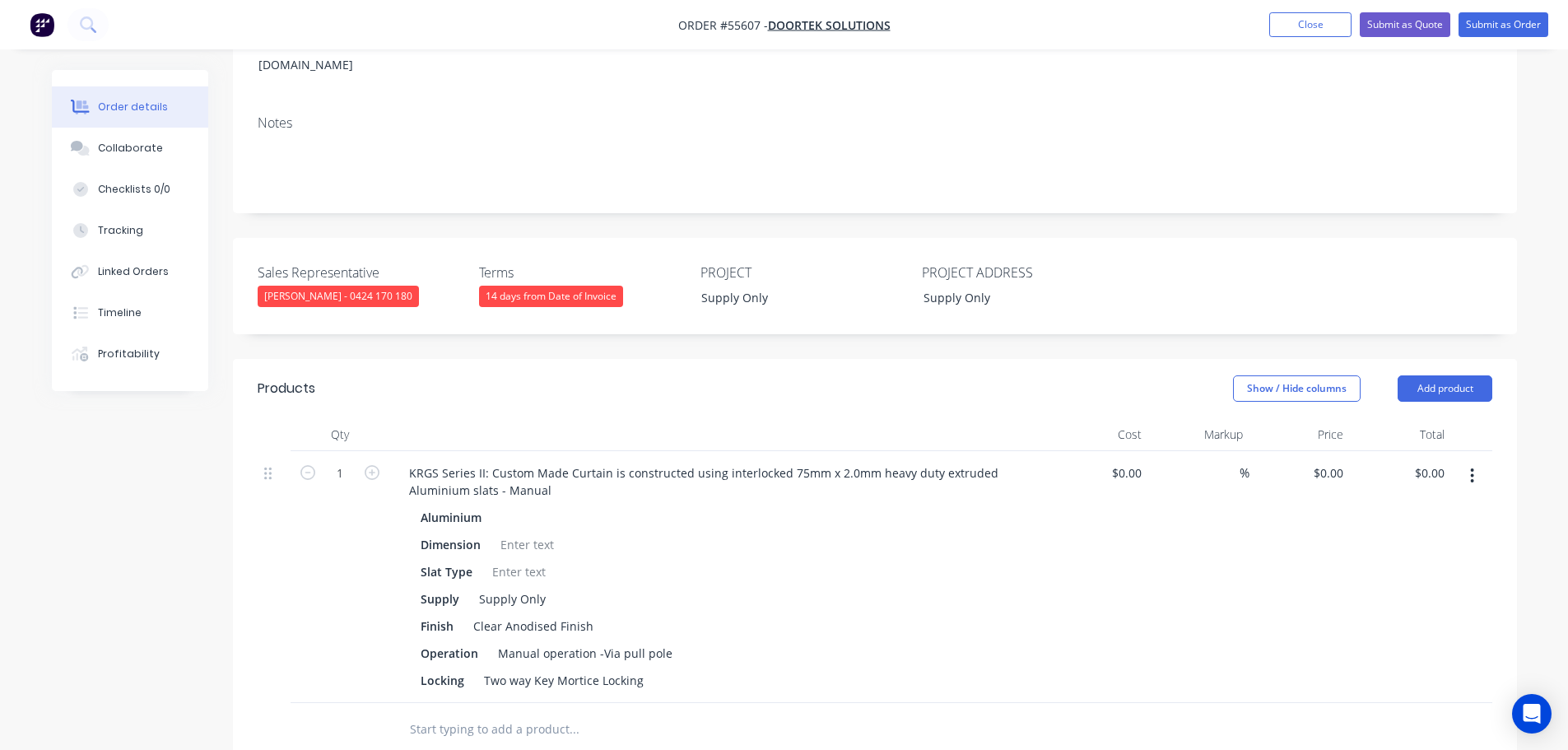
scroll to position [412, 0]
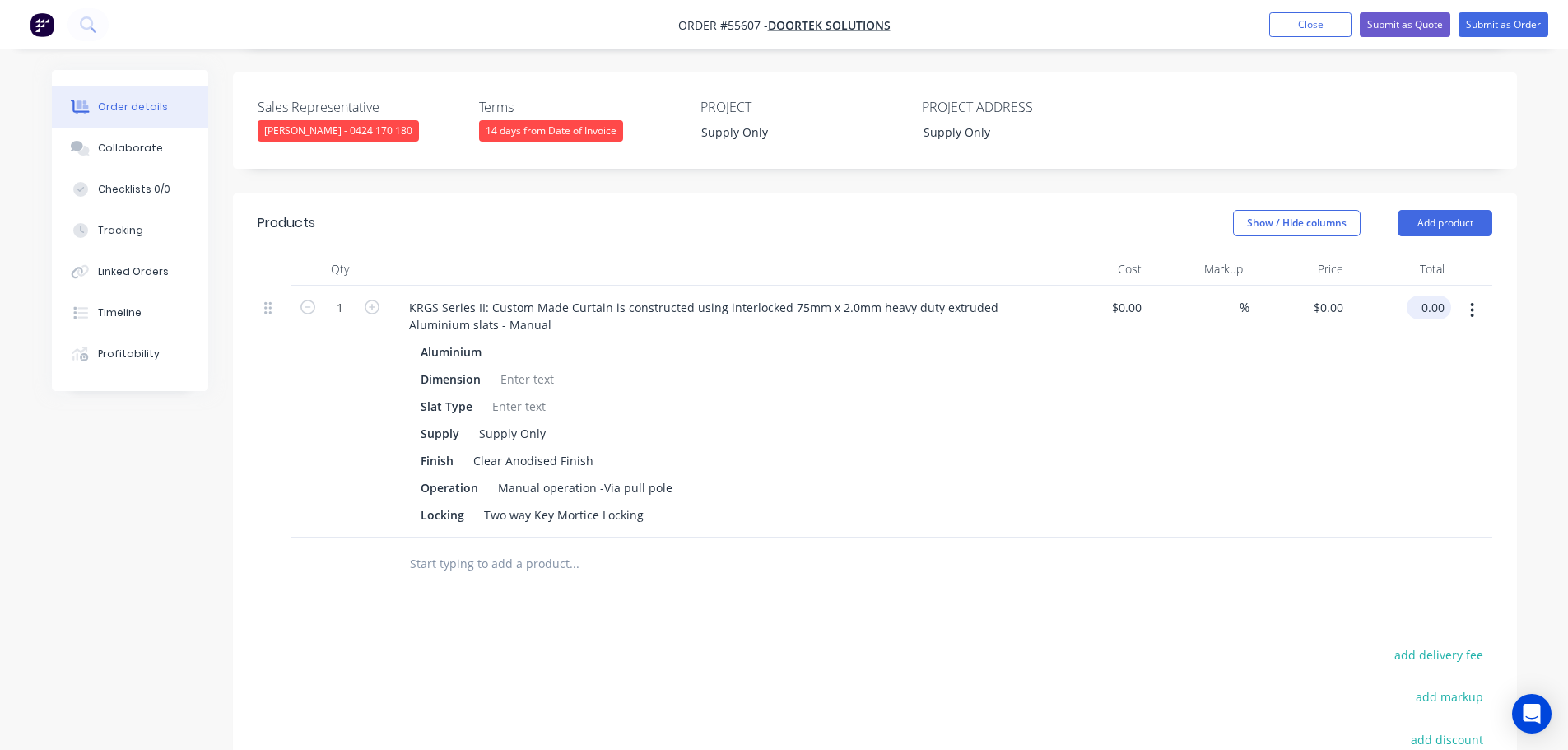
click at [1444, 309] on input "0.00" at bounding box center [1432, 307] width 37 height 23
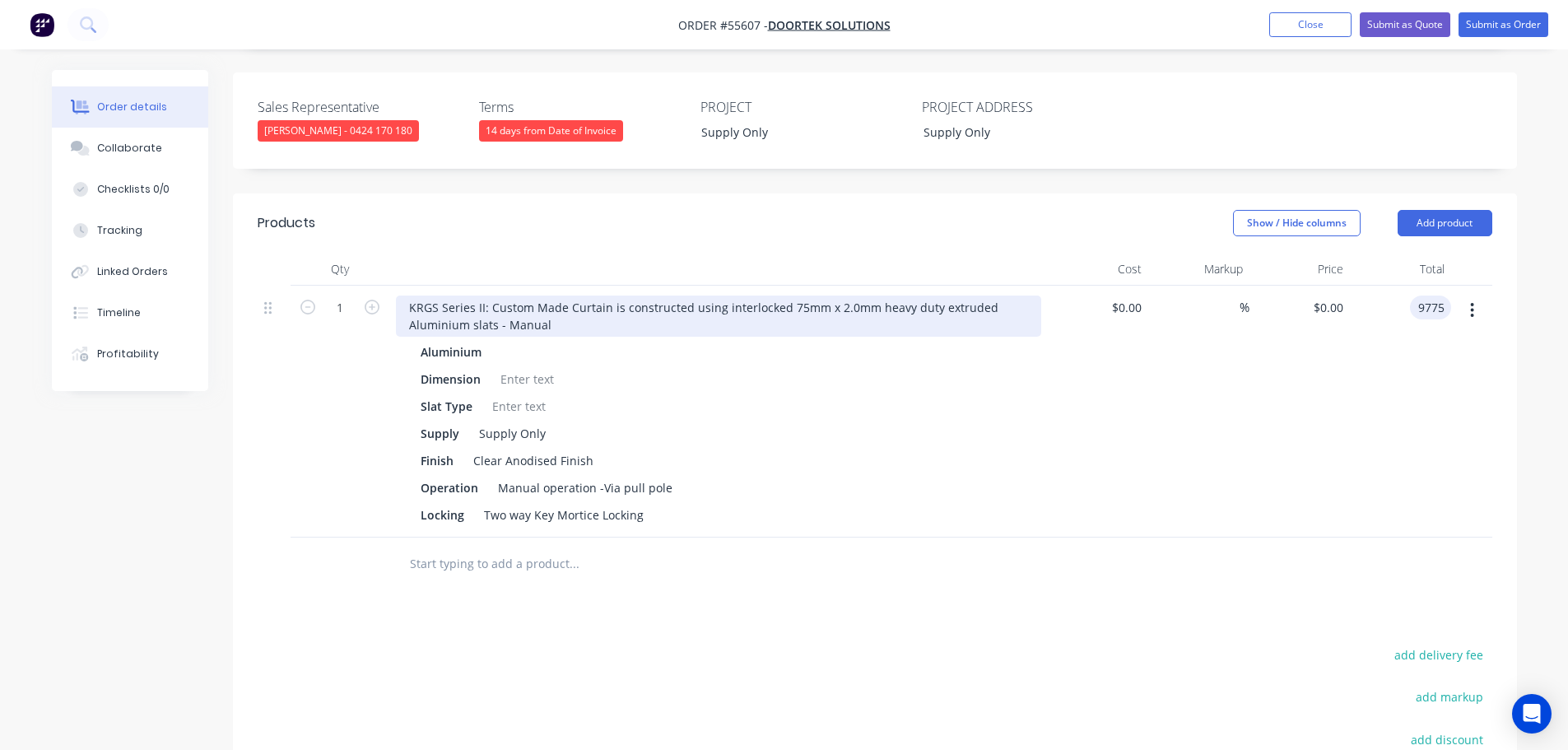
type input "9775"
type input "$9,775.00"
click at [402, 303] on div "KRGS Series II: Custom Made Curtain is constructed using interlocked 75mm x 2.0…" at bounding box center [718, 316] width 645 height 41
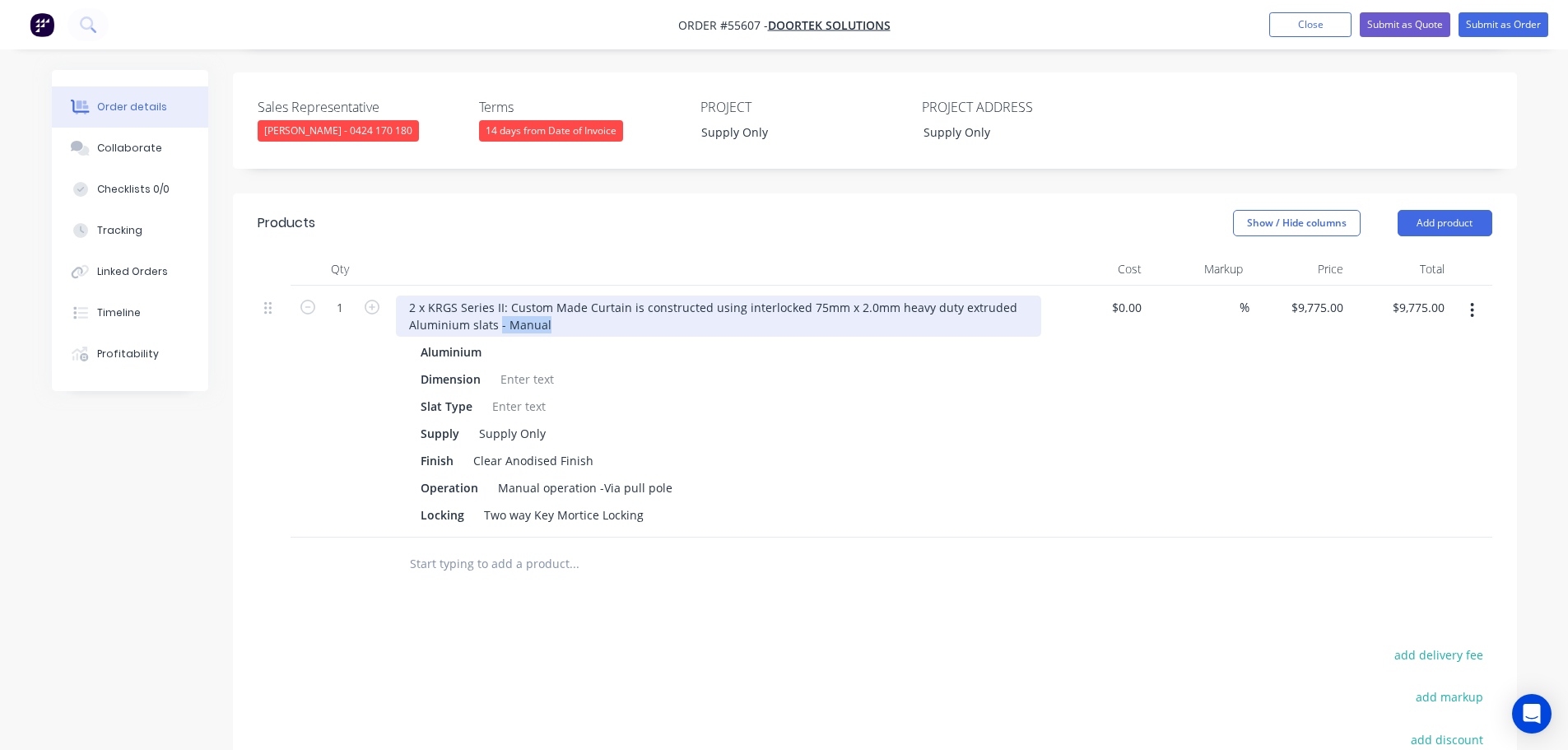
drag, startPoint x: 544, startPoint y: 325, endPoint x: 499, endPoint y: 345, distance: 49.2
click at [499, 345] on div "2 x KRGS Series II: Custom Made Curtain is constructed using interlocked 75mm x…" at bounding box center [718, 411] width 658 height 252
click at [507, 324] on div "2 x KRGS Series II: Custom Made Curtain is constructed using interlocked 75mm x…" at bounding box center [718, 316] width 645 height 41
drag, startPoint x: 549, startPoint y: 326, endPoint x: 508, endPoint y: 333, distance: 41.6
click at [508, 333] on div "2 x KRGS Series II: Custom Made Curtain is constructed using interlocked 75mm x…" at bounding box center [718, 316] width 645 height 41
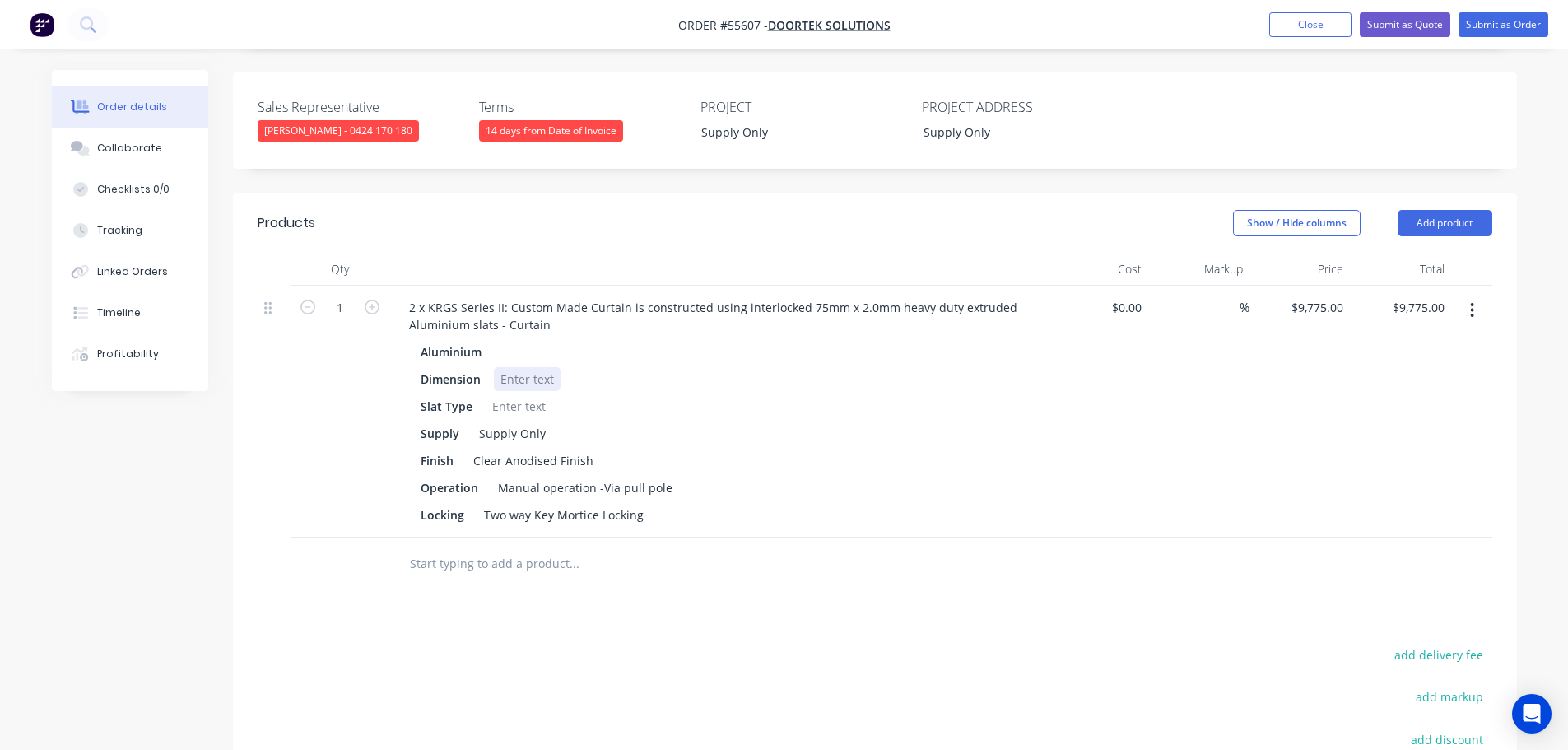
click at [535, 386] on div at bounding box center [527, 378] width 66 height 23
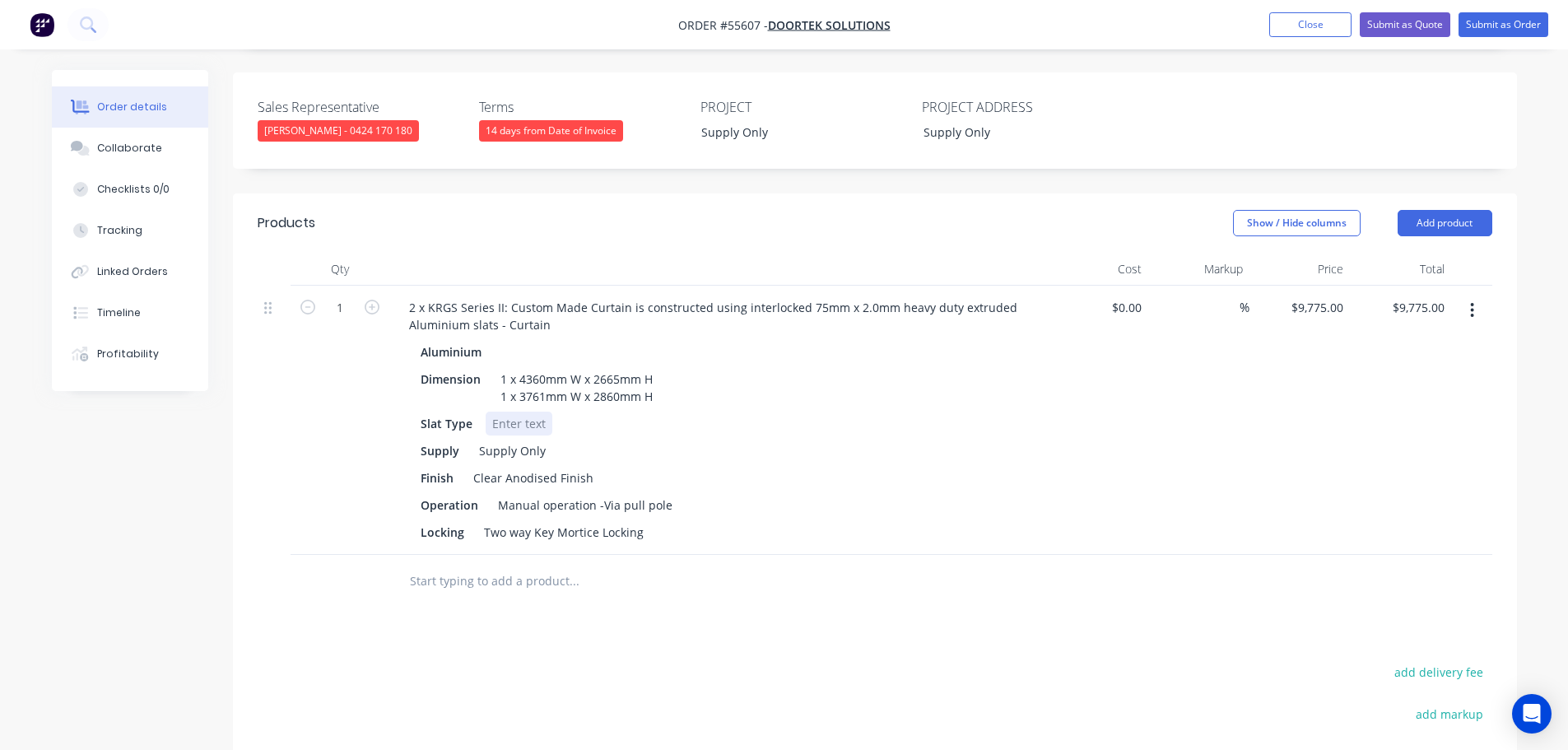
click at [516, 418] on div at bounding box center [519, 423] width 66 height 23
drag, startPoint x: 644, startPoint y: 534, endPoint x: 461, endPoint y: 540, distance: 183.1
click at [461, 540] on div "Locking Two way Key Mortice Locking" at bounding box center [715, 532] width 603 height 23
drag, startPoint x: 465, startPoint y: 536, endPoint x: 405, endPoint y: 539, distance: 60.1
click at [405, 539] on div "Aluminium Dimension 1 x 4360mm W x 2665mm H 1 x 3761mm W x 2860mm H Slat Type S…" at bounding box center [718, 442] width 645 height 204
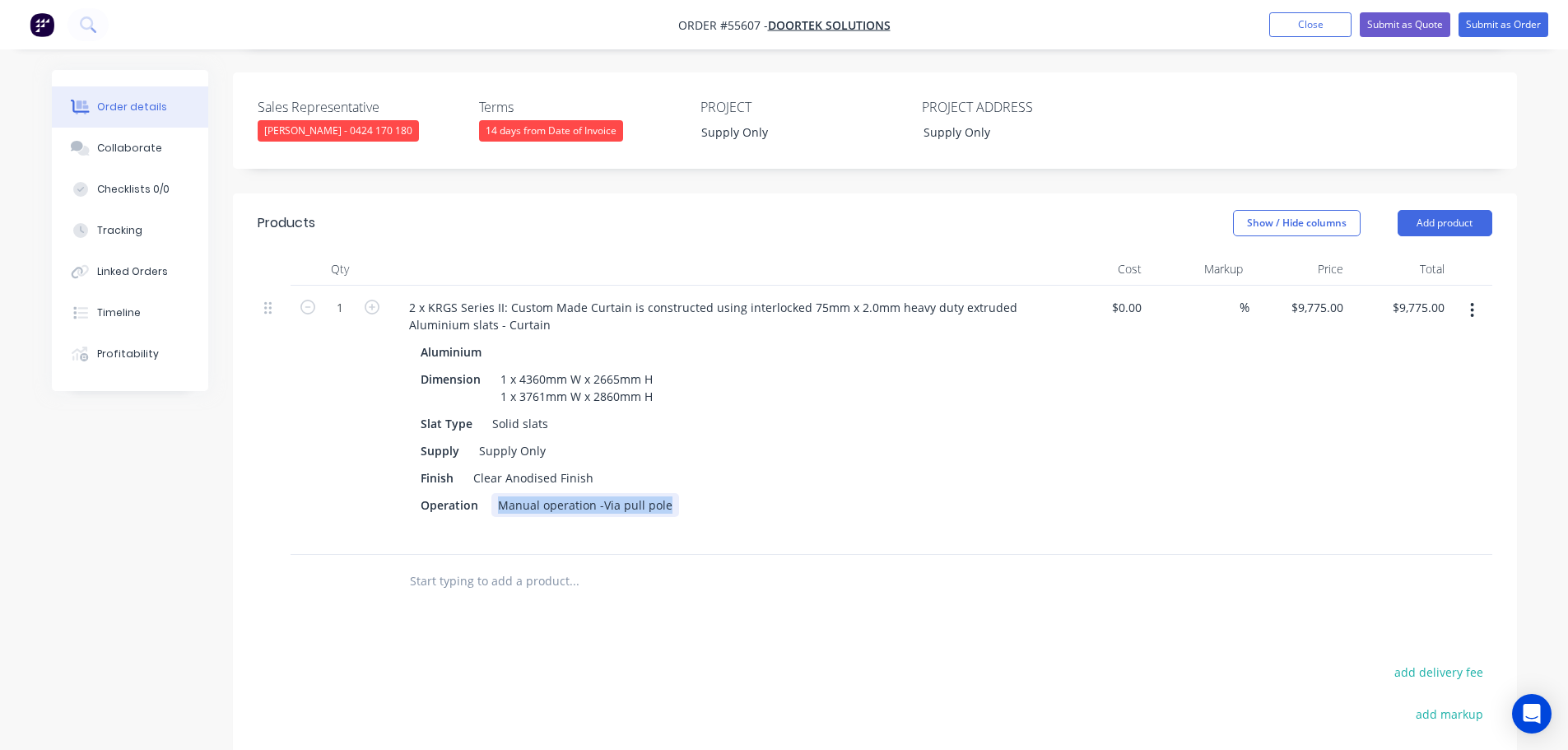
drag, startPoint x: 666, startPoint y: 507, endPoint x: 499, endPoint y: 524, distance: 167.9
click at [499, 524] on div "Aluminium Dimension 1 x 4360mm W x 2665mm H 1 x 3761mm W x 2860mm H Slat Type S…" at bounding box center [718, 442] width 645 height 204
click at [659, 376] on div "Dimension 1 x 4360mm W x 2665mm H 1 x 3761mm W x 2860mm H" at bounding box center [715, 388] width 603 height 41
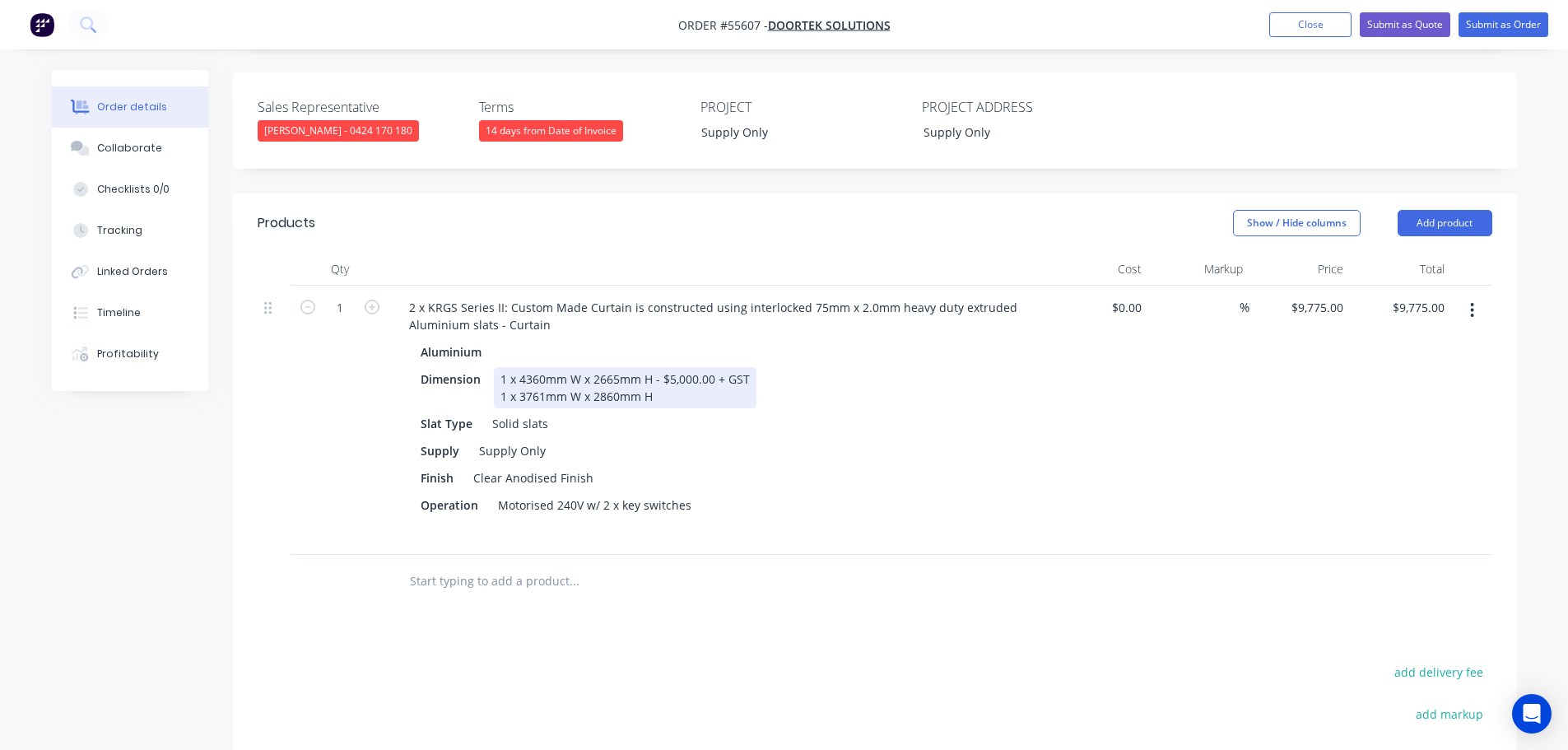
click at [655, 399] on div "1 x 4360mm W x 2665mm H - $5,000.00 + GST 1 x 3761mm W x 2860mm H" at bounding box center [625, 388] width 262 height 41
click at [674, 399] on div "1 x 4360mm W x 2665mm H - $5,000.00 + GST 1 x 3761mm W x 2860mm H - $4775.00 + …" at bounding box center [625, 388] width 262 height 41
click at [755, 399] on div "Dimension 1 x 4360mm W x 2665mm H - $5,000.00 + GST 1 x 3761mm W x 2860mm H - $…" at bounding box center [715, 388] width 603 height 41
click at [1304, 20] on button "Close" at bounding box center [1311, 24] width 82 height 24
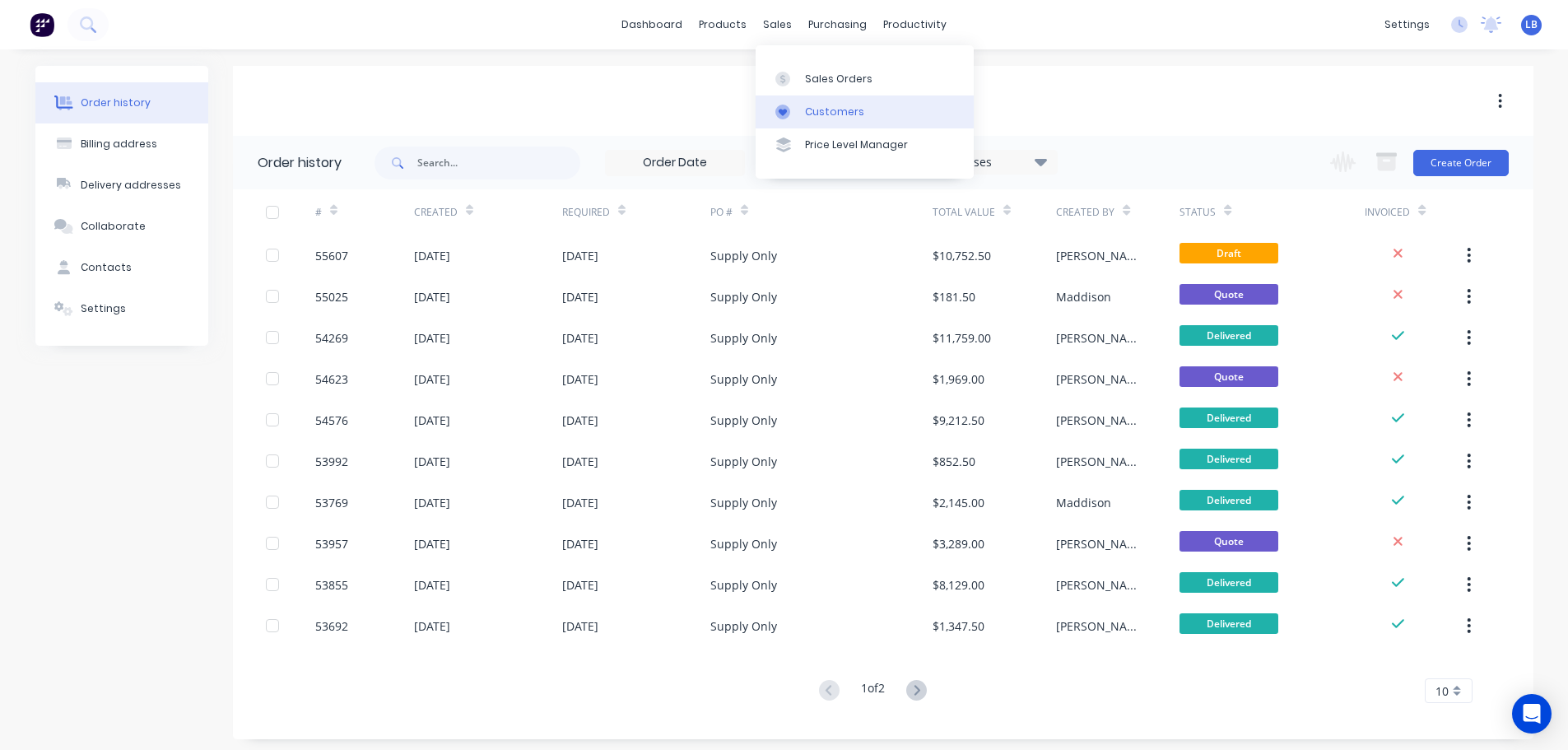
click at [840, 108] on div "Customers" at bounding box center [834, 112] width 59 height 15
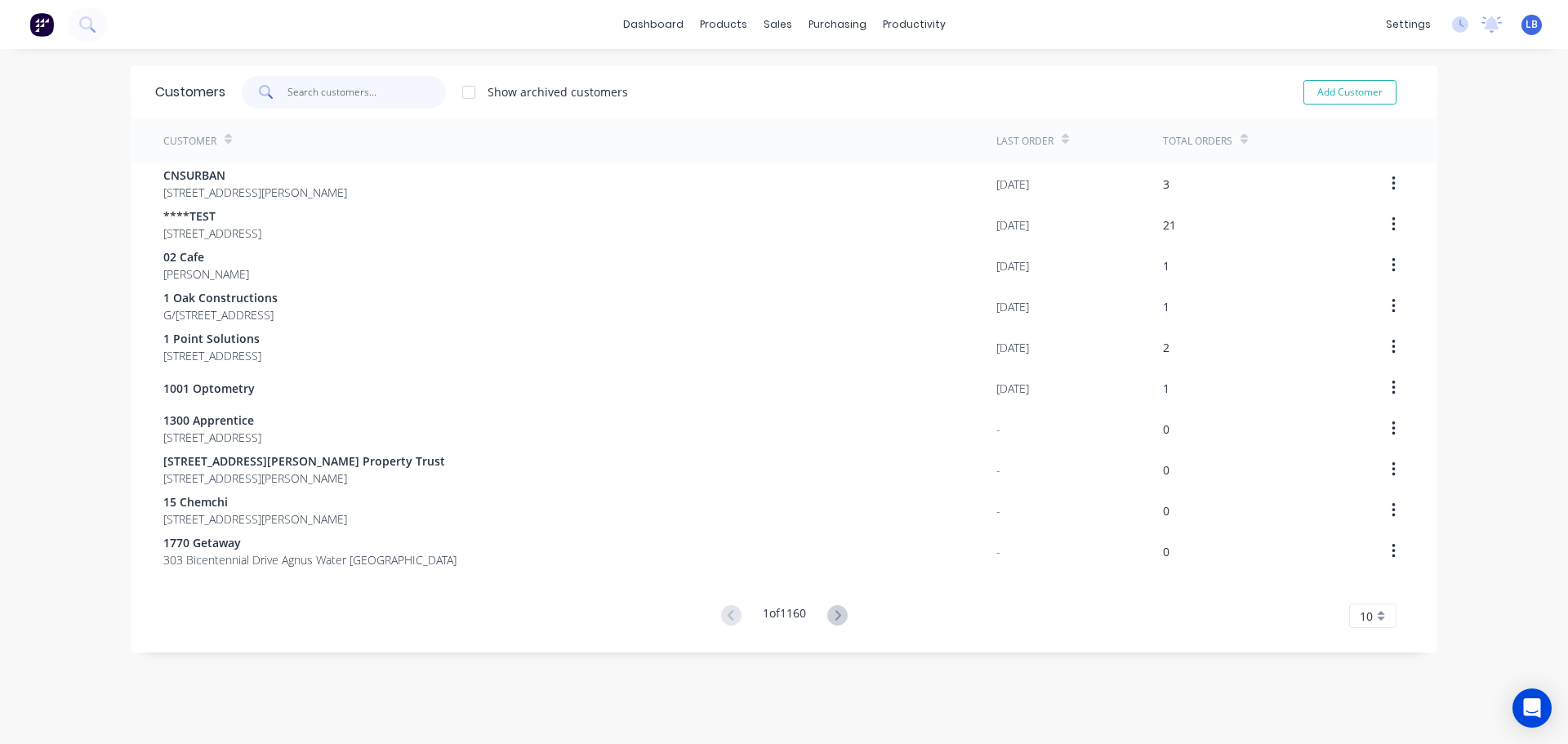
click at [319, 98] on input "text" at bounding box center [366, 92] width 159 height 33
click at [837, 83] on div "Sales Orders" at bounding box center [832, 78] width 67 height 15
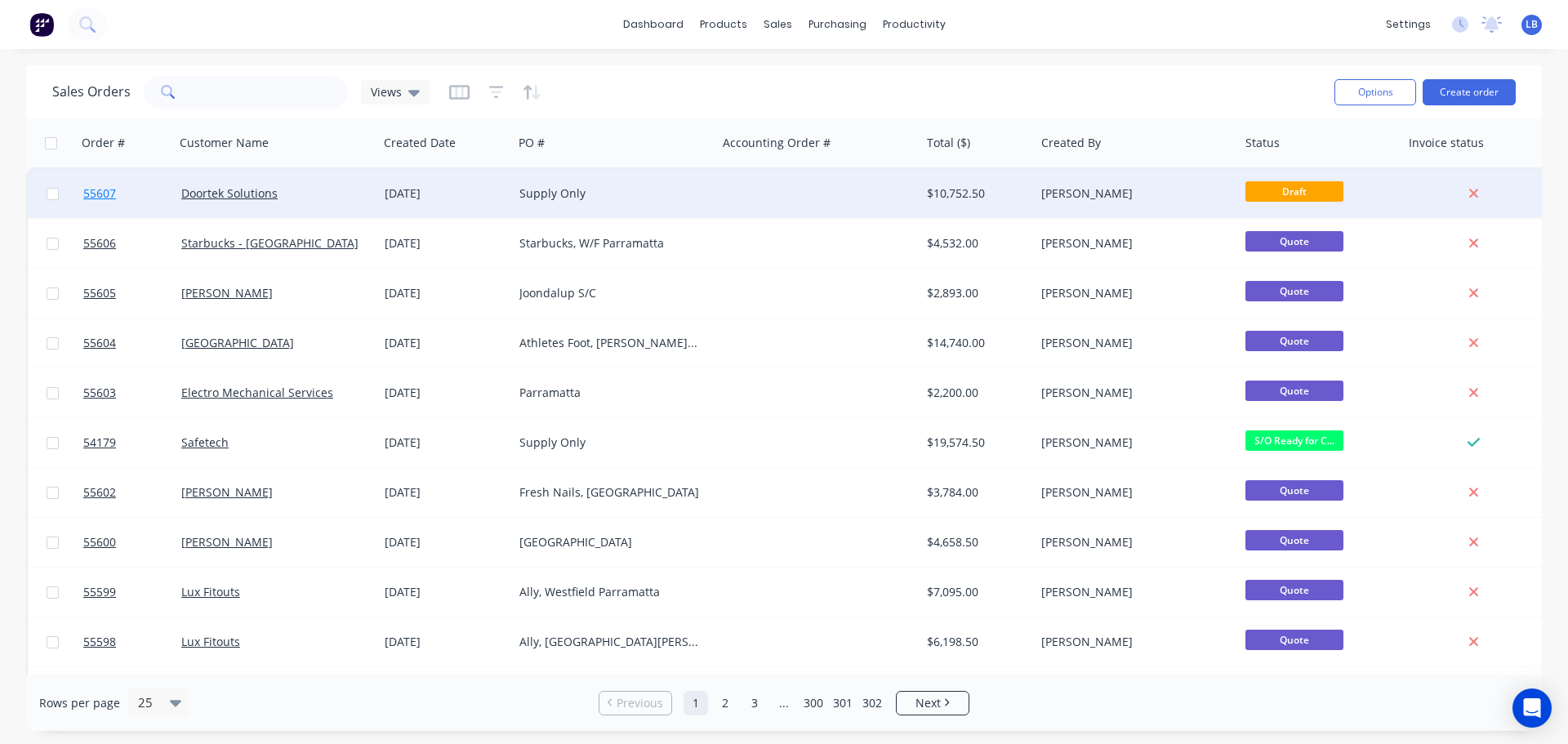
click at [94, 191] on span "55607" at bounding box center [99, 194] width 33 height 17
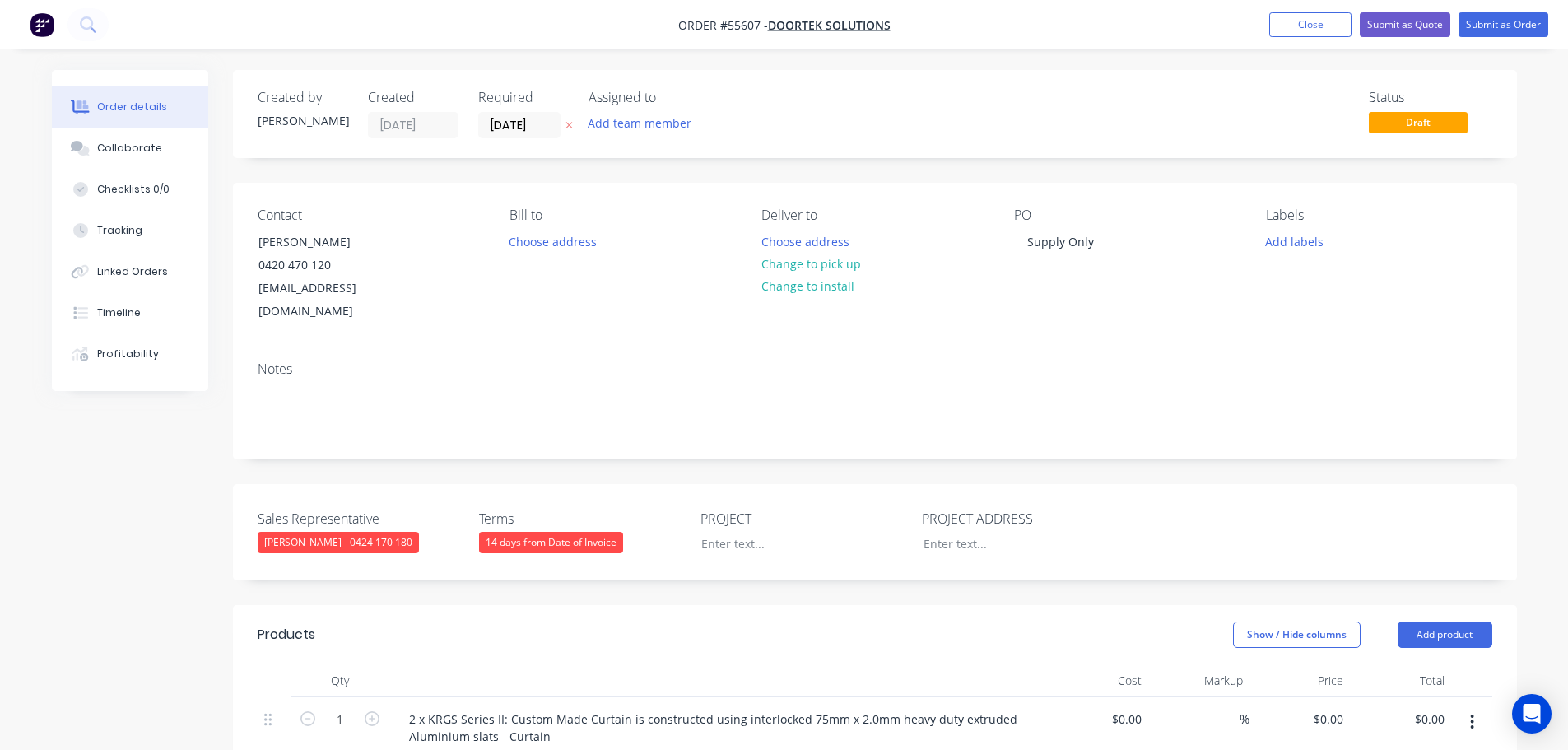
type input "$9,775.00"
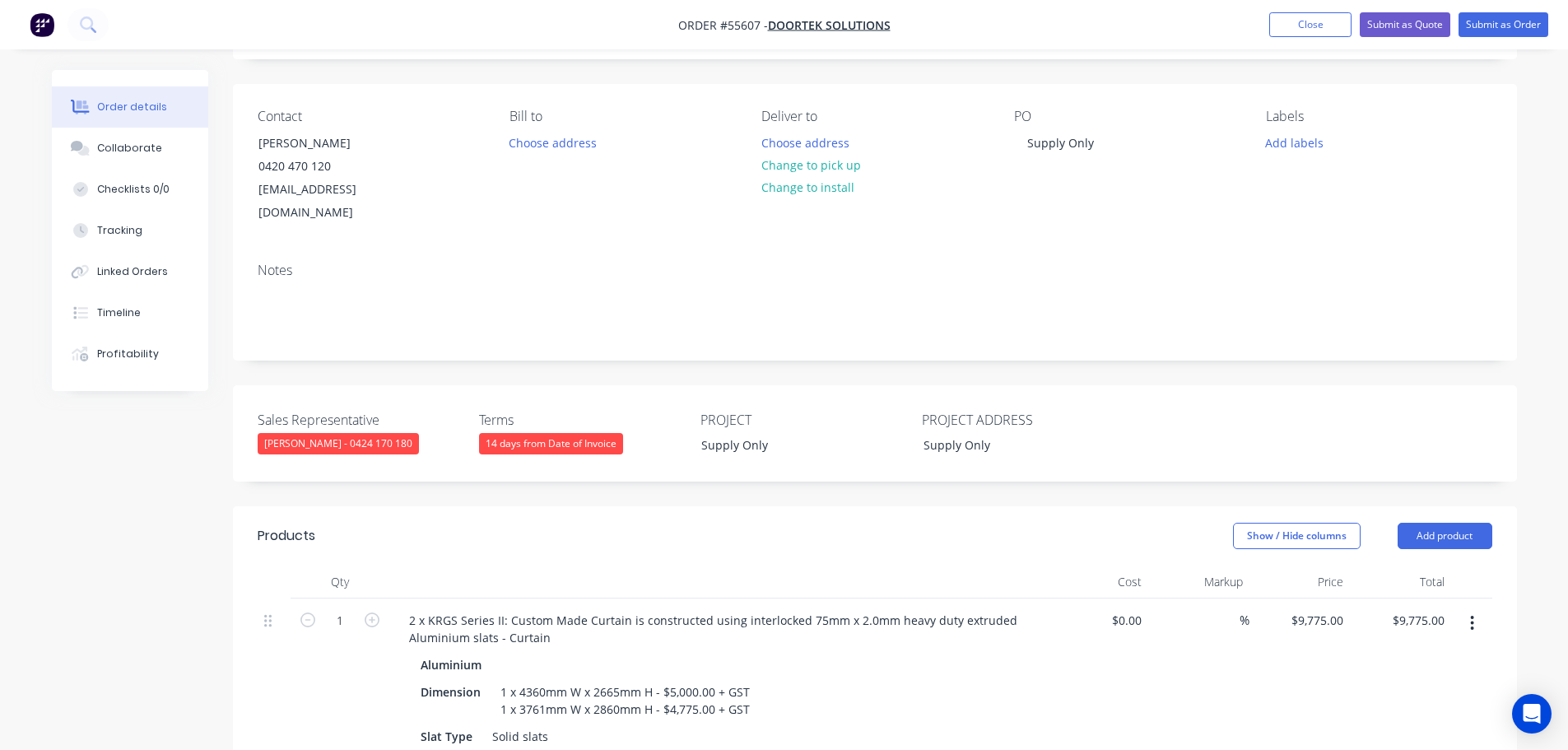
scroll to position [247, 0]
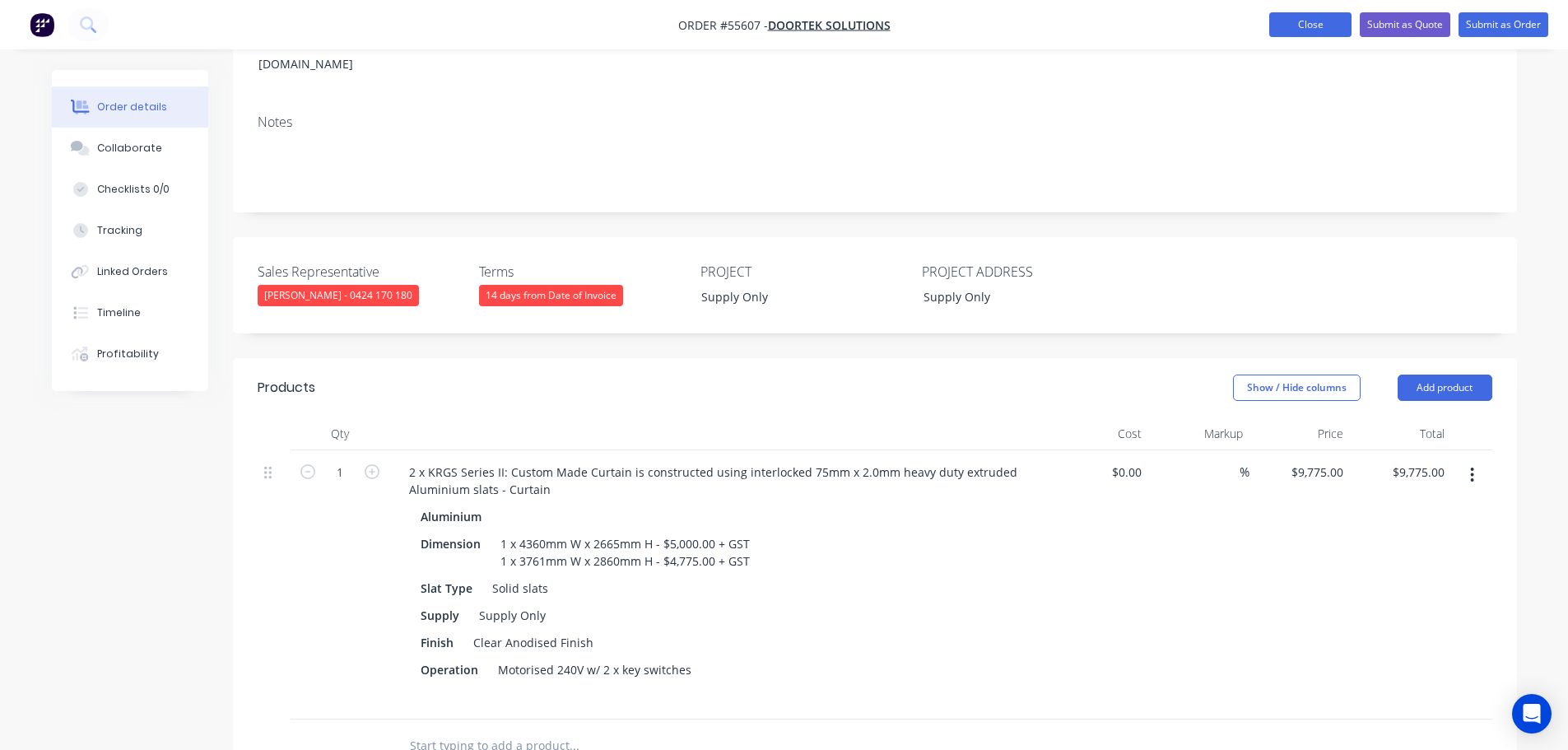
click at [1289, 22] on button "Close" at bounding box center [1311, 24] width 82 height 24
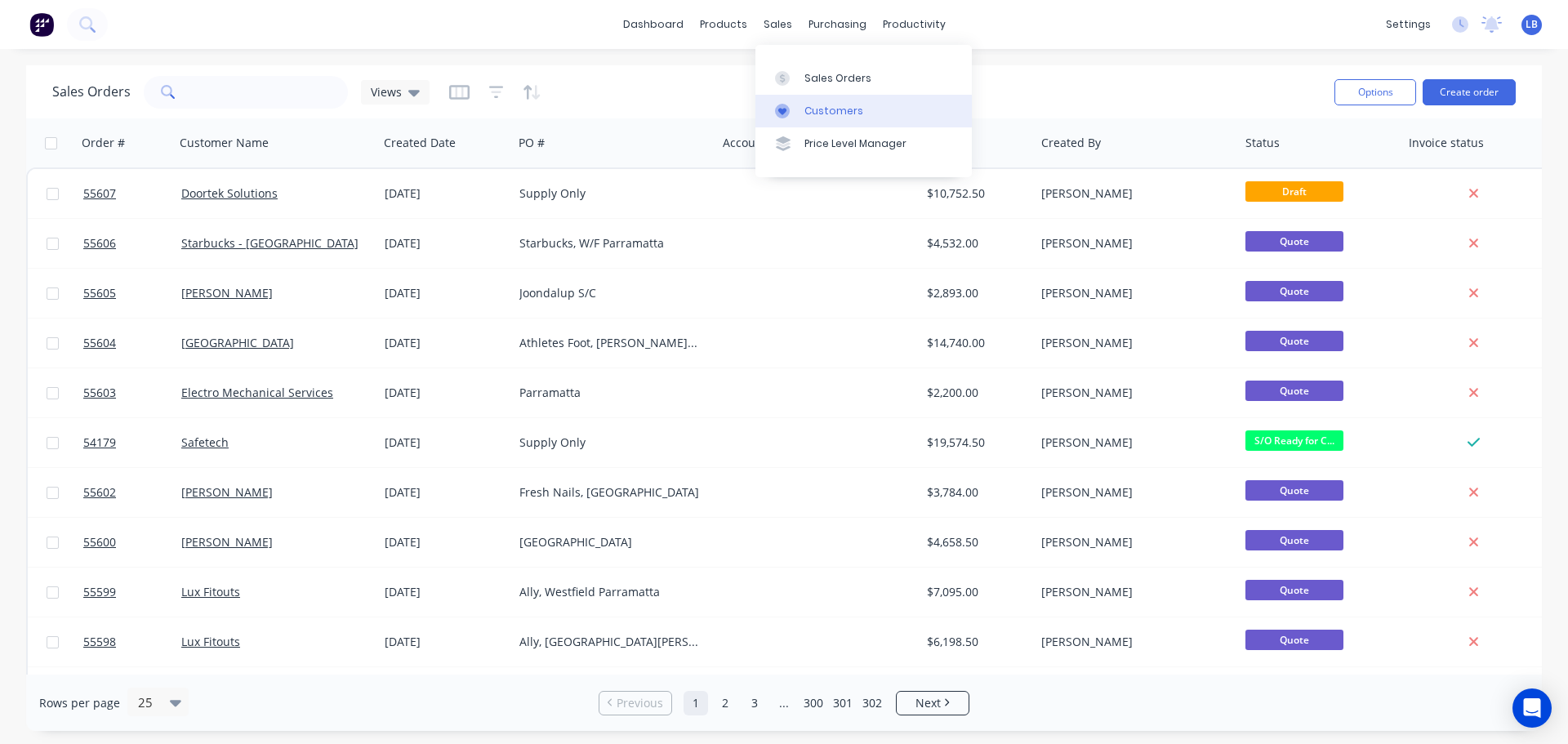
click at [845, 110] on div "Customers" at bounding box center [833, 111] width 59 height 15
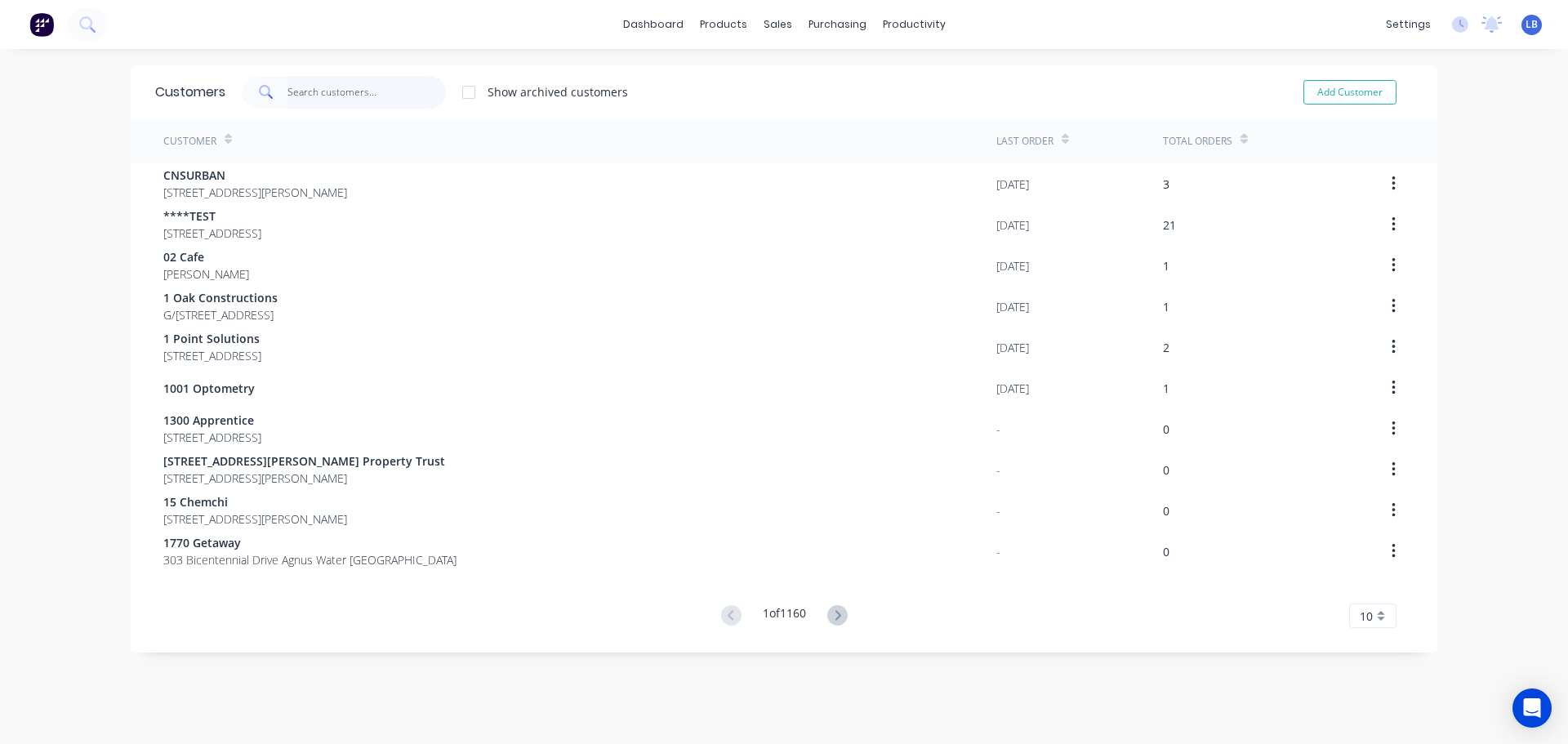
click at [310, 91] on input "text" at bounding box center [366, 92] width 159 height 33
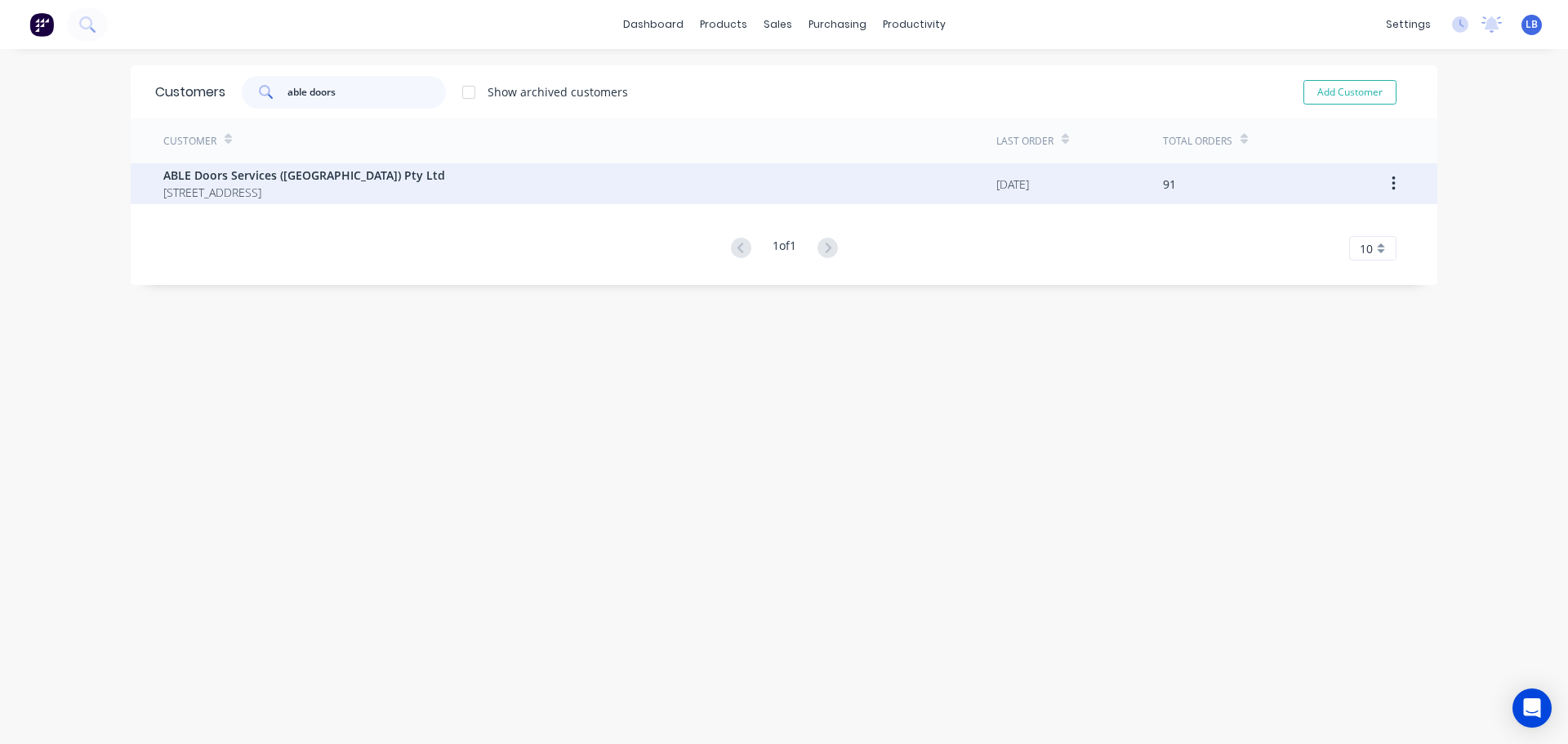
type input "able doors"
click at [259, 176] on span "ABLE Doors Services ([GEOGRAPHIC_DATA]) Pty Ltd" at bounding box center [304, 175] width 281 height 17
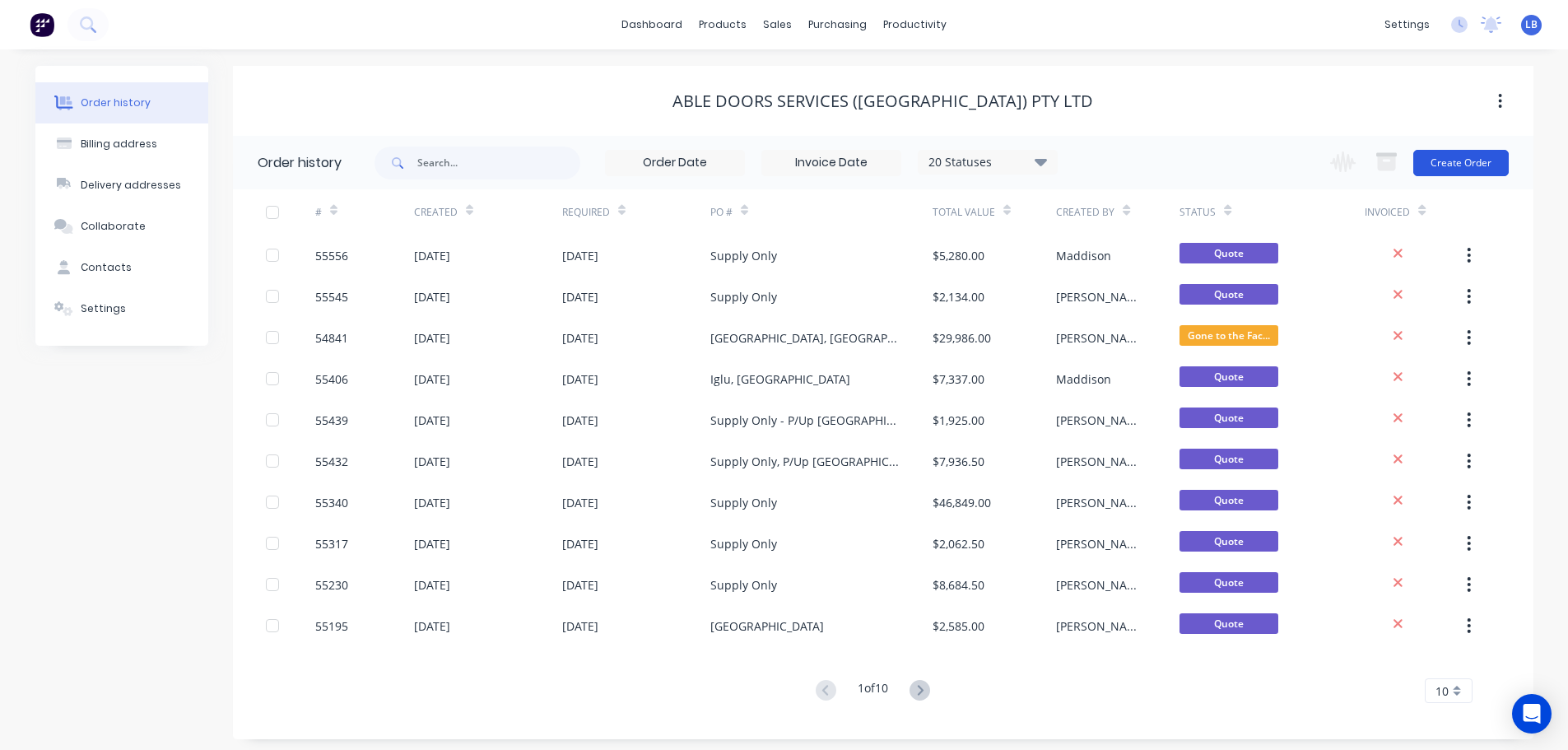
click at [1444, 169] on button "Create Order" at bounding box center [1461, 163] width 95 height 26
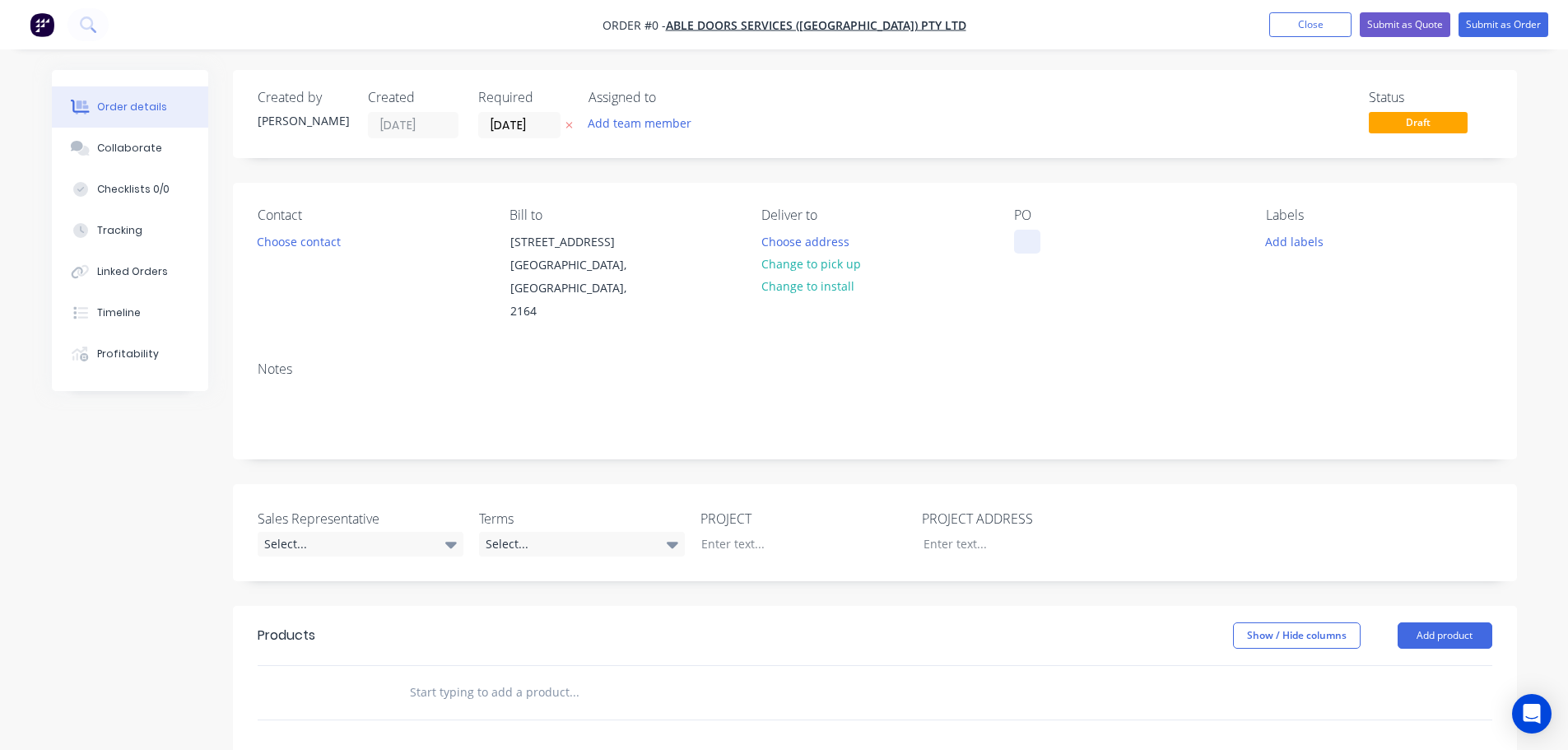
click at [1031, 238] on div at bounding box center [1027, 241] width 26 height 23
click at [1051, 243] on div "Supply Only" at bounding box center [1060, 241] width 93 height 23
click at [707, 518] on div "Order details Collaborate Checklists 0/0 Tracking Linked Orders Timeline Profit…" at bounding box center [784, 605] width 1498 height 1070
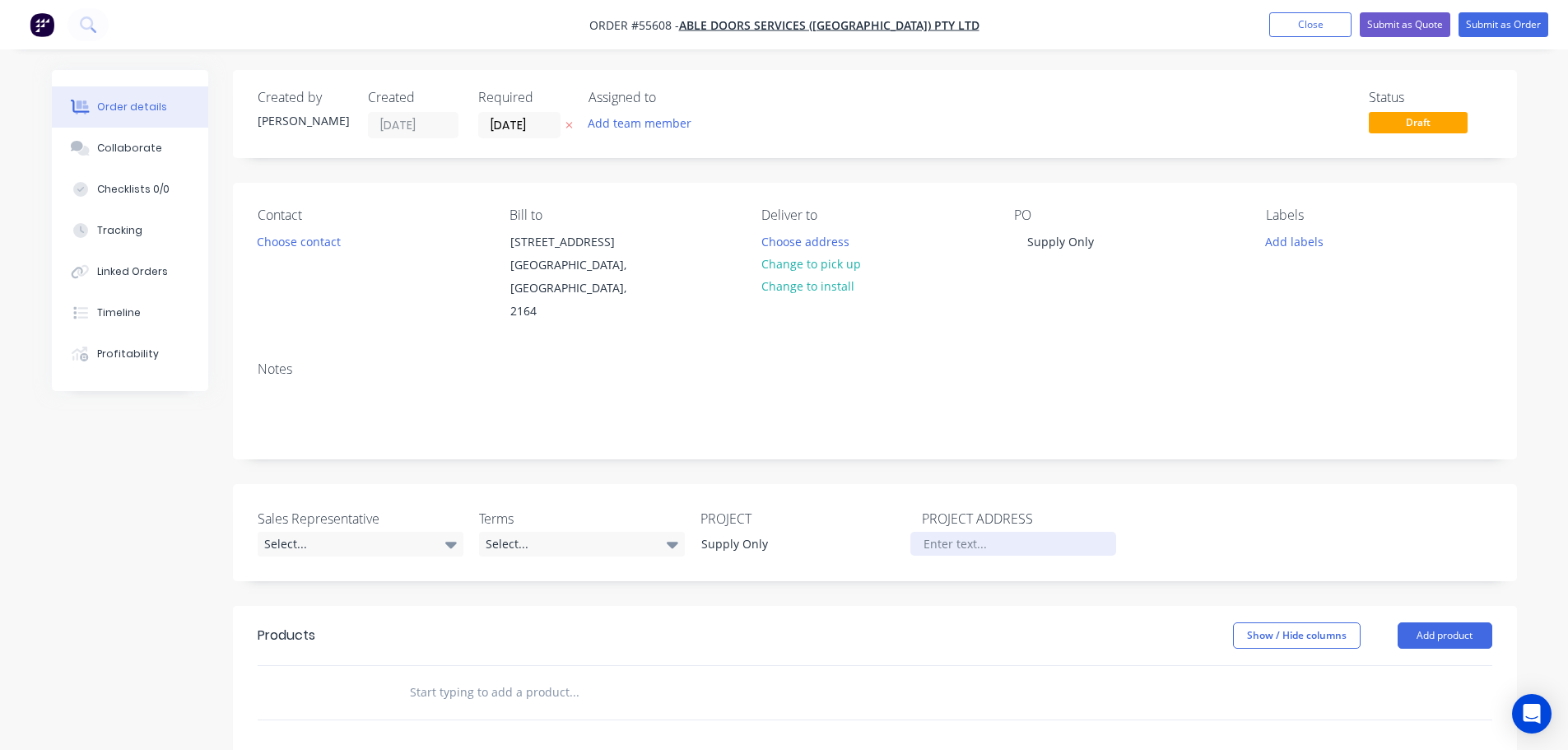
click at [939, 532] on div at bounding box center [1013, 543] width 206 height 23
paste div
click at [278, 239] on button "Choose contact" at bounding box center [299, 241] width 101 height 22
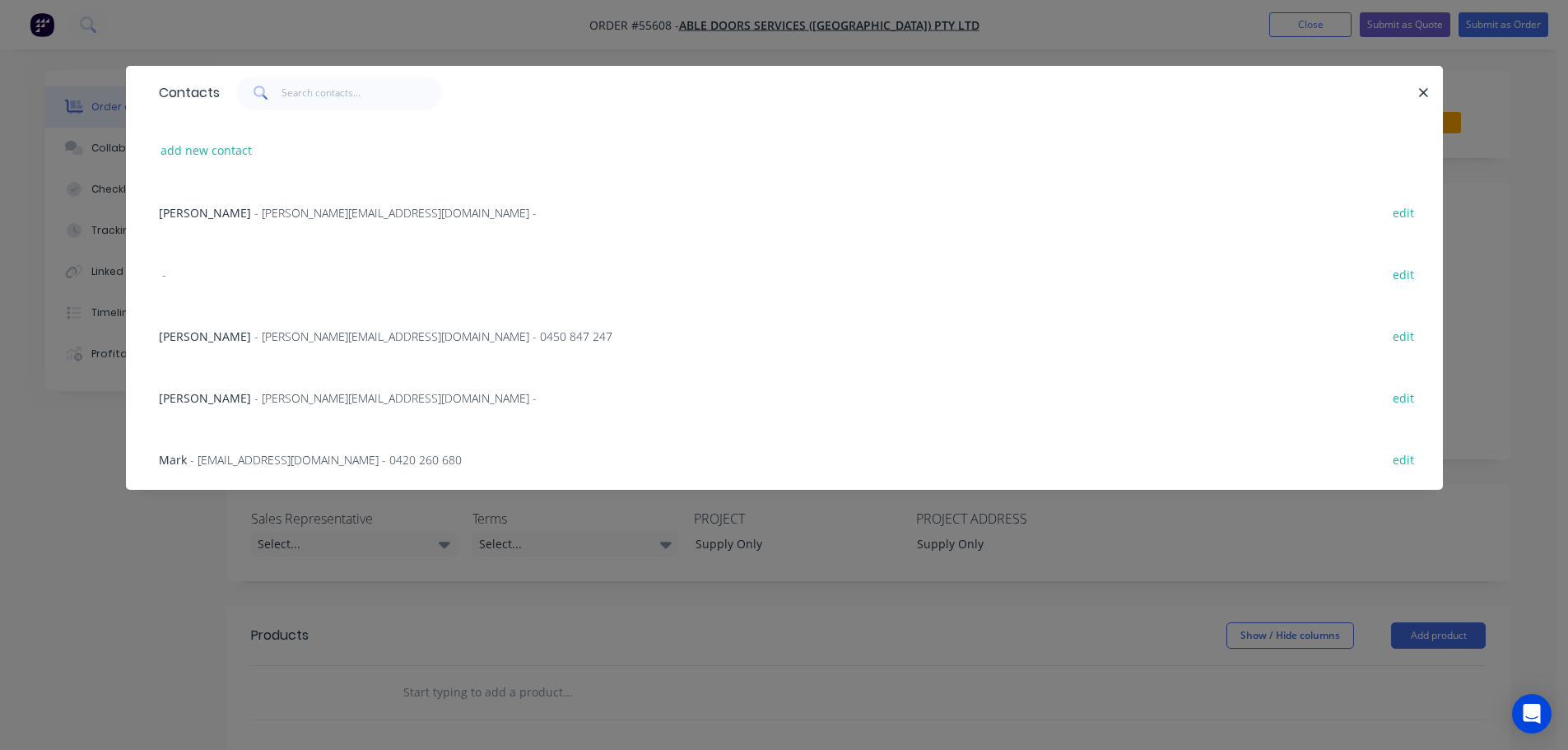
click at [255, 340] on span "- matt@abledoors.com.au - 0450 847 247" at bounding box center [433, 336] width 358 height 16
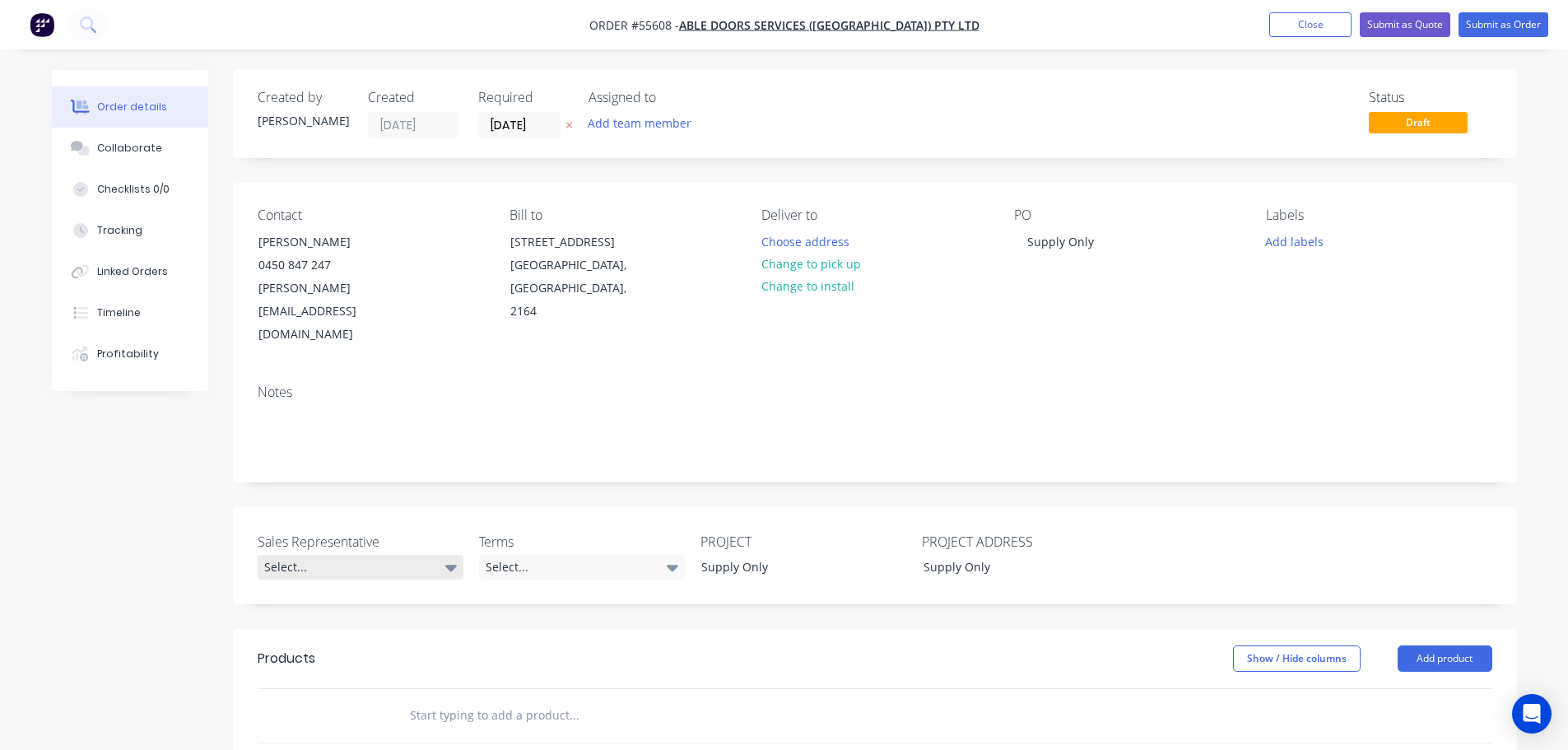
click at [276, 555] on div "Select..." at bounding box center [360, 567] width 206 height 24
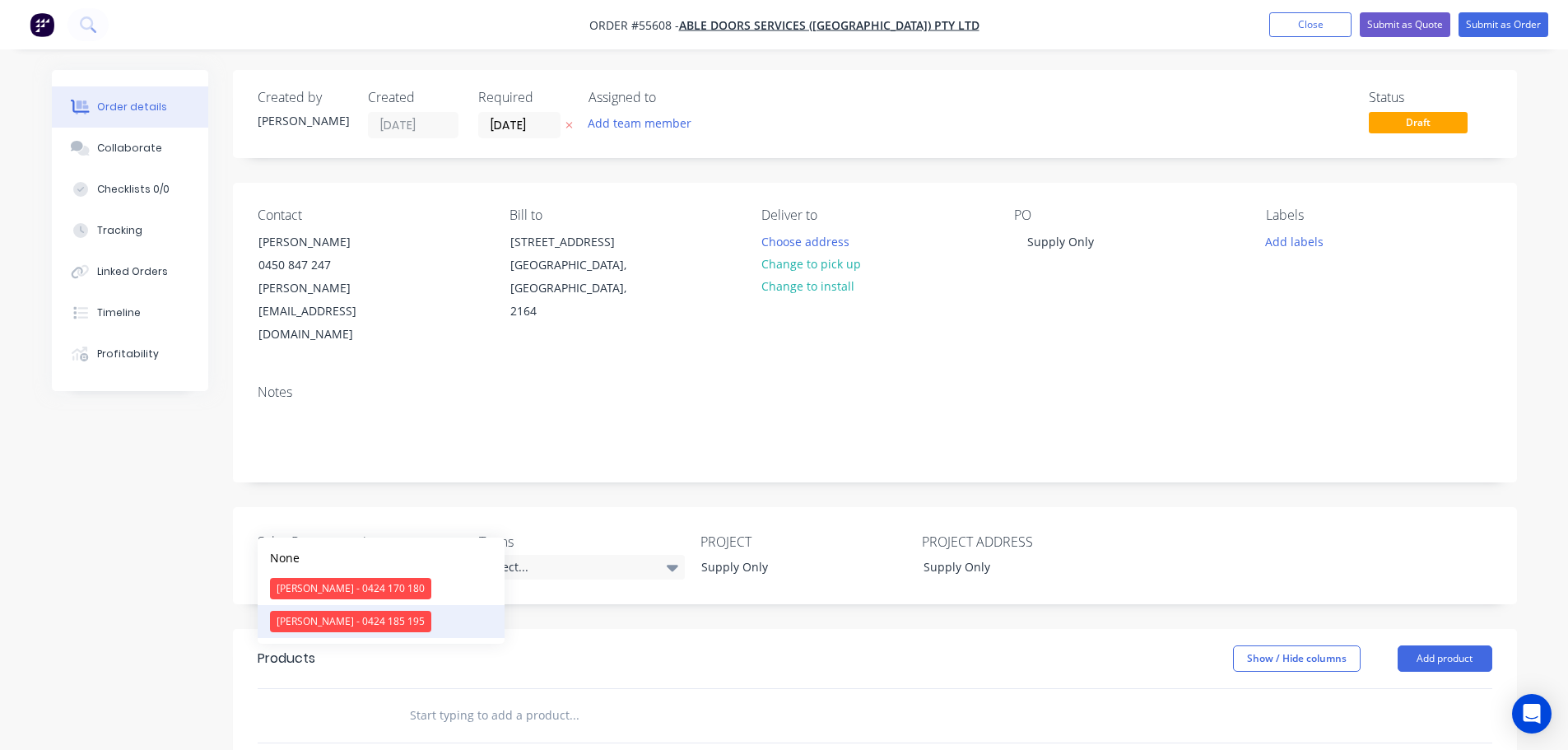
click at [308, 622] on div "[PERSON_NAME] - 0424 185 195" at bounding box center [350, 621] width 161 height 22
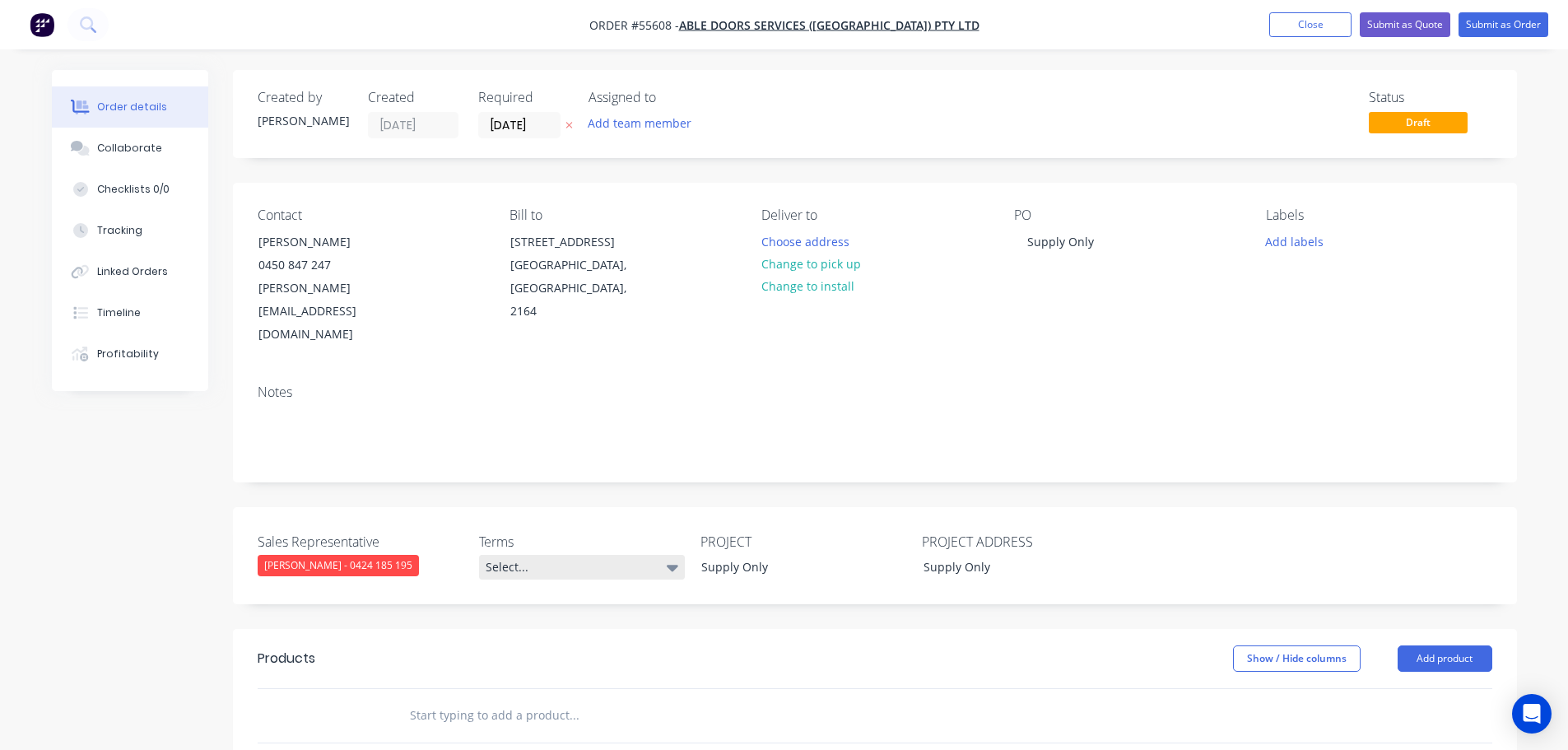
click at [550, 555] on div "Select..." at bounding box center [582, 567] width 206 height 24
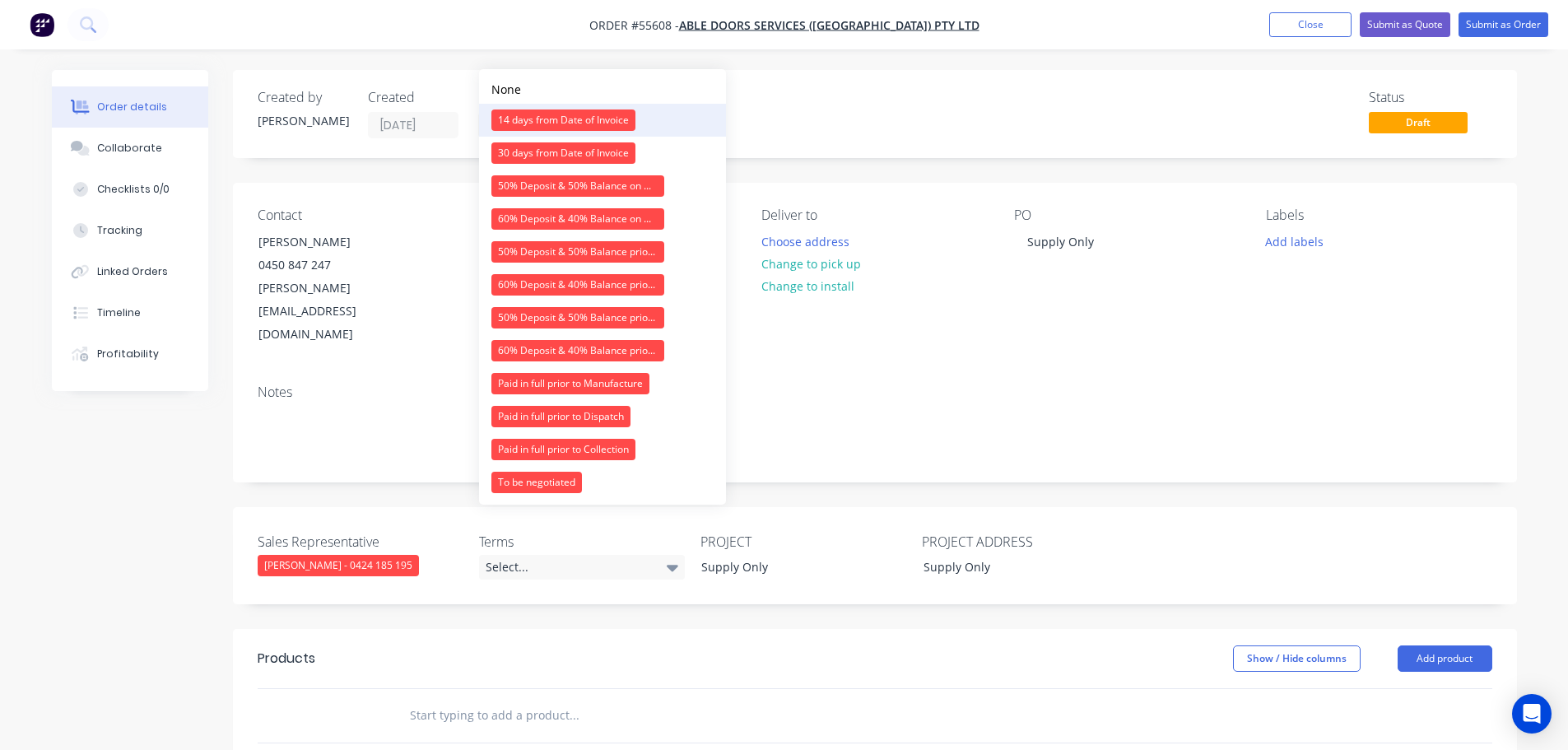
click at [579, 121] on div "14 days from Date of Invoice" at bounding box center [564, 120] width 144 height 22
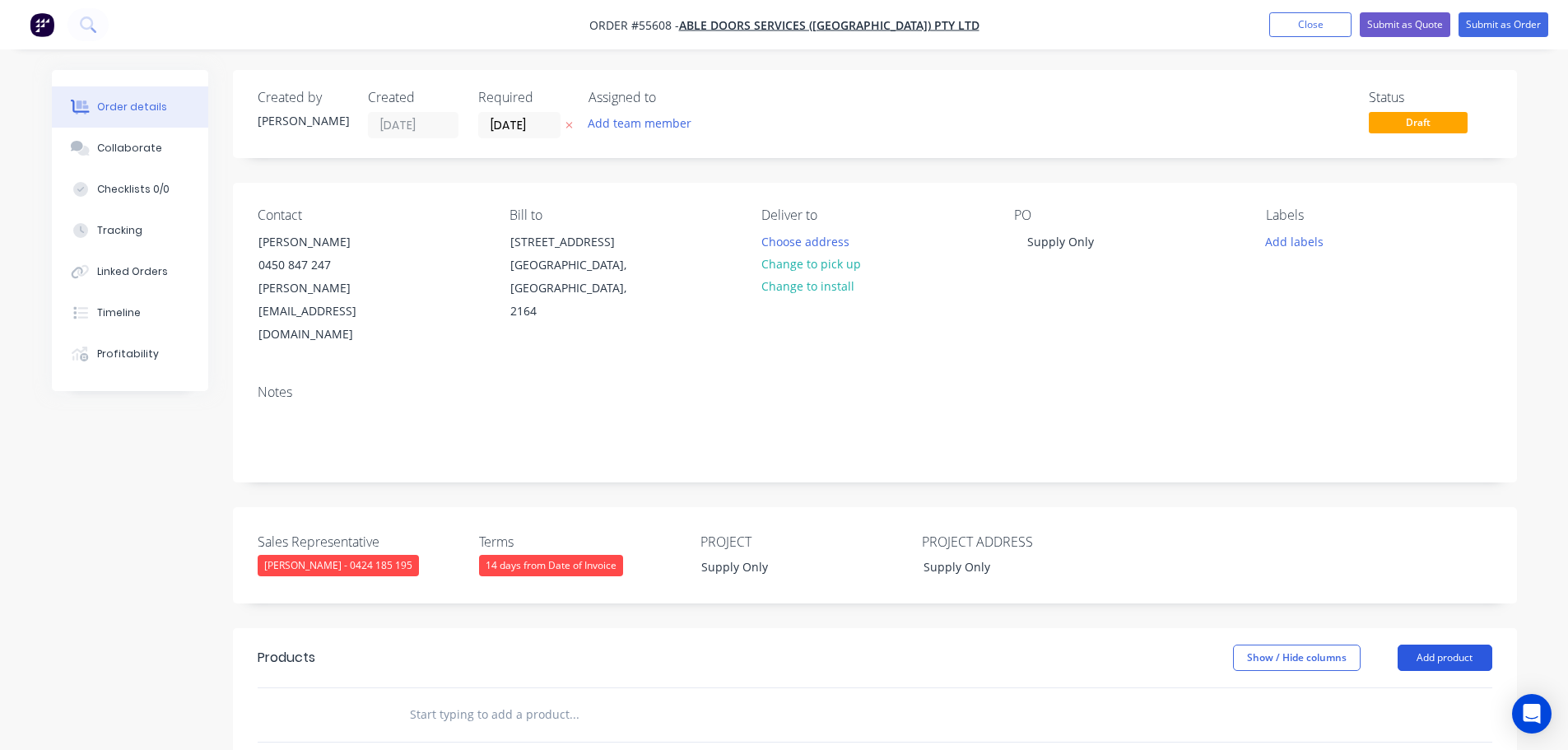
click at [1420, 644] on button "Add product" at bounding box center [1444, 657] width 95 height 26
click at [1373, 687] on div "Product catalogue" at bounding box center [1414, 699] width 126 height 23
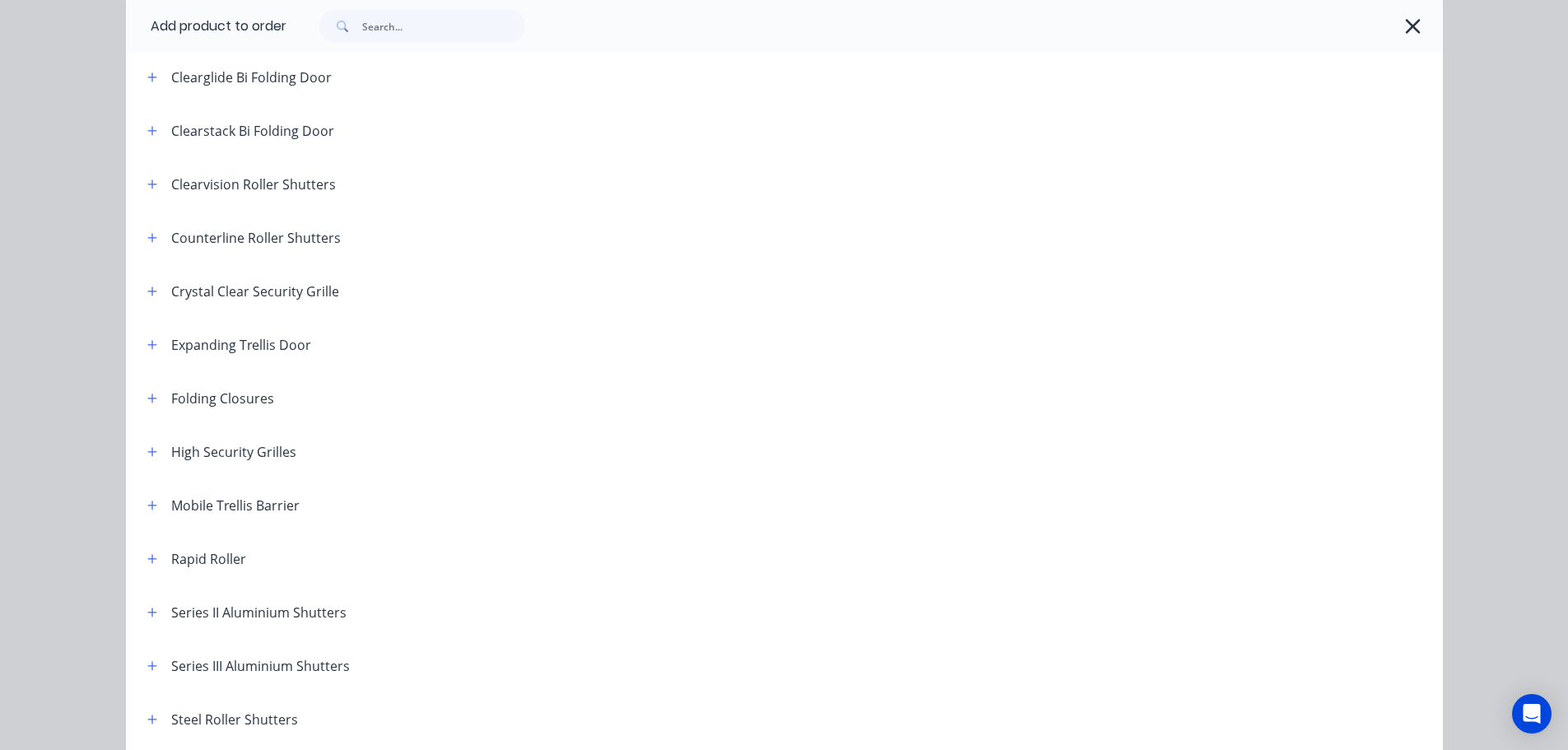
scroll to position [247, 0]
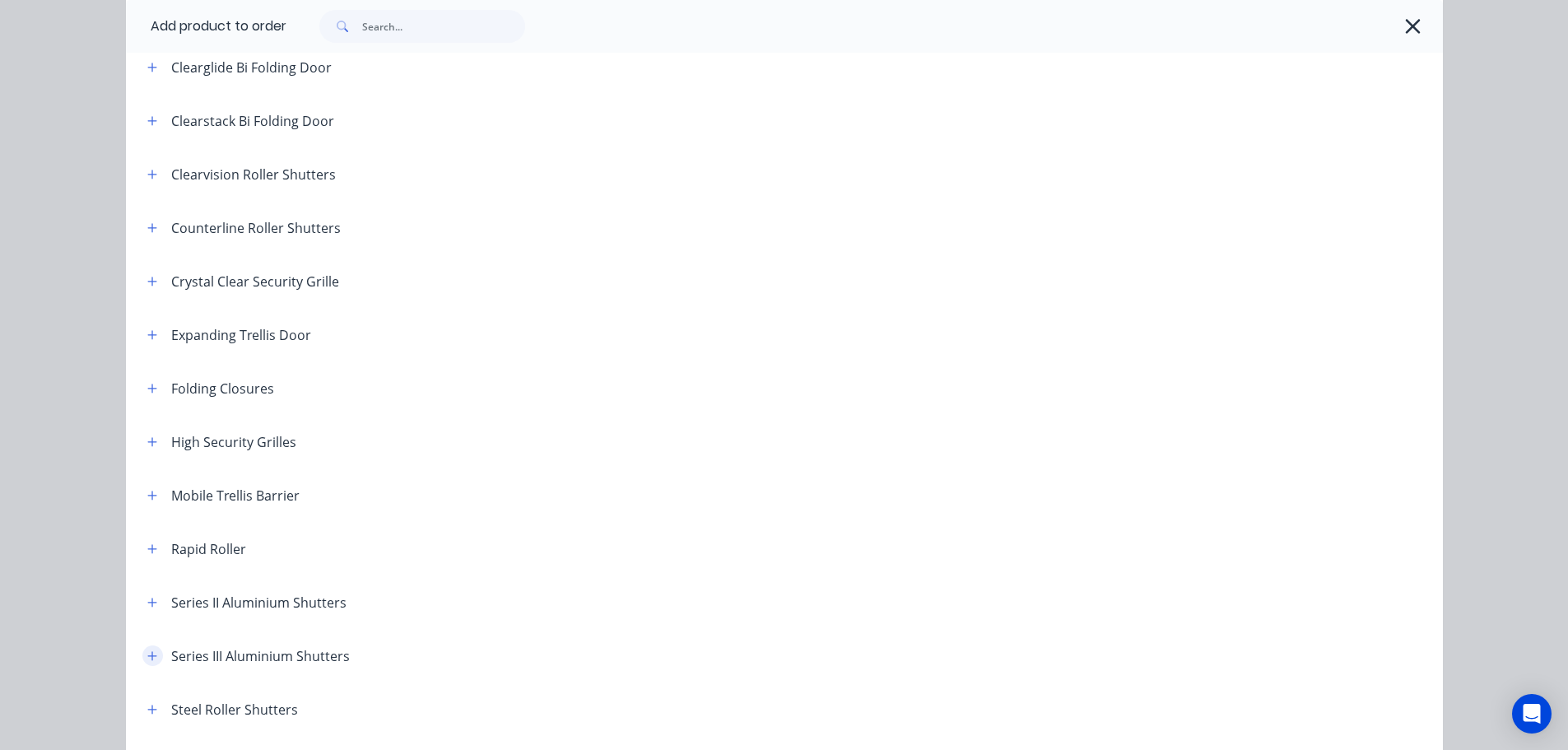
click at [151, 657] on icon "button" at bounding box center [152, 656] width 10 height 11
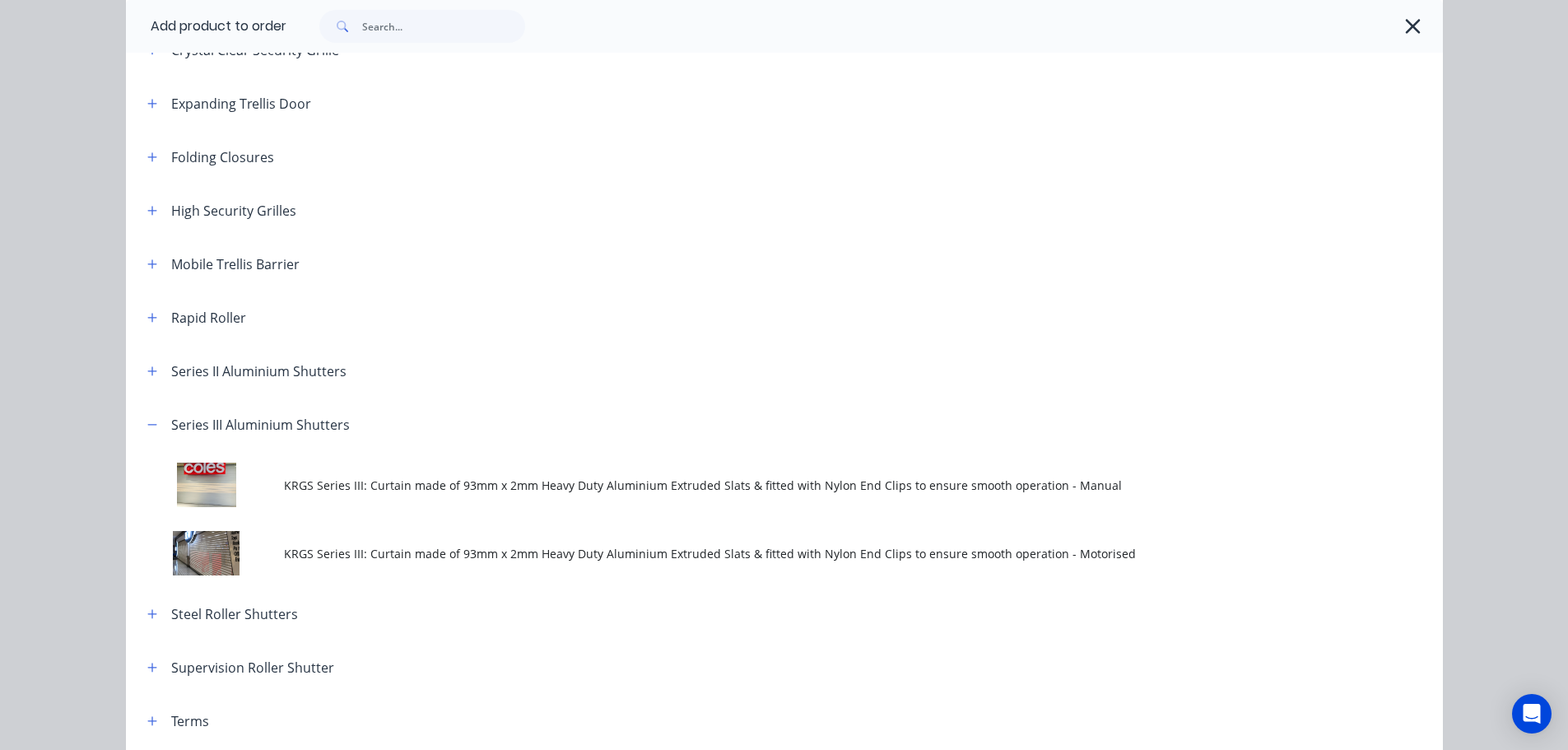
scroll to position [494, 0]
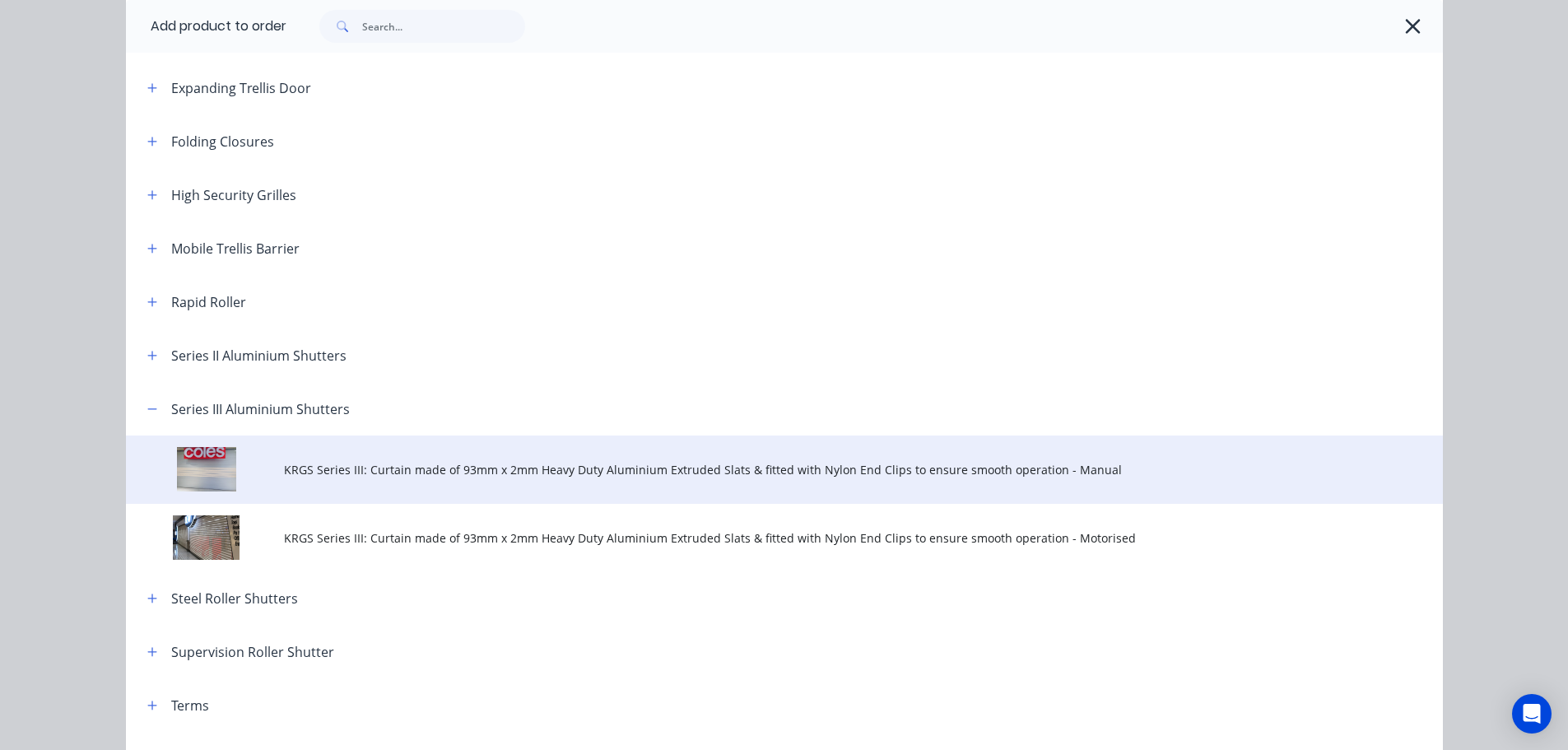
click at [725, 445] on td "KRGS Series III: Curtain made of 93mm x 2mm Heavy Duty Aluminium Extruded Slats…" at bounding box center [863, 469] width 1159 height 68
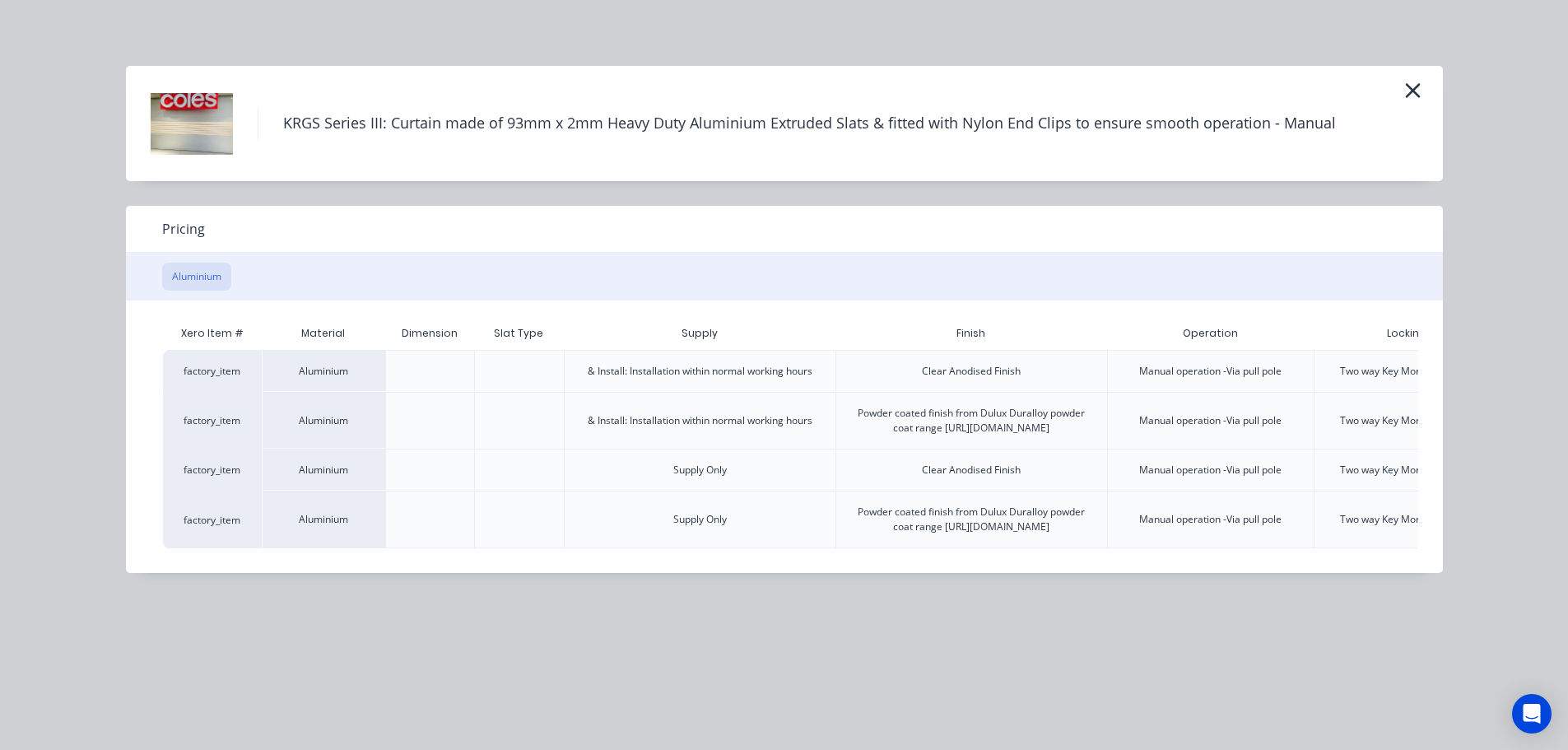
scroll to position [0, 170]
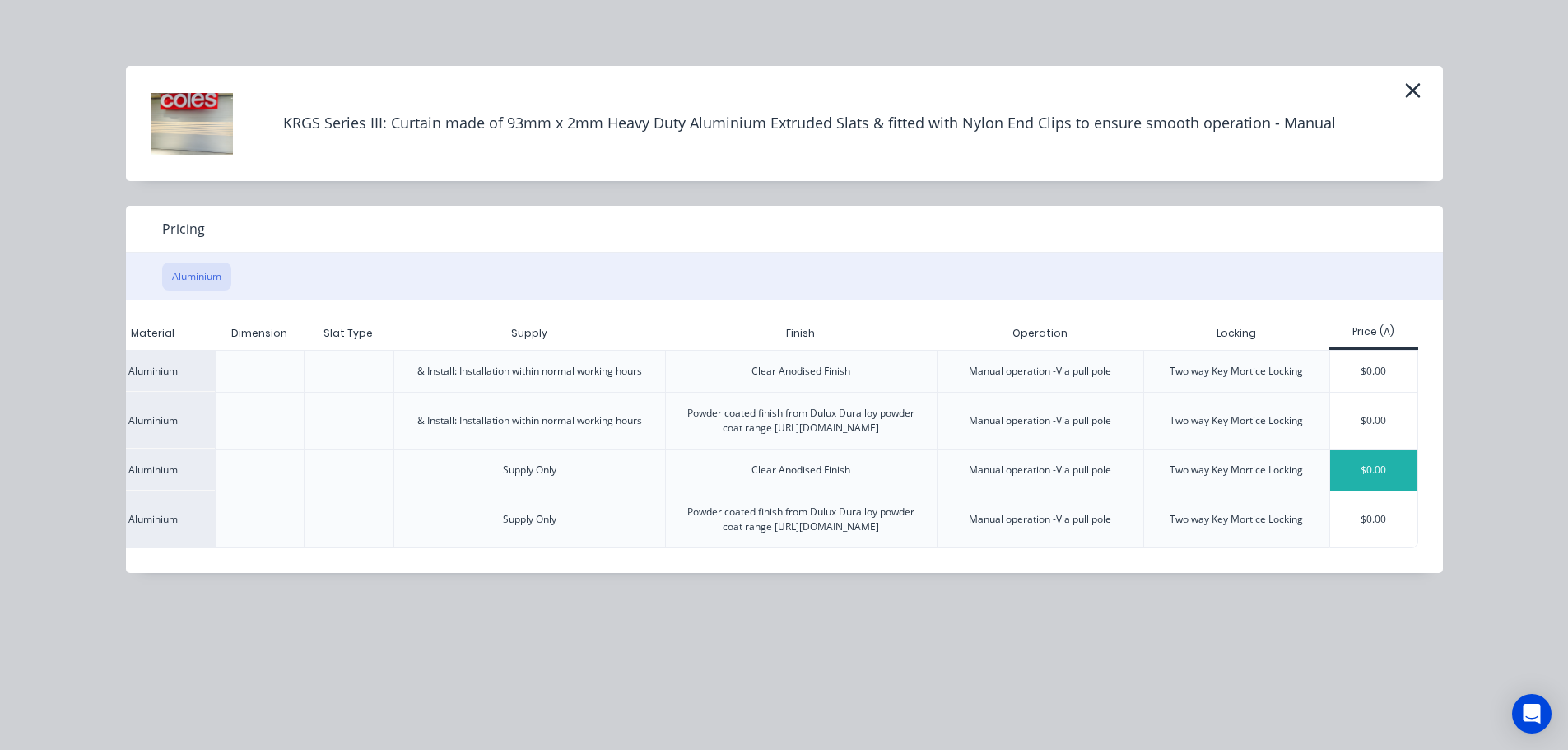
click at [1367, 487] on div "$0.00" at bounding box center [1374, 470] width 88 height 41
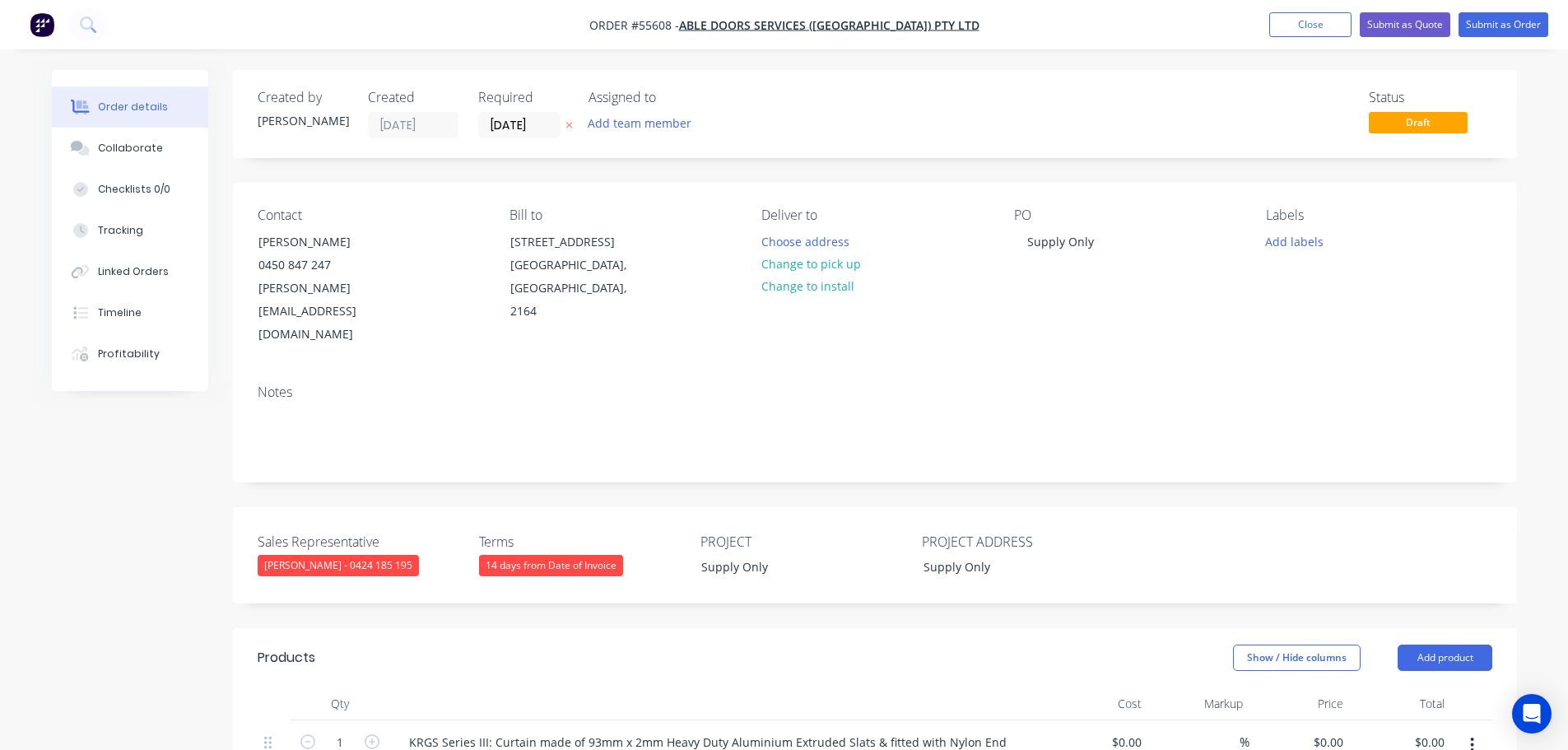
scroll to position [330, 0]
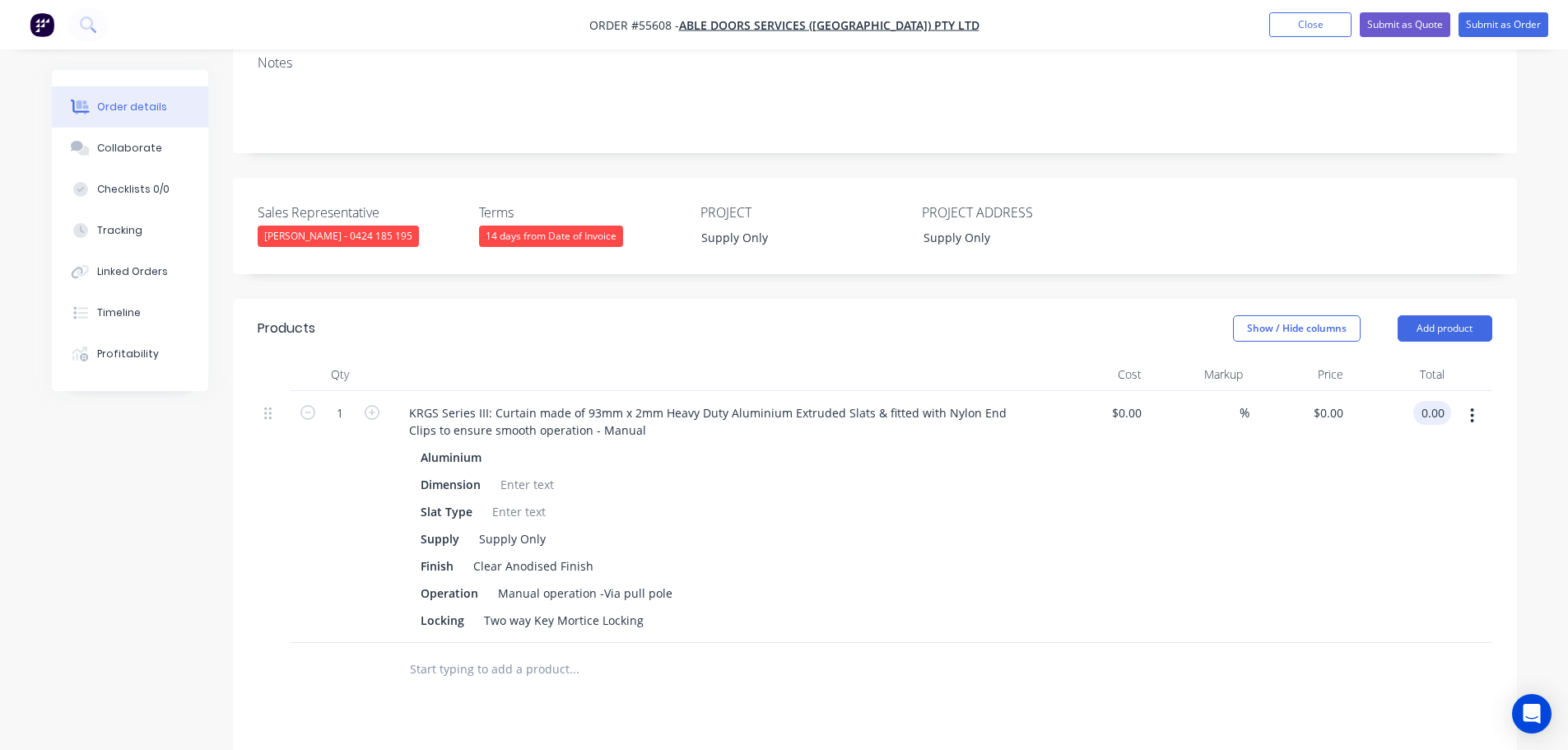
click at [1446, 401] on input "0.00" at bounding box center [1435, 412] width 31 height 23
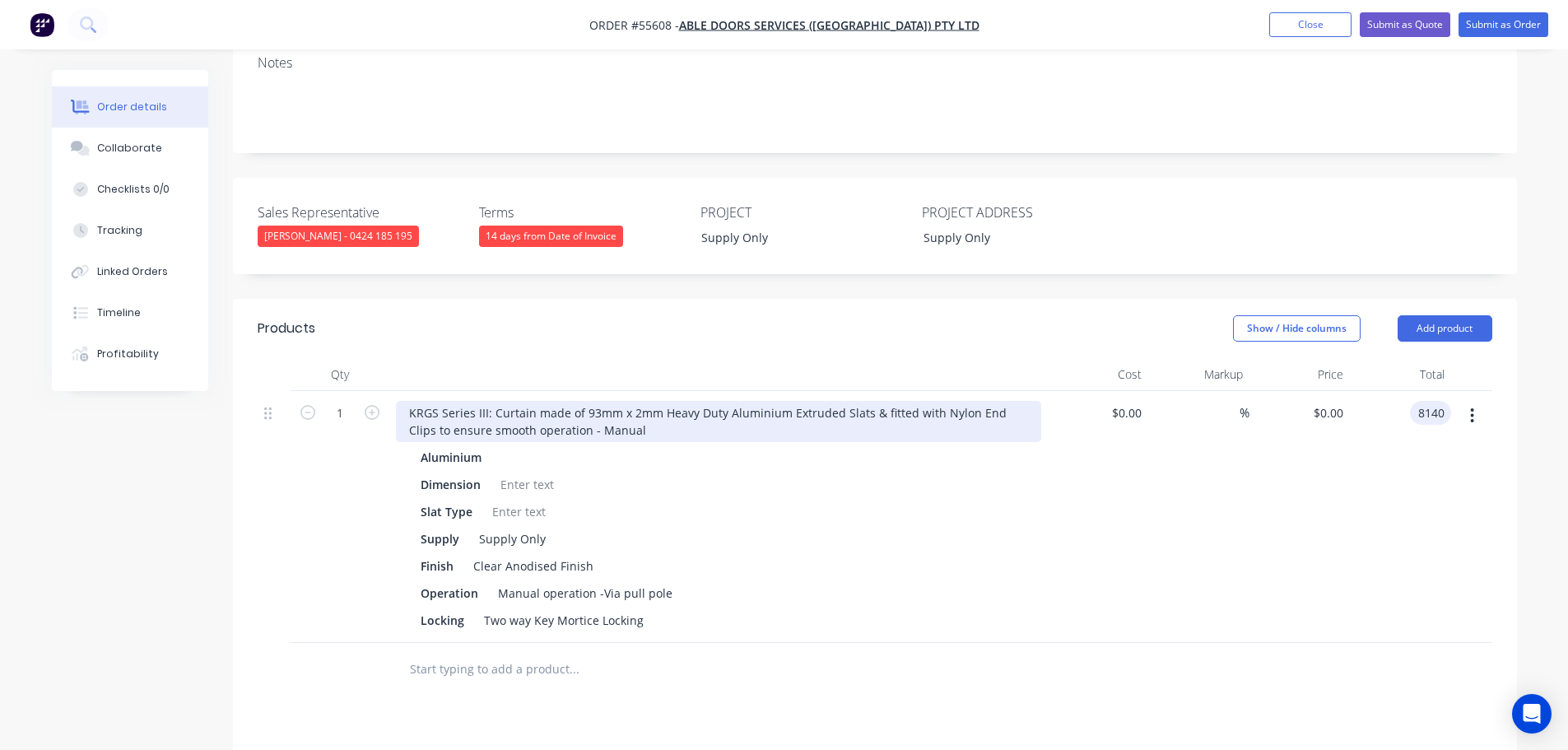
type input "8140"
type input "$8,140.00"
click at [406, 401] on div "KRGS Series III: Curtain made of 93mm x 2mm Heavy Duty Aluminium Extruded Slats…" at bounding box center [718, 421] width 645 height 41
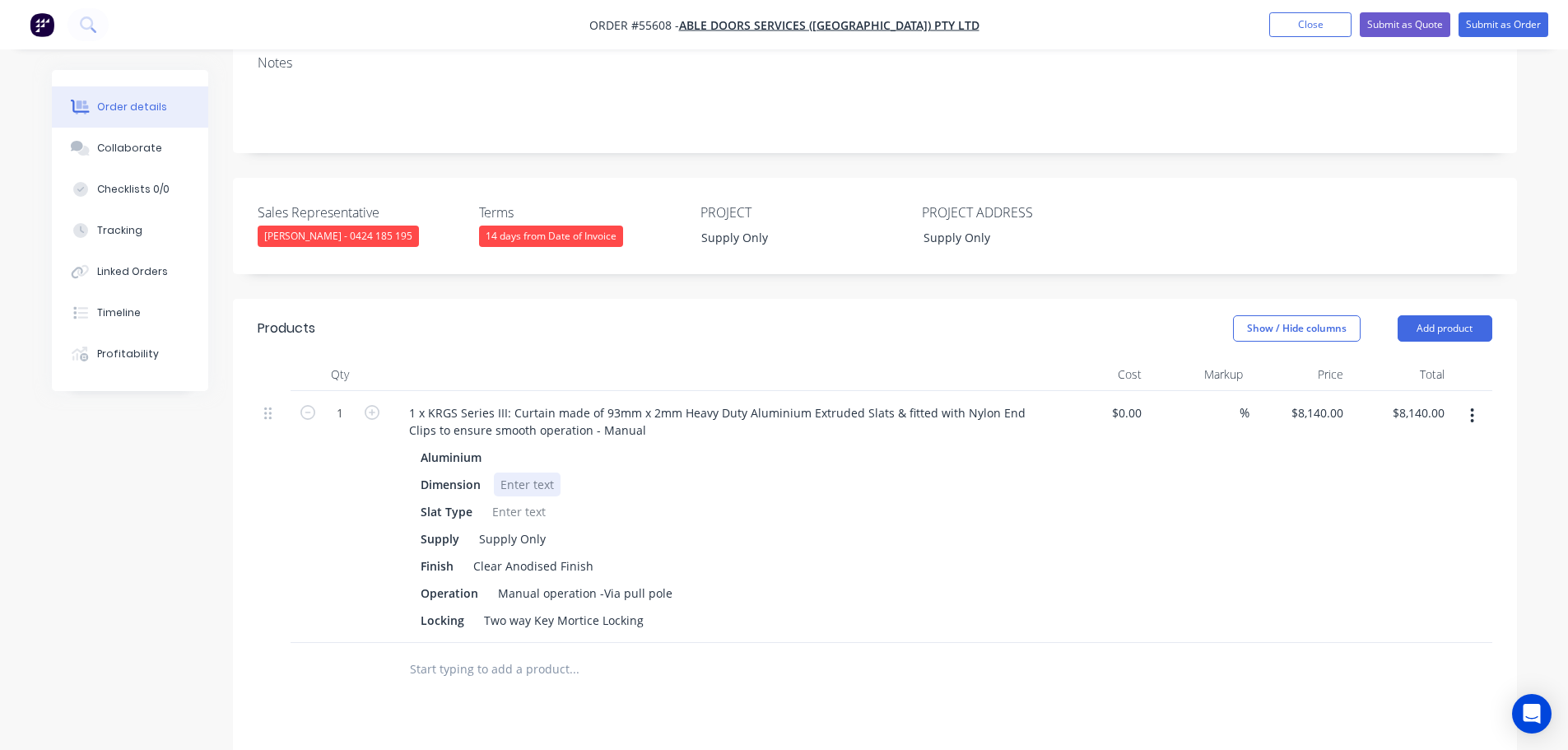
click at [514, 473] on div at bounding box center [527, 484] width 66 height 23
click at [496, 500] on div at bounding box center [519, 511] width 66 height 23
click at [515, 500] on div at bounding box center [519, 511] width 66 height 23
drag, startPoint x: 641, startPoint y: 575, endPoint x: 473, endPoint y: 581, distance: 168.1
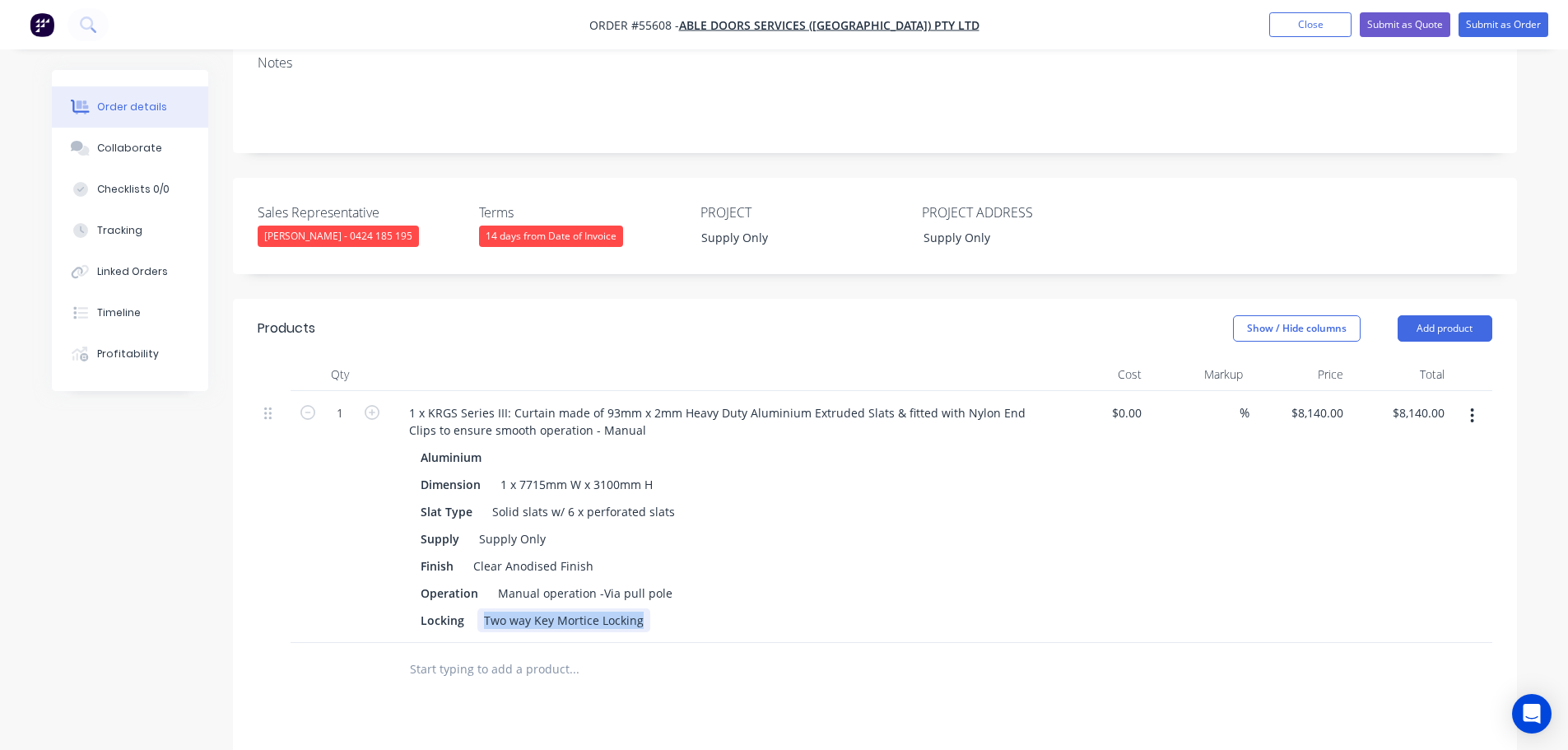
click at [473, 609] on div "Locking Two way Key Mortice Locking" at bounding box center [715, 620] width 603 height 23
drag, startPoint x: 470, startPoint y: 573, endPoint x: 398, endPoint y: 577, distance: 72.1
click at [398, 577] on div "Aluminium Dimension 1 x 7715mm W x 3100mm H Slat Type Solid slats w/ 6 x perfor…" at bounding box center [718, 539] width 645 height 187
drag, startPoint x: 476, startPoint y: 547, endPoint x: 389, endPoint y: 556, distance: 87.5
click at [389, 556] on div "1 x KRGS Series III: Curtain made of 93mm x 2mm Heavy Duty Aluminium Extruded S…" at bounding box center [718, 517] width 658 height 252
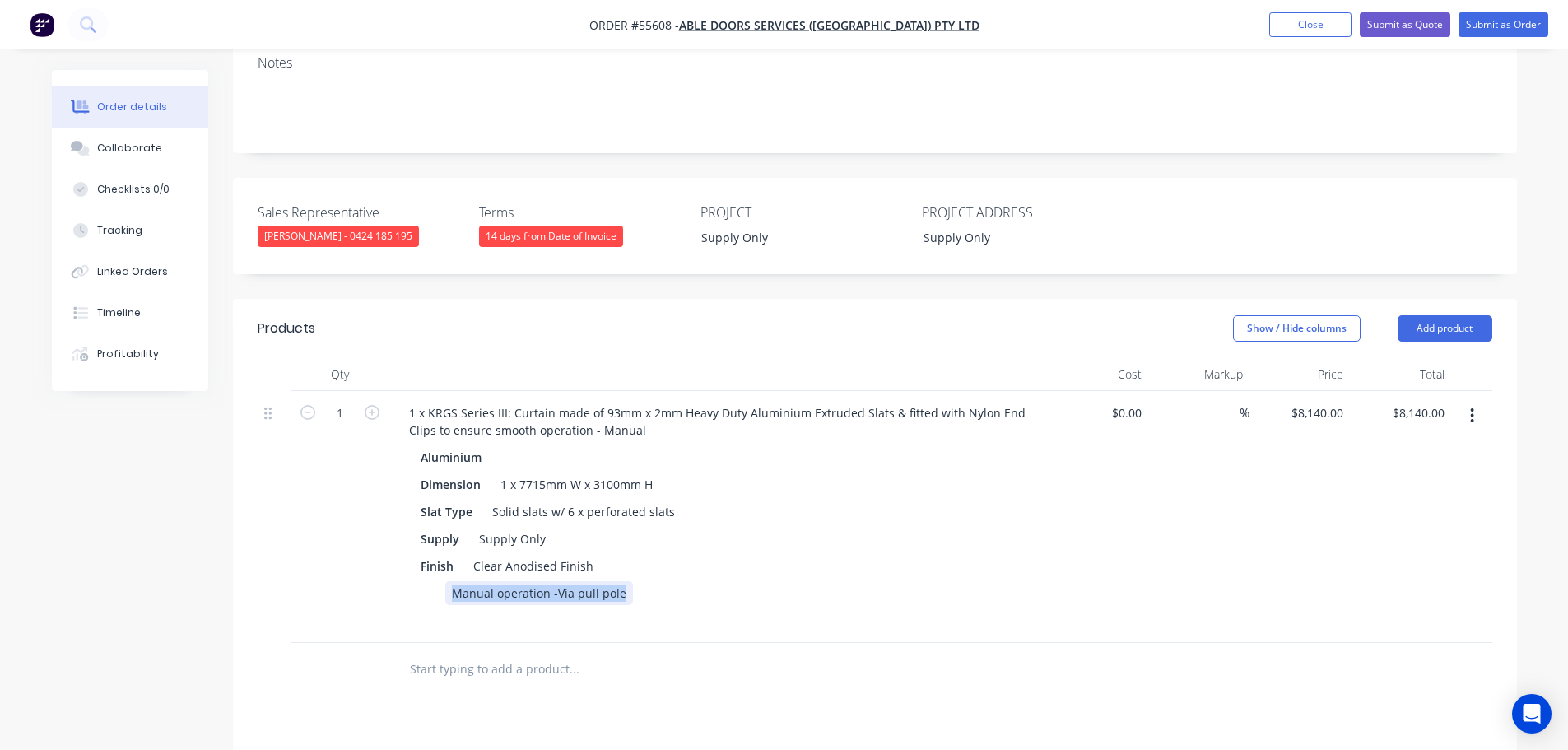
drag, startPoint x: 620, startPoint y: 549, endPoint x: 440, endPoint y: 555, distance: 180.1
click at [440, 581] on div "Manual operation -Via pull pole" at bounding box center [715, 593] width 603 height 23
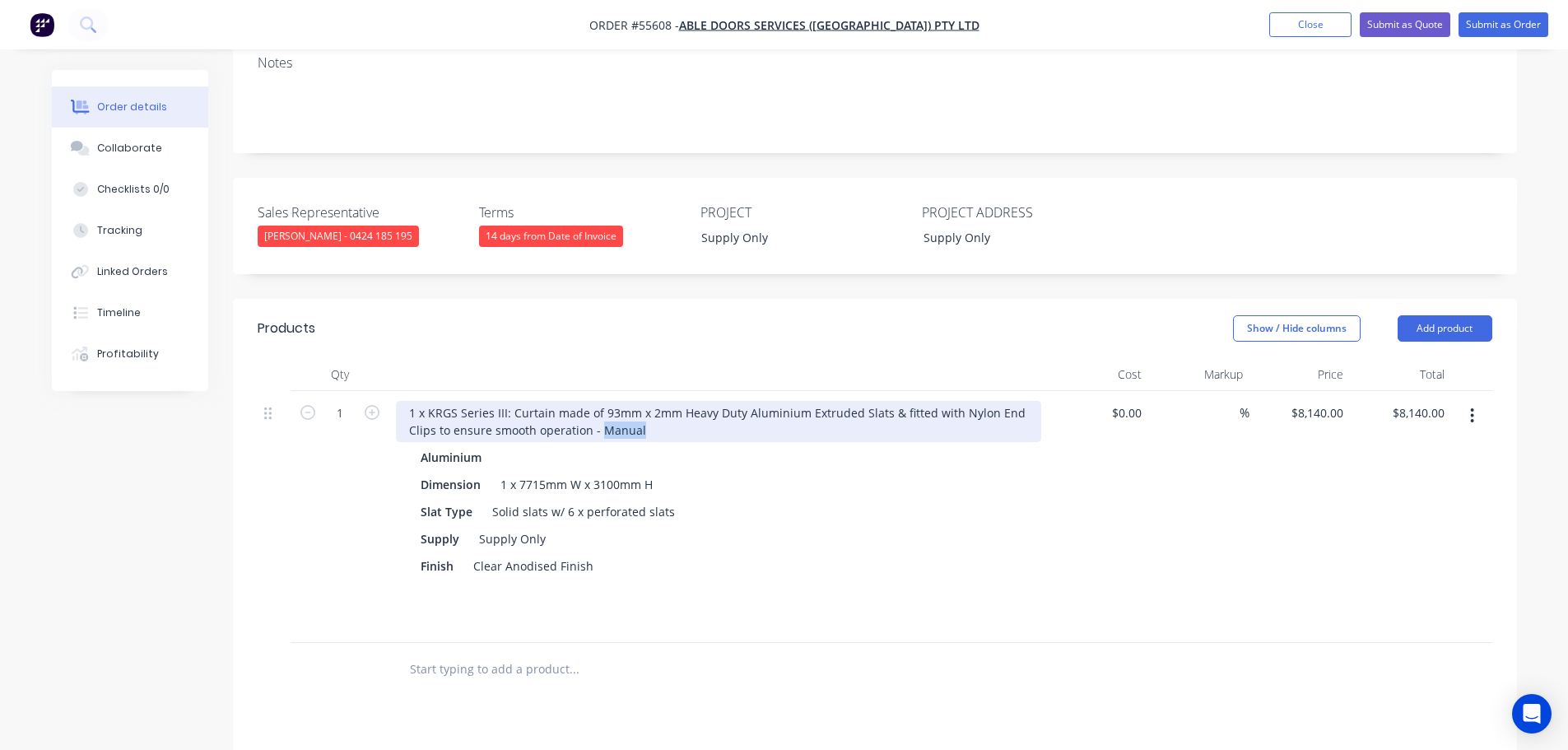
drag, startPoint x: 634, startPoint y: 380, endPoint x: 598, endPoint y: 395, distance: 39.0
click at [598, 401] on div "1 x KRGS Series III: Curtain made of 93mm x 2mm Heavy Duty Aluminium Extruded S…" at bounding box center [718, 421] width 645 height 41
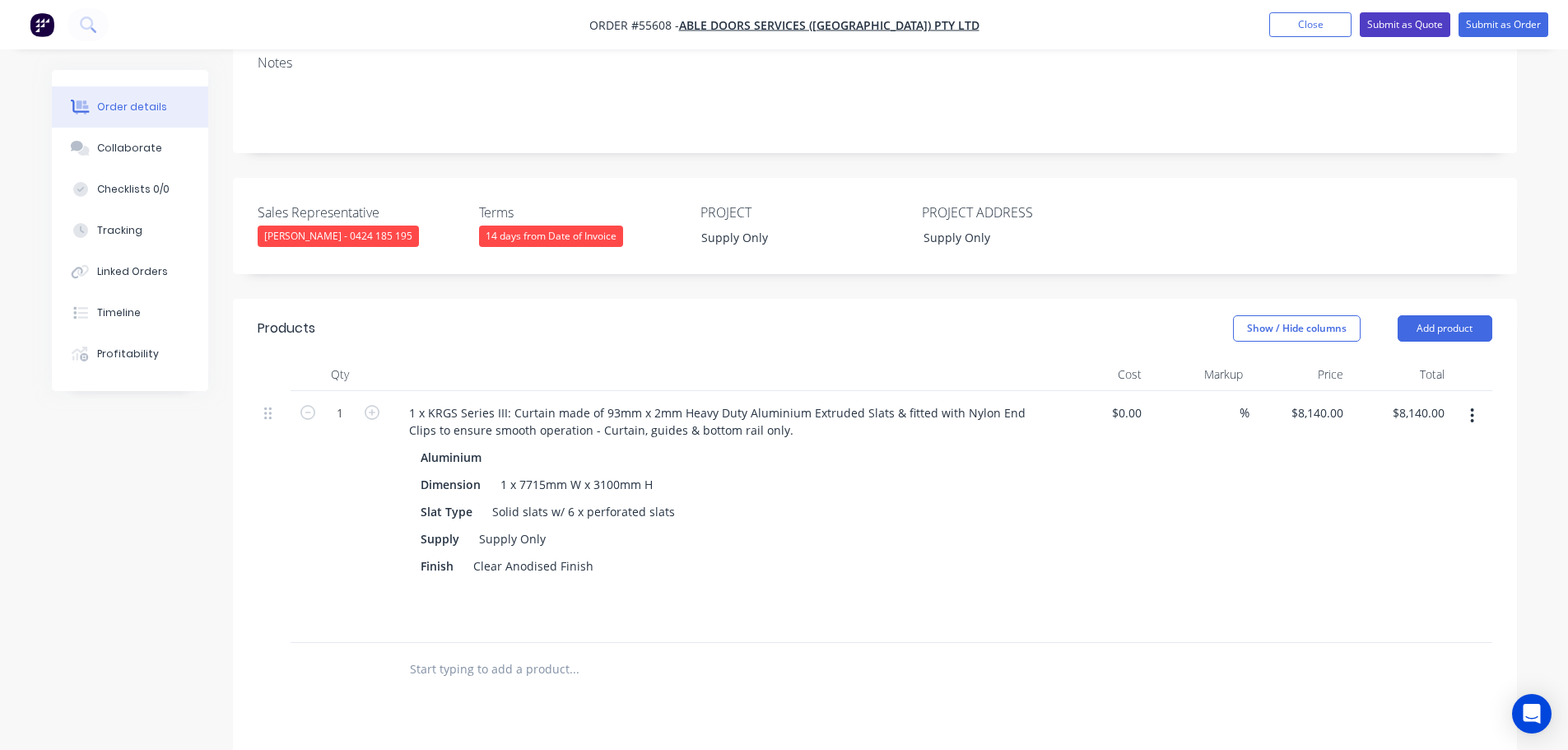
click at [1390, 30] on button "Submit as Quote" at bounding box center [1404, 24] width 91 height 24
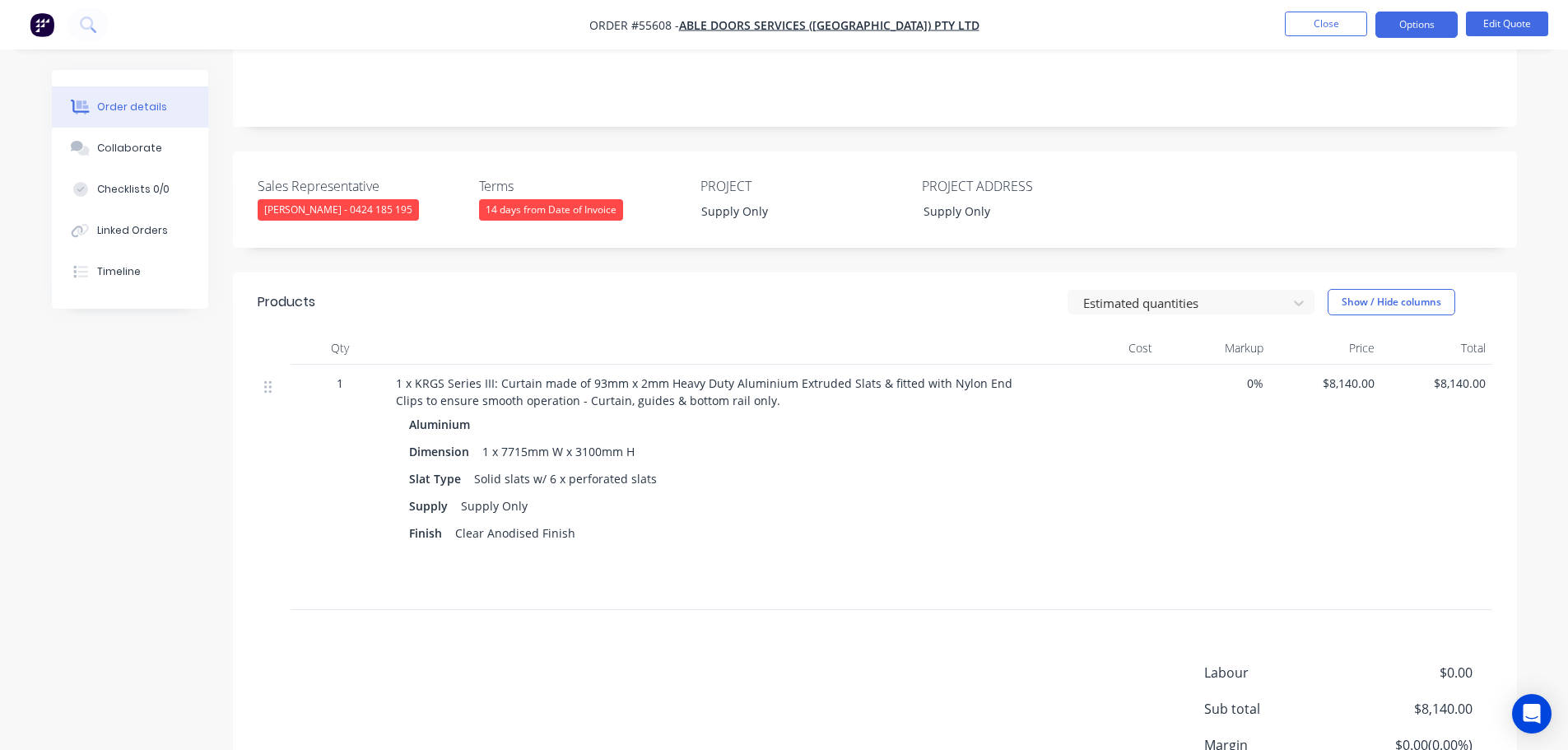
scroll to position [0, 0]
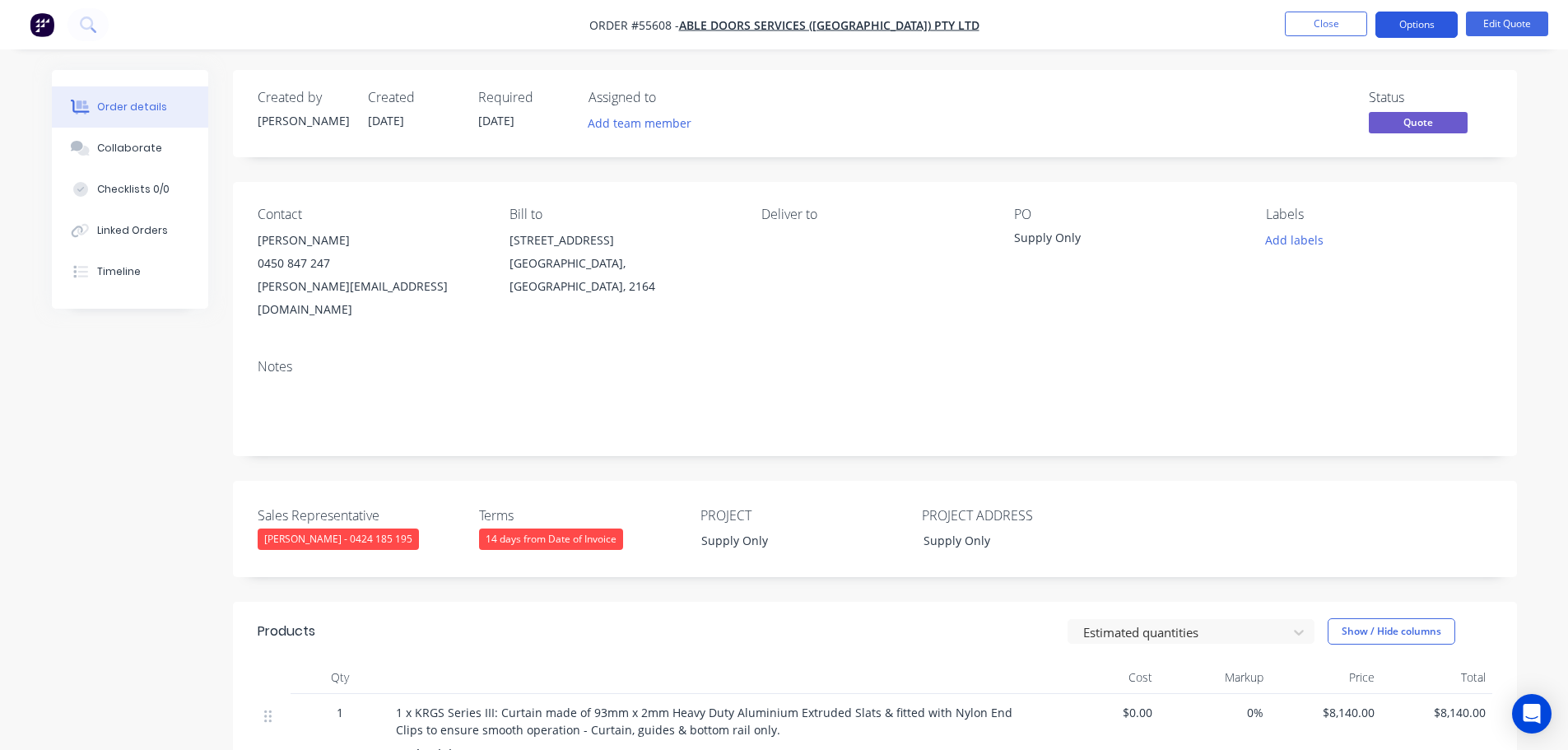
click at [1405, 29] on button "Options" at bounding box center [1416, 24] width 82 height 26
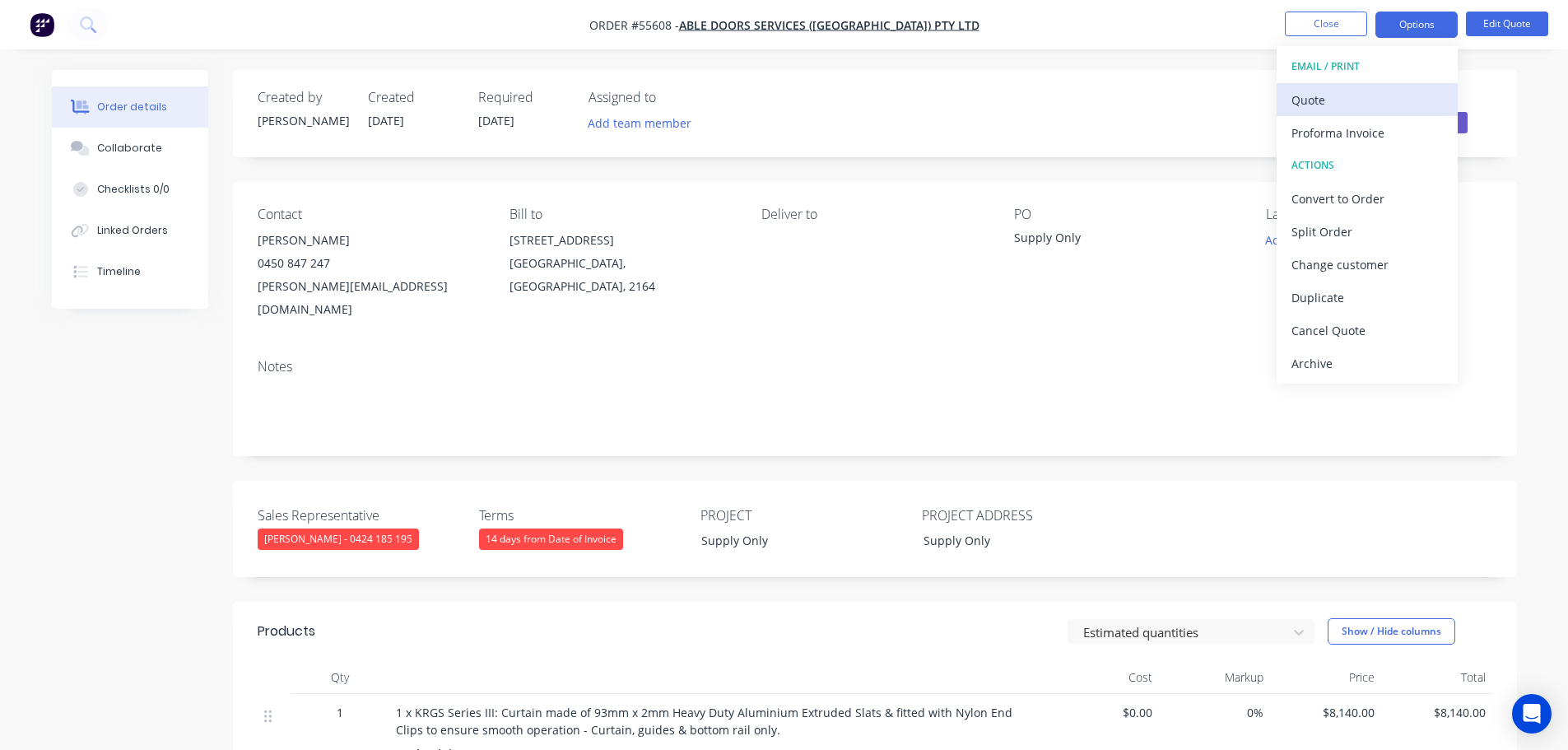
click at [1315, 95] on div "Quote" at bounding box center [1367, 99] width 152 height 23
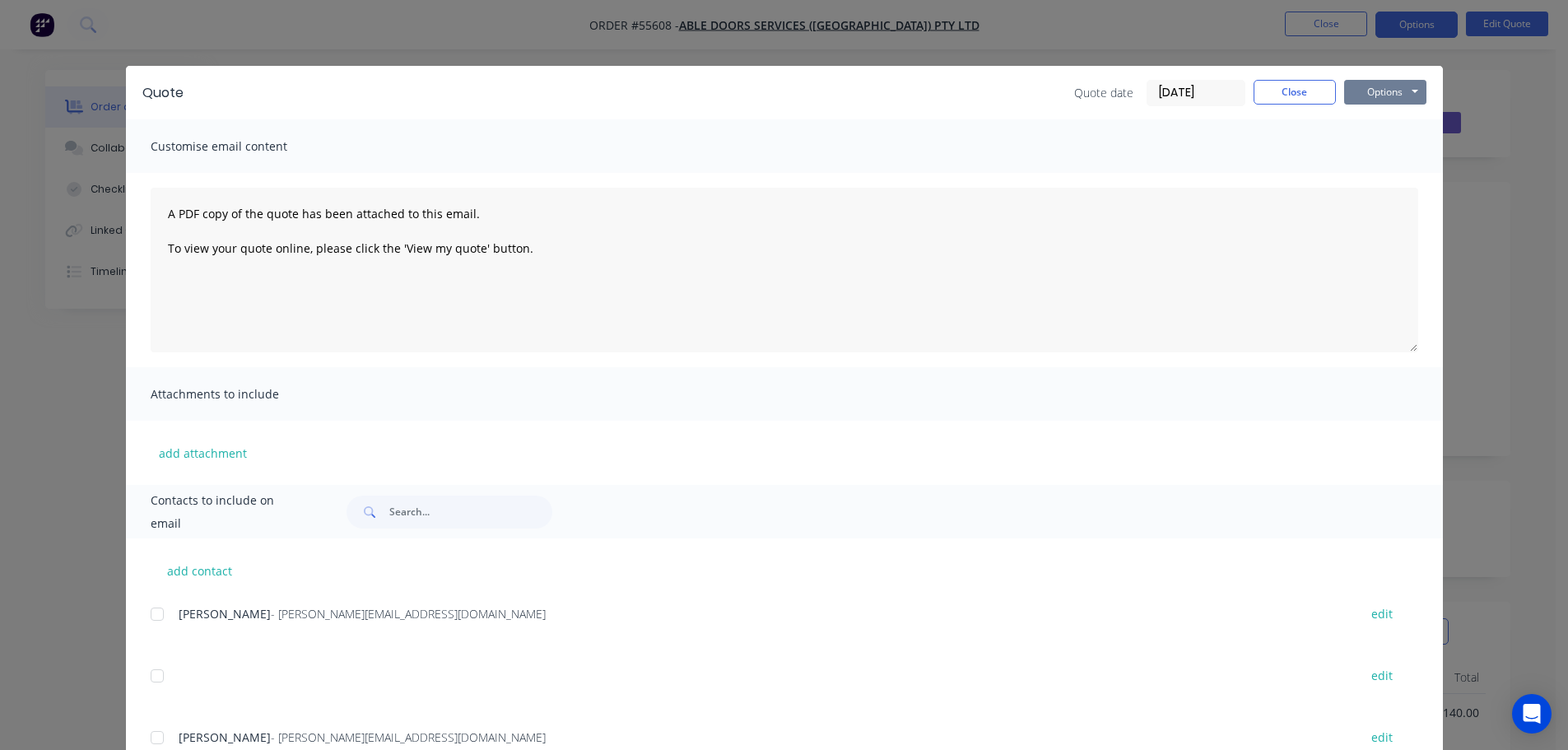
click at [1368, 94] on button "Options" at bounding box center [1385, 92] width 82 height 24
click at [1386, 154] on button "Print" at bounding box center [1397, 148] width 106 height 27
click at [1276, 93] on button "Close" at bounding box center [1295, 92] width 82 height 24
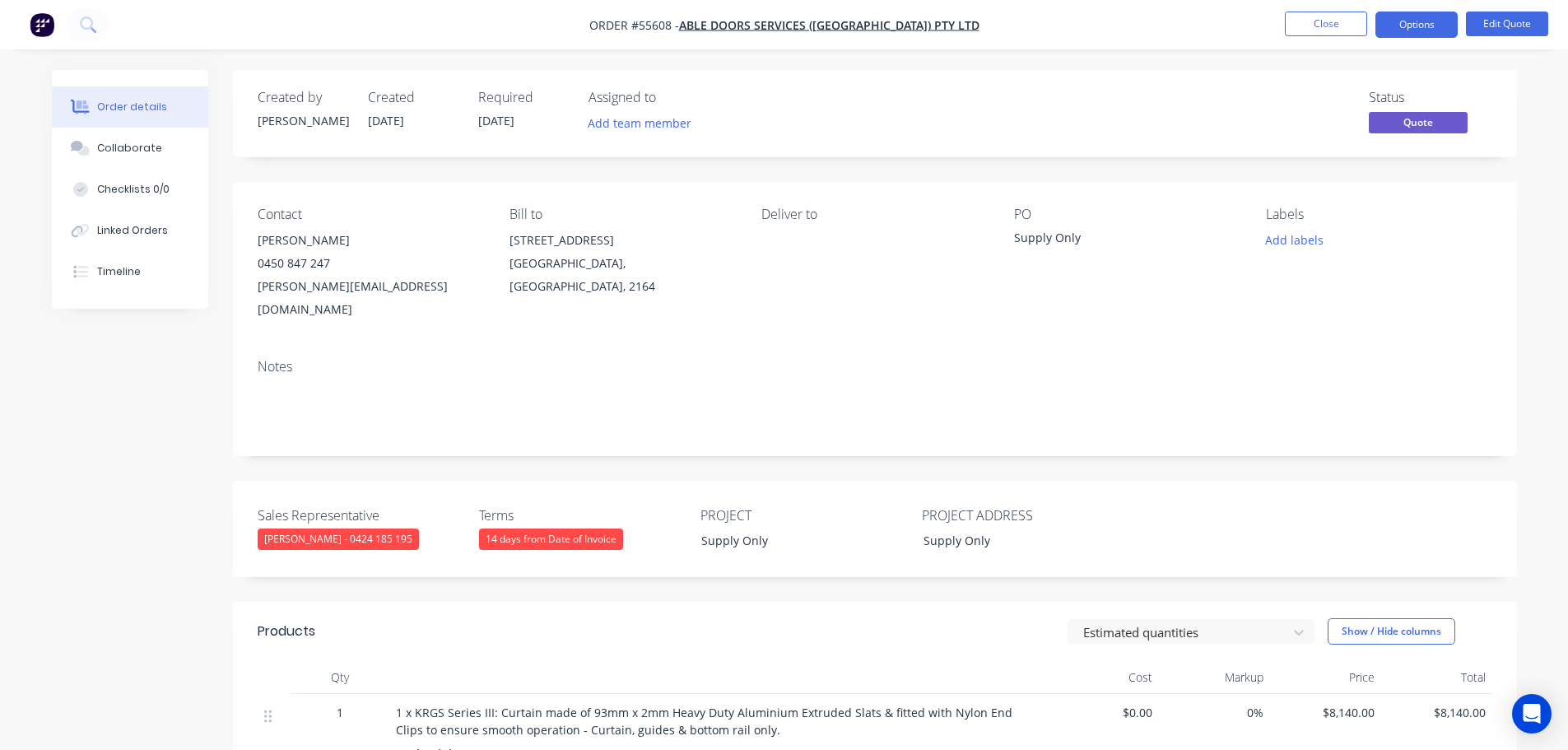
click at [307, 289] on div "matt@abledoors.com.au" at bounding box center [370, 298] width 226 height 46
click at [1050, 233] on div "Supply Only" at bounding box center [1117, 240] width 206 height 23
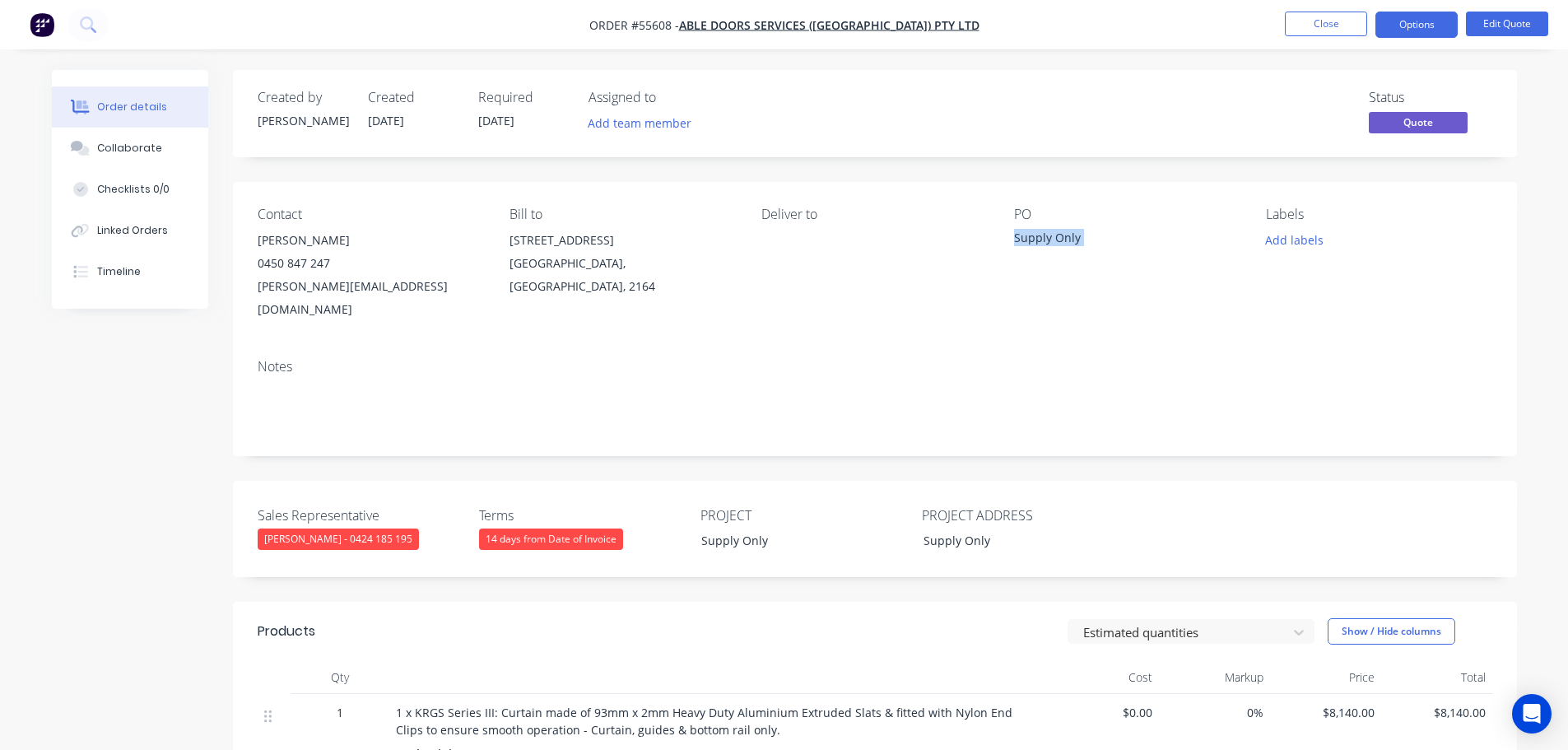
click at [1050, 233] on div "Supply Only" at bounding box center [1117, 240] width 206 height 23
click at [330, 267] on span at bounding box center [330, 263] width 0 height 16
click at [1305, 26] on button "Close" at bounding box center [1326, 23] width 82 height 24
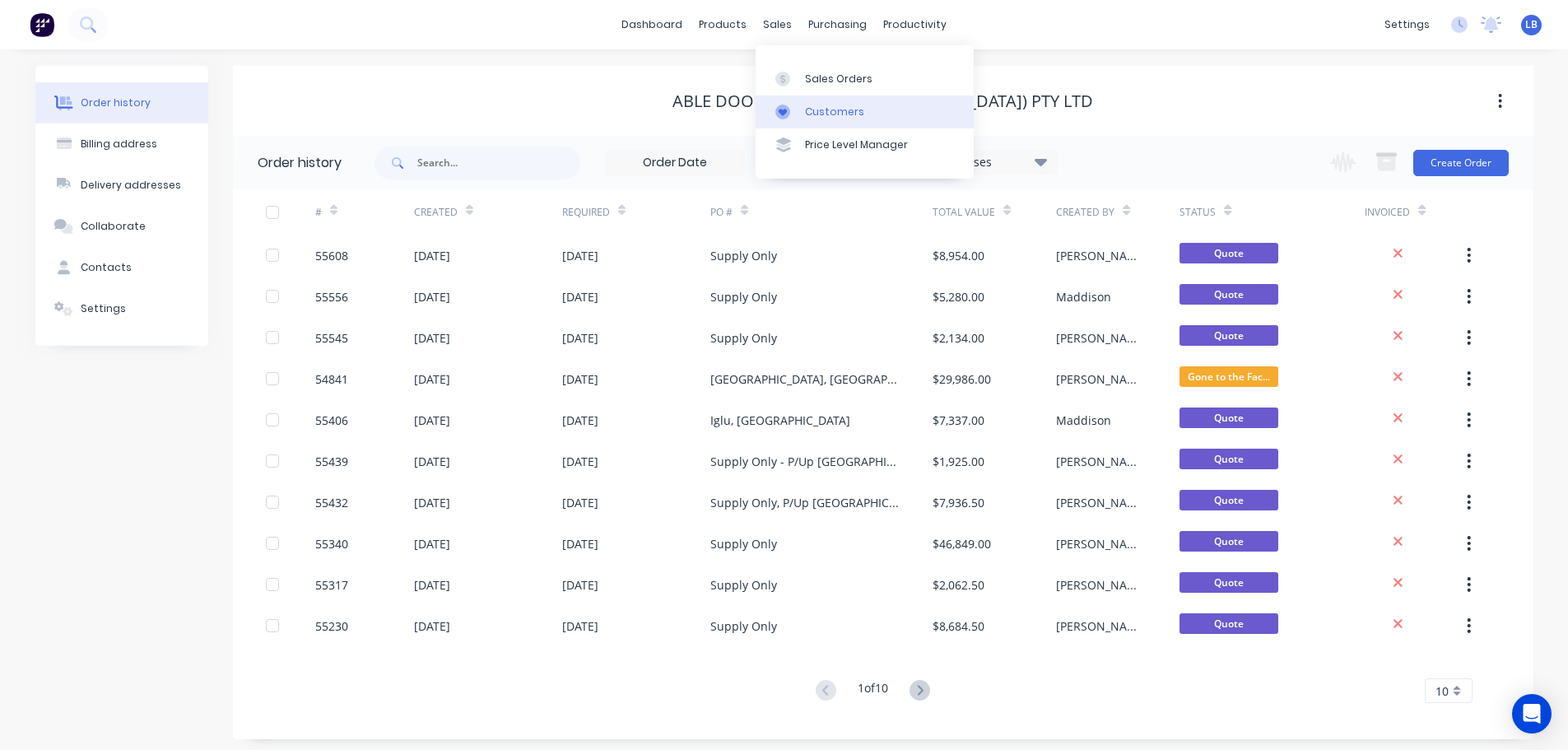
click at [848, 118] on div "Customers" at bounding box center [834, 112] width 59 height 15
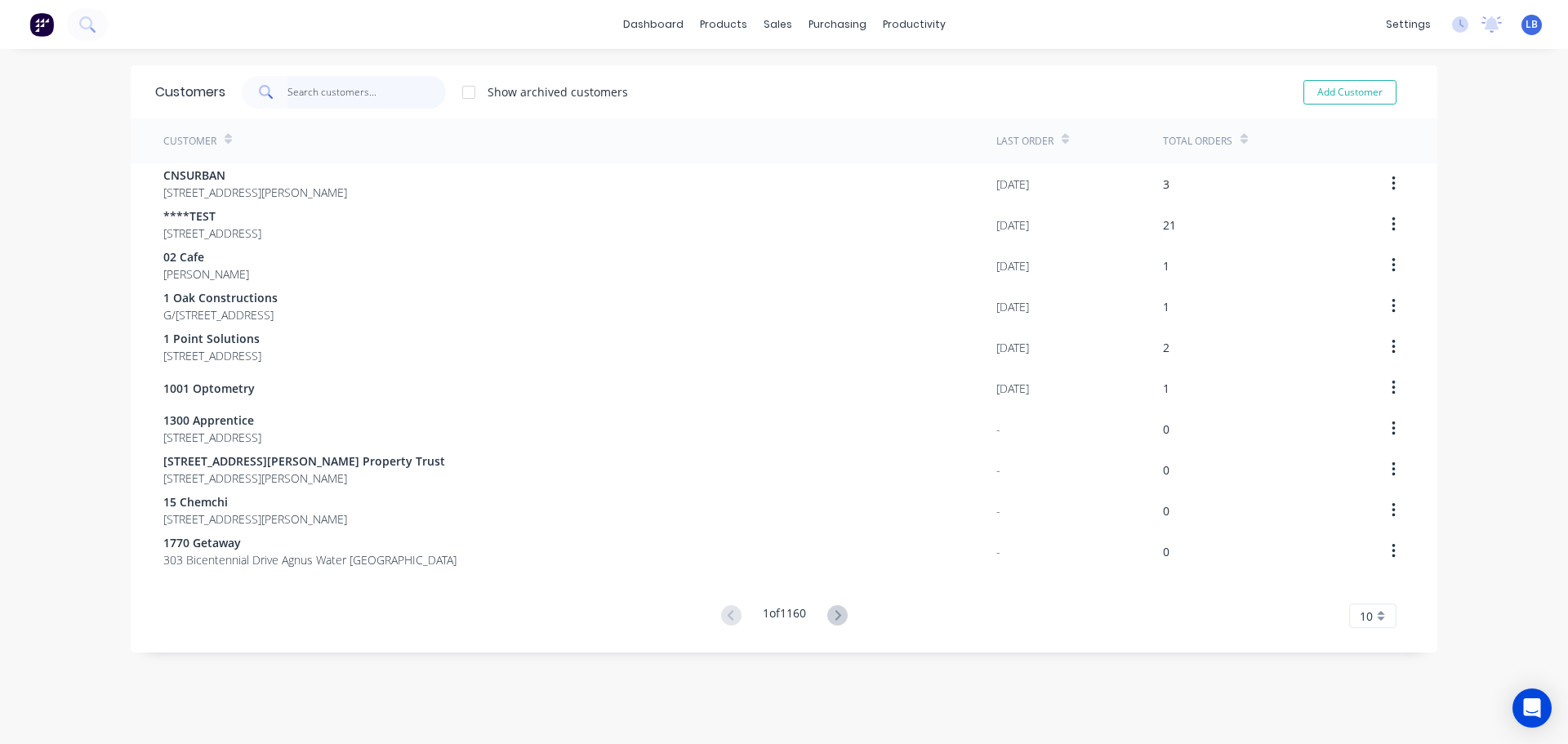
click at [385, 88] on input "text" at bounding box center [366, 92] width 159 height 33
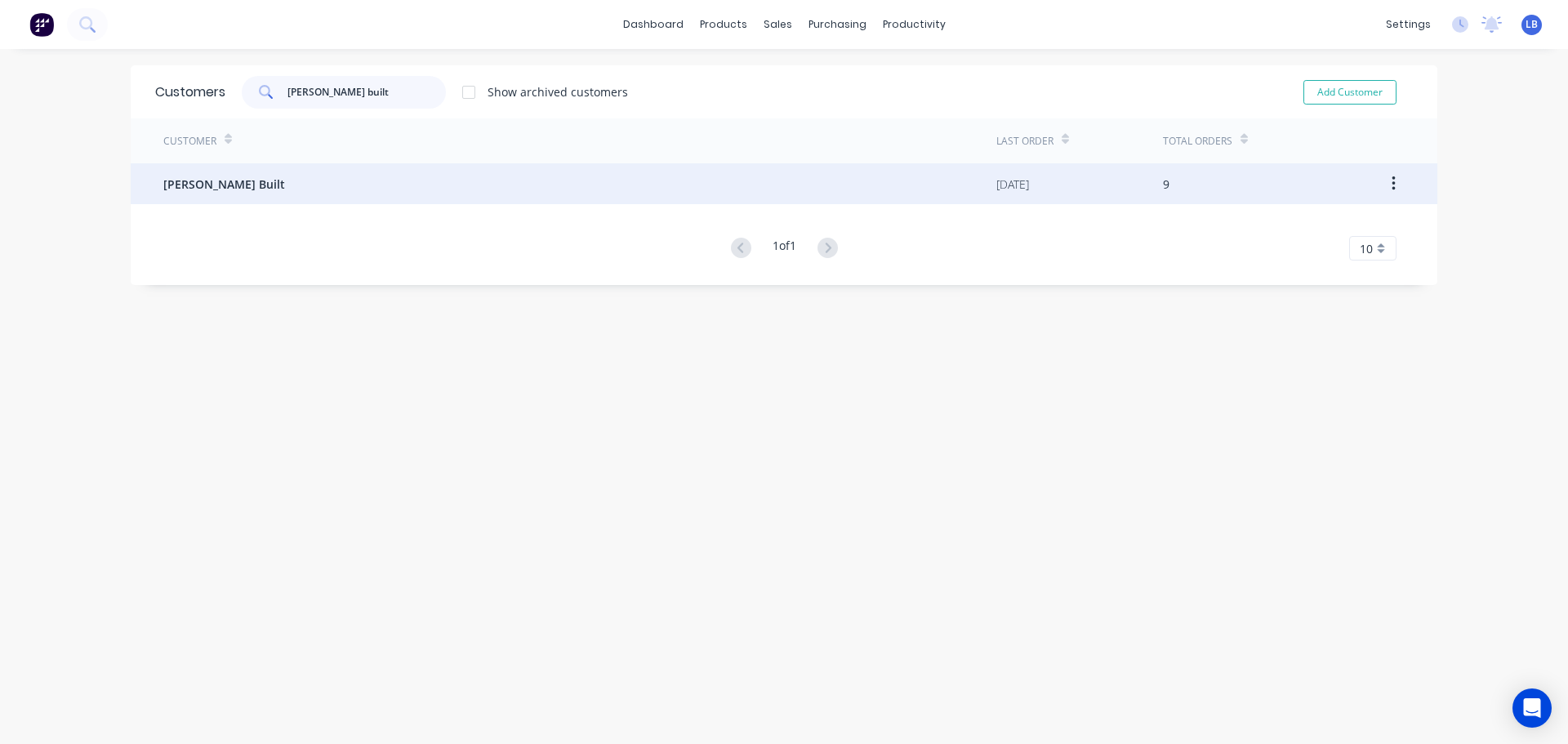
type input "evans built"
click at [191, 183] on span "[PERSON_NAME] Built" at bounding box center [224, 184] width 122 height 17
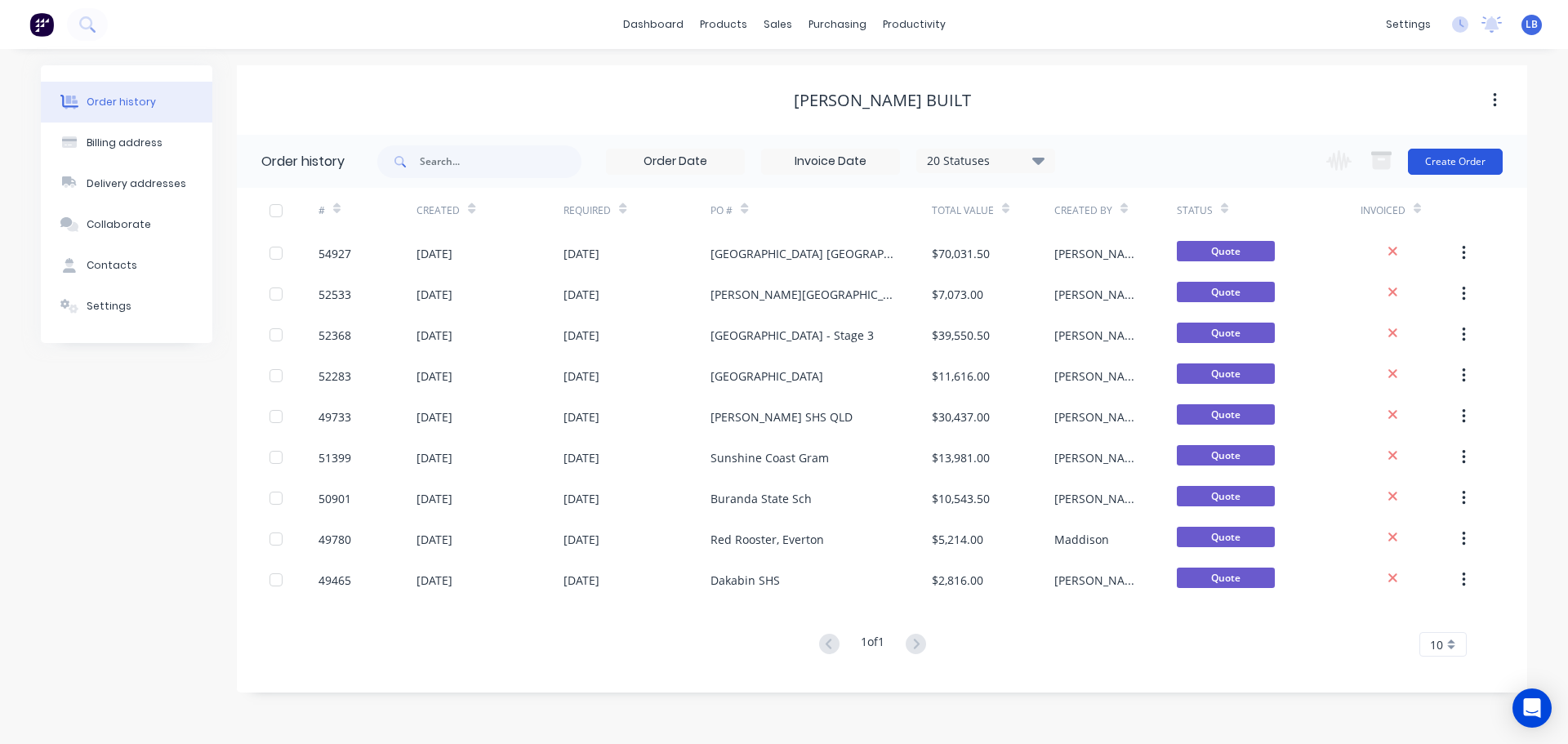
click at [1460, 166] on button "Create Order" at bounding box center [1456, 162] width 95 height 26
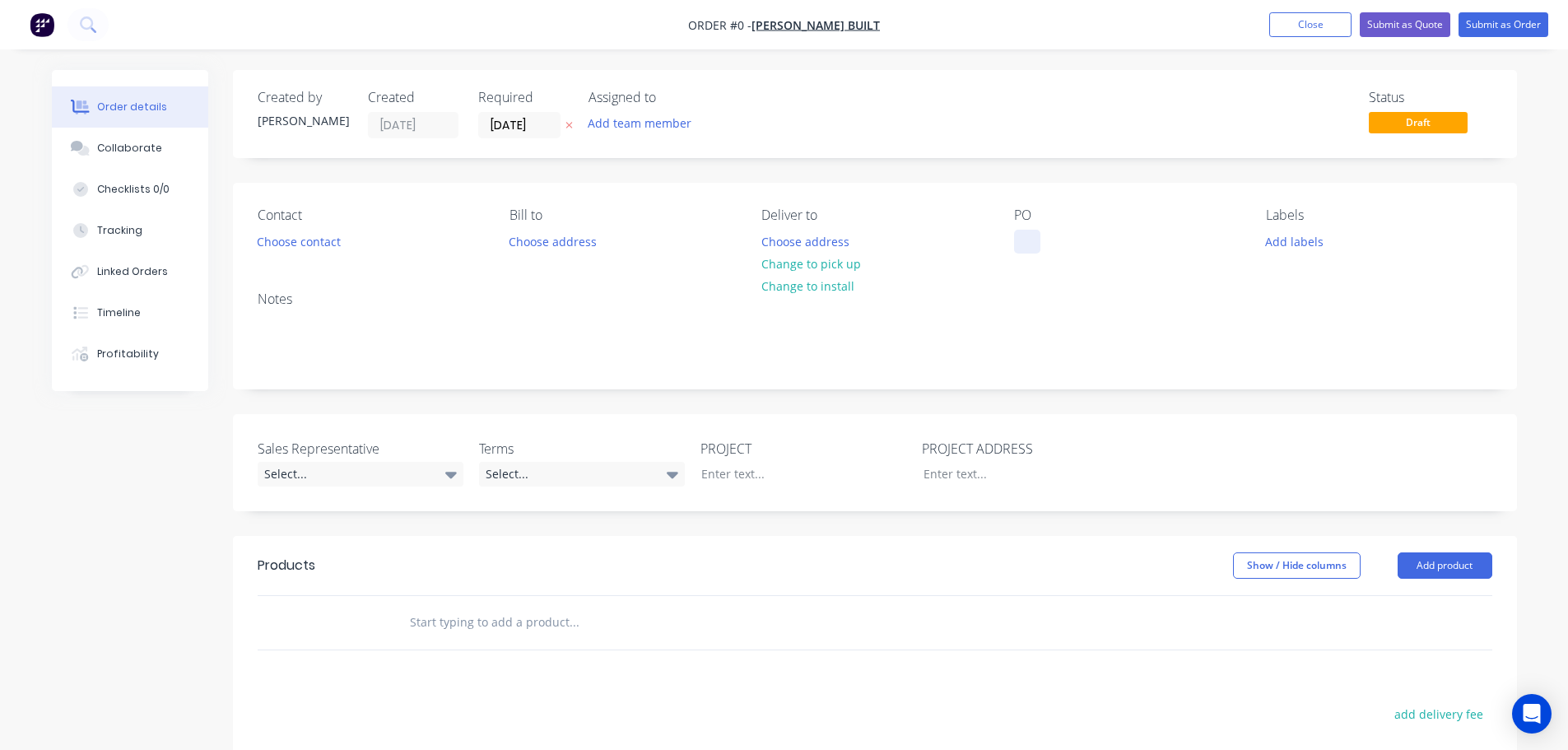
click at [1024, 238] on div at bounding box center [1027, 241] width 26 height 23
click at [1055, 242] on div "PCYC Caloundra South" at bounding box center [1089, 241] width 151 height 23
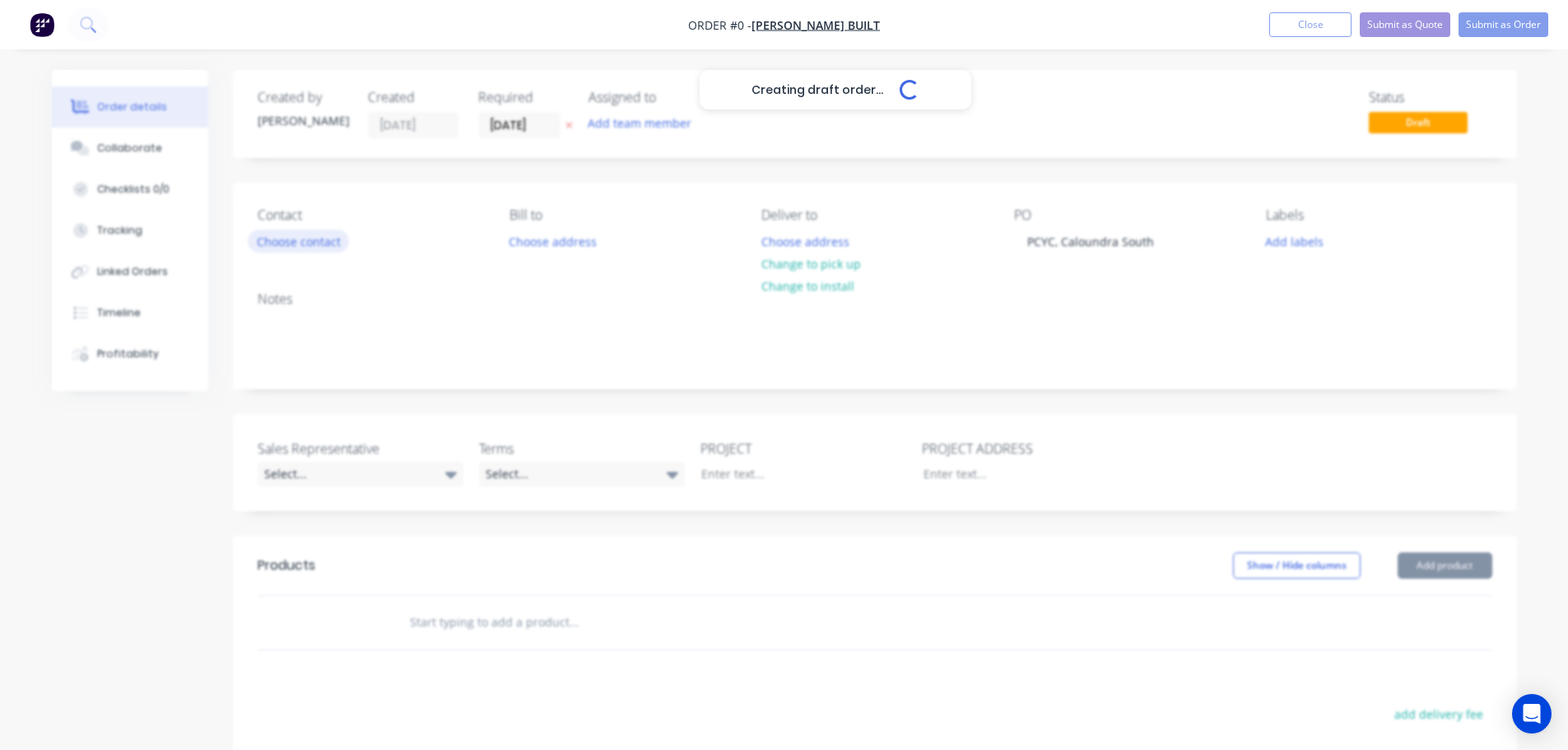
click at [329, 243] on div "Creating draft order... Loading... Order details Collaborate Checklists 0/0 Tra…" at bounding box center [784, 570] width 1498 height 1000
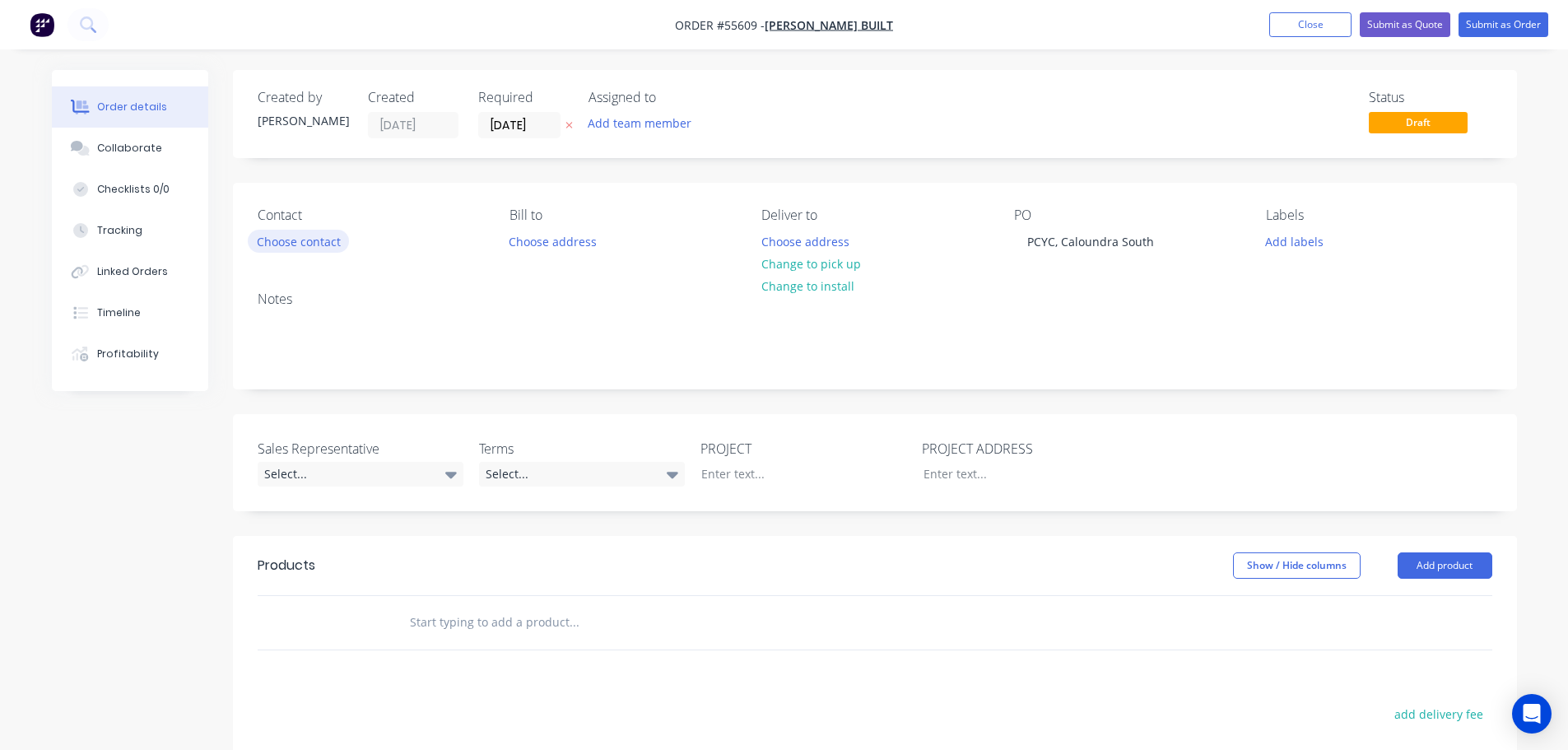
click at [329, 243] on button "Choose contact" at bounding box center [299, 241] width 101 height 22
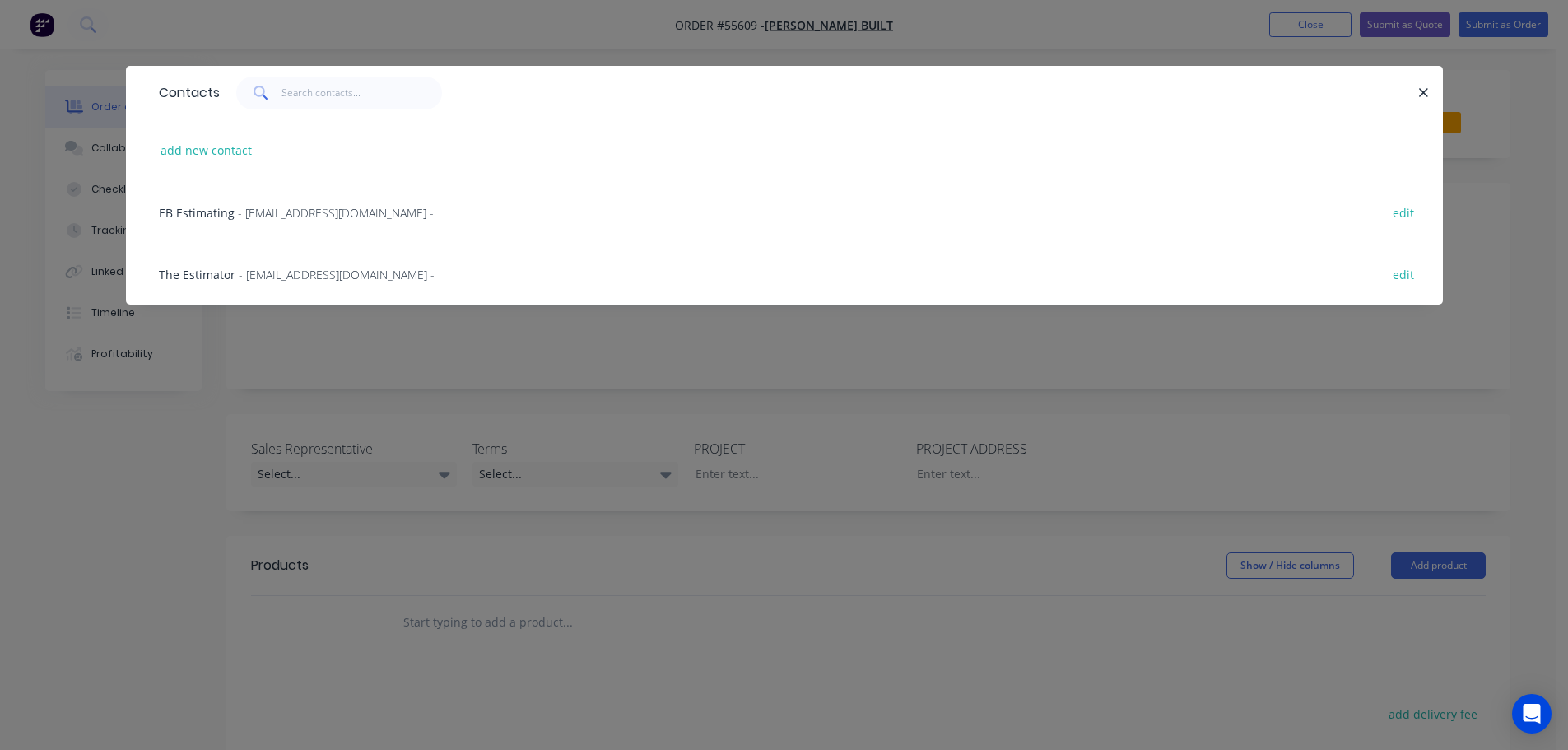
click at [216, 272] on span "The Estimator" at bounding box center [198, 274] width 77 height 16
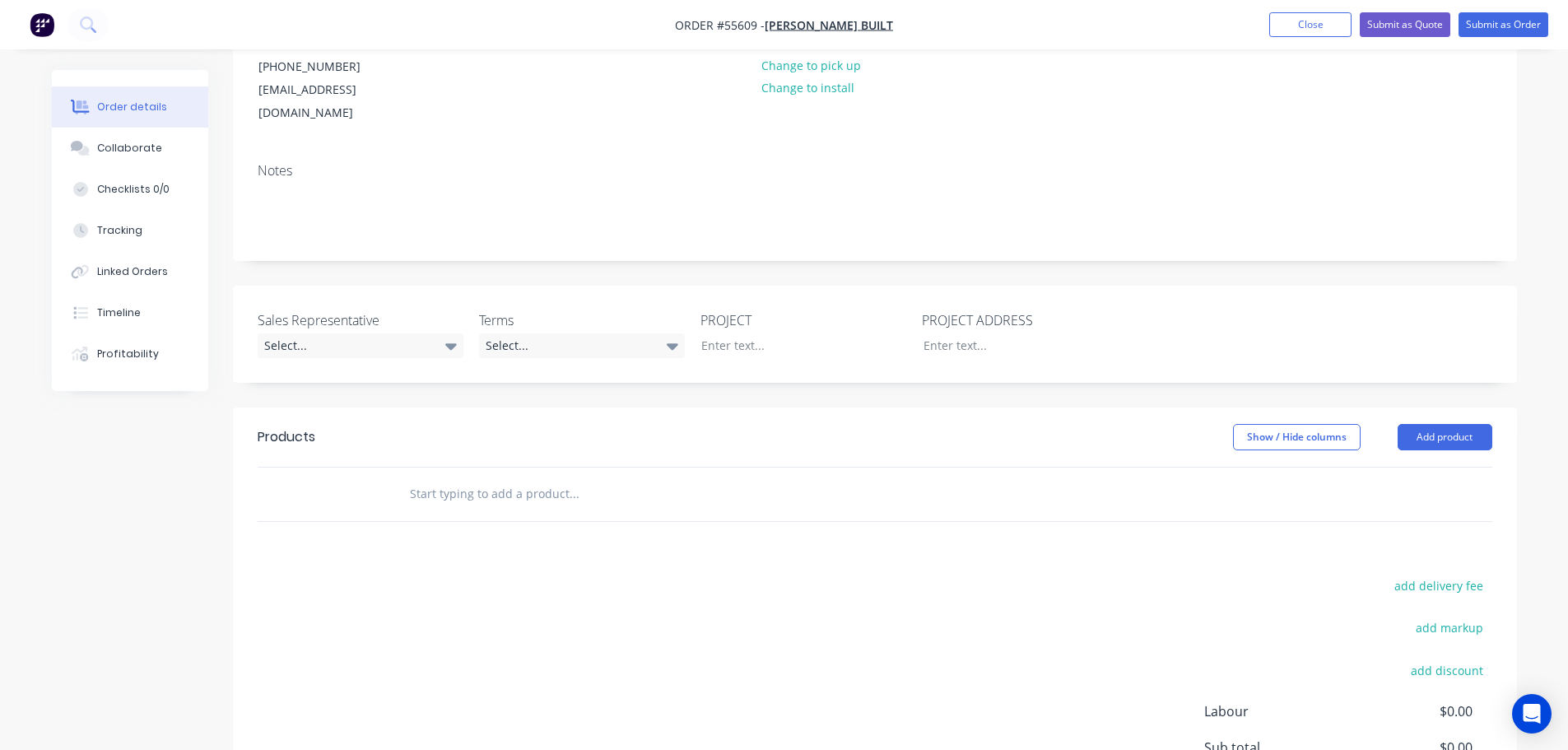
scroll to position [247, 0]
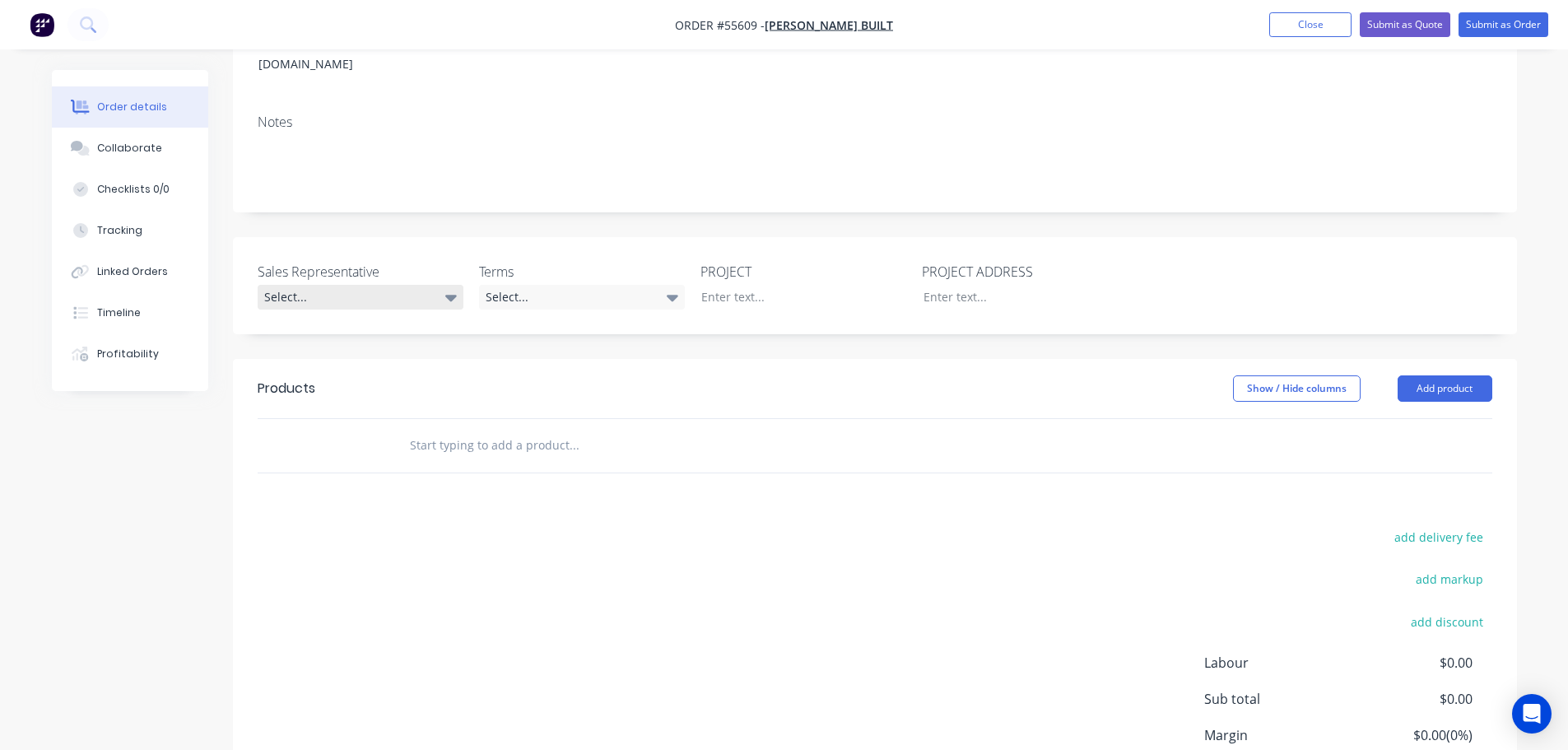
click at [316, 285] on div "Select..." at bounding box center [360, 297] width 206 height 24
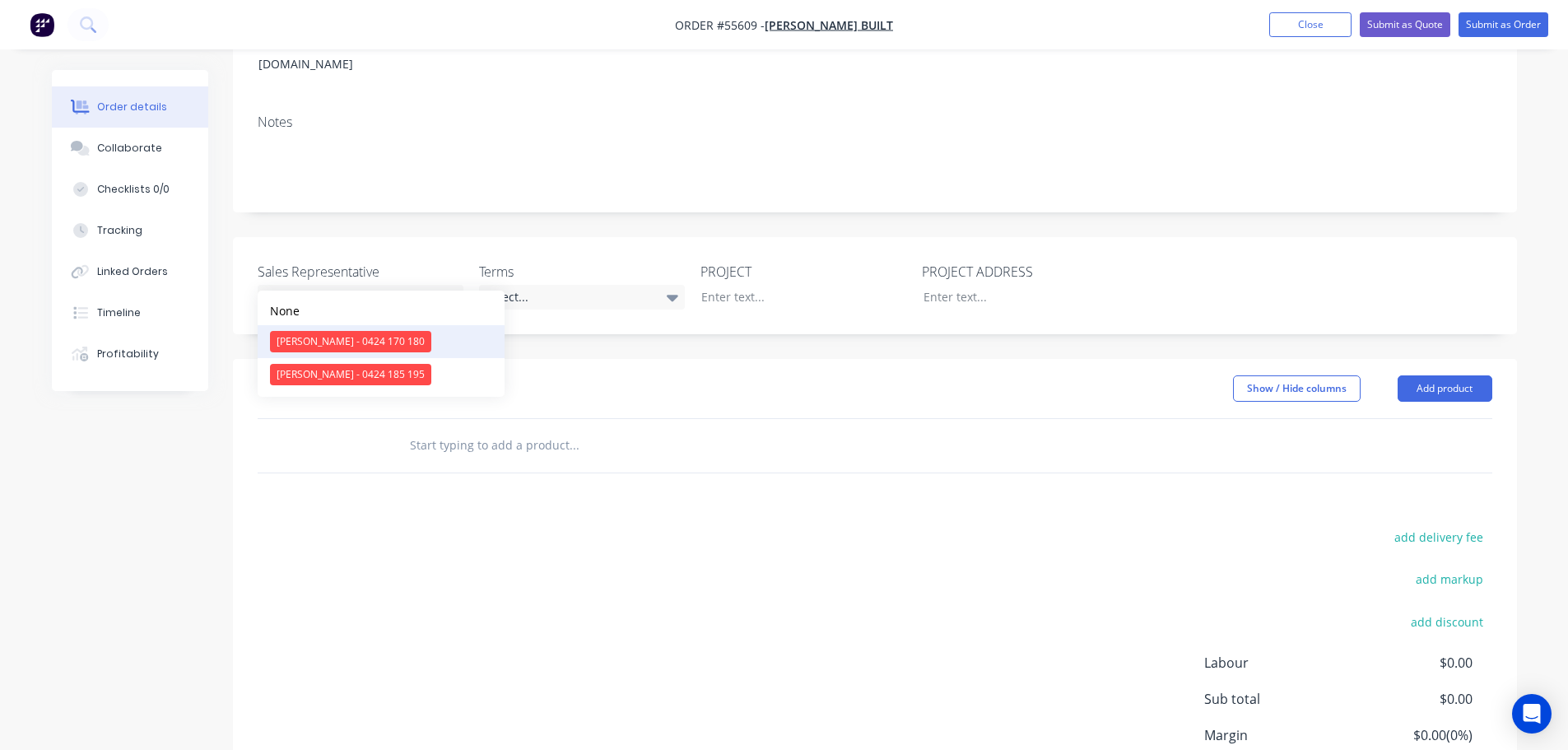
click at [313, 340] on div "[PERSON_NAME] - 0424 170 180" at bounding box center [350, 341] width 161 height 22
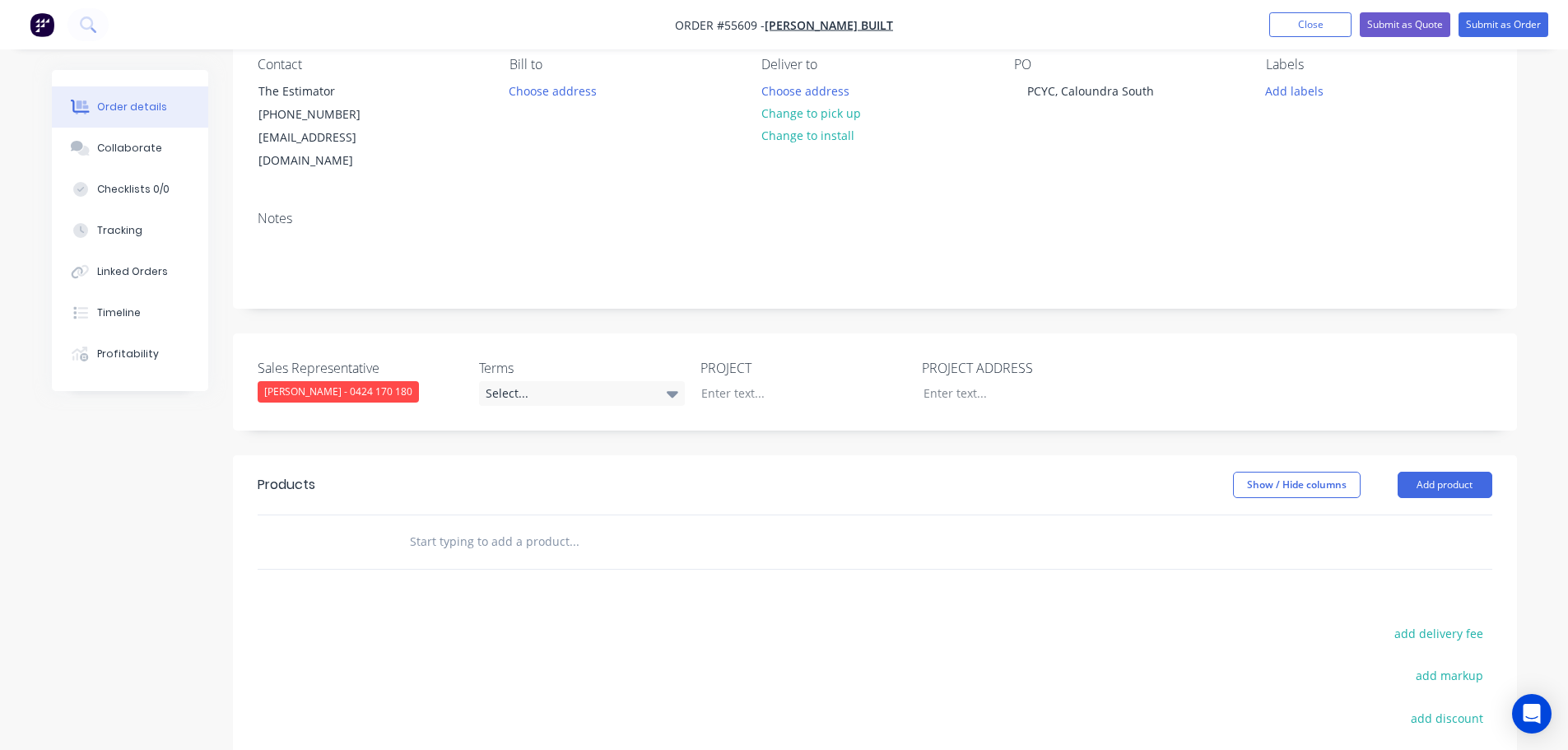
scroll to position [165, 0]
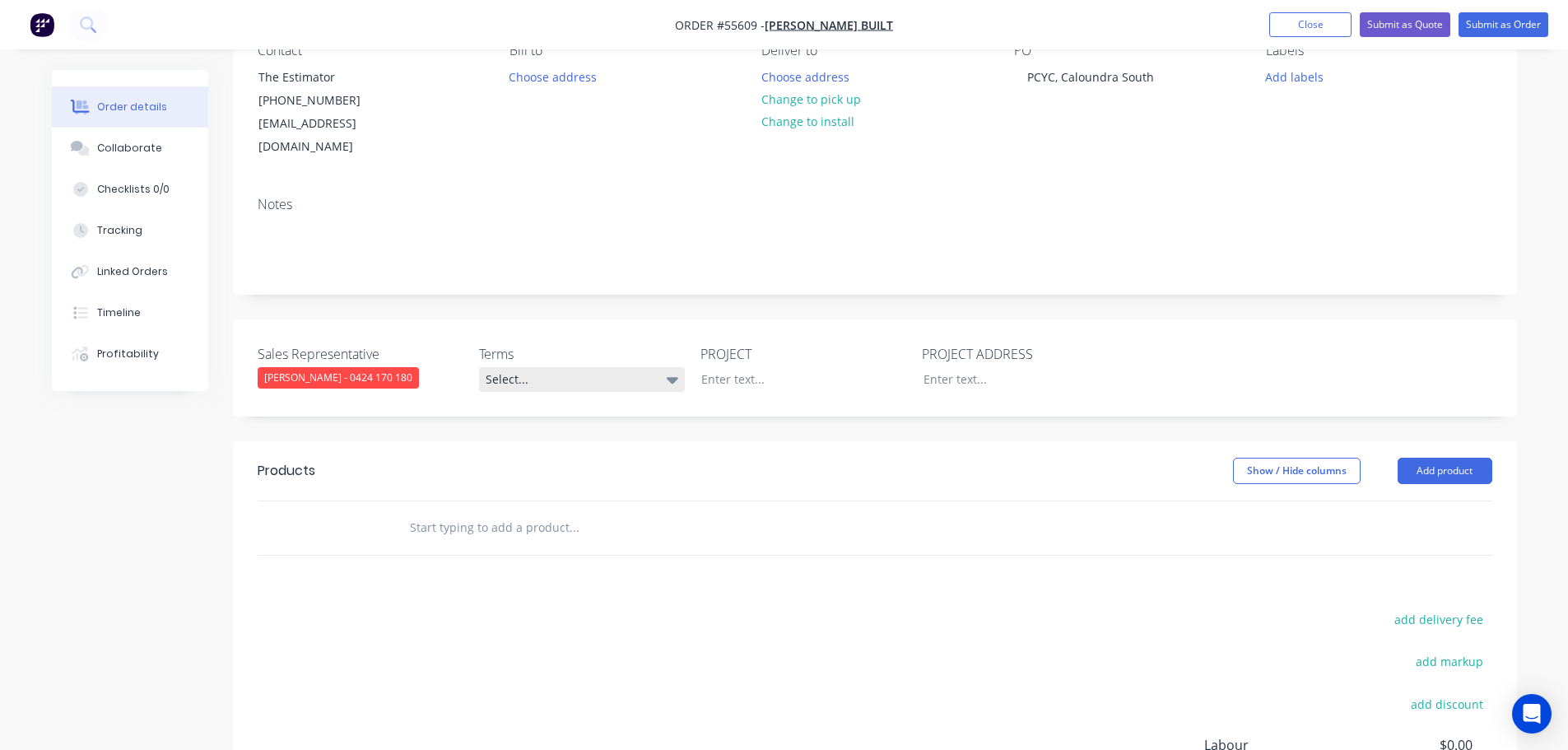
click at [676, 371] on icon at bounding box center [672, 379] width 11 height 18
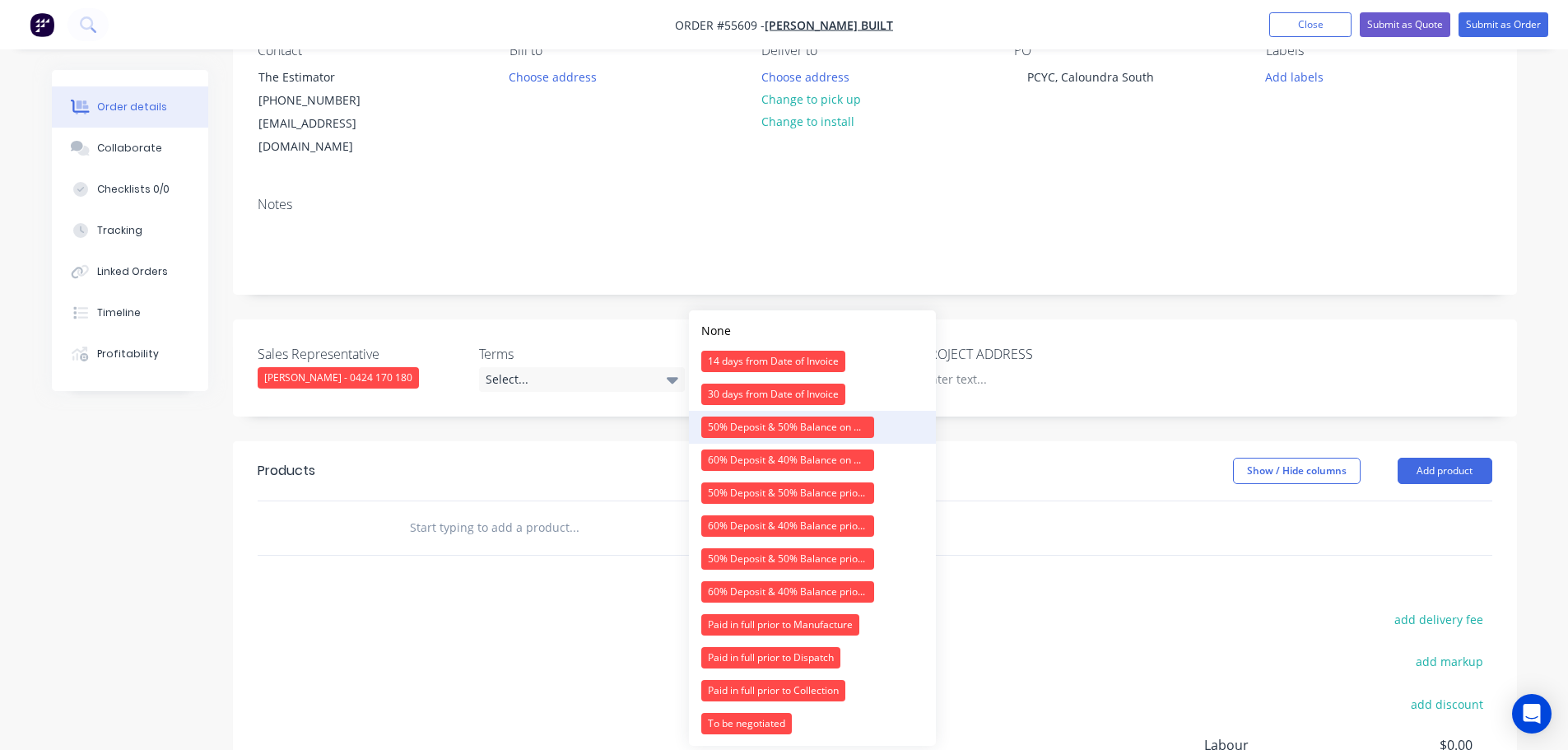
click at [739, 433] on div "50% Deposit & 50% Balance on Day of Installation" at bounding box center [787, 427] width 173 height 22
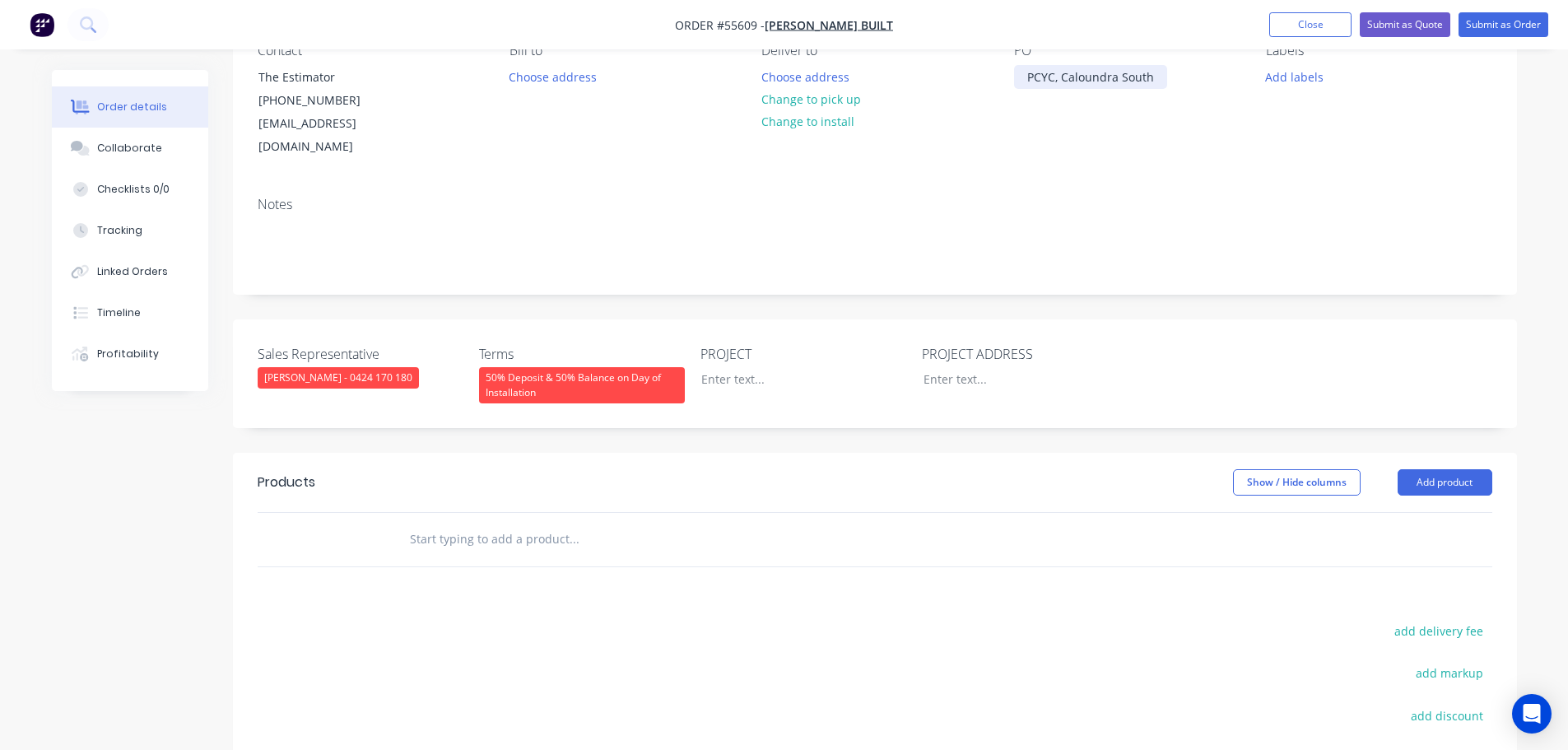
click at [1072, 77] on div "PCYC, Caloundra South" at bounding box center [1091, 76] width 154 height 23
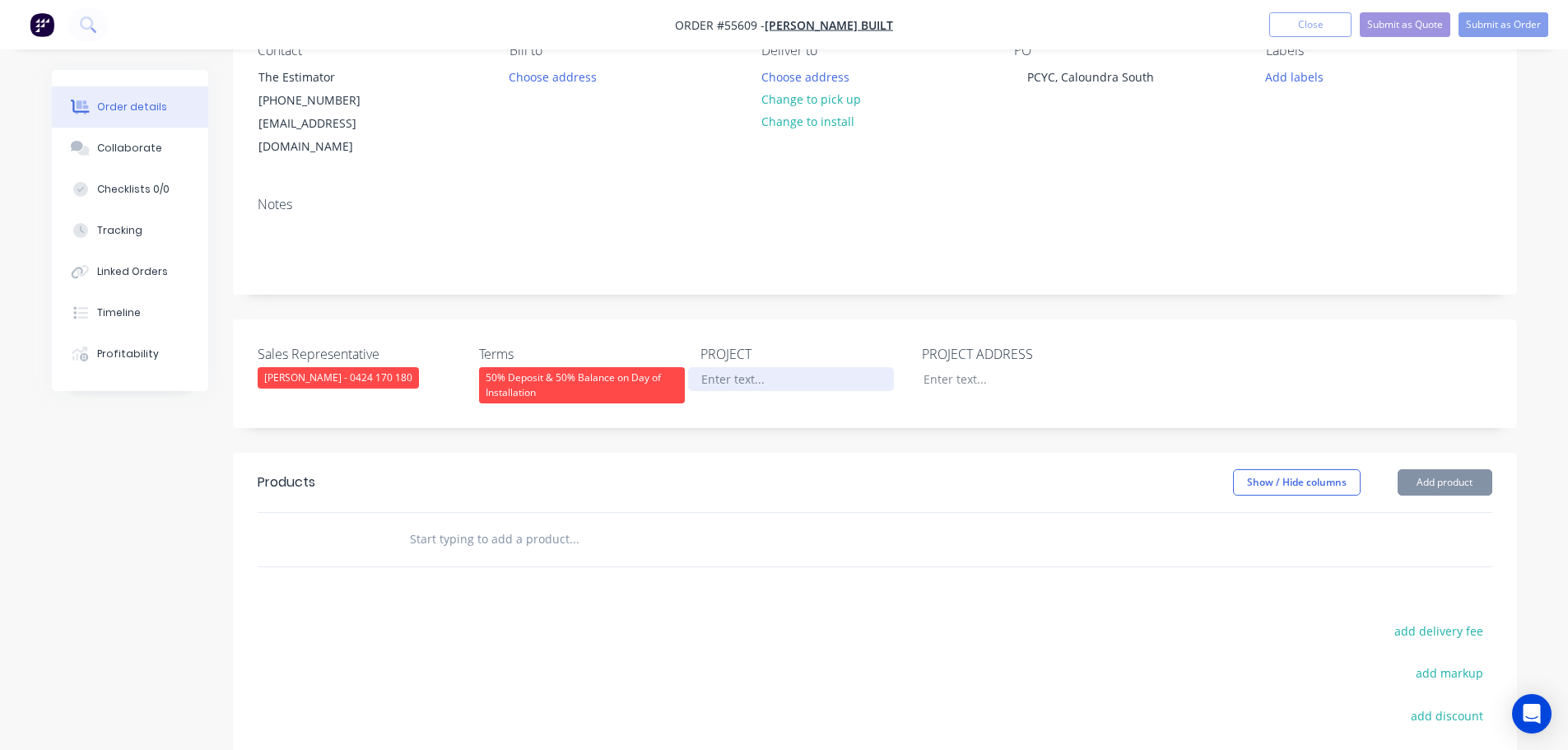
click at [705, 367] on div at bounding box center [791, 378] width 206 height 23
paste div
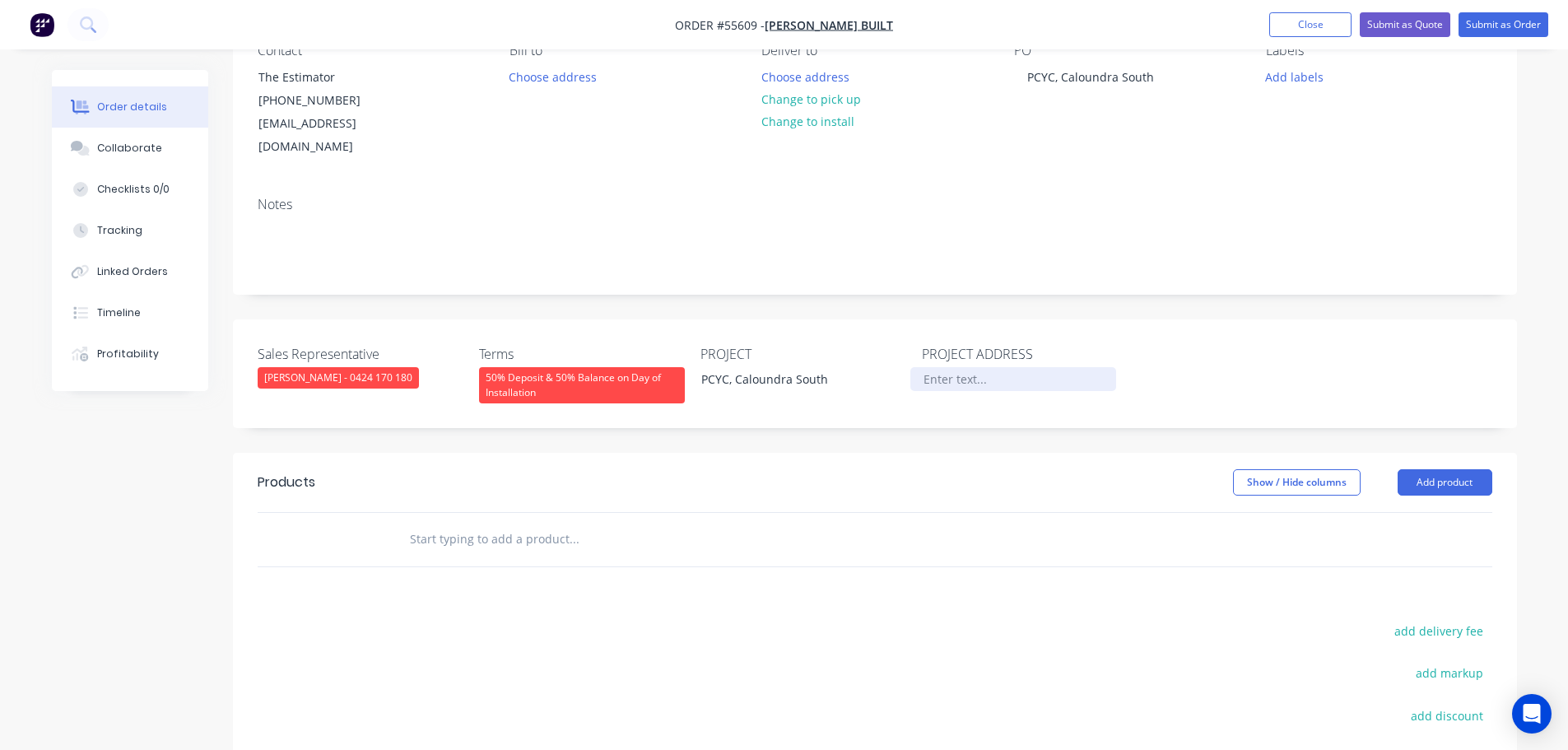
click at [959, 367] on div at bounding box center [1013, 378] width 206 height 23
click at [1417, 469] on button "Add product" at bounding box center [1444, 482] width 95 height 26
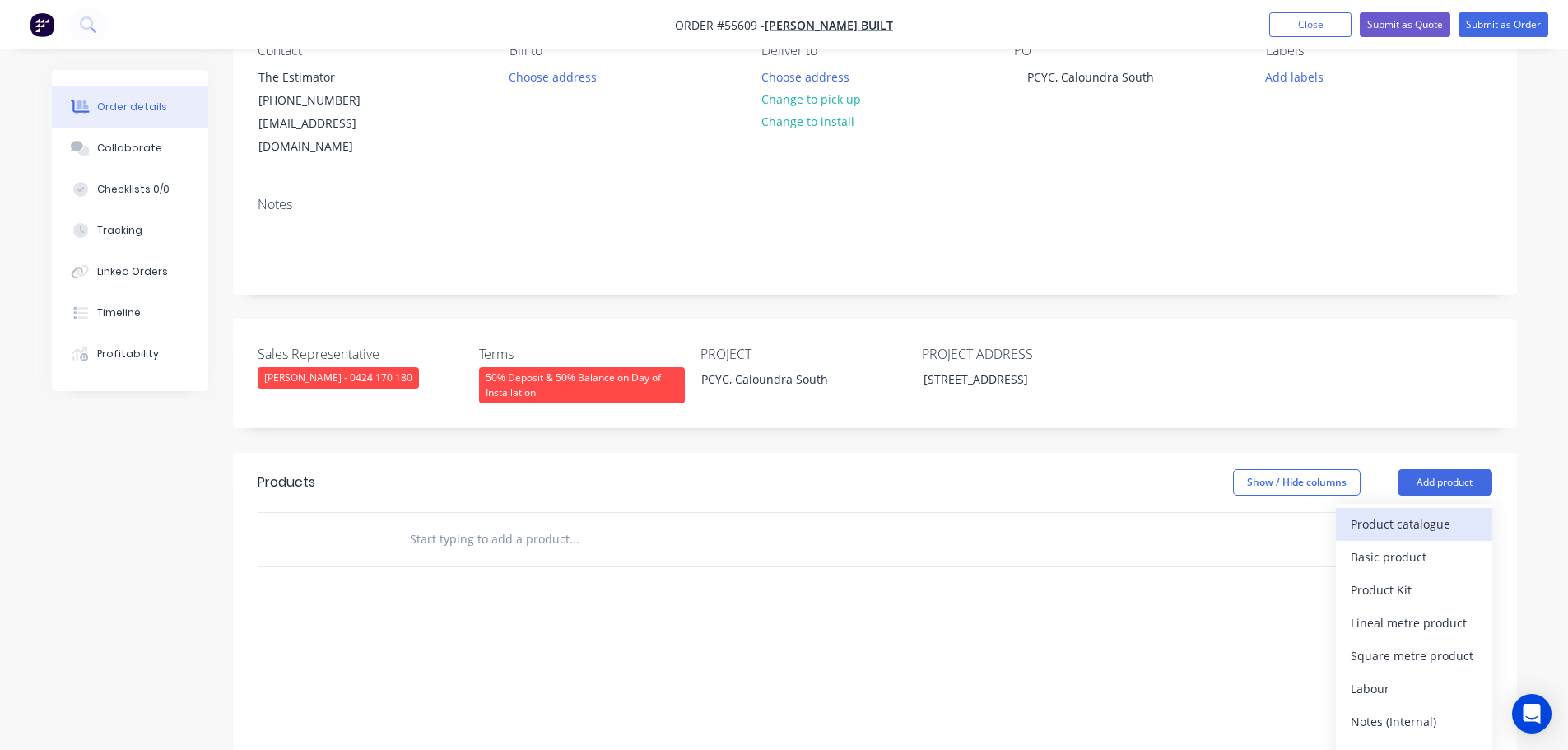
click at [1383, 512] on div "Product catalogue" at bounding box center [1414, 523] width 126 height 23
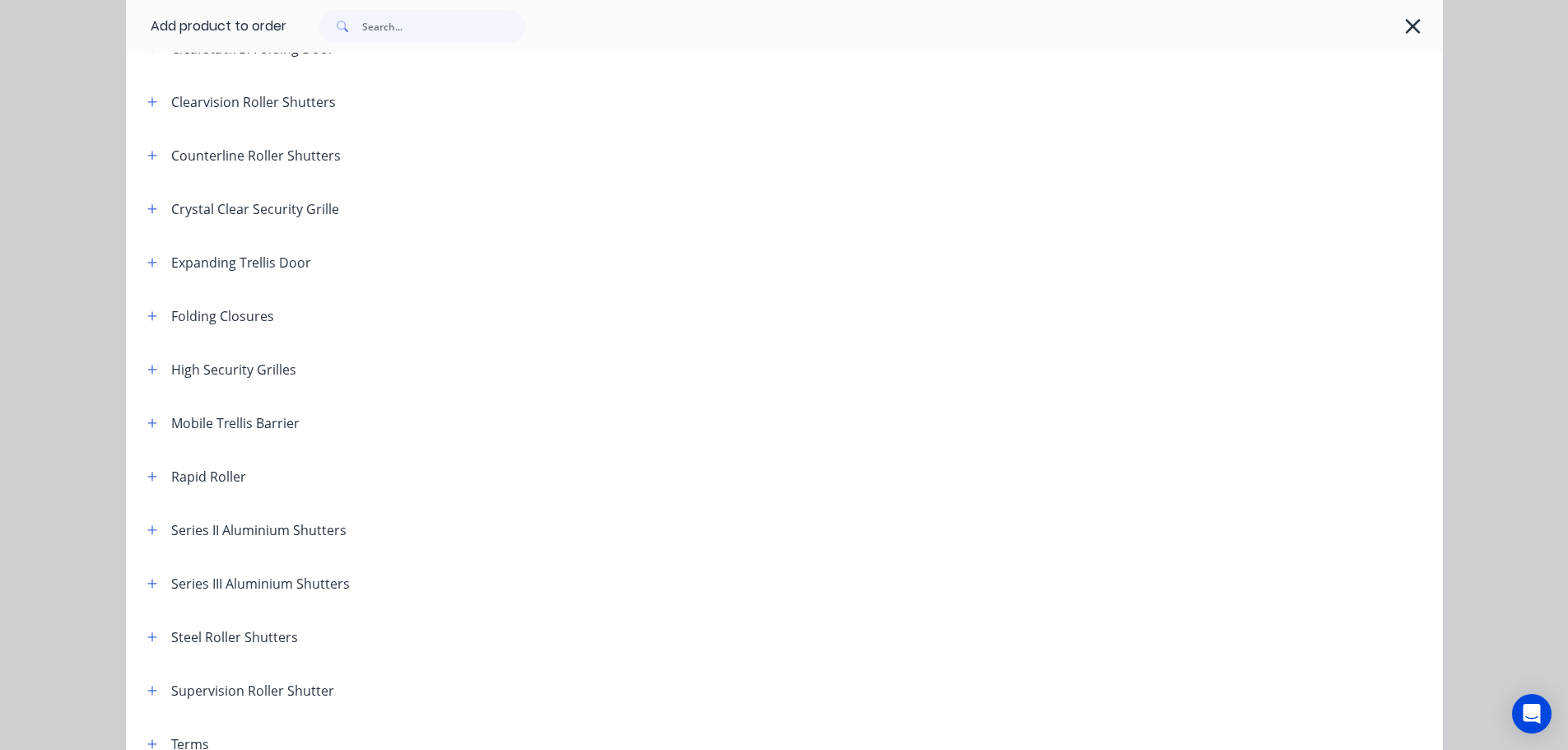
scroll to position [330, 0]
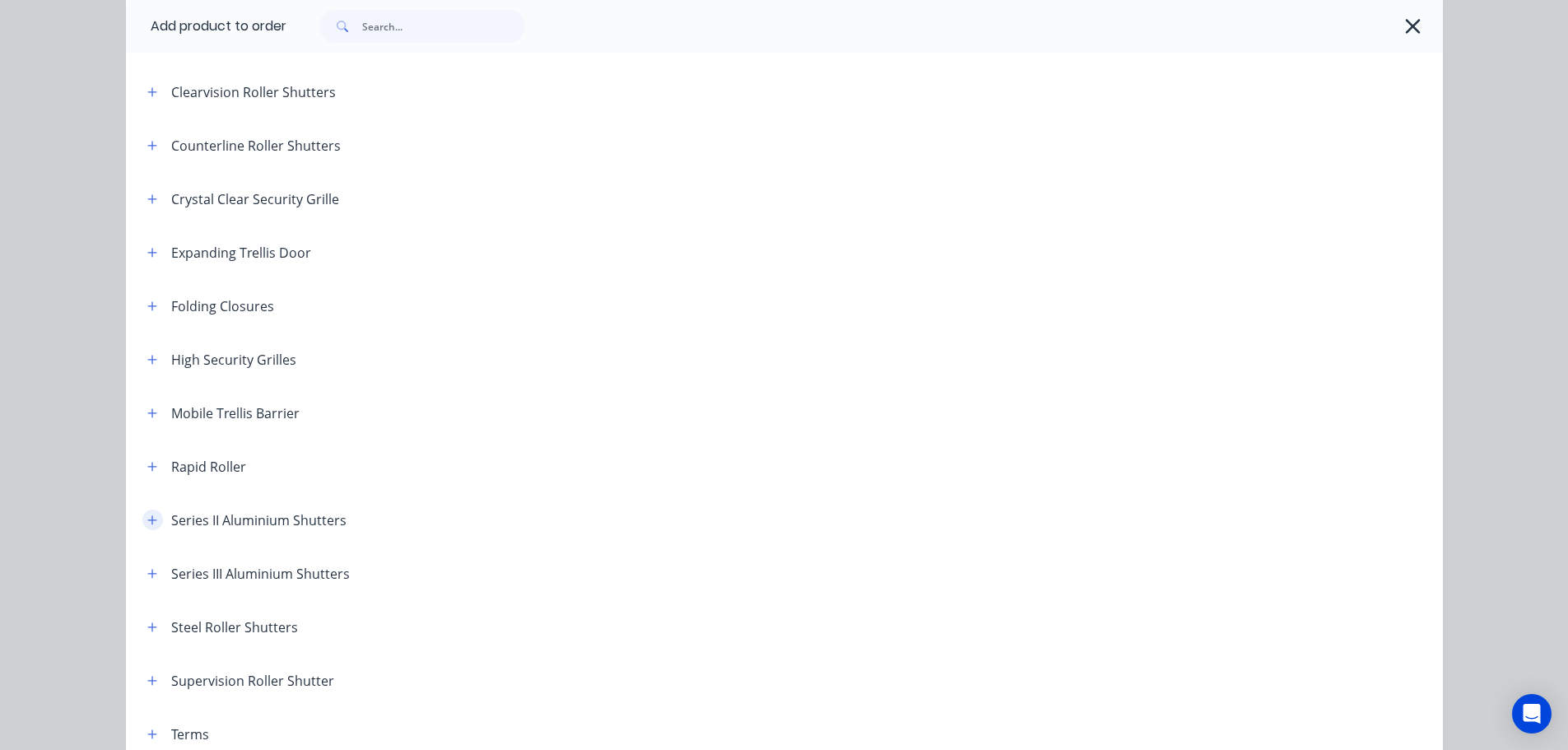
click at [147, 522] on icon "button" at bounding box center [152, 520] width 10 height 11
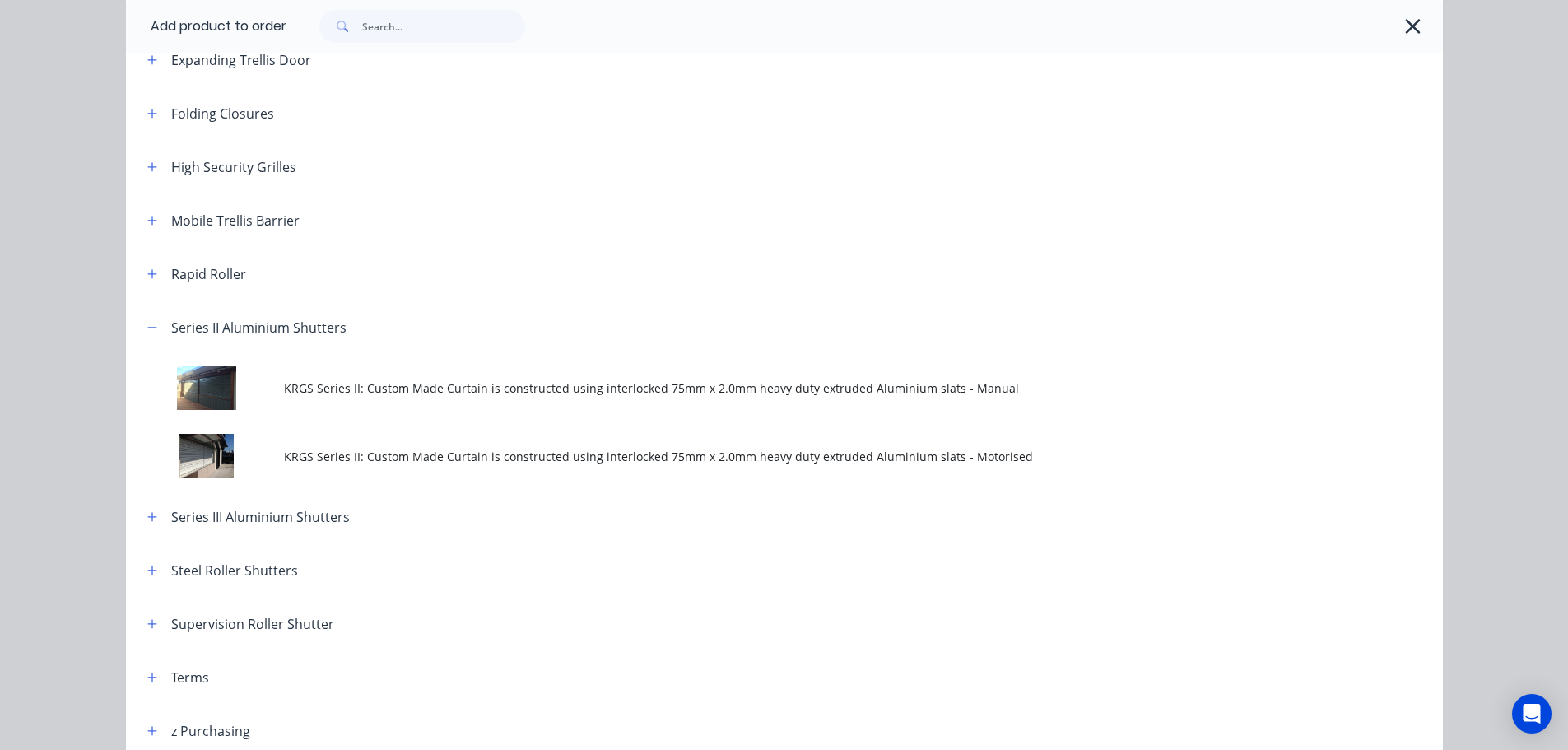
scroll to position [576, 0]
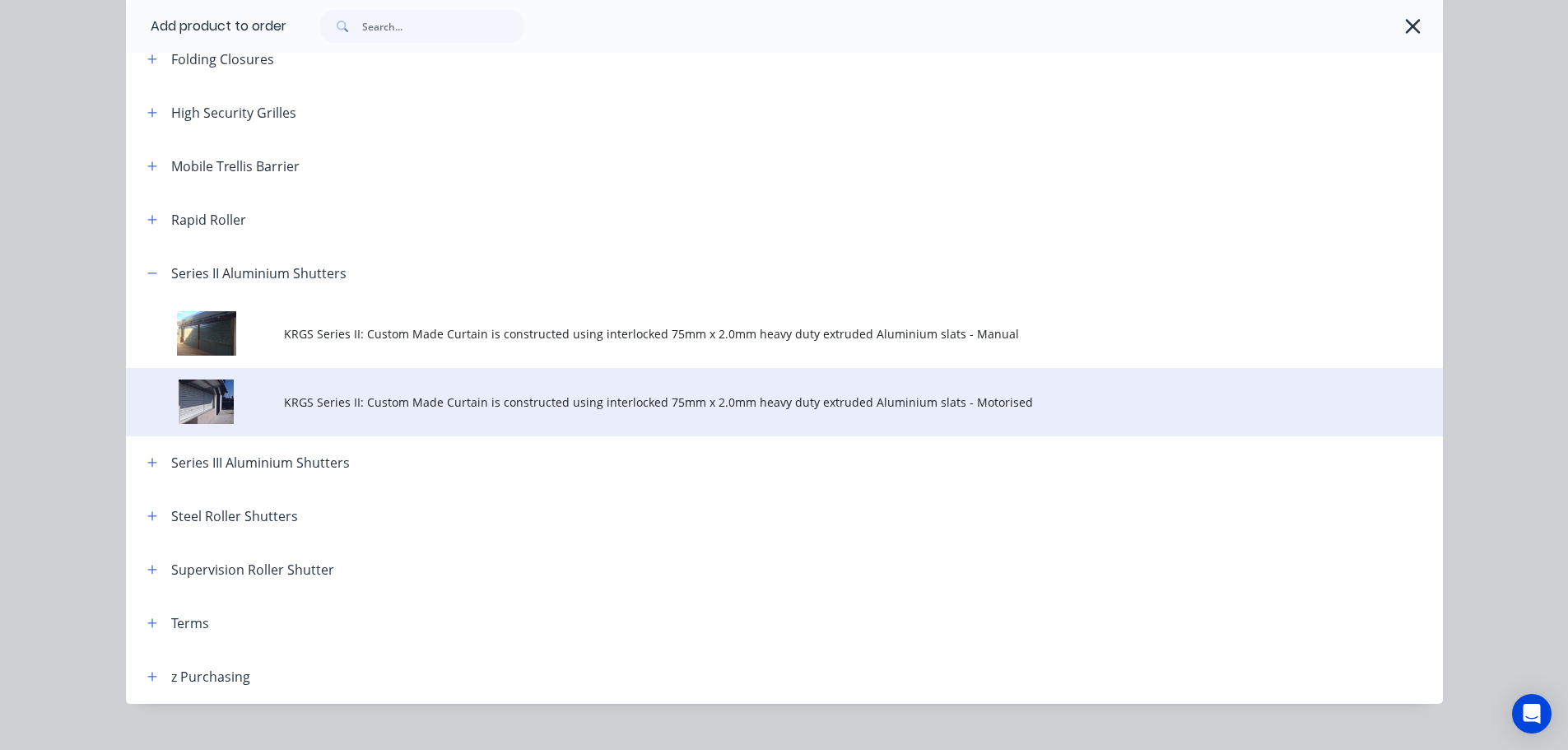
click at [411, 399] on span "KRGS Series II: Custom Made Curtain is constructed using interlocked 75mm x 2.0…" at bounding box center [747, 402] width 927 height 17
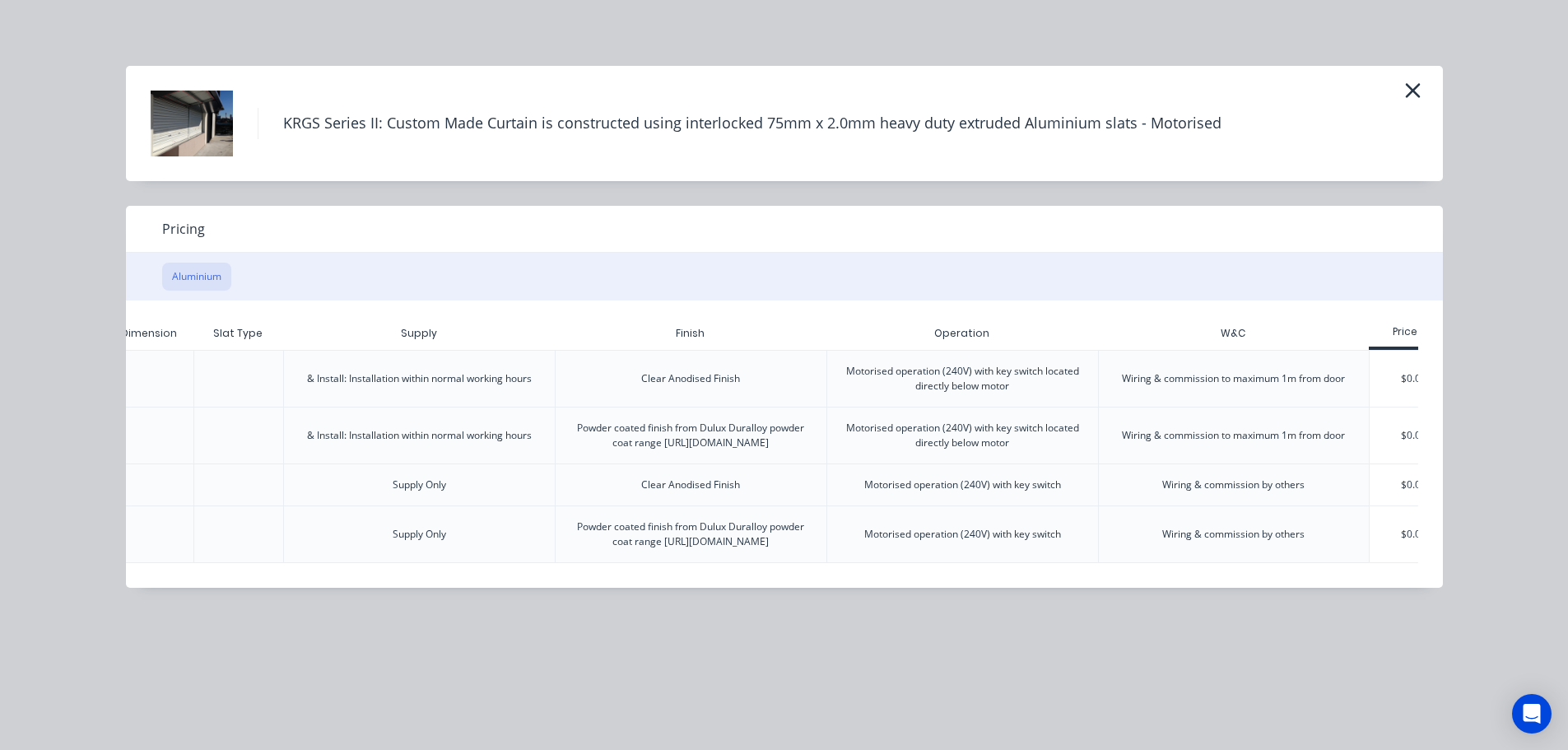
scroll to position [0, 321]
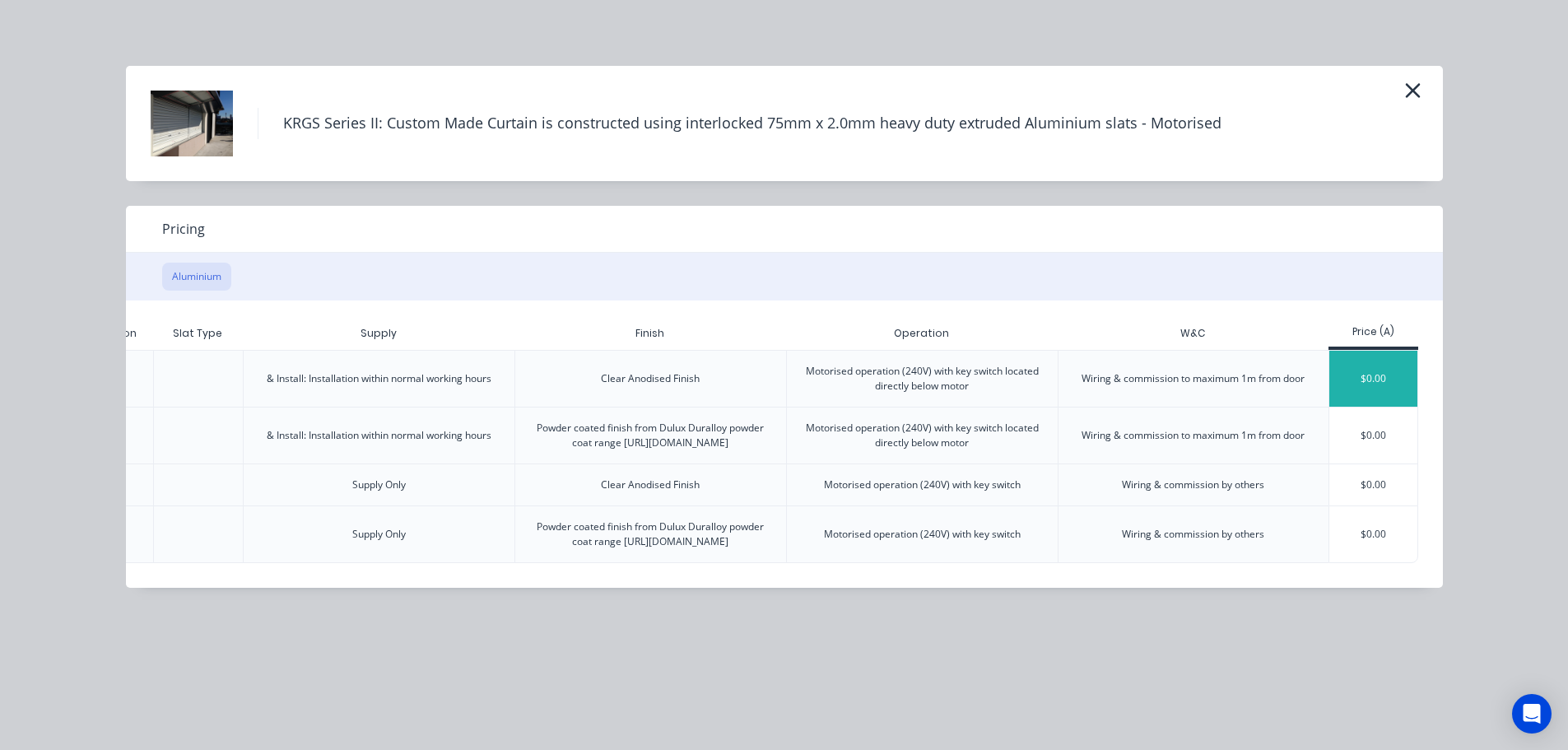
click at [1371, 380] on div "$0.00" at bounding box center [1373, 379] width 88 height 56
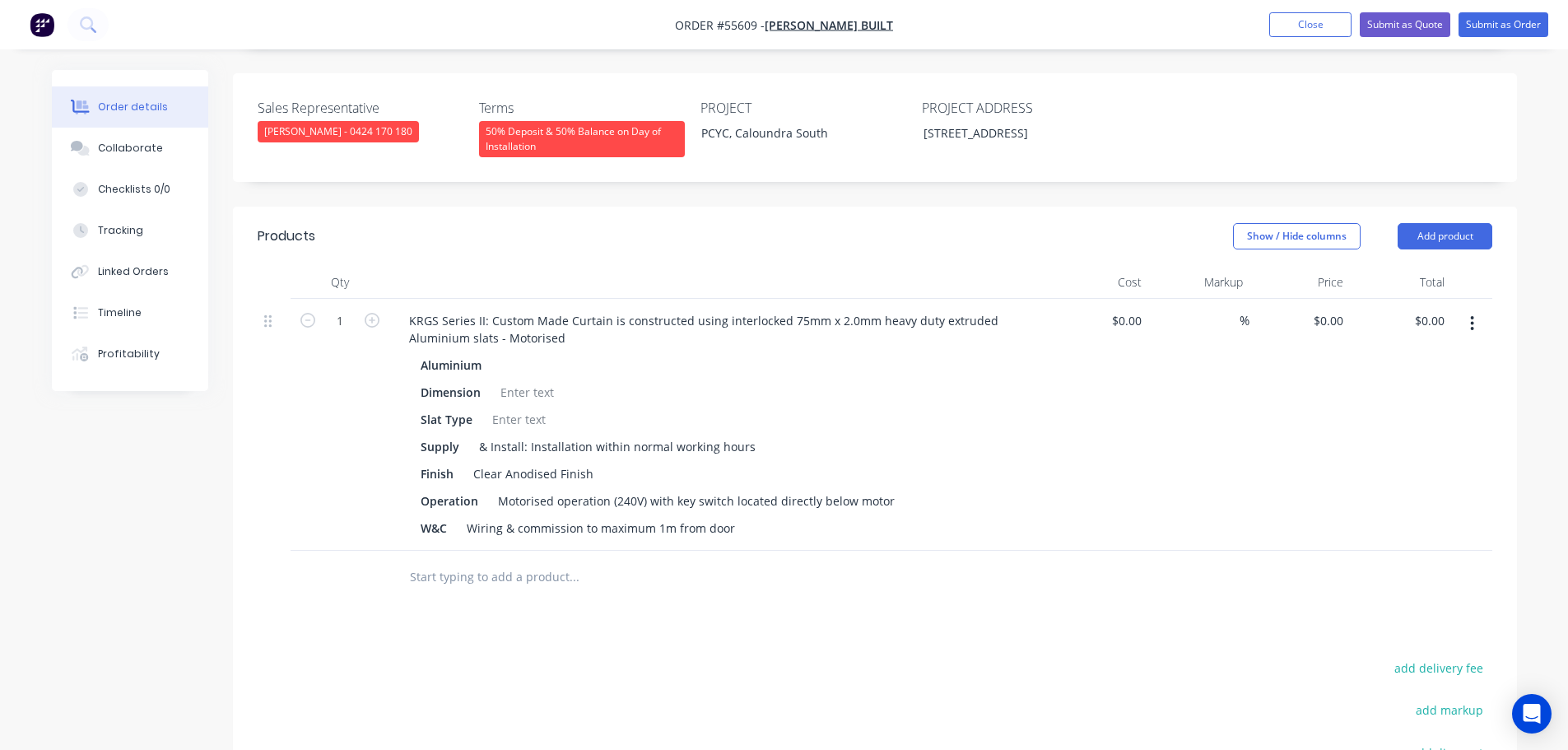
scroll to position [412, 0]
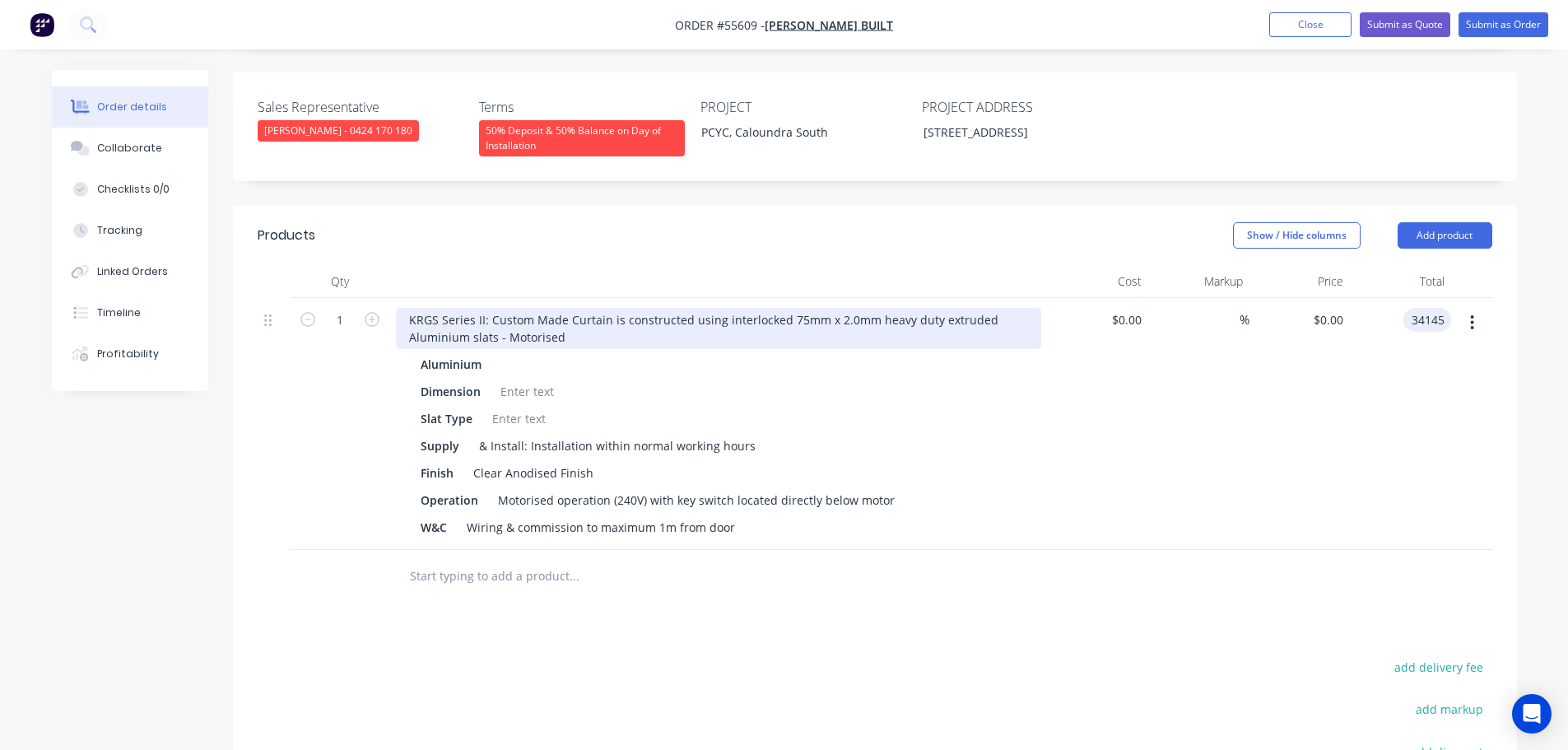
type input "34145"
type input "$34,145.00"
click at [407, 308] on div "KRGS Series II: Custom Made Curtain is constructed using interlocked 75mm x 2.0…" at bounding box center [718, 329] width 645 height 41
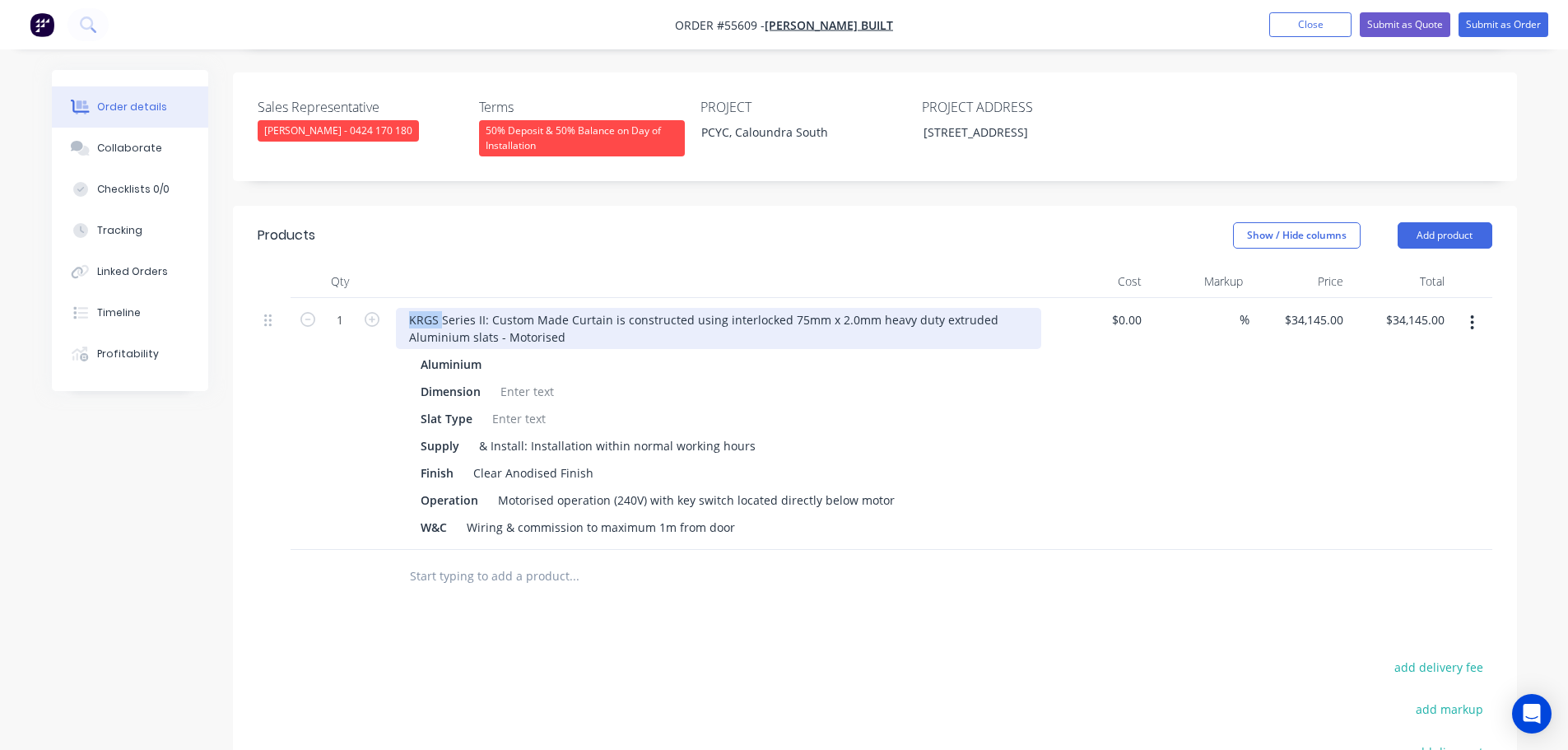
click at [405, 308] on div "KRGS Series II: Custom Made Curtain is constructed using interlocked 75mm x 2.0…" at bounding box center [718, 329] width 645 height 41
drag, startPoint x: 424, startPoint y: 300, endPoint x: 428, endPoint y: 329, distance: 29.3
click at [424, 308] on div "6 X KRGS Series II: Custom Made Curtain is constructed using interlocked 75mm x…" at bounding box center [718, 329] width 645 height 41
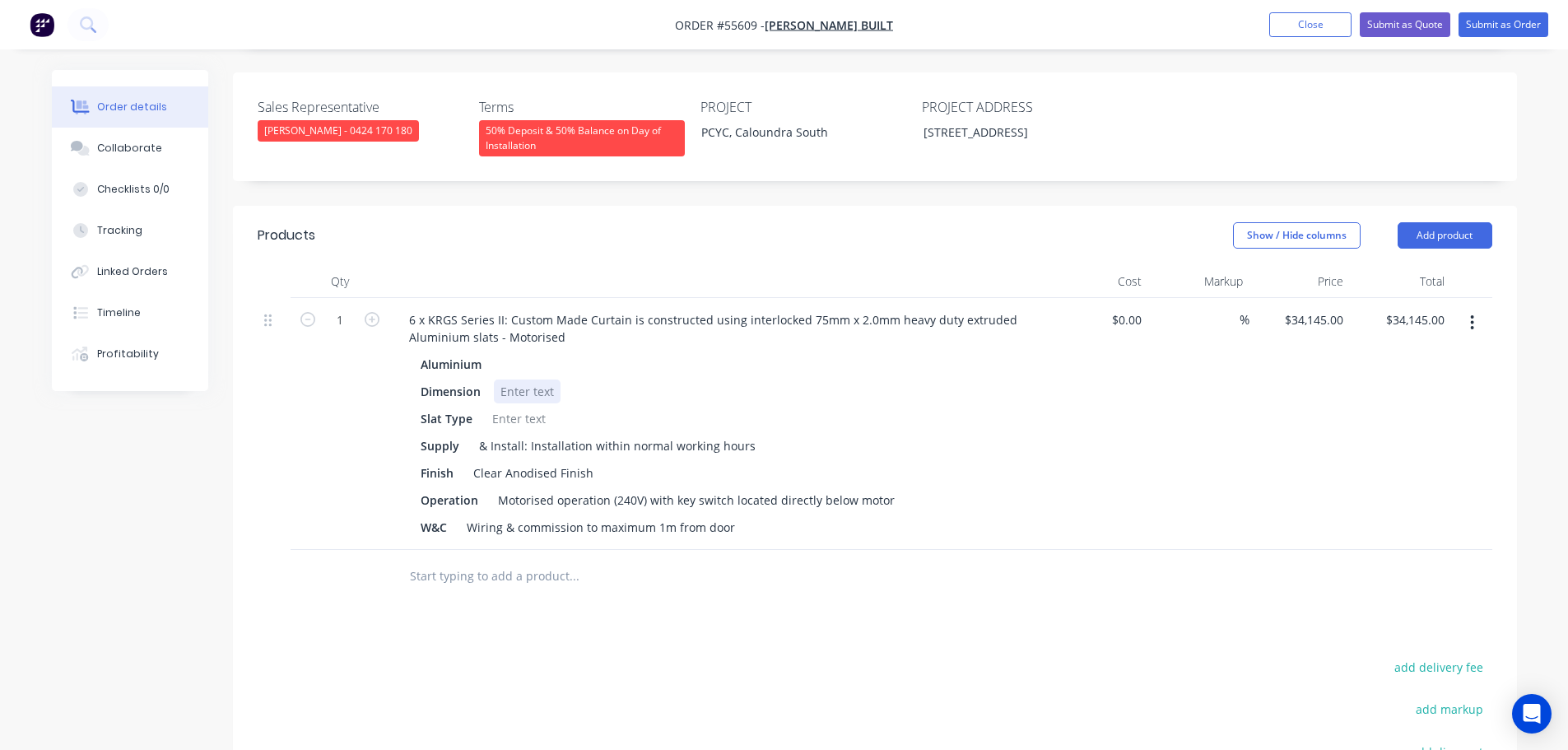
click at [521, 379] on div at bounding box center [527, 390] width 66 height 23
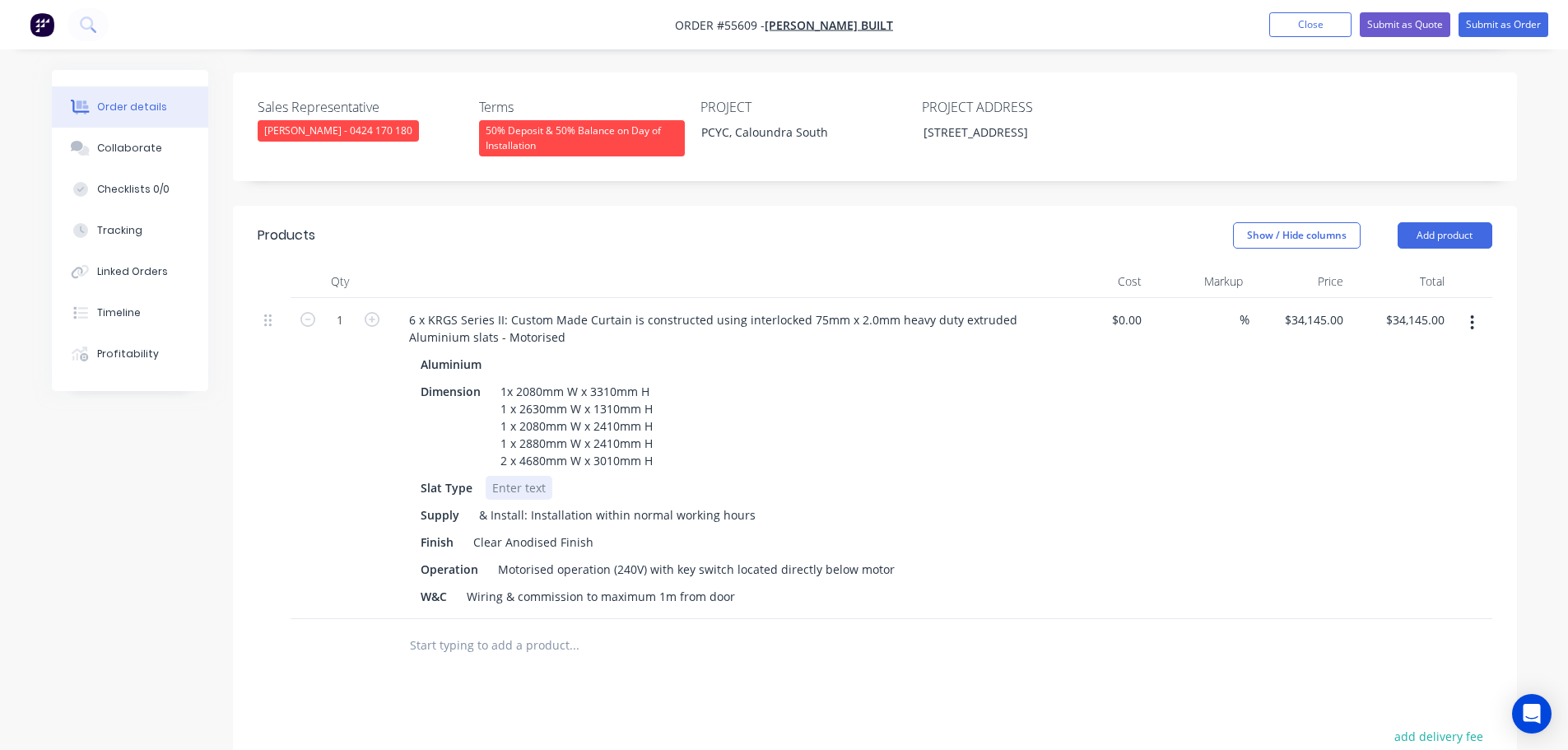
click at [501, 476] on div at bounding box center [519, 487] width 66 height 23
drag, startPoint x: 672, startPoint y: 551, endPoint x: 715, endPoint y: 632, distance: 91.7
click at [673, 561] on div "Motorised operation (240V) with key switch located directly below motor" at bounding box center [696, 568] width 410 height 23
click at [736, 557] on div "Motorised operation (240V) with 6 key switch located directly below motor" at bounding box center [701, 568] width 419 height 23
click at [1386, 31] on button "Submit as Quote" at bounding box center [1404, 24] width 91 height 24
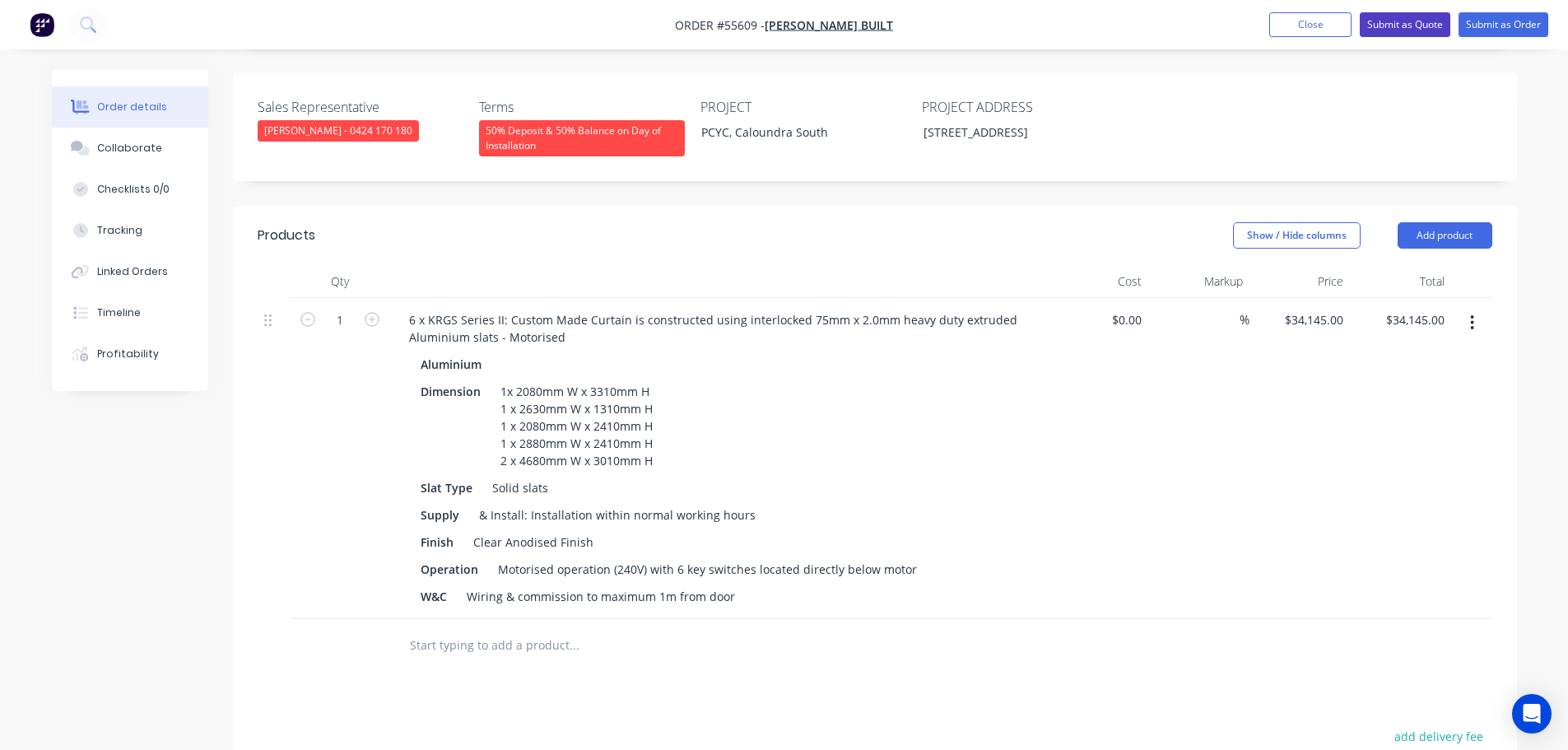
scroll to position [0, 0]
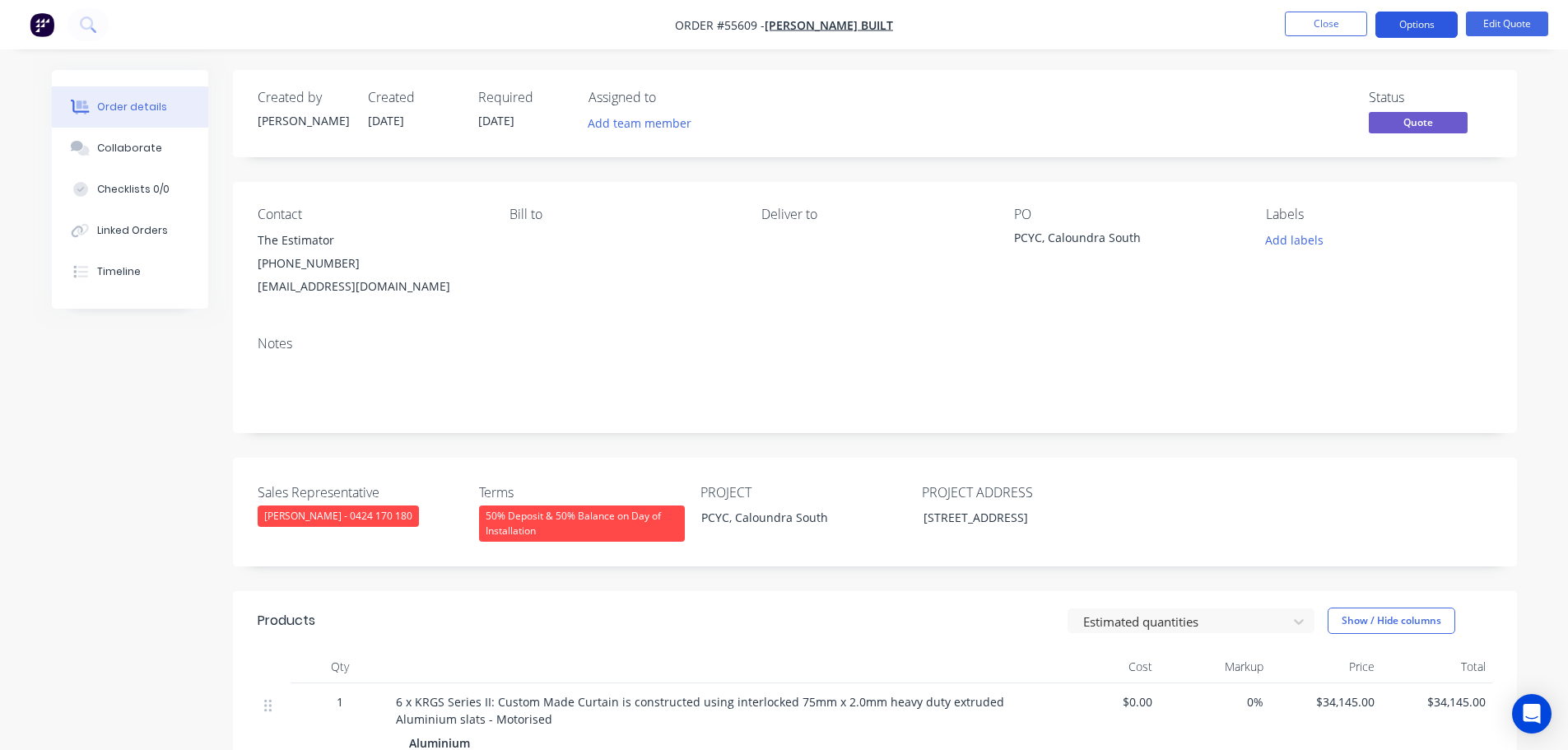
click at [1409, 23] on button "Options" at bounding box center [1416, 24] width 82 height 26
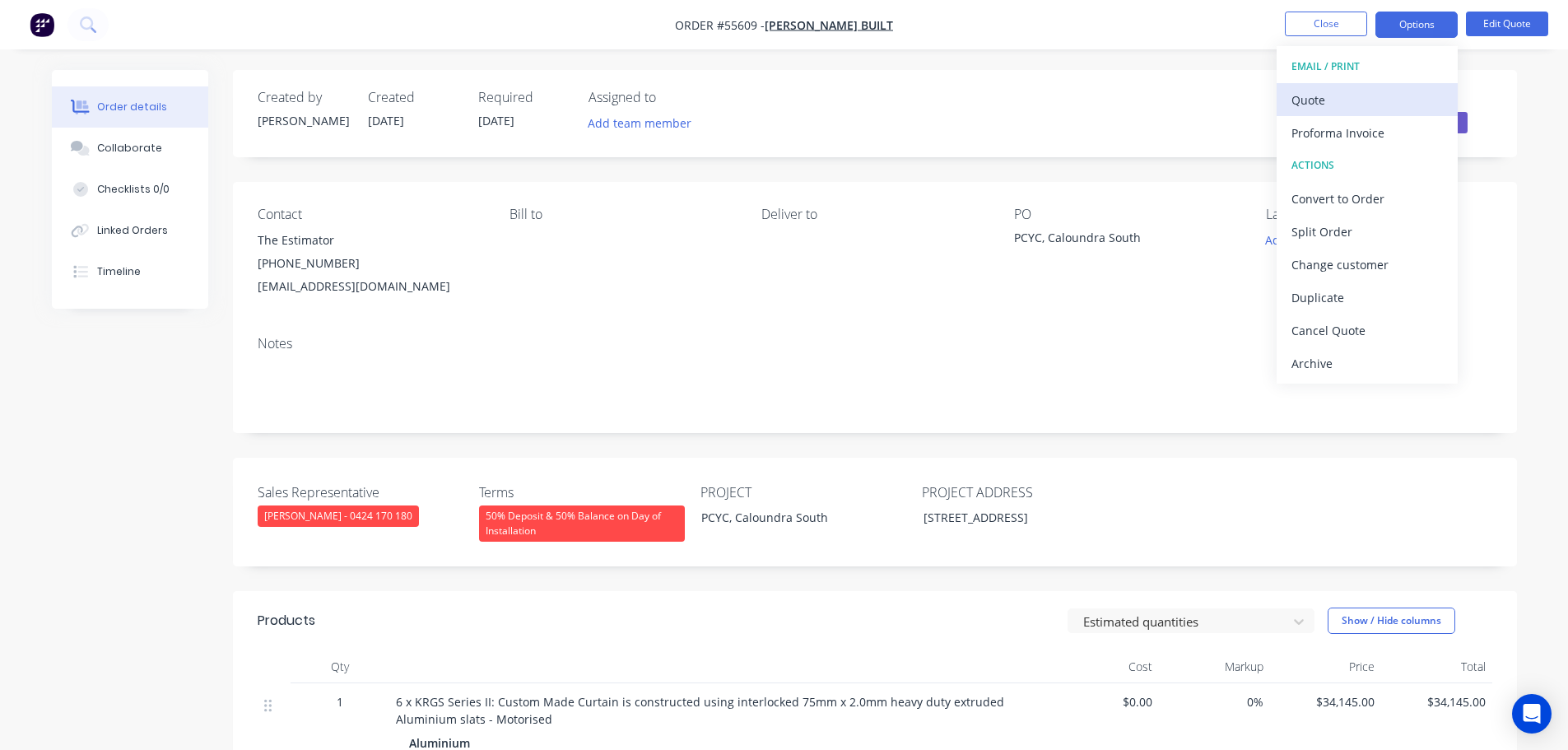
click at [1328, 99] on div "Quote" at bounding box center [1367, 99] width 152 height 23
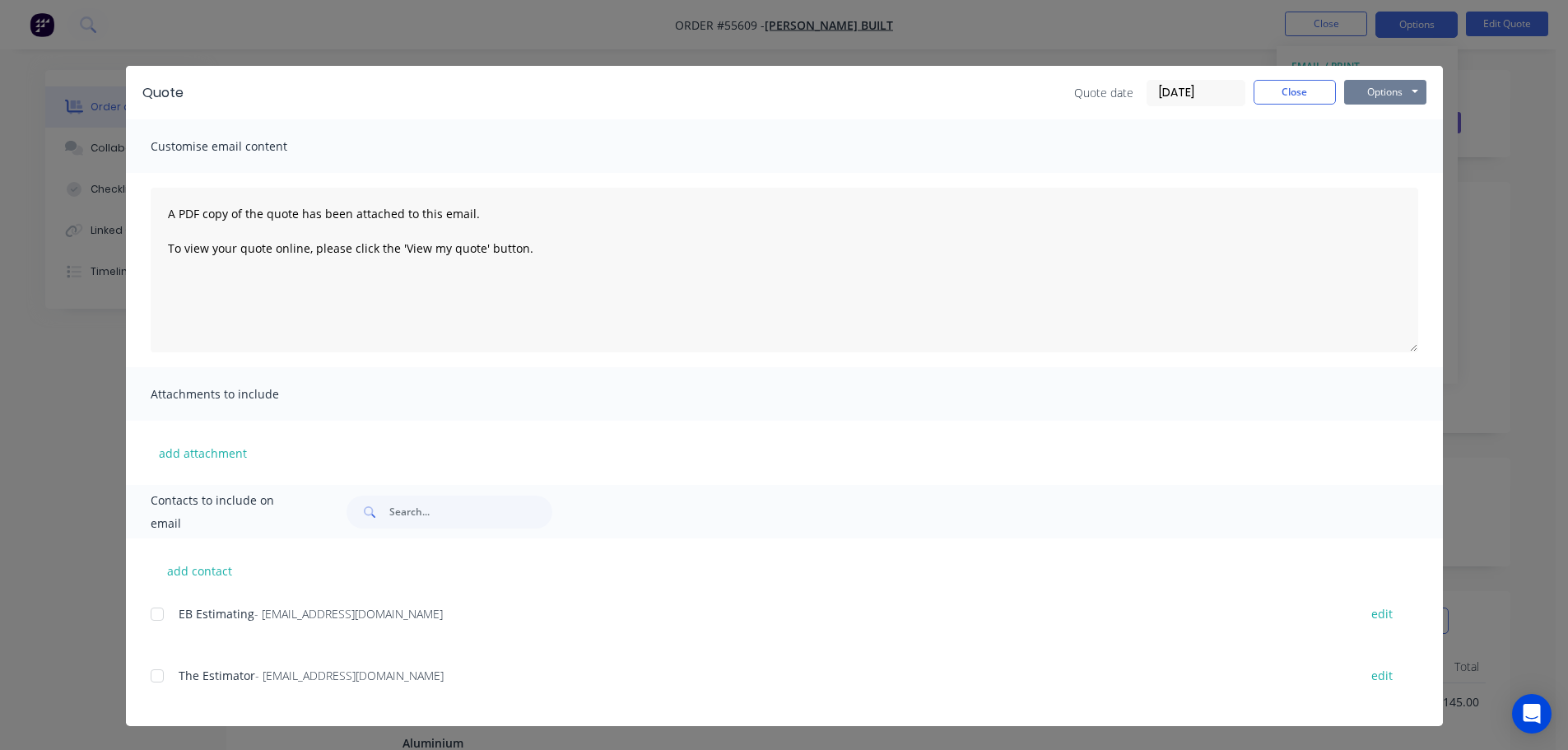
click at [1385, 88] on button "Options" at bounding box center [1385, 92] width 82 height 24
click at [1395, 152] on button "Print" at bounding box center [1397, 148] width 106 height 27
click at [1280, 99] on button "Close" at bounding box center [1295, 92] width 82 height 24
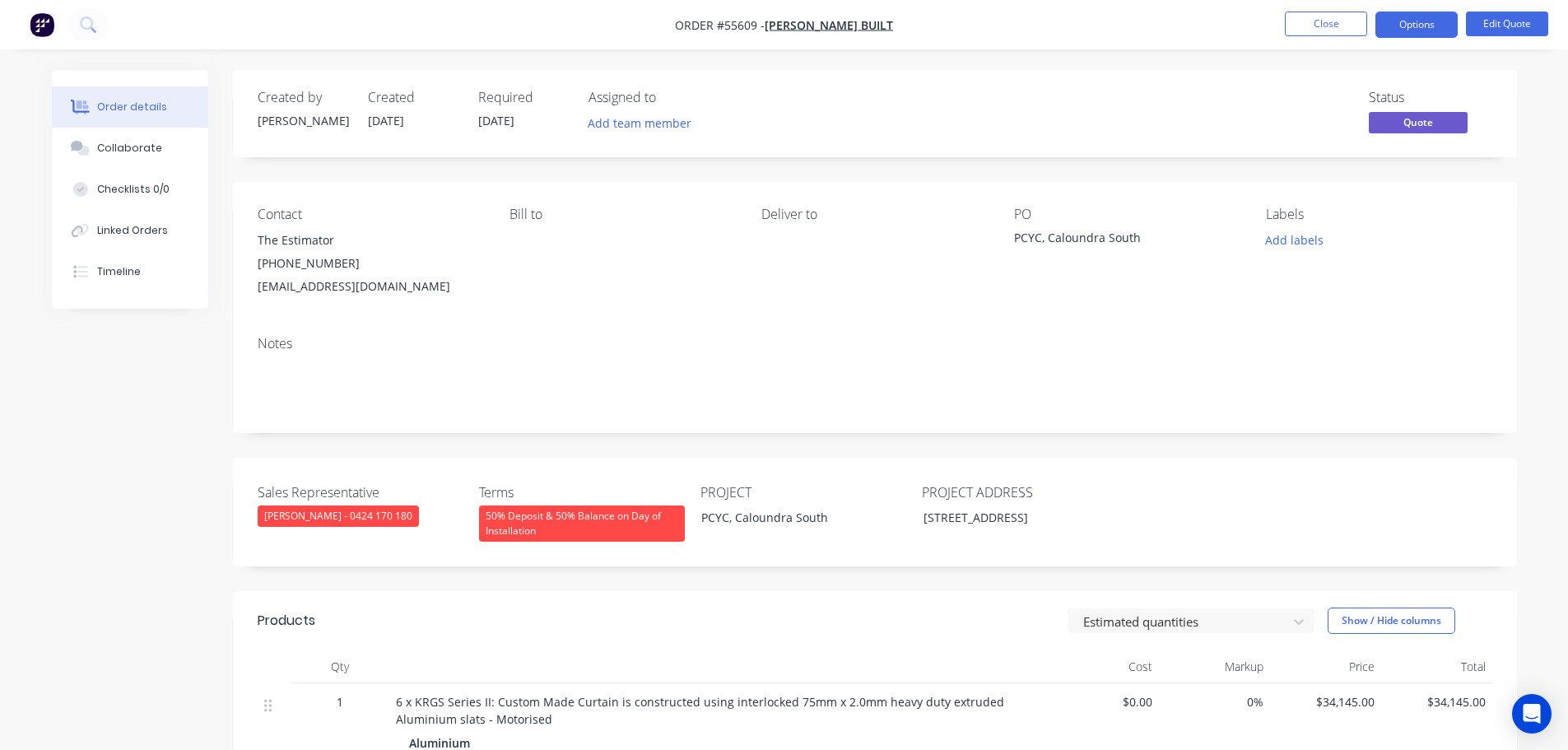
click at [348, 287] on div "estimating@evansbuilt.com.au" at bounding box center [370, 287] width 226 height 23
click at [1076, 235] on div "PCYC, Caloundra South" at bounding box center [1117, 240] width 206 height 23
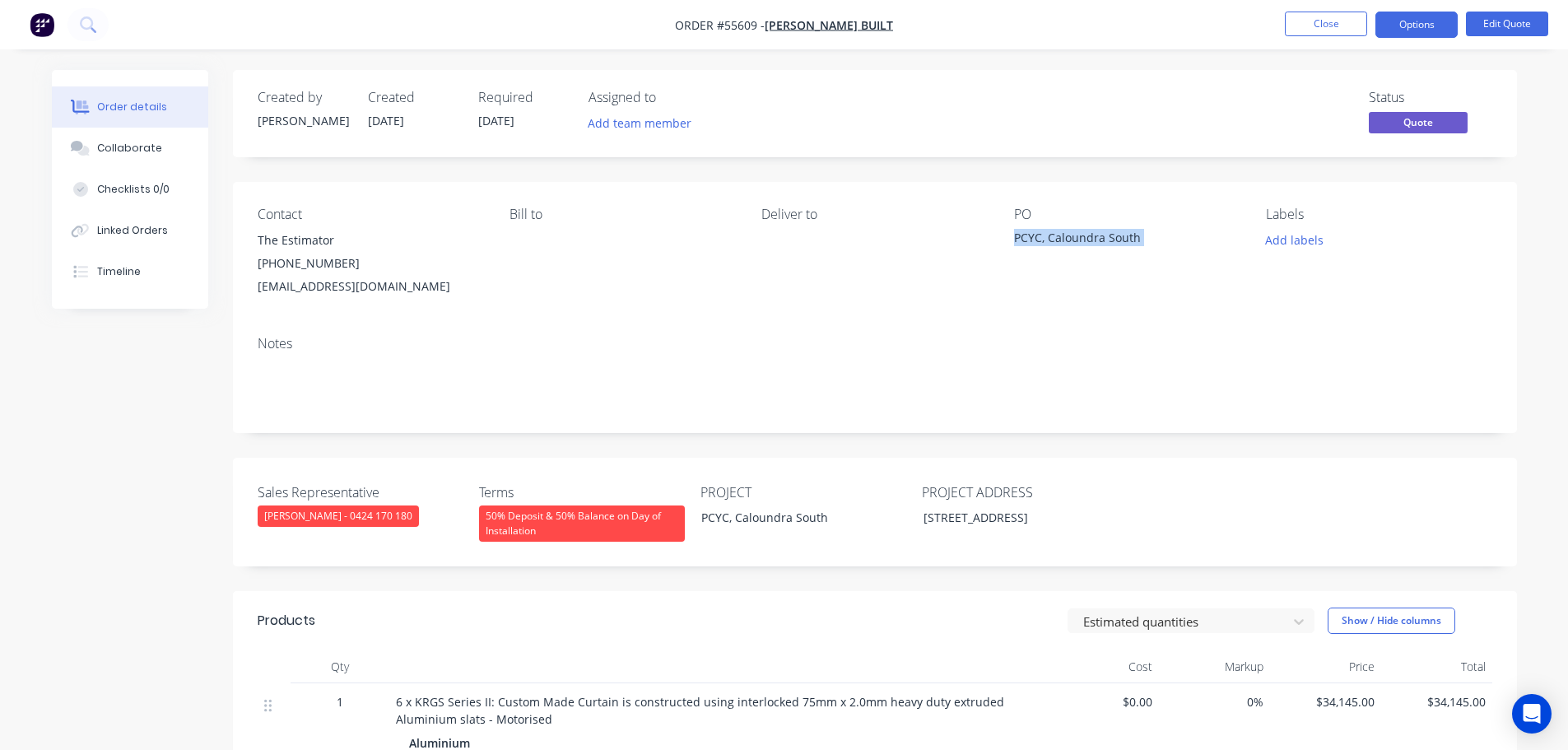
click at [1076, 235] on div "PCYC, Caloundra South" at bounding box center [1117, 240] width 206 height 23
click at [1411, 30] on button "Options" at bounding box center [1416, 24] width 82 height 26
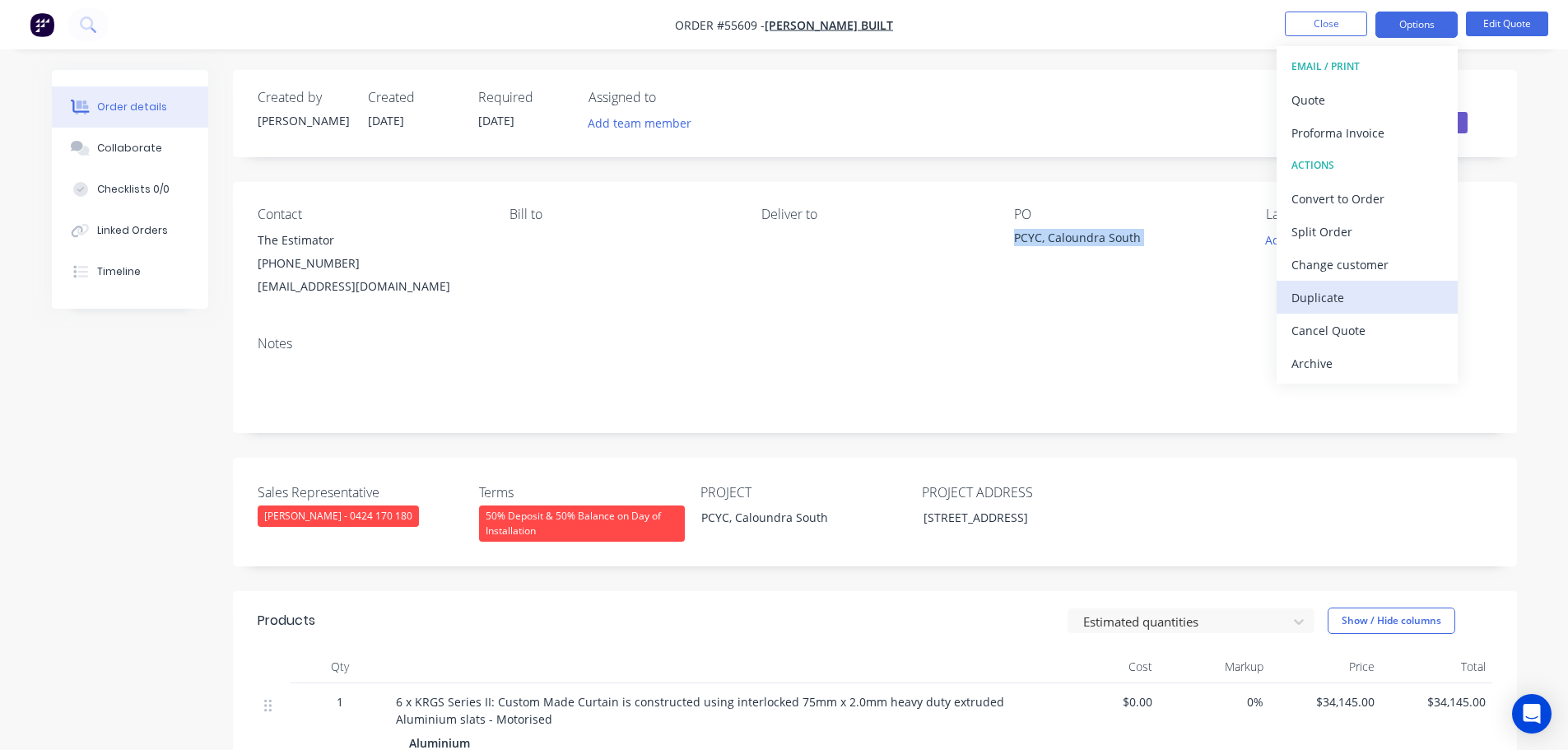
click at [1317, 298] on div "Duplicate" at bounding box center [1367, 297] width 152 height 23
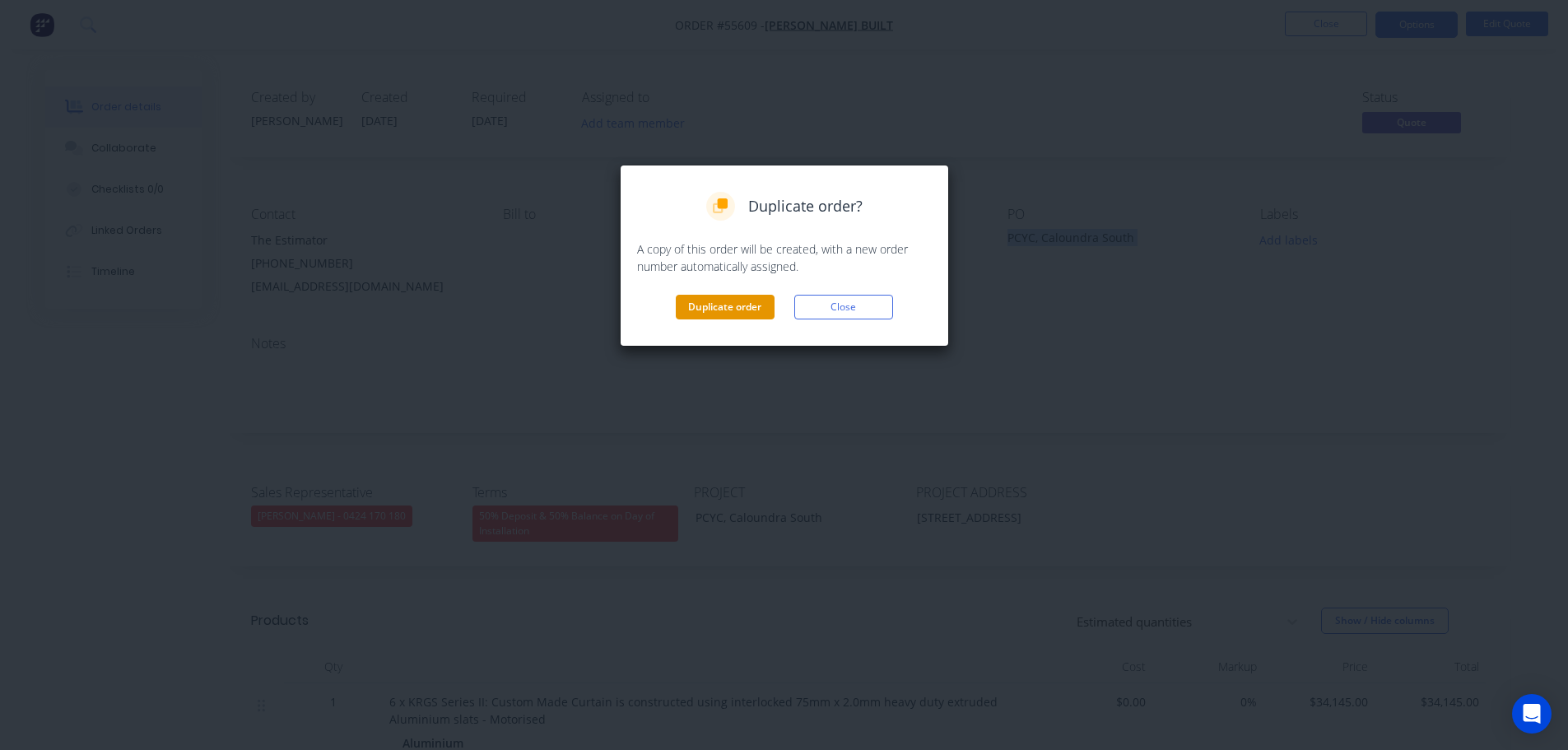
click at [743, 317] on button "Duplicate order" at bounding box center [725, 307] width 99 height 24
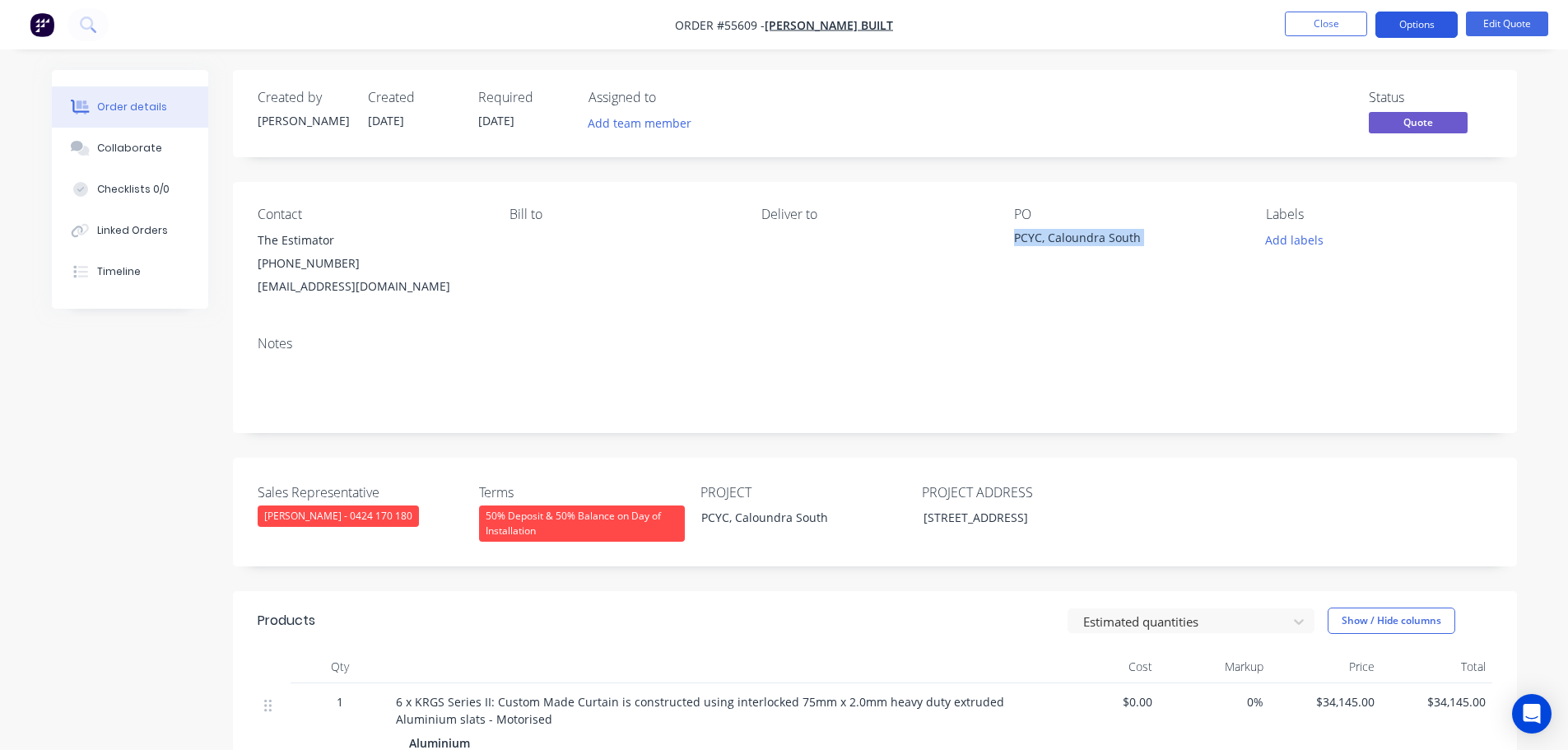
click at [1411, 23] on button "Options" at bounding box center [1416, 24] width 82 height 26
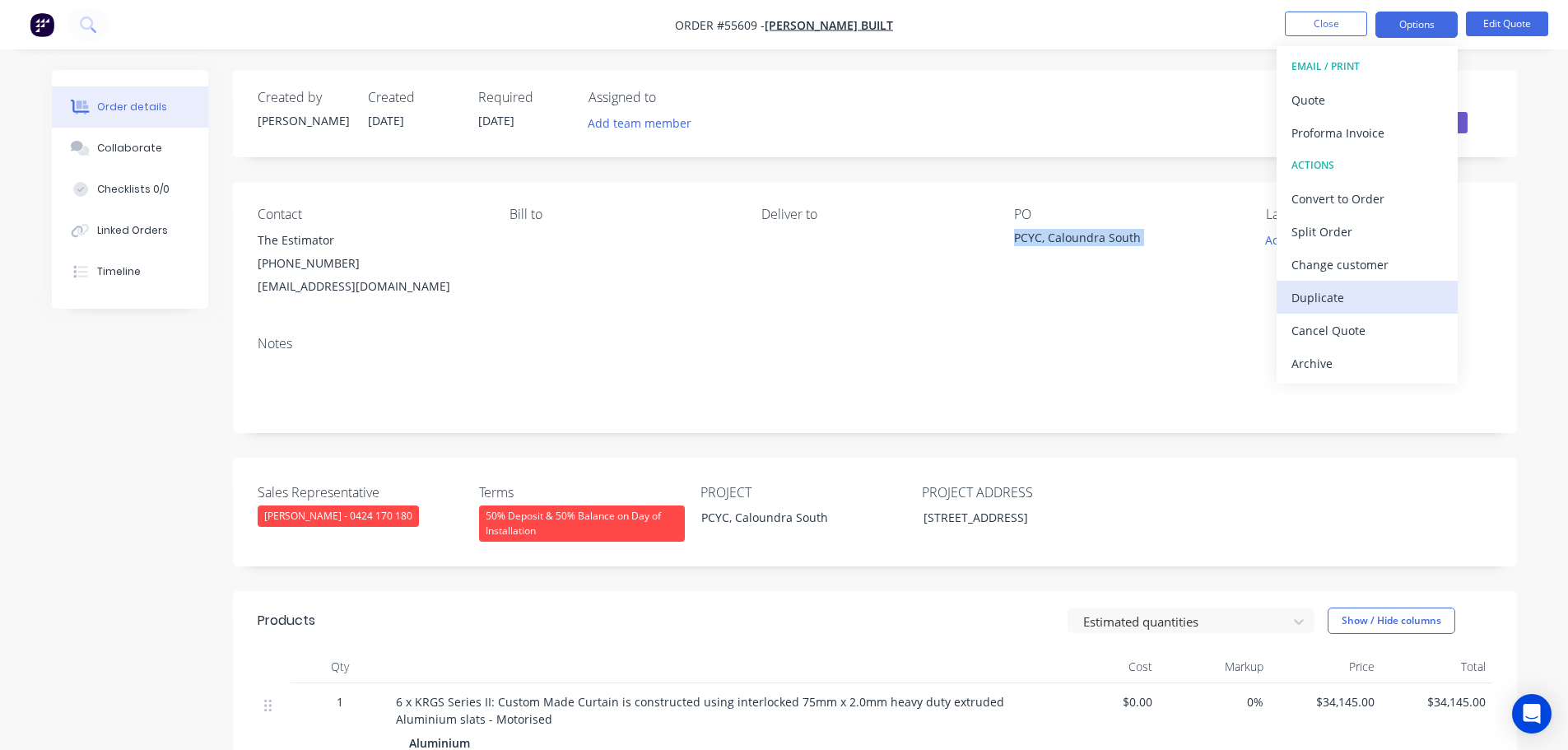
click at [1321, 293] on div "Duplicate" at bounding box center [1367, 297] width 152 height 23
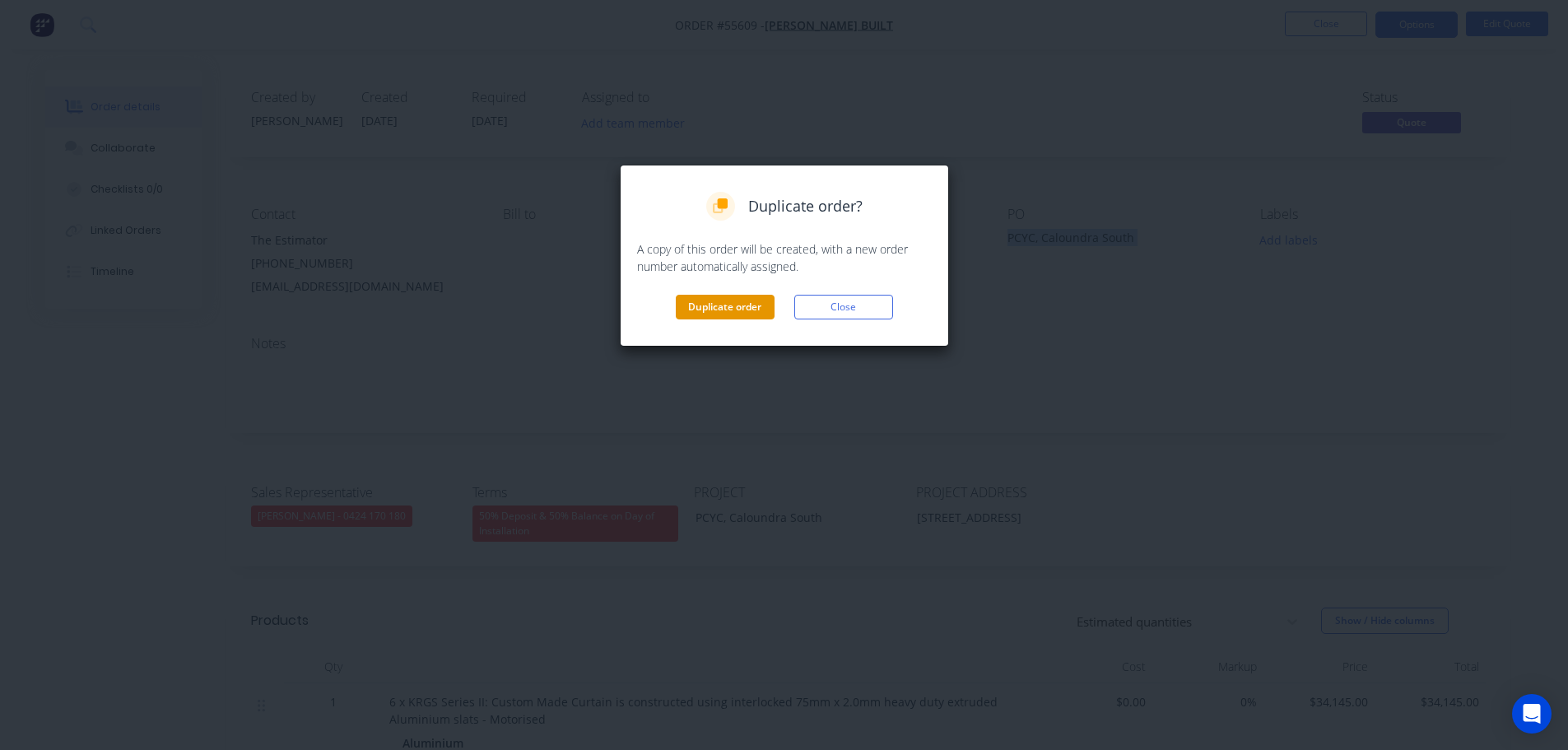
click at [714, 315] on button "Duplicate order" at bounding box center [725, 307] width 99 height 24
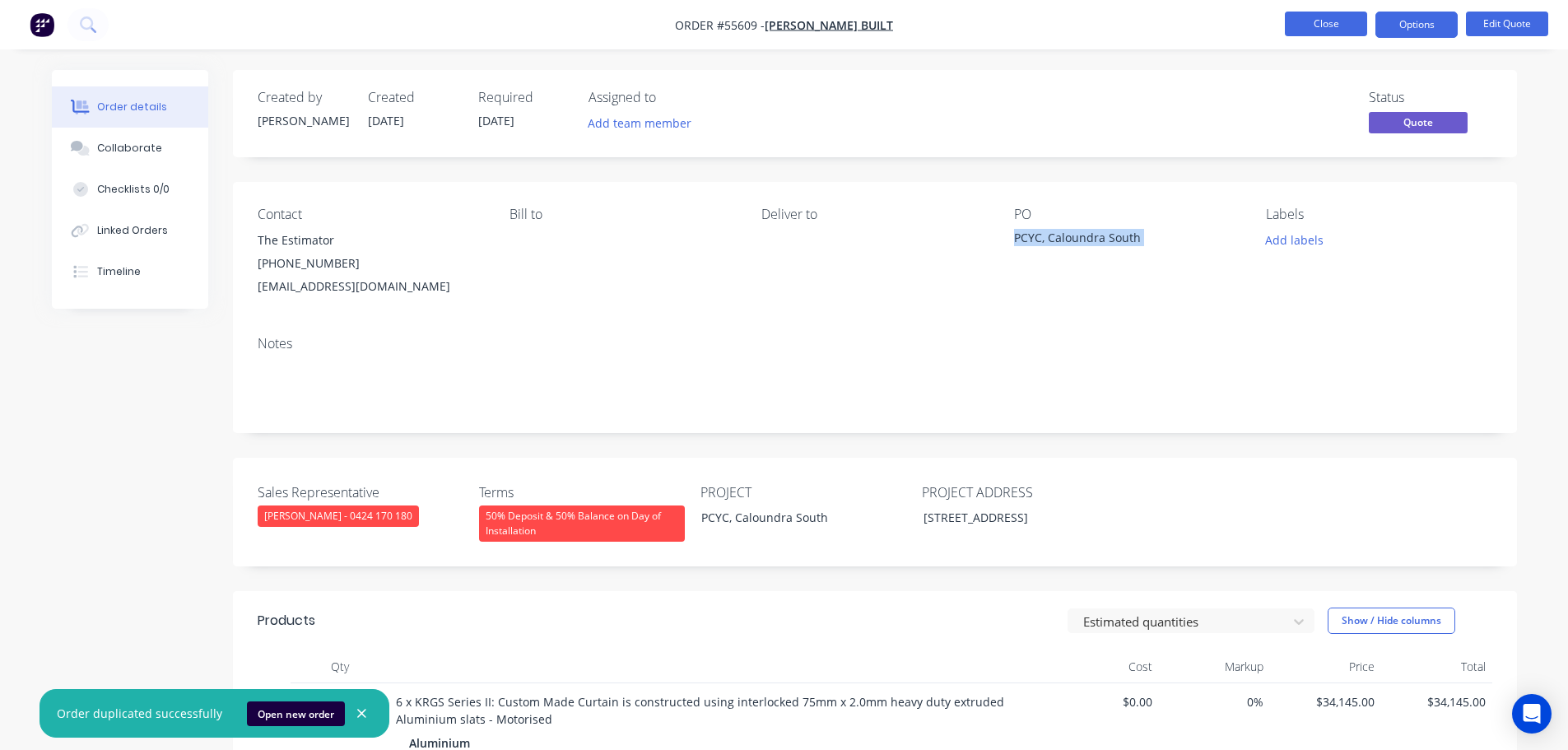
click at [1312, 26] on button "Close" at bounding box center [1326, 23] width 82 height 24
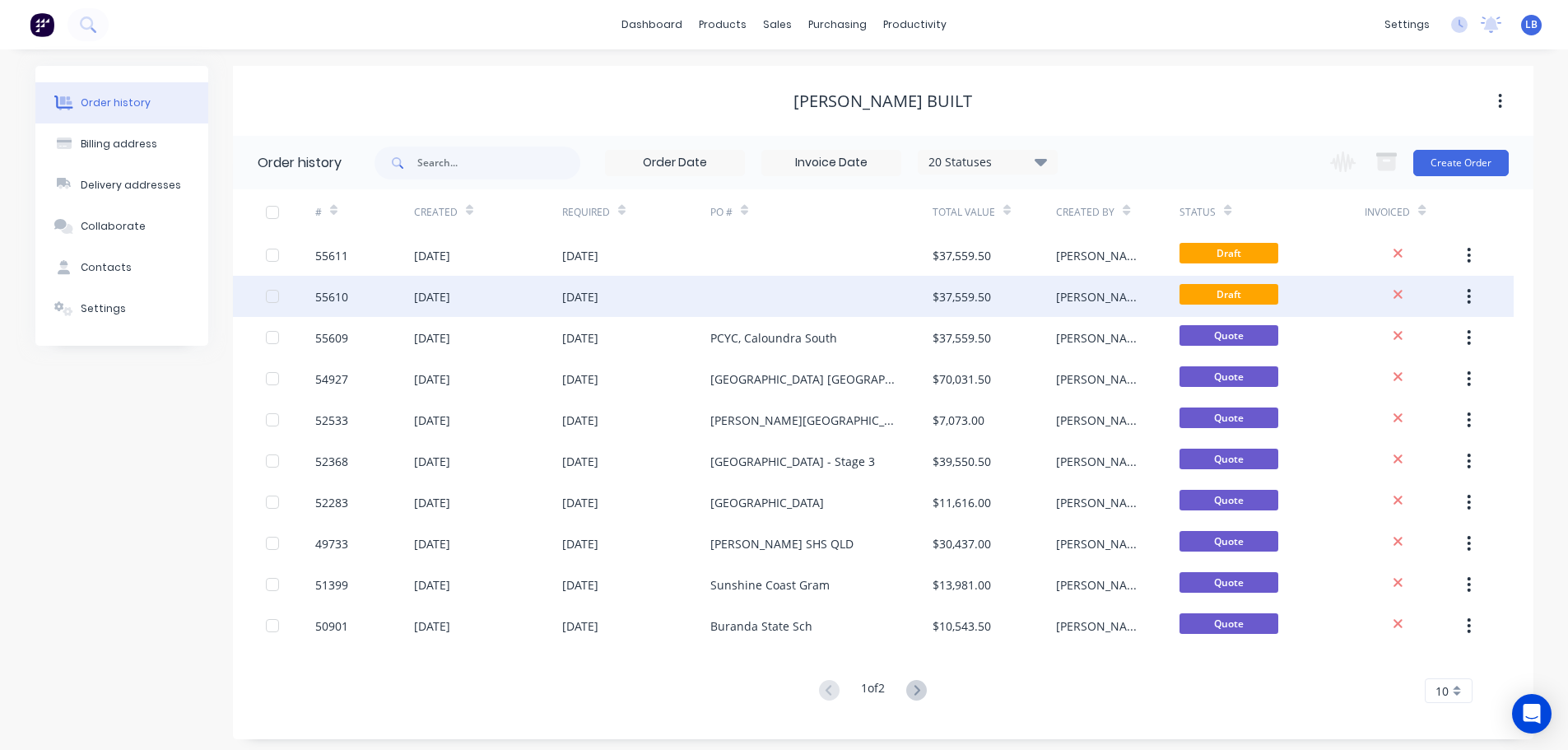
click at [330, 294] on div "55610" at bounding box center [331, 297] width 33 height 17
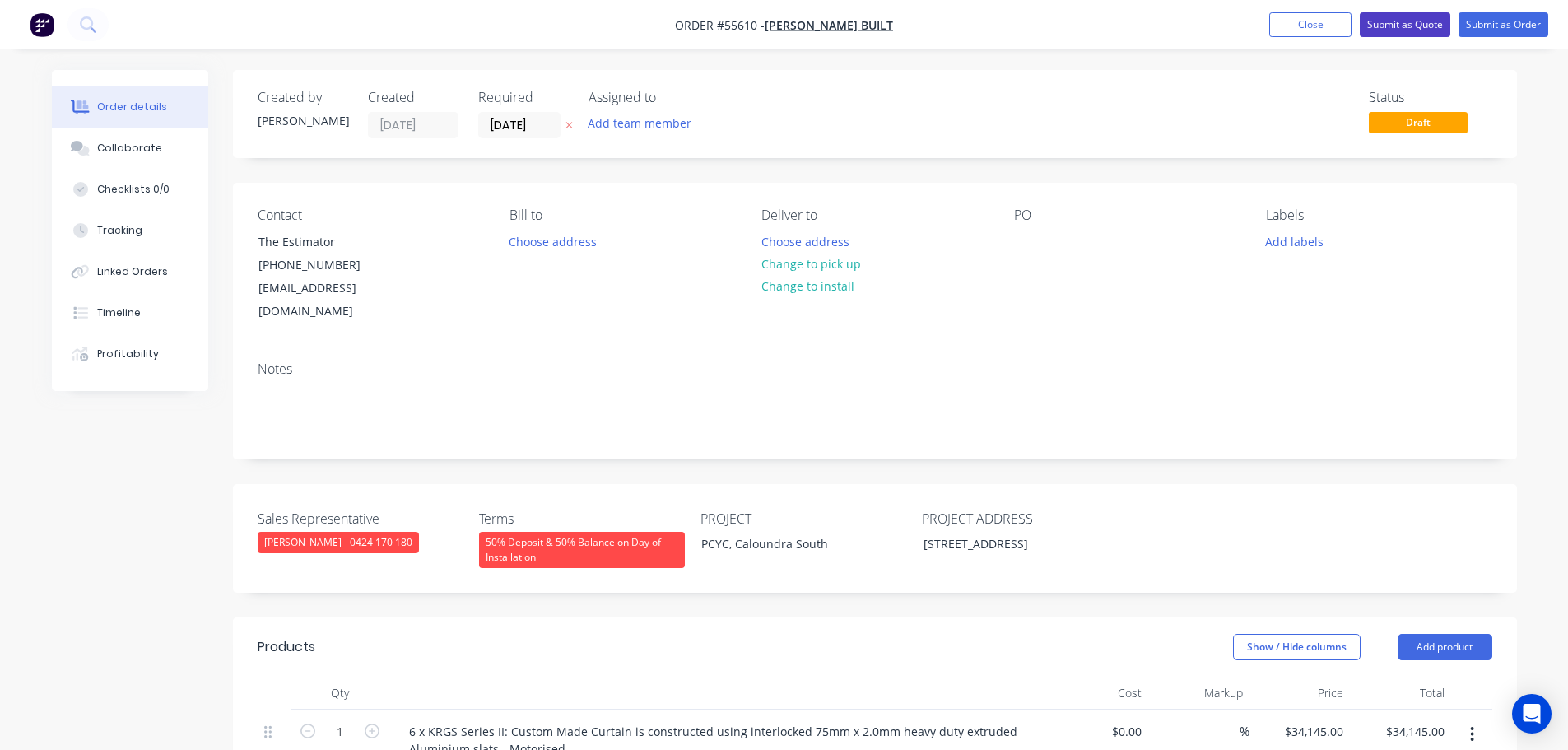
click at [1400, 24] on button "Submit as Quote" at bounding box center [1404, 24] width 91 height 24
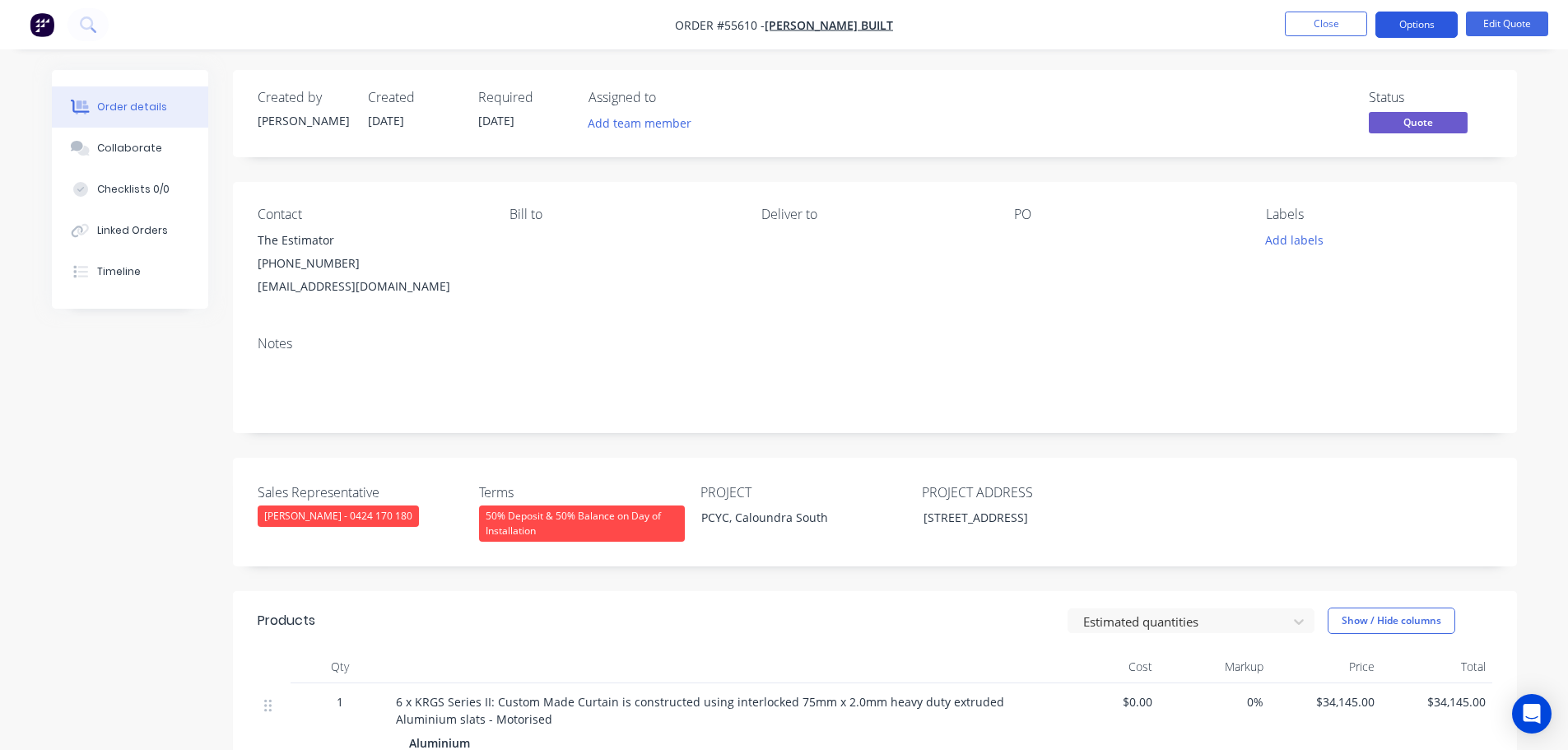
click at [1412, 30] on button "Options" at bounding box center [1416, 24] width 82 height 26
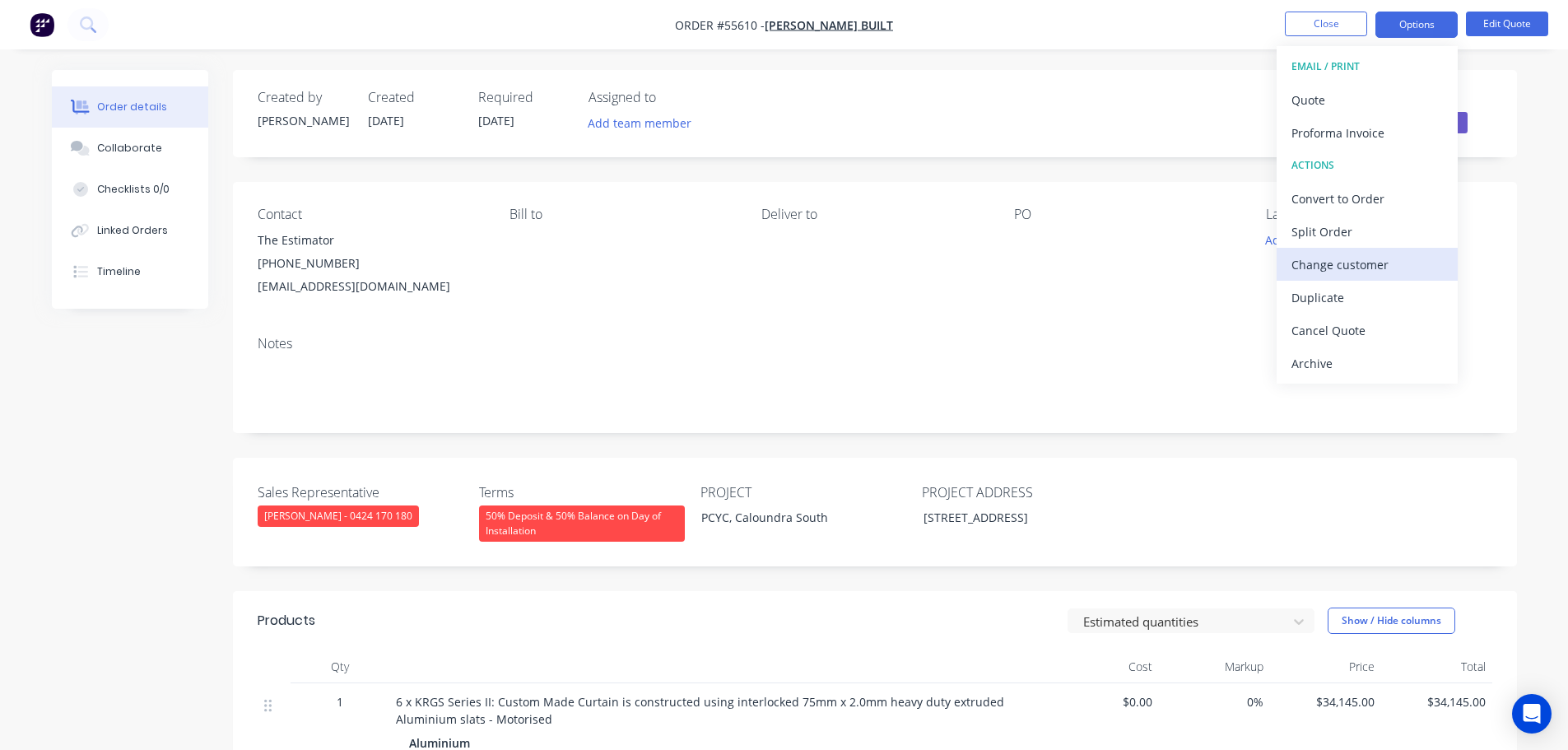
click at [1323, 264] on div "Change customer" at bounding box center [1367, 264] width 152 height 23
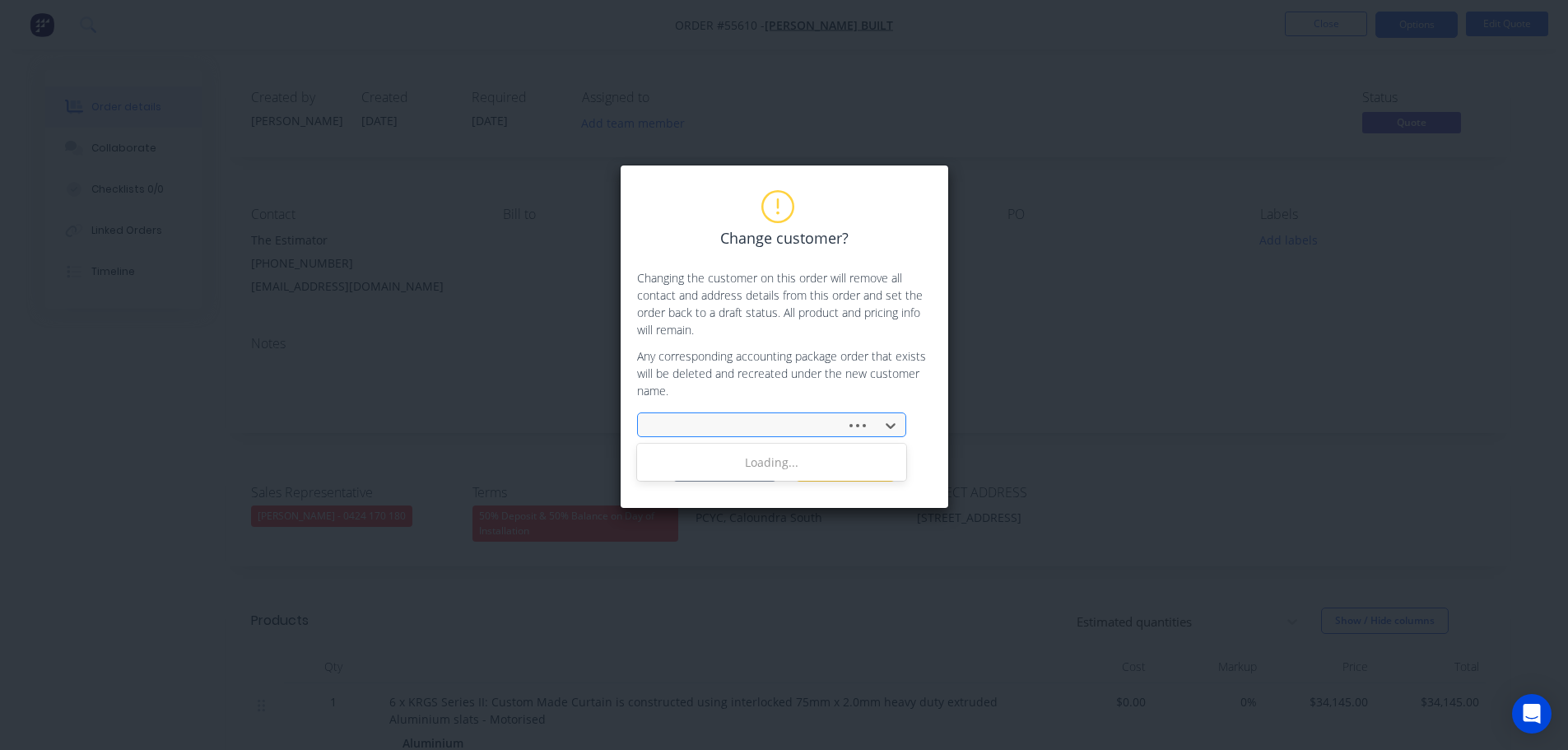
click at [692, 419] on div at bounding box center [744, 426] width 187 height 21
type input "k"
type input "fkg gr"
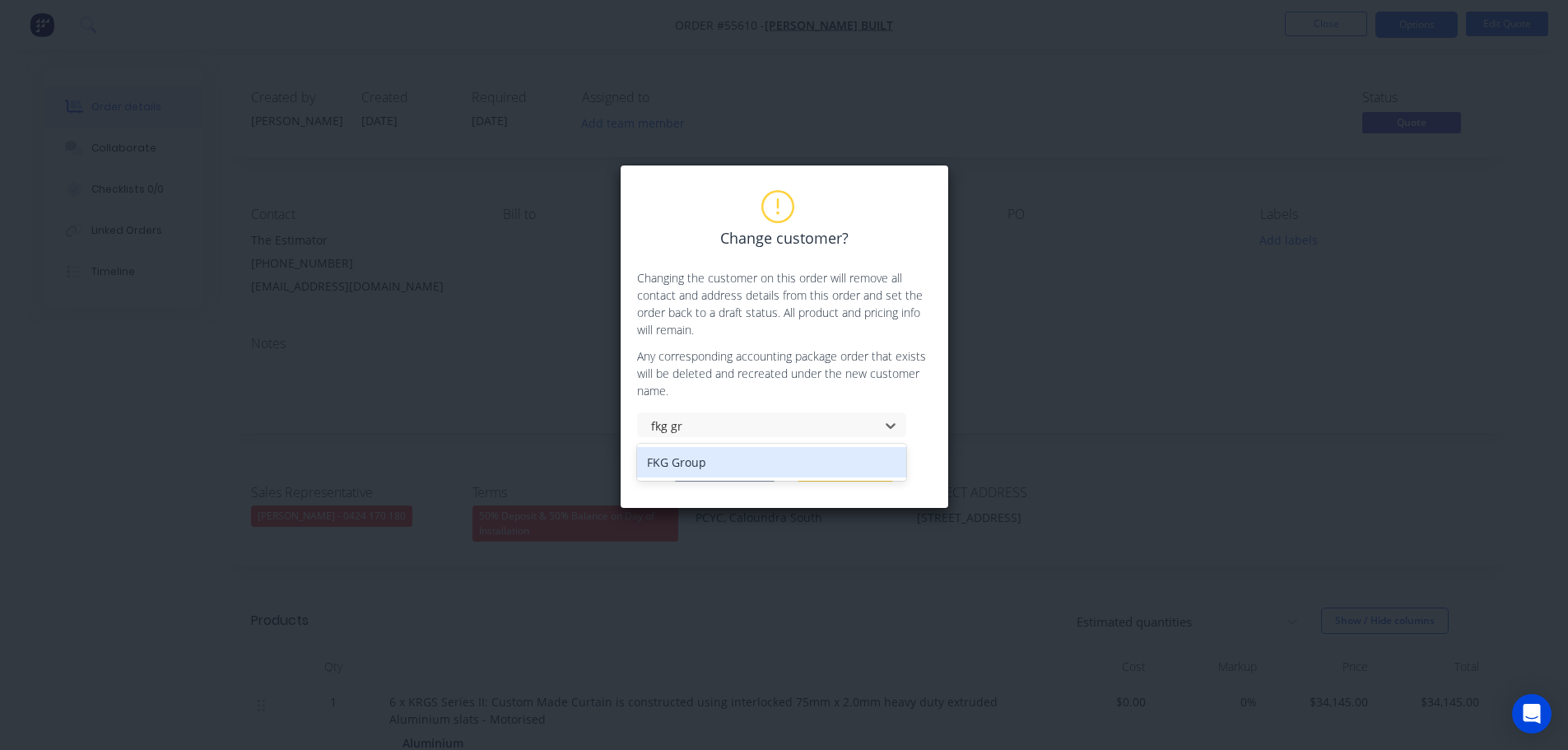
click at [671, 457] on div "FKG Group" at bounding box center [770, 462] width 269 height 31
click at [705, 474] on button "Change customer" at bounding box center [725, 469] width 103 height 24
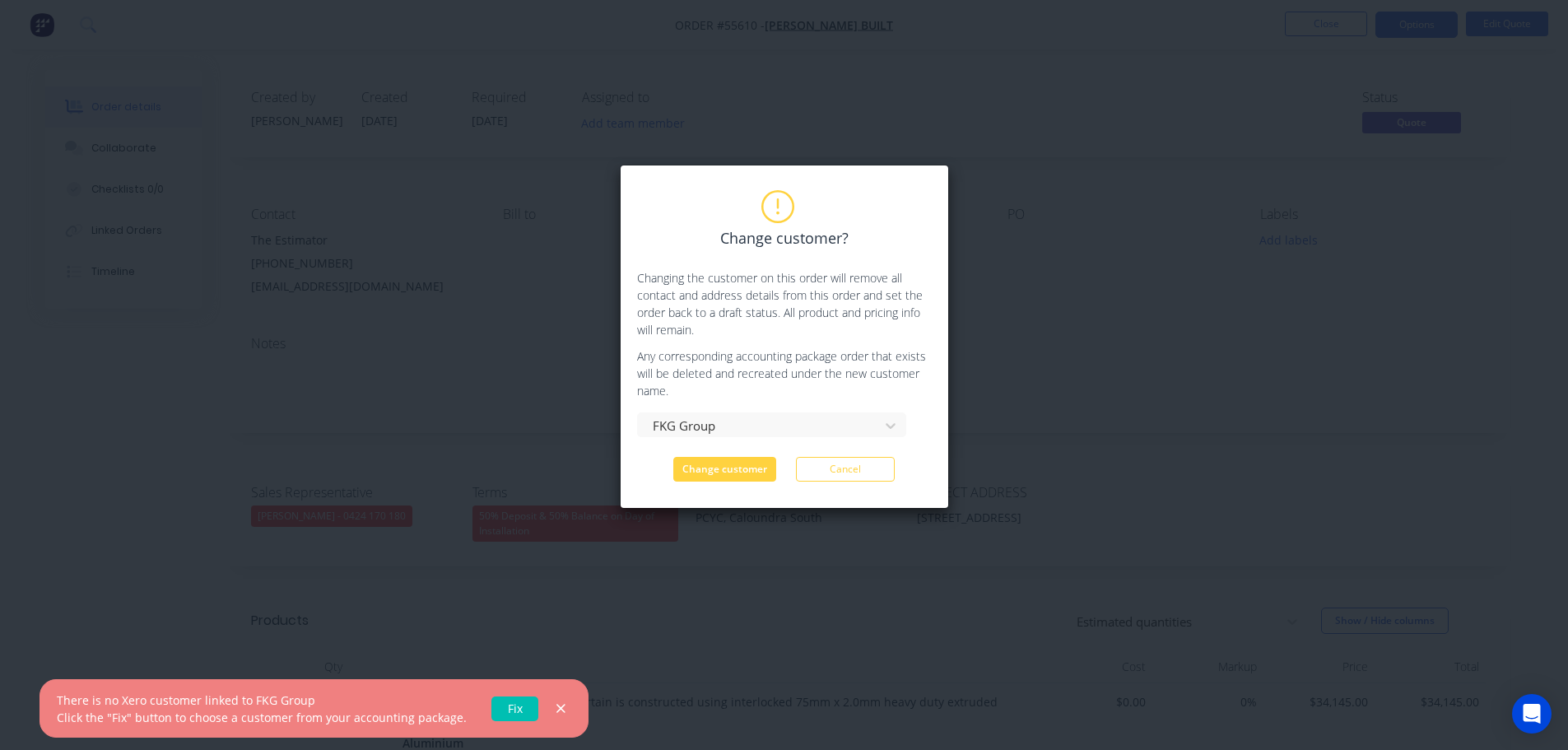
click at [505, 708] on link "Fix" at bounding box center [515, 709] width 47 height 24
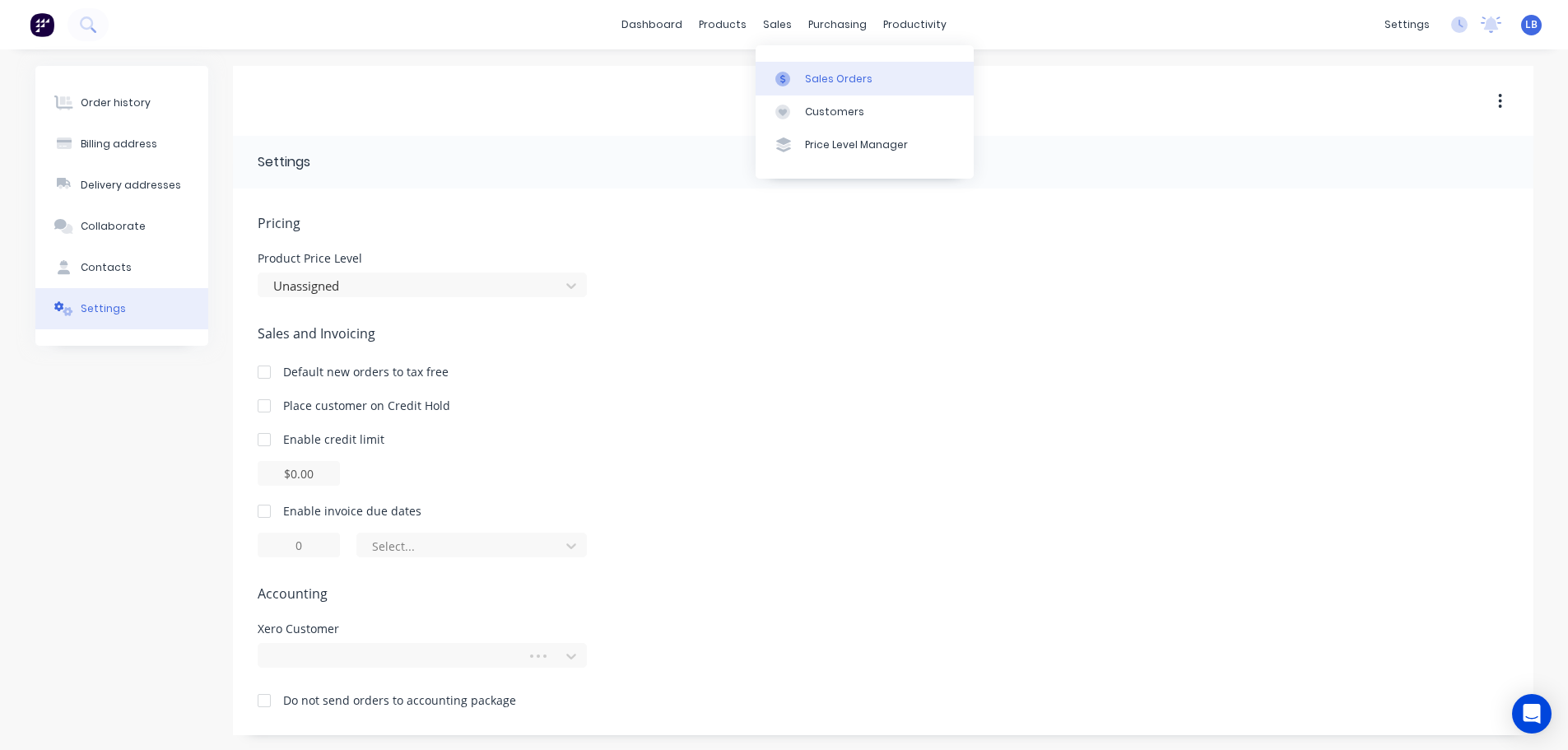
click at [824, 81] on div "Sales Orders" at bounding box center [839, 79] width 67 height 15
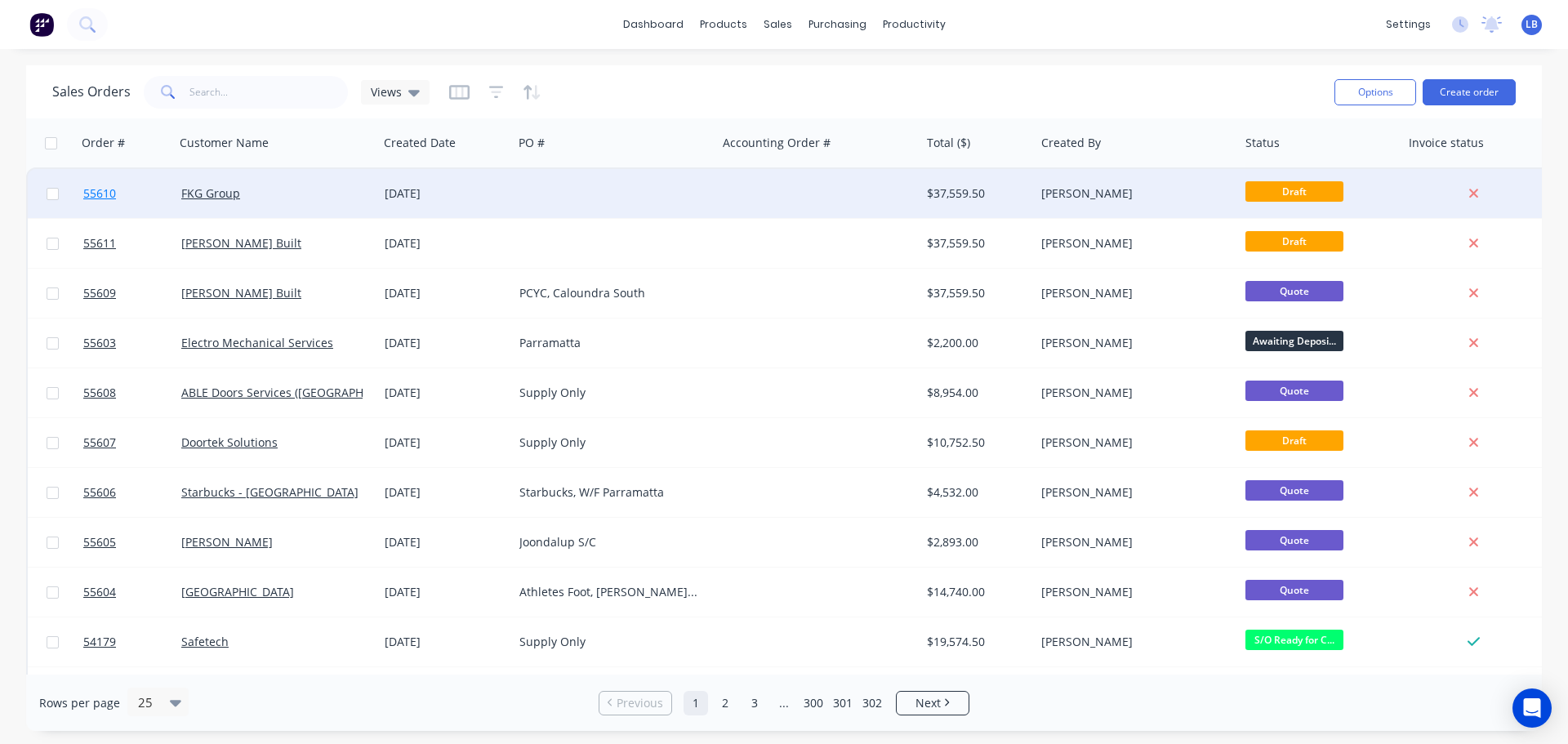
click at [105, 197] on span "55610" at bounding box center [99, 194] width 33 height 17
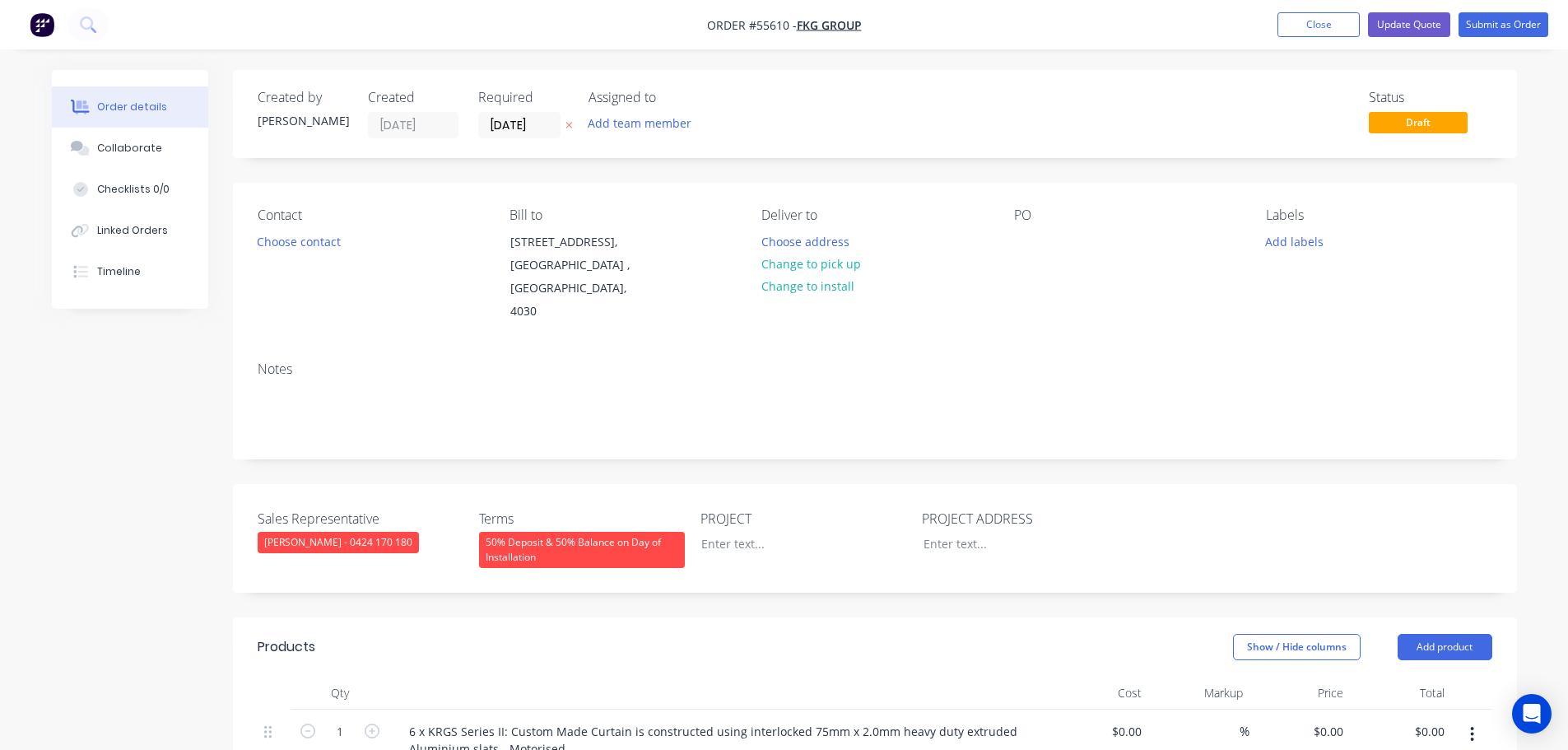
type input "$34,145.00"
click at [739, 532] on div "PCYC, Caloundra South" at bounding box center [791, 543] width 206 height 23
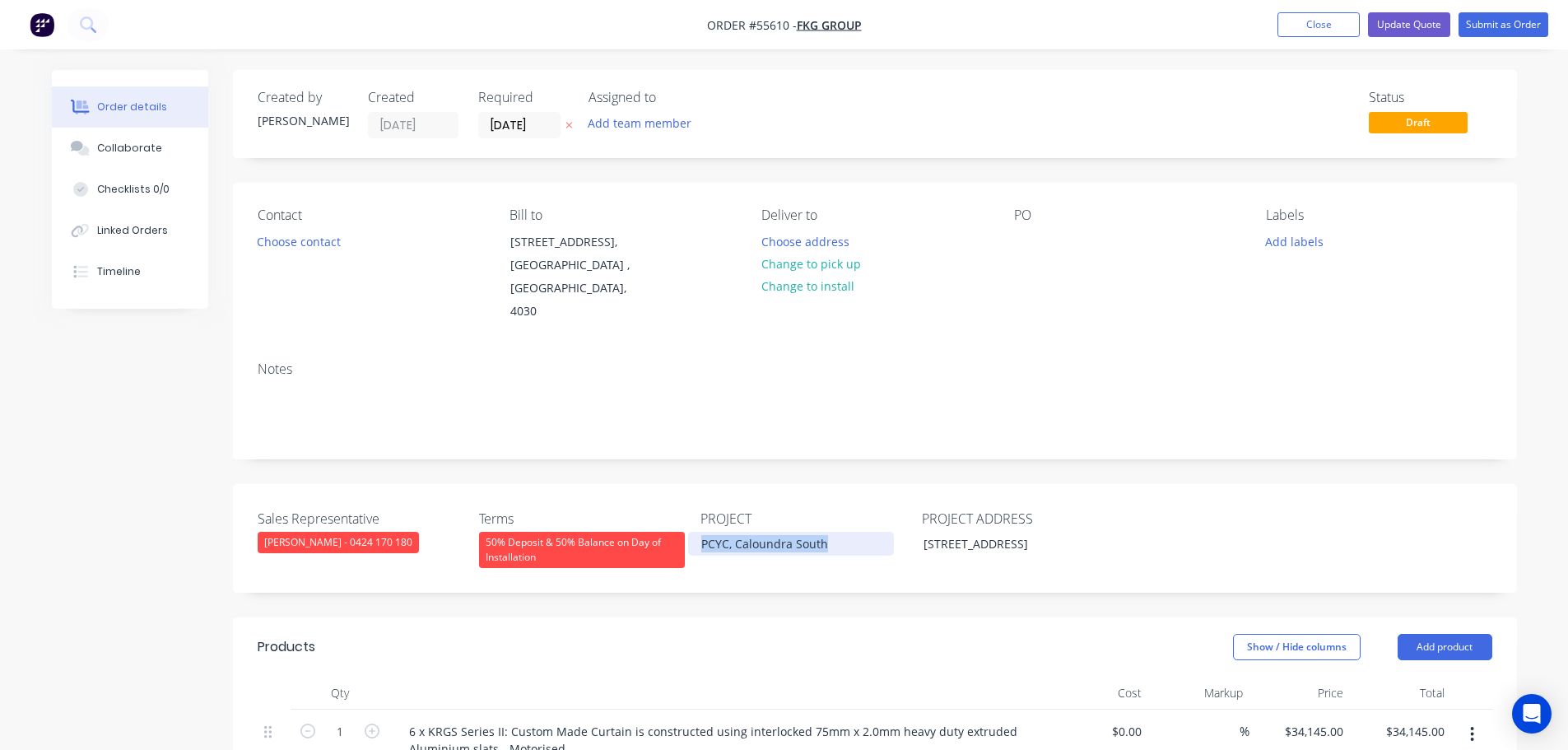
copy div "PCYC, Caloundra South"
click at [1024, 232] on div at bounding box center [1027, 241] width 26 height 23
paste div
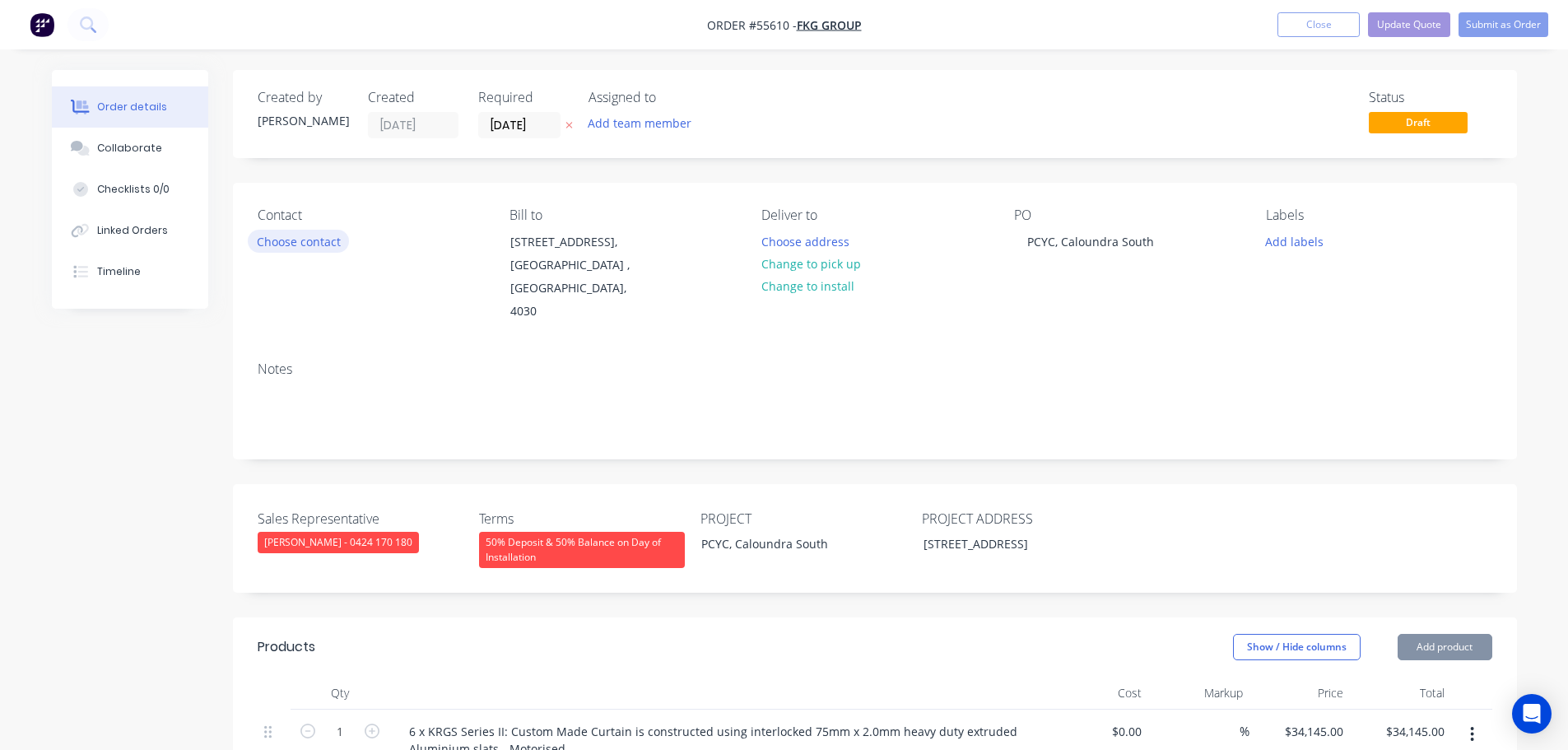
click at [279, 240] on button "Choose contact" at bounding box center [299, 241] width 101 height 22
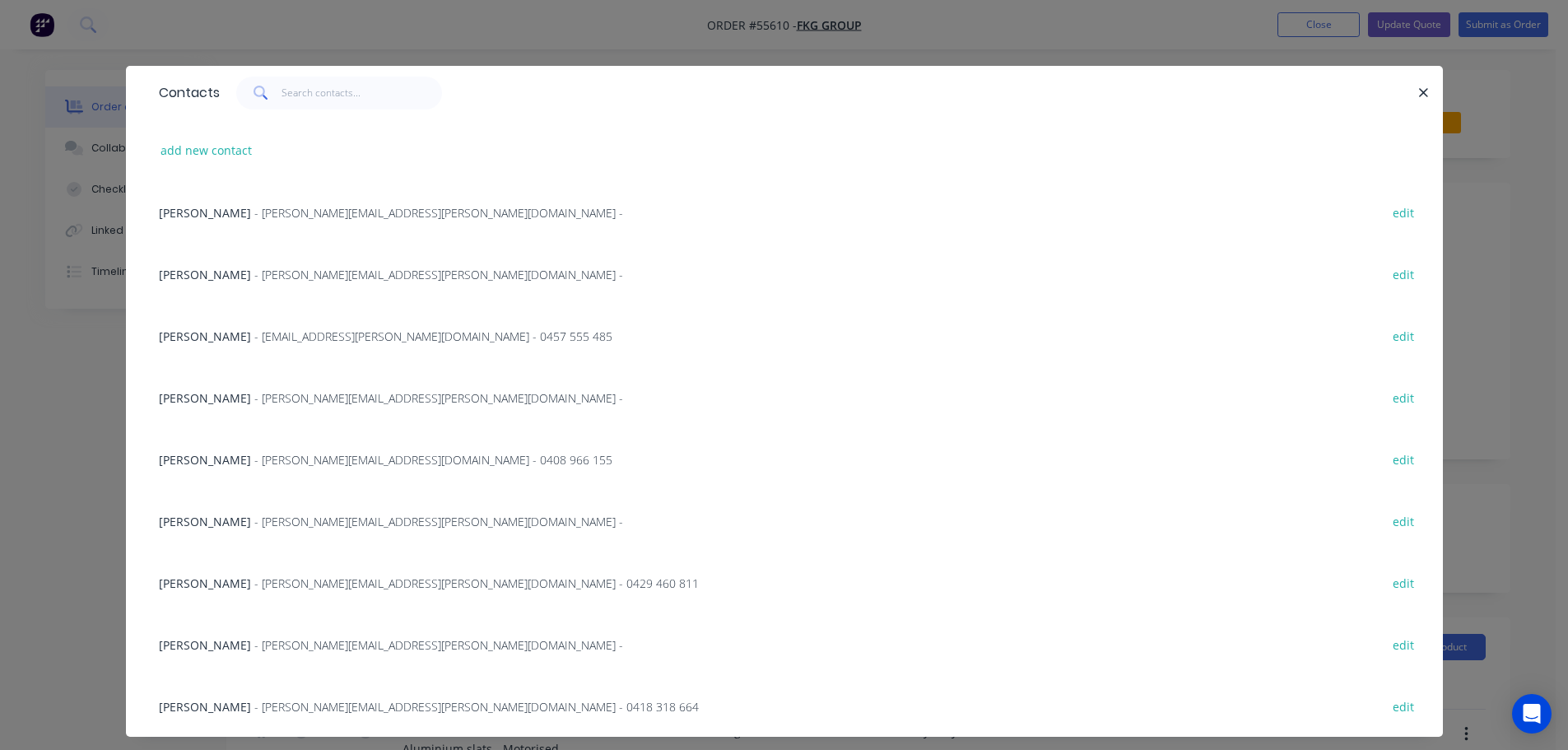
click at [225, 282] on span "Darren Guyer" at bounding box center [205, 274] width 92 height 16
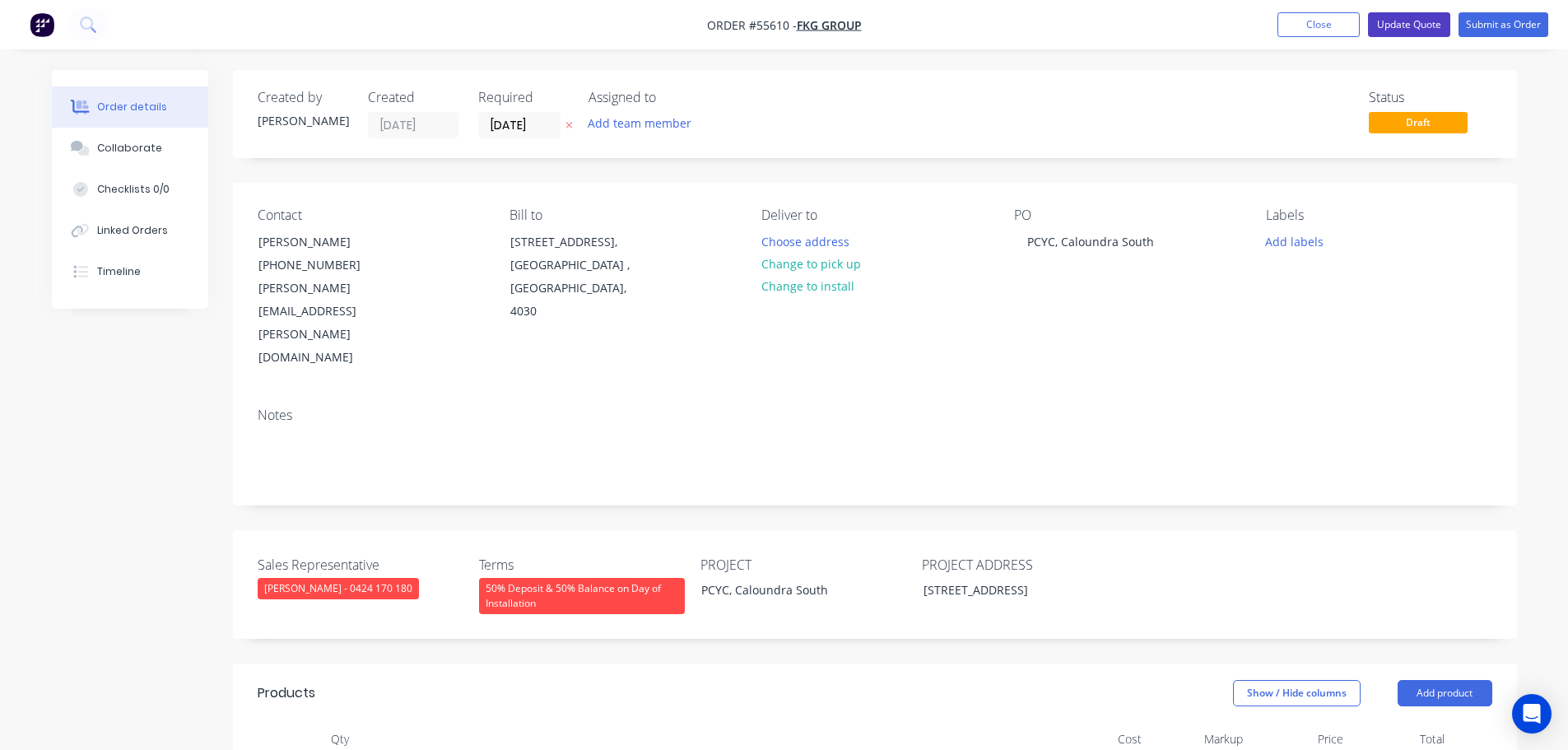
click at [1397, 22] on button "Update Quote" at bounding box center [1409, 24] width 82 height 24
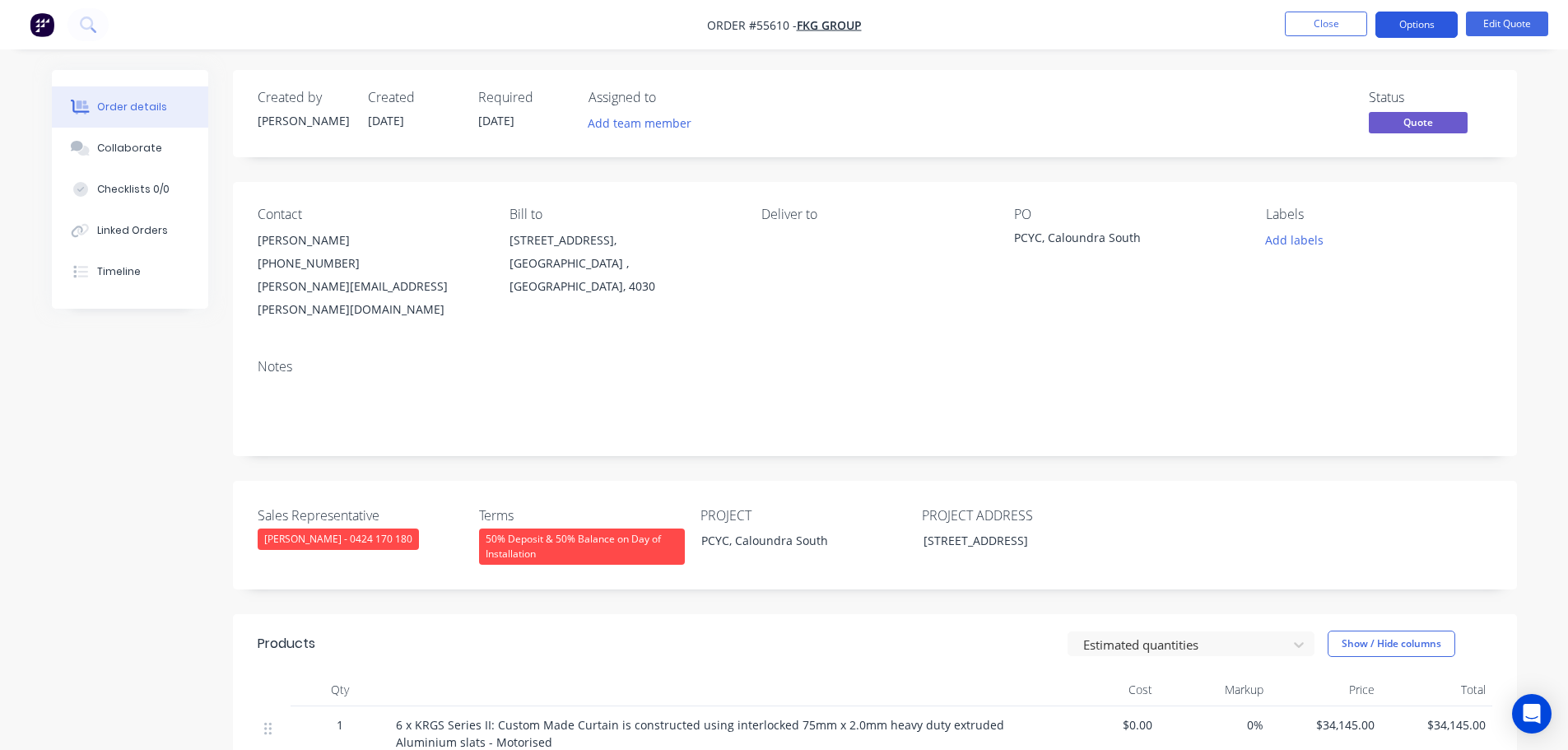
click at [1398, 34] on button "Options" at bounding box center [1416, 24] width 82 height 26
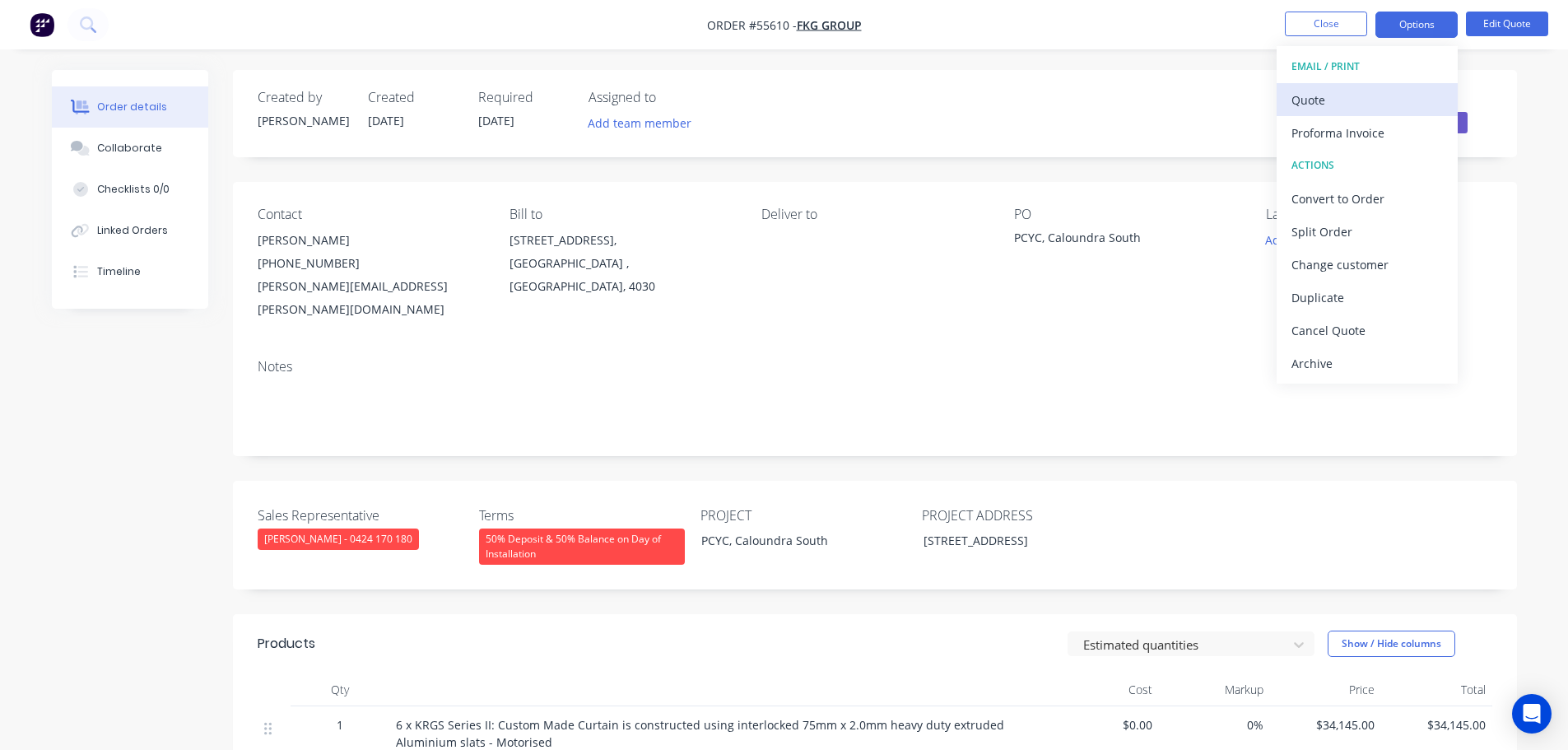
click at [1312, 98] on div "Quote" at bounding box center [1367, 99] width 152 height 23
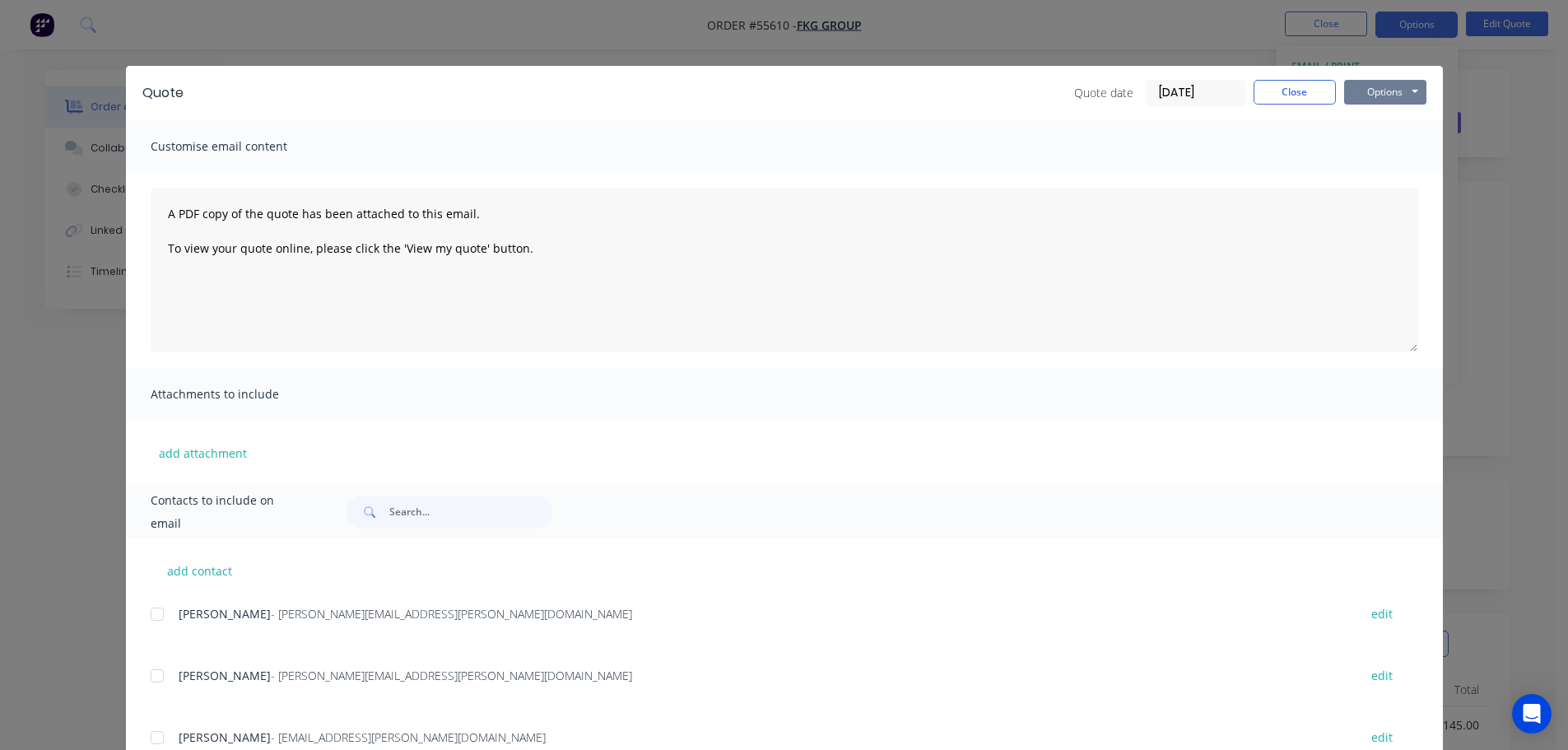
click at [1366, 94] on button "Options" at bounding box center [1385, 92] width 82 height 24
click at [1377, 148] on button "Print" at bounding box center [1397, 148] width 106 height 27
click at [1253, 89] on button "Close" at bounding box center [1295, 92] width 82 height 24
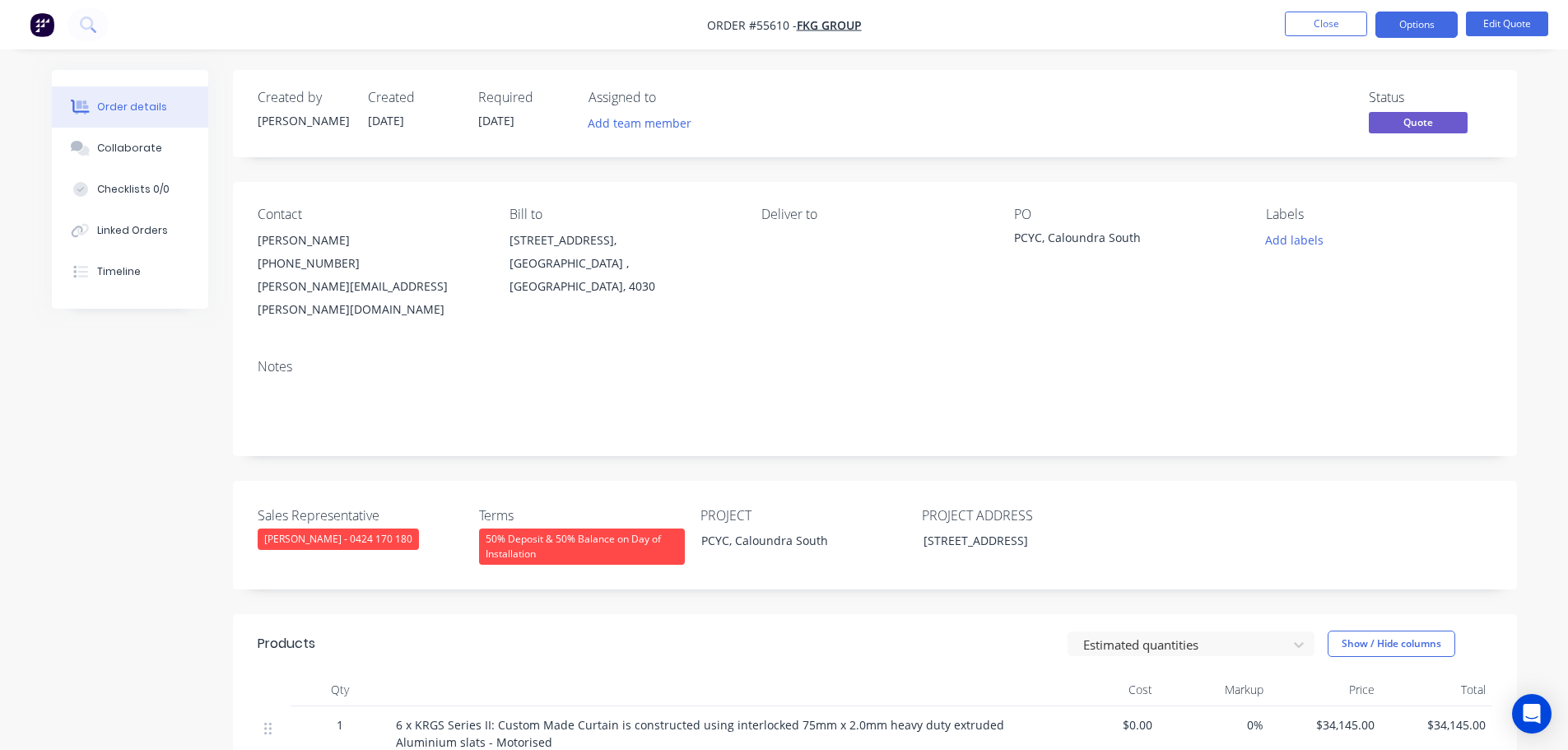
click at [305, 289] on div "darren.guyer@fkg.com.au" at bounding box center [370, 298] width 226 height 46
copy div "darren.guyer@fkg.com.au"
click at [1103, 240] on div "PCYC, Caloundra South" at bounding box center [1117, 240] width 206 height 23
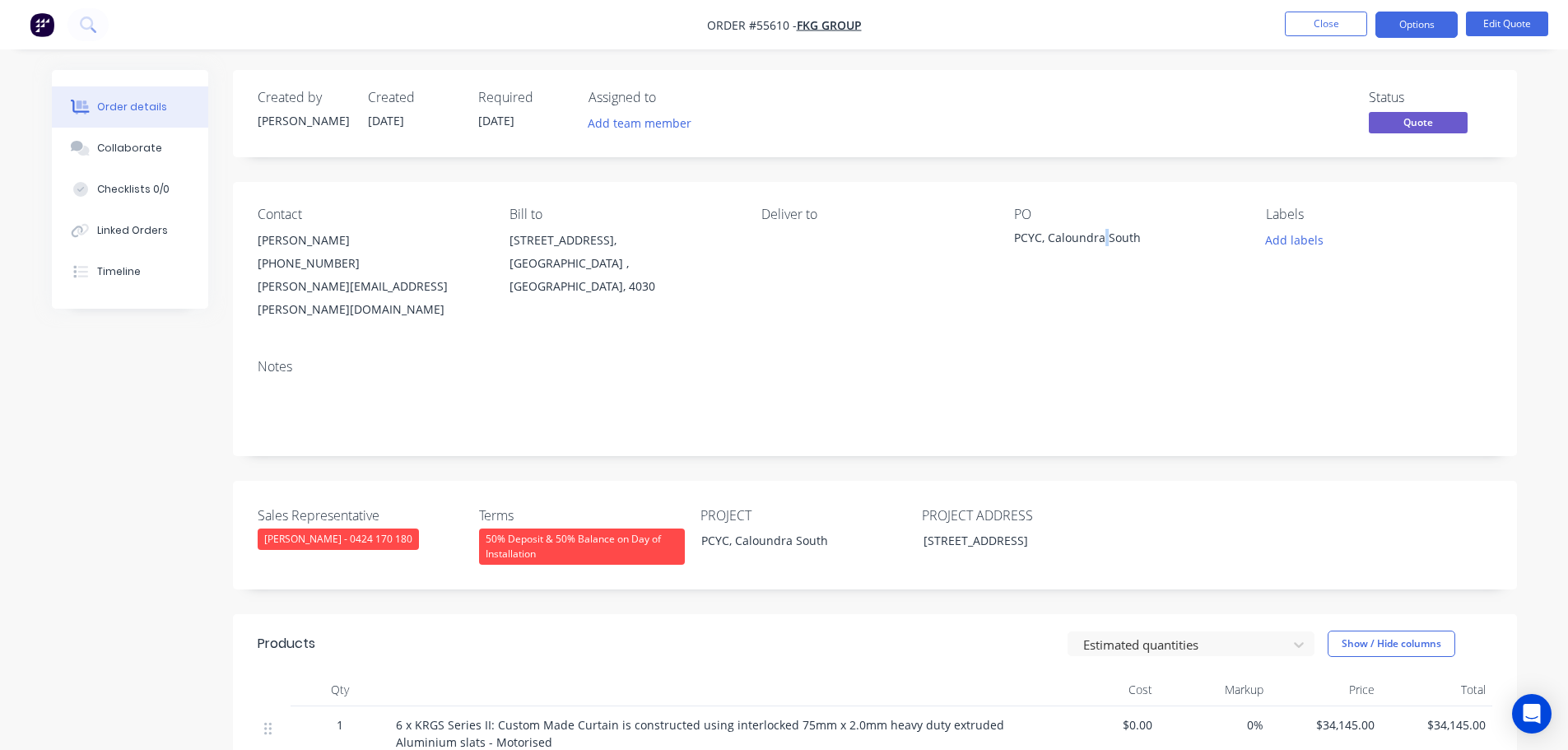
click at [1103, 240] on div "PCYC, Caloundra South" at bounding box center [1117, 240] width 206 height 23
copy div "PCYC, Caloundra South"
click at [1303, 20] on button "Close" at bounding box center [1326, 23] width 82 height 24
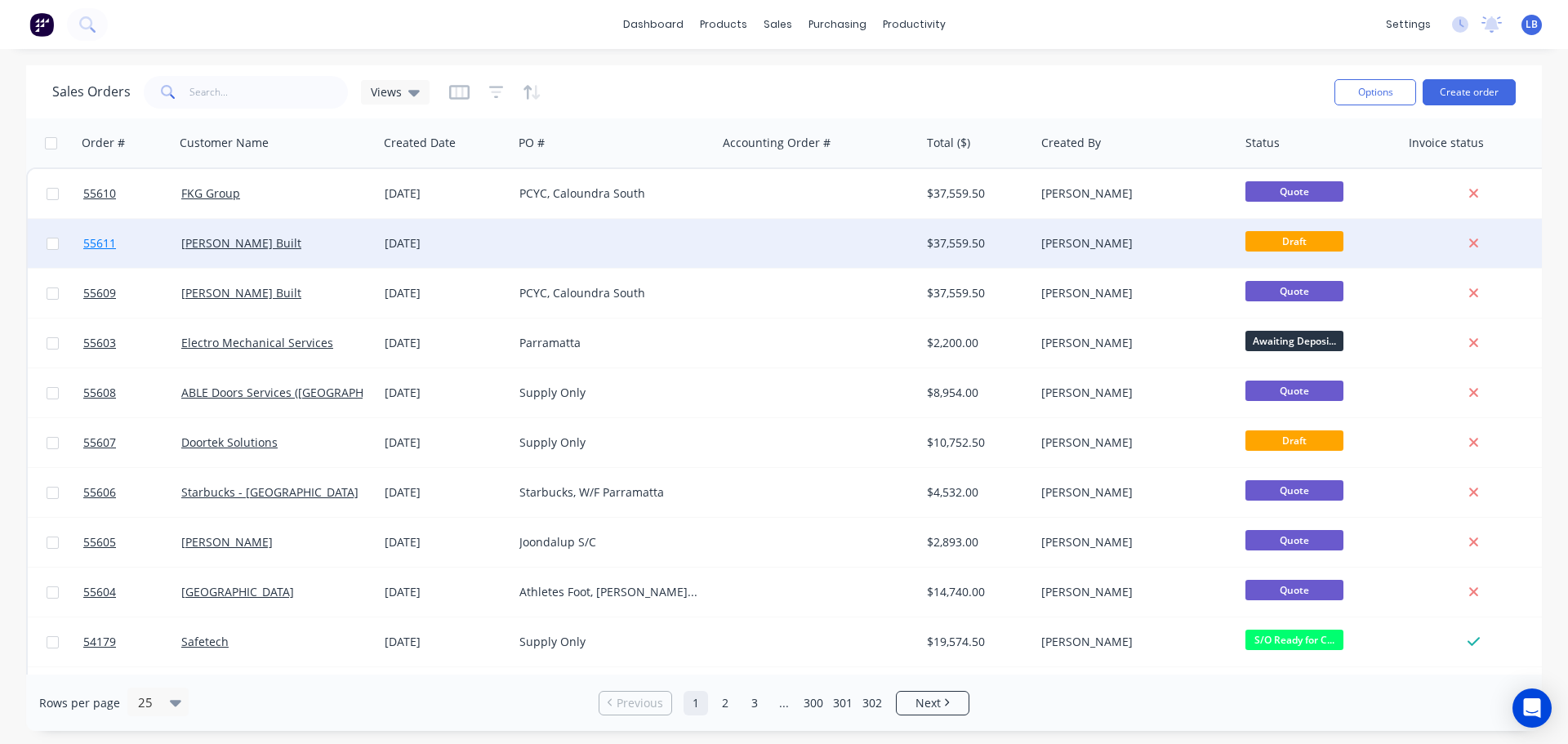
click at [105, 241] on span "55611" at bounding box center [99, 243] width 33 height 17
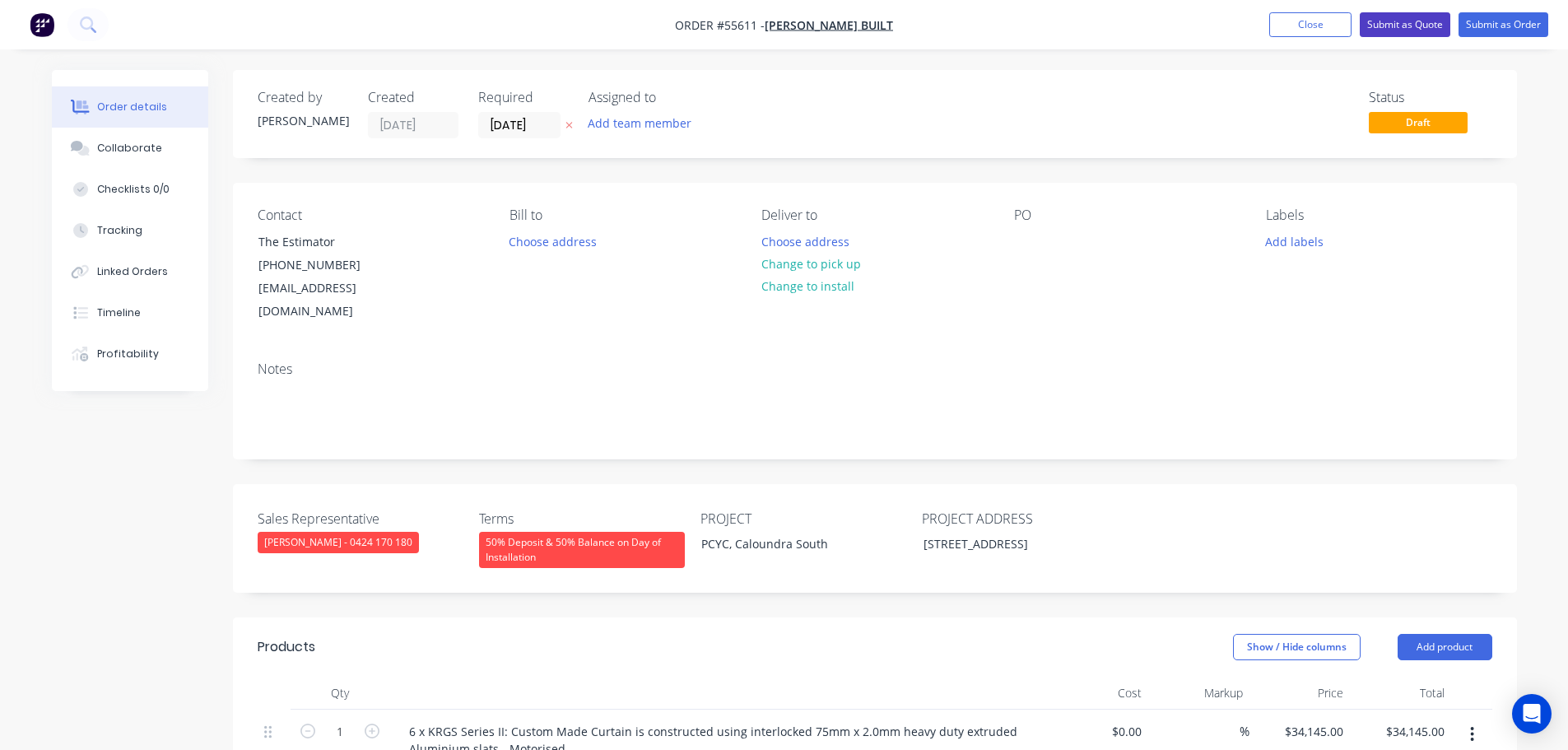
click at [1387, 31] on button "Submit as Quote" at bounding box center [1404, 24] width 91 height 24
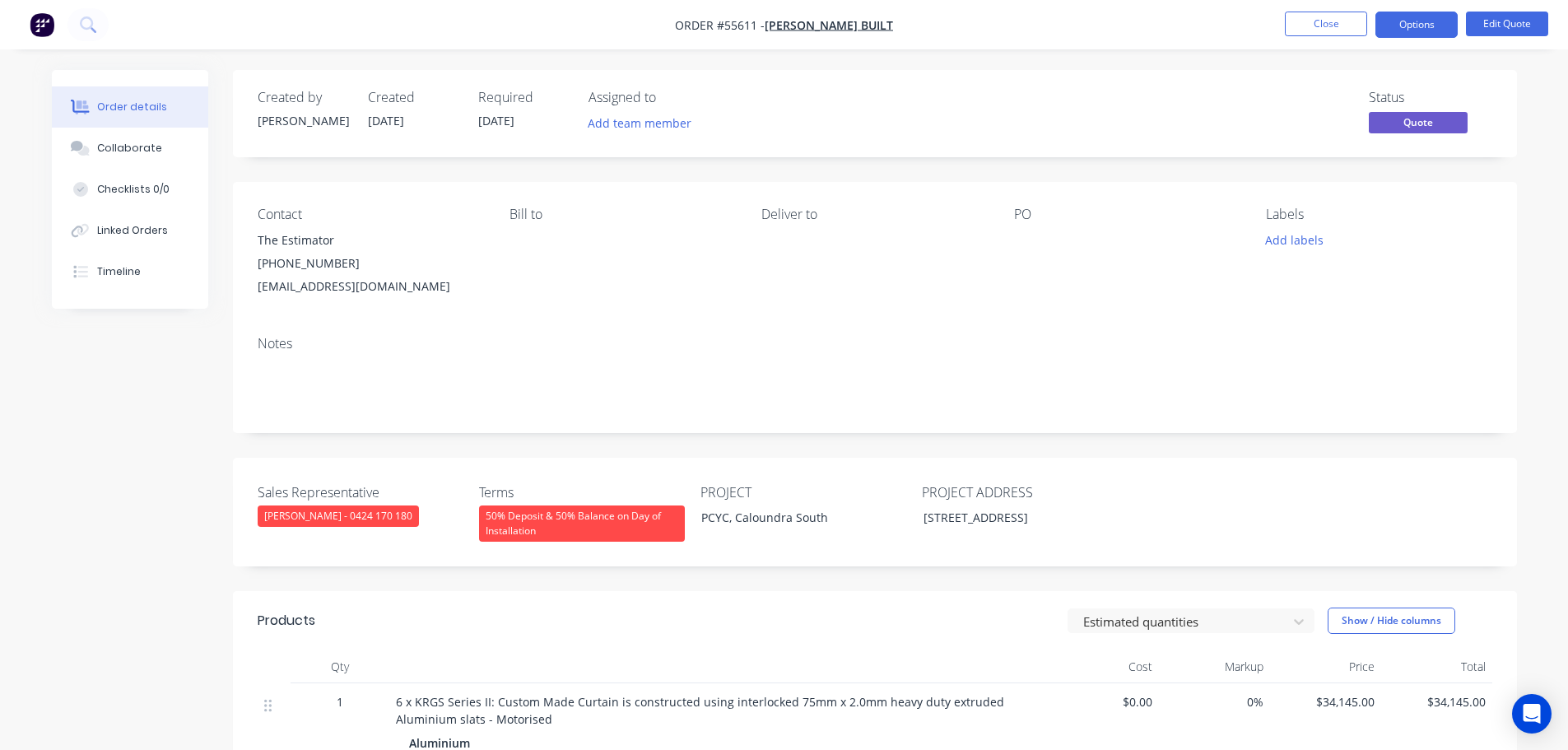
click at [1387, 31] on button "Options" at bounding box center [1416, 24] width 82 height 26
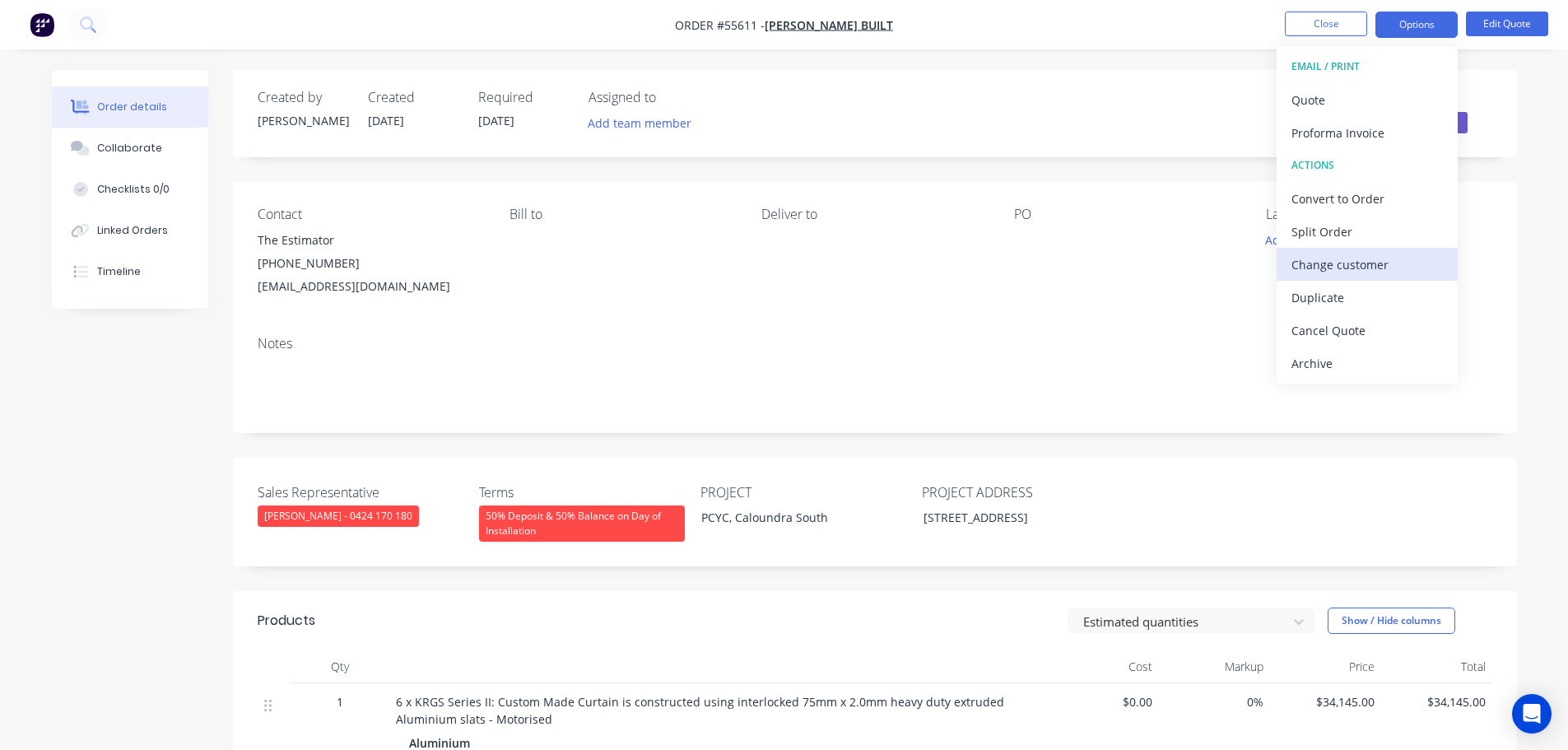
click at [1312, 269] on div "Change customer" at bounding box center [1367, 264] width 152 height 23
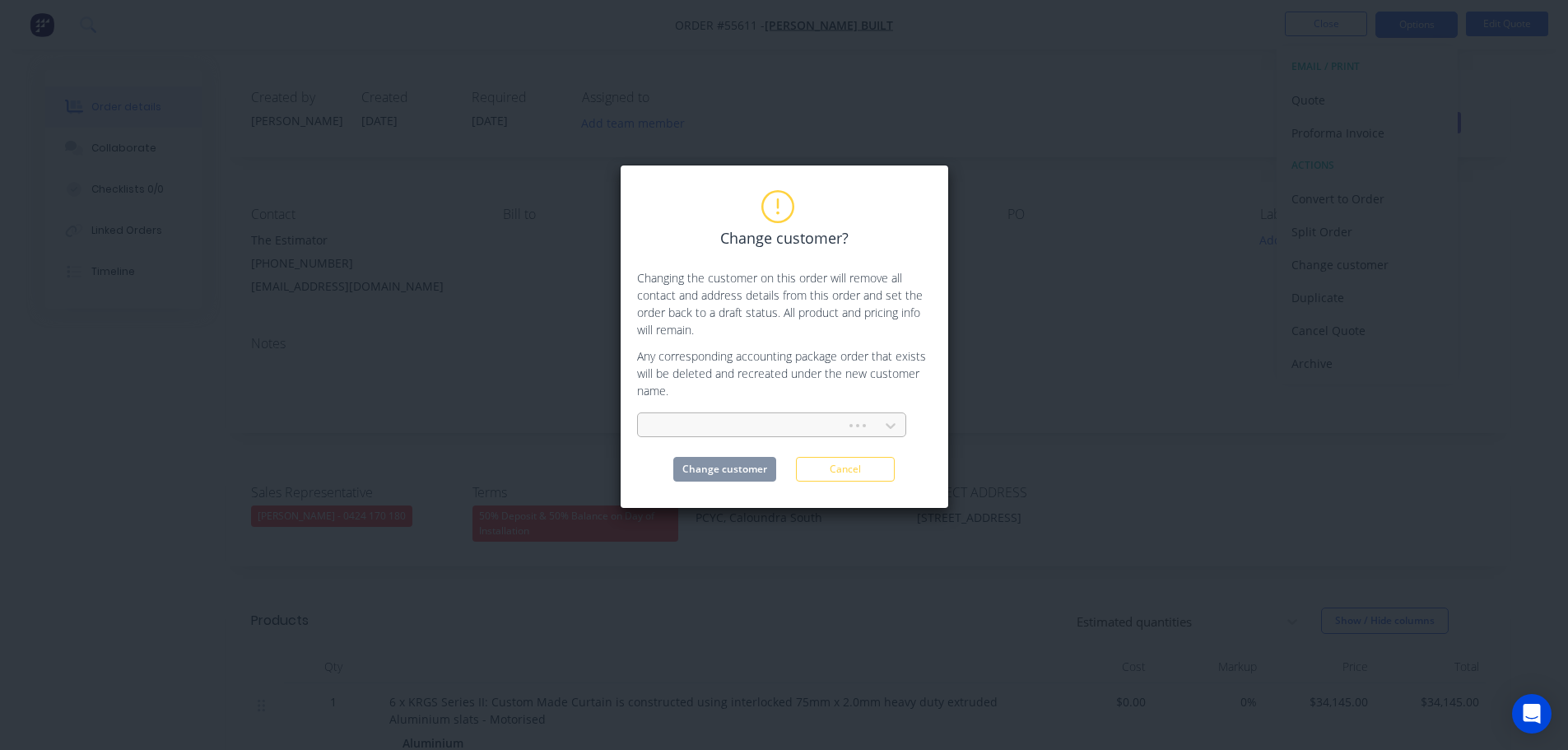
click at [684, 424] on div at bounding box center [744, 426] width 187 height 21
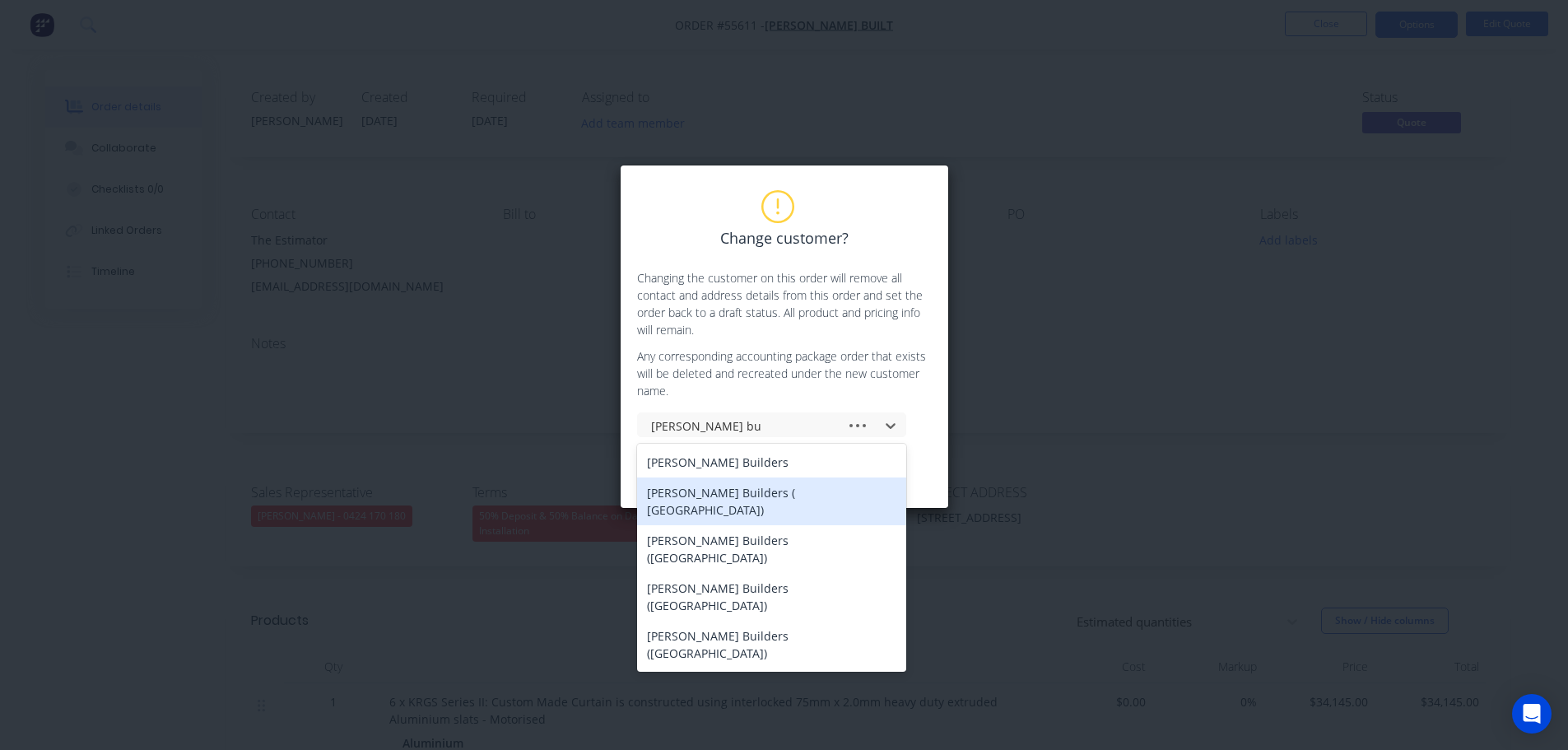
type input "hutchinson build"
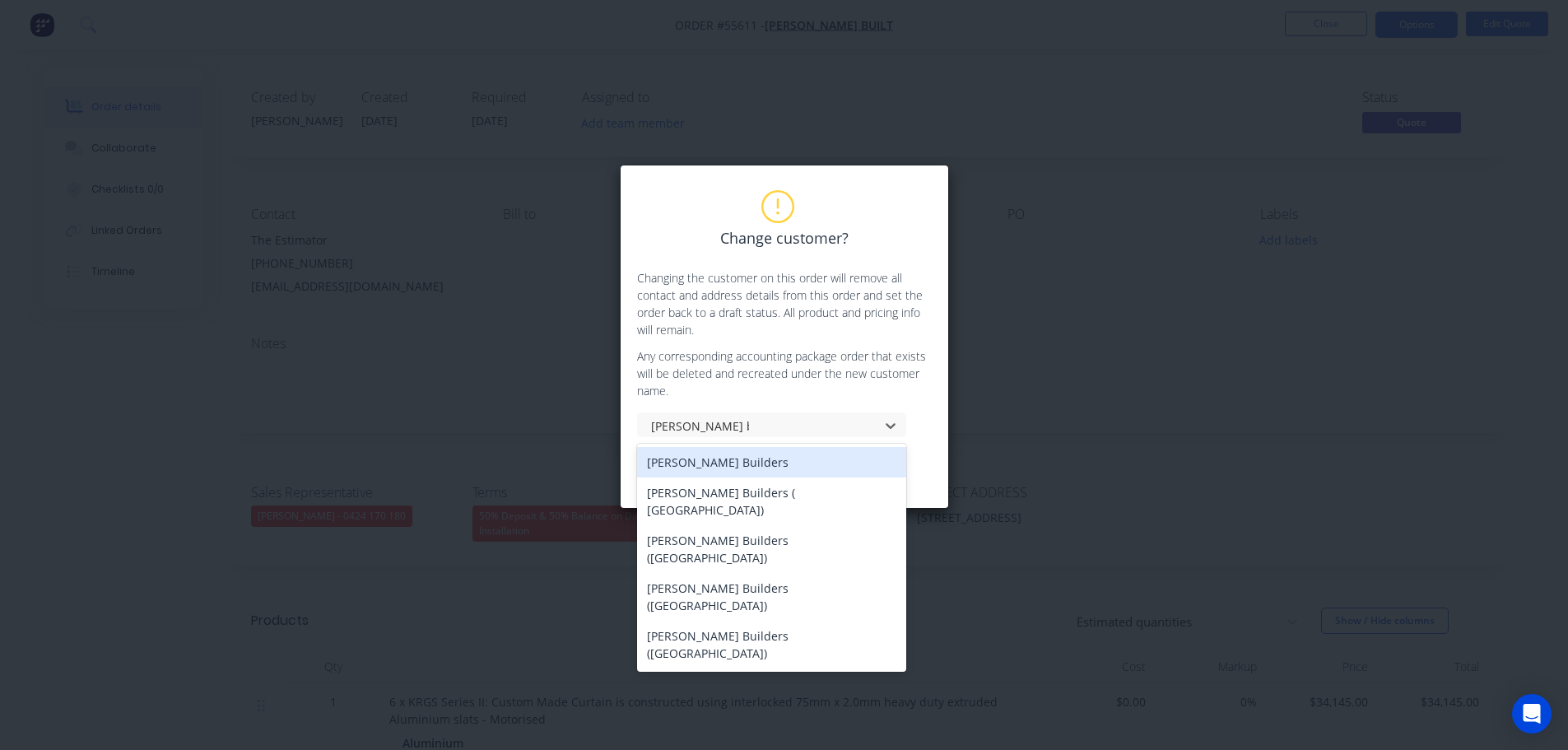
click at [678, 465] on div "Hutchinson Builders" at bounding box center [770, 462] width 269 height 31
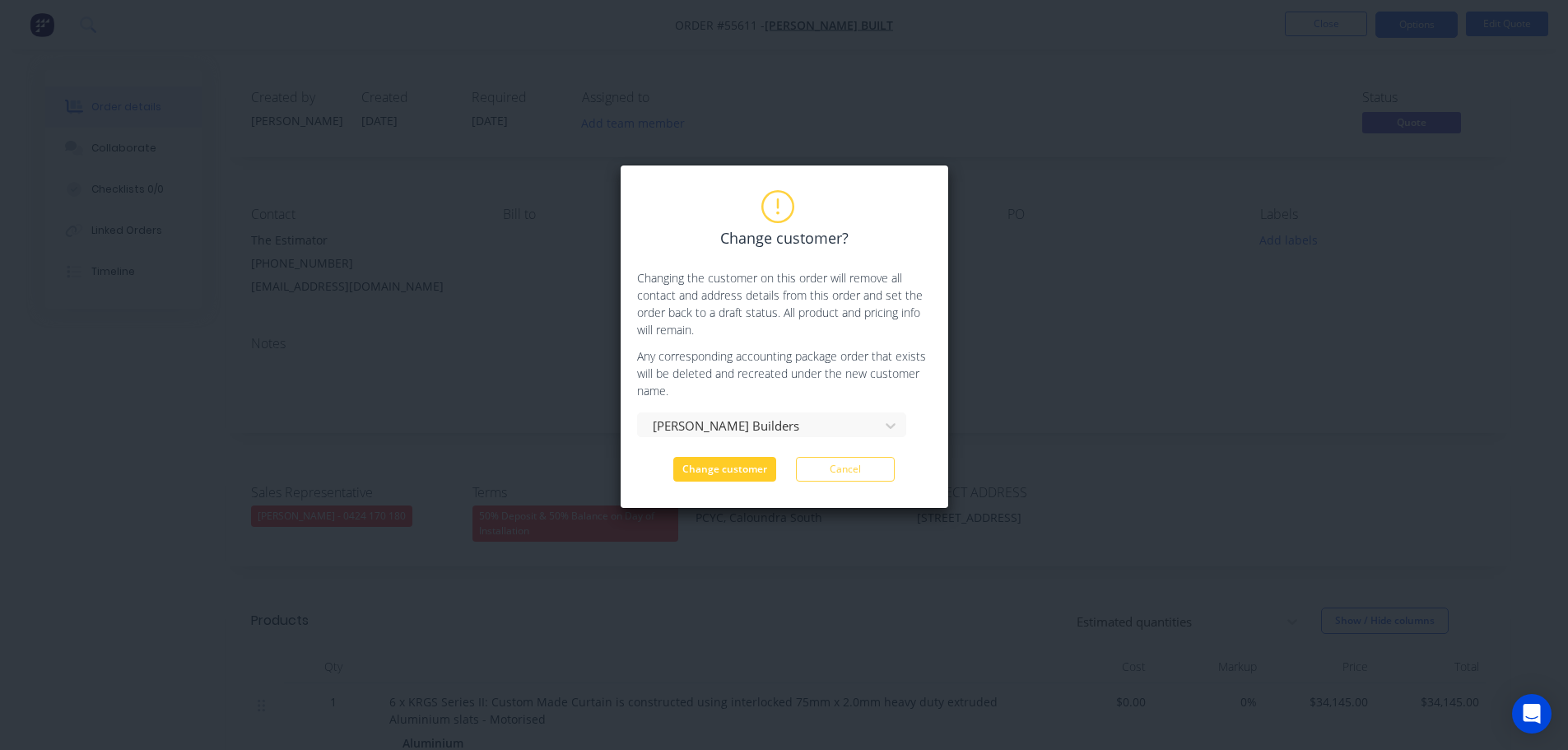
click at [698, 469] on button "Change customer" at bounding box center [725, 469] width 103 height 24
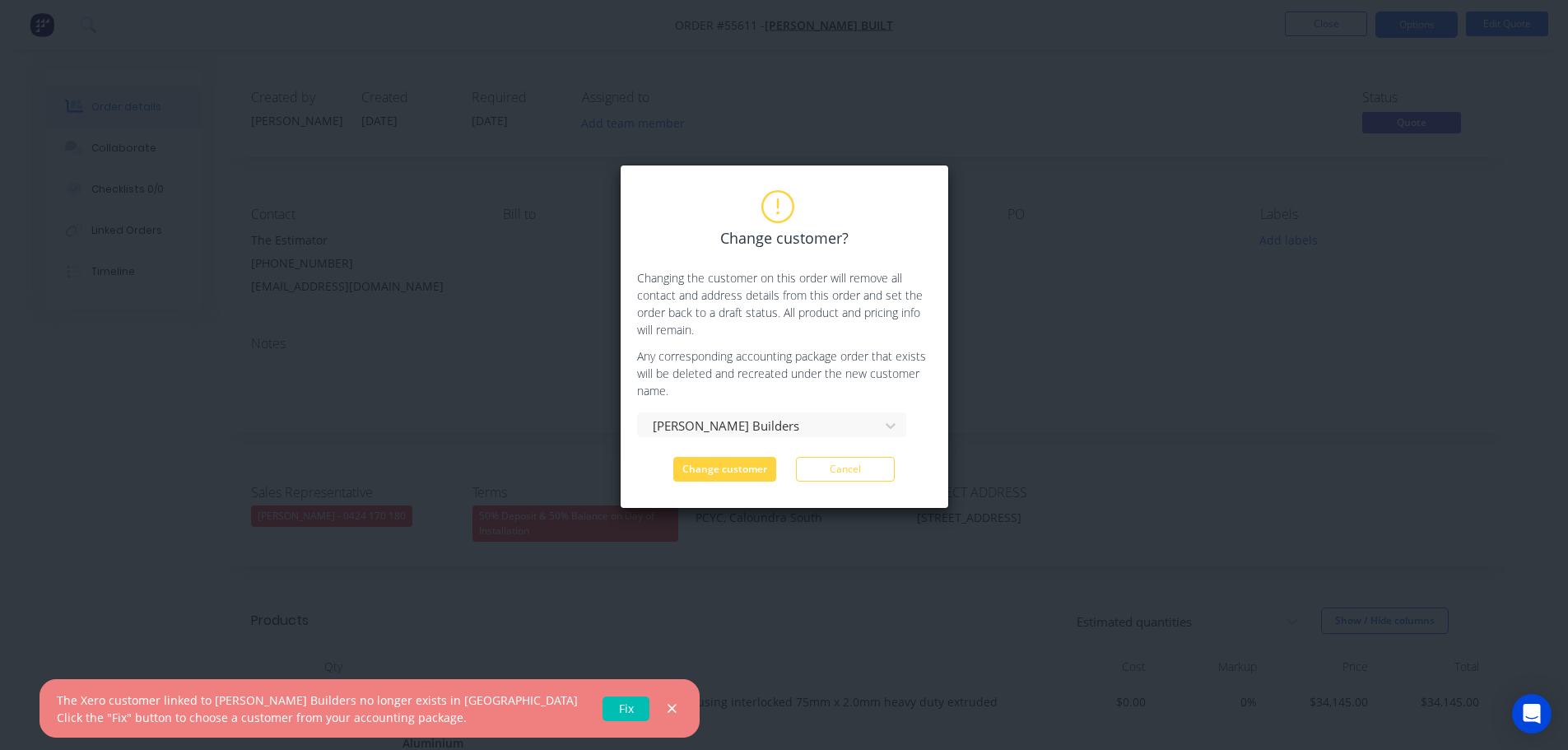
click at [603, 711] on link "Fix" at bounding box center [626, 709] width 47 height 24
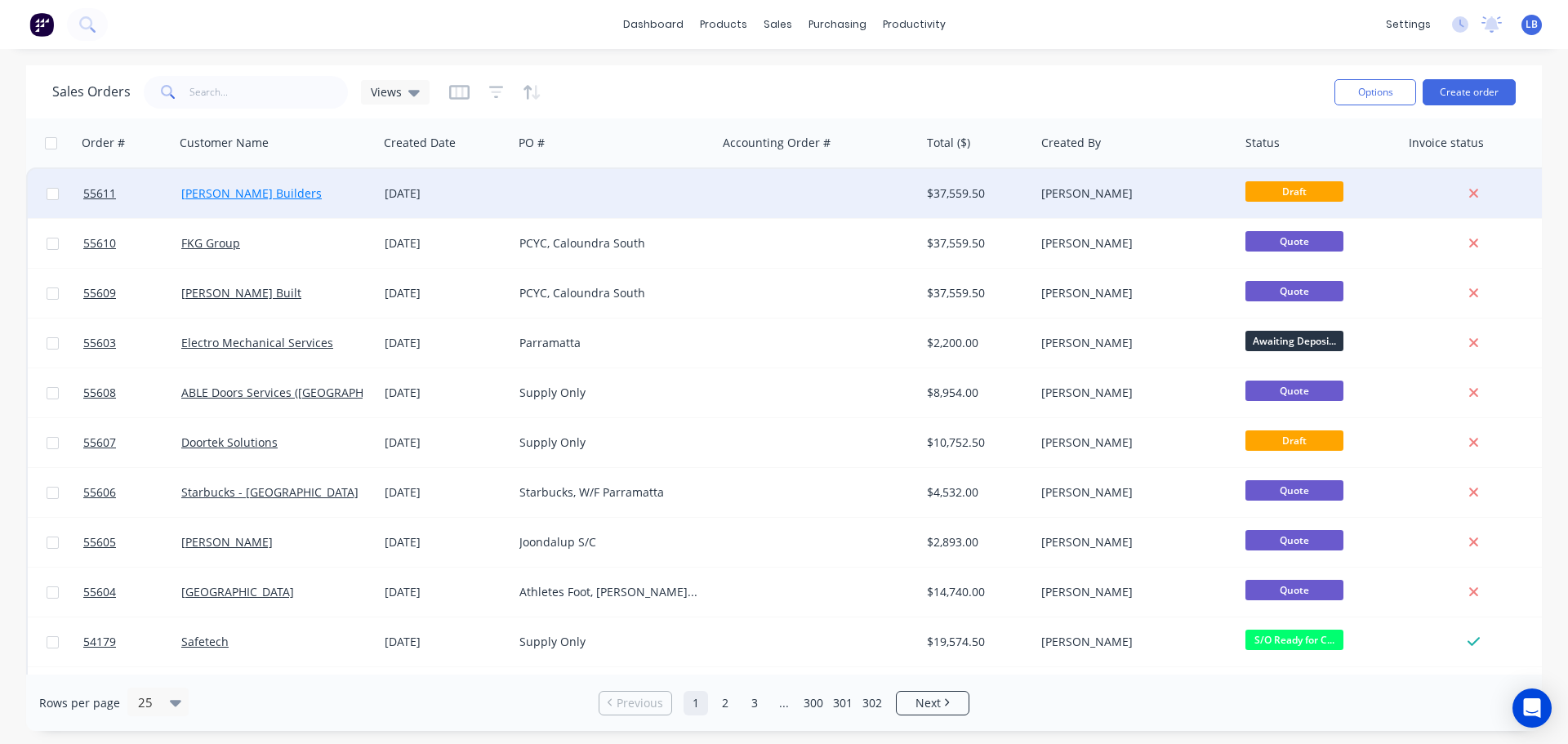
click at [213, 193] on link "Hutchinson Builders" at bounding box center [251, 193] width 140 height 16
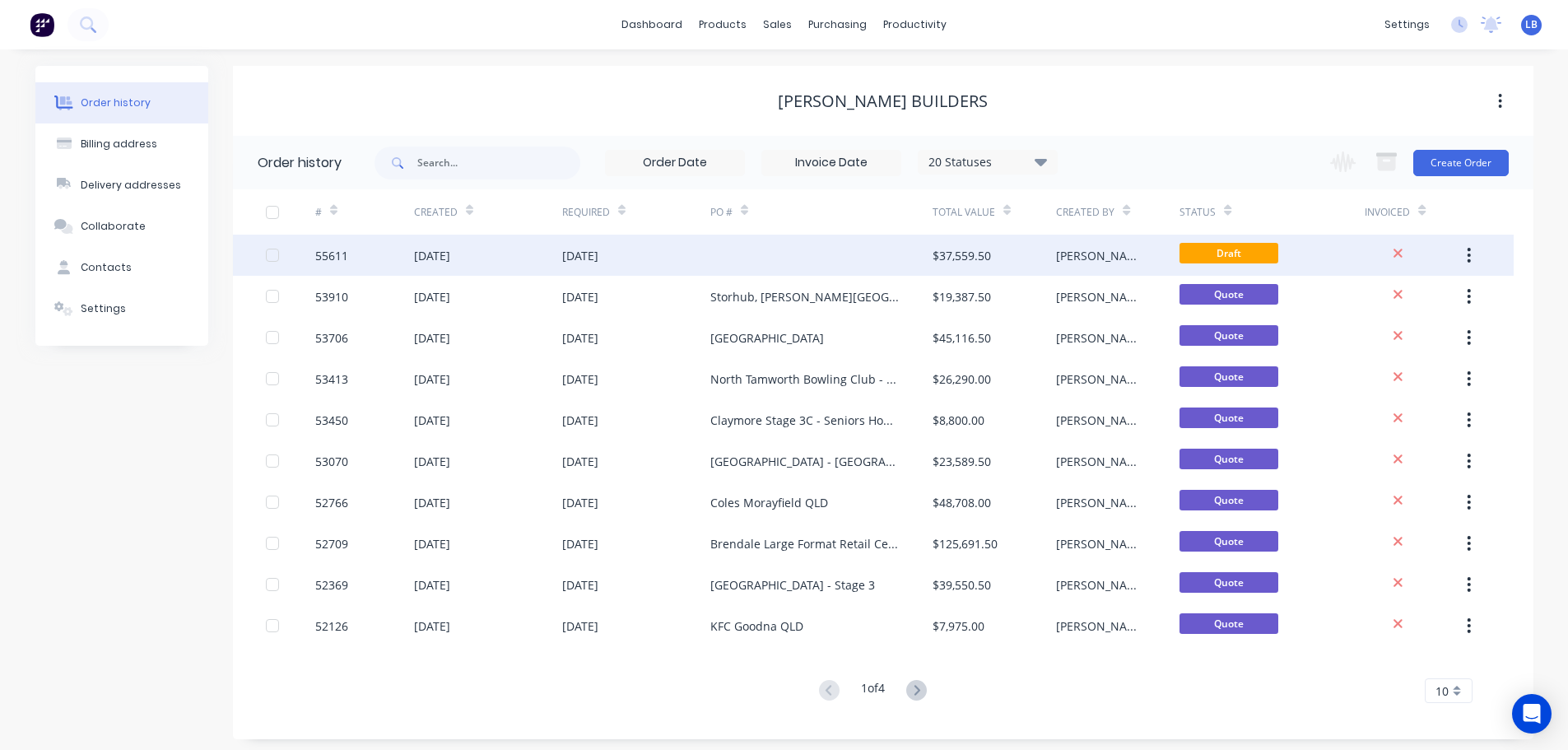
click at [334, 257] on div "55611" at bounding box center [331, 256] width 33 height 17
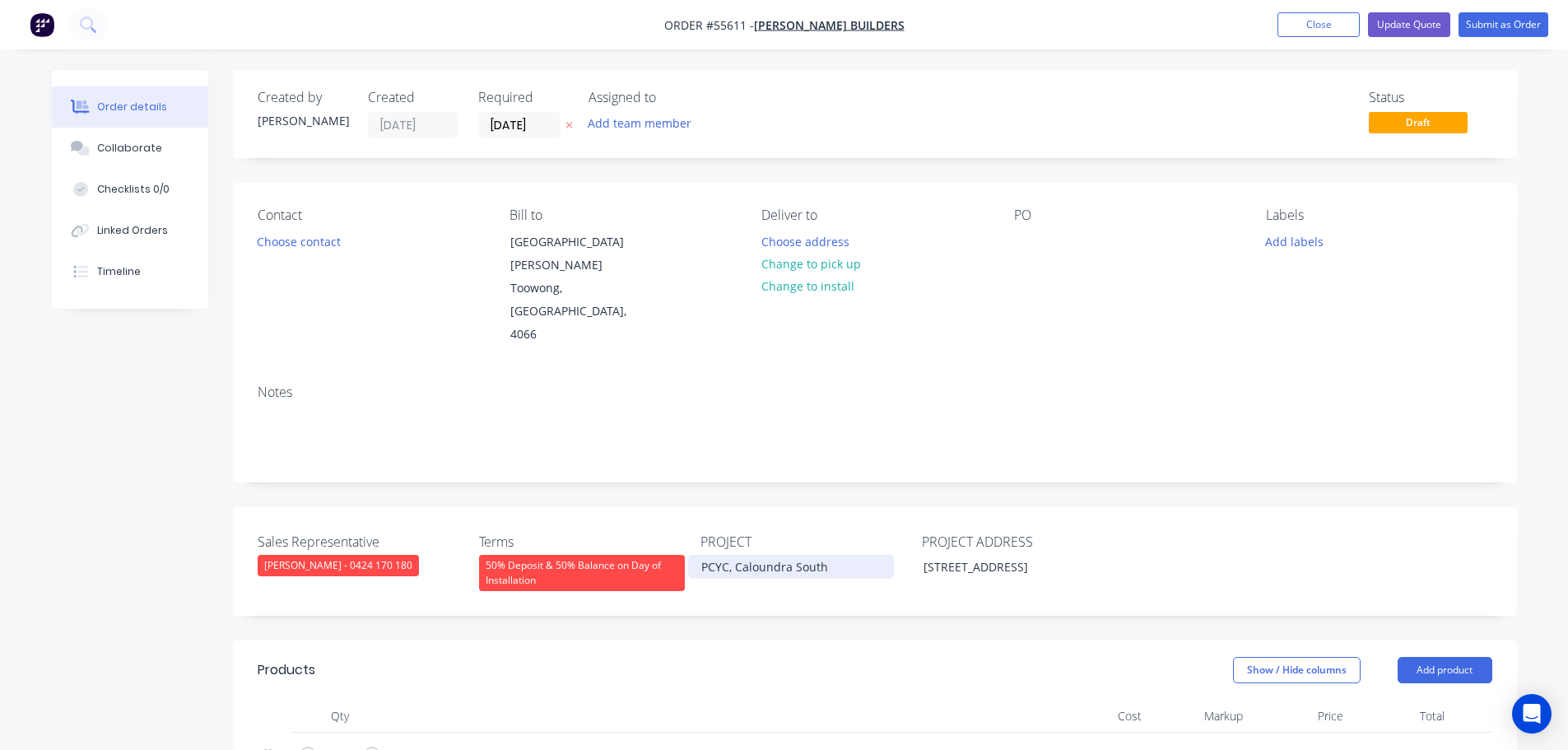
click at [769, 555] on div "PCYC, Caloundra South" at bounding box center [791, 566] width 206 height 23
copy div "PCYC, Caloundra South"
click at [1021, 229] on div at bounding box center [1027, 241] width 26 height 23
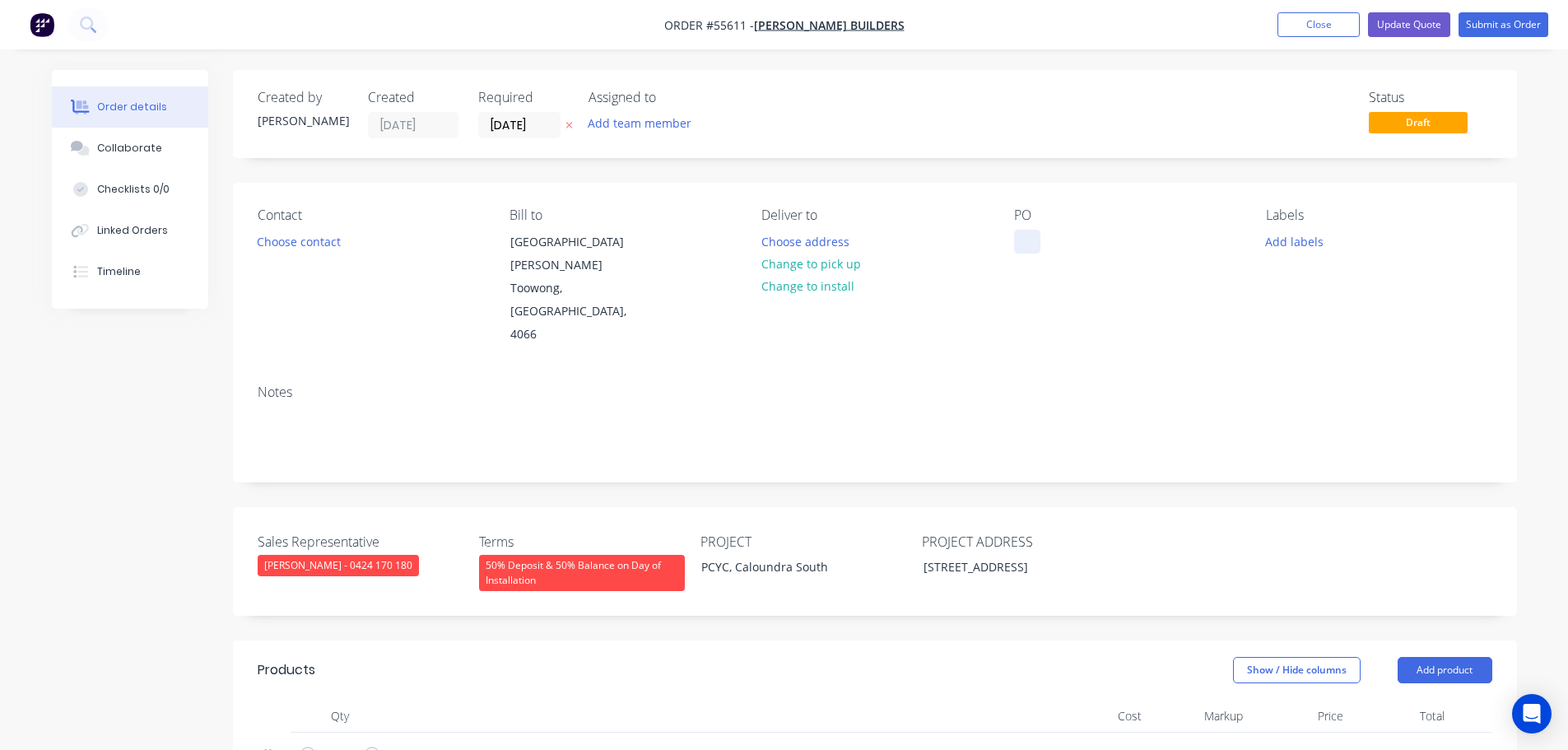
paste div
click at [317, 249] on button "Choose contact" at bounding box center [299, 241] width 101 height 22
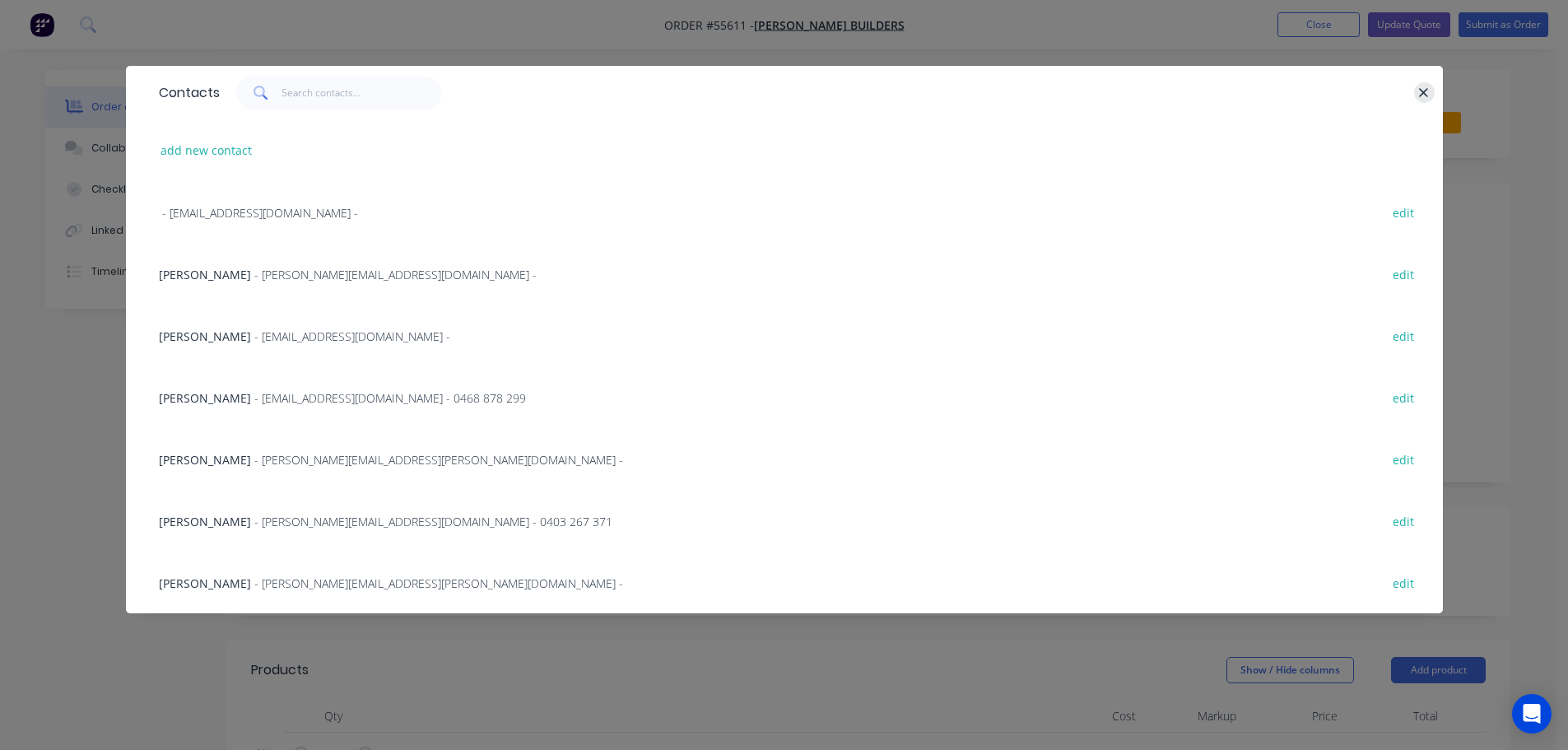
click at [1422, 93] on icon "button" at bounding box center [1423, 93] width 10 height 15
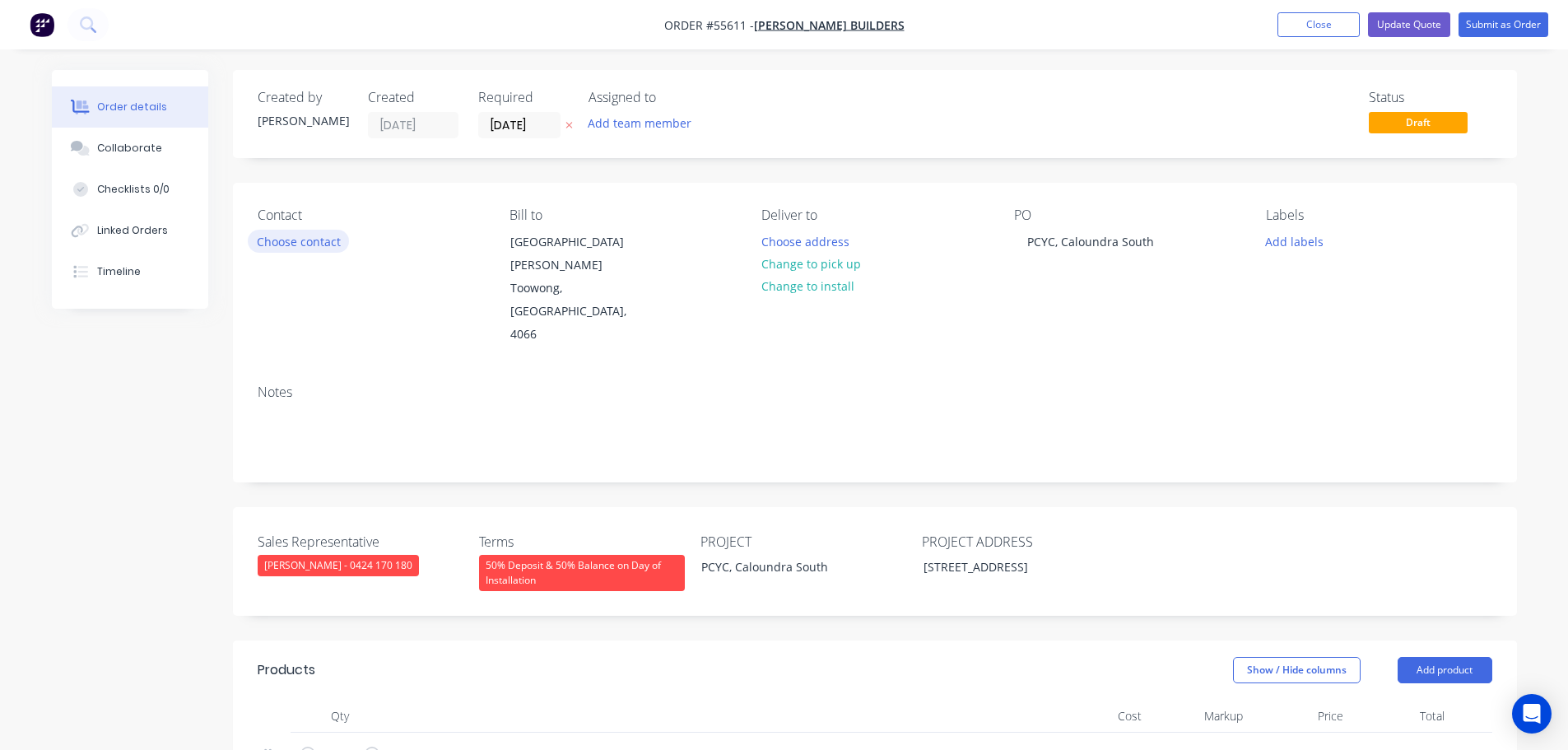
click at [291, 243] on button "Choose contact" at bounding box center [299, 241] width 101 height 22
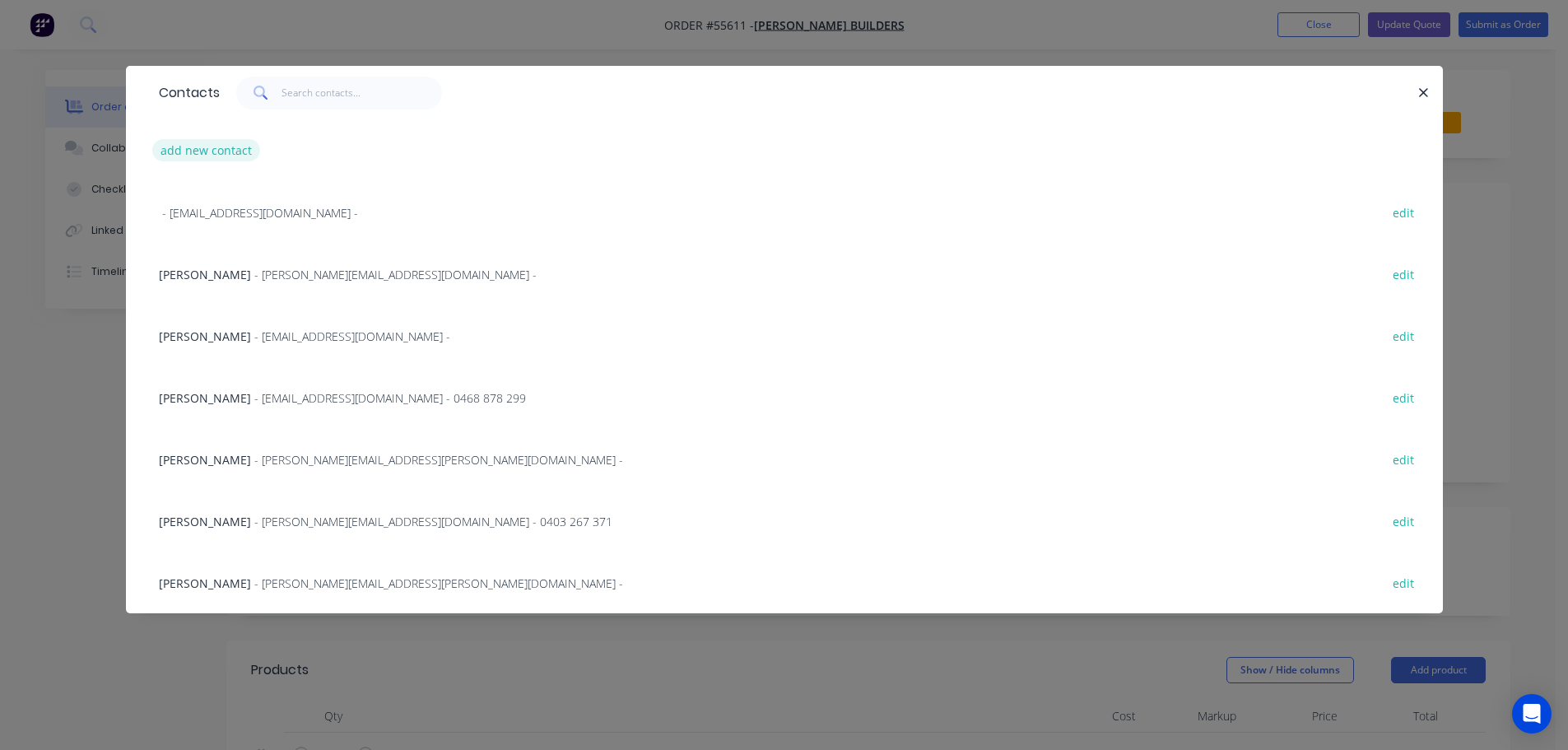
click at [207, 154] on button "add new contact" at bounding box center [207, 151] width 109 height 22
select select "AU"
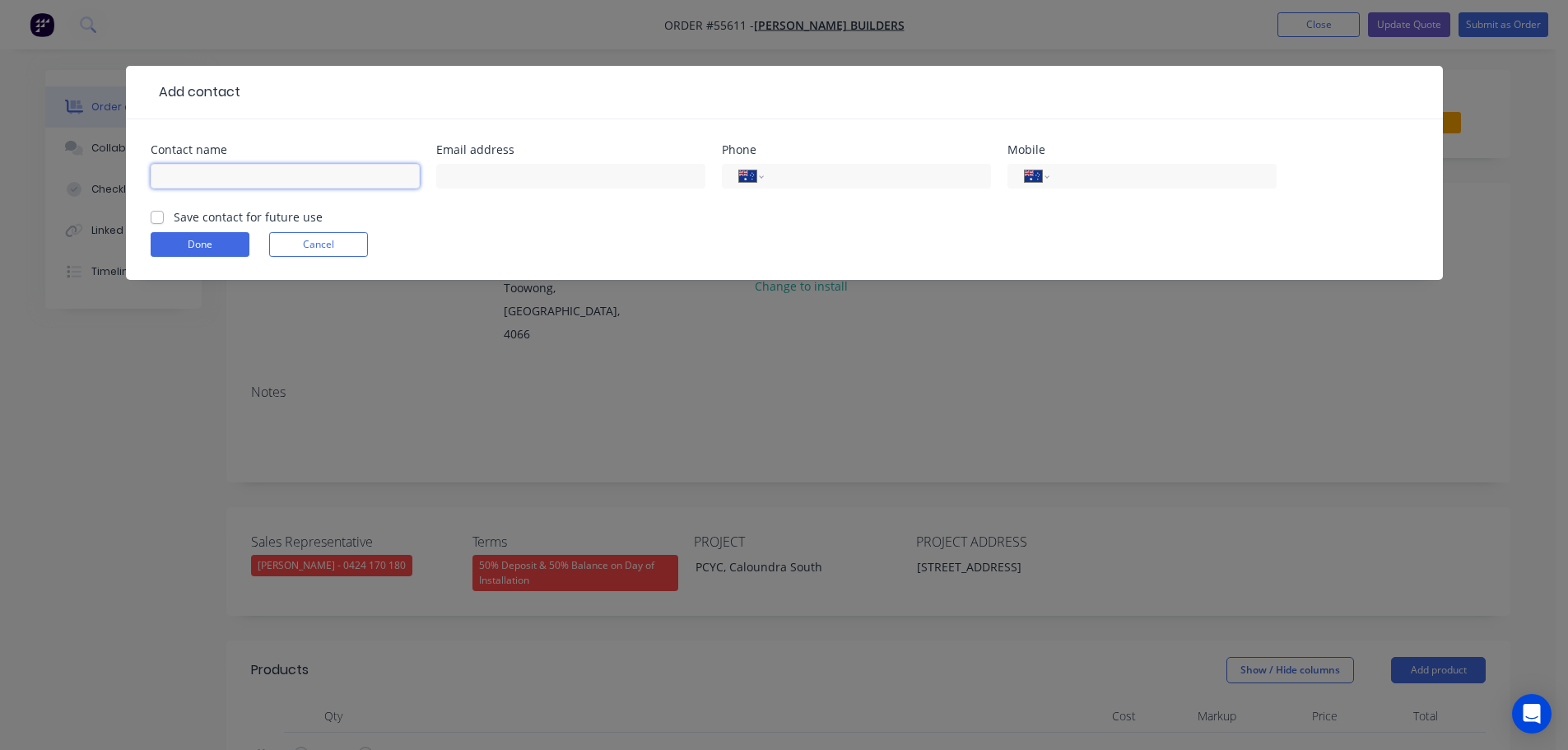
drag, startPoint x: 176, startPoint y: 185, endPoint x: 194, endPoint y: 181, distance: 18.4
click at [176, 185] on input "text" at bounding box center [285, 176] width 269 height 24
type input "Kylie Hardwick"
drag, startPoint x: 471, startPoint y: 172, endPoint x: 471, endPoint y: 208, distance: 36.0
click at [471, 172] on input "text" at bounding box center [570, 176] width 269 height 24
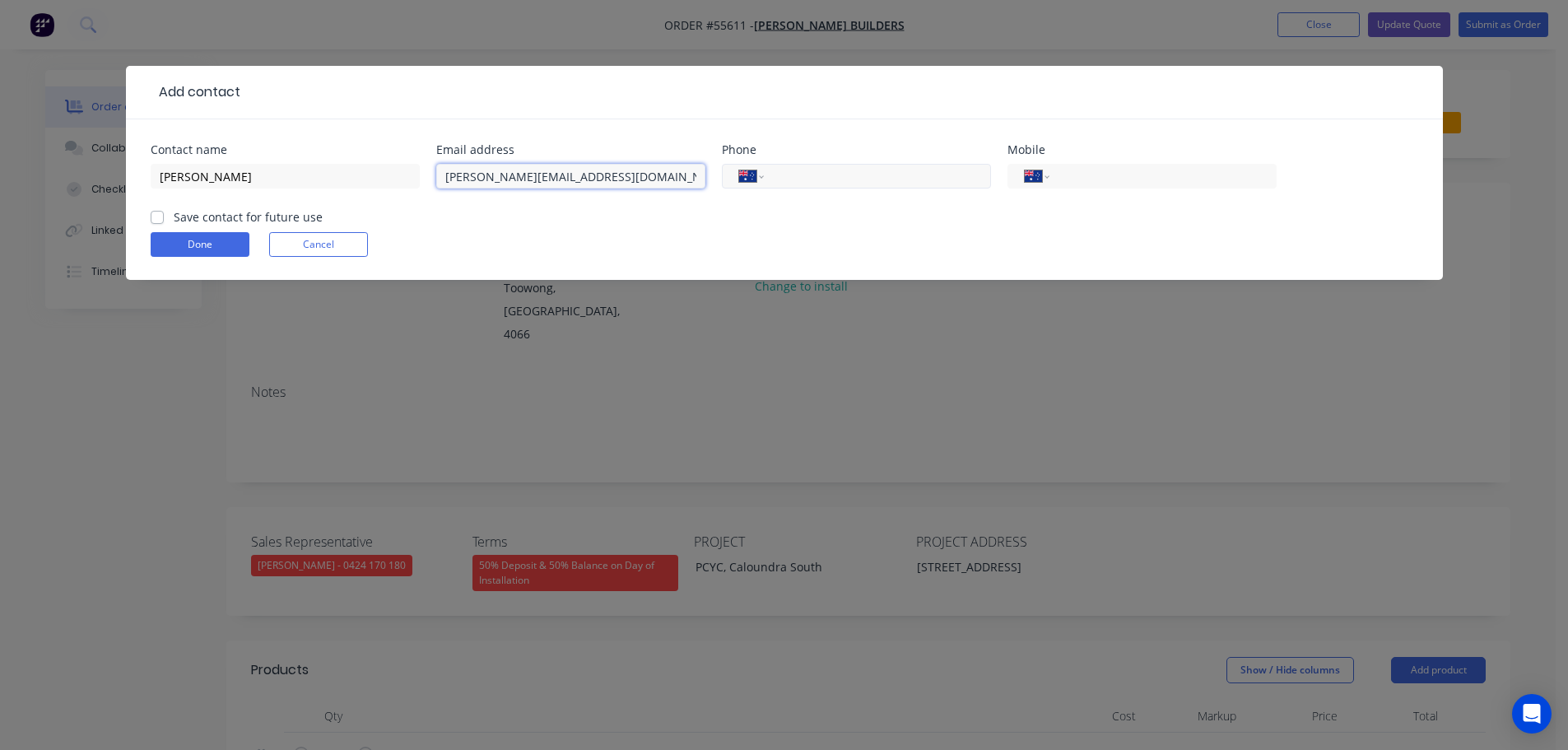
type input "kylie.hardwick@hutchinsonbuilders.com.au"
click at [844, 180] on input "tel" at bounding box center [873, 176] width 198 height 19
type input "(07) 3335 5000"
click at [174, 221] on label "Save contact for future use" at bounding box center [248, 216] width 149 height 17
click at [162, 221] on input "Save contact for future use" at bounding box center [157, 215] width 13 height 16
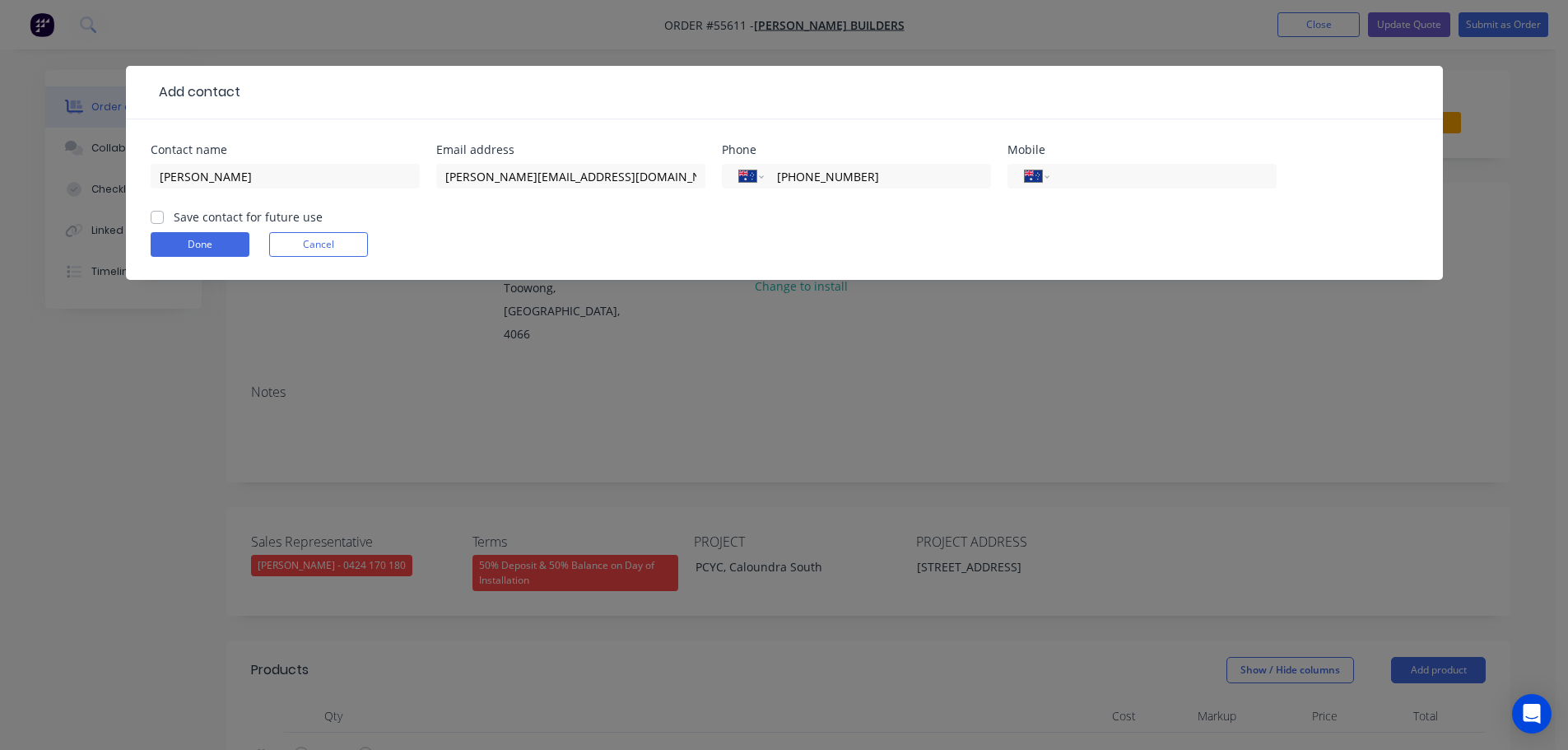
checkbox input "true"
click at [174, 246] on button "Done" at bounding box center [200, 244] width 99 height 24
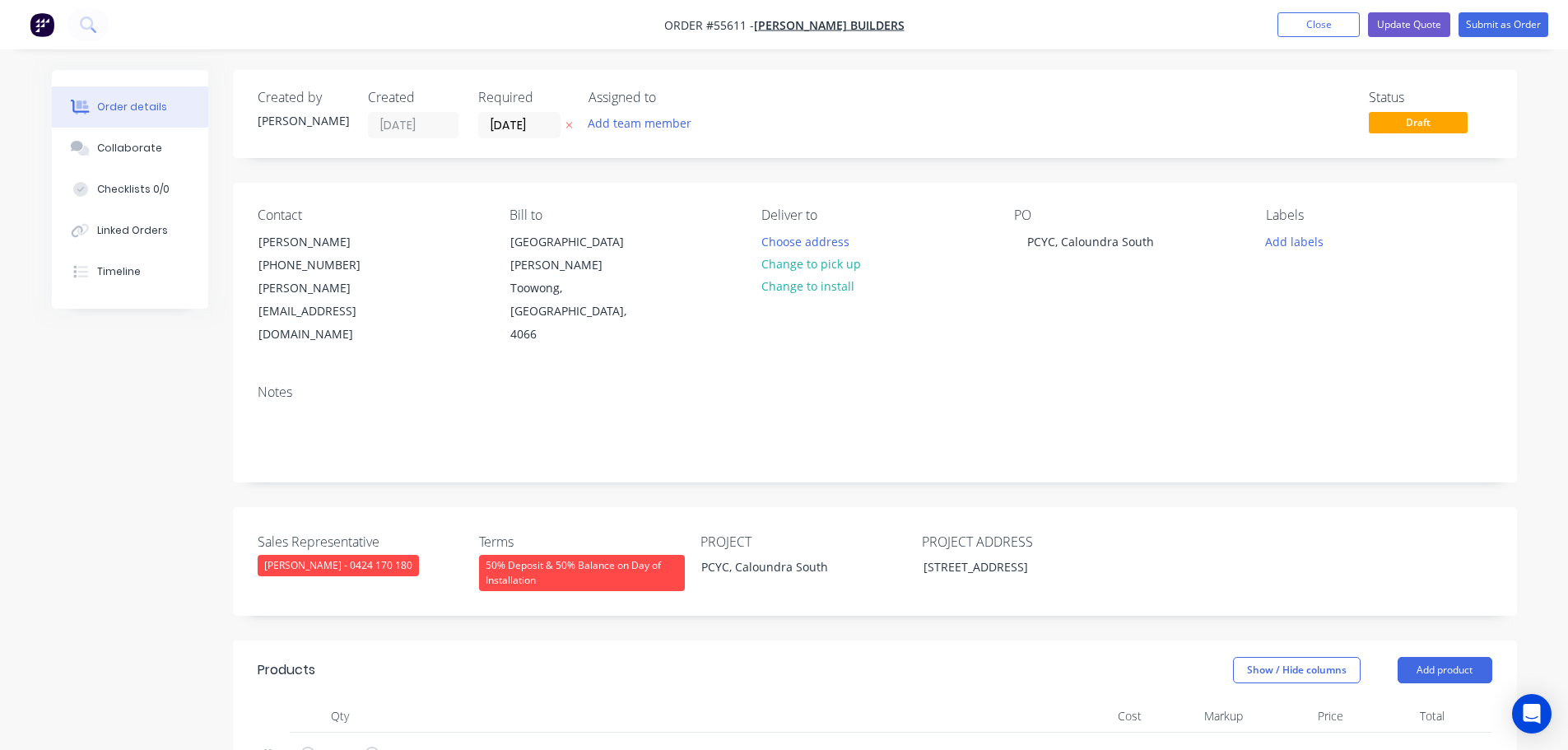
click at [560, 555] on div "50% Deposit & 50% Balance on Day of Installation" at bounding box center [582, 573] width 206 height 37
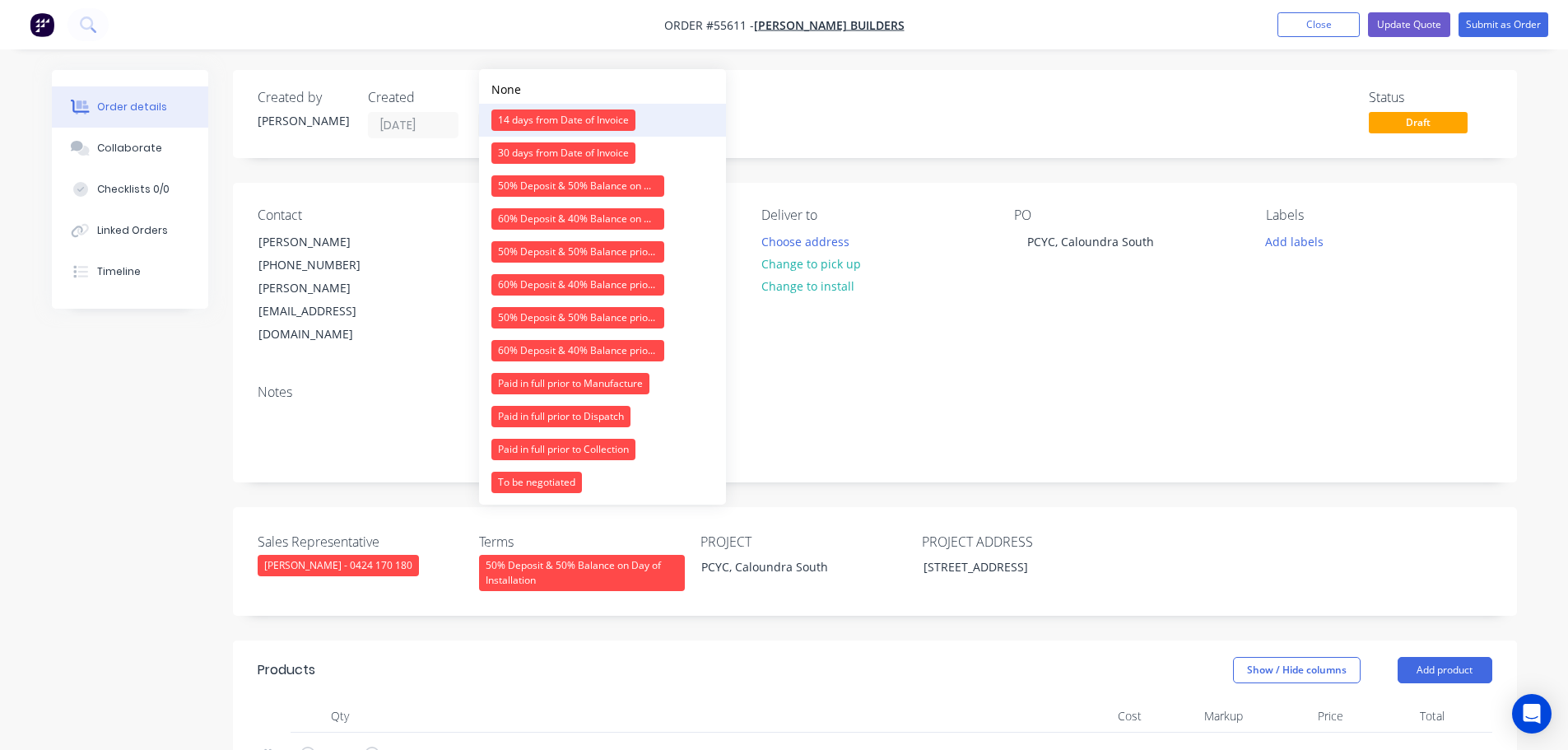
click at [598, 112] on div "14 days from Date of Invoice" at bounding box center [564, 120] width 144 height 22
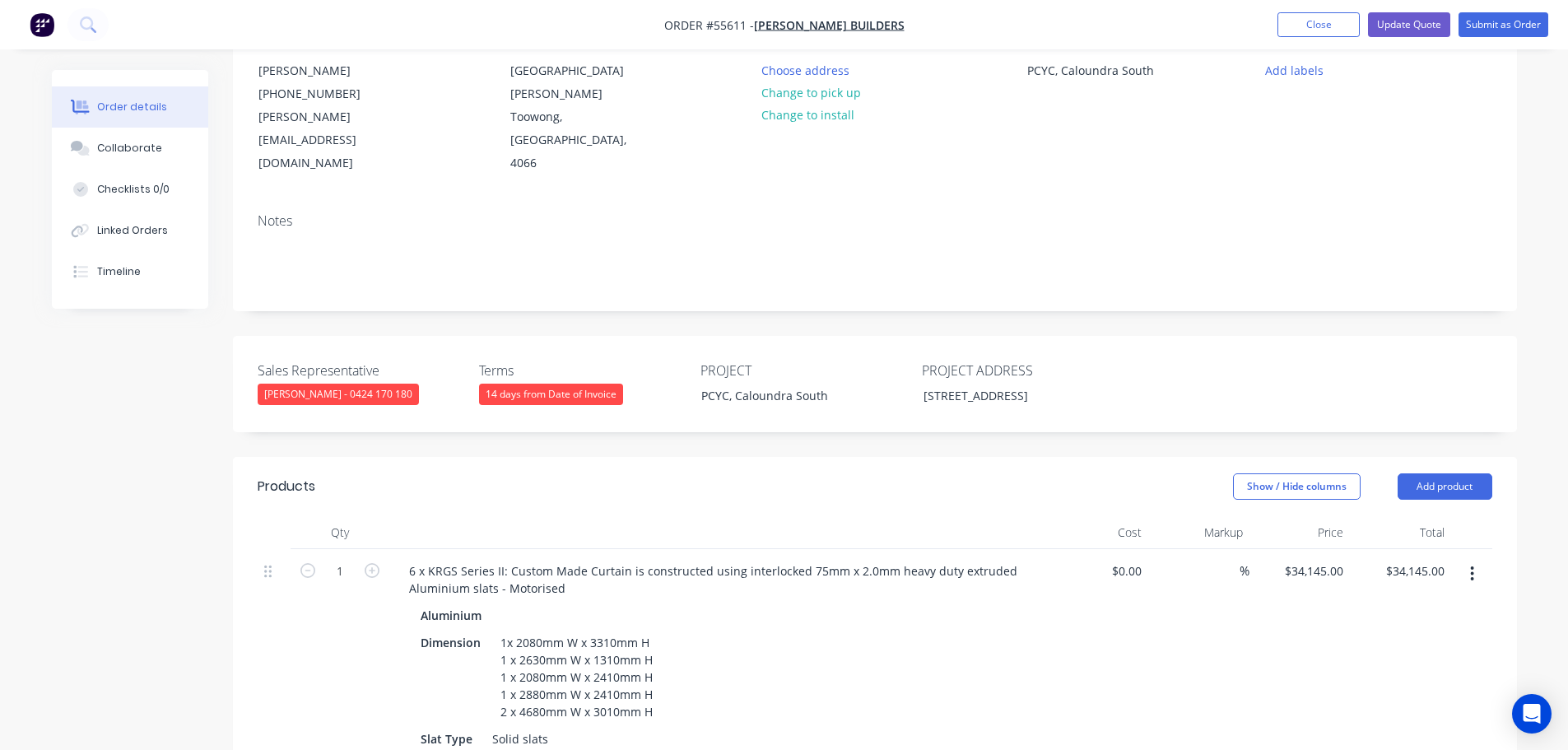
scroll to position [165, 0]
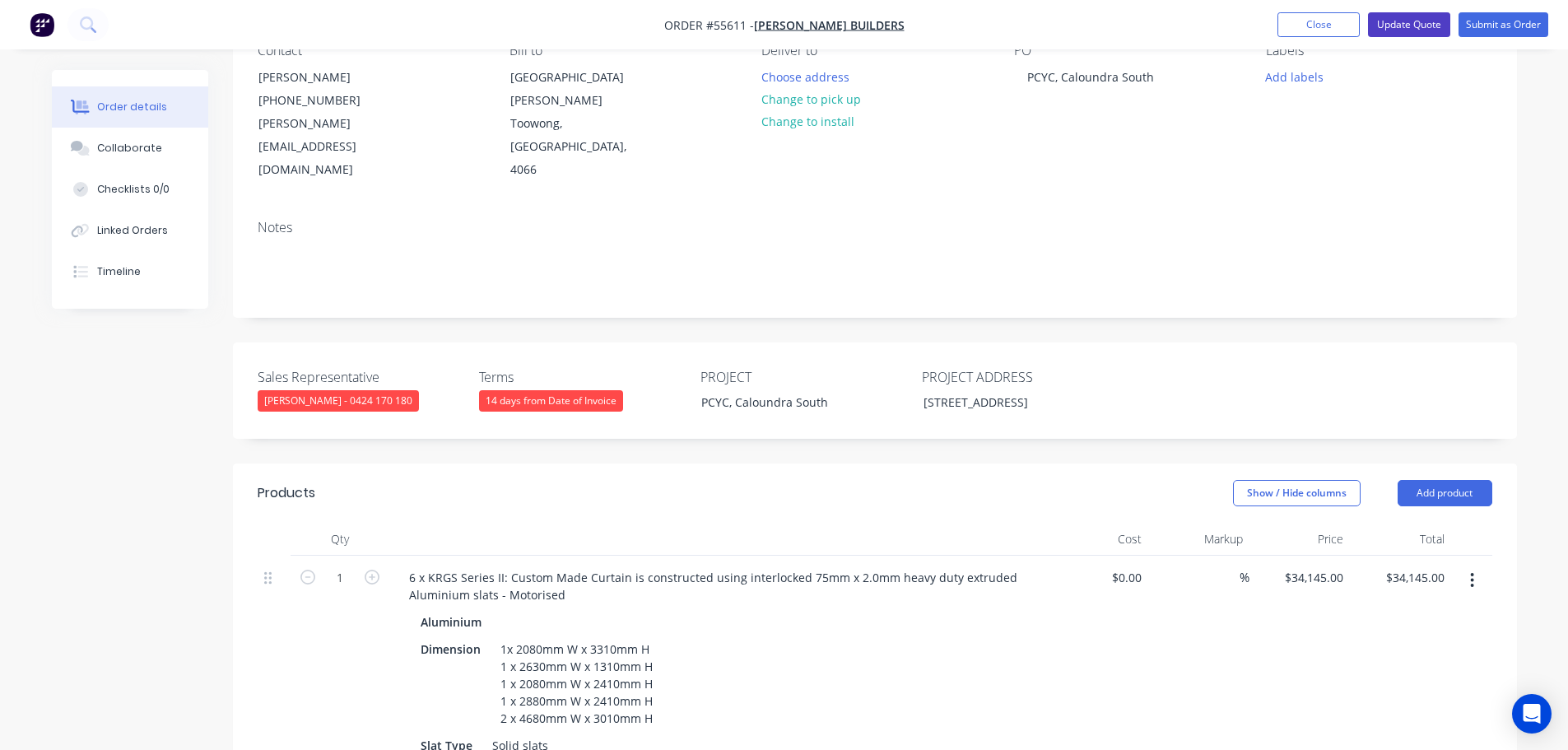
click at [1432, 26] on button "Update Quote" at bounding box center [1409, 24] width 82 height 24
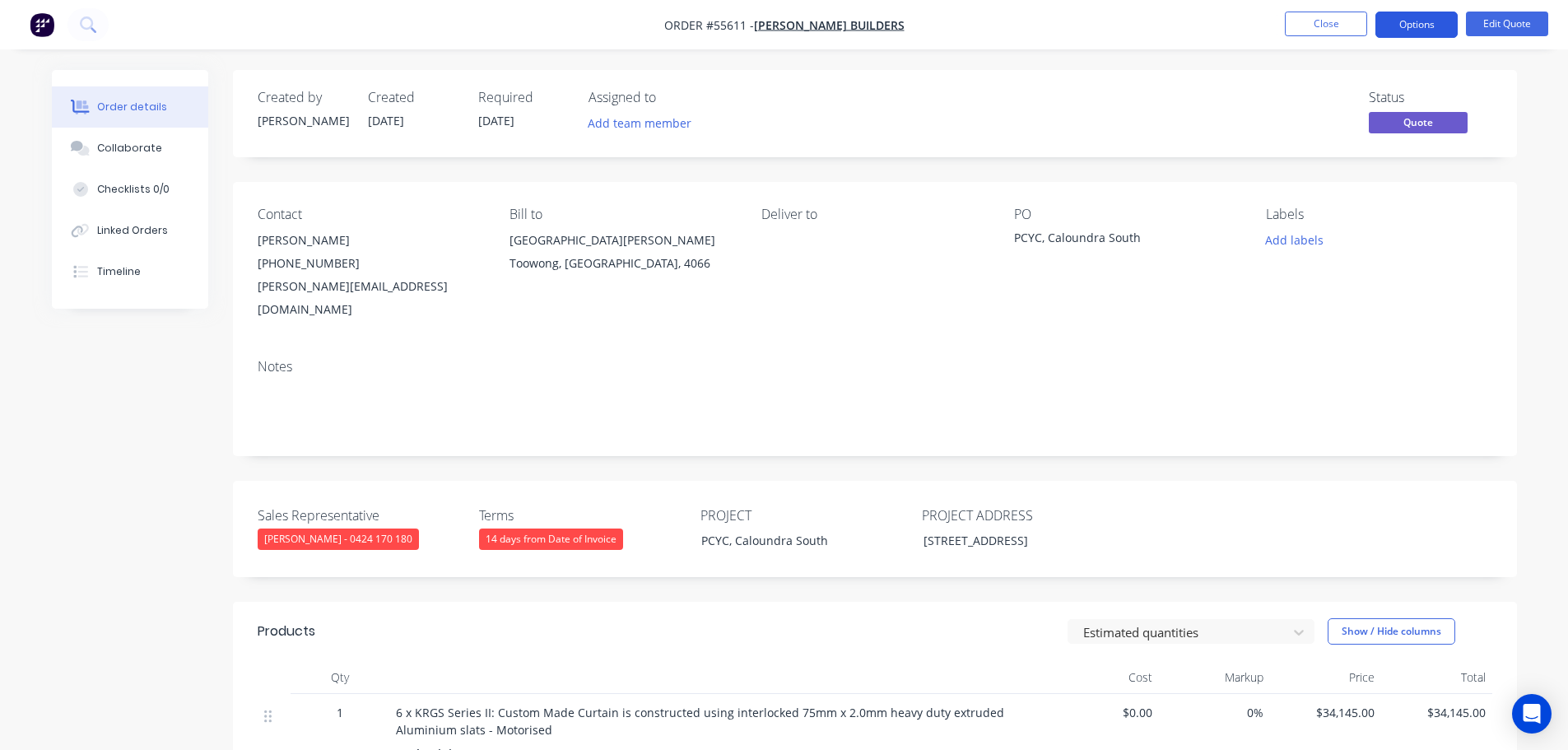
click at [1420, 26] on button "Options" at bounding box center [1416, 24] width 82 height 26
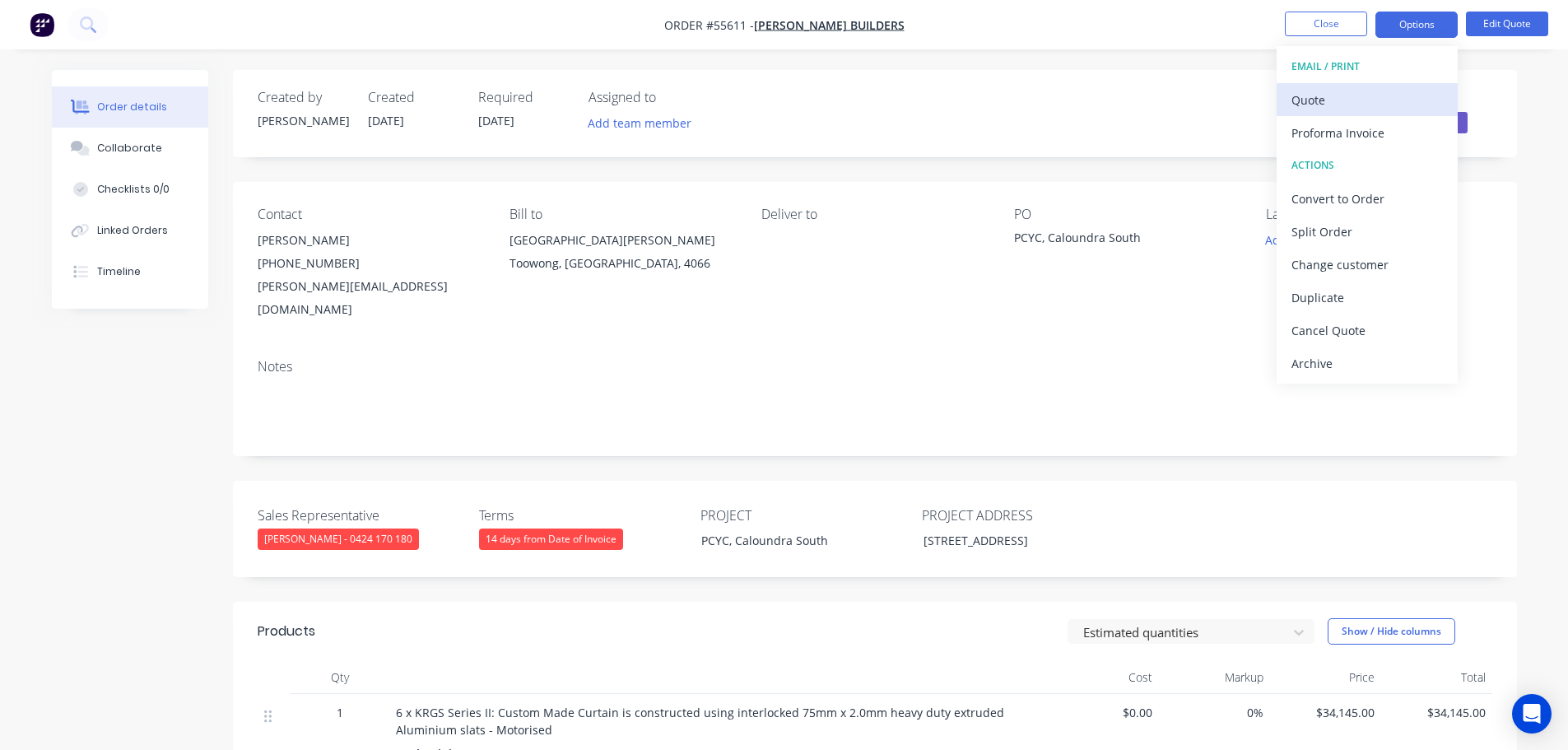
click at [1299, 102] on div "Quote" at bounding box center [1367, 99] width 152 height 23
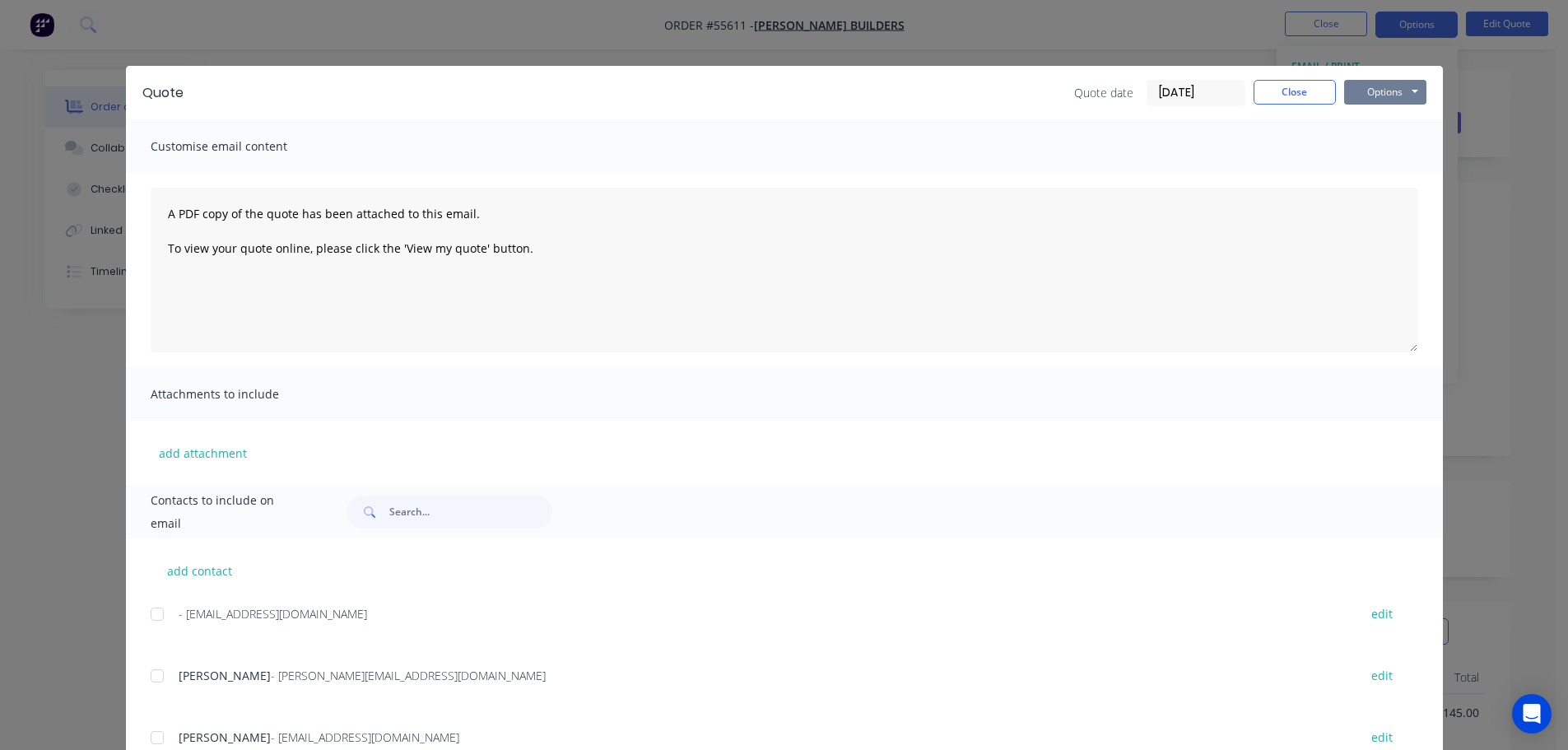
click at [1354, 96] on button "Options" at bounding box center [1385, 92] width 82 height 24
click at [1373, 152] on button "Print" at bounding box center [1397, 148] width 106 height 27
click at [1306, 96] on button "Close" at bounding box center [1295, 92] width 82 height 24
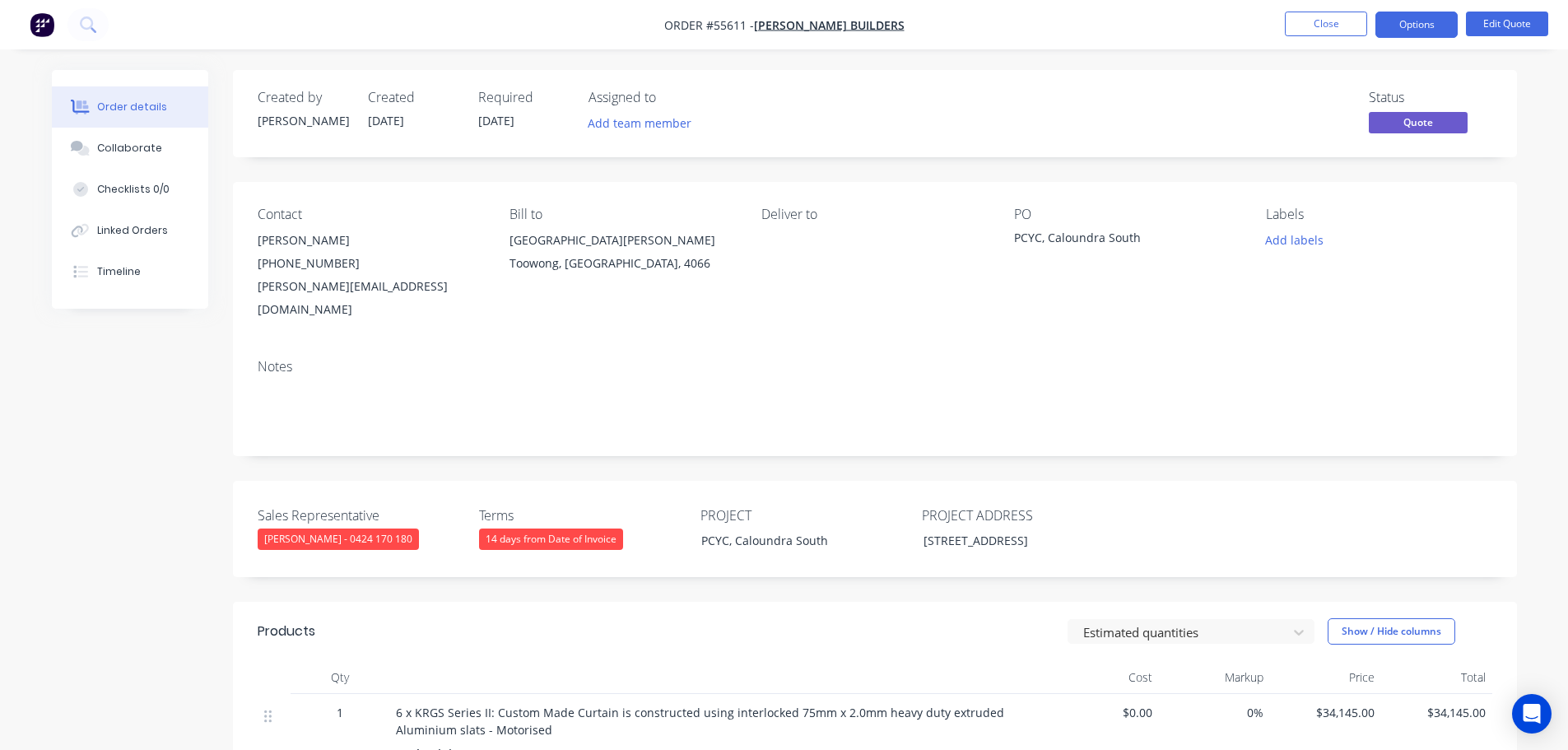
click at [368, 286] on div "kylie.hardwick@hutchinsonbuilders.com.au" at bounding box center [370, 298] width 226 height 46
copy div "kylie.hardwick@hutchinsonbuilders.com.au"
click at [1092, 235] on div "PCYC, Caloundra South" at bounding box center [1117, 240] width 206 height 23
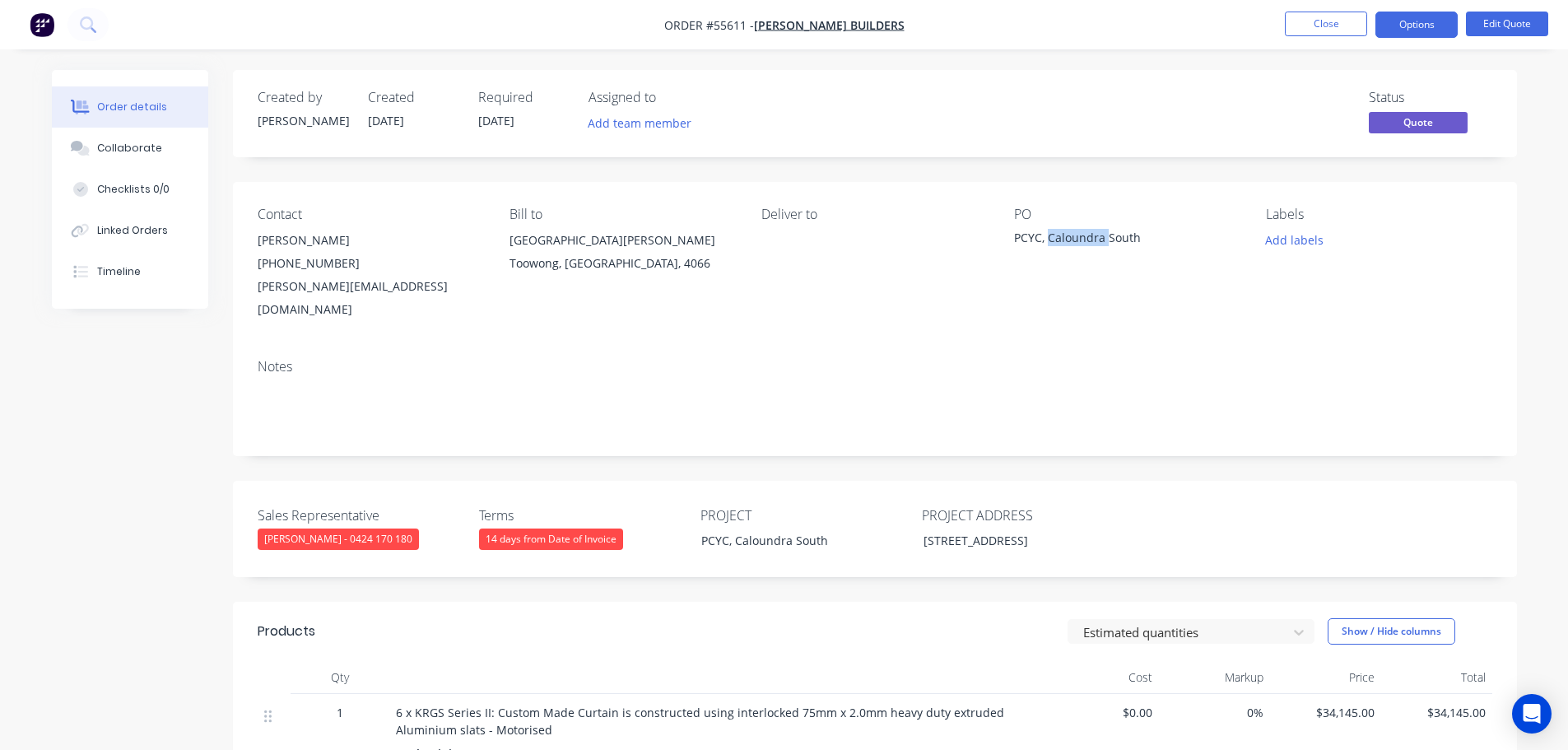
click at [1092, 235] on div "PCYC, Caloundra South" at bounding box center [1117, 240] width 206 height 23
copy div "PCYC, Caloundra South"
click at [1417, 30] on button "Options" at bounding box center [1416, 24] width 82 height 26
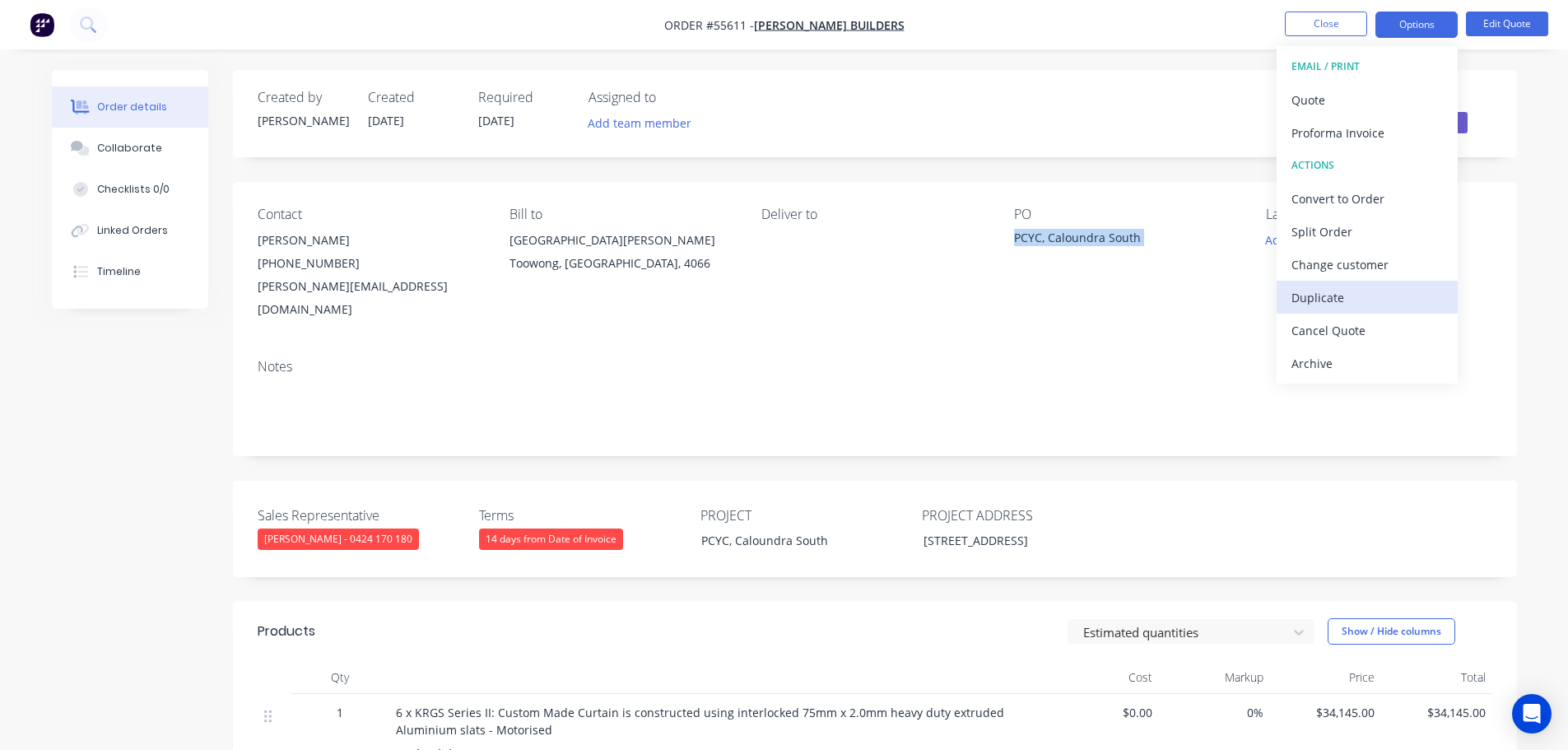
click at [1332, 291] on div "Duplicate" at bounding box center [1367, 297] width 152 height 23
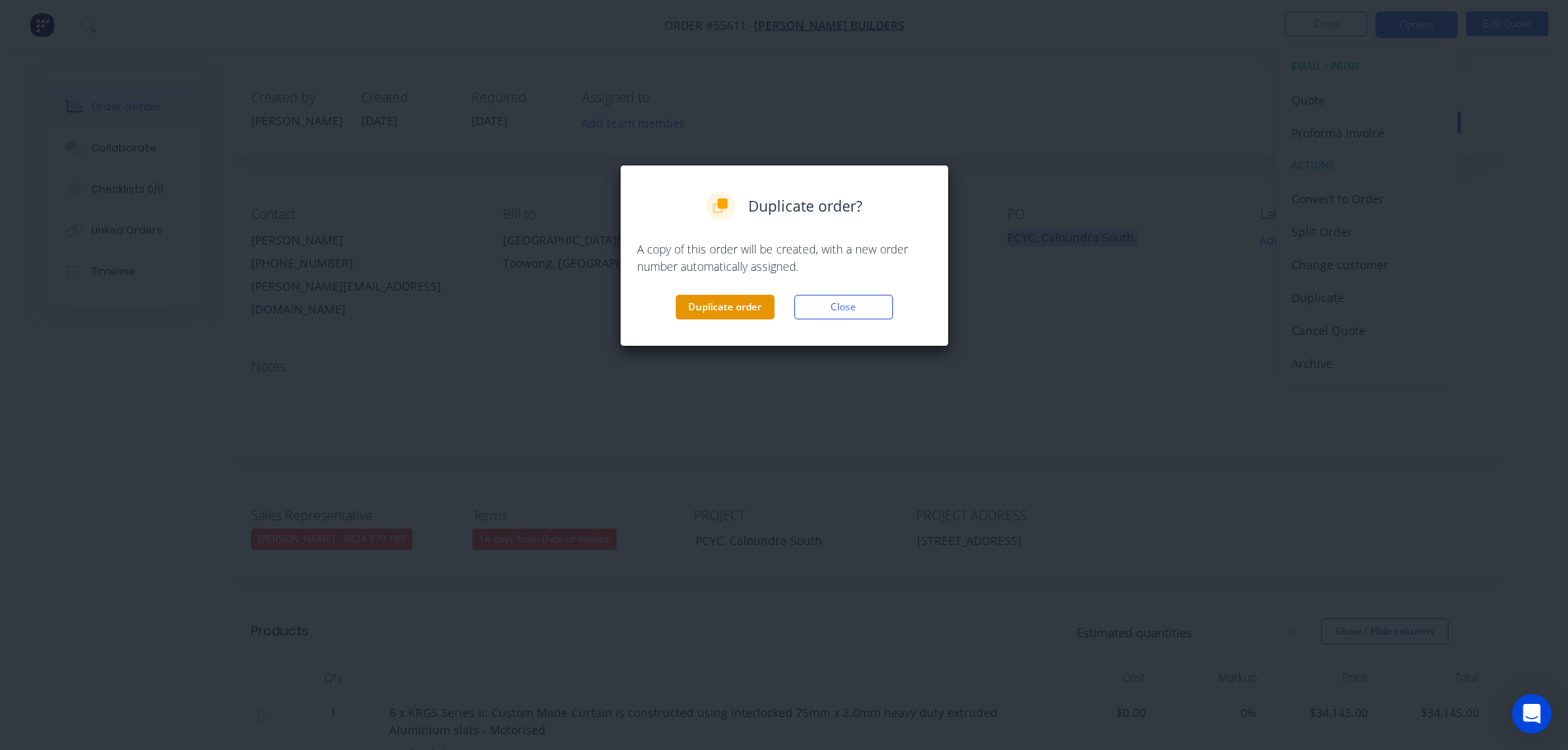
click at [752, 311] on button "Duplicate order" at bounding box center [725, 307] width 99 height 24
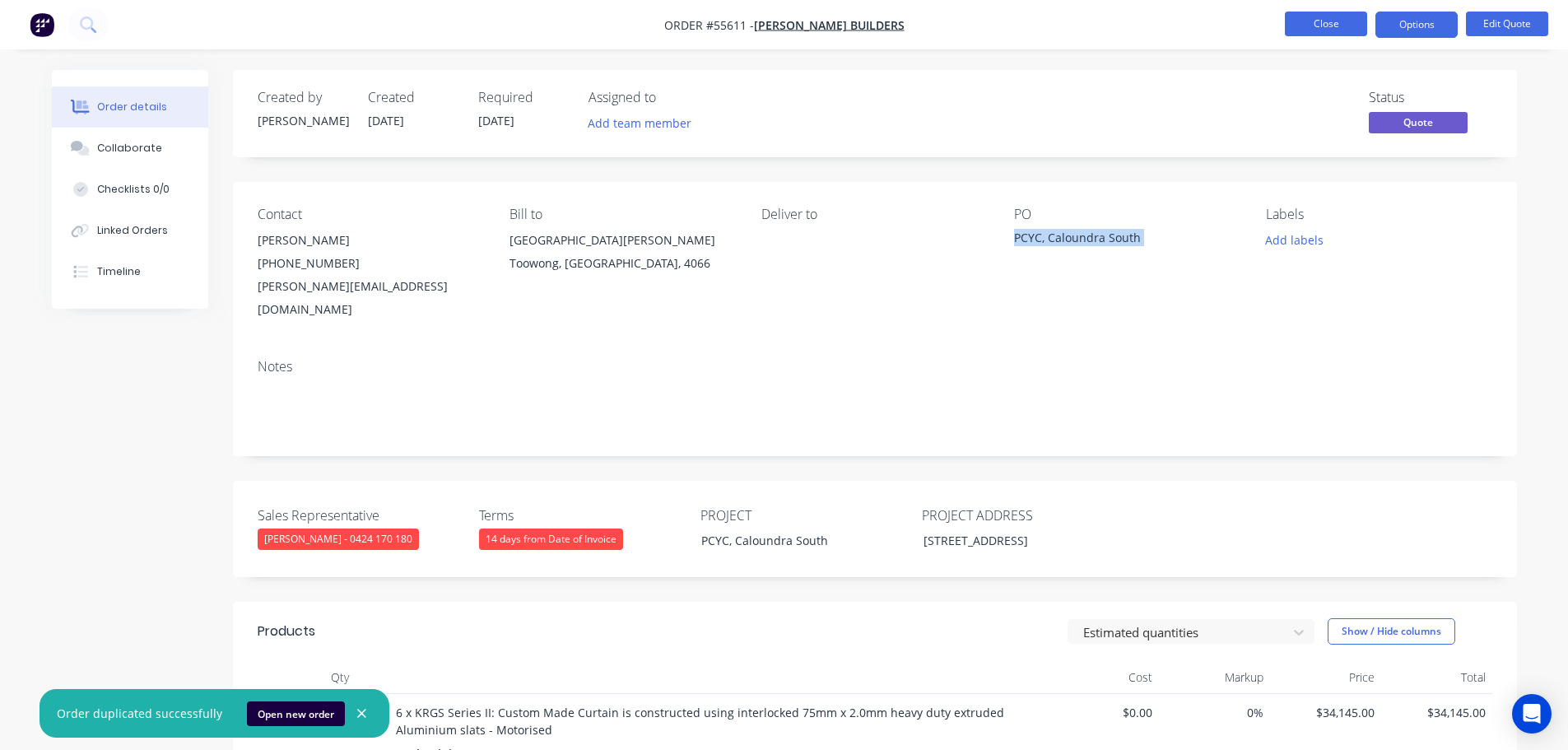
click at [1325, 24] on button "Close" at bounding box center [1326, 23] width 82 height 24
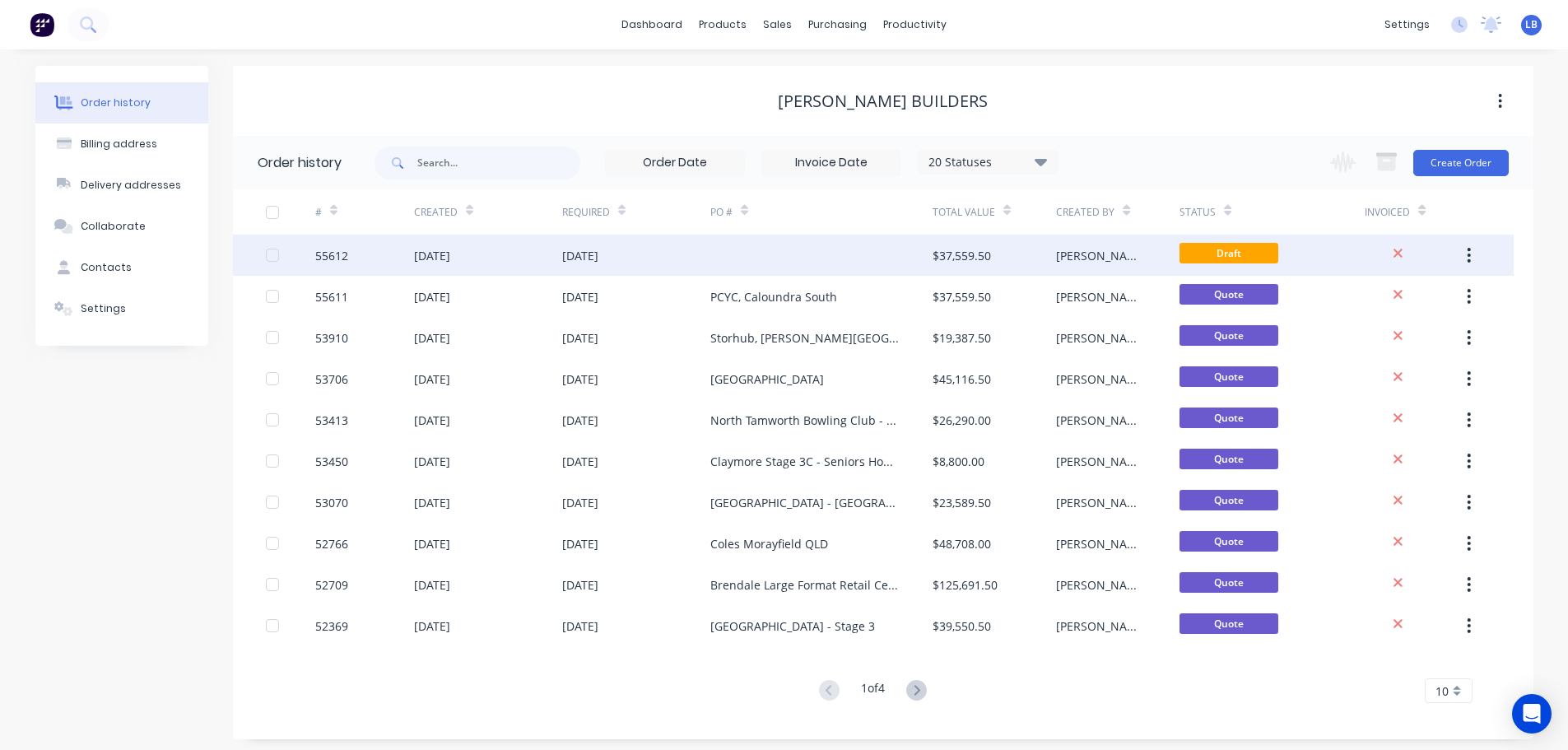
click at [337, 257] on div "55612" at bounding box center [331, 256] width 33 height 17
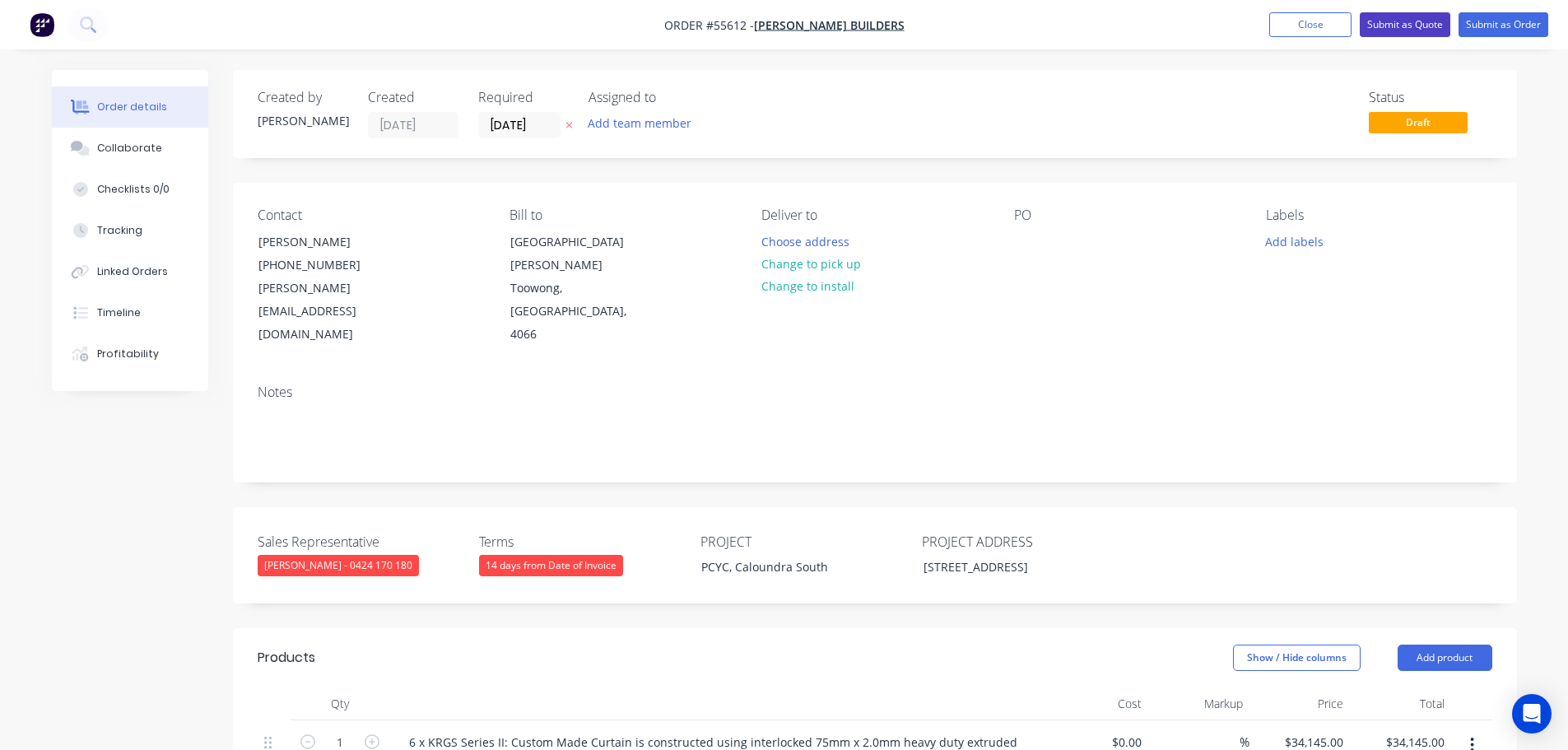
click at [1381, 31] on button "Submit as Quote" at bounding box center [1404, 24] width 91 height 24
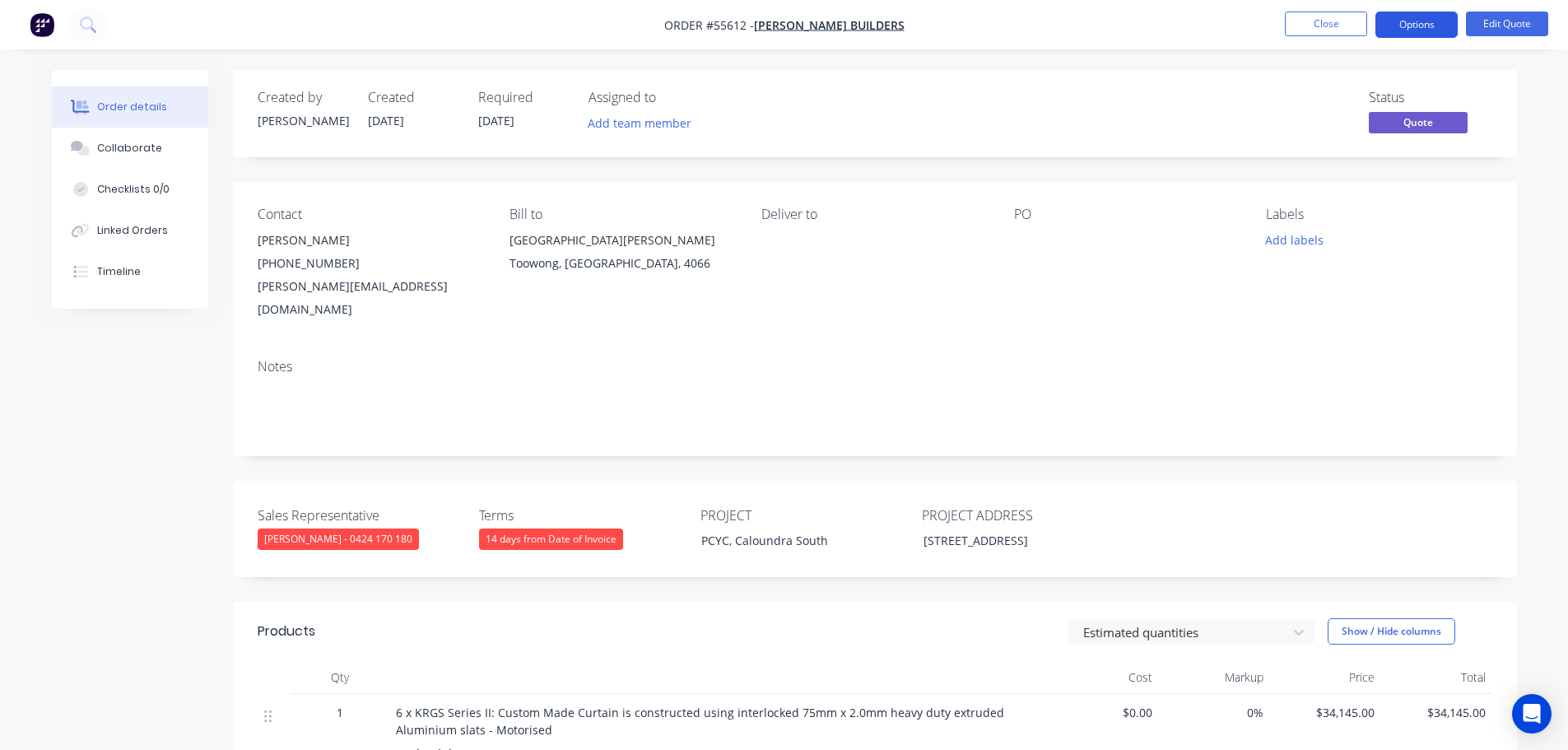
click at [1407, 23] on button "Options" at bounding box center [1416, 24] width 82 height 26
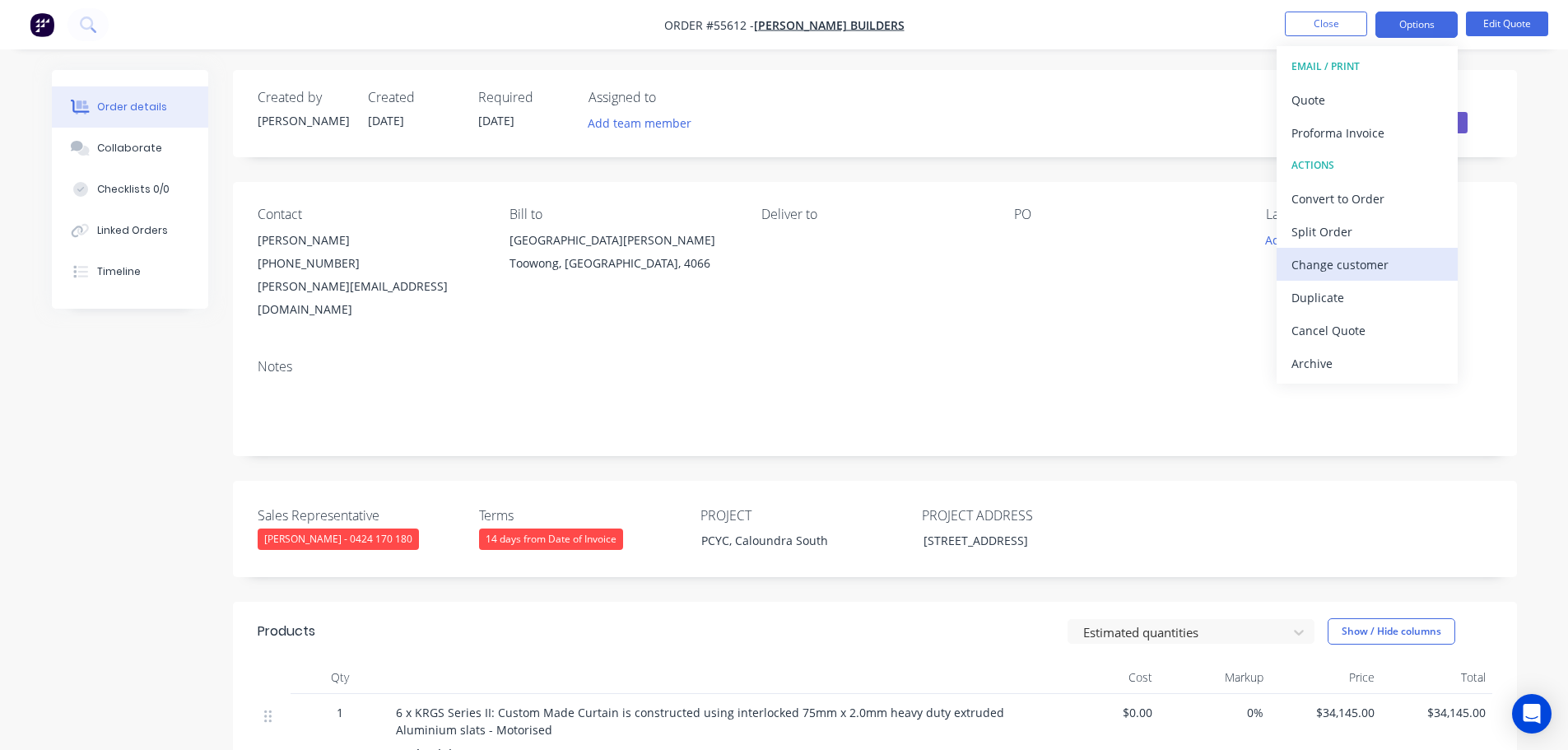
click at [1331, 268] on div "Change customer" at bounding box center [1367, 264] width 152 height 23
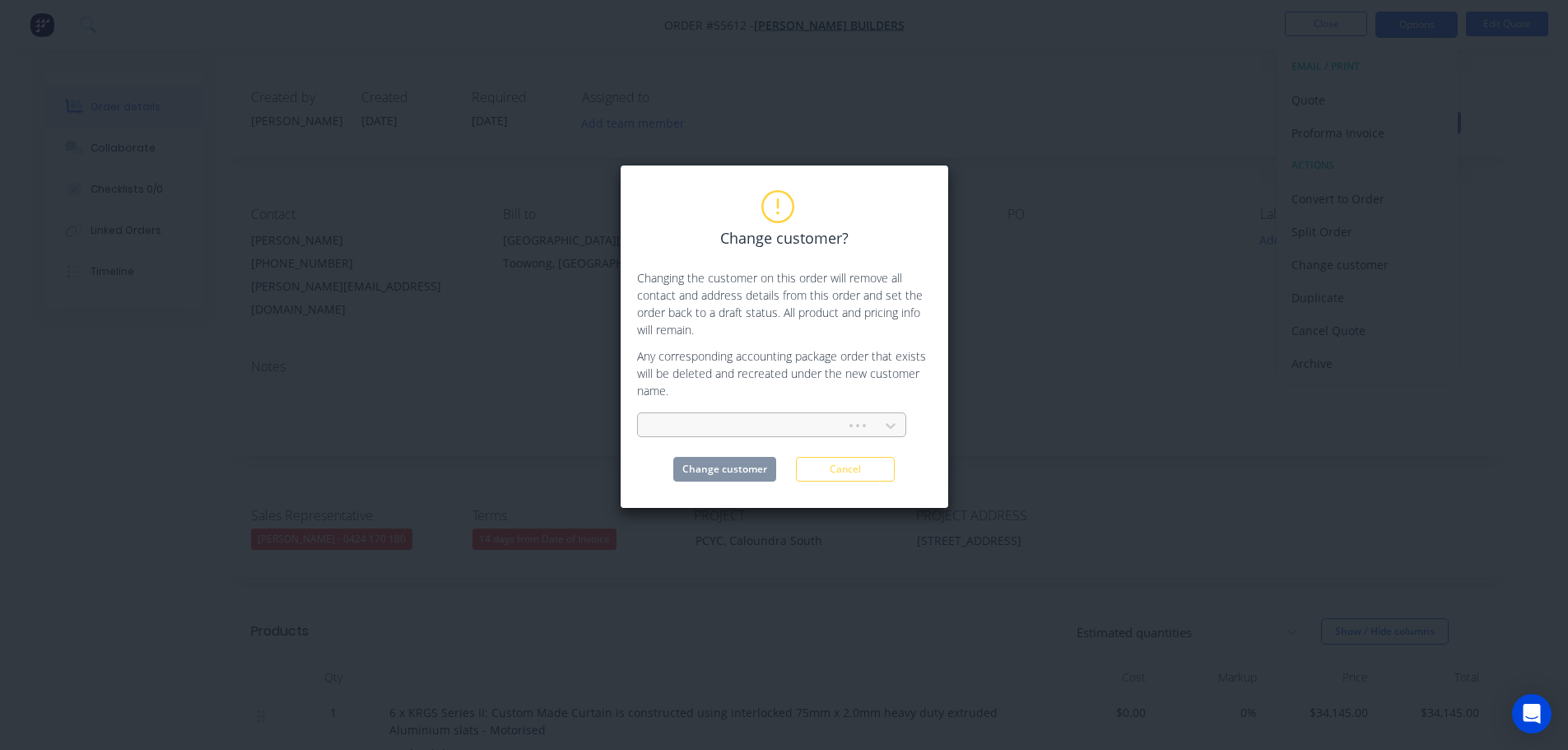
click at [693, 423] on div at bounding box center [744, 426] width 187 height 21
type input "bedford built"
click at [697, 467] on div "[GEOGRAPHIC_DATA] Built" at bounding box center [770, 462] width 269 height 31
click at [702, 475] on button "Change customer" at bounding box center [725, 469] width 103 height 24
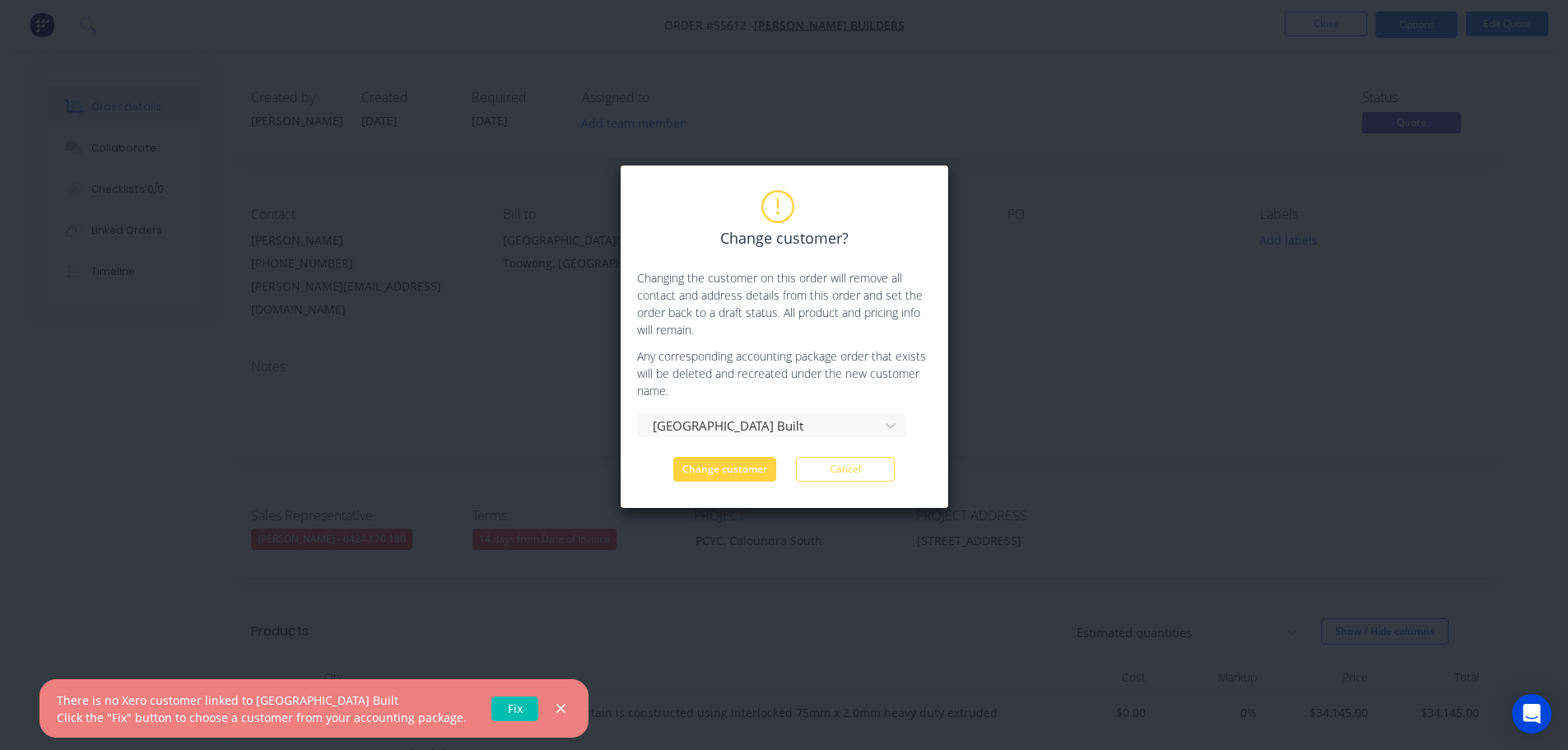
click at [509, 703] on link "Fix" at bounding box center [515, 709] width 47 height 24
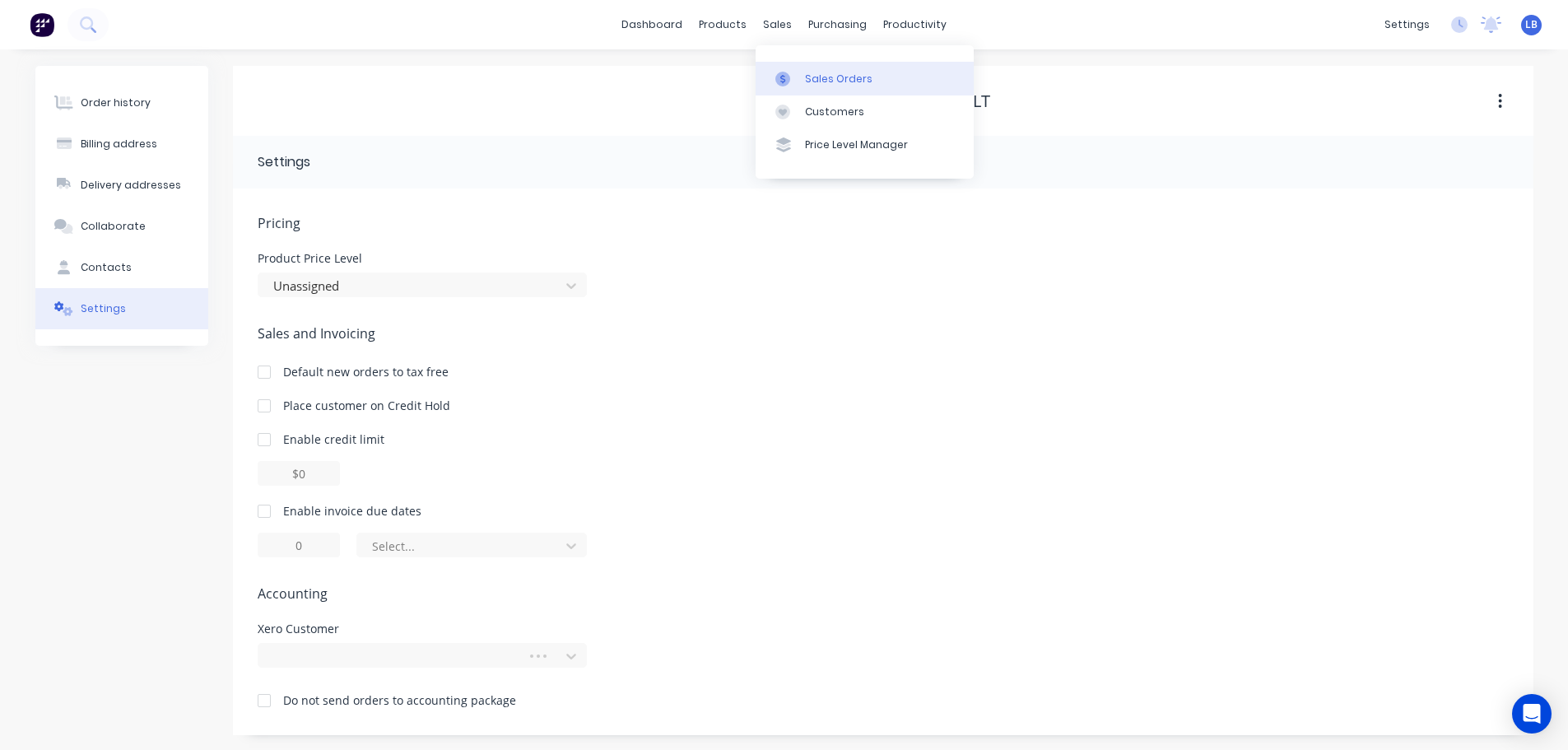
click at [825, 83] on div "Sales Orders" at bounding box center [839, 79] width 67 height 15
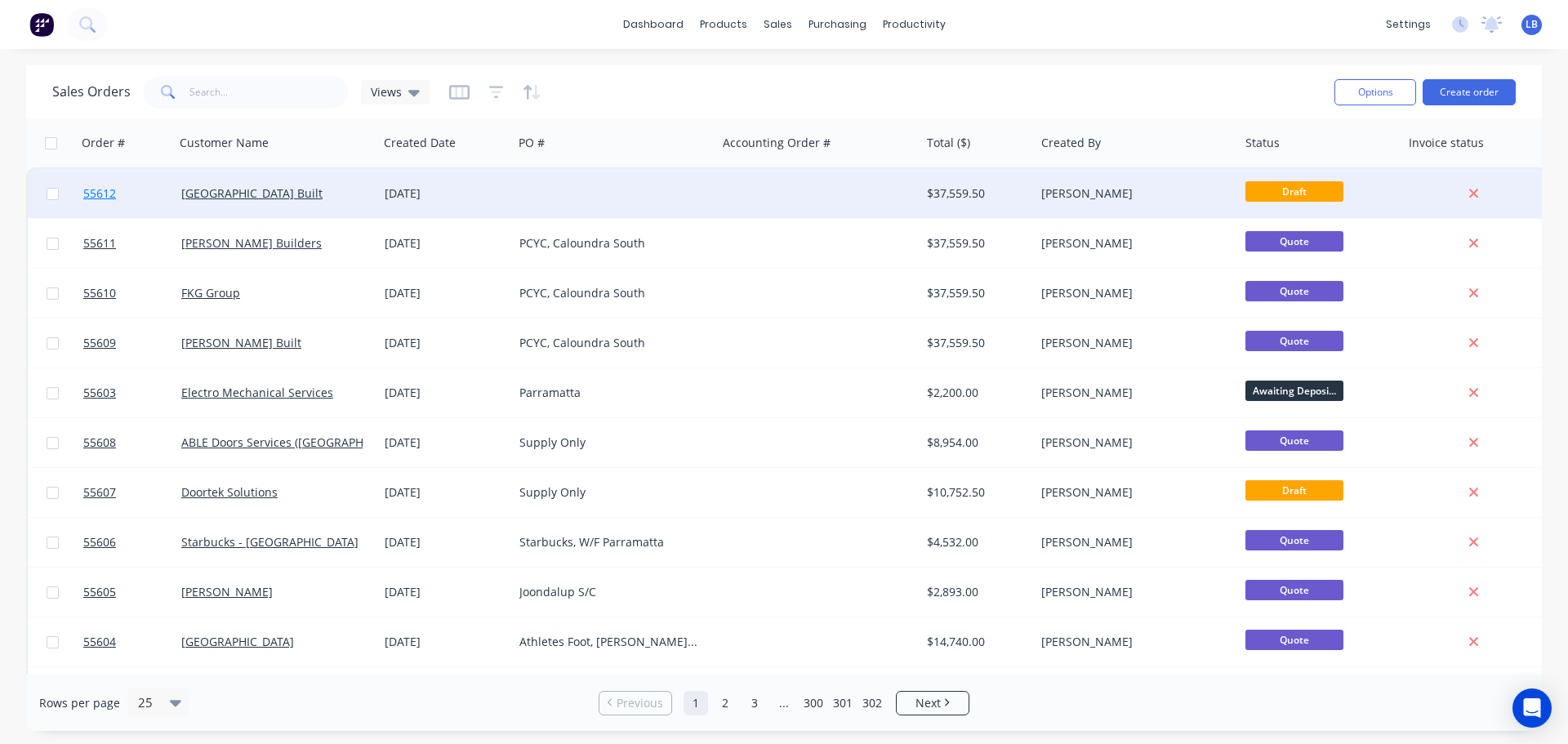
click at [105, 193] on span "55612" at bounding box center [99, 194] width 33 height 17
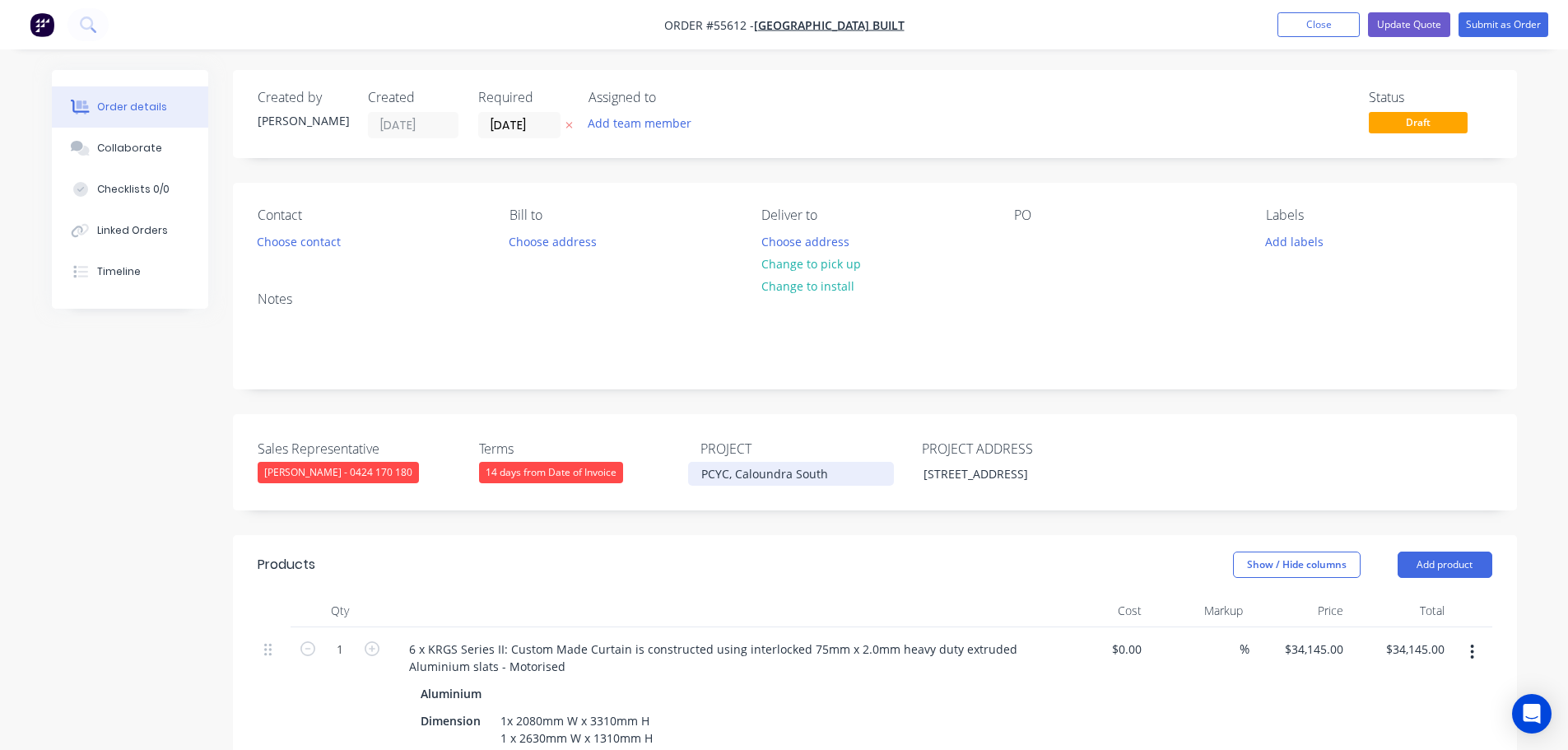
click at [741, 475] on div "PCYC, Caloundra South" at bounding box center [791, 473] width 206 height 23
copy div "PCYC, Caloundra South"
click at [1017, 236] on div at bounding box center [1027, 241] width 26 height 23
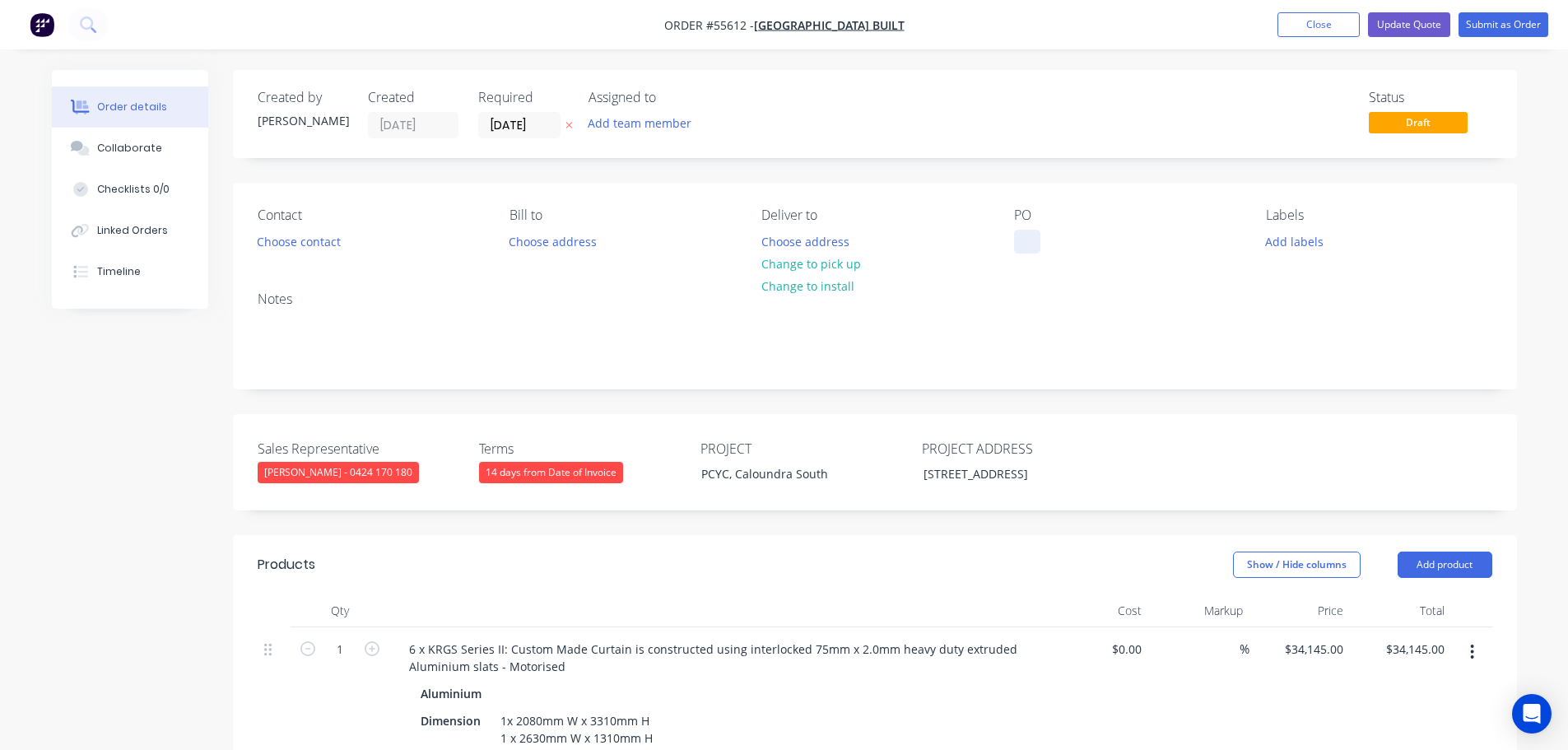
paste div
click at [303, 243] on button "Choose contact" at bounding box center [299, 241] width 101 height 22
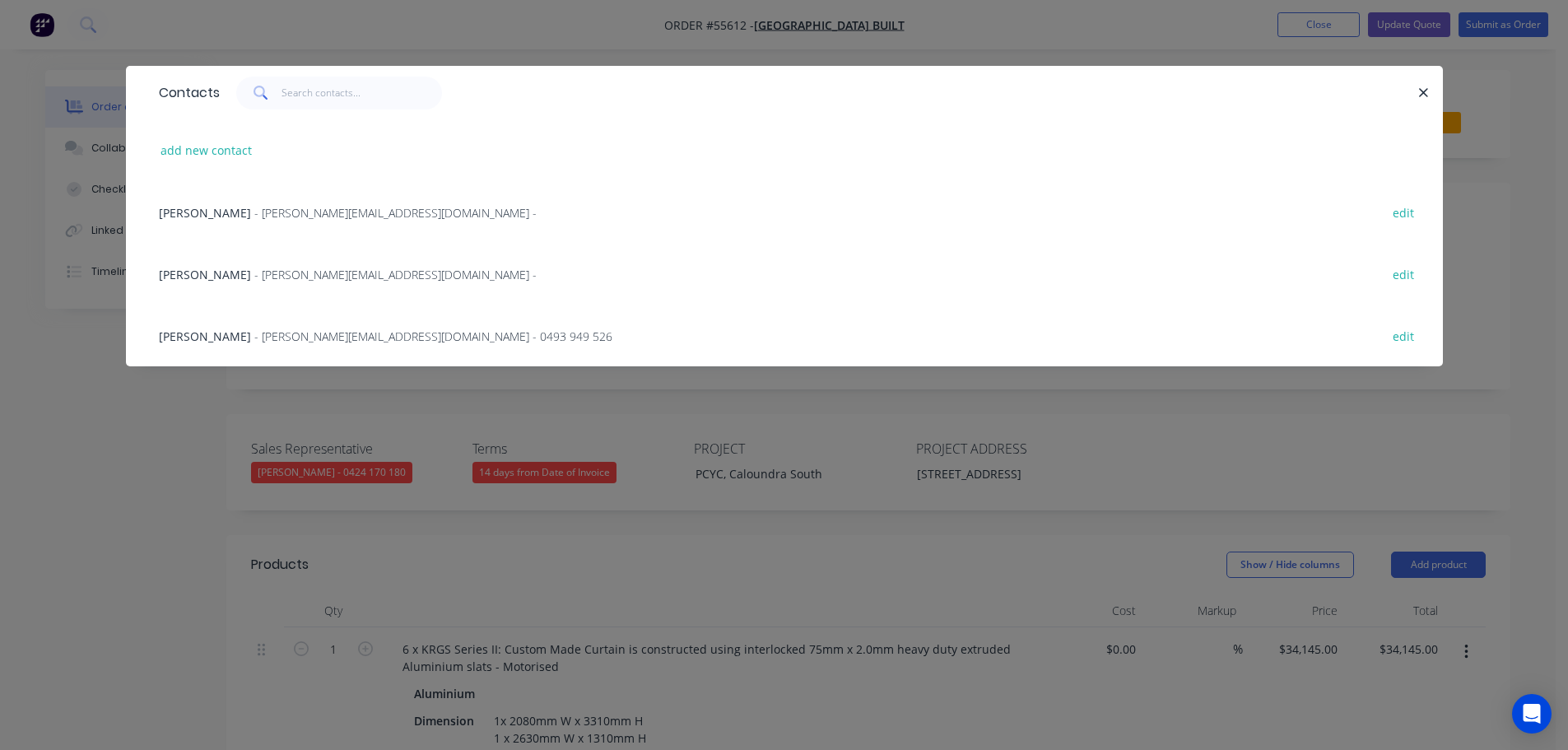
click at [210, 212] on span "[PERSON_NAME]" at bounding box center [205, 213] width 92 height 16
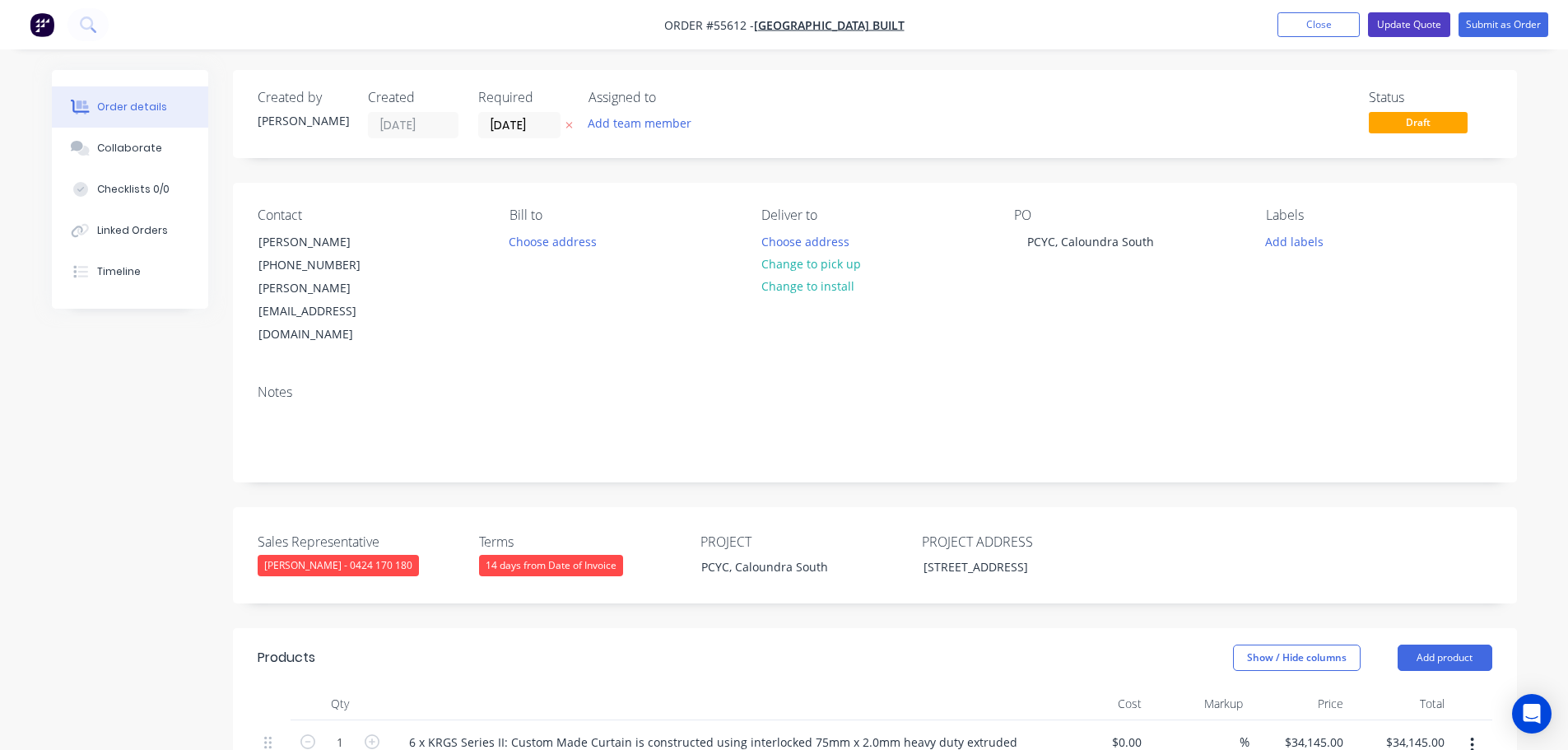
click at [1410, 22] on button "Update Quote" at bounding box center [1409, 24] width 82 height 24
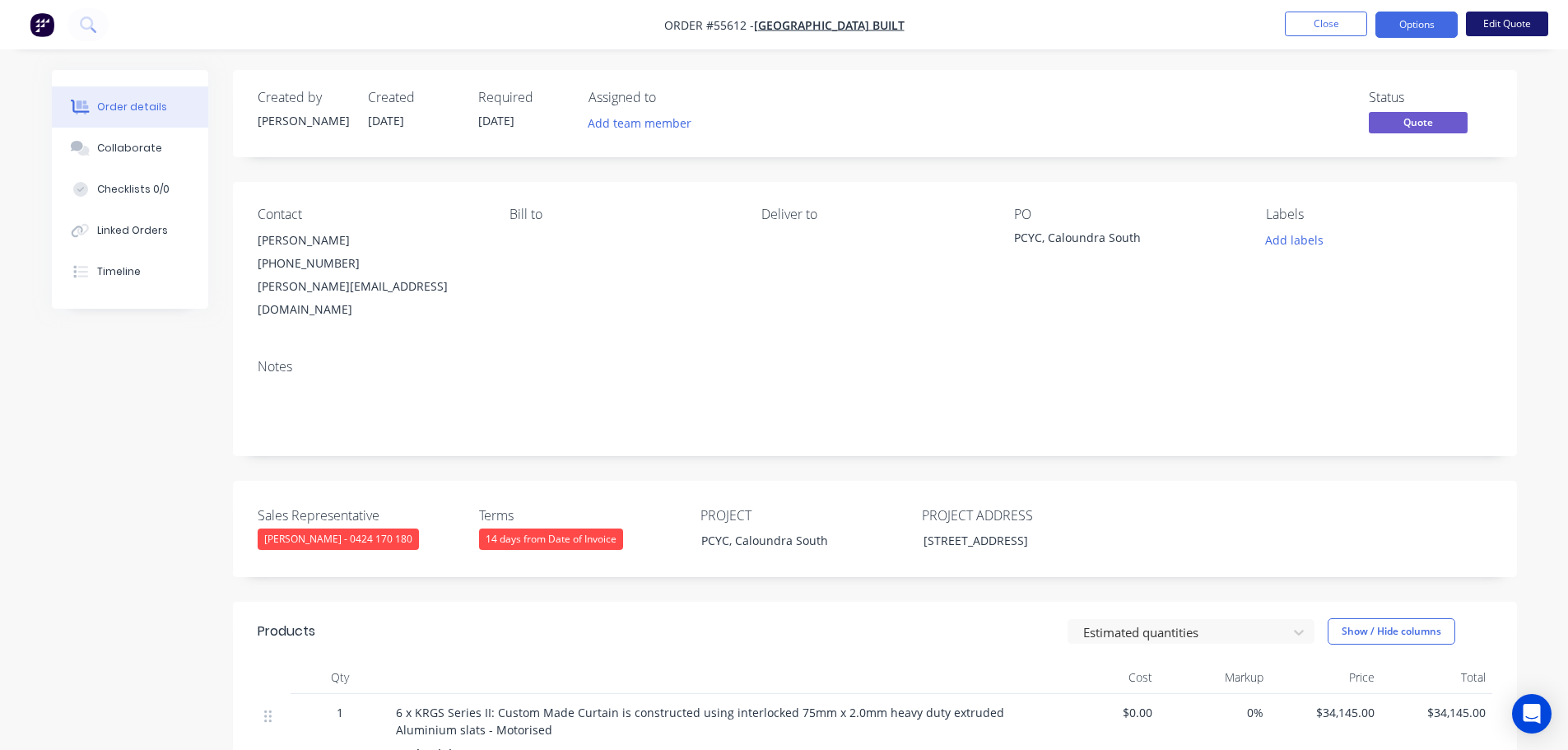
click at [1502, 25] on button "Edit Quote" at bounding box center [1507, 23] width 82 height 24
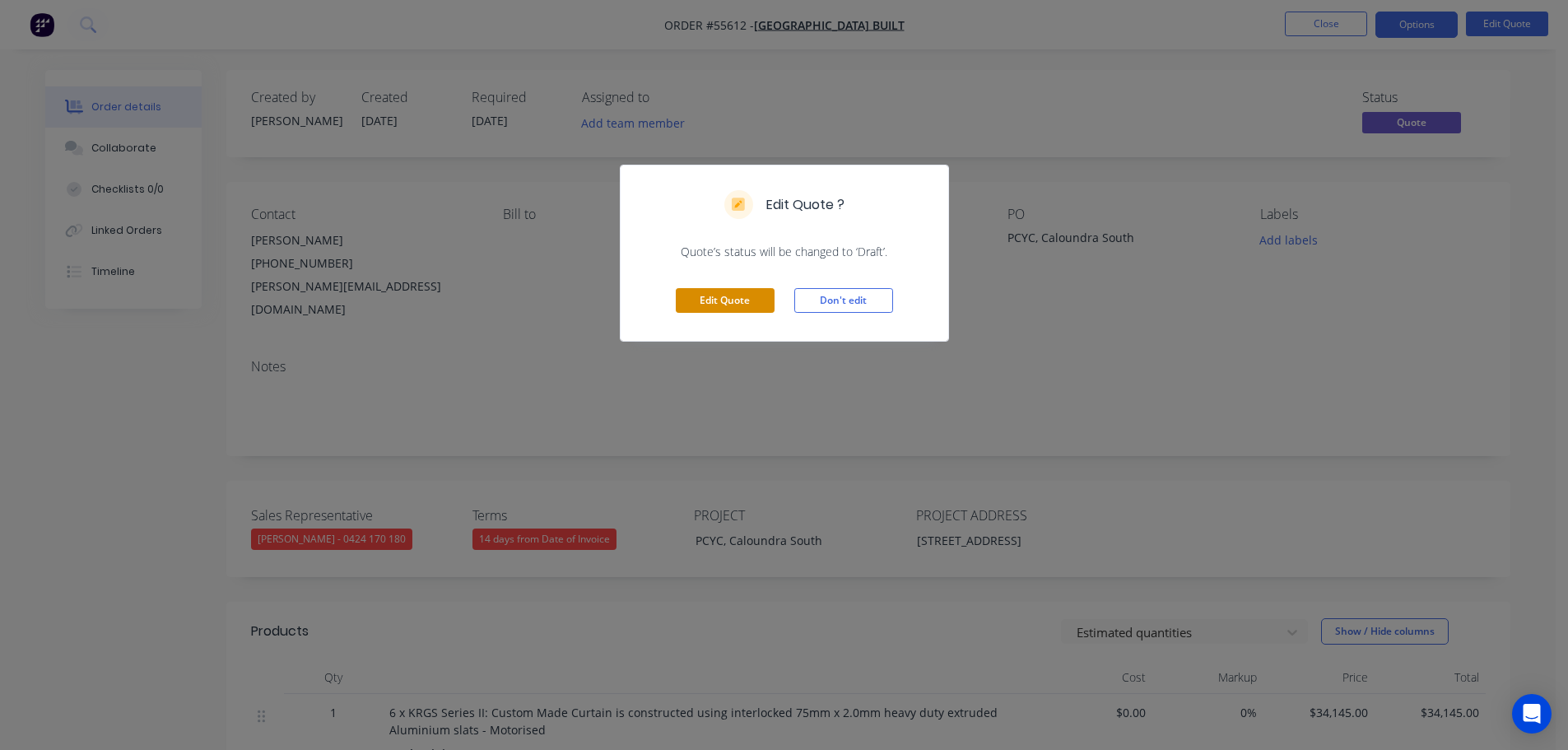
click at [724, 311] on button "Edit Quote" at bounding box center [725, 301] width 99 height 24
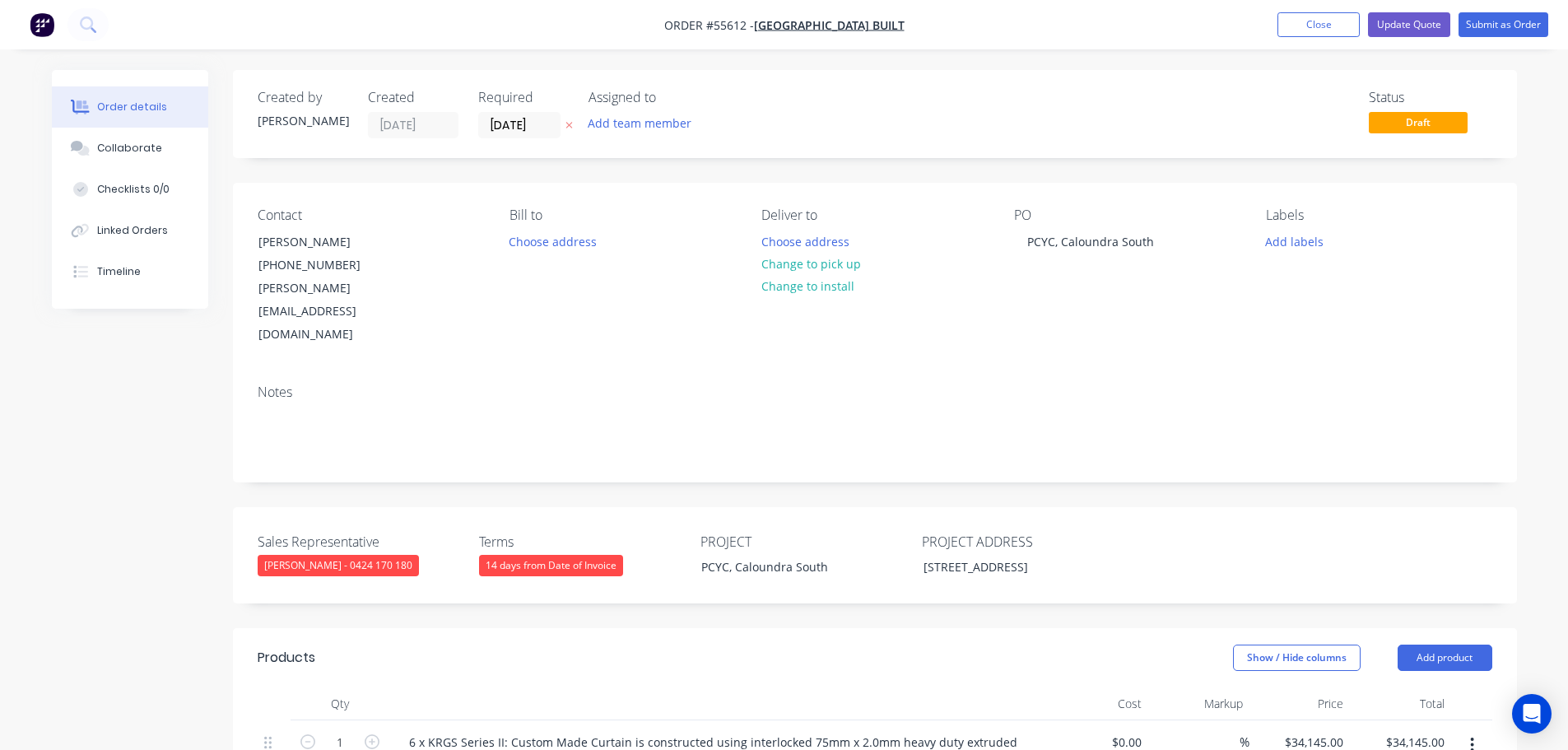
click at [562, 555] on div "14 days from Date of Invoice" at bounding box center [551, 566] width 144 height 22
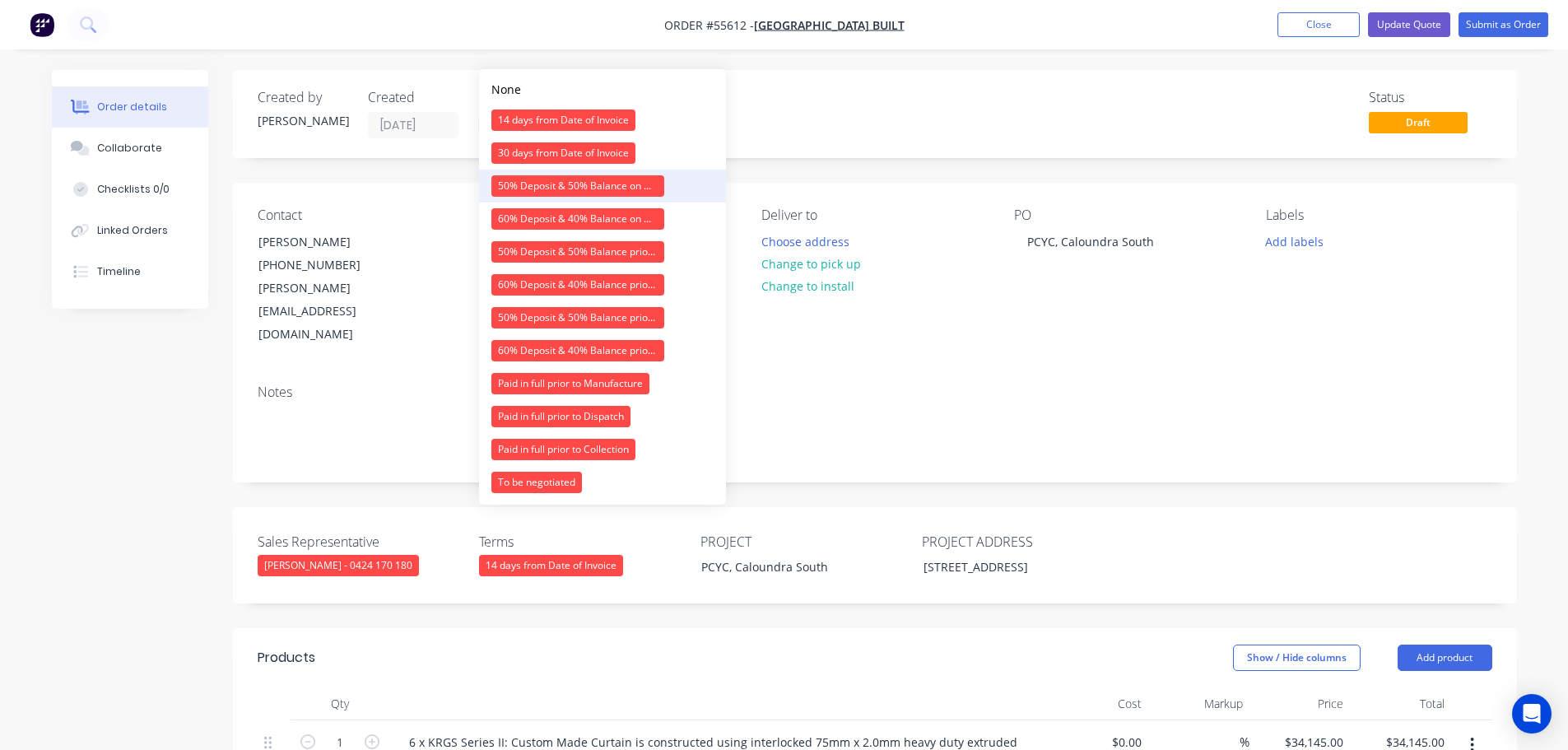
click at [564, 187] on div "50% Deposit & 50% Balance on Day of Installation" at bounding box center [578, 185] width 173 height 22
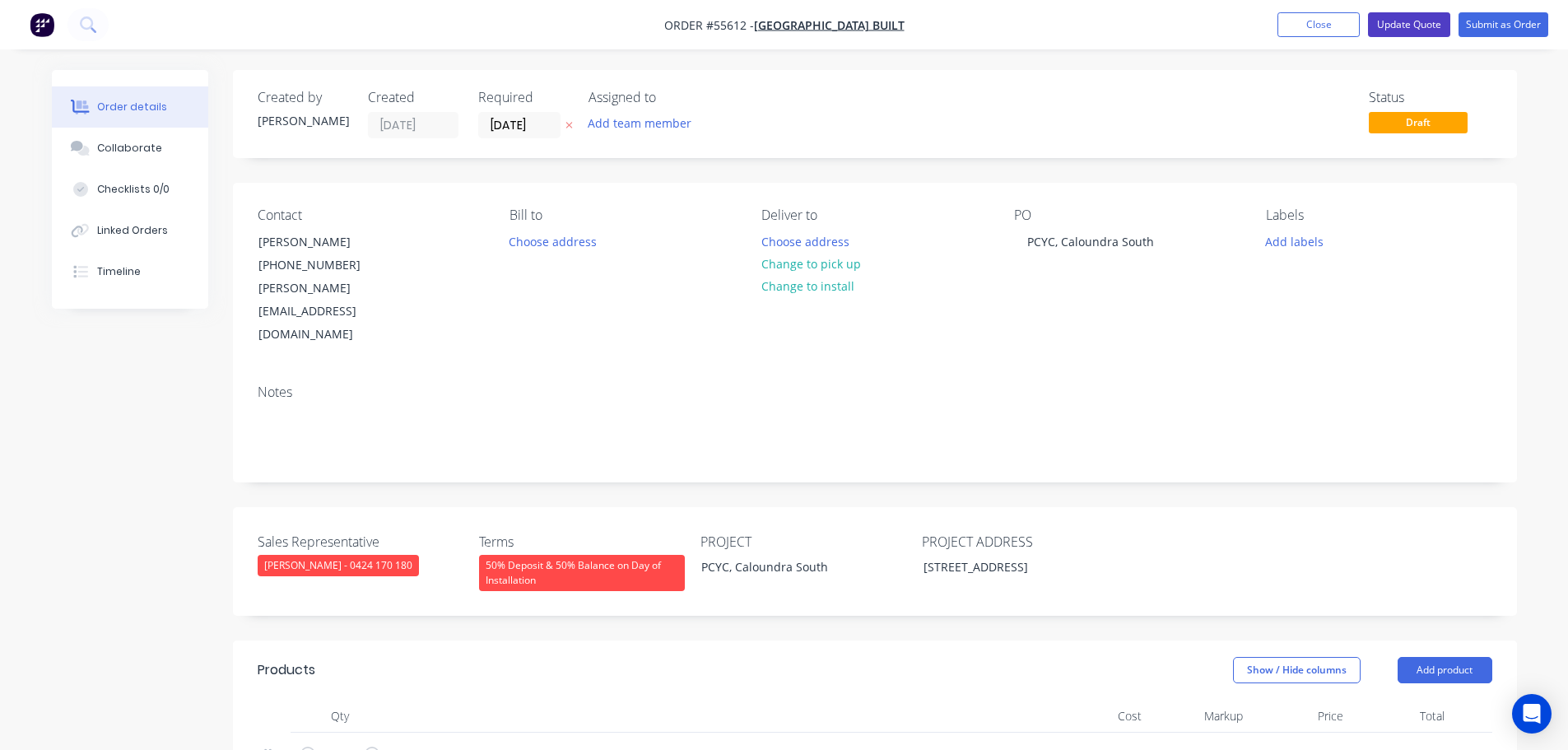
click at [1416, 22] on button "Update Quote" at bounding box center [1409, 24] width 82 height 24
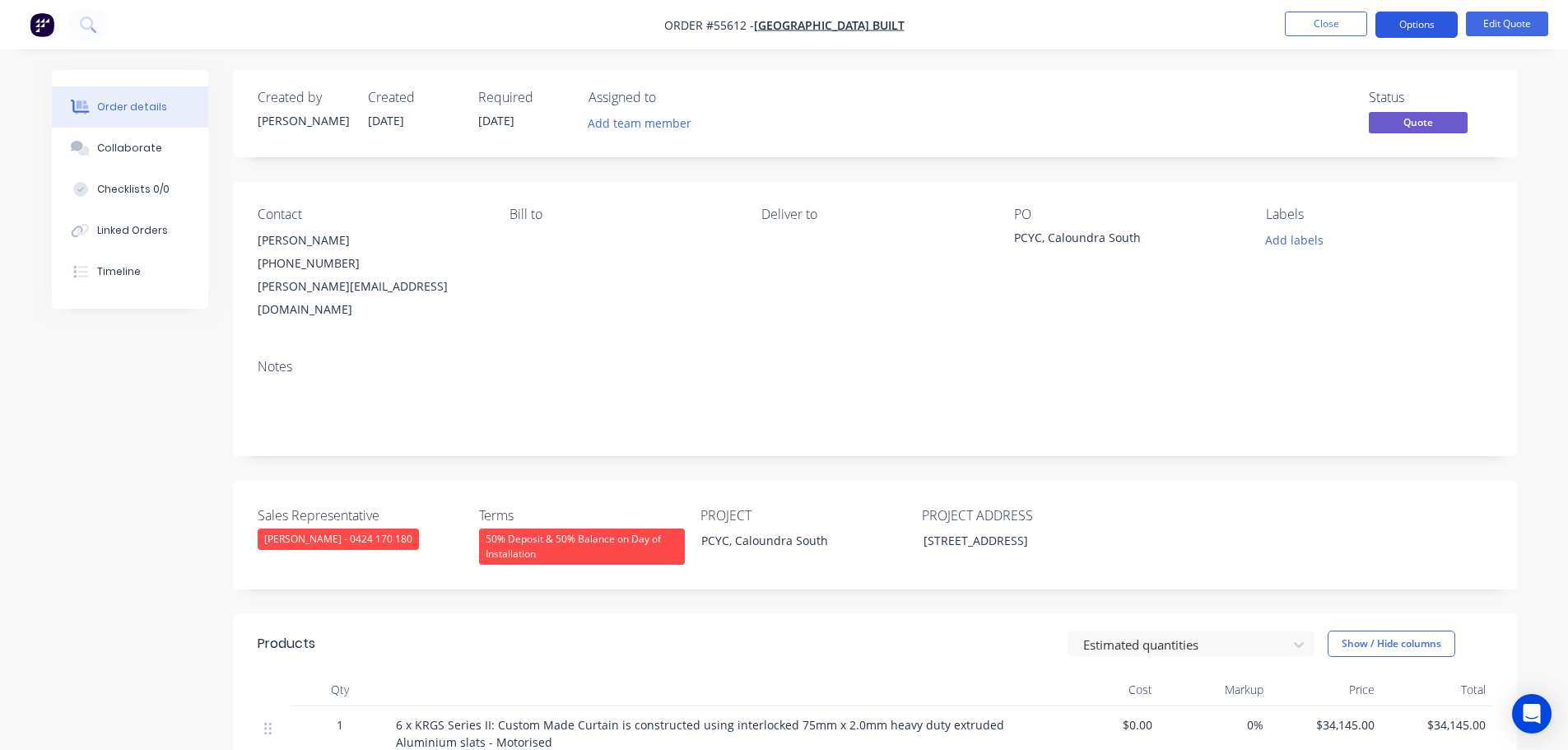
click at [1420, 27] on button "Options" at bounding box center [1416, 24] width 82 height 26
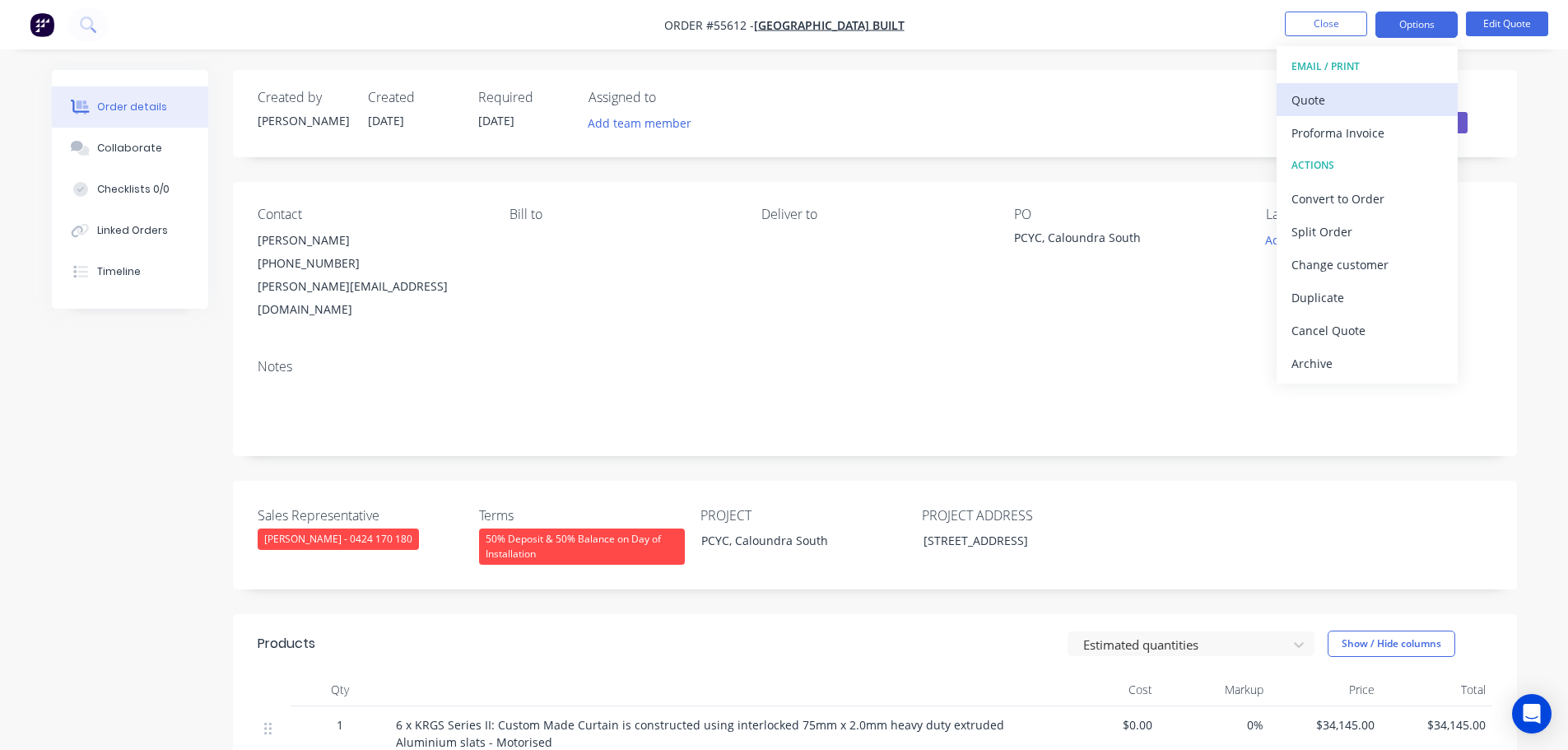
click at [1324, 101] on div "Quote" at bounding box center [1367, 99] width 152 height 23
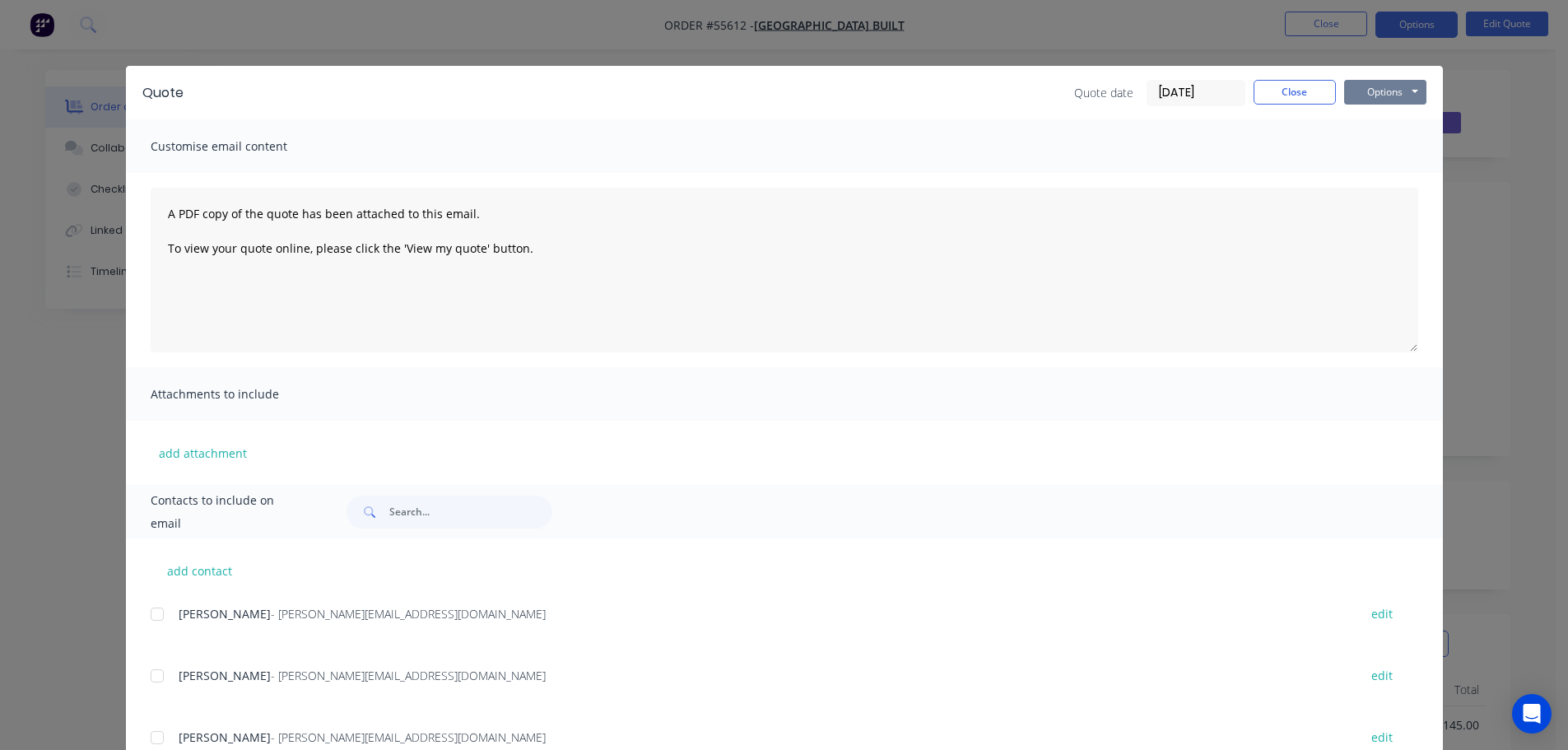
click at [1371, 99] on button "Options" at bounding box center [1385, 92] width 82 height 24
click at [1375, 150] on button "Print" at bounding box center [1397, 148] width 106 height 27
click at [1274, 87] on button "Close" at bounding box center [1295, 92] width 82 height 24
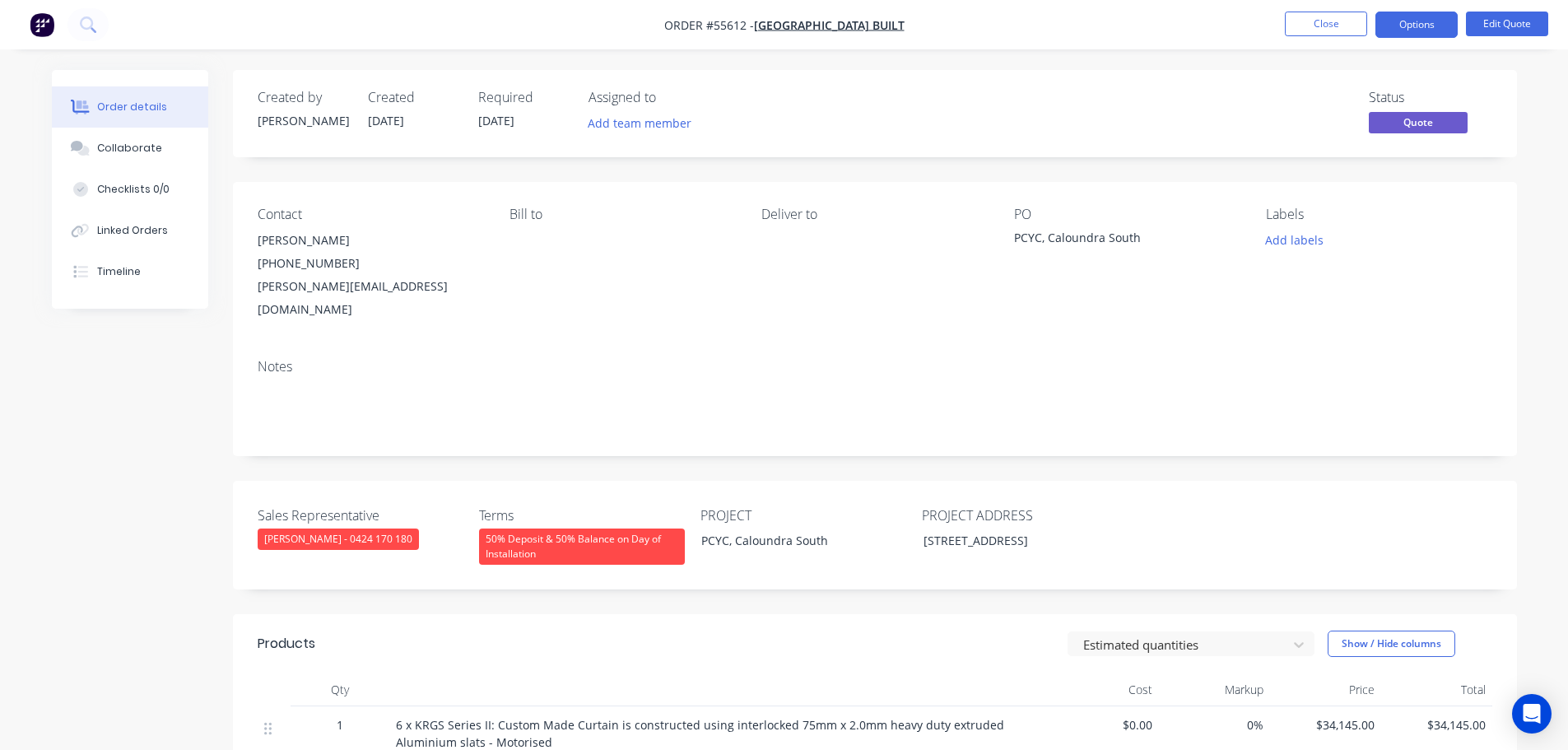
click at [341, 287] on div "[PERSON_NAME][EMAIL_ADDRESS][DOMAIN_NAME]" at bounding box center [370, 298] width 226 height 46
copy div "[PERSON_NAME][EMAIL_ADDRESS][DOMAIN_NAME]"
click at [1096, 236] on div "PCYC, Caloundra South" at bounding box center [1117, 240] width 206 height 23
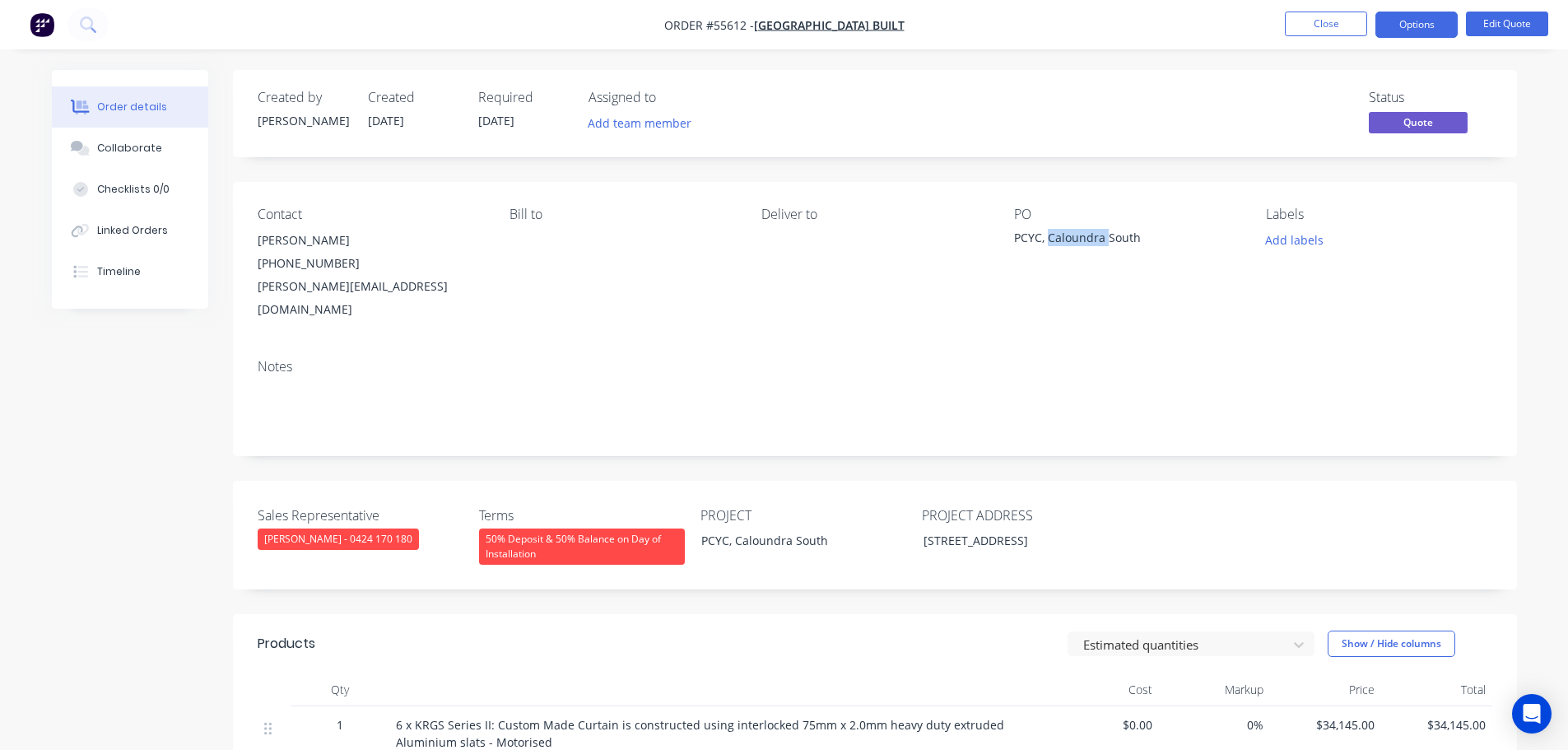
click at [1096, 236] on div "PCYC, Caloundra South" at bounding box center [1117, 240] width 206 height 23
copy div "PCYC, Caloundra South"
click at [1306, 30] on button "Close" at bounding box center [1326, 23] width 82 height 24
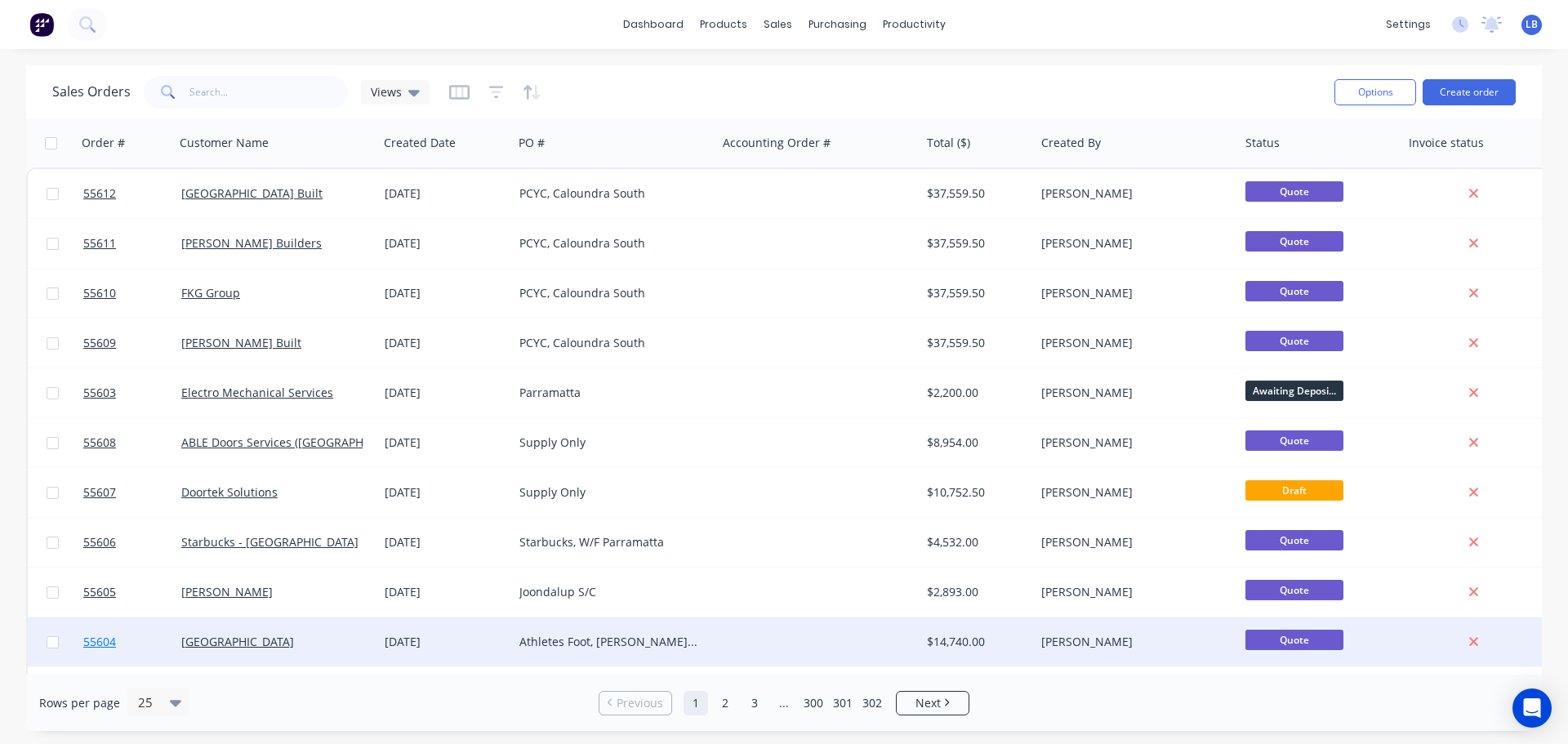
click at [105, 646] on span "55604" at bounding box center [99, 642] width 33 height 17
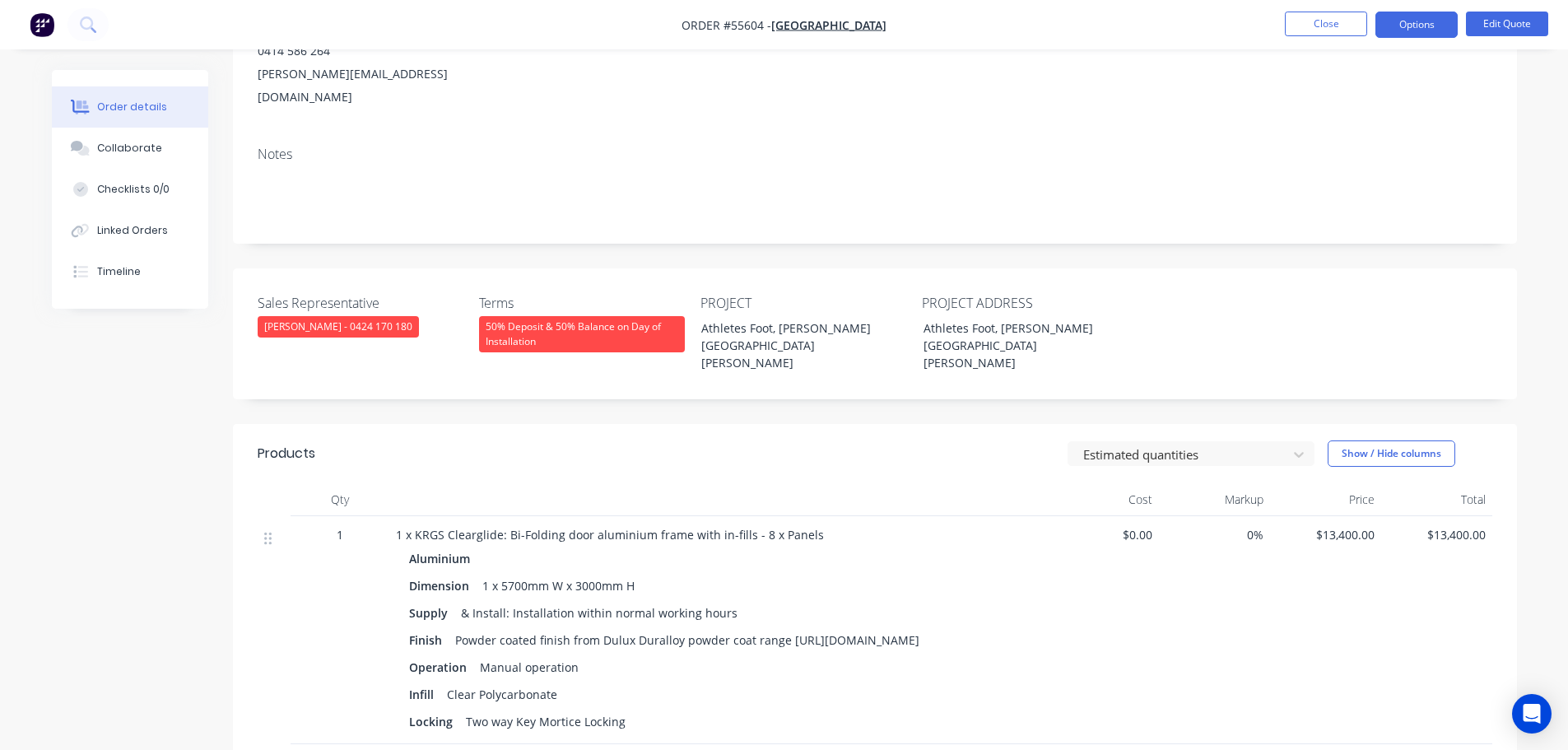
scroll to position [247, 0]
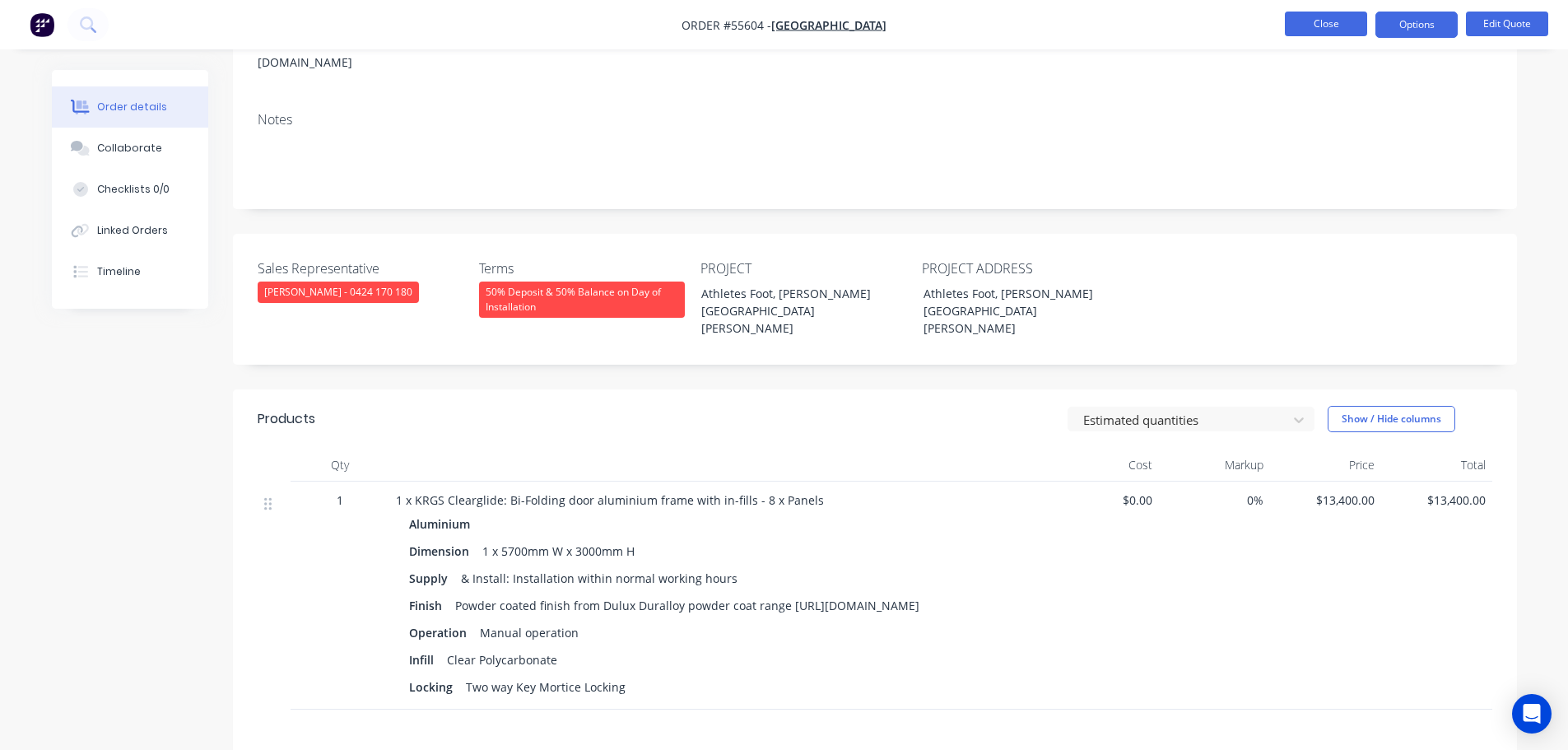
click at [1317, 19] on button "Close" at bounding box center [1326, 23] width 82 height 24
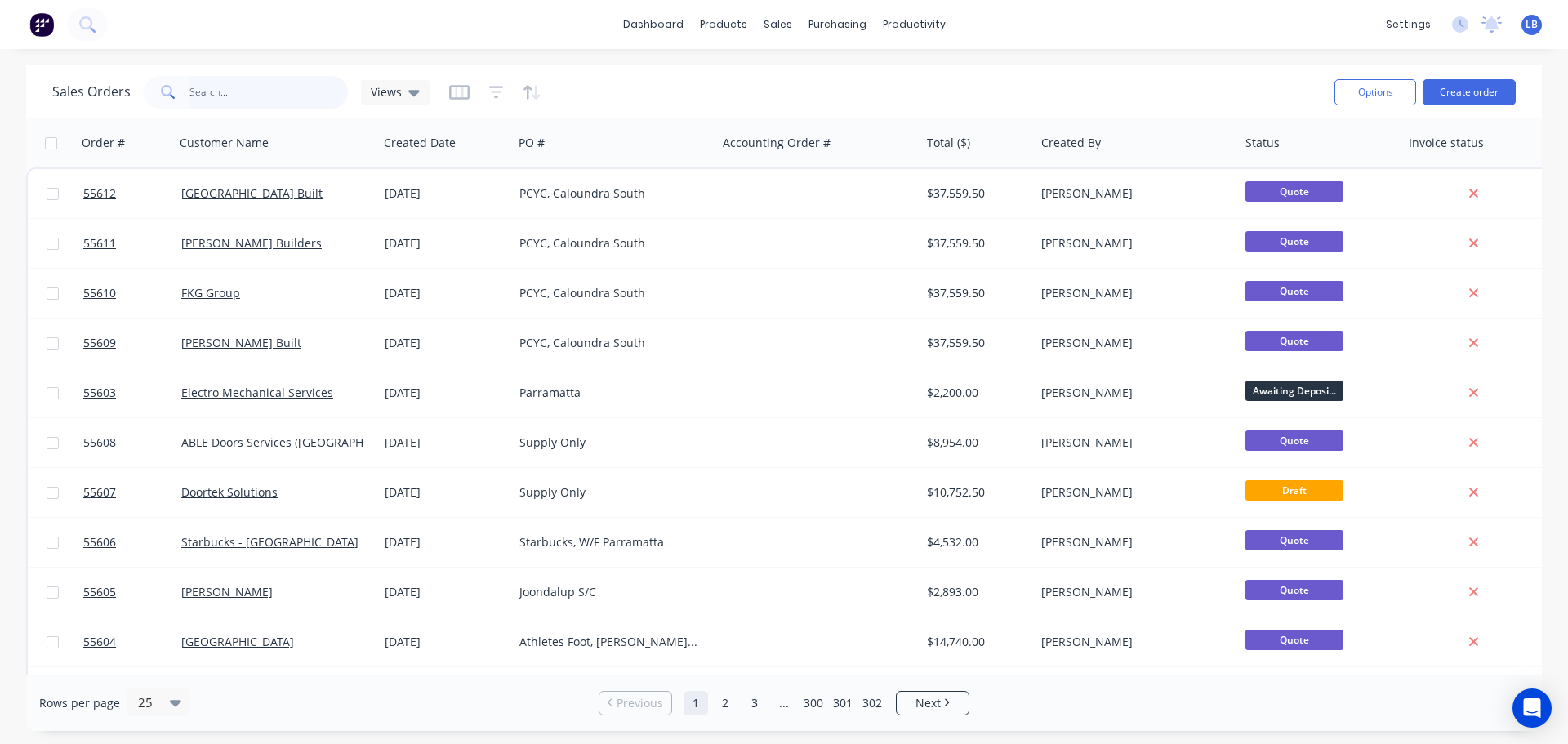
click at [222, 91] on input "text" at bounding box center [268, 92] width 159 height 33
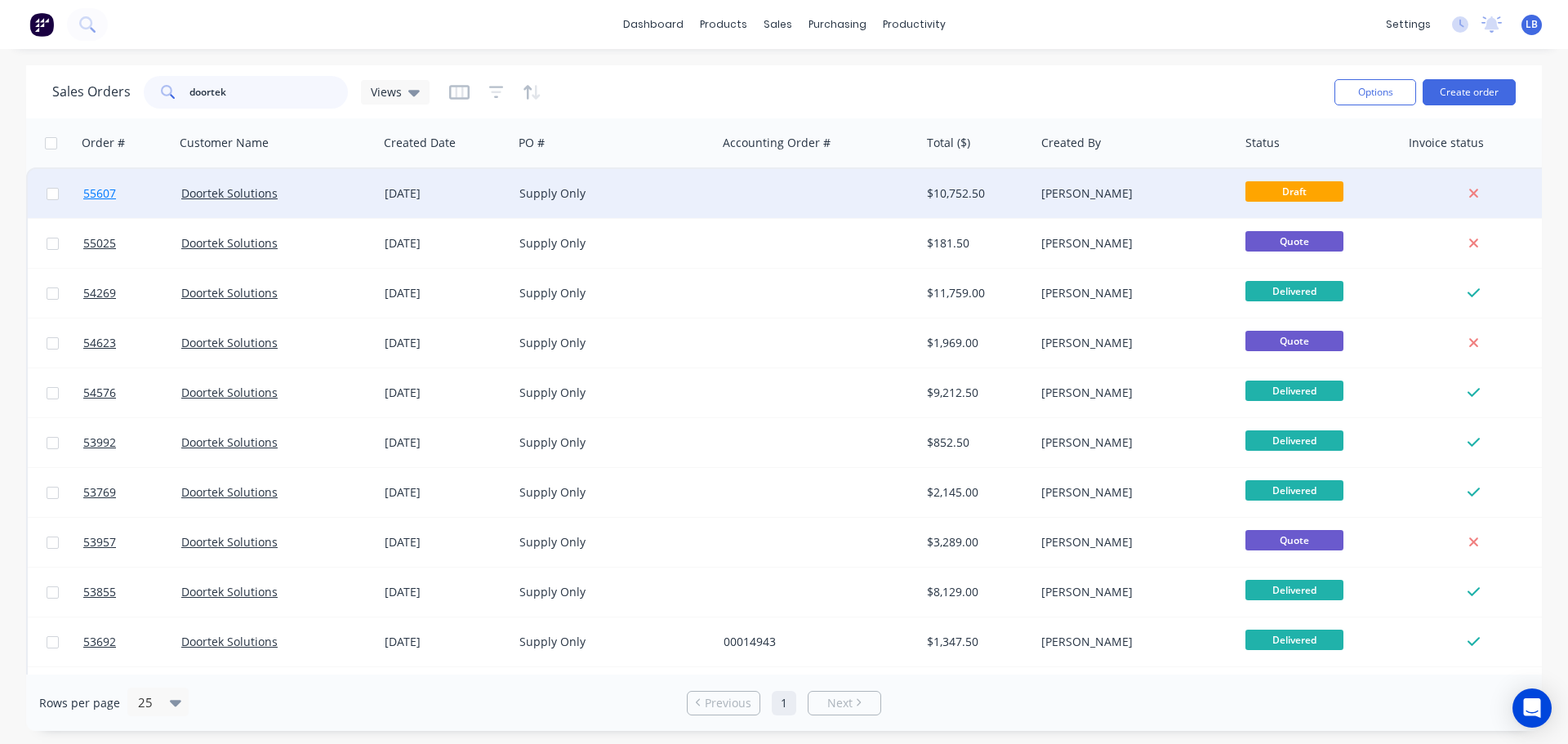
type input "doortek"
click at [109, 197] on span "55607" at bounding box center [99, 194] width 33 height 17
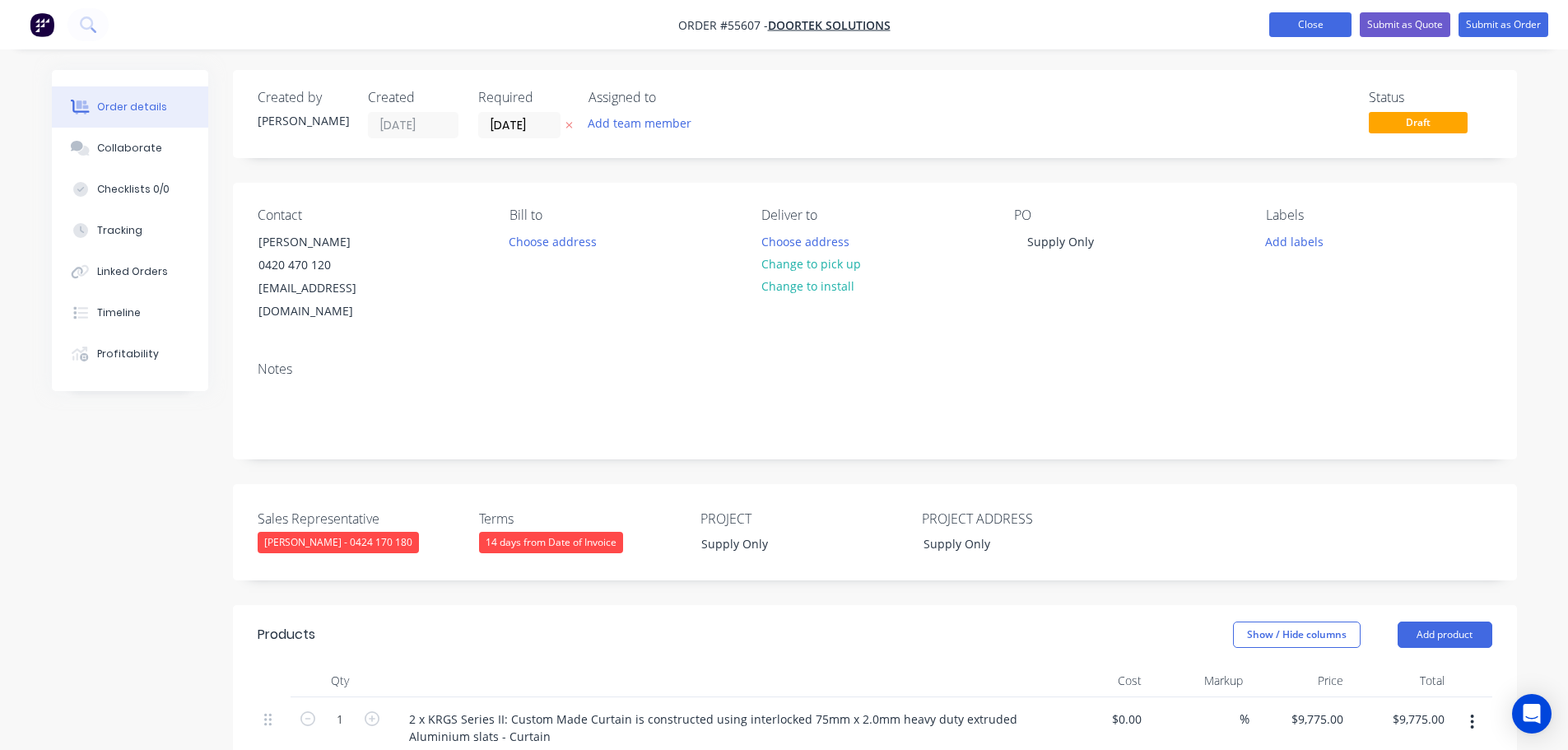
click at [1312, 23] on button "Close" at bounding box center [1311, 24] width 82 height 24
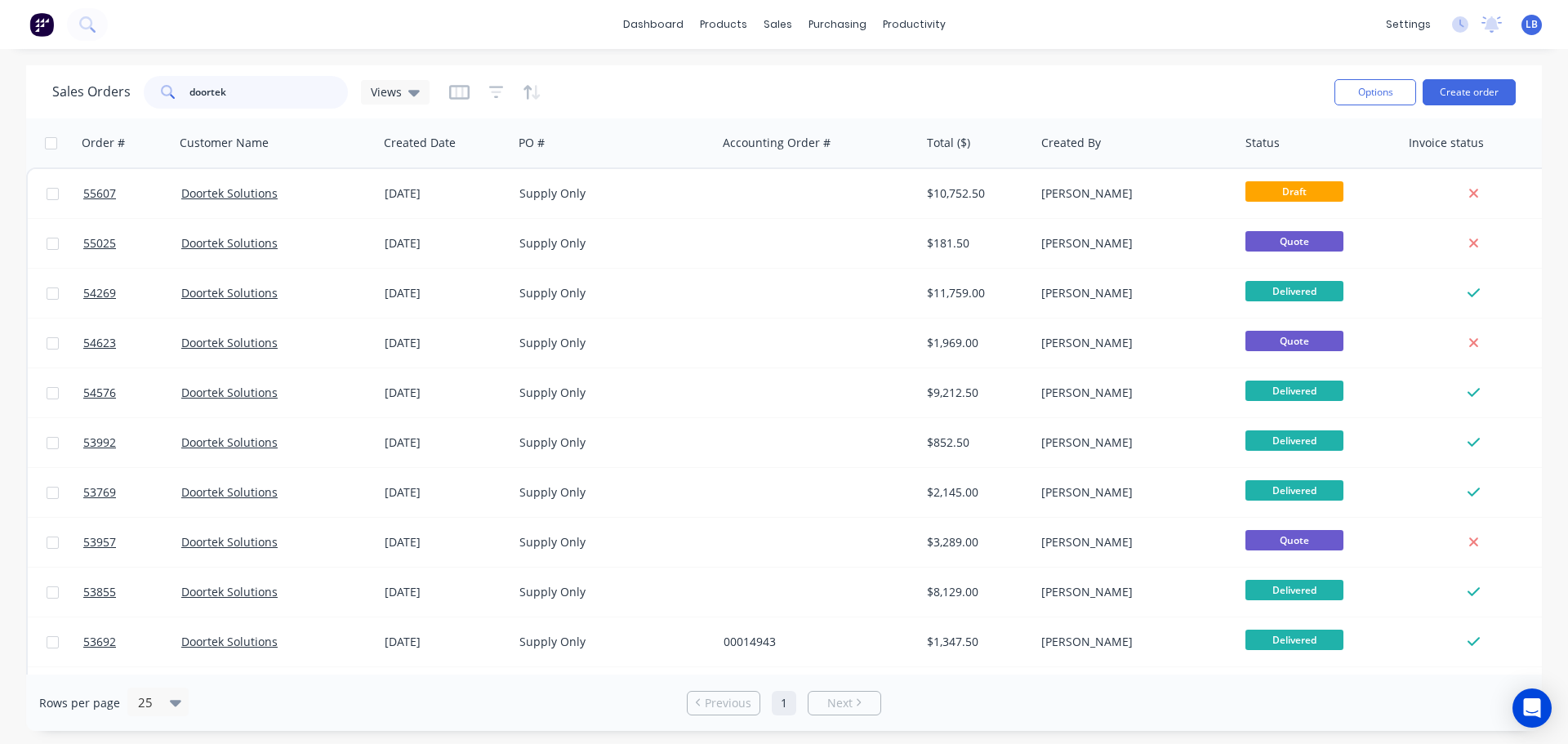
drag, startPoint x: 240, startPoint y: 88, endPoint x: 144, endPoint y: 110, distance: 98.5
click at [144, 110] on div "Sales Orders doortek Views" at bounding box center [686, 91] width 1269 height 40
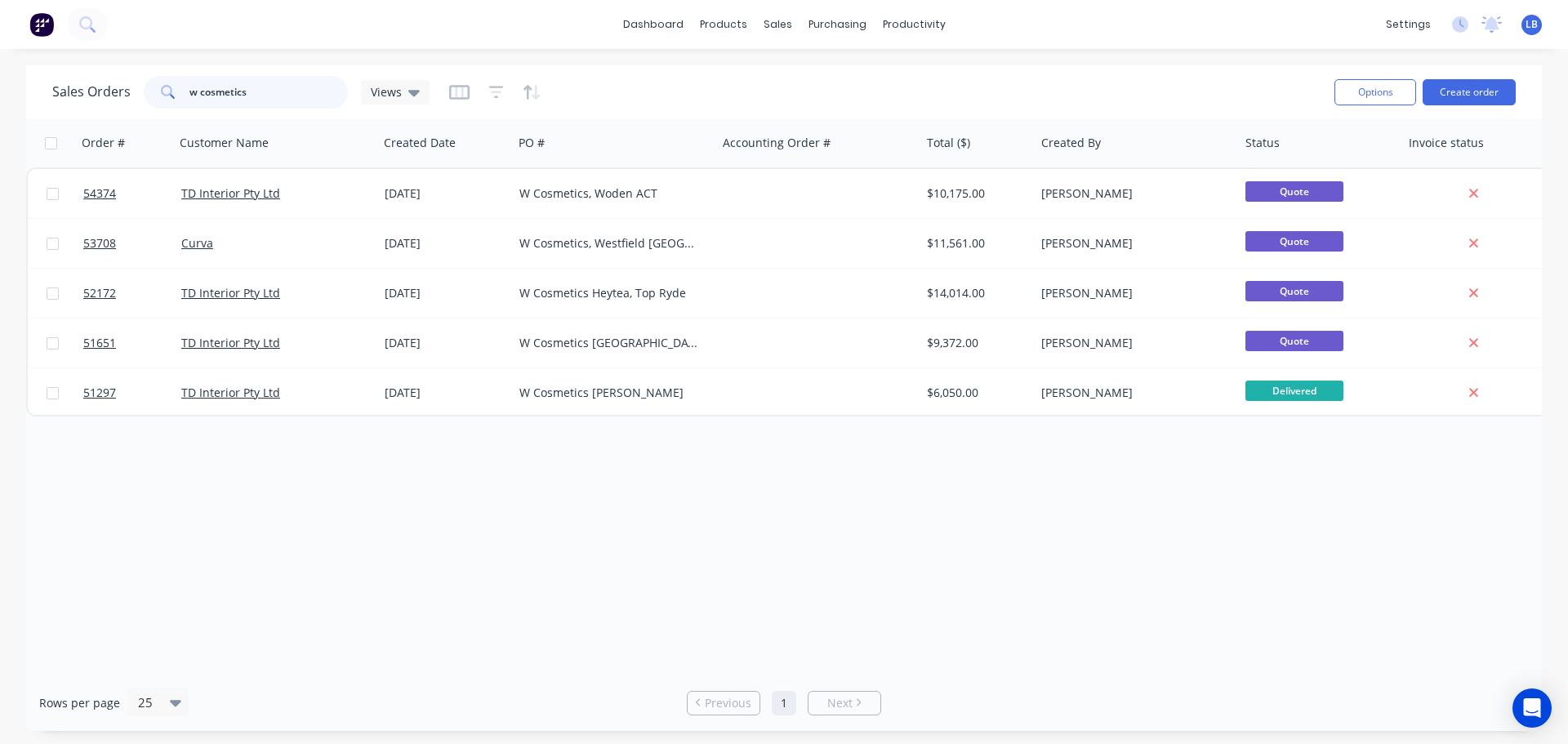
drag, startPoint x: 251, startPoint y: 91, endPoint x: 105, endPoint y: 103, distance: 146.5
click at [105, 103] on div "Sales Orders w cosmetics Views" at bounding box center [241, 92] width 377 height 33
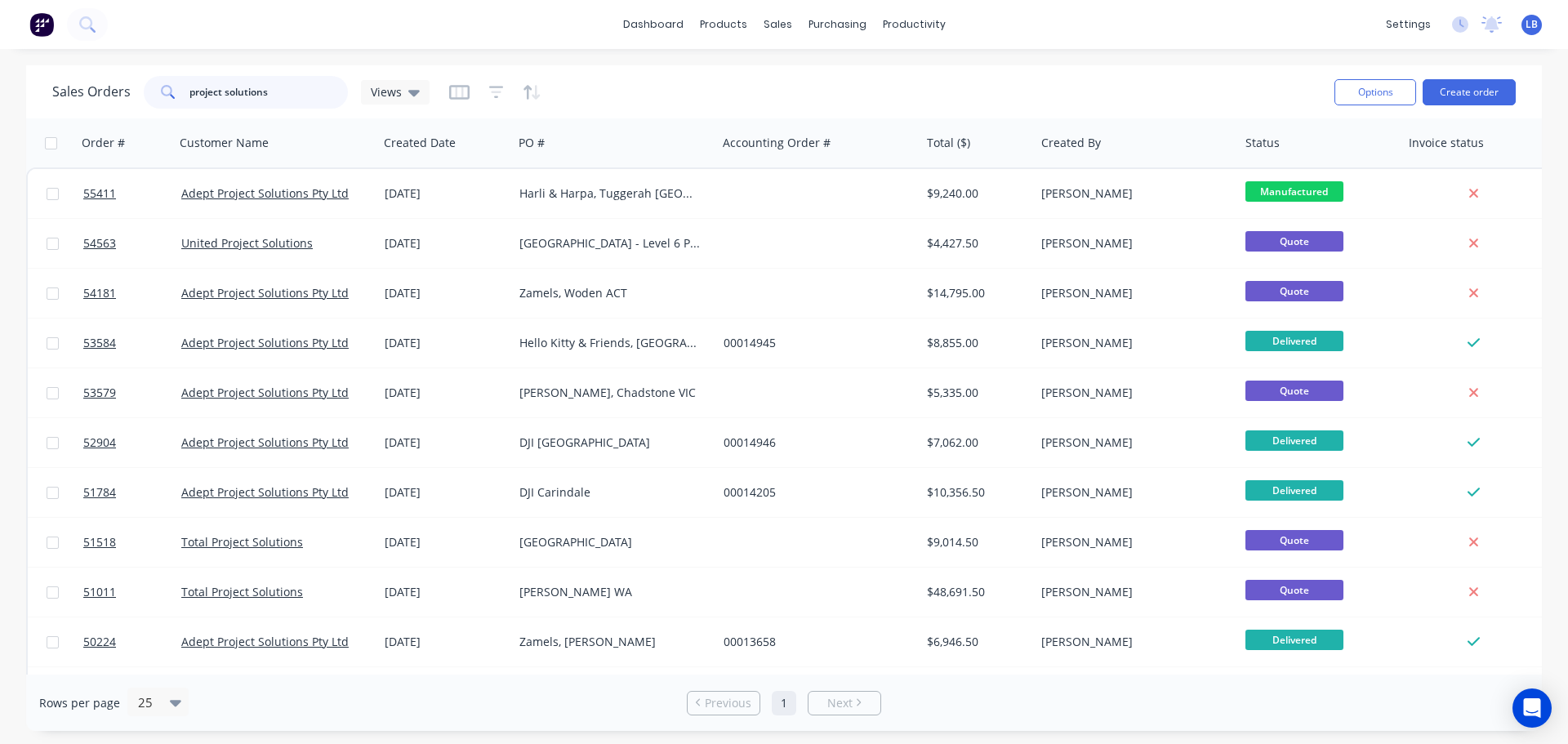
drag, startPoint x: 269, startPoint y: 93, endPoint x: -8, endPoint y: 98, distance: 277.0
click at [0, 98] on html "dashboard products sales purchasing productivity dashboard products Product Cat…" at bounding box center [784, 372] width 1568 height 744
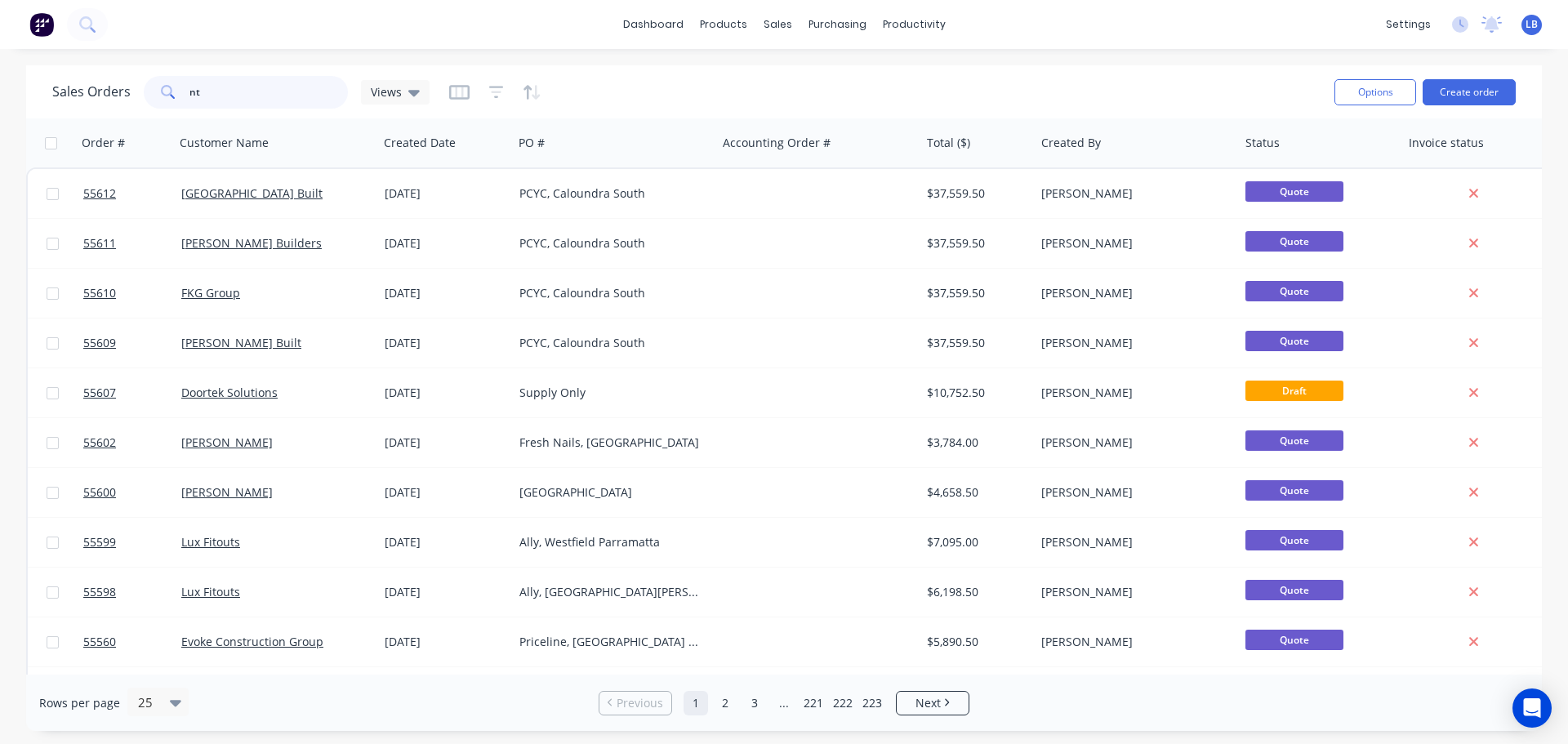
type input "n"
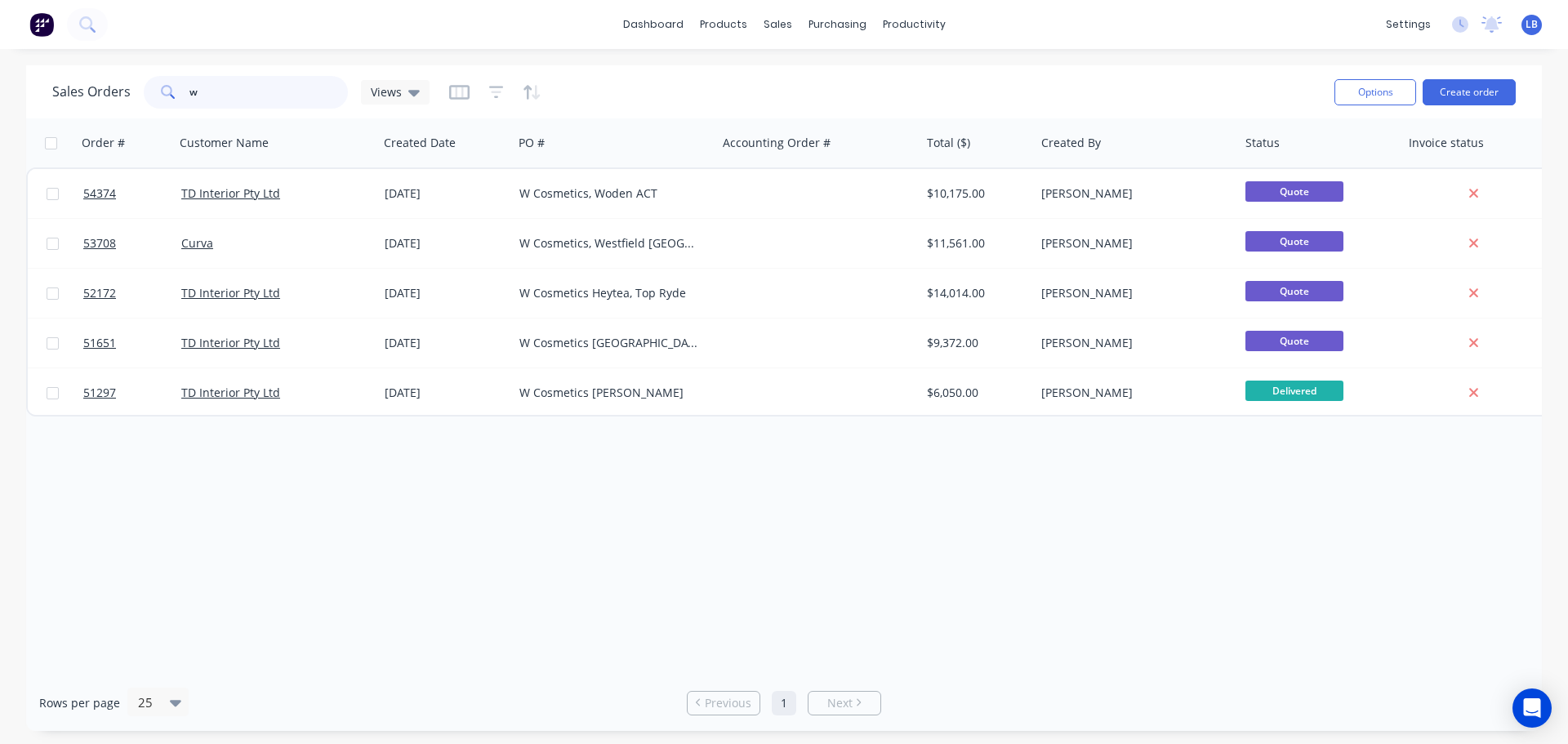
type input "w"
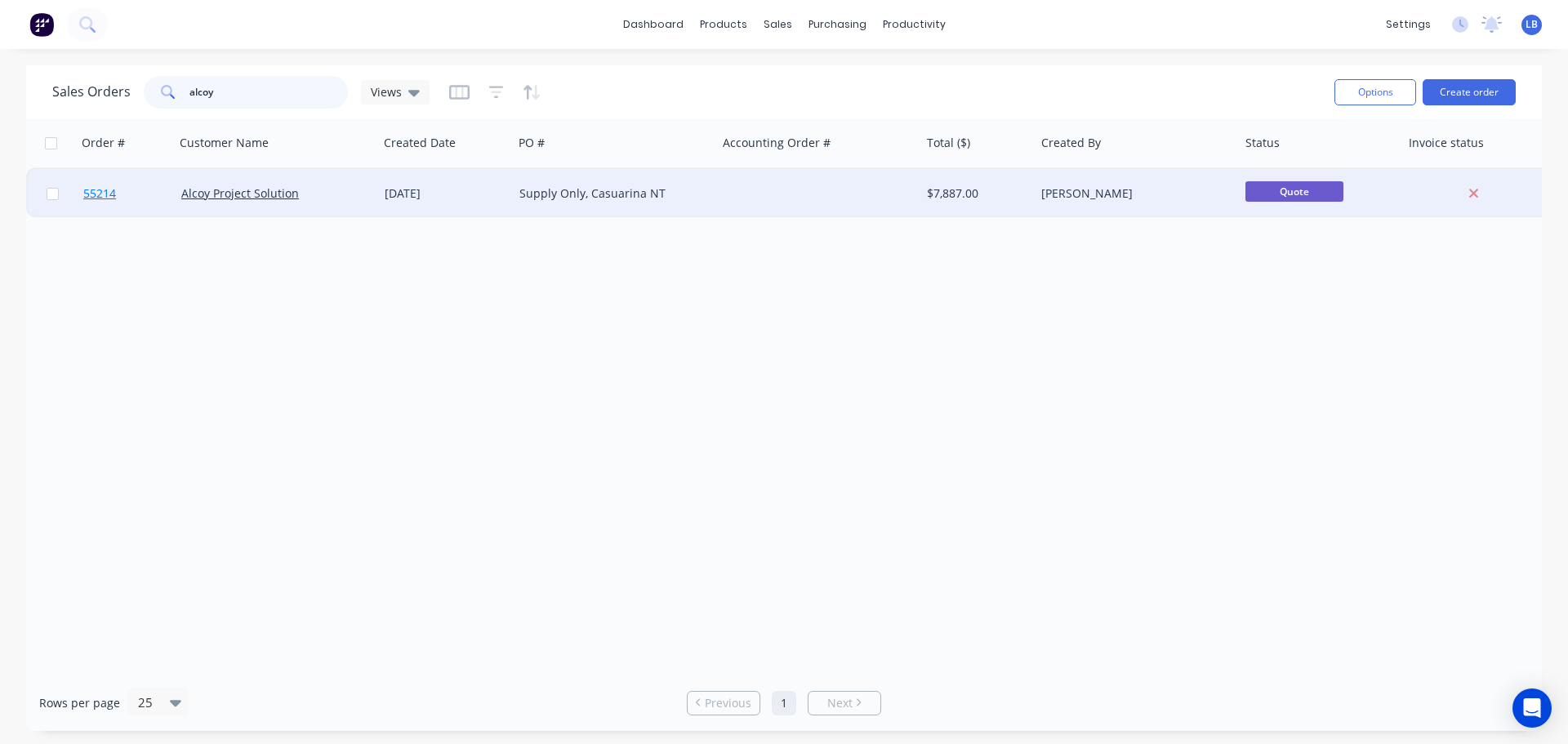
type input "alcoy"
click at [91, 197] on span "55214" at bounding box center [99, 194] width 33 height 17
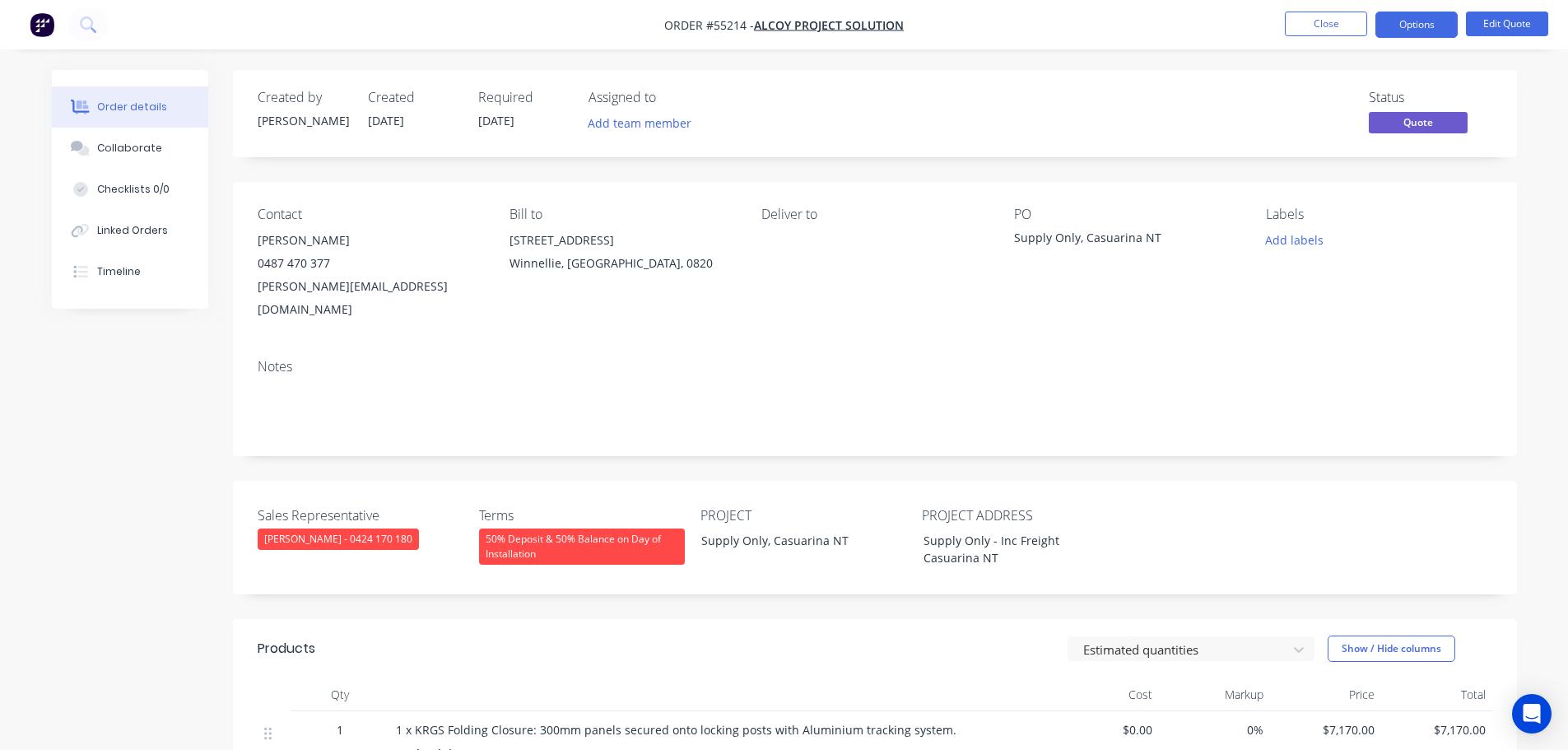
click at [565, 356] on div "Notes" at bounding box center [875, 401] width 1284 height 110
click at [1392, 19] on button "Options" at bounding box center [1416, 24] width 82 height 26
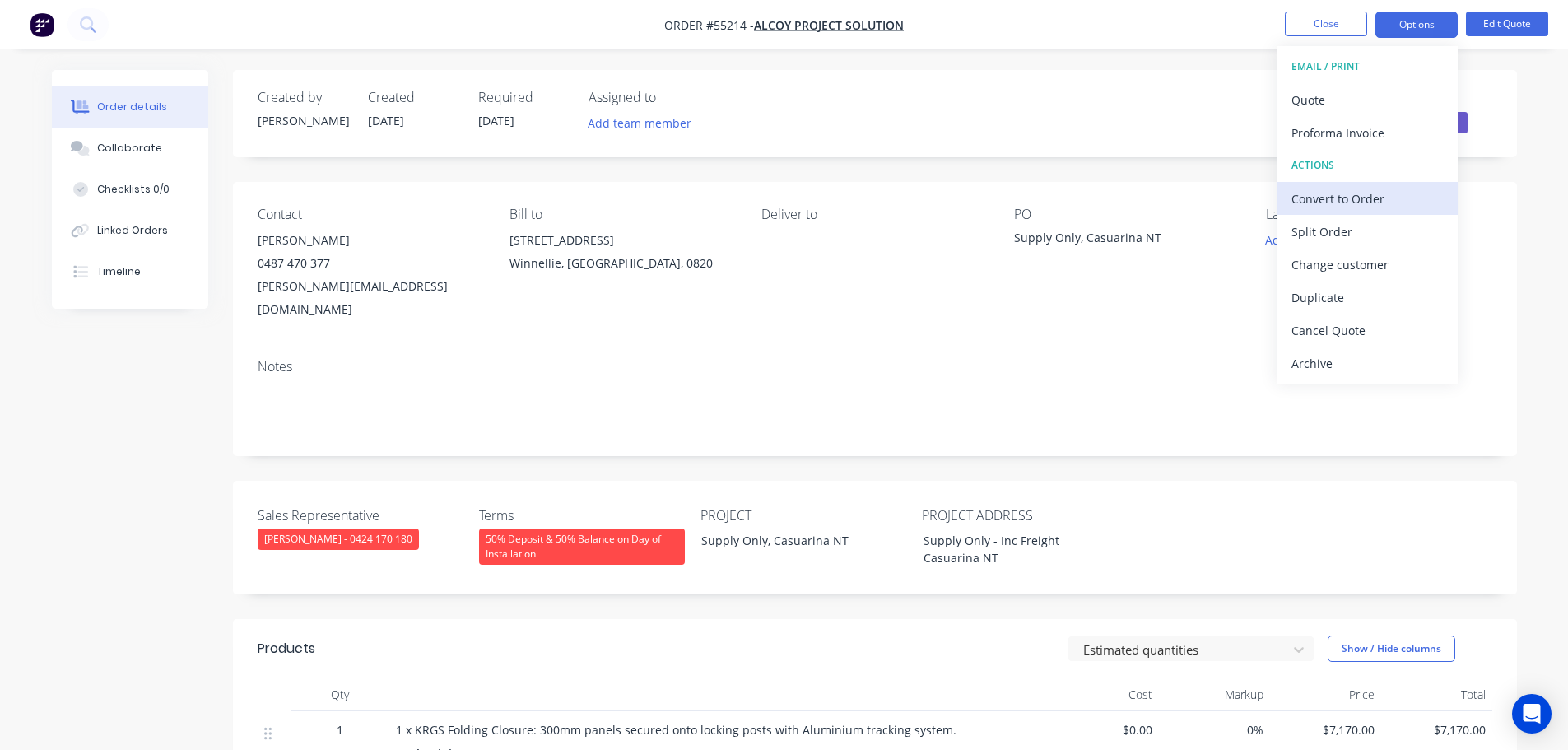
click at [1330, 187] on div "Convert to Order" at bounding box center [1367, 199] width 152 height 23
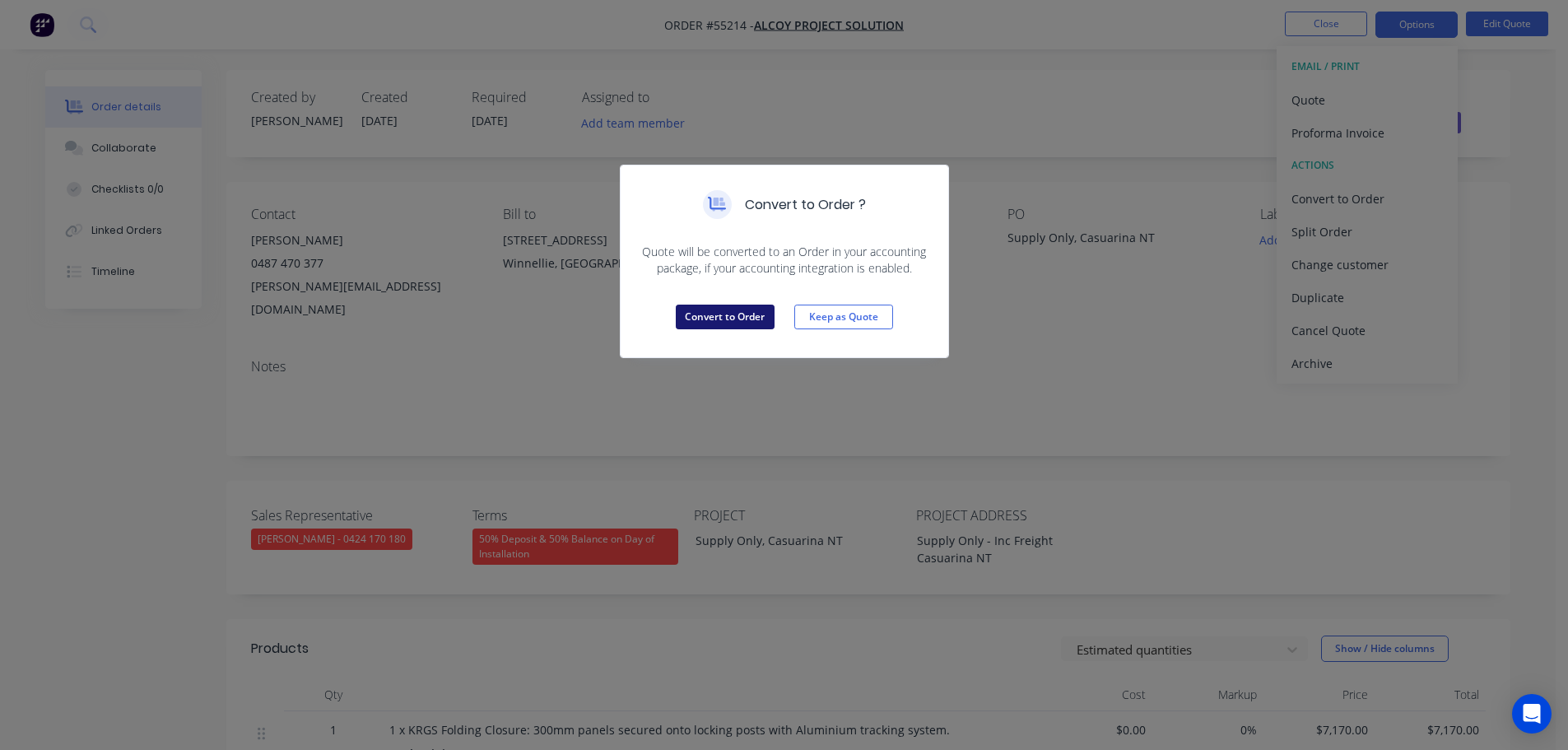
click at [725, 316] on button "Convert to Order" at bounding box center [725, 316] width 99 height 24
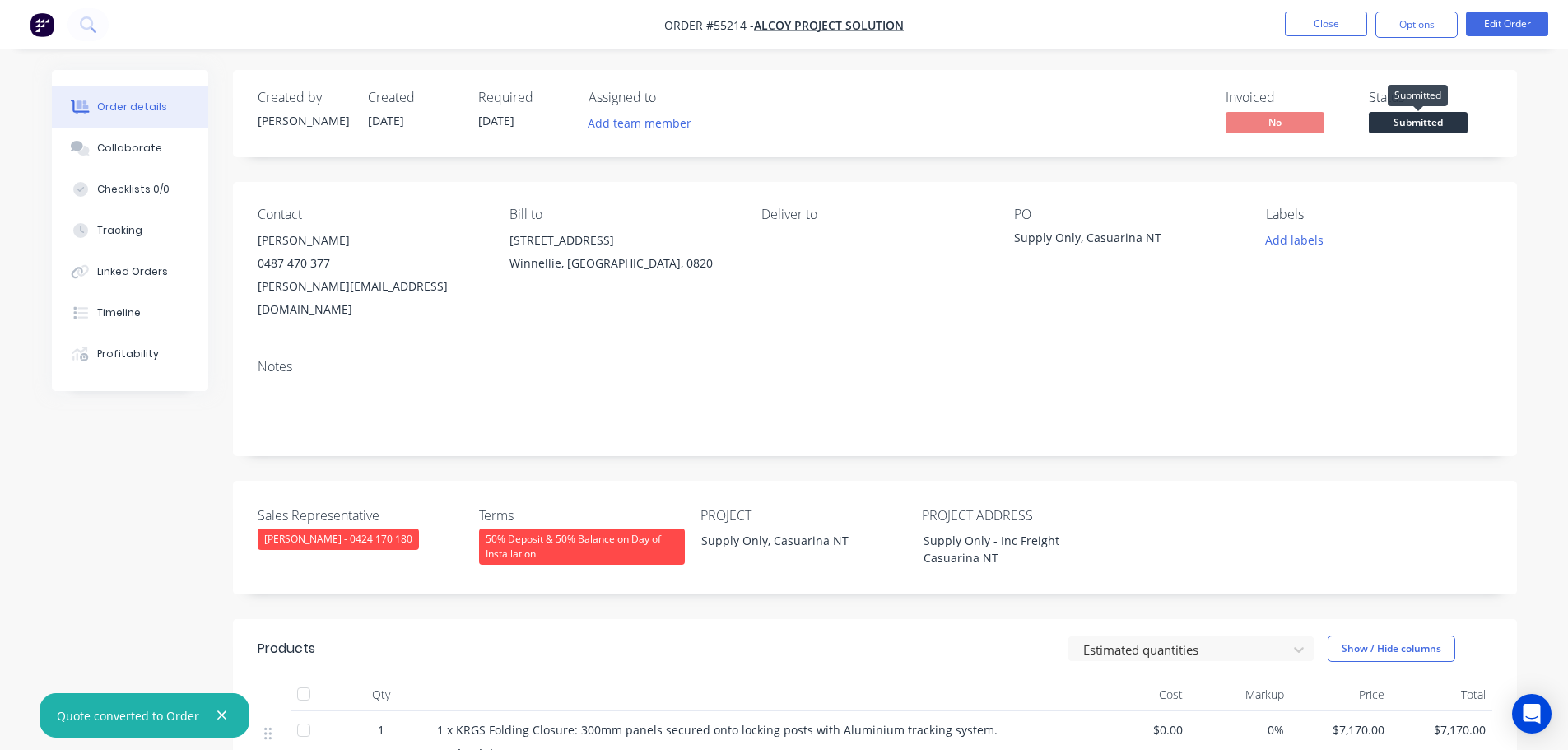
click at [1402, 127] on span "Submitted" at bounding box center [1418, 123] width 99 height 21
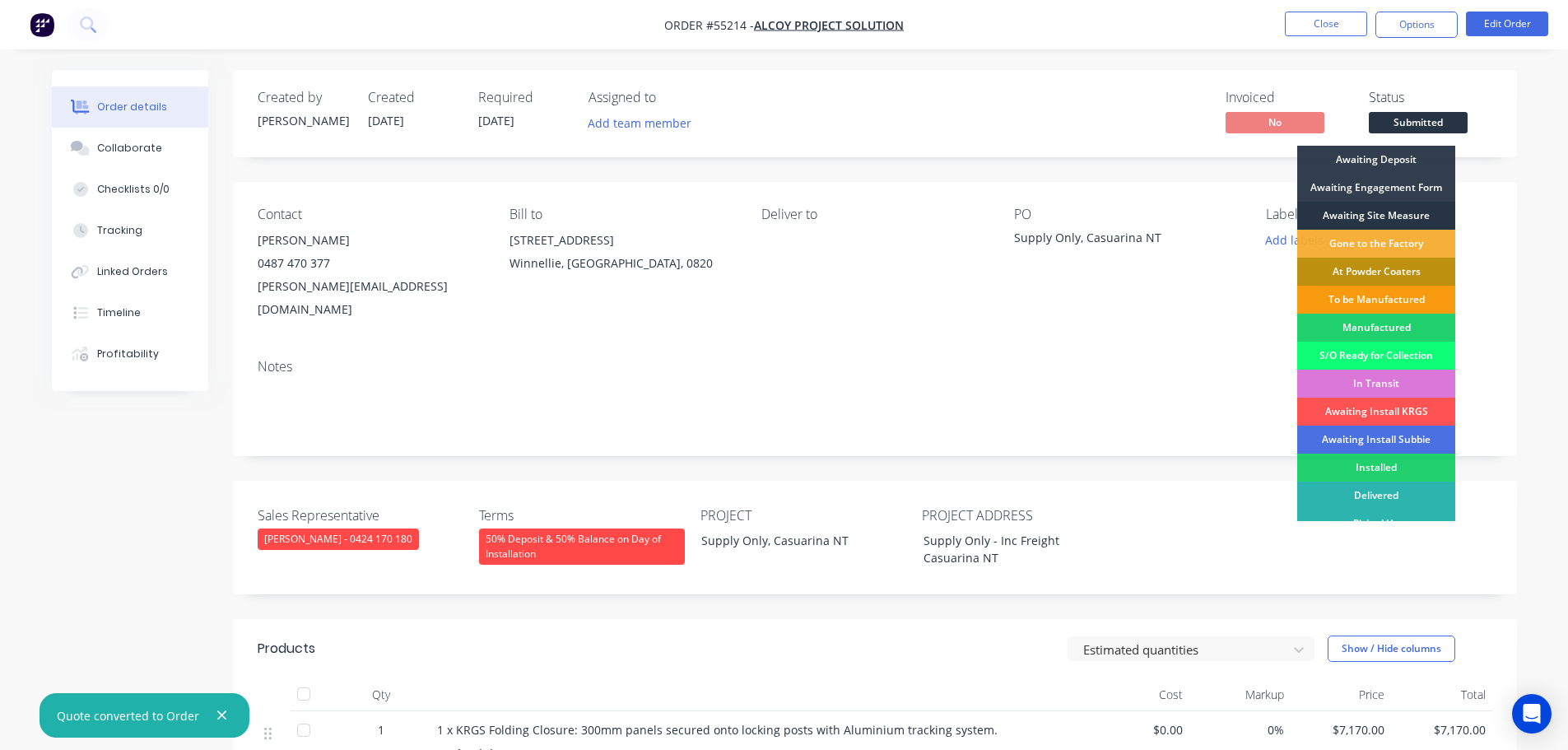
click at [1380, 214] on div "Awaiting Site Measure" at bounding box center [1376, 215] width 158 height 28
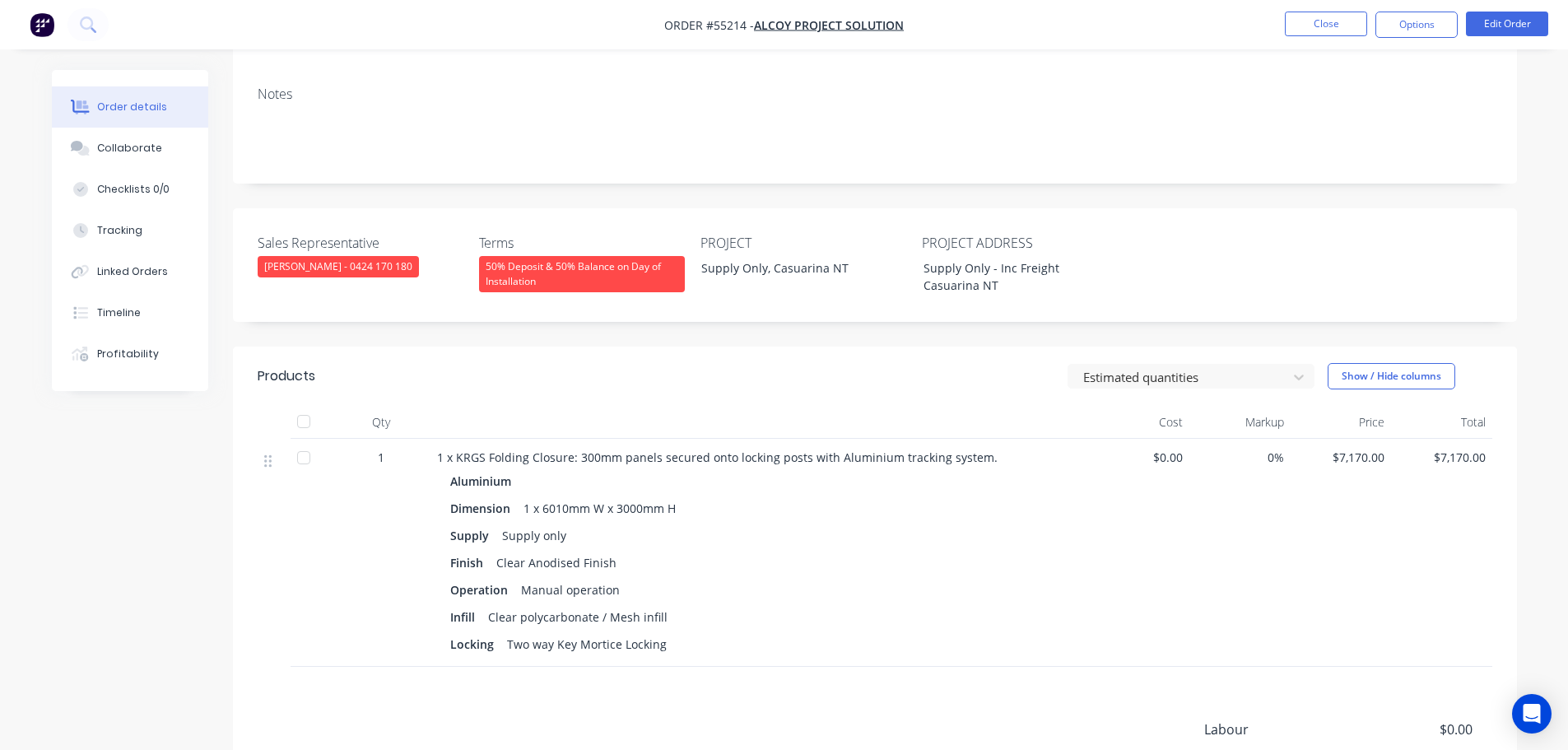
scroll to position [330, 0]
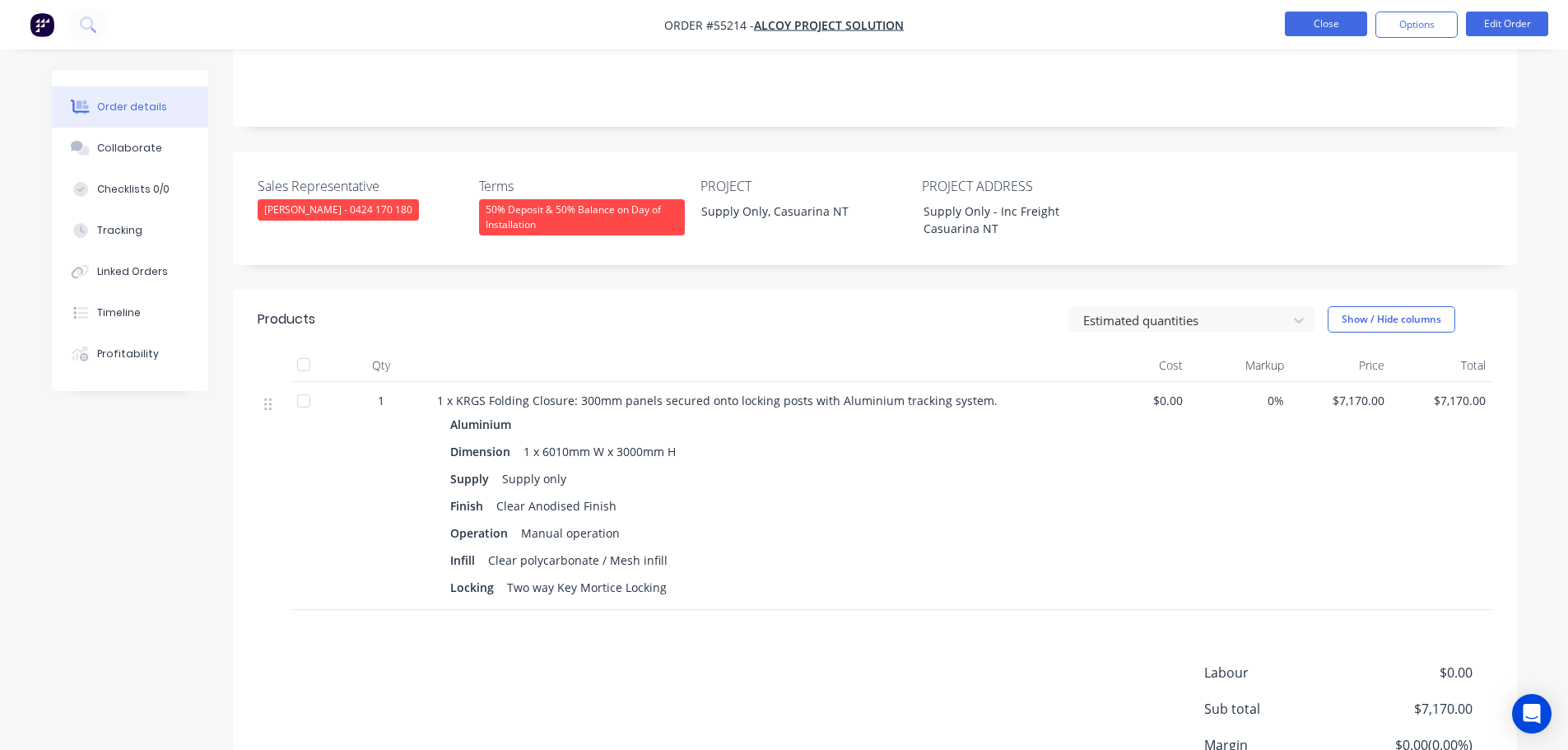
click at [1300, 26] on button "Close" at bounding box center [1326, 23] width 82 height 24
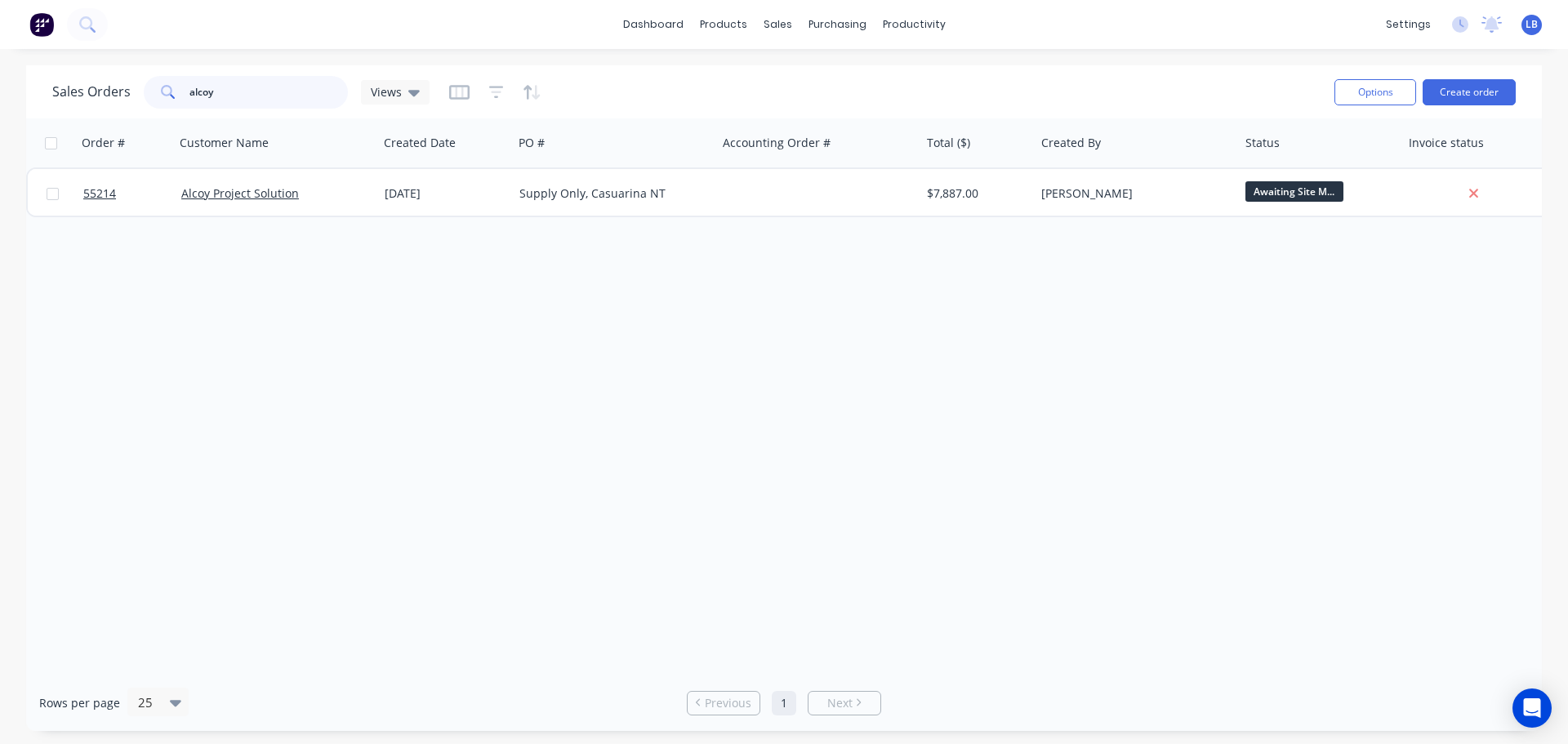
drag, startPoint x: 218, startPoint y: 98, endPoint x: 150, endPoint y: 105, distance: 68.4
click at [150, 105] on div "alcoy" at bounding box center [246, 92] width 204 height 33
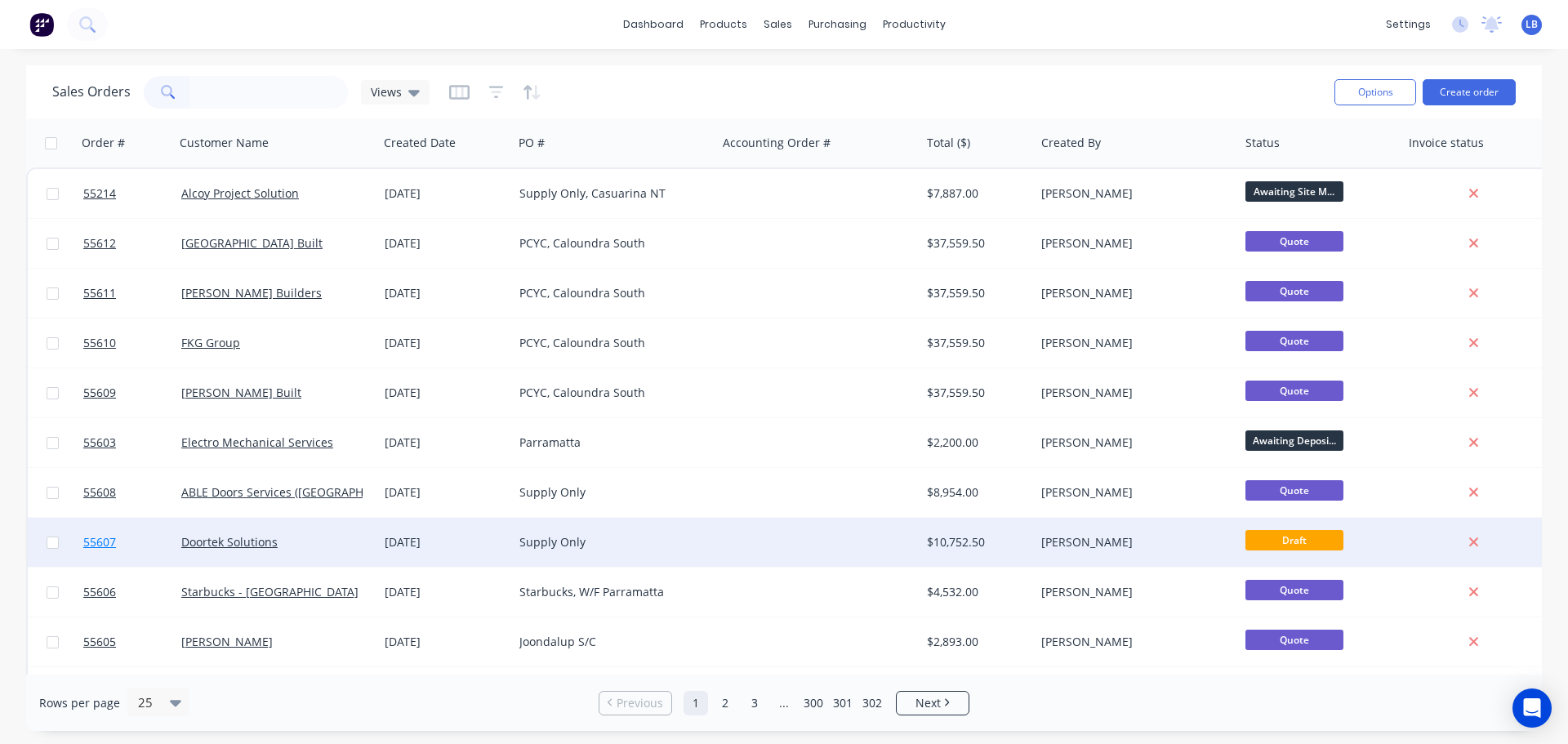
click at [101, 544] on span "55607" at bounding box center [99, 542] width 33 height 17
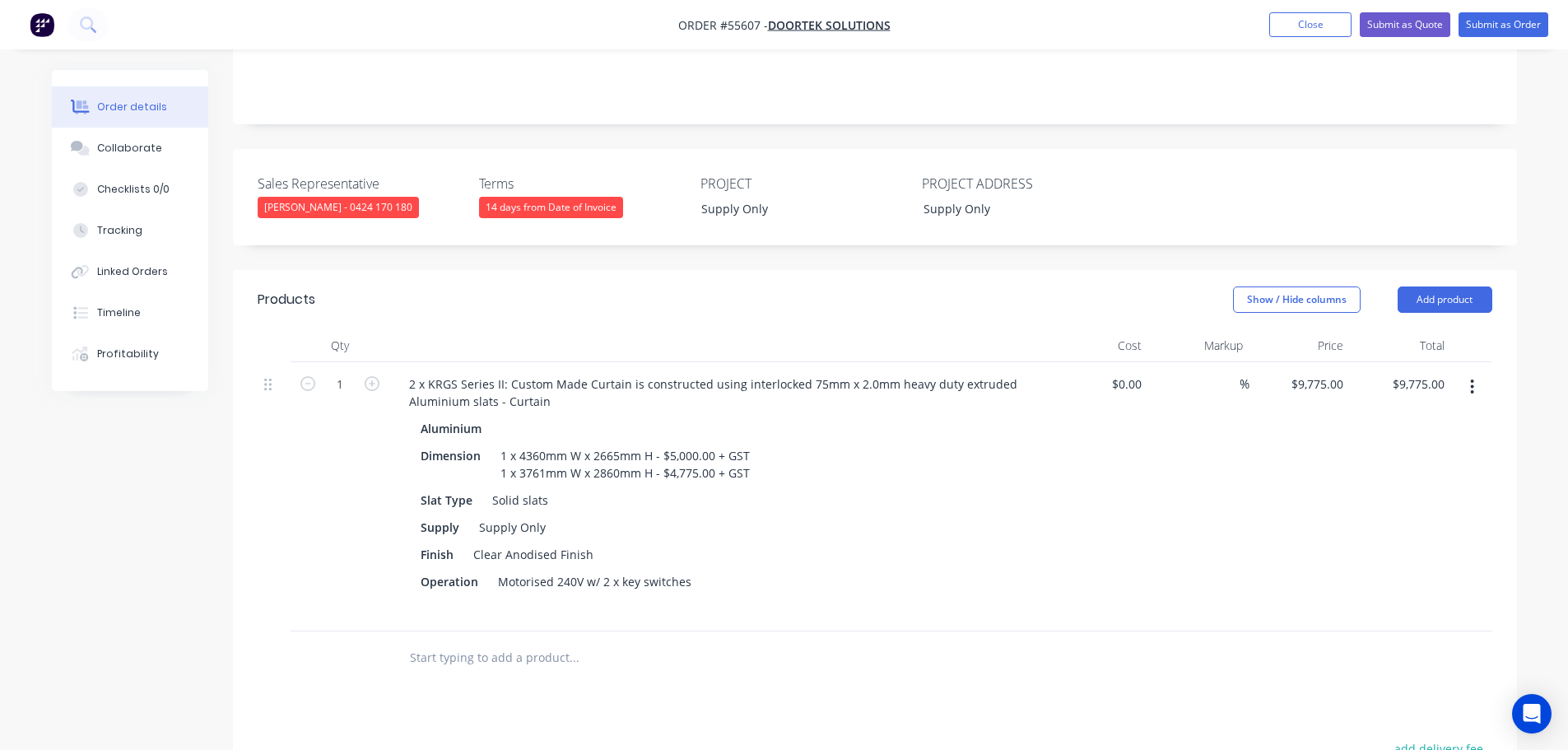
scroll to position [330, 0]
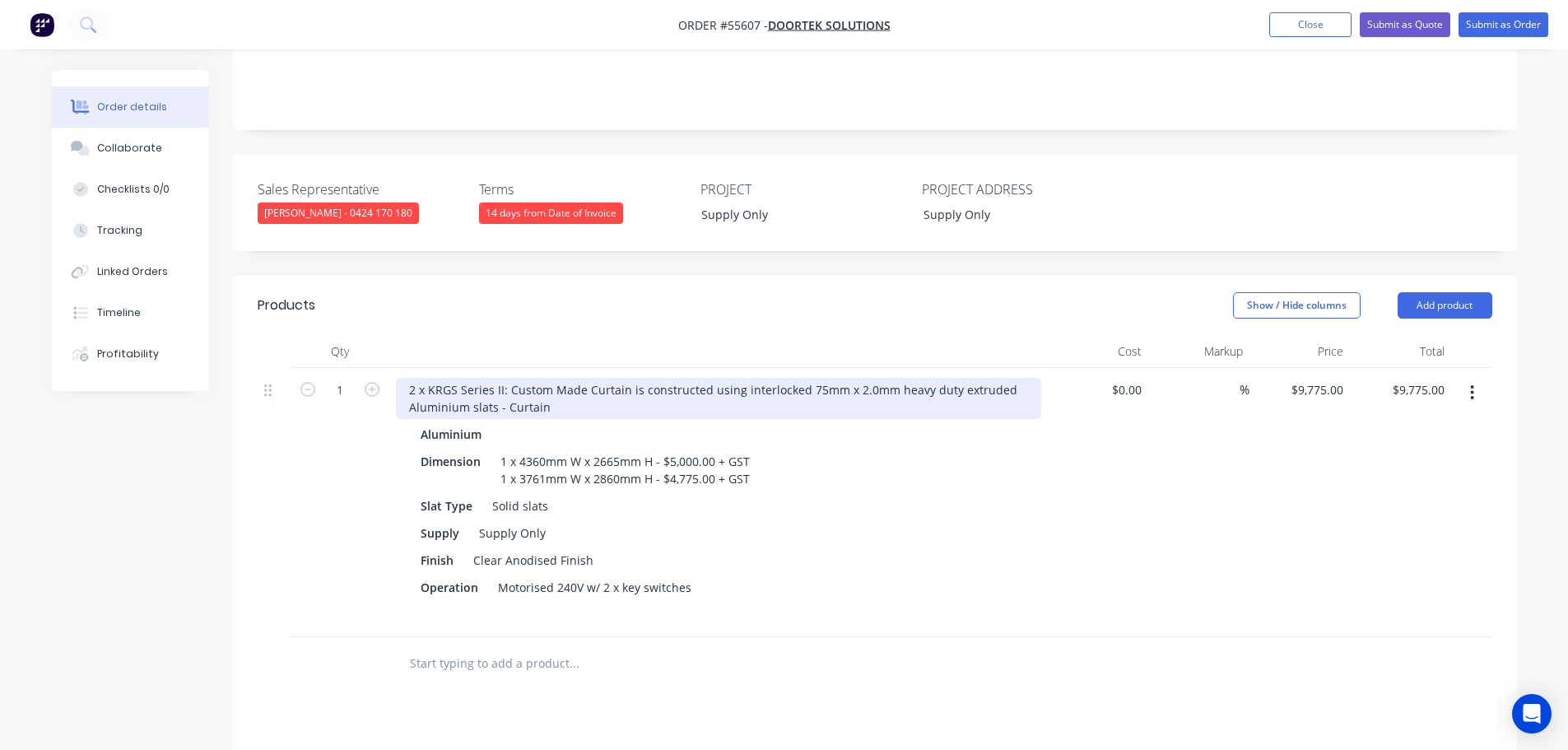
click at [556, 410] on div "2 x KRGS Series II: Custom Made Curtain is constructed using interlocked 75mm x…" at bounding box center [718, 399] width 645 height 41
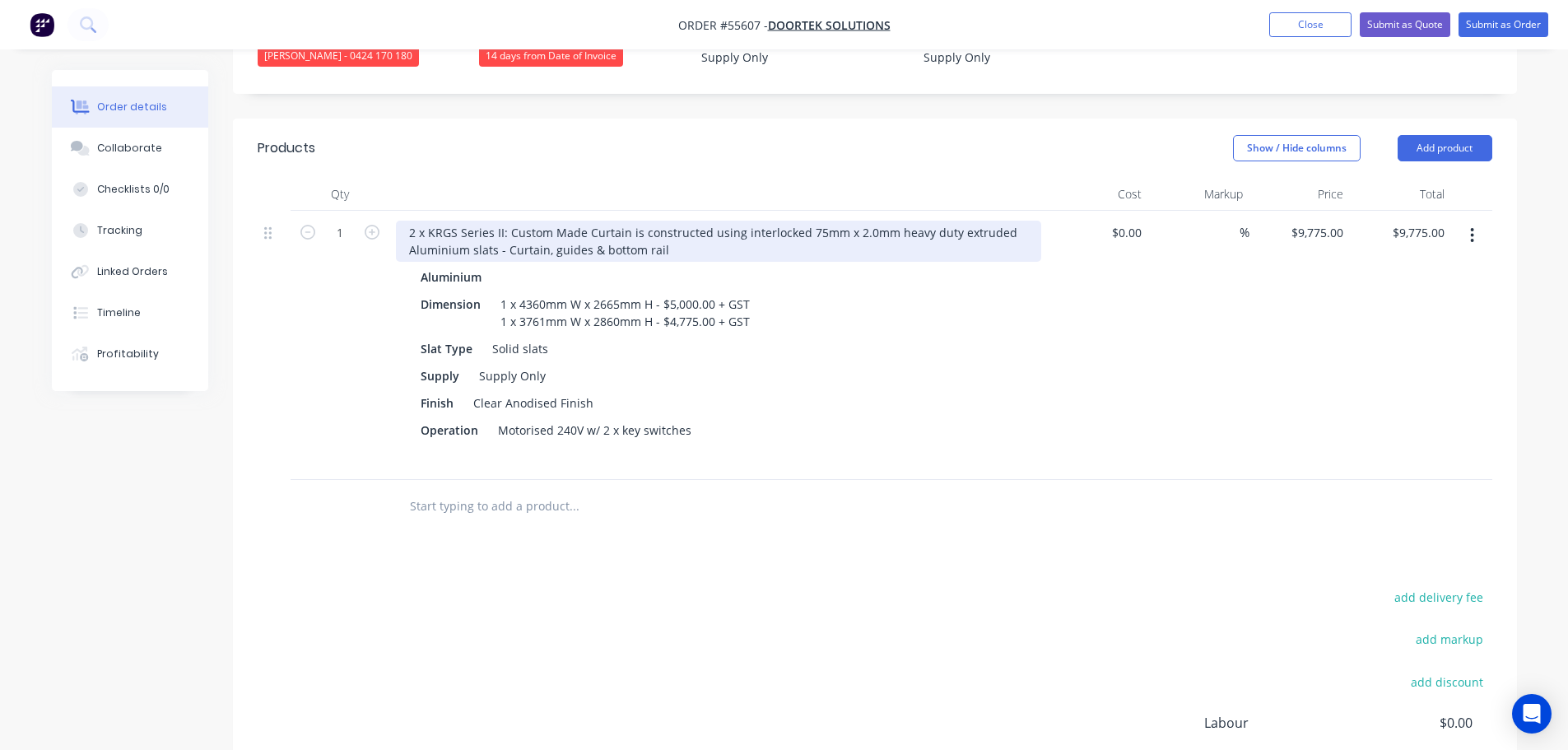
scroll to position [494, 0]
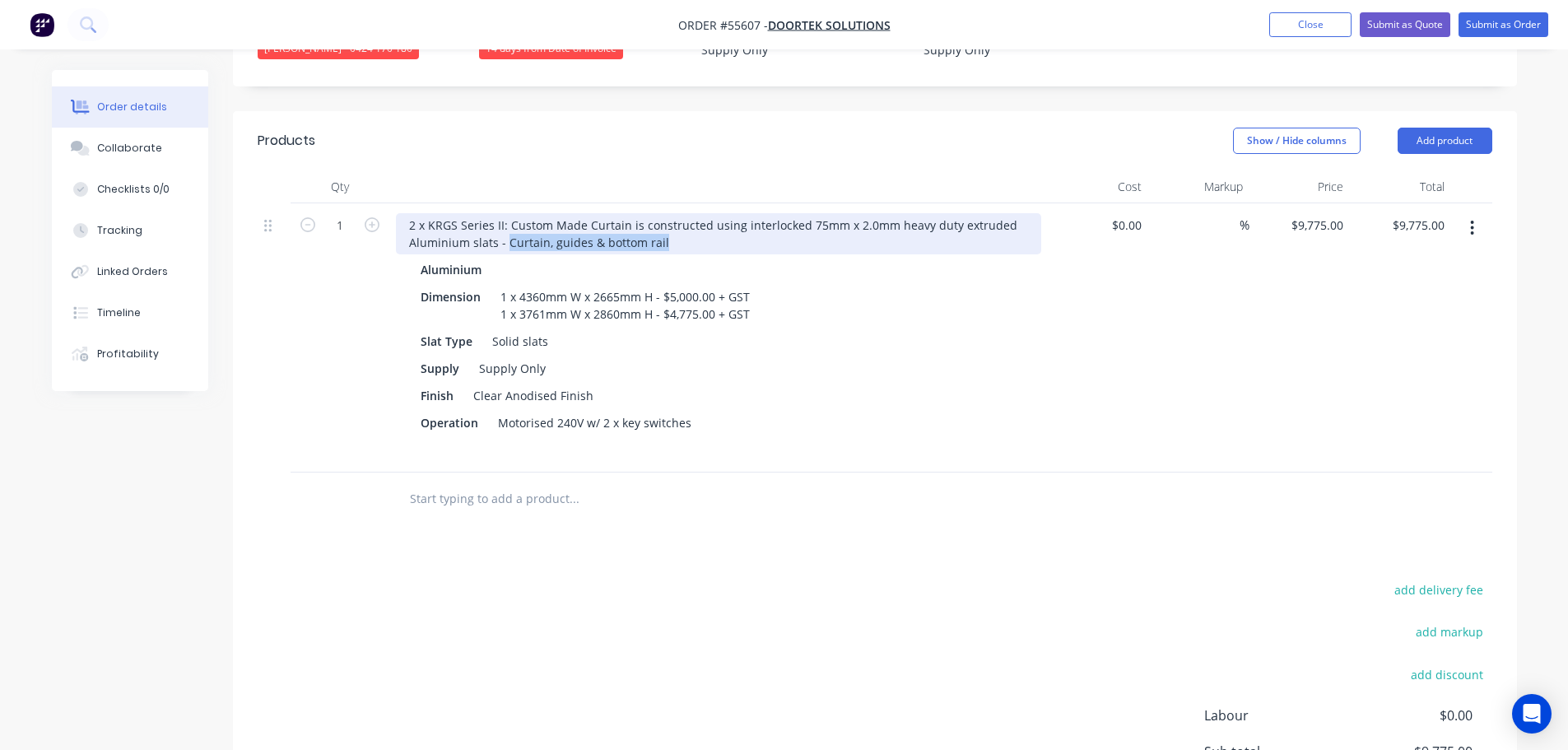
drag, startPoint x: 661, startPoint y: 242, endPoint x: 505, endPoint y: 248, distance: 156.1
click at [505, 248] on div "2 x KRGS Series II: Custom Made Curtain is constructed using interlocked 75mm x…" at bounding box center [718, 234] width 645 height 41
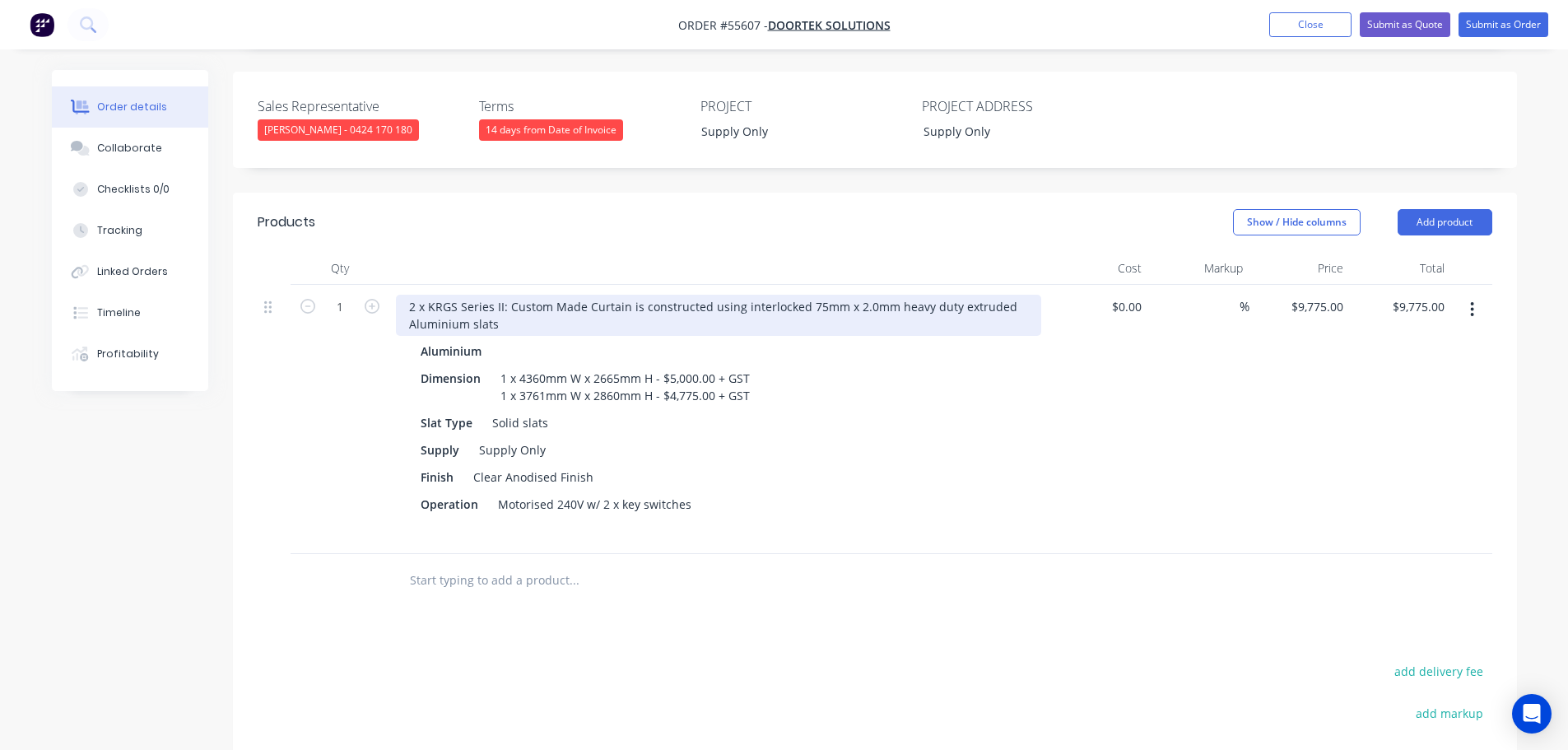
scroll to position [412, 0]
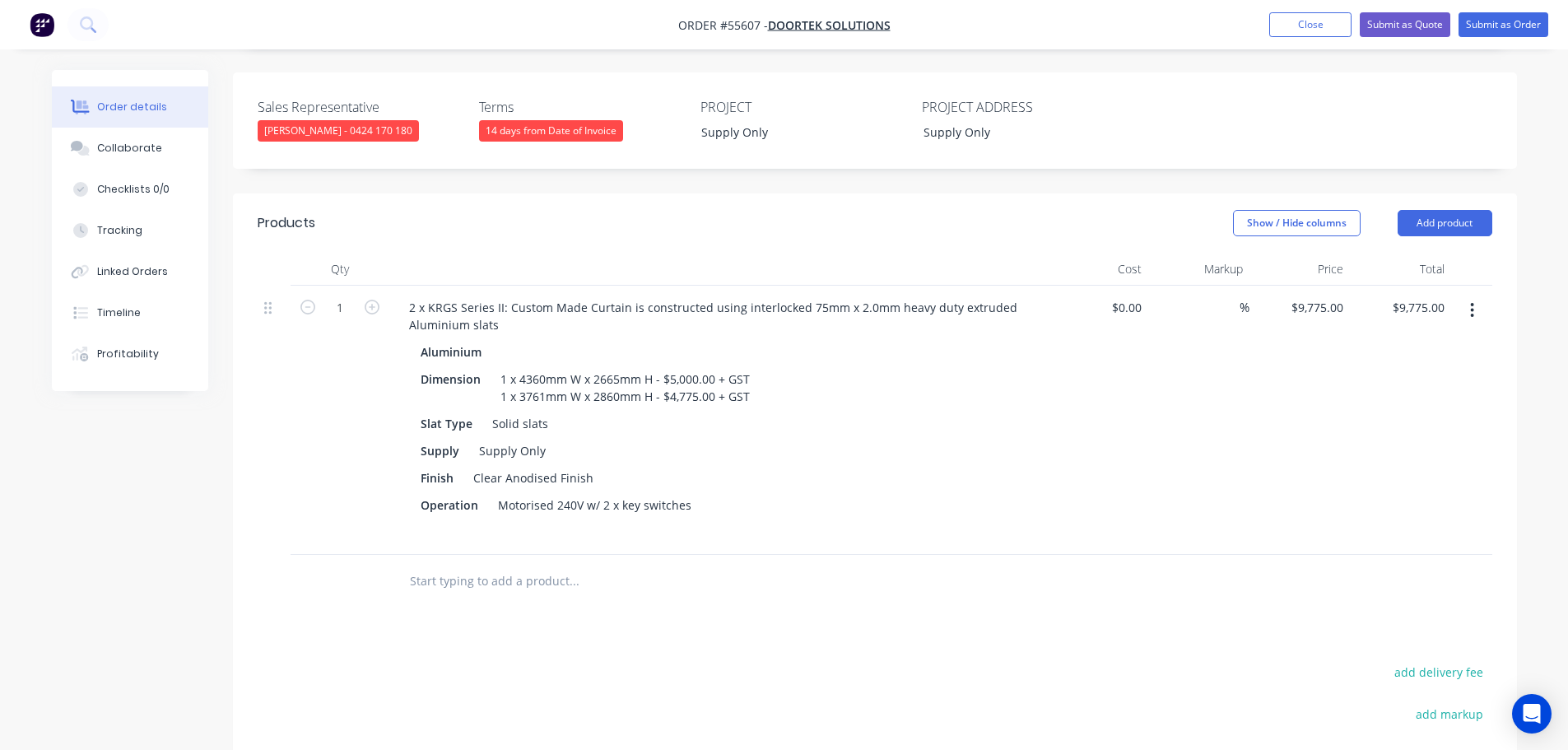
click at [1473, 313] on icon "button" at bounding box center [1472, 310] width 4 height 18
click at [1360, 453] on div "Delete" at bounding box center [1414, 451] width 126 height 23
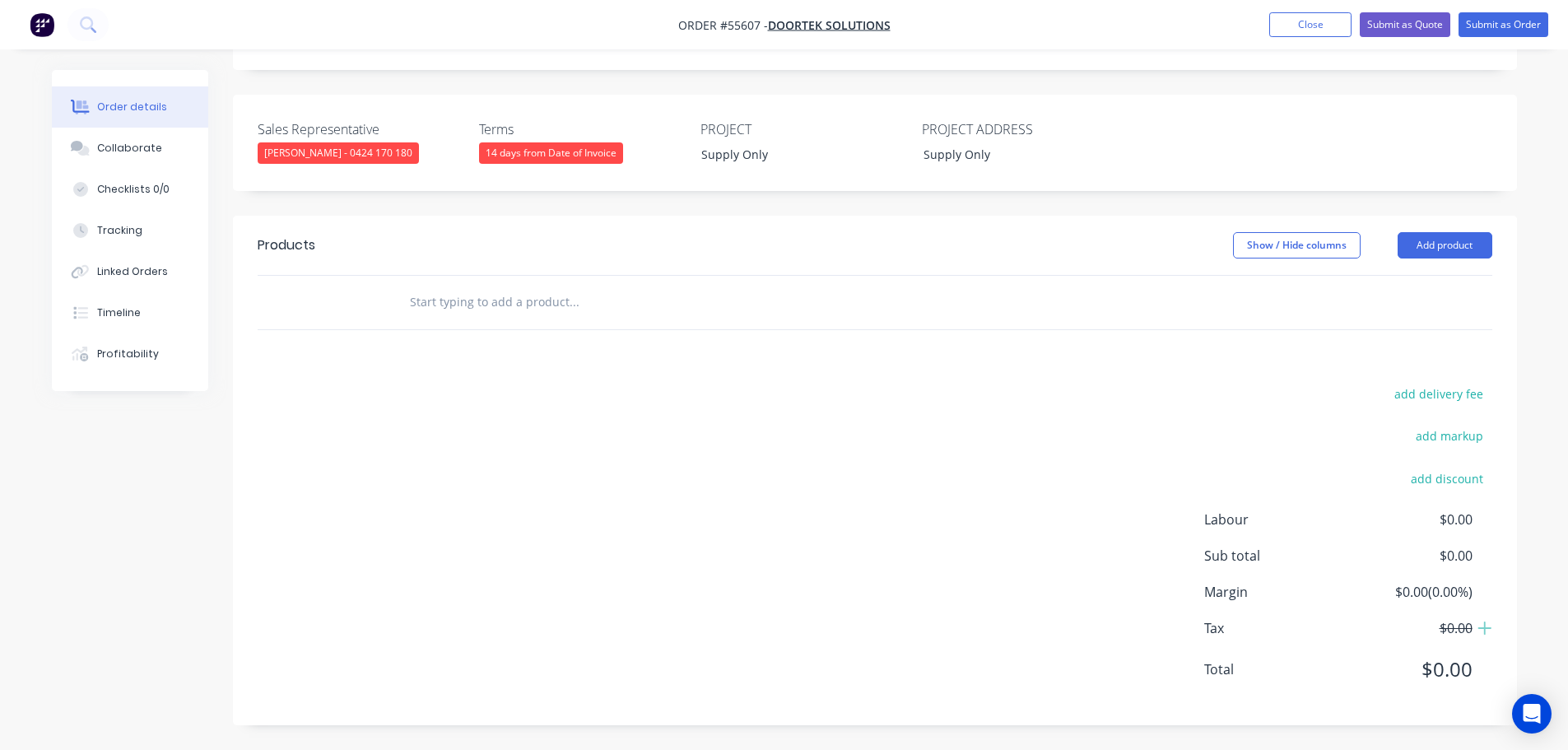
scroll to position [390, 0]
click at [1455, 250] on button "Add product" at bounding box center [1444, 245] width 95 height 26
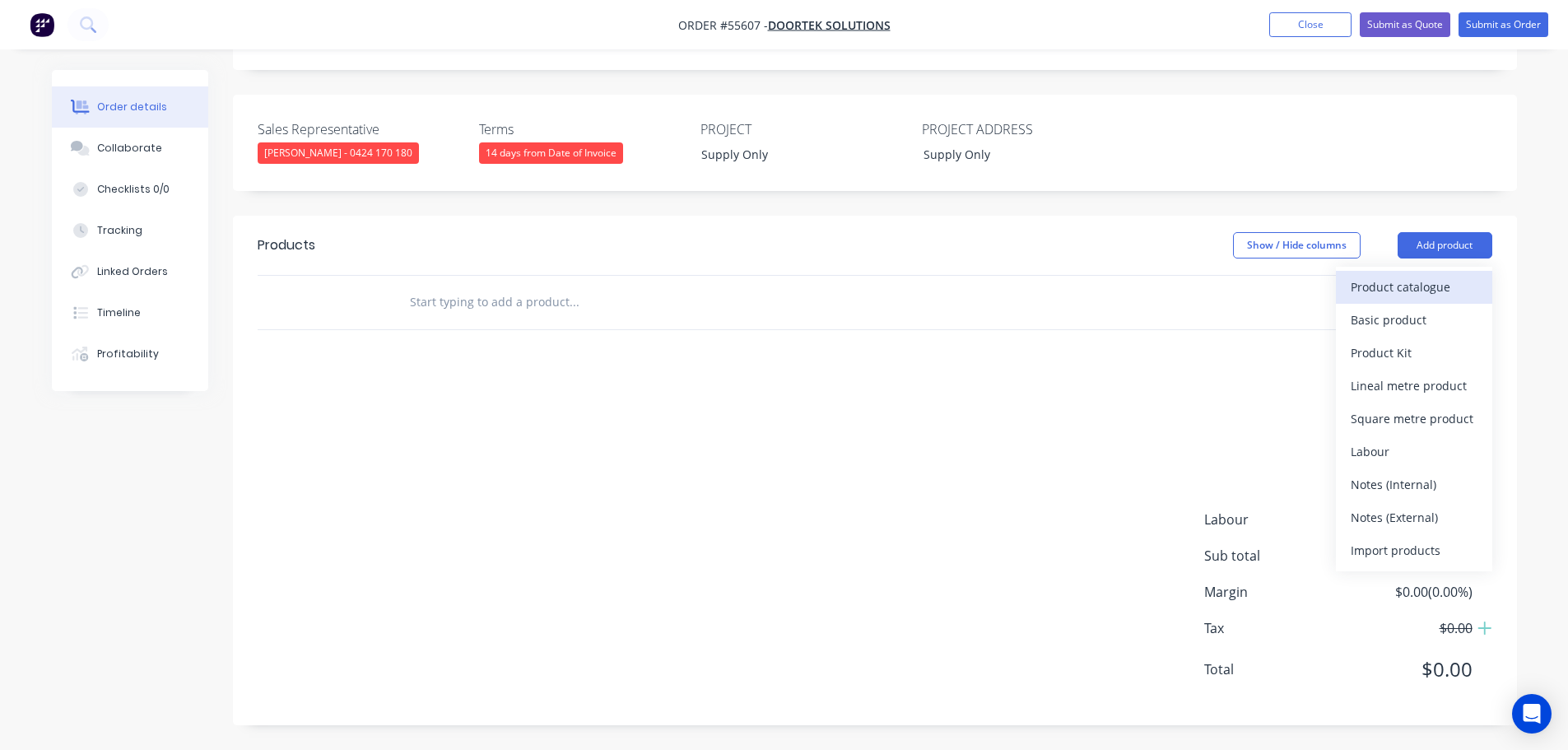
click at [1413, 297] on div "Product catalogue" at bounding box center [1414, 287] width 126 height 23
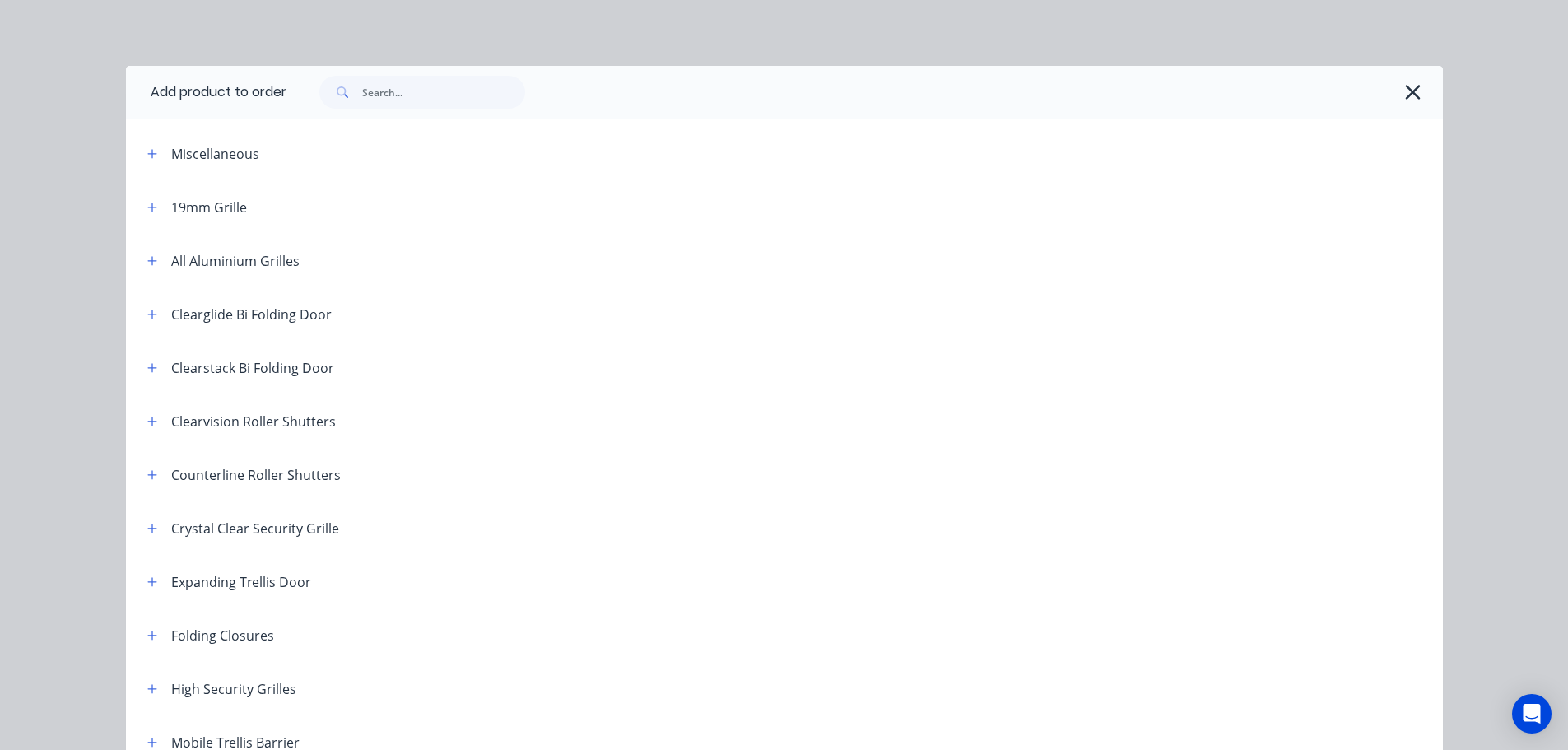
scroll to position [247, 0]
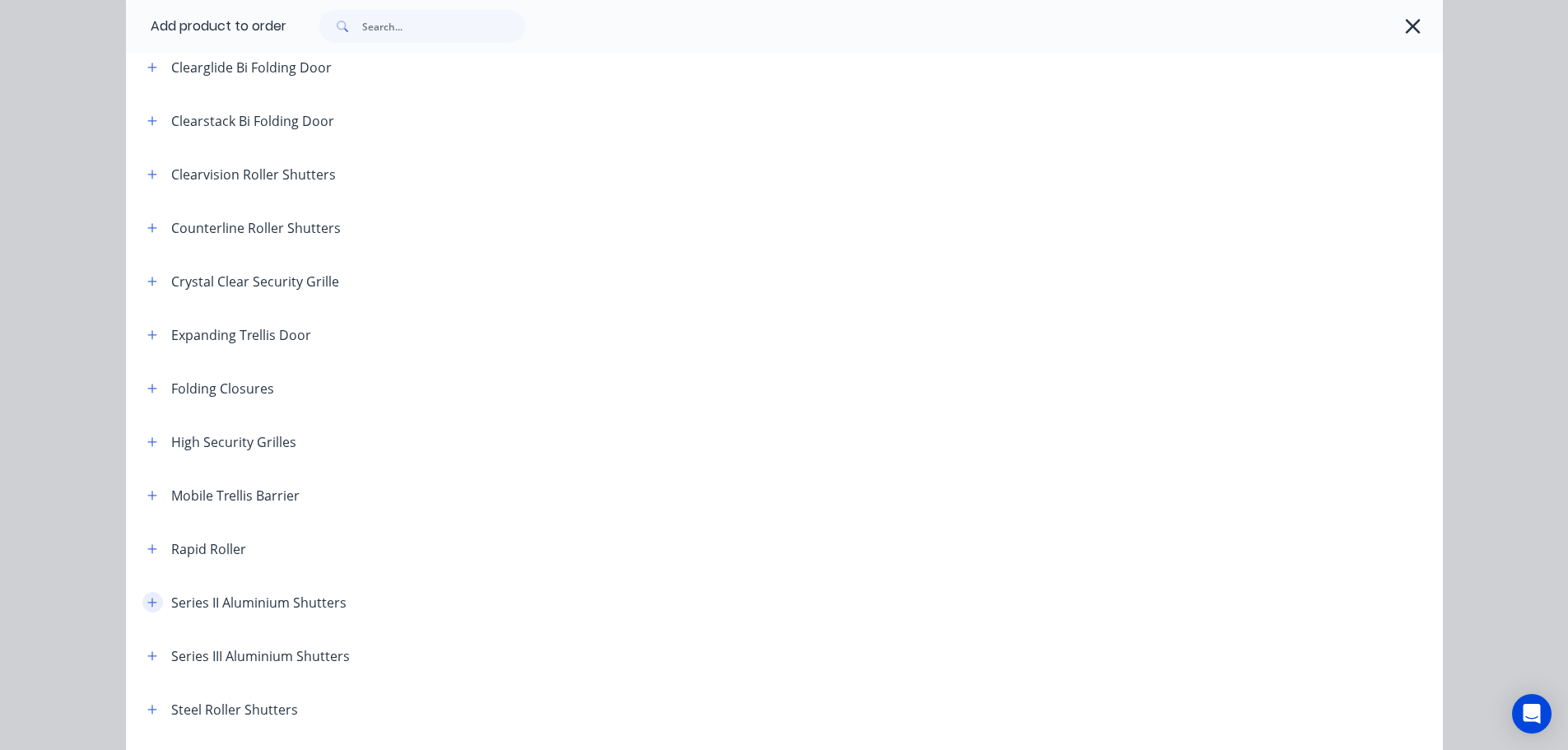
click at [147, 602] on icon "button" at bounding box center [152, 602] width 10 height 11
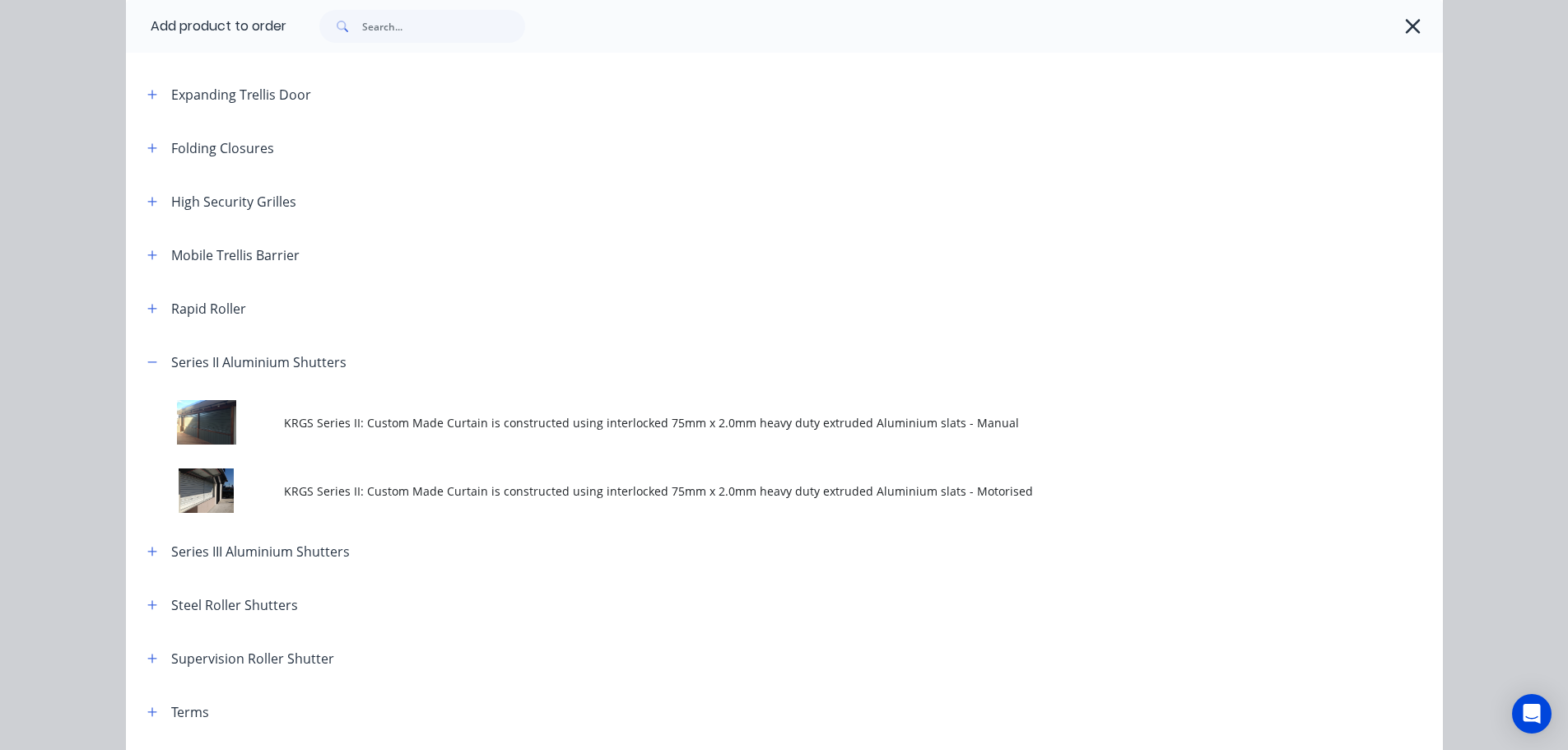
scroll to position [494, 0]
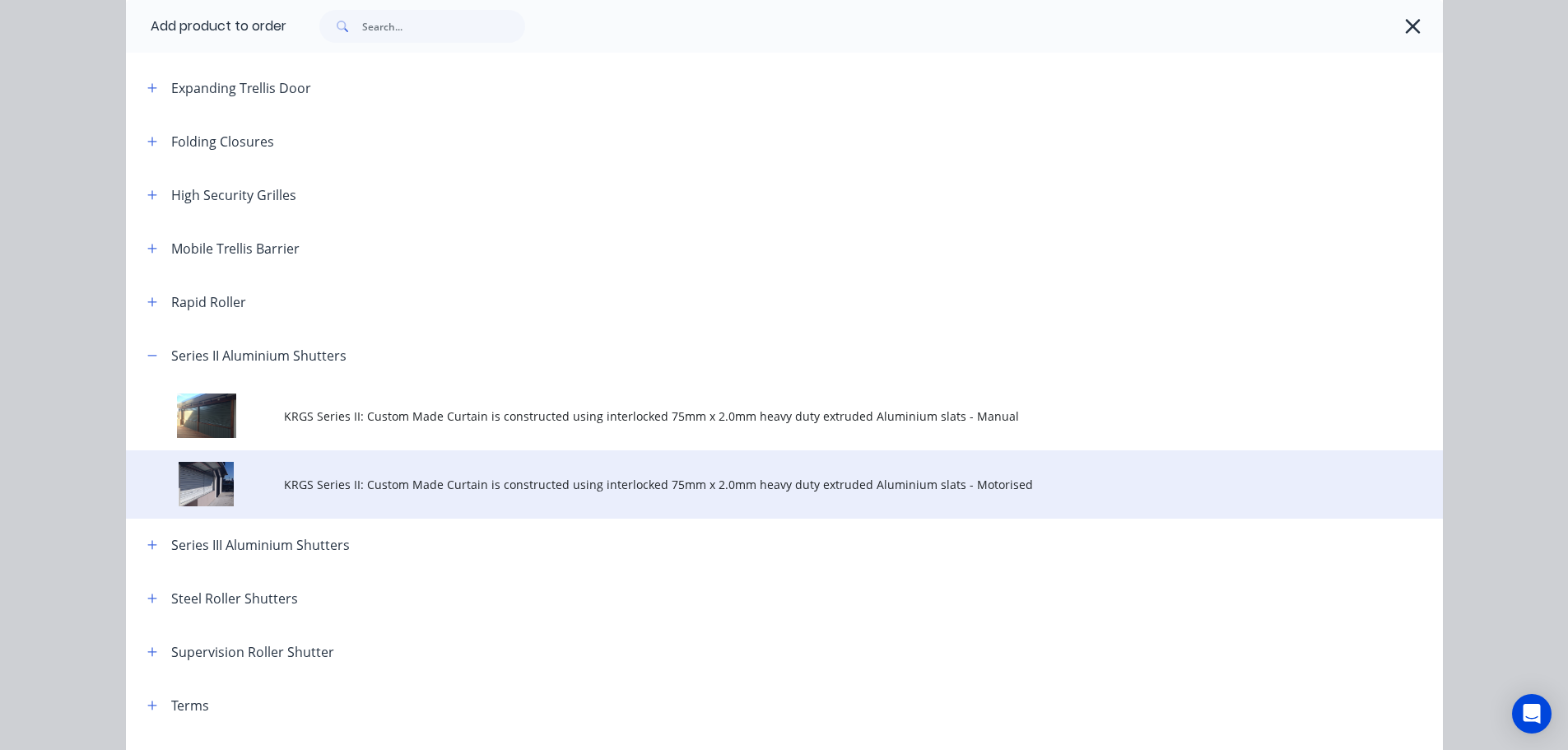
click at [458, 480] on span "KRGS Series II: Custom Made Curtain is constructed using interlocked 75mm x 2.0…" at bounding box center [747, 484] width 927 height 17
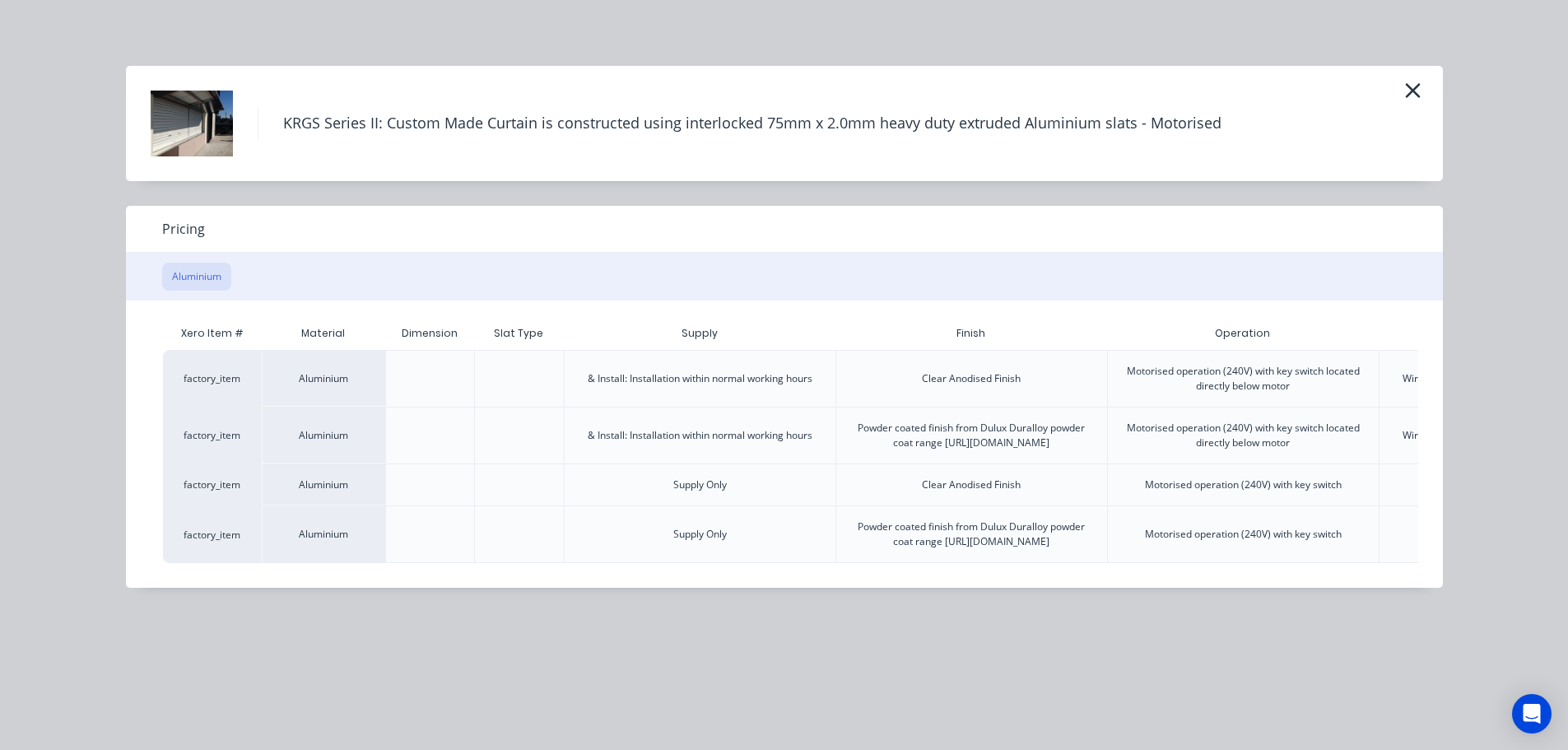
scroll to position [0, 321]
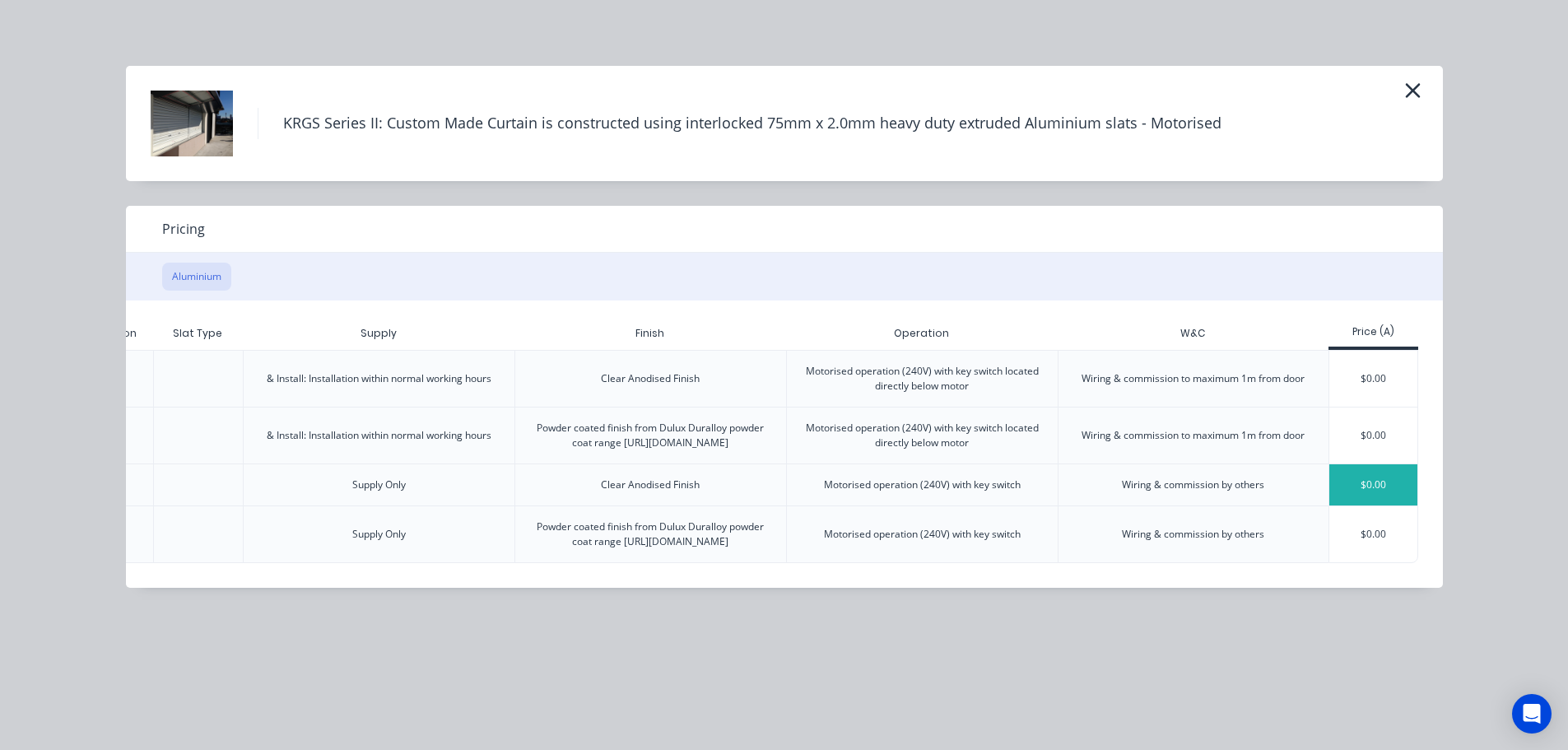
click at [1369, 494] on div "$0.00" at bounding box center [1373, 485] width 88 height 41
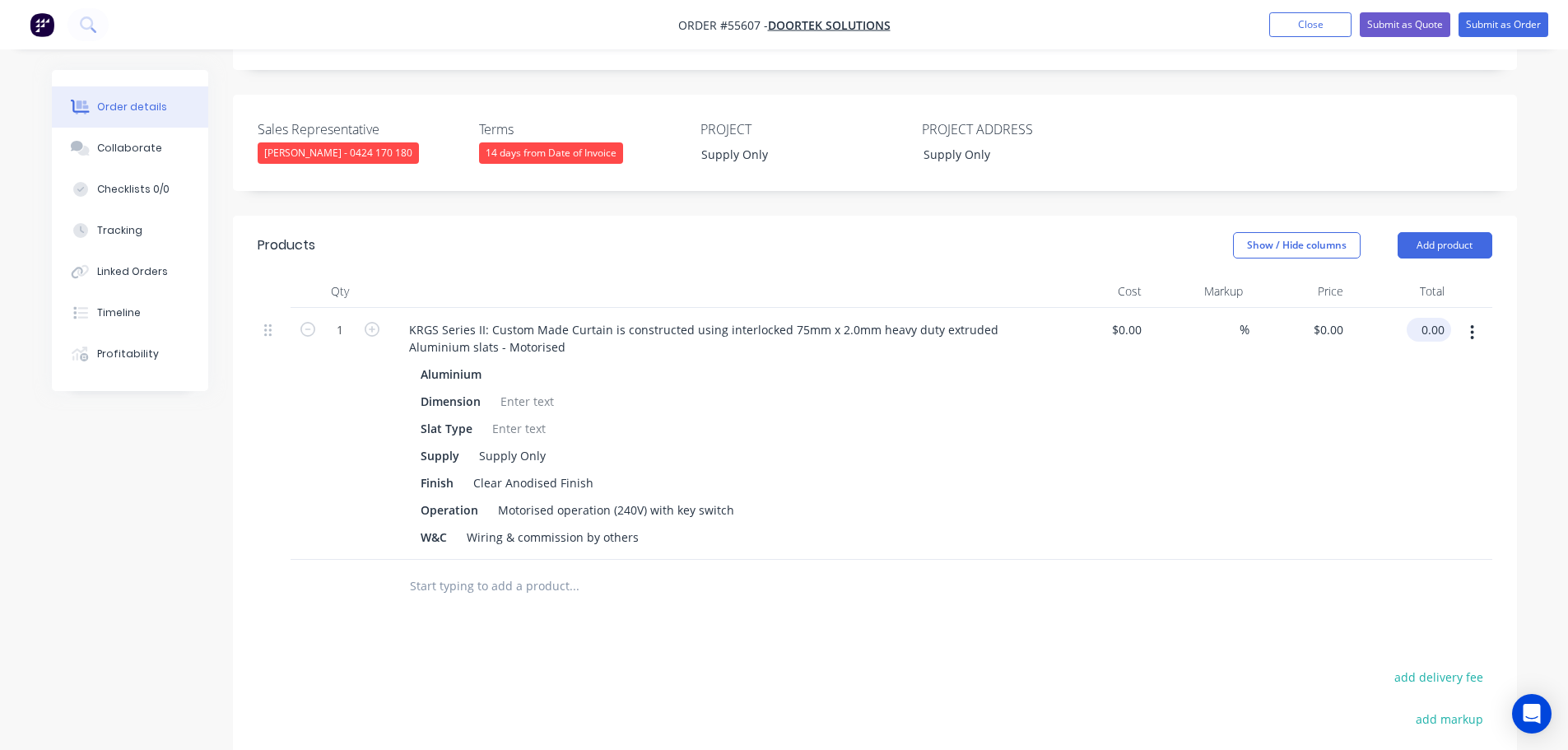
click at [1443, 331] on input "0.00" at bounding box center [1432, 329] width 37 height 23
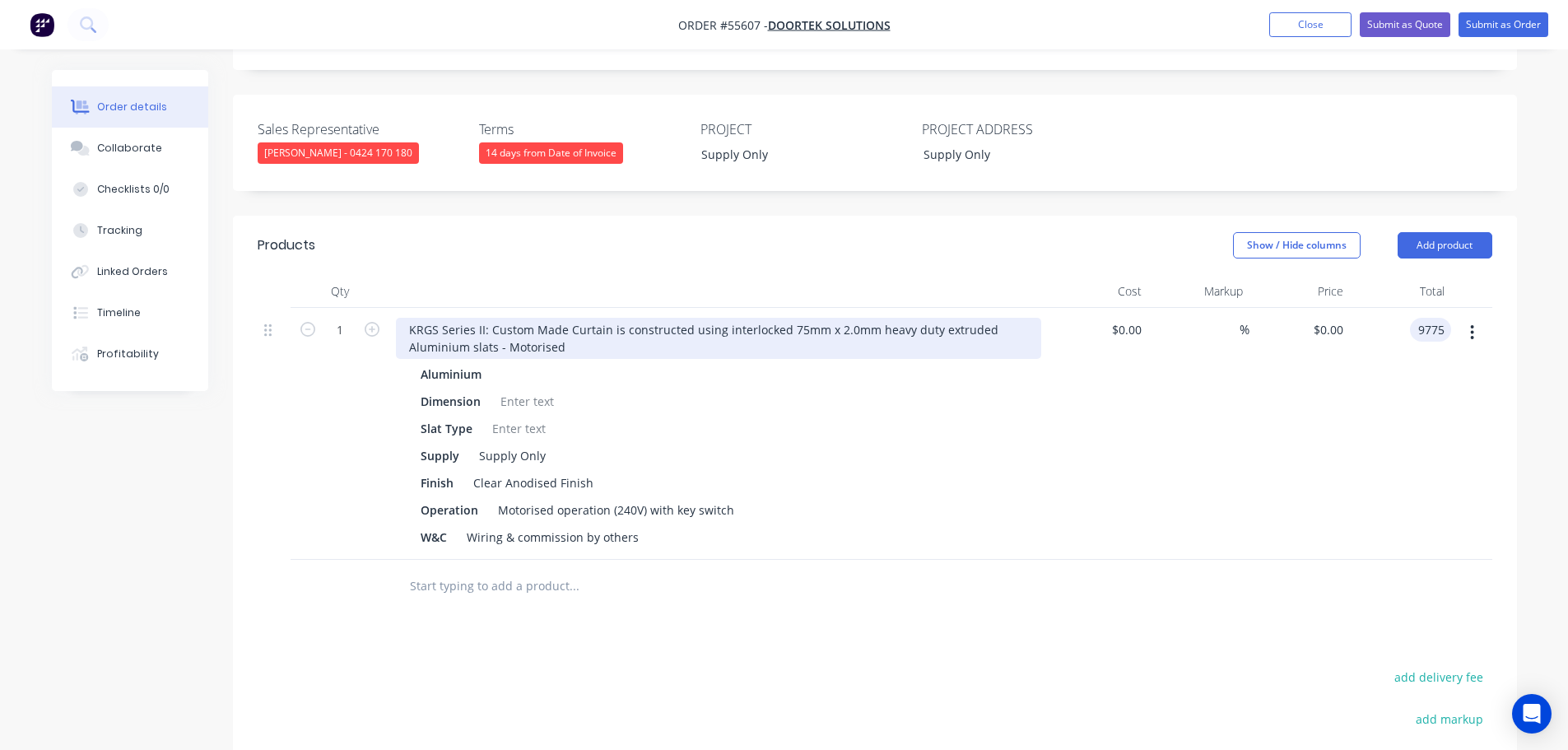
type input "9775"
type input "$9,775.00"
click at [403, 328] on div "KRGS Series II: Custom Made Curtain is constructed using interlocked 75mm x 2.0…" at bounding box center [718, 338] width 645 height 41
click at [402, 324] on div "KRGS Series II: Custom Made Curtain is constructed using interlocked 75mm x 2.0…" at bounding box center [718, 338] width 645 height 41
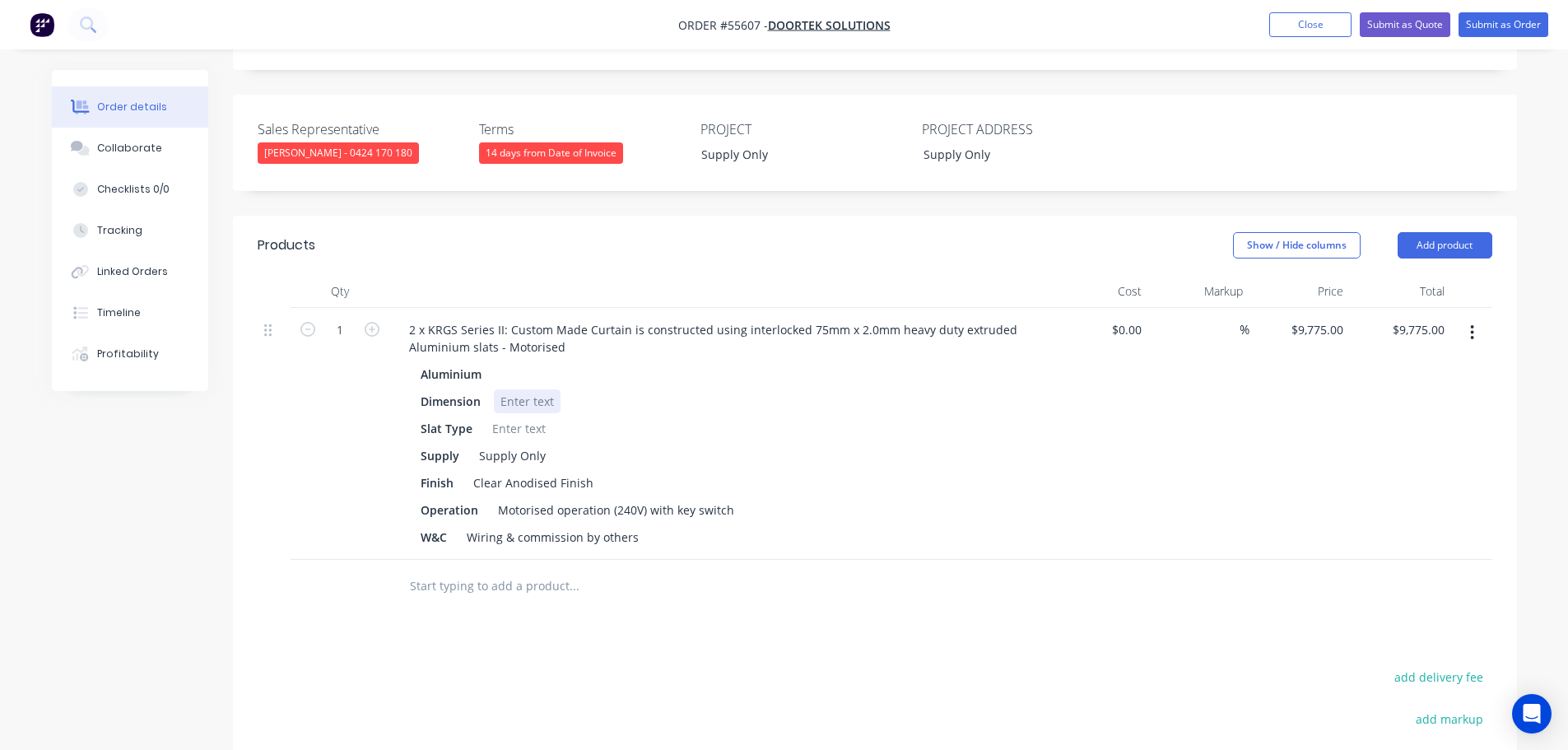
click at [519, 399] on div at bounding box center [527, 401] width 66 height 23
click at [532, 401] on div "Dimension 1 x" at bounding box center [715, 401] width 603 height 23
click at [516, 400] on div "1 x" at bounding box center [508, 401] width 29 height 23
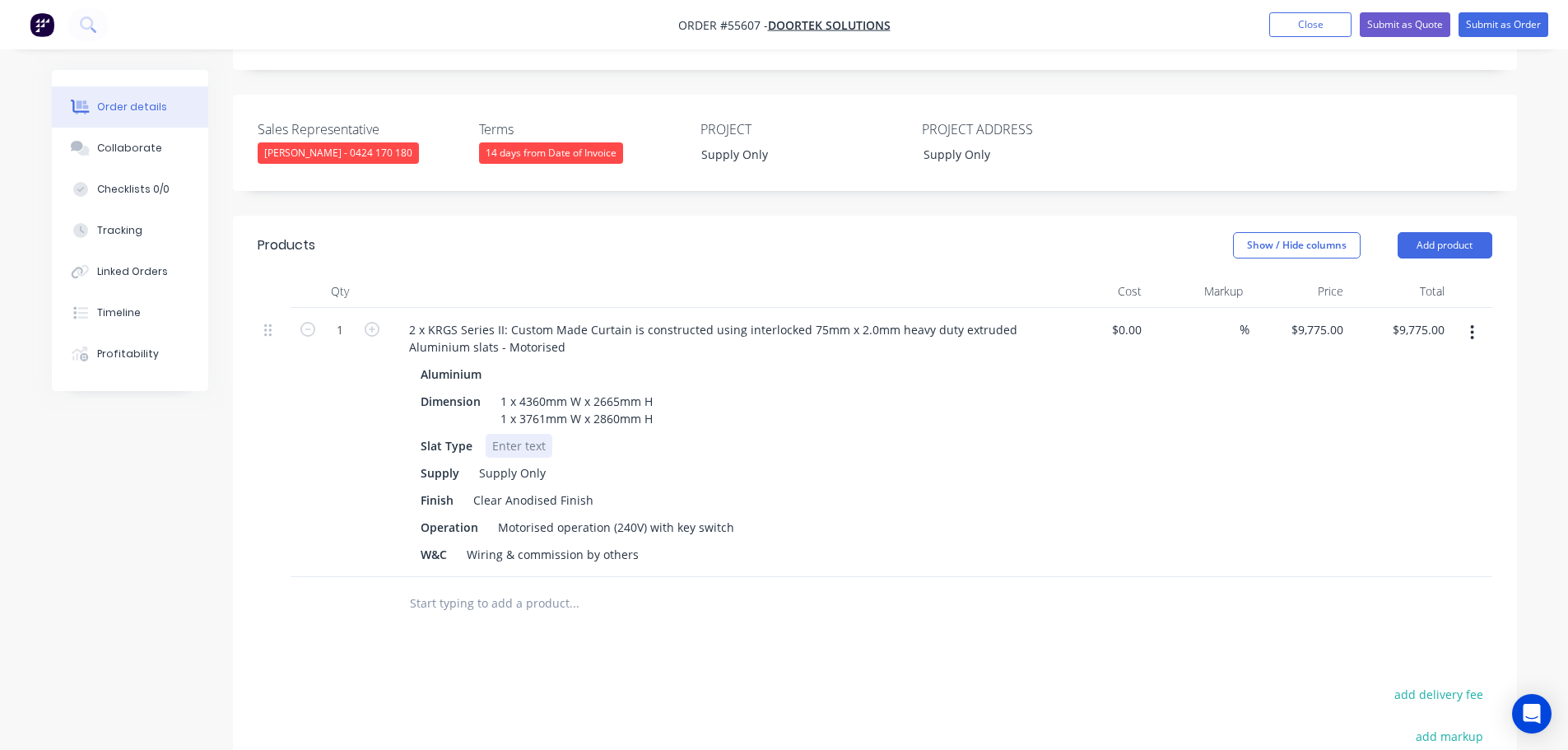
click at [495, 440] on div at bounding box center [519, 445] width 66 height 23
drag, startPoint x: 634, startPoint y: 554, endPoint x: 459, endPoint y: 556, distance: 175.0
click at [459, 556] on div "W&C Wiring & commission by others" at bounding box center [715, 553] width 603 height 23
drag, startPoint x: 448, startPoint y: 549, endPoint x: 388, endPoint y: 568, distance: 62.9
click at [388, 568] on div "1 2 x KRGS Series II: Custom Made Curtain is constructed using interlocked 75mm…" at bounding box center [874, 442] width 1235 height 269
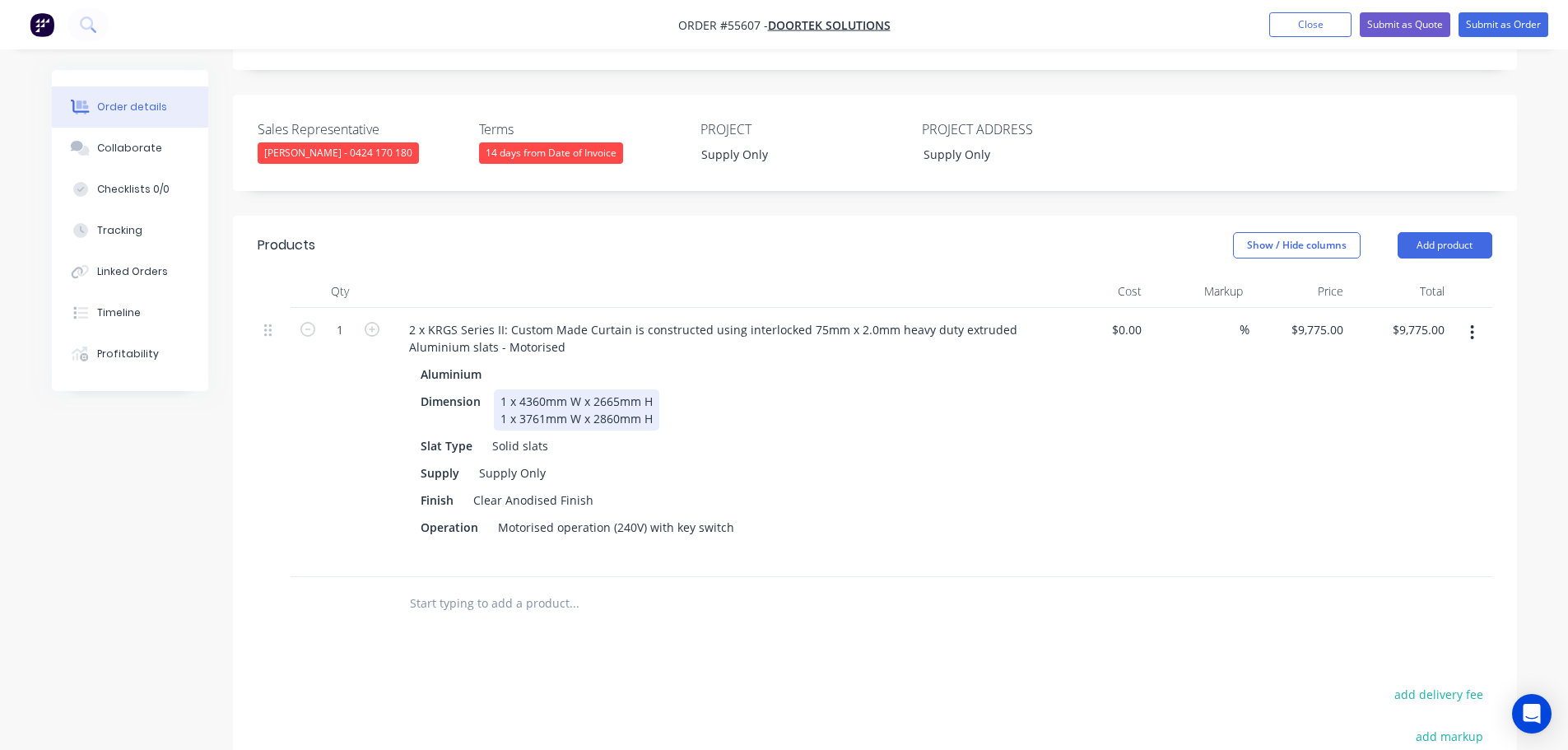
click at [657, 397] on div "1 x 4360mm W x 2665mm H 1 x 3761mm W x 2860mm H" at bounding box center [577, 410] width 166 height 41
click at [653, 422] on div "1 x 4360mm W x 2665mm H - $5,000.00 + GST 1 x 3761mm W x 2860mm H" at bounding box center [625, 410] width 262 height 41
drag, startPoint x: 670, startPoint y: 525, endPoint x: 671, endPoint y: 556, distance: 31.0
click at [670, 540] on div "Aluminium Dimension 1 x 4360mm W x 2665mm H - $5,000.00 + GST 1 x 3761mm W x 28…" at bounding box center [718, 464] width 645 height 204
click at [740, 535] on div "Motorised operation (240V) with 2 key switch" at bounding box center [621, 526] width 259 height 23
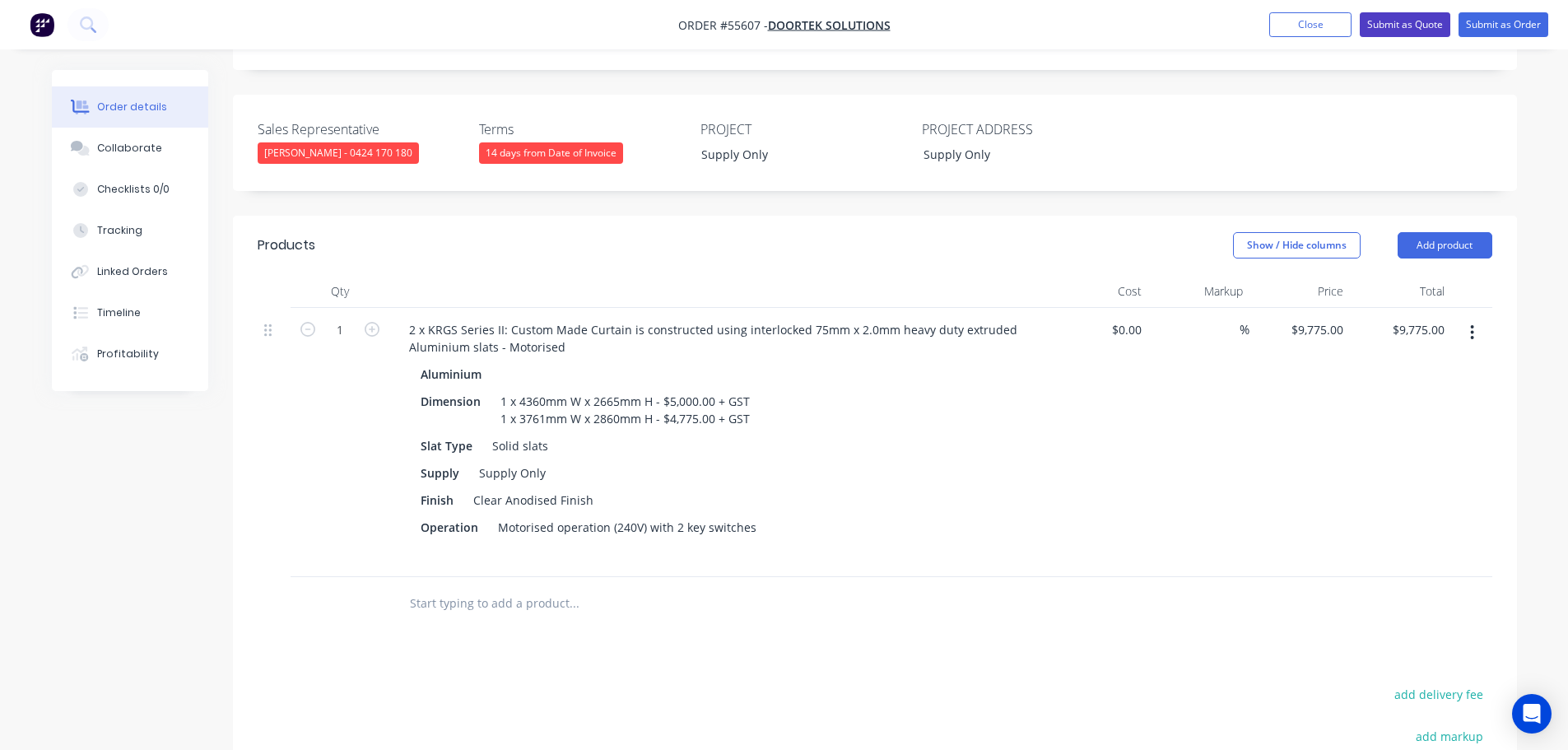
click at [1425, 23] on button "Submit as Quote" at bounding box center [1404, 24] width 91 height 24
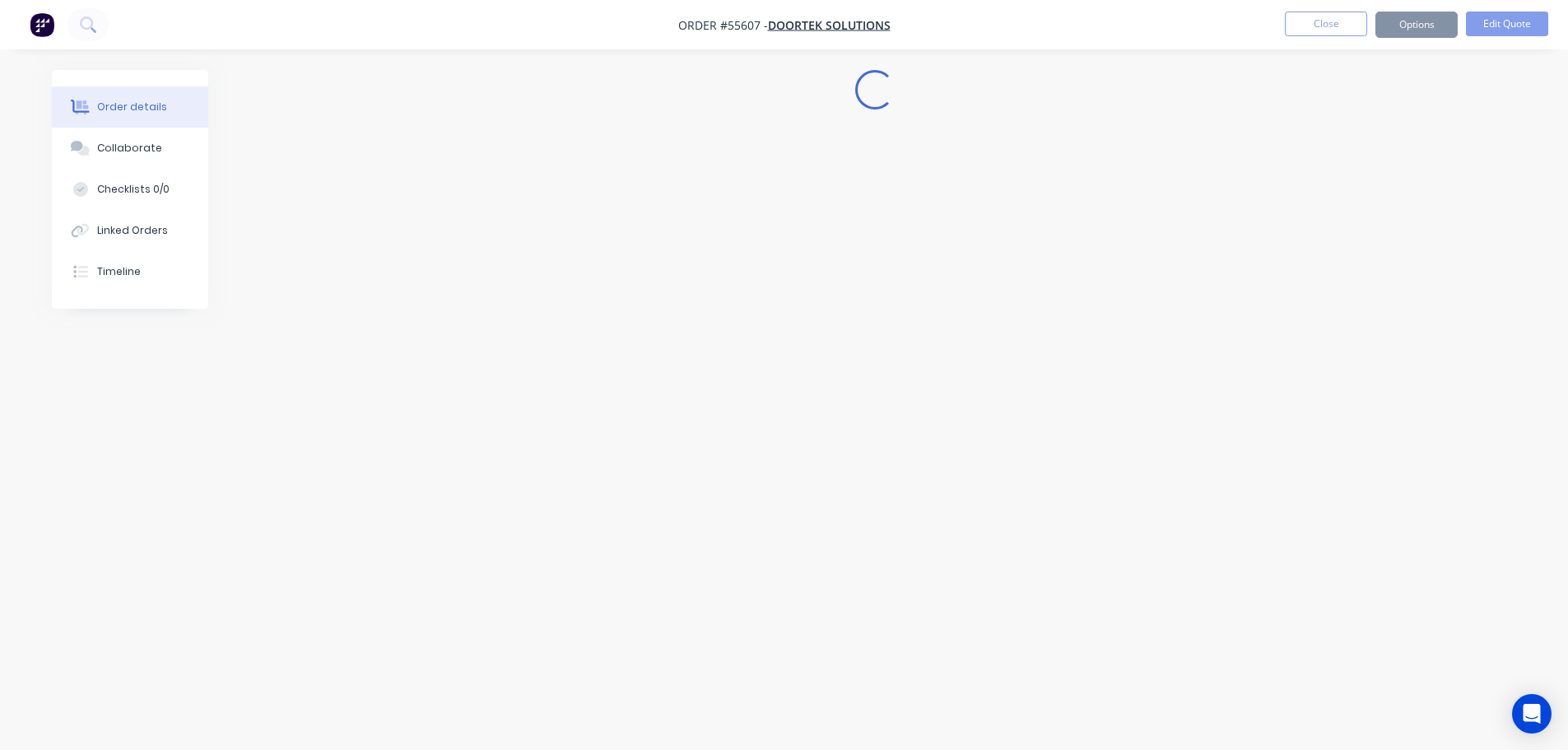
scroll to position [0, 0]
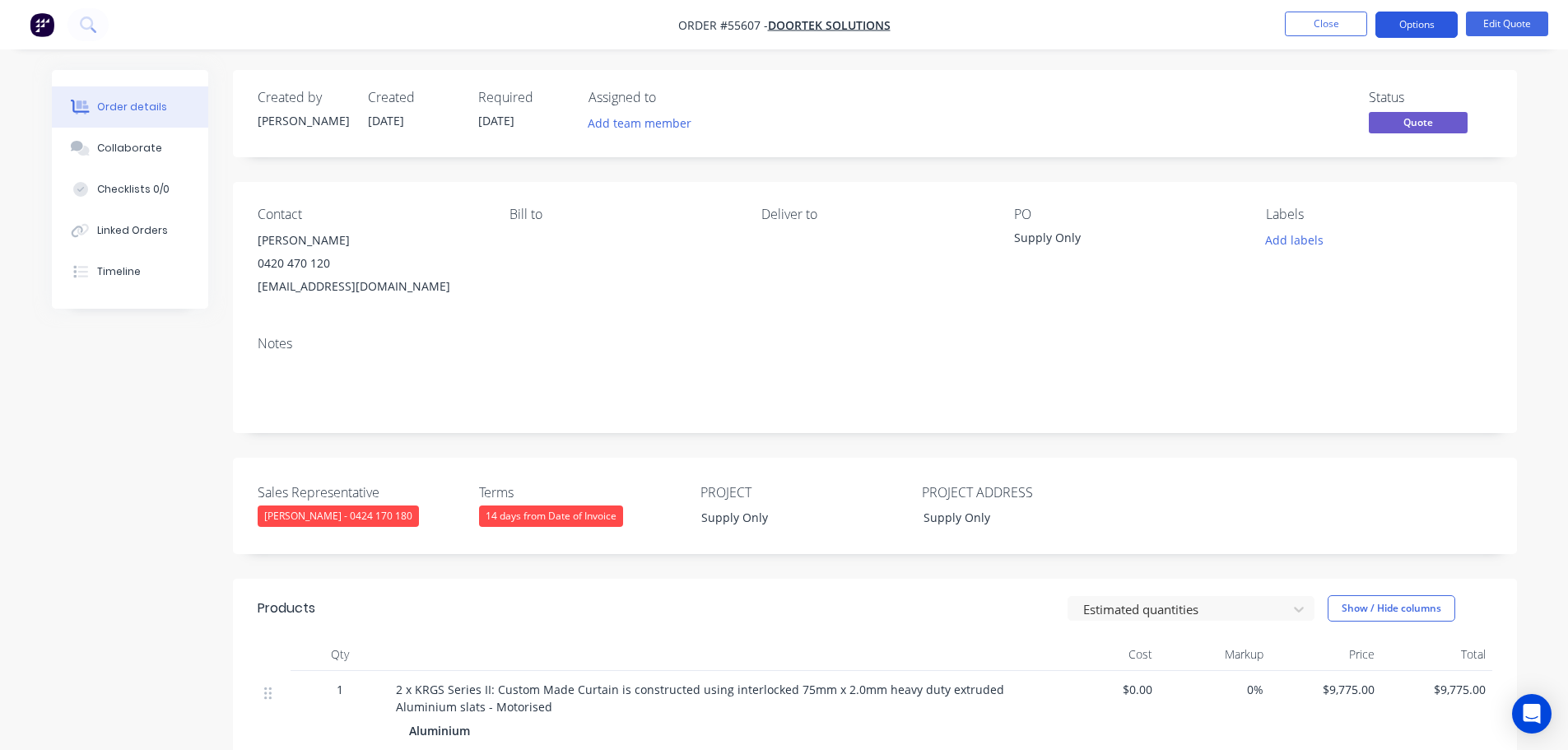
click at [1406, 22] on button "Options" at bounding box center [1416, 24] width 82 height 26
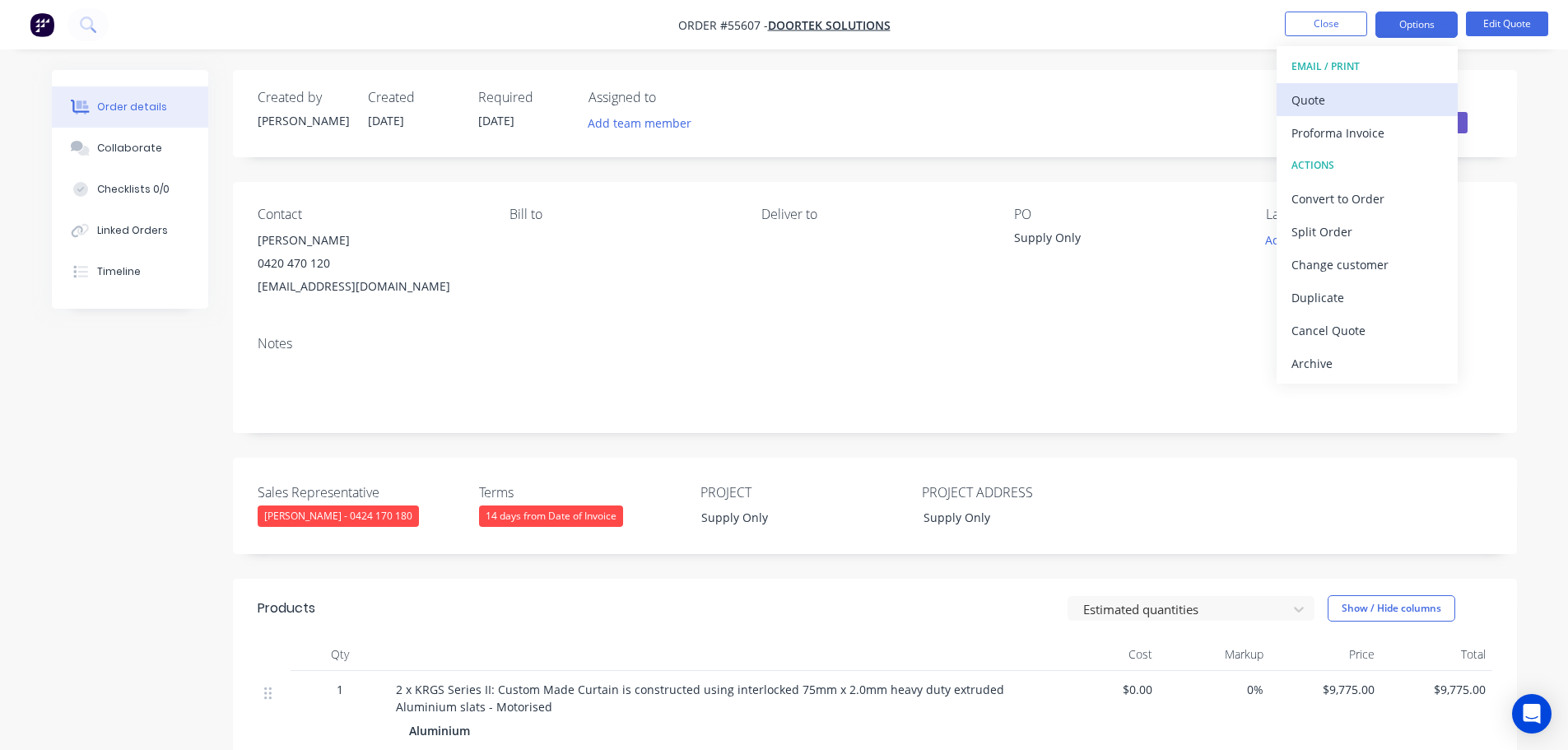
click at [1308, 100] on div "Quote" at bounding box center [1367, 99] width 152 height 23
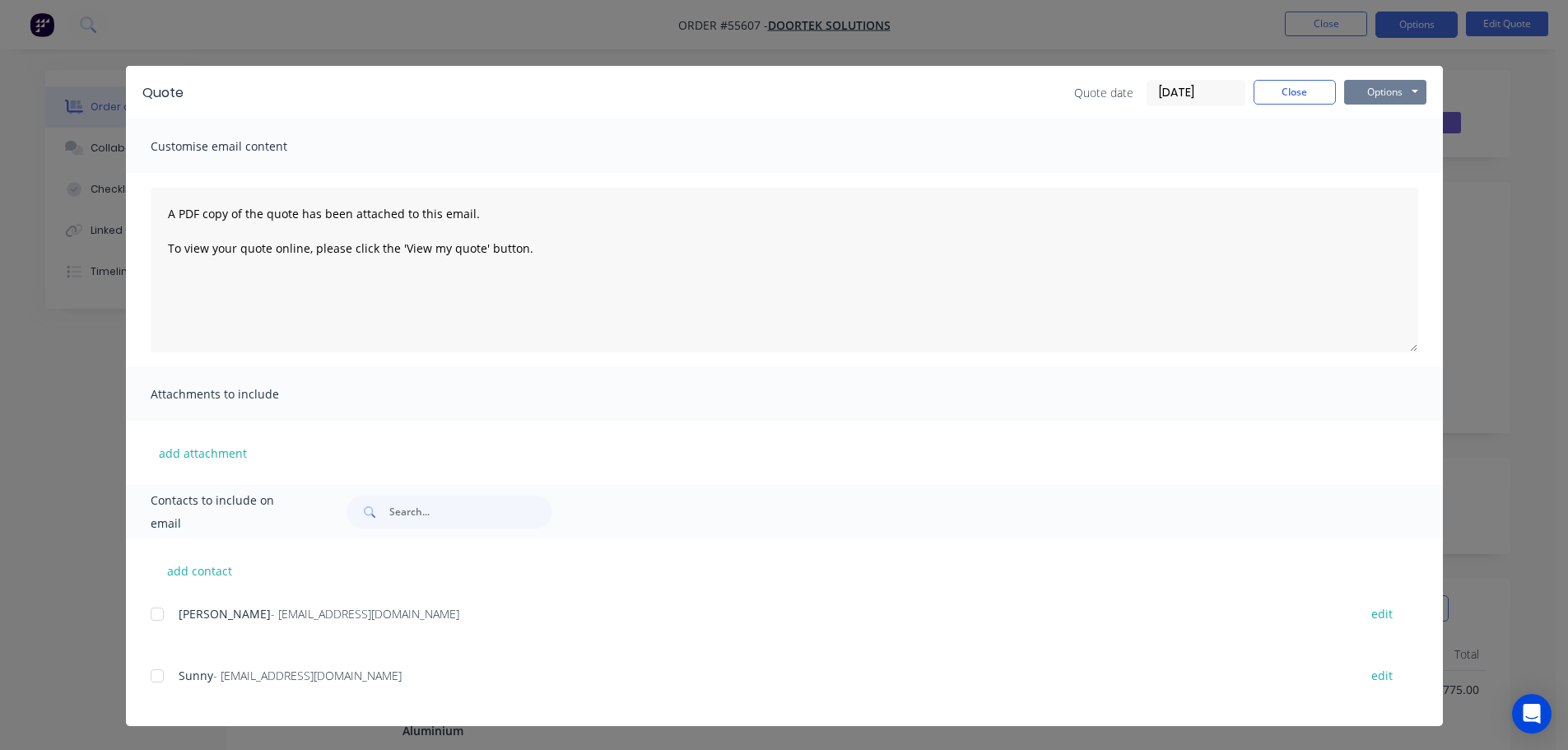
click at [1354, 93] on button "Options" at bounding box center [1385, 92] width 82 height 24
click at [1373, 154] on button "Print" at bounding box center [1397, 148] width 106 height 27
drag, startPoint x: 1296, startPoint y: 96, endPoint x: 1278, endPoint y: 169, distance: 75.2
click at [1296, 96] on button "Close" at bounding box center [1295, 92] width 82 height 24
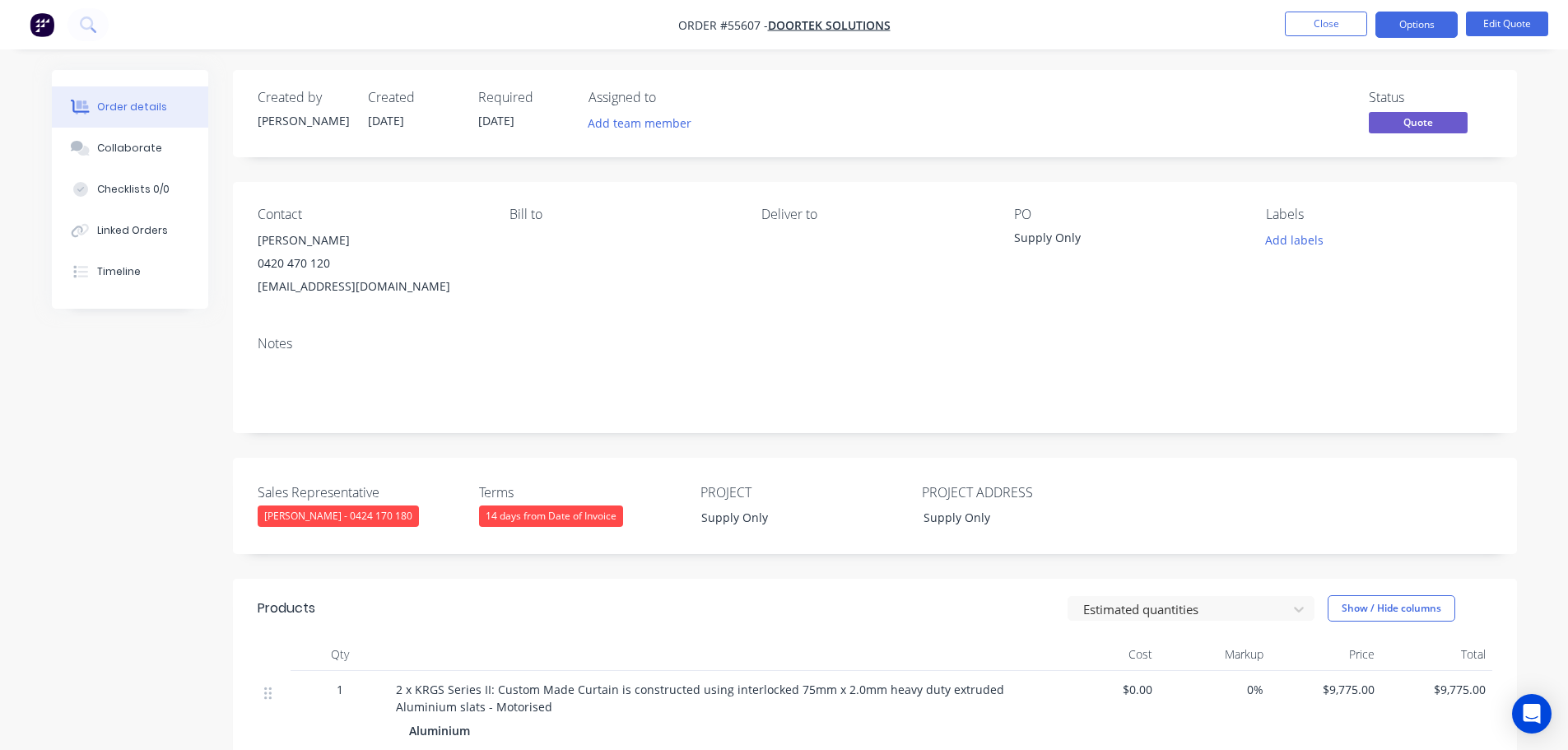
click at [315, 289] on div "[EMAIL_ADDRESS][DOMAIN_NAME]" at bounding box center [370, 287] width 226 height 23
copy div "[EMAIL_ADDRESS][DOMAIN_NAME]"
click at [1049, 237] on div "Supply Only" at bounding box center [1117, 240] width 206 height 23
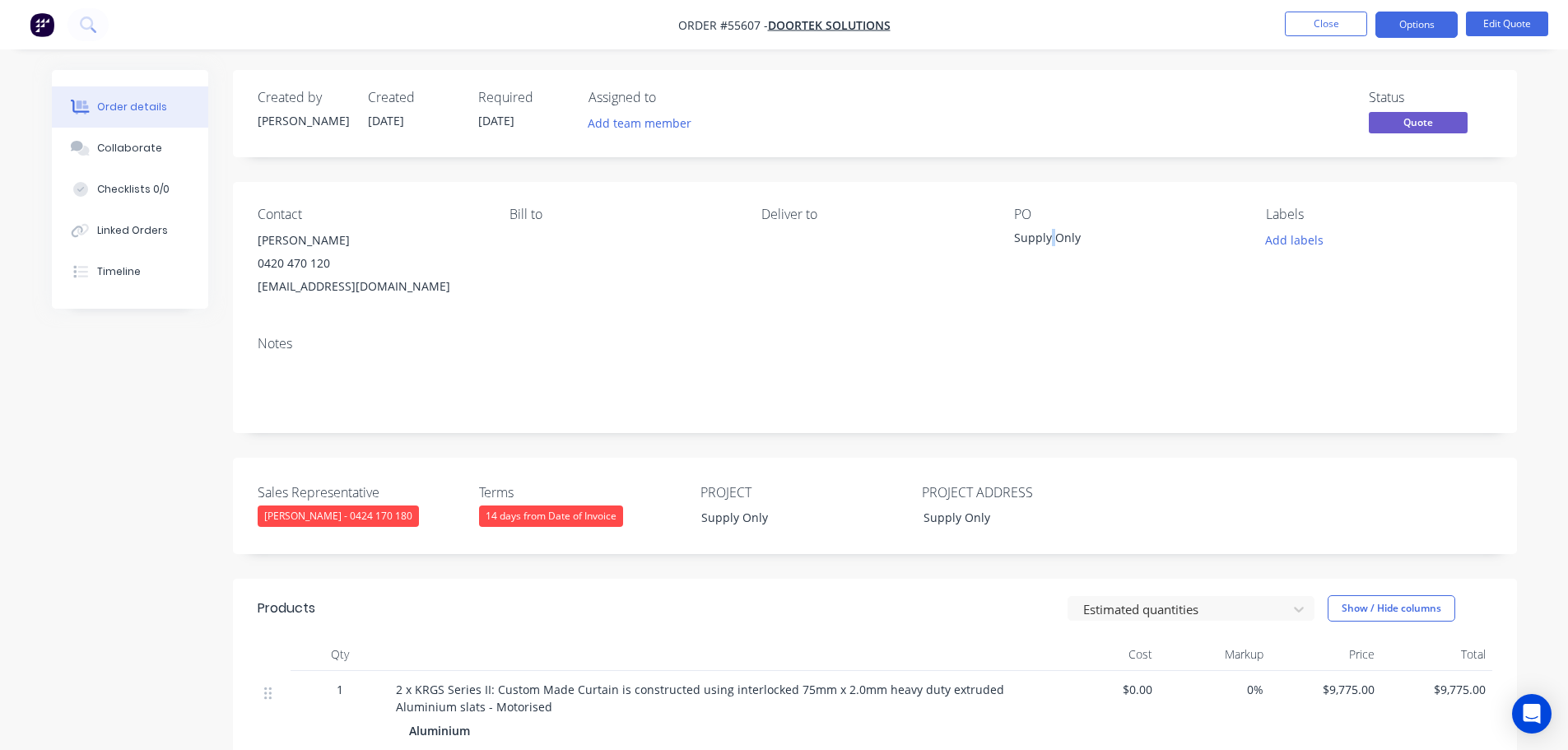
click at [1049, 237] on div "Supply Only" at bounding box center [1117, 240] width 206 height 23
copy div "Supply Only"
click at [1314, 20] on button "Close" at bounding box center [1326, 23] width 82 height 24
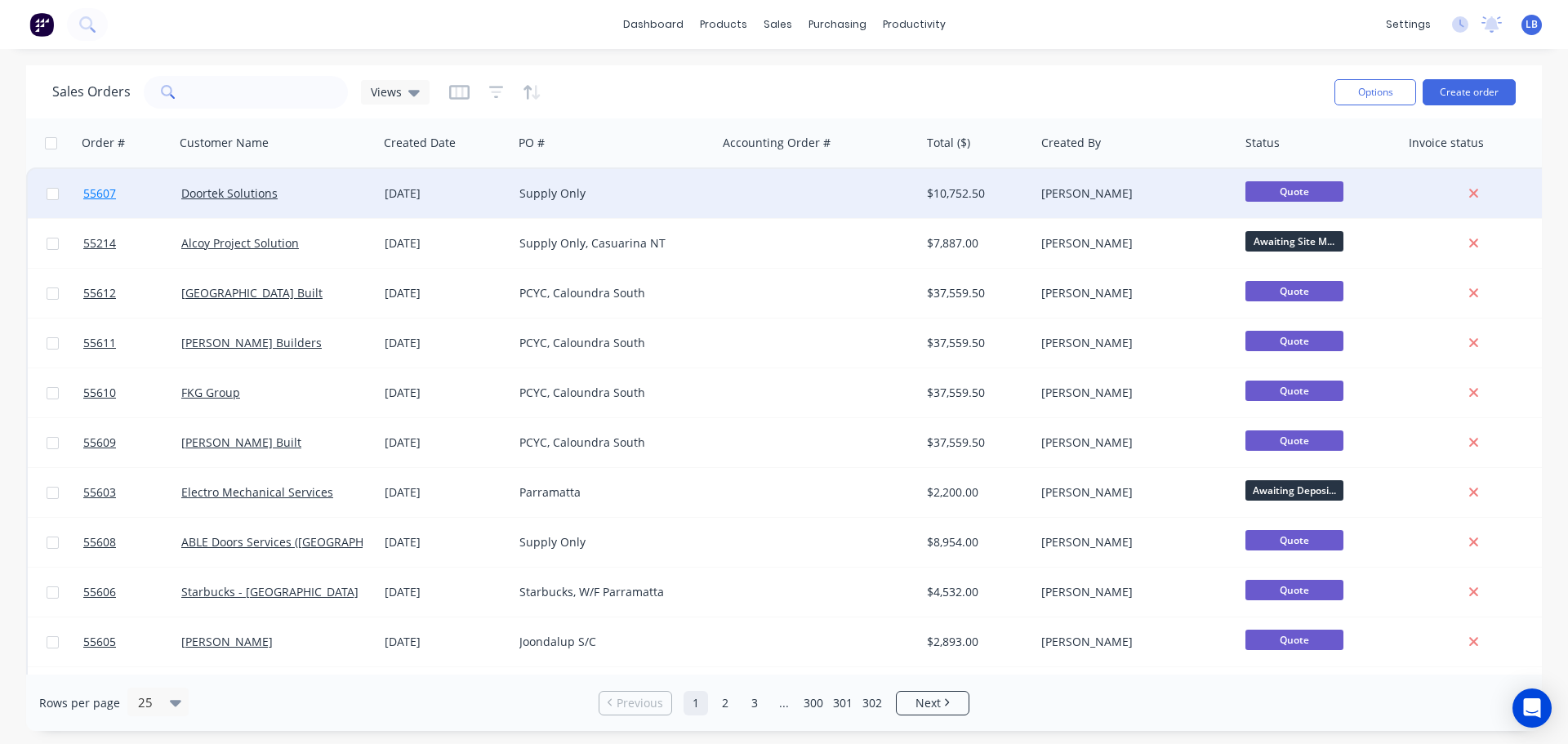
click at [98, 187] on span "55607" at bounding box center [99, 194] width 33 height 17
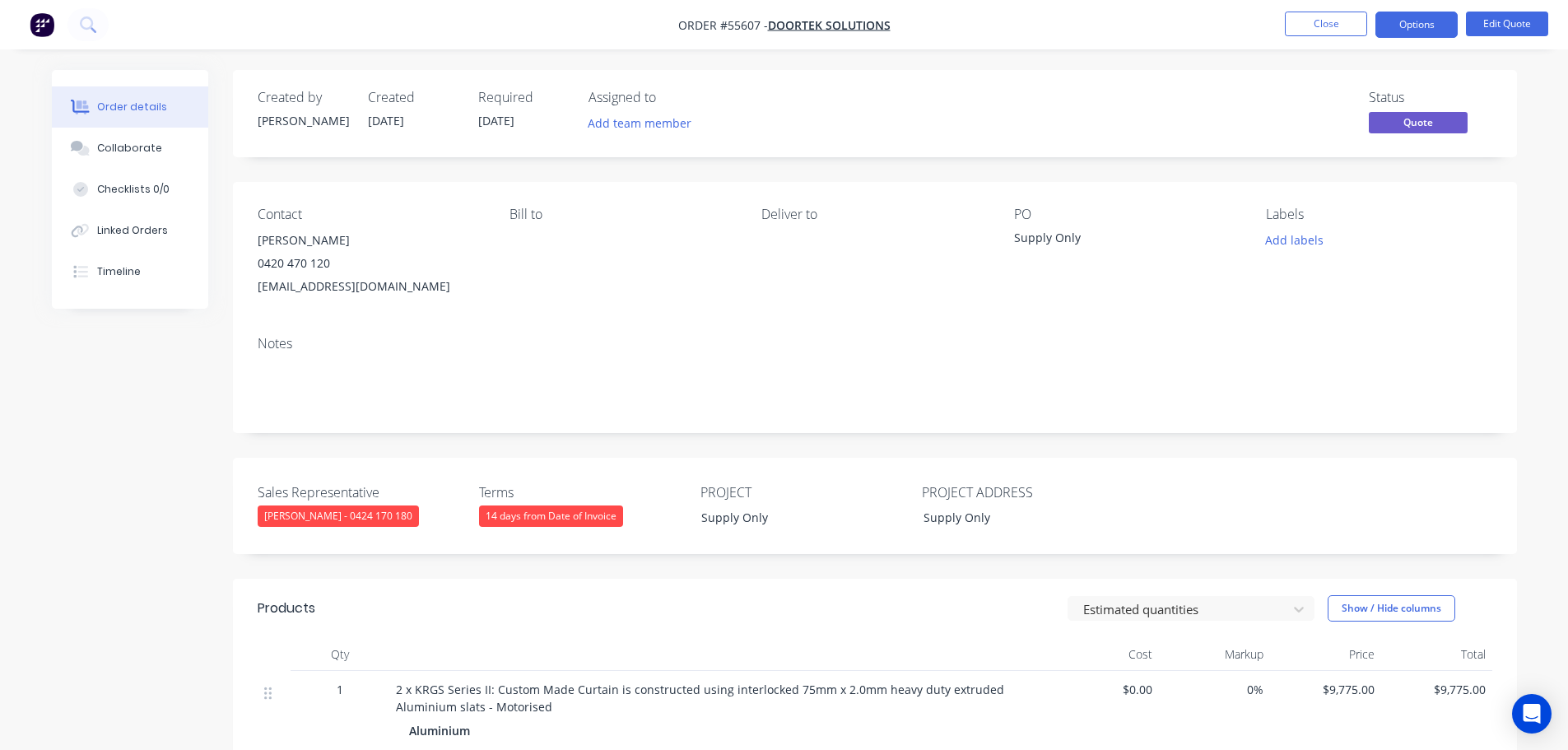
click at [330, 262] on span at bounding box center [330, 263] width 0 height 16
click at [842, 100] on div "Status Quote" at bounding box center [1122, 113] width 740 height 48
click at [1323, 22] on button "Close" at bounding box center [1326, 23] width 82 height 24
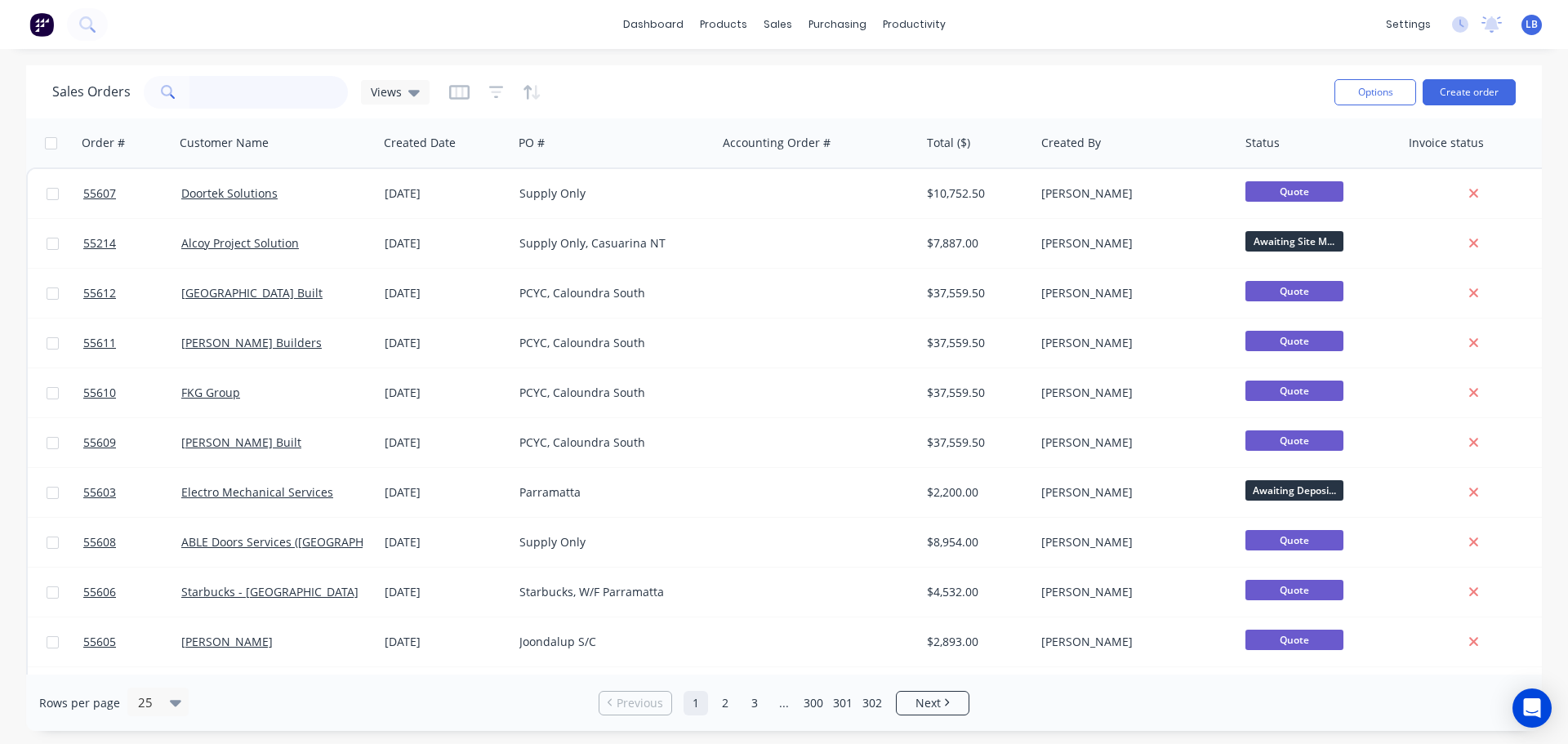
click at [220, 92] on input "text" at bounding box center [268, 92] width 159 height 33
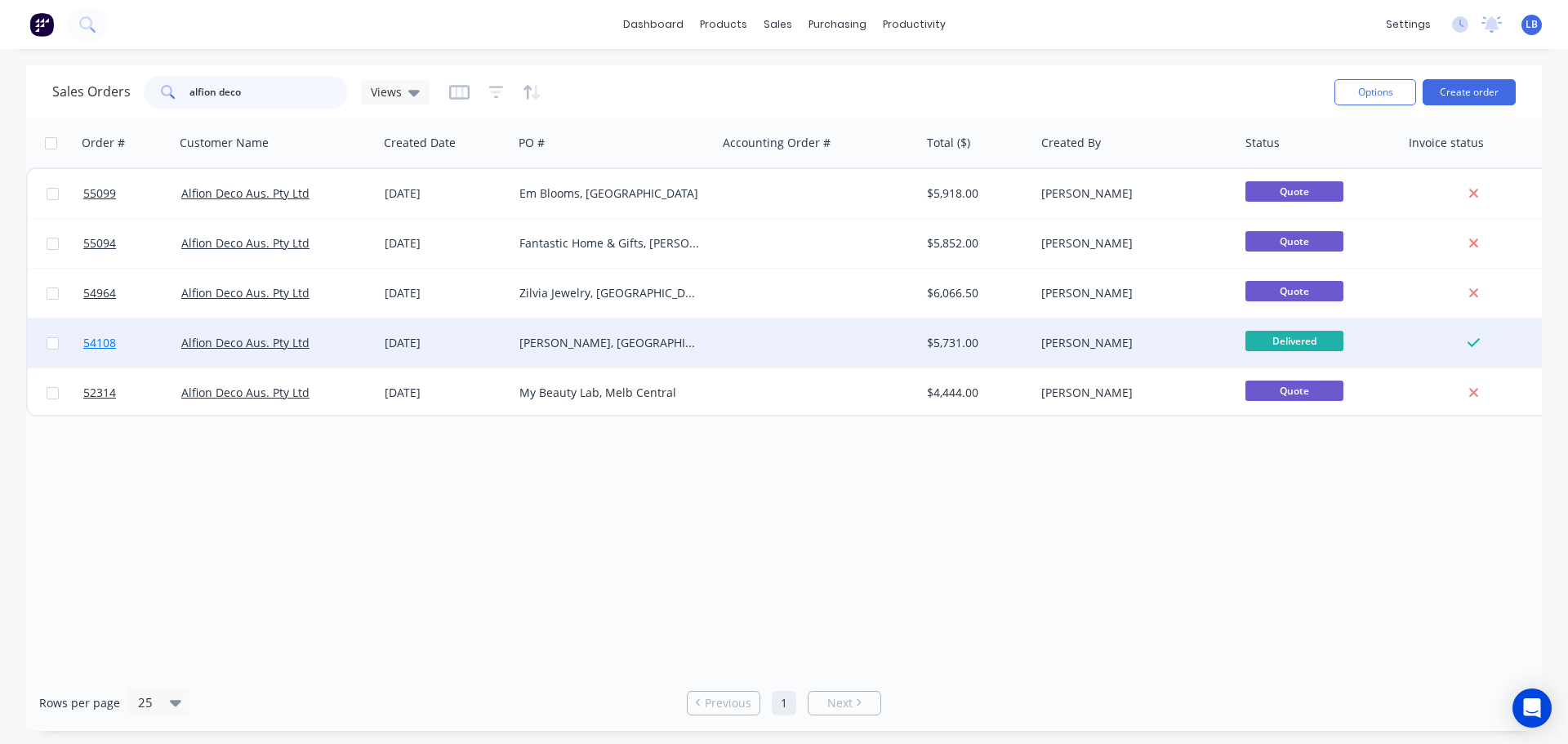
type input "alfion deco"
click at [106, 343] on span "54108" at bounding box center [99, 343] width 33 height 17
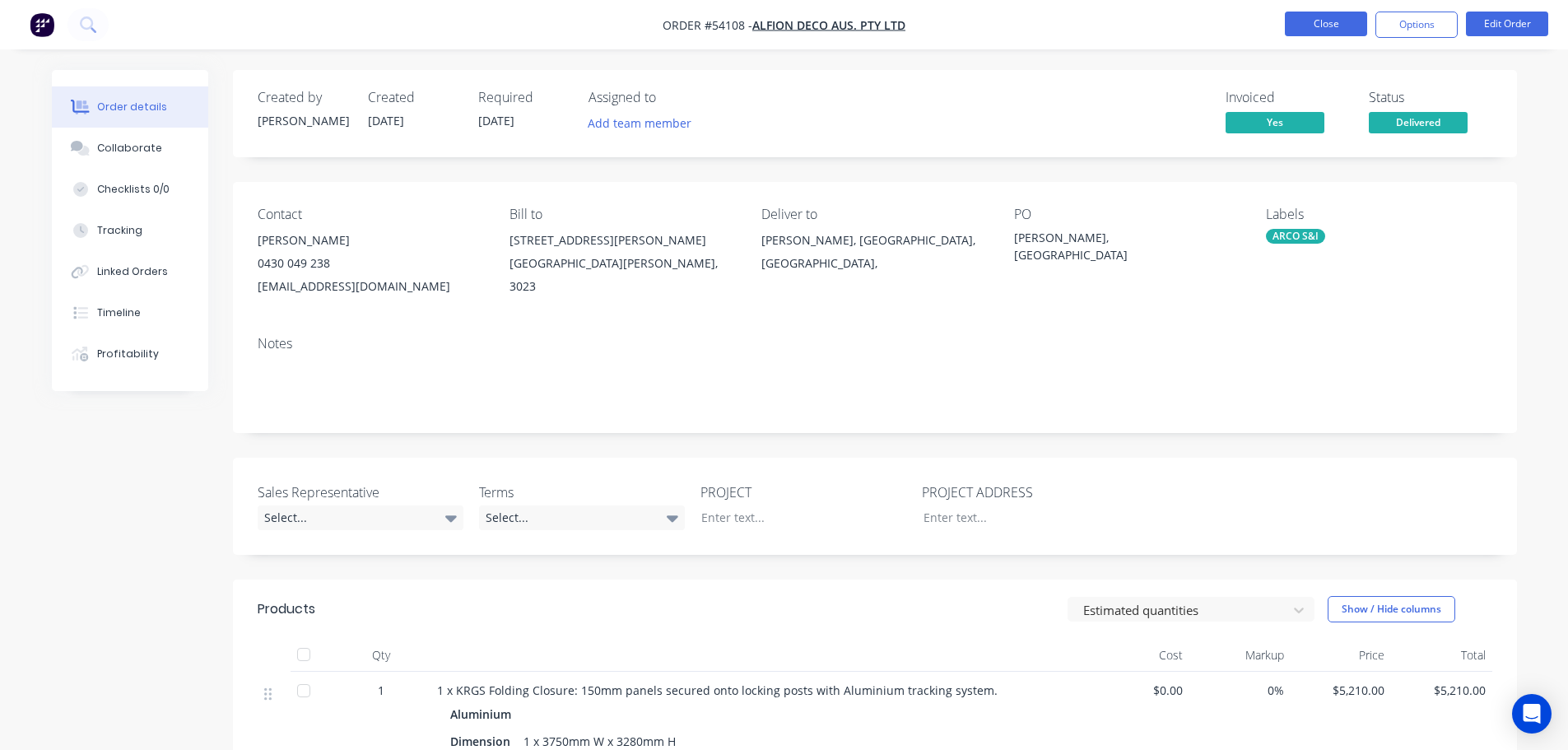
click at [1325, 18] on button "Close" at bounding box center [1326, 23] width 82 height 24
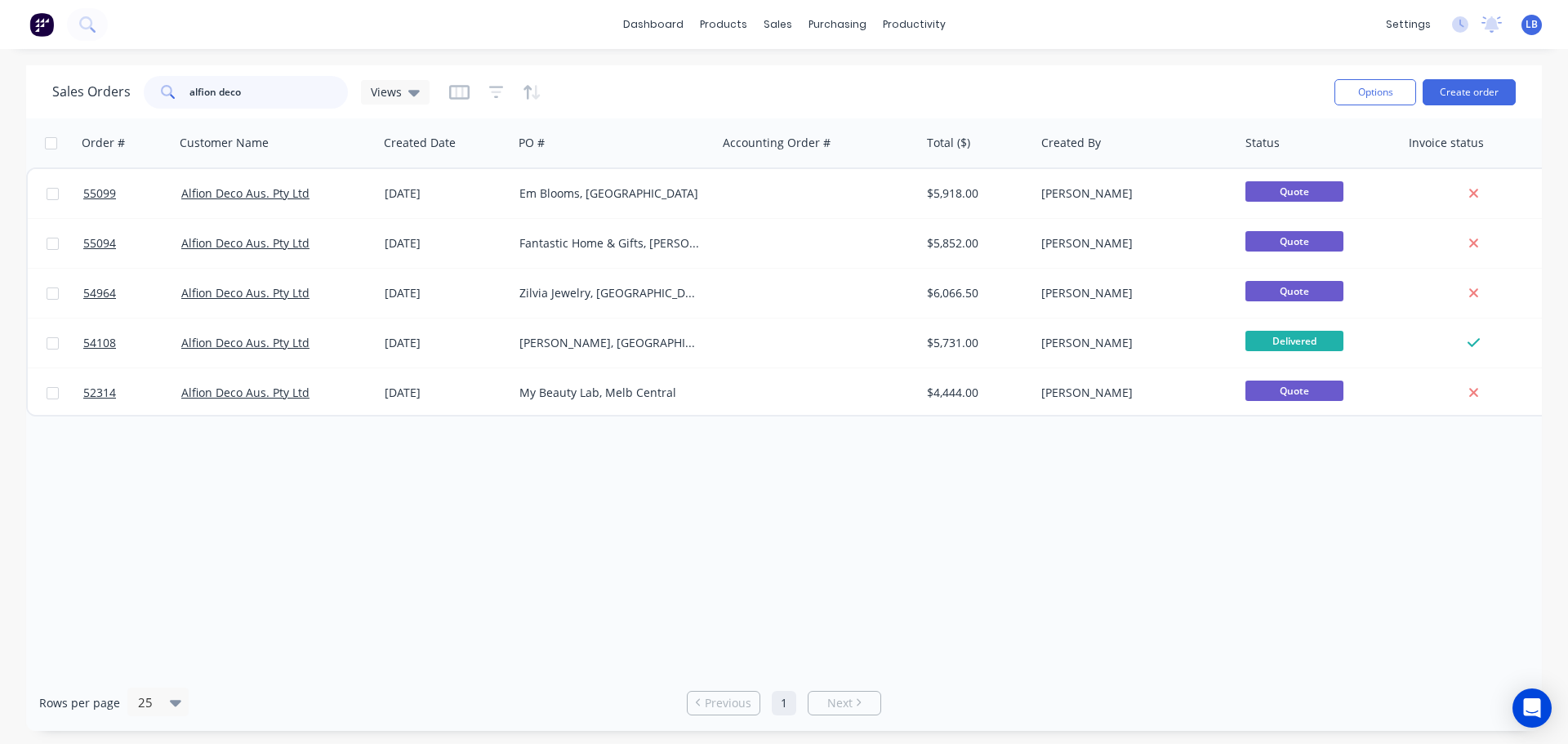
drag, startPoint x: 256, startPoint y: 92, endPoint x: 162, endPoint y: 106, distance: 95.0
click at [162, 106] on div "alfion deco" at bounding box center [246, 92] width 204 height 33
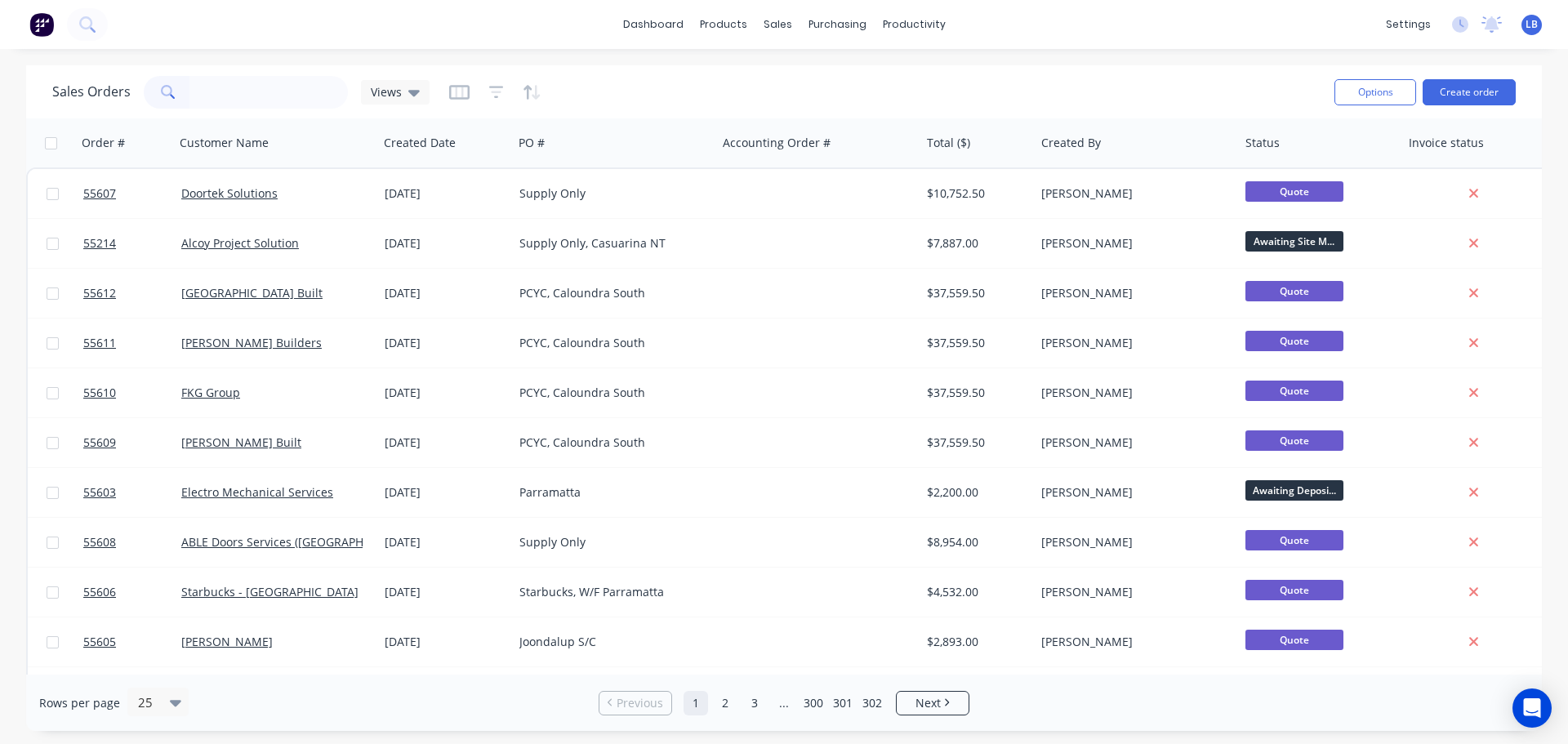
click at [1533, 22] on span "LB" at bounding box center [1531, 24] width 12 height 15
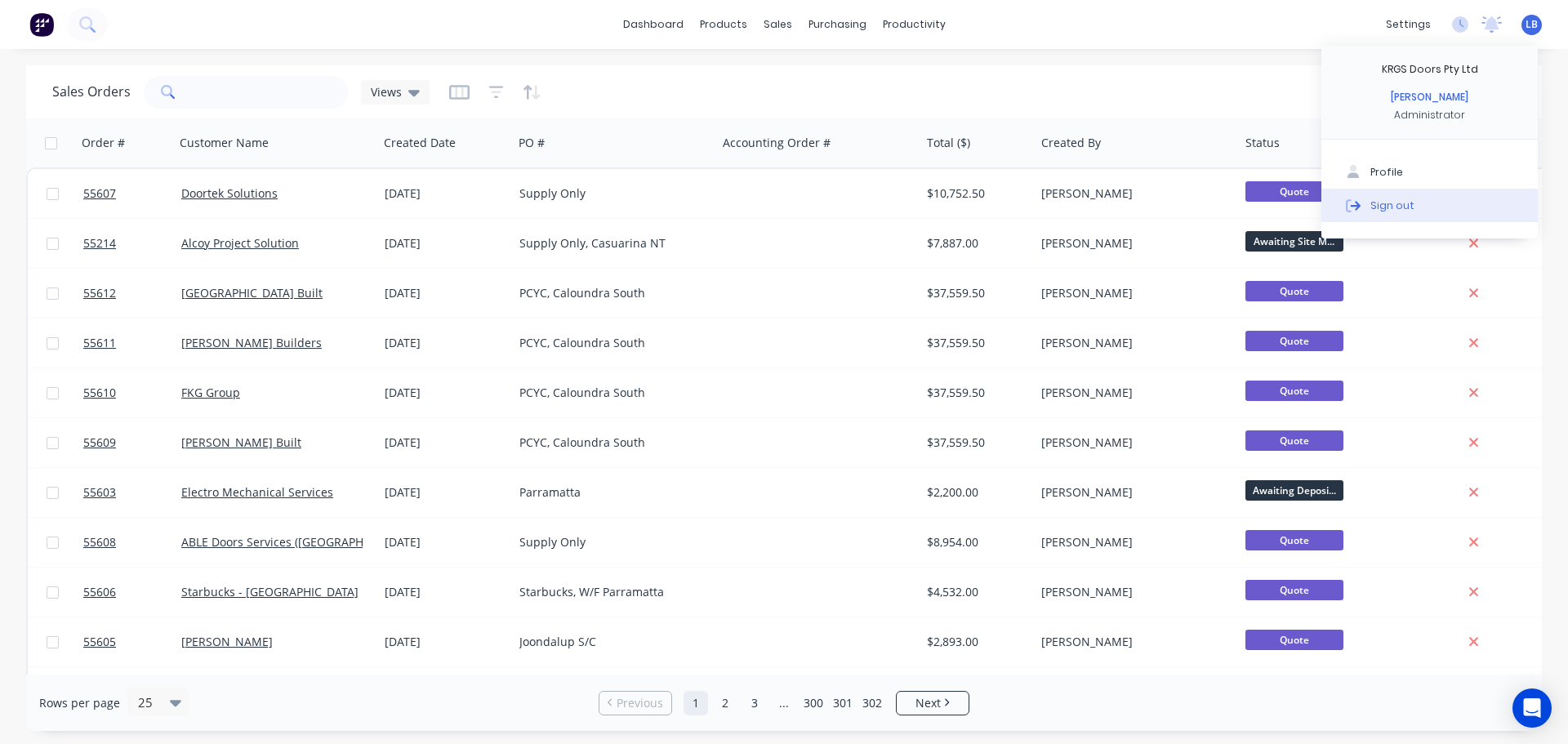
click at [1380, 208] on div "Sign out" at bounding box center [1392, 205] width 44 height 15
